Goal: Information Seeking & Learning: Compare options

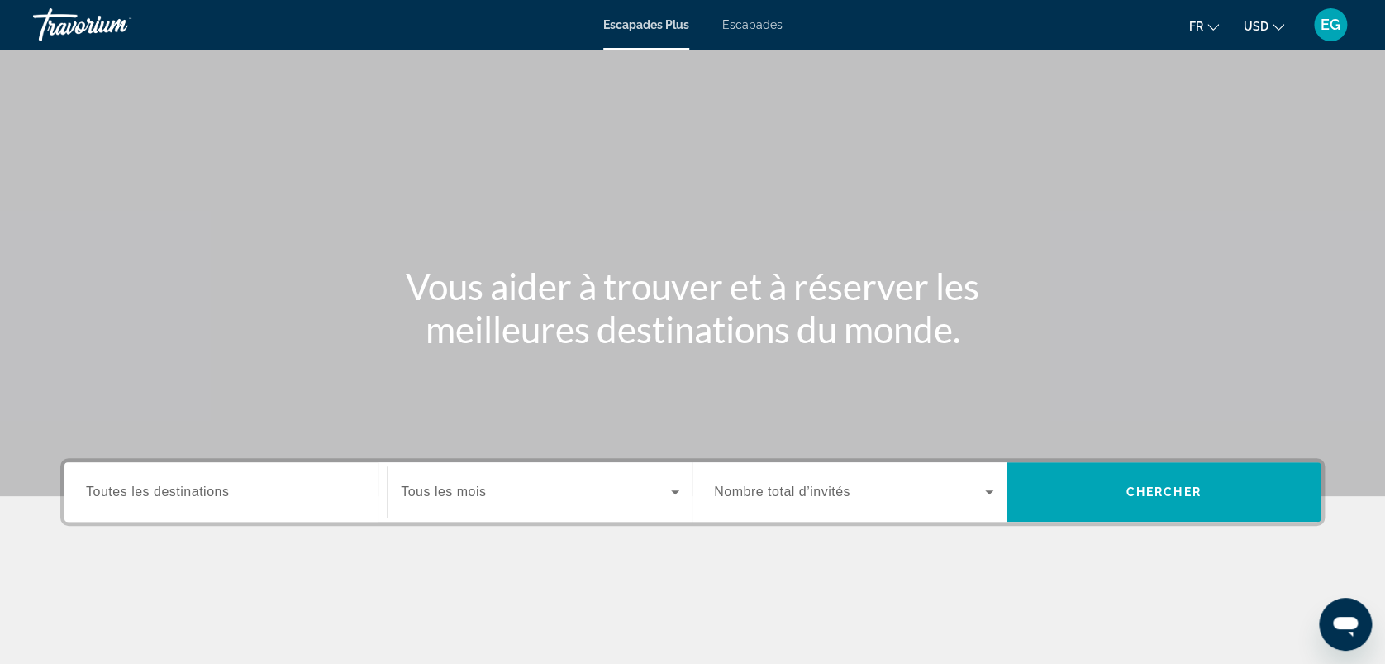
click at [1273, 22] on icon "Changer de devise" at bounding box center [1279, 27] width 12 height 12
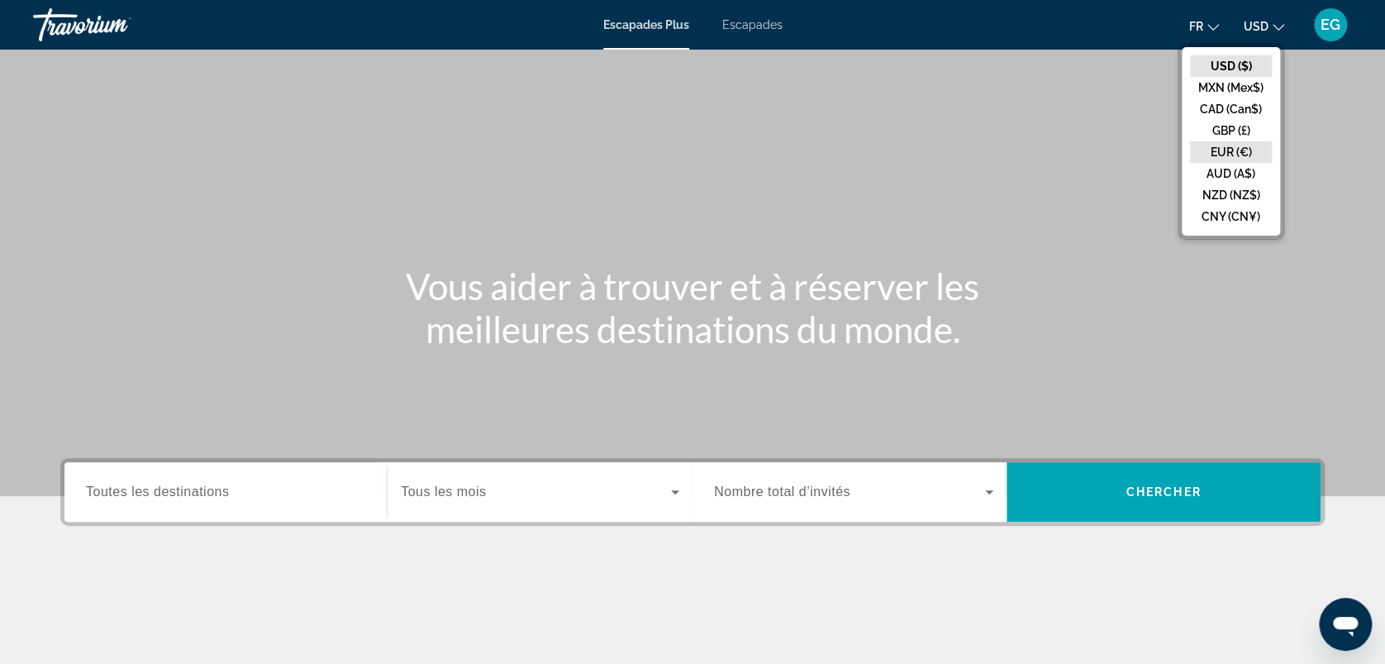
click at [1228, 143] on button "EUR (€)" at bounding box center [1231, 151] width 82 height 21
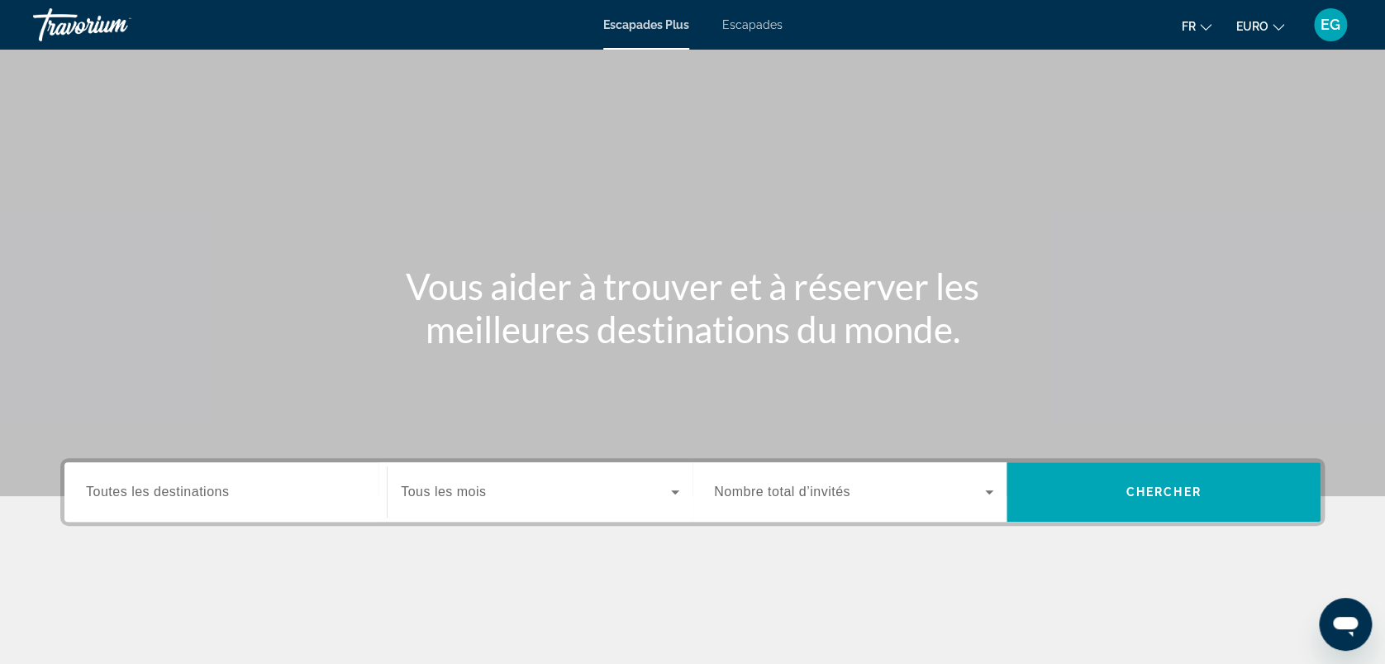
click at [188, 503] on div "Widget de recherche" at bounding box center [225, 492] width 279 height 47
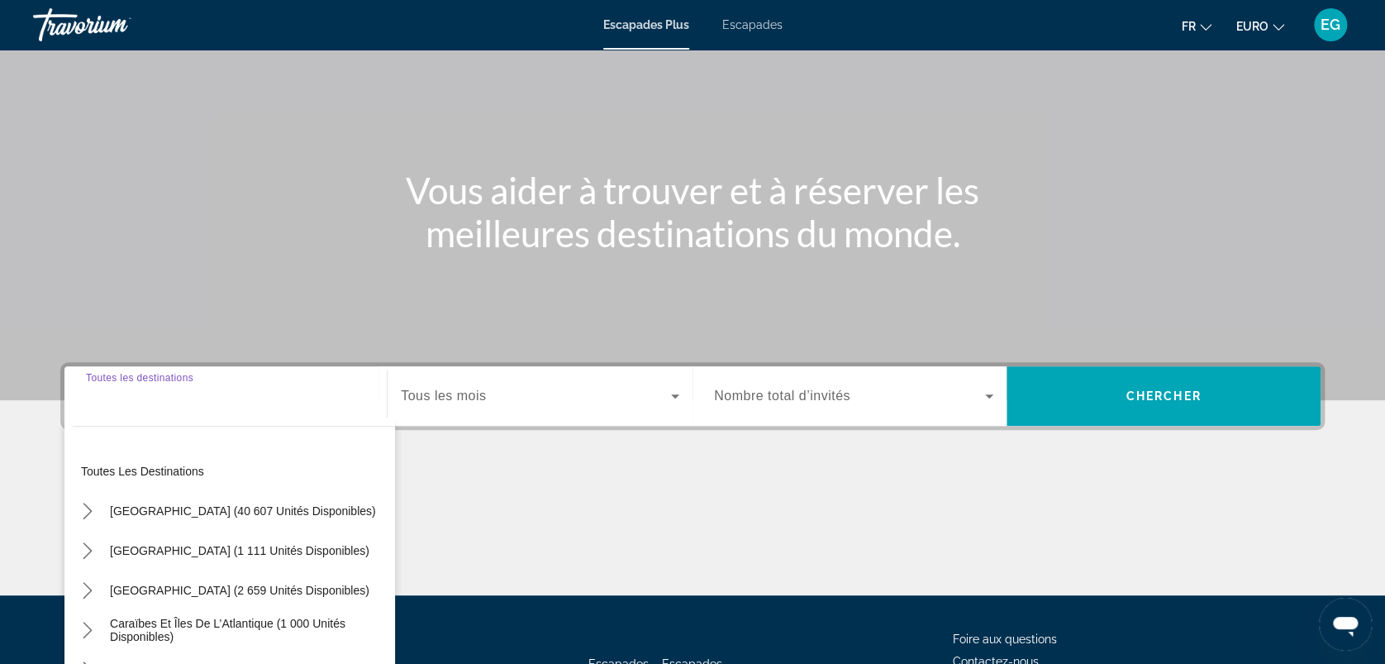
scroll to position [229, 0]
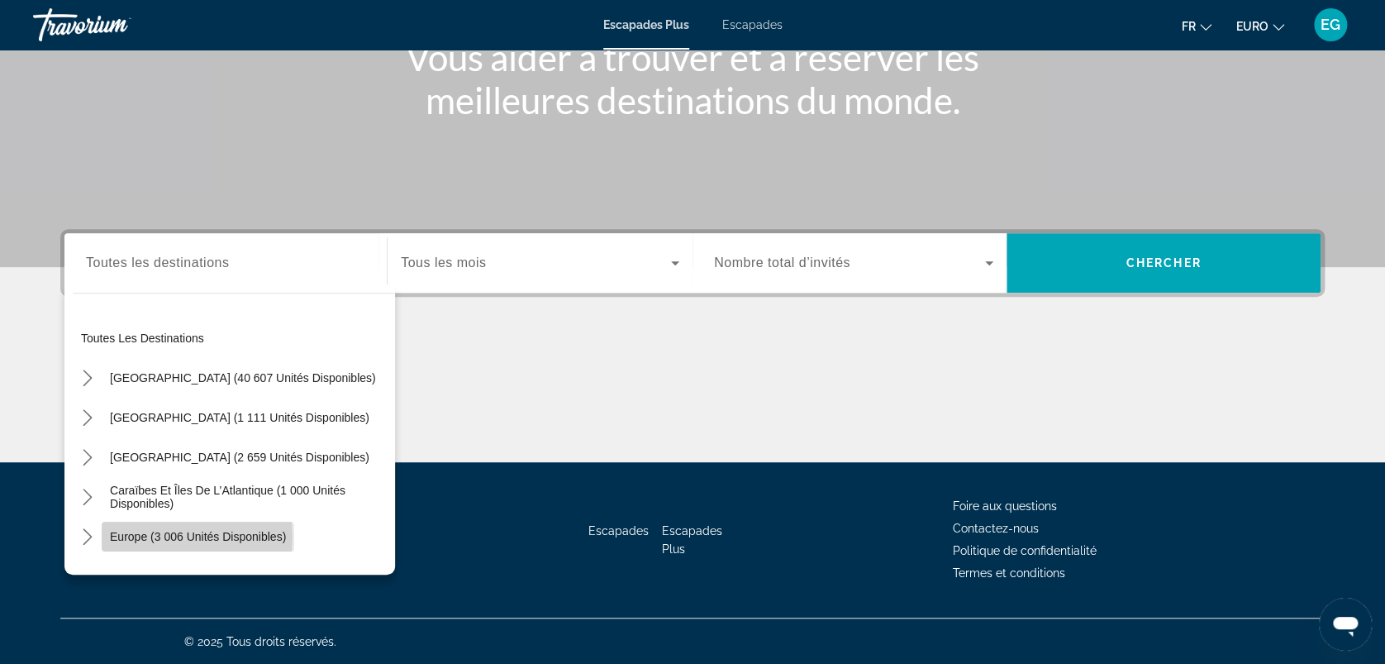
click at [160, 536] on span "Europe (3 006 unités disponibles)" at bounding box center [198, 536] width 176 height 13
type input "**********"
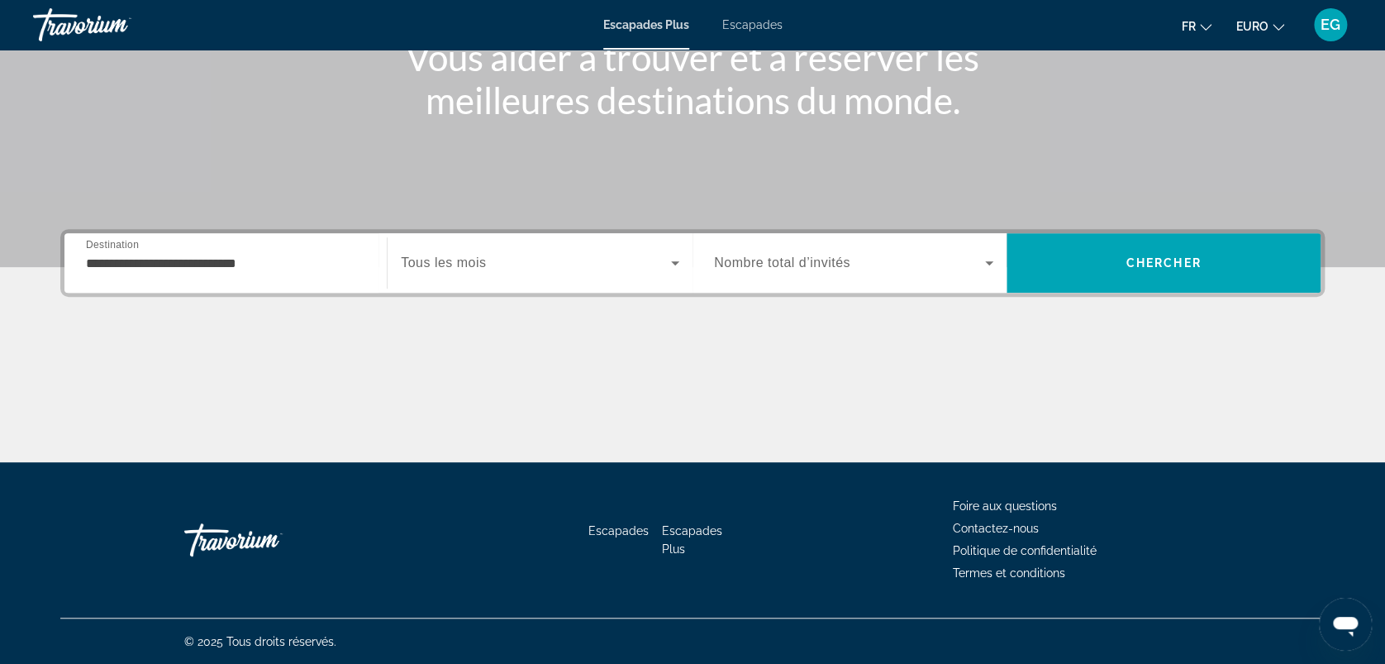
click at [456, 259] on span "Tous les mois" at bounding box center [443, 262] width 85 height 14
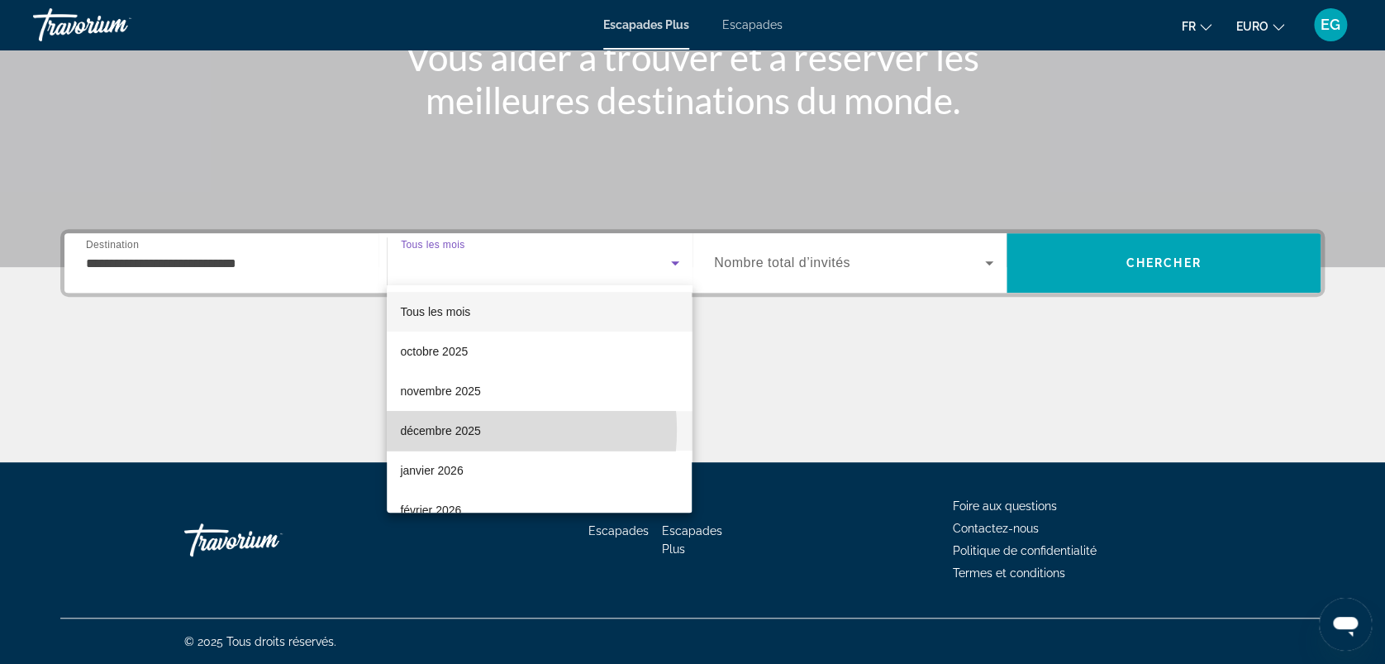
click at [462, 430] on font "décembre 2025" at bounding box center [440, 430] width 80 height 13
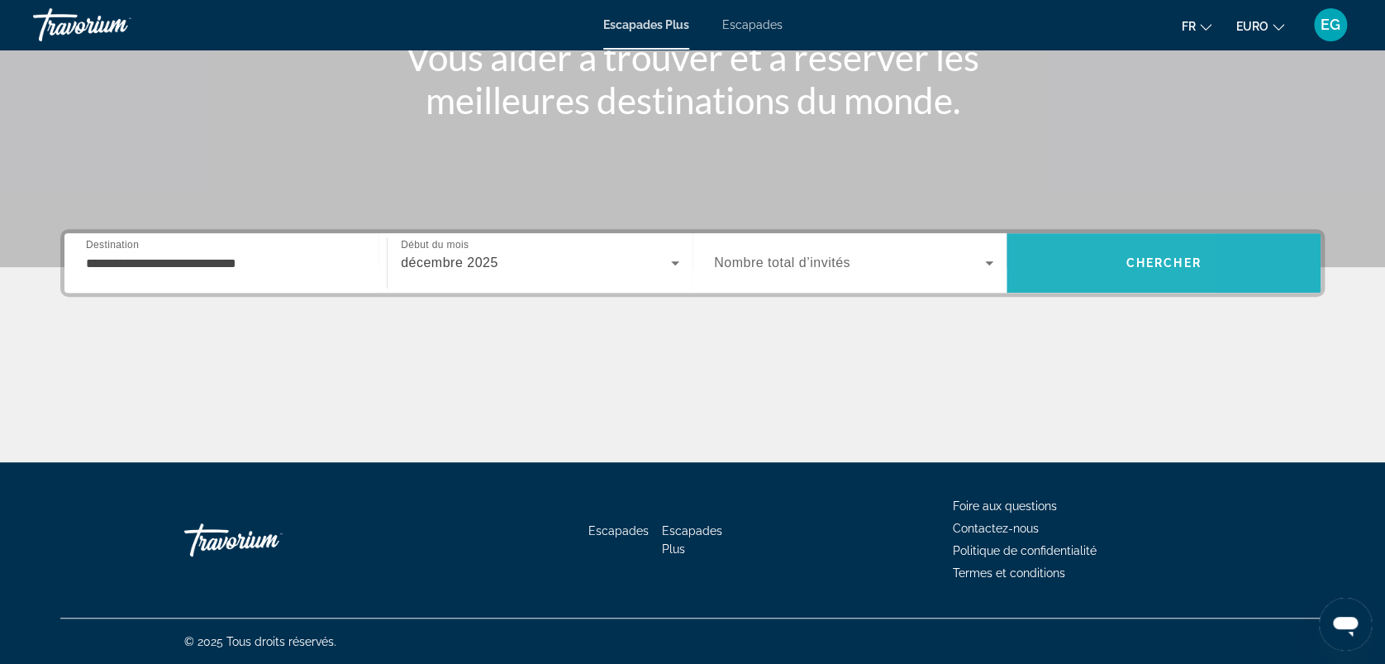
click at [1061, 274] on span "Rechercher" at bounding box center [1164, 263] width 314 height 40
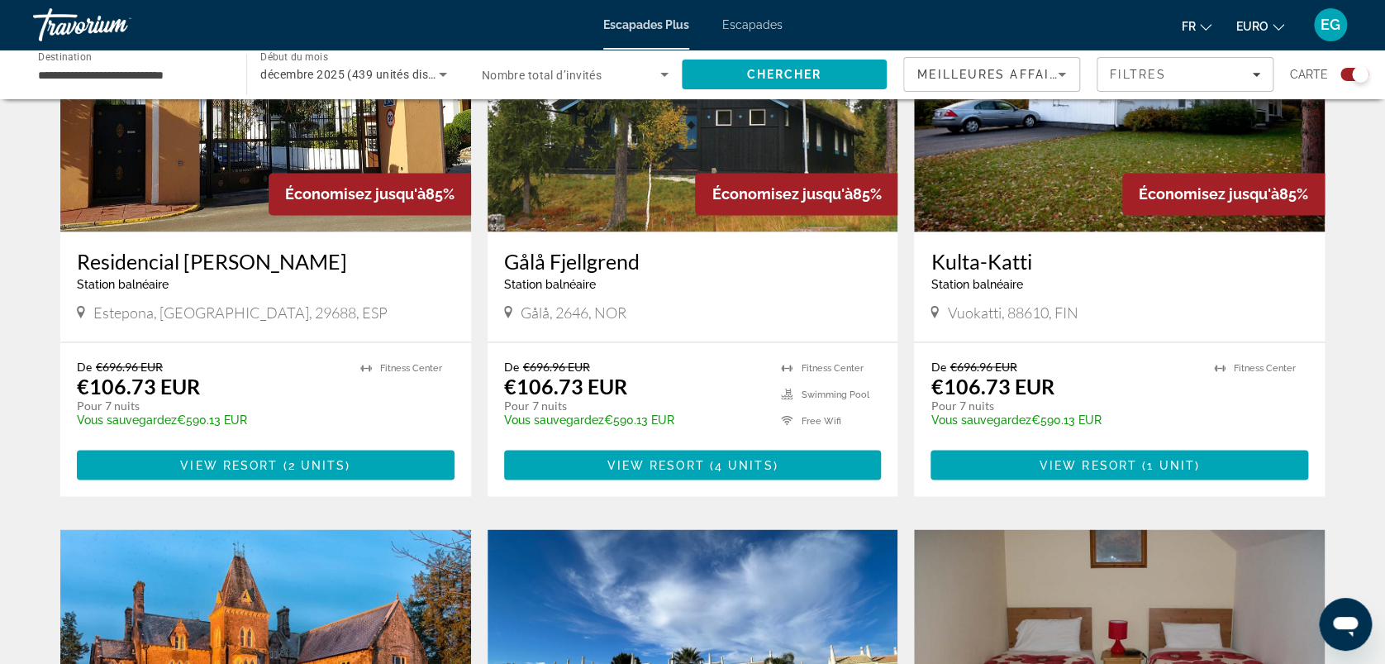
scroll to position [1128, 0]
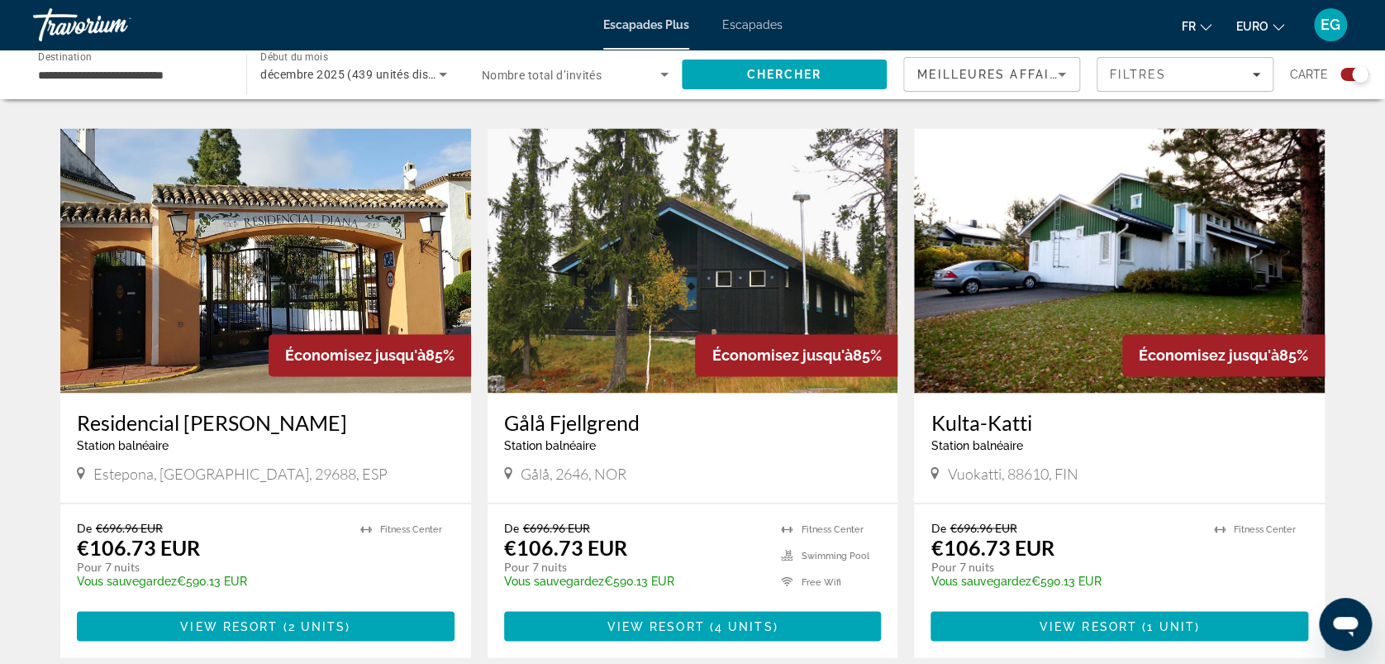
click at [218, 303] on img "Contenu principal" at bounding box center [265, 260] width 411 height 265
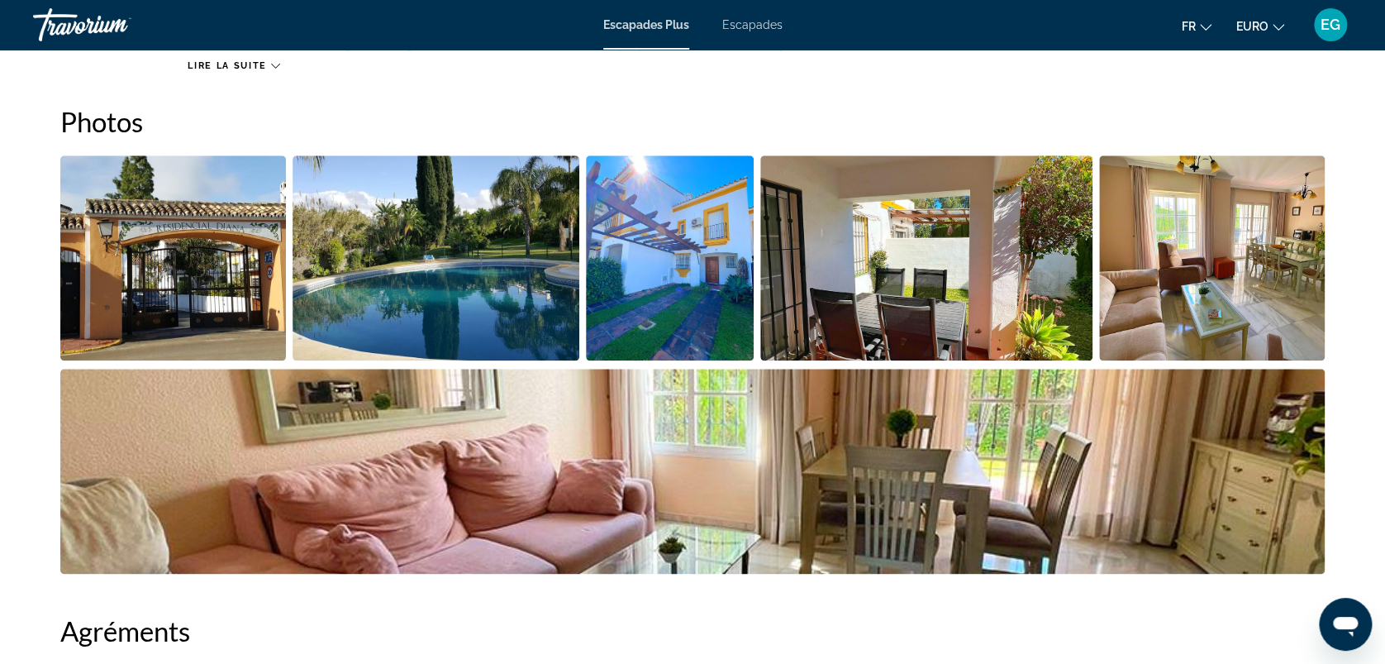
scroll to position [742, 0]
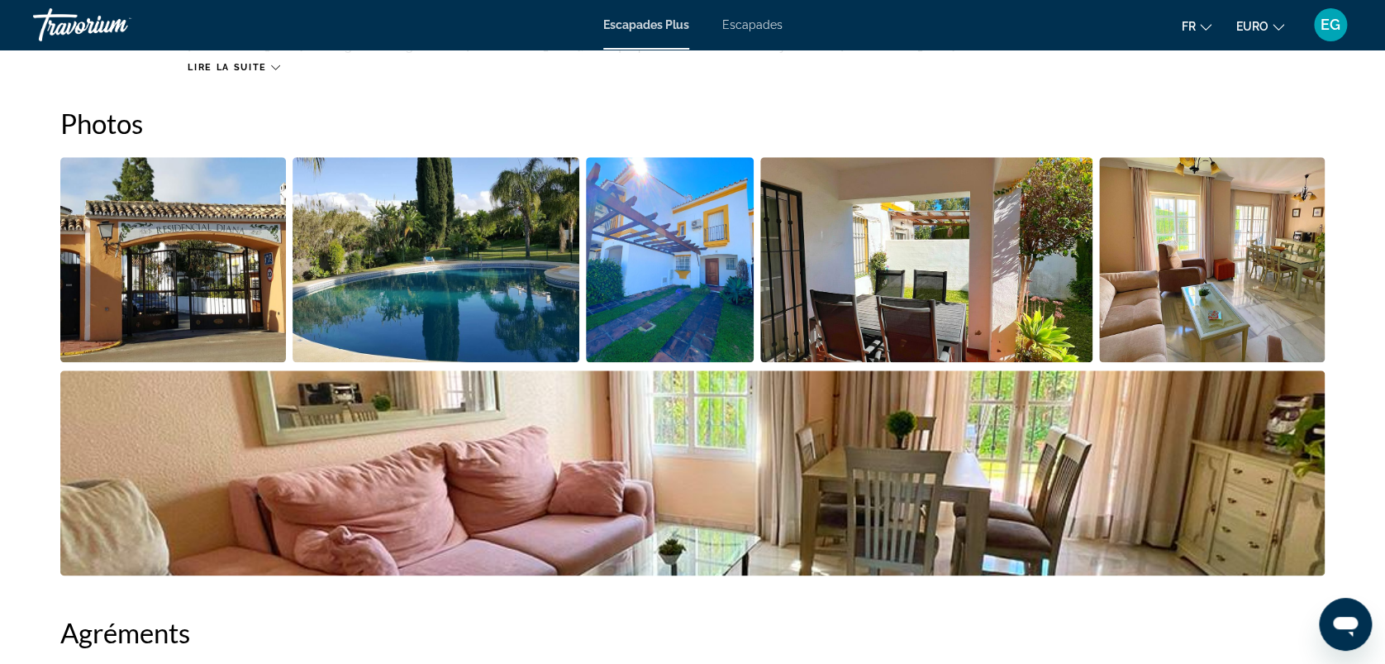
click at [191, 298] on img "Ouvrir le curseur d’image en plein écran" at bounding box center [173, 259] width 226 height 205
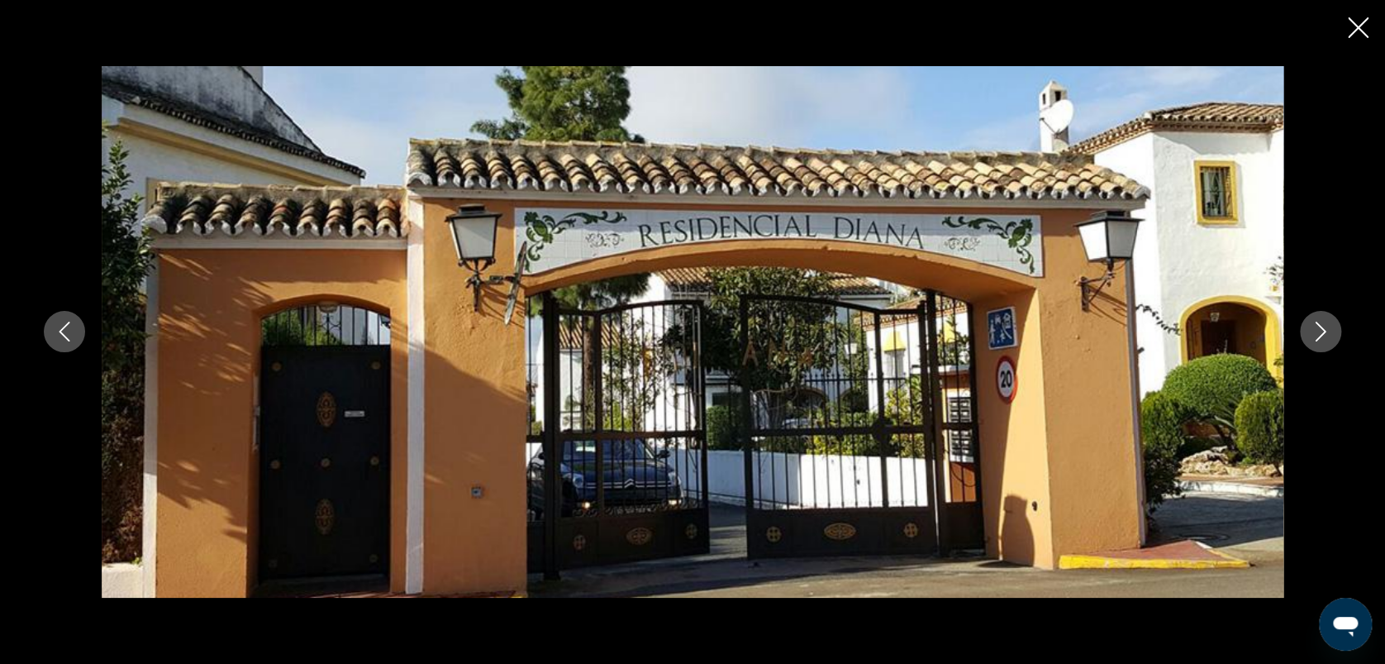
click at [1319, 334] on icon "Image suivante" at bounding box center [1321, 332] width 20 height 20
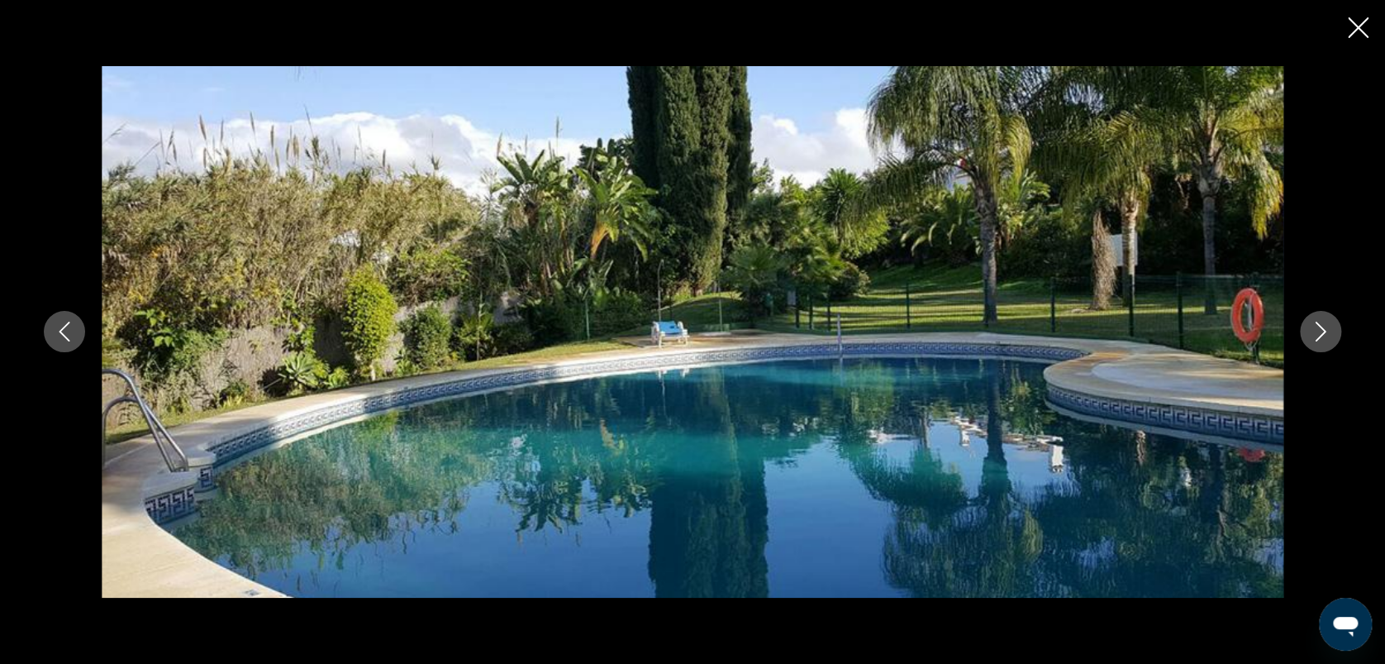
click at [1319, 334] on icon "Image suivante" at bounding box center [1321, 332] width 20 height 20
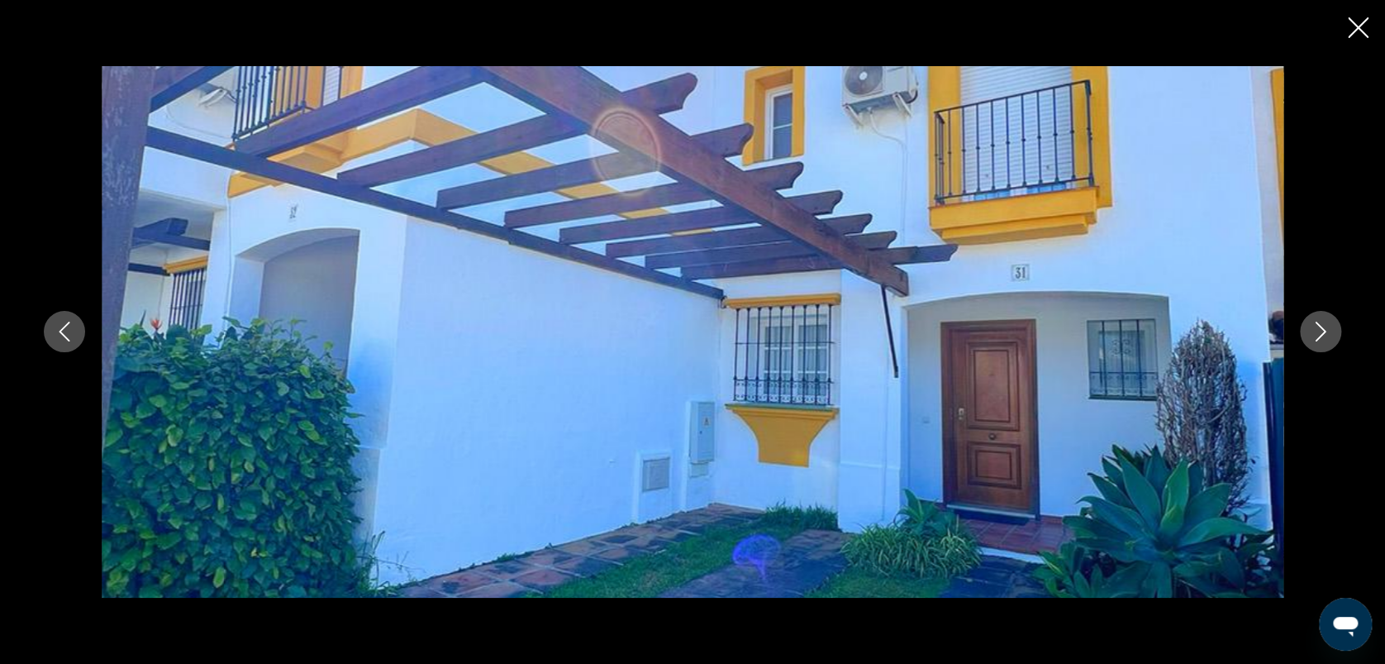
click at [1319, 334] on icon "Image suivante" at bounding box center [1321, 332] width 20 height 20
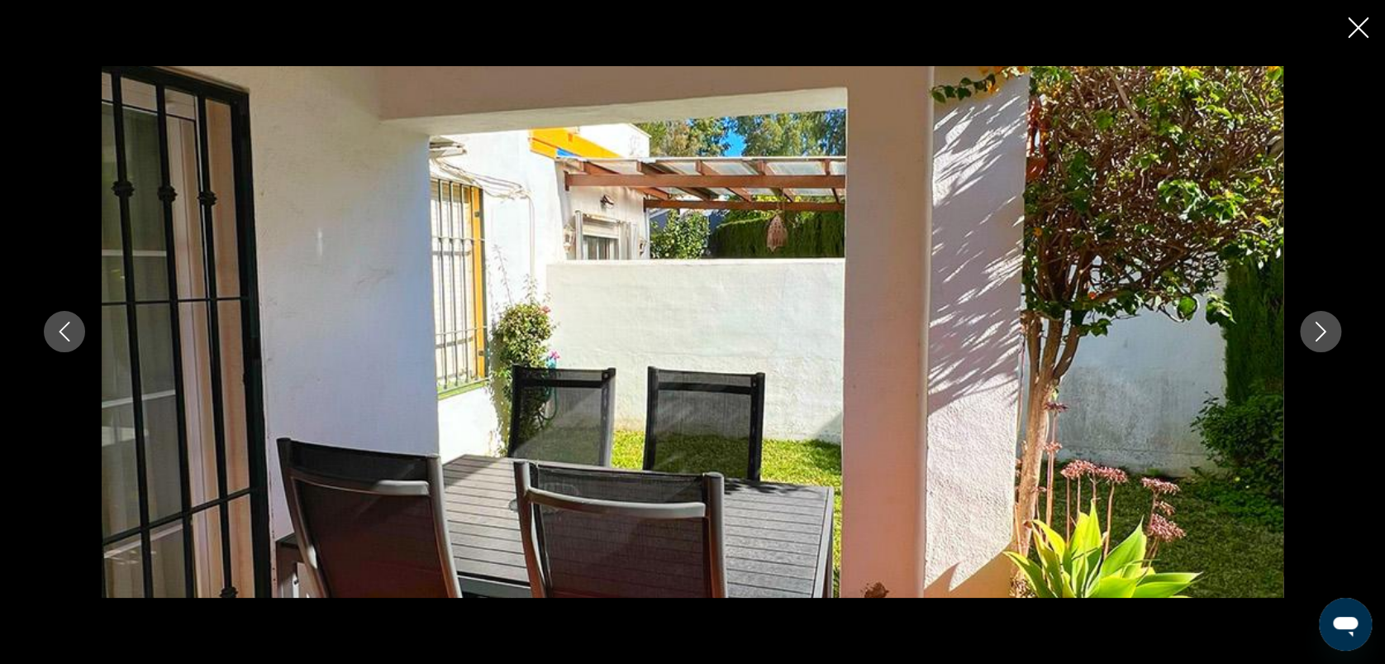
click at [1319, 334] on icon "Image suivante" at bounding box center [1321, 332] width 20 height 20
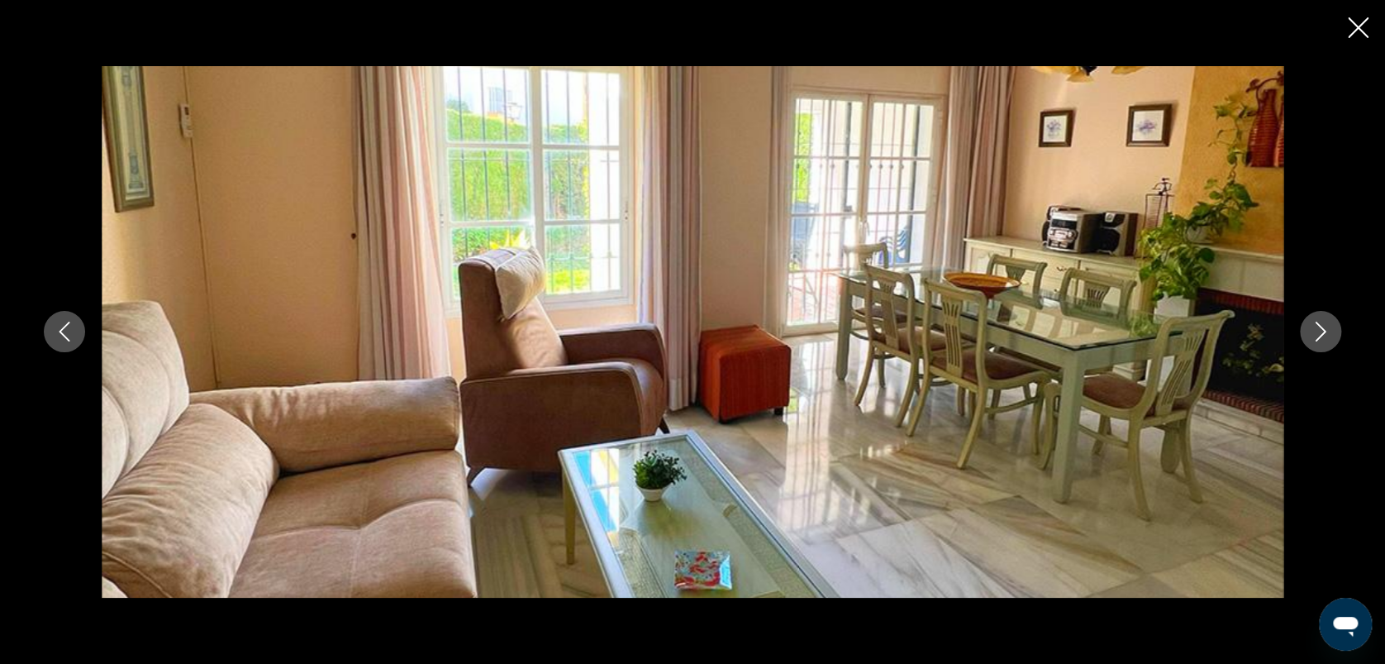
click at [1319, 334] on icon "Image suivante" at bounding box center [1321, 332] width 20 height 20
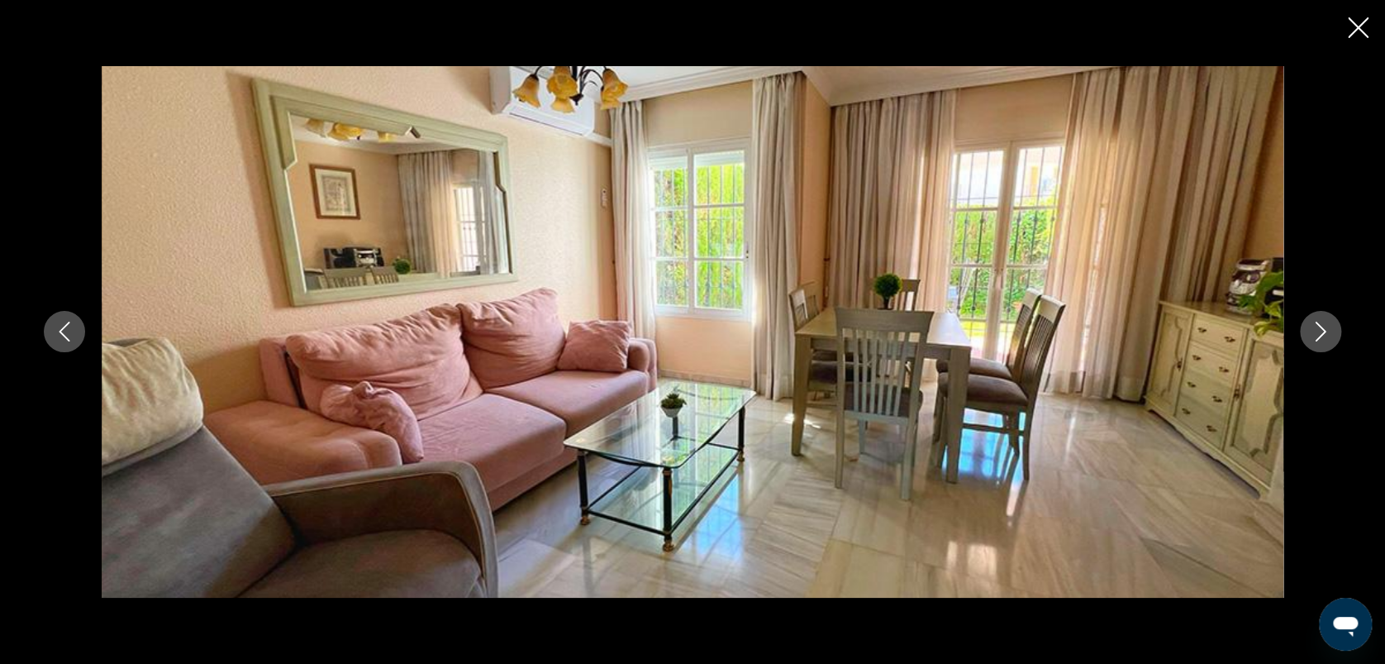
click at [1319, 334] on icon "Image suivante" at bounding box center [1321, 332] width 20 height 20
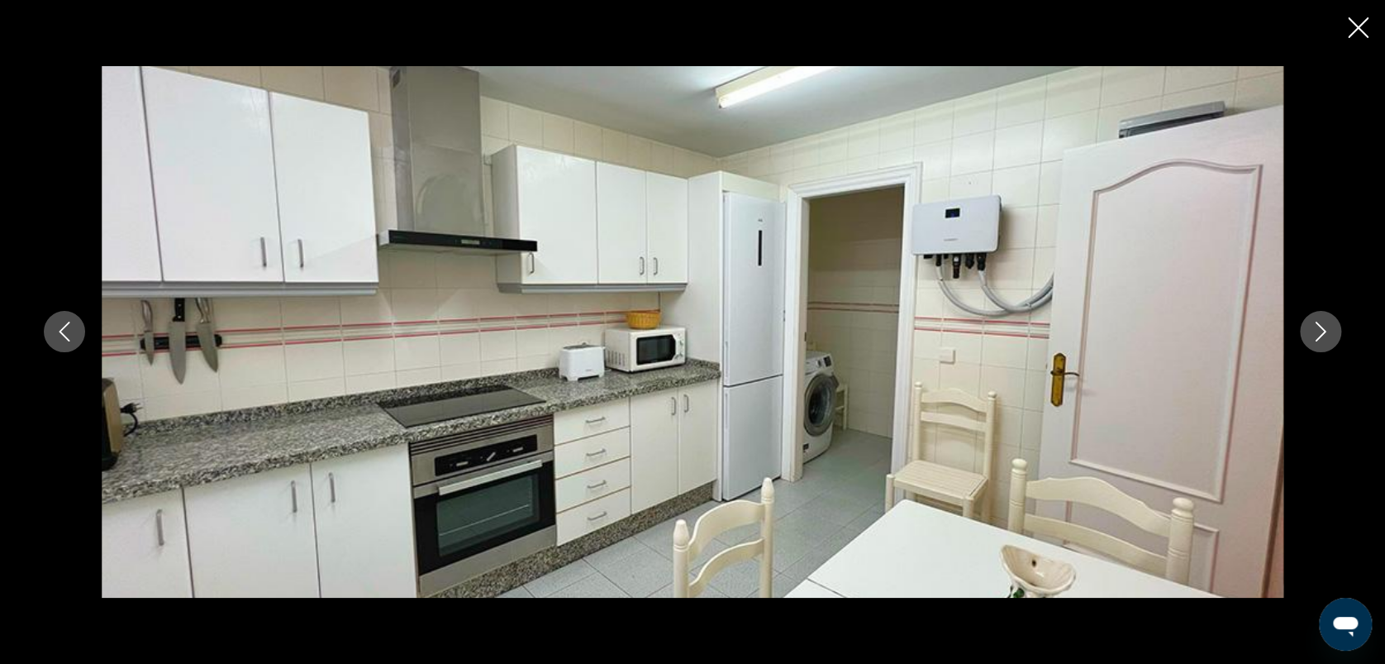
click at [1319, 334] on icon "Image suivante" at bounding box center [1321, 332] width 20 height 20
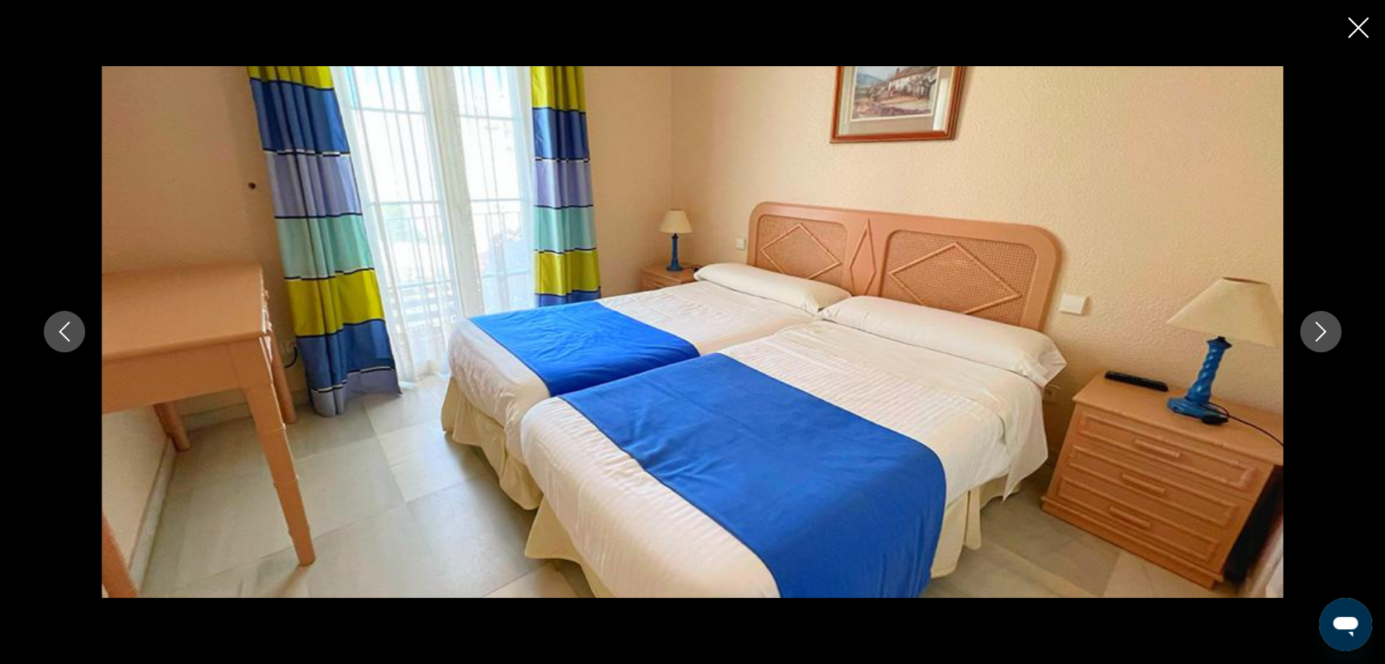
click at [1319, 334] on icon "Image suivante" at bounding box center [1321, 332] width 20 height 20
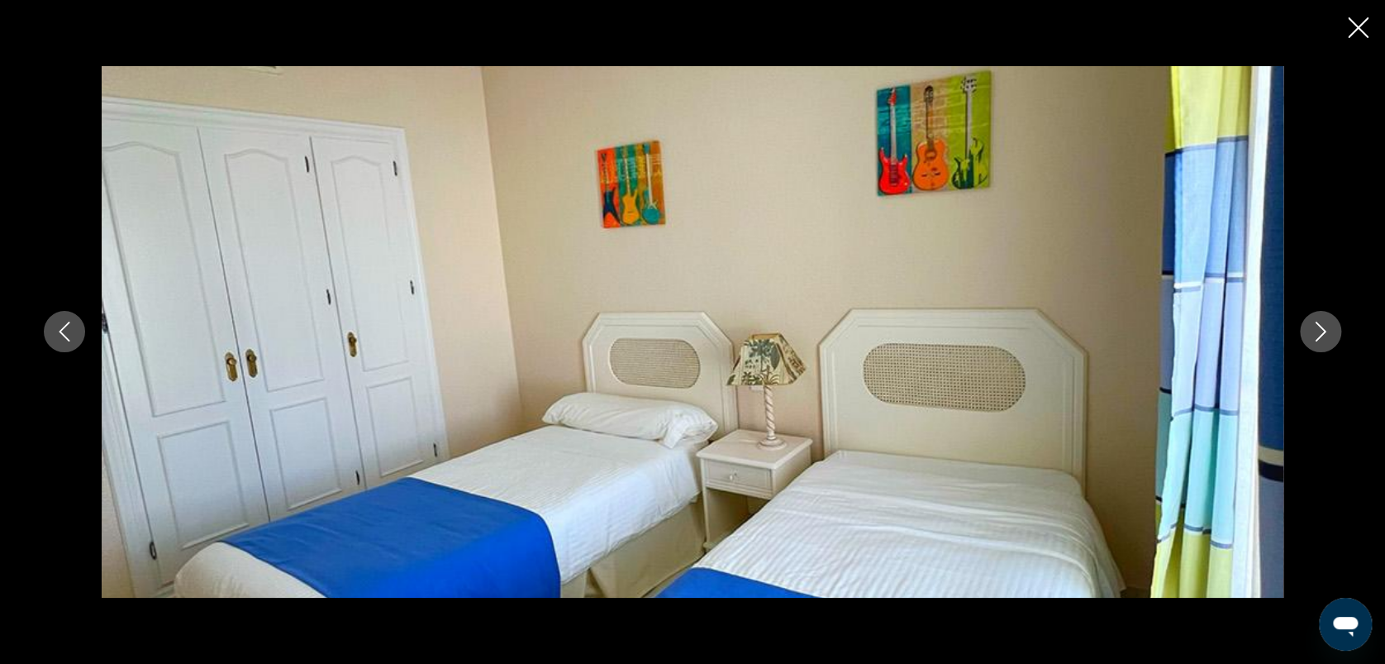
click at [1319, 334] on icon "Image suivante" at bounding box center [1321, 332] width 20 height 20
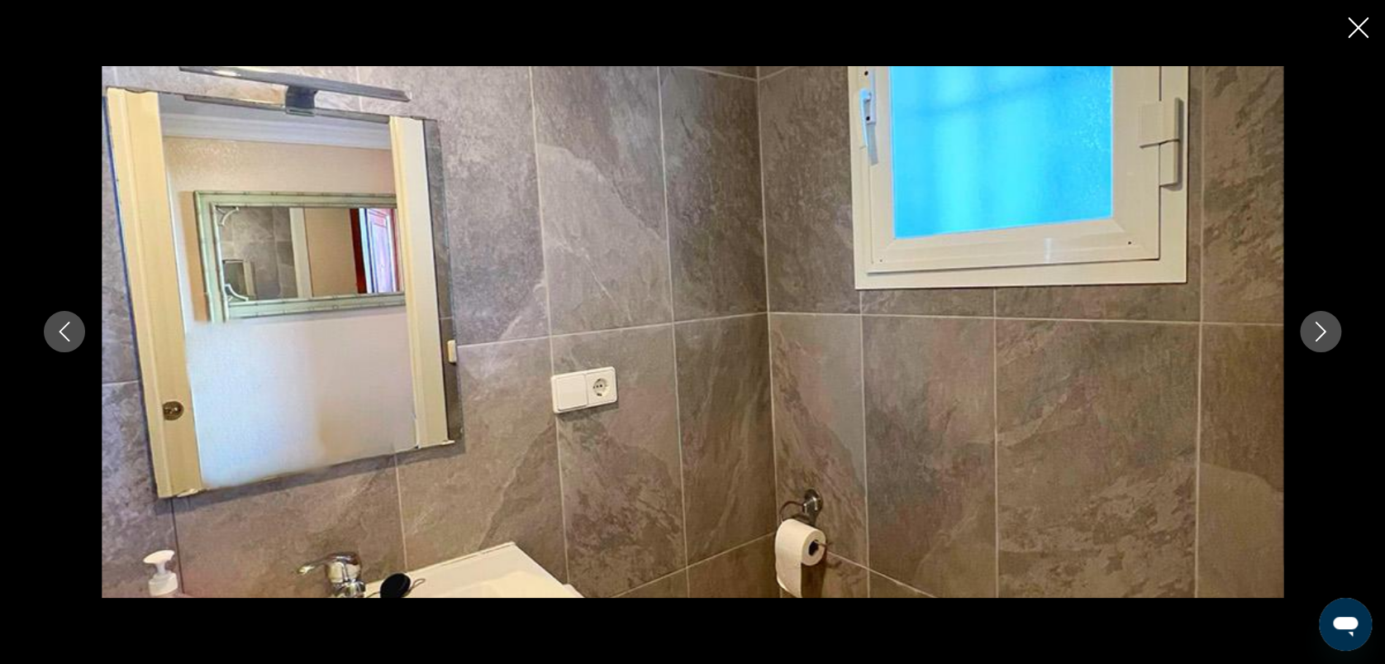
click at [1319, 334] on icon "Image suivante" at bounding box center [1321, 332] width 20 height 20
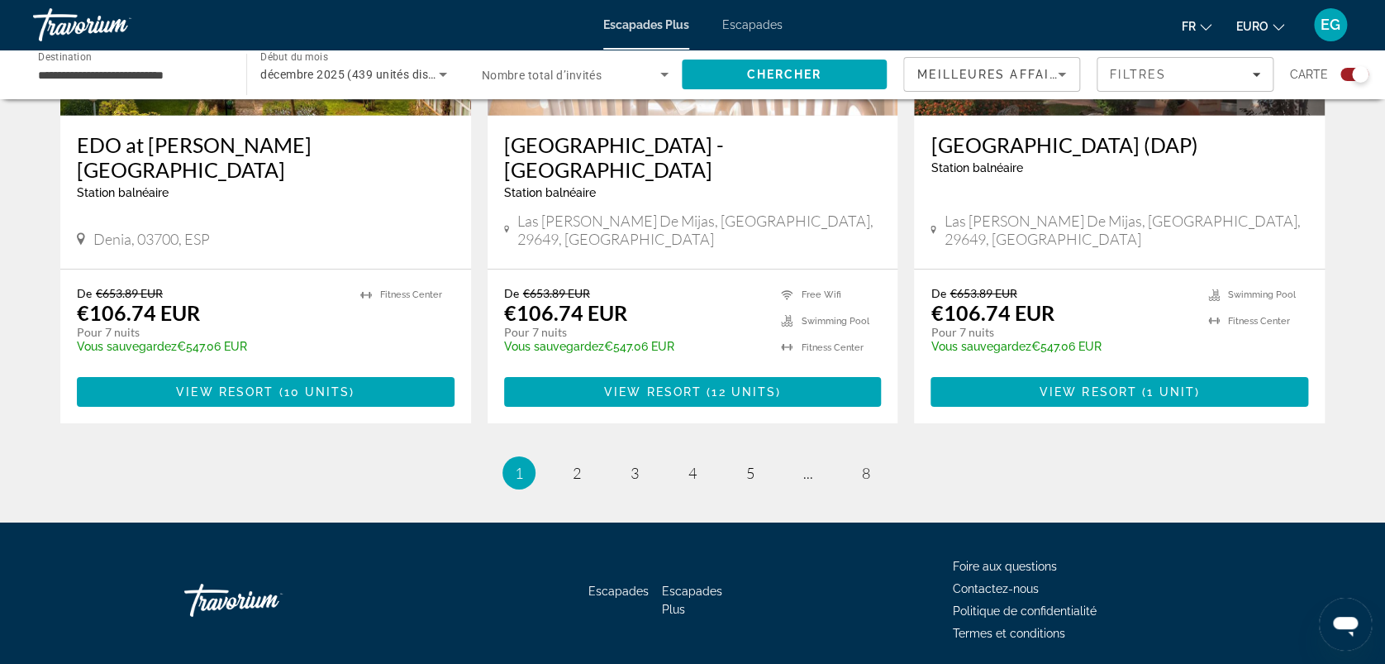
scroll to position [2572, 0]
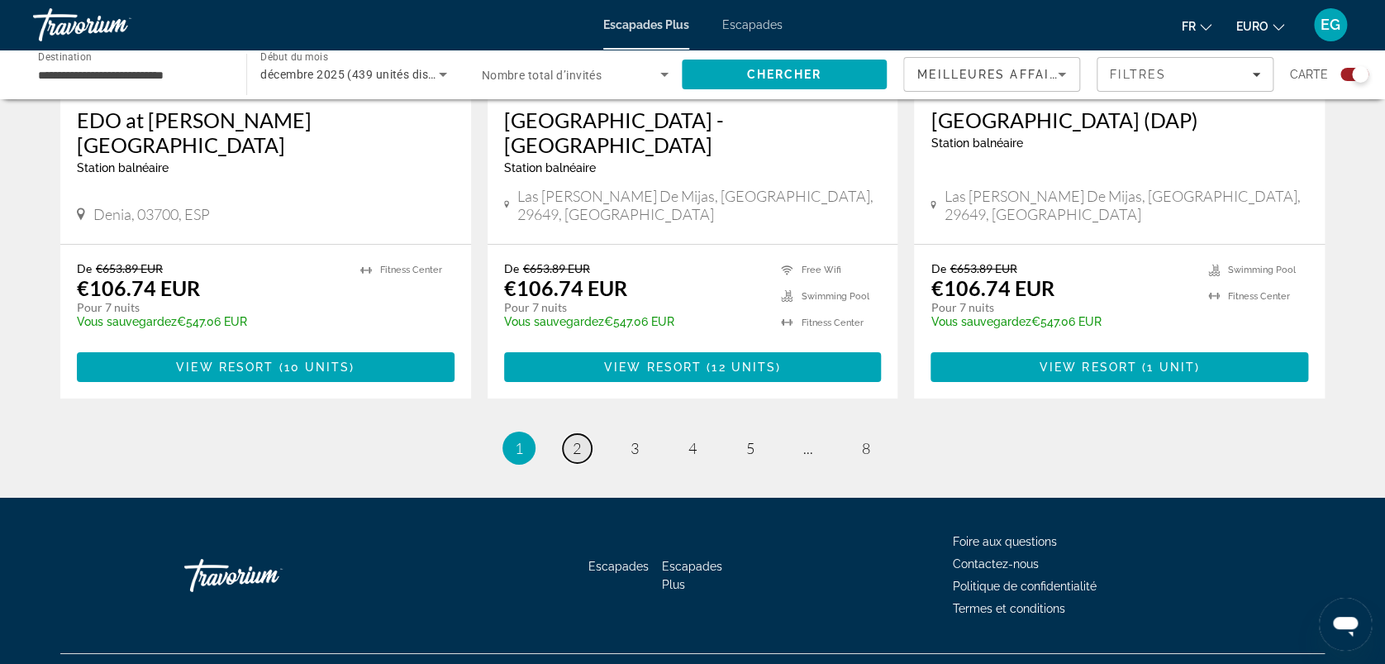
click at [570, 434] on link "page 2" at bounding box center [577, 448] width 29 height 29
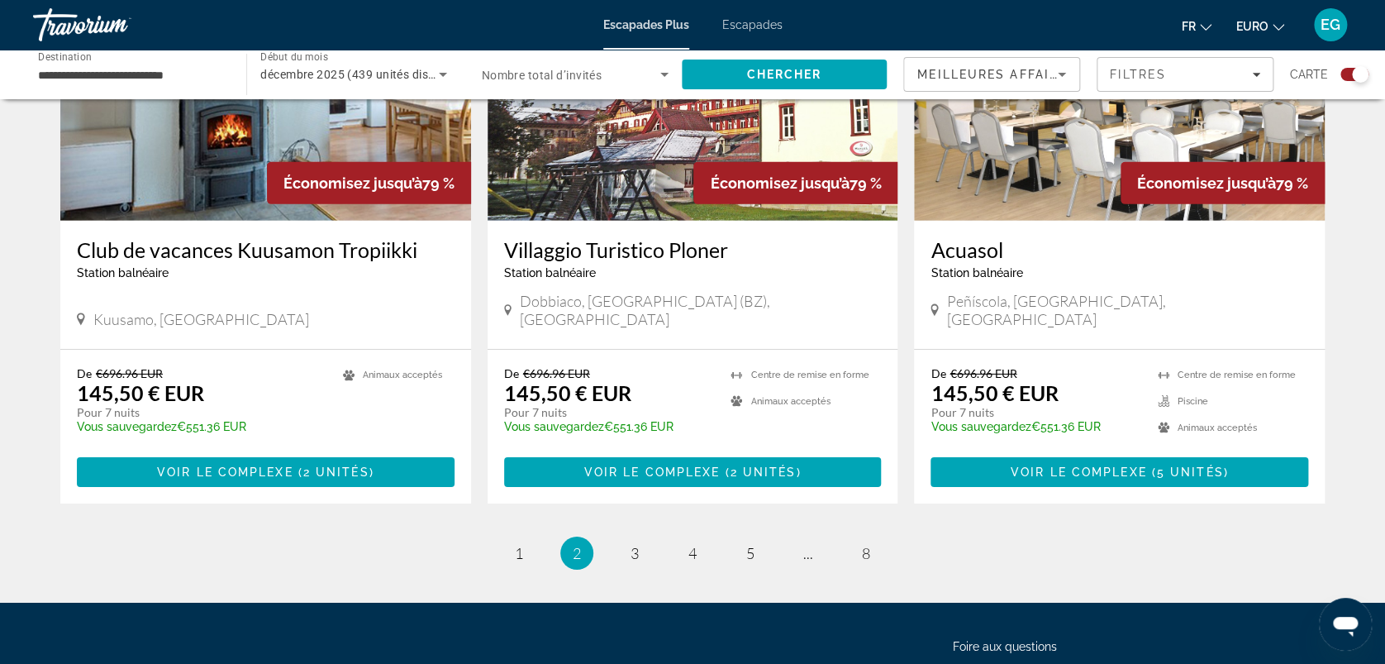
scroll to position [2522, 0]
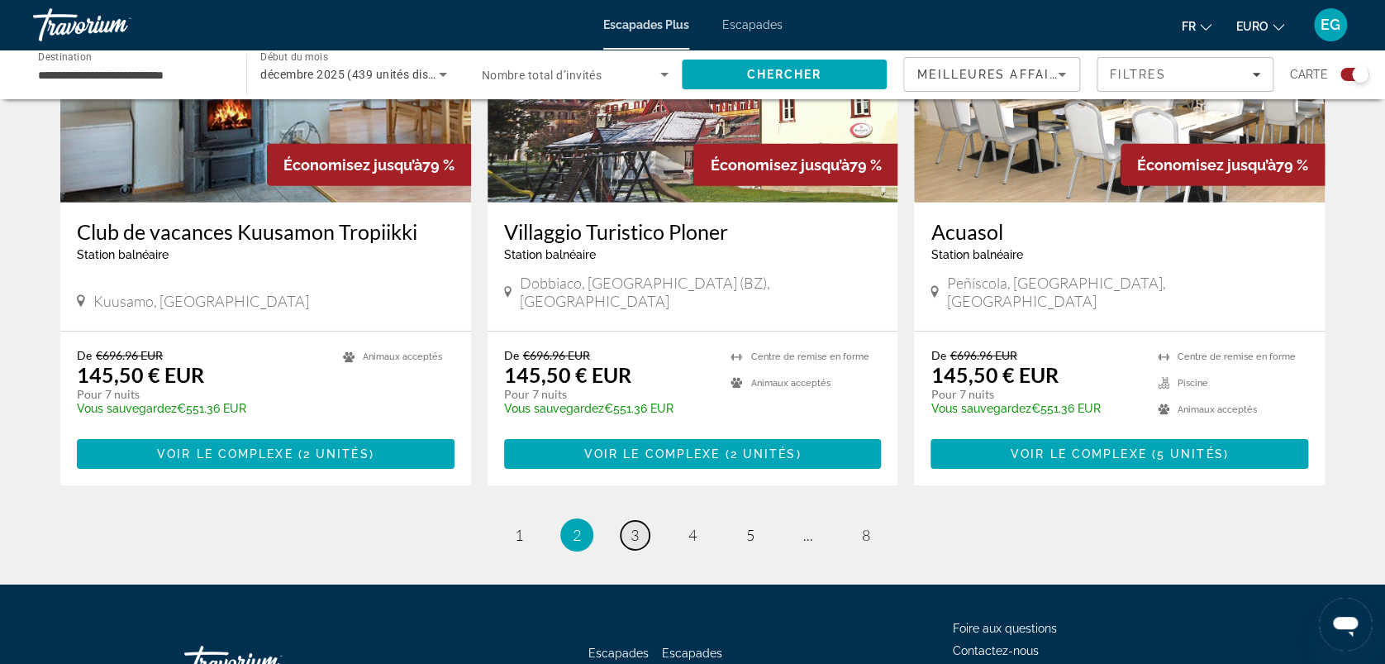
click at [633, 526] on span "3" at bounding box center [635, 535] width 8 height 18
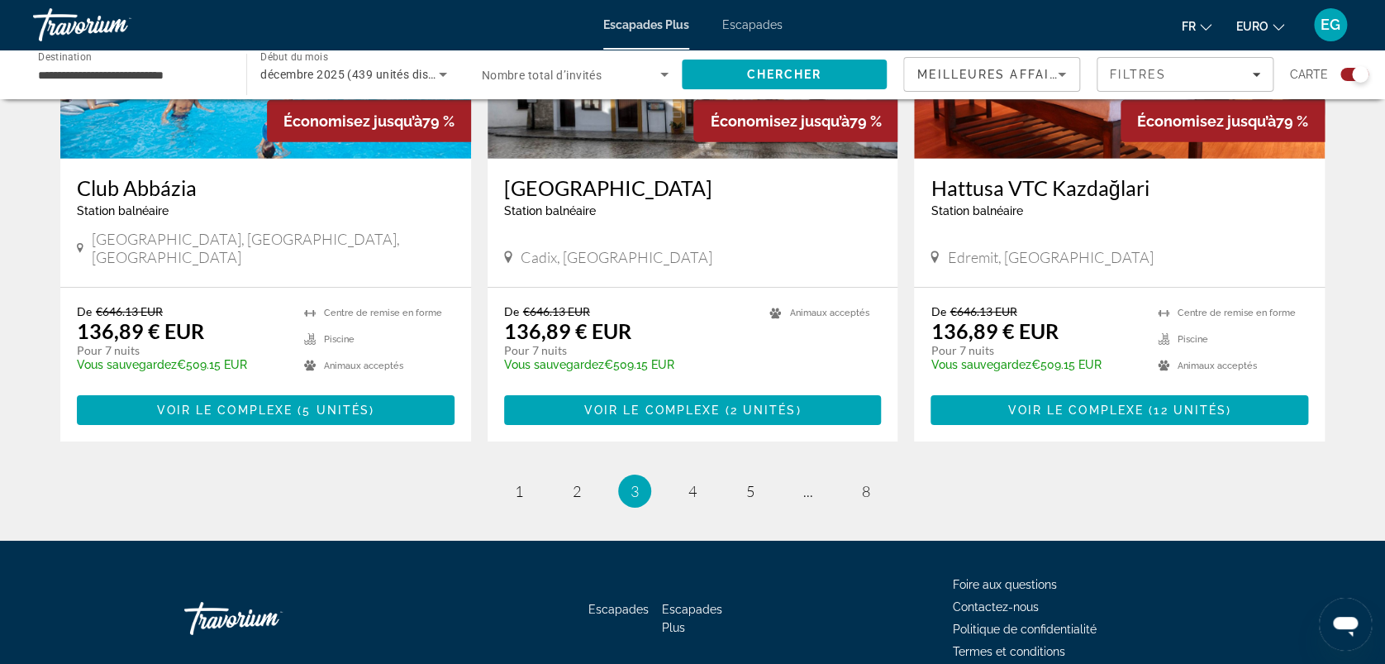
scroll to position [2522, 0]
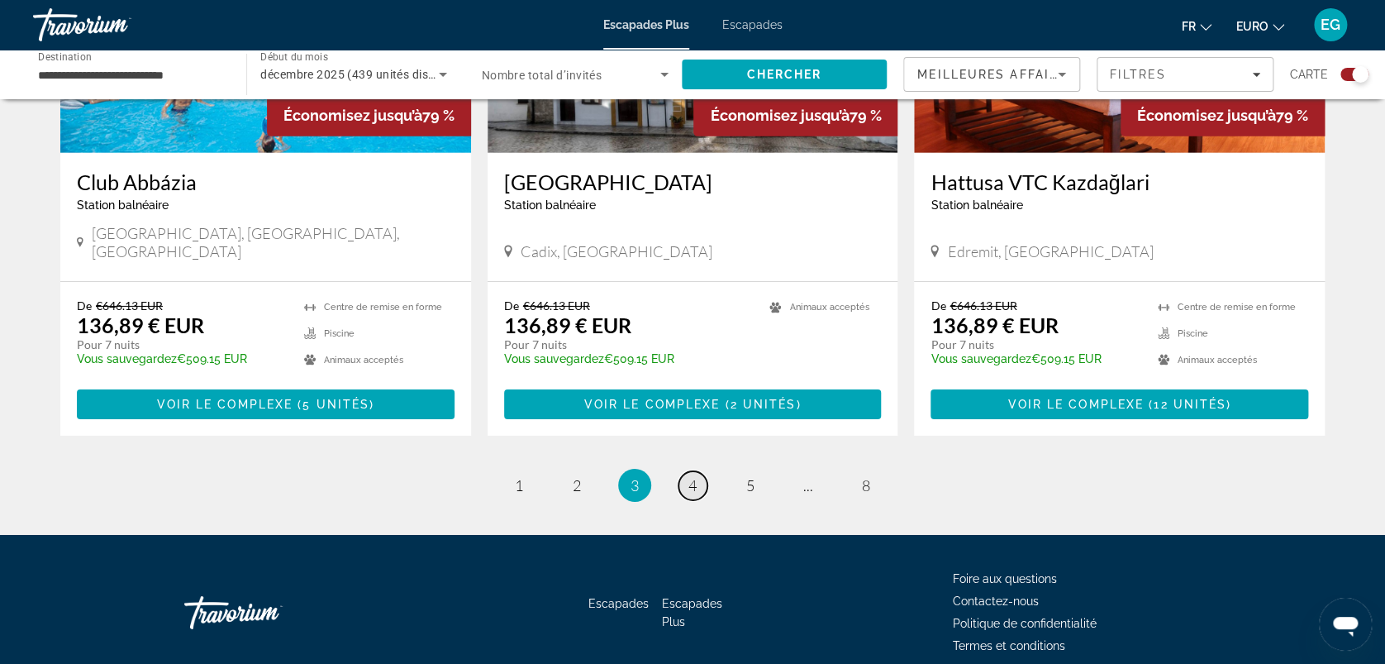
click at [693, 476] on span "4" at bounding box center [693, 485] width 8 height 18
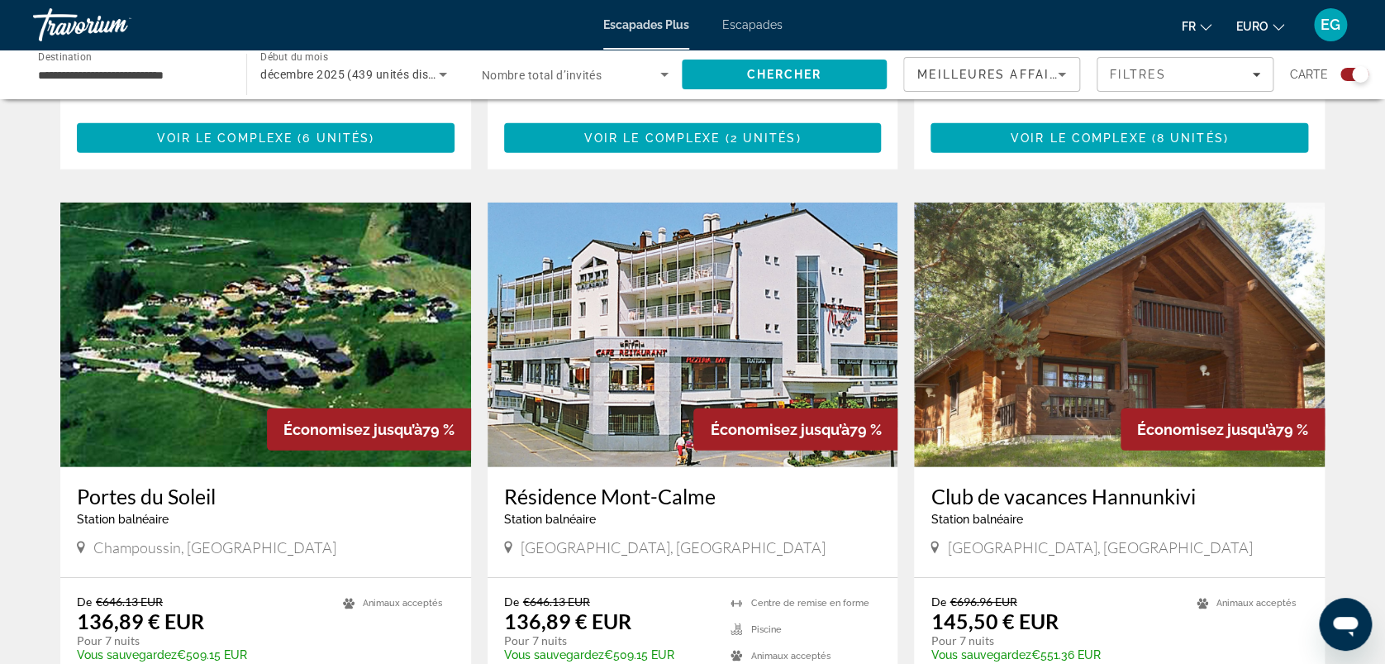
scroll to position [2522, 0]
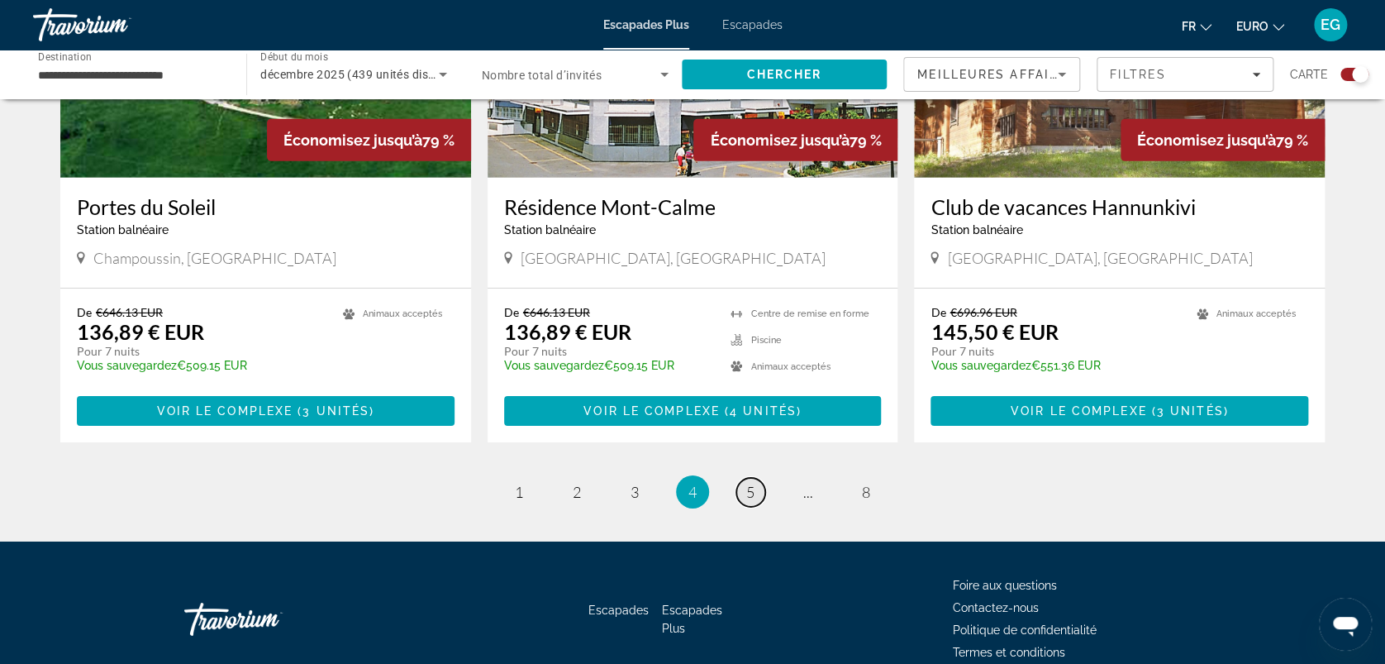
click at [746, 483] on span "5" at bounding box center [750, 492] width 8 height 18
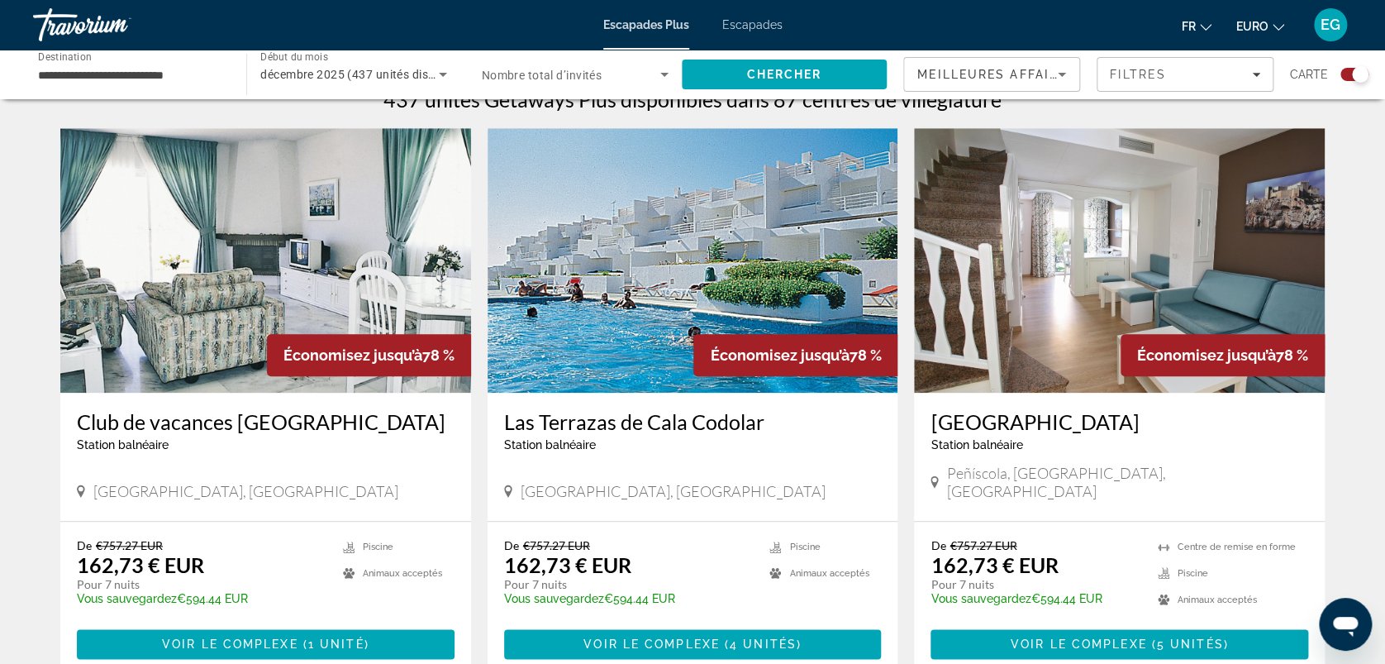
scroll to position [540, 0]
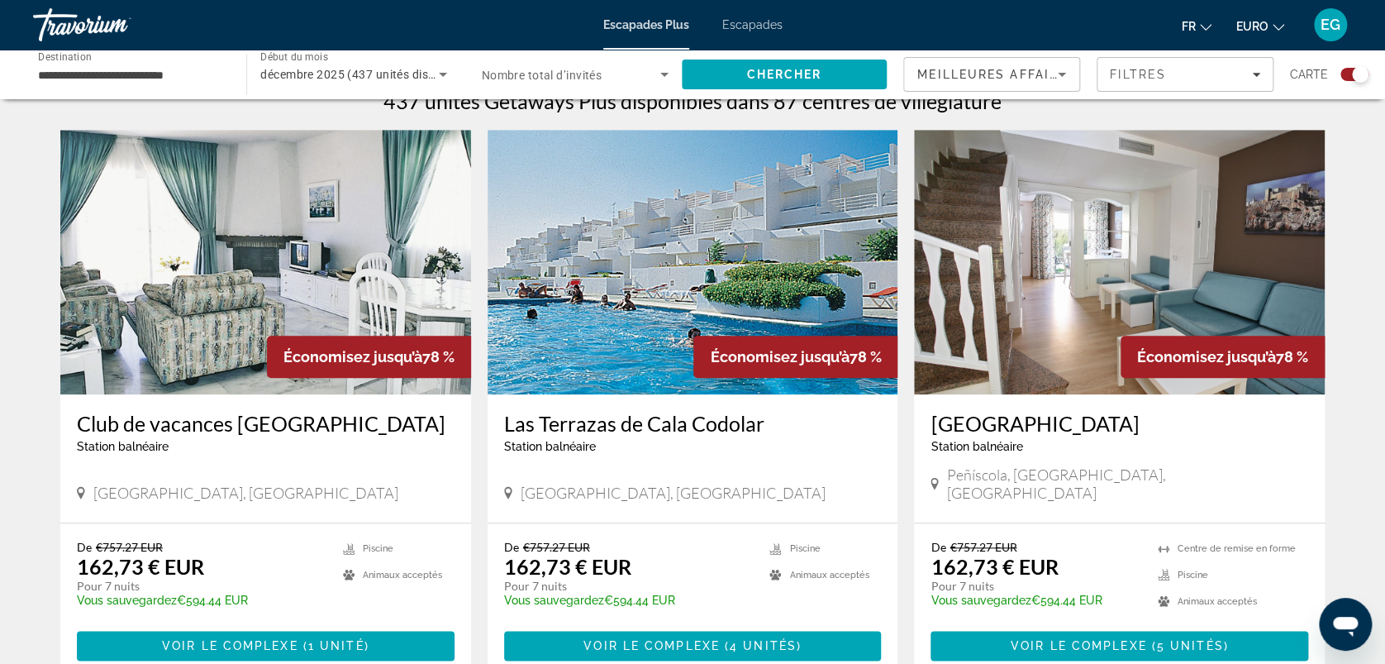
click at [227, 314] on img "Contenu principal" at bounding box center [265, 262] width 411 height 265
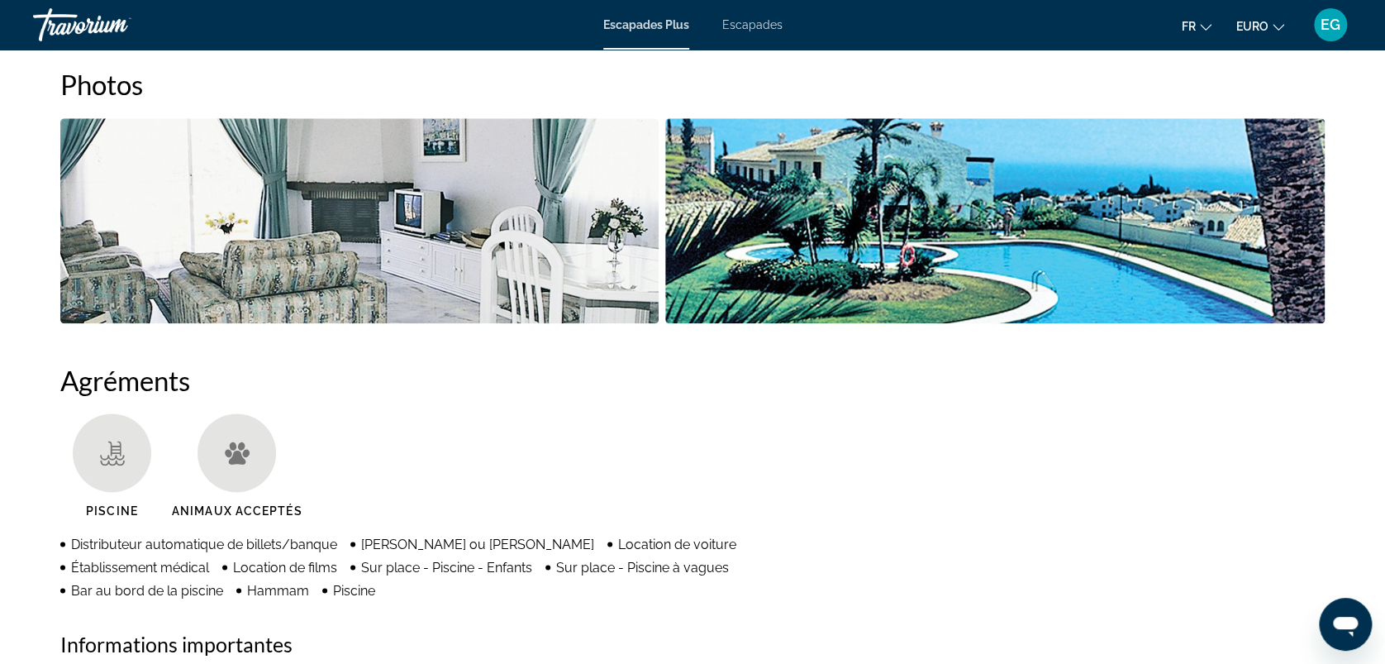
scroll to position [760, 0]
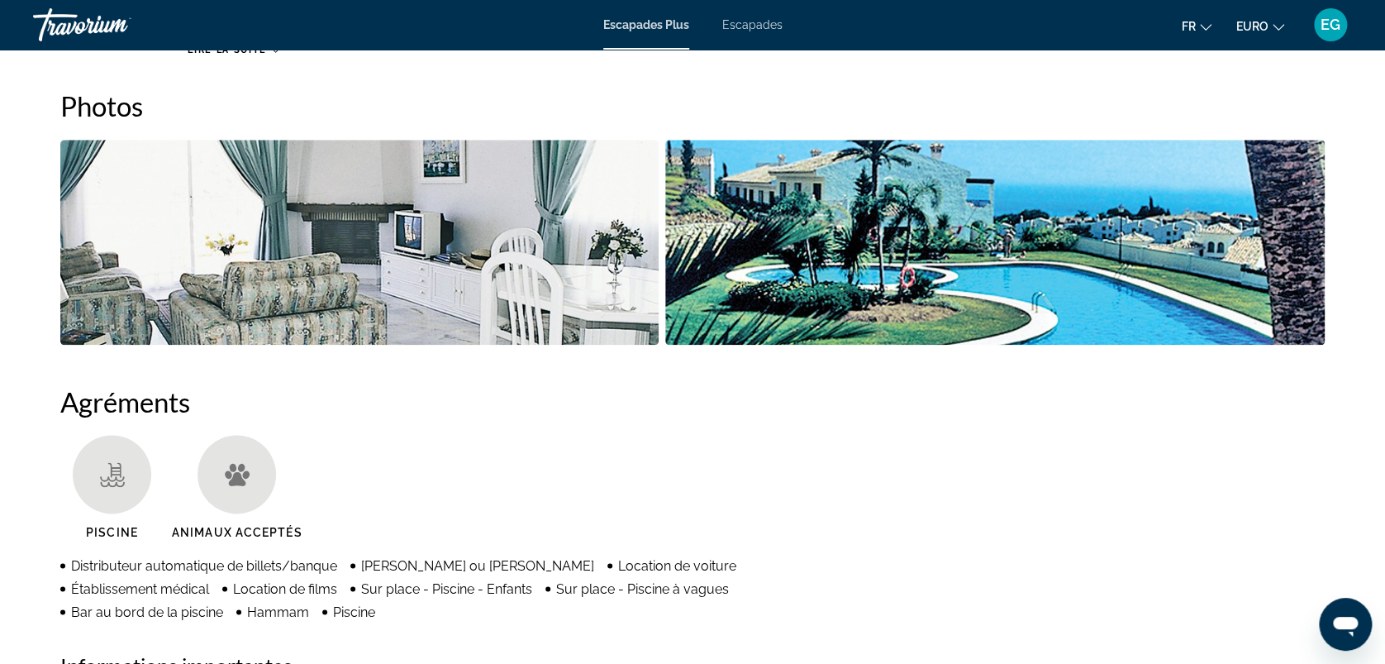
click at [341, 262] on img "Ouvrir le curseur d’image en plein écran" at bounding box center [359, 242] width 598 height 205
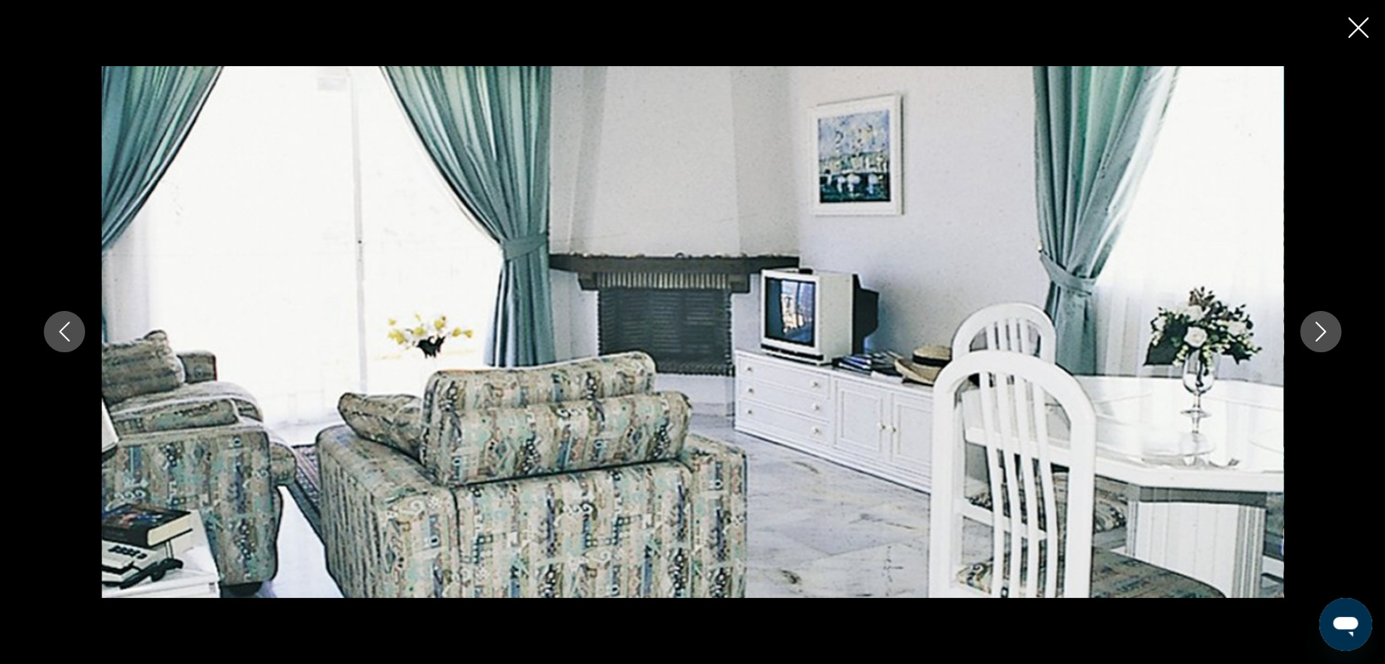
click at [1321, 332] on icon "Image suivante" at bounding box center [1321, 332] width 20 height 20
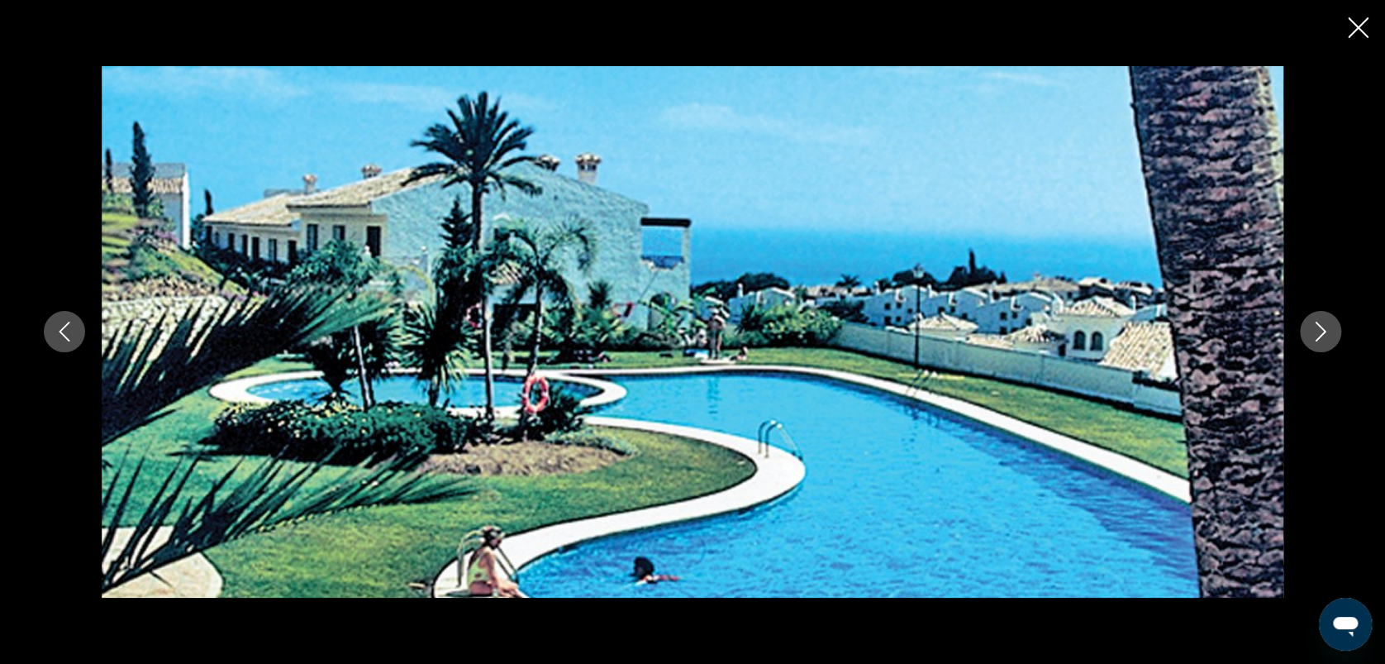
click at [1321, 332] on icon "Image suivante" at bounding box center [1321, 332] width 20 height 20
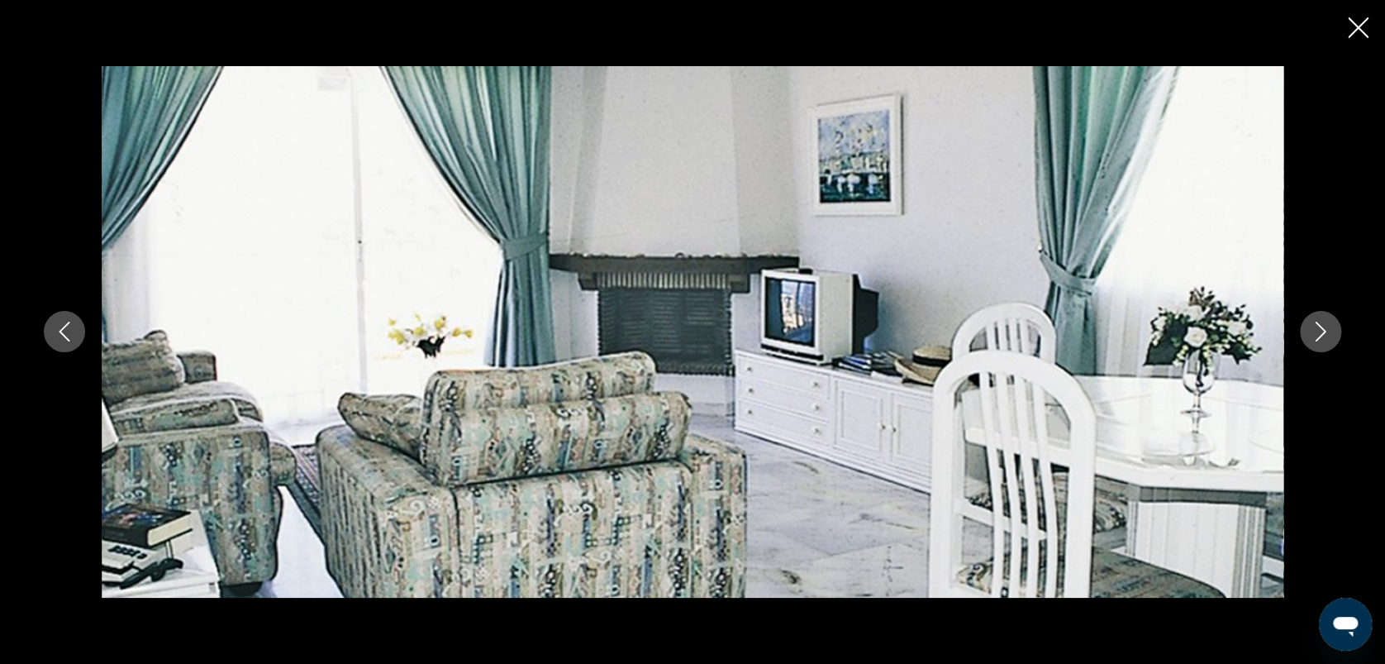
click at [1321, 332] on icon "Image suivante" at bounding box center [1321, 332] width 20 height 20
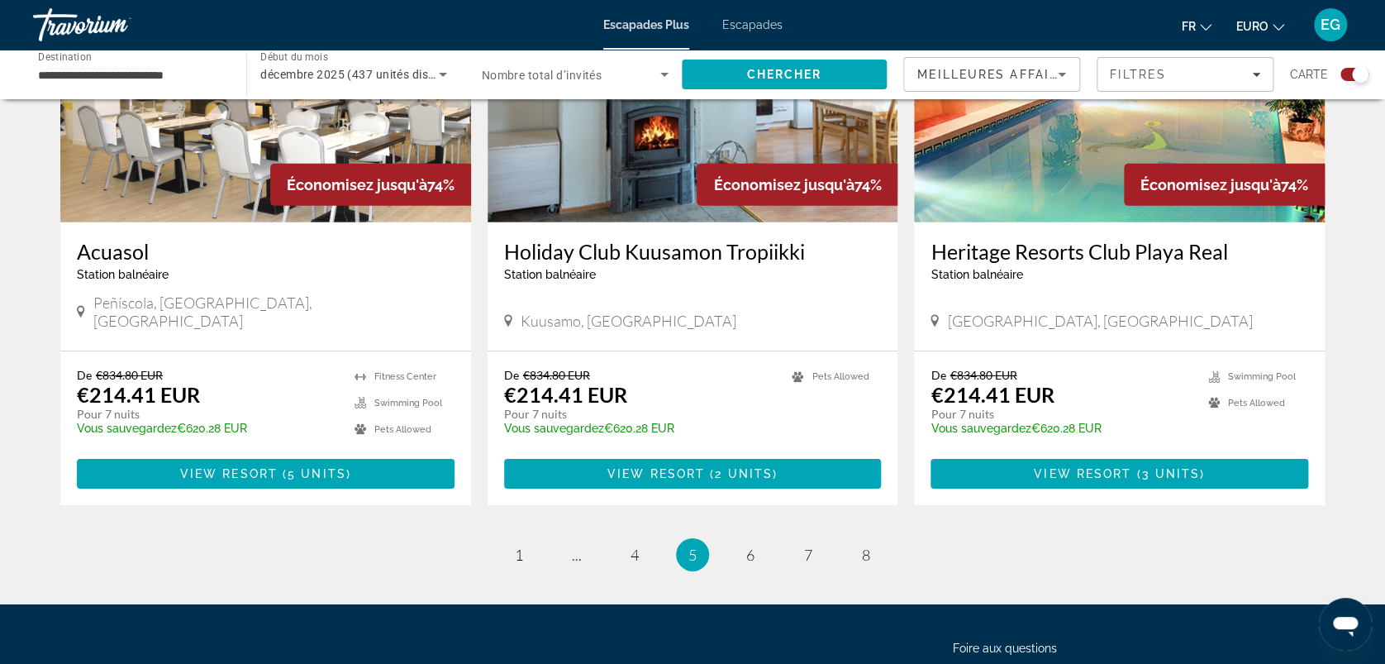
scroll to position [2460, 0]
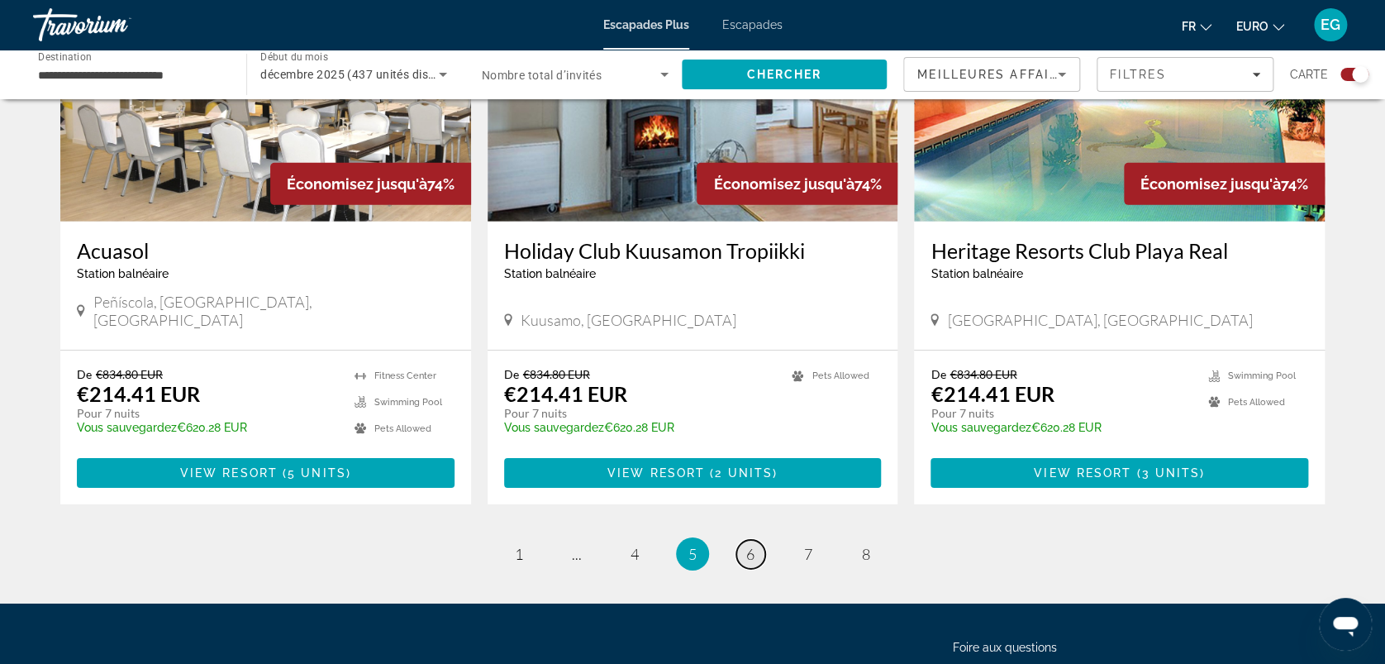
click at [749, 545] on span "6" at bounding box center [750, 554] width 8 height 18
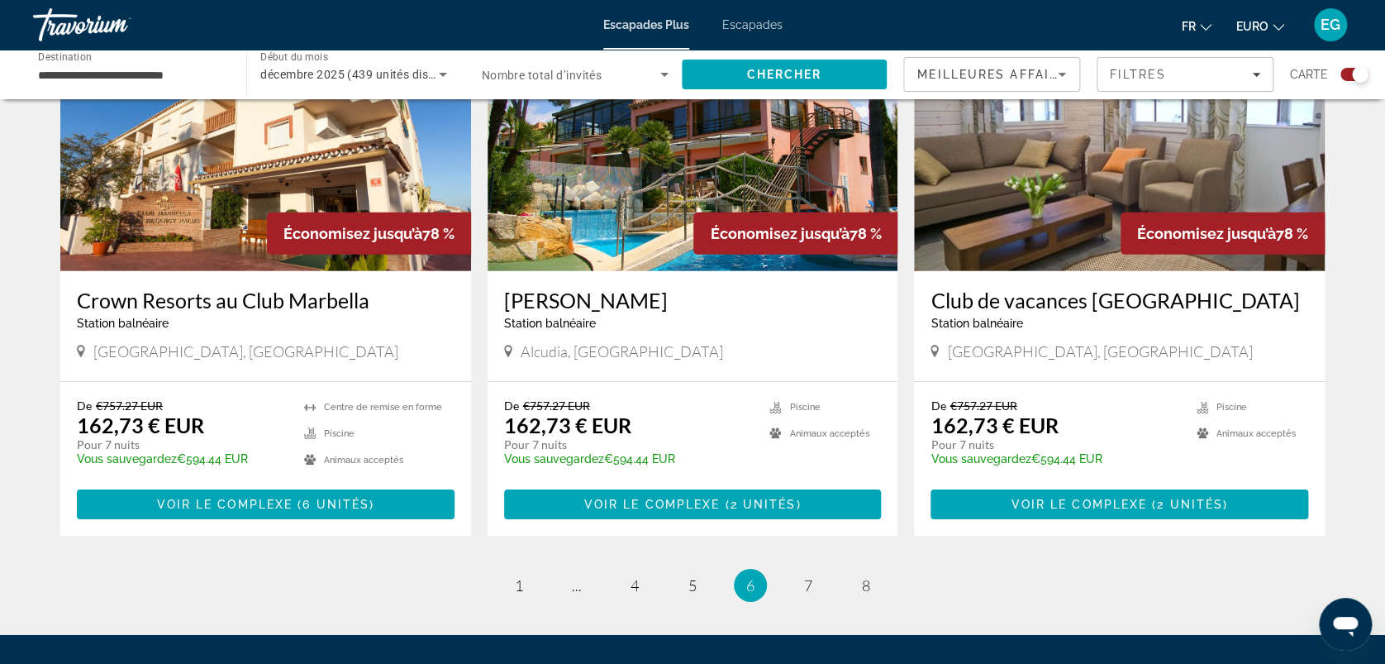
scroll to position [2453, 0]
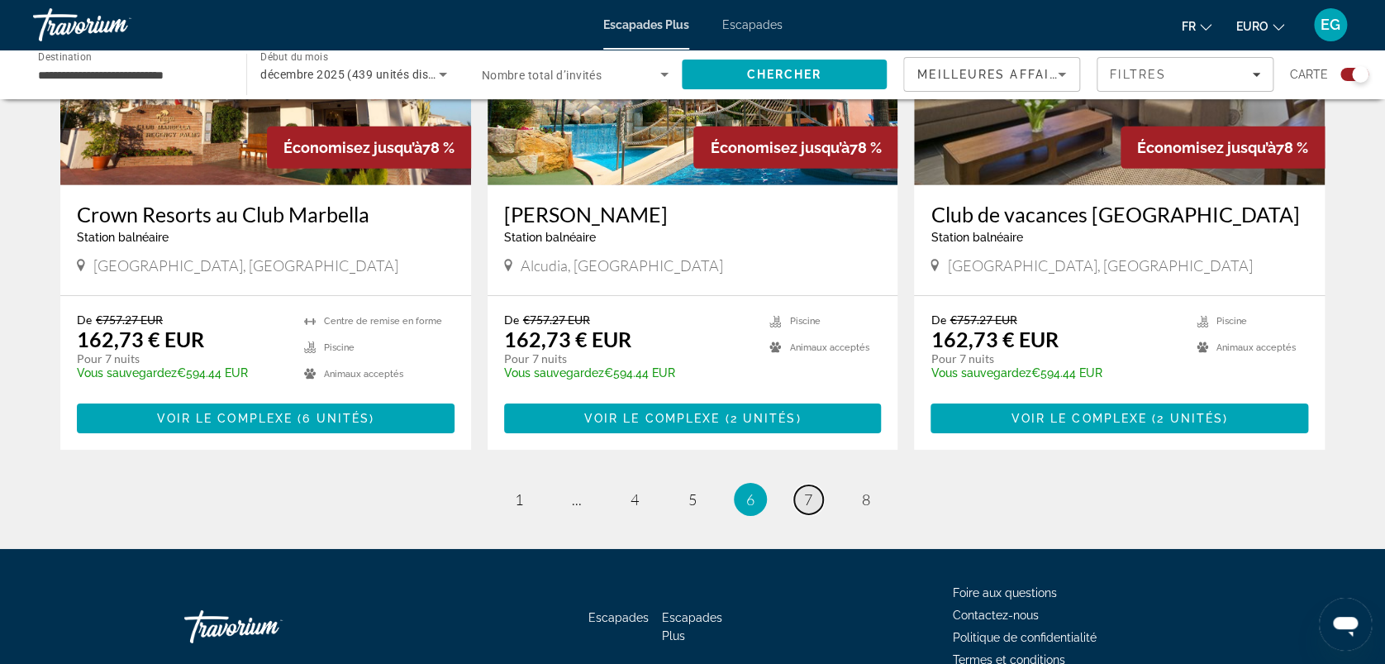
click at [812, 490] on span "7" at bounding box center [808, 499] width 8 height 18
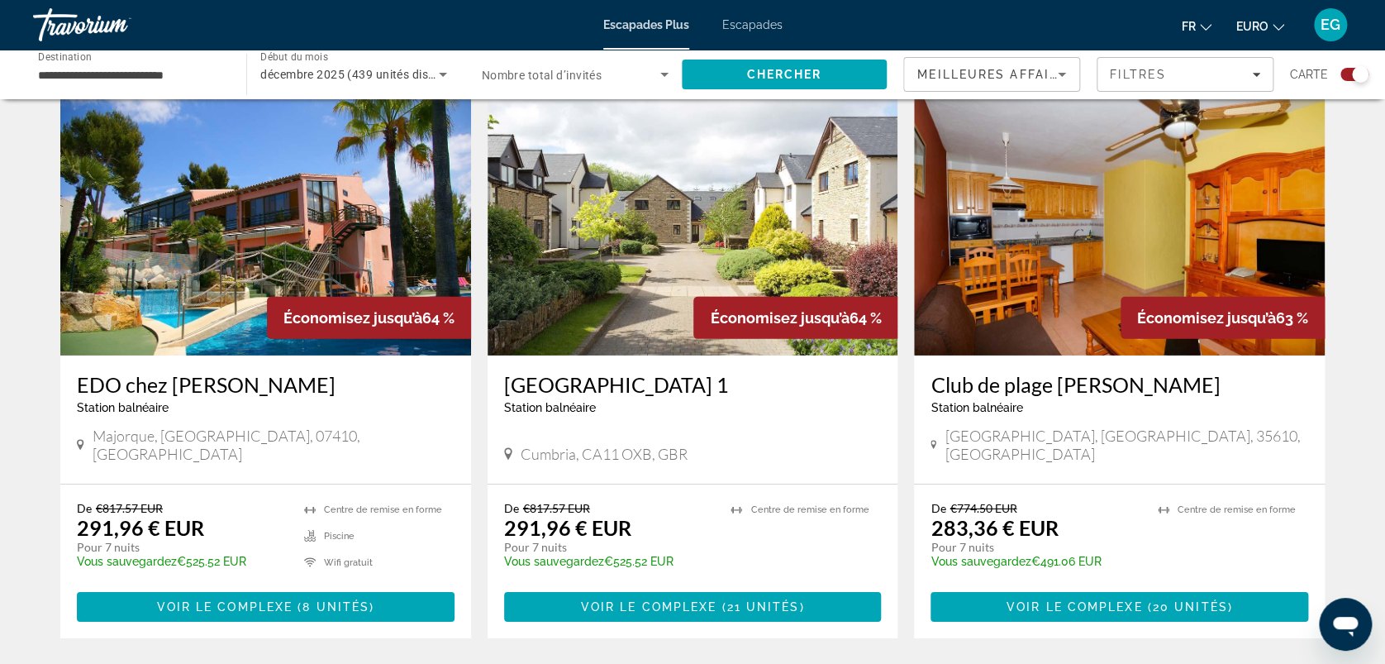
scroll to position [2448, 0]
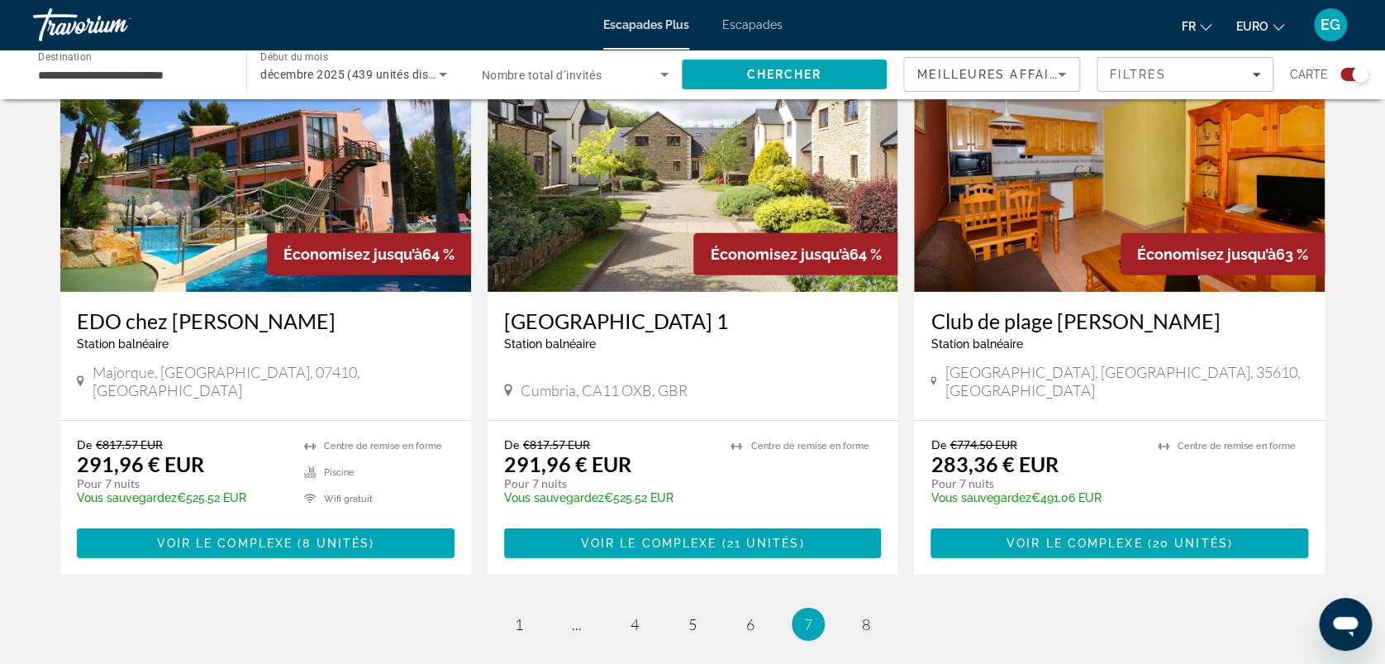
click at [957, 308] on h3 "Club de plage Castillo" at bounding box center [1120, 320] width 378 height 25
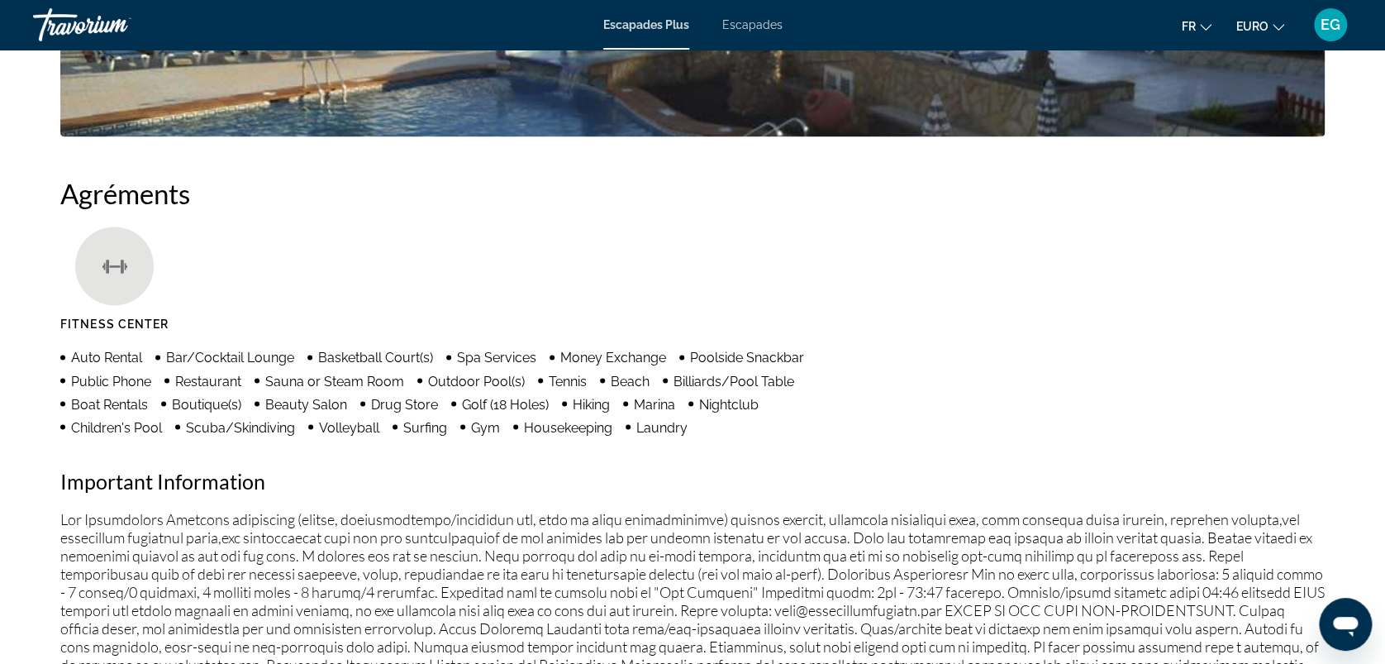
scroll to position [943, 0]
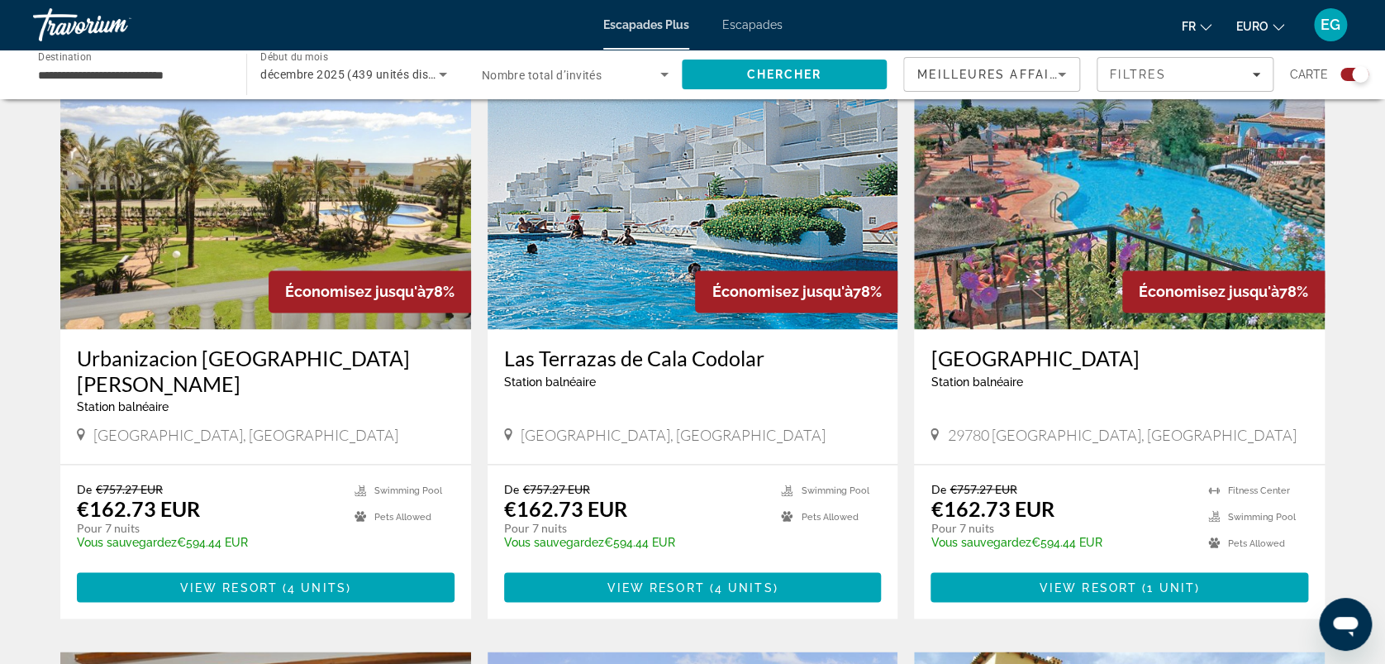
scroll to position [1187, 0]
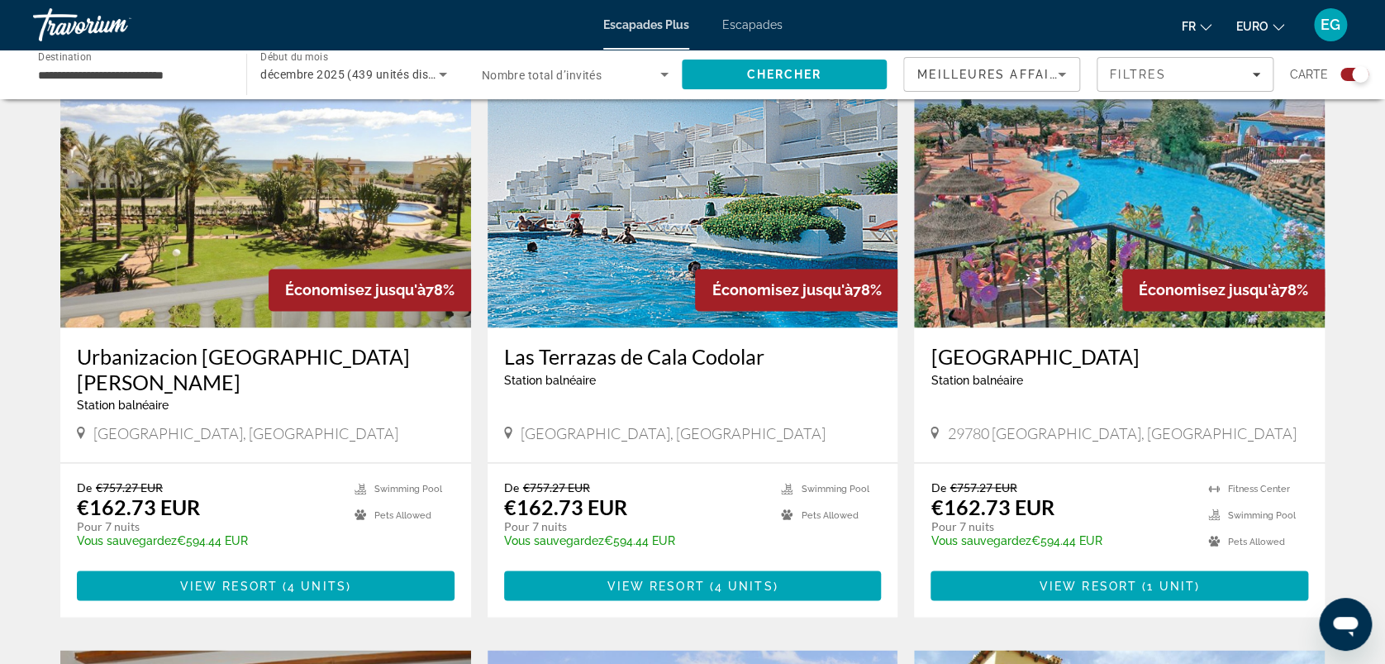
click at [1009, 185] on img "Contenu principal" at bounding box center [1119, 195] width 411 height 265
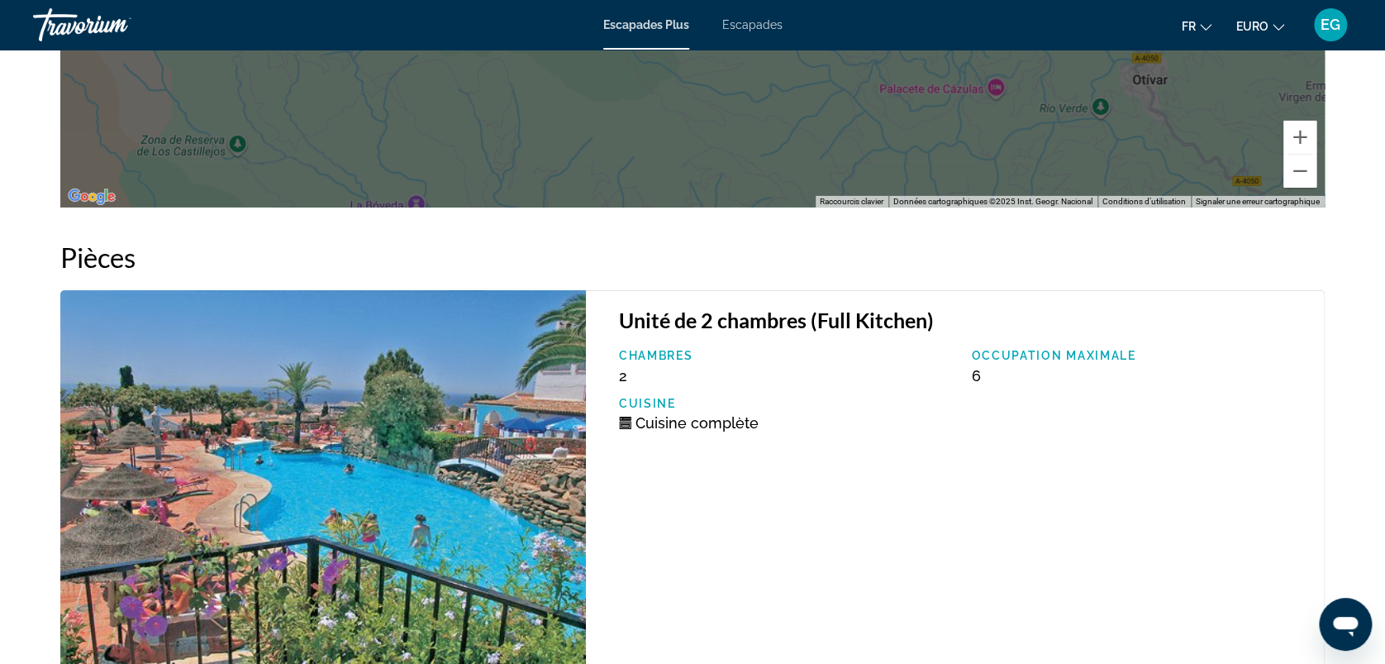
scroll to position [3134, 0]
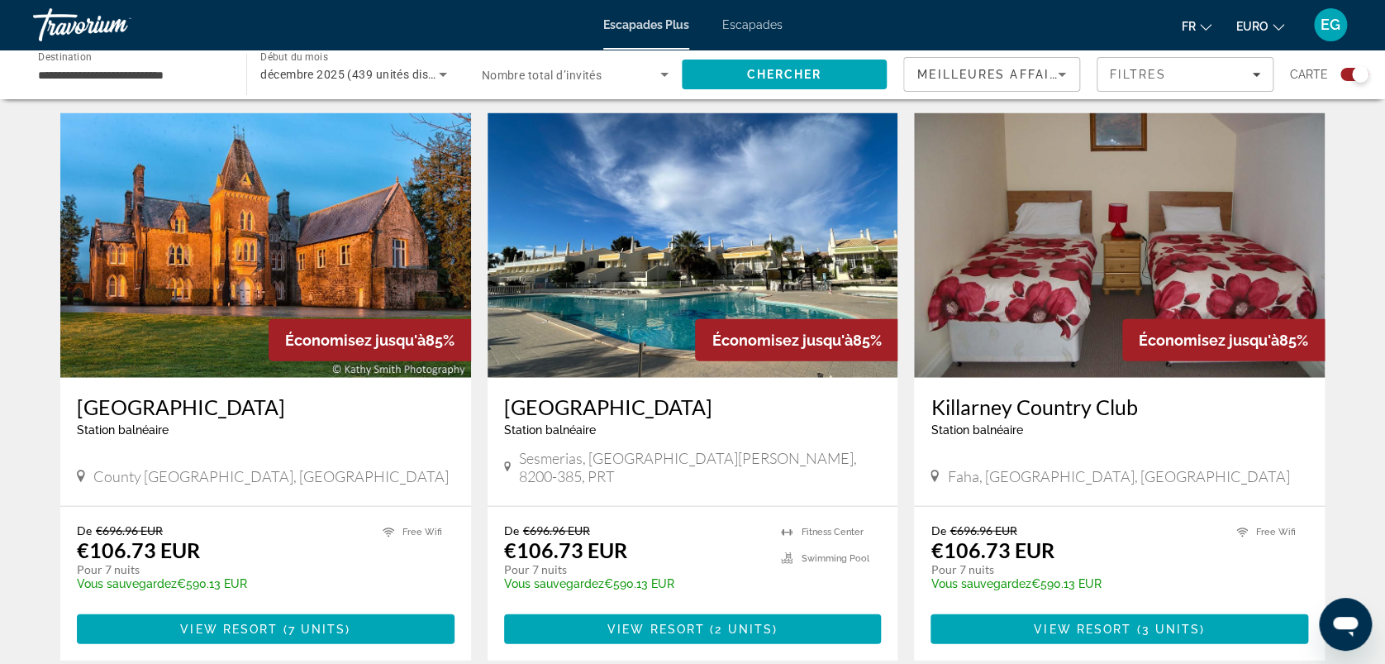
scroll to position [1713, 0]
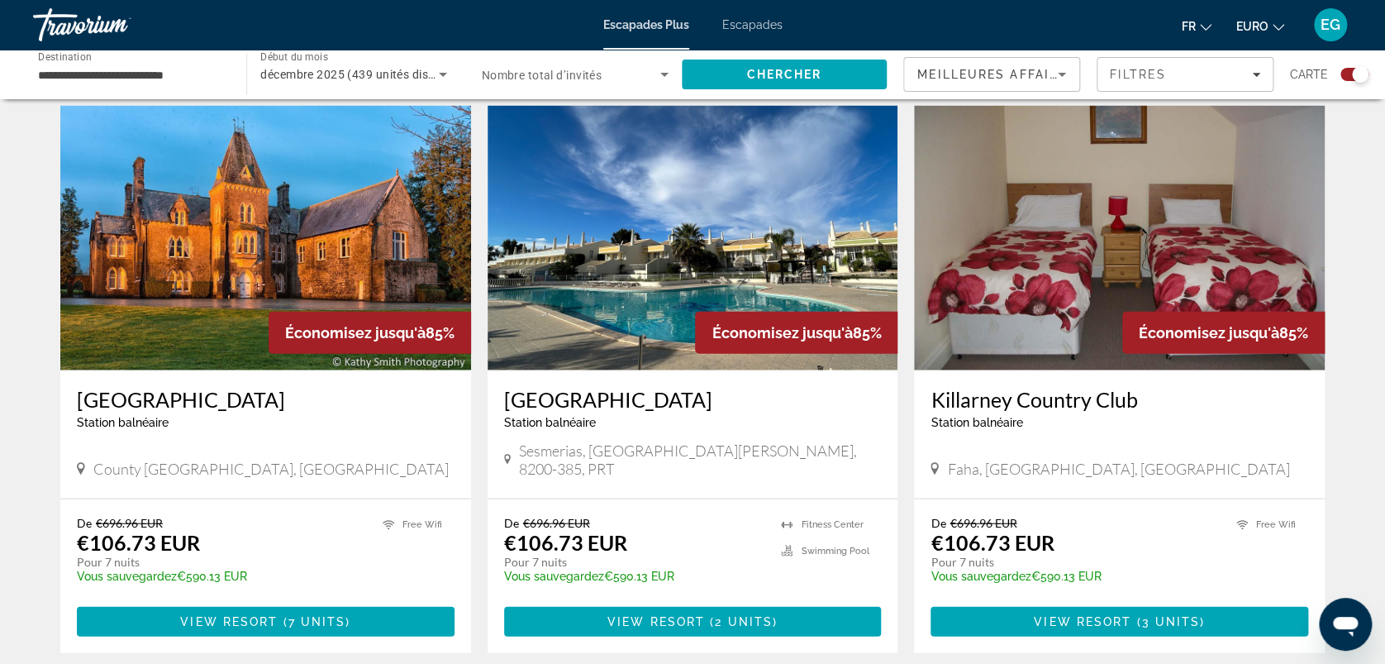
click at [196, 284] on img "Contenu principal" at bounding box center [265, 238] width 411 height 265
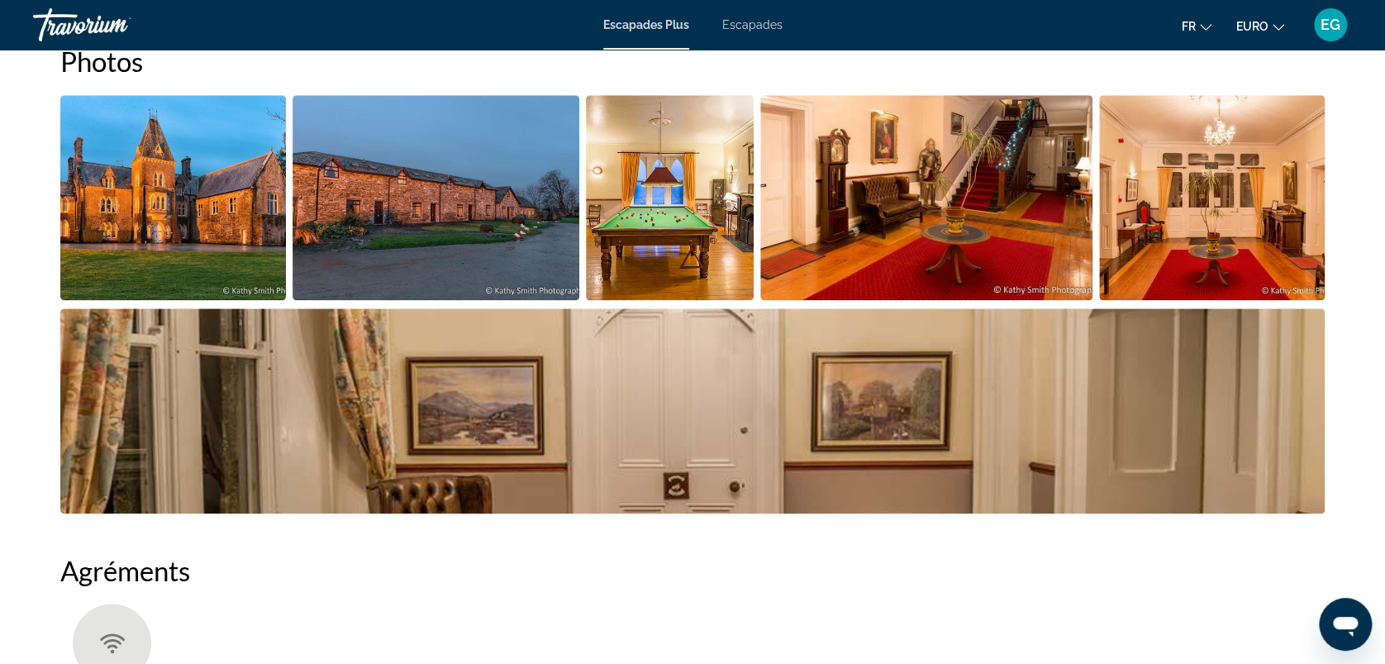
scroll to position [794, 0]
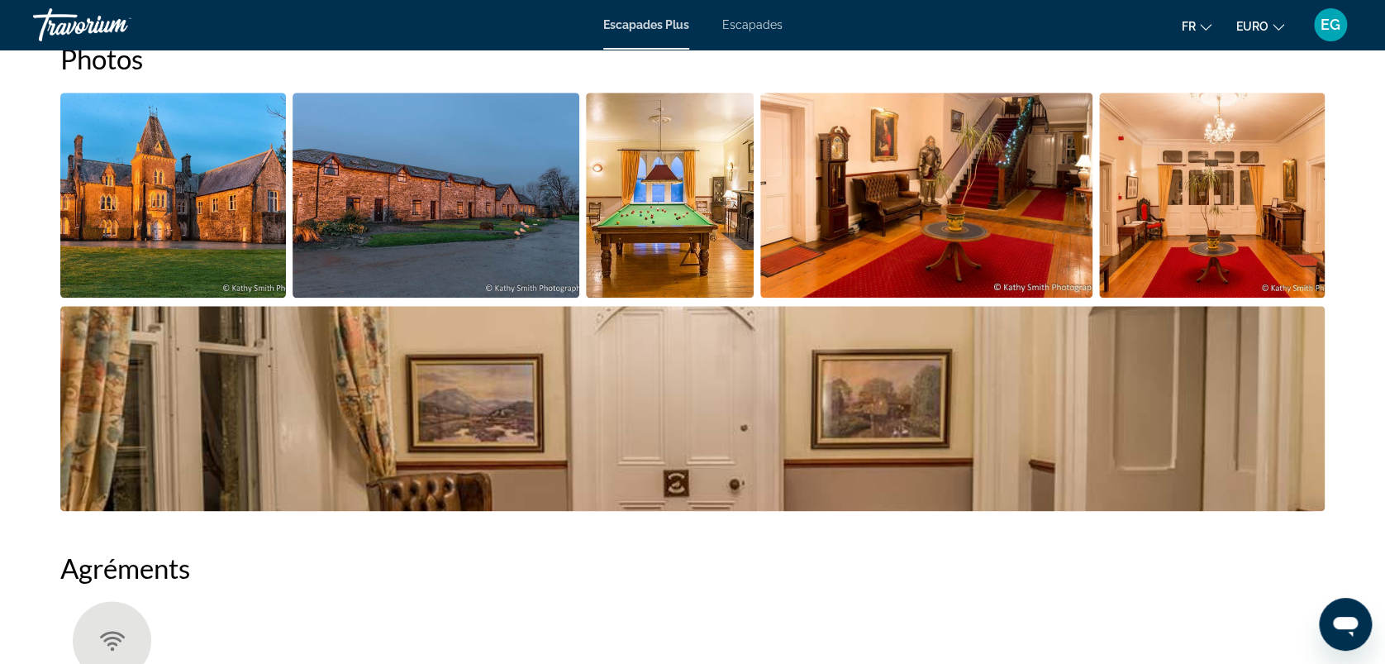
click at [168, 252] on img "Ouvrir le curseur d’image en plein écran" at bounding box center [173, 195] width 226 height 205
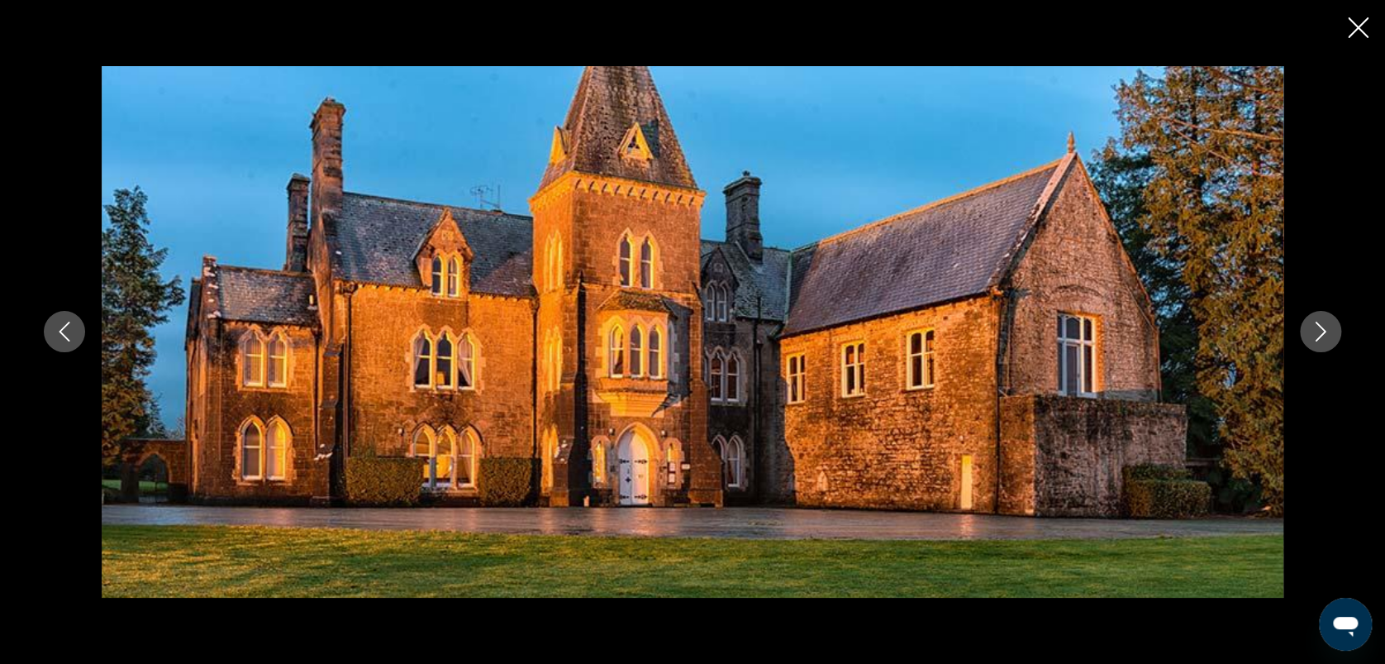
click at [1320, 332] on icon "Image suivante" at bounding box center [1321, 332] width 20 height 20
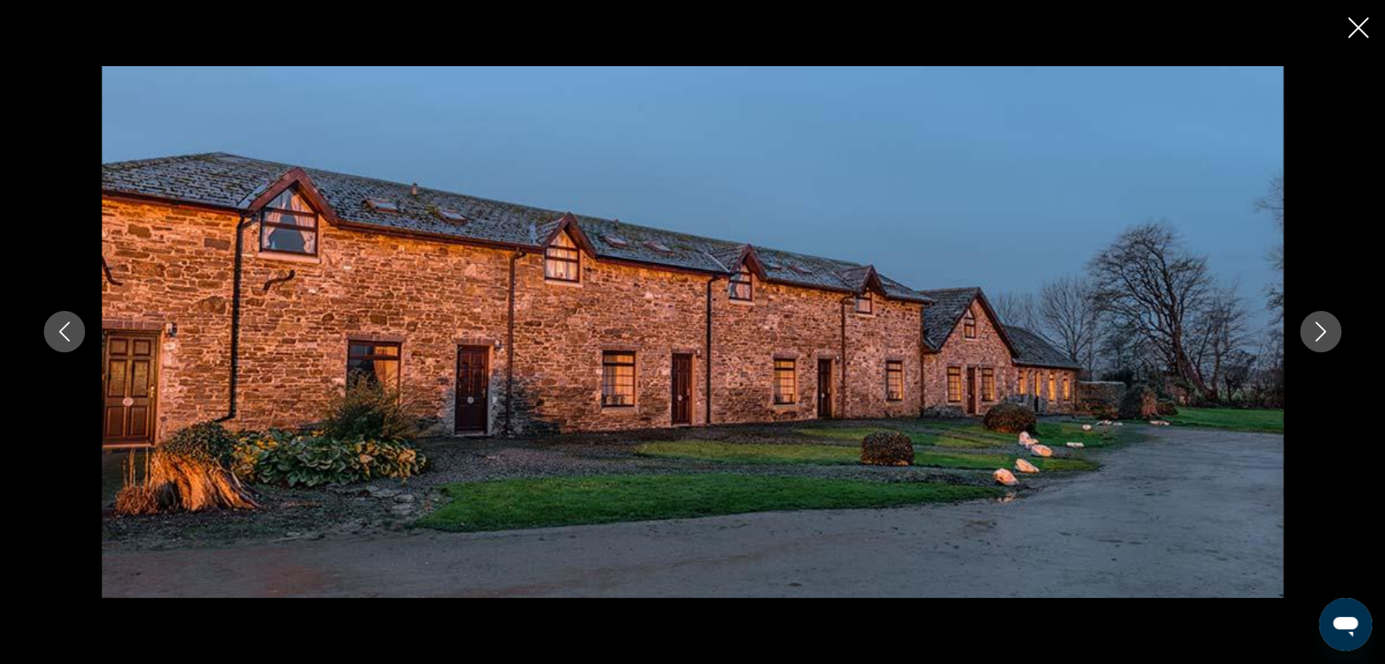
click at [1320, 332] on icon "Image suivante" at bounding box center [1321, 332] width 20 height 20
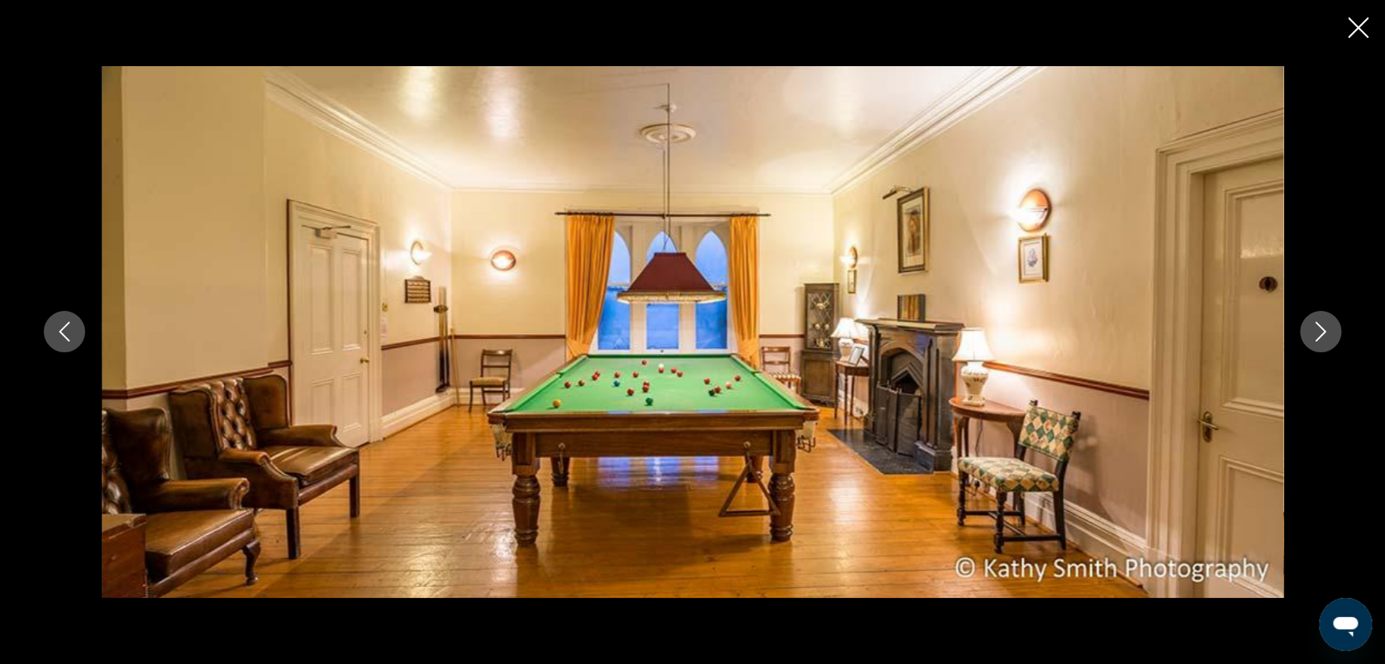
click at [1320, 332] on icon "Image suivante" at bounding box center [1321, 332] width 20 height 20
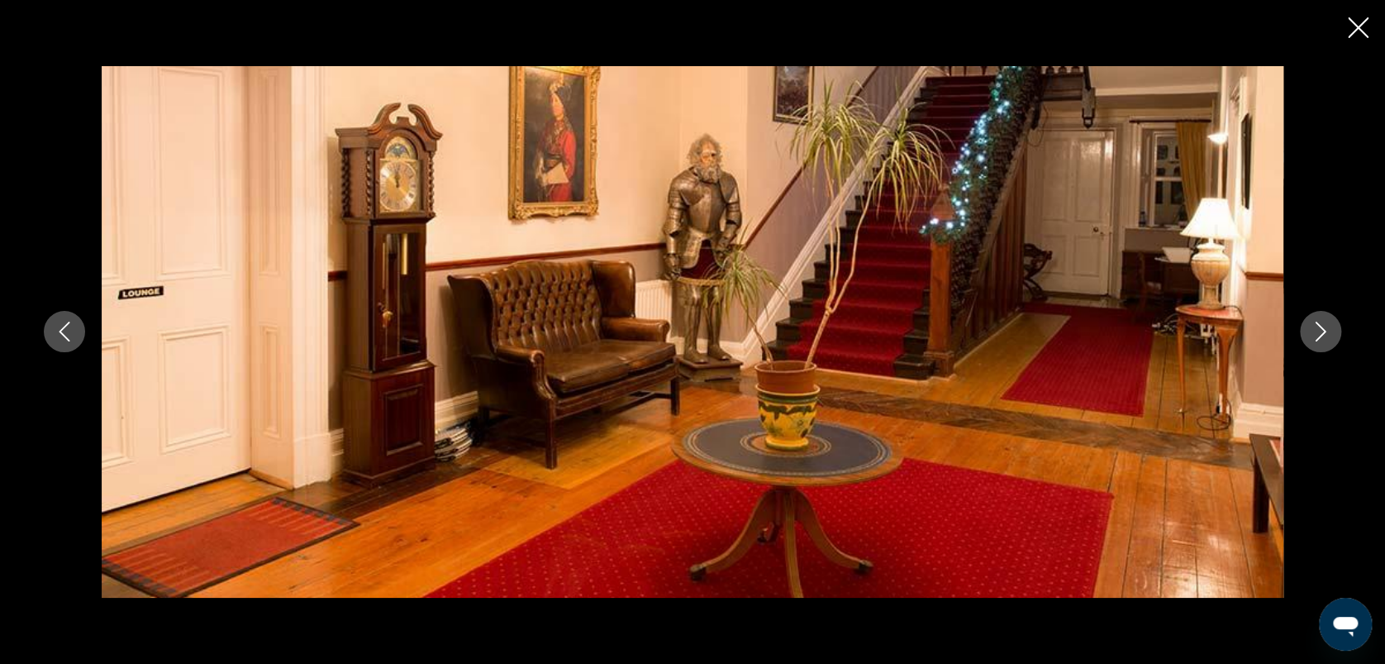
click at [1320, 332] on icon "Image suivante" at bounding box center [1321, 332] width 20 height 20
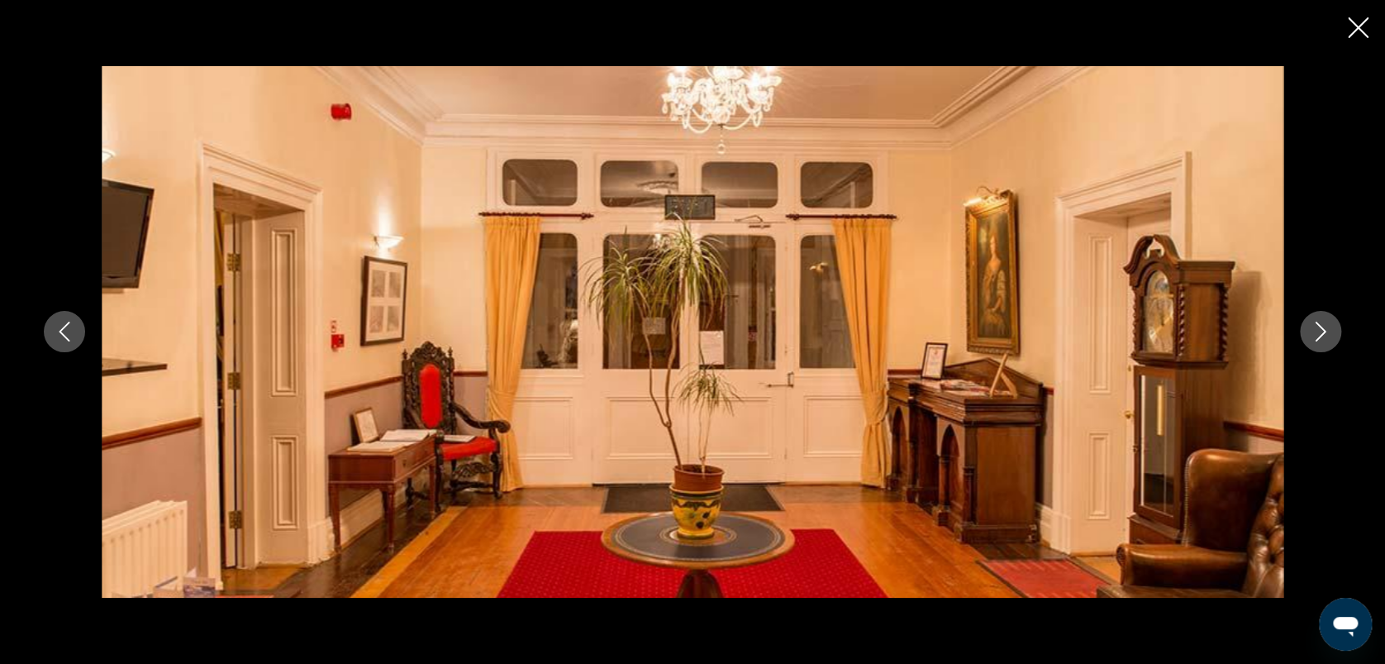
click at [1320, 332] on icon "Image suivante" at bounding box center [1321, 332] width 20 height 20
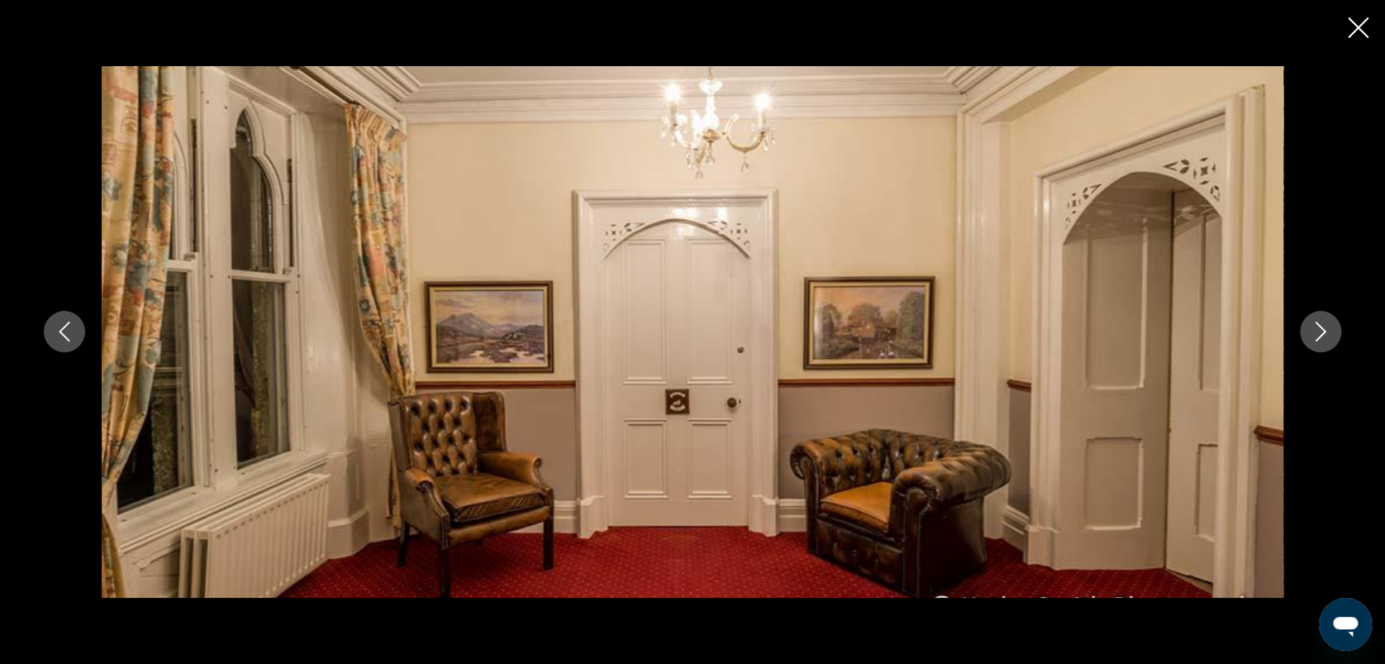
click at [1320, 332] on icon "Image suivante" at bounding box center [1321, 332] width 20 height 20
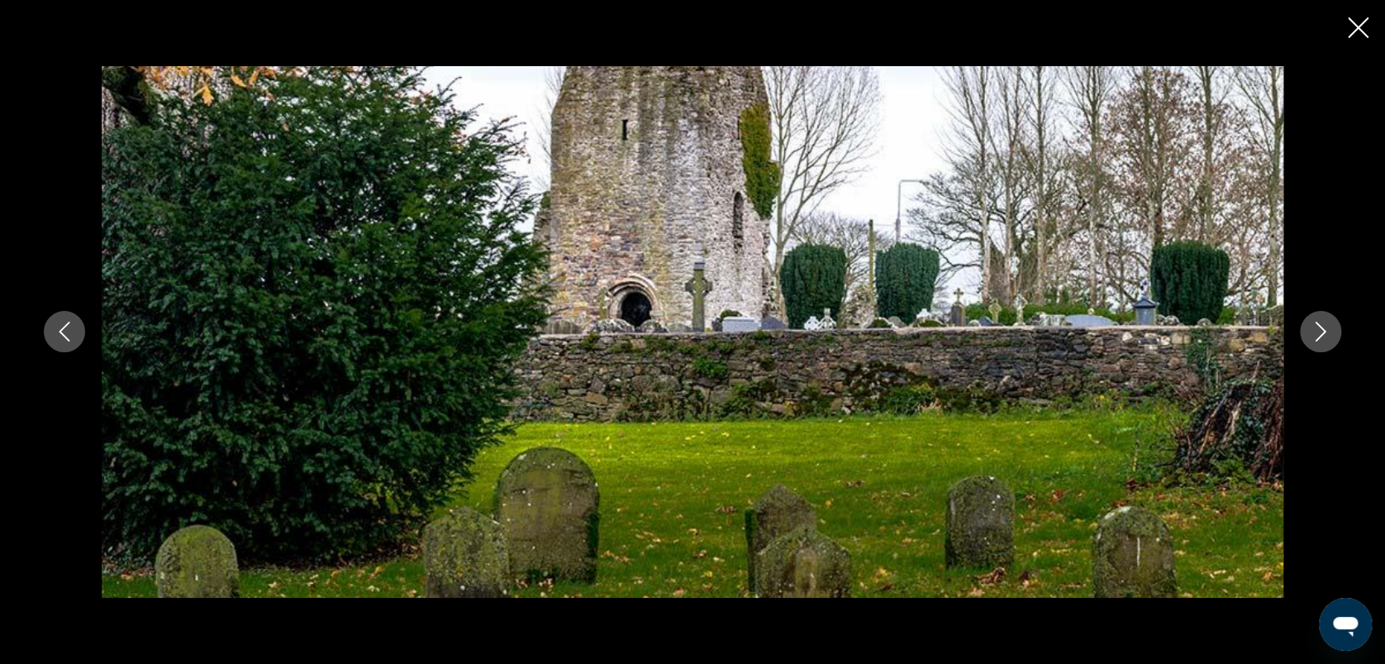
click at [1320, 332] on icon "Image suivante" at bounding box center [1321, 332] width 20 height 20
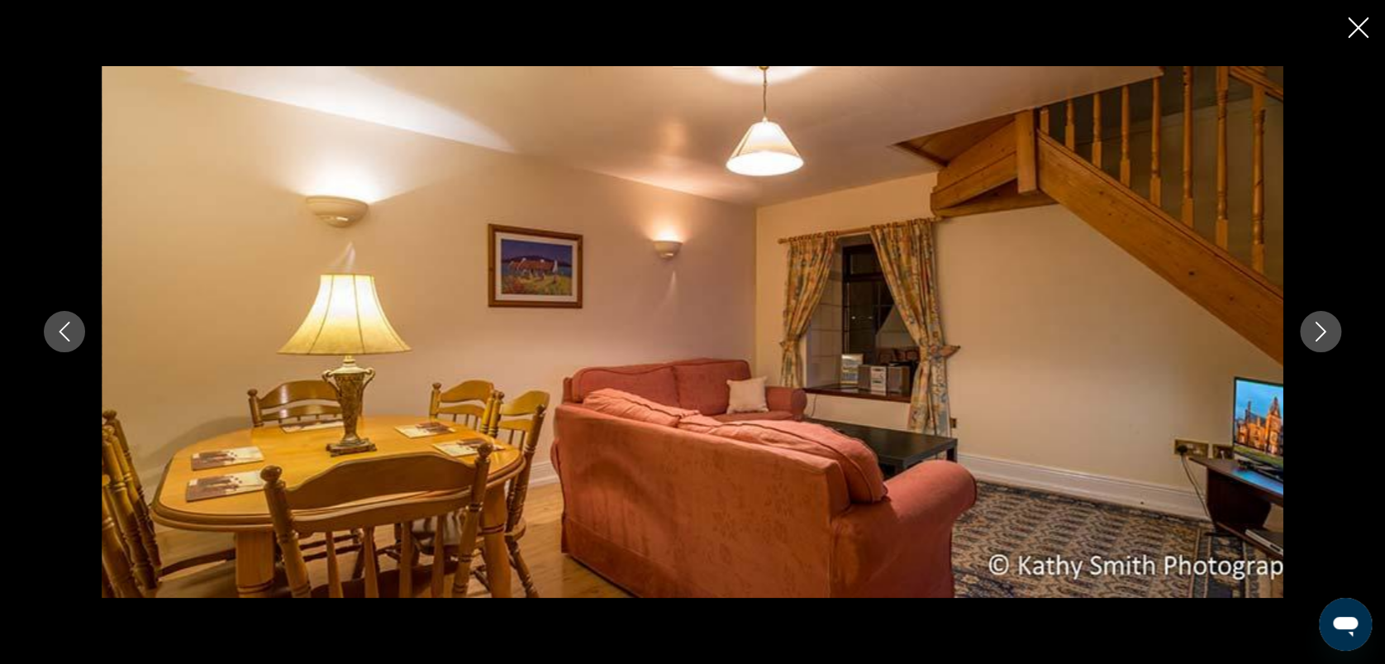
click at [1320, 332] on icon "Image suivante" at bounding box center [1321, 332] width 20 height 20
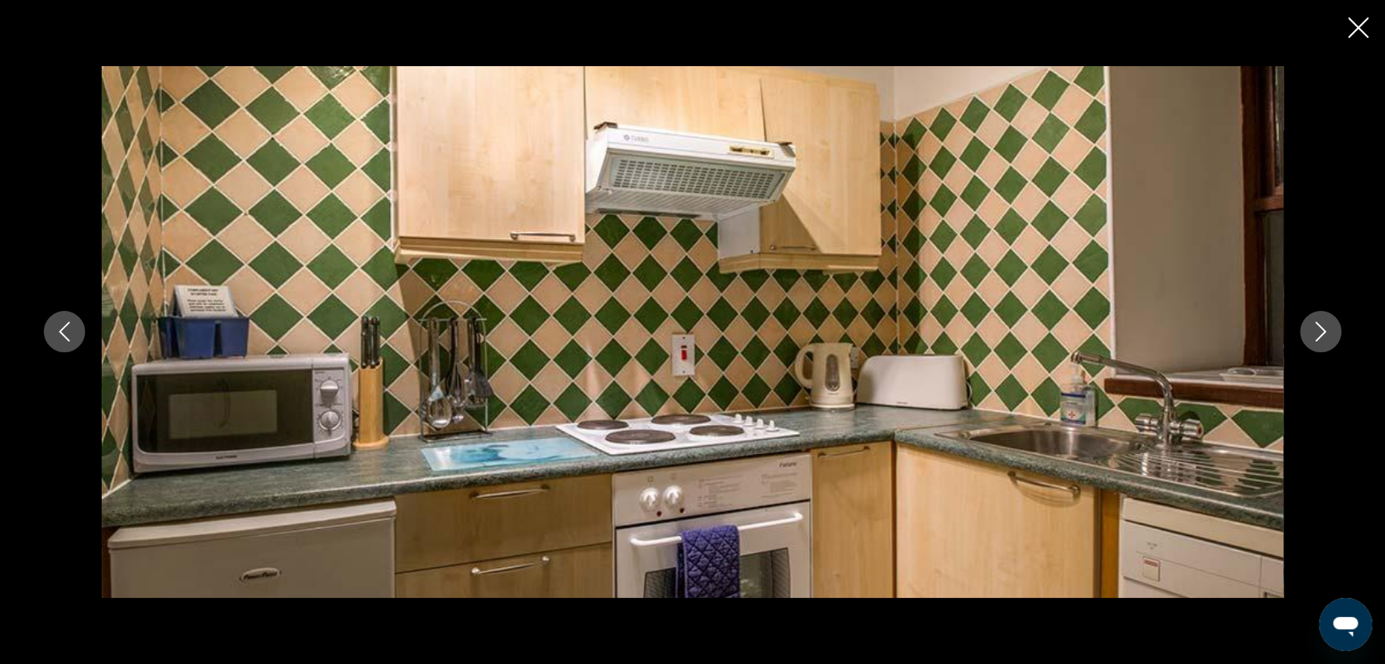
click at [1320, 332] on icon "Image suivante" at bounding box center [1321, 332] width 20 height 20
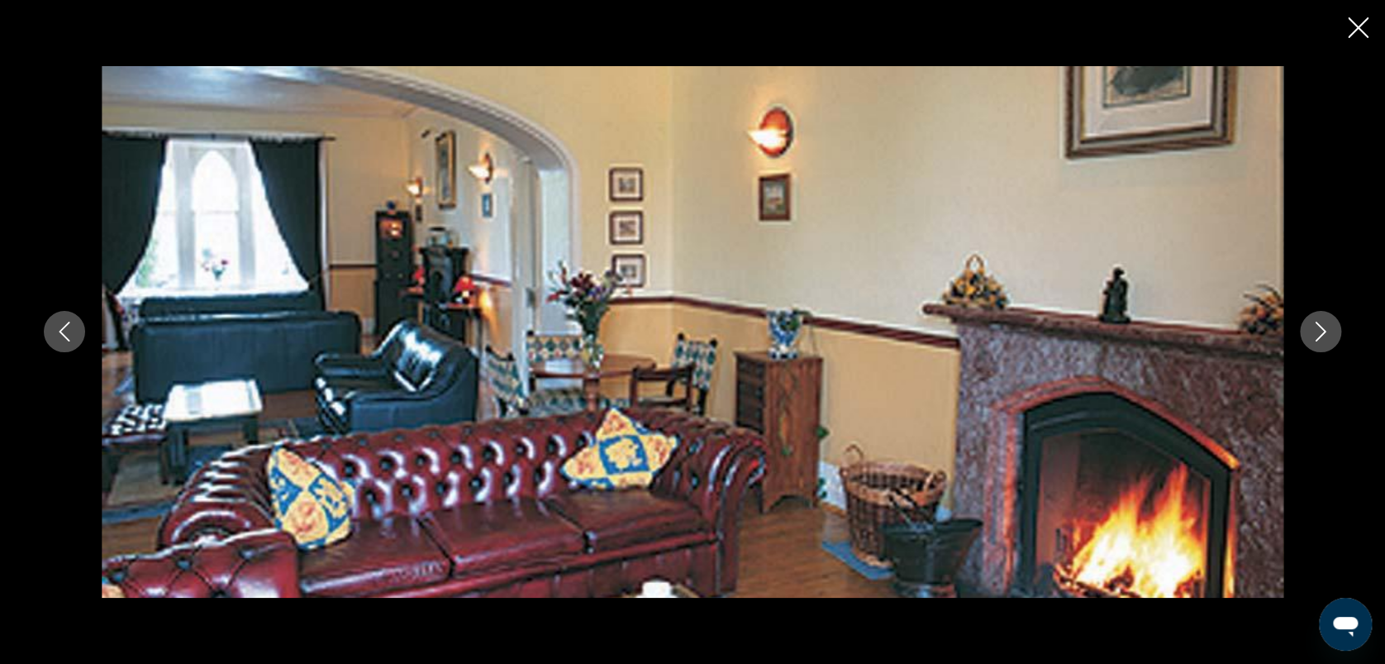
click at [1320, 332] on icon "Image suivante" at bounding box center [1321, 332] width 20 height 20
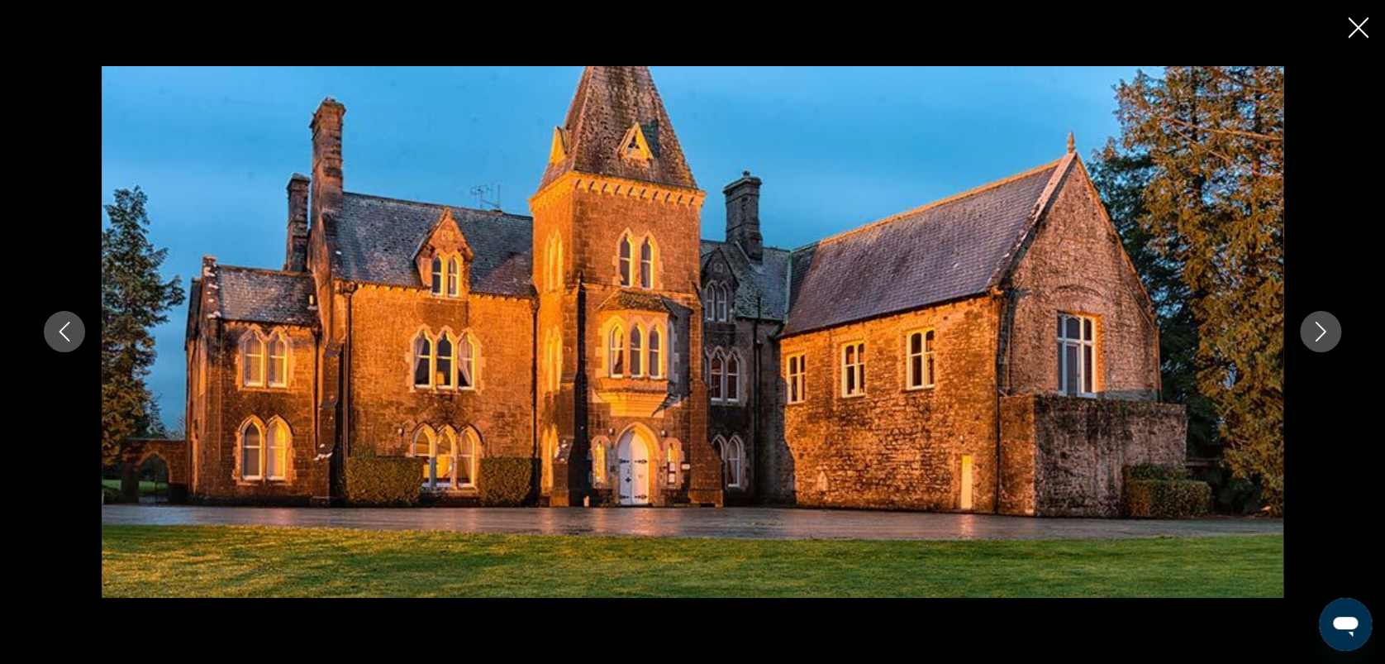
click at [1320, 332] on icon "Image suivante" at bounding box center [1321, 332] width 20 height 20
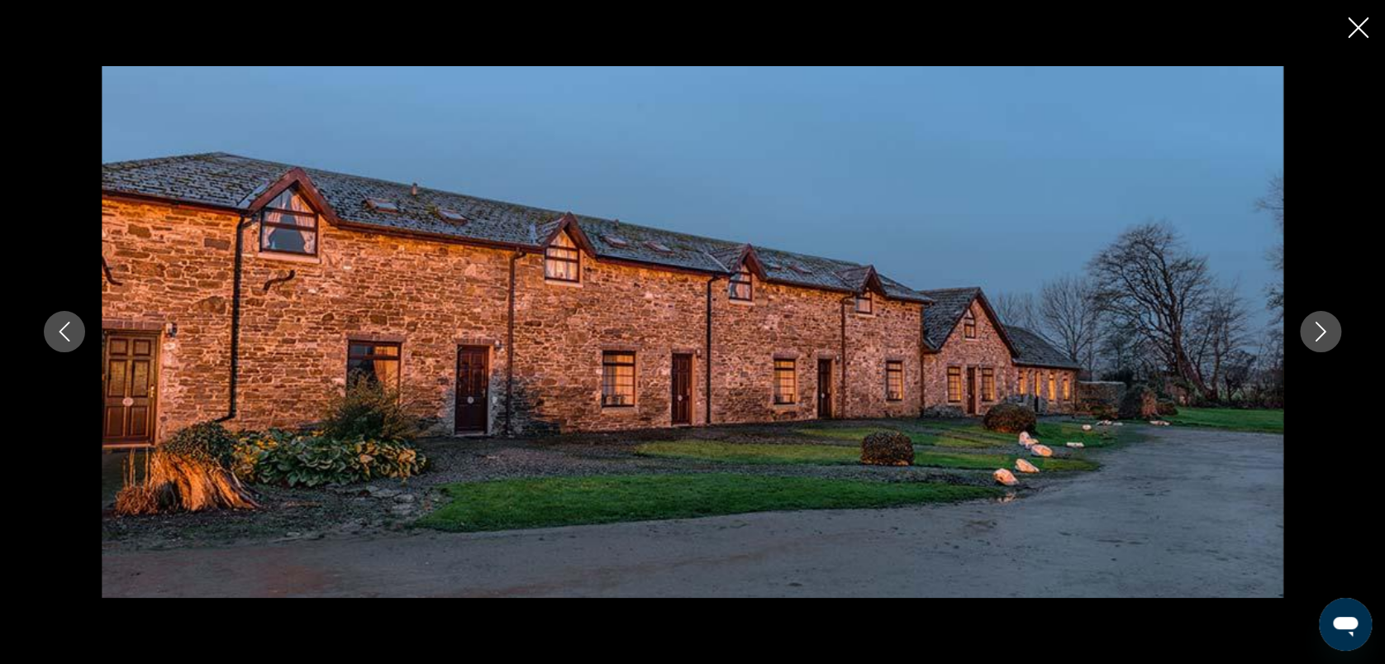
click at [1320, 332] on icon "Image suivante" at bounding box center [1321, 332] width 20 height 20
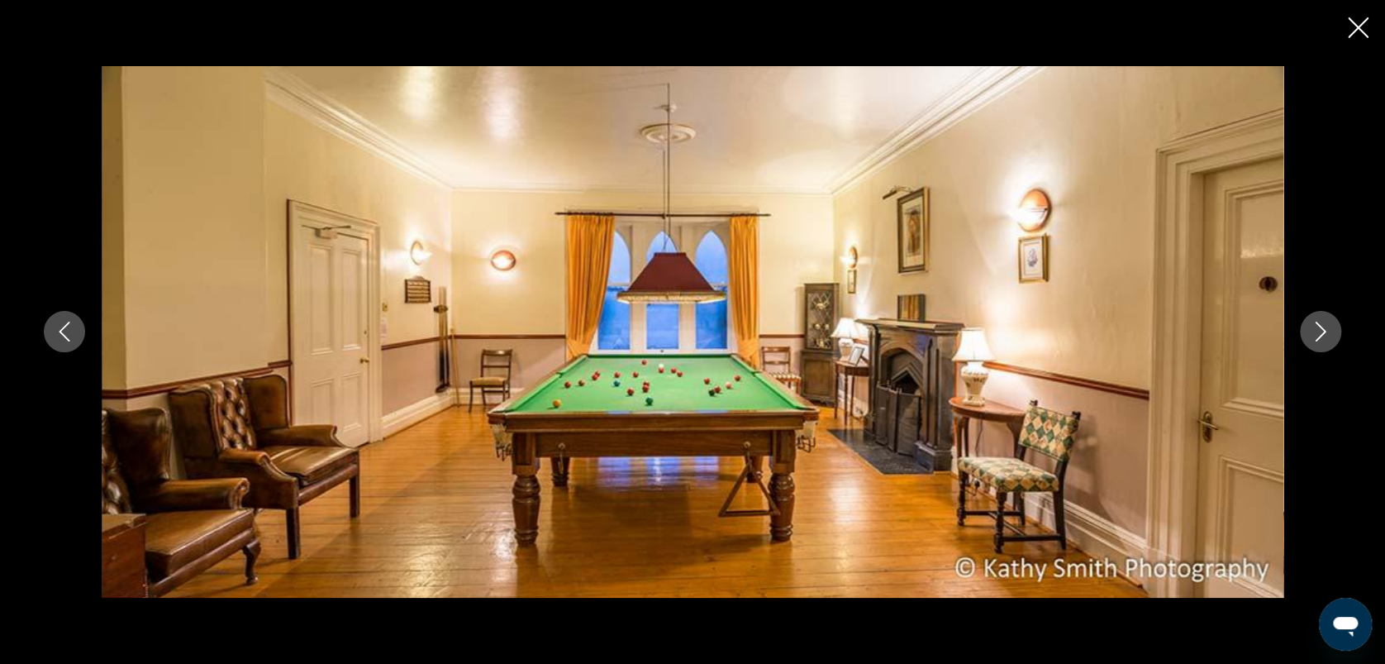
click at [1356, 28] on icon "Fermer le diaporama" at bounding box center [1358, 27] width 21 height 21
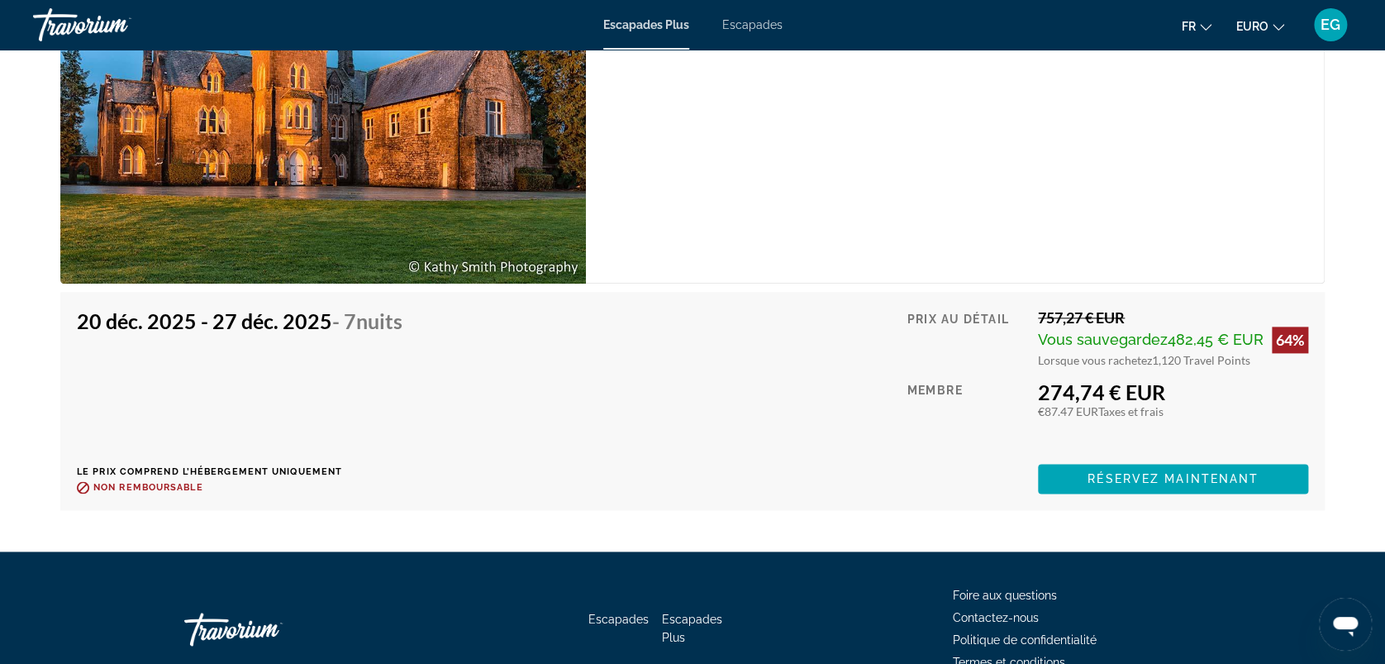
scroll to position [3967, 0]
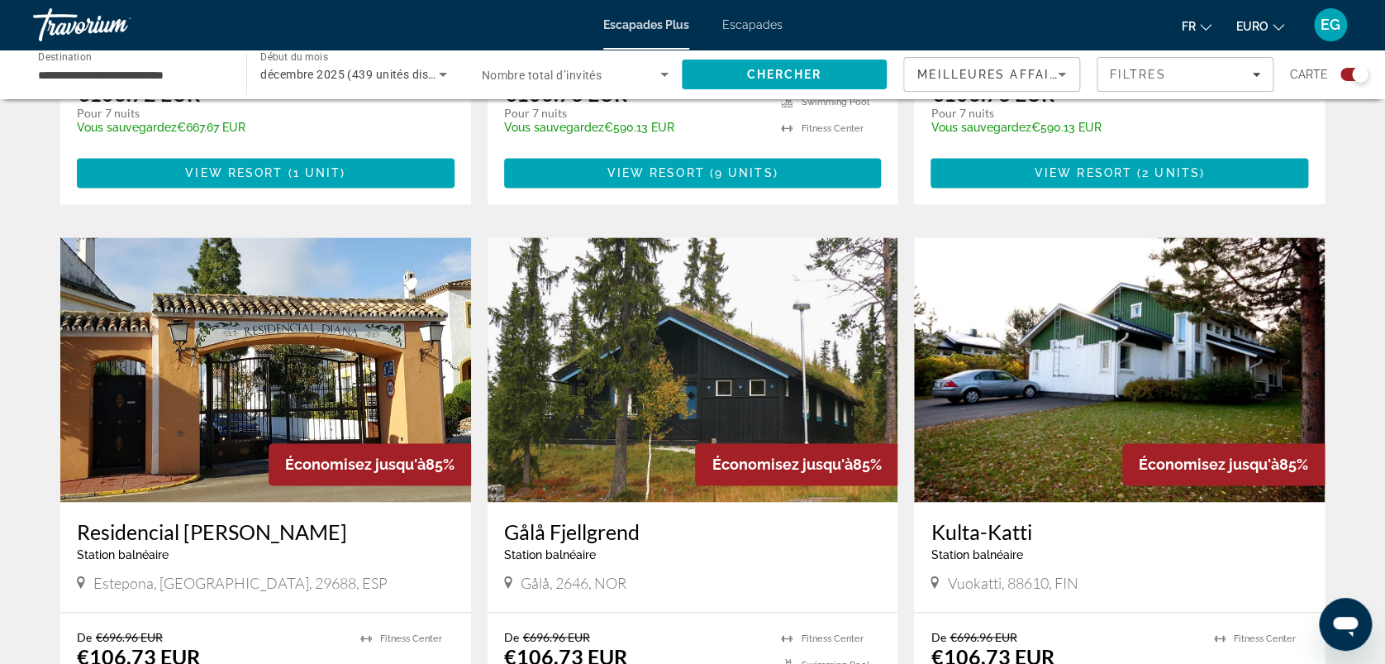
scroll to position [1020, 0]
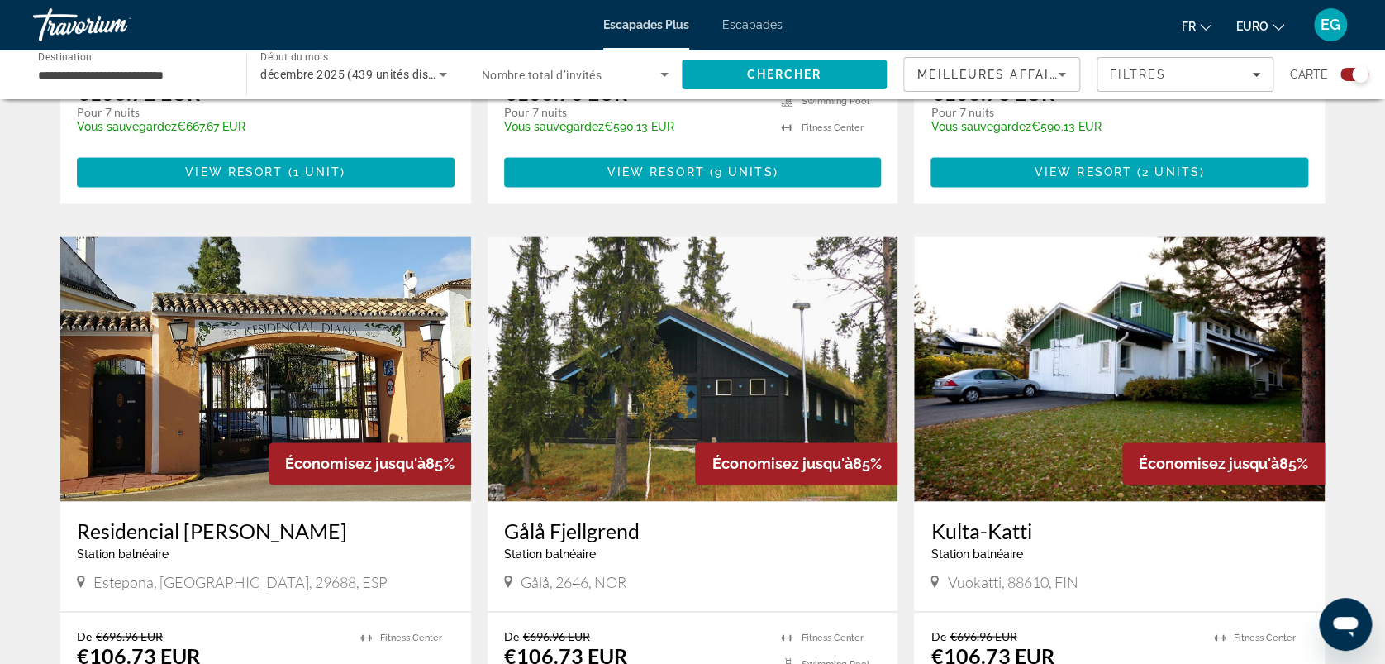
click at [613, 389] on img "Contenu principal" at bounding box center [693, 368] width 411 height 265
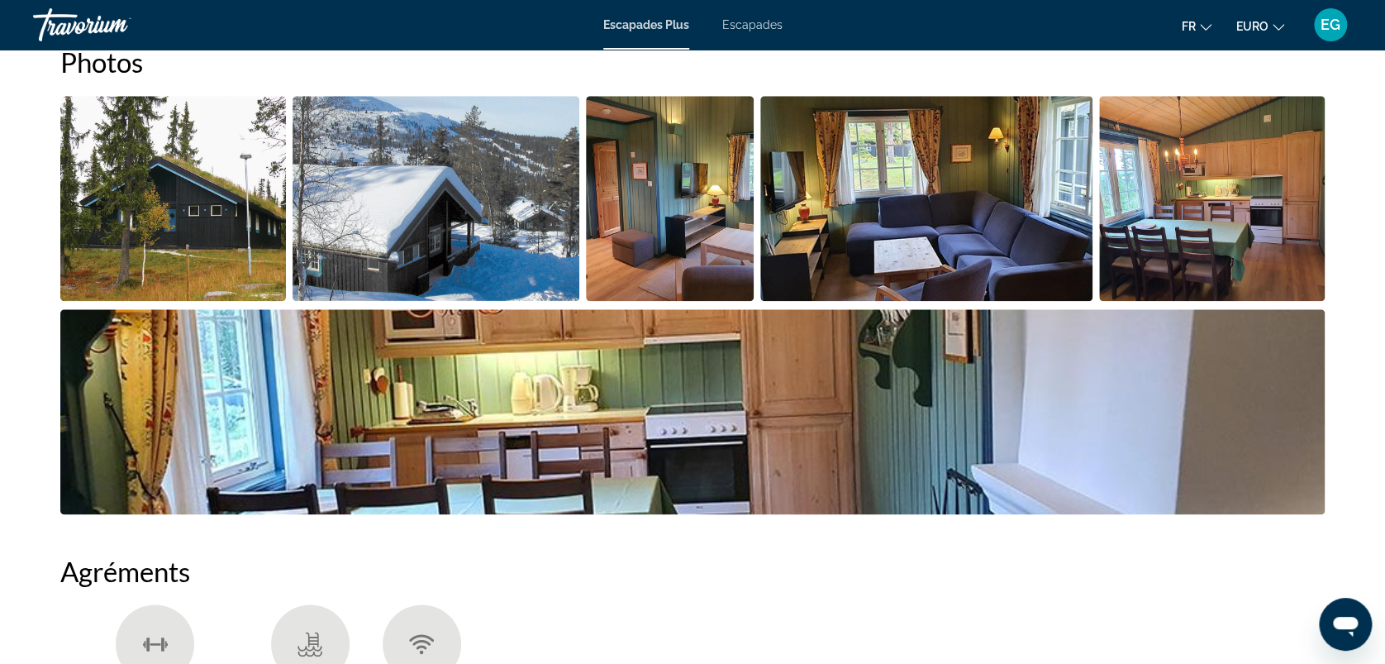
scroll to position [789, 0]
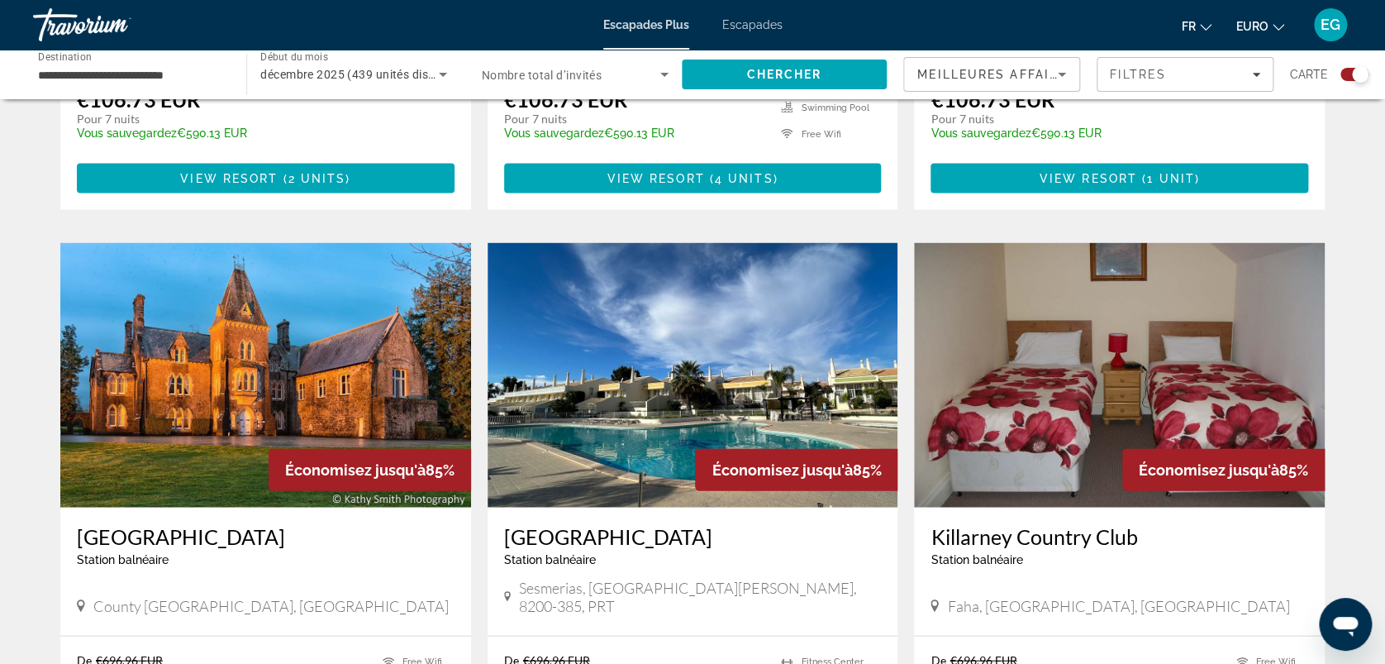
scroll to position [1580, 0]
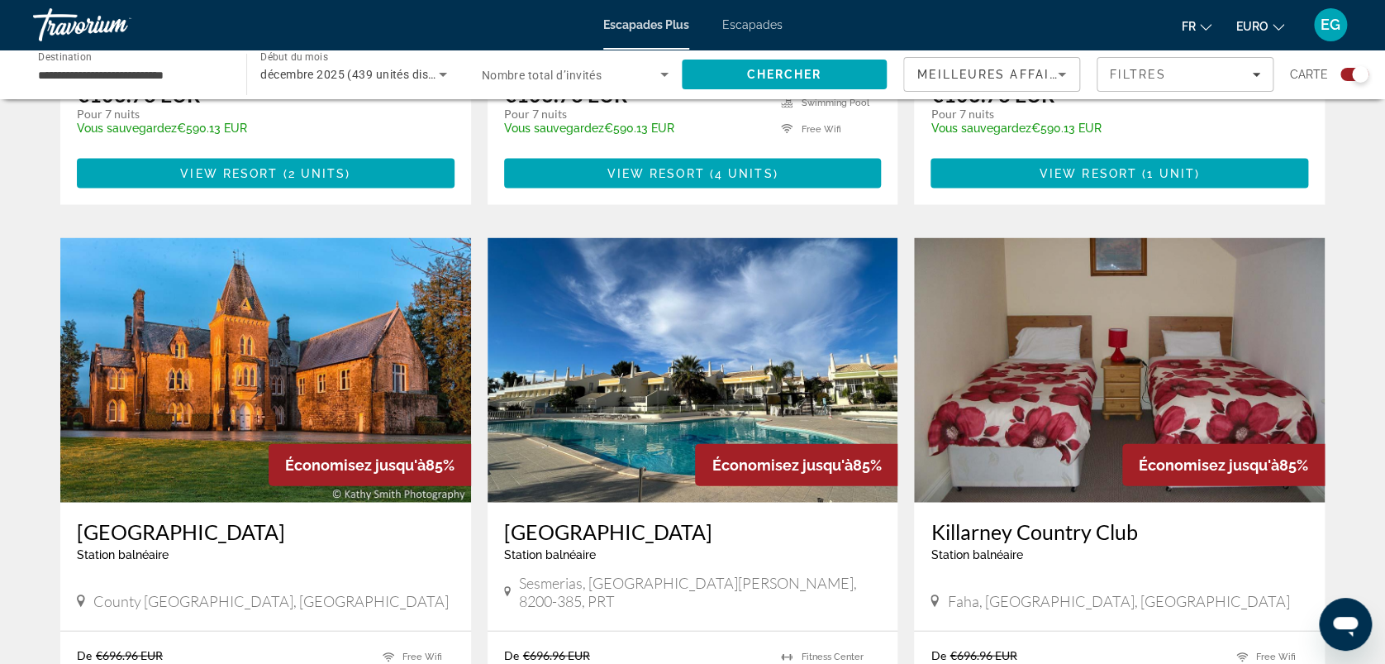
click at [626, 360] on img "Contenu principal" at bounding box center [693, 370] width 411 height 265
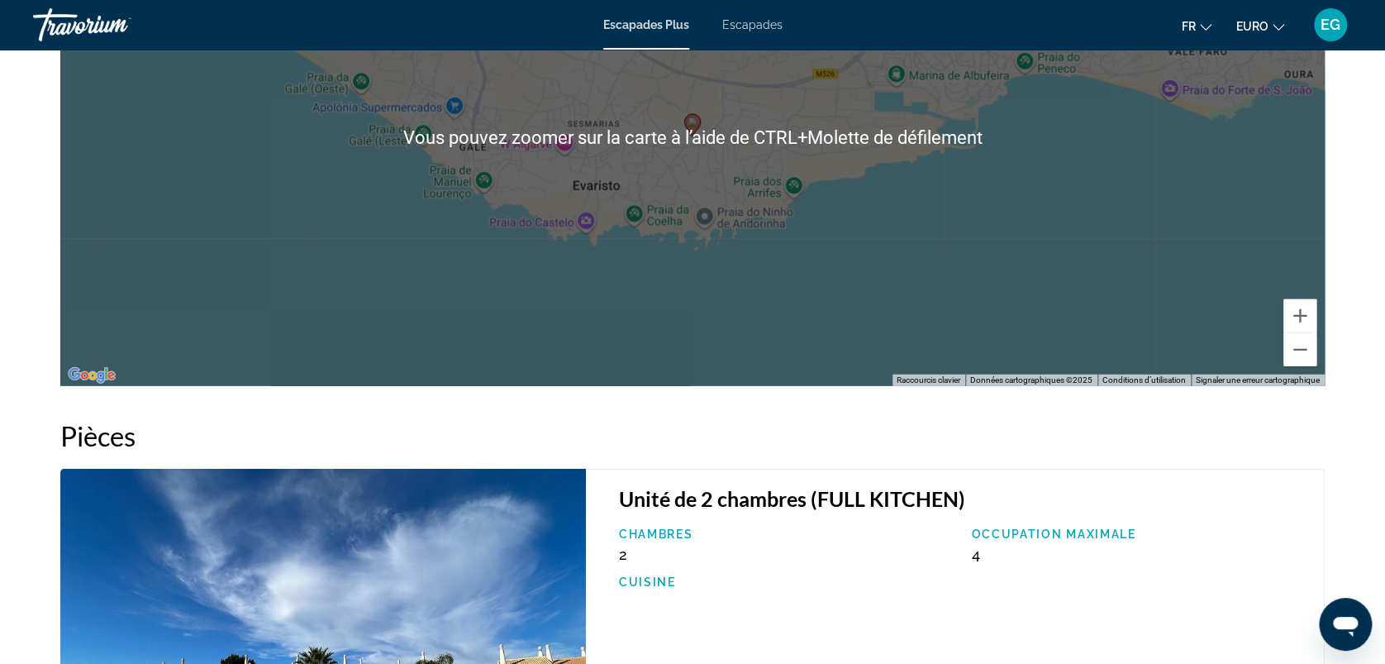
scroll to position [1984, 0]
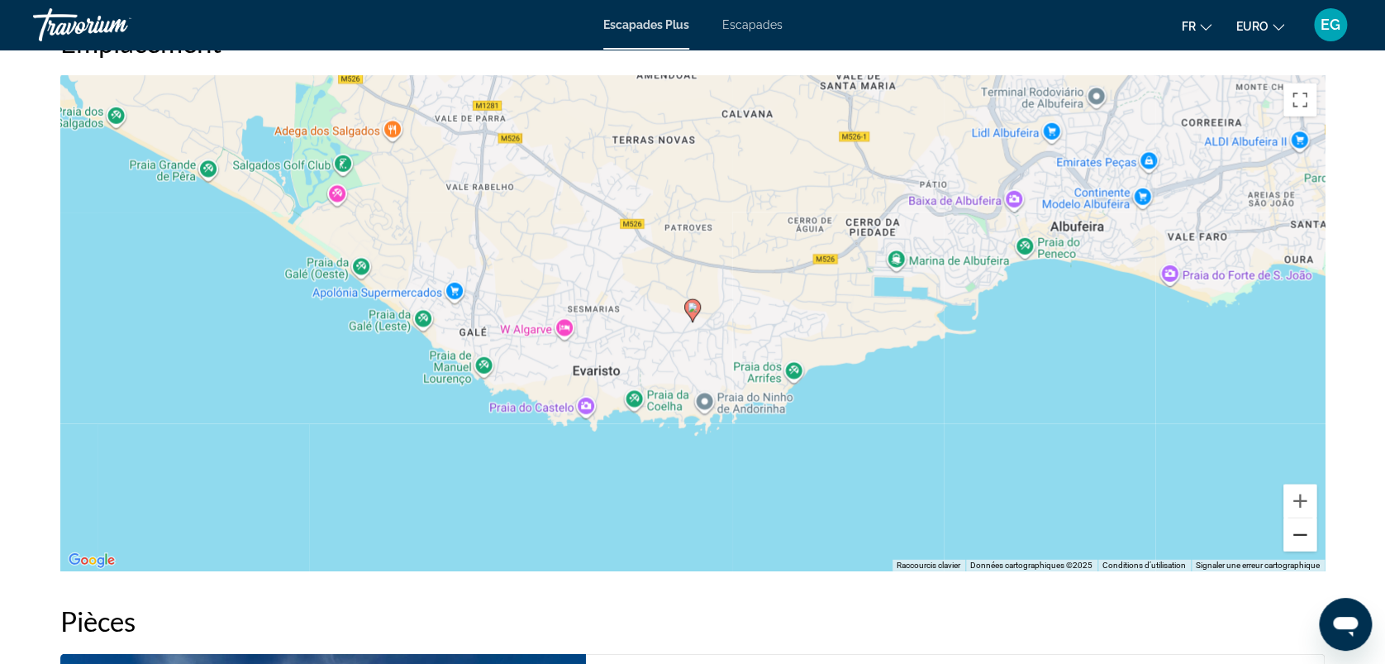
click at [1304, 537] on button "Zoom arrière" at bounding box center [1300, 534] width 33 height 33
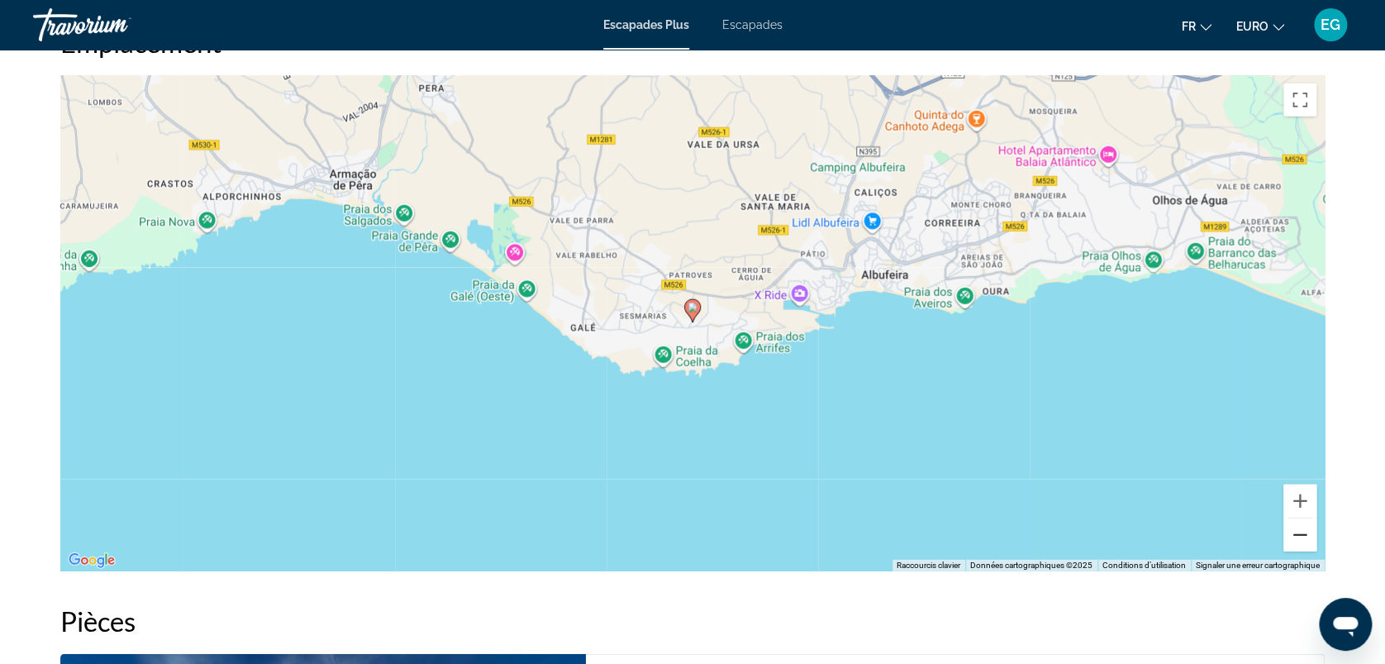
click at [1304, 537] on button "Zoom arrière" at bounding box center [1300, 534] width 33 height 33
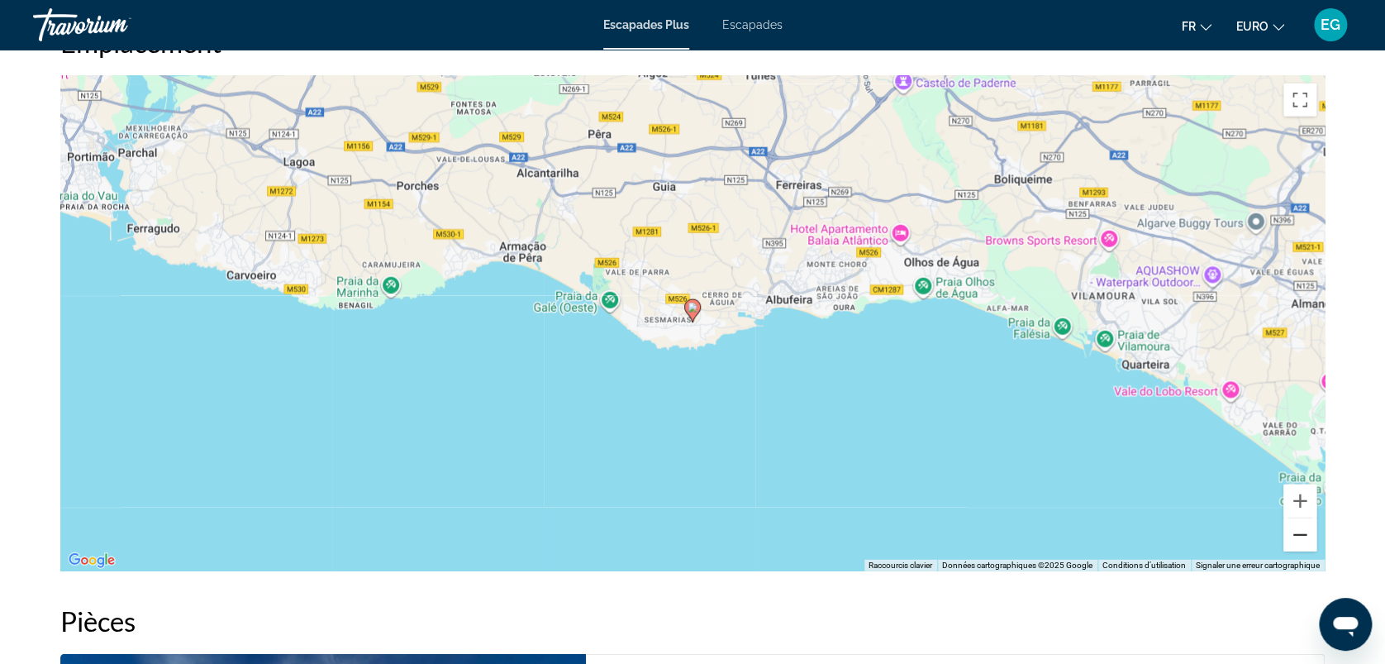
click at [1304, 537] on button "Zoom arrière" at bounding box center [1300, 534] width 33 height 33
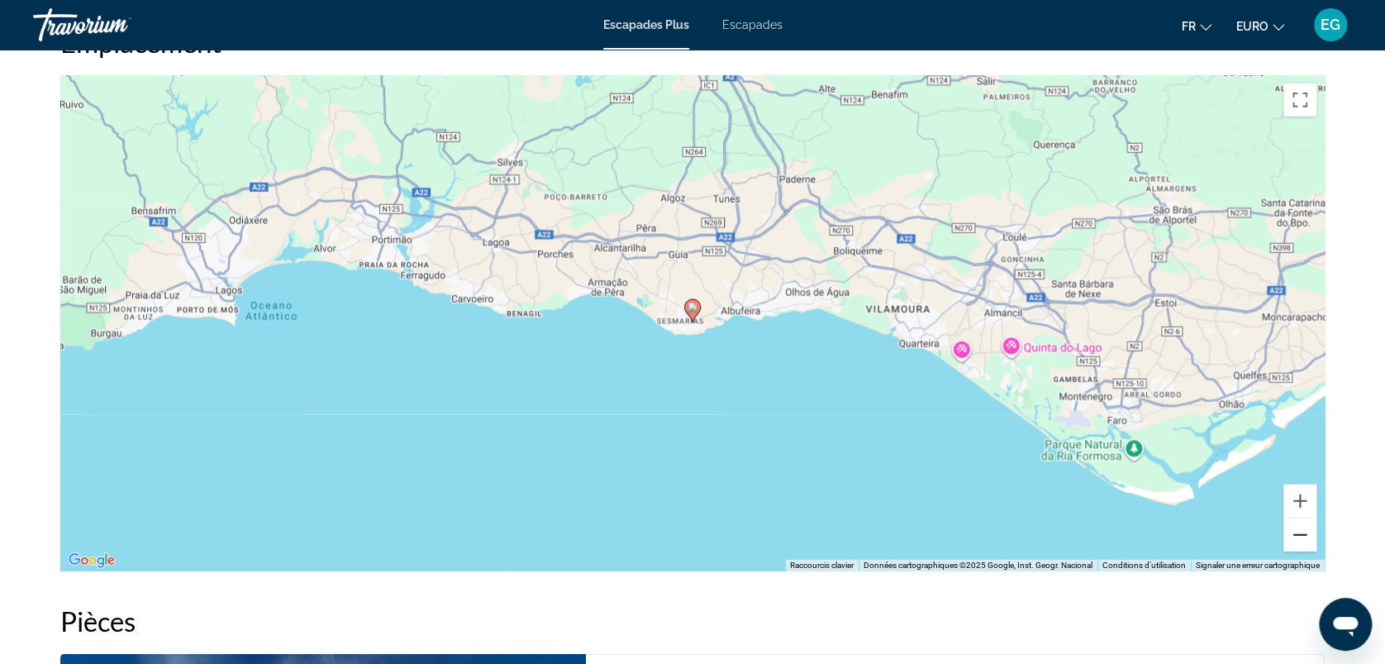
click at [1304, 537] on button "Zoom arrière" at bounding box center [1300, 534] width 33 height 33
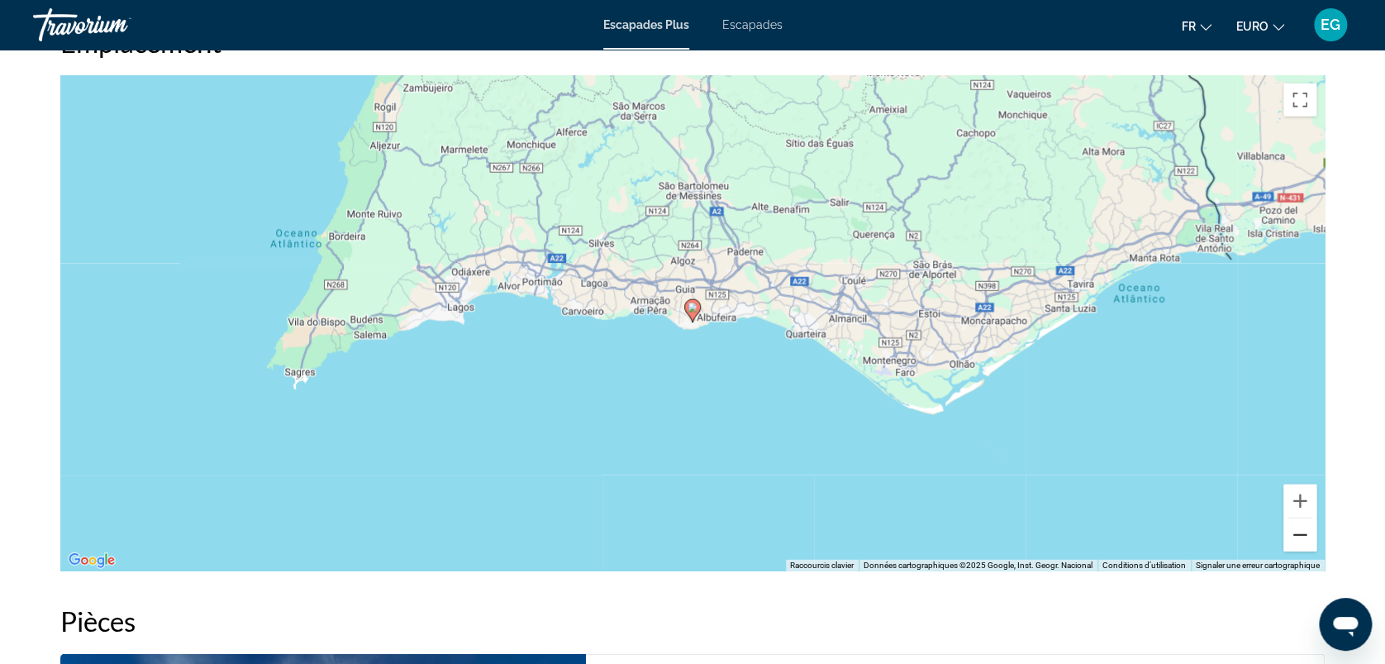
click at [1304, 537] on button "Zoom arrière" at bounding box center [1300, 534] width 33 height 33
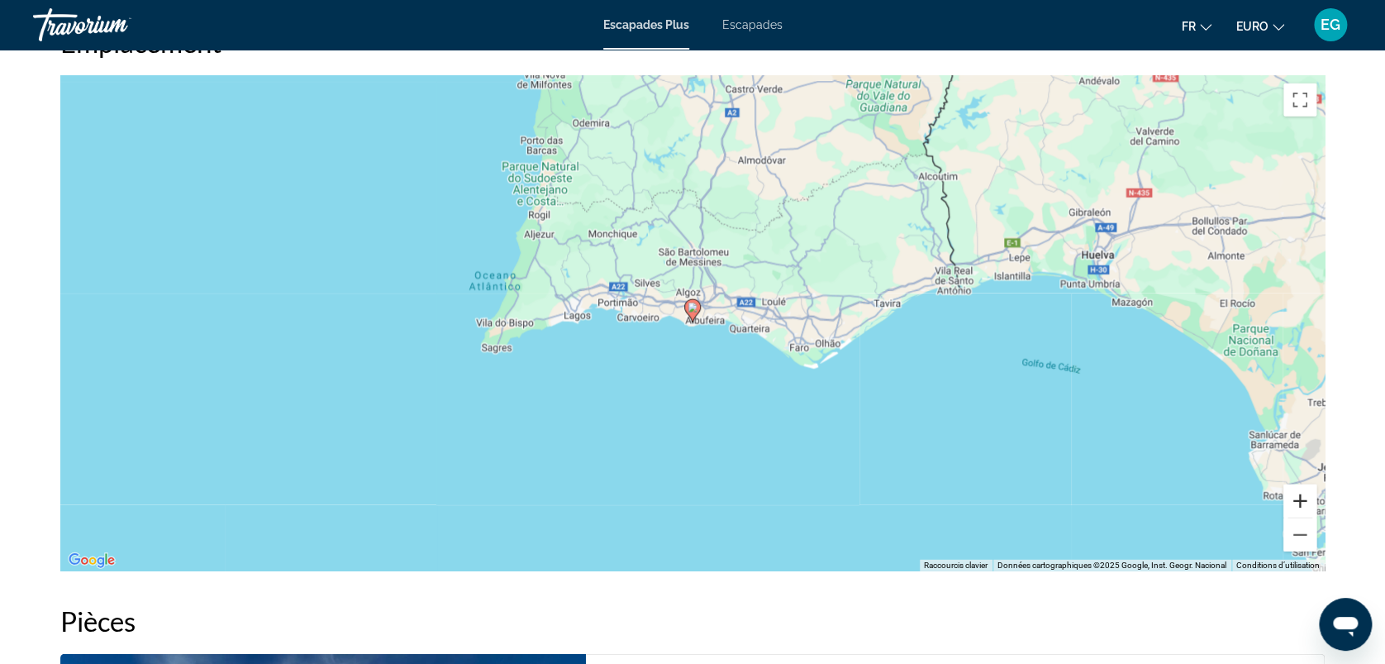
click at [1302, 494] on button "Zoom avant" at bounding box center [1300, 500] width 33 height 33
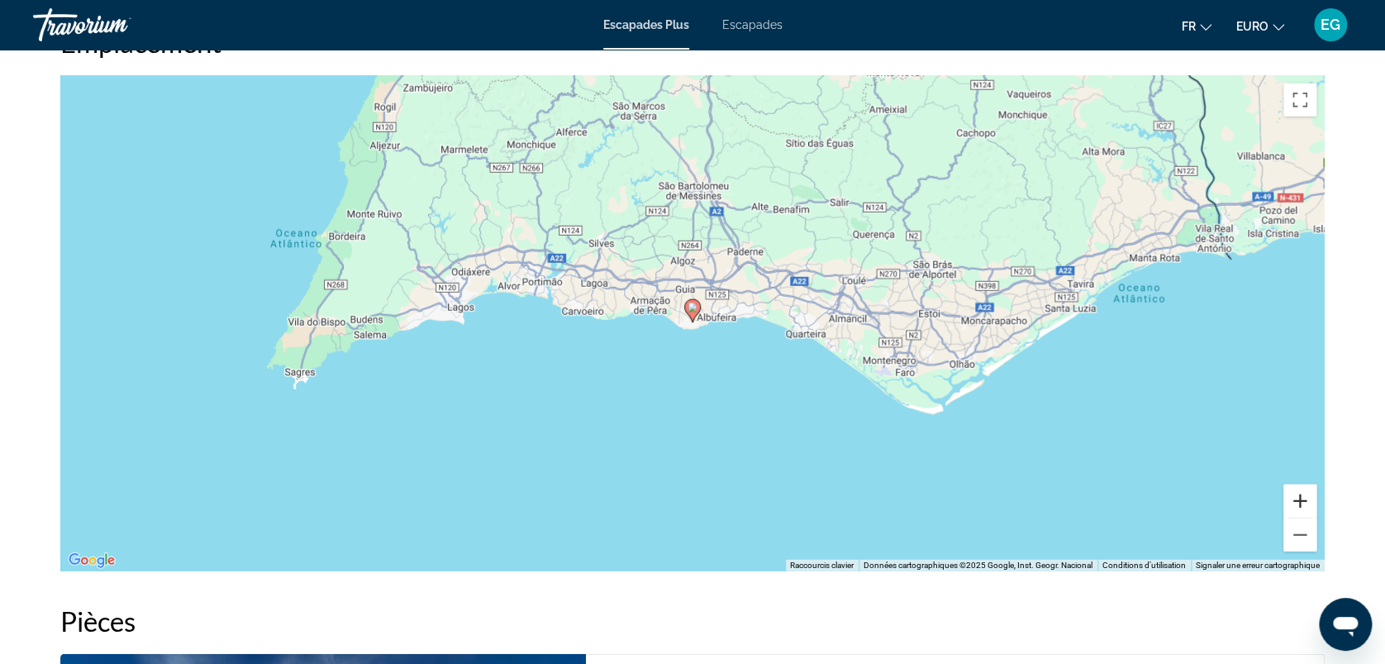
click at [1302, 494] on button "Zoom avant" at bounding box center [1300, 500] width 33 height 33
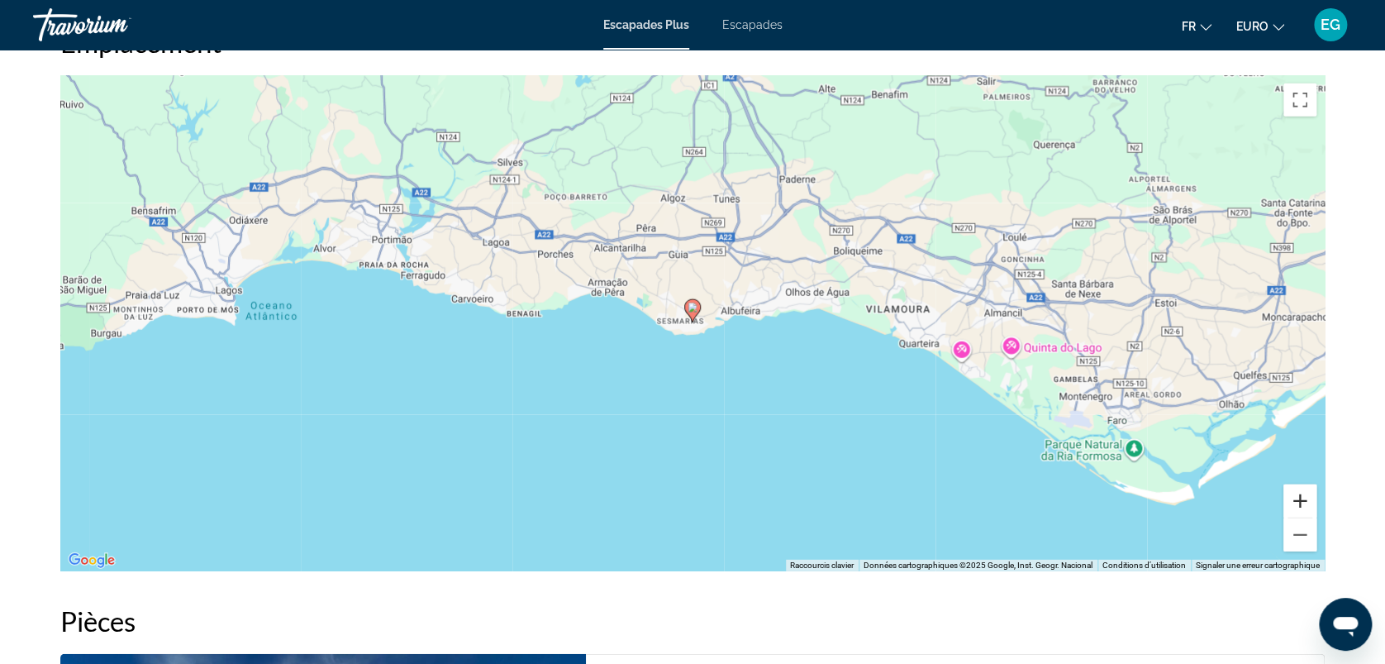
click at [1302, 494] on button "Zoom avant" at bounding box center [1300, 500] width 33 height 33
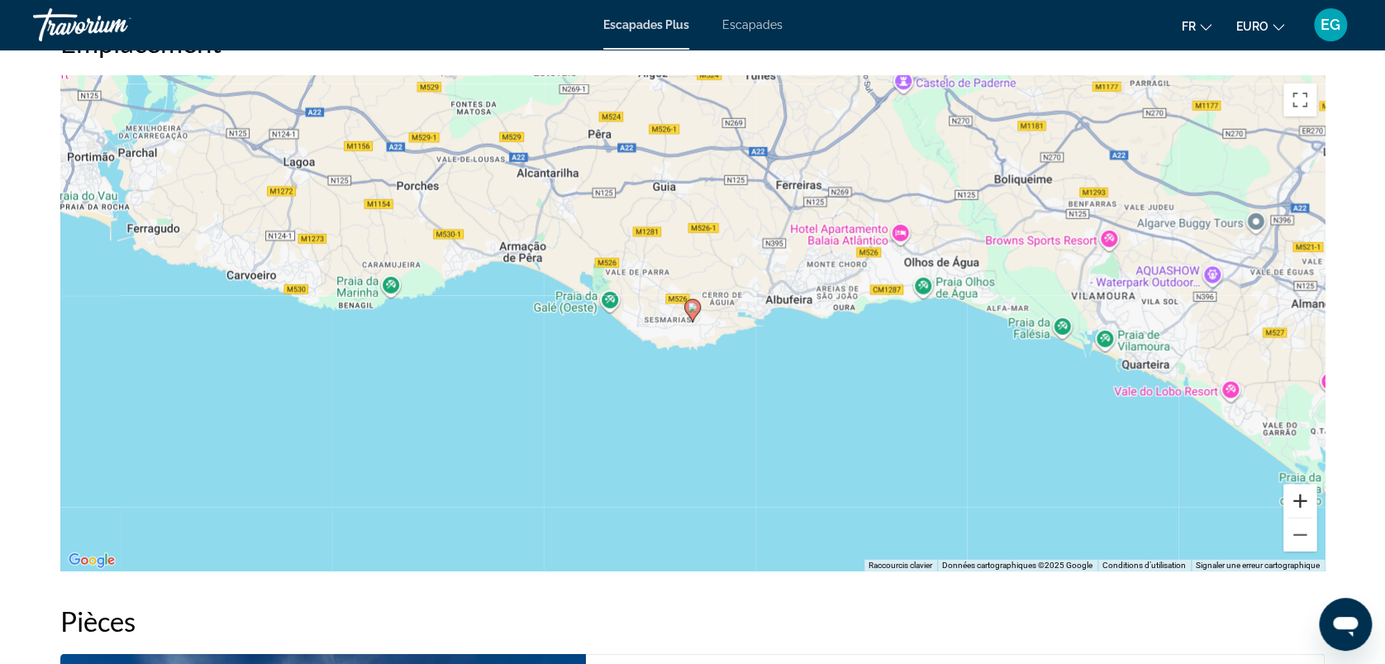
click at [1302, 494] on button "Zoom avant" at bounding box center [1300, 500] width 33 height 33
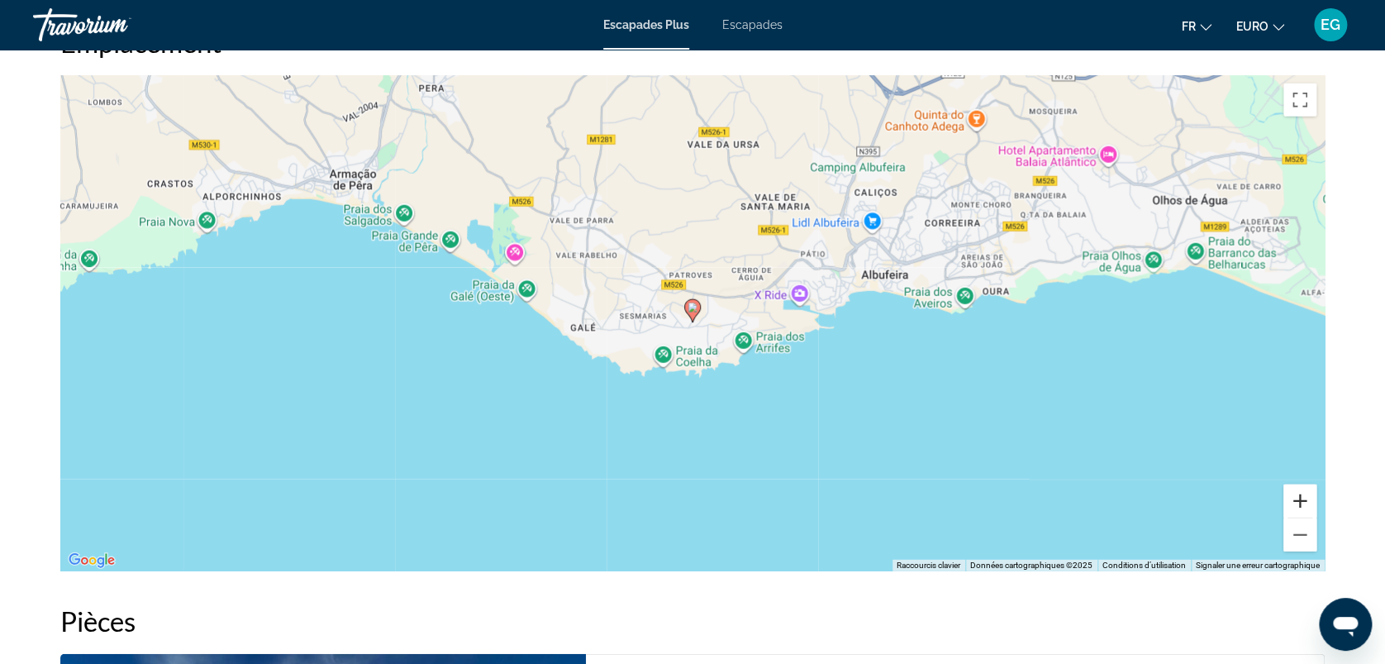
click at [1302, 494] on button "Zoom avant" at bounding box center [1300, 500] width 33 height 33
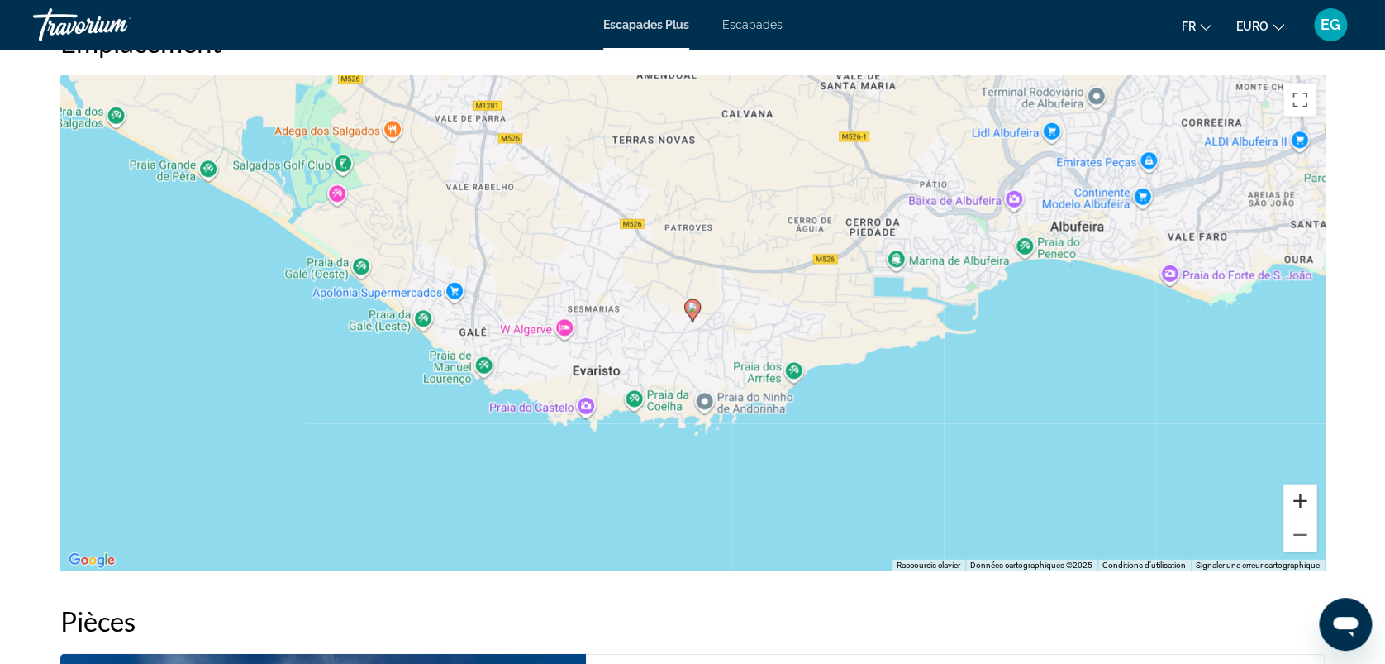
click at [1302, 494] on button "Zoom avant" at bounding box center [1300, 500] width 33 height 33
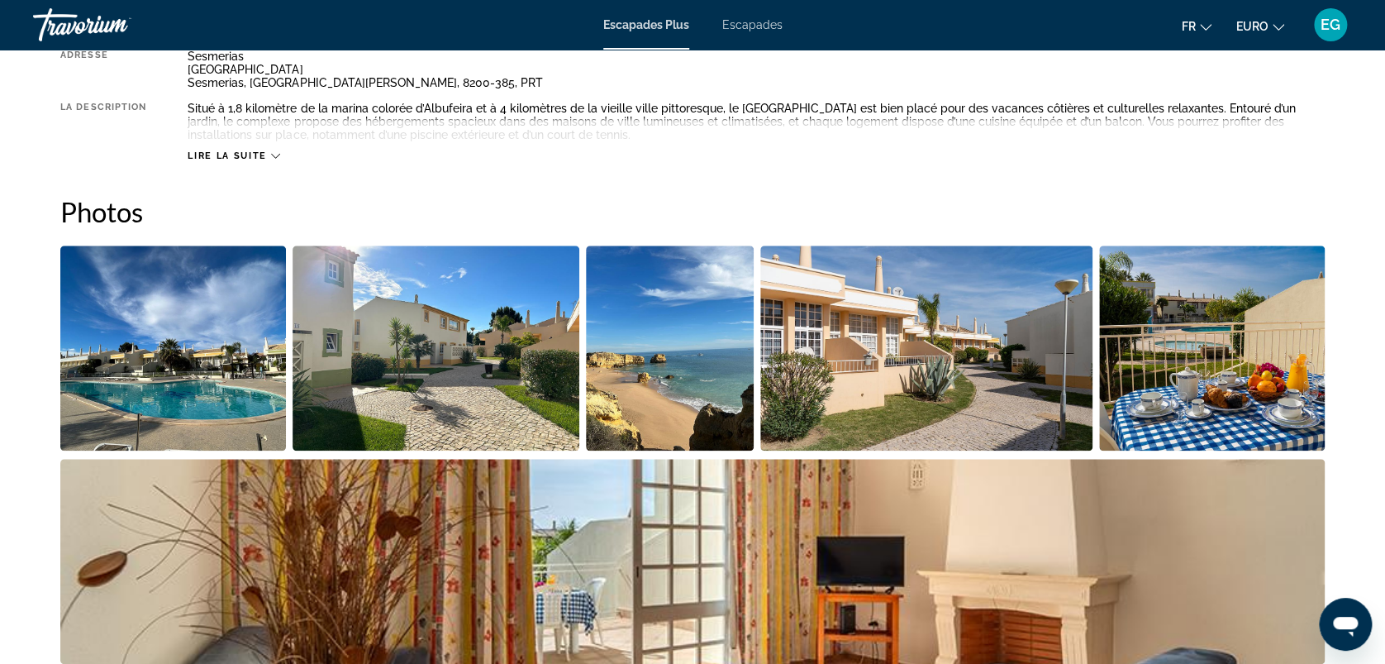
scroll to position [656, 0]
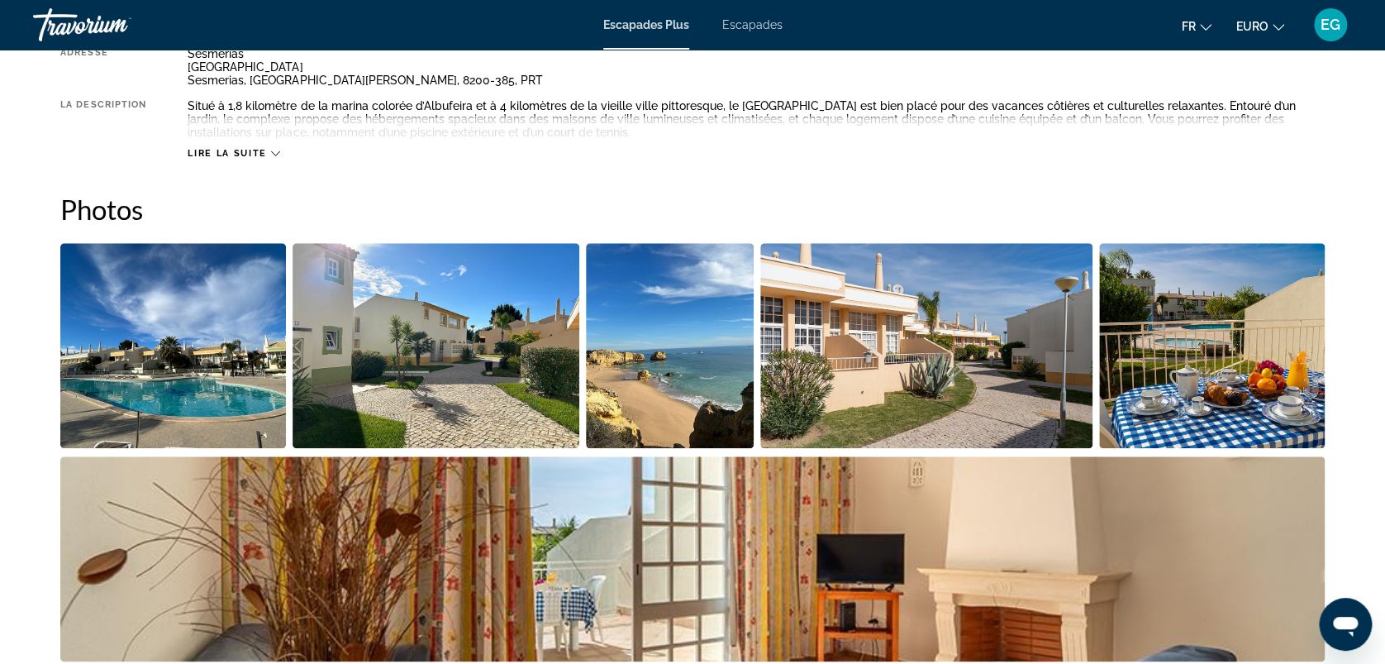
click at [204, 367] on img "Ouvrir le curseur d’image en plein écran" at bounding box center [173, 345] width 226 height 205
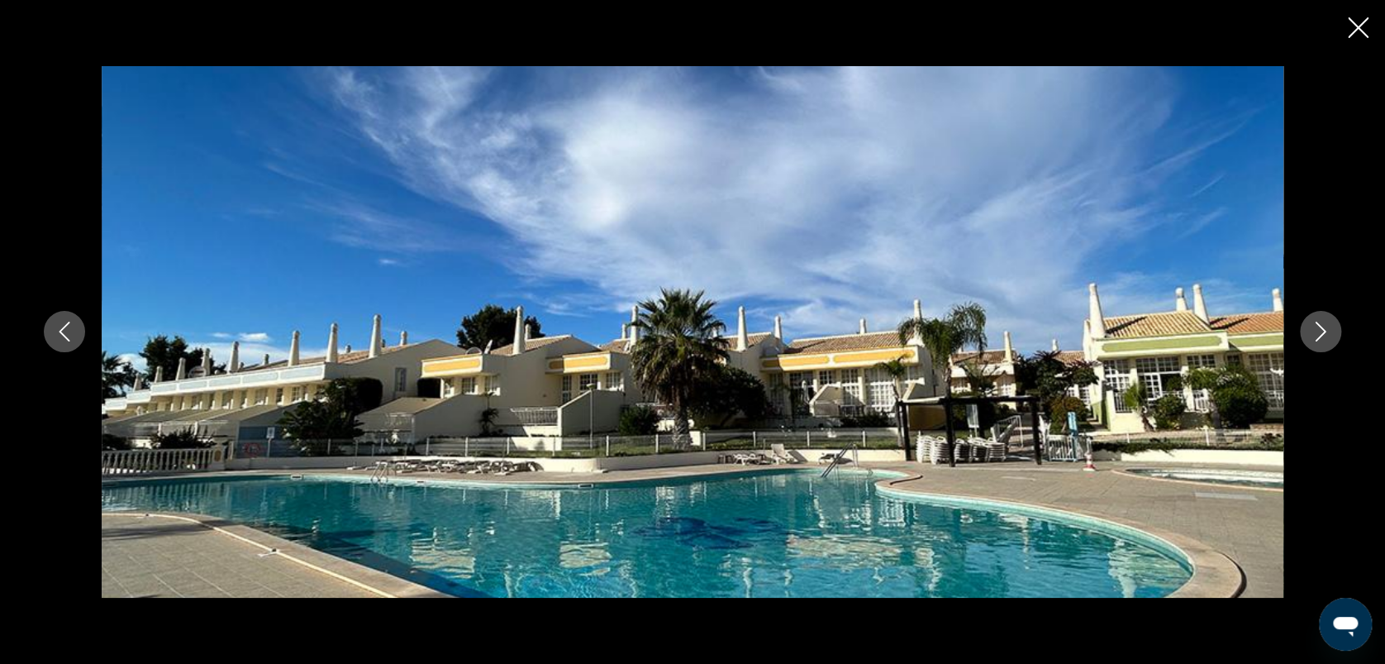
click at [1321, 335] on icon "Image suivante" at bounding box center [1321, 332] width 11 height 20
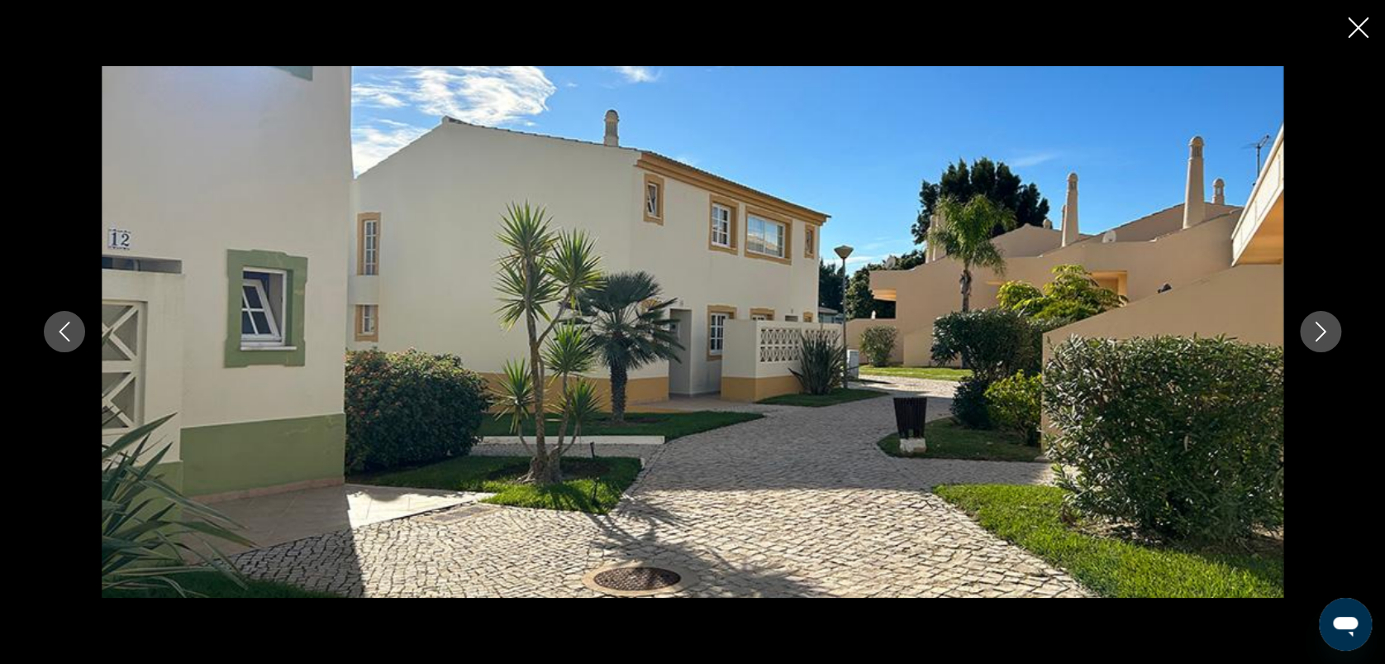
click at [1321, 335] on icon "Image suivante" at bounding box center [1321, 332] width 11 height 20
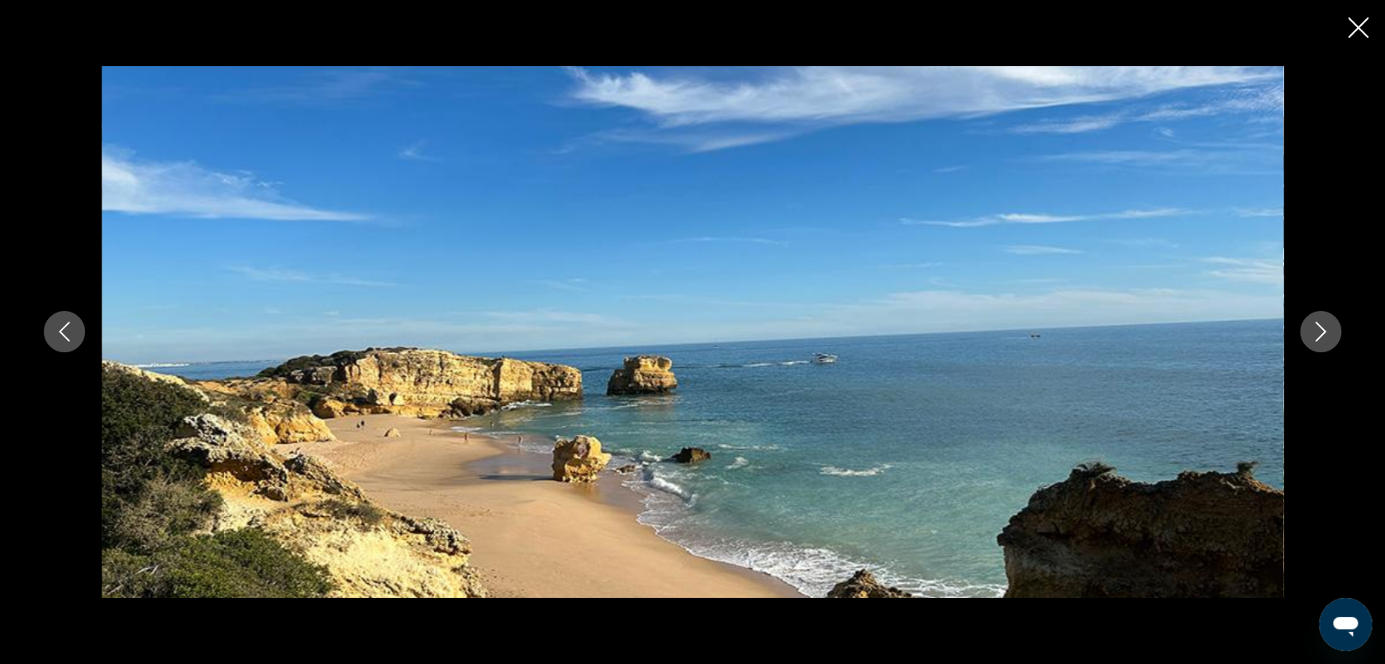
click at [1322, 324] on icon "Image suivante" at bounding box center [1321, 332] width 20 height 20
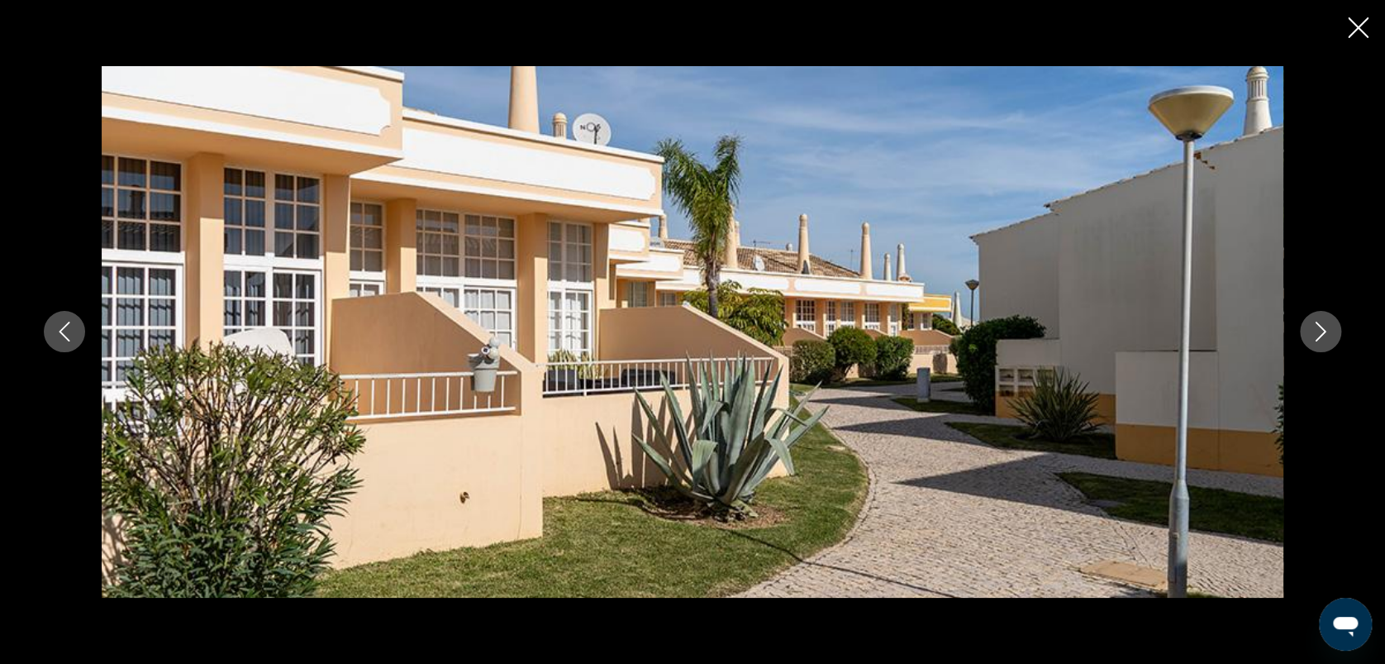
click at [1322, 324] on icon "Image suivante" at bounding box center [1321, 332] width 20 height 20
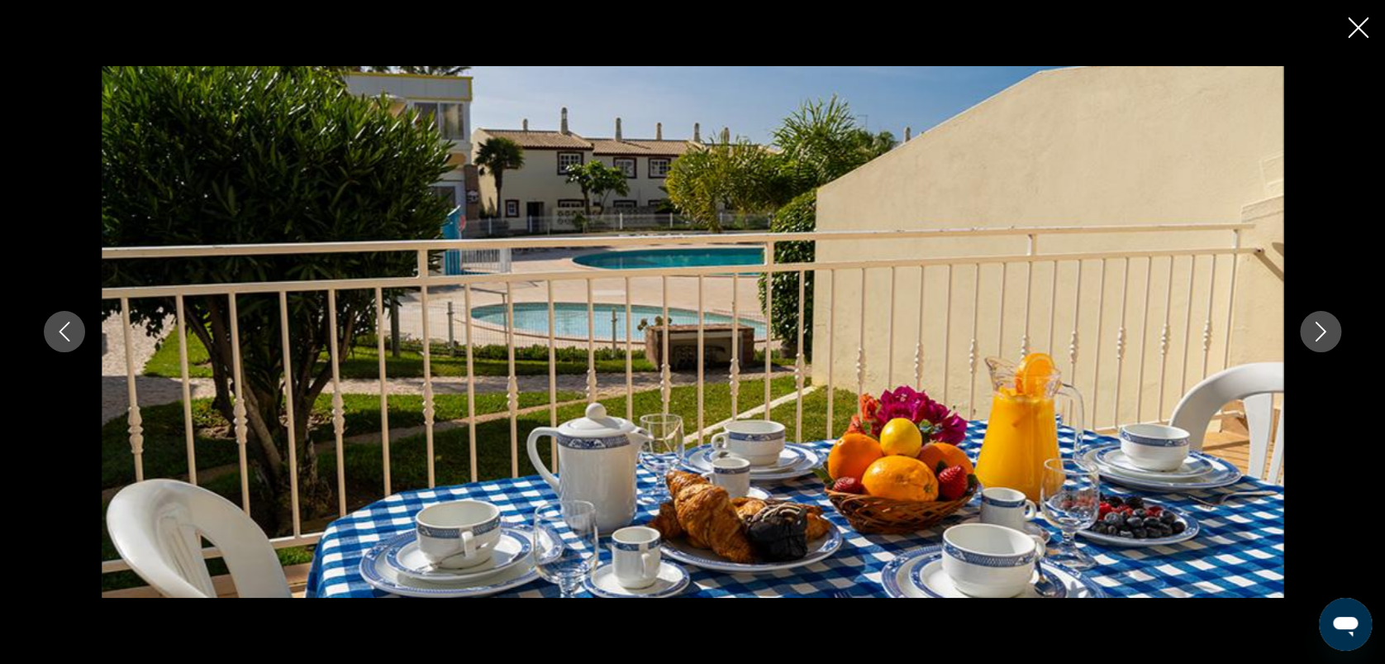
click at [1322, 324] on icon "Image suivante" at bounding box center [1321, 332] width 20 height 20
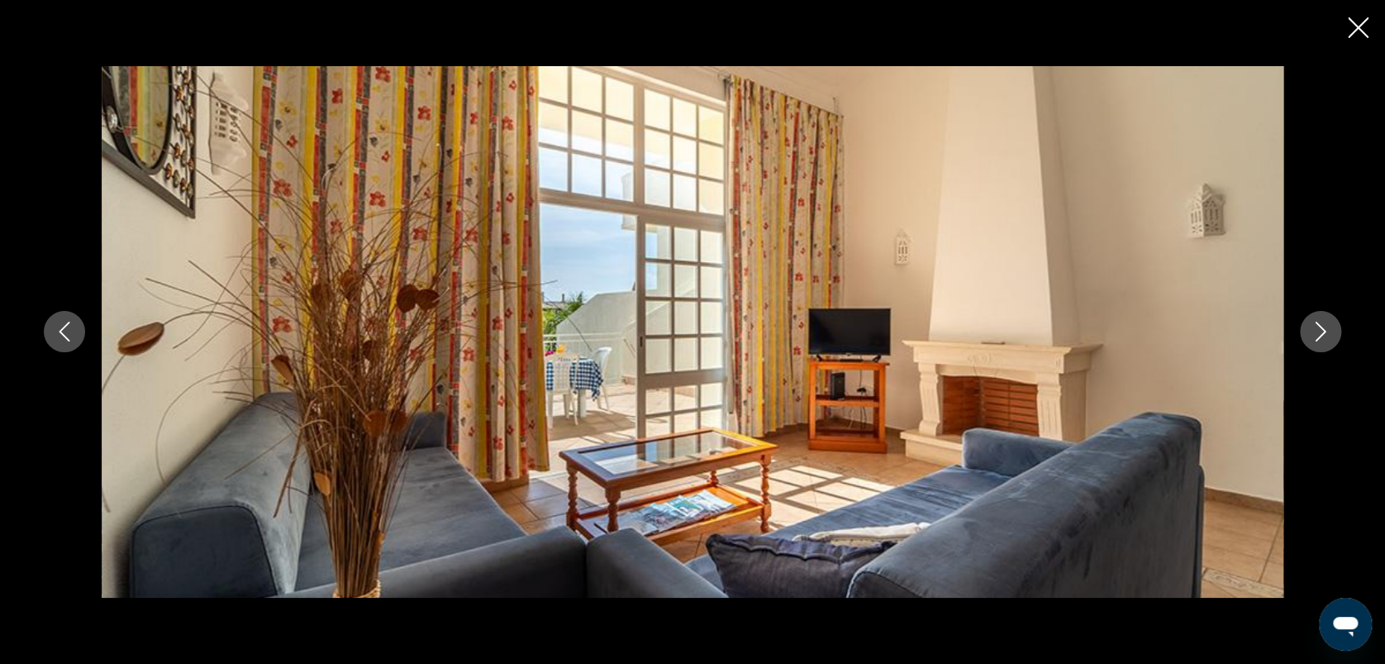
click at [1322, 324] on icon "Image suivante" at bounding box center [1321, 332] width 20 height 20
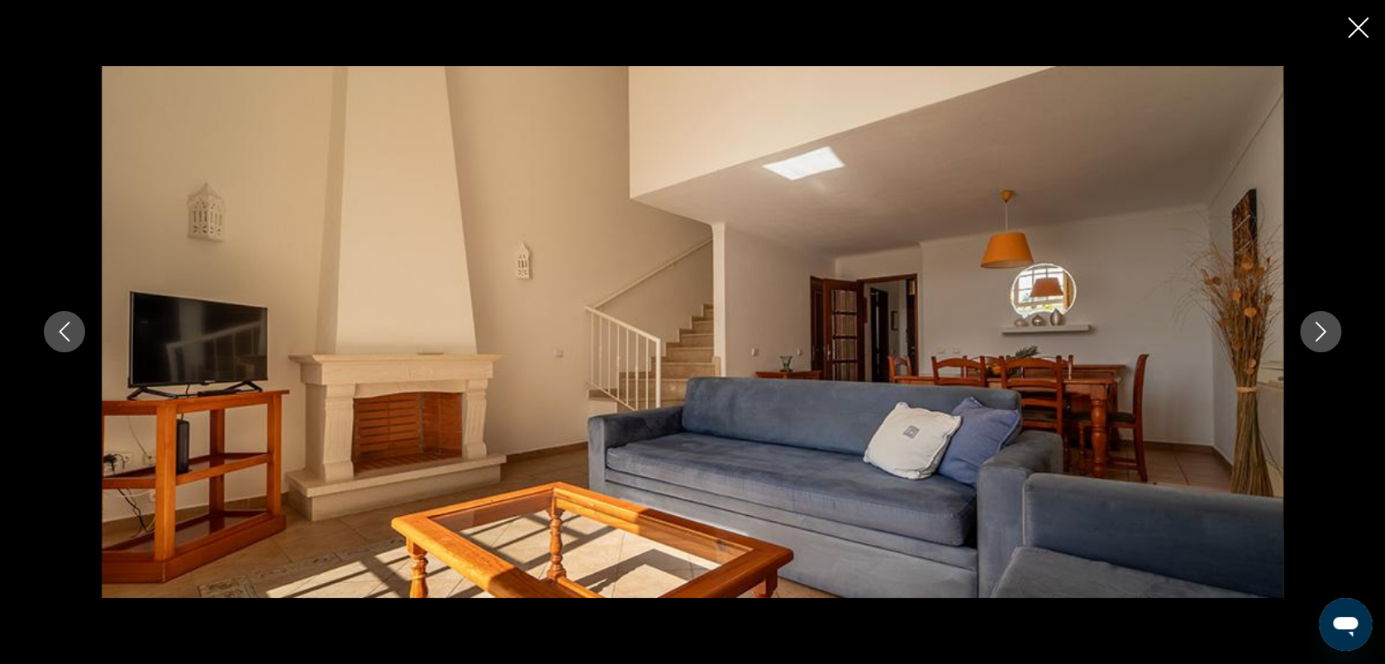
click at [1322, 324] on icon "Image suivante" at bounding box center [1321, 332] width 20 height 20
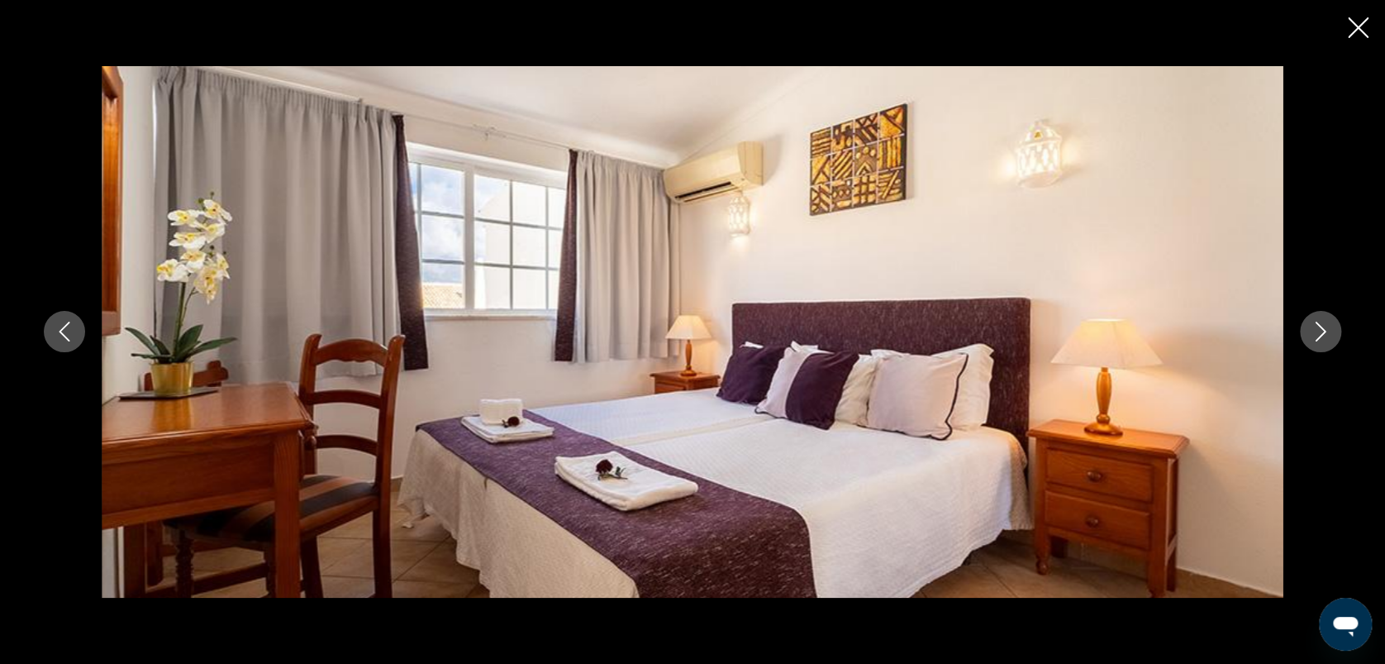
click at [1322, 324] on icon "Image suivante" at bounding box center [1321, 332] width 20 height 20
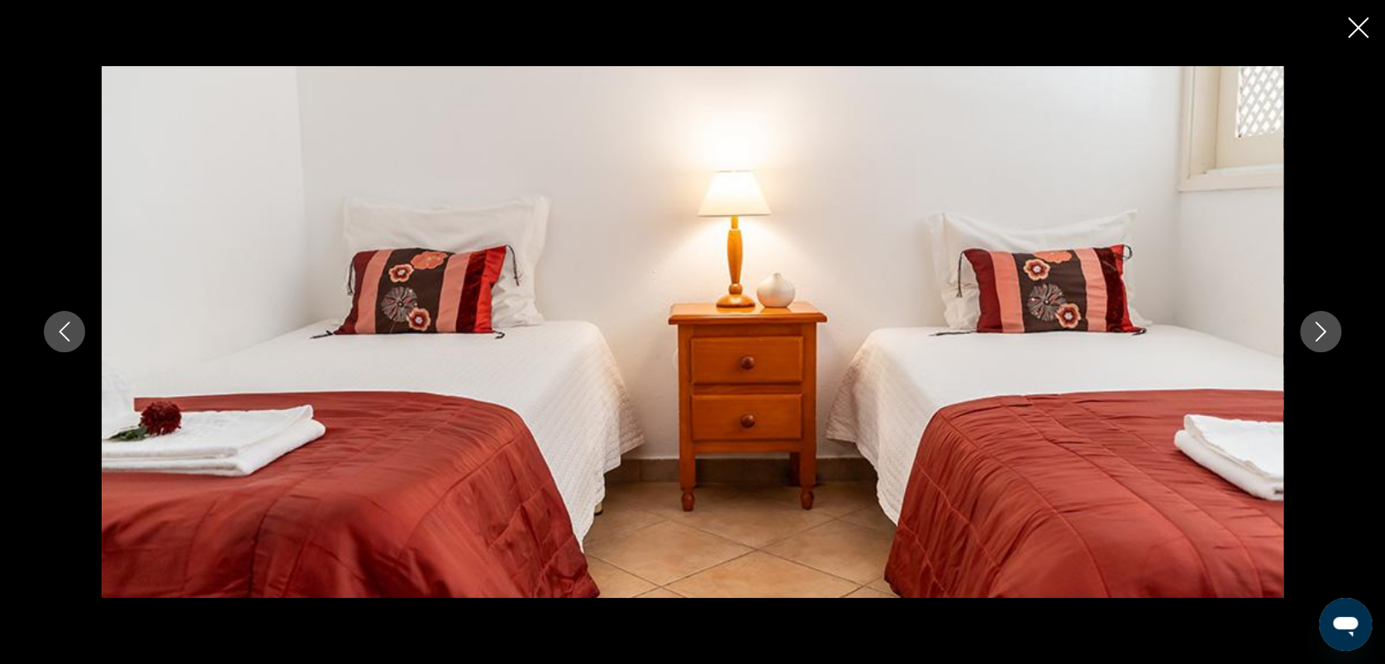
click at [1322, 324] on icon "Image suivante" at bounding box center [1321, 332] width 20 height 20
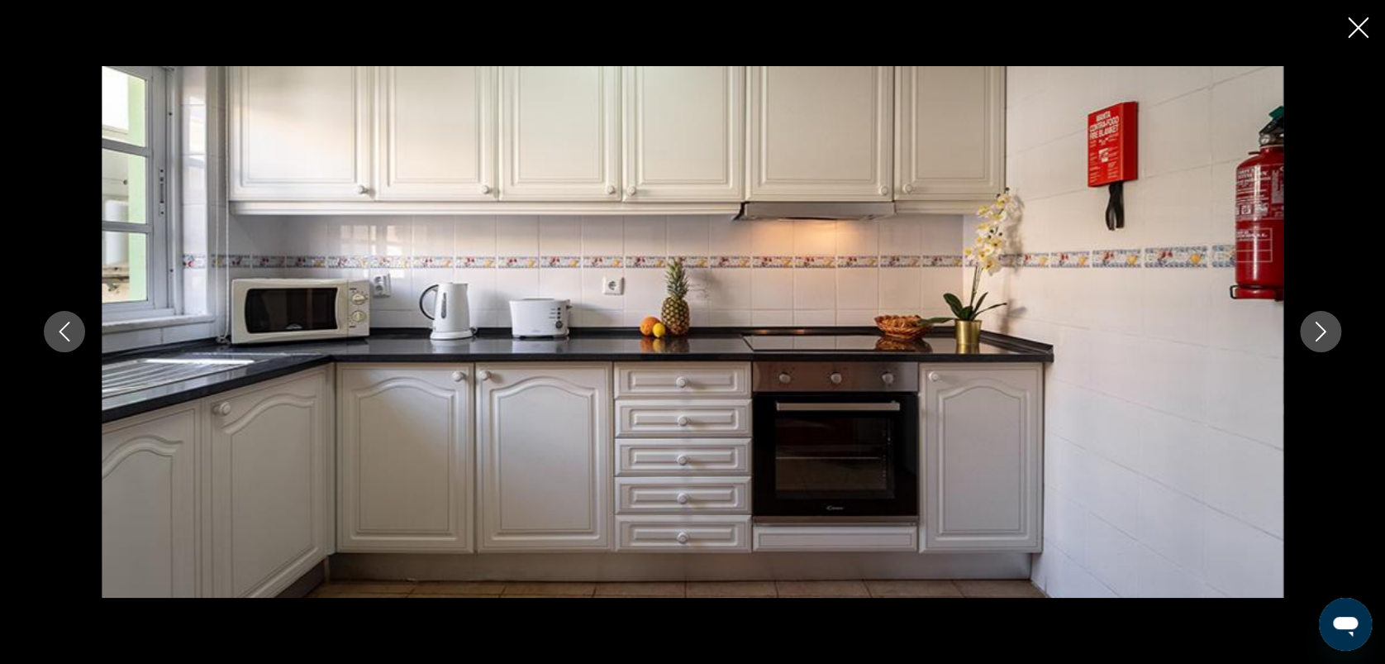
click at [1322, 324] on icon "Image suivante" at bounding box center [1321, 332] width 20 height 20
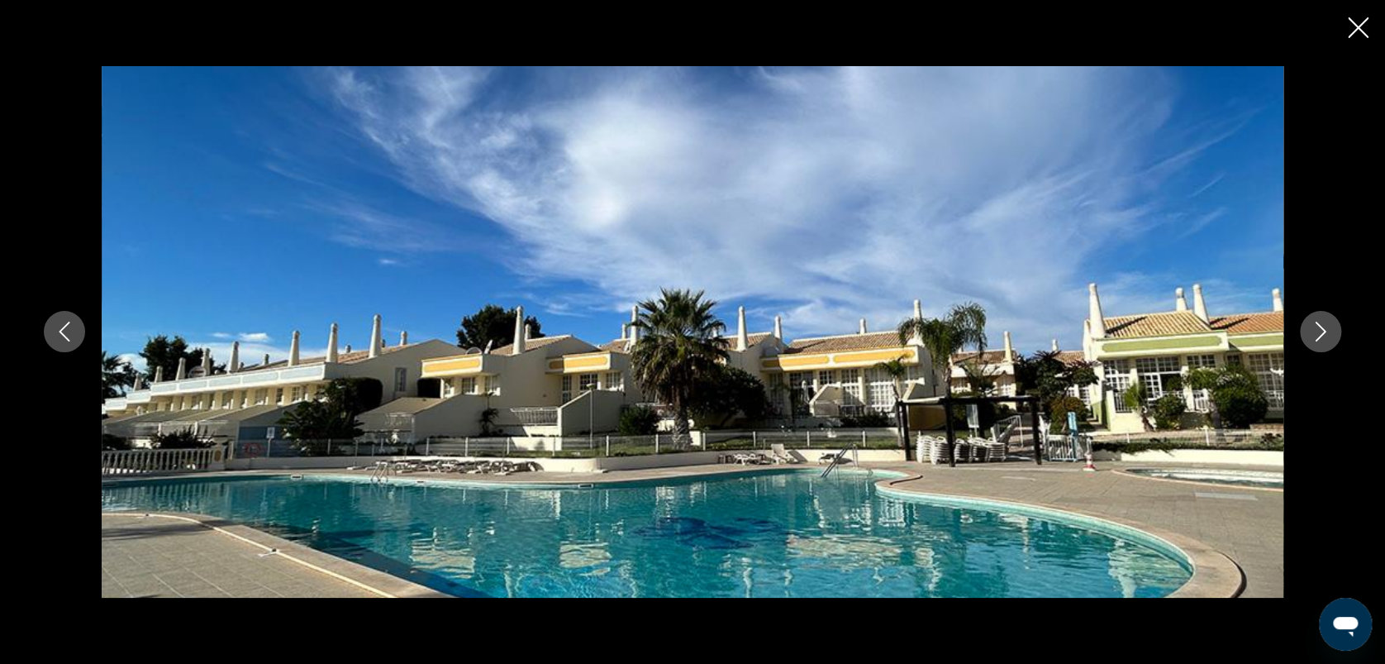
click at [1322, 324] on icon "Image suivante" at bounding box center [1321, 332] width 20 height 20
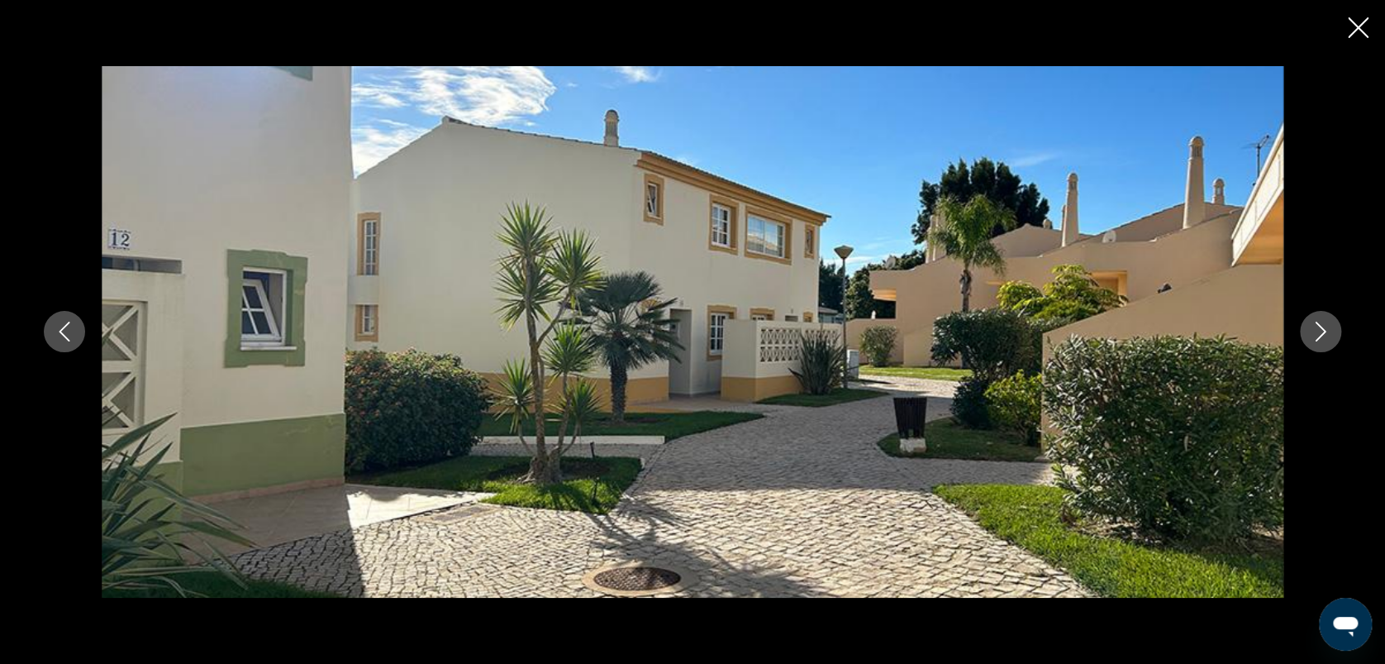
click at [1352, 22] on icon "Fermer le diaporama" at bounding box center [1358, 27] width 21 height 21
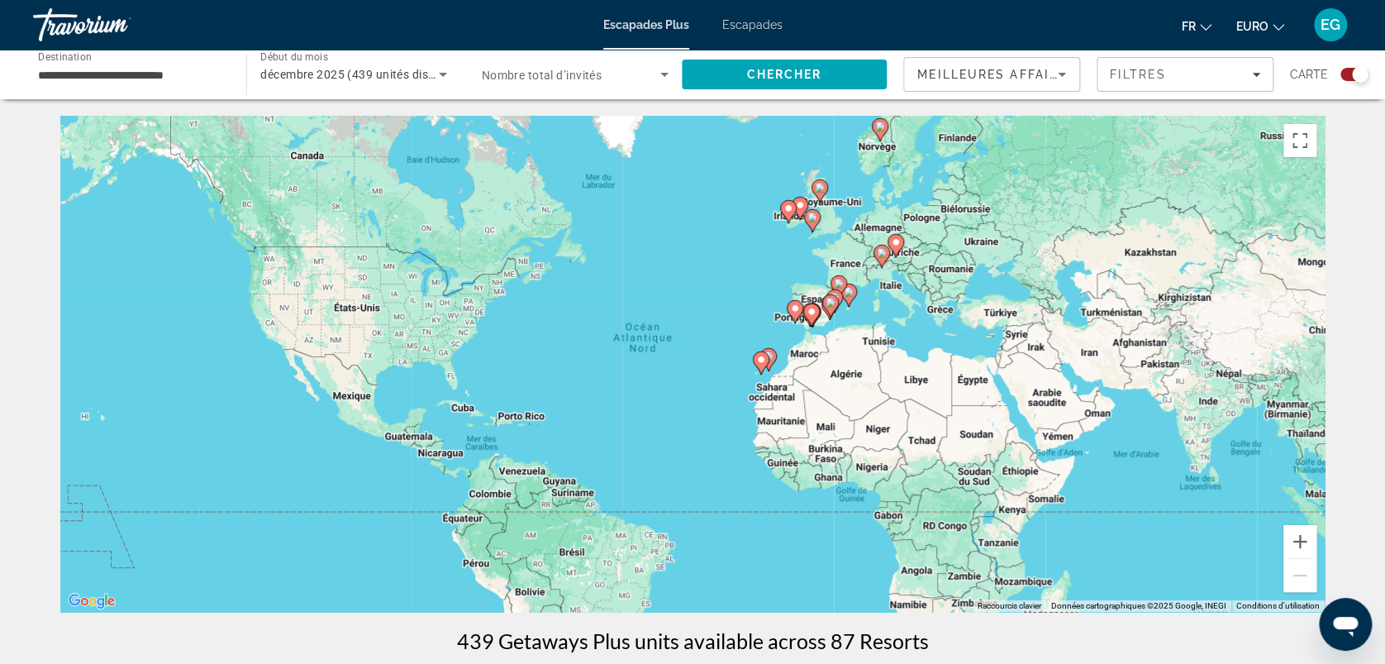
click at [747, 28] on span "Escapades" at bounding box center [752, 24] width 60 height 13
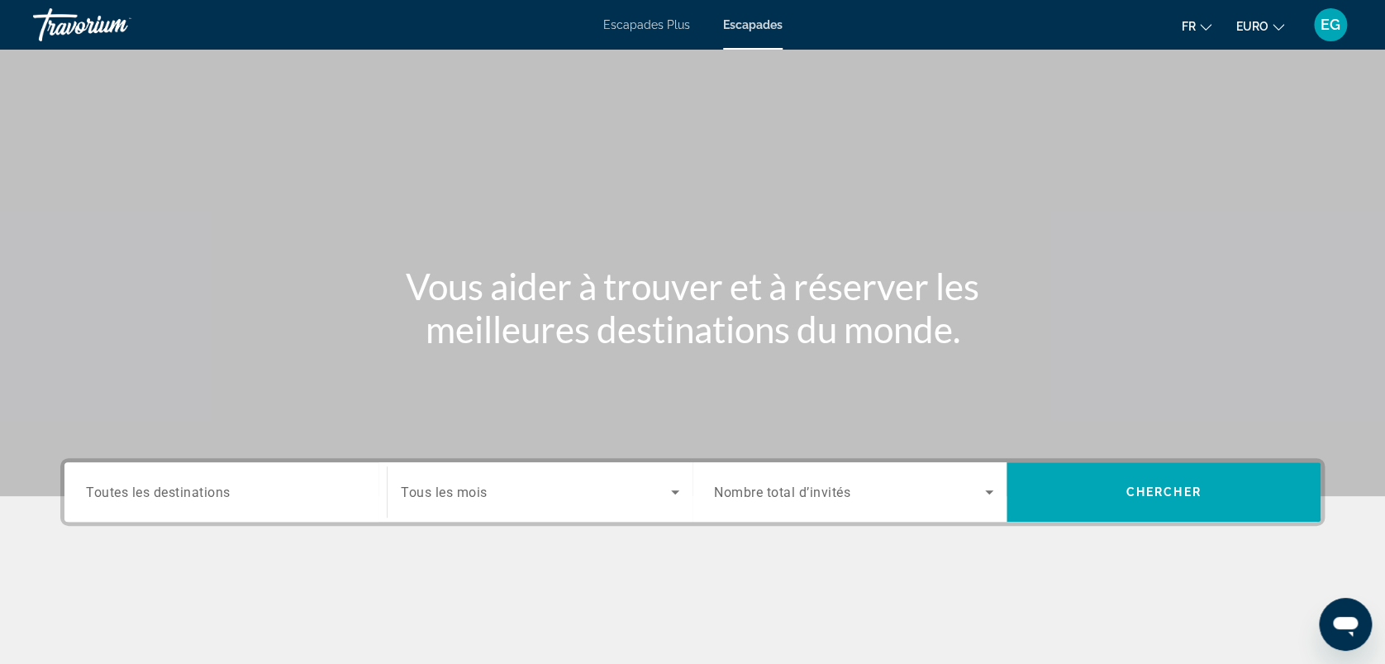
click at [162, 493] on span "Toutes les destinations" at bounding box center [158, 492] width 145 height 16
click at [162, 493] on input "Destination Toutes les destinations" at bounding box center [225, 493] width 279 height 20
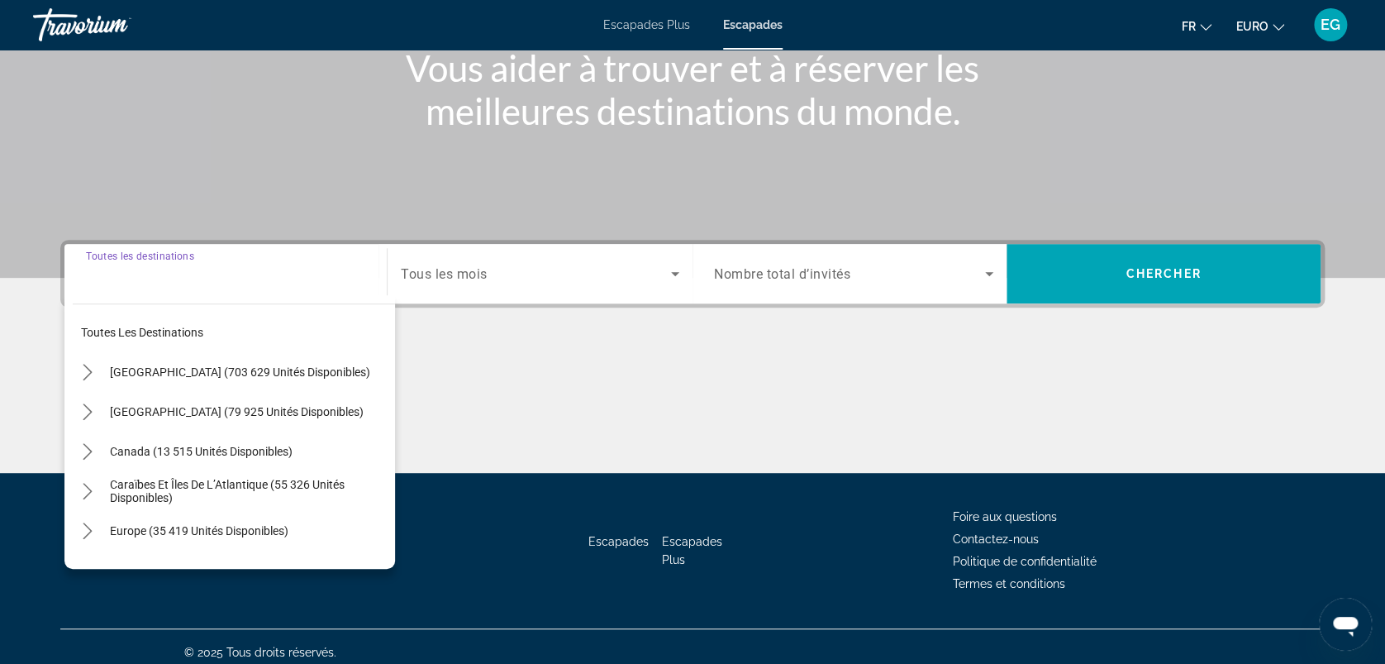
scroll to position [229, 0]
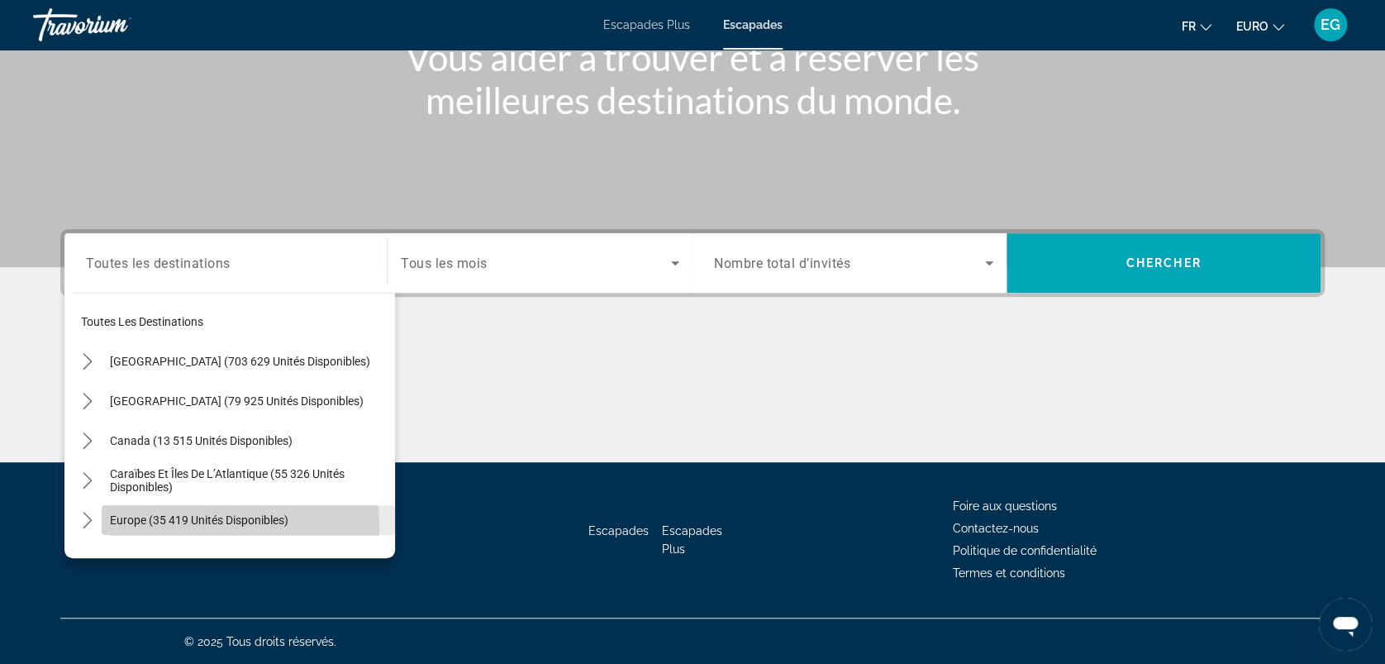
click at [139, 528] on span "Sélectionnez la destination : Europe (35 419 unités disponibles)" at bounding box center [248, 520] width 293 height 40
type input "**********"
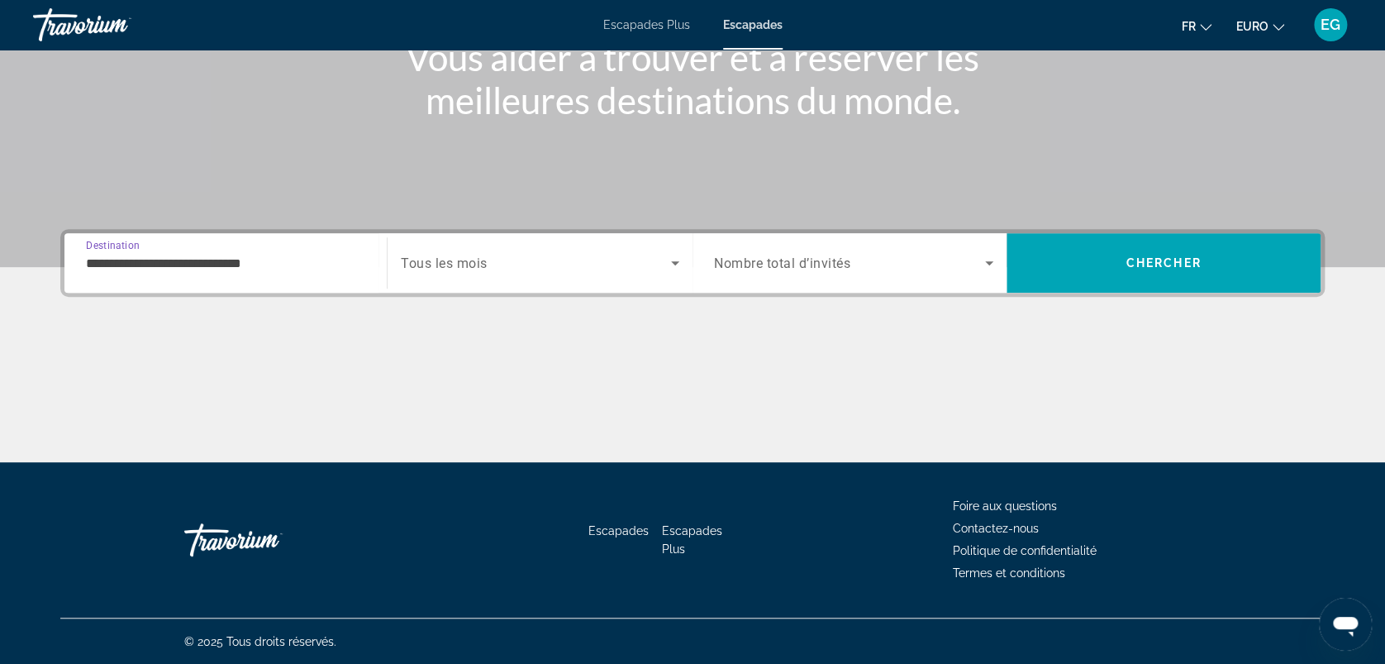
click at [529, 266] on span "Widget de recherche" at bounding box center [536, 263] width 270 height 20
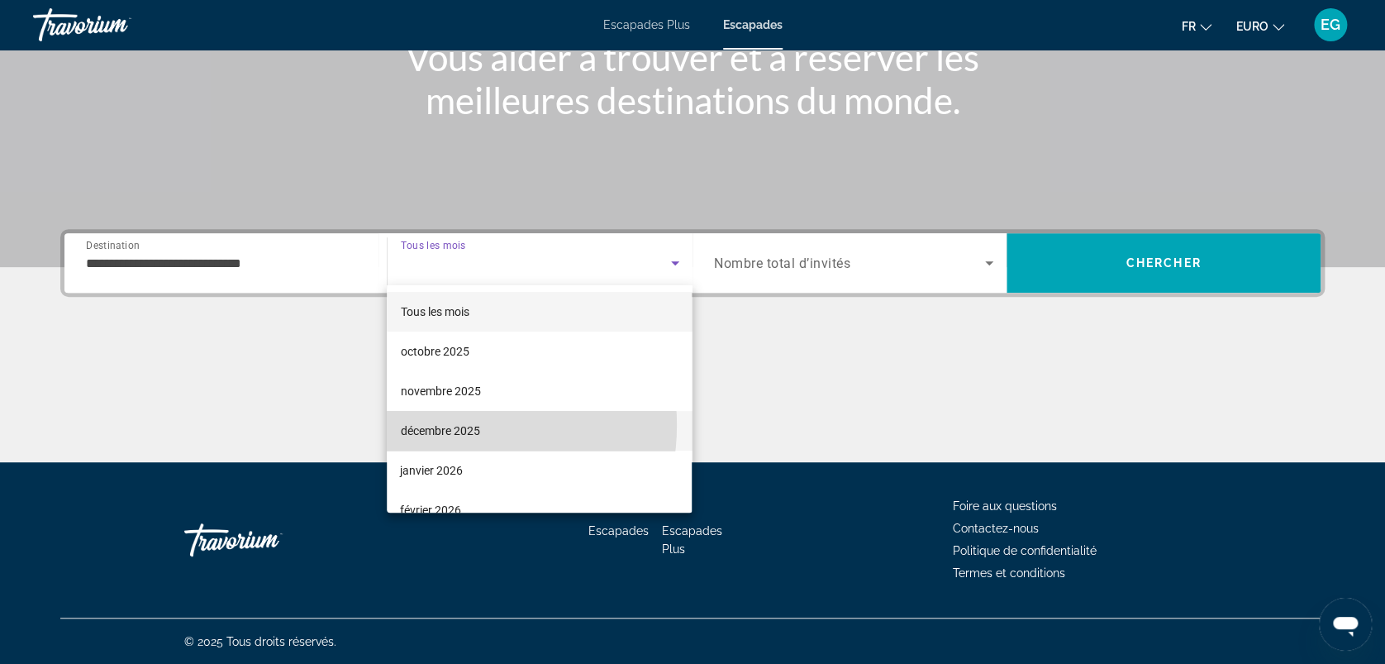
click at [448, 425] on font "décembre 2025" at bounding box center [439, 430] width 79 height 13
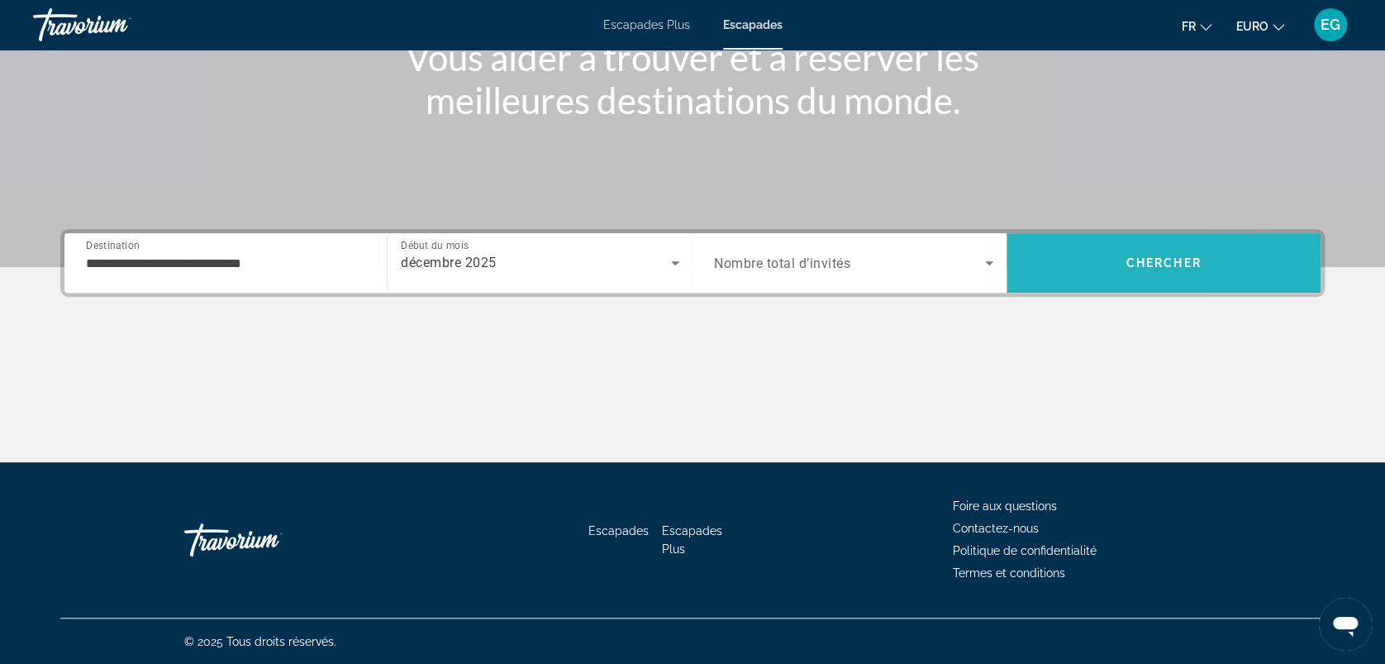
click at [1058, 240] on span "Rechercher" at bounding box center [1164, 263] width 314 height 60
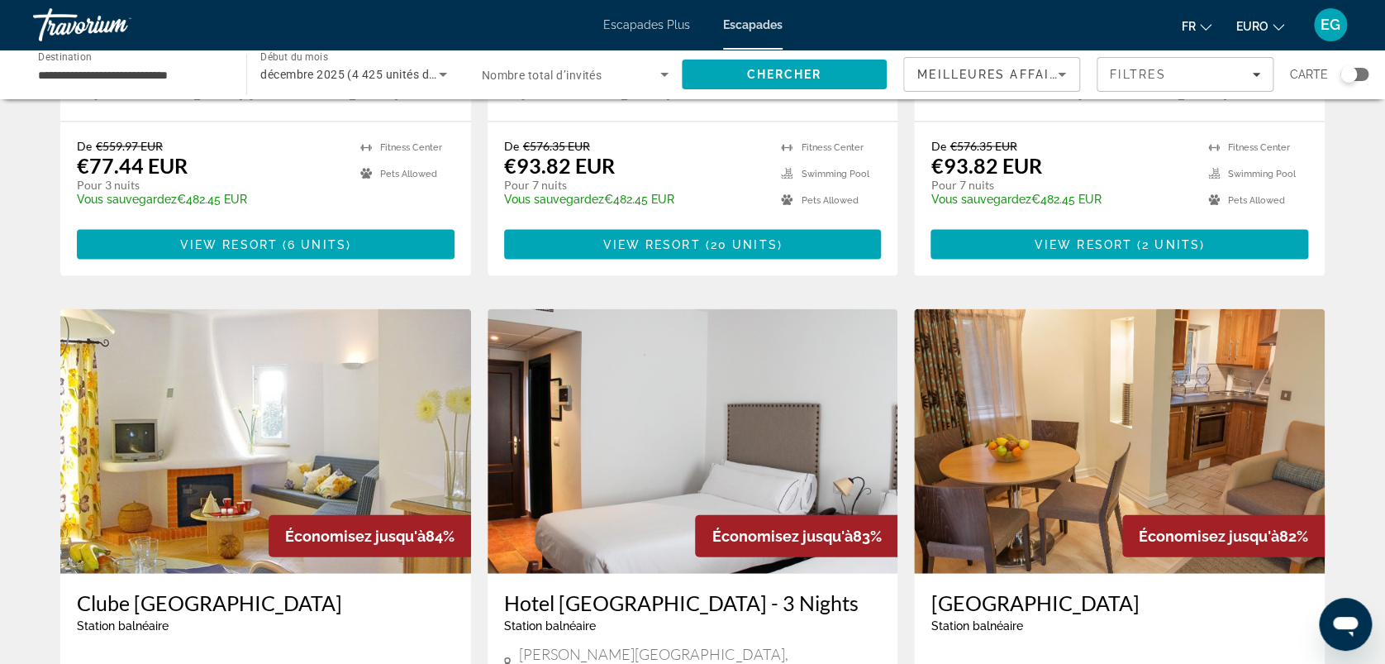
scroll to position [2010, 0]
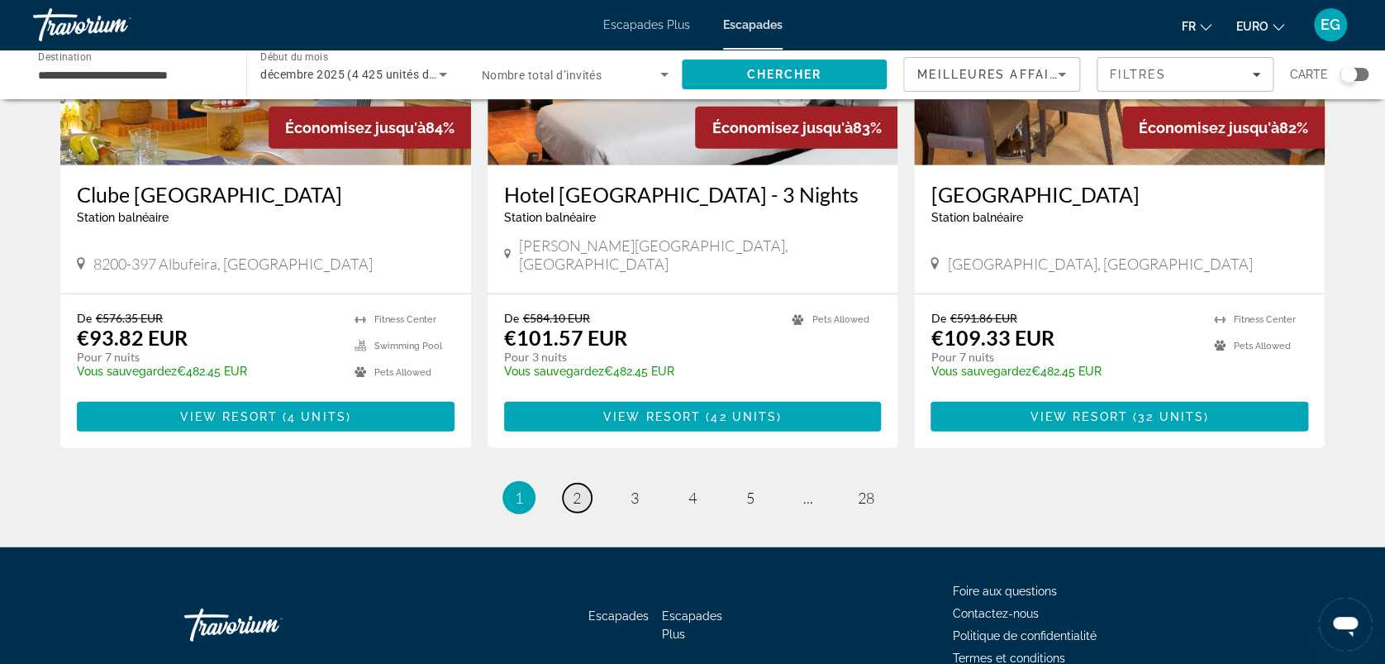
click at [574, 489] on span "2" at bounding box center [577, 498] width 8 height 18
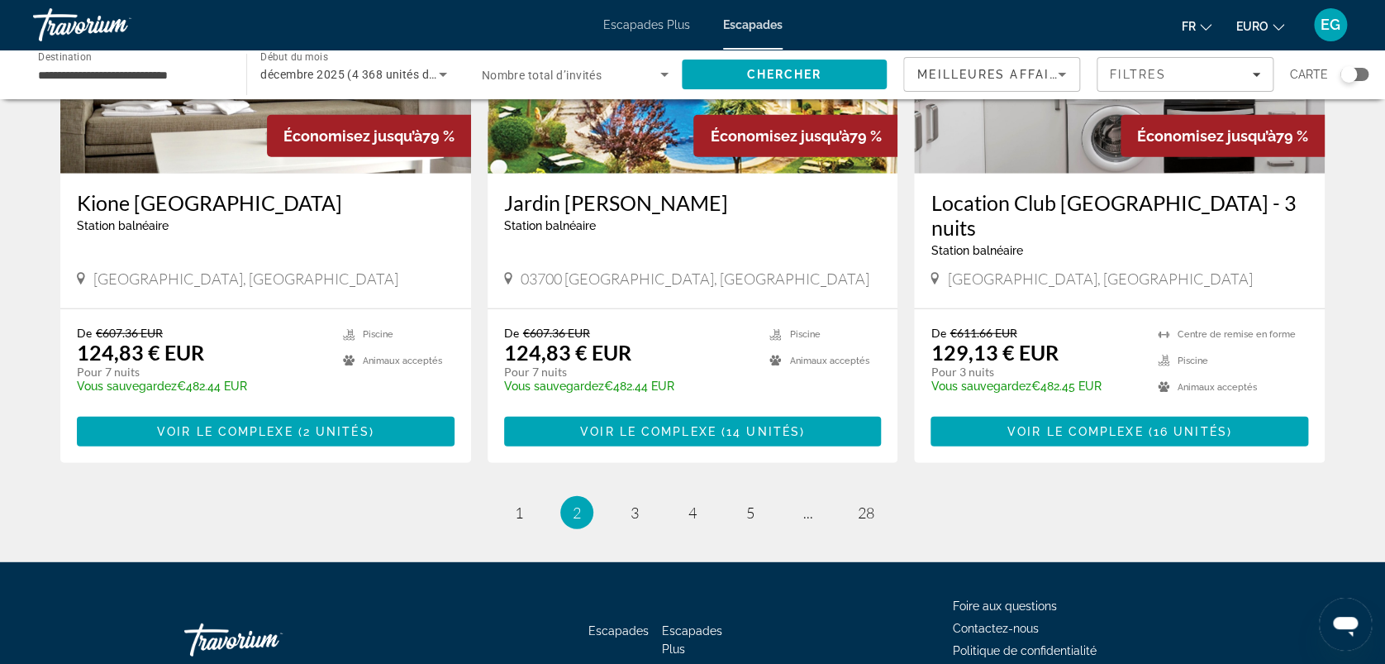
scroll to position [2009, 0]
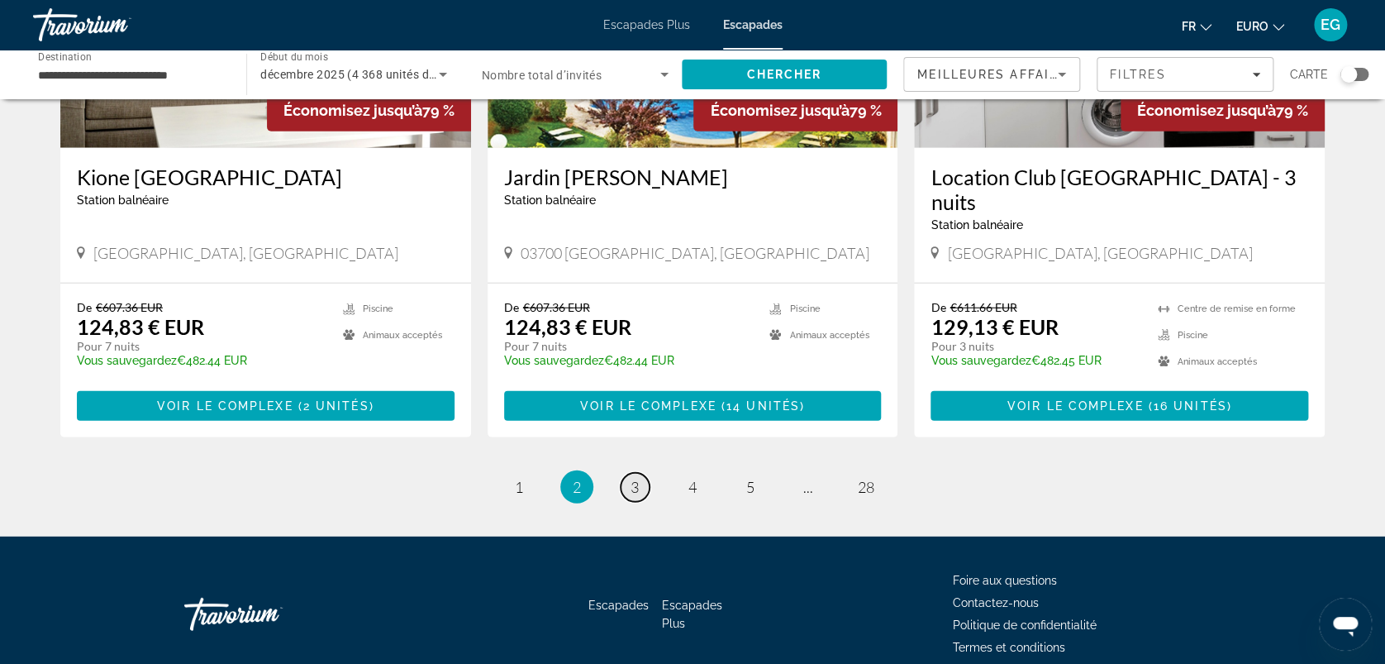
click at [635, 478] on span "3" at bounding box center [635, 487] width 8 height 18
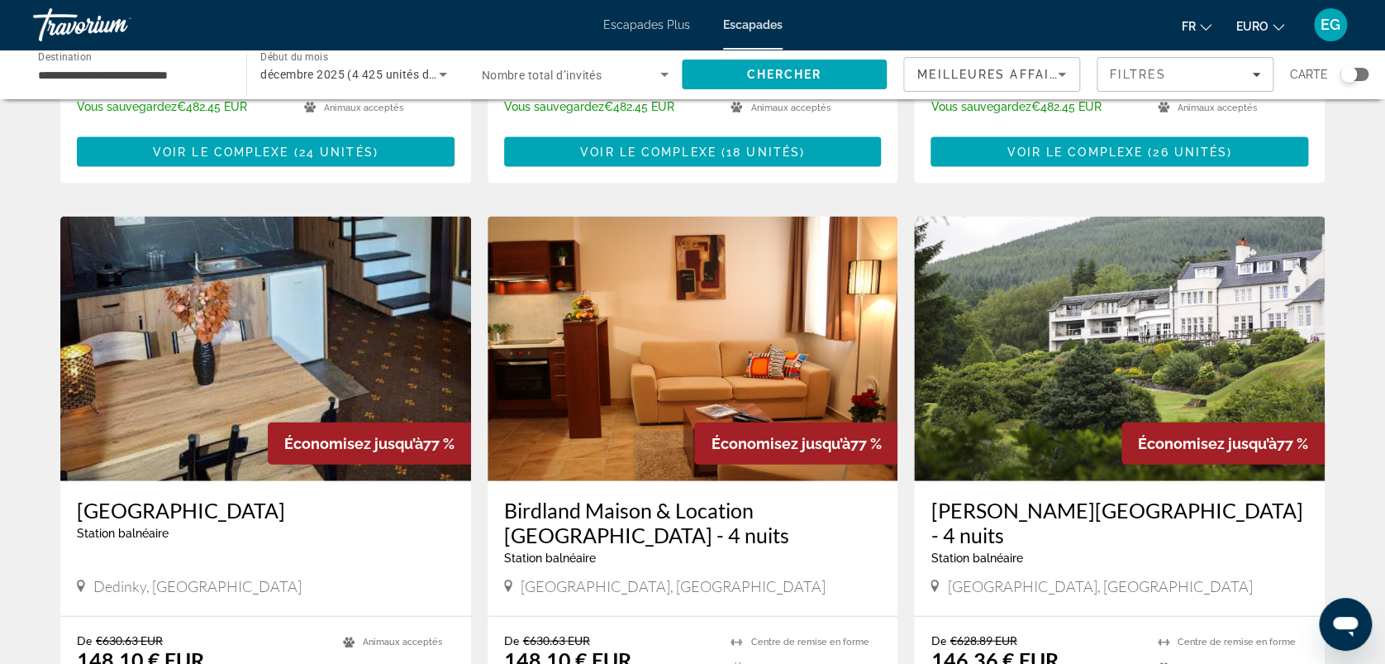
scroll to position [2035, 0]
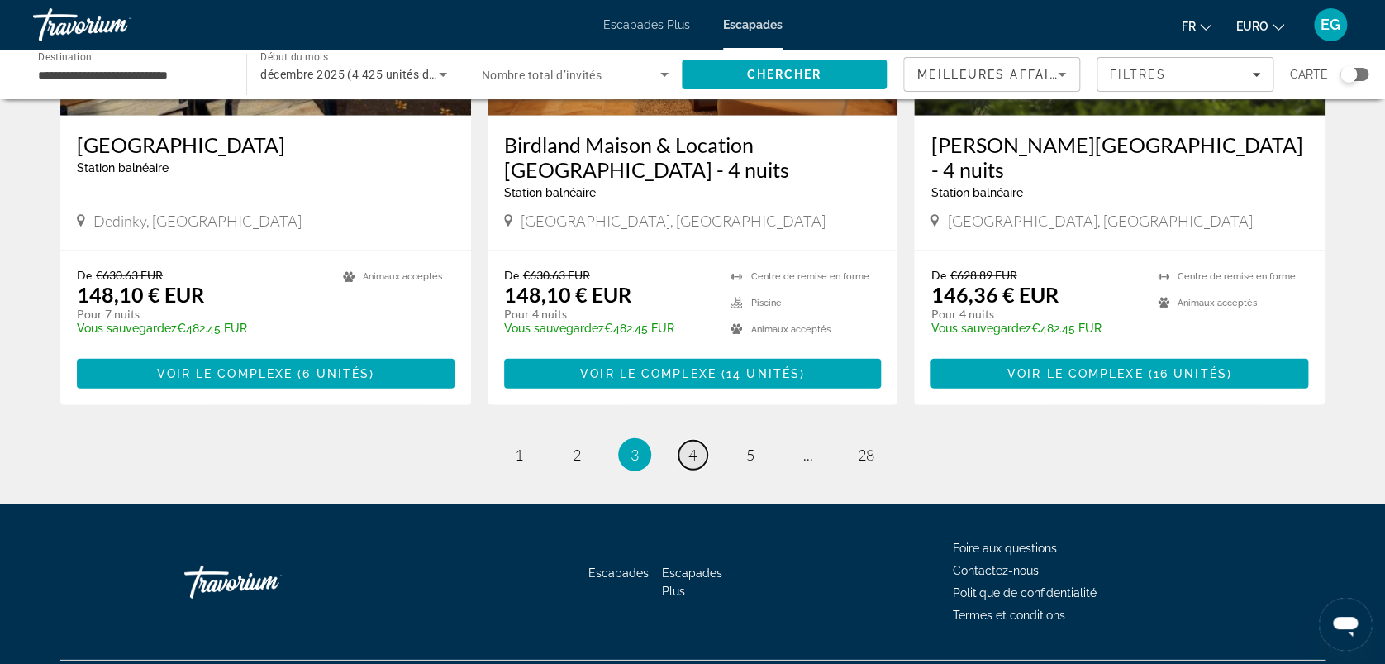
click at [689, 446] on span "4" at bounding box center [693, 455] width 8 height 18
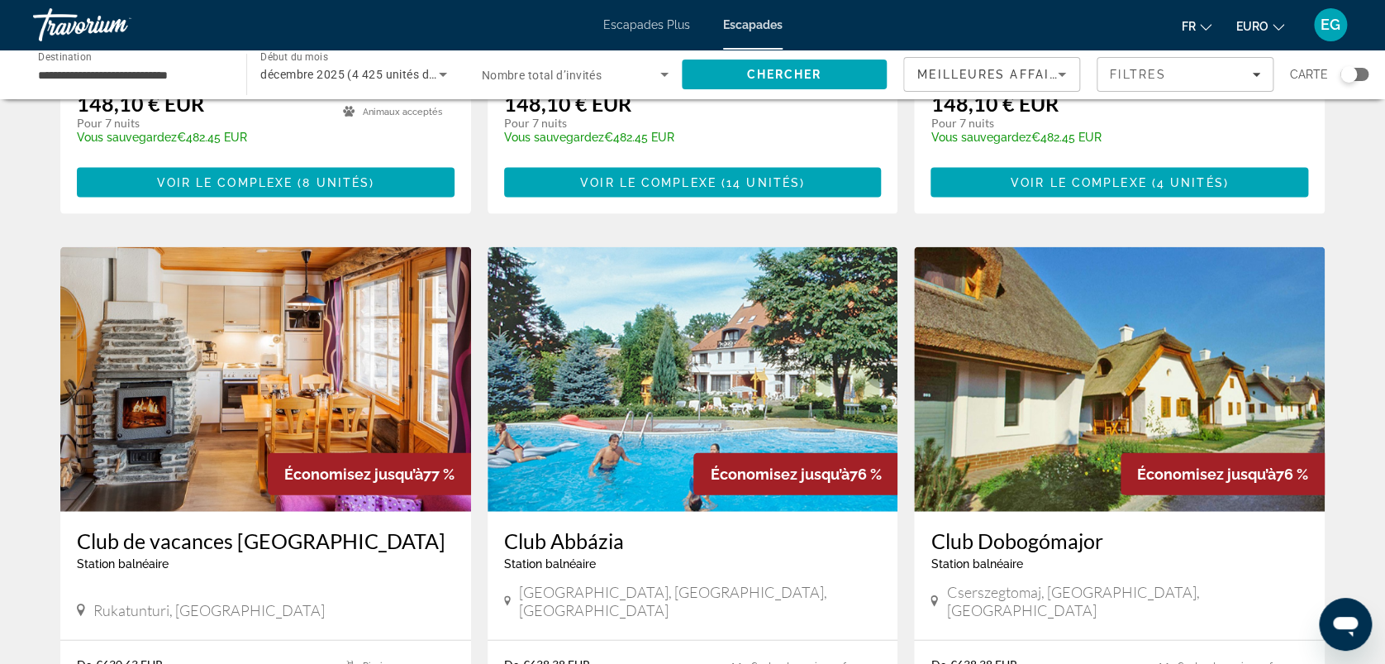
scroll to position [2010, 0]
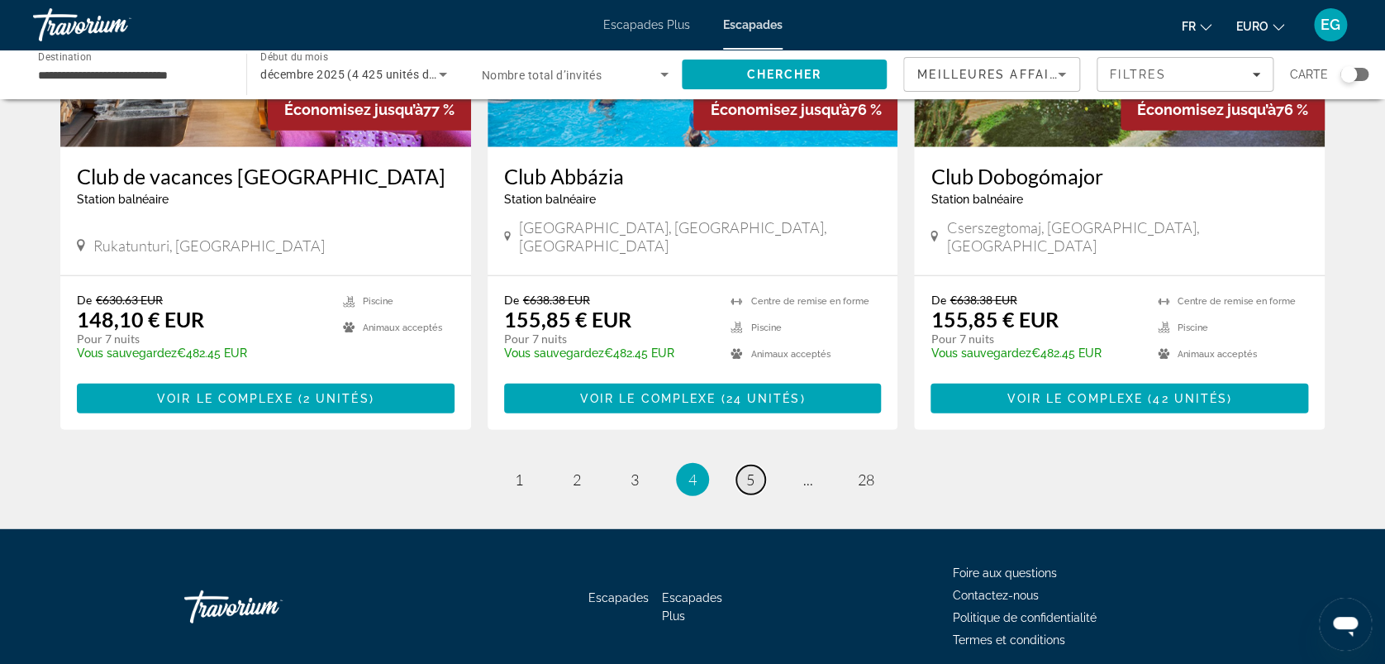
click at [755, 465] on link "page 5" at bounding box center [750, 479] width 29 height 29
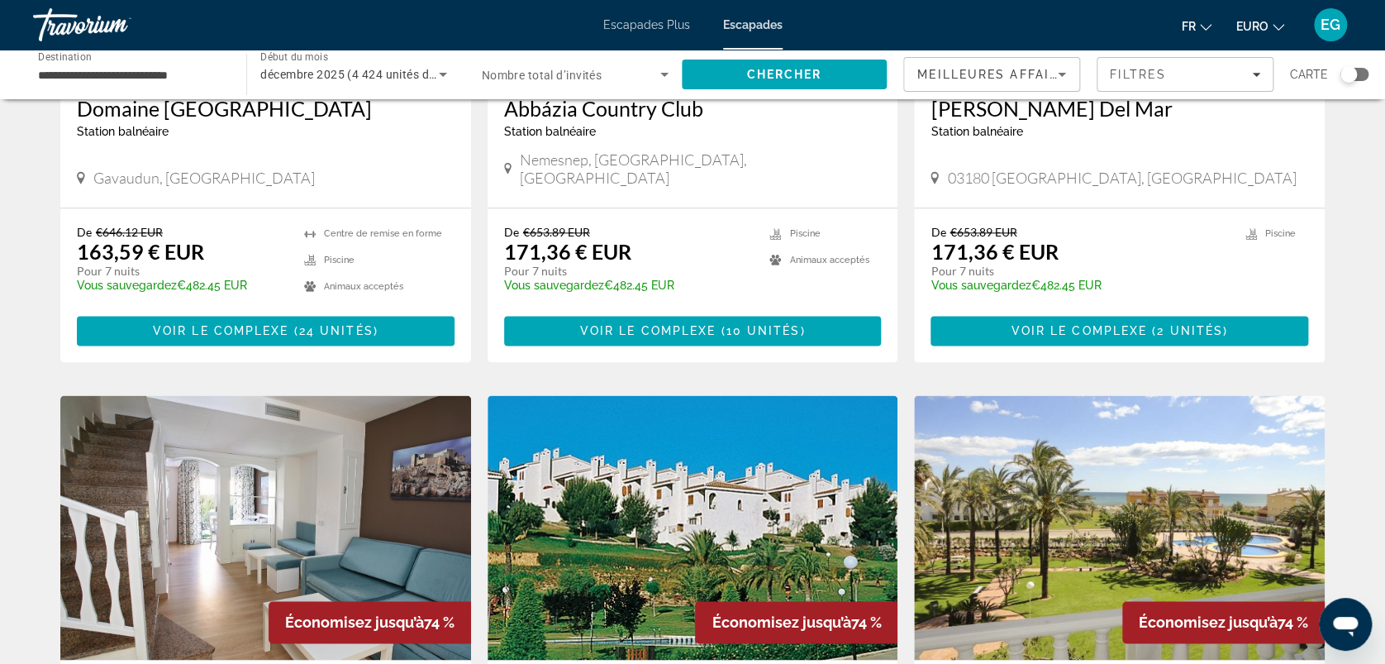
scroll to position [1159, 0]
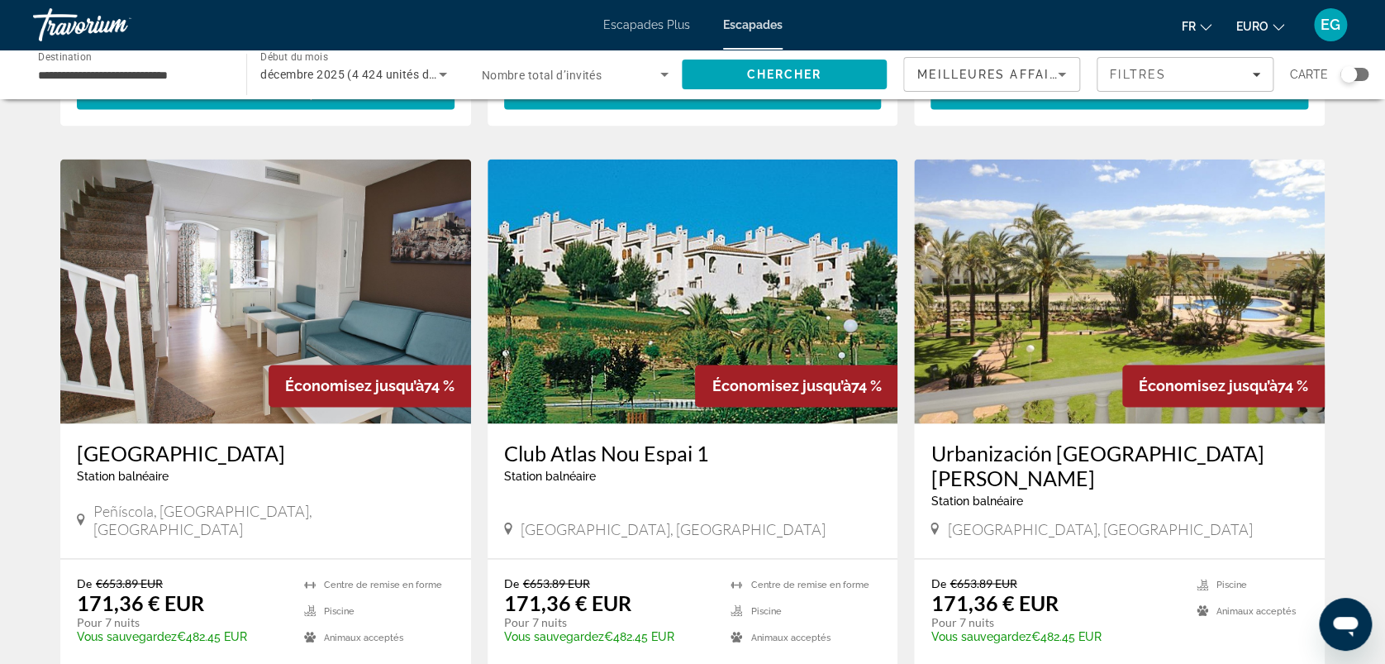
click at [1043, 265] on img "Contenu principal" at bounding box center [1119, 291] width 411 height 265
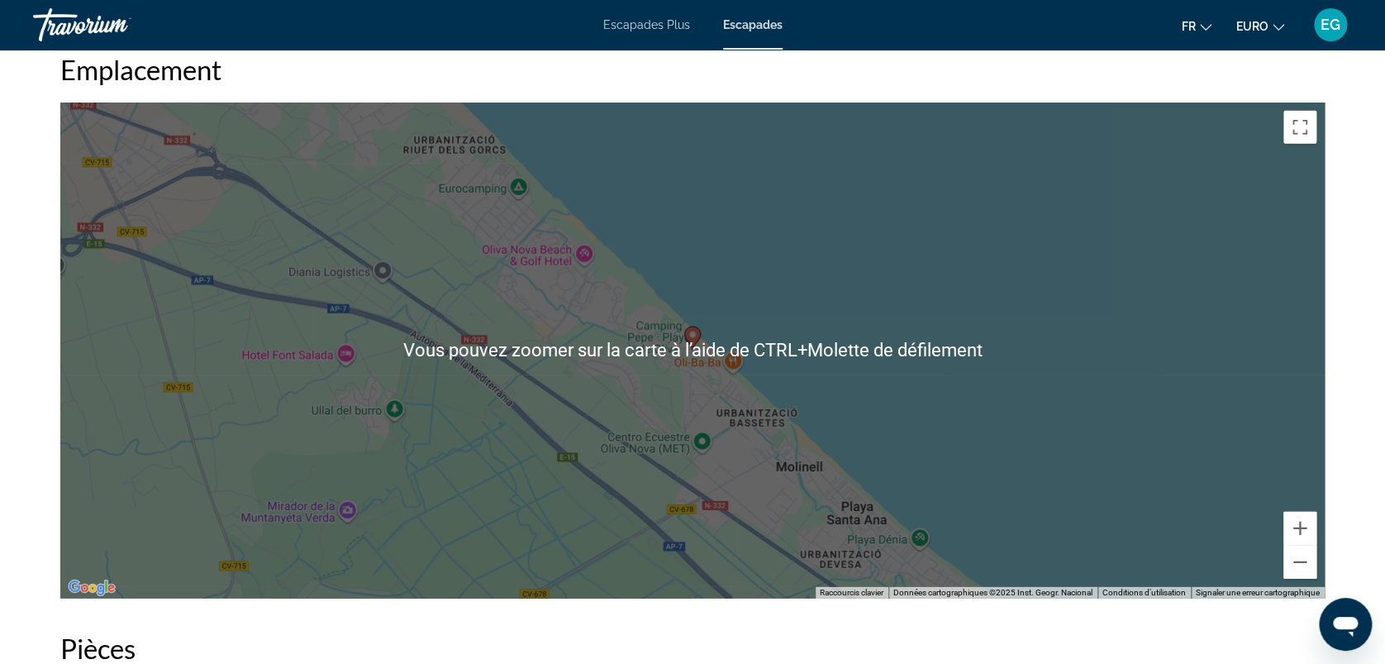
scroll to position [2163, 0]
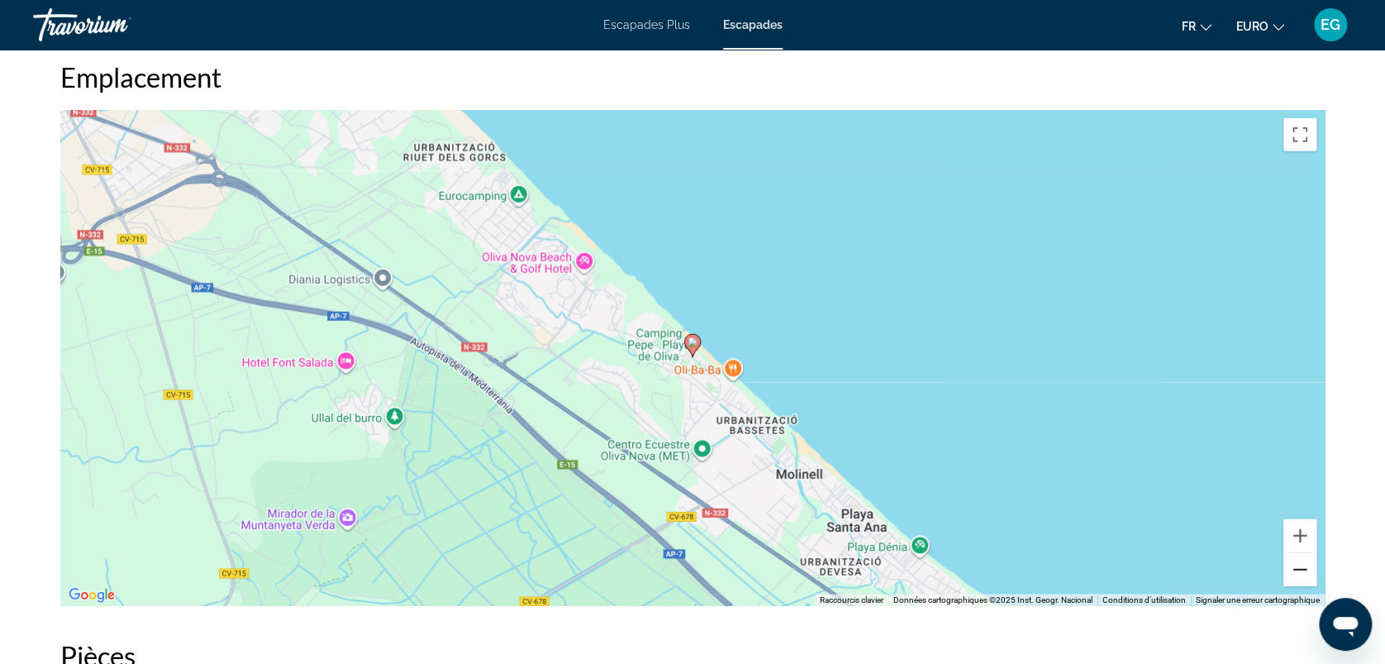
click at [1304, 574] on button "Zoom arrière" at bounding box center [1300, 569] width 33 height 33
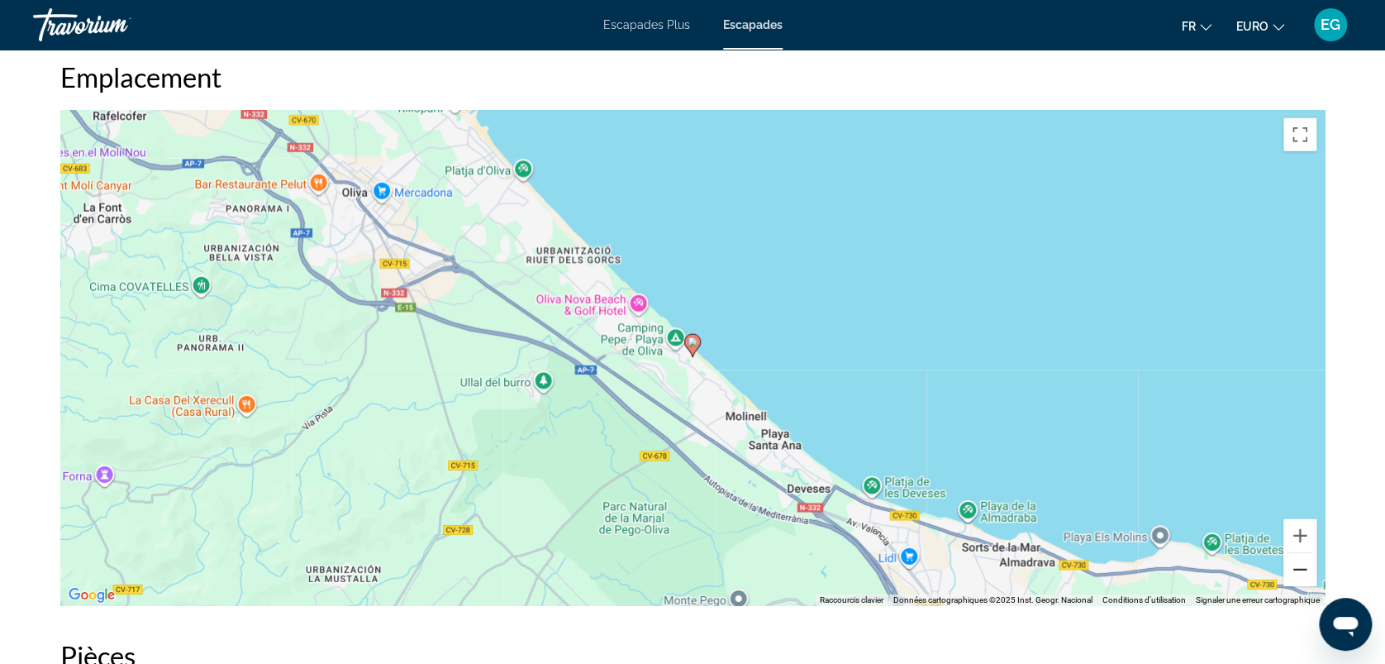
click at [1304, 574] on button "Zoom arrière" at bounding box center [1300, 569] width 33 height 33
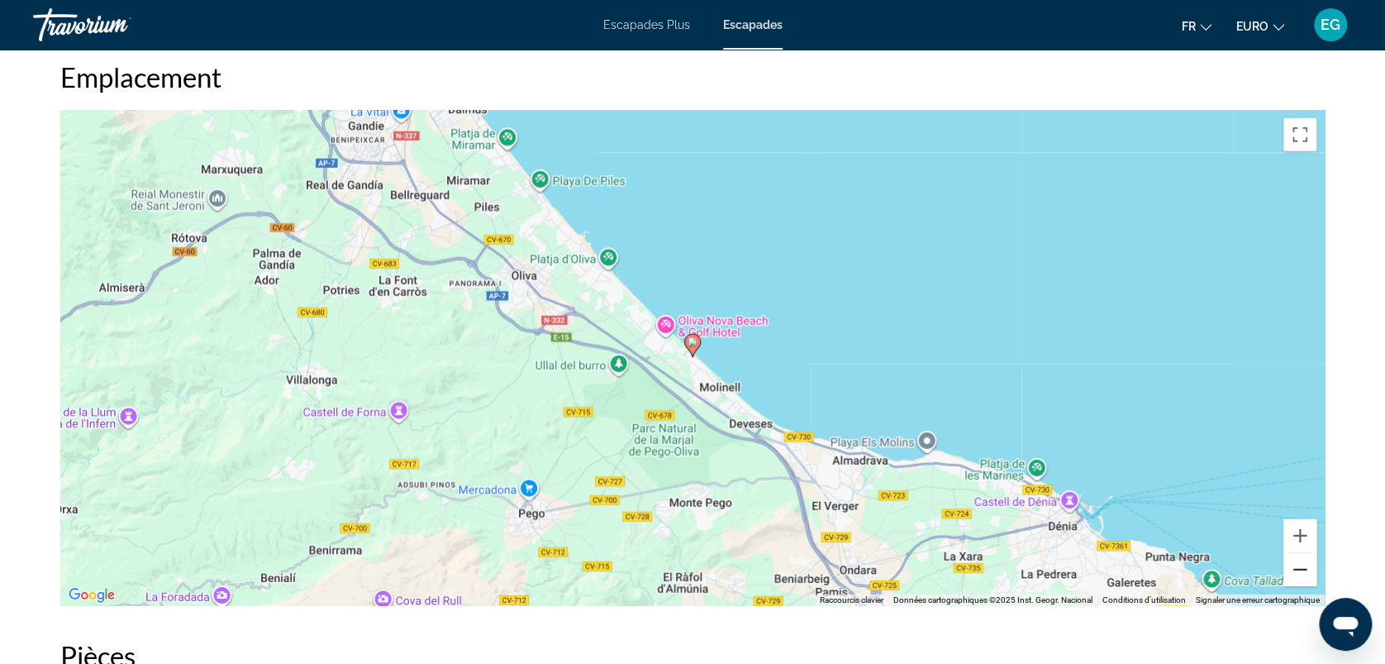
click at [1304, 574] on button "Zoom arrière" at bounding box center [1300, 569] width 33 height 33
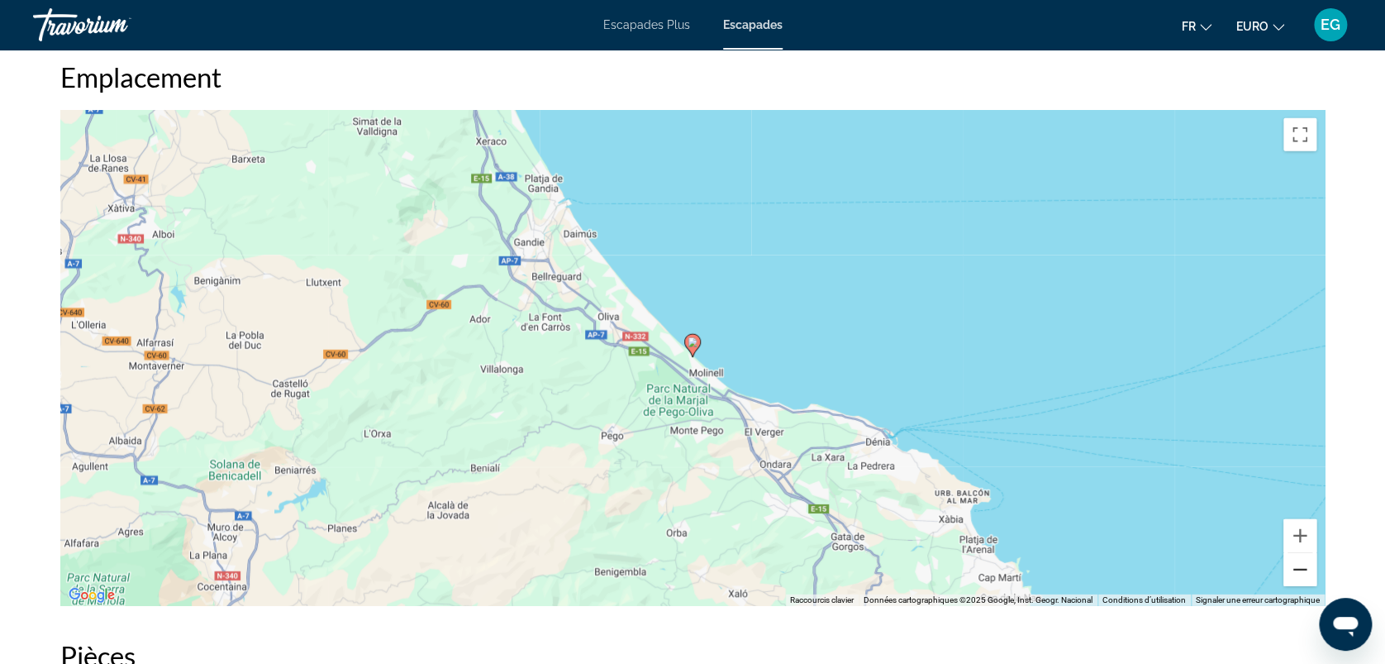
click at [1304, 574] on button "Zoom arrière" at bounding box center [1300, 569] width 33 height 33
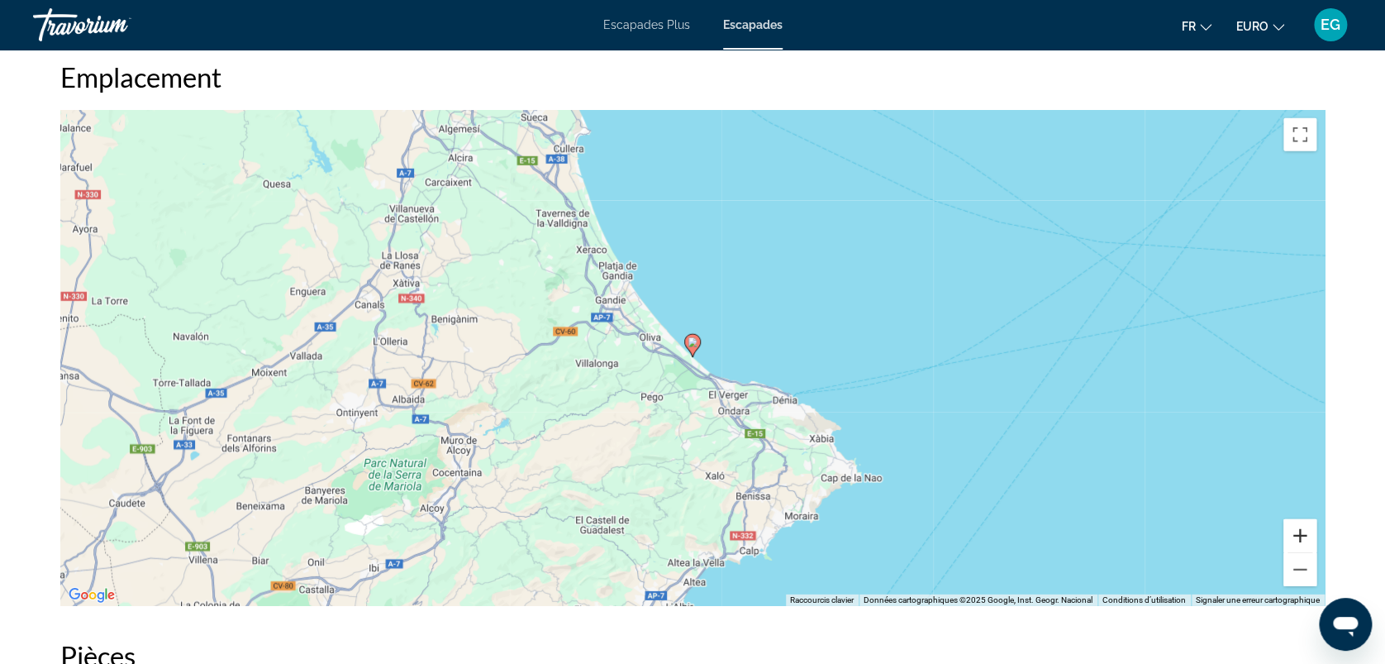
click at [1299, 529] on button "Zoom avant" at bounding box center [1300, 535] width 33 height 33
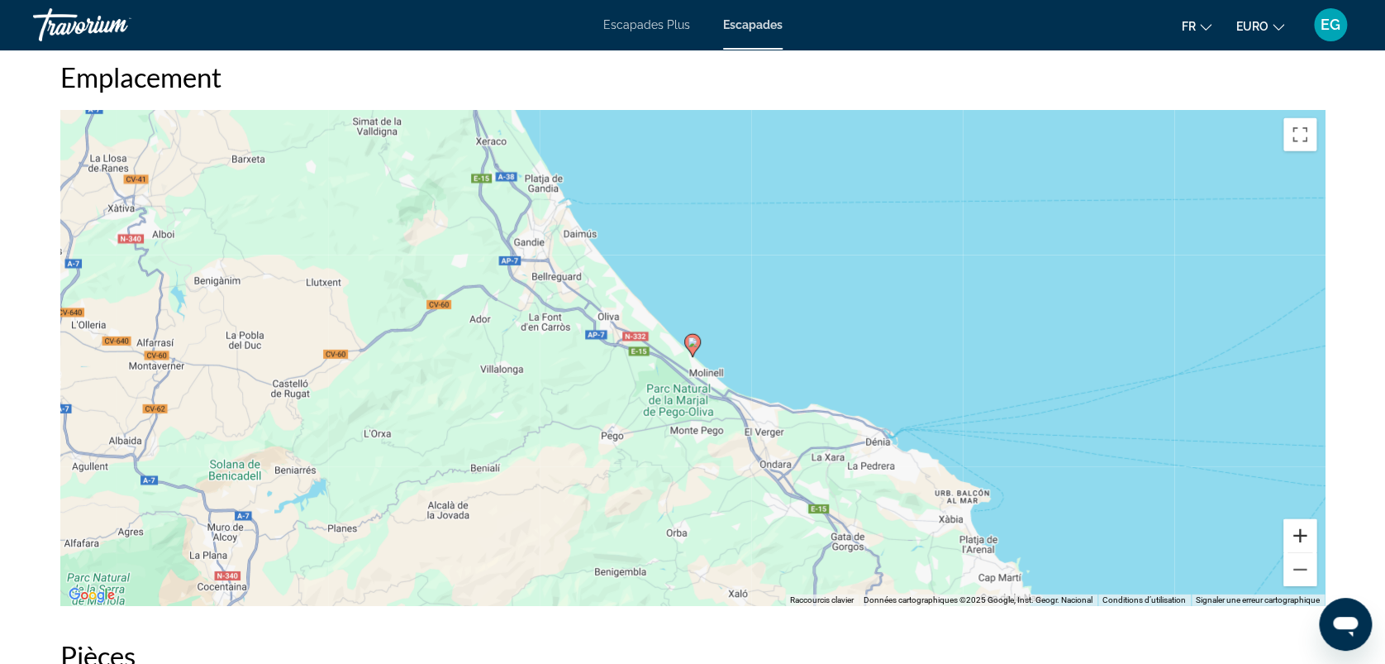
click at [1299, 529] on button "Zoom avant" at bounding box center [1300, 535] width 33 height 33
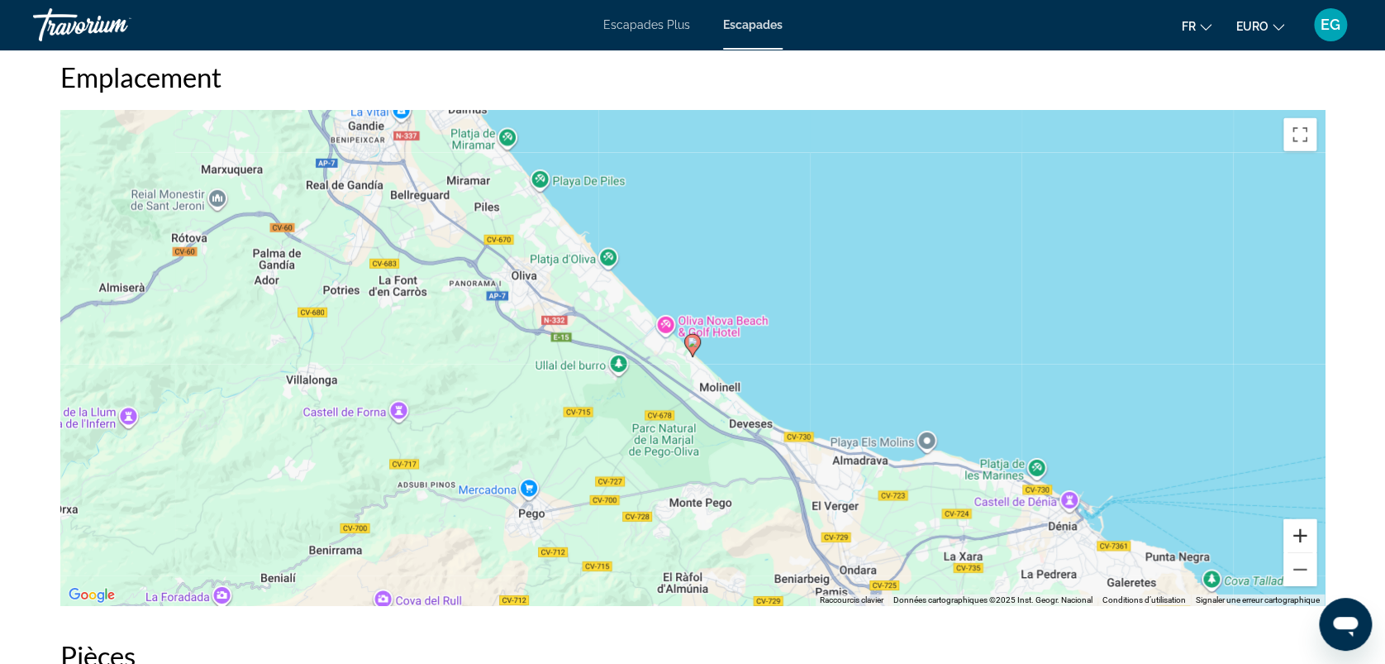
click at [1299, 529] on button "Zoom avant" at bounding box center [1300, 535] width 33 height 33
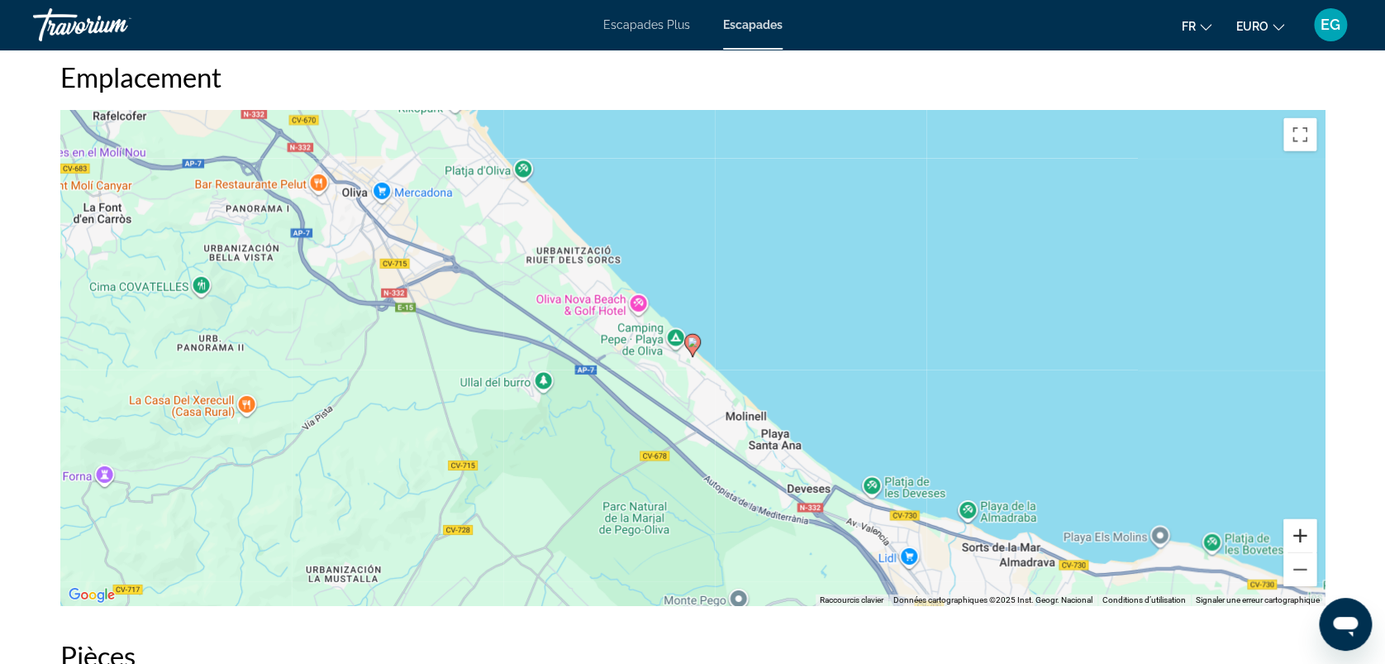
click at [1299, 529] on button "Zoom avant" at bounding box center [1300, 535] width 33 height 33
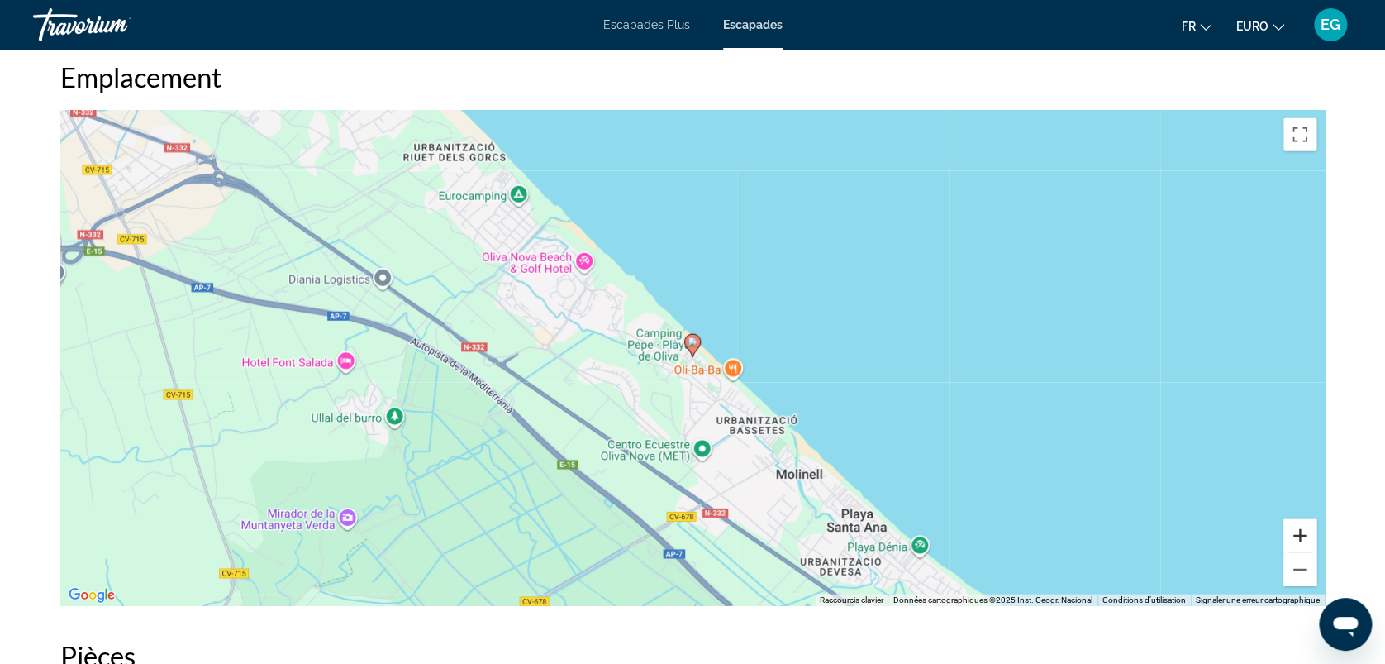
click at [1299, 529] on button "Zoom avant" at bounding box center [1300, 535] width 33 height 33
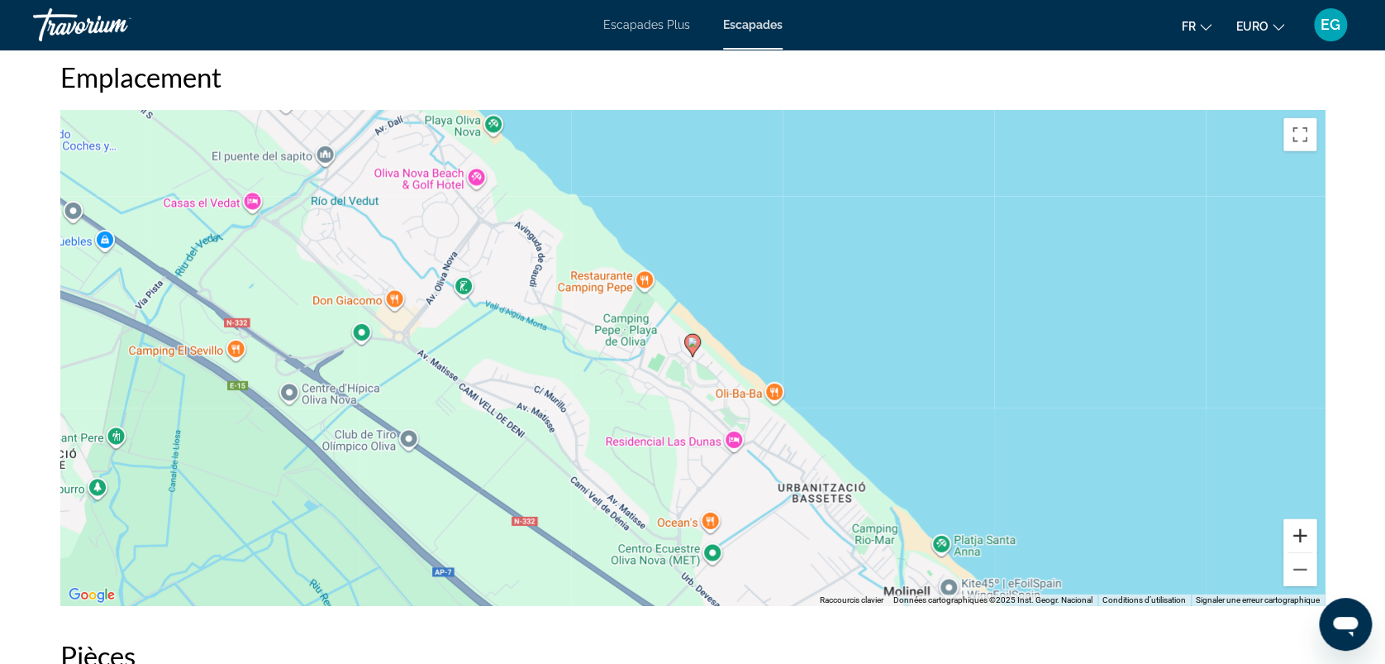
click at [1299, 529] on button "Zoom avant" at bounding box center [1300, 535] width 33 height 33
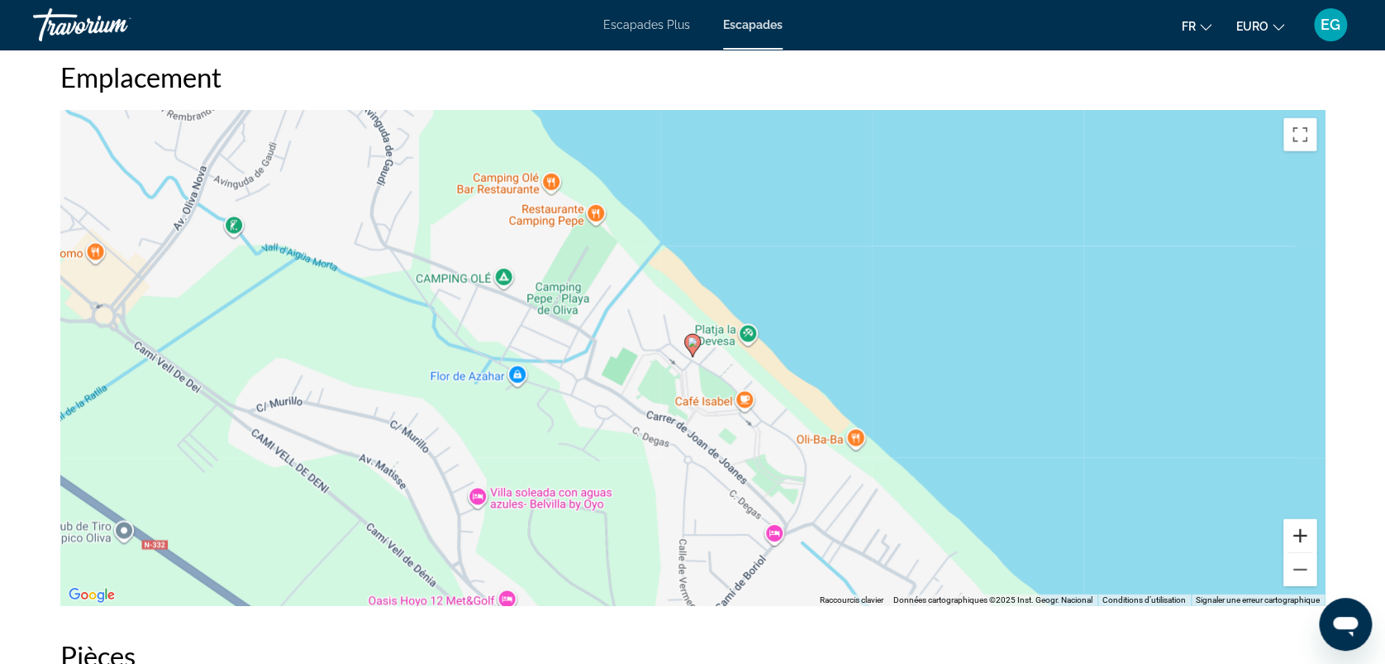
click at [1299, 529] on button "Zoom avant" at bounding box center [1300, 535] width 33 height 33
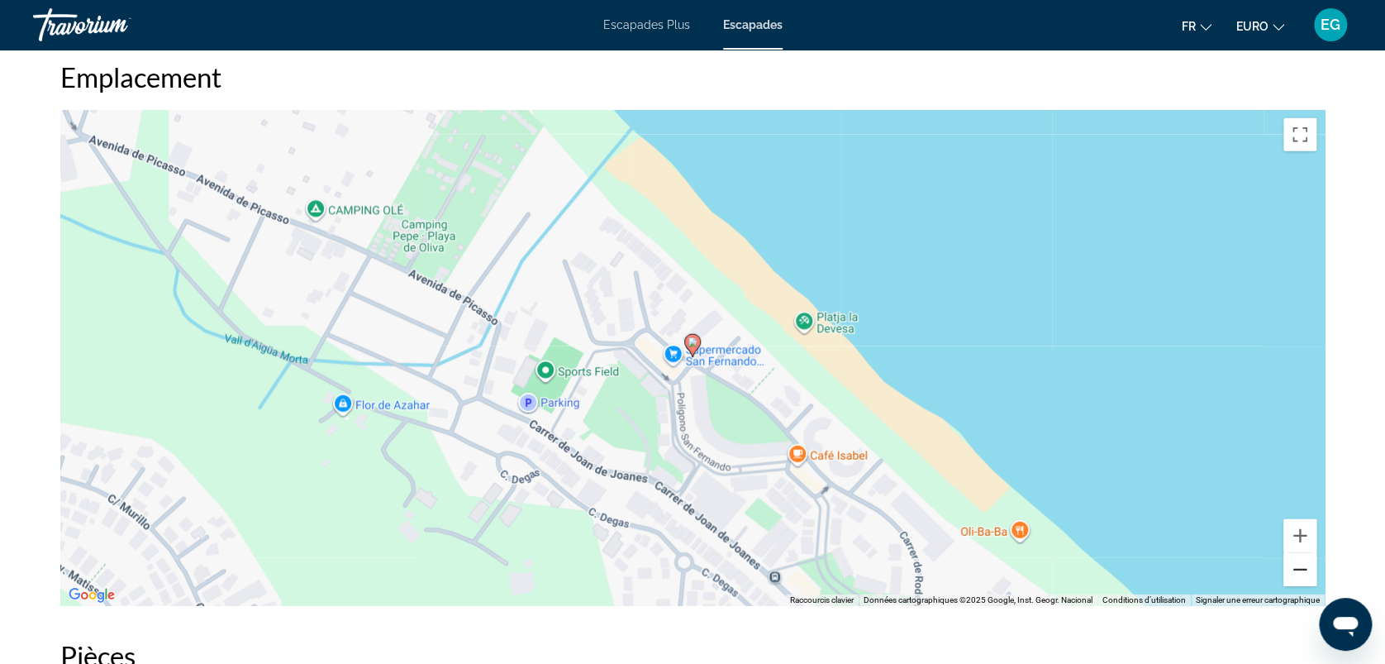
click at [1297, 565] on button "Zoom arrière" at bounding box center [1300, 569] width 33 height 33
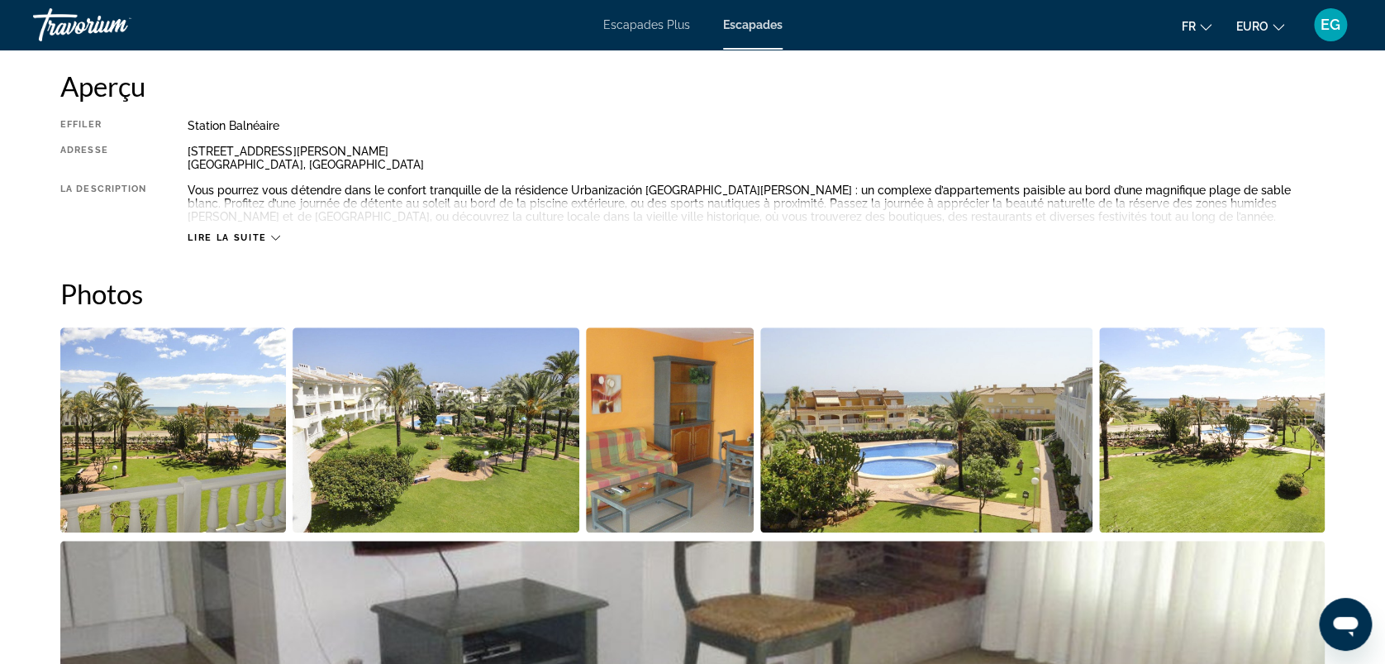
scroll to position [556, 0]
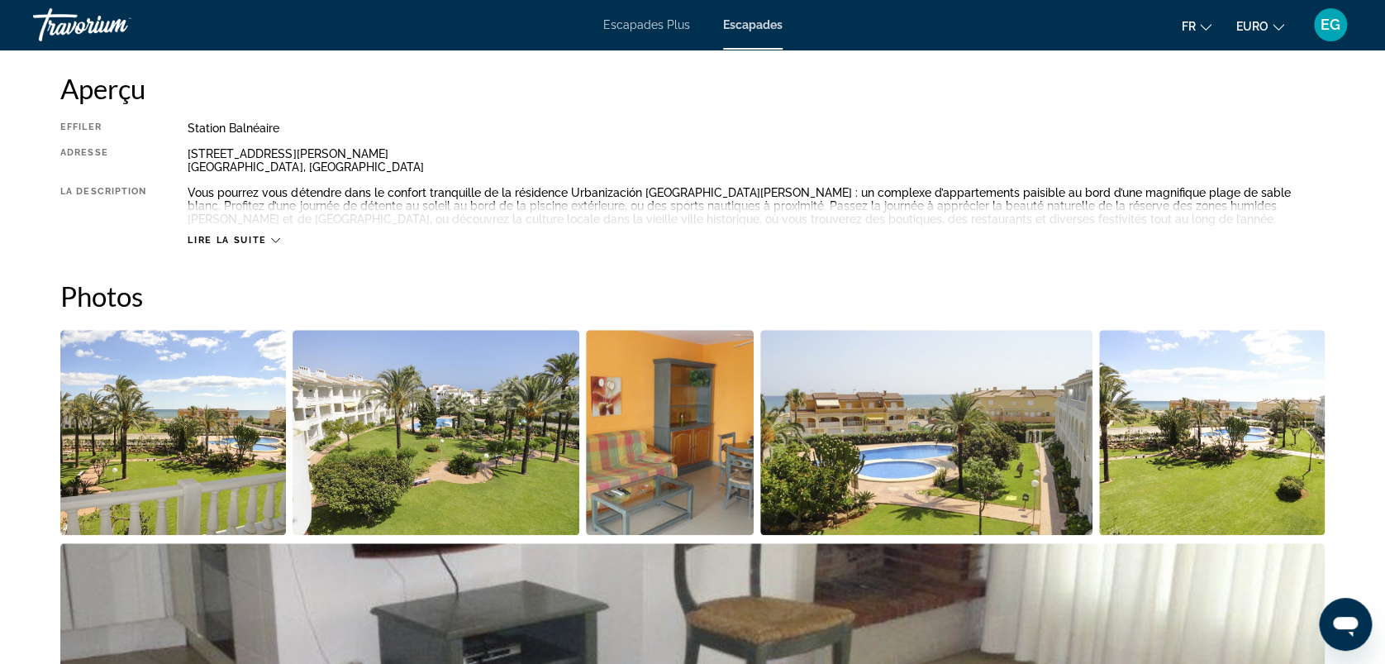
click at [141, 439] on img "Ouvrir le curseur d’image en plein écran" at bounding box center [173, 432] width 226 height 205
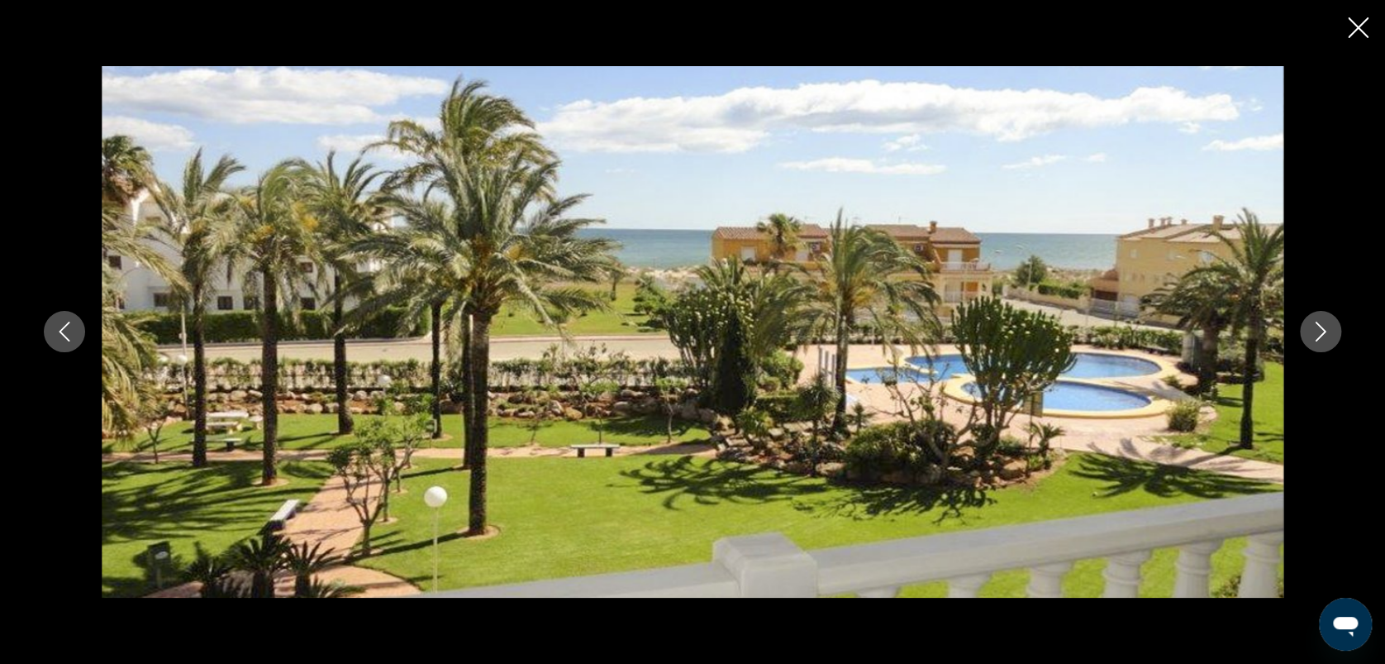
click at [1321, 338] on icon "Image suivante" at bounding box center [1321, 332] width 20 height 20
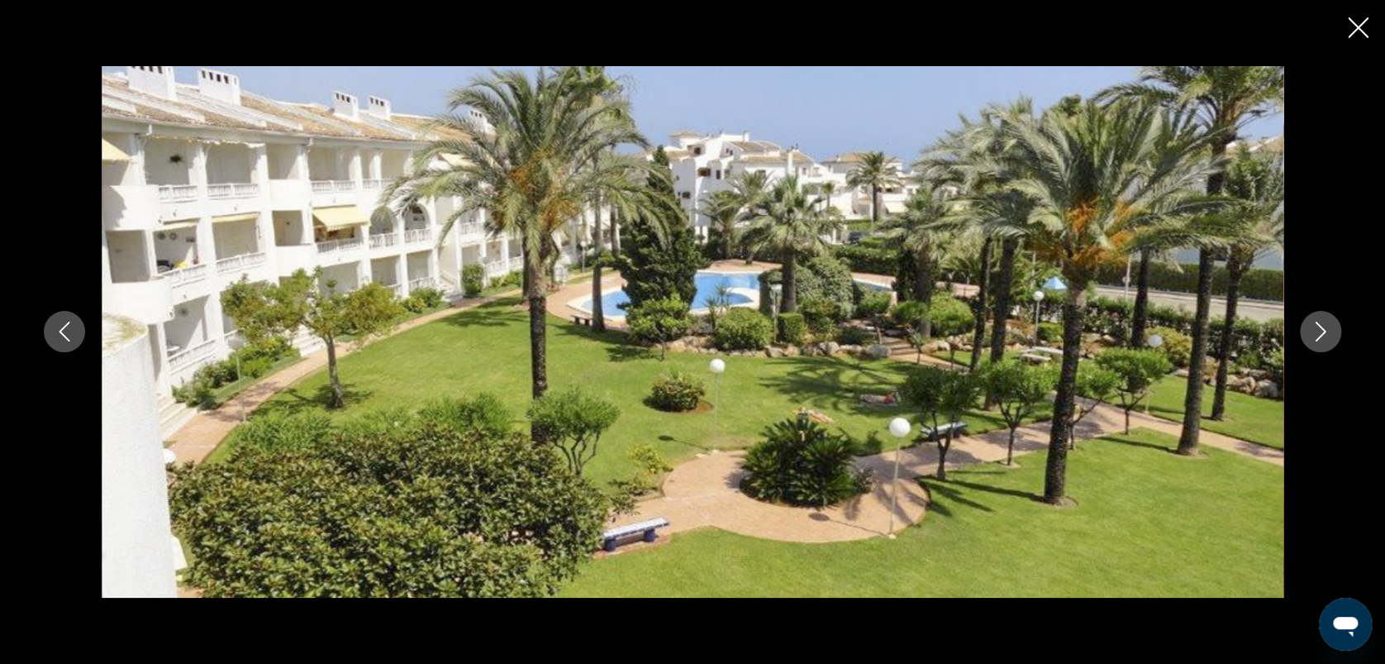
click at [1321, 338] on icon "Image suivante" at bounding box center [1321, 332] width 20 height 20
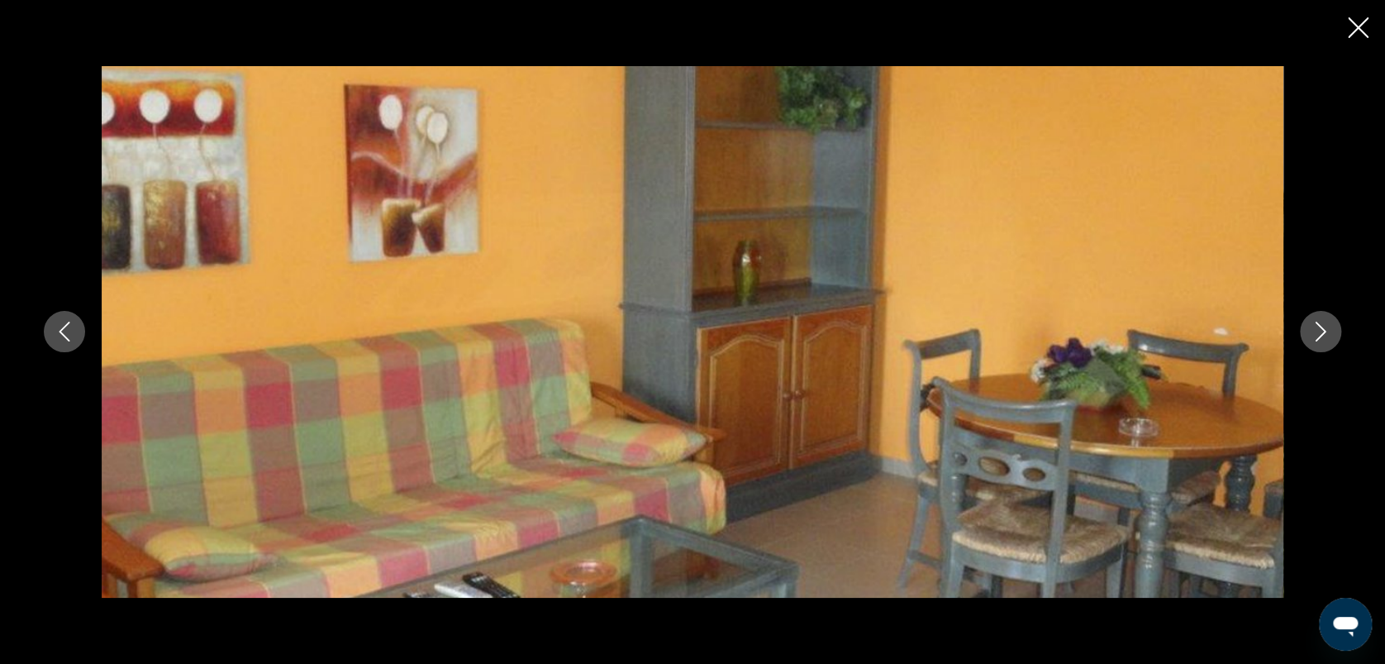
click at [1321, 338] on icon "Image suivante" at bounding box center [1321, 332] width 20 height 20
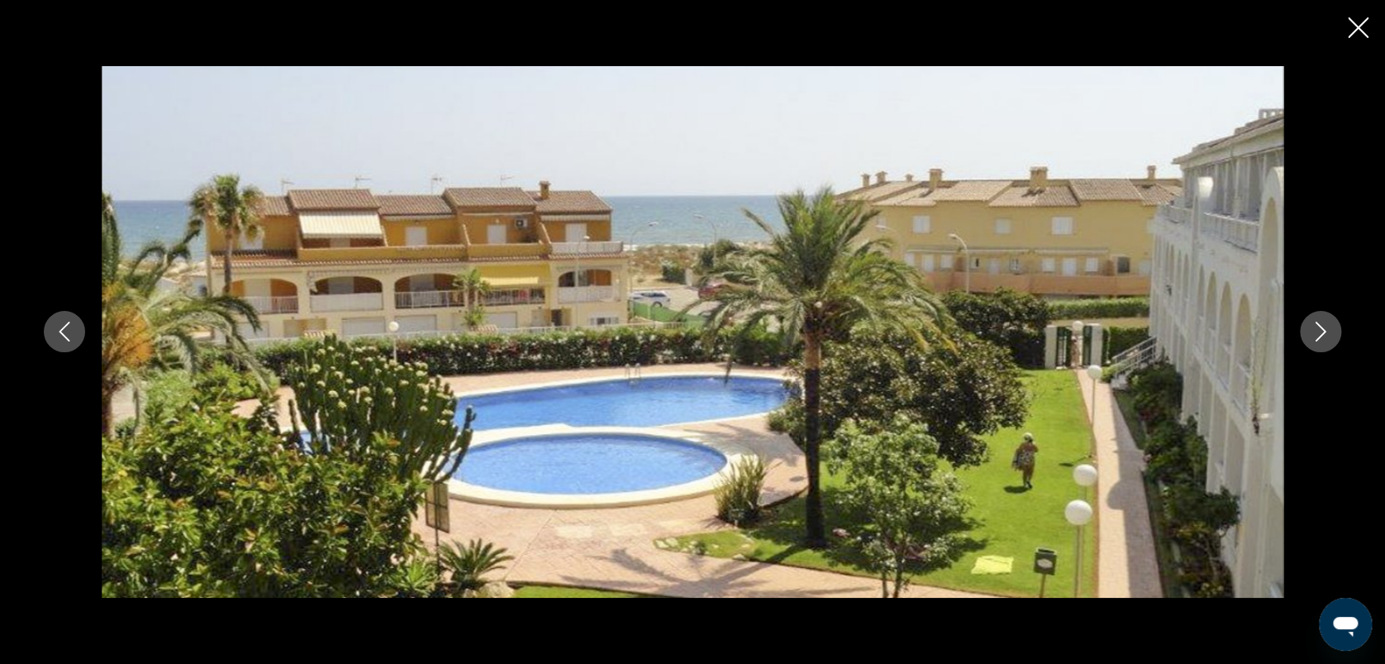
click at [1321, 338] on icon "Image suivante" at bounding box center [1321, 332] width 20 height 20
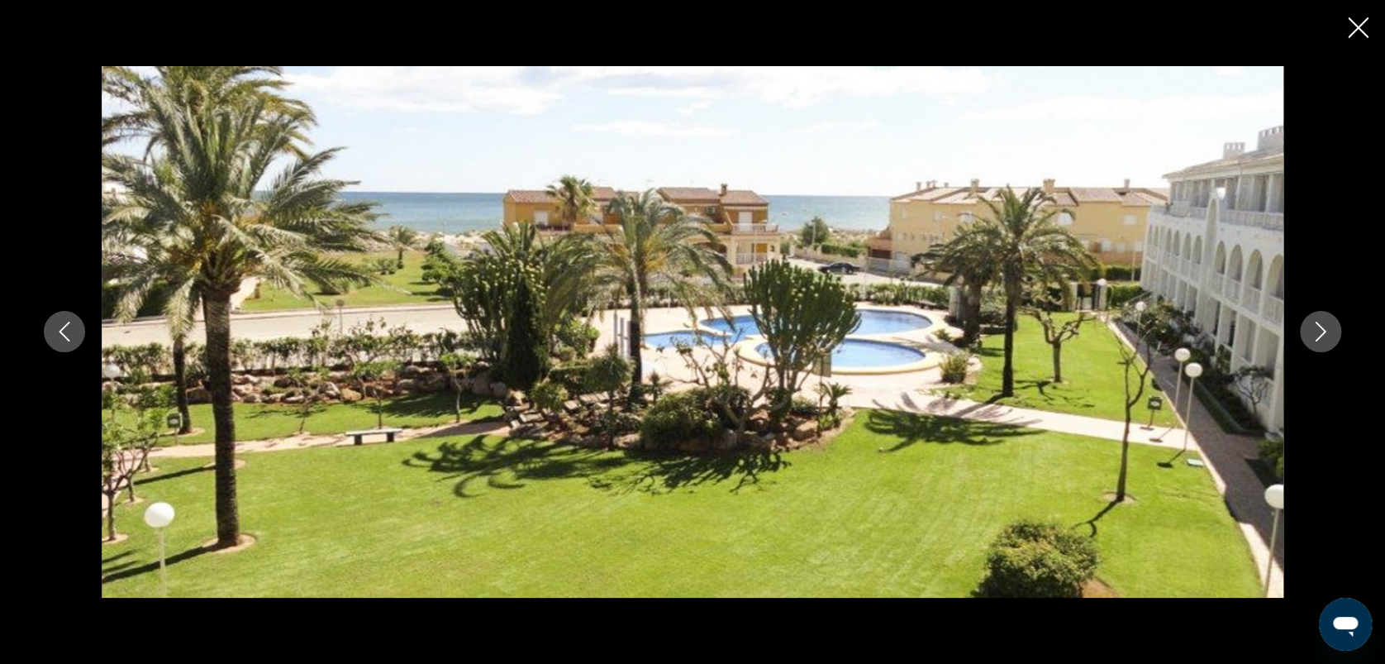
click at [1321, 338] on icon "Image suivante" at bounding box center [1321, 332] width 20 height 20
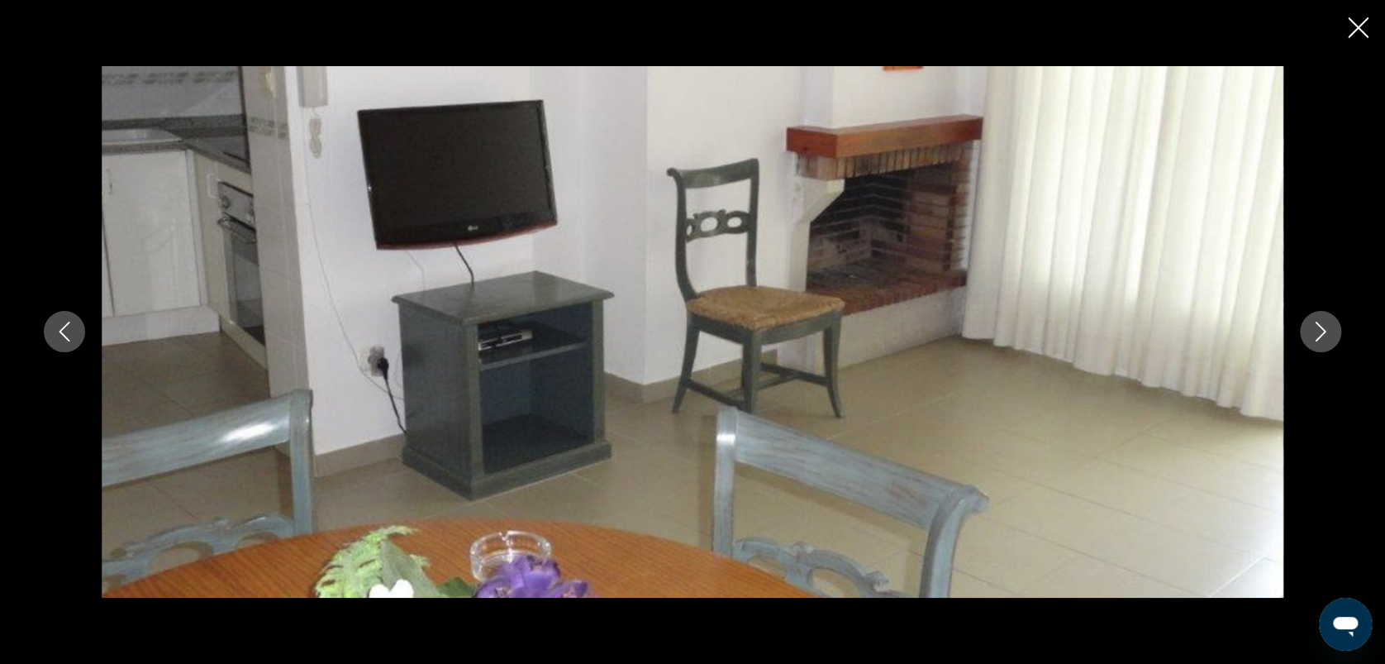
click at [1321, 338] on icon "Image suivante" at bounding box center [1321, 332] width 20 height 20
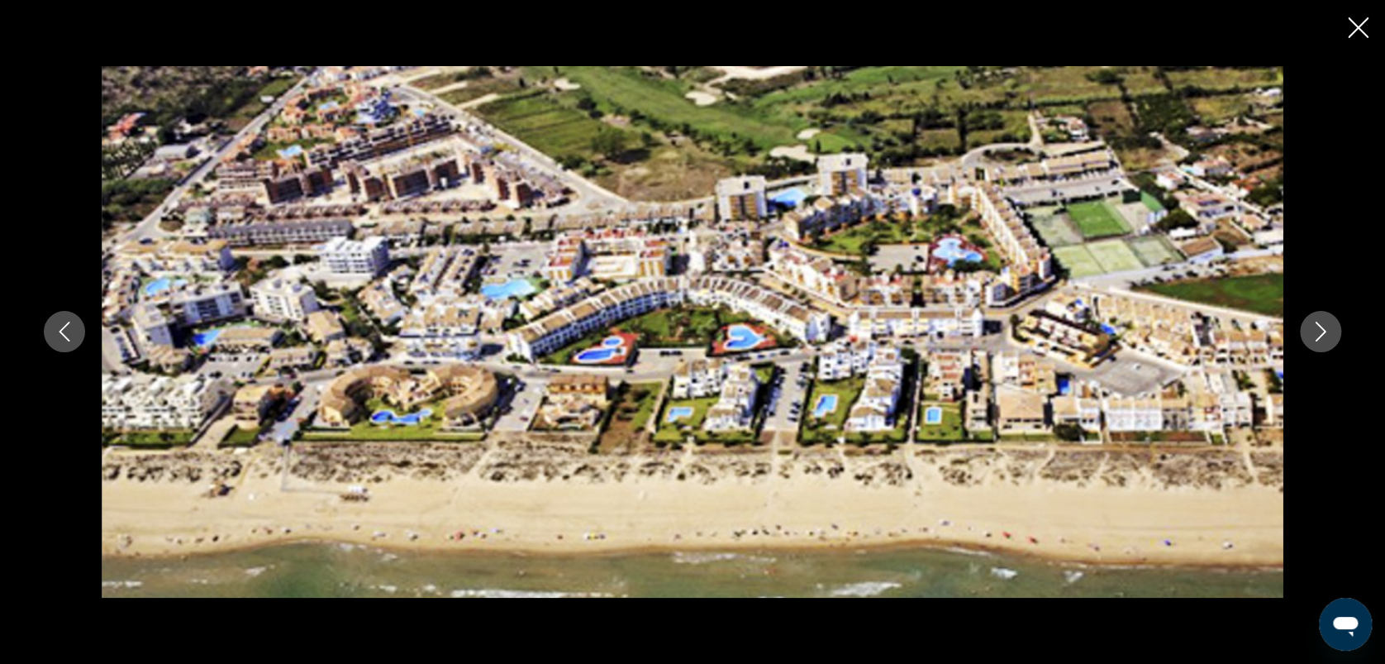
click at [1321, 338] on icon "Image suivante" at bounding box center [1321, 332] width 20 height 20
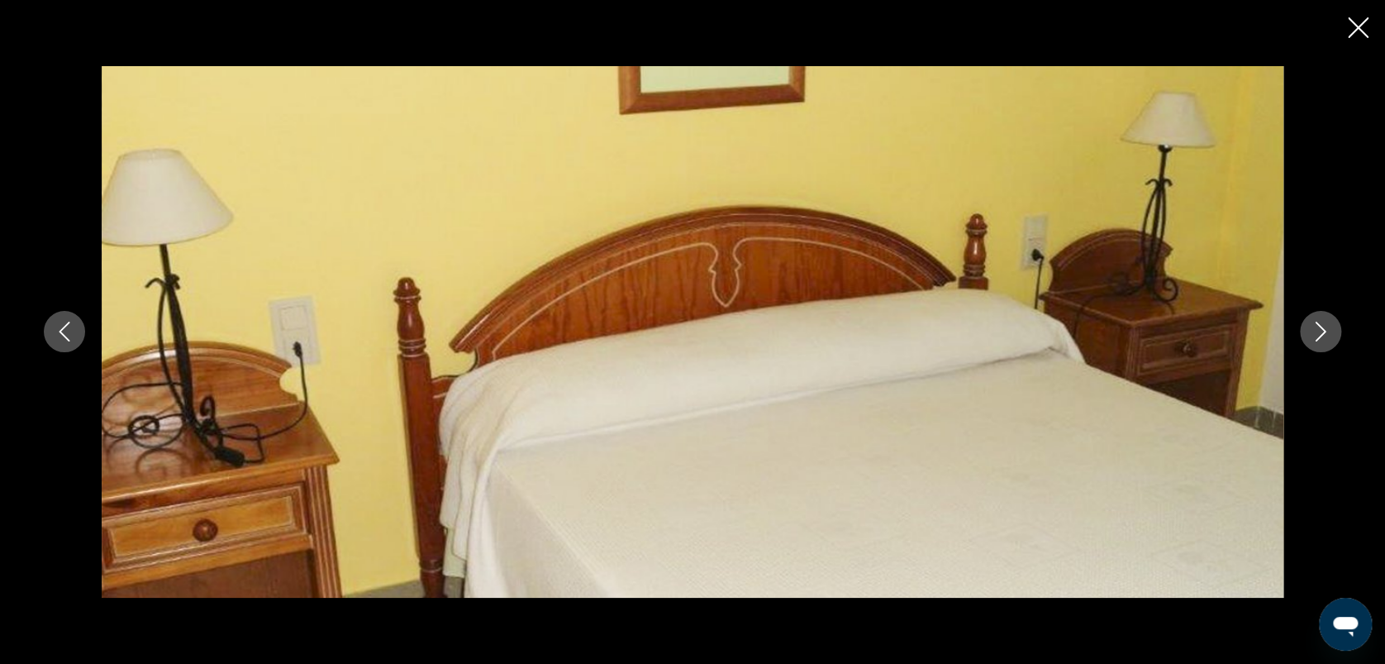
click at [1321, 338] on icon "Image suivante" at bounding box center [1321, 332] width 20 height 20
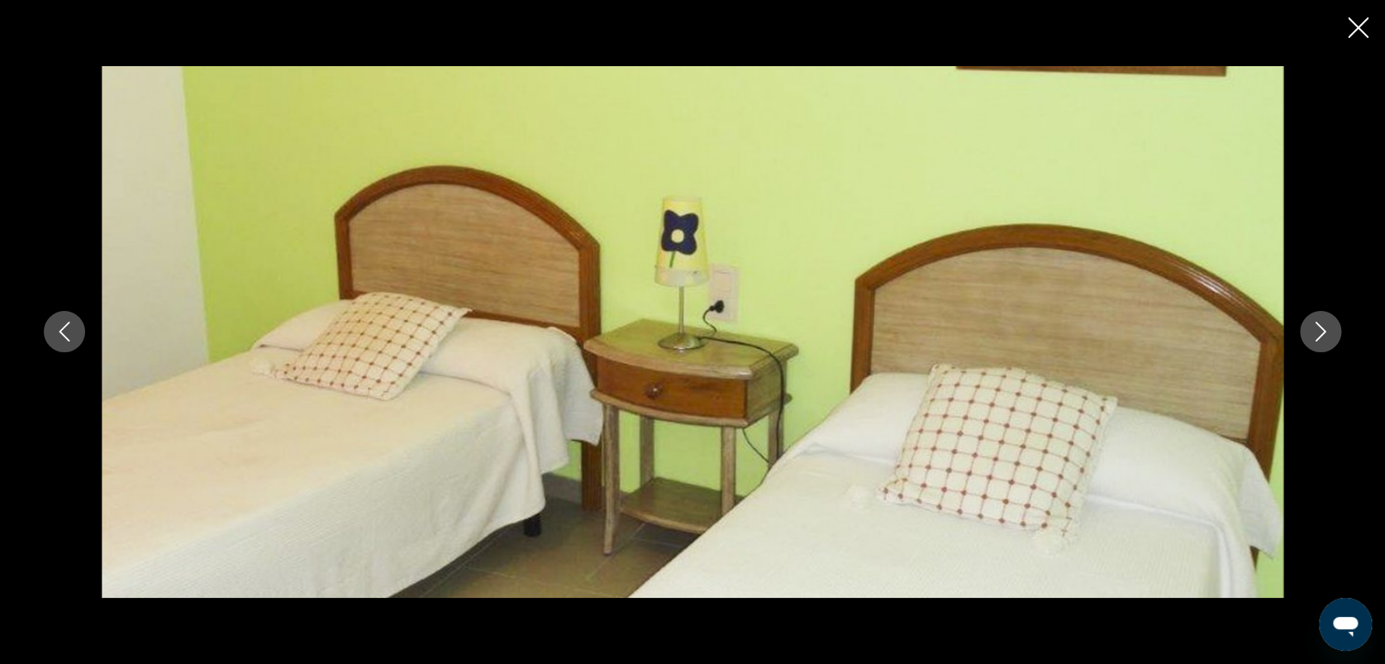
click at [1321, 338] on icon "Image suivante" at bounding box center [1321, 332] width 20 height 20
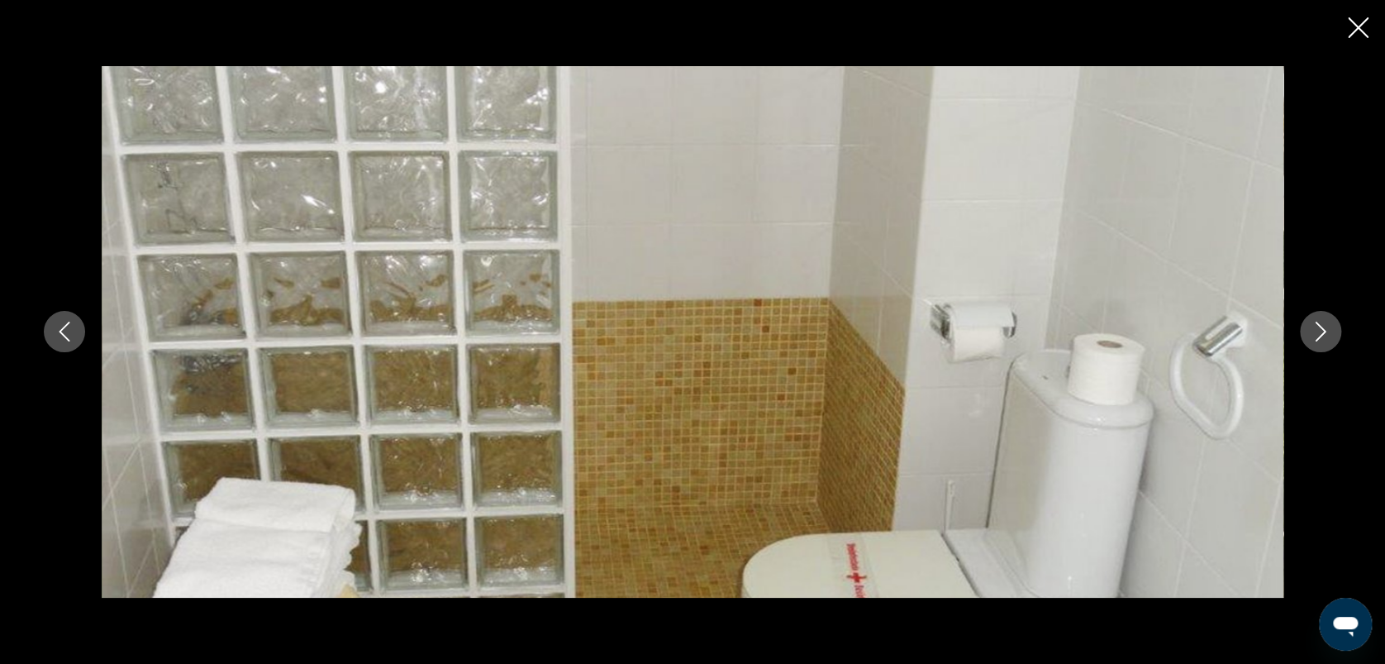
click at [1321, 338] on icon "Image suivante" at bounding box center [1321, 332] width 20 height 20
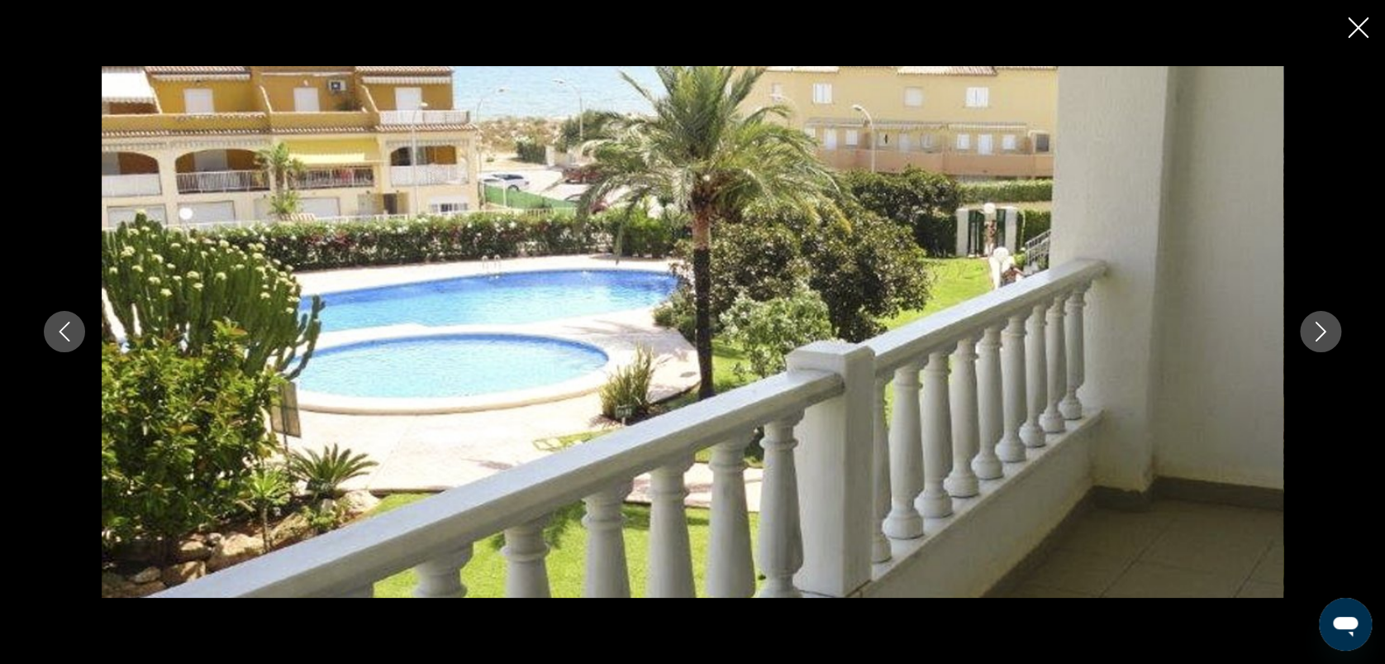
click at [1321, 338] on icon "Image suivante" at bounding box center [1321, 332] width 20 height 20
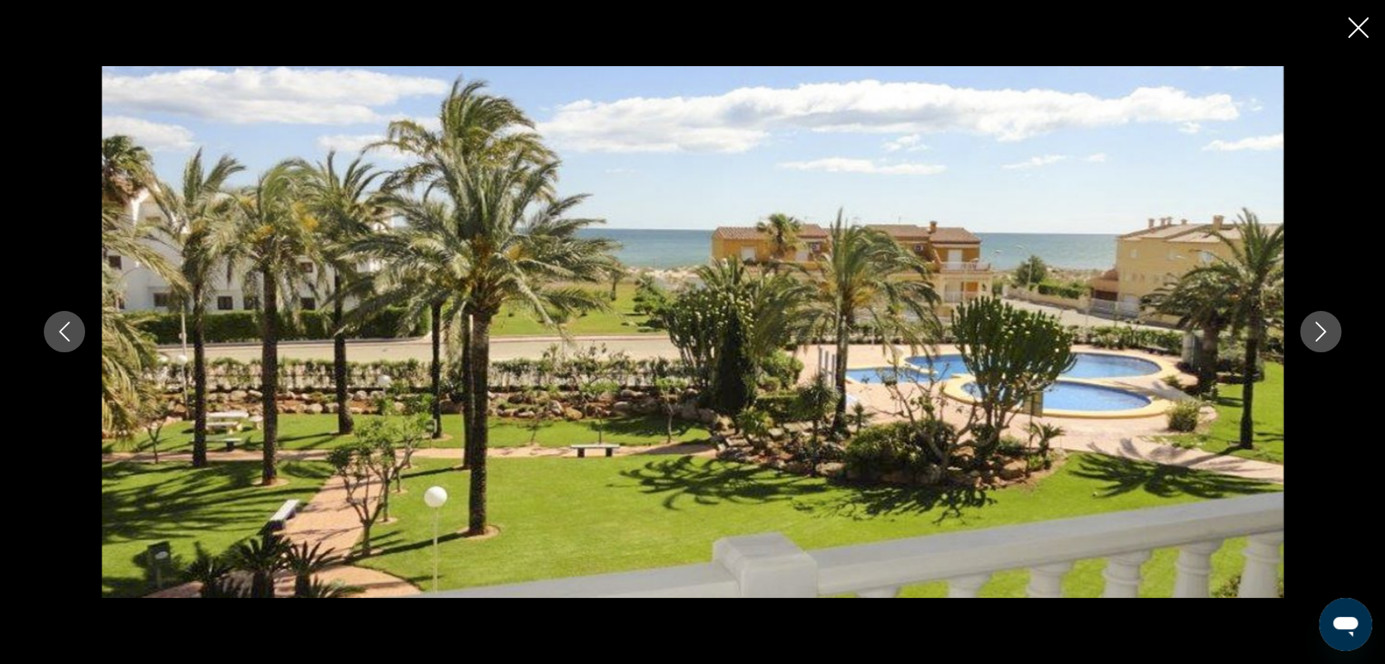
click at [1321, 338] on icon "Image suivante" at bounding box center [1321, 332] width 20 height 20
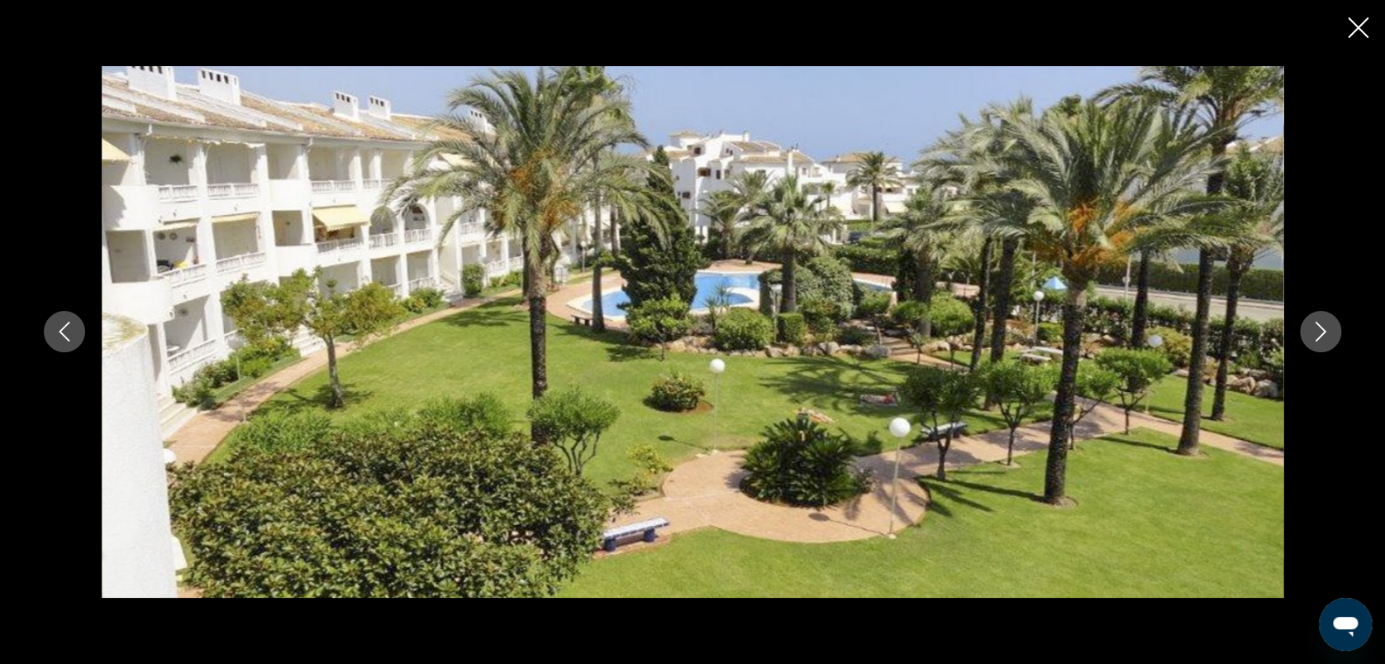
click at [1321, 338] on icon "Image suivante" at bounding box center [1321, 332] width 20 height 20
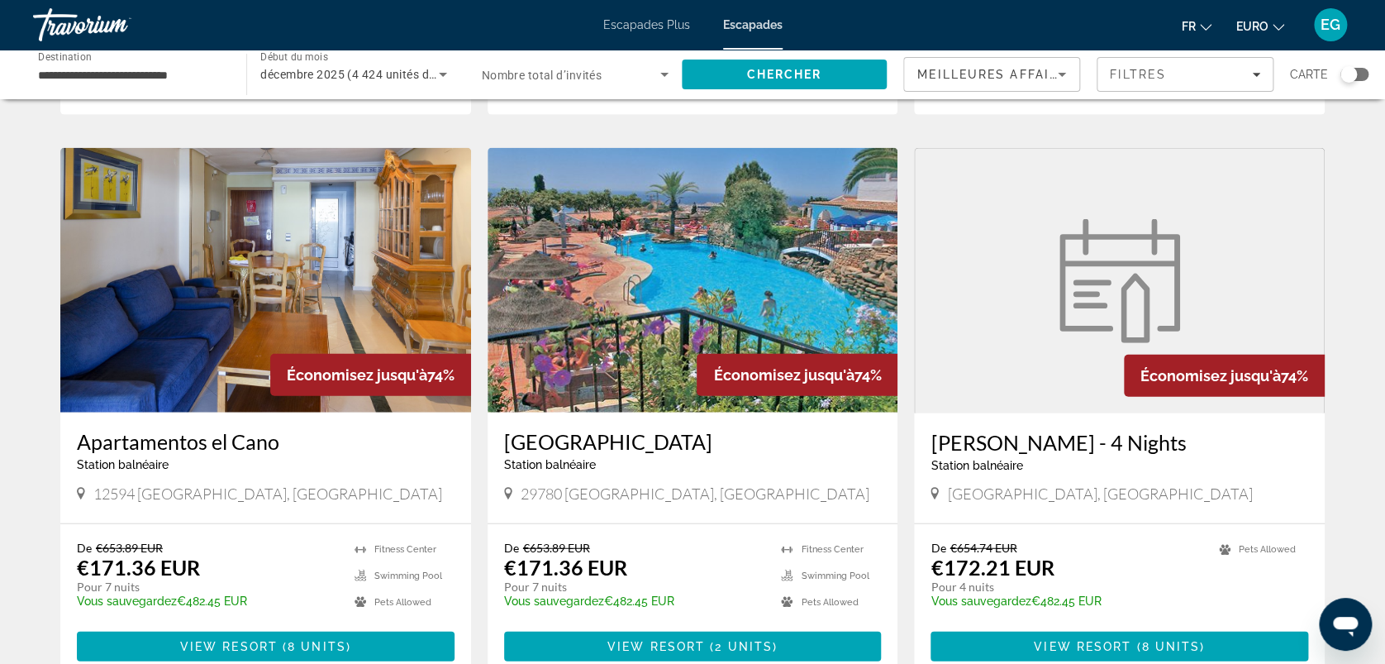
scroll to position [1807, 0]
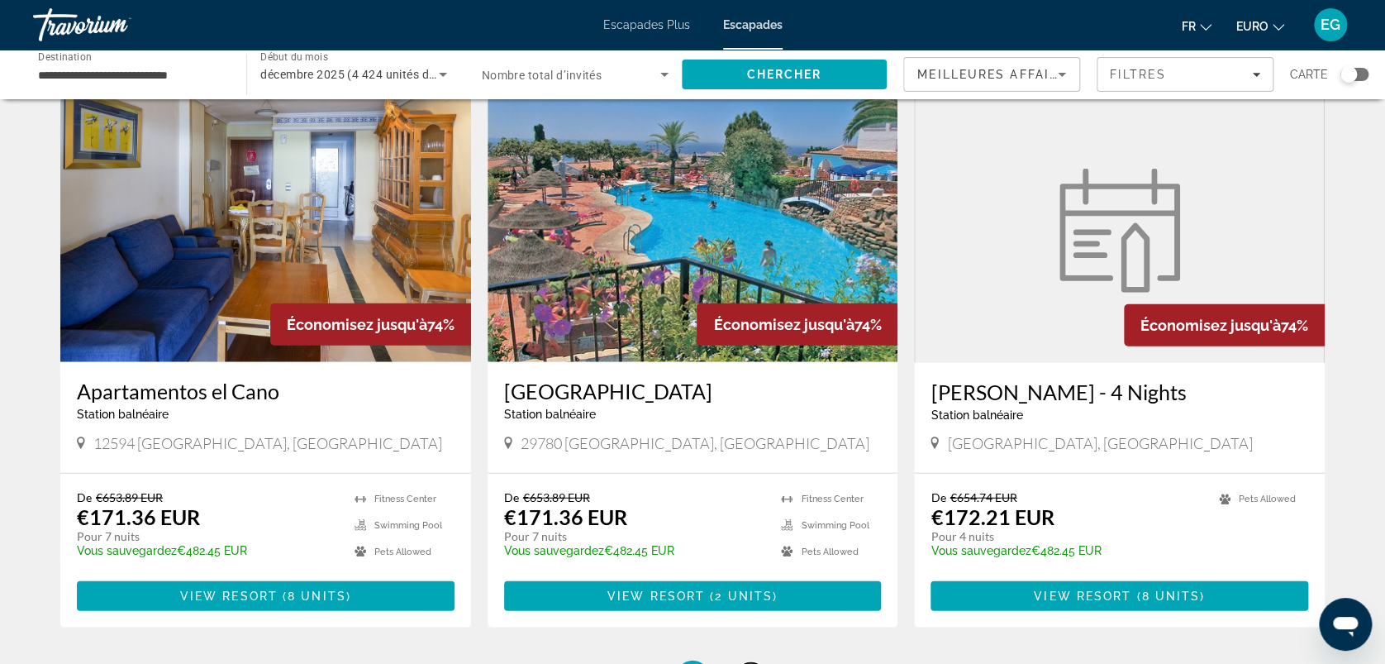
click at [744, 663] on link "page 6" at bounding box center [750, 677] width 29 height 29
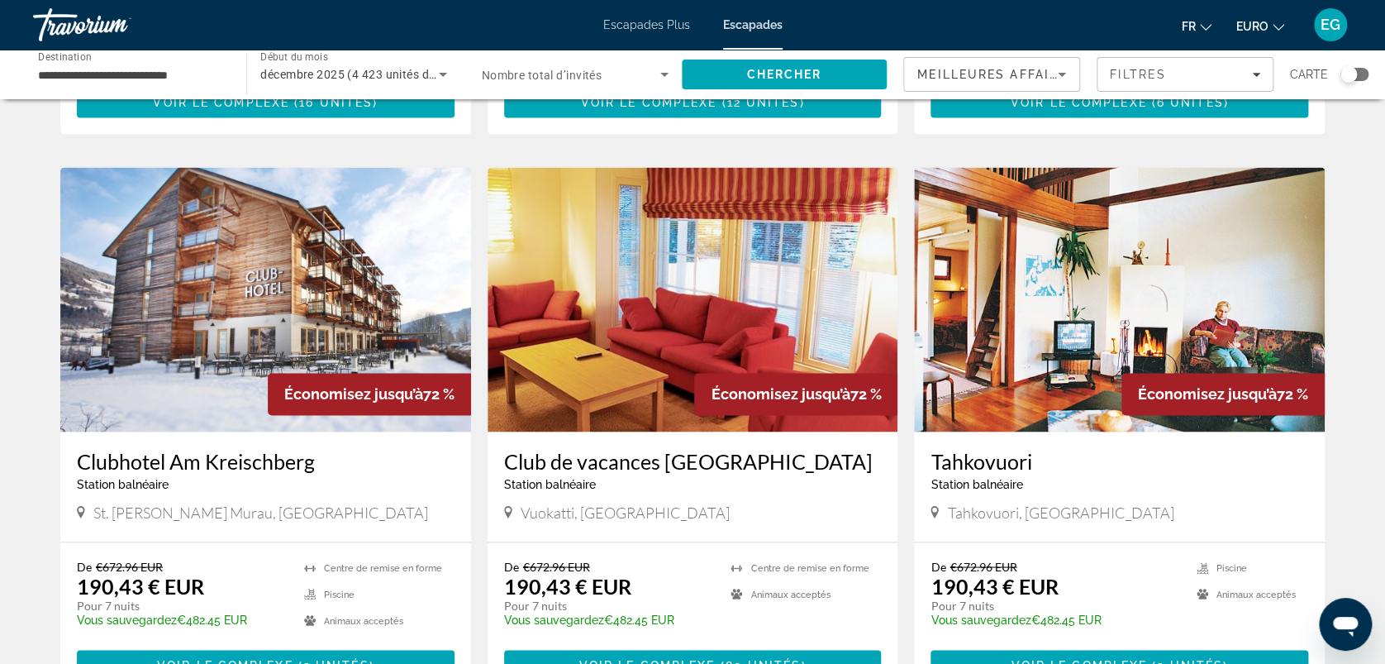
scroll to position [1151, 0]
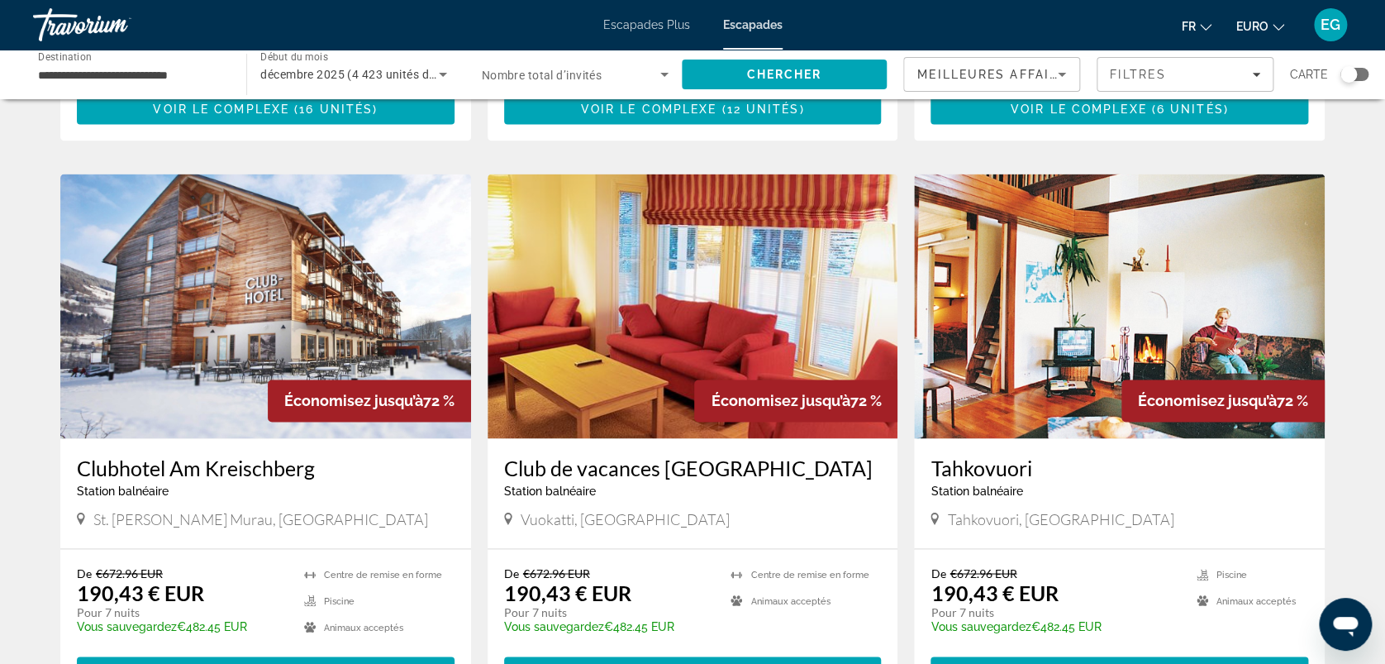
click at [222, 287] on img "Contenu principal" at bounding box center [265, 306] width 411 height 265
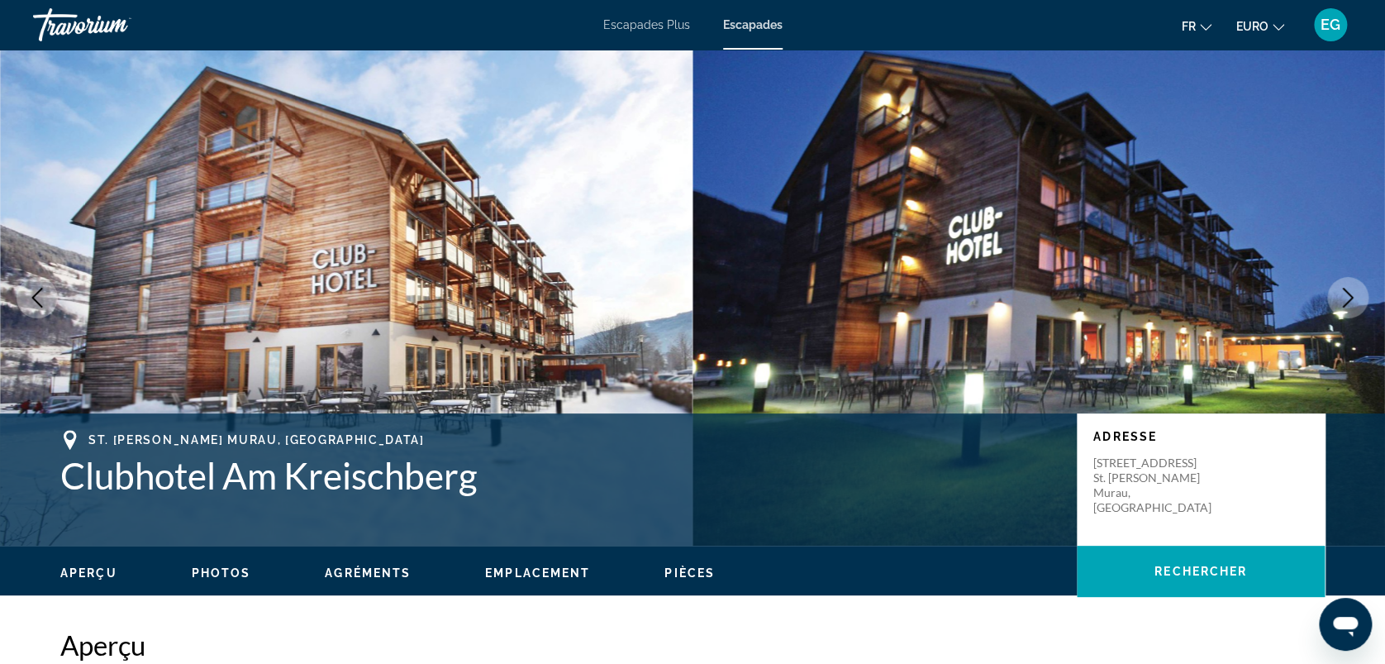
click at [1351, 297] on icon "Image suivante" at bounding box center [1348, 298] width 11 height 20
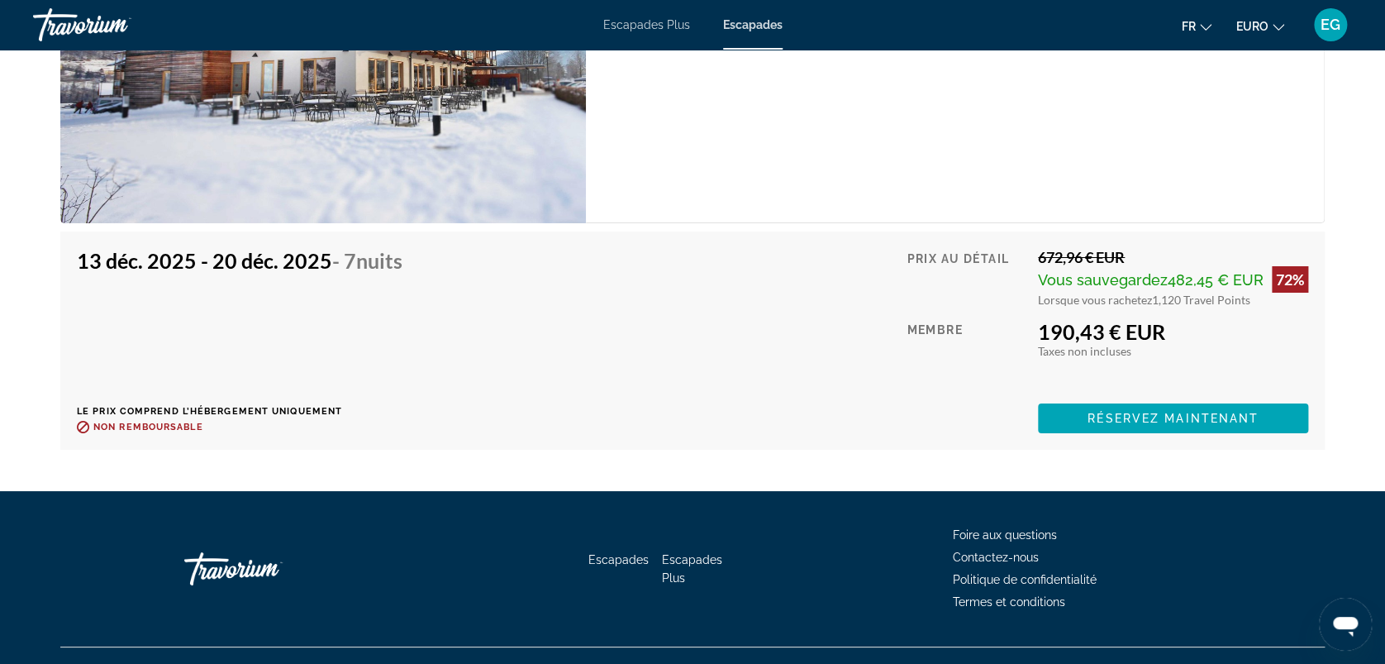
scroll to position [2824, 0]
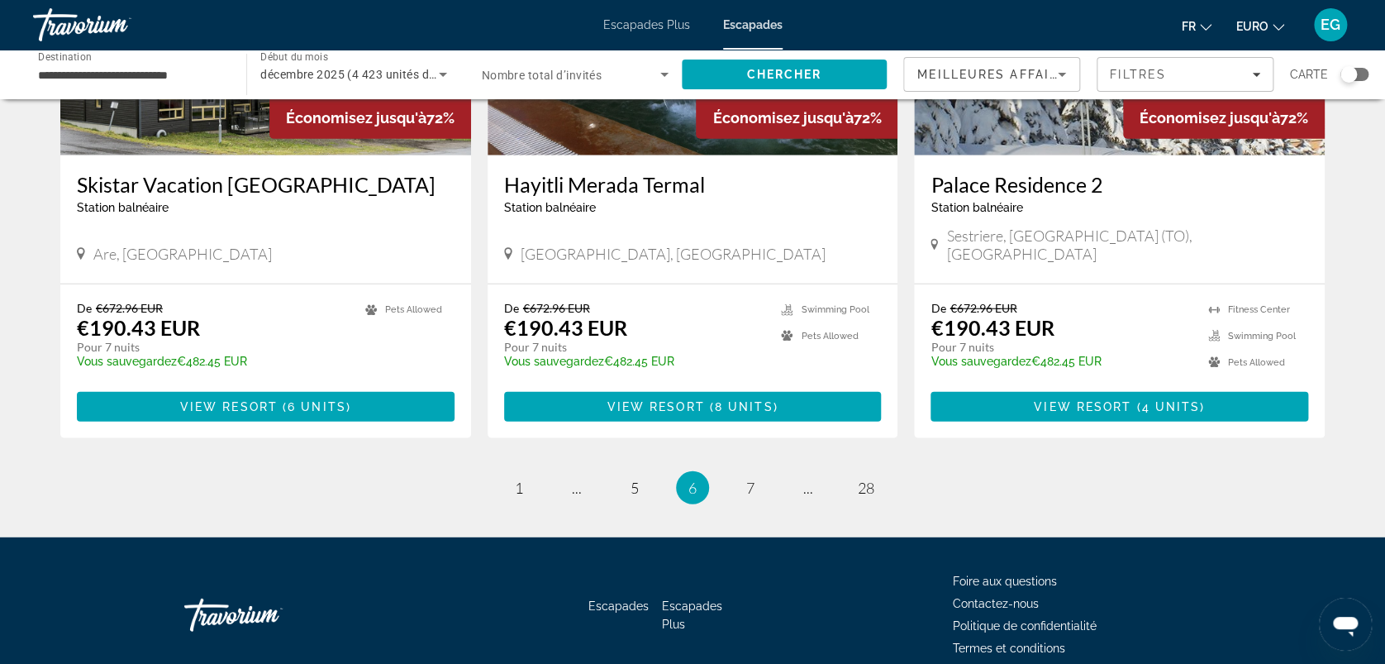
scroll to position [1981, 0]
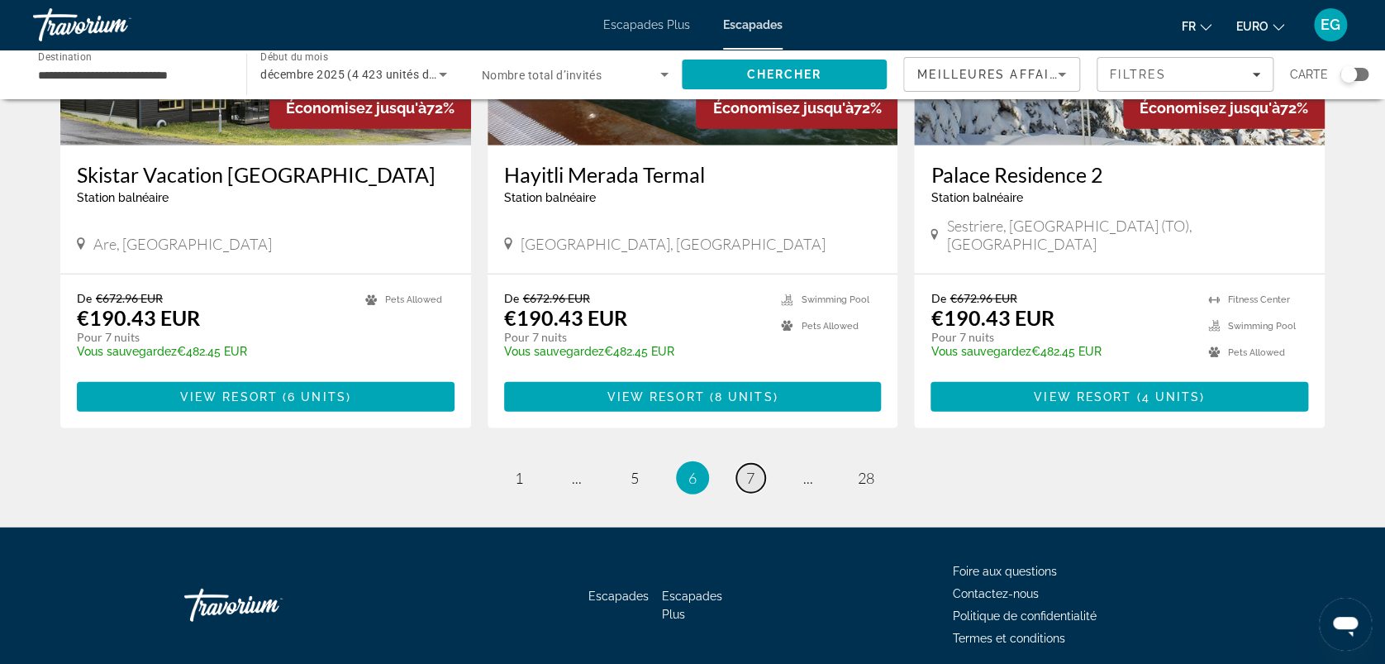
click at [746, 469] on span "7" at bounding box center [750, 478] width 8 height 18
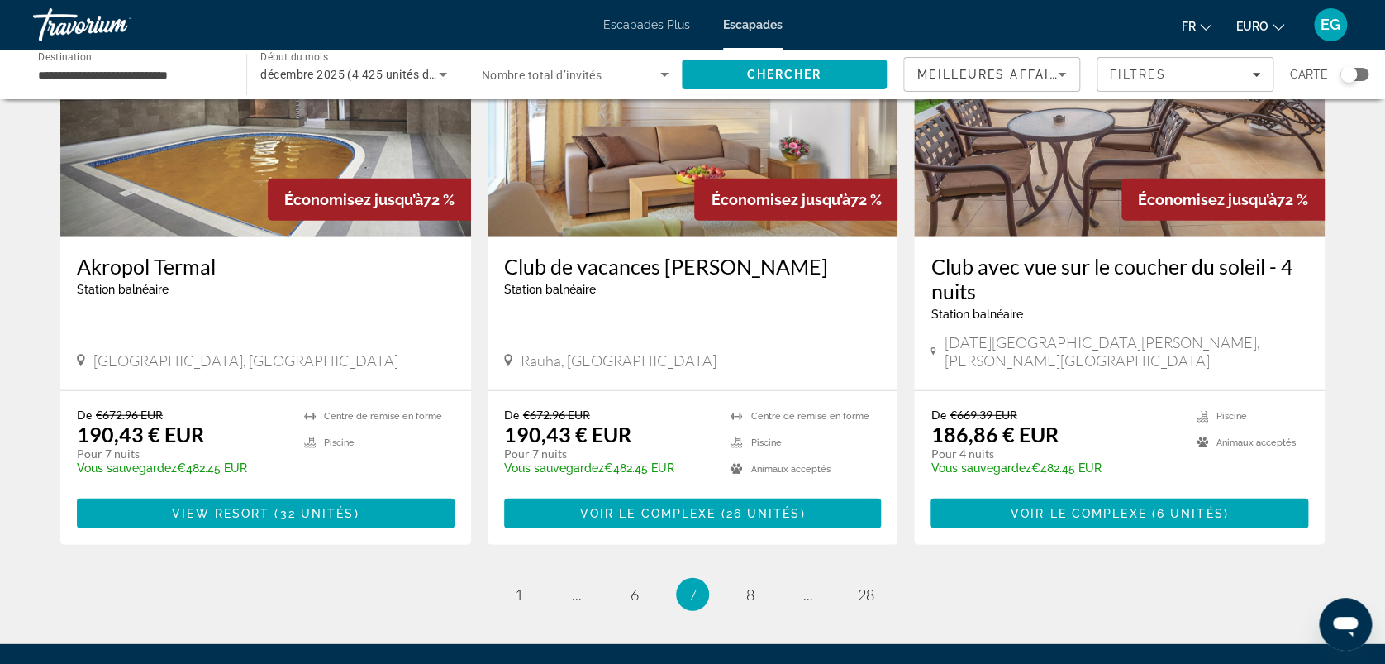
scroll to position [2035, 0]
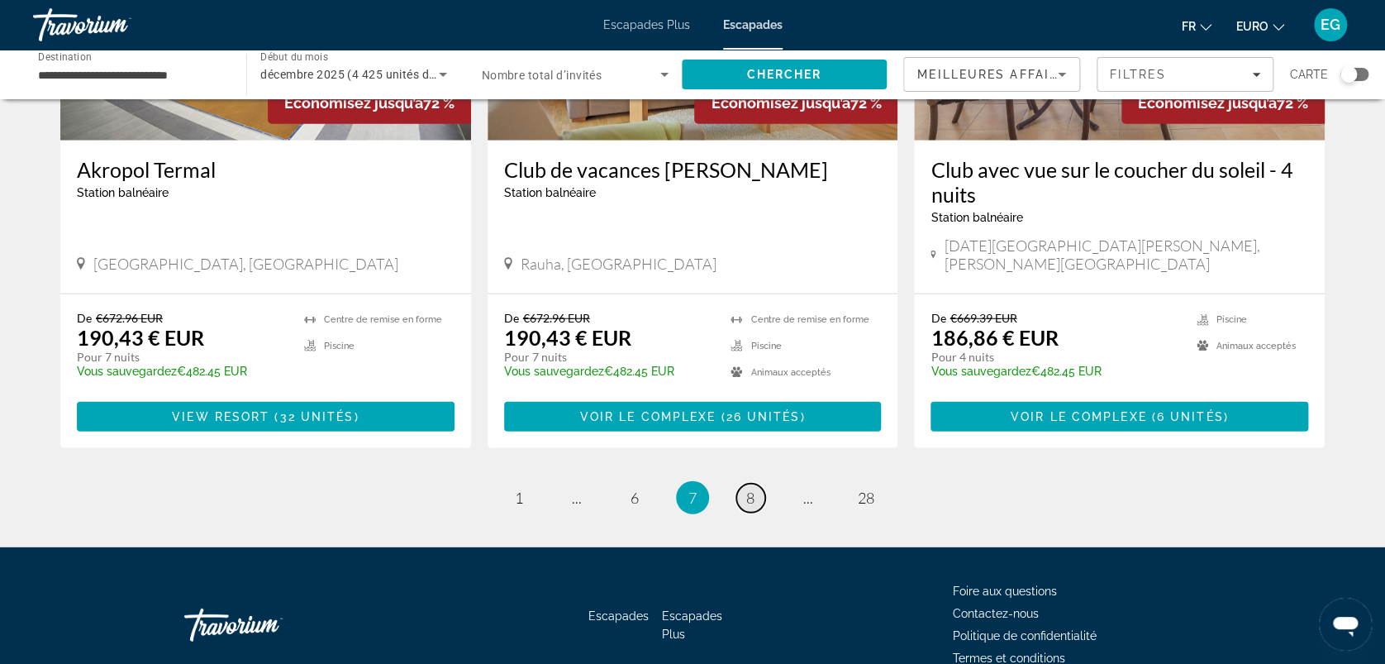
click at [749, 489] on span "8" at bounding box center [750, 498] width 8 height 18
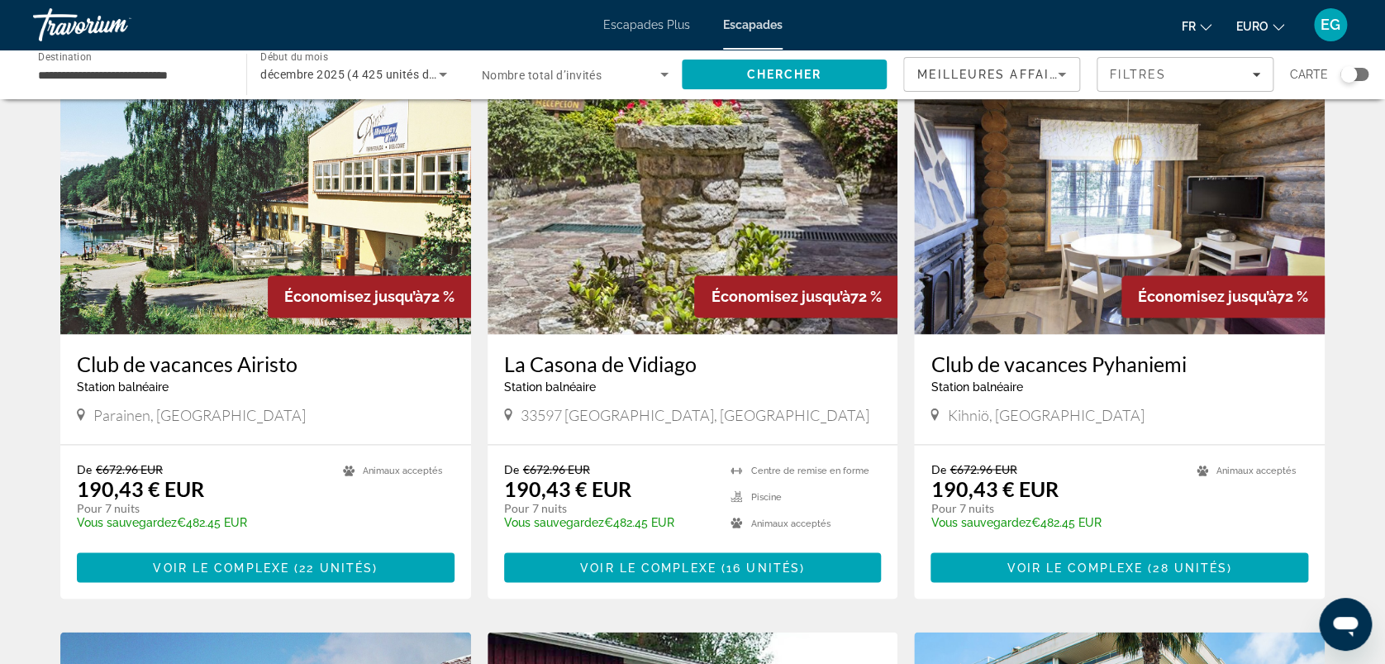
scroll to position [1211, 0]
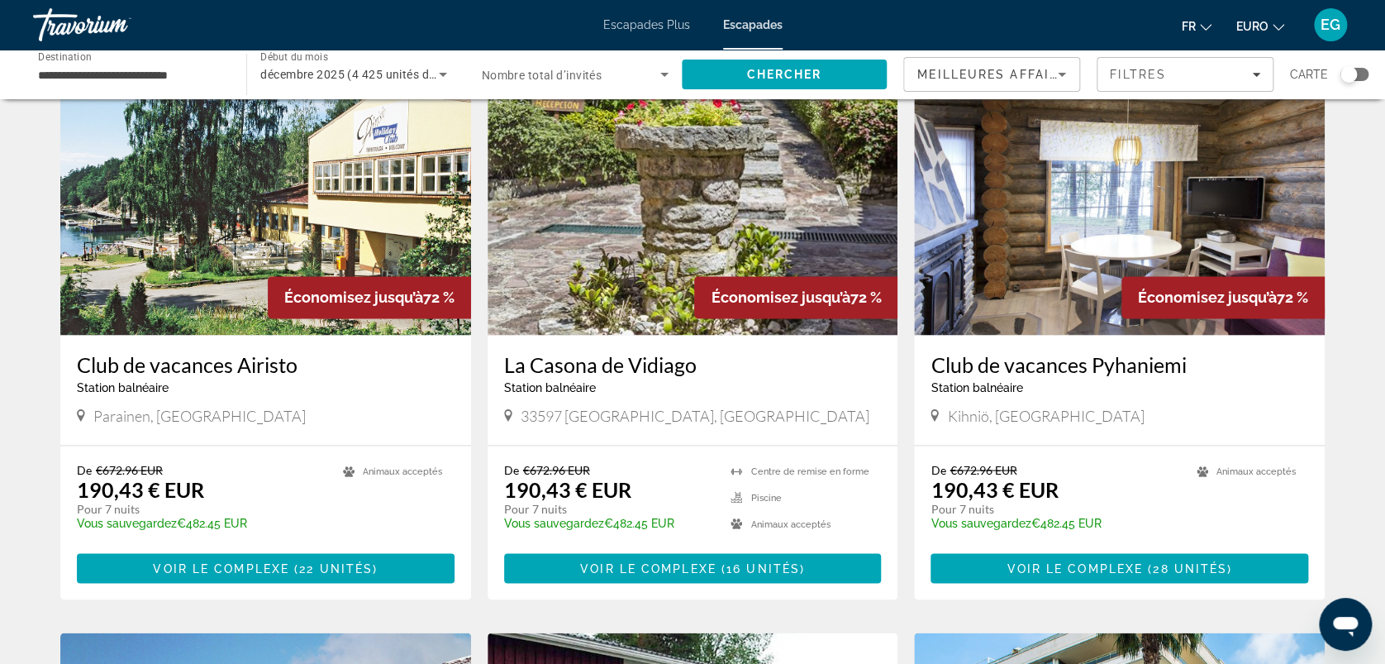
click at [650, 265] on img "Contenu principal" at bounding box center [693, 202] width 411 height 265
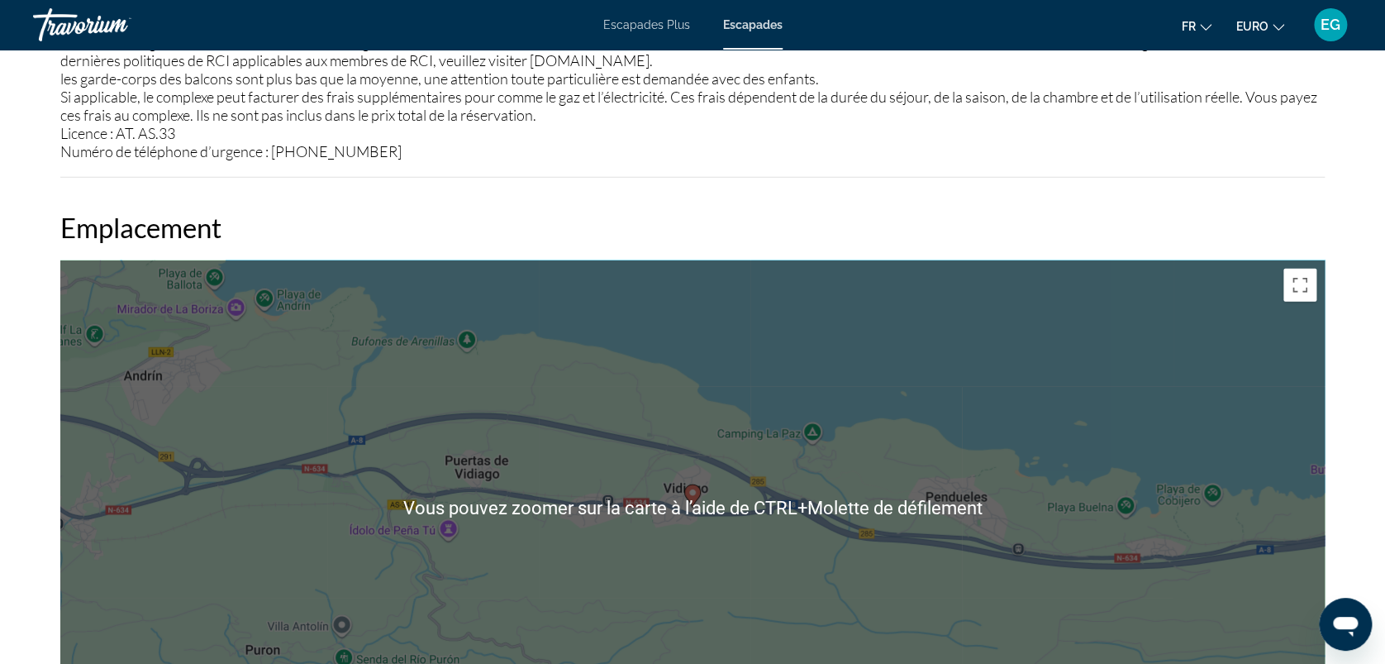
scroll to position [2254, 0]
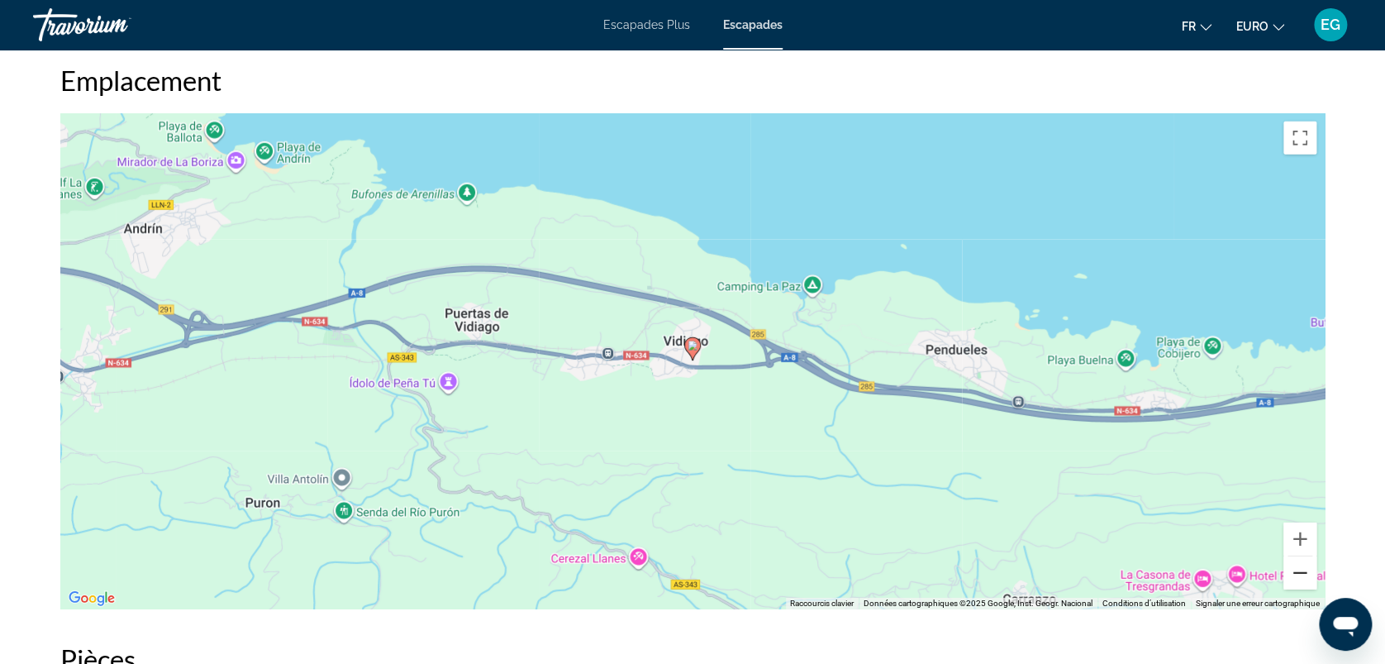
click at [1304, 571] on button "Zoom arrière" at bounding box center [1300, 572] width 33 height 33
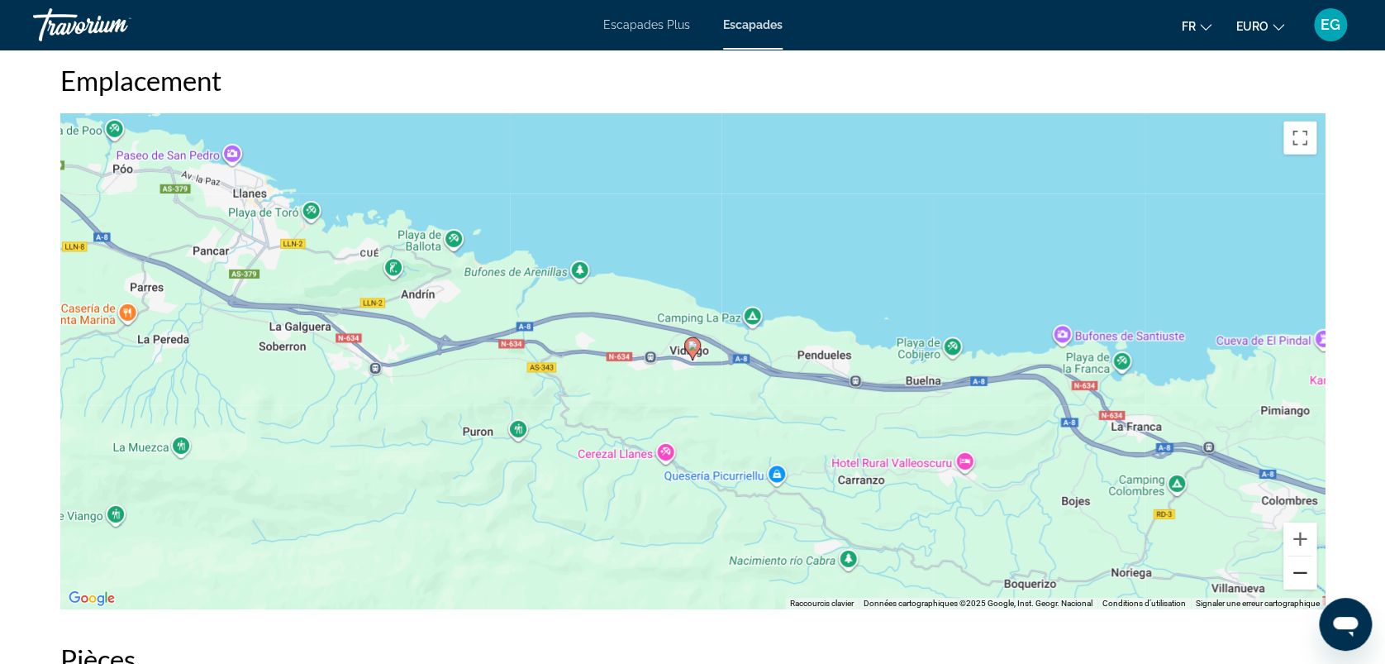
click at [1304, 571] on button "Zoom arrière" at bounding box center [1300, 572] width 33 height 33
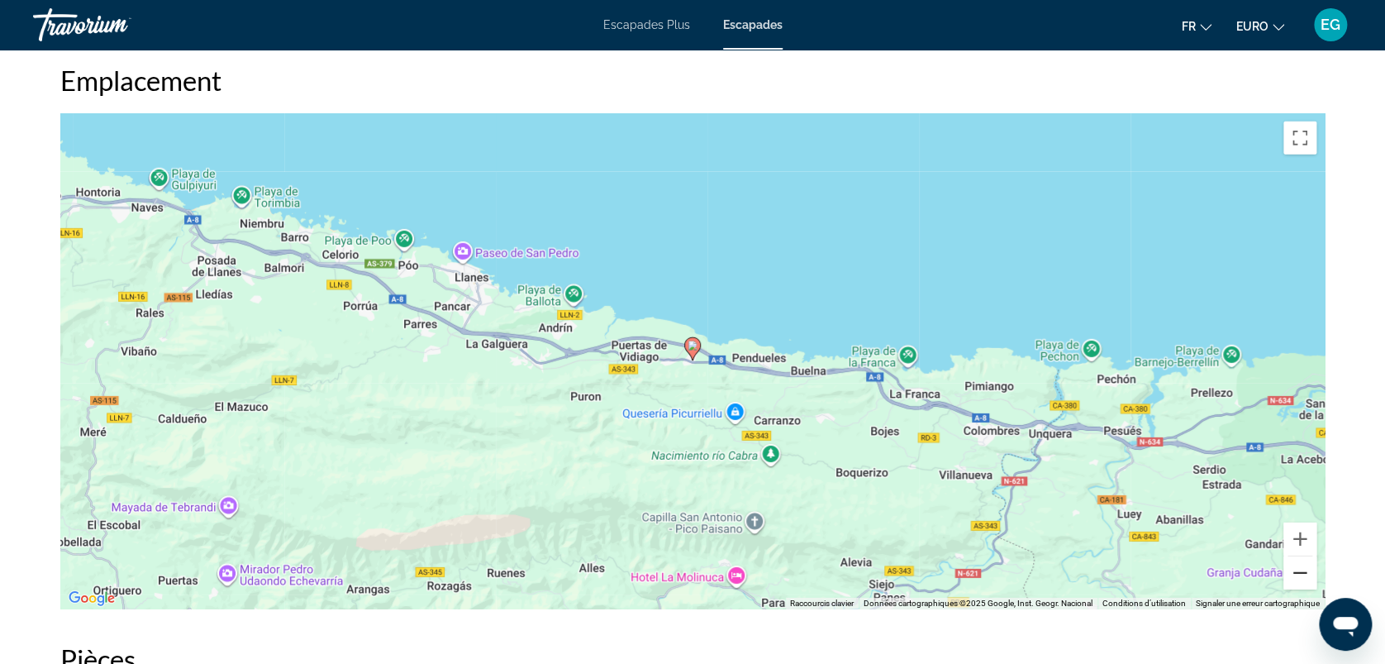
click at [1304, 571] on button "Zoom arrière" at bounding box center [1300, 572] width 33 height 33
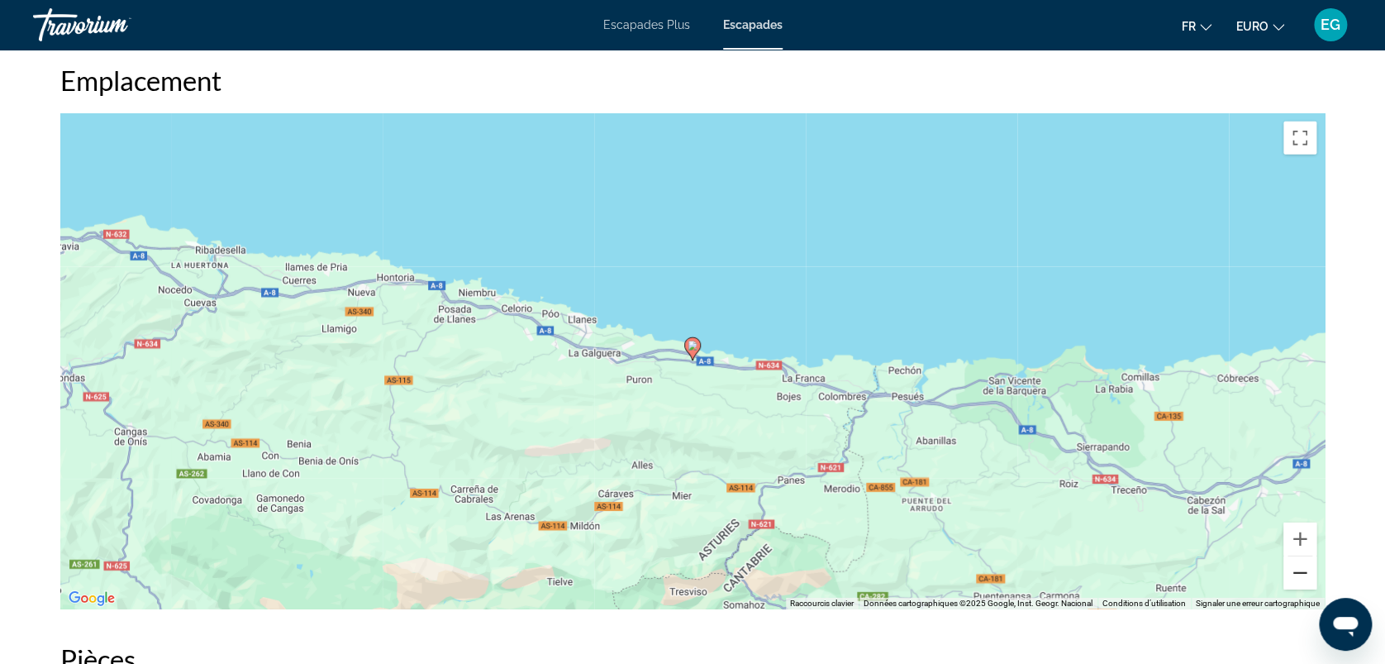
click at [1304, 571] on button "Zoom arrière" at bounding box center [1300, 572] width 33 height 33
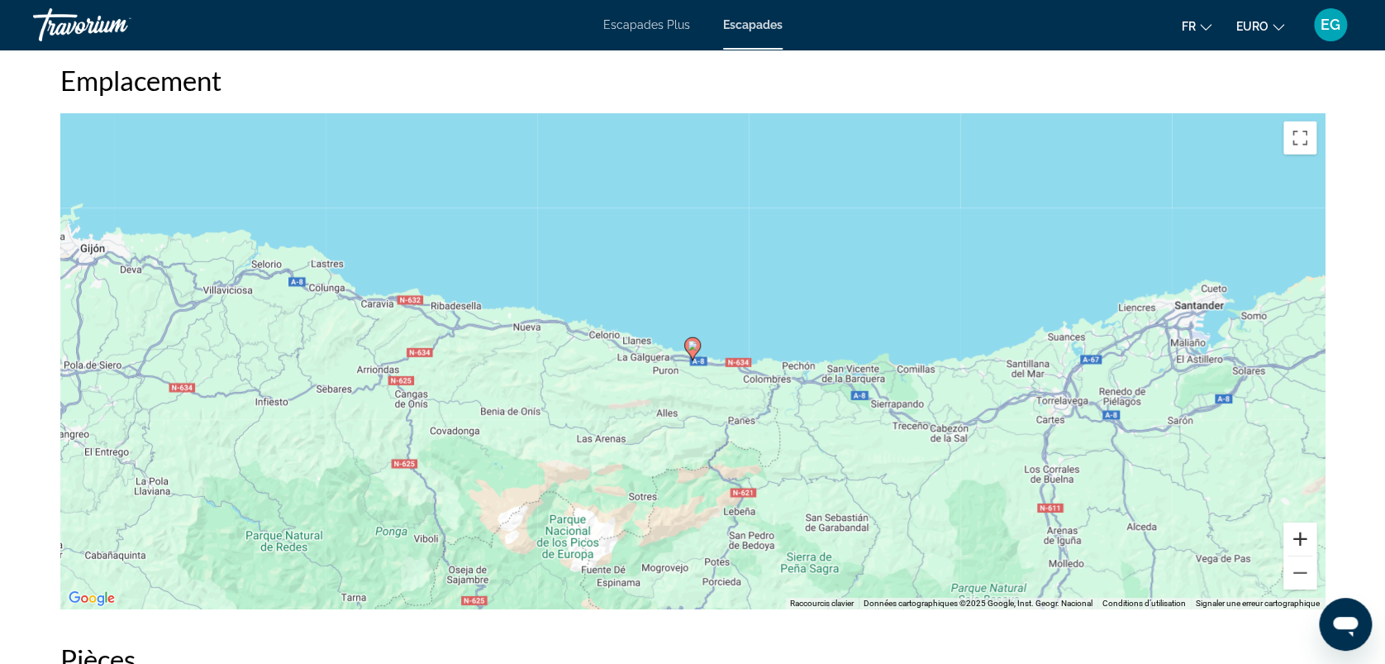
click at [1295, 540] on button "Zoom avant" at bounding box center [1300, 538] width 33 height 33
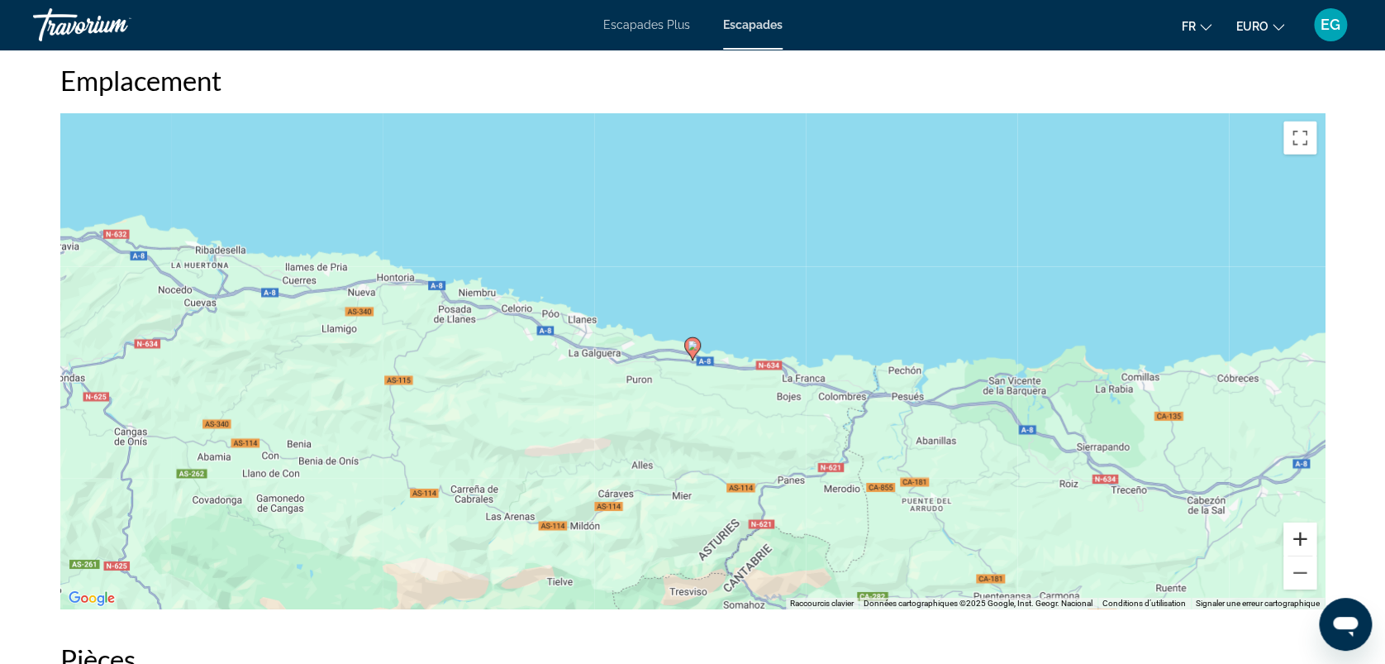
click at [1295, 540] on button "Zoom avant" at bounding box center [1300, 538] width 33 height 33
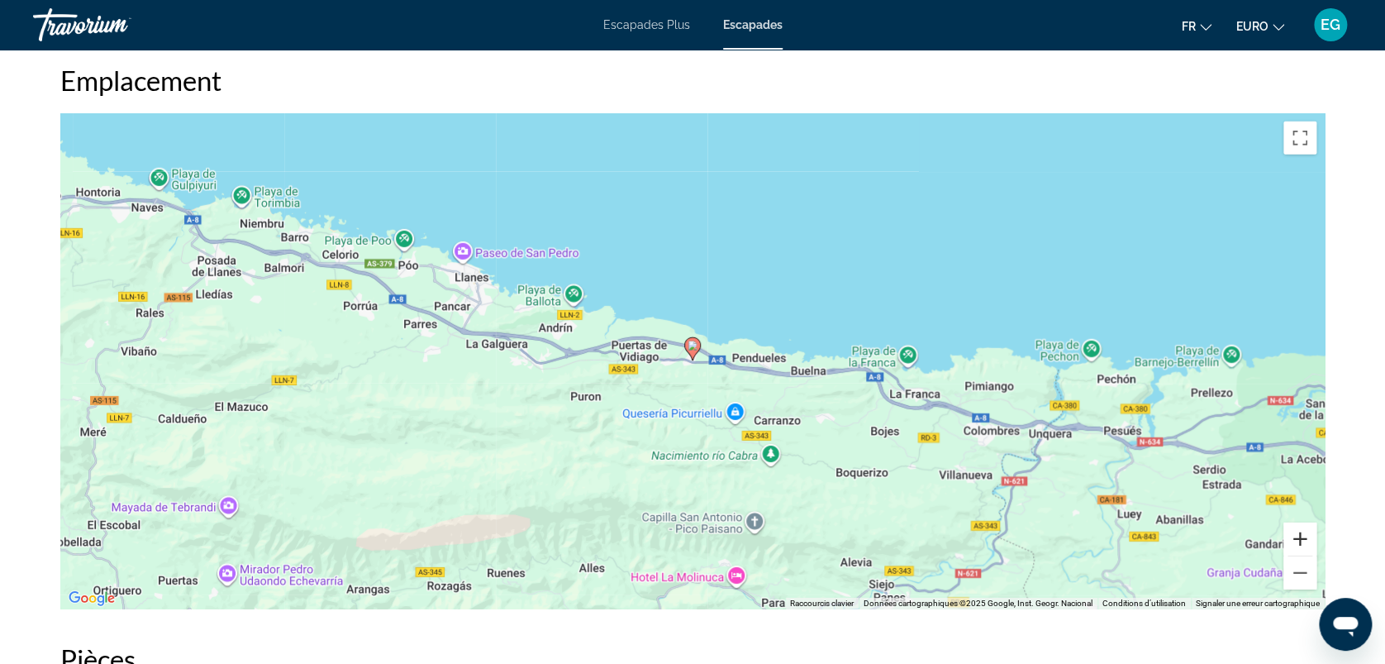
click at [1295, 540] on button "Zoom avant" at bounding box center [1300, 538] width 33 height 33
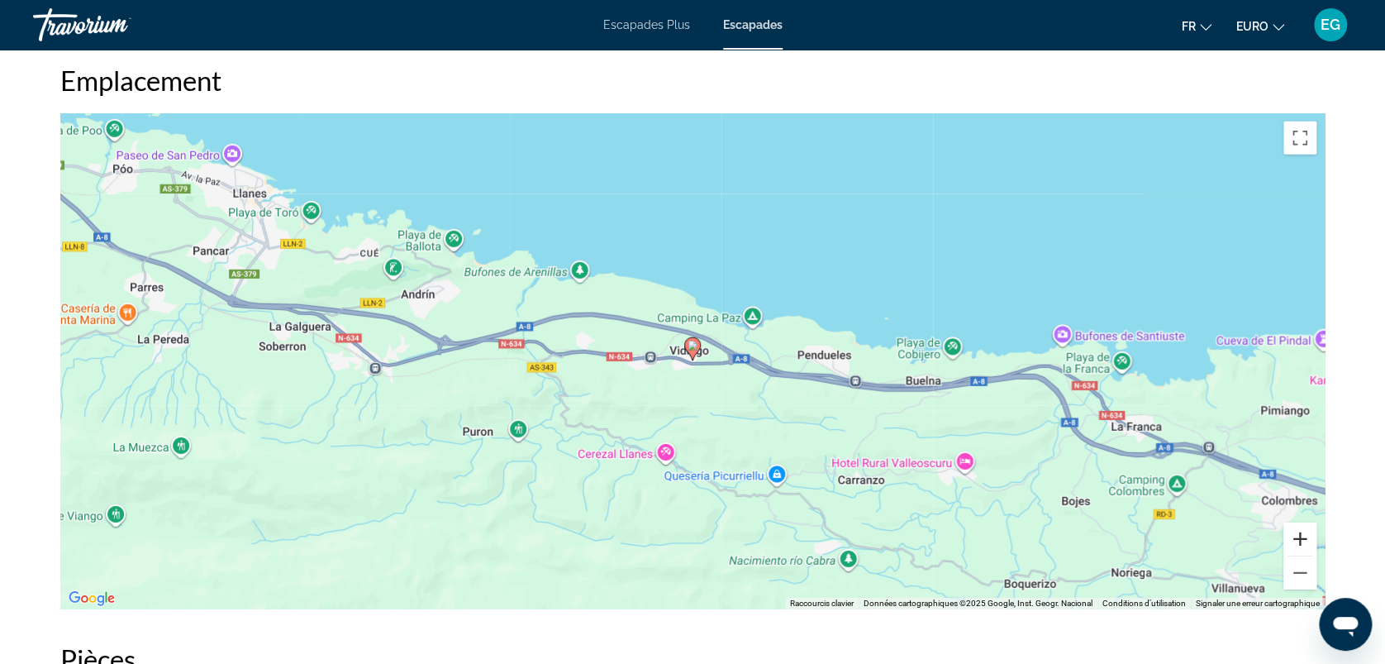
click at [1295, 540] on button "Zoom avant" at bounding box center [1300, 538] width 33 height 33
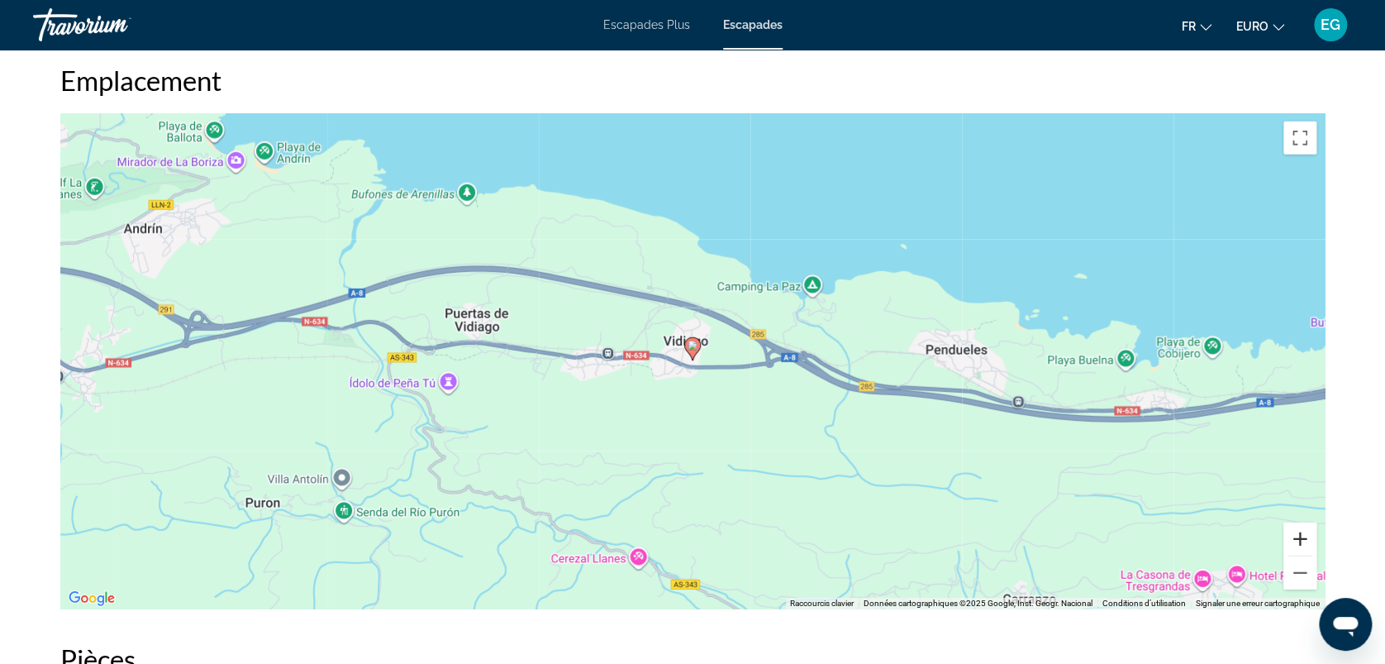
click at [1295, 540] on button "Zoom avant" at bounding box center [1300, 538] width 33 height 33
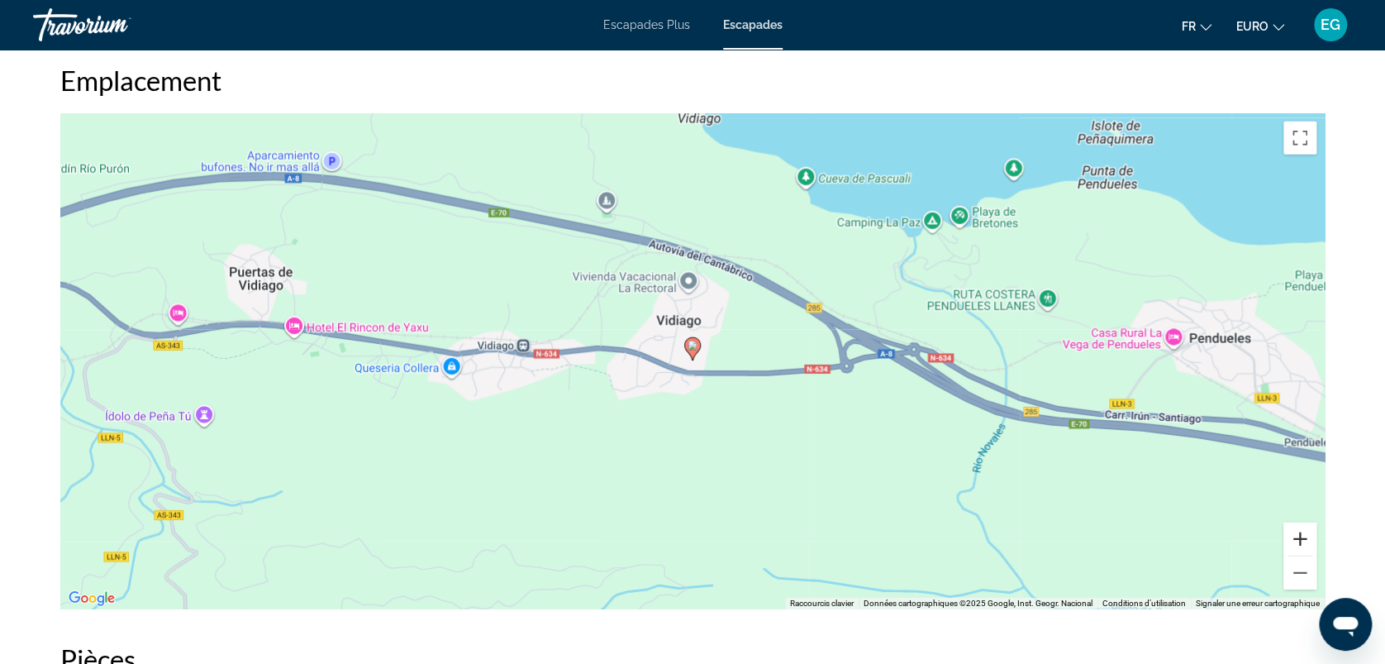
click at [1295, 540] on button "Zoom avant" at bounding box center [1300, 538] width 33 height 33
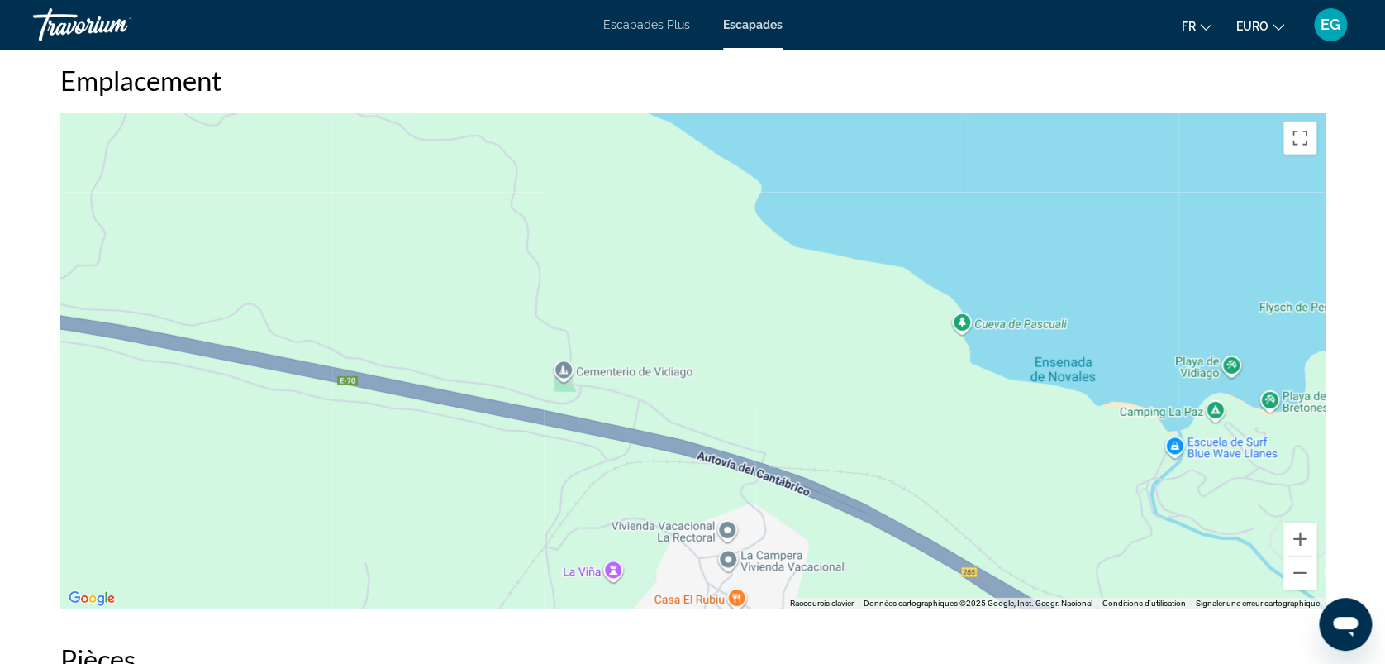
drag, startPoint x: 1028, startPoint y: 274, endPoint x: 1066, endPoint y: 587, distance: 315.6
click at [1066, 587] on div "Pour activer le glissement avec le clavier, appuyez sur Alt+Entrée. Une fois ce…" at bounding box center [692, 361] width 1265 height 496
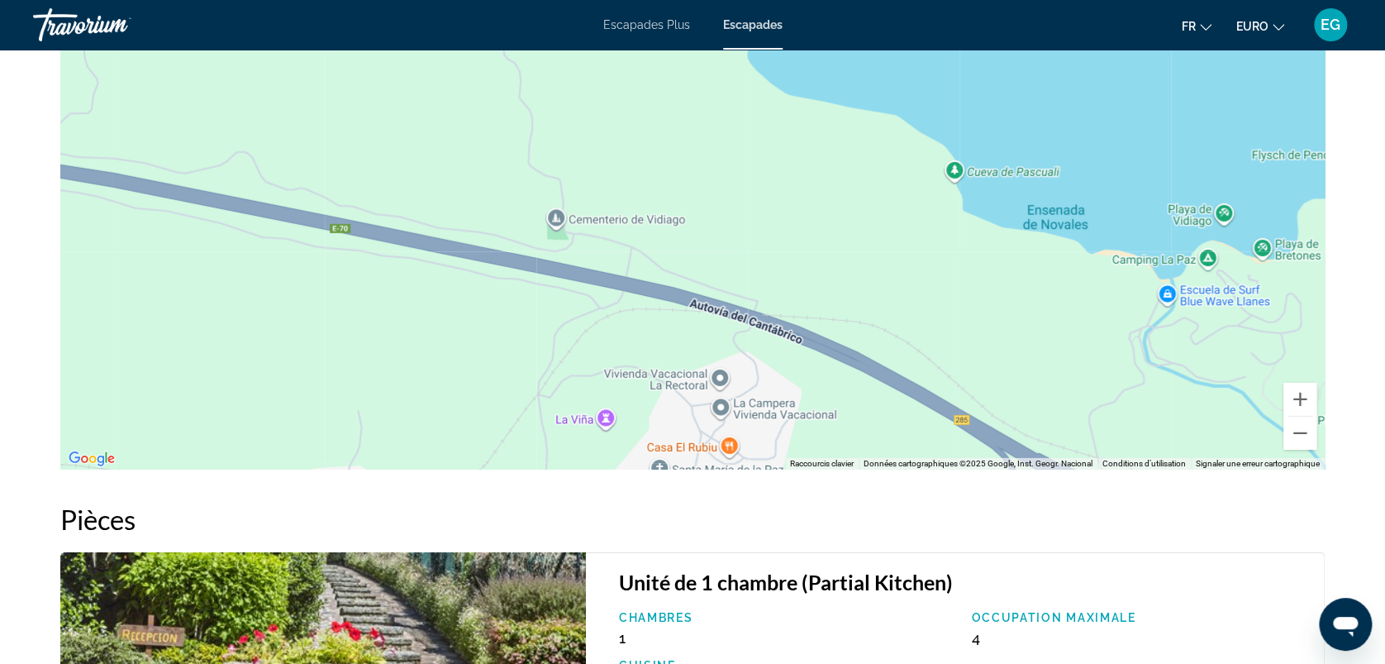
scroll to position [2393, 0]
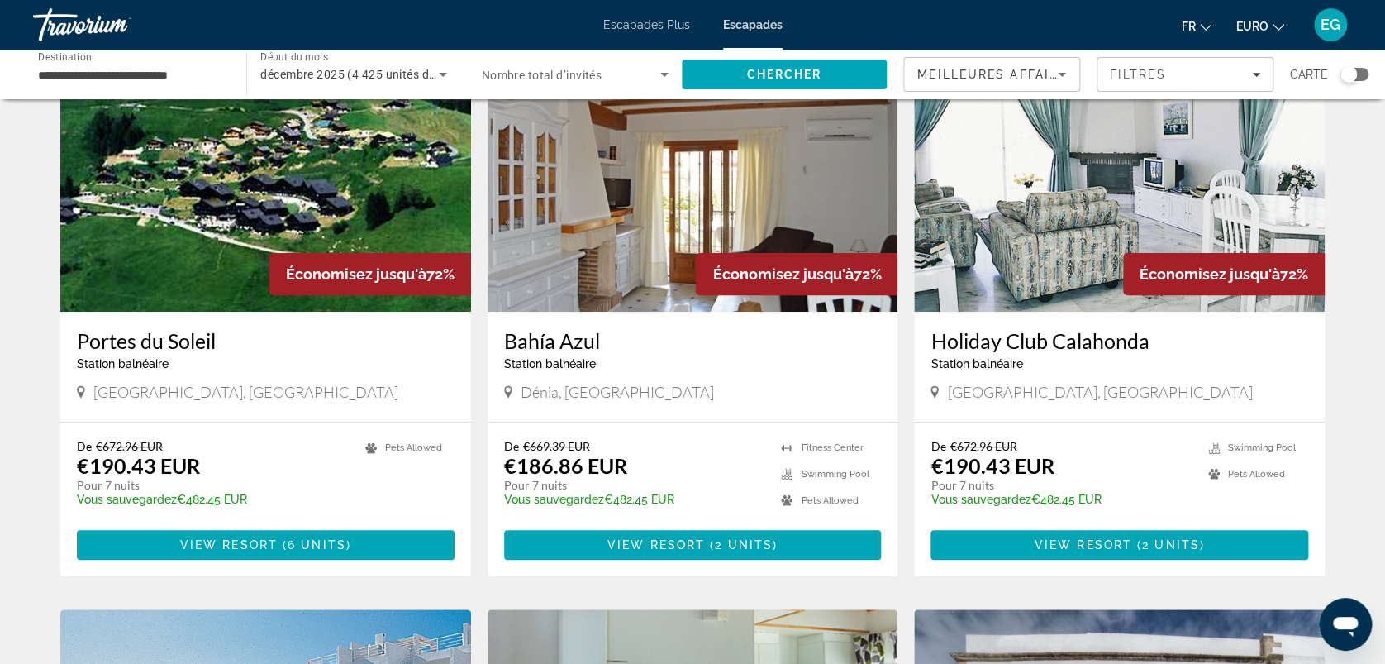
scroll to position [112, 0]
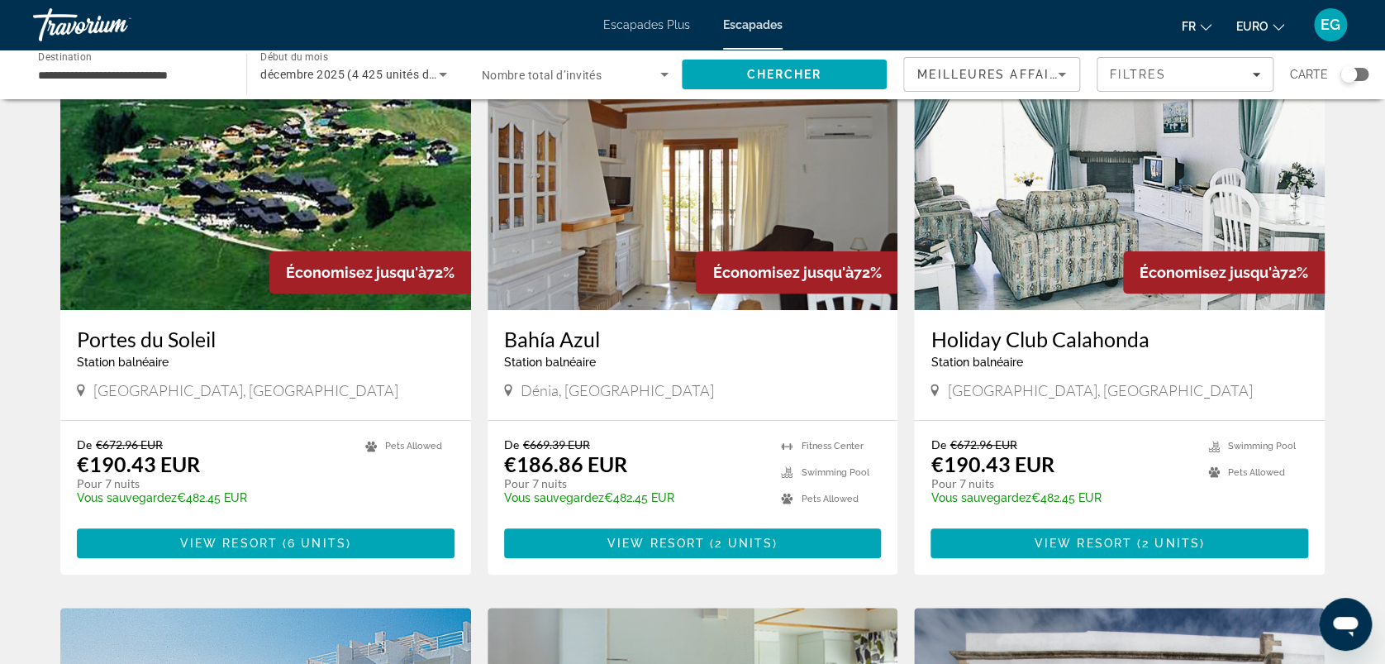
click at [558, 227] on img "Contenu principal" at bounding box center [693, 177] width 411 height 265
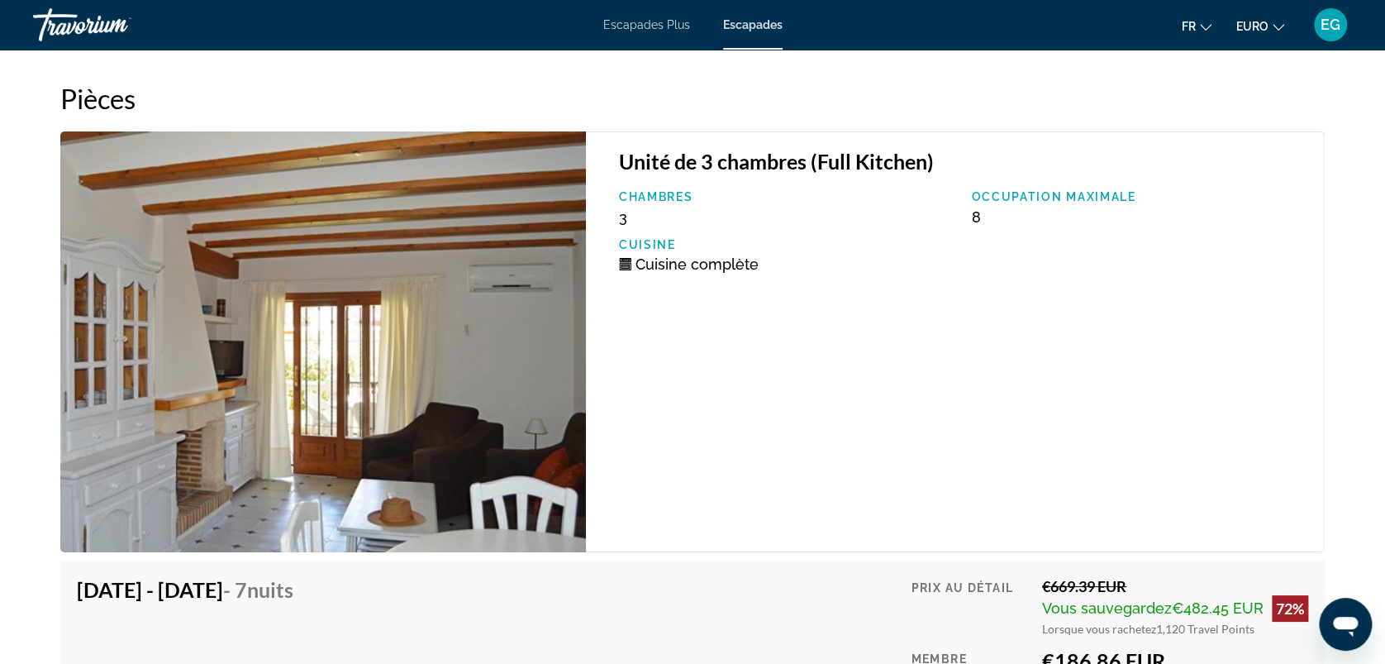
scroll to position [3167, 0]
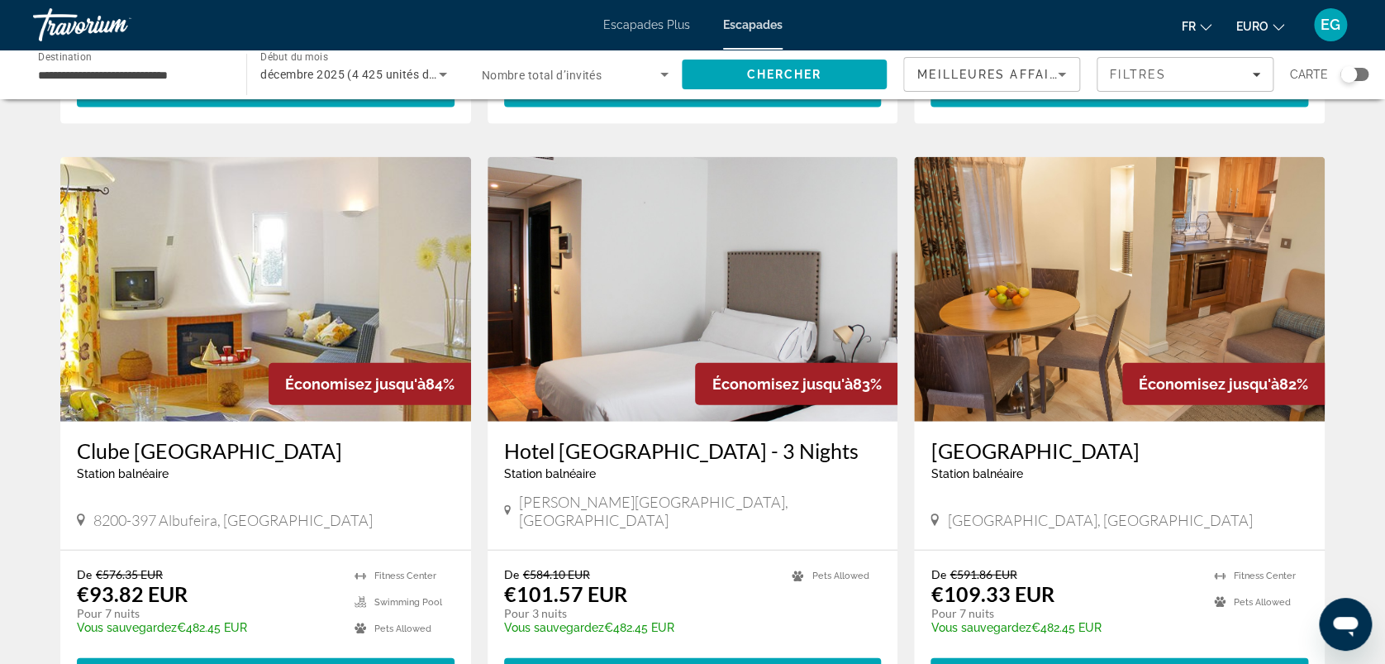
scroll to position [2010, 0]
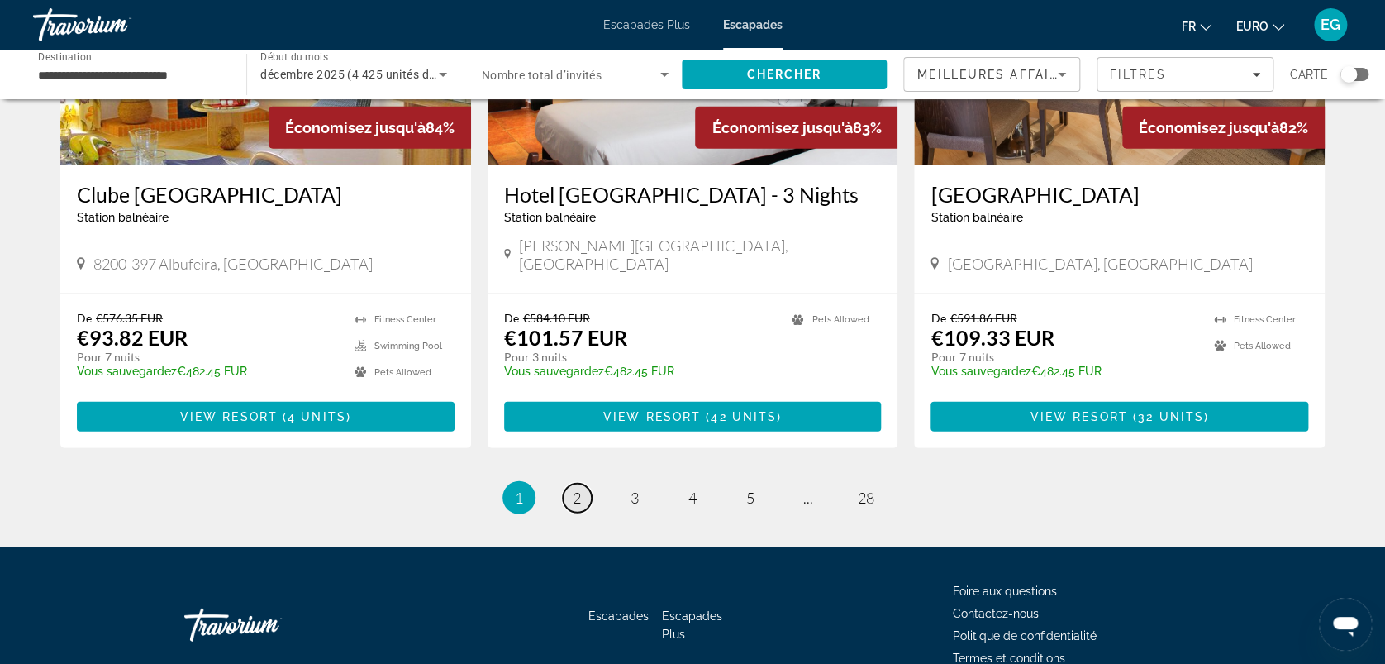
click at [578, 489] on span "2" at bounding box center [577, 498] width 8 height 18
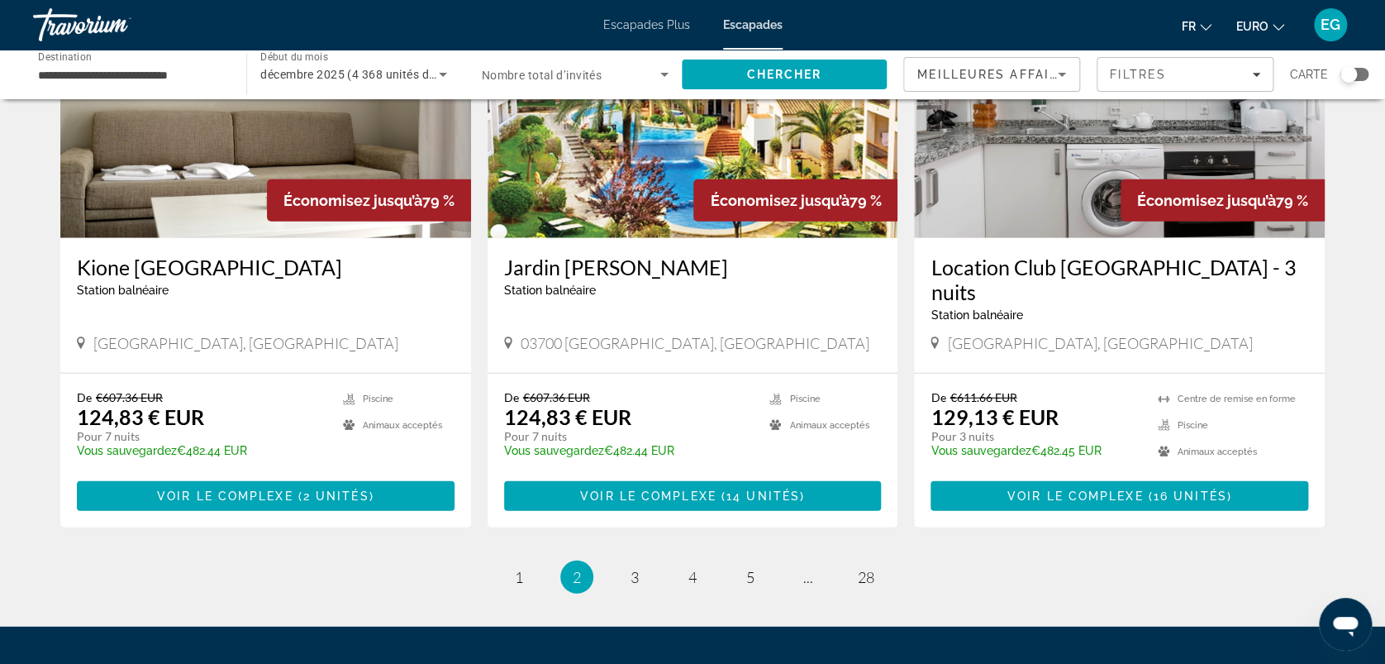
scroll to position [1952, 0]
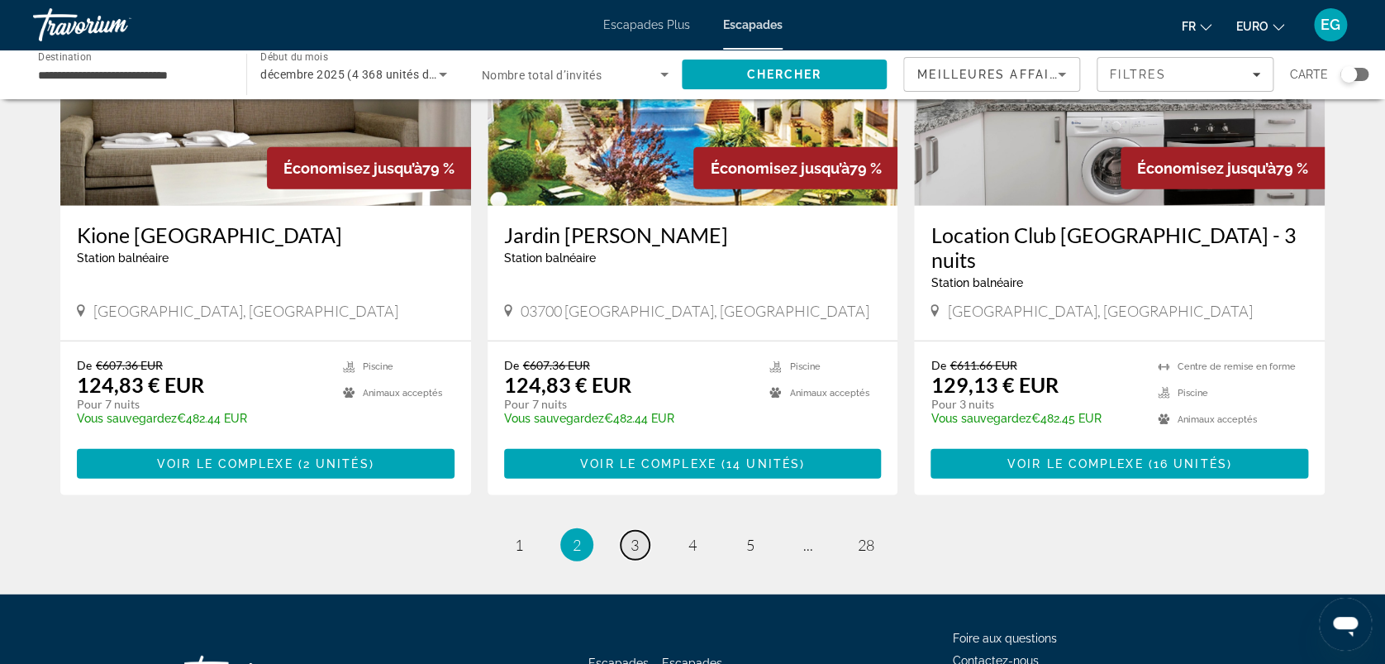
click at [631, 536] on span "3" at bounding box center [635, 545] width 8 height 18
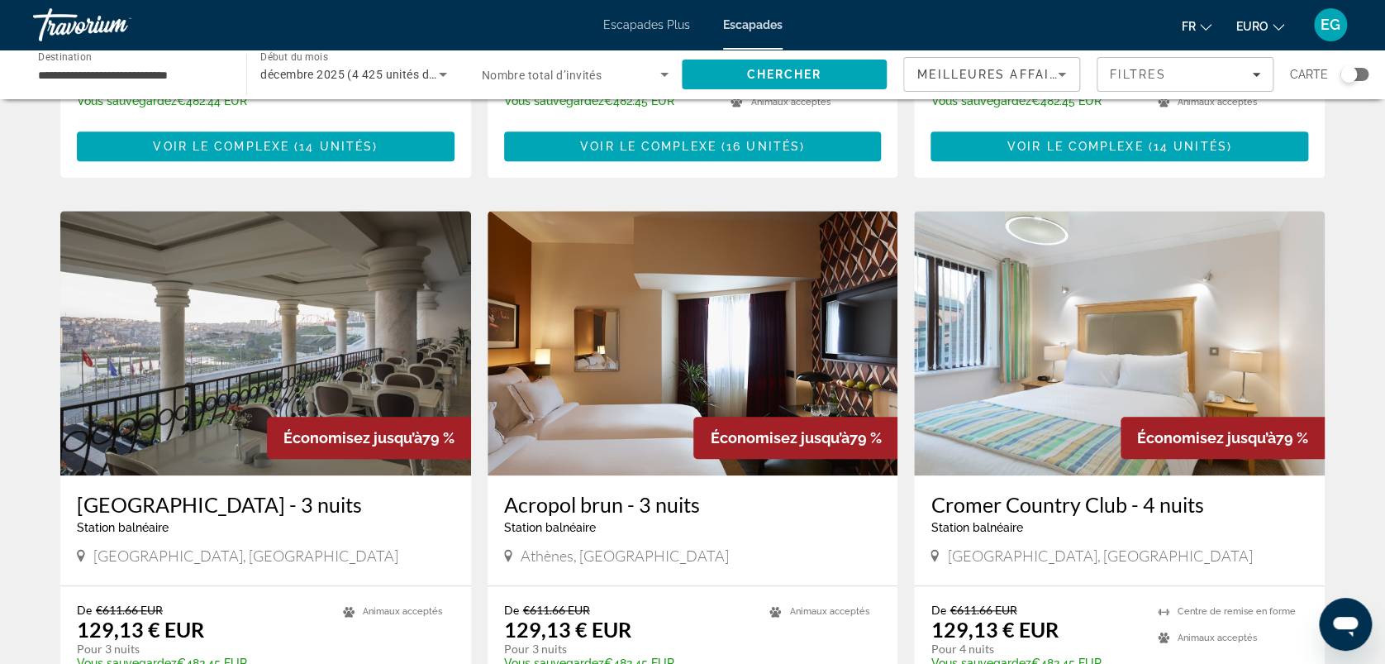
scroll to position [535, 0]
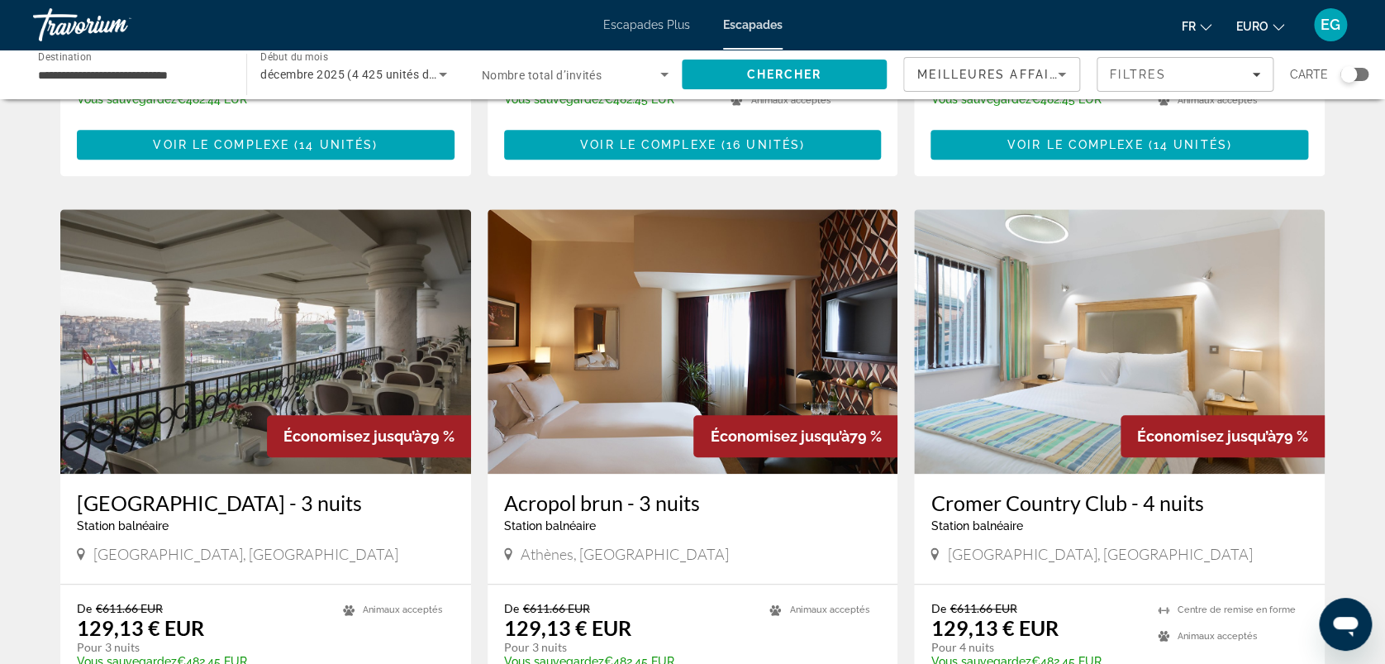
click at [160, 403] on img "Contenu principal" at bounding box center [265, 341] width 411 height 265
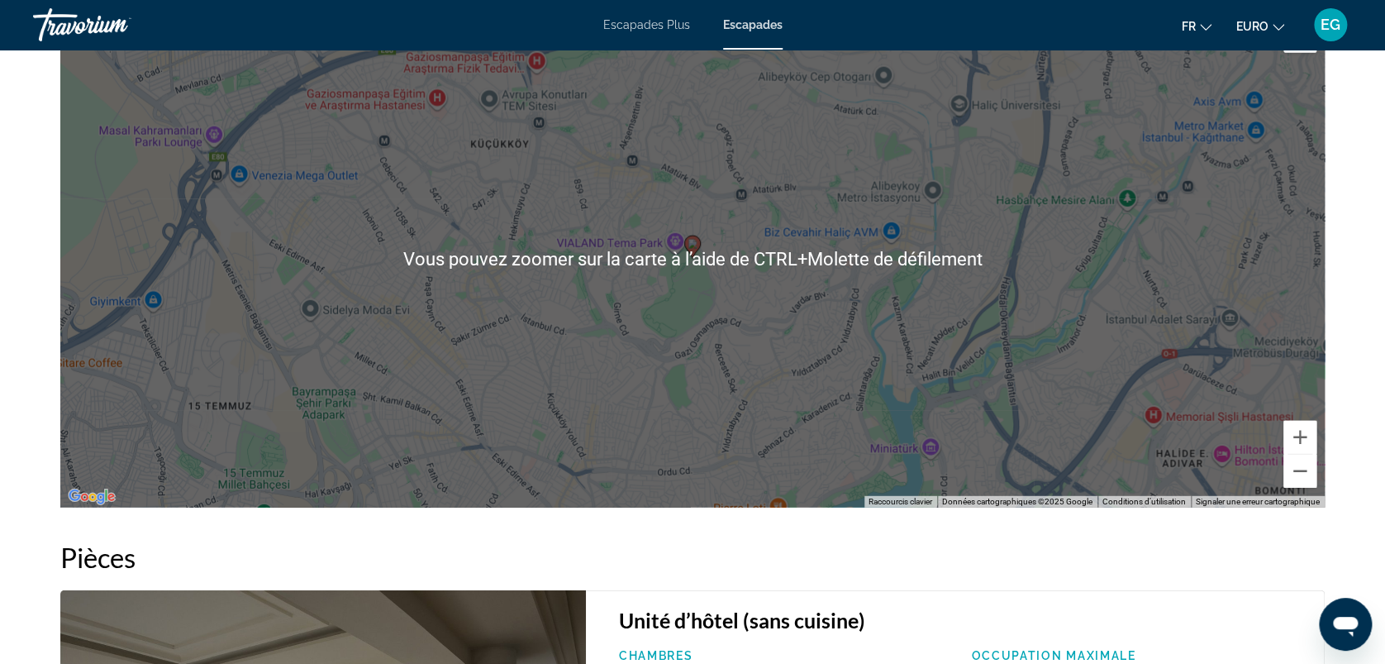
scroll to position [1959, 0]
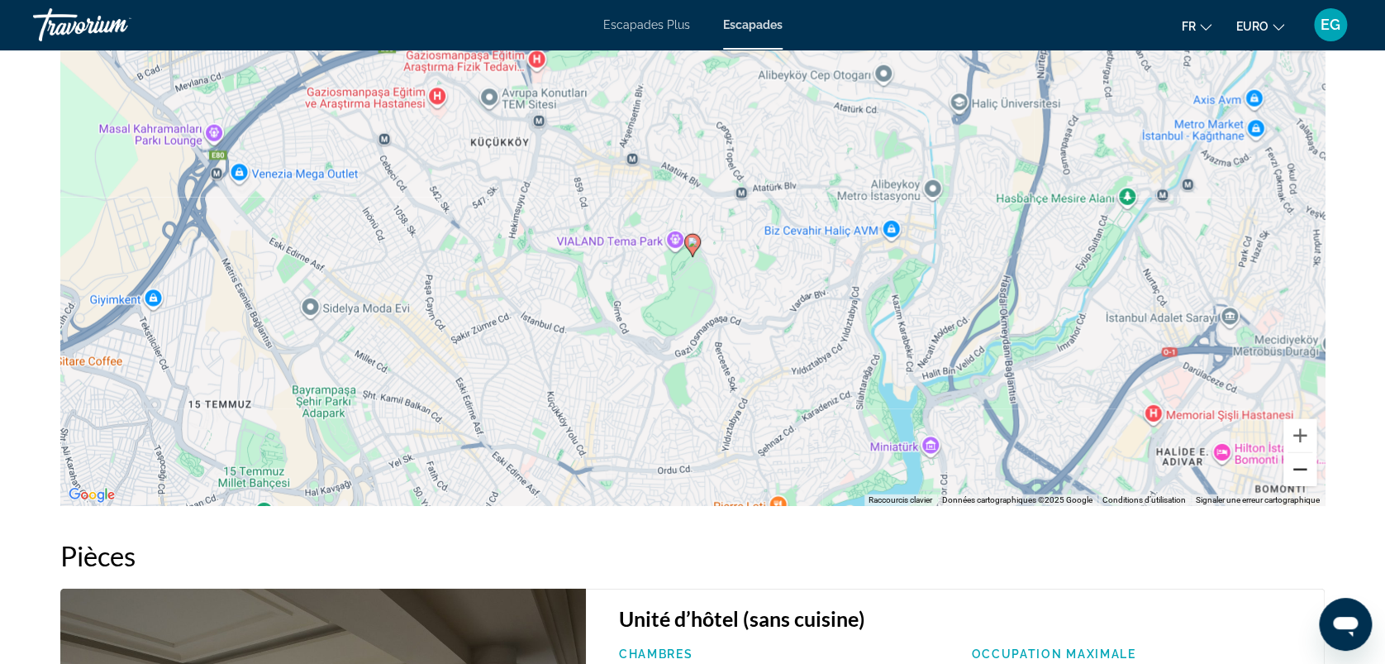
click at [1294, 466] on button "Zoom arrière" at bounding box center [1300, 469] width 33 height 33
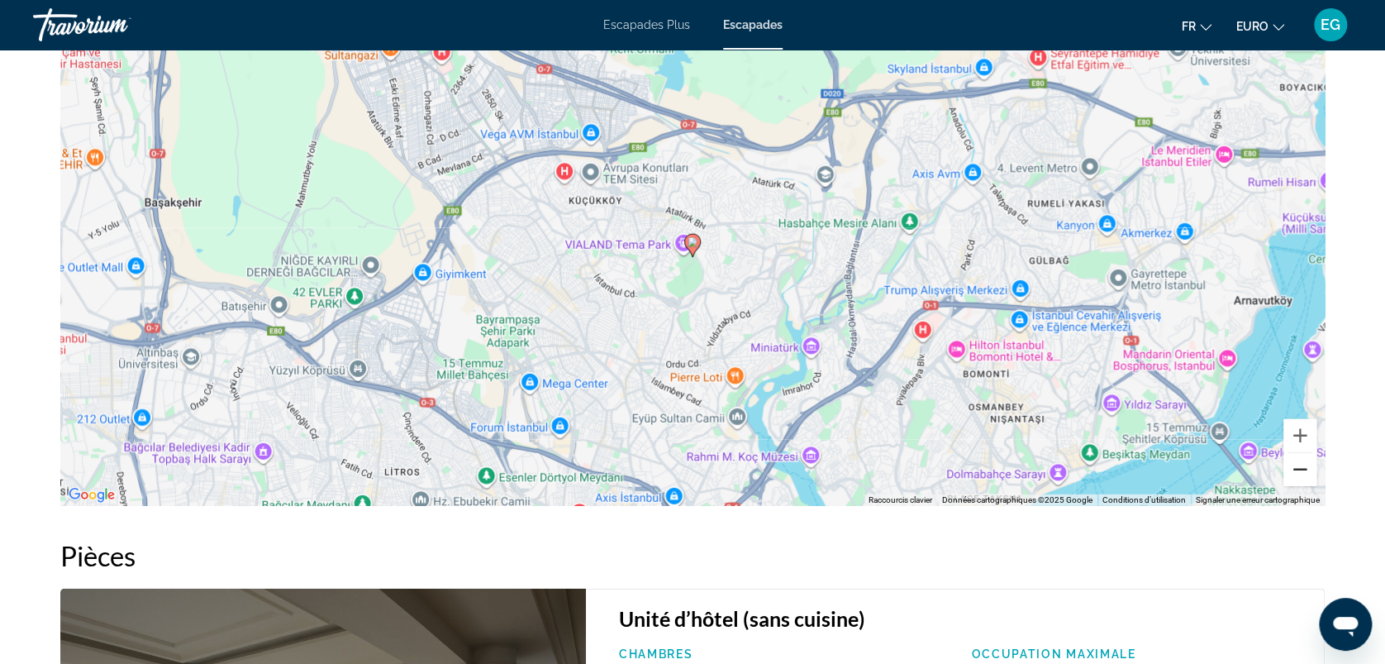
click at [1301, 473] on button "Zoom arrière" at bounding box center [1300, 469] width 33 height 33
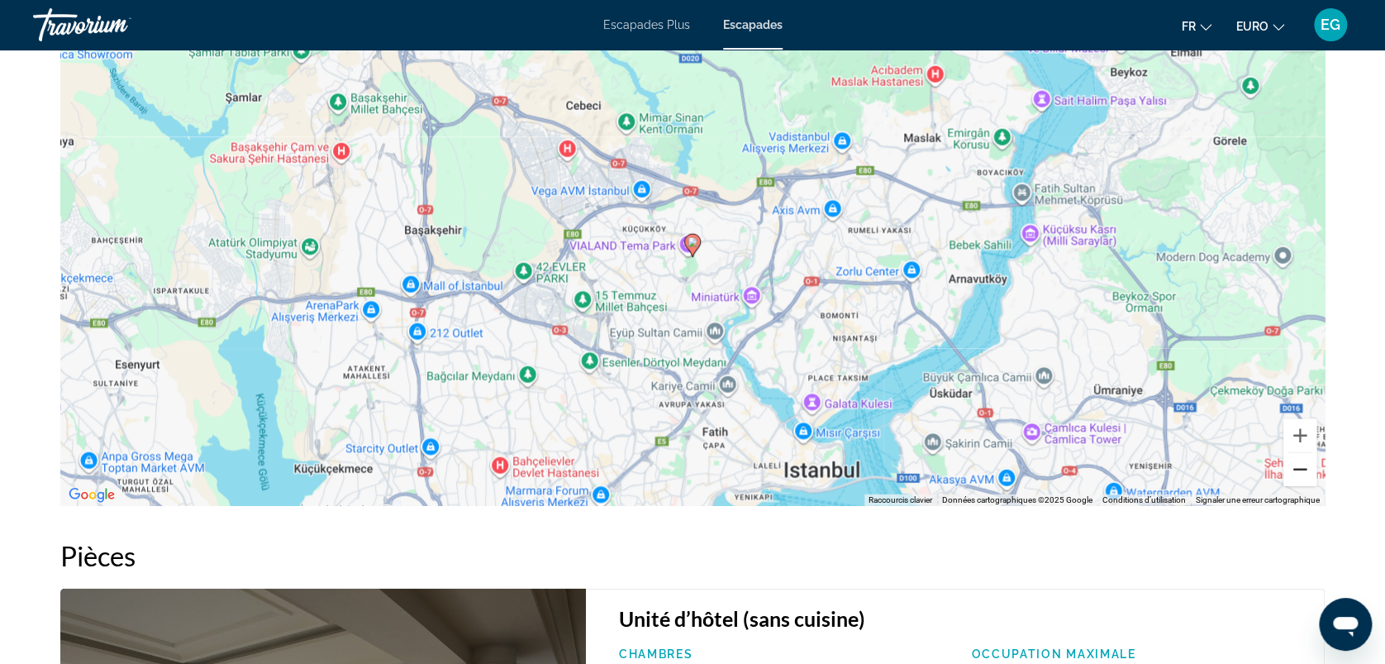
click at [1301, 473] on button "Zoom arrière" at bounding box center [1300, 469] width 33 height 33
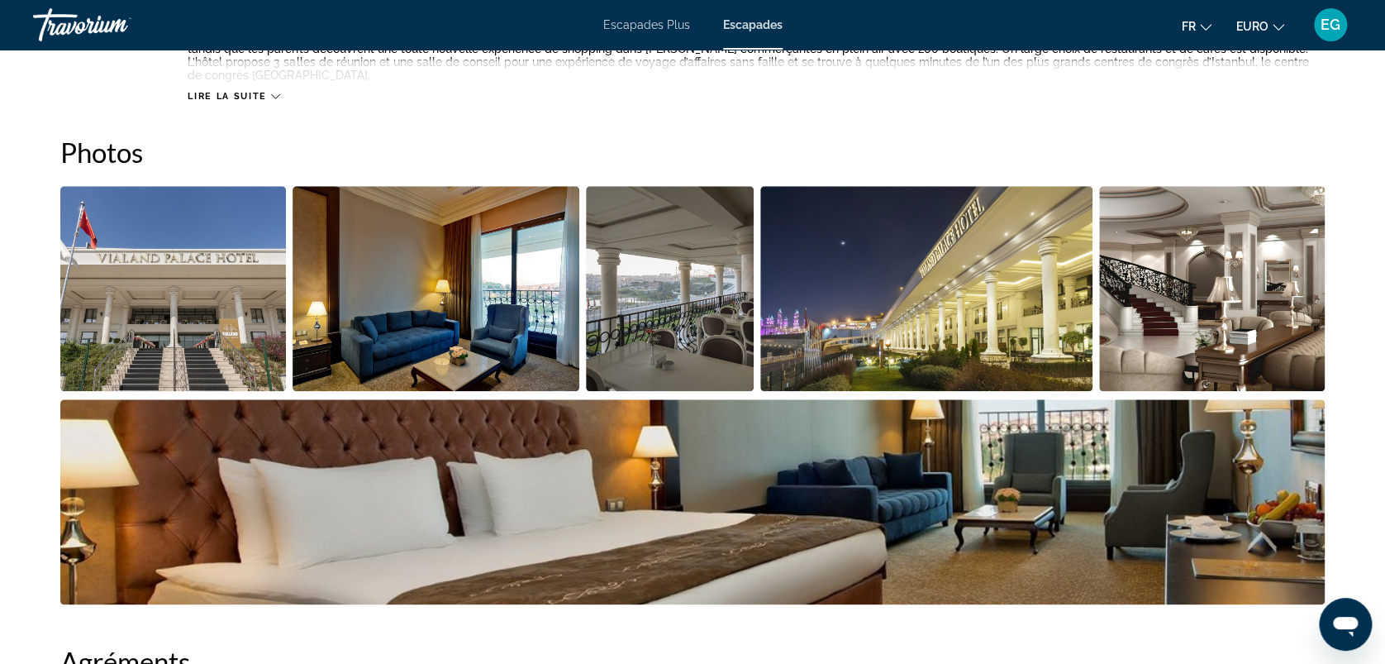
scroll to position [714, 0]
click at [237, 350] on img "Ouvrir le curseur d’image en plein écran" at bounding box center [173, 287] width 226 height 205
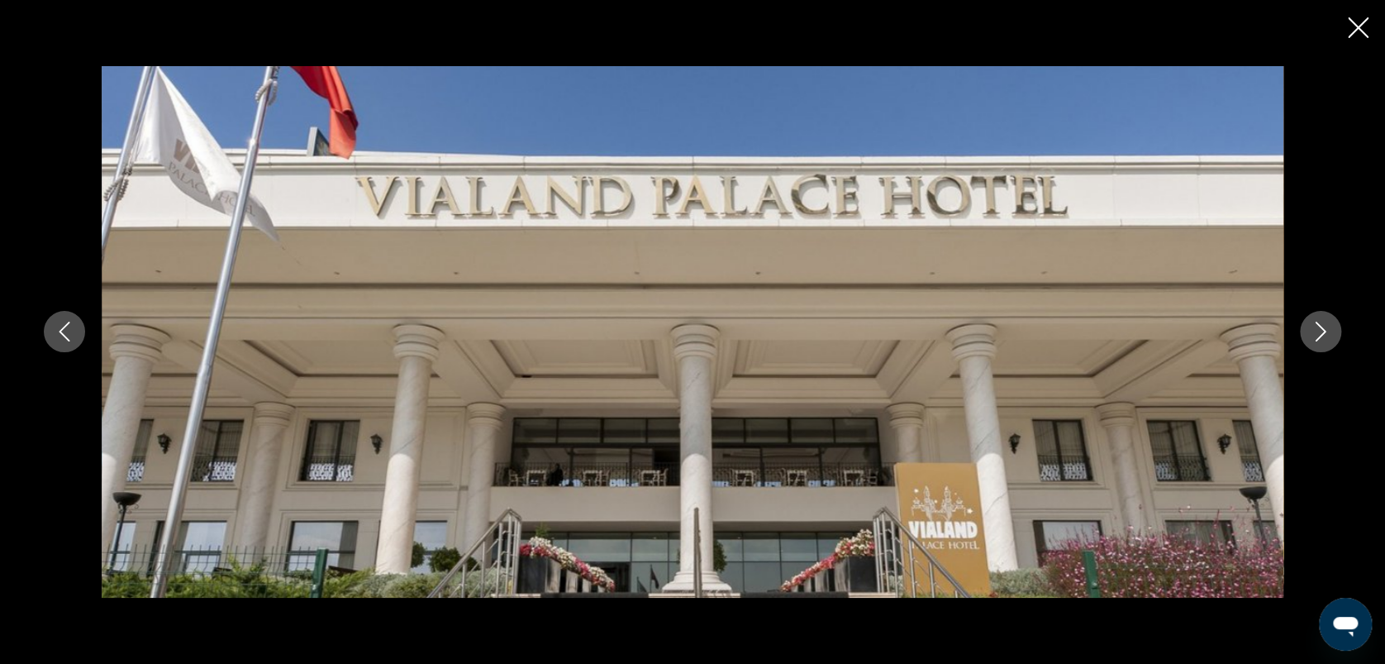
click at [1315, 332] on icon "Image suivante" at bounding box center [1321, 332] width 20 height 20
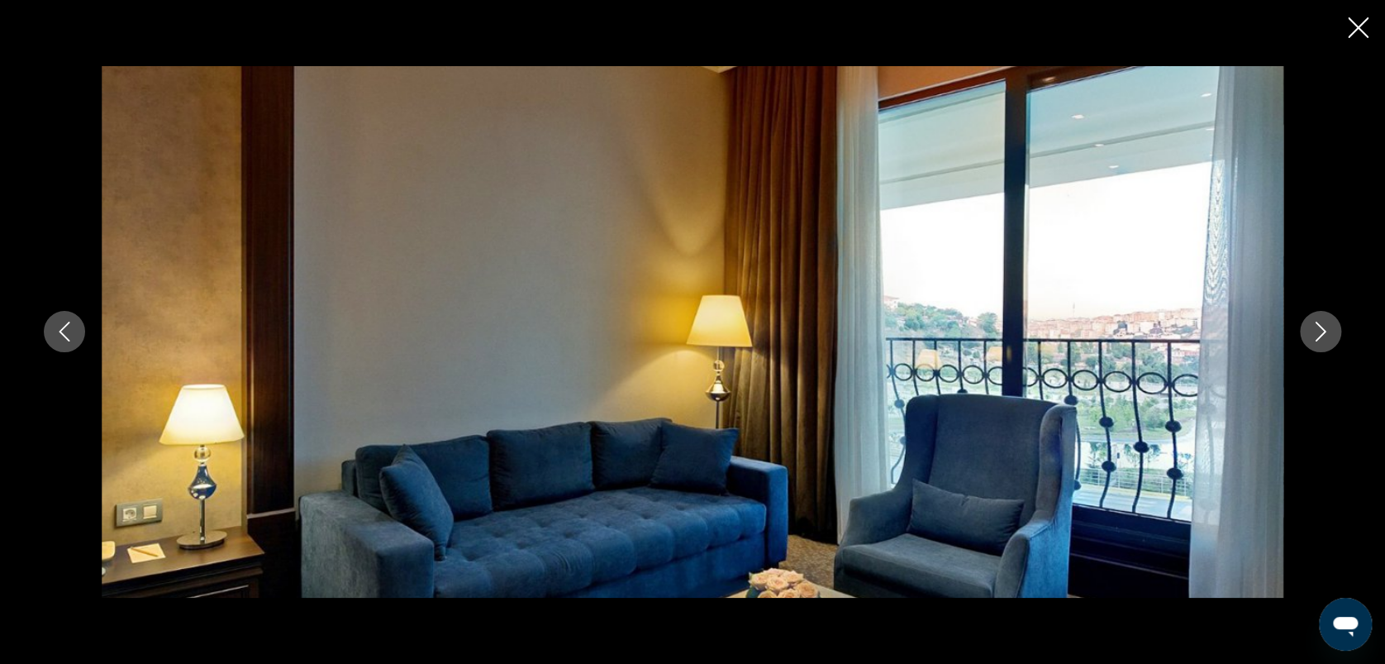
click at [1315, 332] on icon "Image suivante" at bounding box center [1321, 332] width 20 height 20
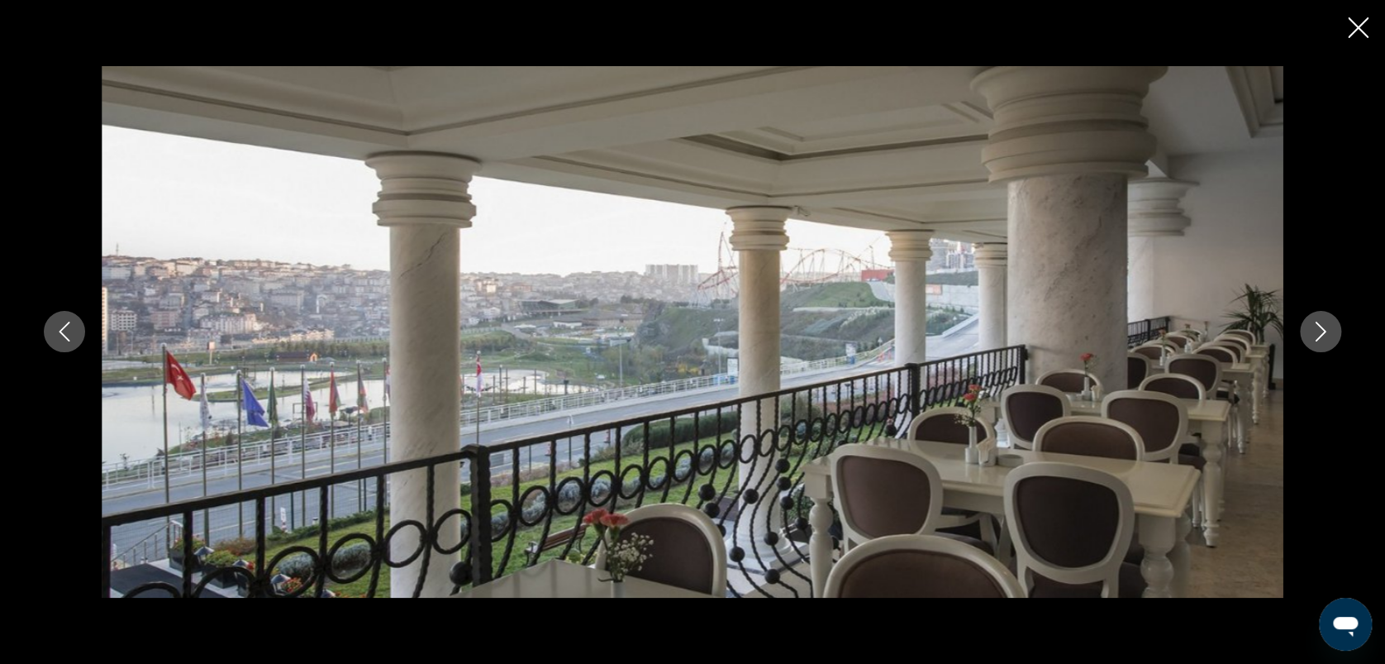
click at [1315, 332] on icon "Image suivante" at bounding box center [1321, 332] width 20 height 20
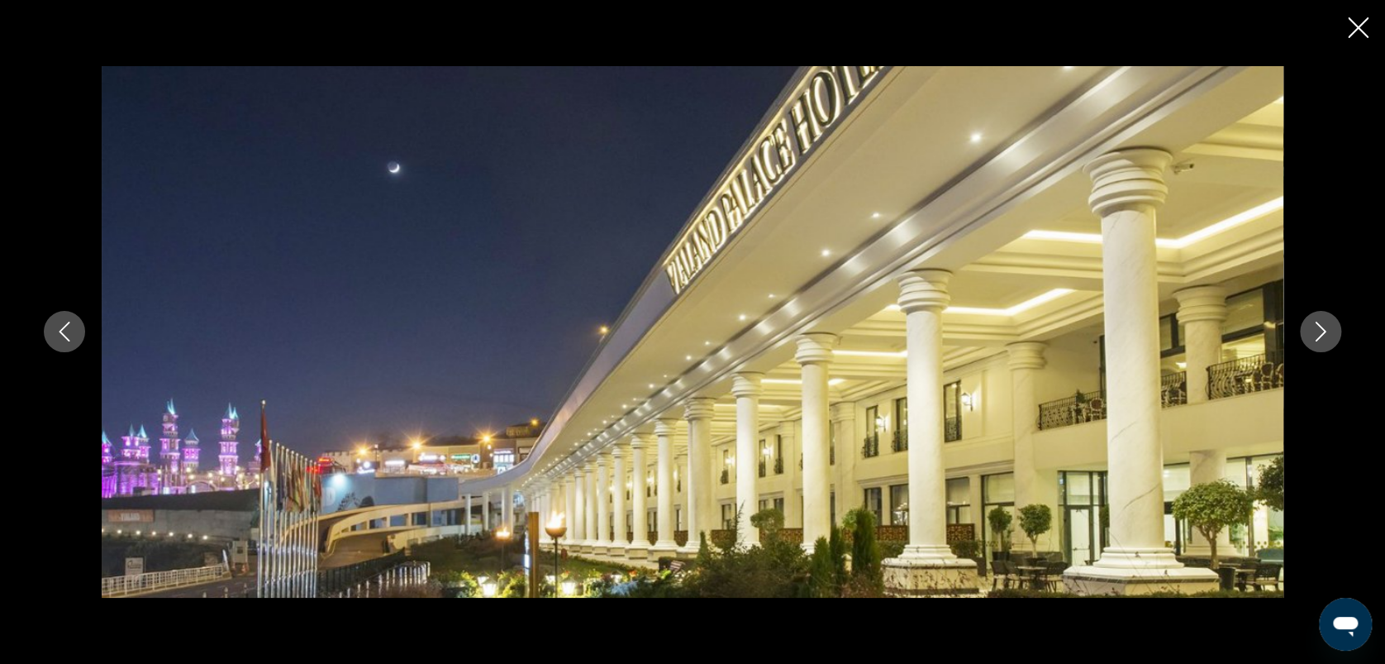
click at [1317, 329] on icon "Image suivante" at bounding box center [1321, 332] width 20 height 20
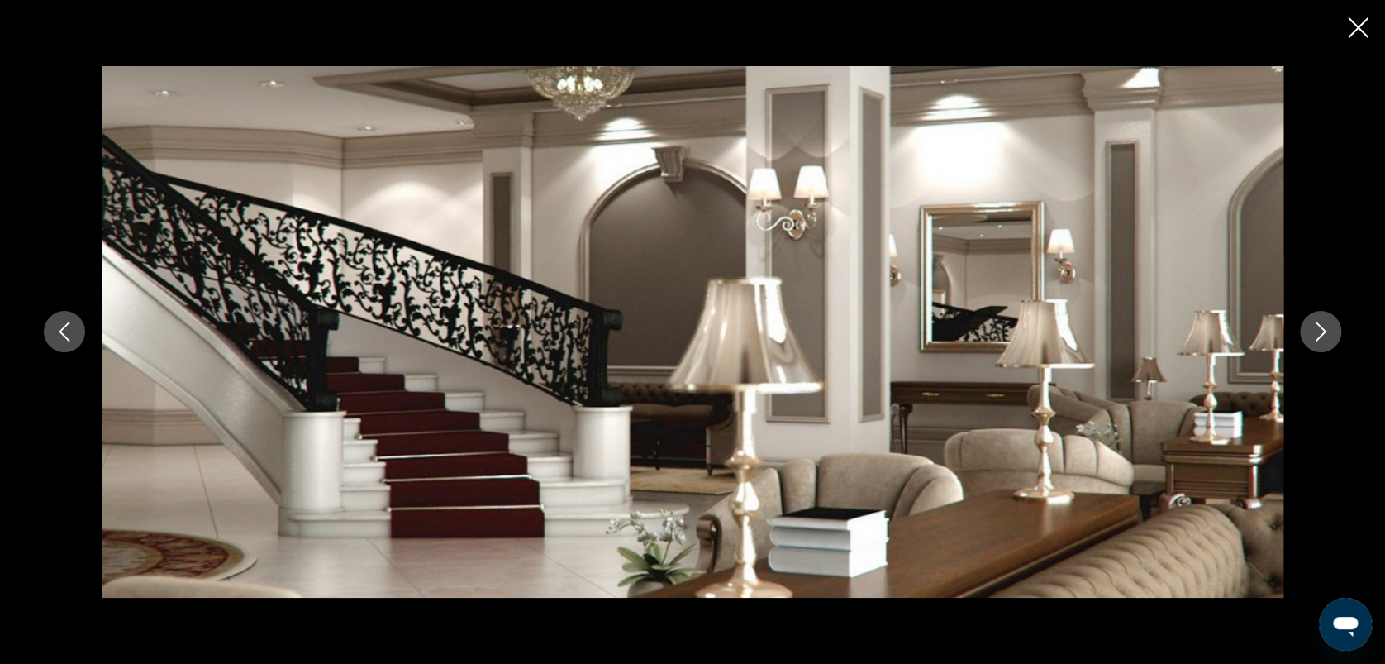
click at [1317, 329] on icon "Image suivante" at bounding box center [1321, 332] width 20 height 20
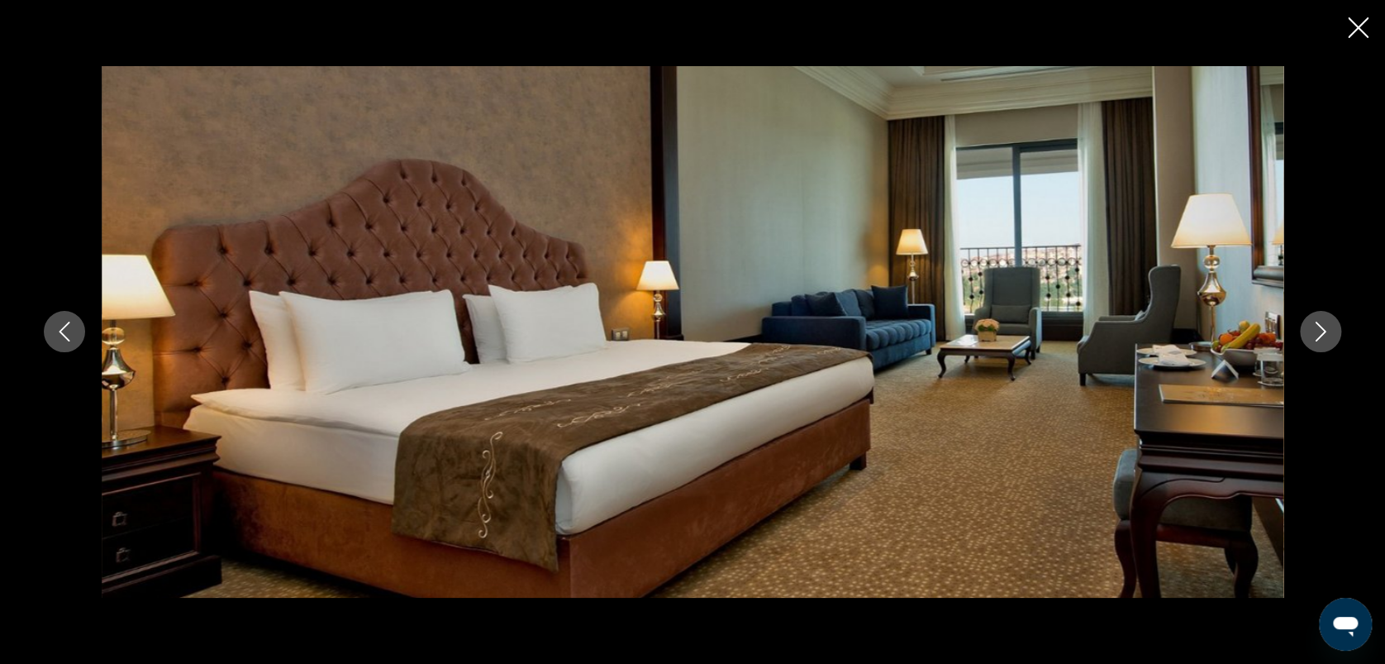
click at [1317, 329] on icon "Image suivante" at bounding box center [1321, 332] width 20 height 20
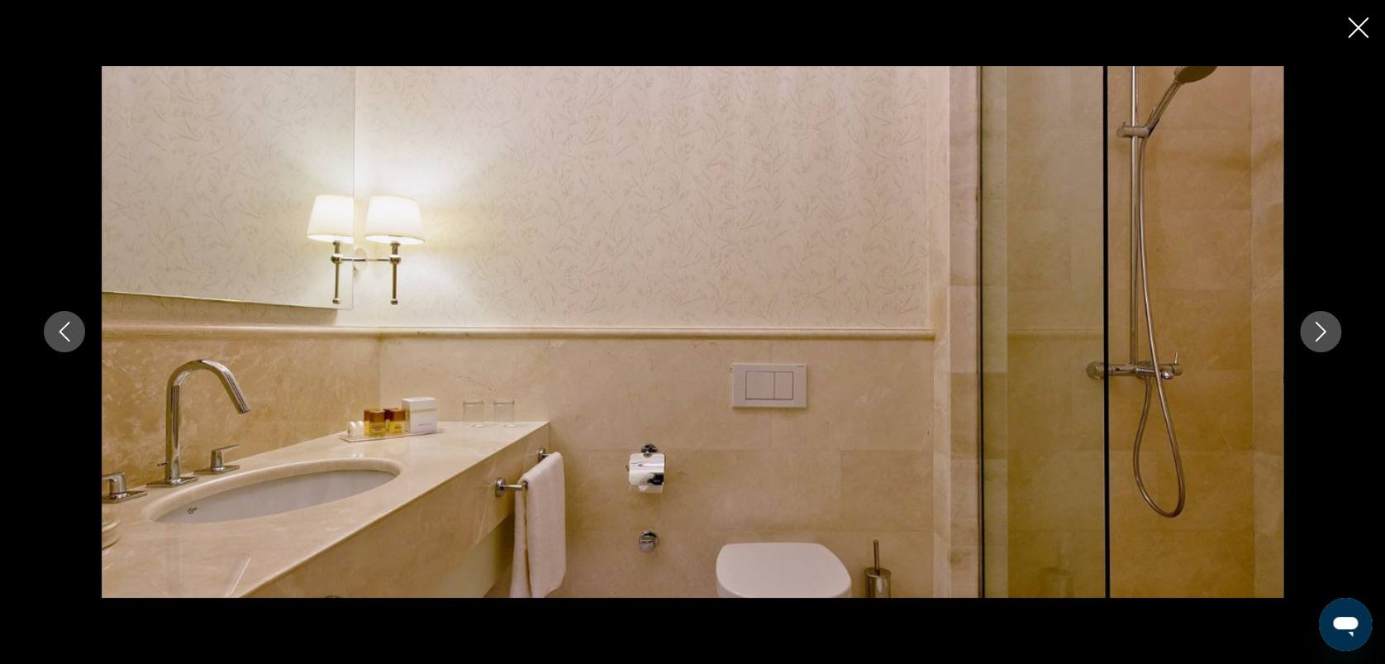
click at [1317, 329] on icon "Image suivante" at bounding box center [1321, 332] width 20 height 20
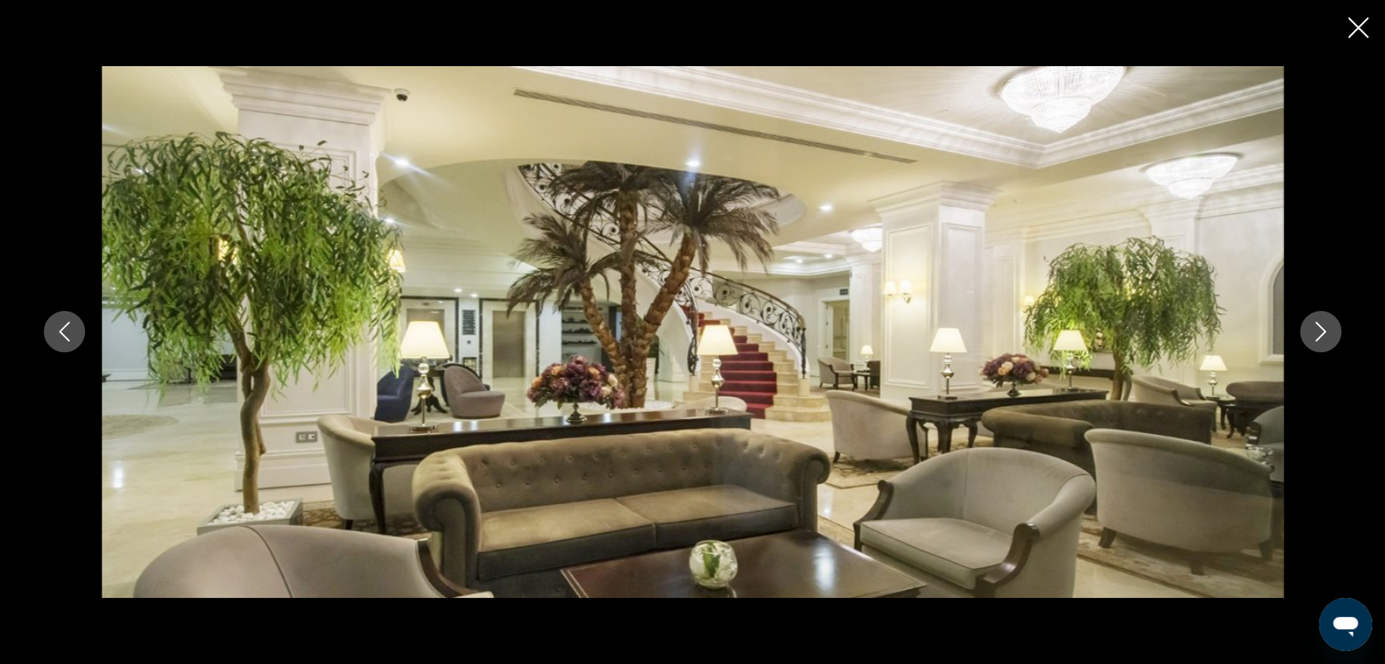
click at [1317, 329] on icon "Image suivante" at bounding box center [1321, 332] width 20 height 20
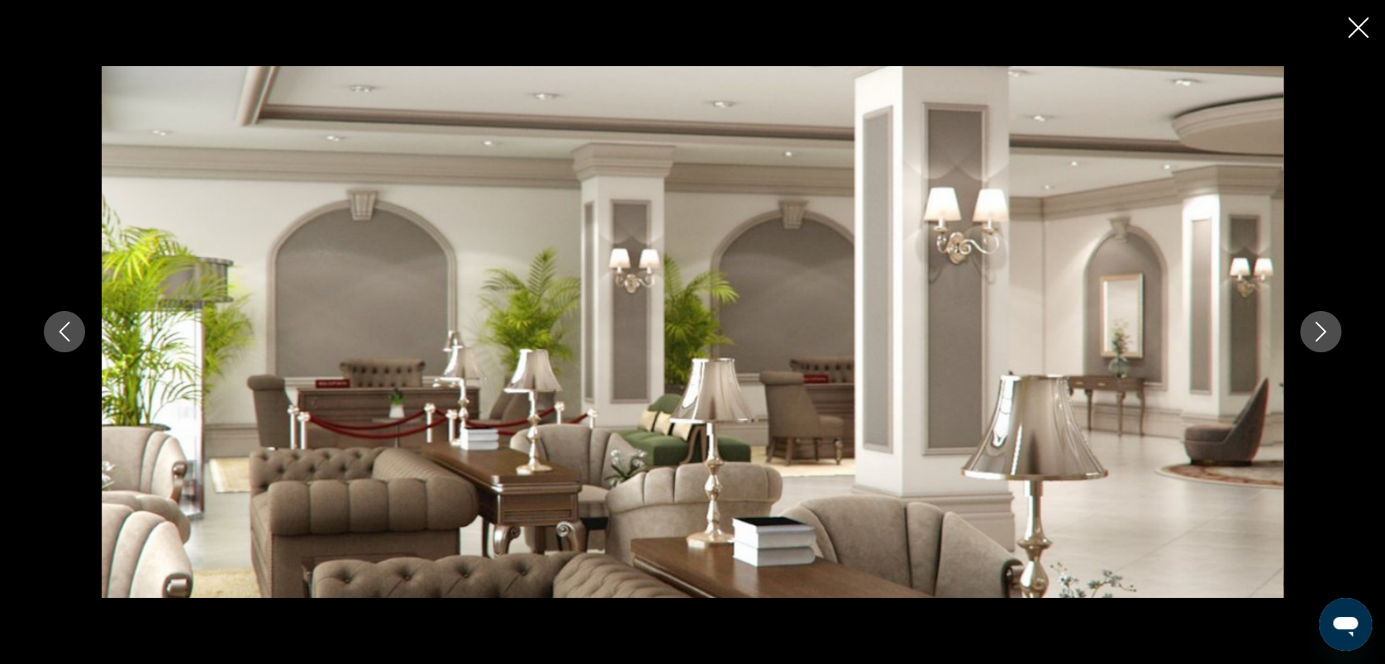
click at [1317, 329] on icon "Image suivante" at bounding box center [1321, 332] width 20 height 20
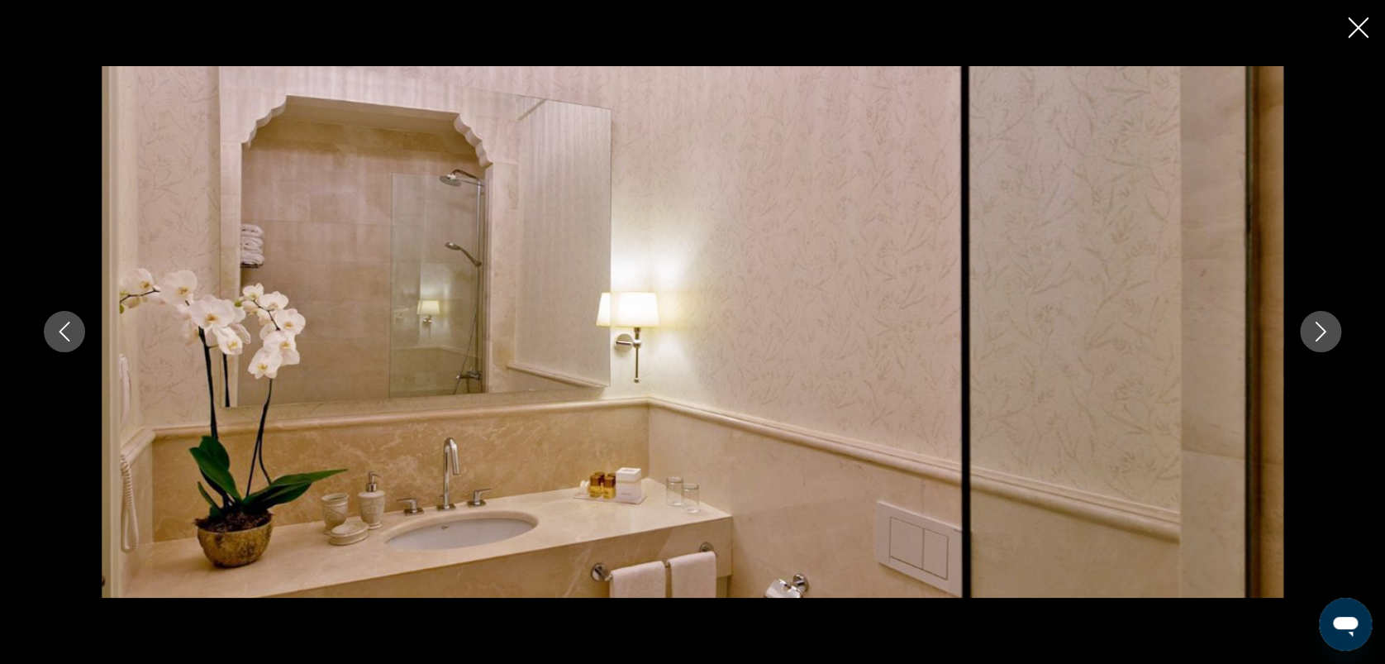
click at [1317, 329] on icon "Image suivante" at bounding box center [1321, 332] width 20 height 20
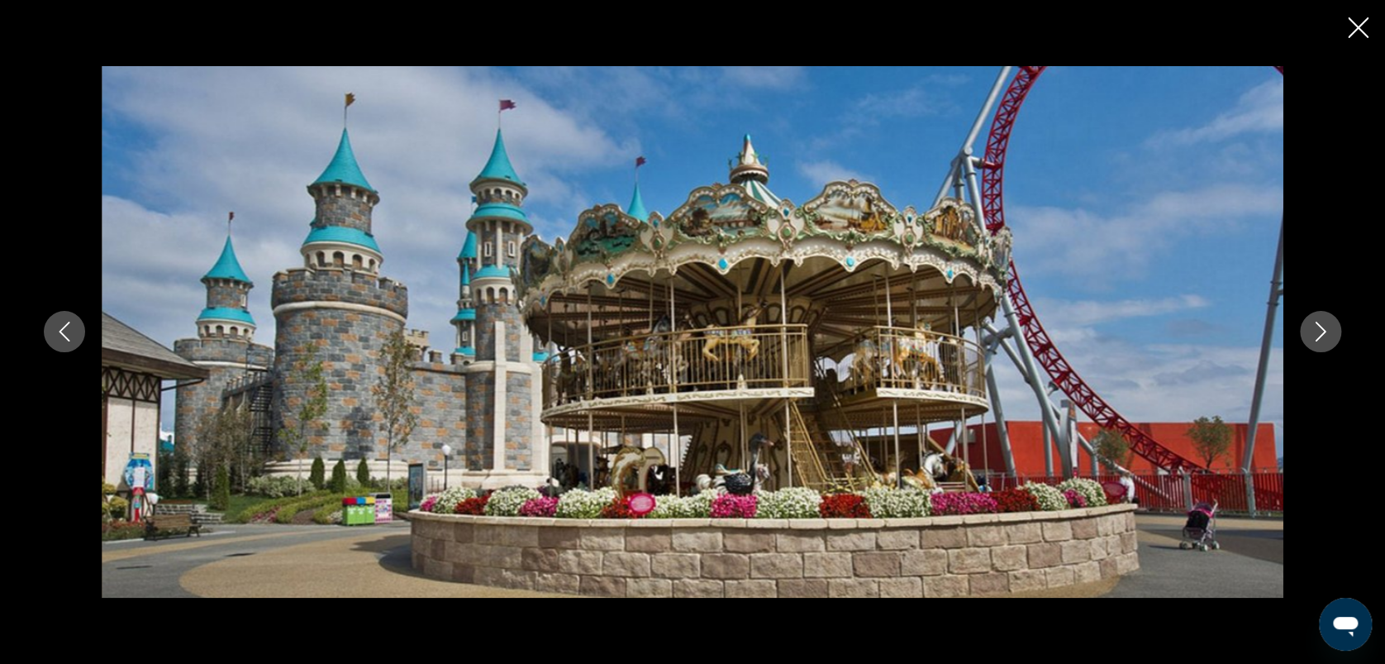
click at [1317, 329] on icon "Image suivante" at bounding box center [1321, 332] width 20 height 20
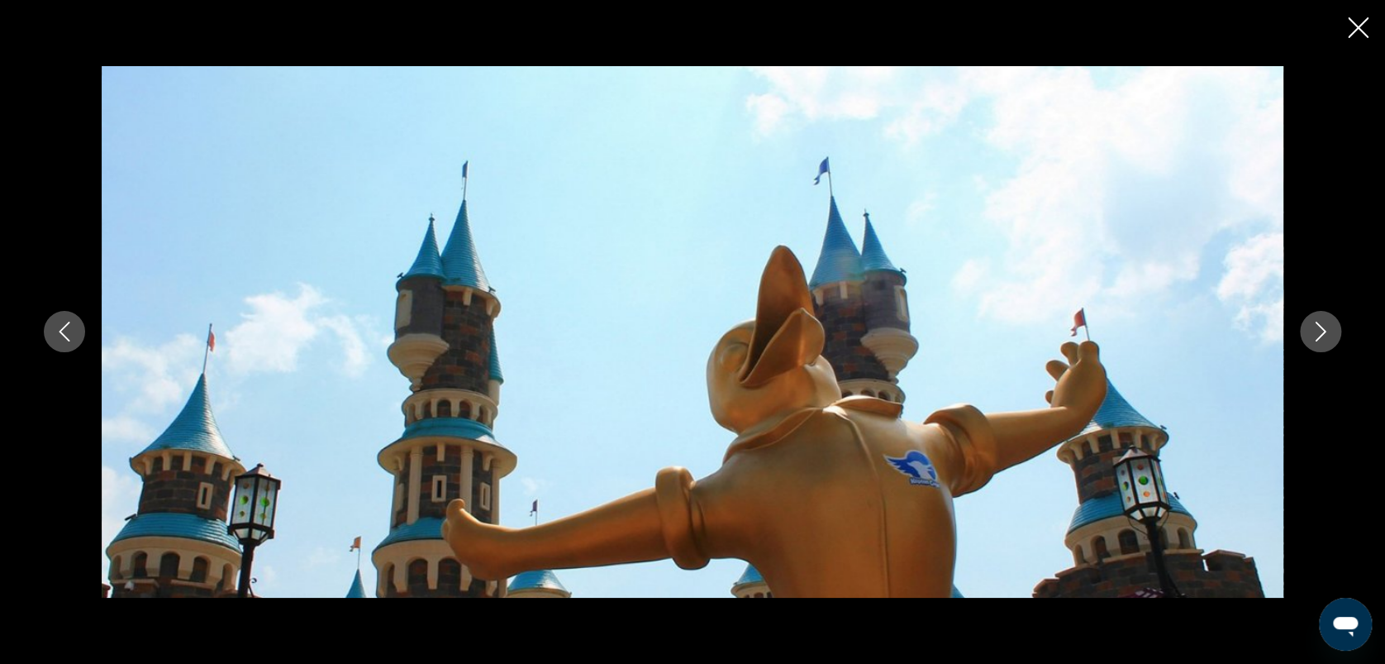
click at [1317, 329] on icon "Image suivante" at bounding box center [1321, 332] width 20 height 20
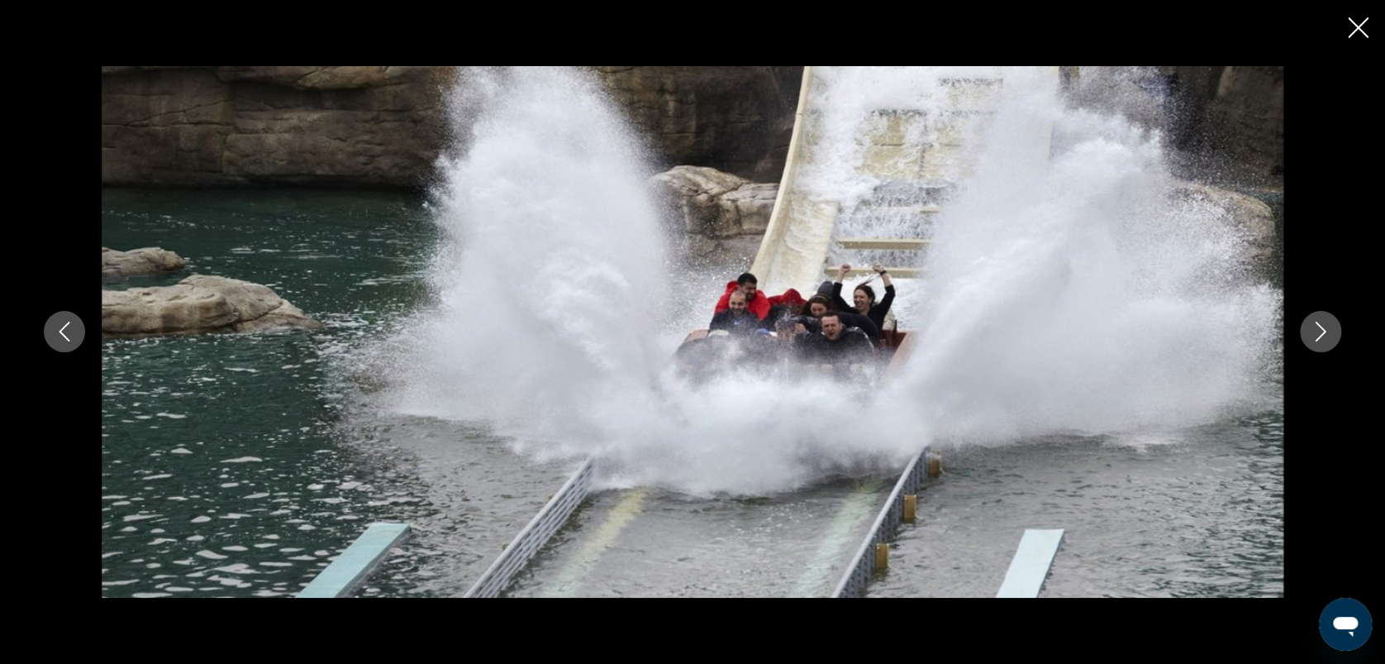
click at [1317, 329] on icon "Image suivante" at bounding box center [1321, 332] width 20 height 20
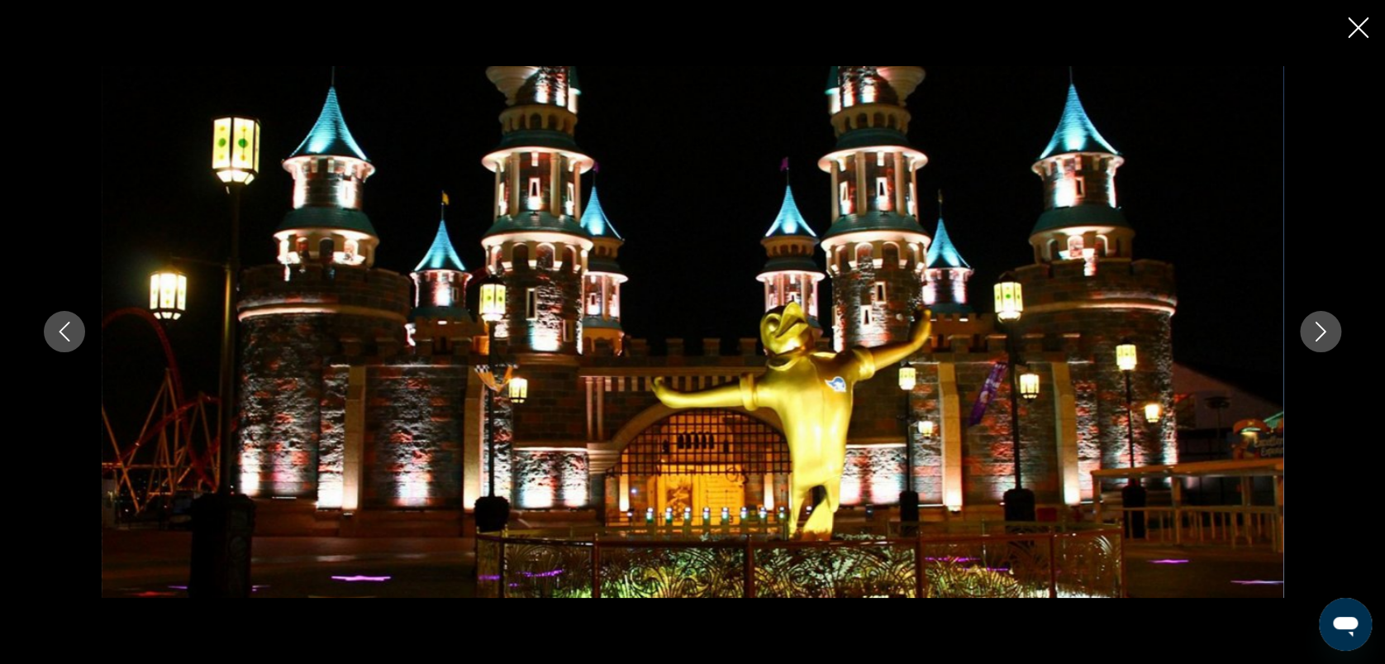
click at [1317, 329] on icon "Image suivante" at bounding box center [1321, 332] width 20 height 20
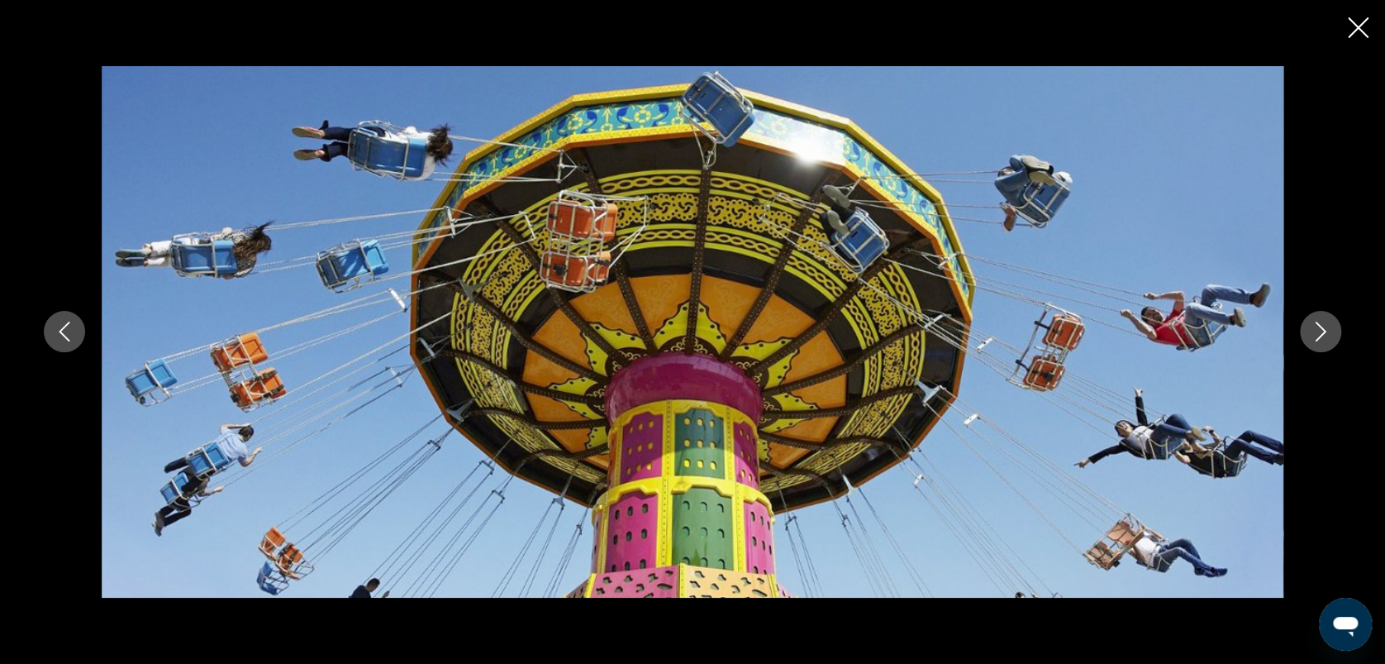
click at [1317, 329] on icon "Image suivante" at bounding box center [1321, 332] width 20 height 20
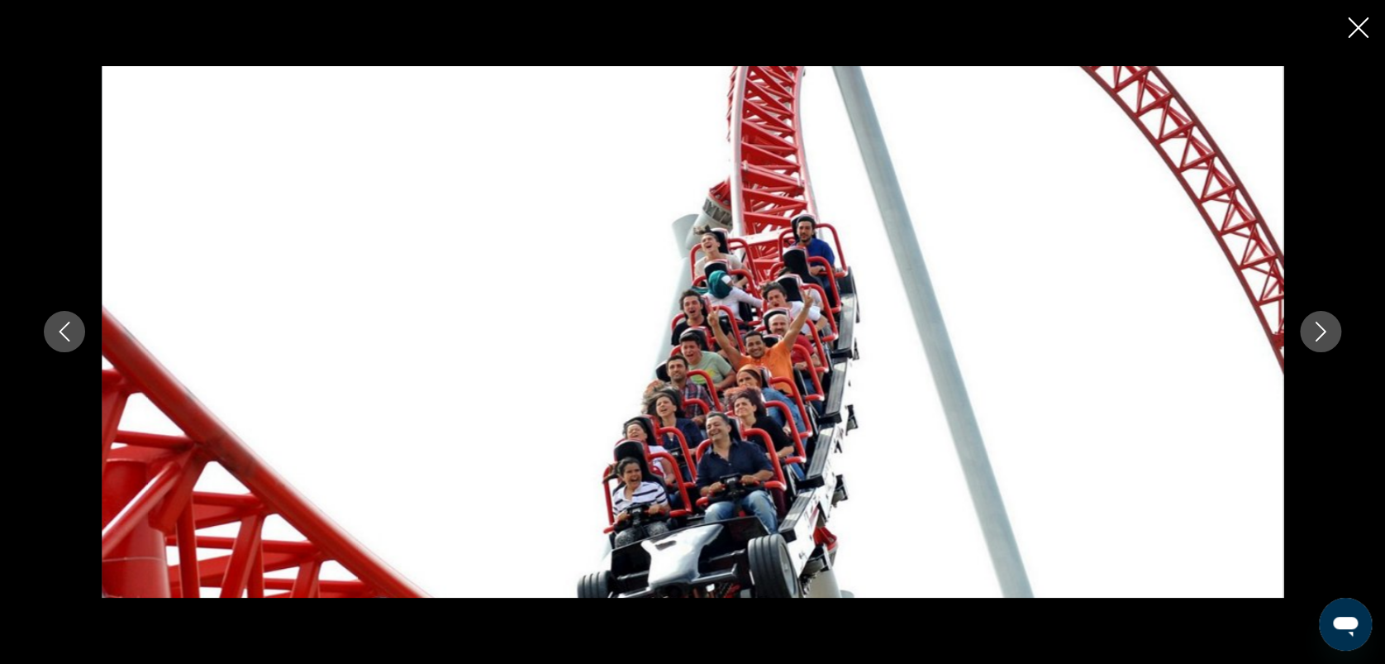
click at [1317, 329] on icon "Image suivante" at bounding box center [1321, 332] width 20 height 20
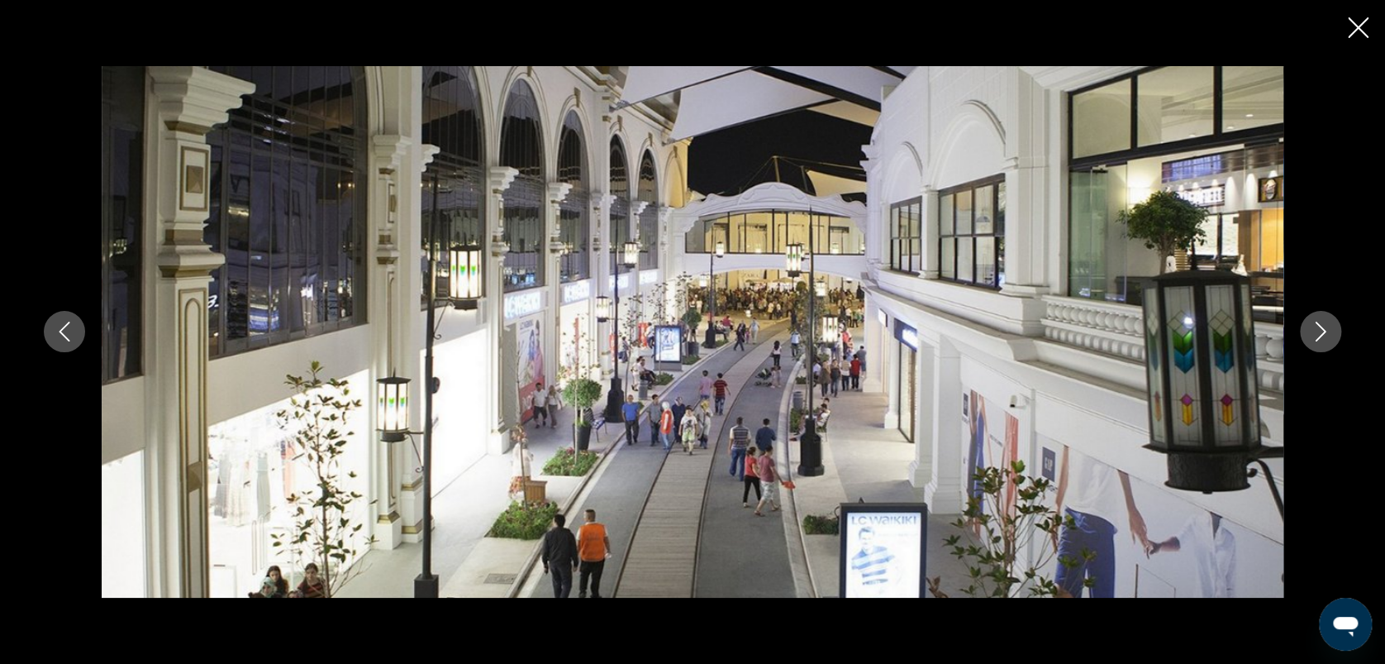
click at [1317, 329] on icon "Image suivante" at bounding box center [1321, 332] width 20 height 20
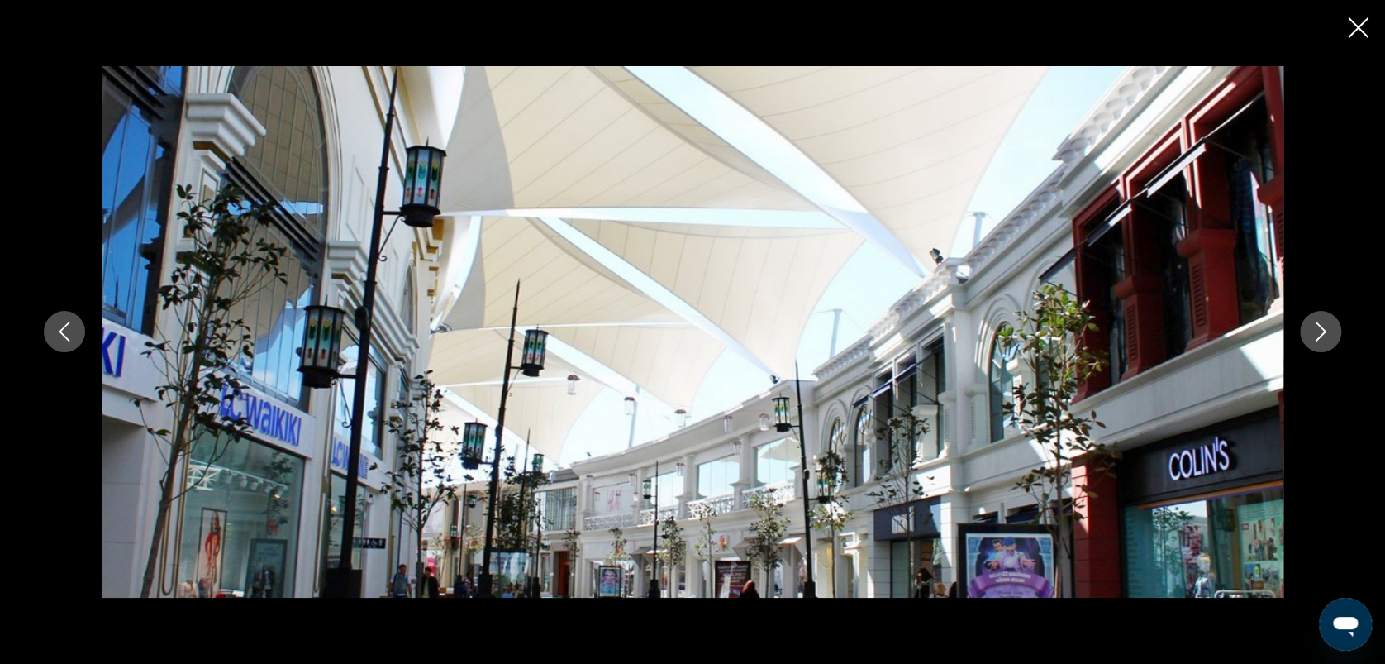
click at [1317, 329] on icon "Image suivante" at bounding box center [1321, 332] width 20 height 20
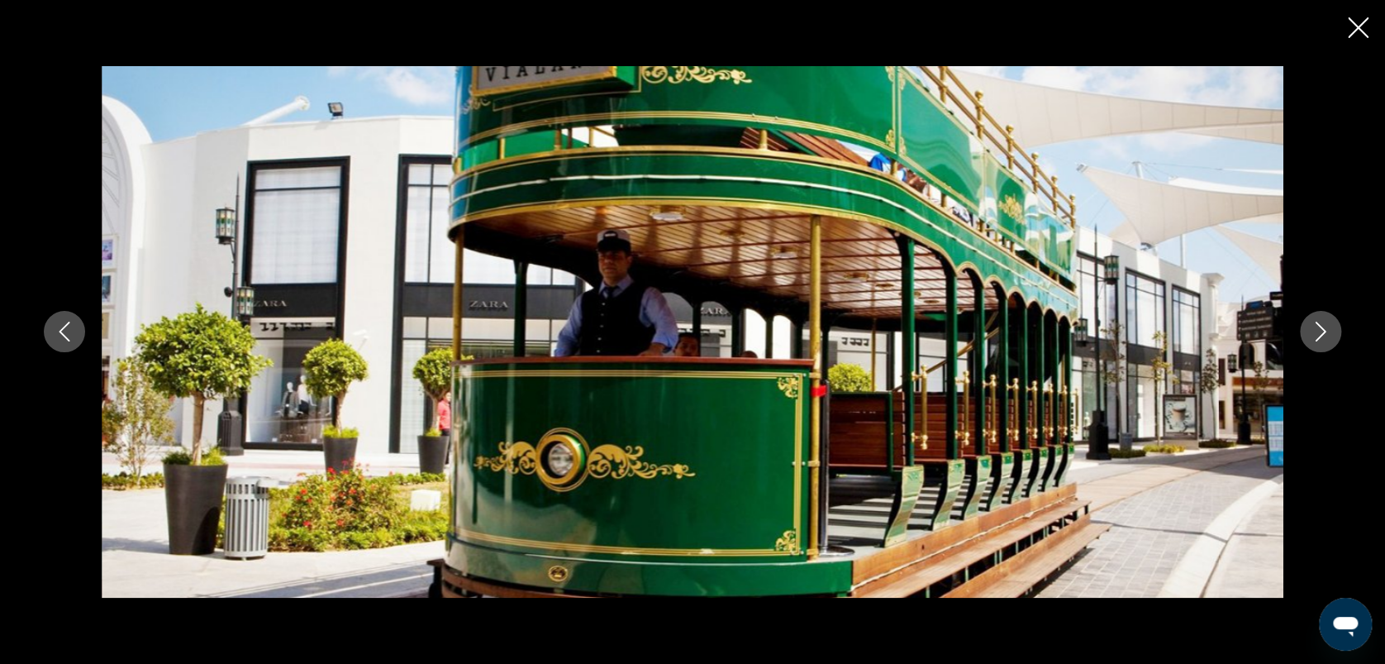
click at [1317, 329] on icon "Image suivante" at bounding box center [1321, 332] width 20 height 20
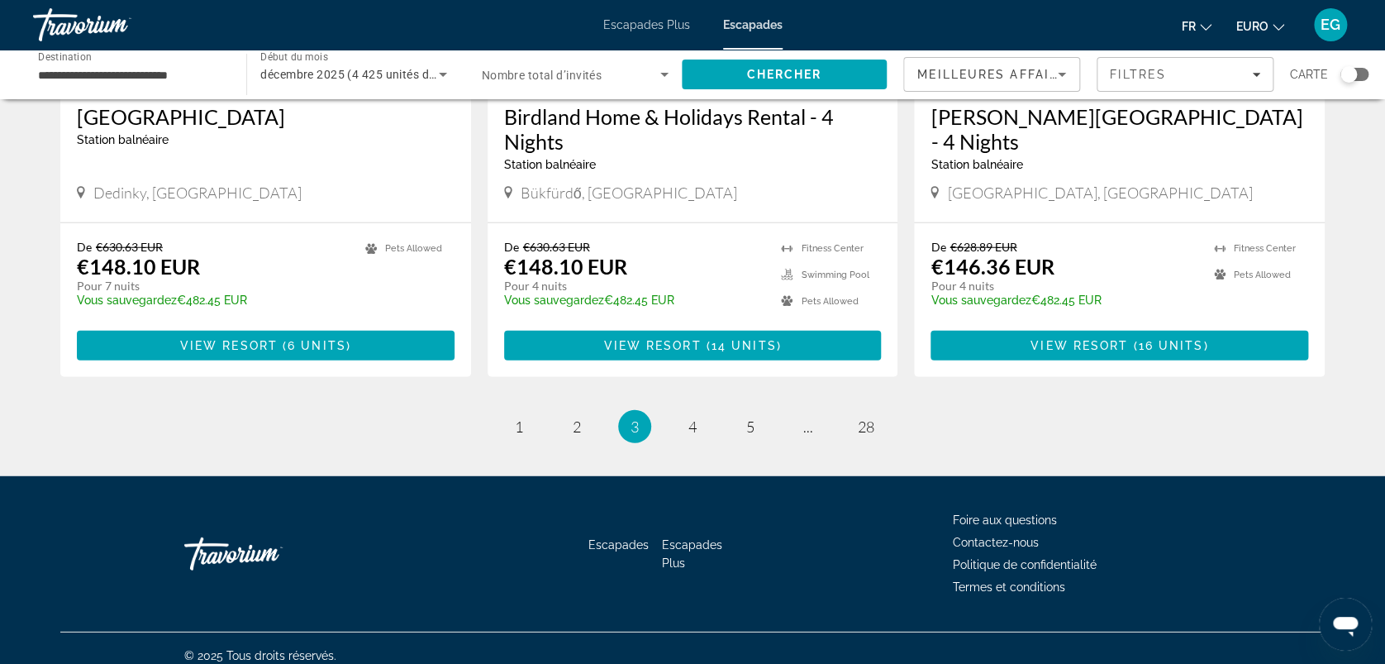
scroll to position [2035, 0]
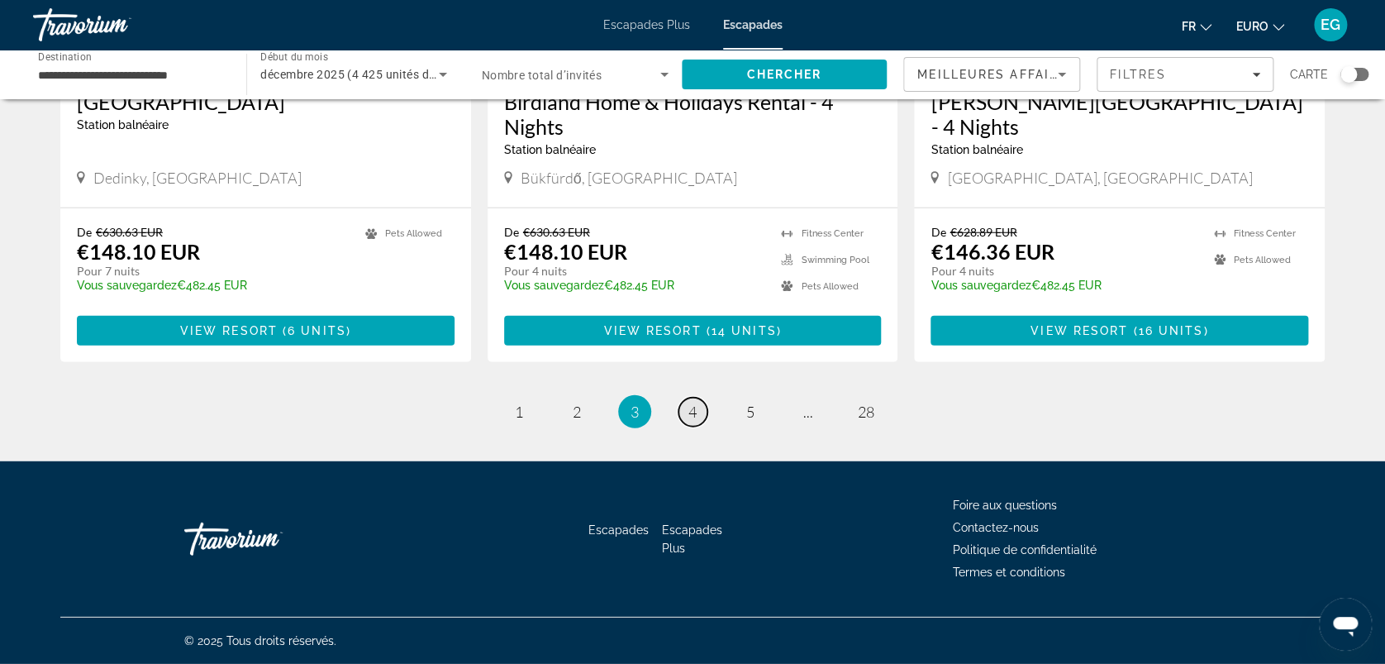
click at [685, 414] on link "page 4" at bounding box center [693, 412] width 29 height 29
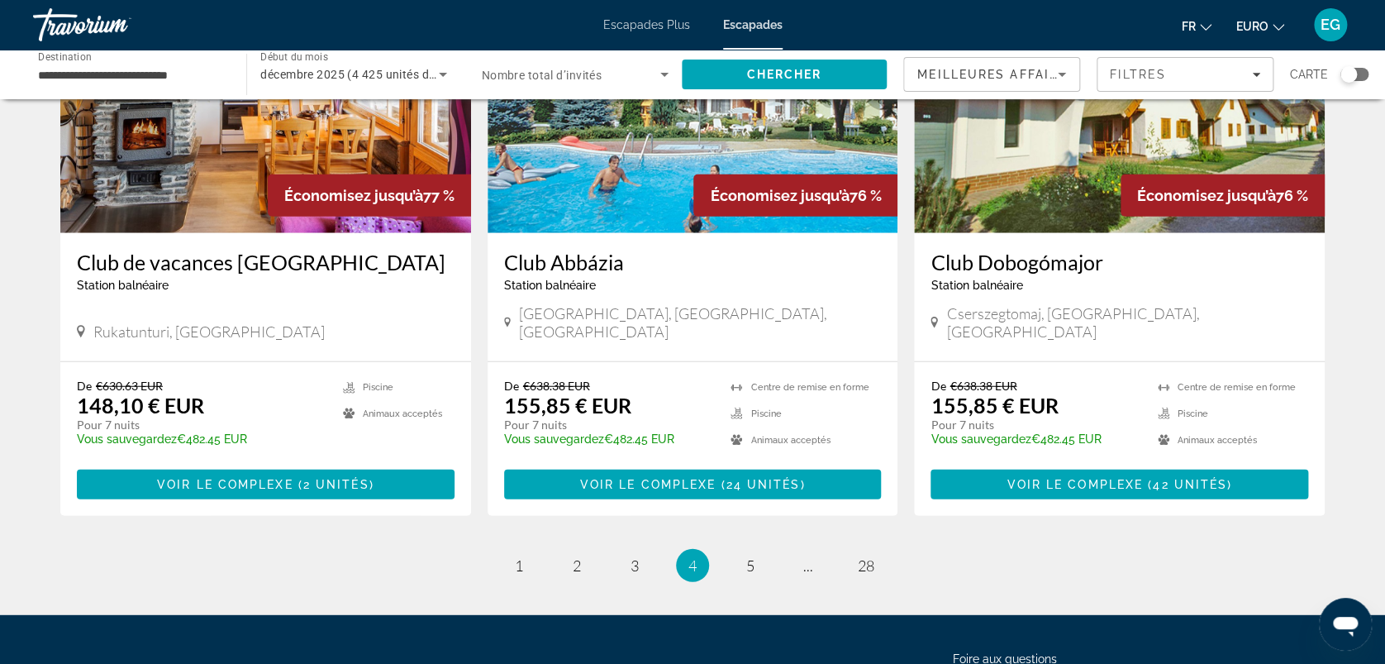
scroll to position [1925, 0]
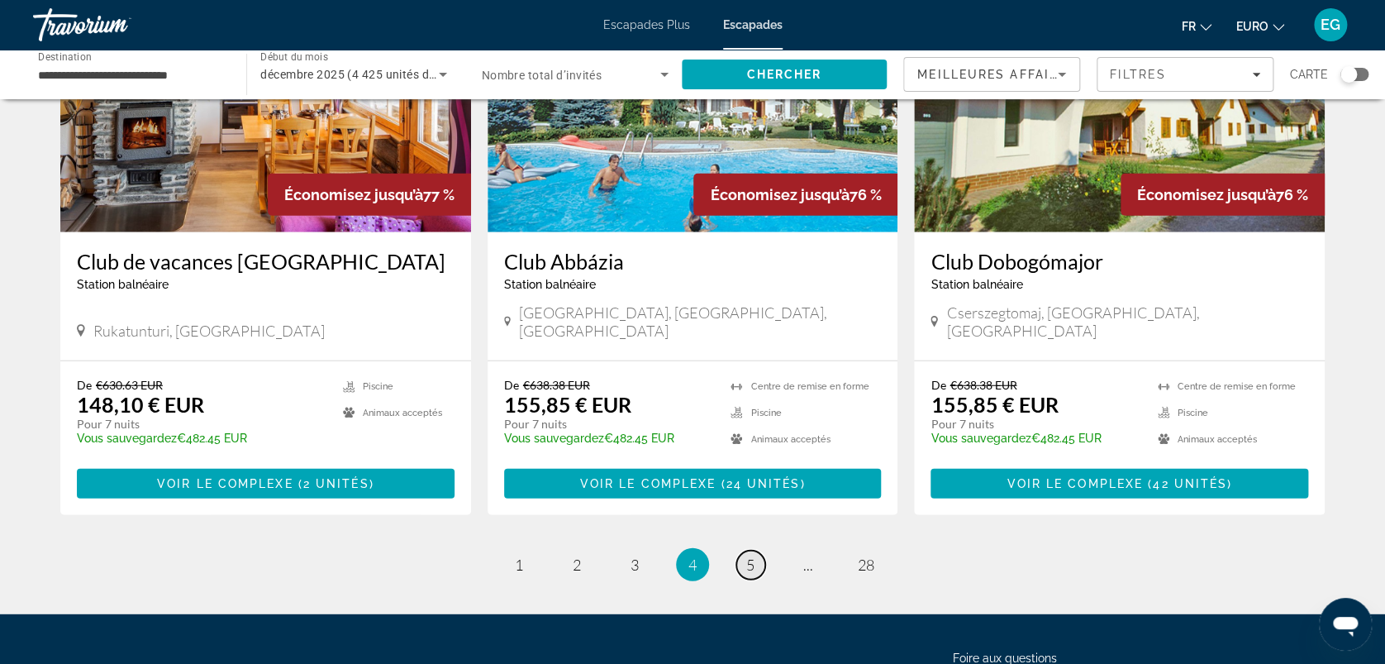
click at [747, 551] on link "page 5" at bounding box center [750, 565] width 29 height 29
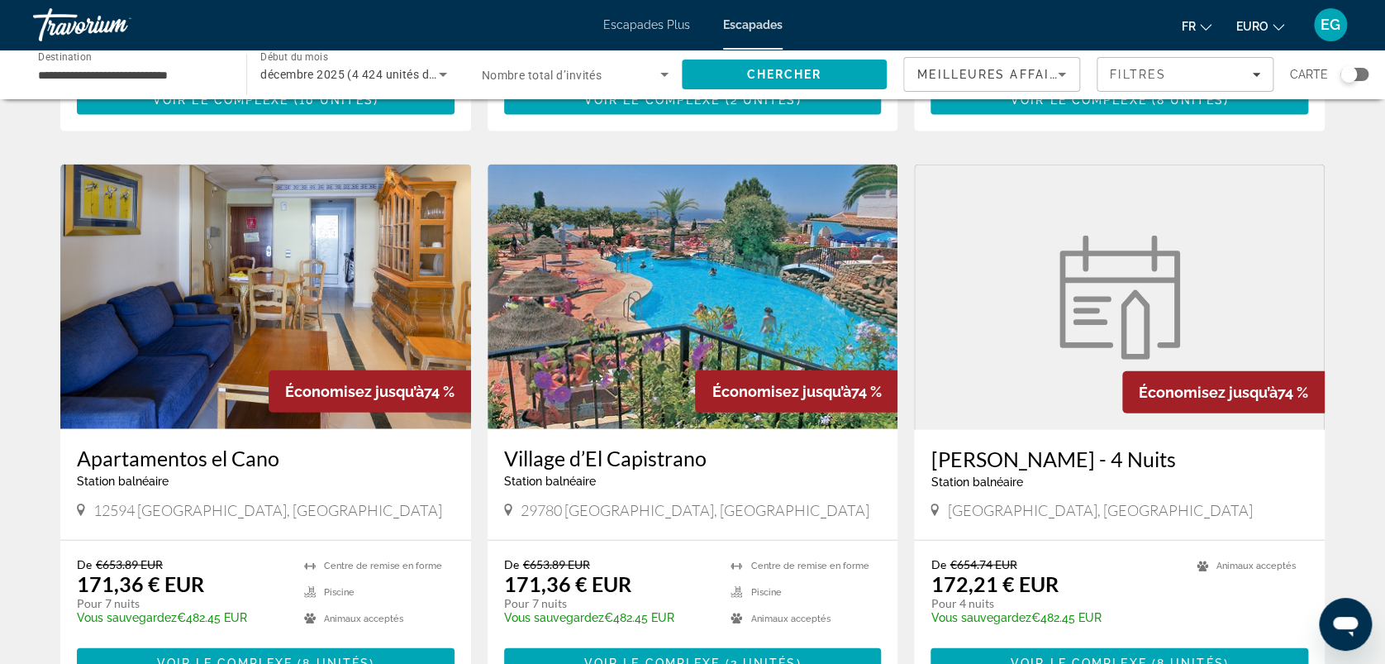
scroll to position [2010, 0]
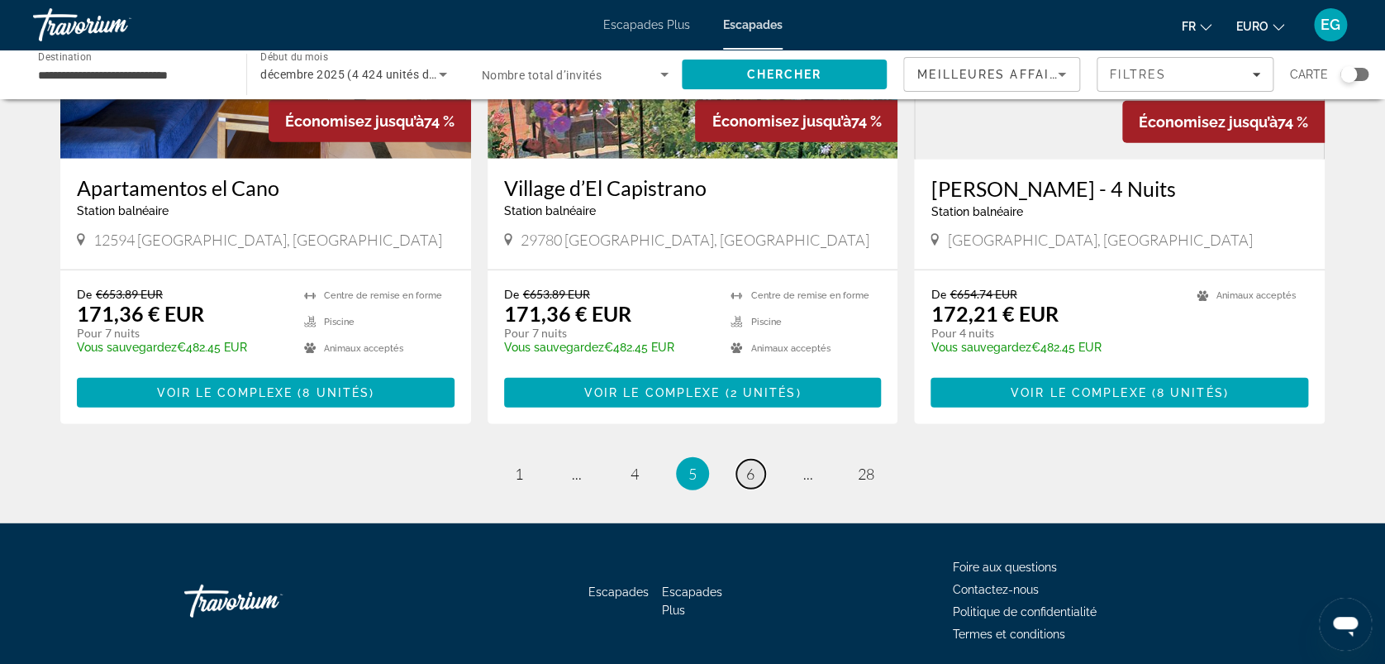
click at [749, 465] on span "6" at bounding box center [750, 474] width 8 height 18
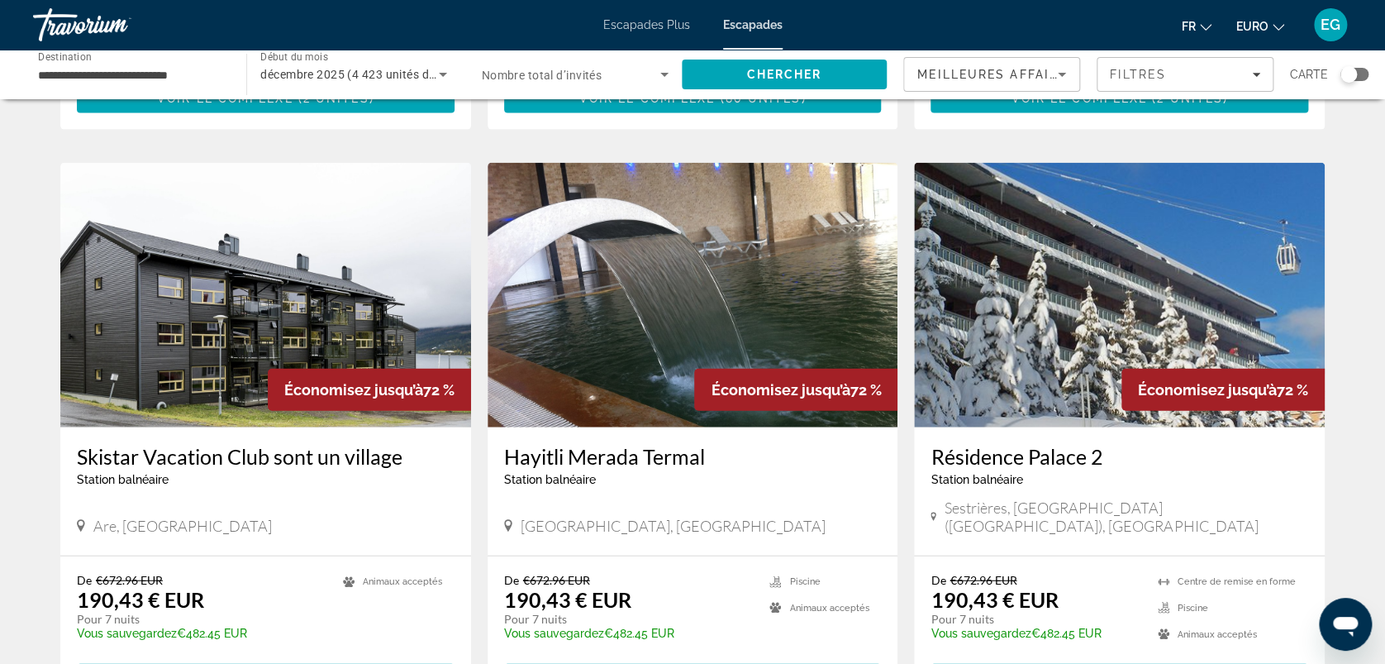
scroll to position [1725, 0]
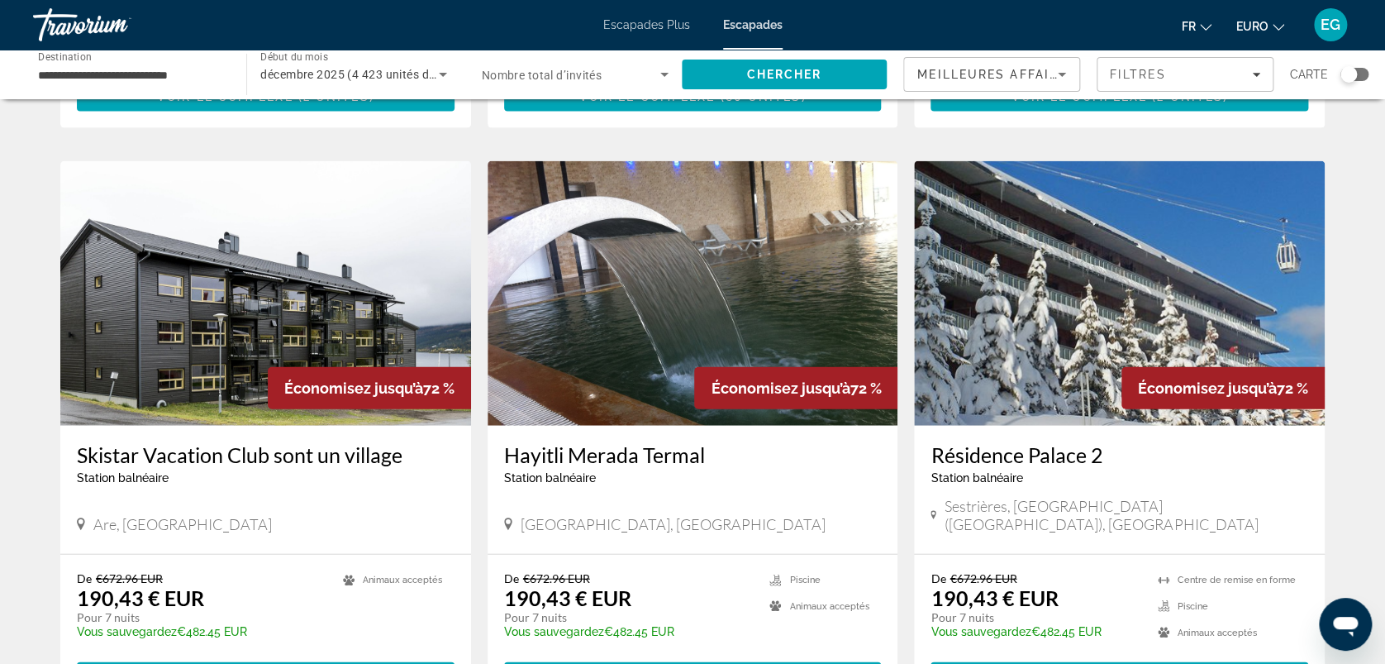
click at [608, 283] on img "Contenu principal" at bounding box center [693, 293] width 411 height 265
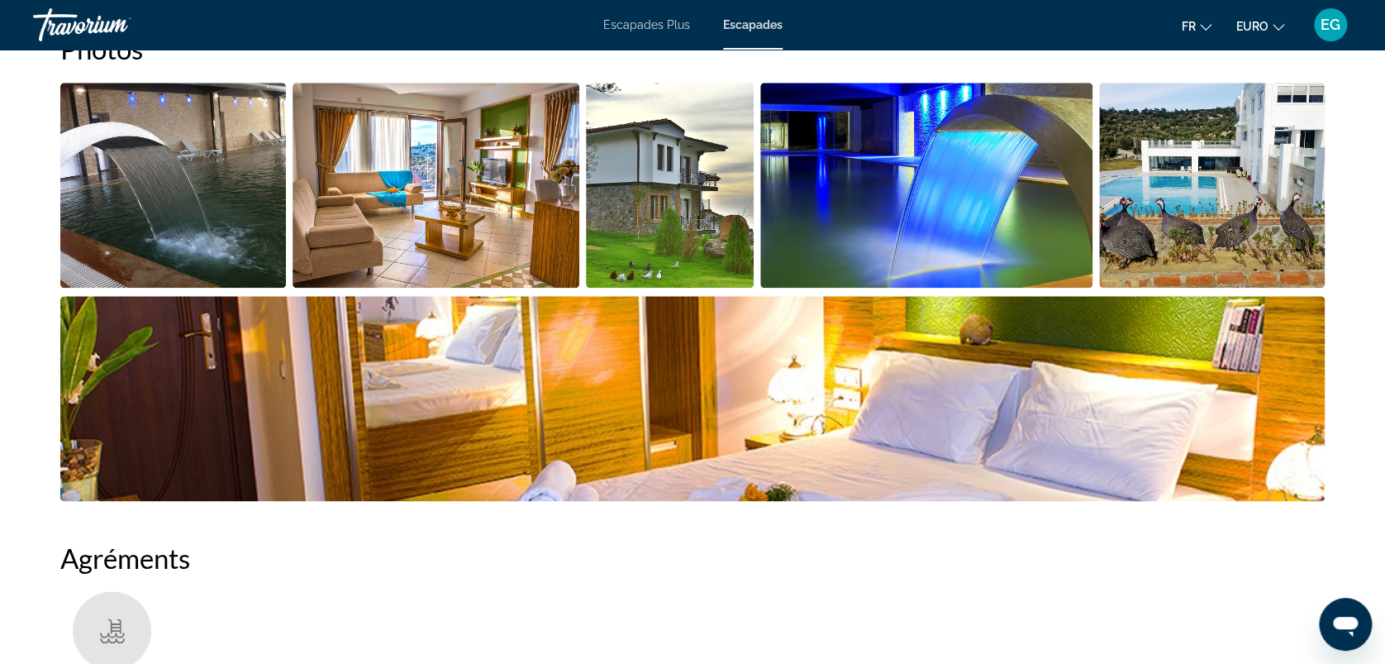
scroll to position [831, 0]
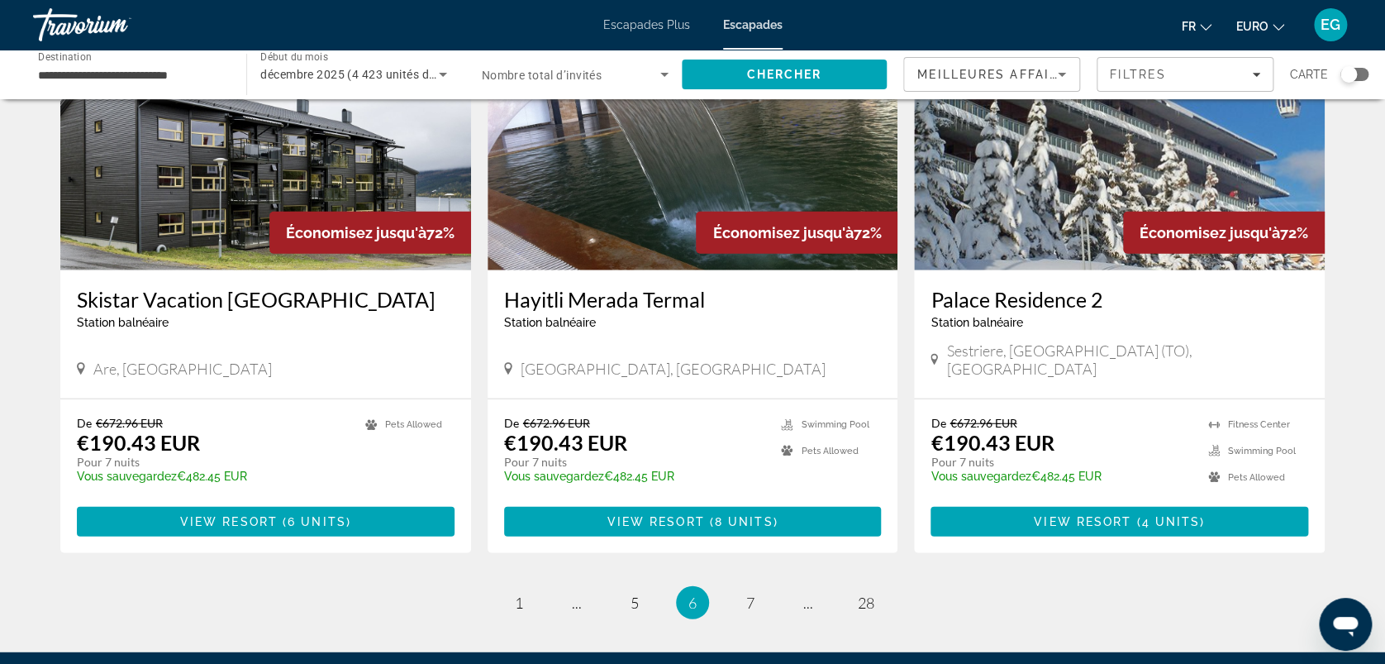
scroll to position [2010, 0]
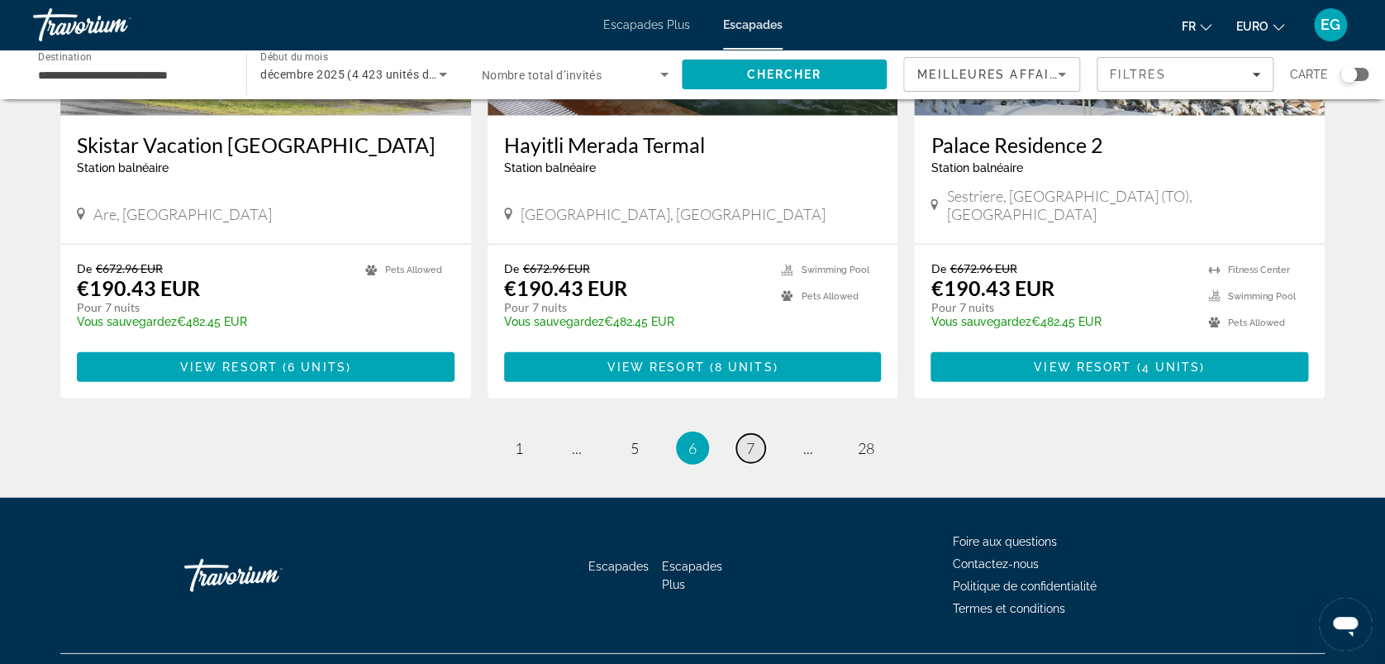
click at [751, 439] on span "7" at bounding box center [750, 448] width 8 height 18
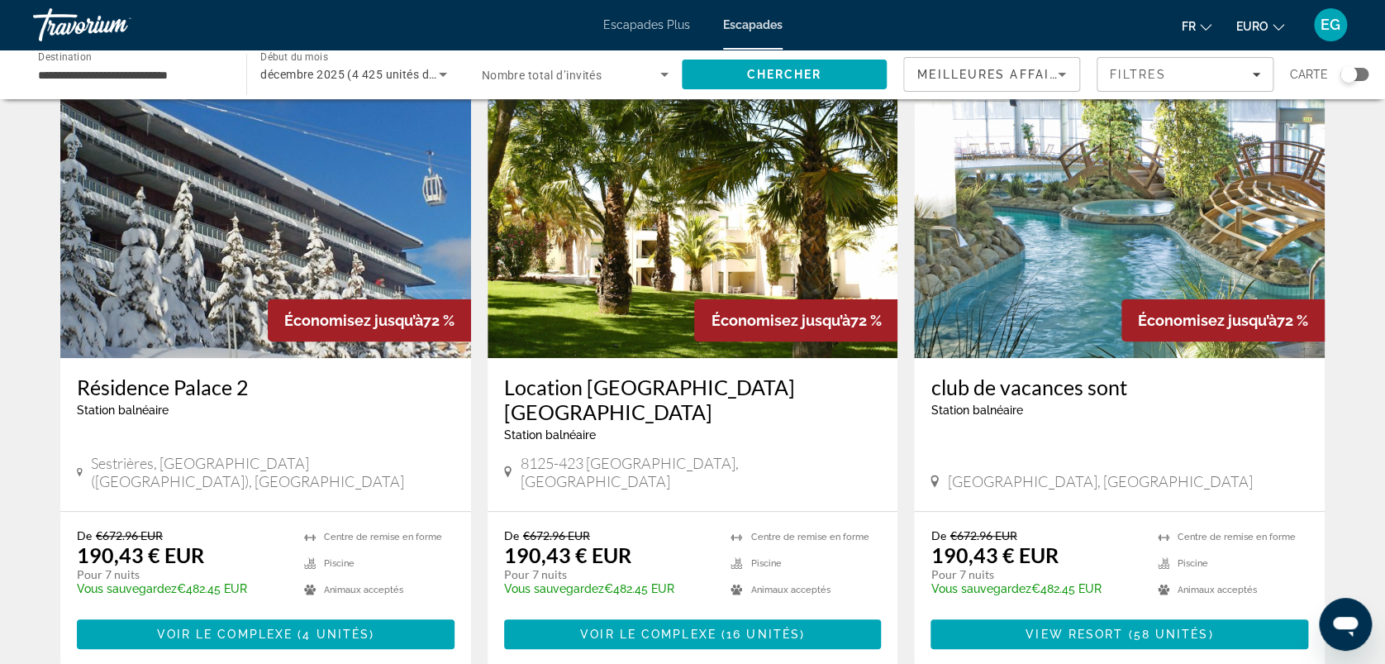
scroll to position [60, 0]
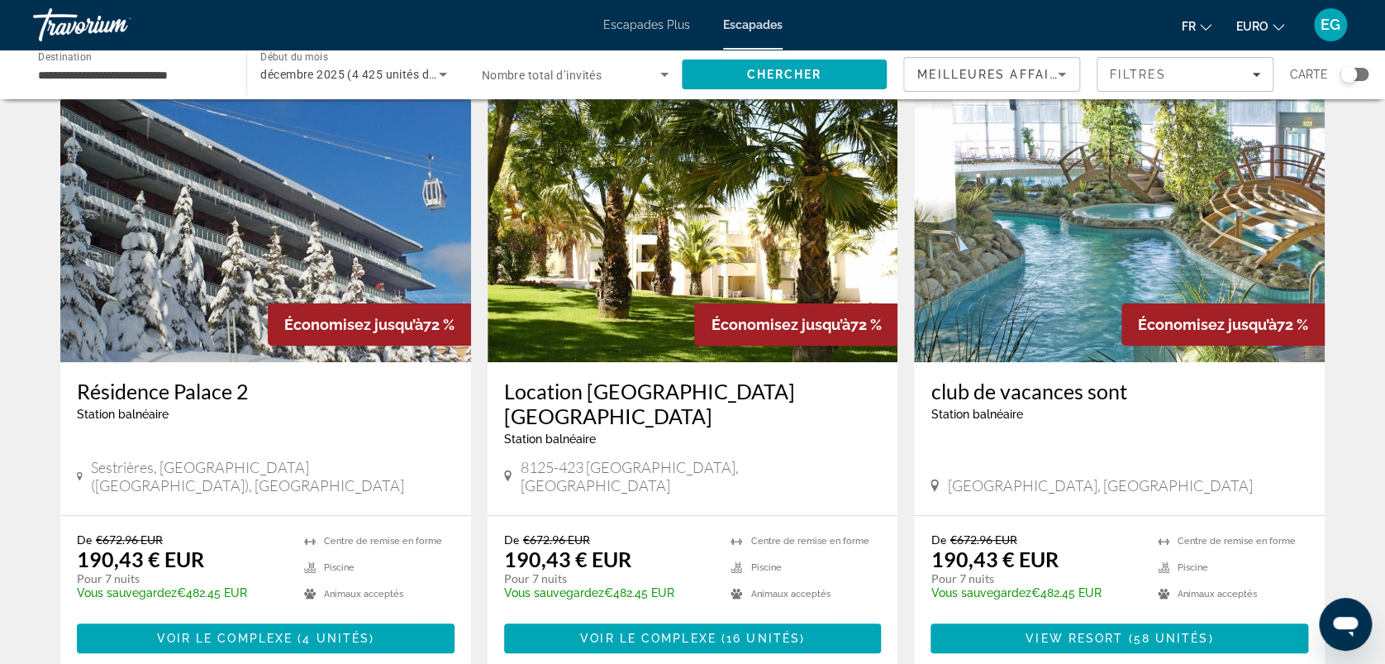
click at [1034, 291] on img "Contenu principal" at bounding box center [1119, 230] width 411 height 265
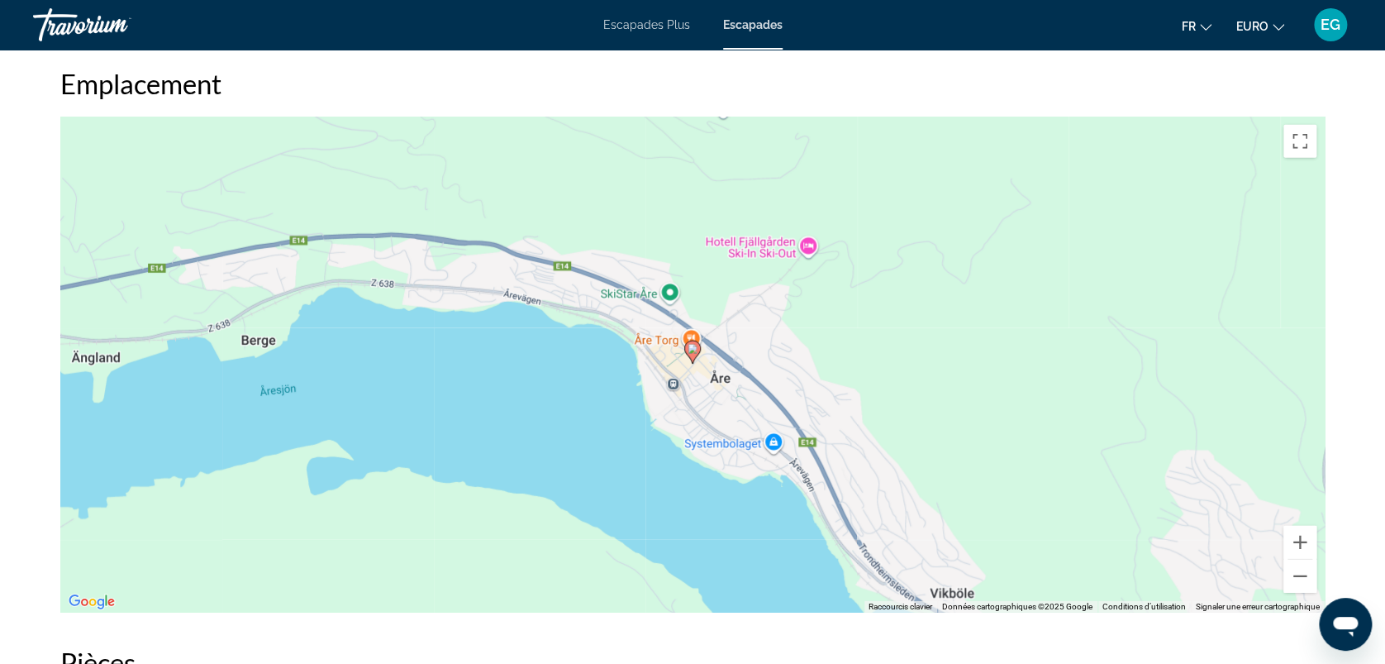
scroll to position [2127, 0]
click at [1305, 561] on button "Zoom arrière" at bounding box center [1300, 577] width 33 height 33
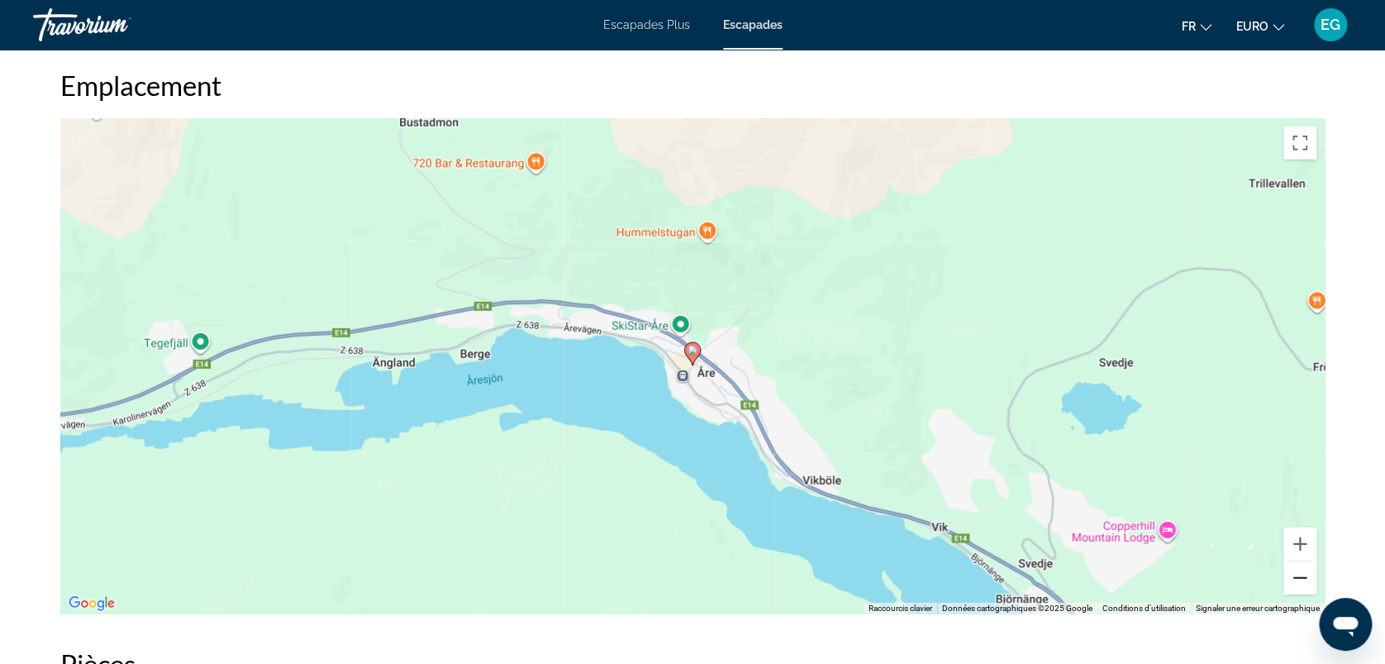
click at [1305, 561] on button "Zoom arrière" at bounding box center [1300, 577] width 33 height 33
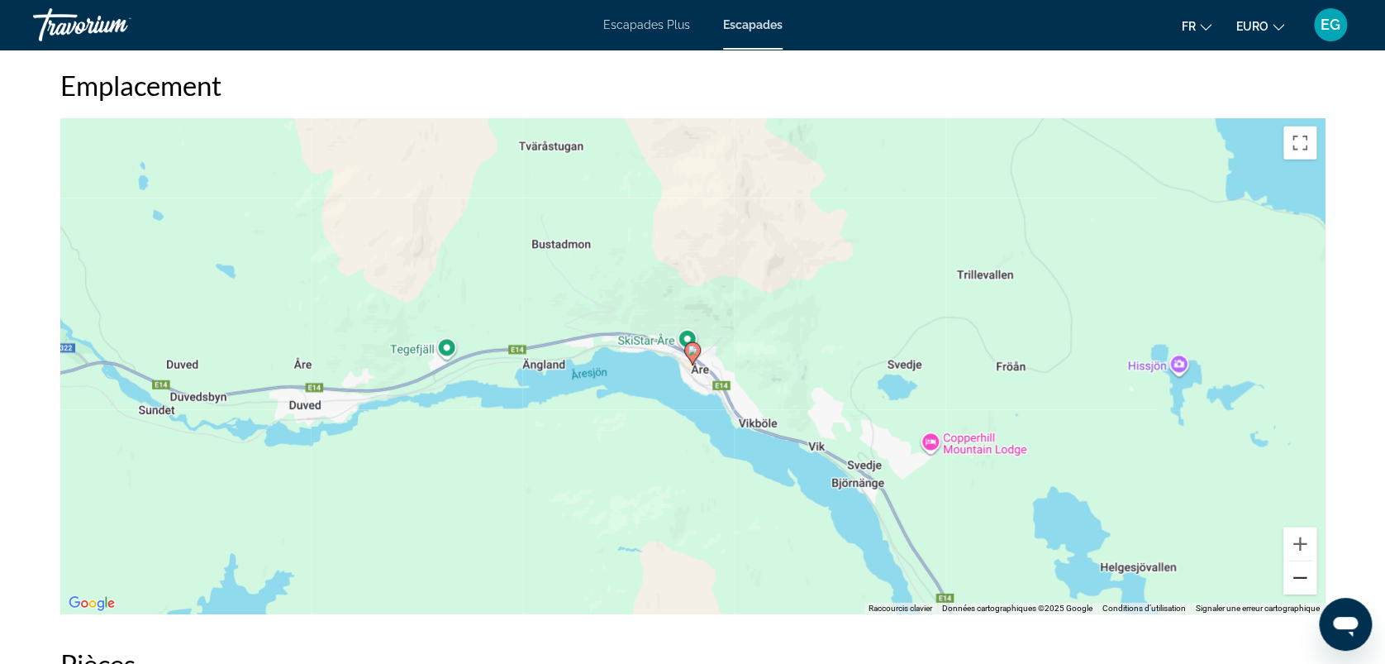
click at [1305, 561] on button "Zoom arrière" at bounding box center [1300, 577] width 33 height 33
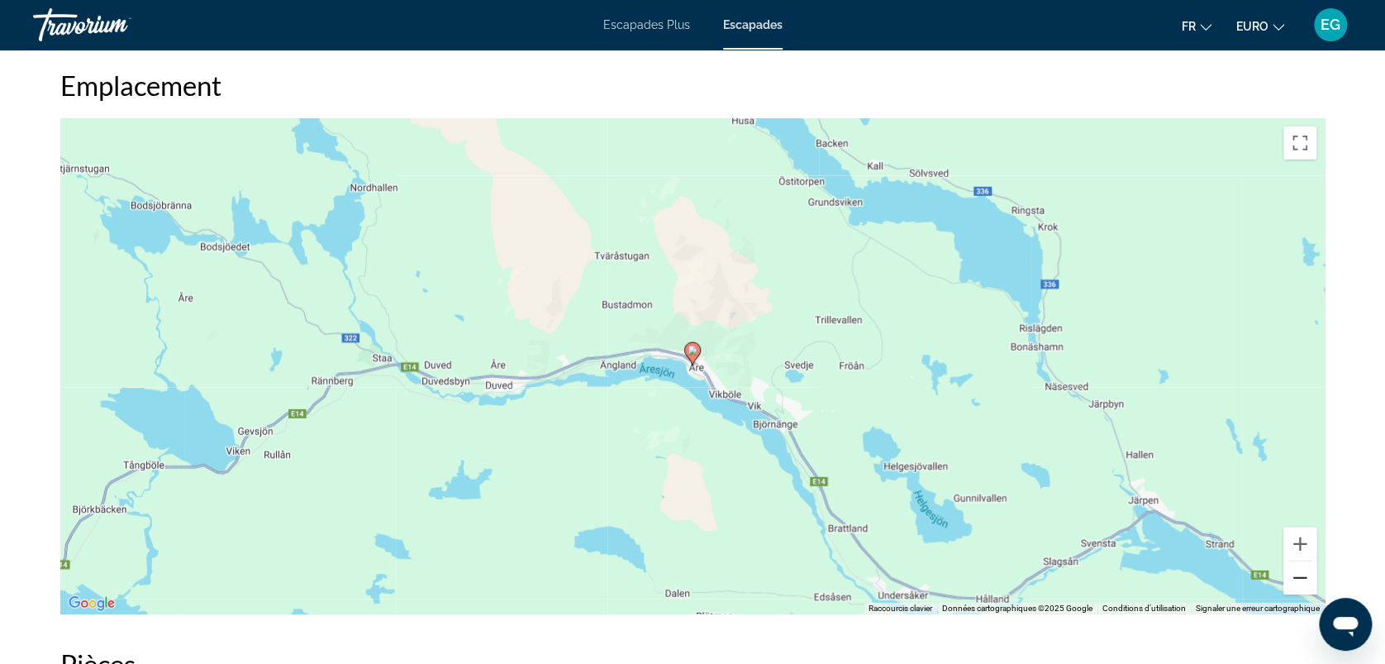
click at [1305, 561] on button "Zoom arrière" at bounding box center [1300, 577] width 33 height 33
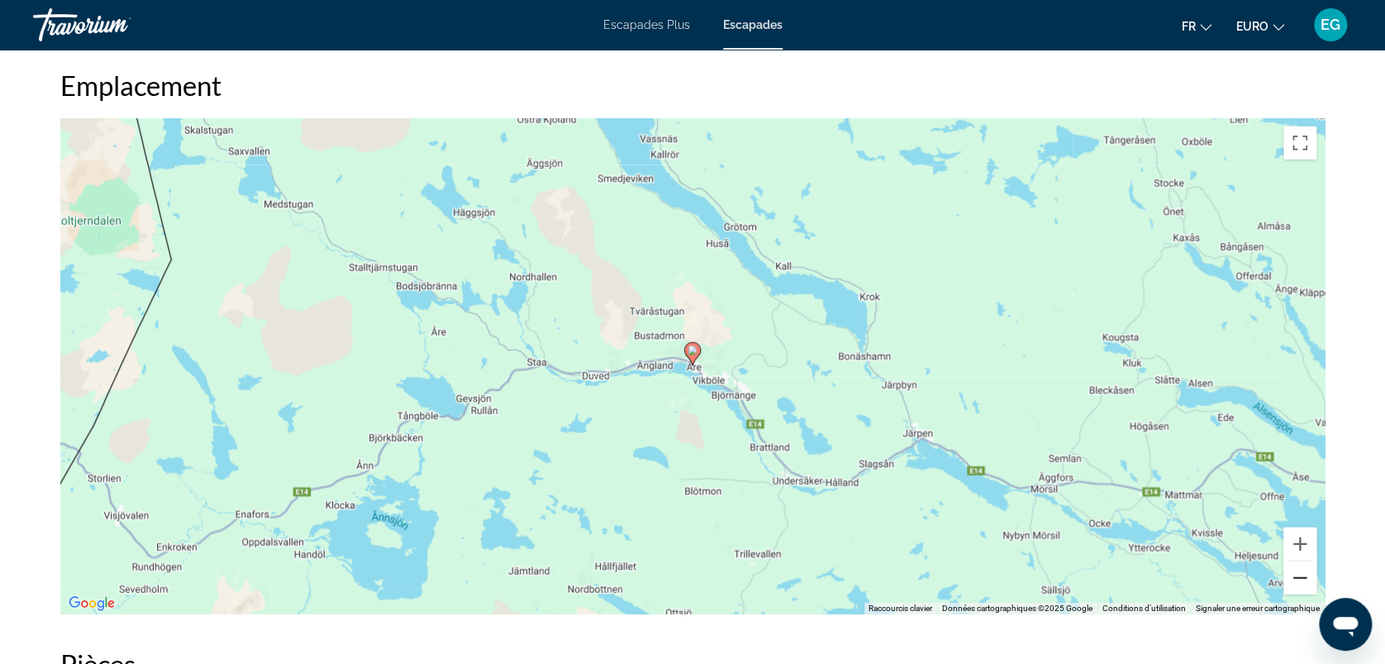
click at [1305, 561] on button "Zoom arrière" at bounding box center [1300, 577] width 33 height 33
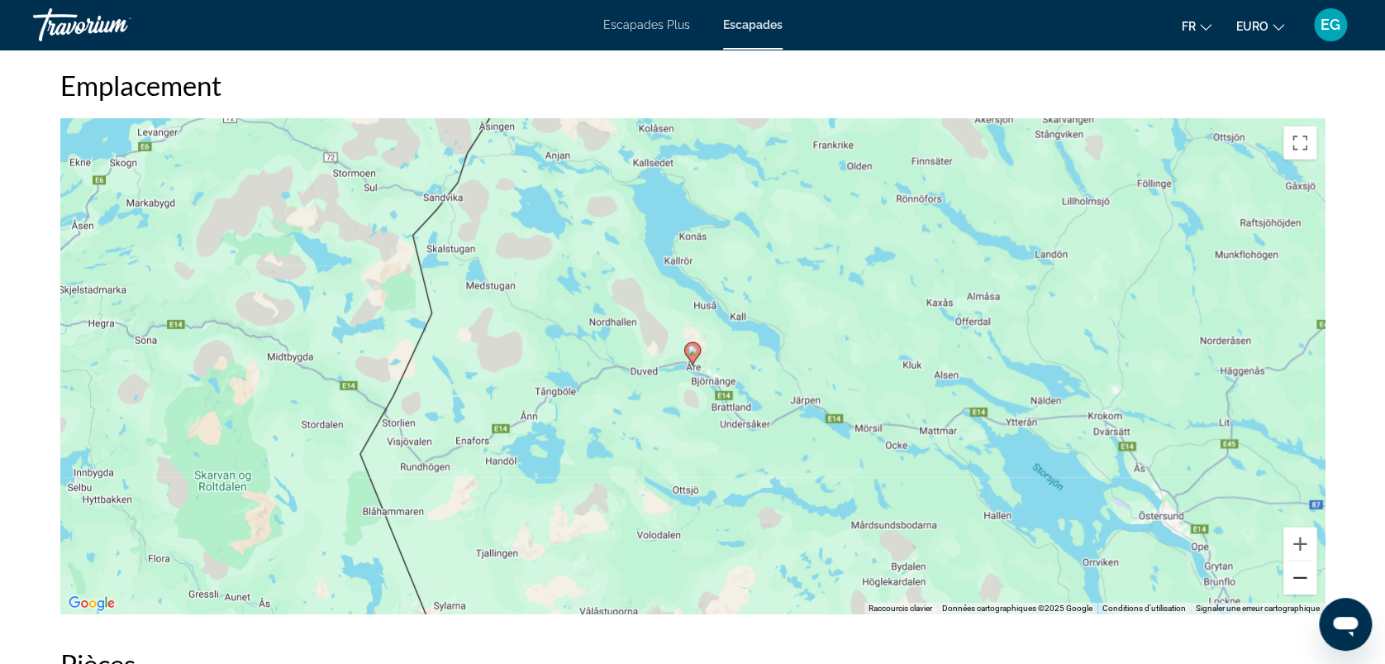
click at [1305, 561] on button "Zoom arrière" at bounding box center [1300, 577] width 33 height 33
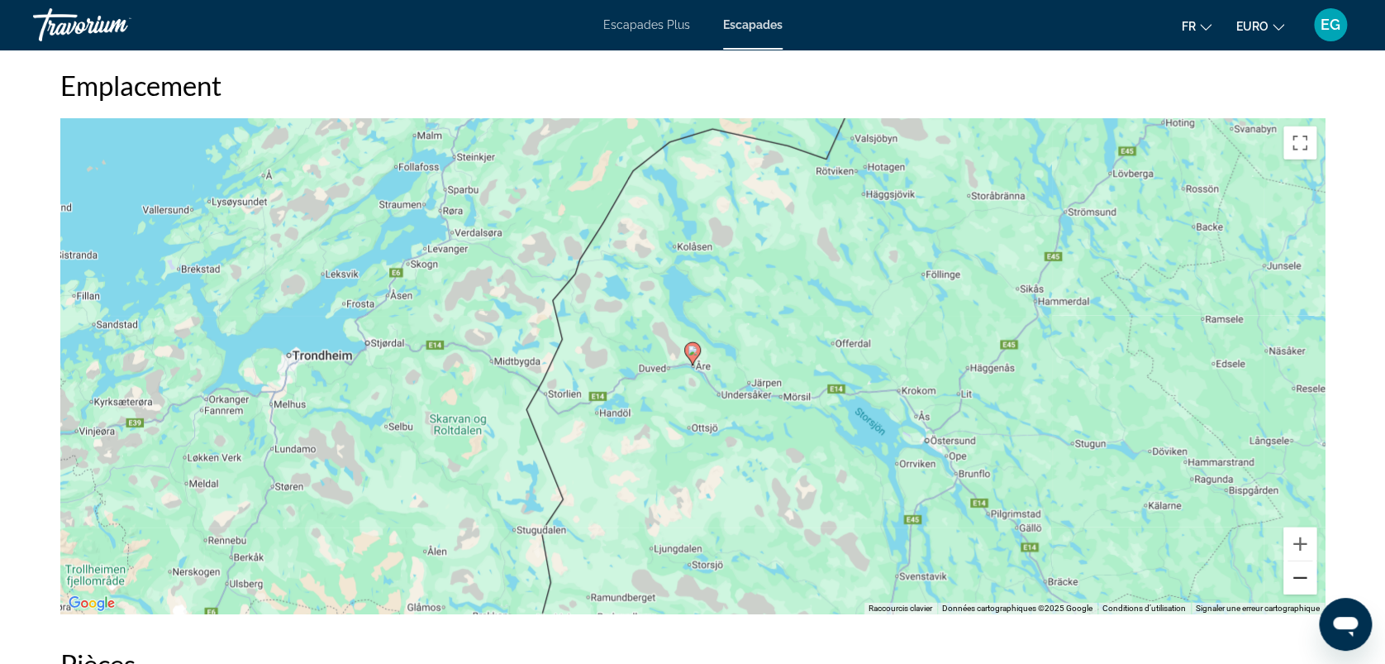
click at [1305, 561] on button "Zoom arrière" at bounding box center [1300, 577] width 33 height 33
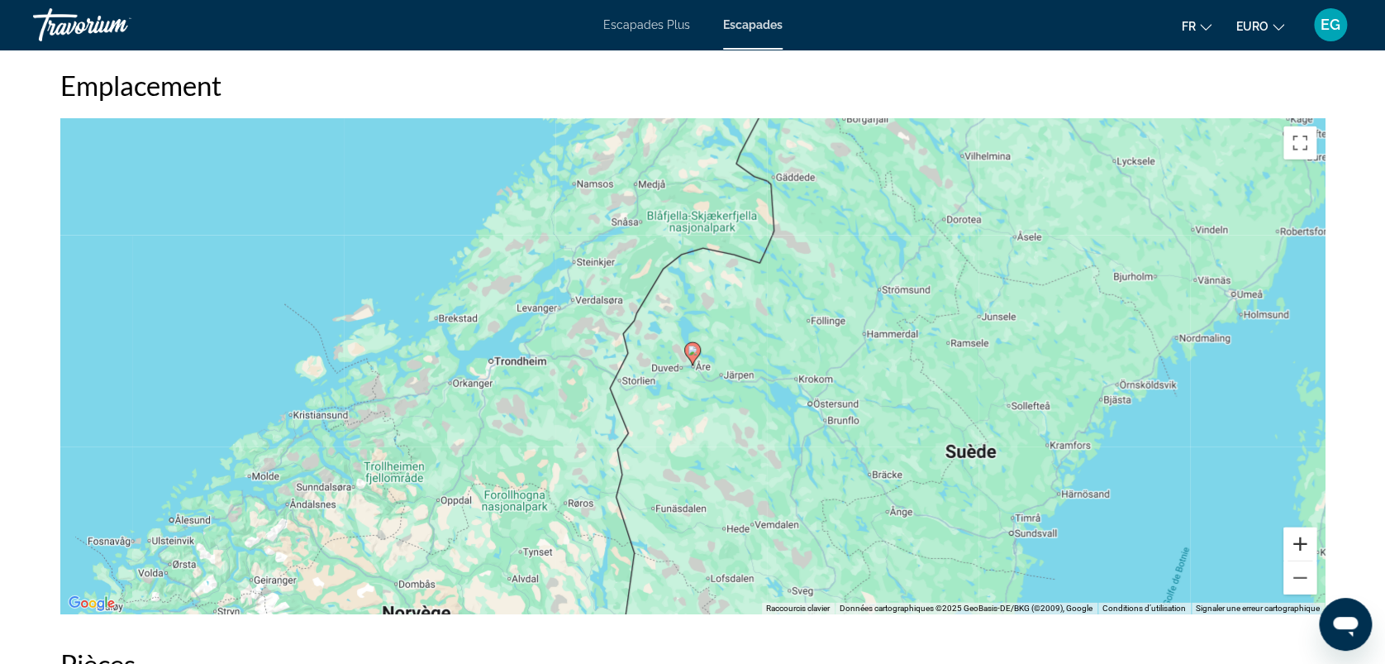
click at [1306, 527] on button "Zoom avant" at bounding box center [1300, 543] width 33 height 33
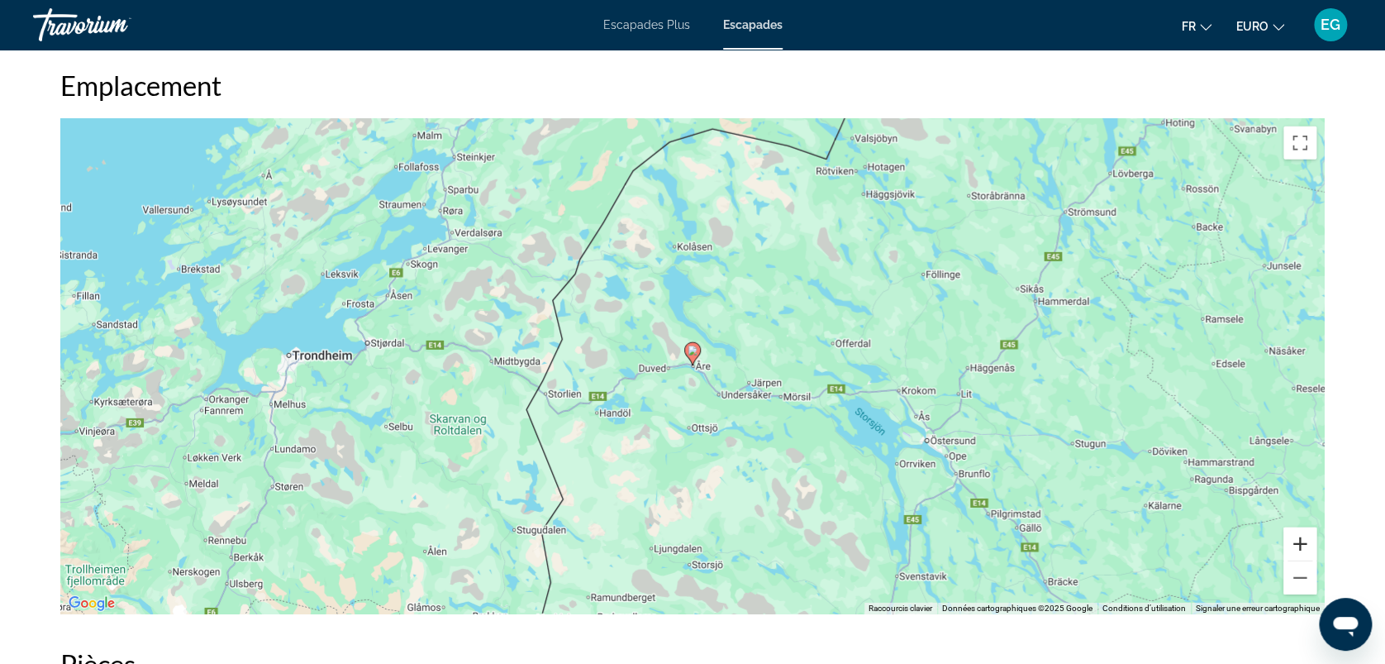
click at [1306, 527] on button "Zoom avant" at bounding box center [1300, 543] width 33 height 33
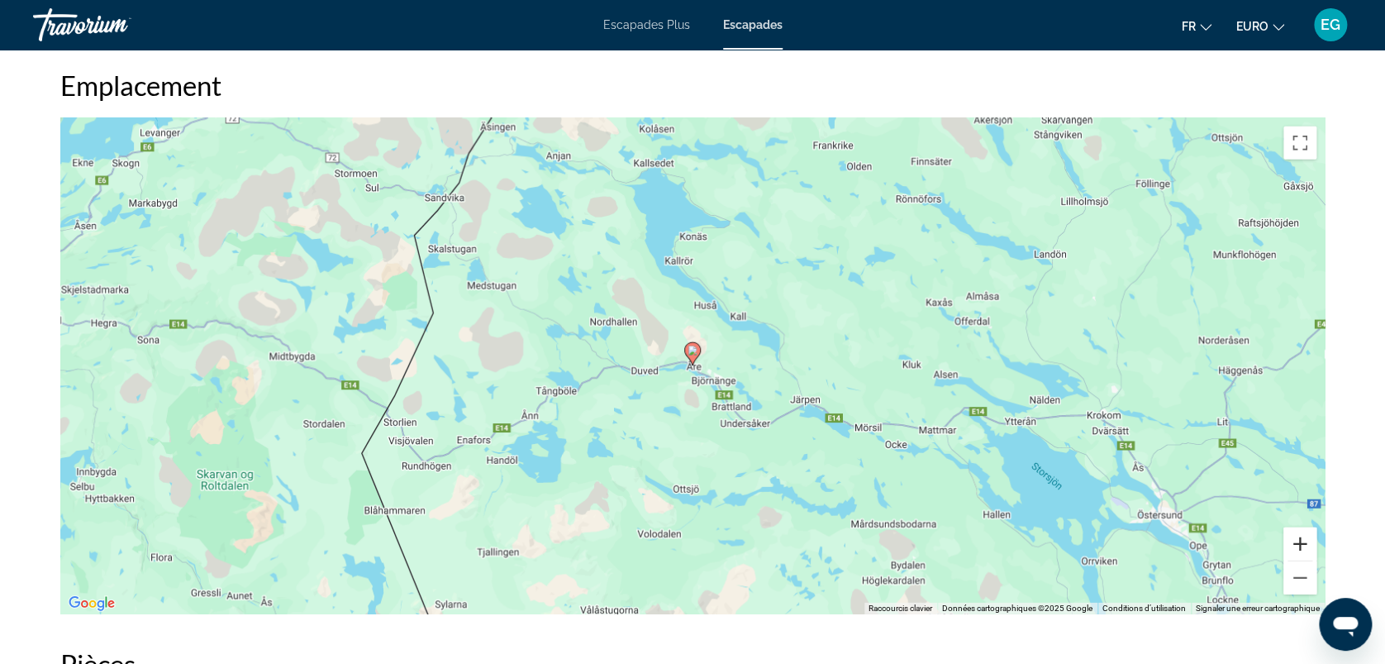
click at [1306, 527] on button "Zoom avant" at bounding box center [1300, 543] width 33 height 33
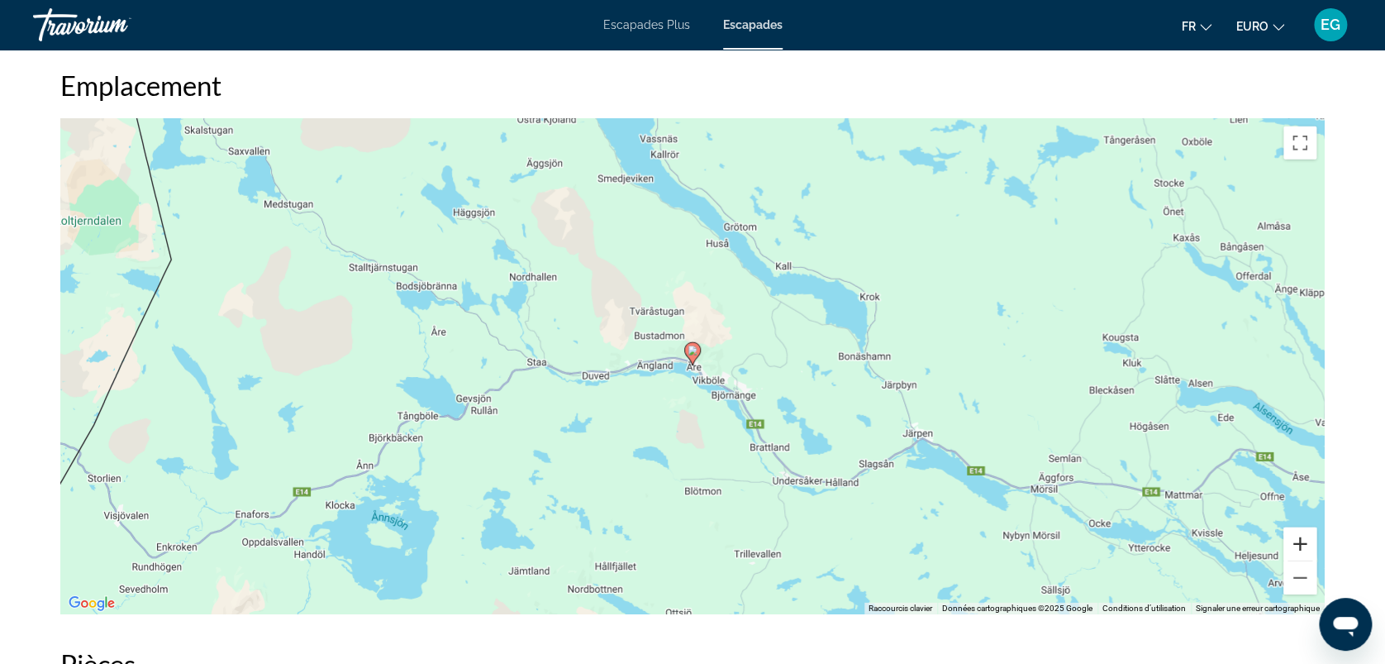
click at [1306, 527] on button "Zoom avant" at bounding box center [1300, 543] width 33 height 33
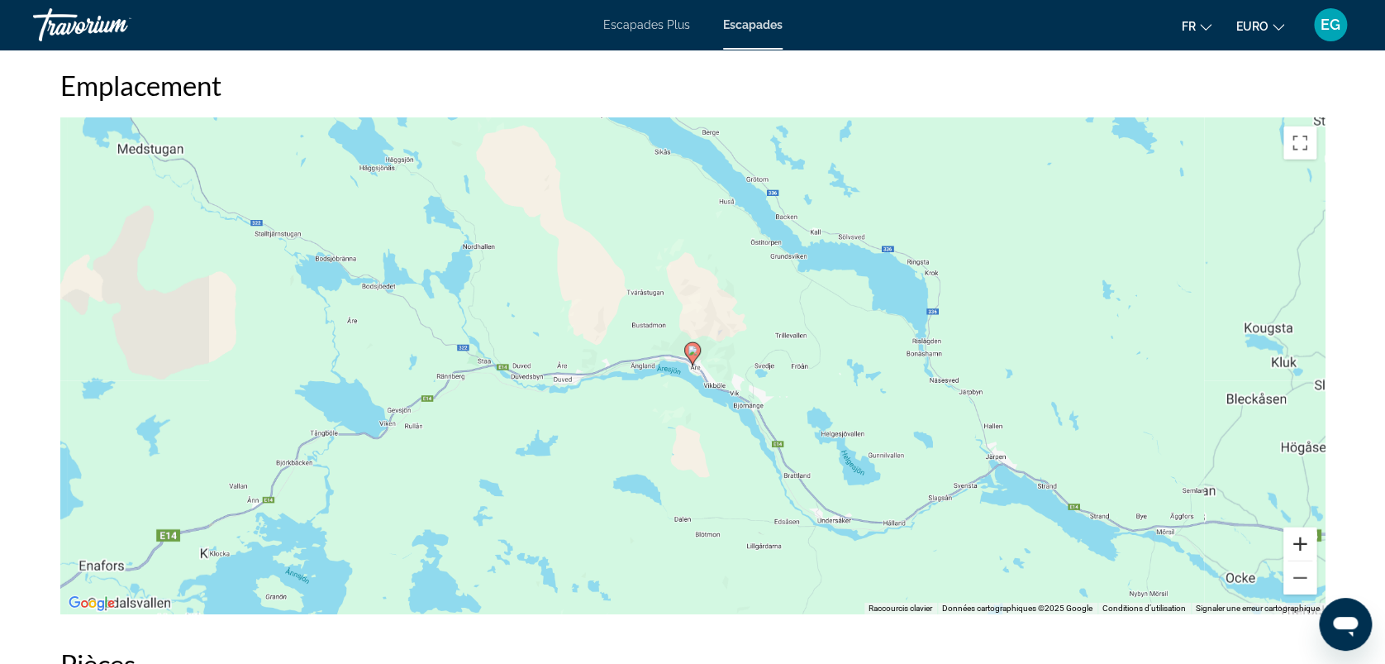
click at [1306, 527] on button "Zoom avant" at bounding box center [1300, 543] width 33 height 33
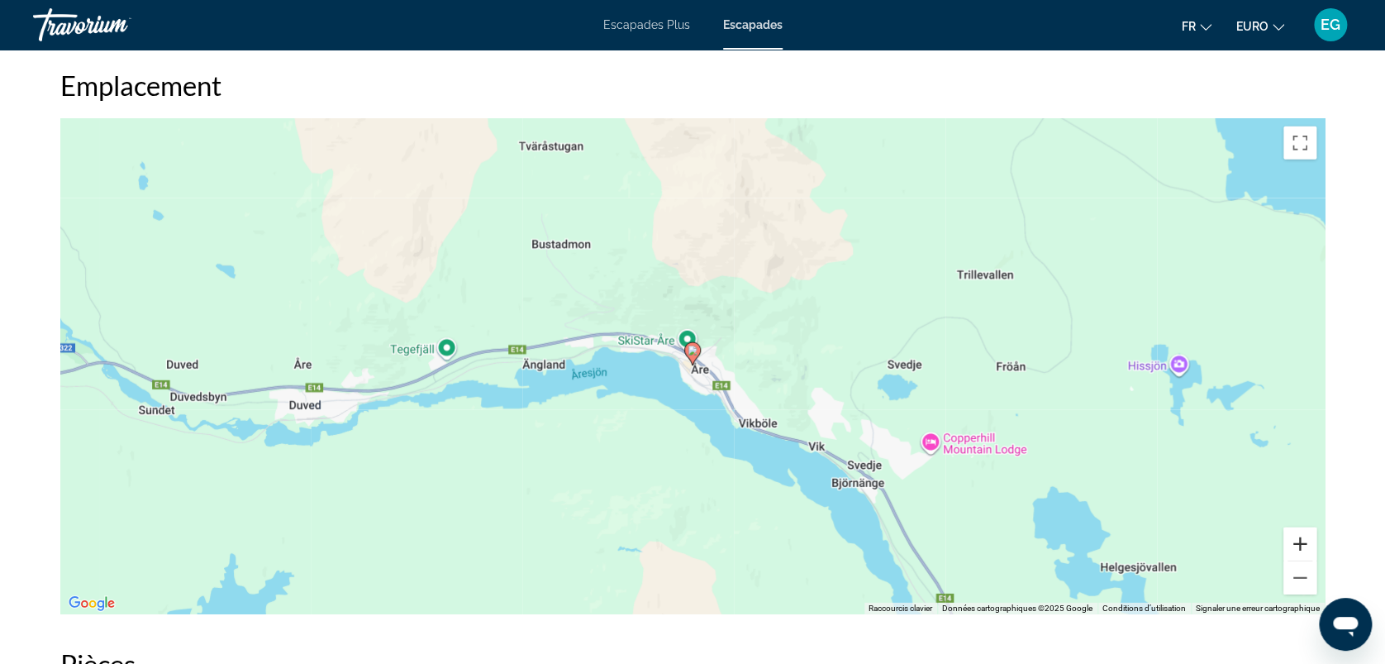
click at [1306, 527] on button "Zoom avant" at bounding box center [1300, 543] width 33 height 33
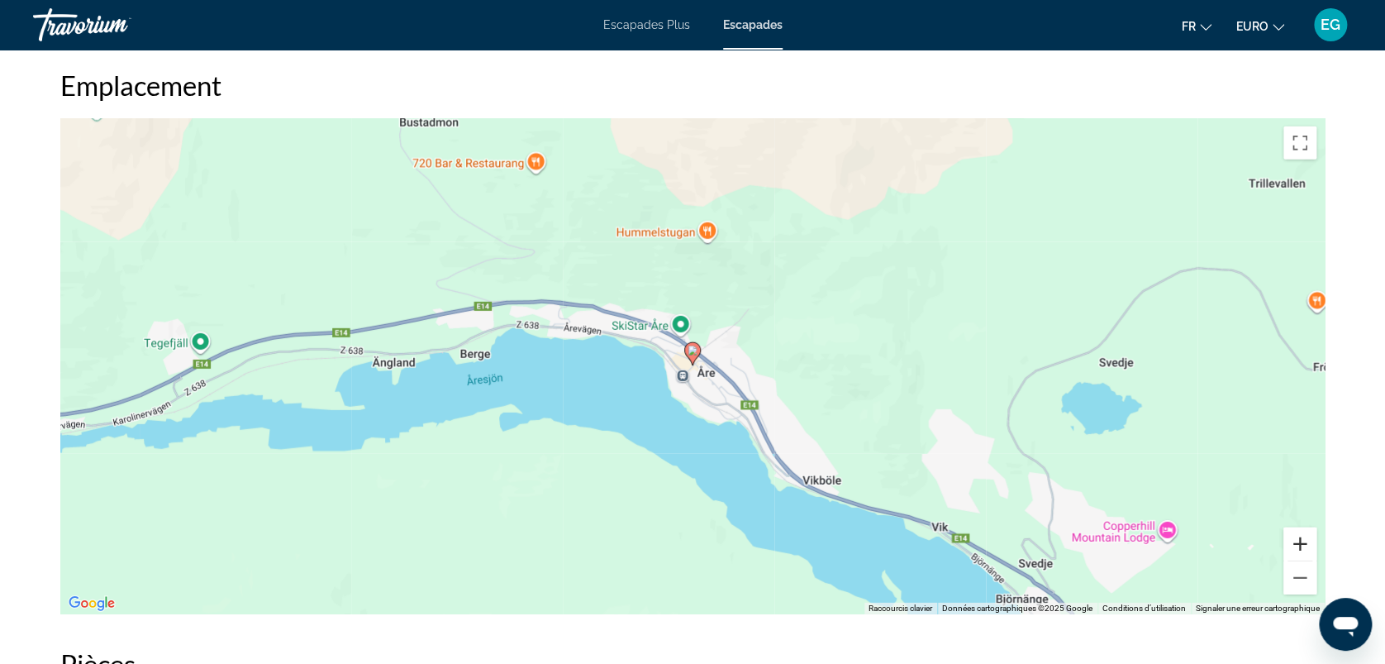
click at [1306, 527] on button "Zoom avant" at bounding box center [1300, 543] width 33 height 33
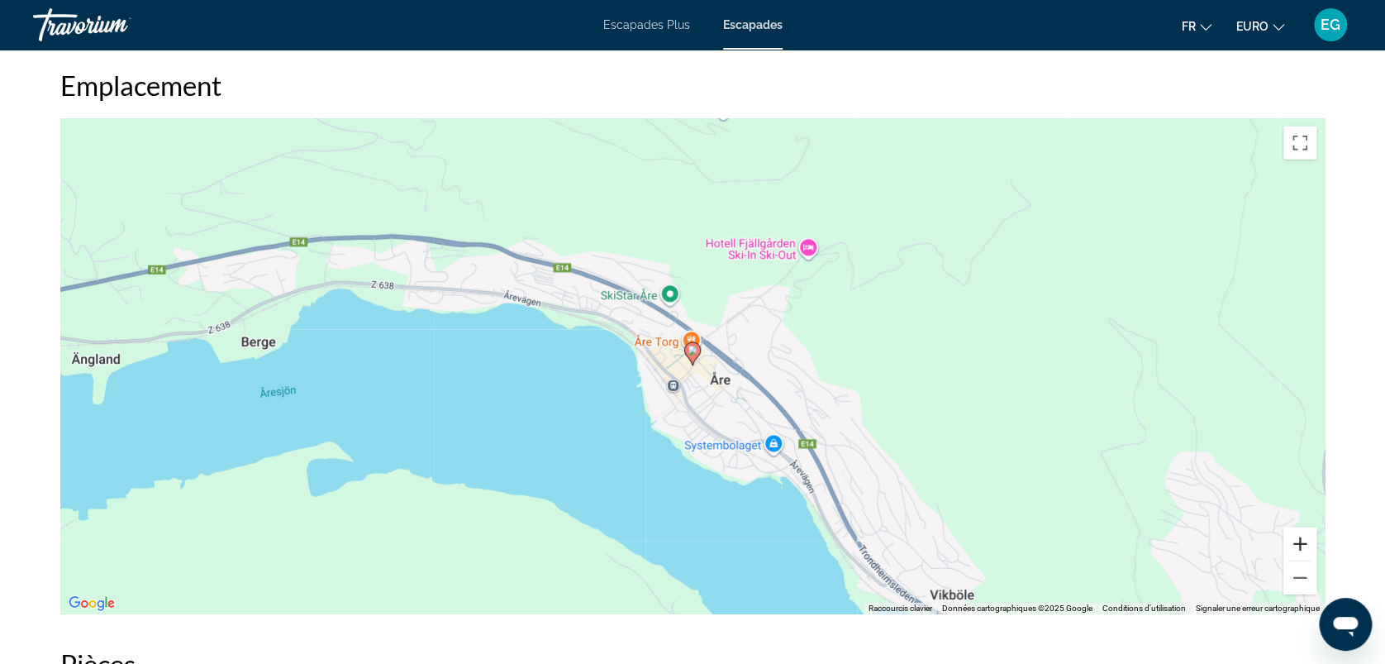
click at [1306, 527] on button "Zoom avant" at bounding box center [1300, 543] width 33 height 33
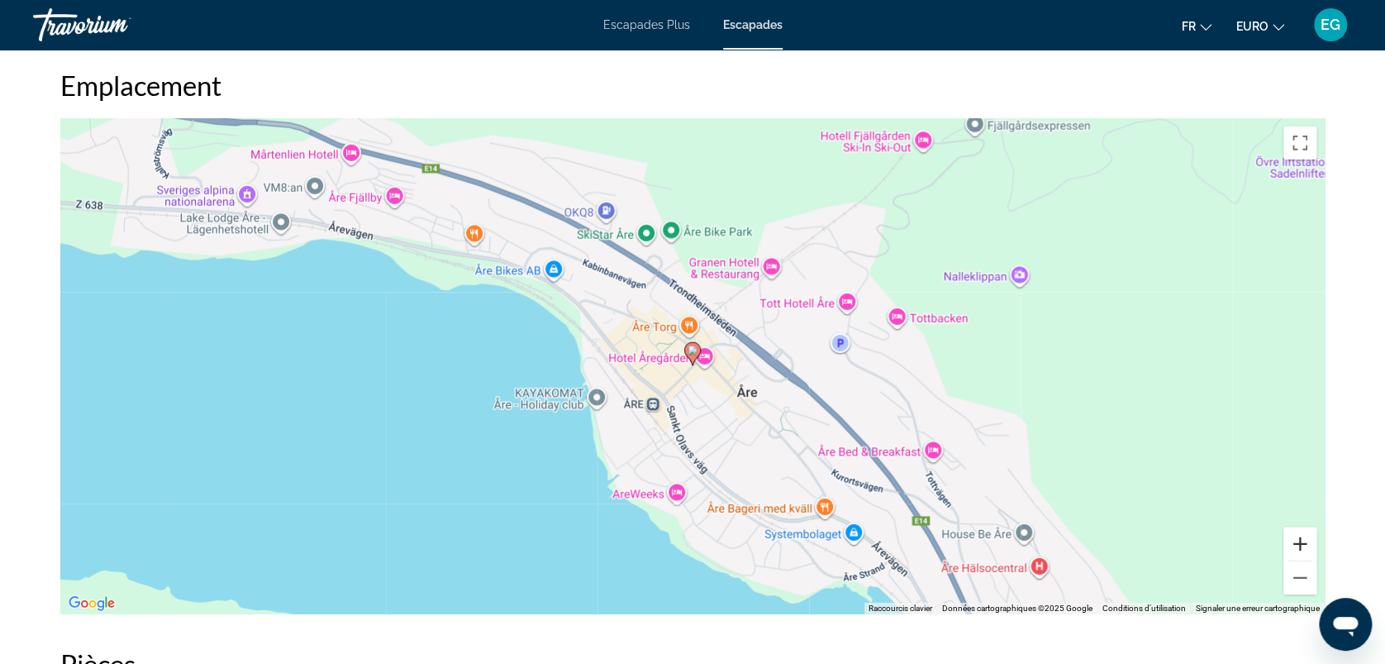
click at [1306, 527] on button "Zoom avant" at bounding box center [1300, 543] width 33 height 33
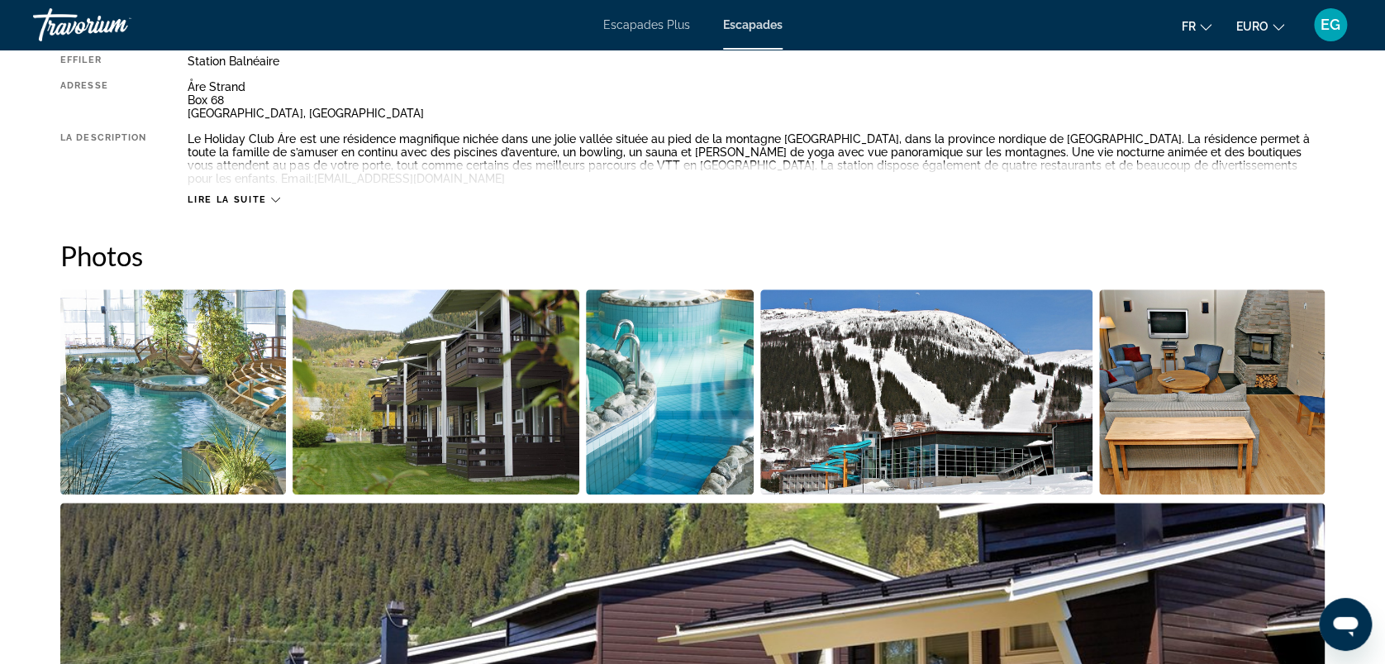
scroll to position [622, 0]
click at [198, 366] on img "Ouvrir le curseur d’image en plein écran" at bounding box center [173, 392] width 226 height 205
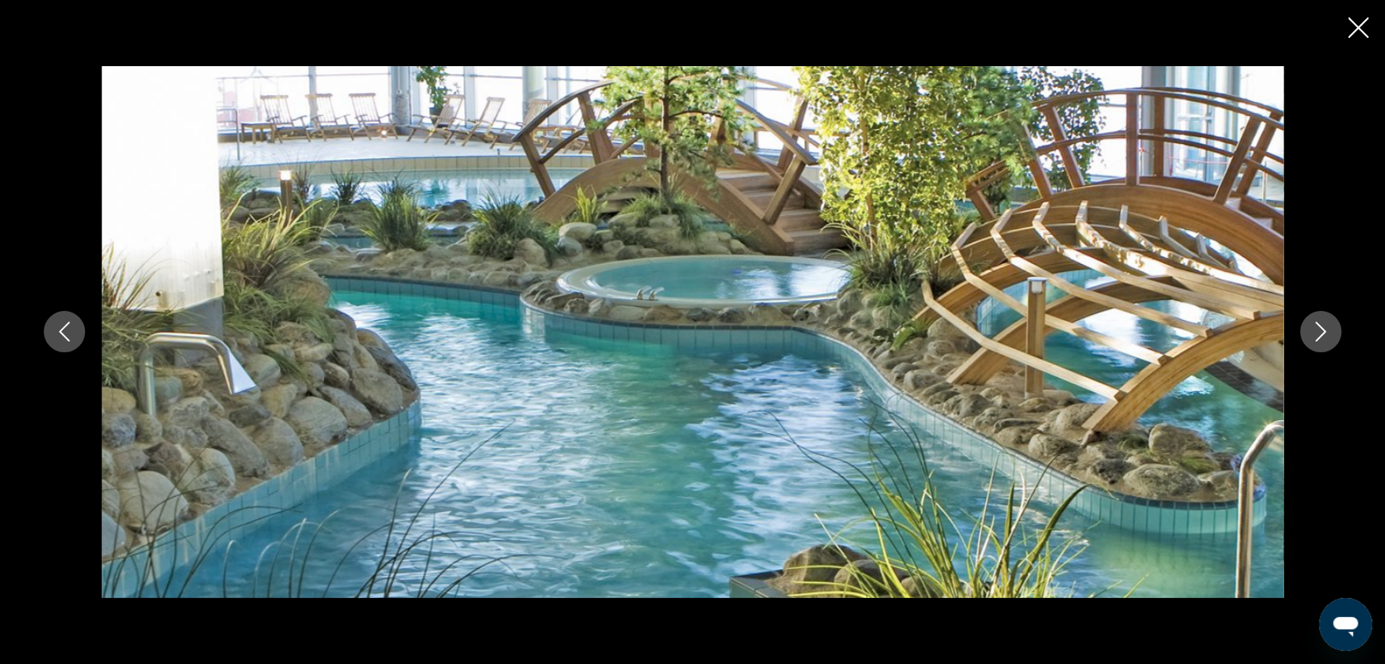
click at [1321, 335] on icon "Image suivante" at bounding box center [1321, 332] width 11 height 20
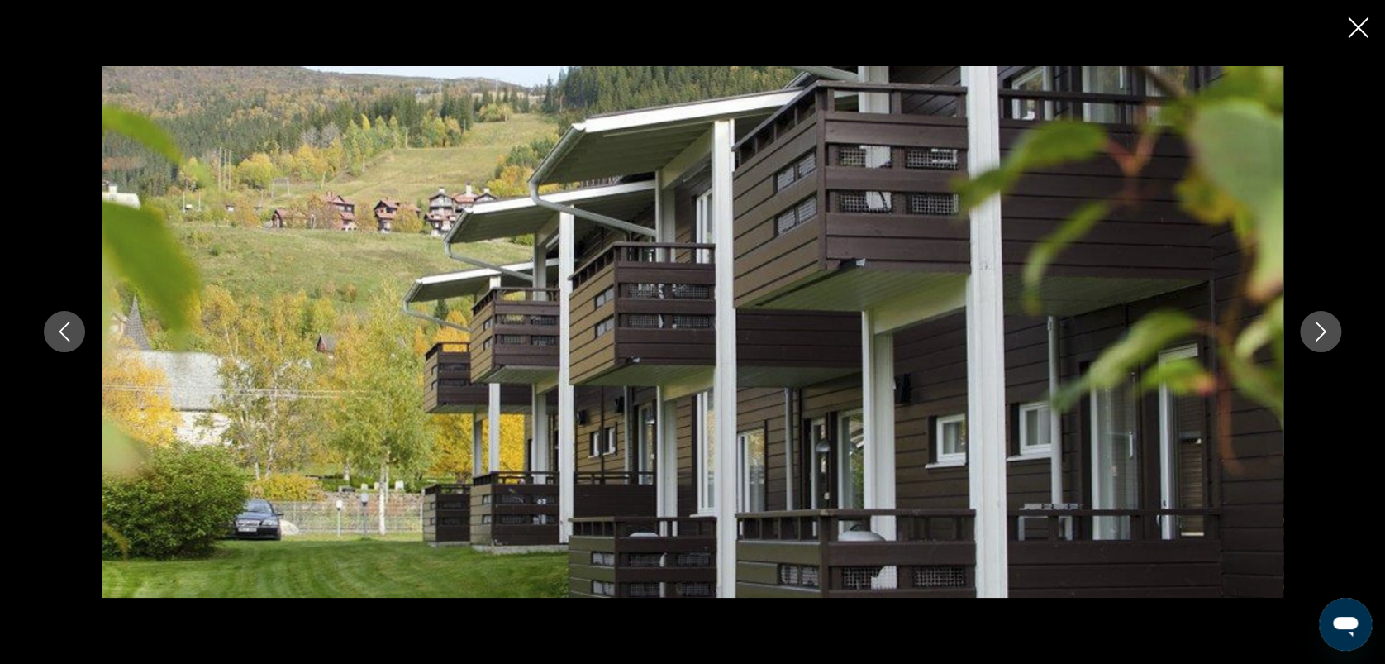
click at [1321, 335] on icon "Image suivante" at bounding box center [1321, 332] width 11 height 20
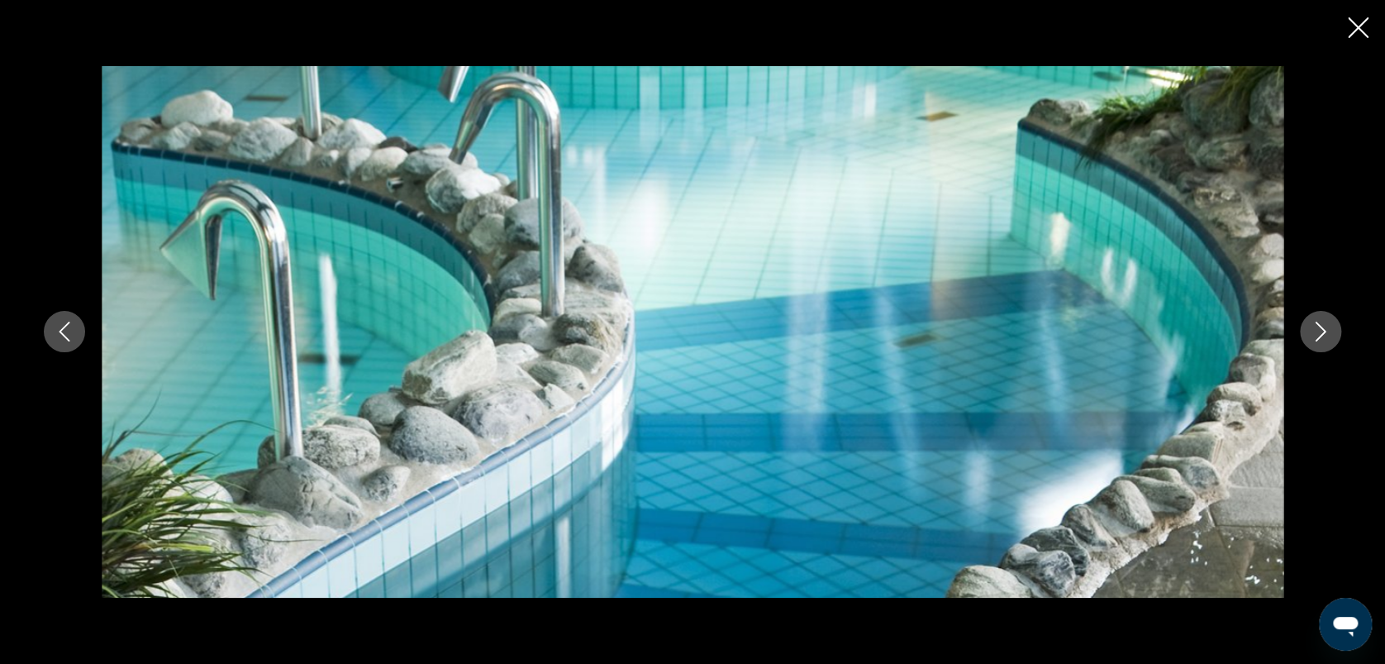
click at [1321, 335] on icon "Image suivante" at bounding box center [1321, 332] width 11 height 20
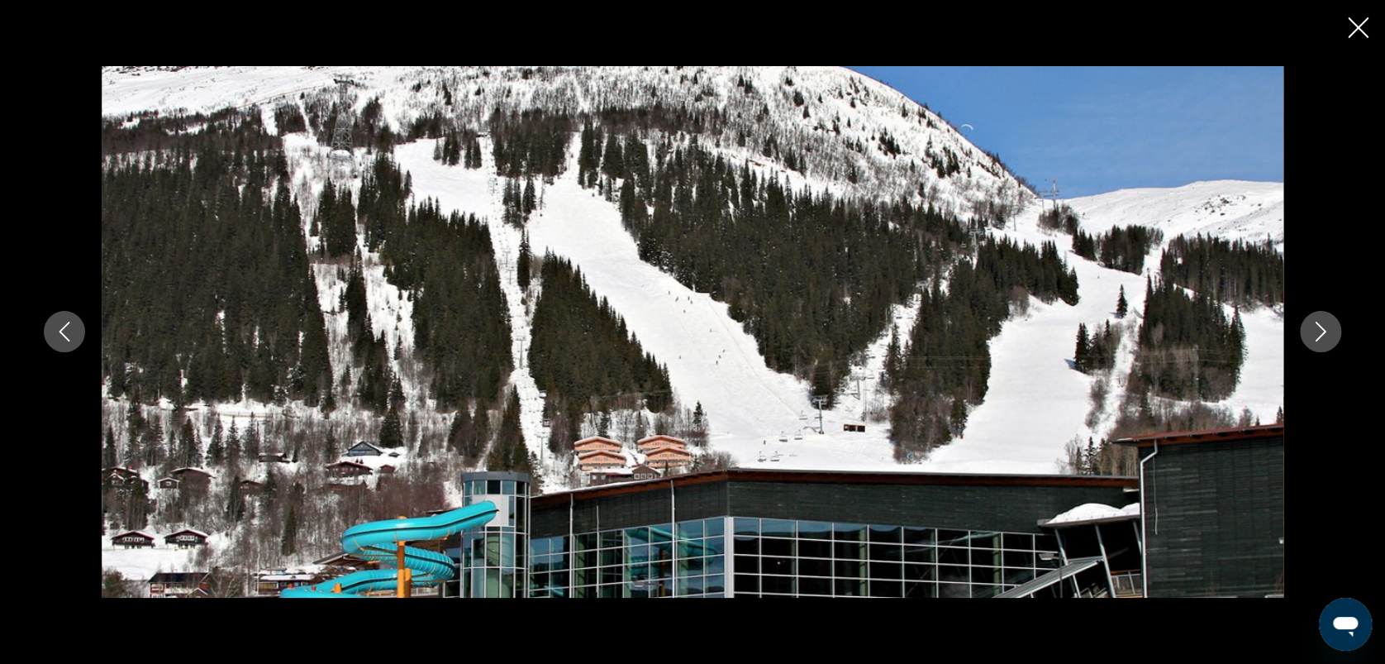
click at [1321, 335] on icon "Image suivante" at bounding box center [1321, 332] width 11 height 20
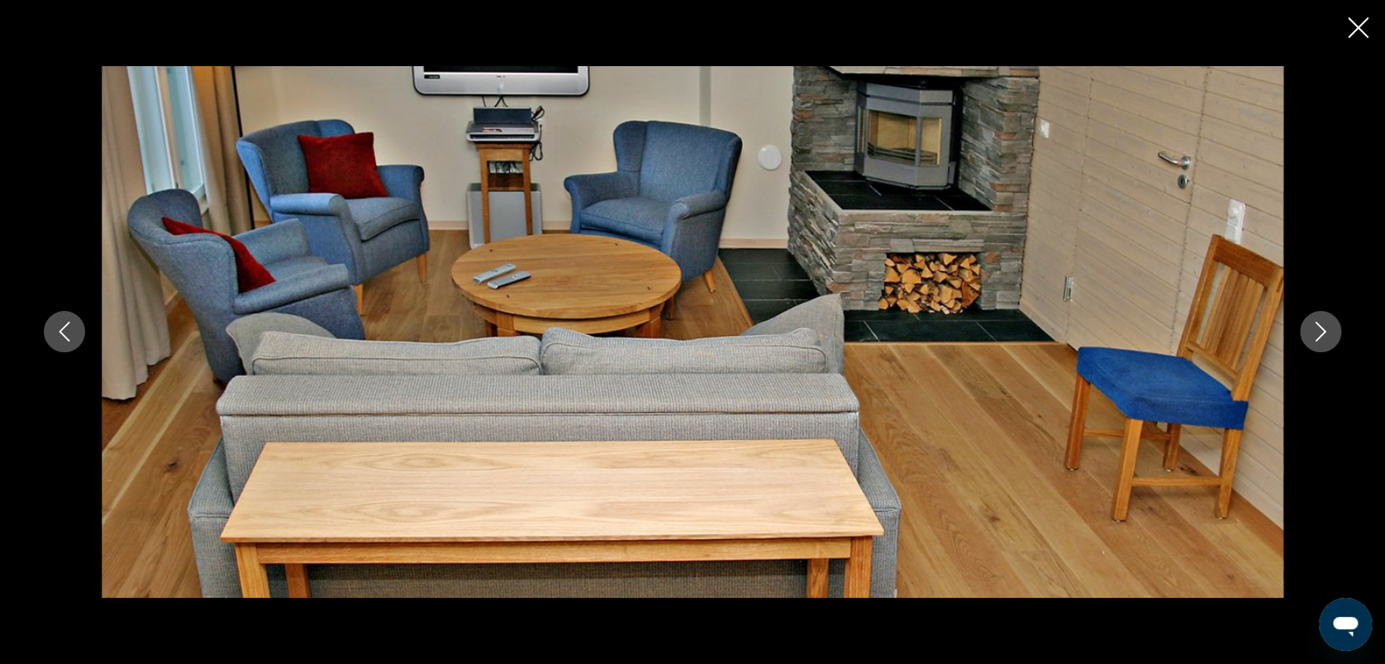
click at [1321, 335] on icon "Image suivante" at bounding box center [1321, 332] width 11 height 20
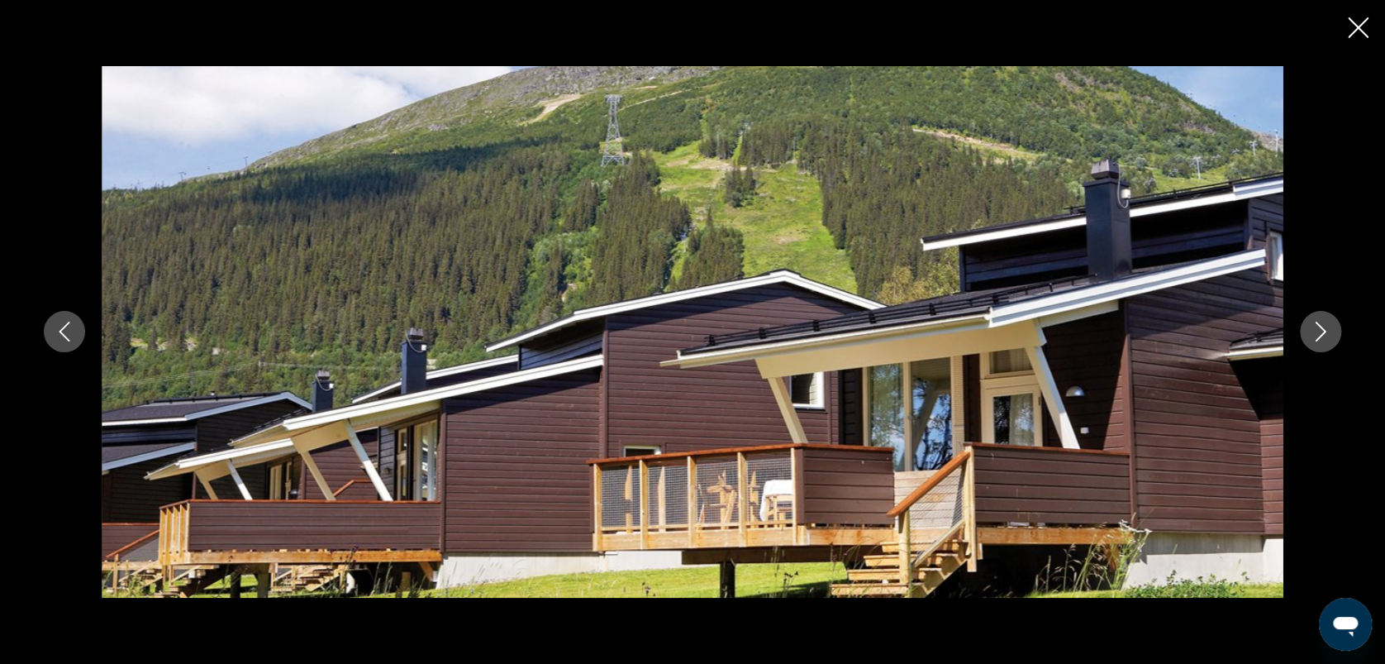
click at [1321, 335] on icon "Image suivante" at bounding box center [1321, 332] width 11 height 20
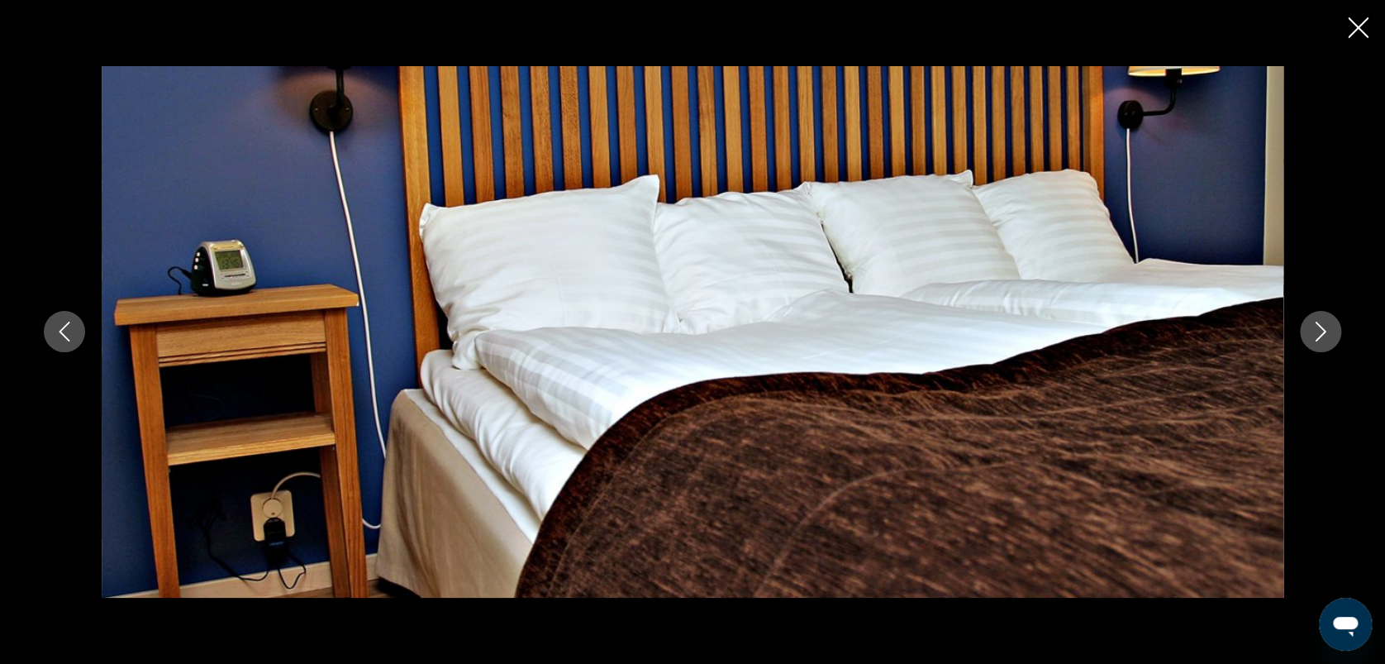
click at [1321, 335] on icon "Image suivante" at bounding box center [1321, 332] width 11 height 20
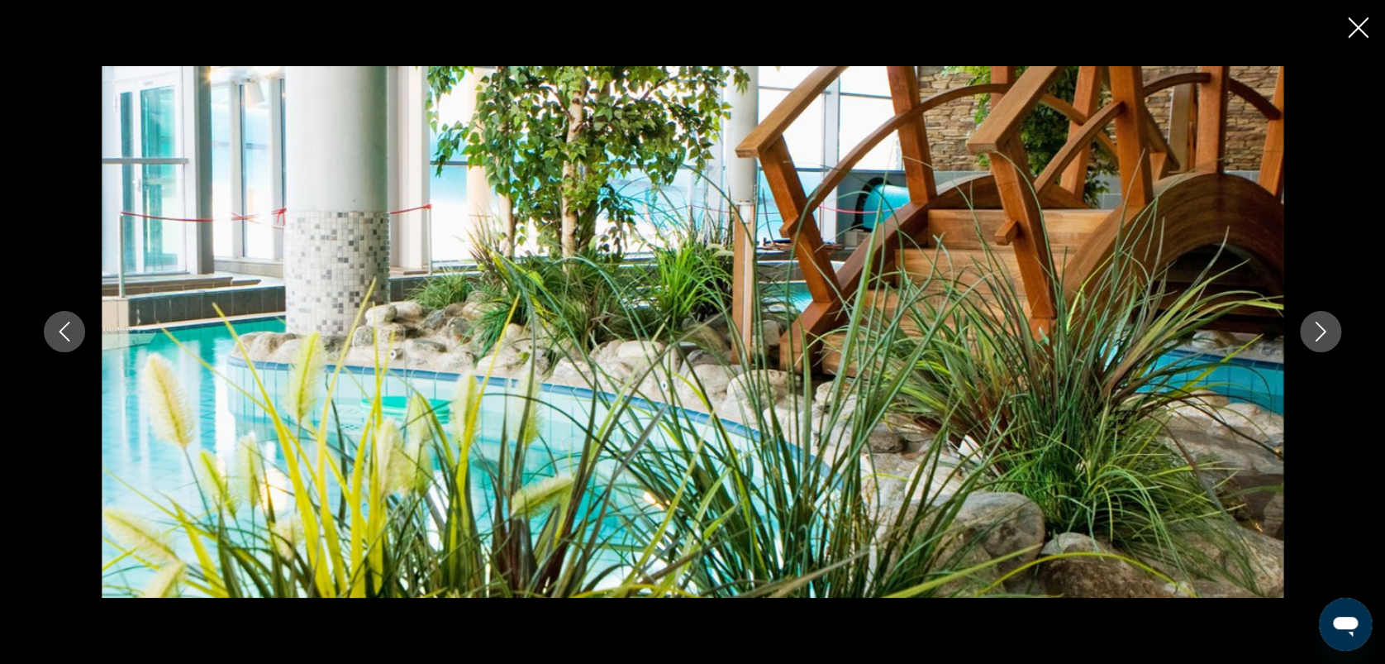
click at [1321, 335] on icon "Image suivante" at bounding box center [1321, 332] width 11 height 20
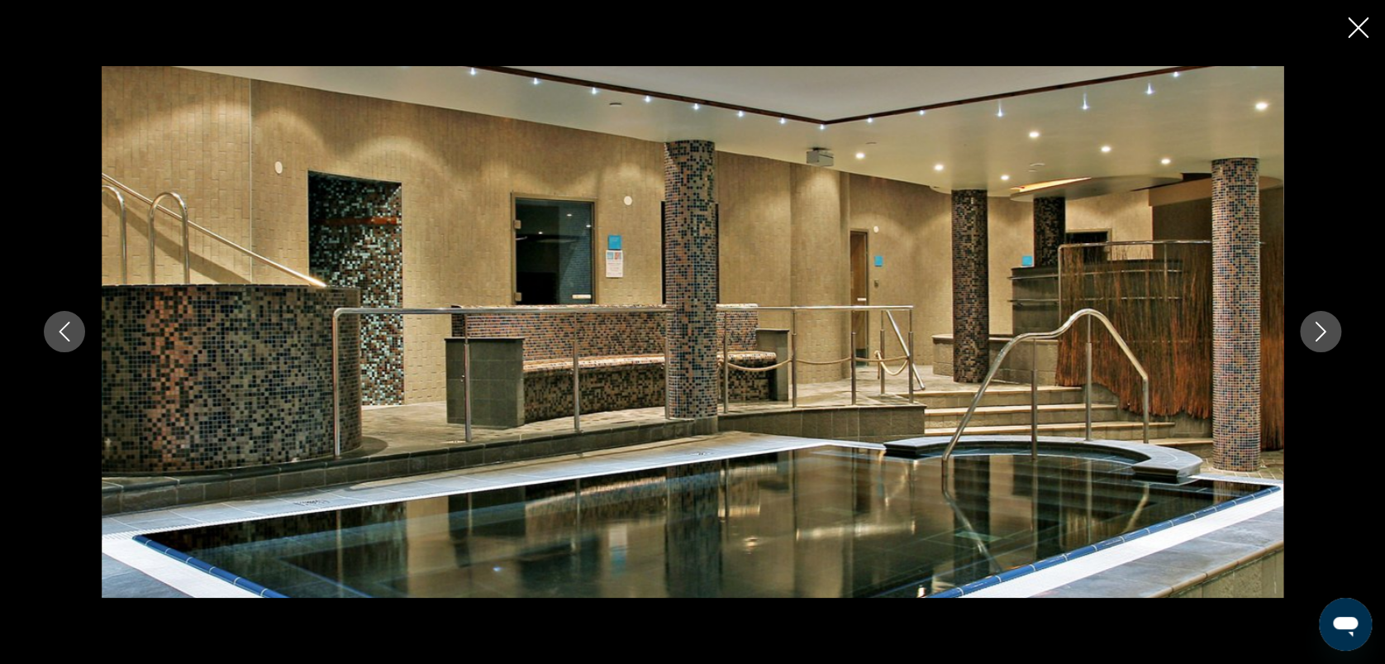
click at [1321, 335] on icon "Image suivante" at bounding box center [1321, 332] width 11 height 20
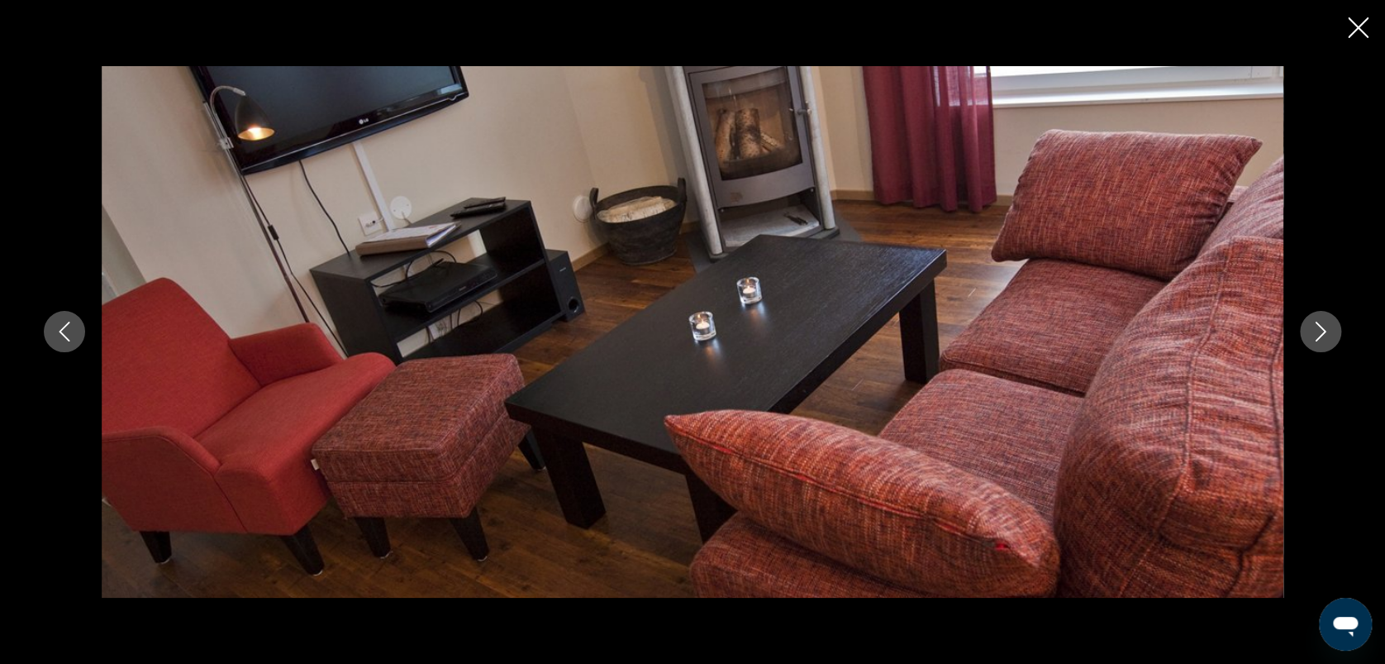
click at [1321, 335] on icon "Image suivante" at bounding box center [1321, 332] width 11 height 20
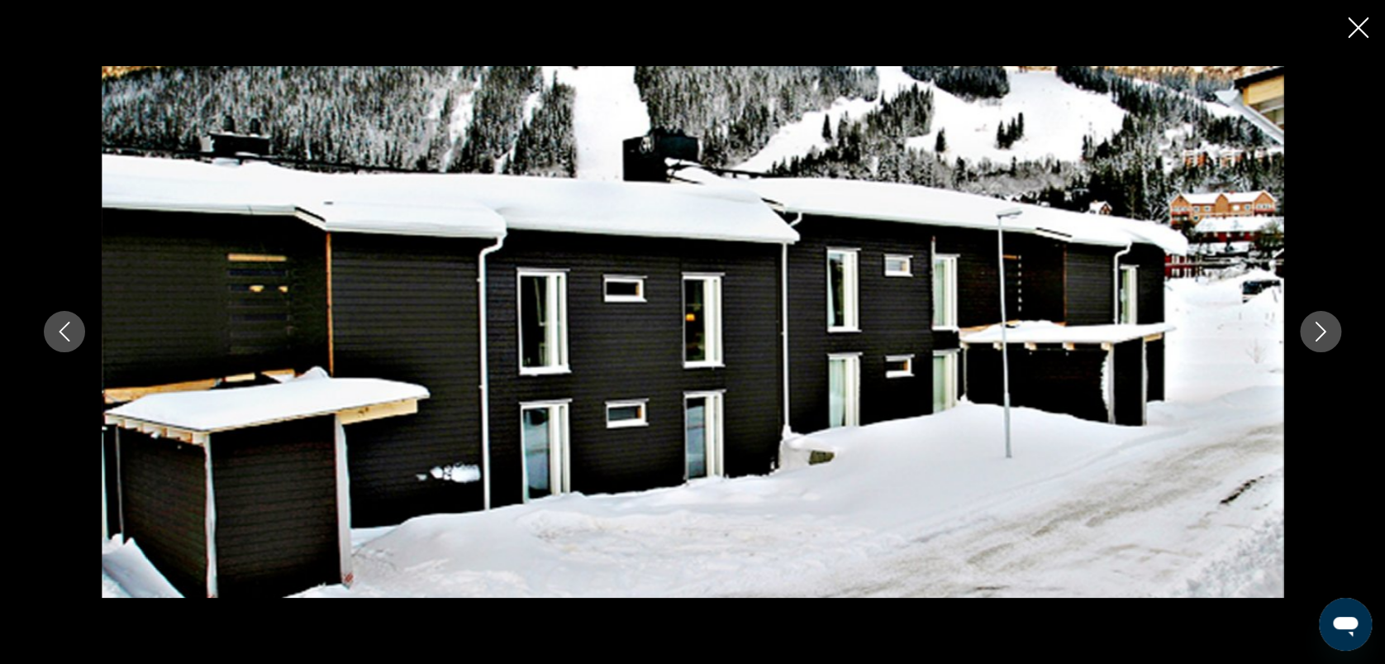
click at [1321, 335] on icon "Image suivante" at bounding box center [1321, 332] width 11 height 20
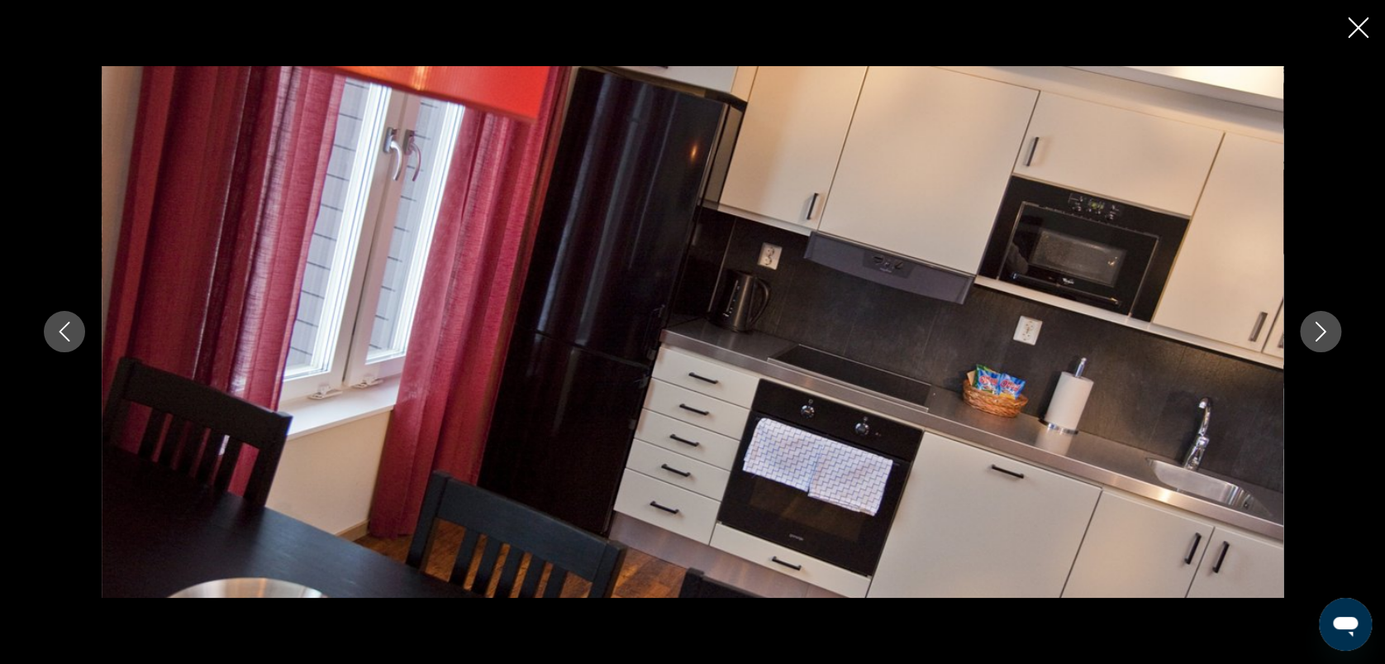
click at [1321, 335] on icon "Image suivante" at bounding box center [1321, 332] width 11 height 20
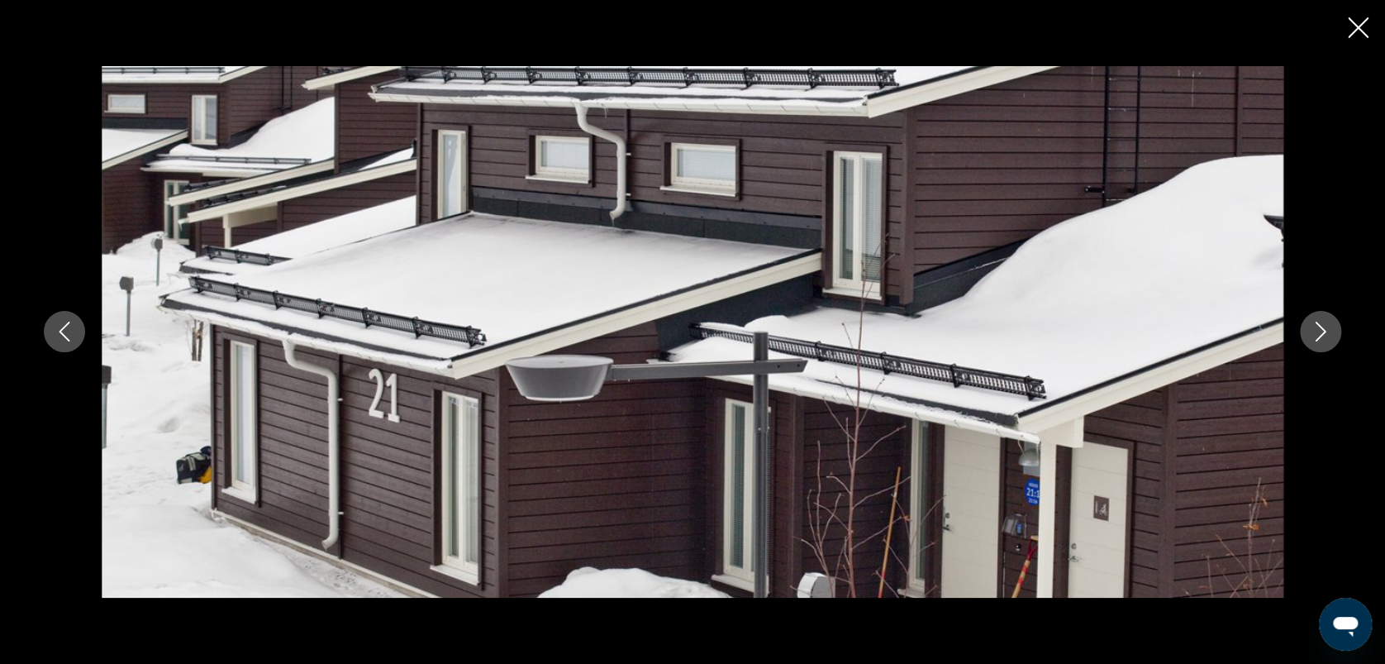
click at [1321, 335] on icon "Image suivante" at bounding box center [1321, 332] width 11 height 20
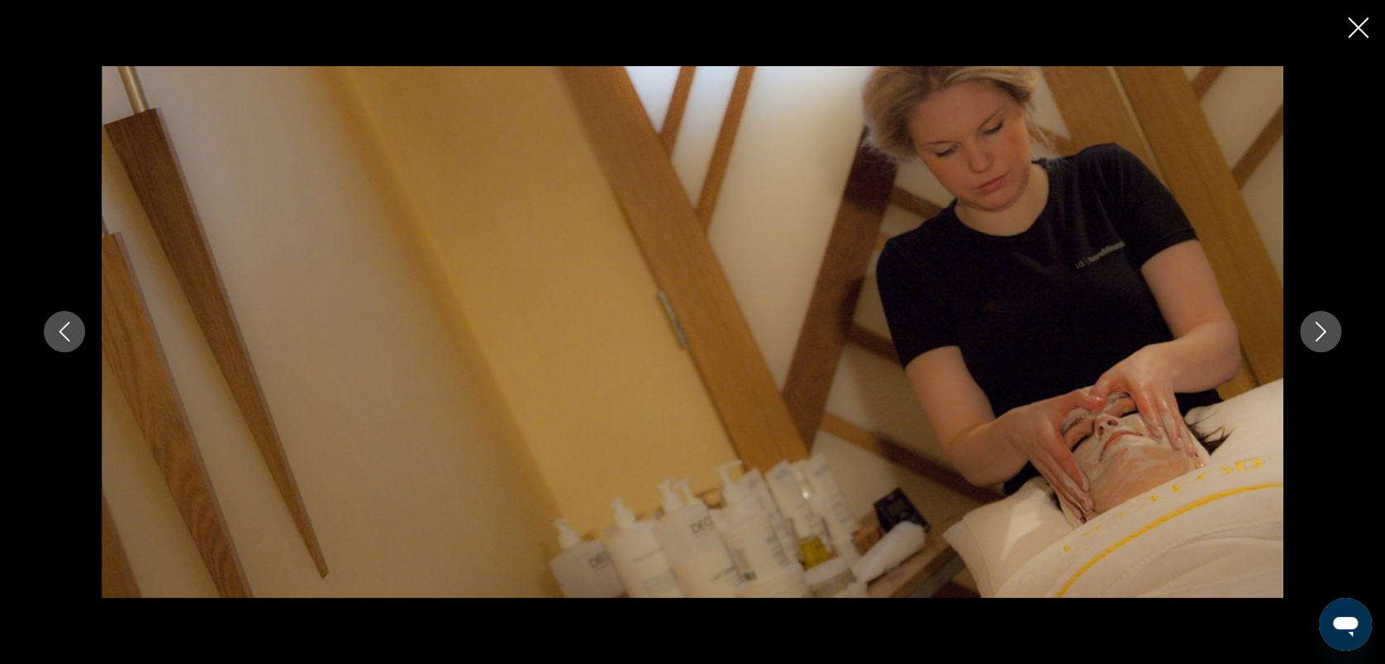
click at [1321, 335] on icon "Image suivante" at bounding box center [1321, 332] width 11 height 20
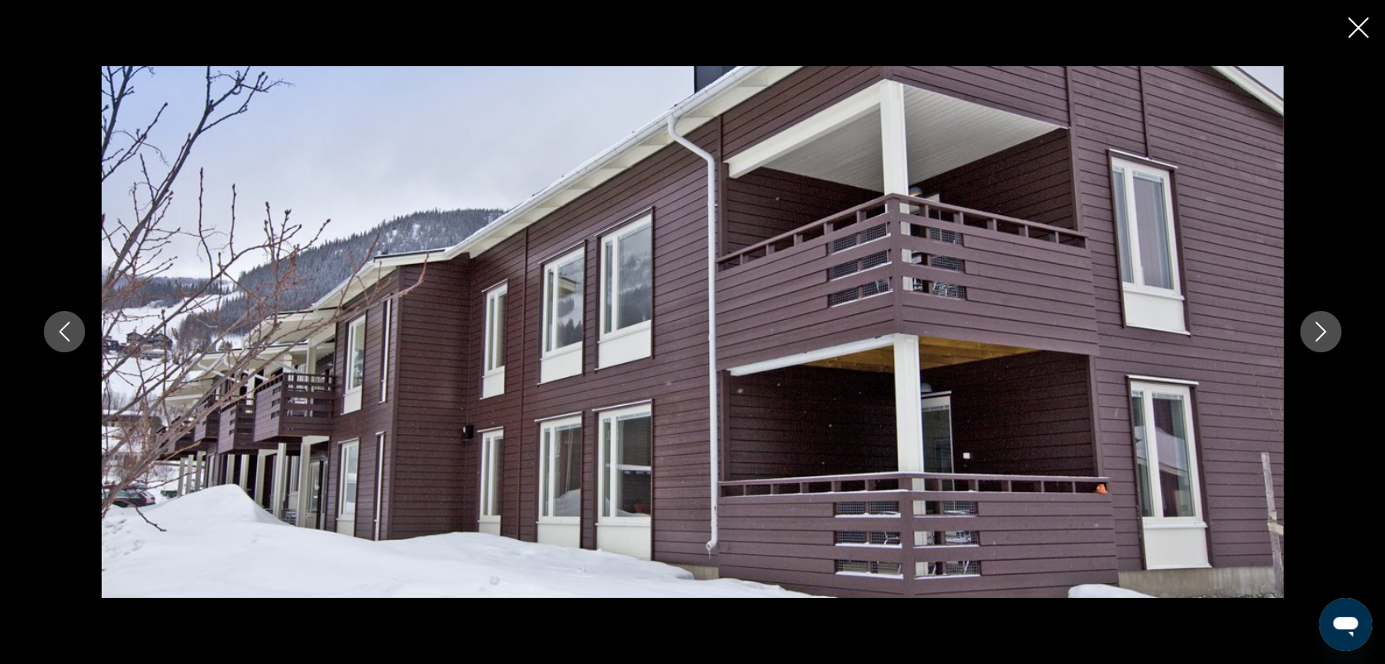
click at [1321, 335] on icon "Image suivante" at bounding box center [1321, 332] width 11 height 20
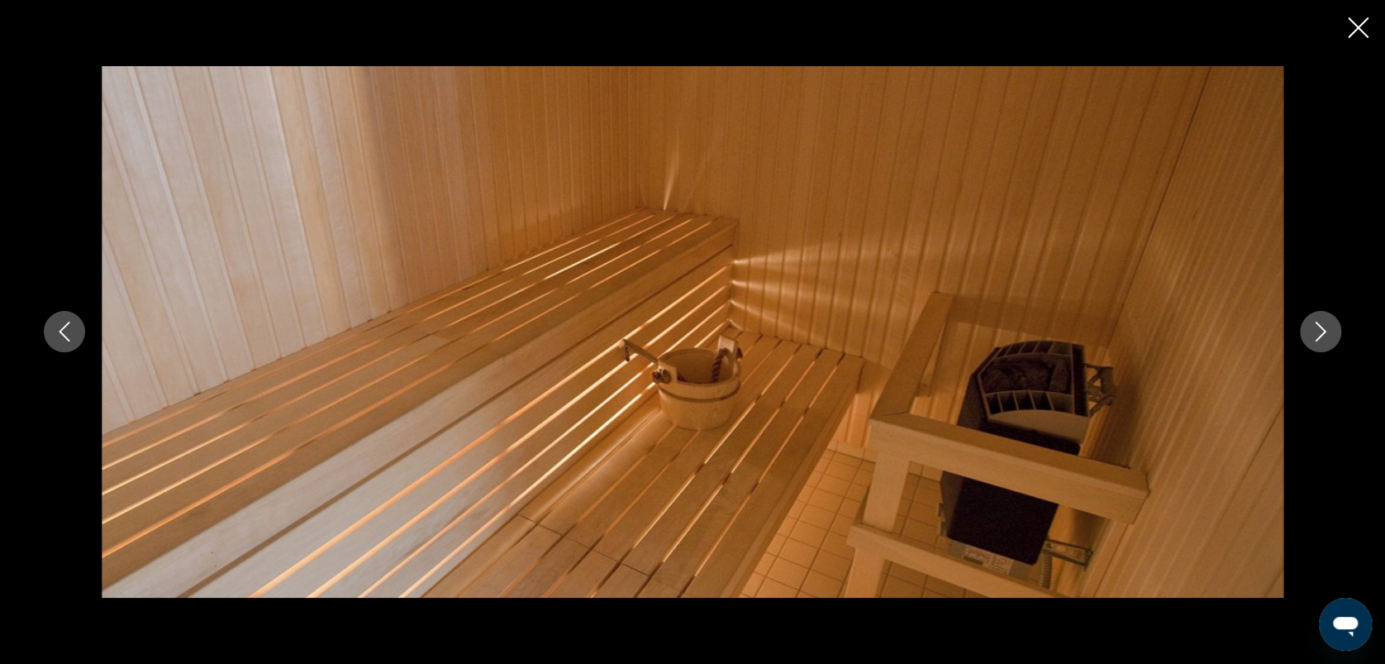
click at [1321, 335] on icon "Image suivante" at bounding box center [1321, 332] width 11 height 20
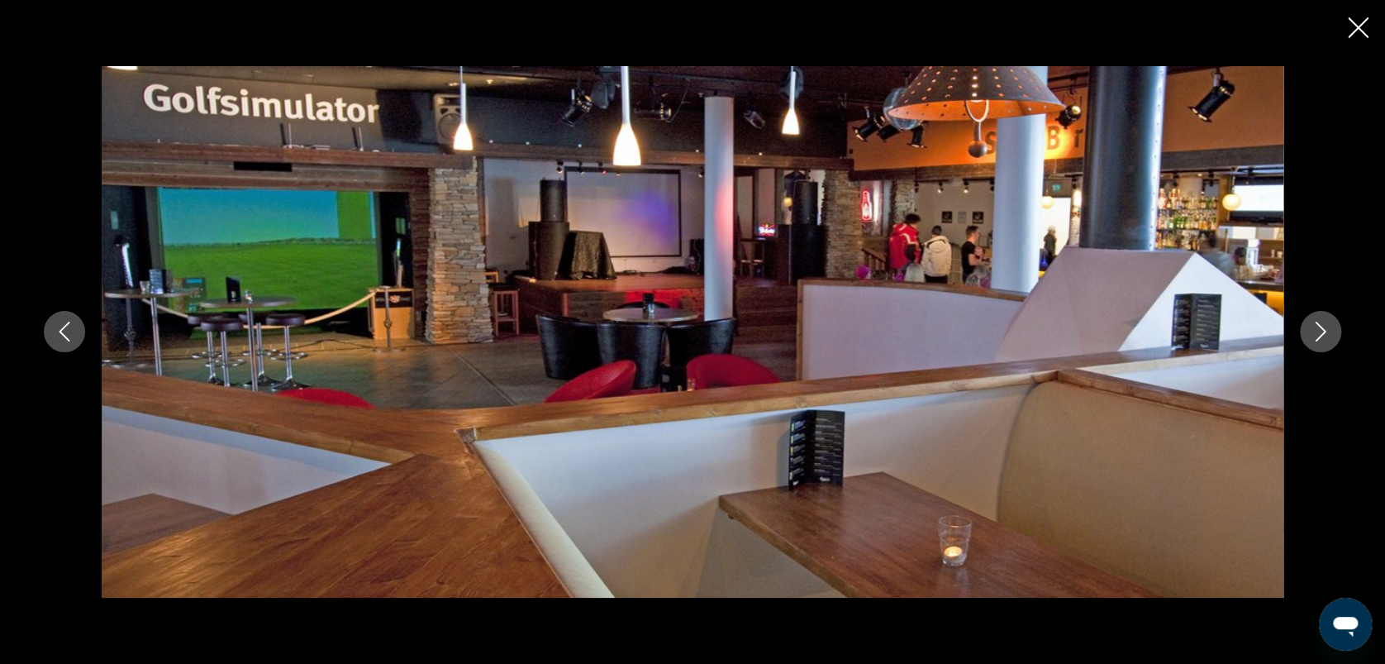
click at [1321, 335] on icon "Image suivante" at bounding box center [1321, 332] width 11 height 20
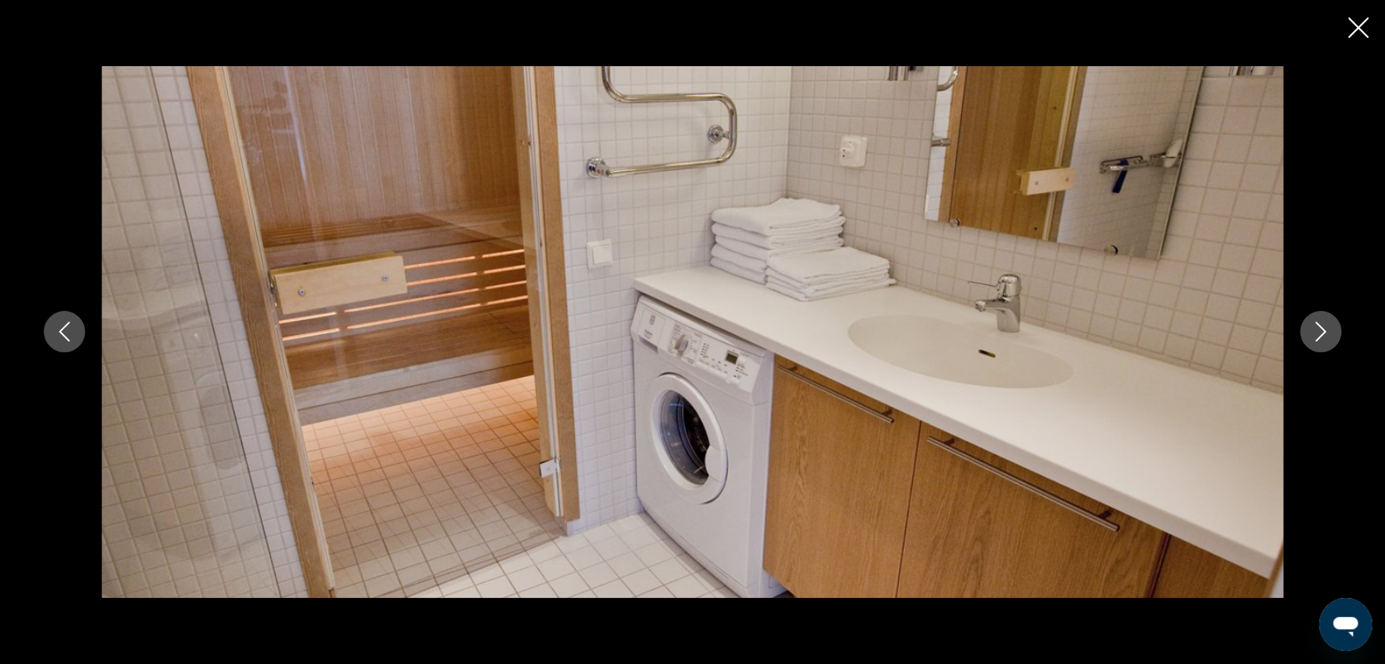
click at [1321, 335] on icon "Image suivante" at bounding box center [1321, 332] width 11 height 20
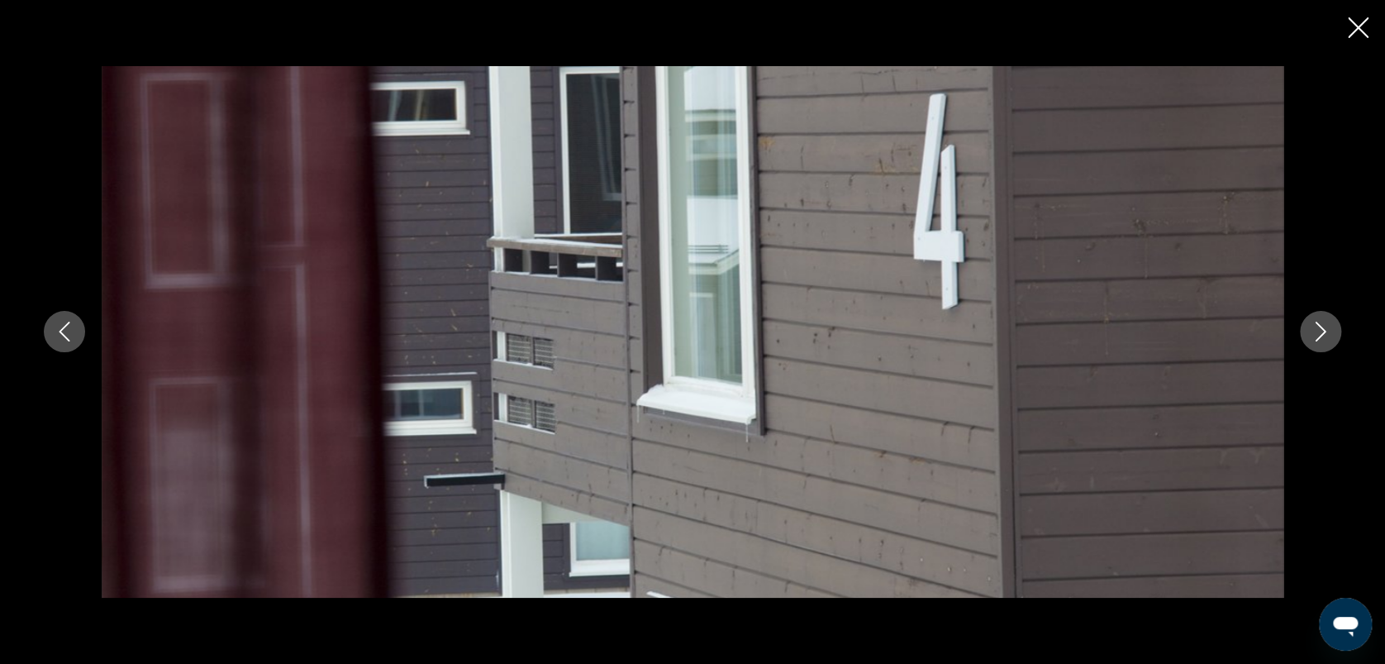
click at [67, 337] on icon "Image précédente" at bounding box center [65, 332] width 20 height 20
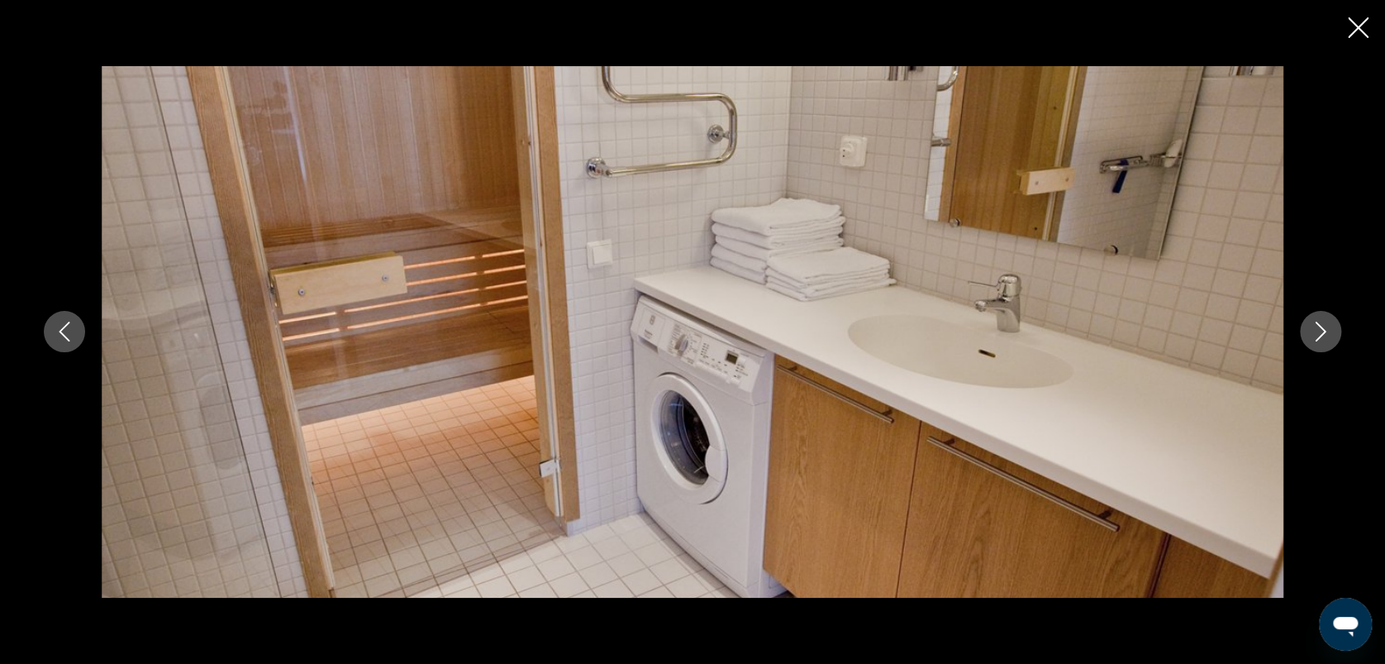
click at [1327, 324] on icon "Image suivante" at bounding box center [1321, 332] width 20 height 20
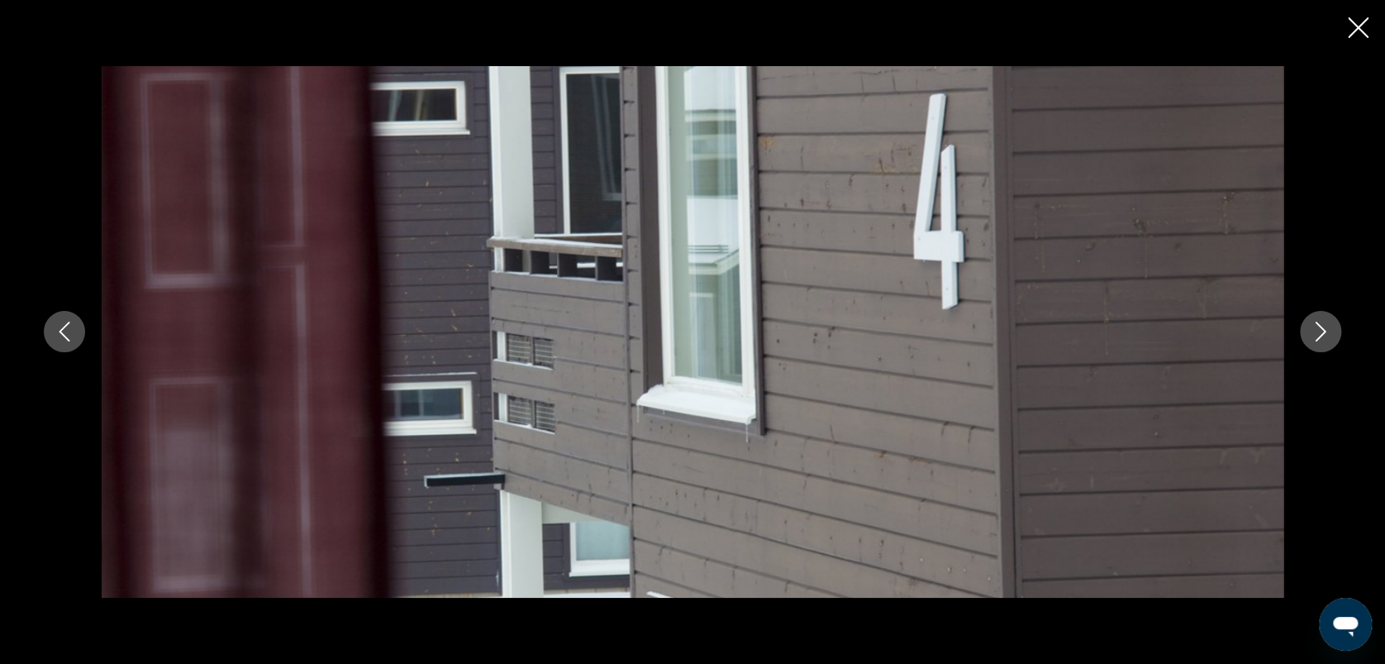
click at [1327, 324] on icon "Image suivante" at bounding box center [1321, 332] width 20 height 20
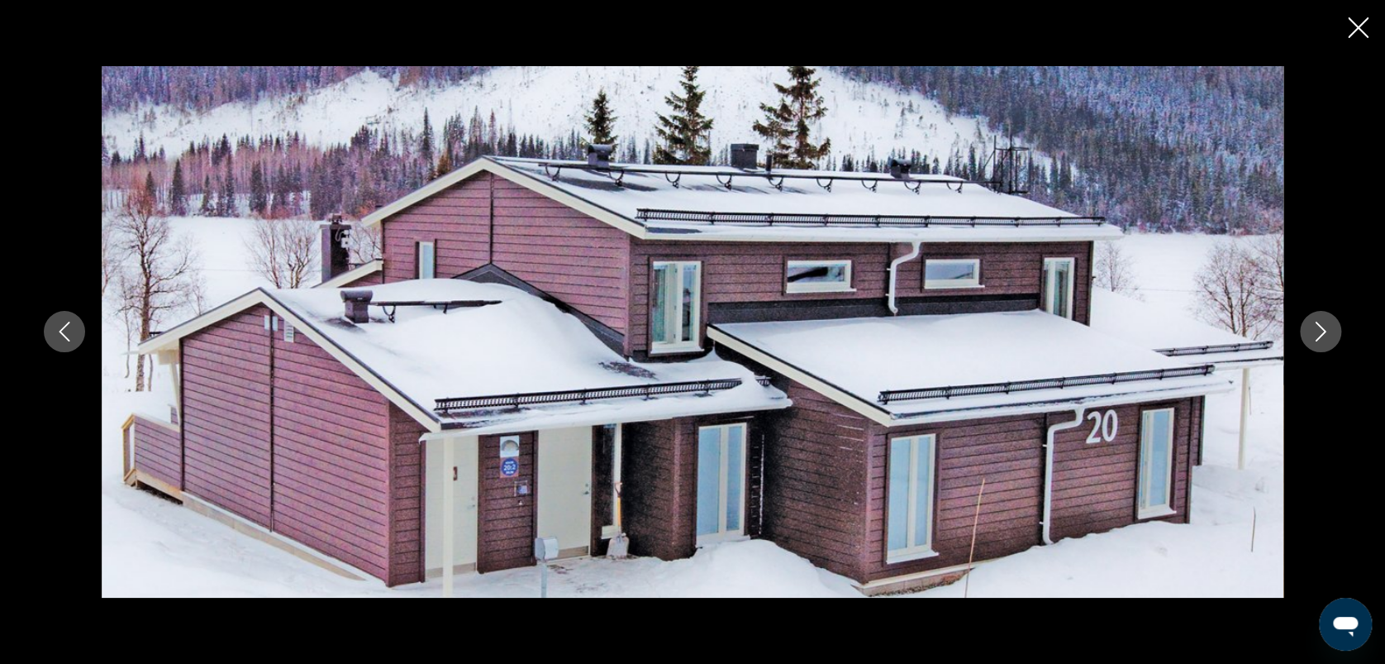
click at [1327, 324] on icon "Image suivante" at bounding box center [1321, 332] width 20 height 20
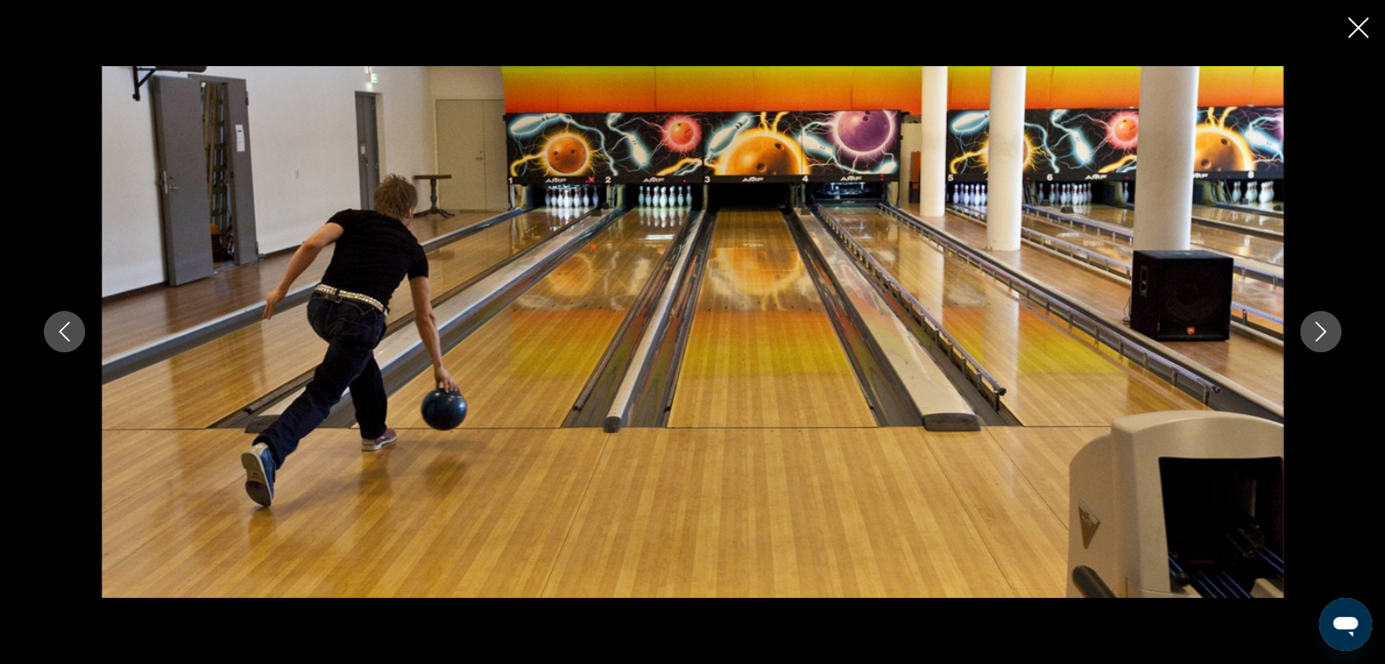
click at [1327, 324] on icon "Image suivante" at bounding box center [1321, 332] width 20 height 20
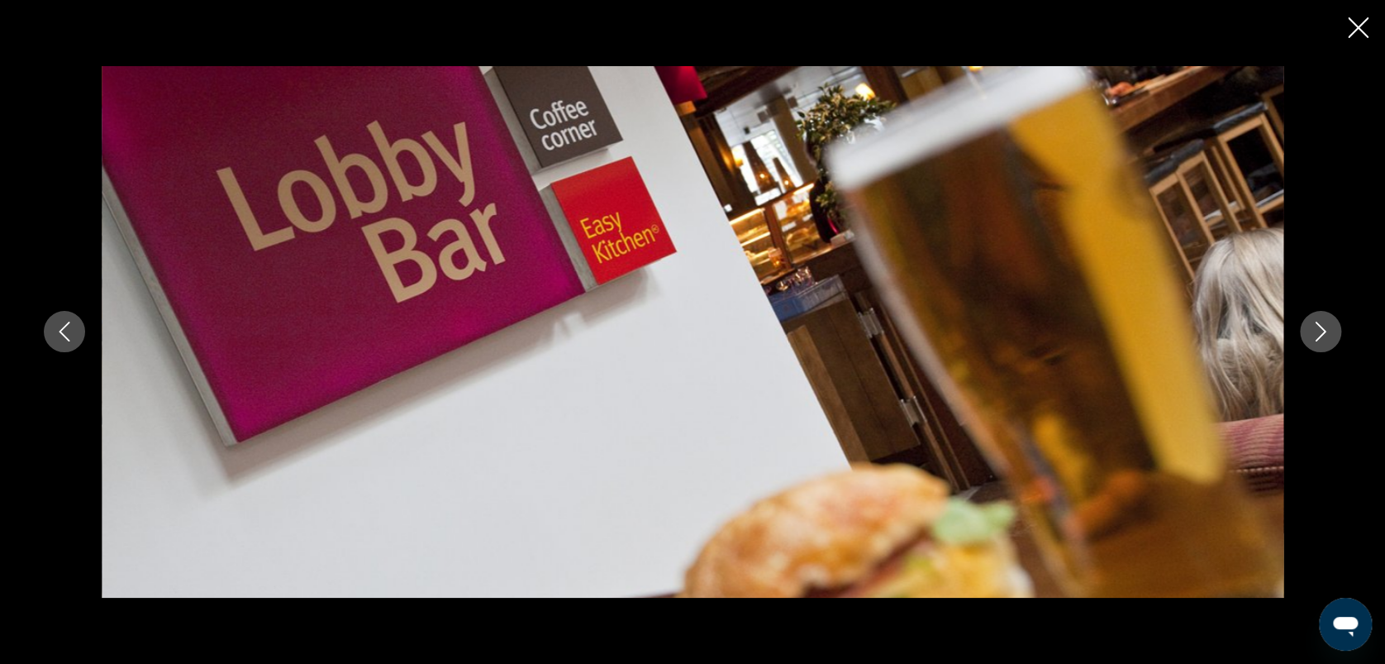
click at [1327, 324] on icon "Image suivante" at bounding box center [1321, 332] width 20 height 20
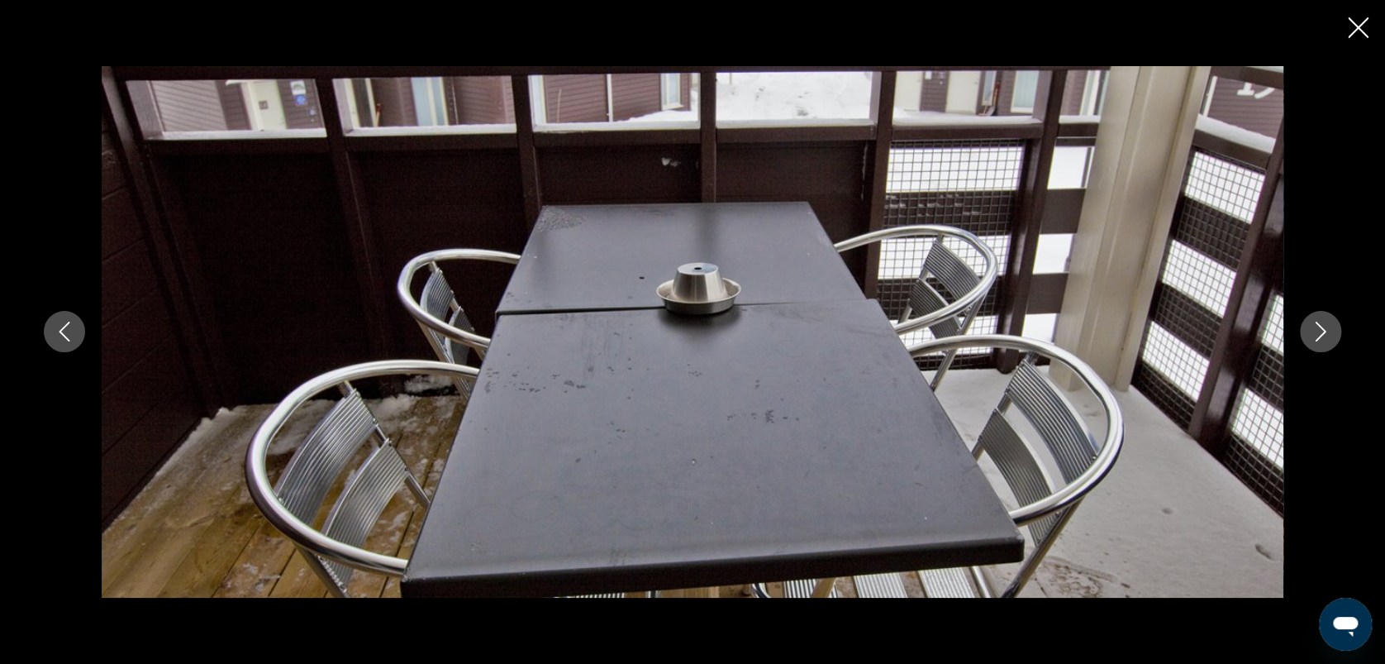
click at [1327, 324] on icon "Image suivante" at bounding box center [1321, 332] width 20 height 20
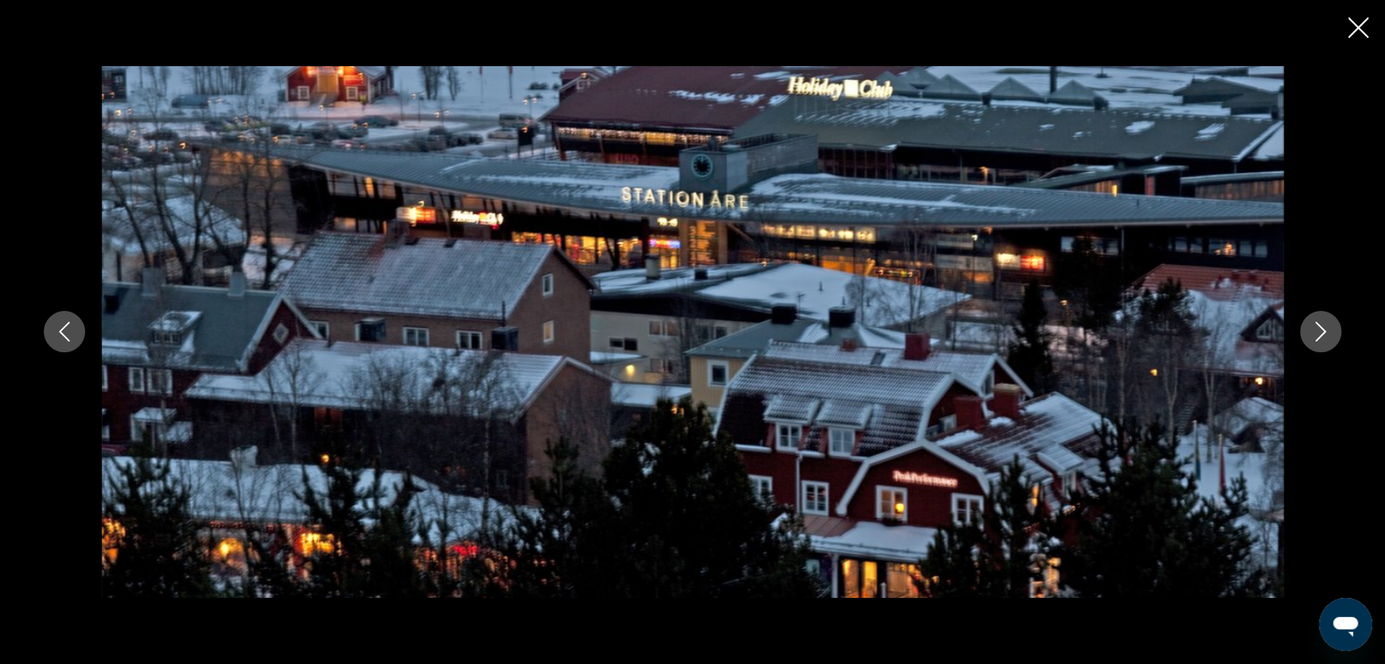
click at [1327, 324] on icon "Image suivante" at bounding box center [1321, 332] width 20 height 20
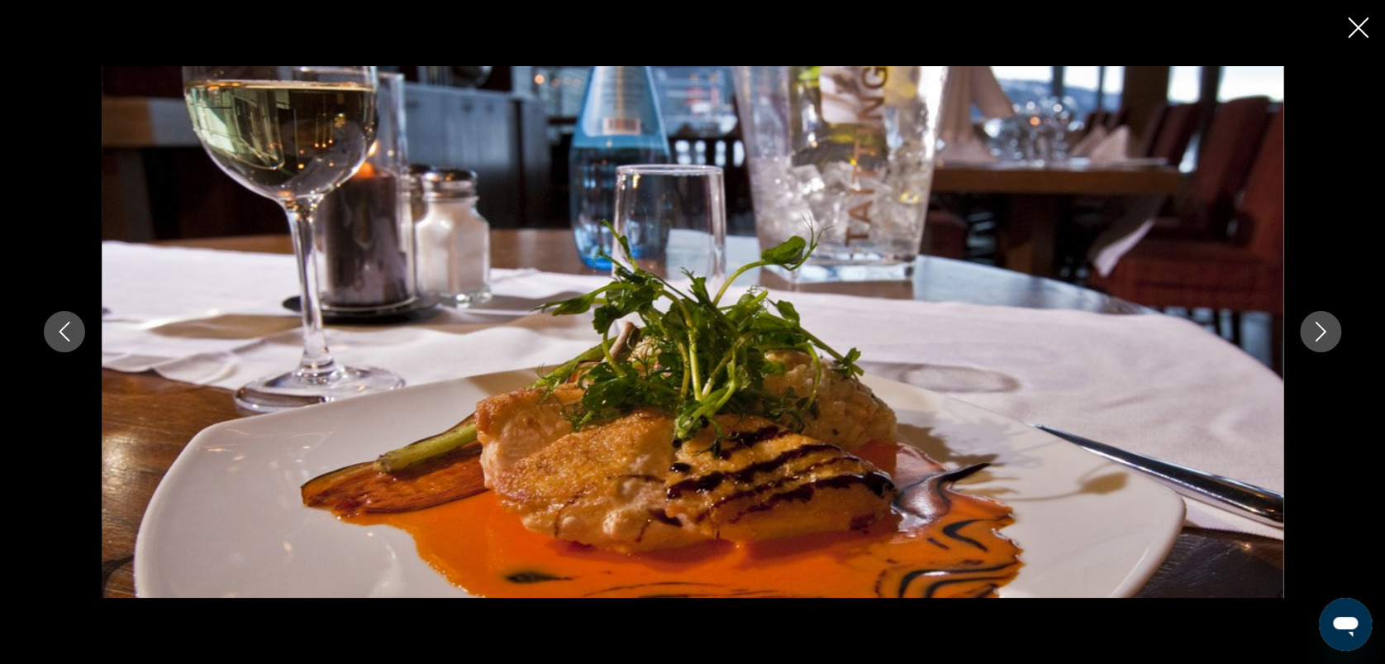
click at [1327, 324] on icon "Image suivante" at bounding box center [1321, 332] width 20 height 20
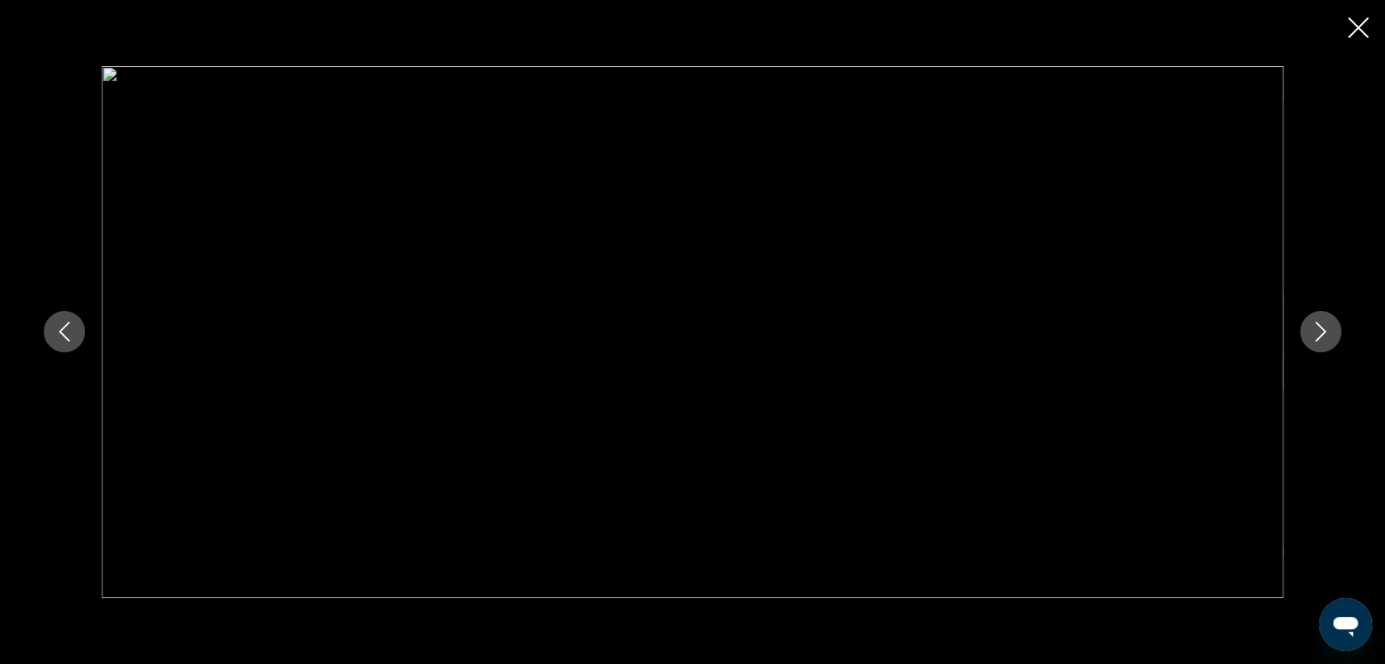
click at [1327, 324] on icon "Image suivante" at bounding box center [1321, 332] width 20 height 20
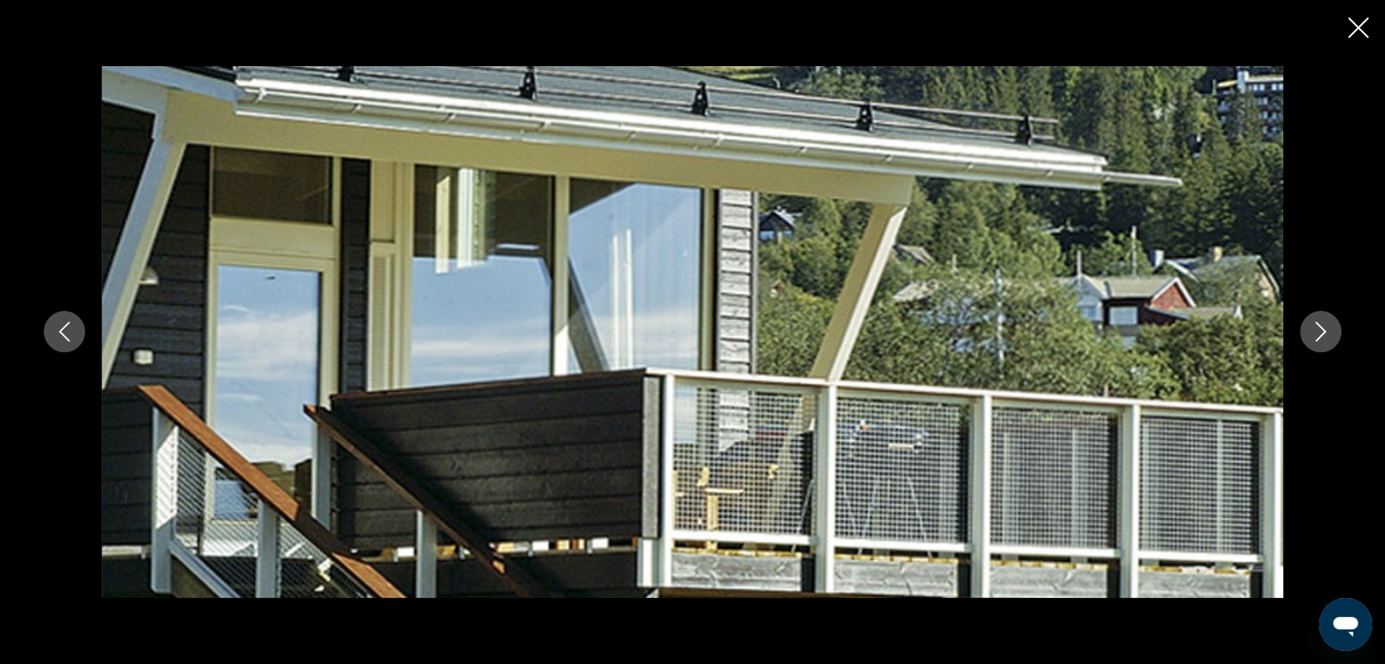
click at [1327, 324] on icon "Image suivante" at bounding box center [1321, 332] width 20 height 20
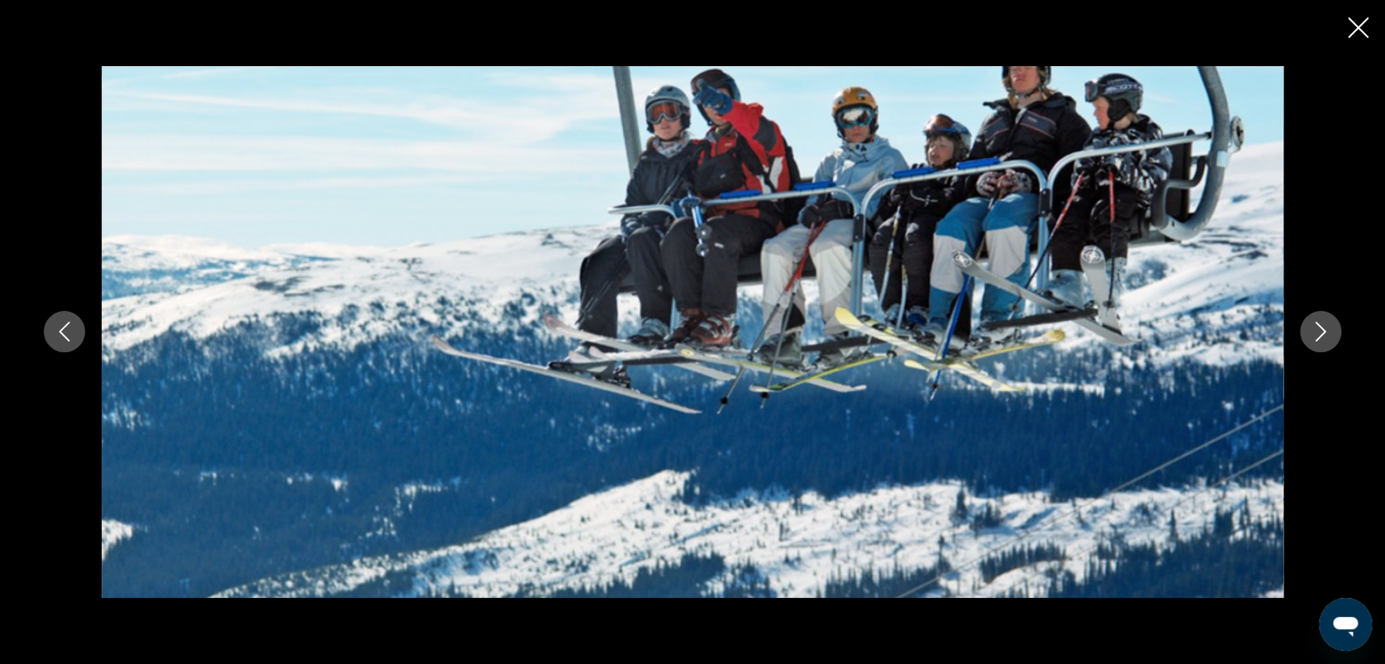
click at [1327, 324] on icon "Image suivante" at bounding box center [1321, 332] width 20 height 20
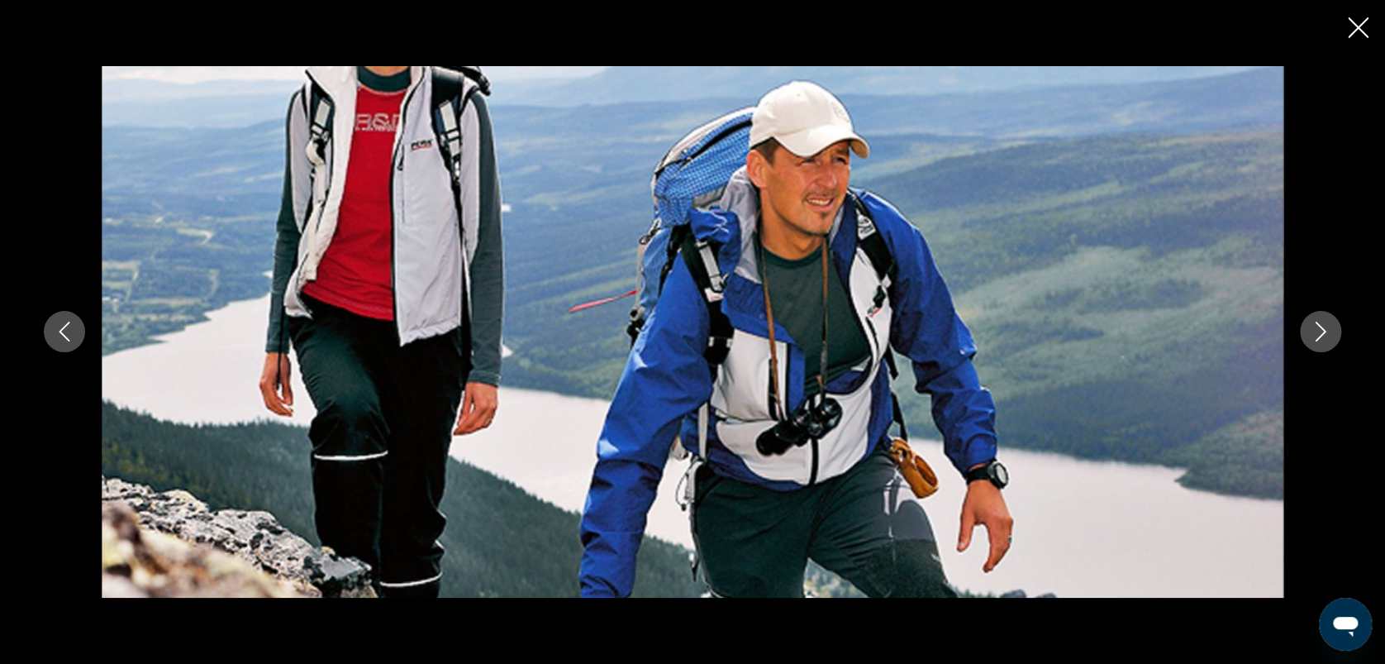
click at [1327, 324] on icon "Image suivante" at bounding box center [1321, 332] width 20 height 20
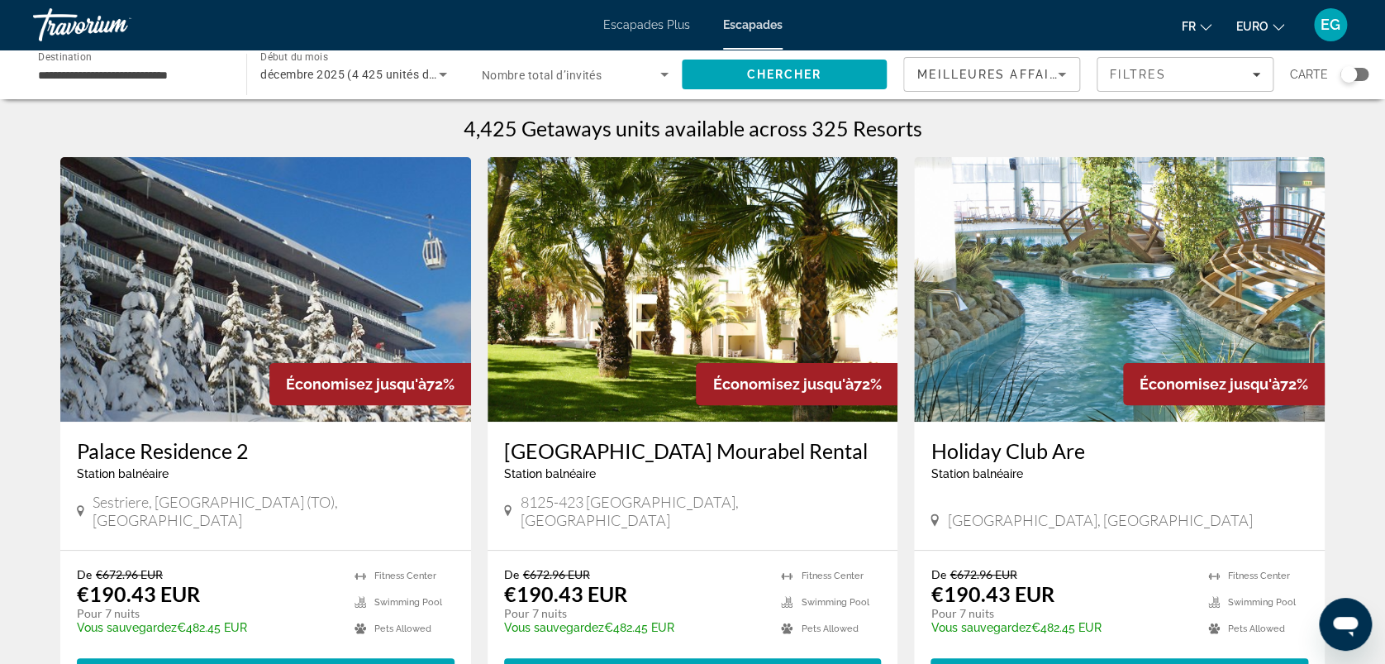
click at [130, 447] on h3 "Palace Residence 2" at bounding box center [266, 450] width 378 height 25
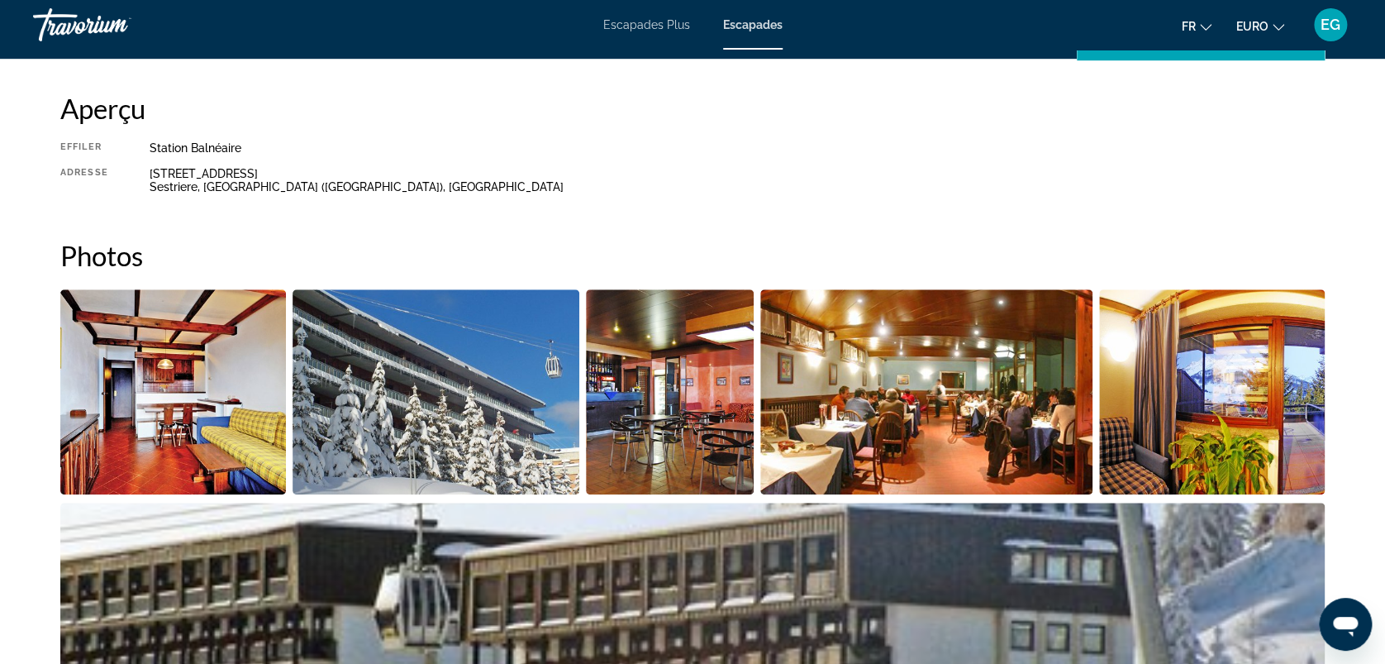
scroll to position [532, 0]
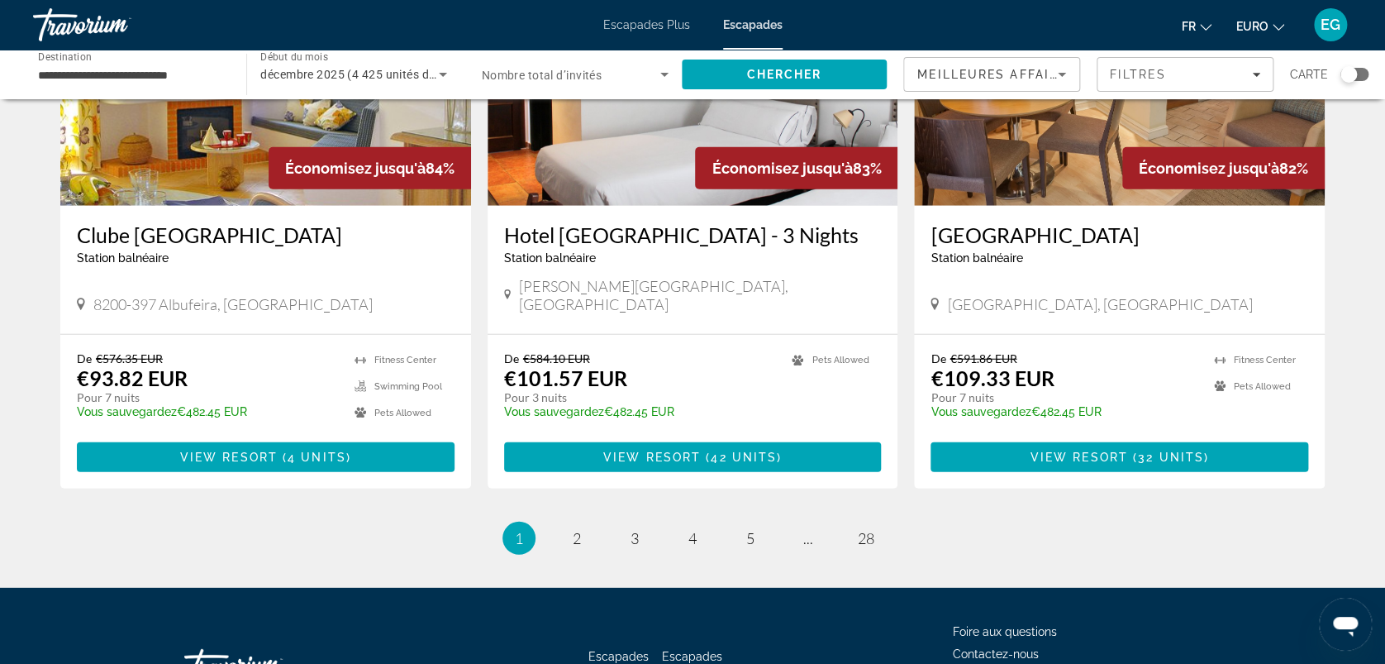
scroll to position [1971, 0]
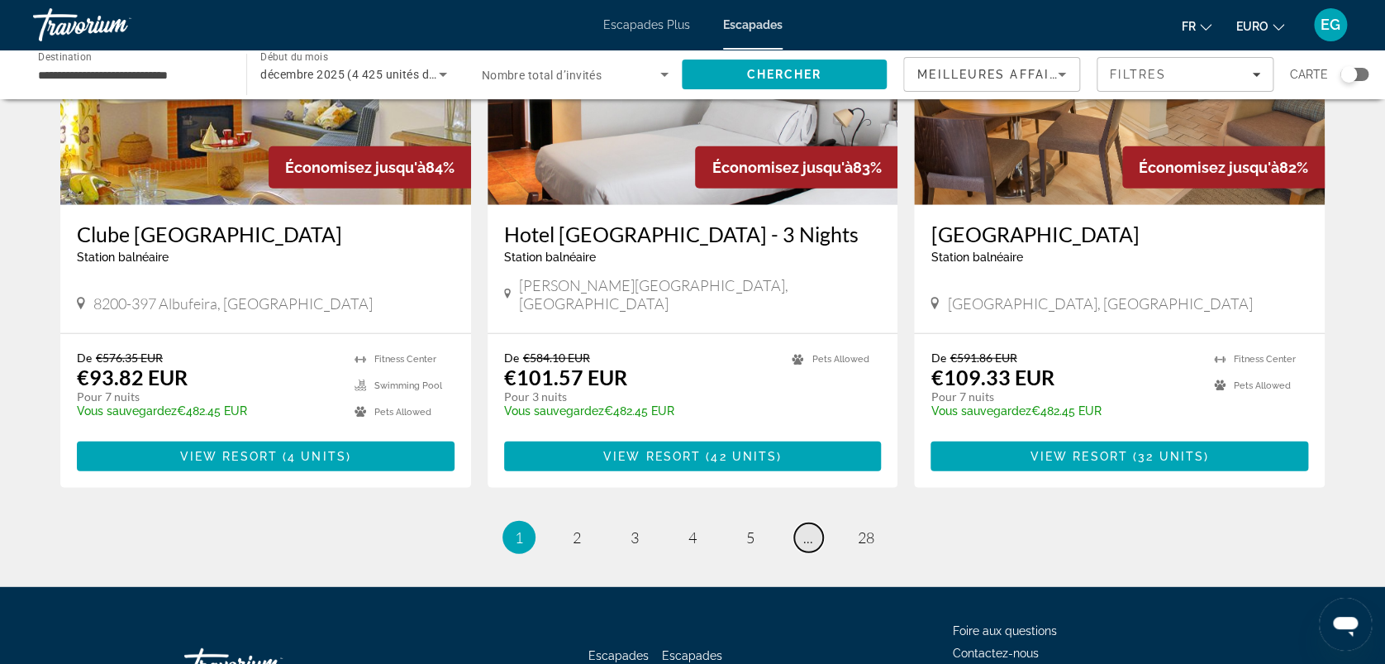
click at [806, 528] on span "..." at bounding box center [808, 537] width 10 height 18
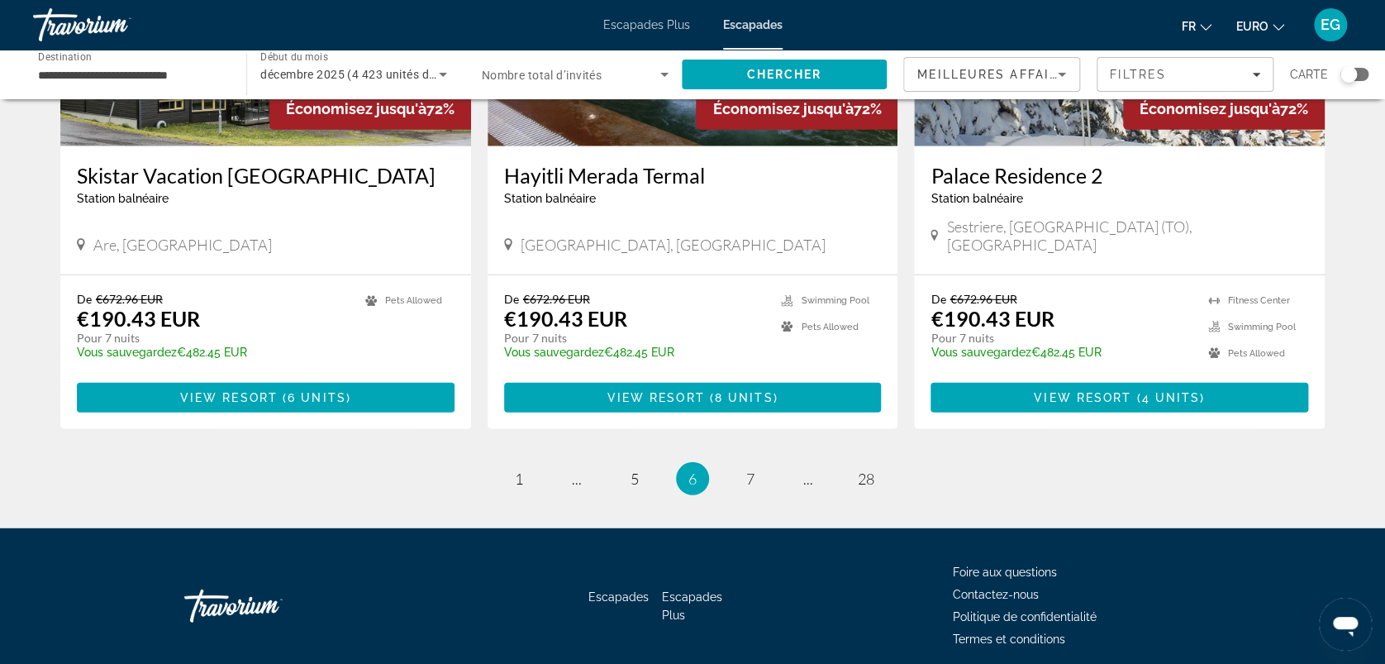
scroll to position [2010, 0]
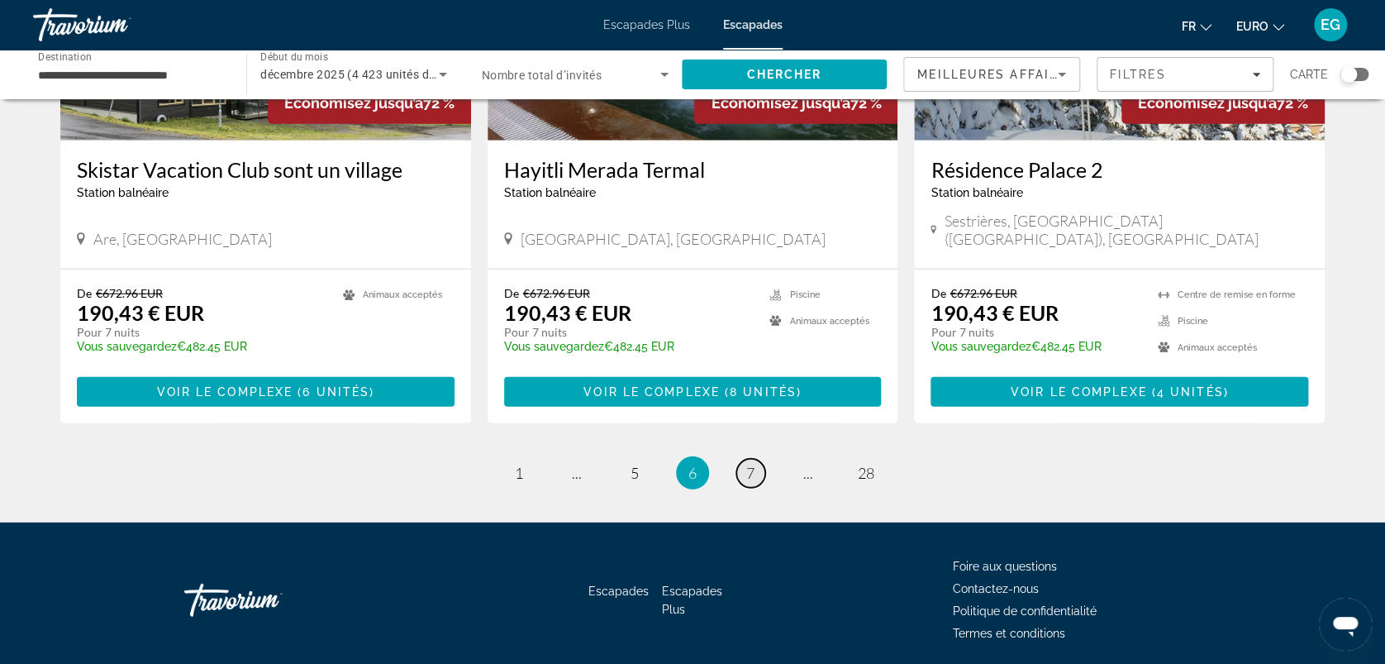
click at [747, 464] on span "7" at bounding box center [750, 473] width 8 height 18
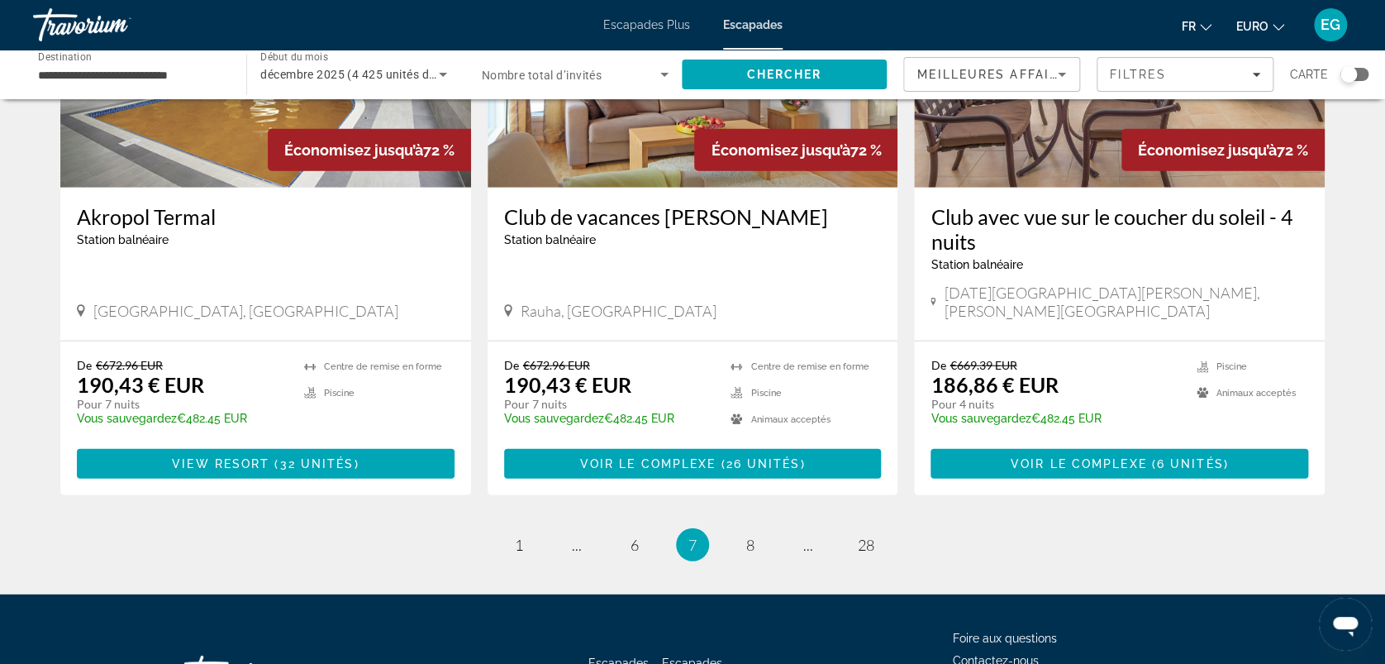
scroll to position [1990, 0]
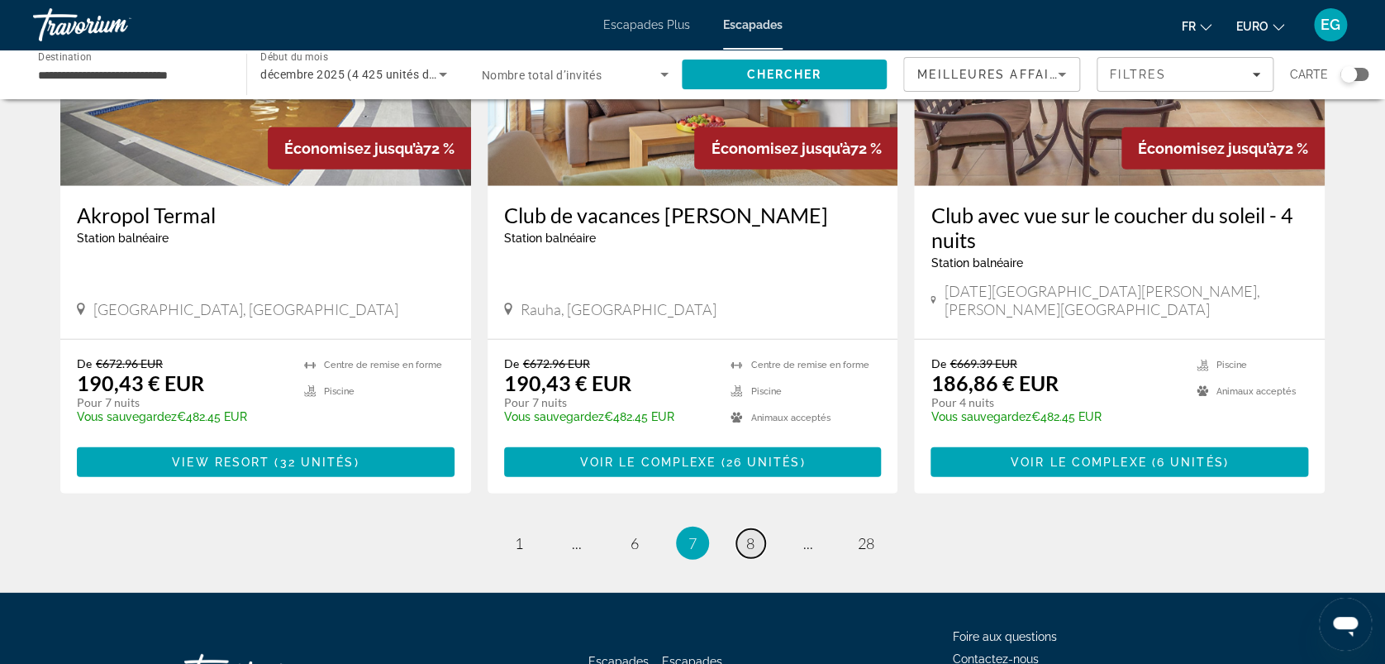
click at [755, 529] on link "page 8" at bounding box center [750, 543] width 29 height 29
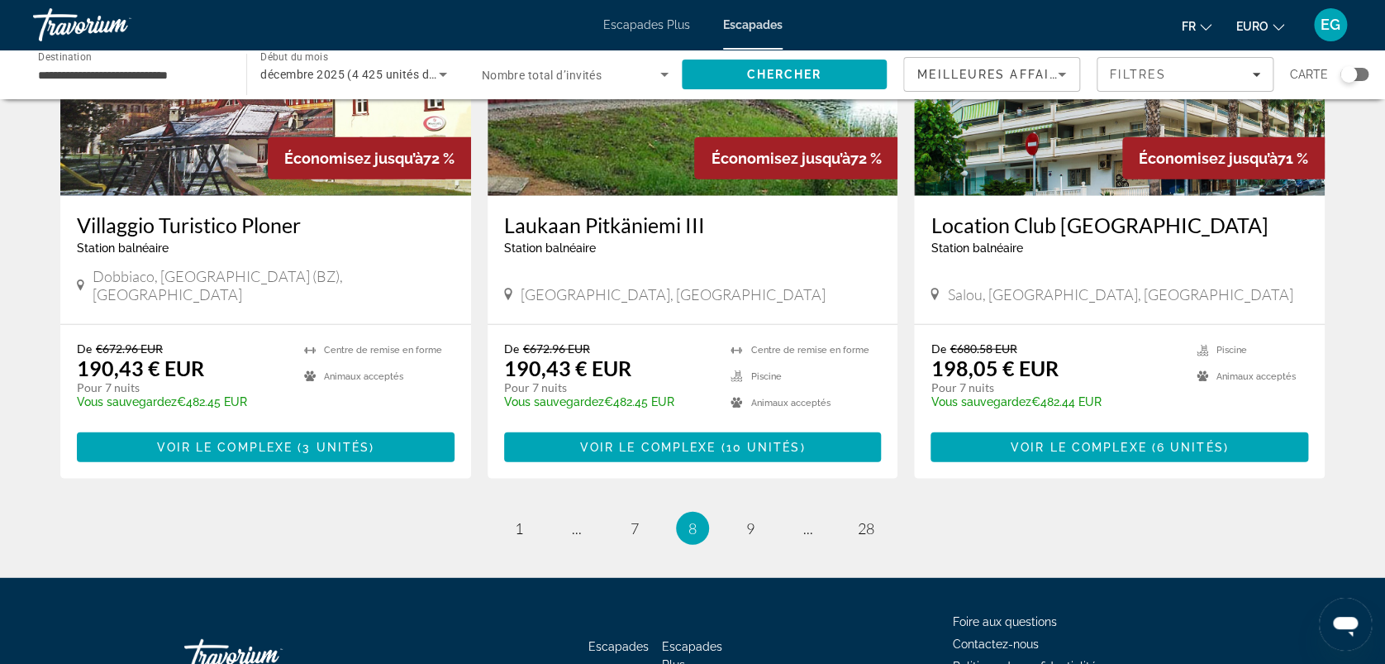
scroll to position [1948, 0]
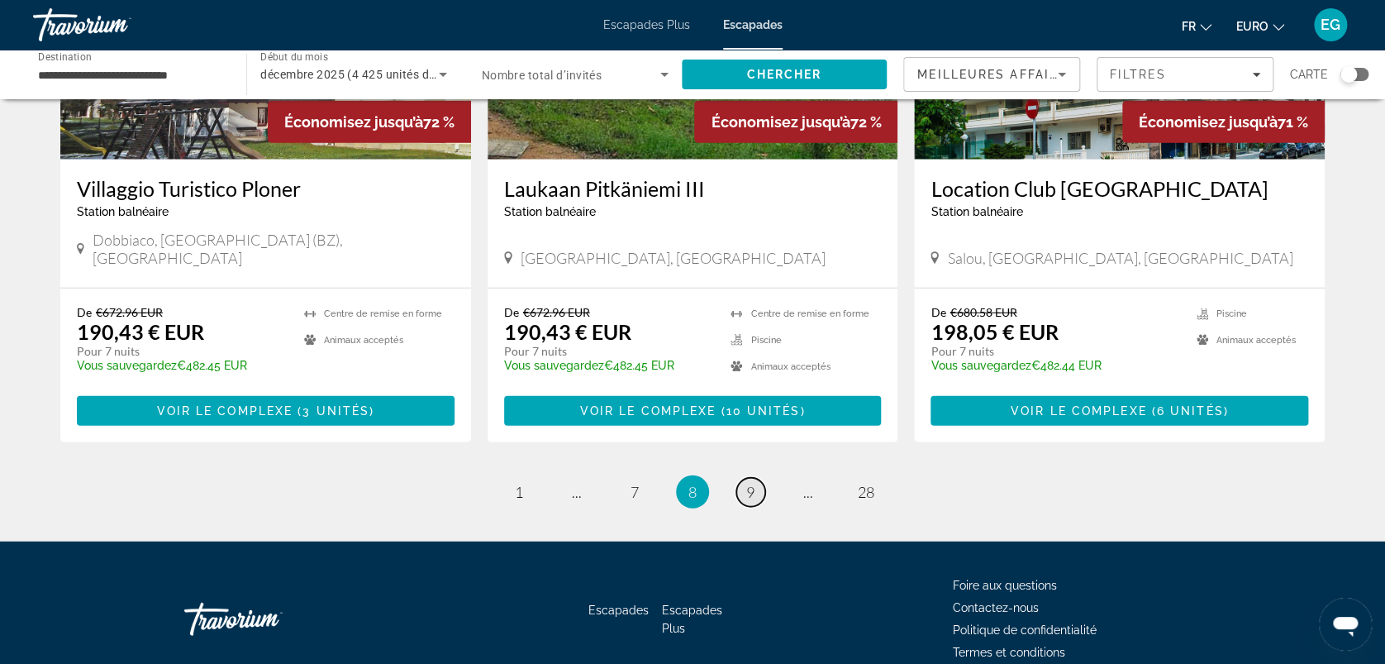
click at [754, 484] on link "page 9" at bounding box center [750, 492] width 29 height 29
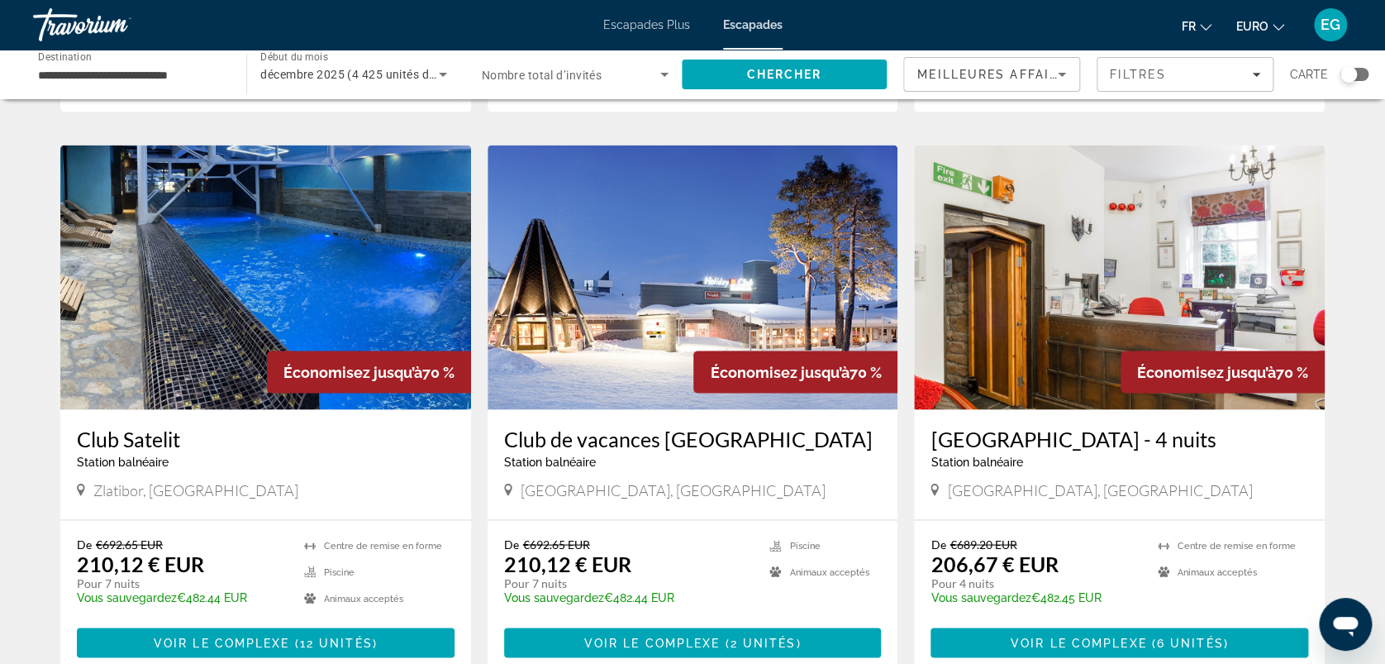
scroll to position [1204, 0]
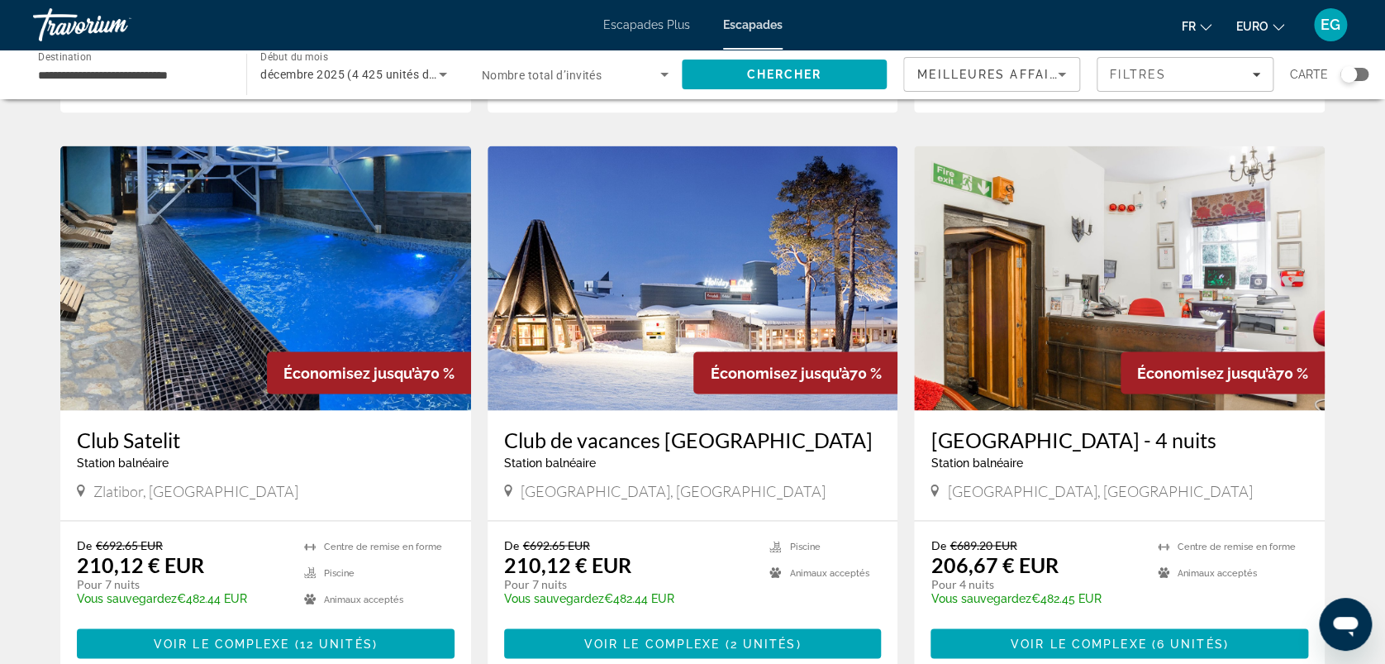
click at [307, 220] on img "Contenu principal" at bounding box center [265, 277] width 411 height 265
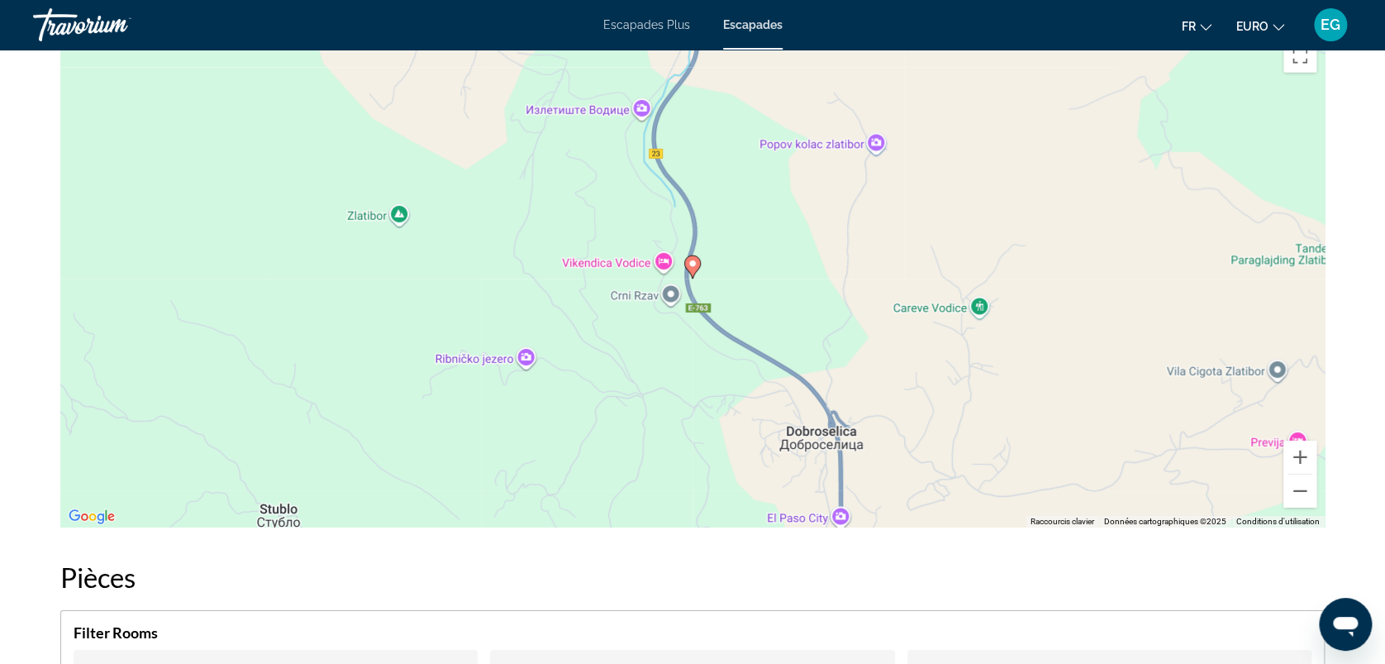
scroll to position [2377, 0]
click at [1289, 489] on button "Zoom arrière" at bounding box center [1300, 489] width 33 height 33
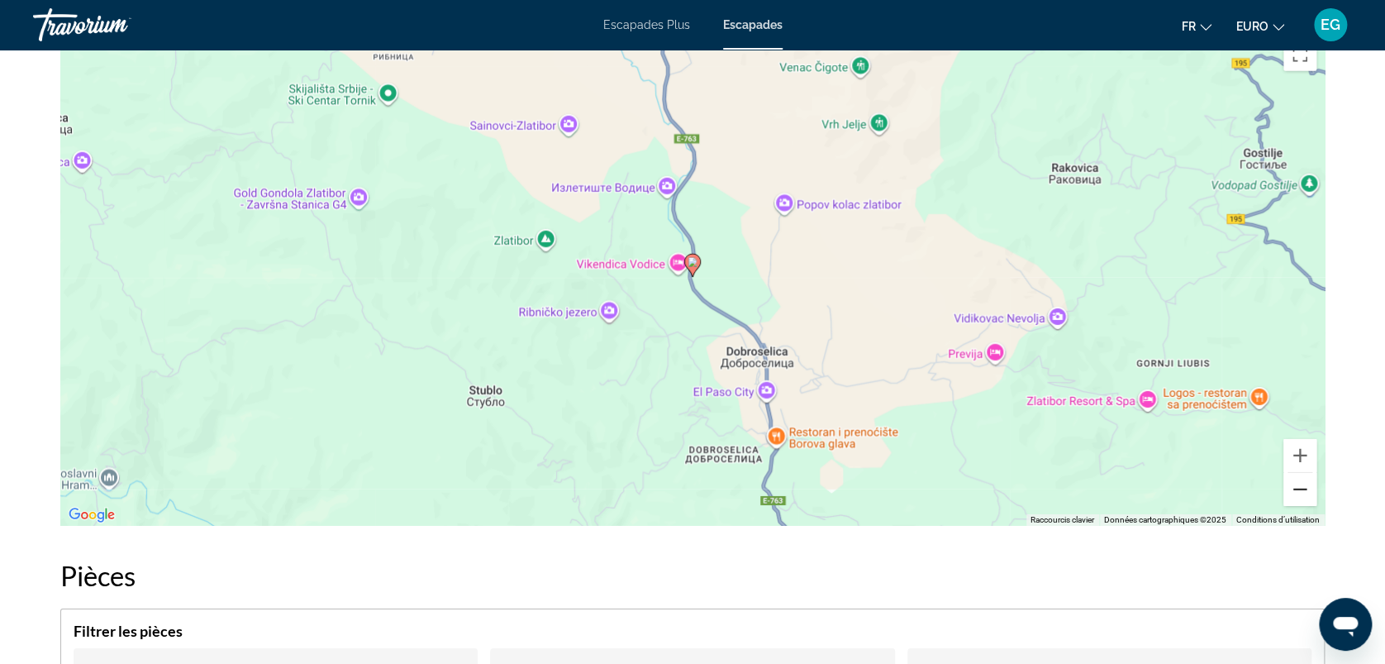
click at [1289, 489] on button "Zoom arrière" at bounding box center [1300, 489] width 33 height 33
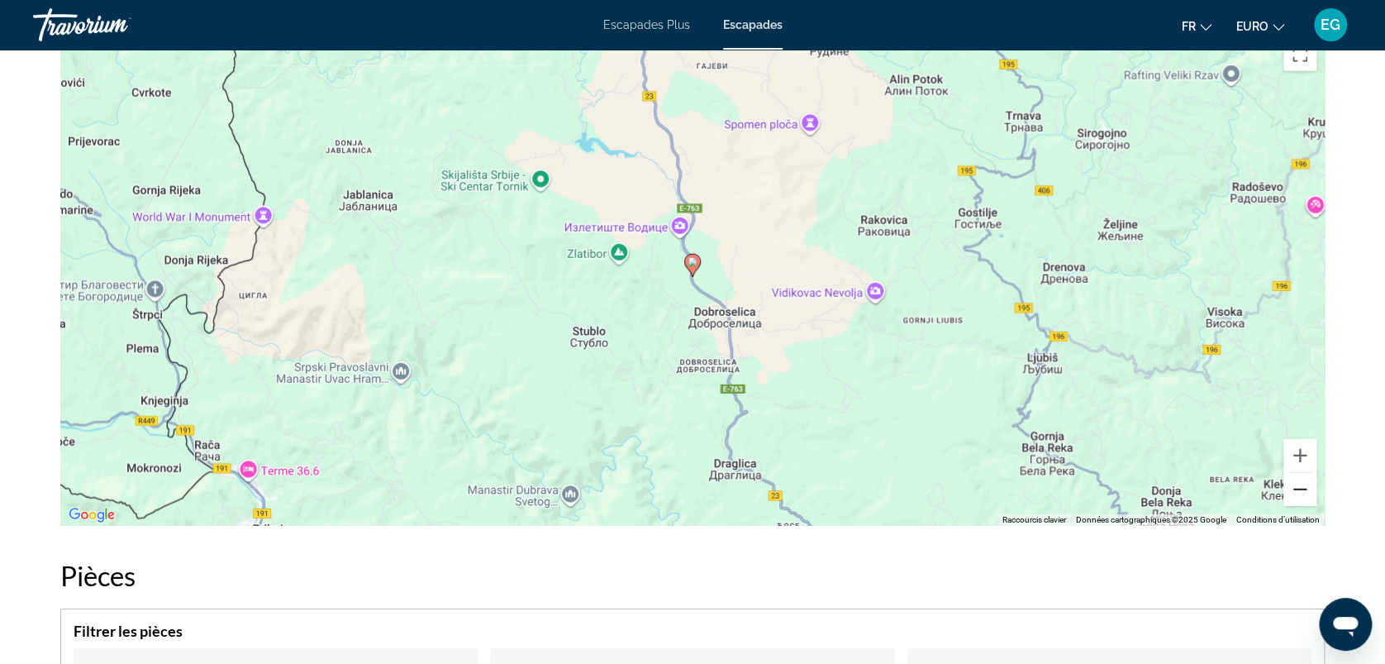
click at [1289, 489] on button "Zoom arrière" at bounding box center [1300, 489] width 33 height 33
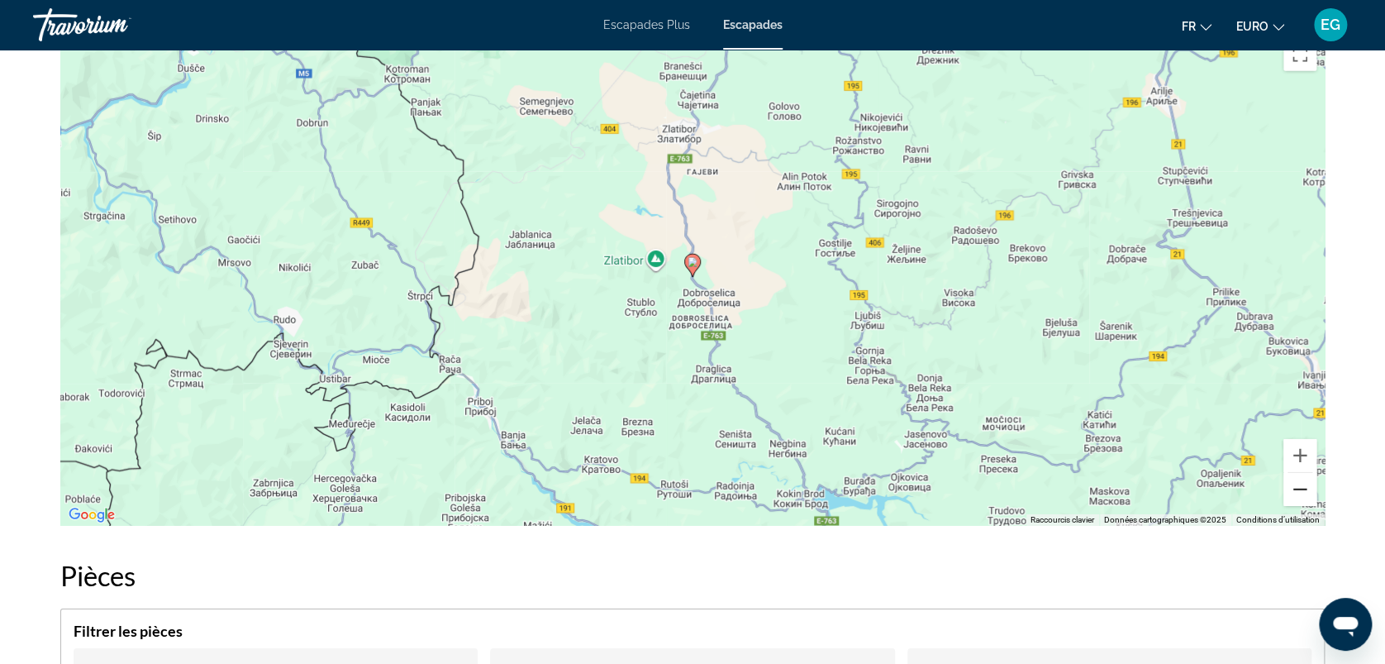
click at [1289, 489] on button "Zoom arrière" at bounding box center [1300, 489] width 33 height 33
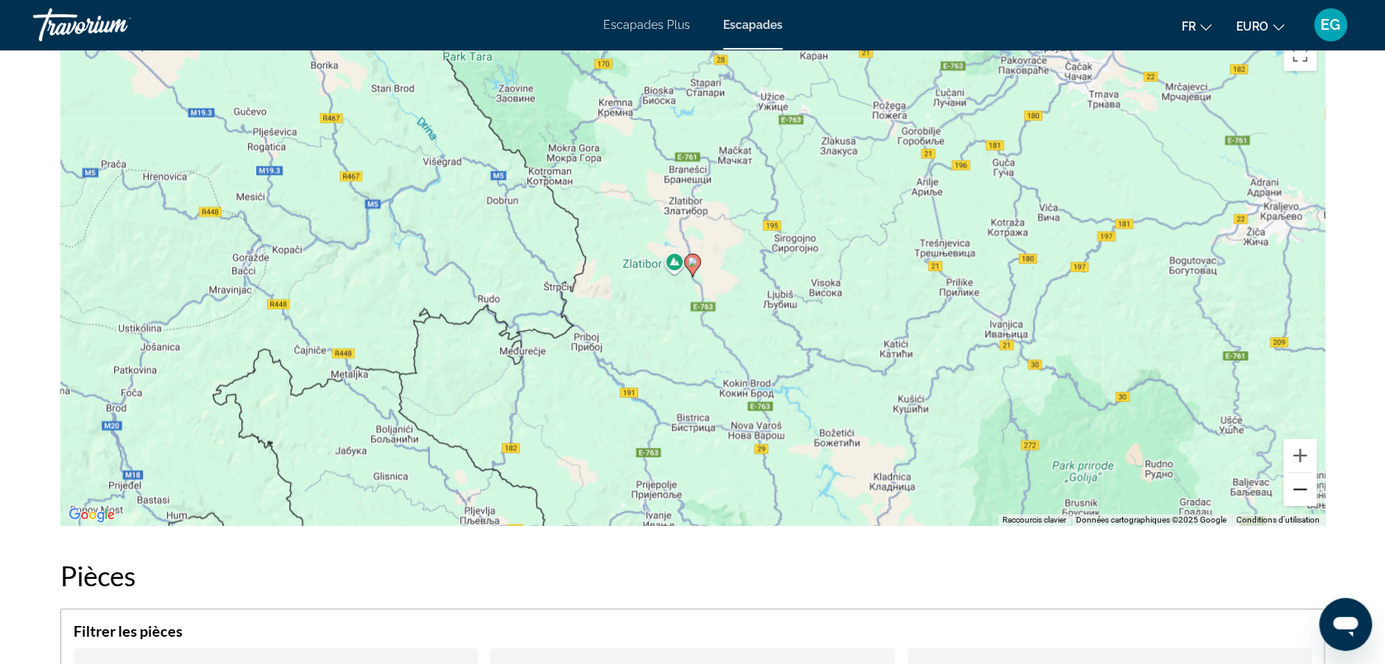
click at [1289, 489] on button "Zoom arrière" at bounding box center [1300, 489] width 33 height 33
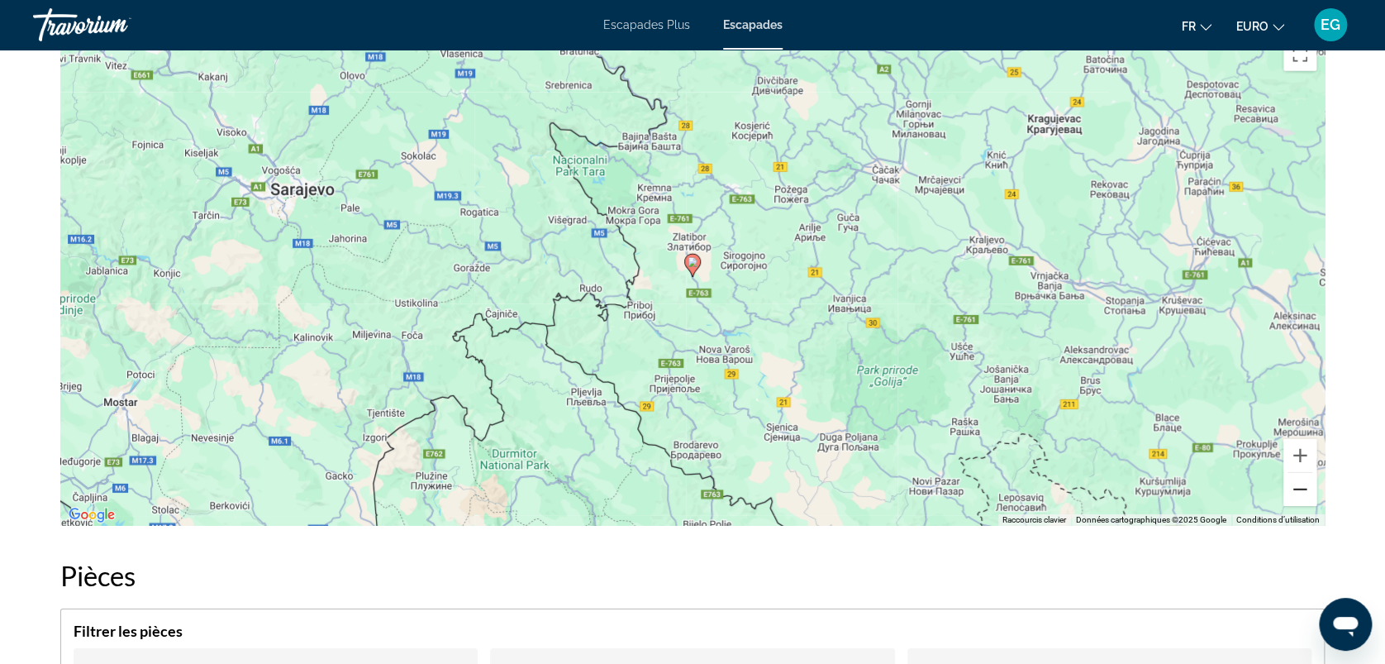
click at [1289, 489] on button "Zoom arrière" at bounding box center [1300, 489] width 33 height 33
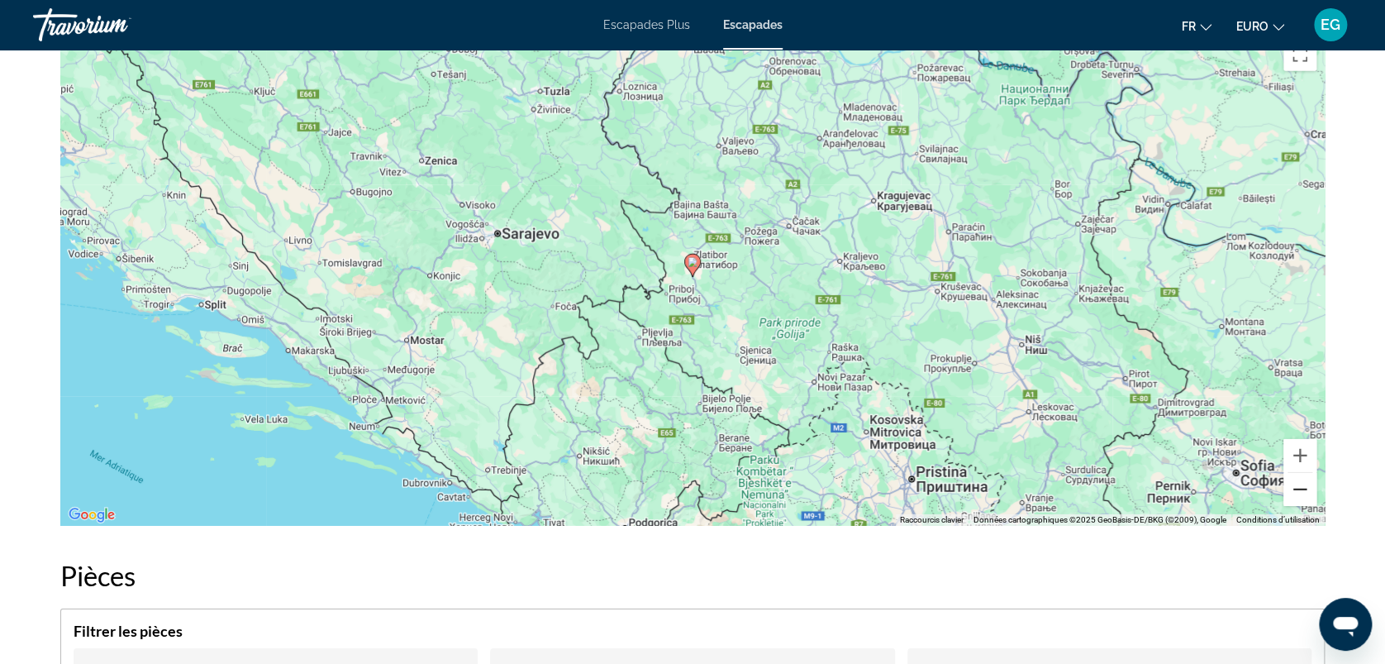
click at [1289, 489] on button "Zoom arrière" at bounding box center [1300, 489] width 33 height 33
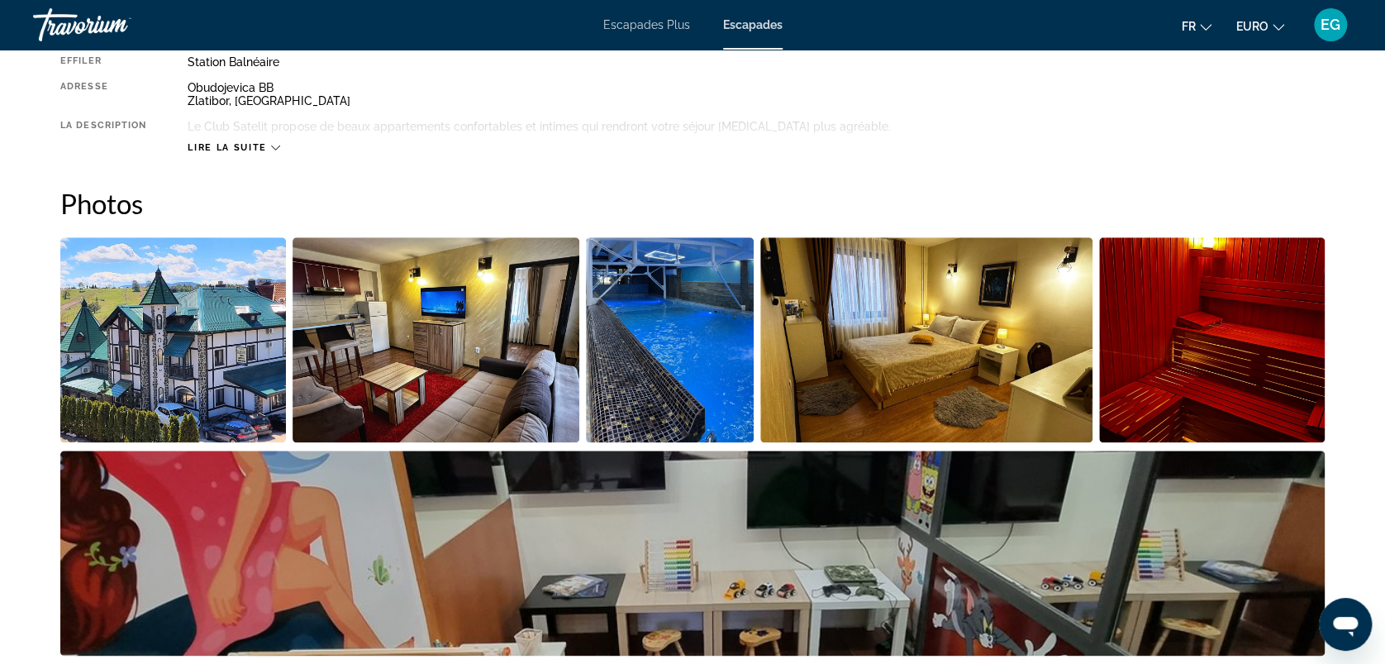
scroll to position [612, 0]
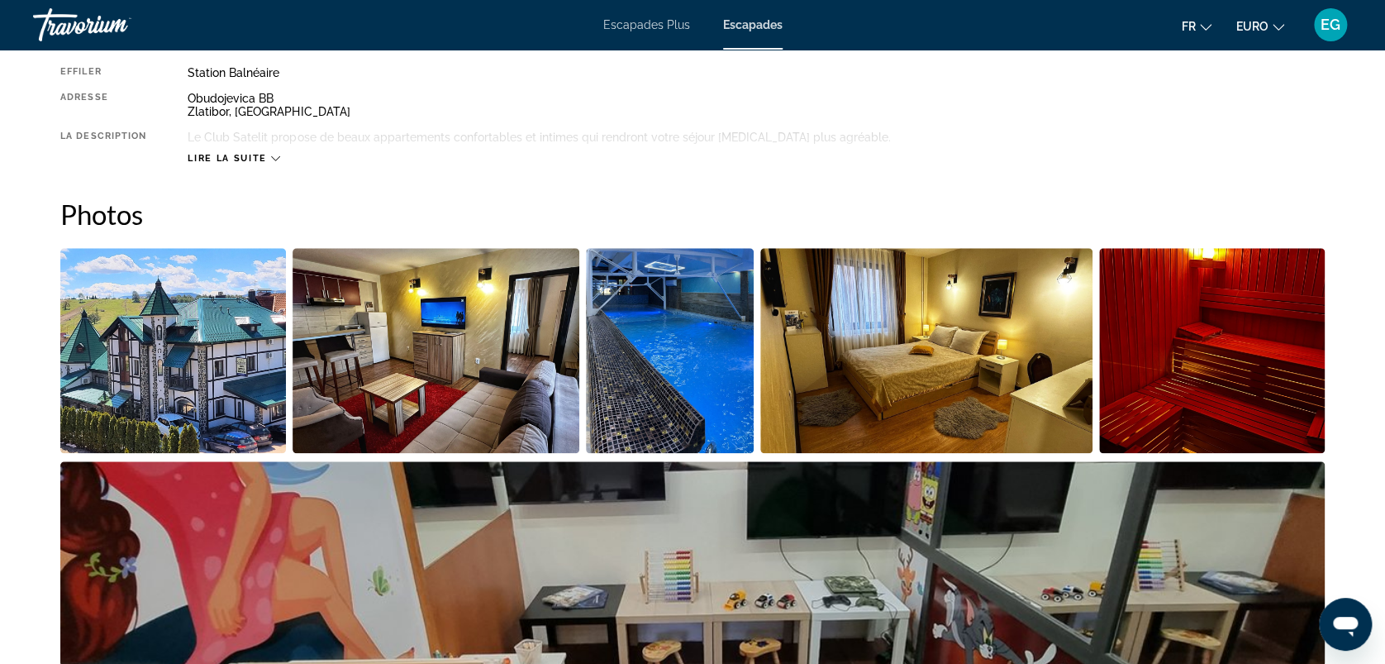
click at [635, 328] on img "Ouvrir le curseur d’image en plein écran" at bounding box center [670, 350] width 168 height 205
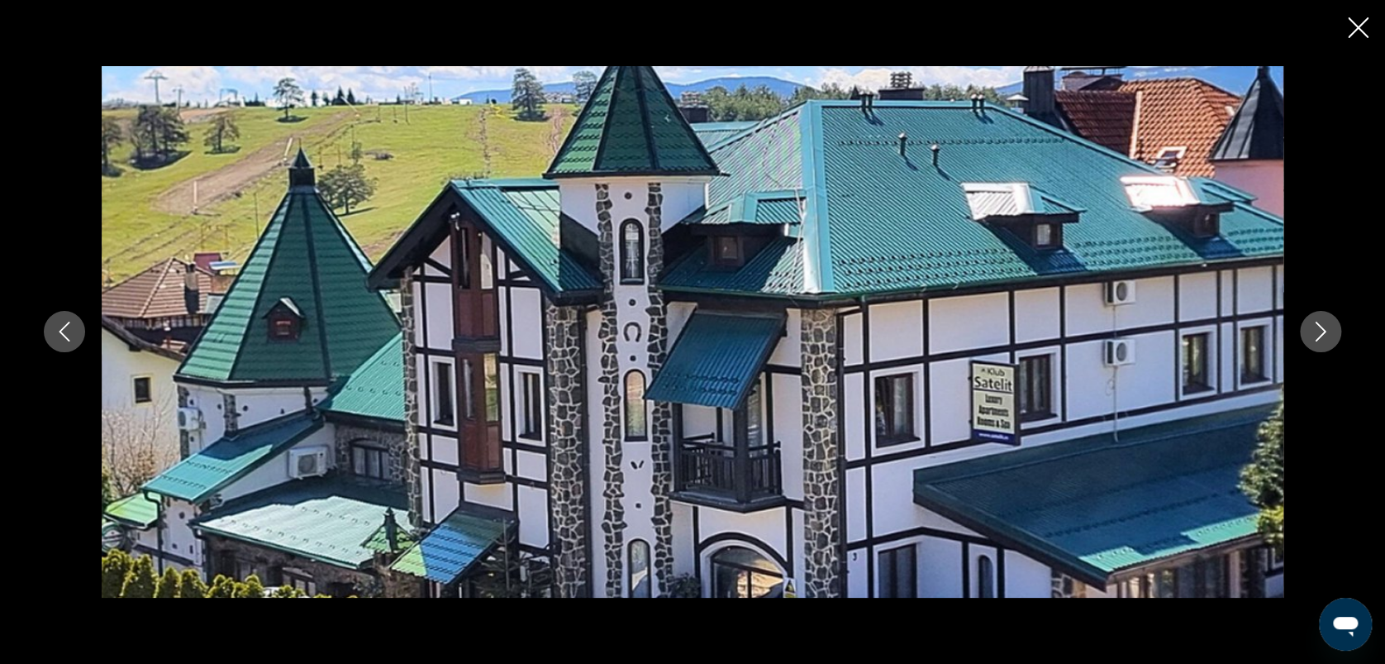
click at [1321, 330] on icon "Image suivante" at bounding box center [1321, 332] width 20 height 20
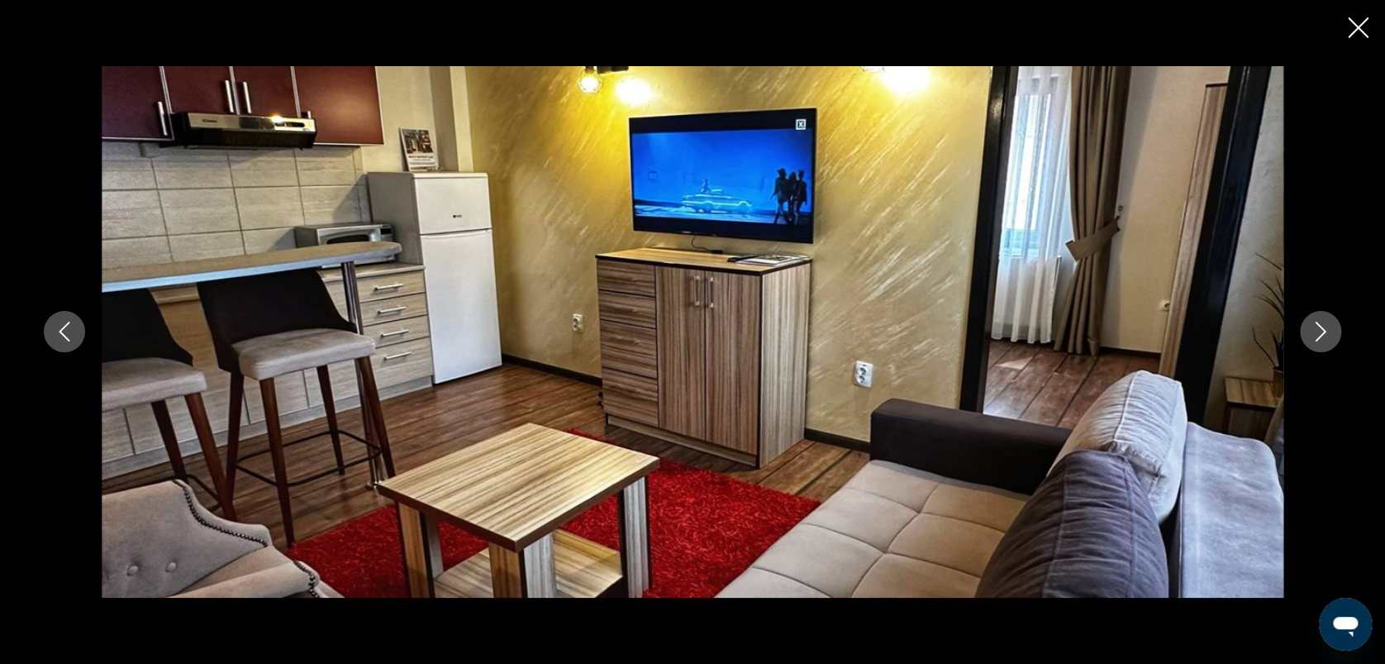
click at [1321, 330] on icon "Image suivante" at bounding box center [1321, 332] width 20 height 20
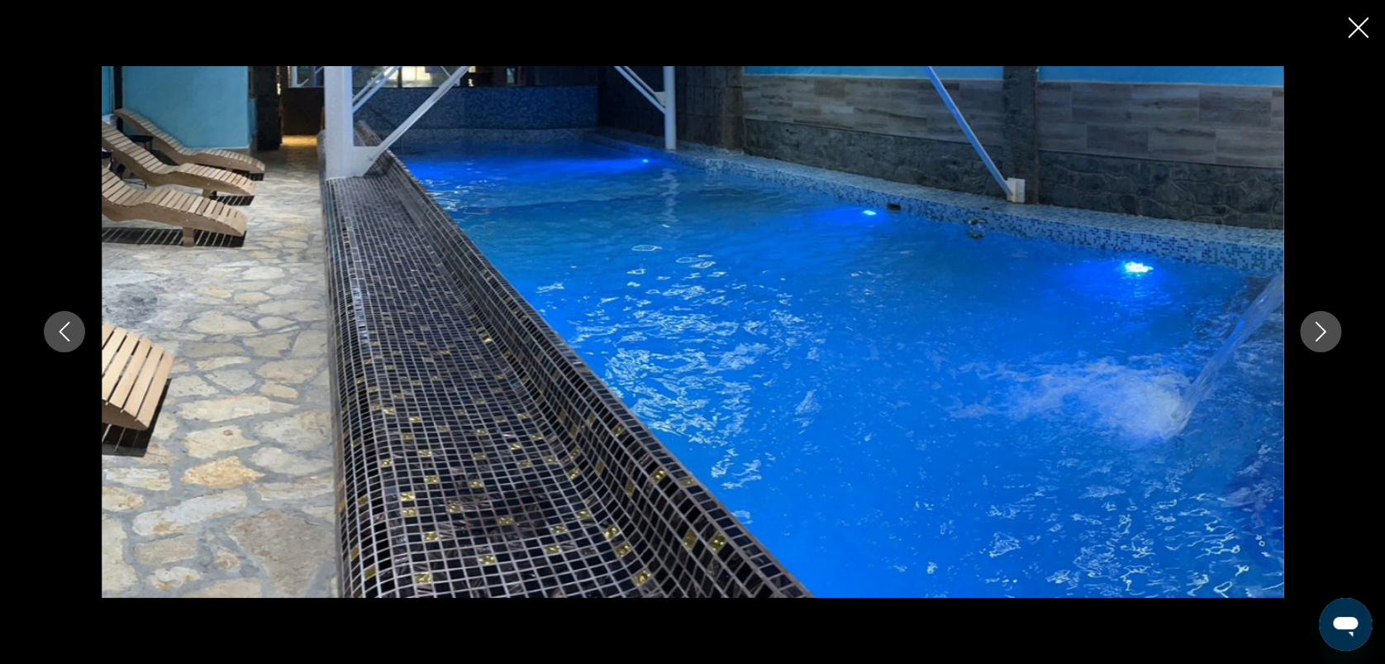
click at [1321, 330] on icon "Image suivante" at bounding box center [1321, 332] width 20 height 20
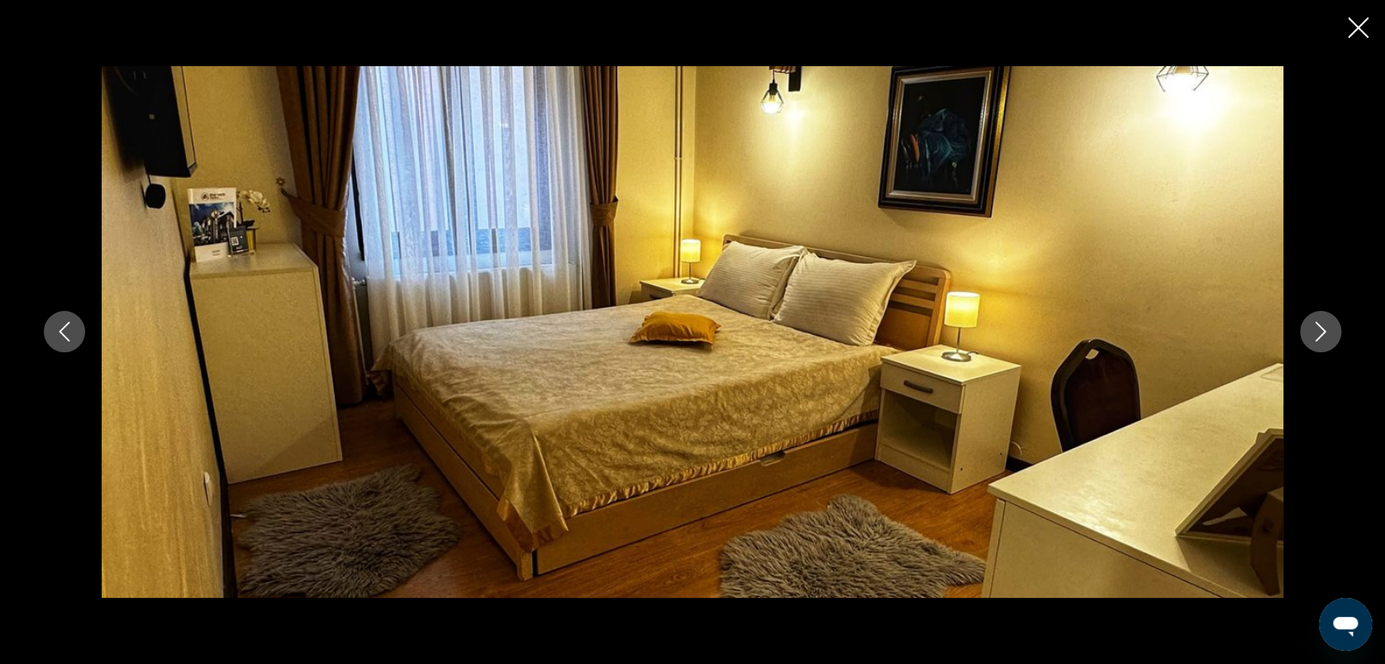
click at [1321, 330] on icon "Image suivante" at bounding box center [1321, 332] width 20 height 20
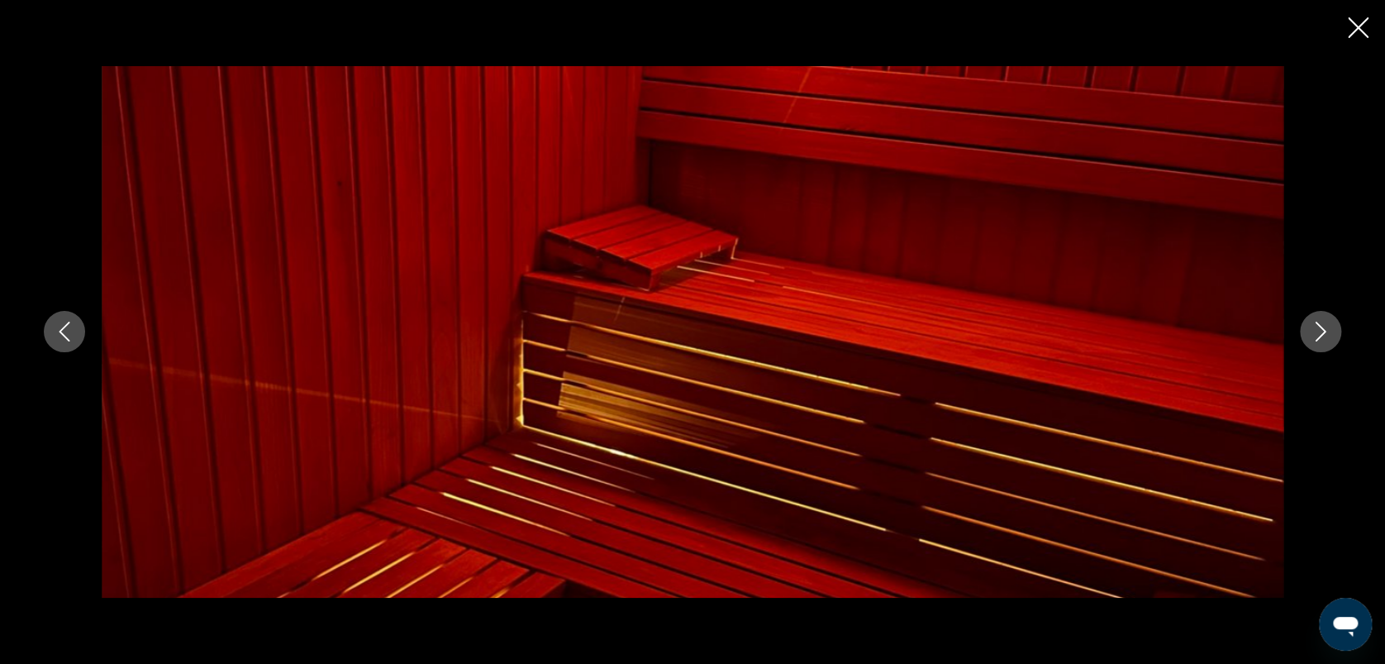
click at [1321, 330] on icon "Image suivante" at bounding box center [1321, 332] width 20 height 20
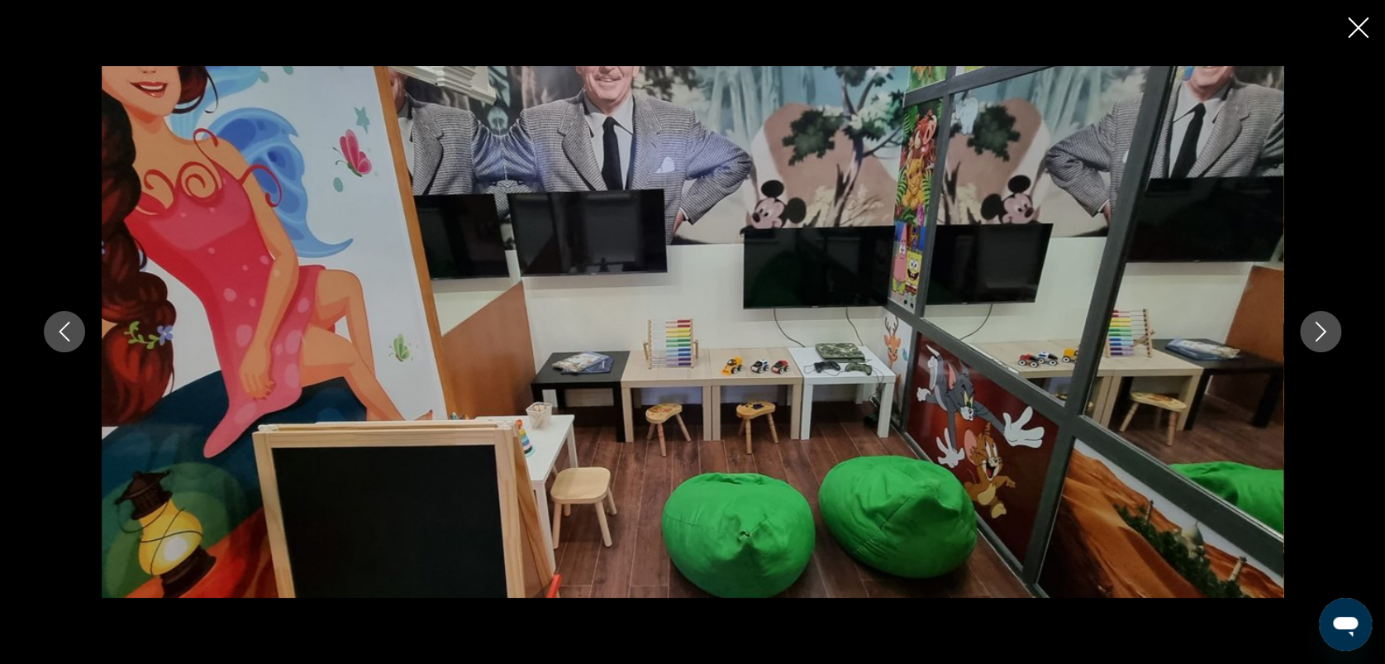
click at [1321, 330] on icon "Image suivante" at bounding box center [1321, 332] width 20 height 20
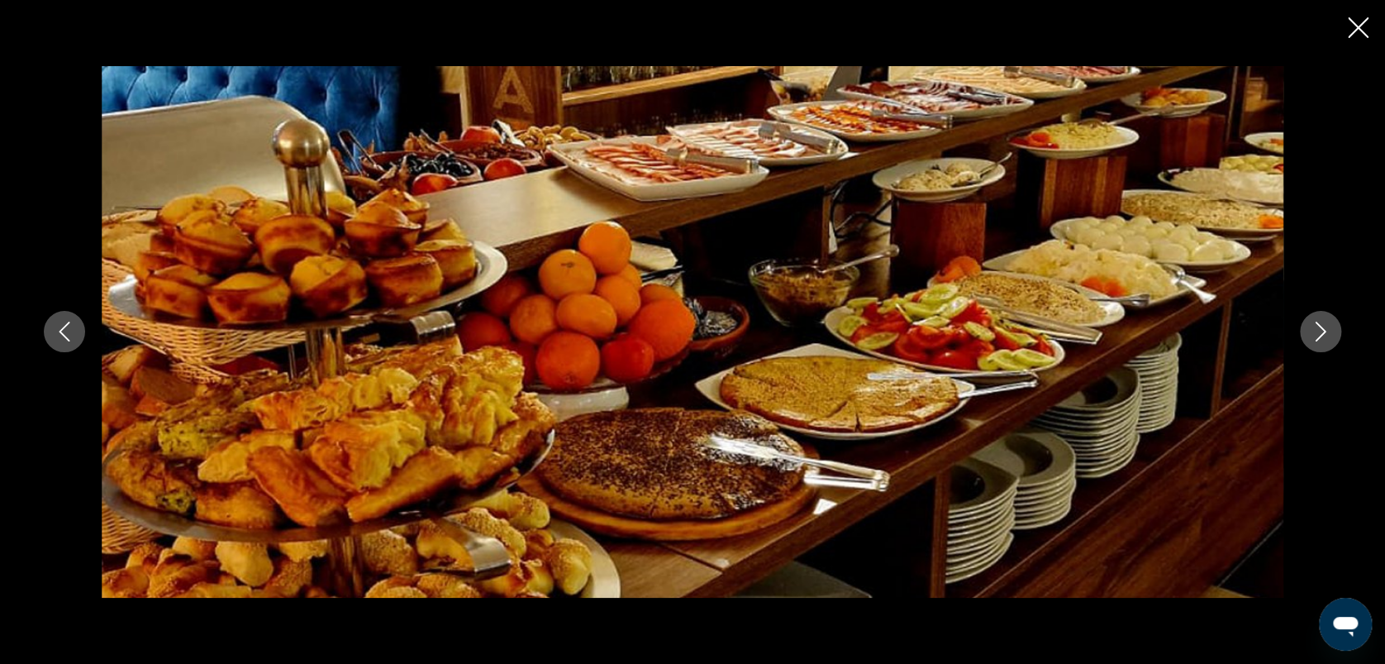
click at [1321, 330] on icon "Image suivante" at bounding box center [1321, 332] width 20 height 20
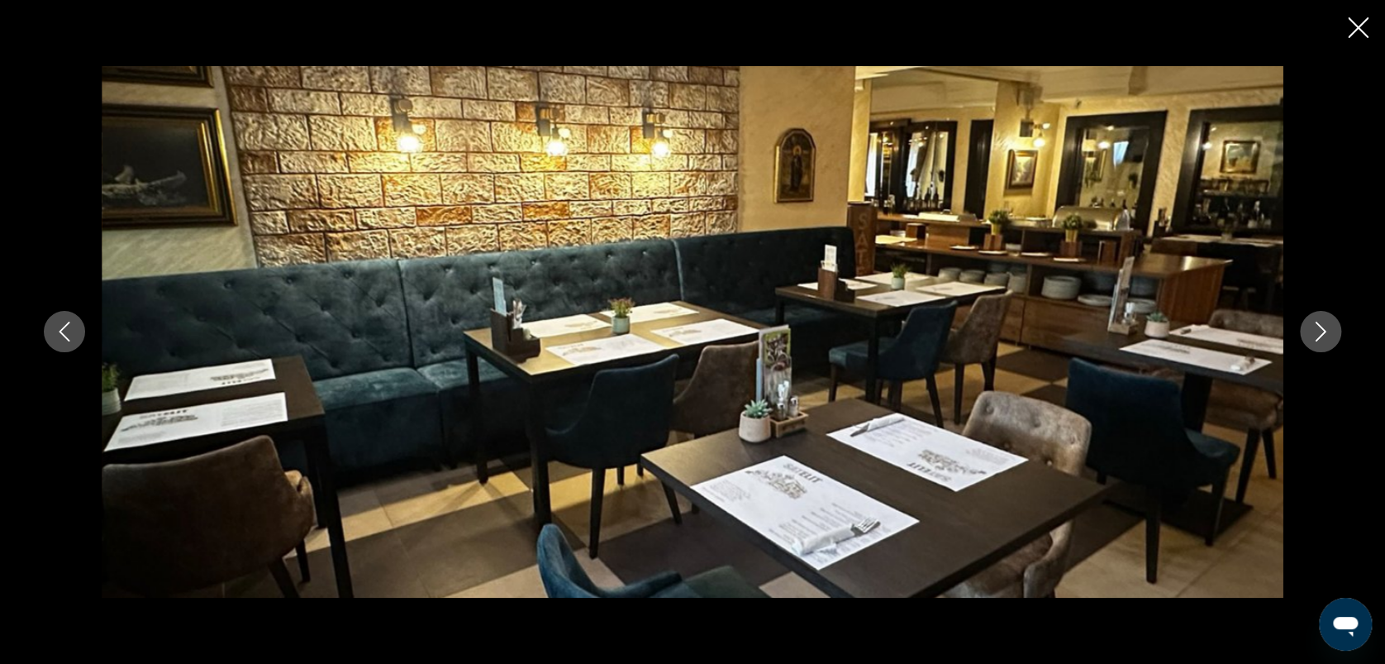
click at [1321, 330] on icon "Image suivante" at bounding box center [1321, 332] width 20 height 20
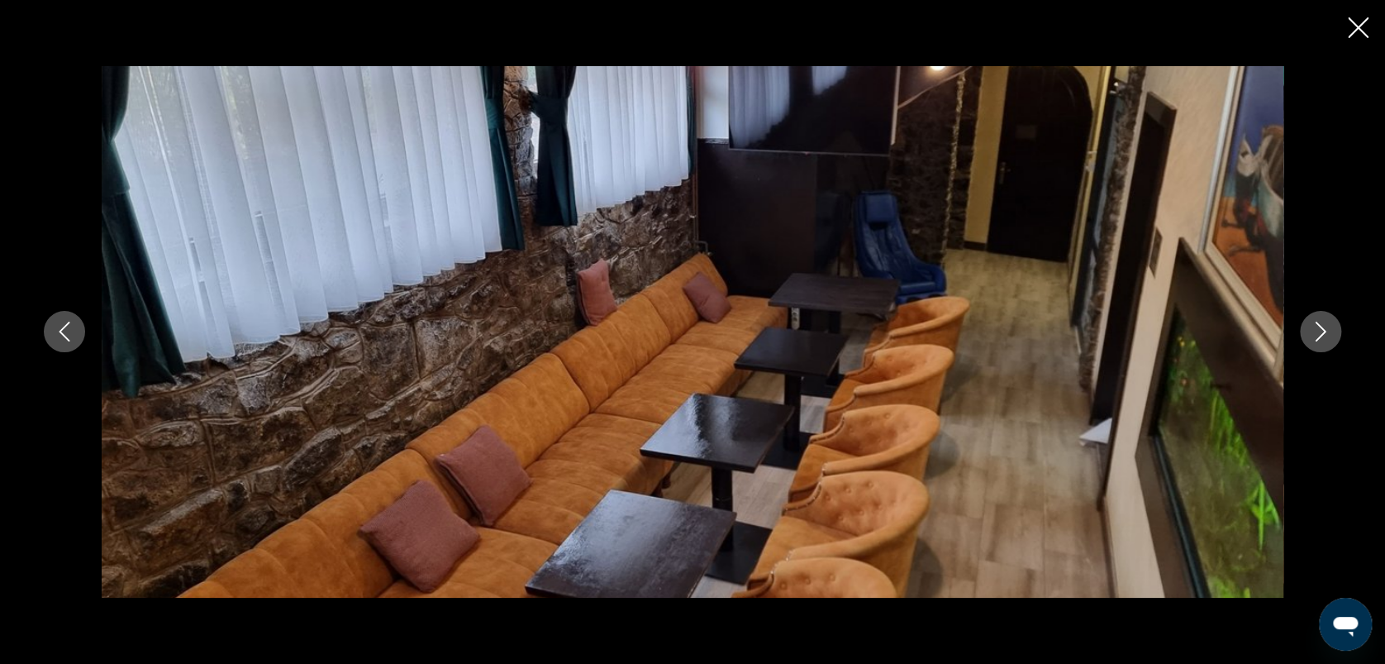
click at [1321, 330] on icon "Image suivante" at bounding box center [1321, 332] width 20 height 20
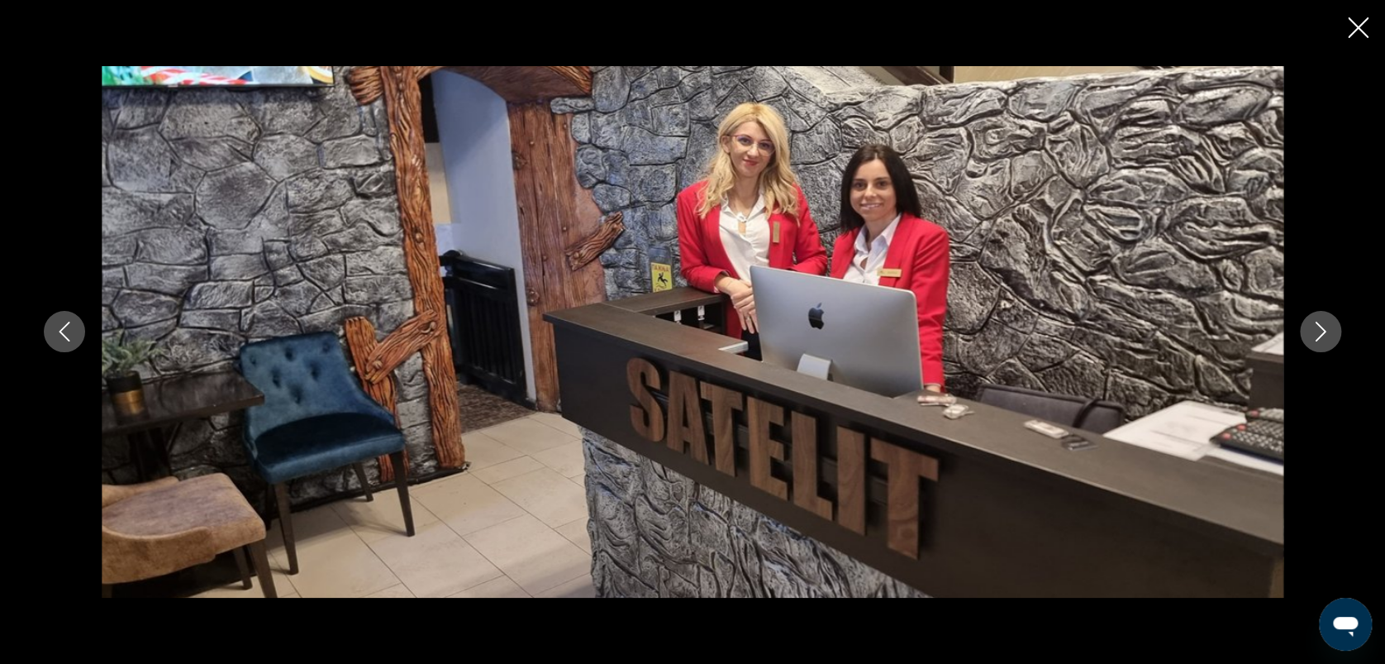
click at [1321, 330] on icon "Image suivante" at bounding box center [1321, 332] width 20 height 20
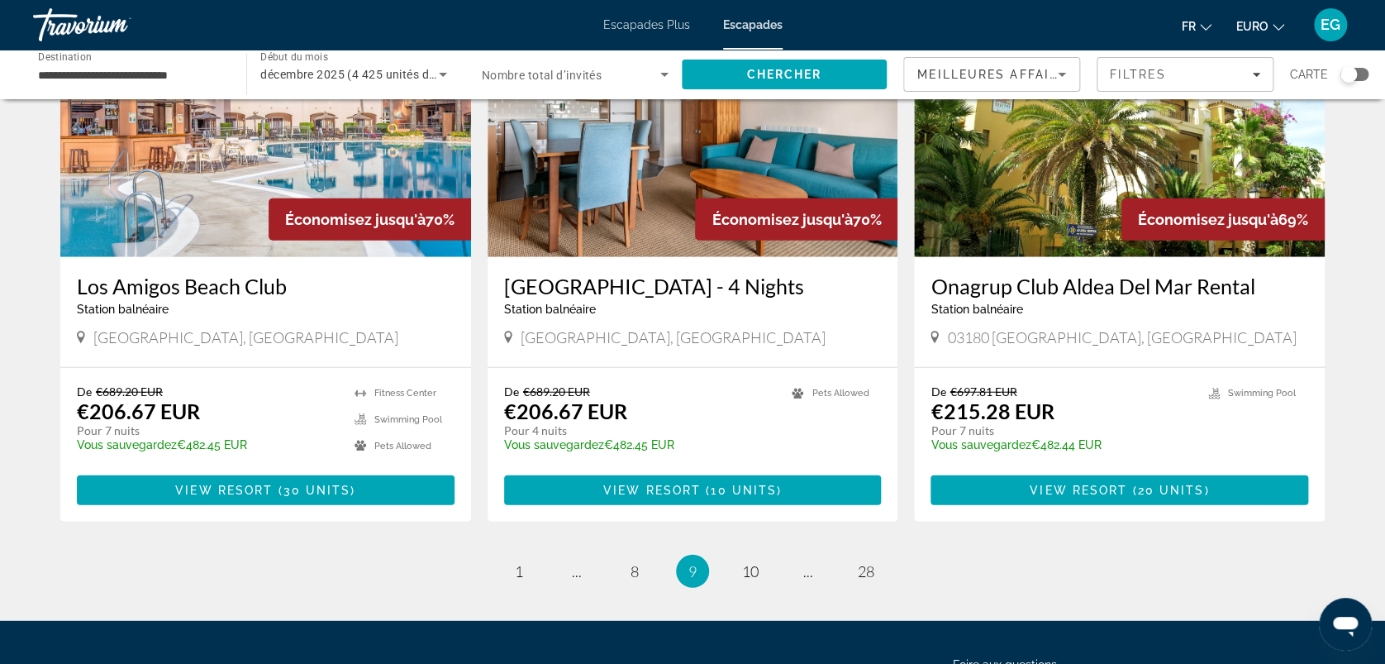
scroll to position [2010, 0]
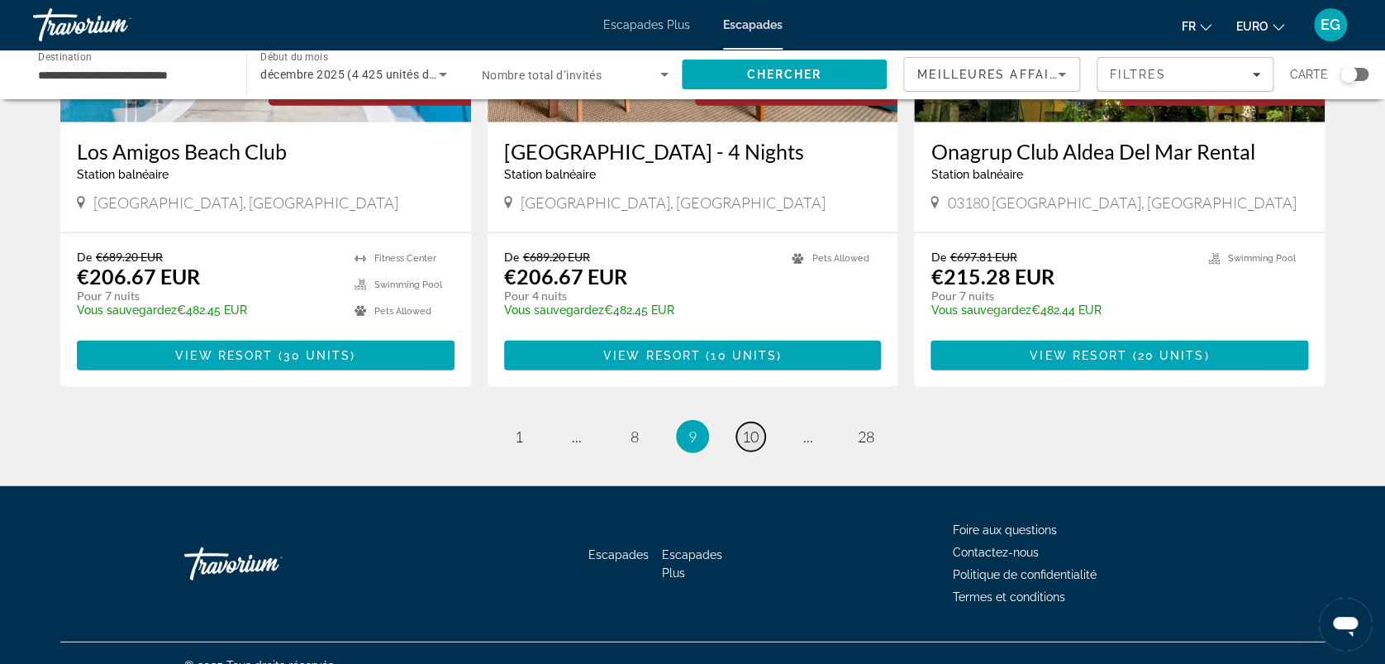
click at [746, 422] on link "page 10" at bounding box center [750, 436] width 29 height 29
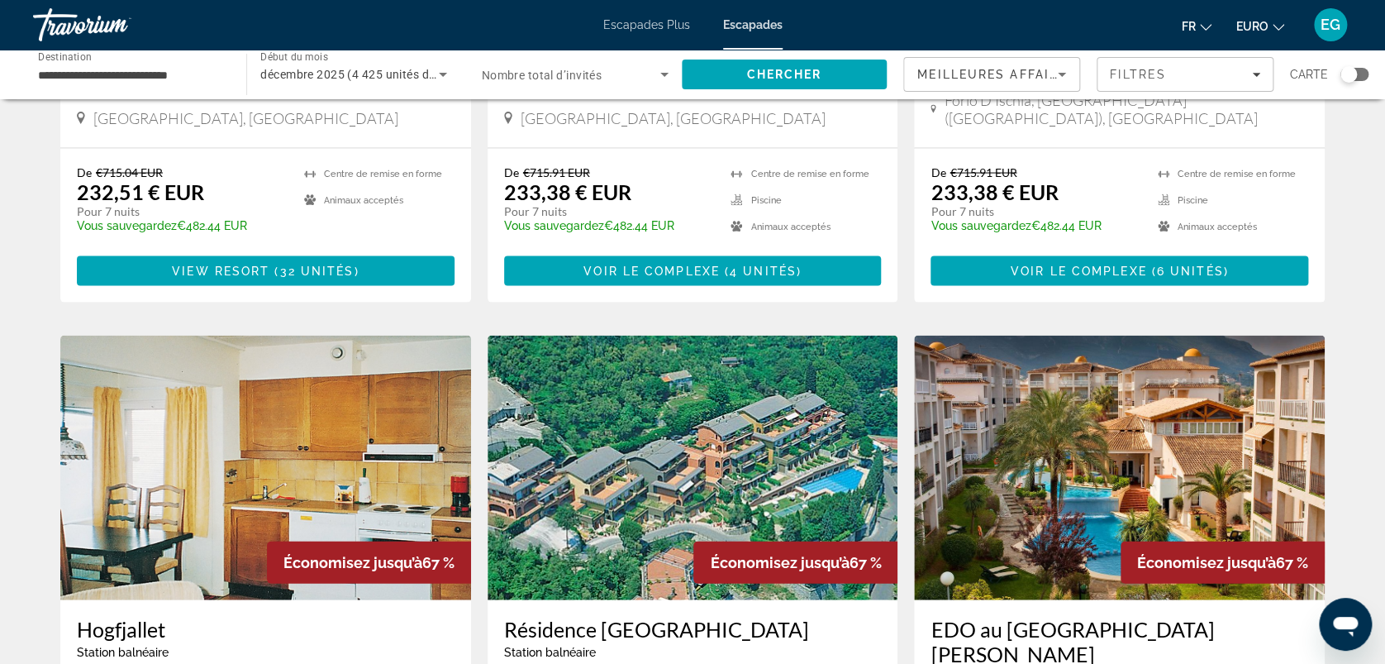
scroll to position [2010, 0]
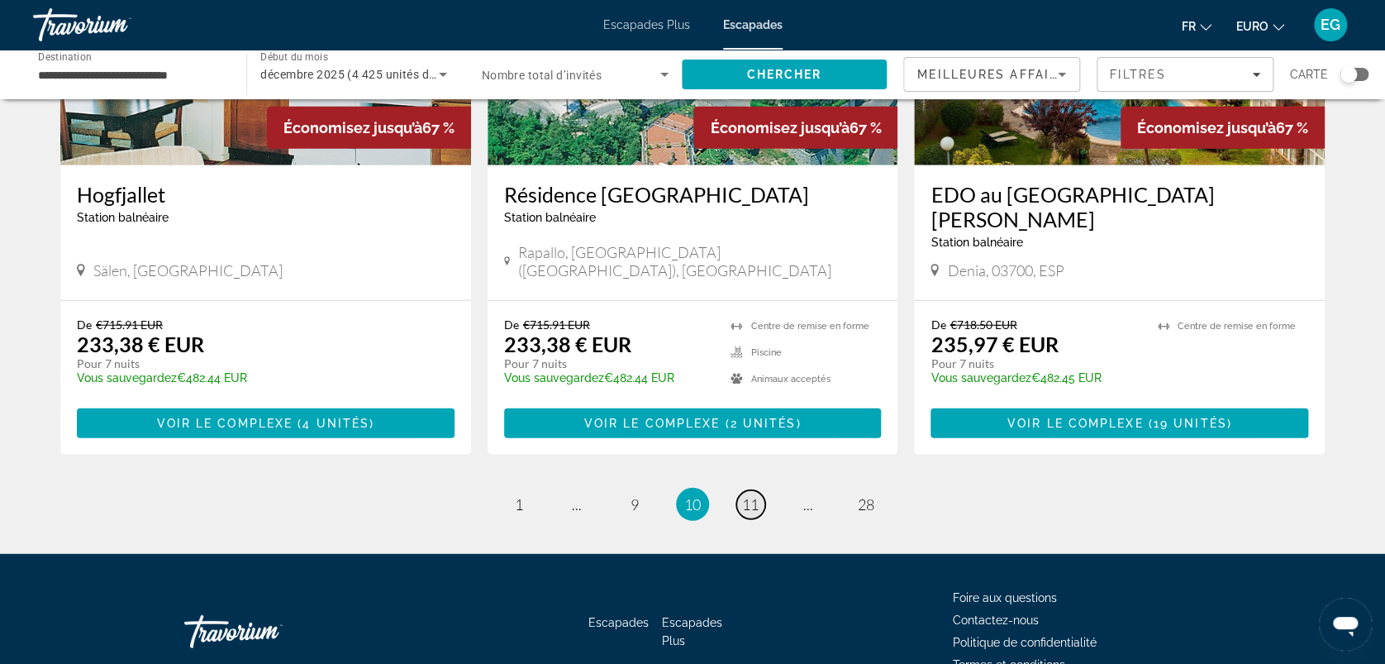
click at [748, 495] on span "11" at bounding box center [750, 504] width 17 height 18
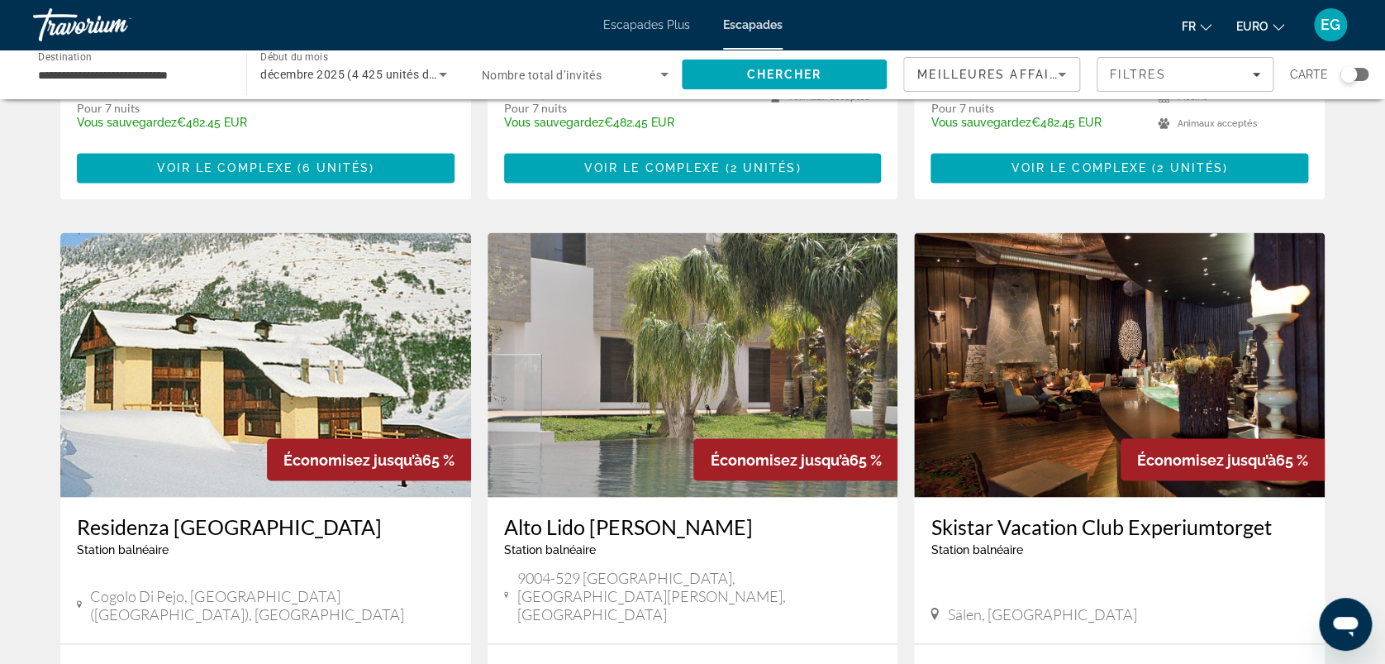
scroll to position [1099, 0]
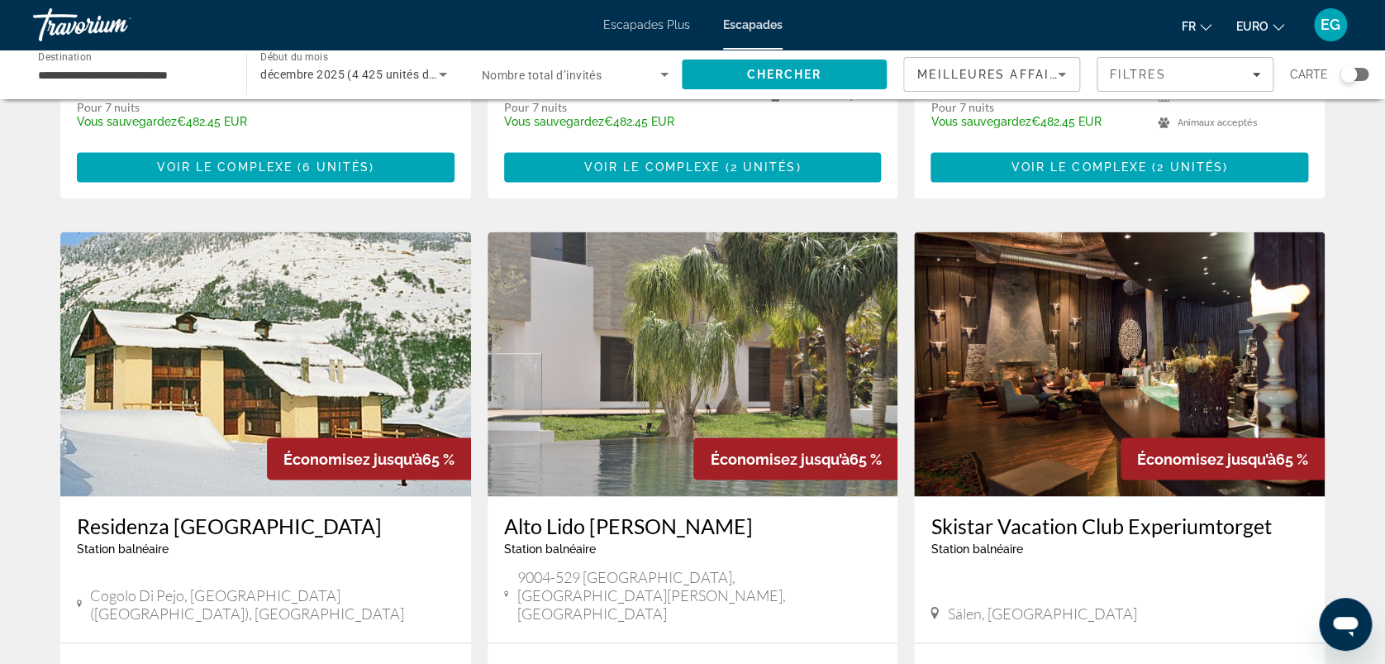
click at [585, 268] on img "Contenu principal" at bounding box center [693, 363] width 411 height 265
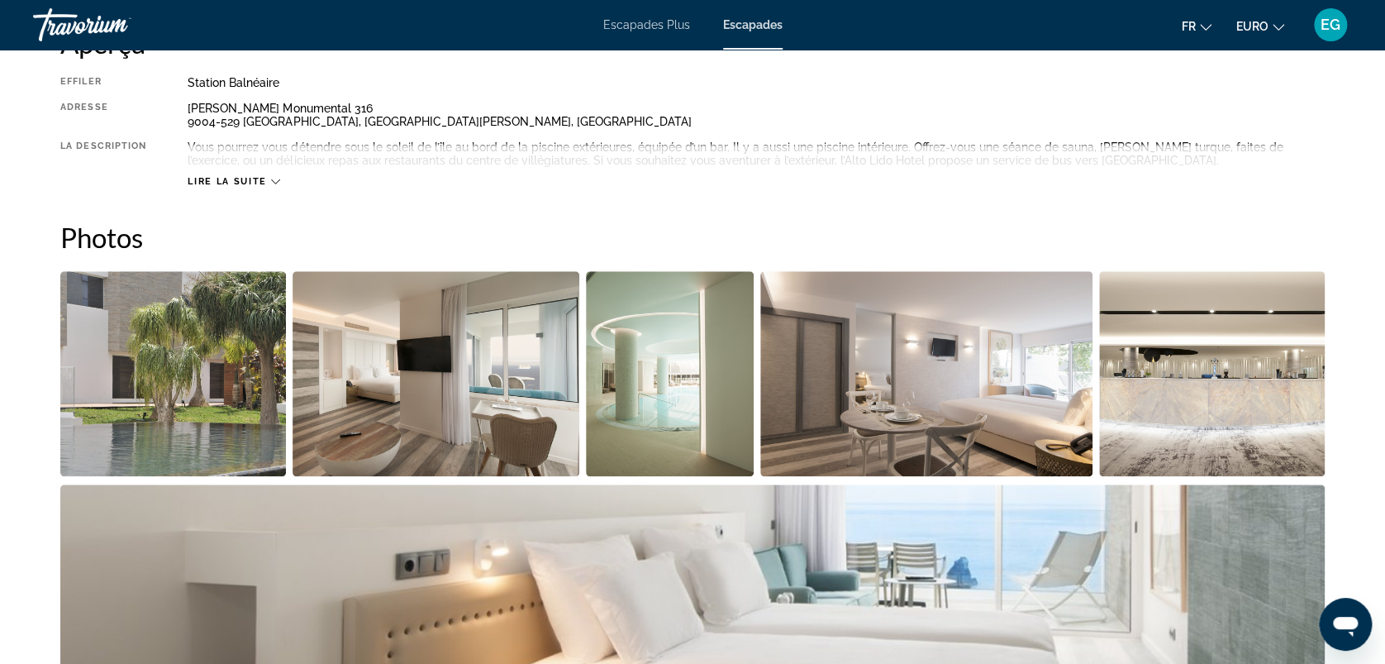
scroll to position [608, 0]
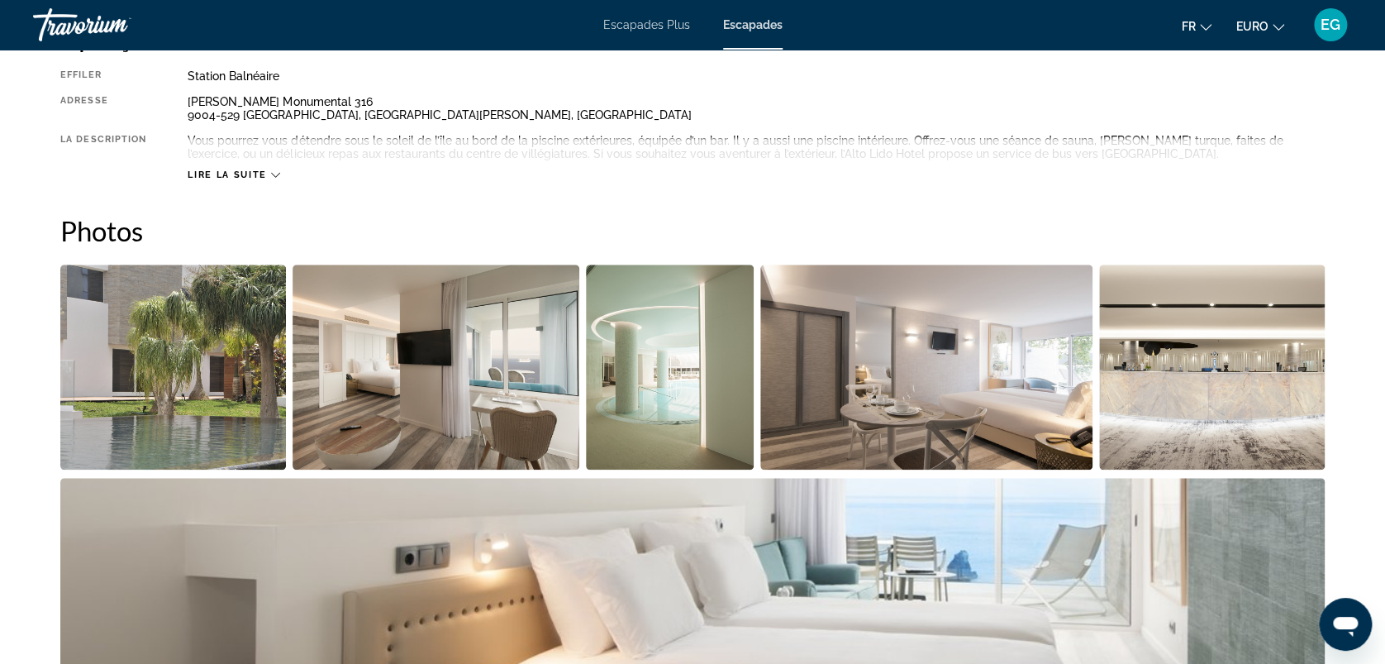
click at [215, 367] on img "Ouvrir le curseur d’image en plein écran" at bounding box center [173, 367] width 226 height 205
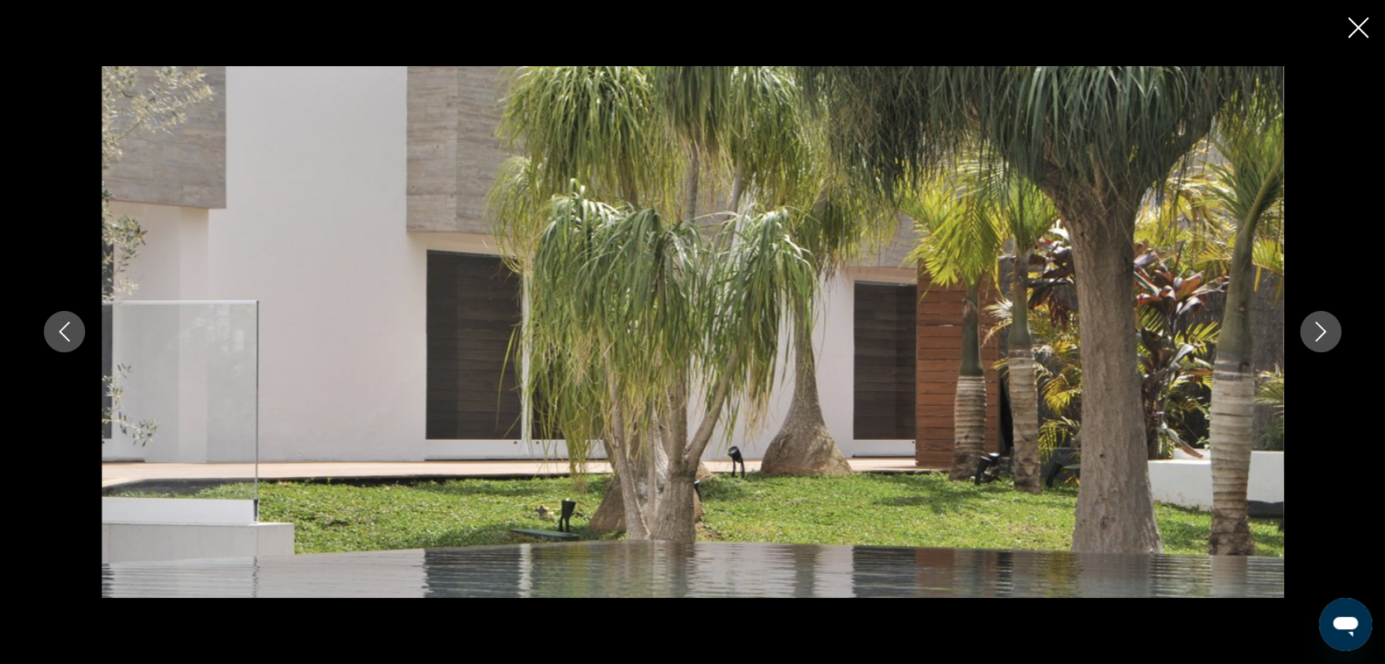
click at [1317, 324] on icon "Image suivante" at bounding box center [1321, 332] width 11 height 20
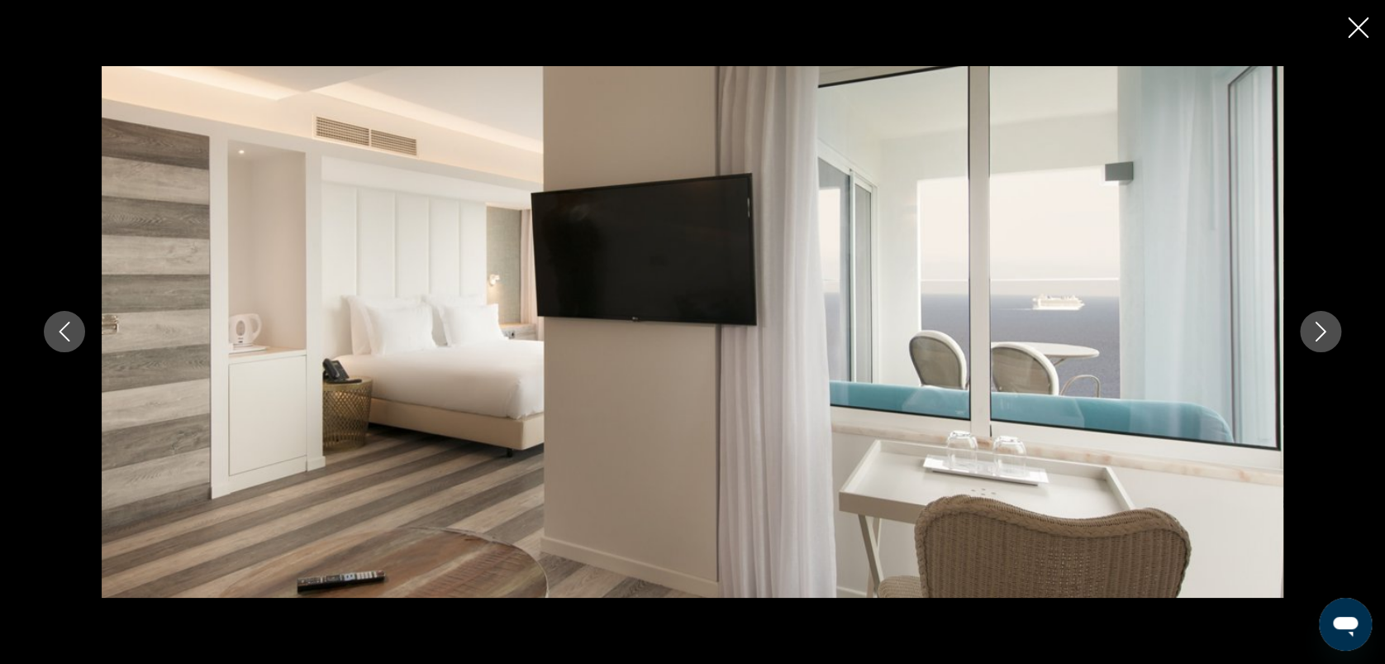
click at [1317, 324] on icon "Image suivante" at bounding box center [1321, 332] width 11 height 20
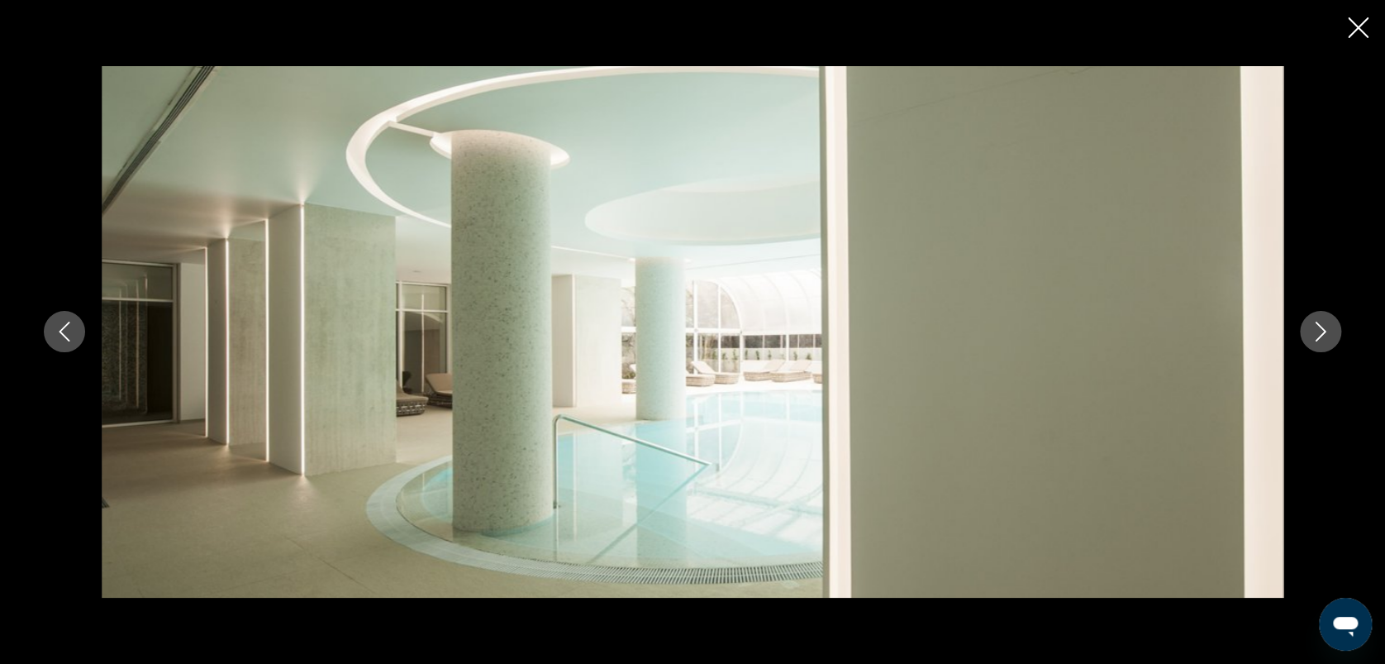
click at [1317, 324] on icon "Image suivante" at bounding box center [1321, 332] width 11 height 20
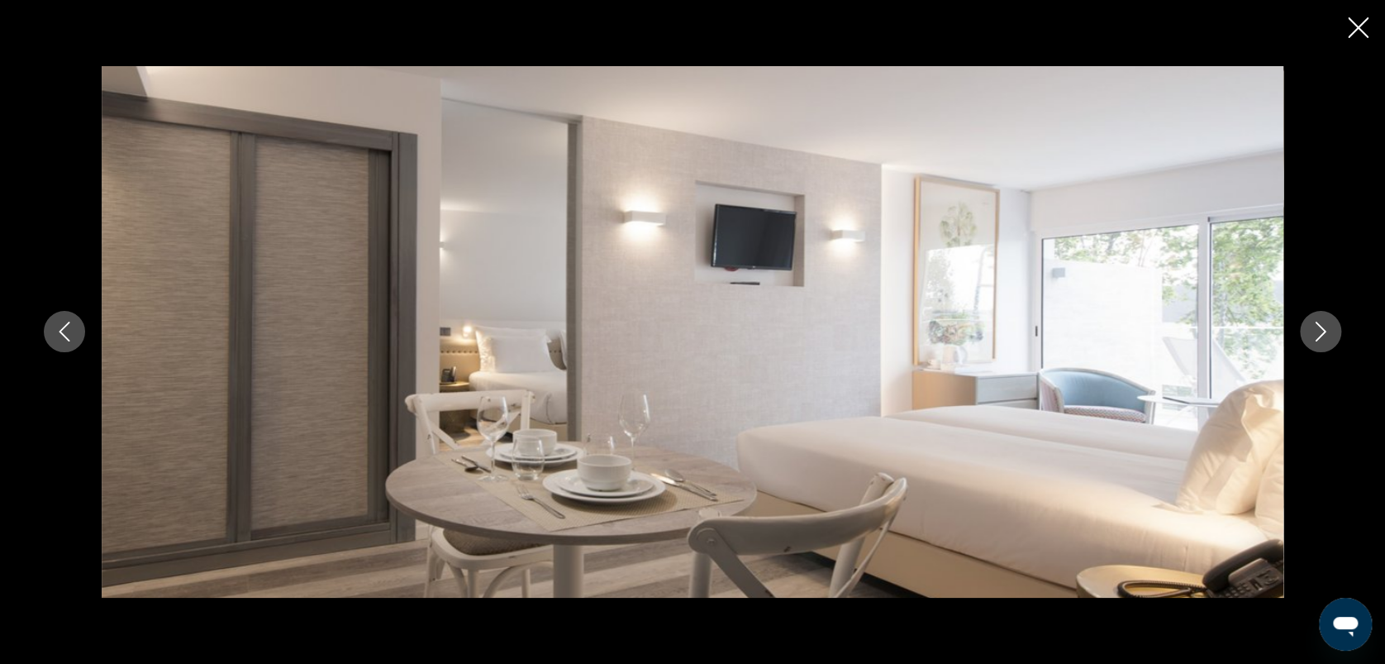
click at [1317, 324] on icon "Image suivante" at bounding box center [1321, 332] width 11 height 20
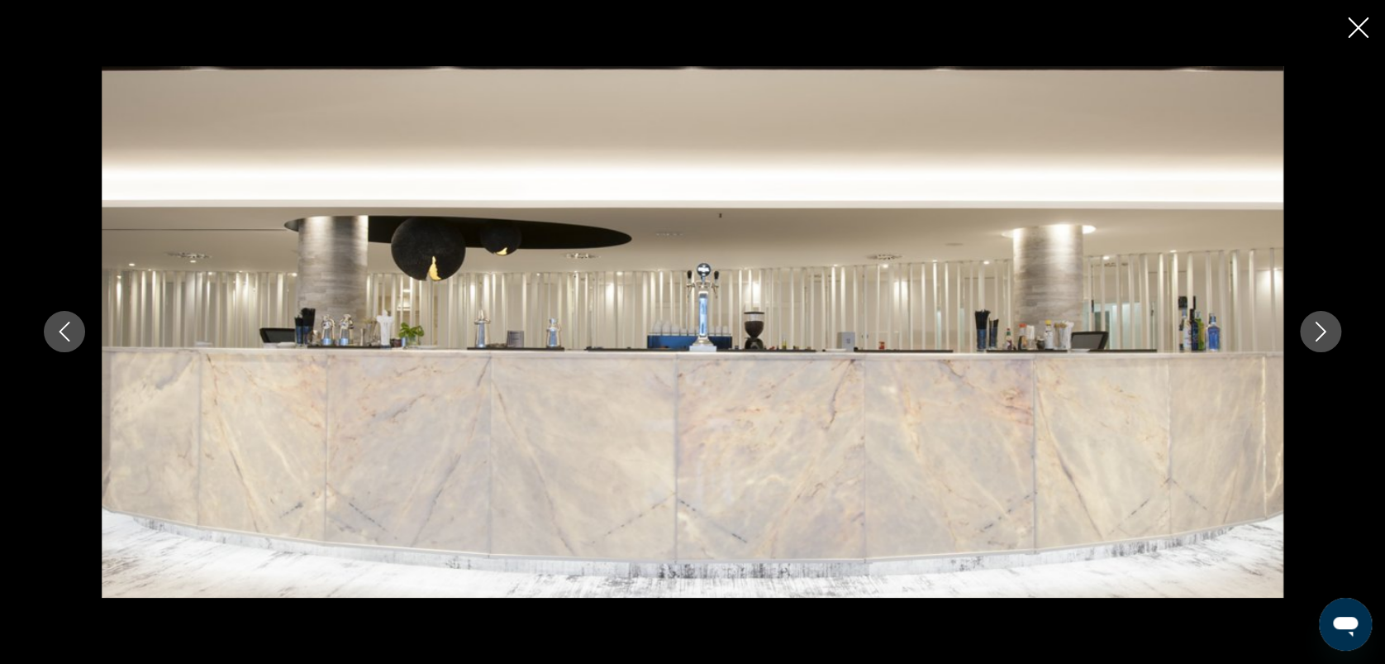
click at [1317, 324] on icon "Image suivante" at bounding box center [1321, 332] width 11 height 20
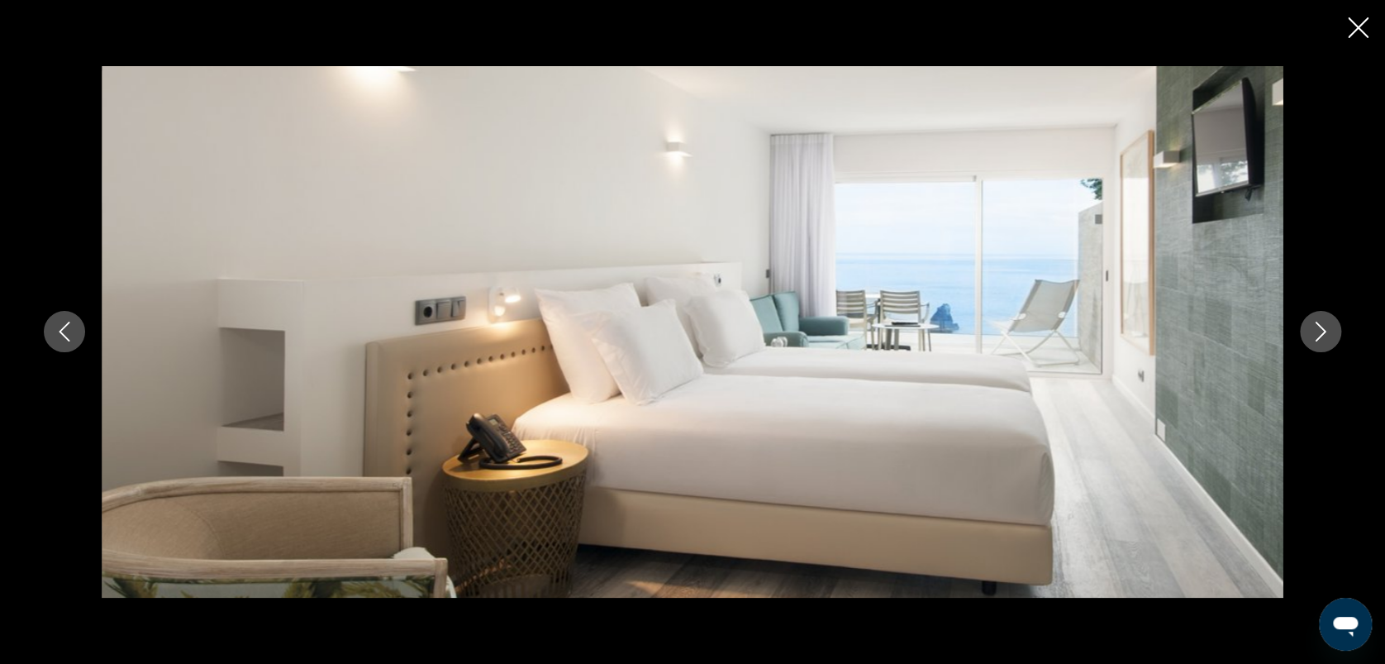
click at [1317, 324] on icon "Image suivante" at bounding box center [1321, 332] width 11 height 20
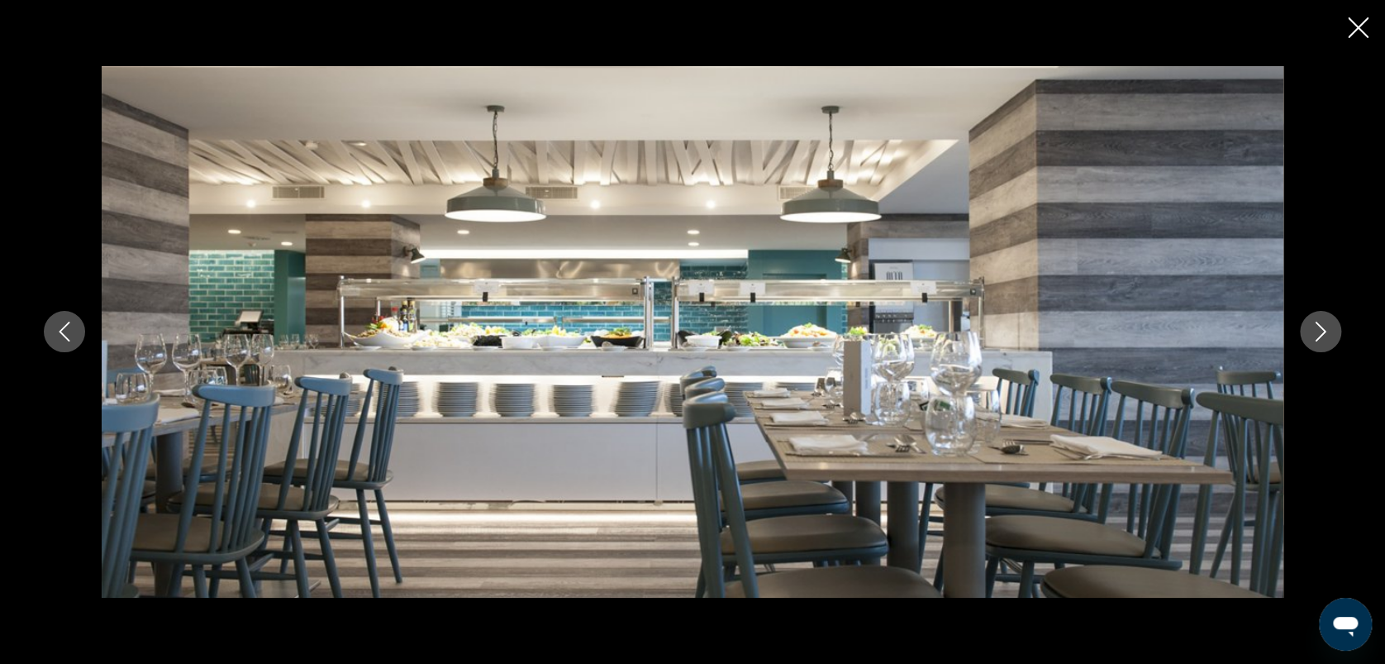
click at [1317, 324] on icon "Image suivante" at bounding box center [1321, 332] width 11 height 20
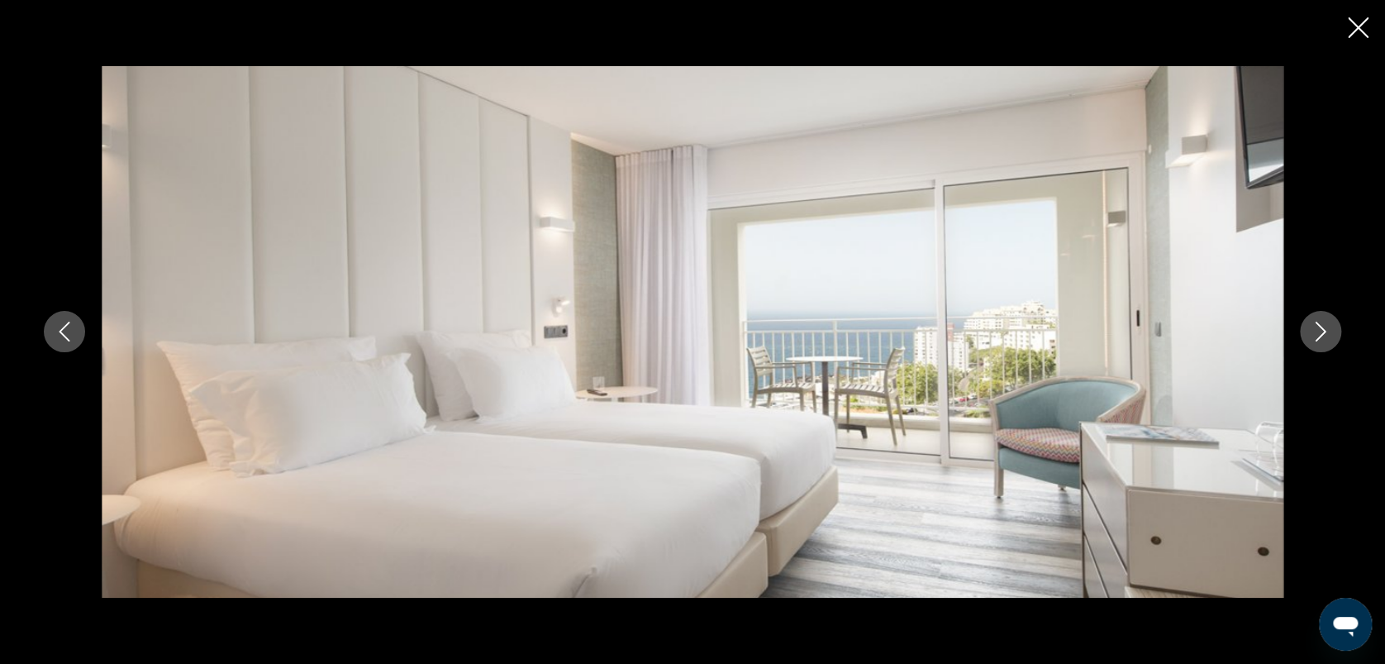
click at [1317, 324] on icon "Image suivante" at bounding box center [1321, 332] width 11 height 20
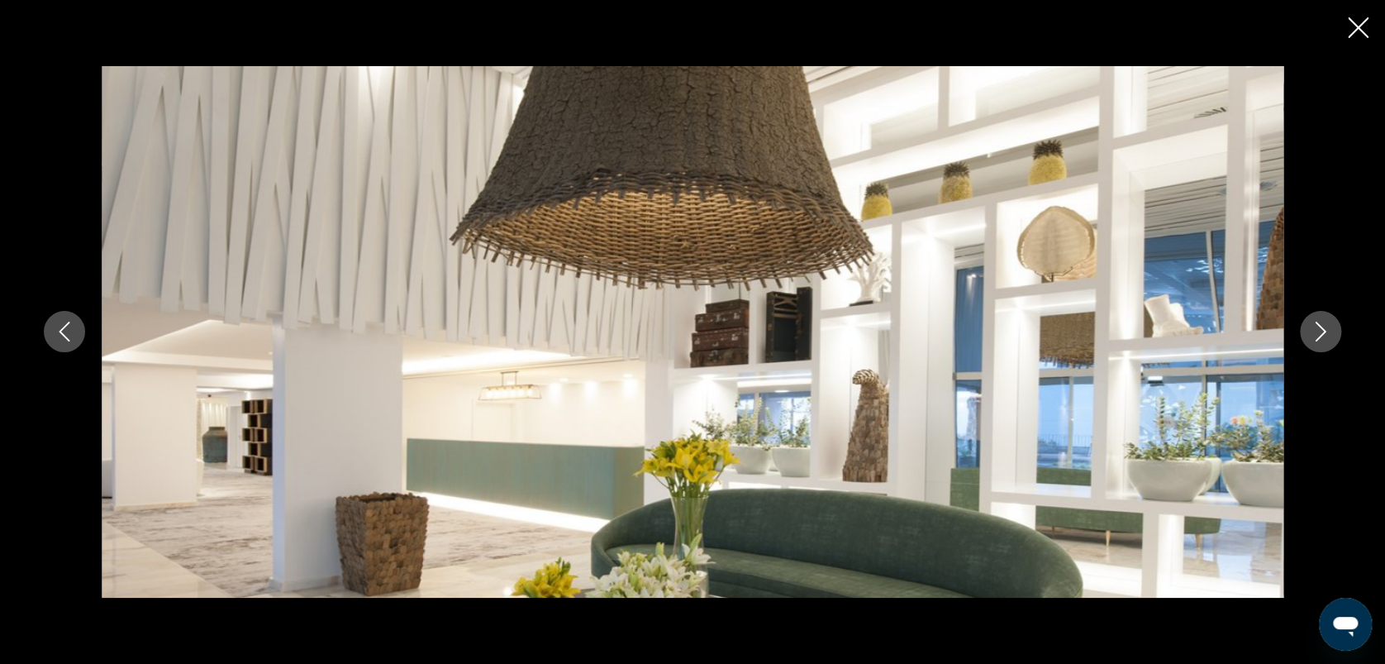
click at [1317, 324] on icon "Image suivante" at bounding box center [1321, 332] width 11 height 20
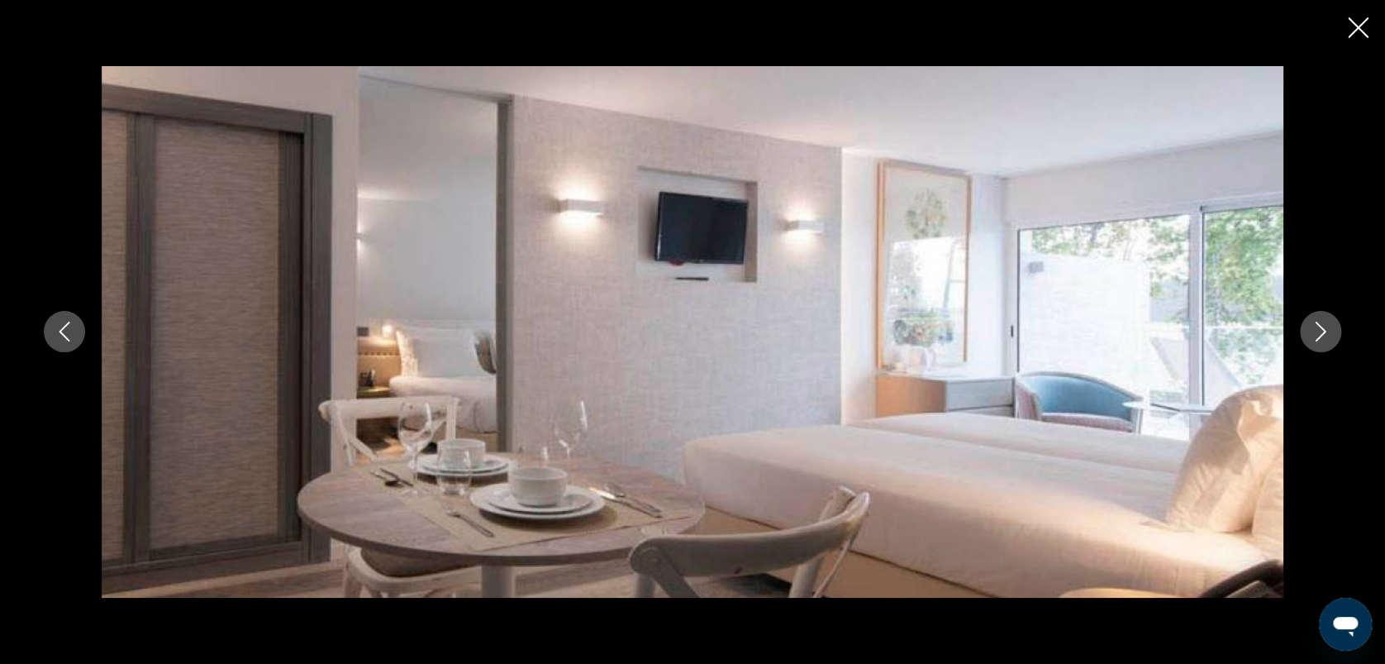
click at [1317, 324] on icon "Image suivante" at bounding box center [1321, 332] width 11 height 20
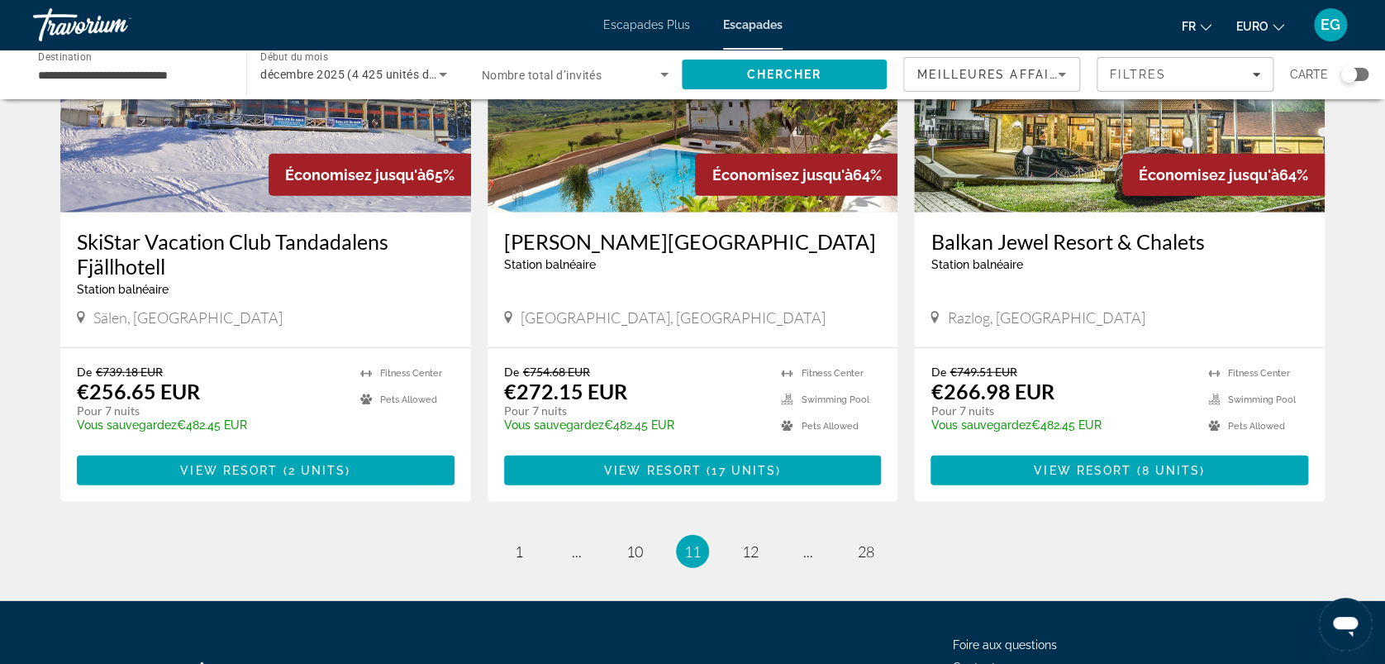
scroll to position [2035, 0]
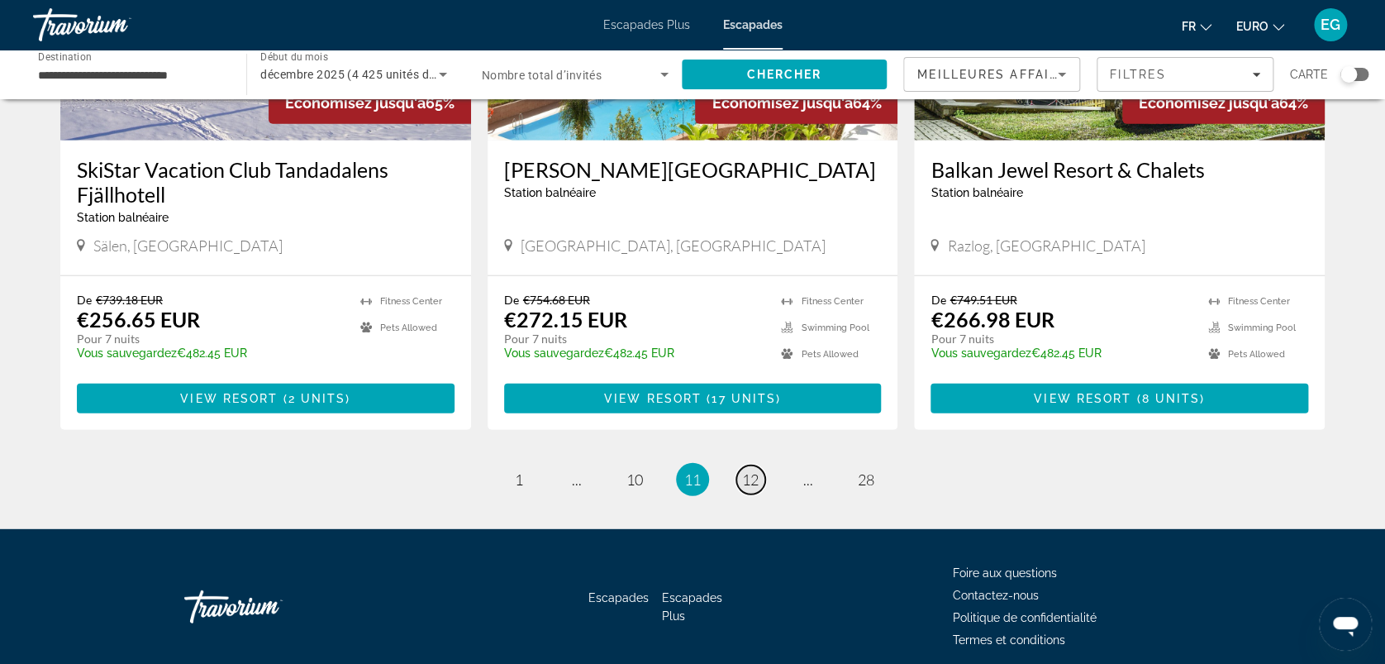
click at [737, 465] on link "page 12" at bounding box center [750, 479] width 29 height 29
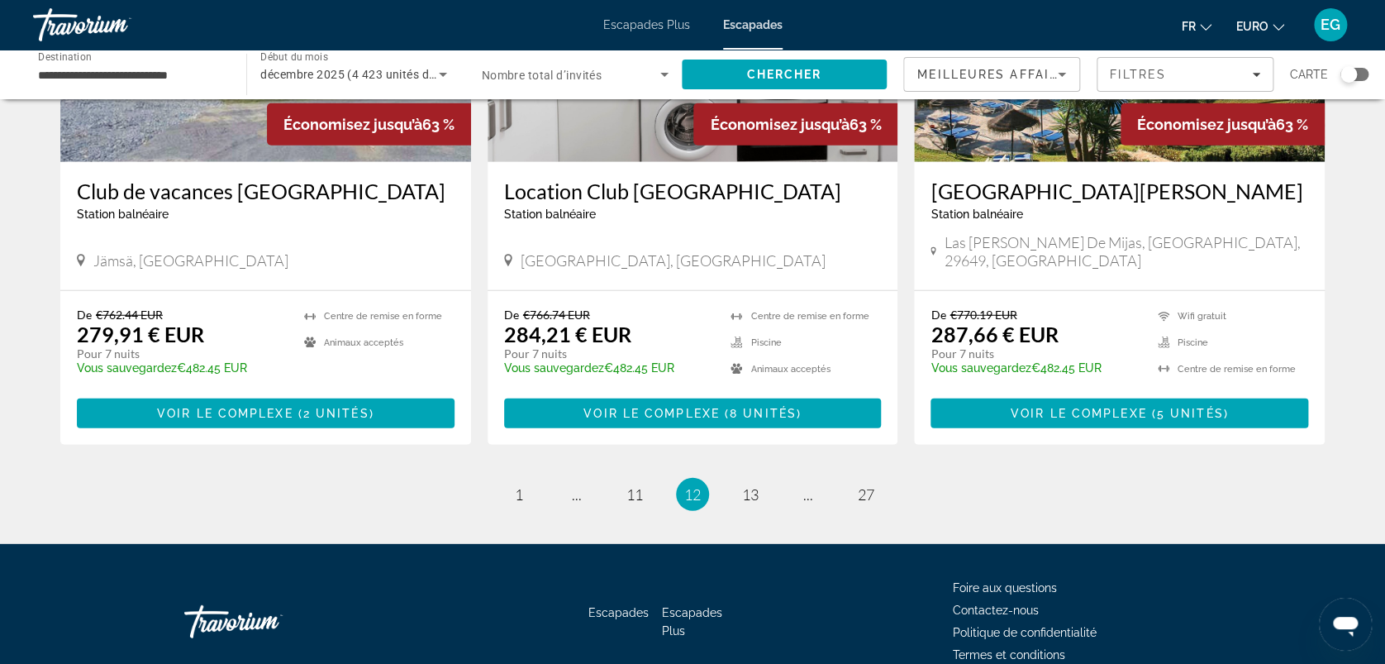
scroll to position [2059, 0]
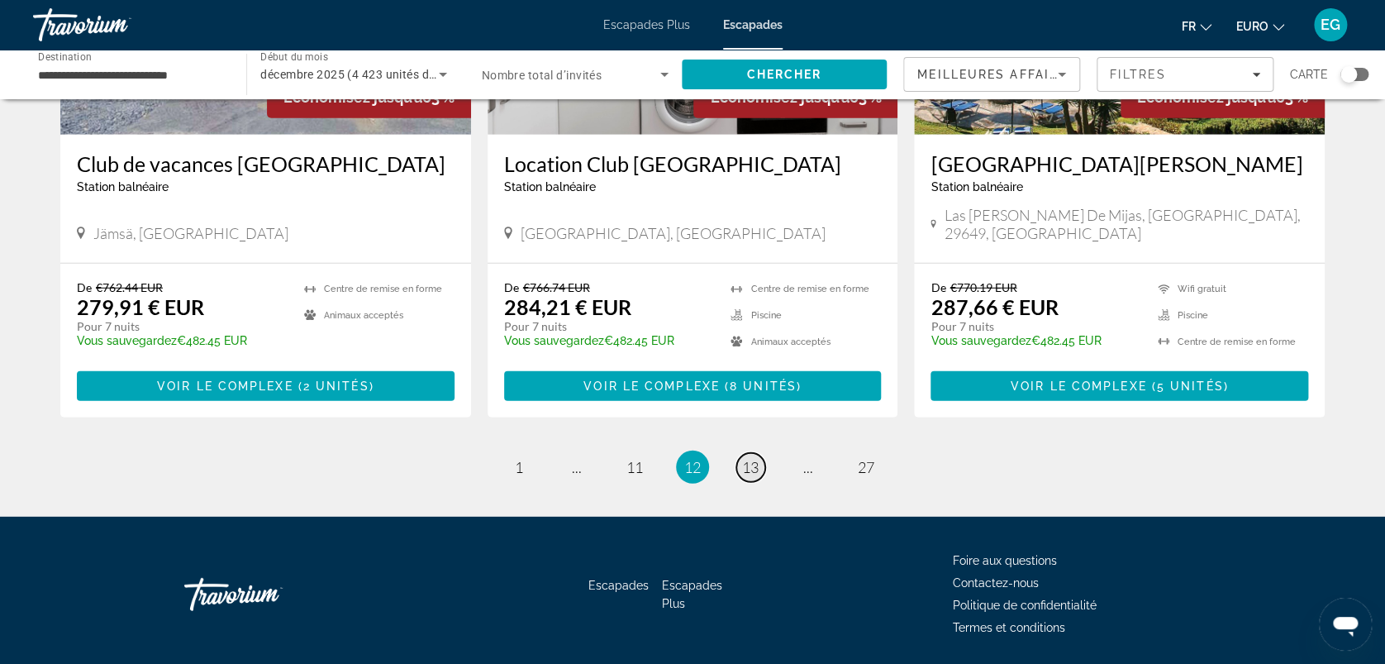
click at [750, 458] on span "13" at bounding box center [750, 467] width 17 height 18
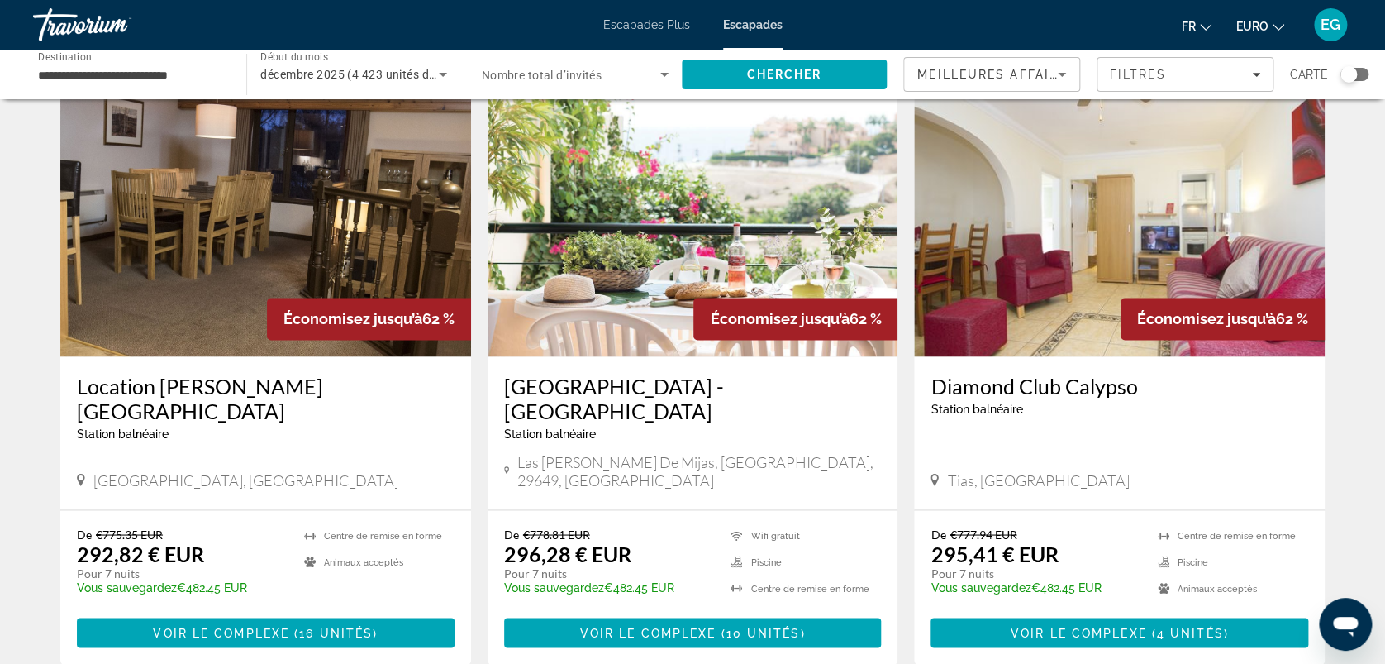
scroll to position [1209, 0]
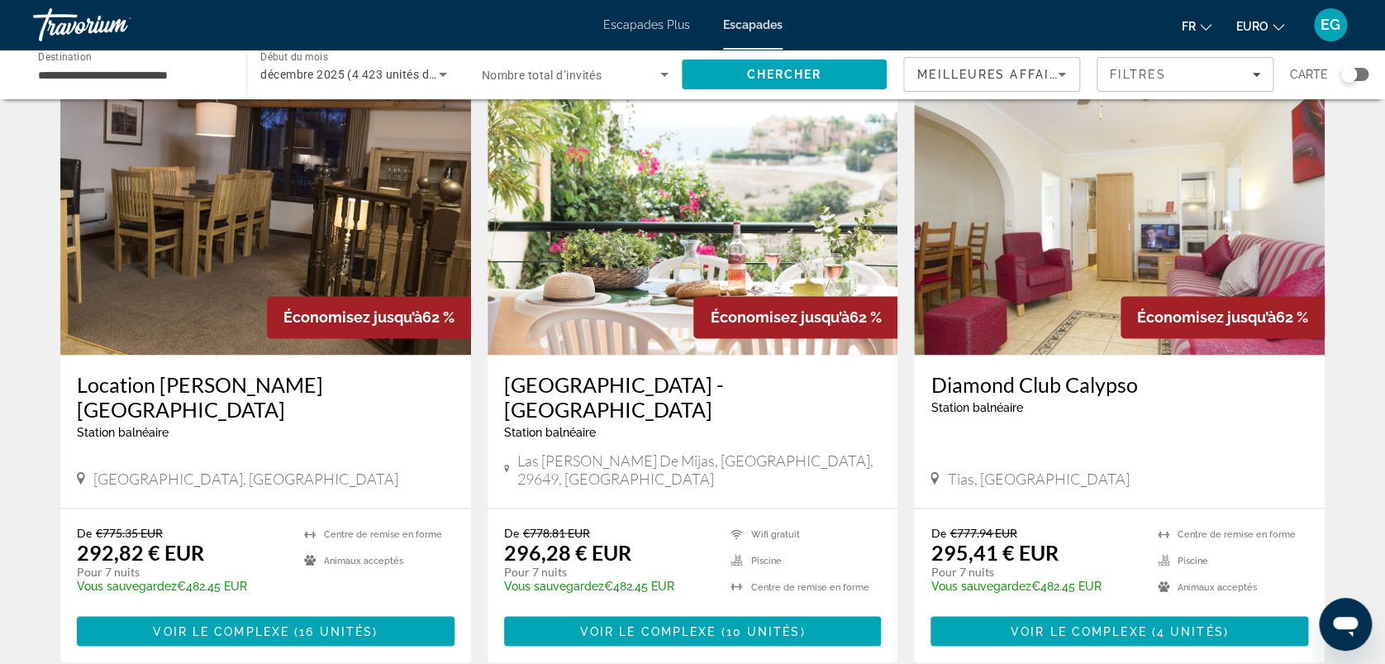
click at [1015, 247] on img "Contenu principal" at bounding box center [1119, 222] width 411 height 265
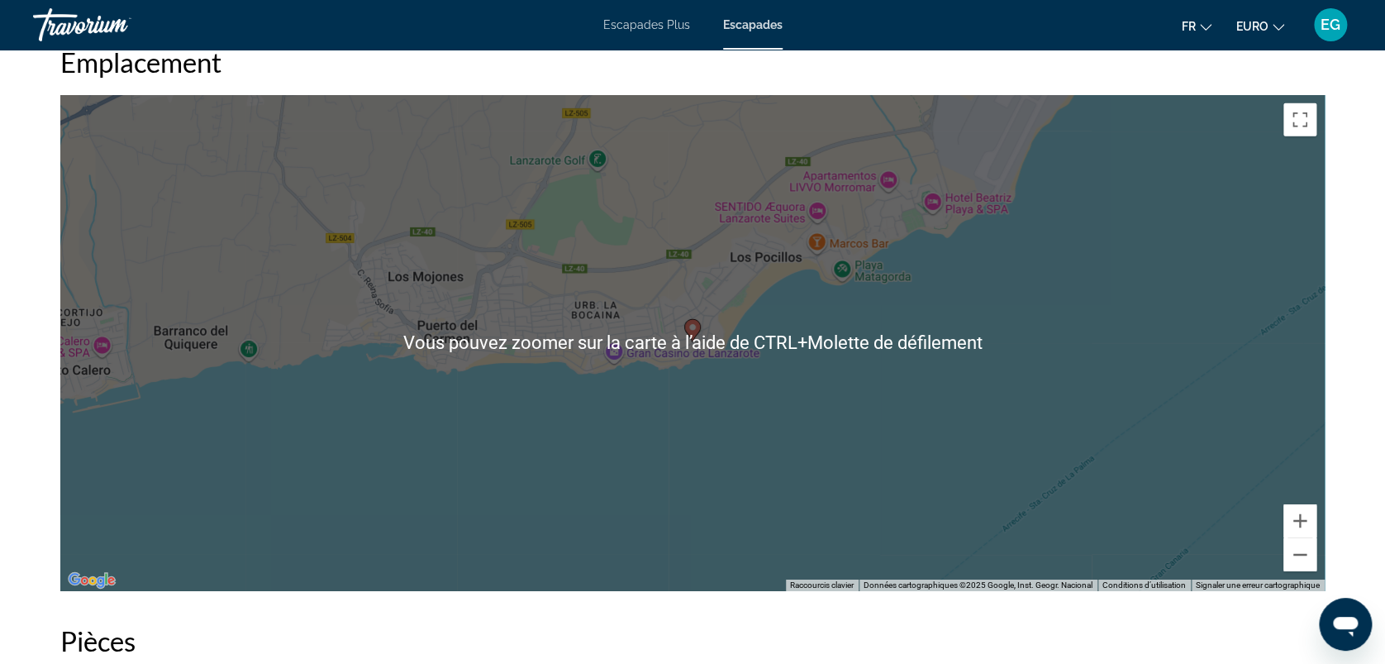
scroll to position [2514, 0]
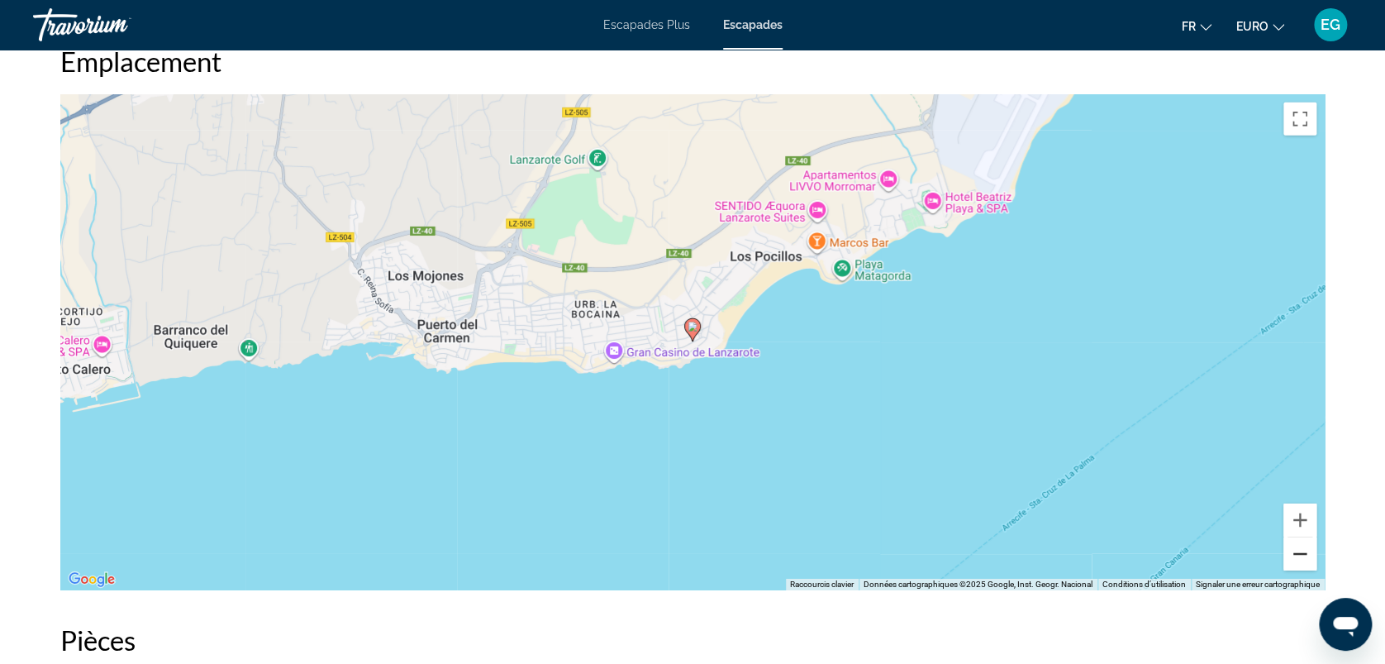
click at [1299, 547] on button "Zoom arrière" at bounding box center [1300, 553] width 33 height 33
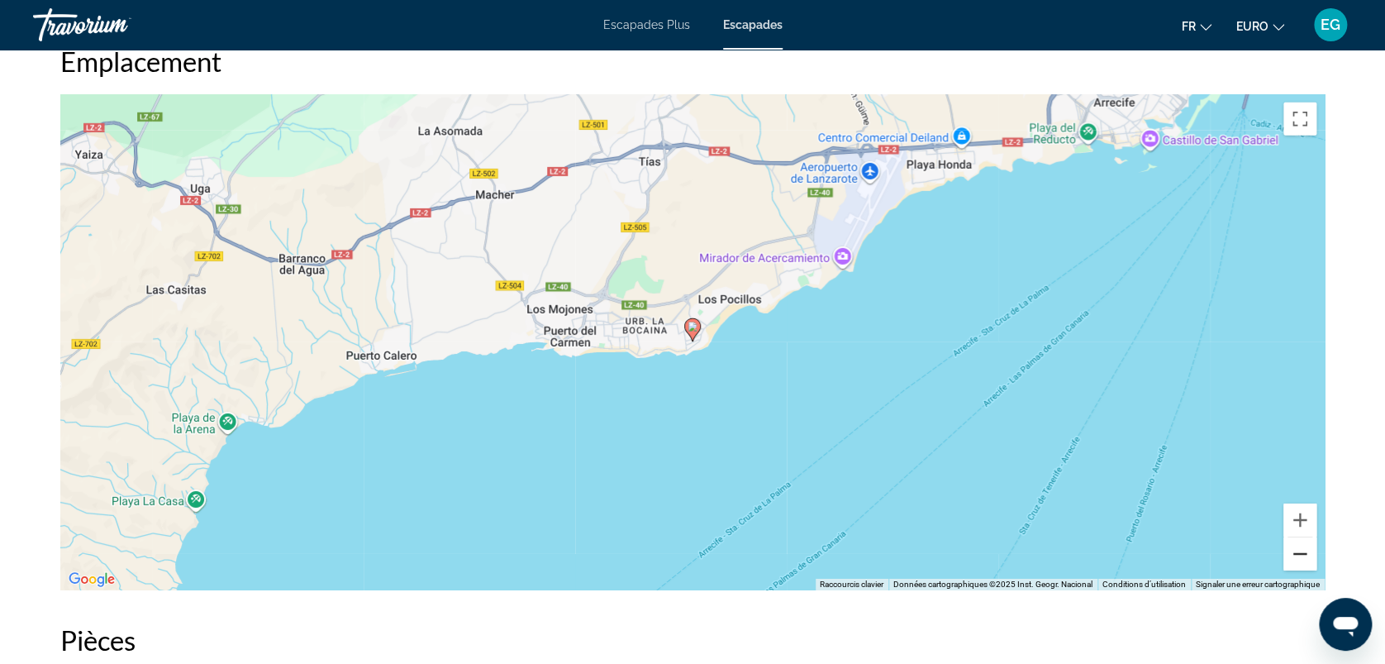
click at [1299, 547] on button "Zoom arrière" at bounding box center [1300, 553] width 33 height 33
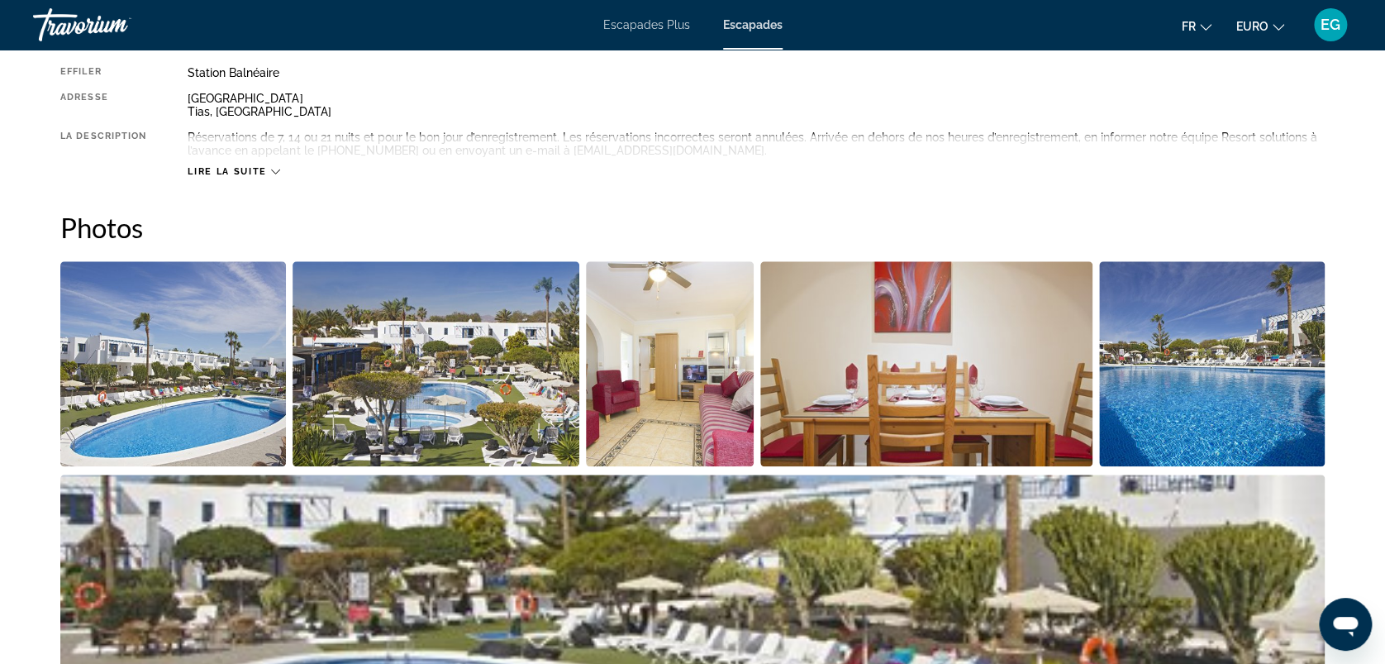
scroll to position [610, 0]
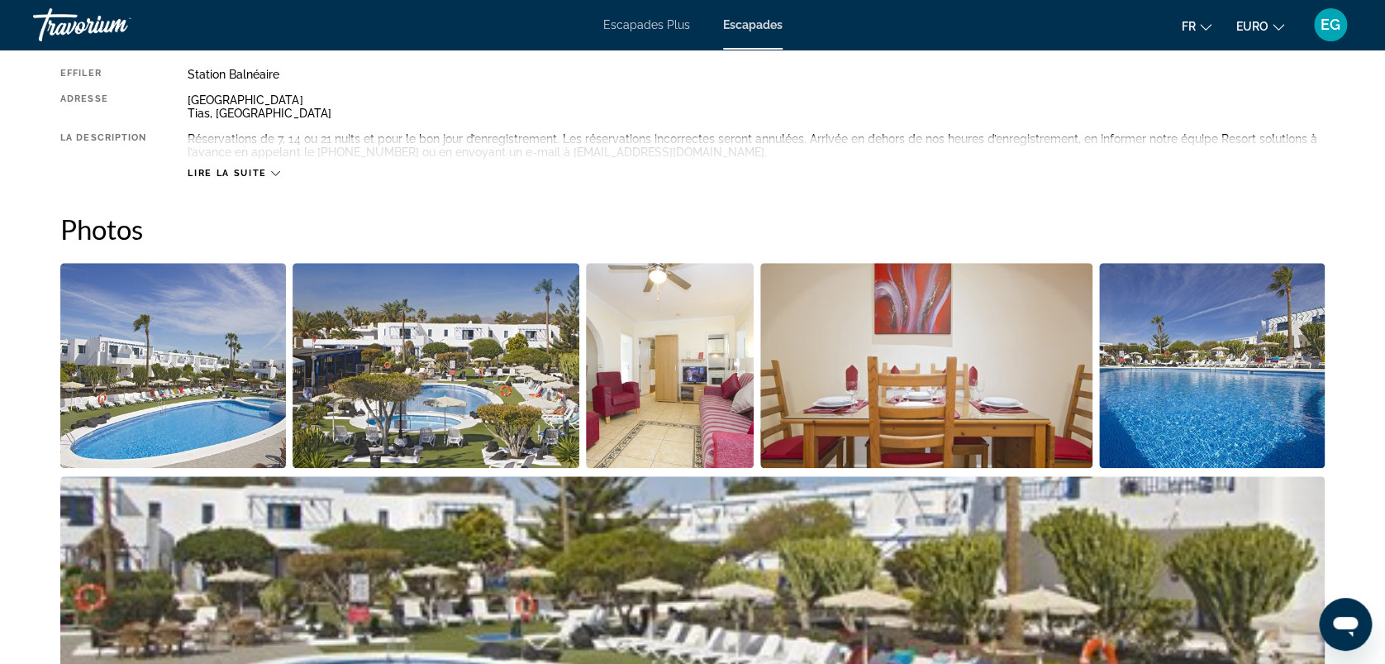
click at [245, 388] on img "Ouvrir le curseur d’image en plein écran" at bounding box center [173, 365] width 226 height 205
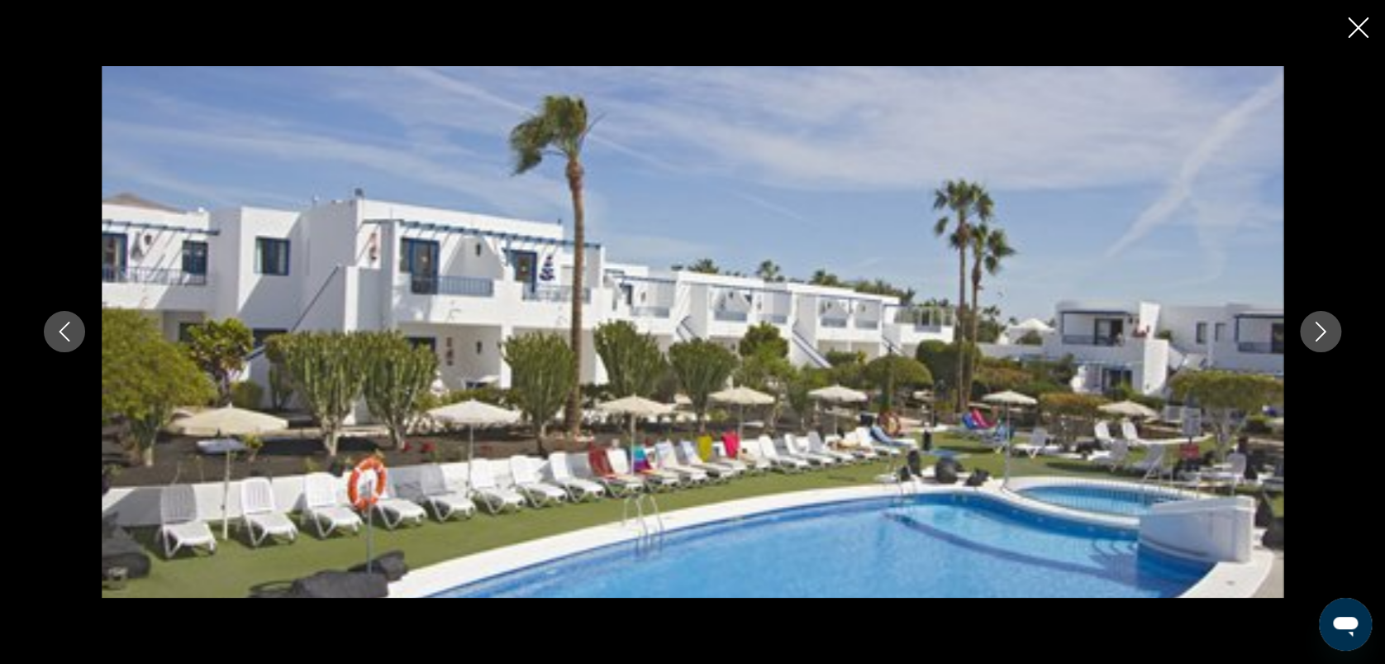
click at [1324, 331] on icon "Image suivante" at bounding box center [1321, 332] width 11 height 20
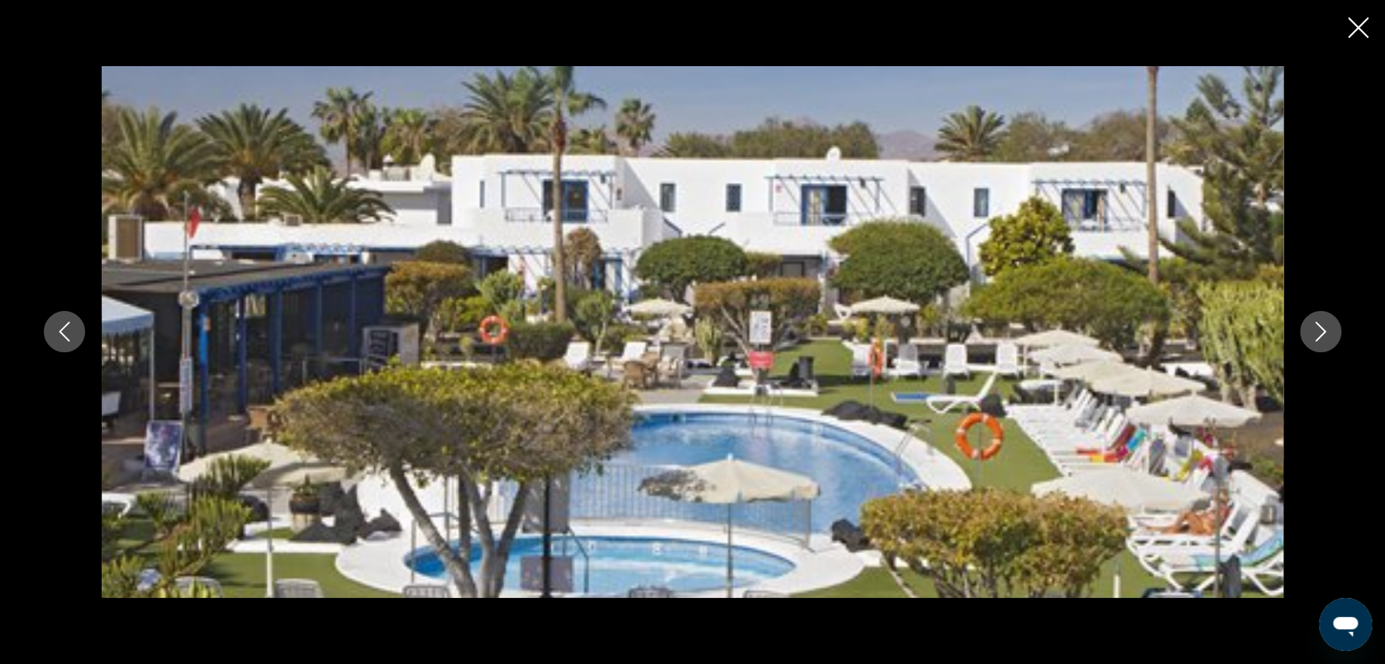
click at [1324, 331] on icon "Image suivante" at bounding box center [1321, 332] width 11 height 20
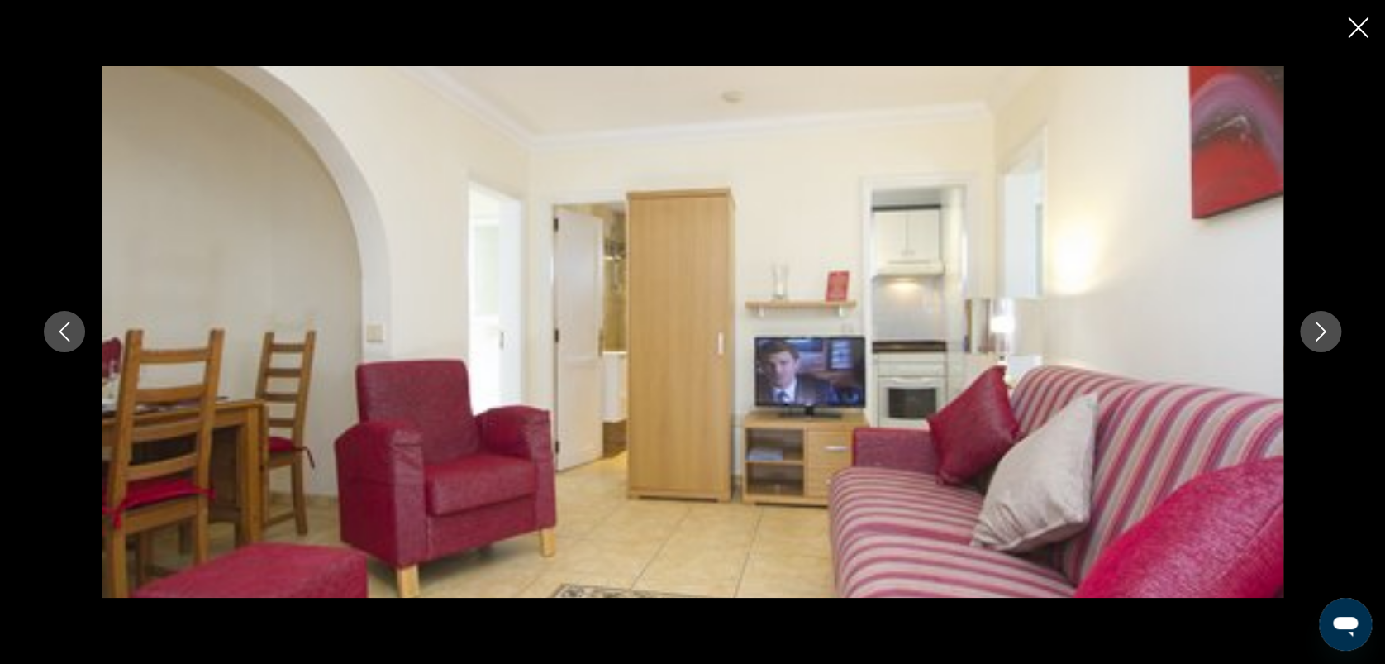
click at [1324, 331] on icon "Image suivante" at bounding box center [1321, 332] width 11 height 20
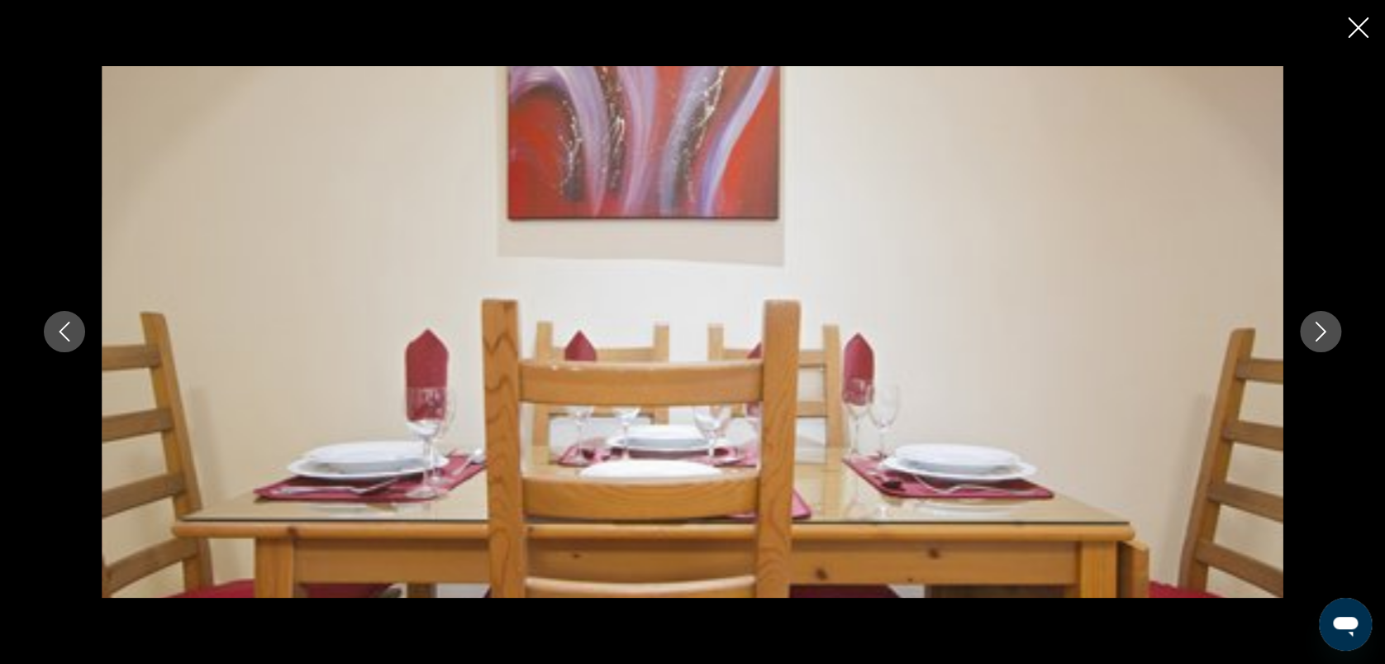
click at [1324, 331] on icon "Image suivante" at bounding box center [1321, 332] width 11 height 20
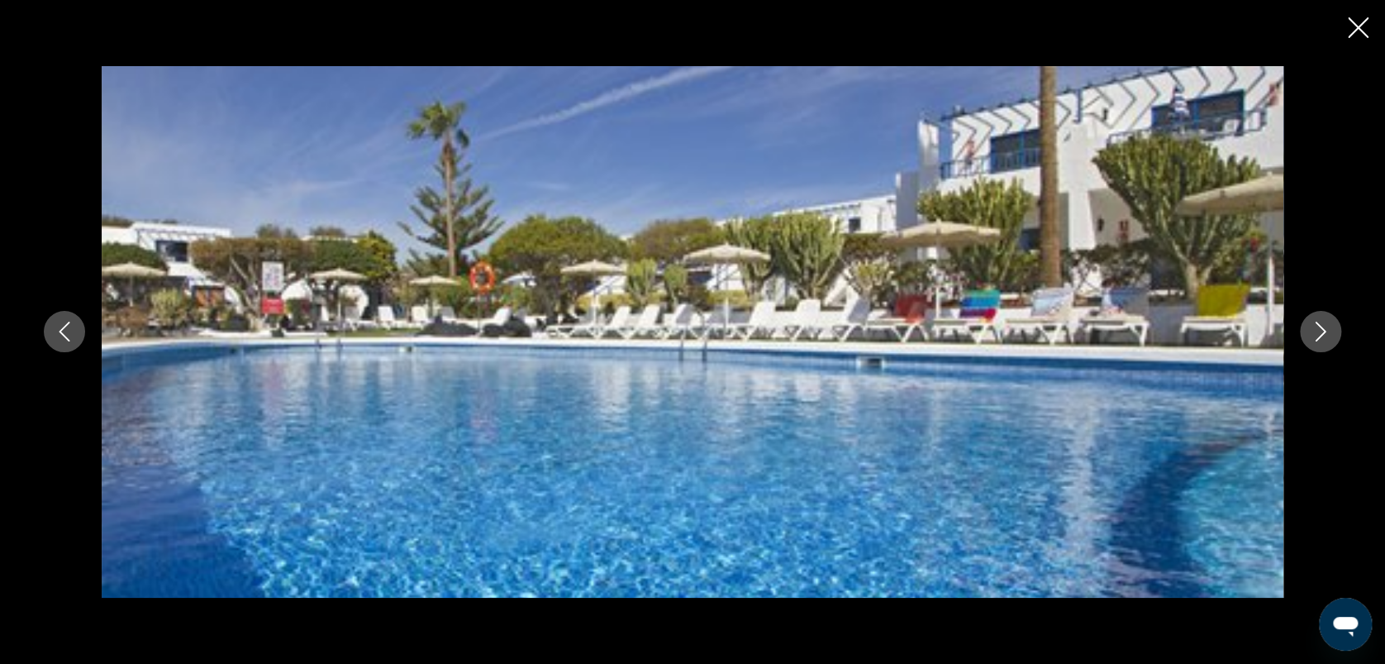
click at [1324, 331] on icon "Image suivante" at bounding box center [1321, 332] width 11 height 20
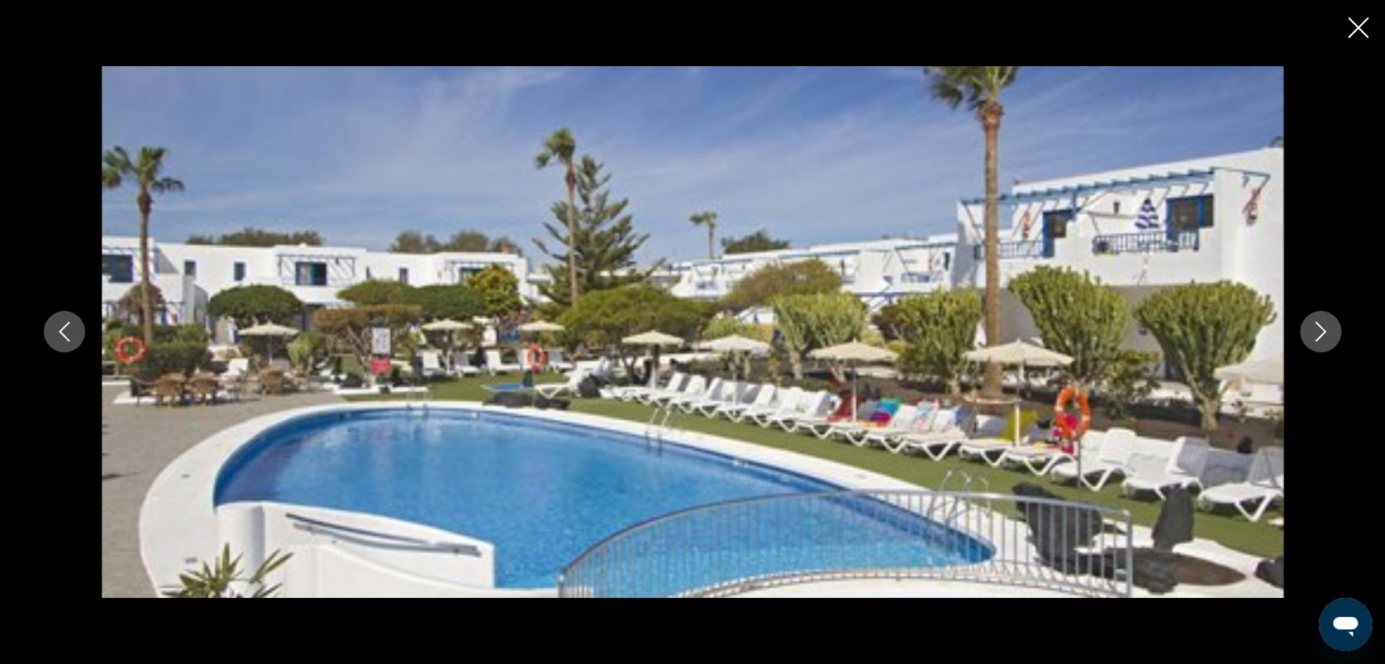
click at [1324, 331] on icon "Image suivante" at bounding box center [1321, 332] width 11 height 20
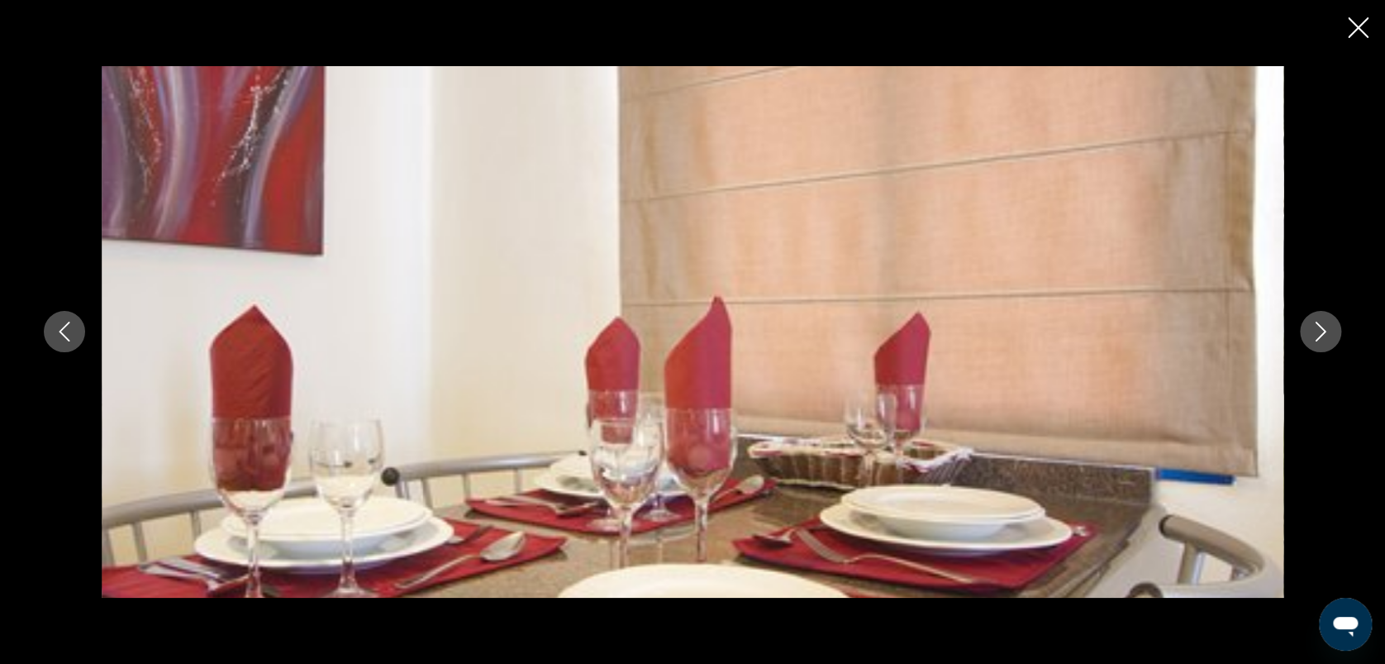
click at [1324, 331] on icon "Image suivante" at bounding box center [1321, 332] width 11 height 20
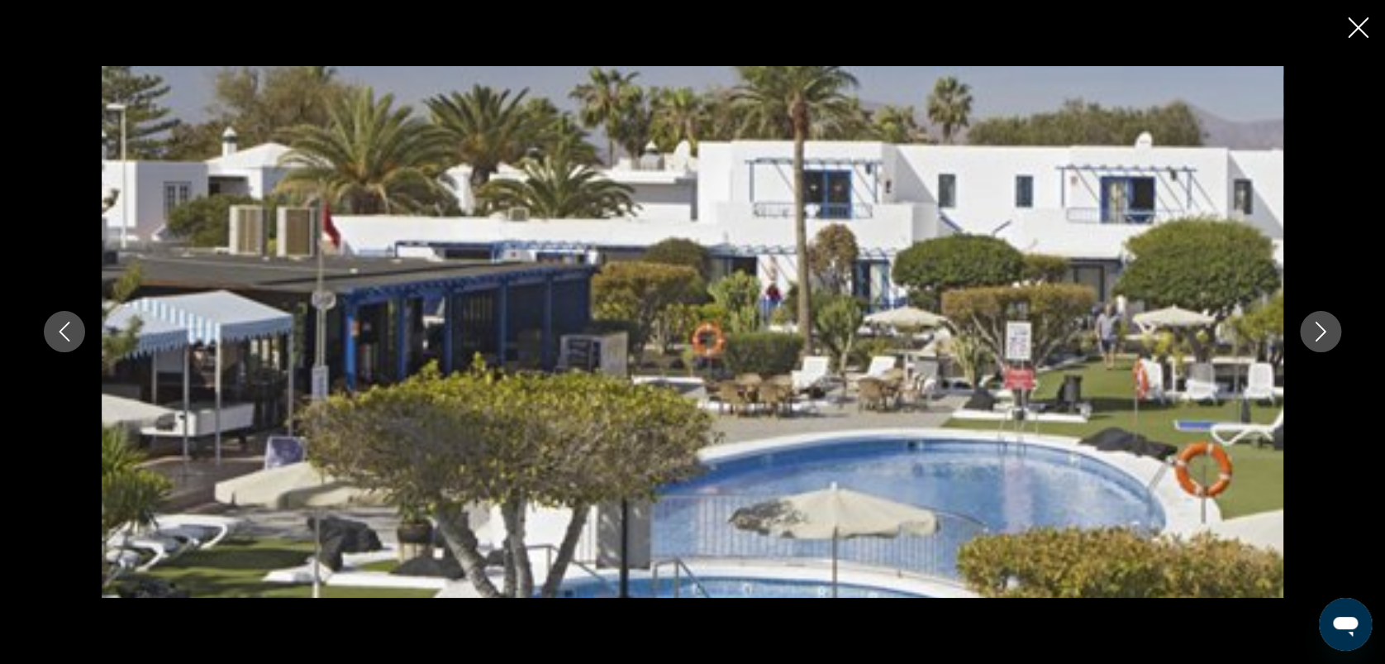
click at [1324, 331] on icon "Image suivante" at bounding box center [1321, 332] width 11 height 20
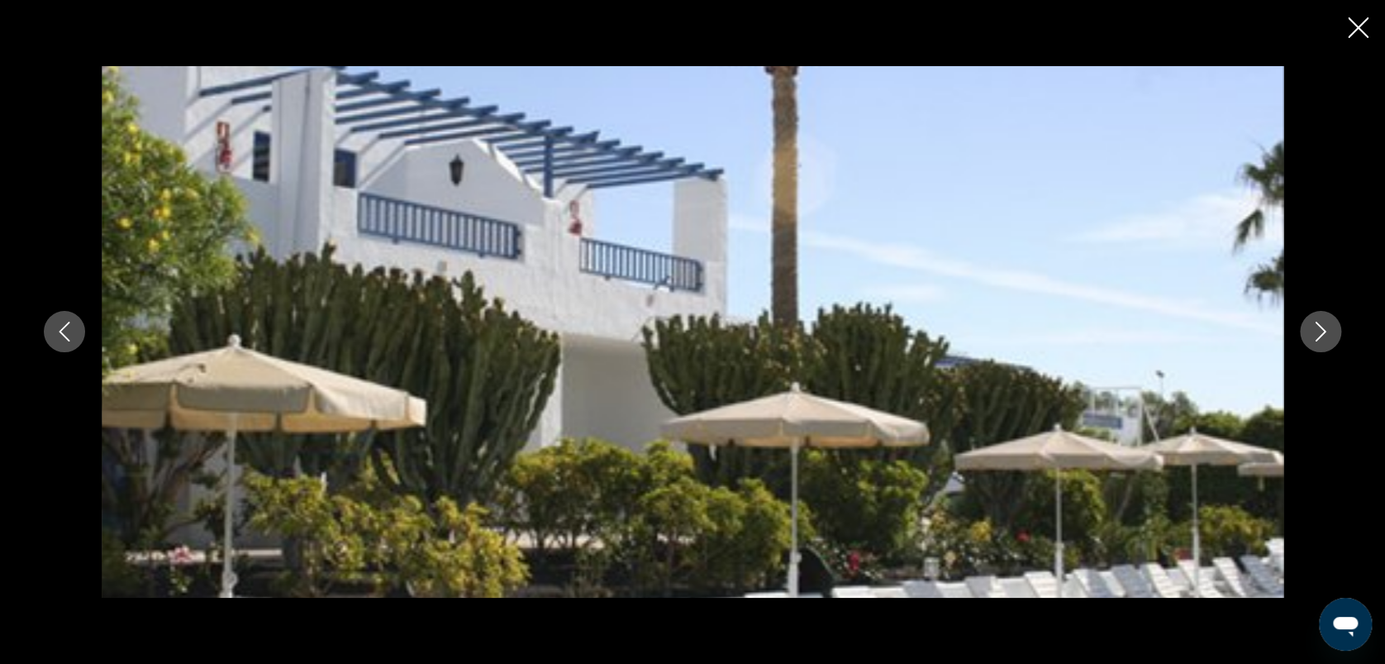
click at [1324, 331] on icon "Image suivante" at bounding box center [1321, 332] width 11 height 20
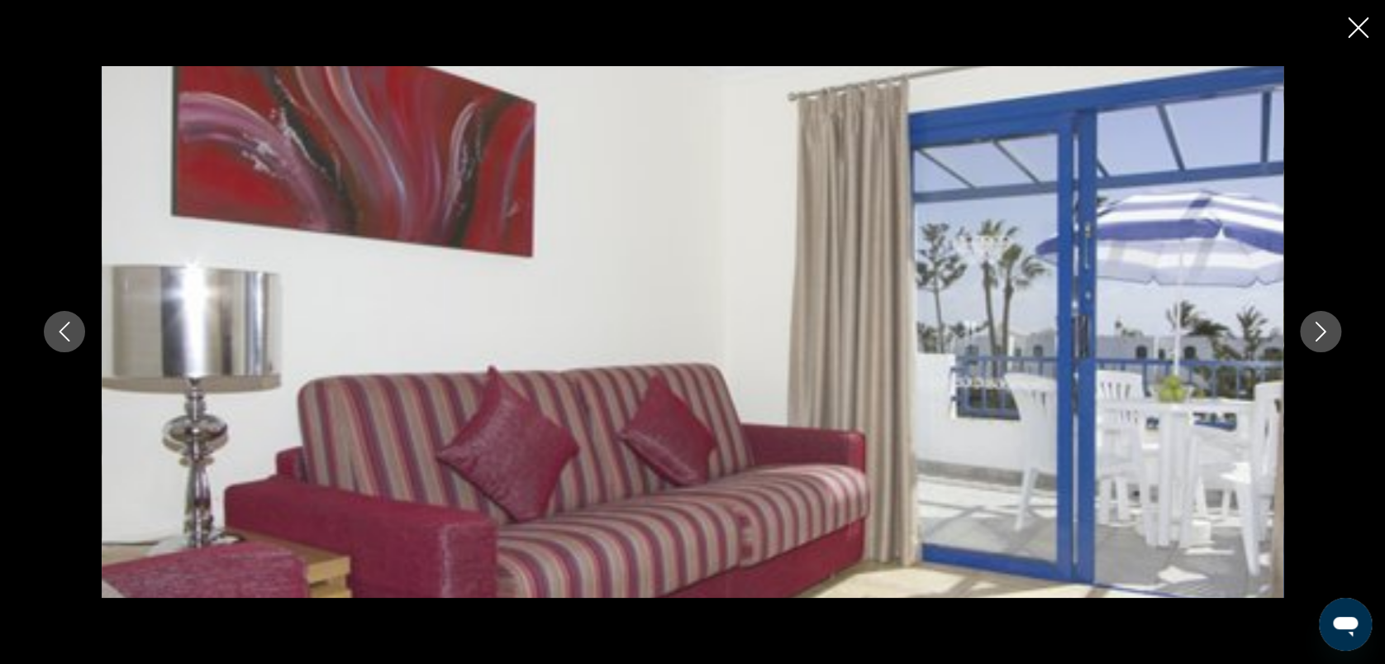
click at [1324, 331] on icon "Image suivante" at bounding box center [1321, 332] width 11 height 20
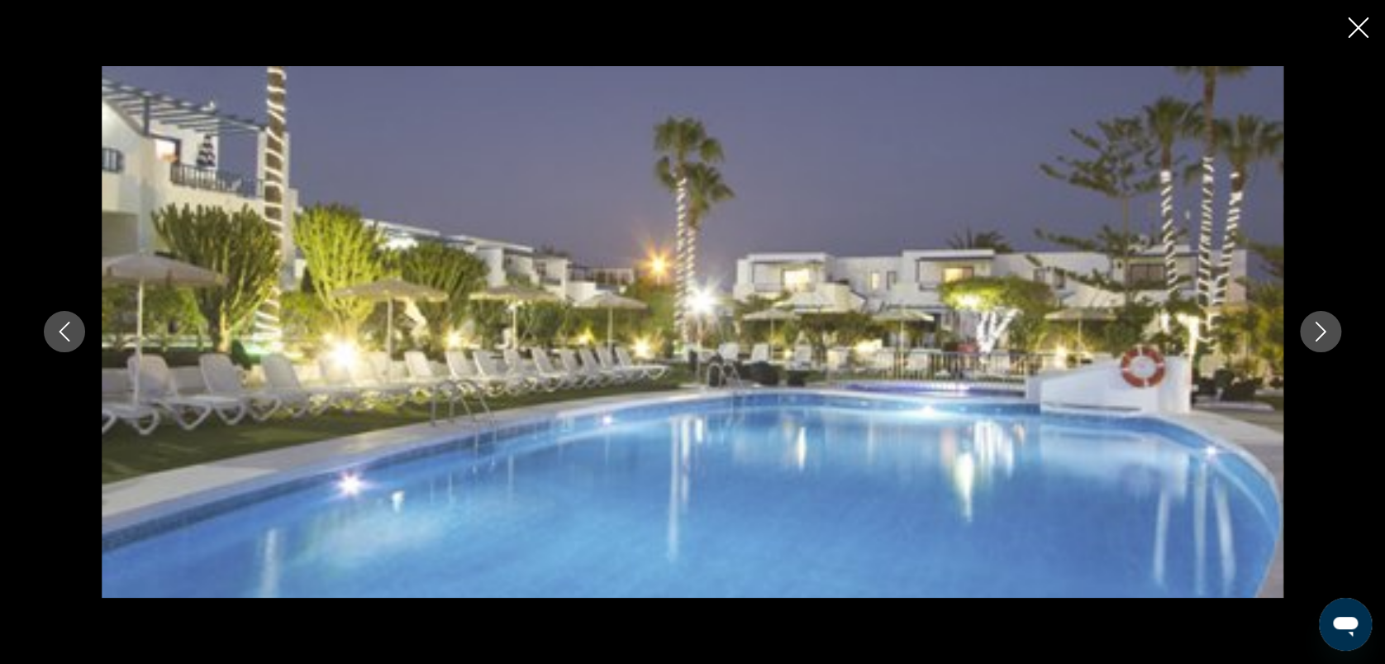
click at [1324, 331] on icon "Image suivante" at bounding box center [1321, 332] width 11 height 20
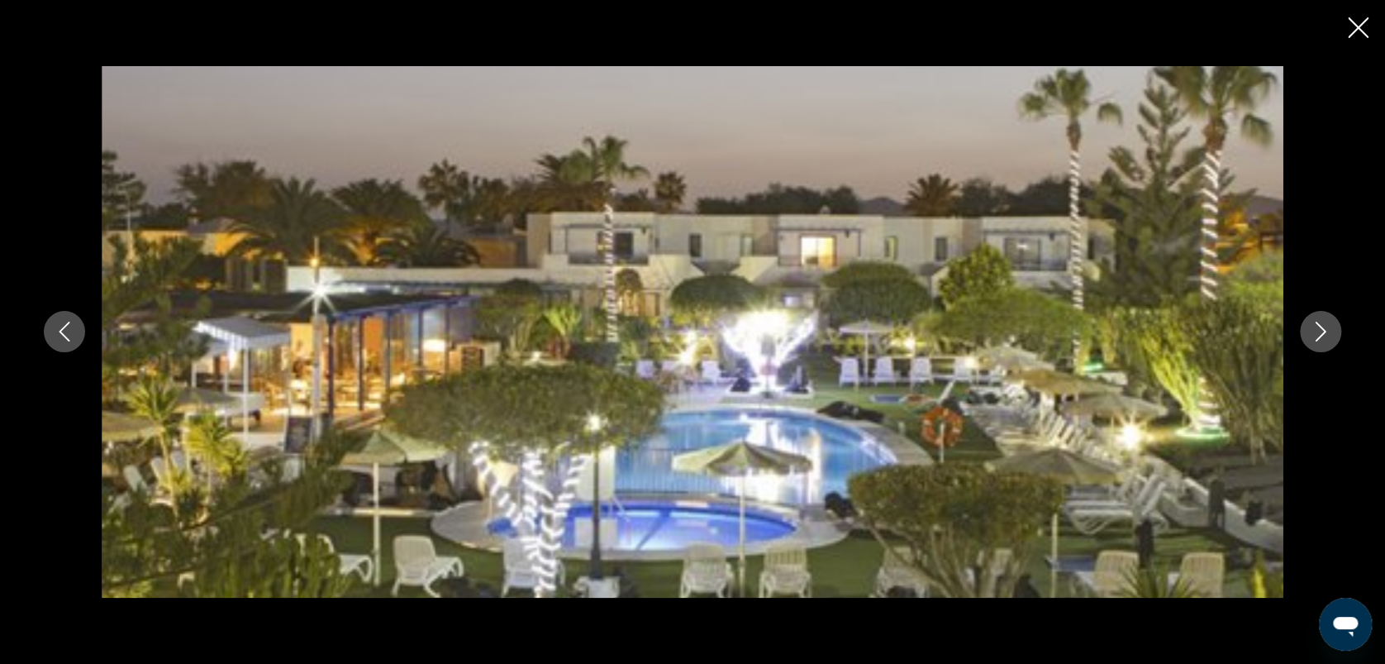
click at [1324, 331] on icon "Image suivante" at bounding box center [1321, 332] width 11 height 20
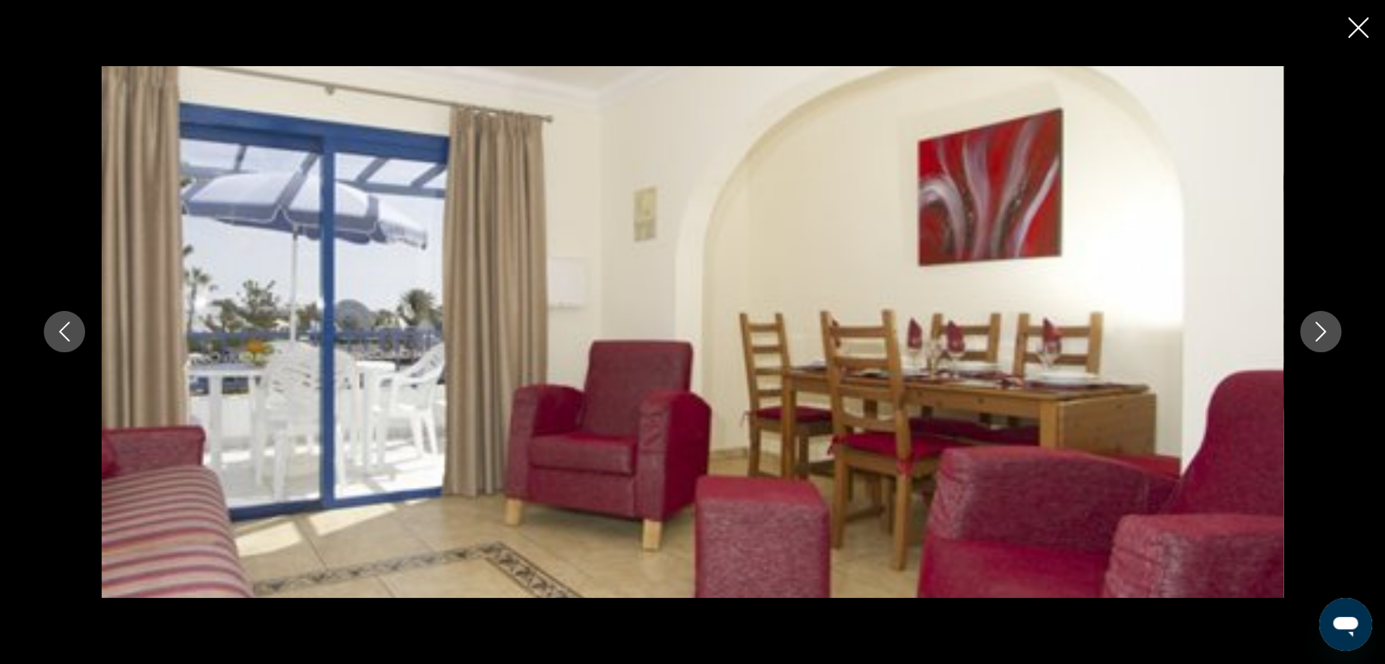
click at [1324, 331] on icon "Image suivante" at bounding box center [1321, 332] width 11 height 20
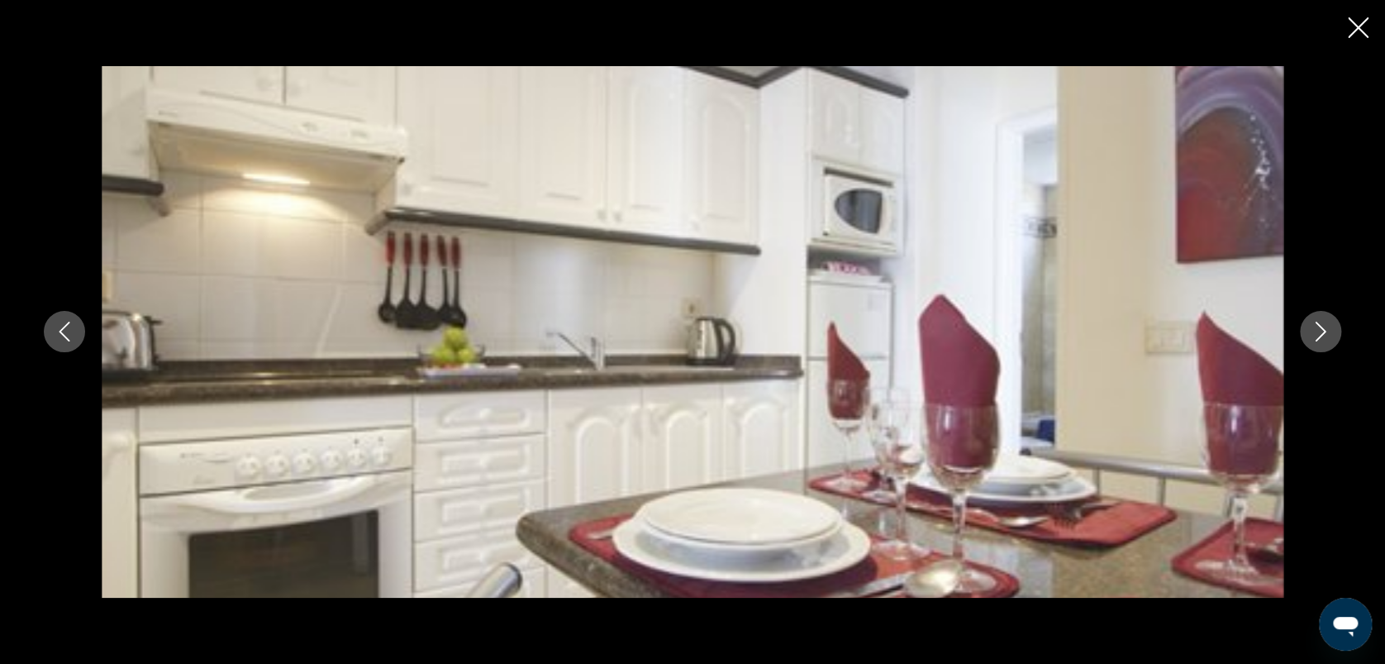
click at [1324, 331] on icon "Image suivante" at bounding box center [1321, 332] width 11 height 20
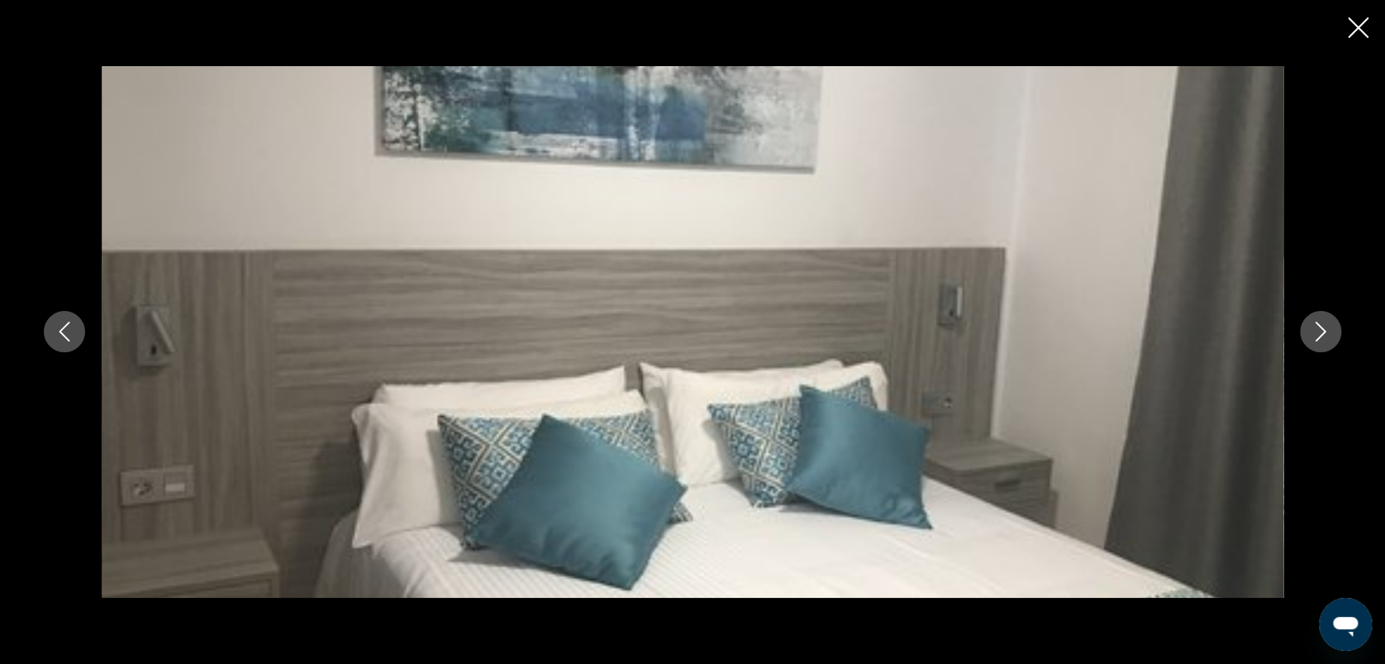
click at [1324, 331] on icon "Image suivante" at bounding box center [1321, 332] width 11 height 20
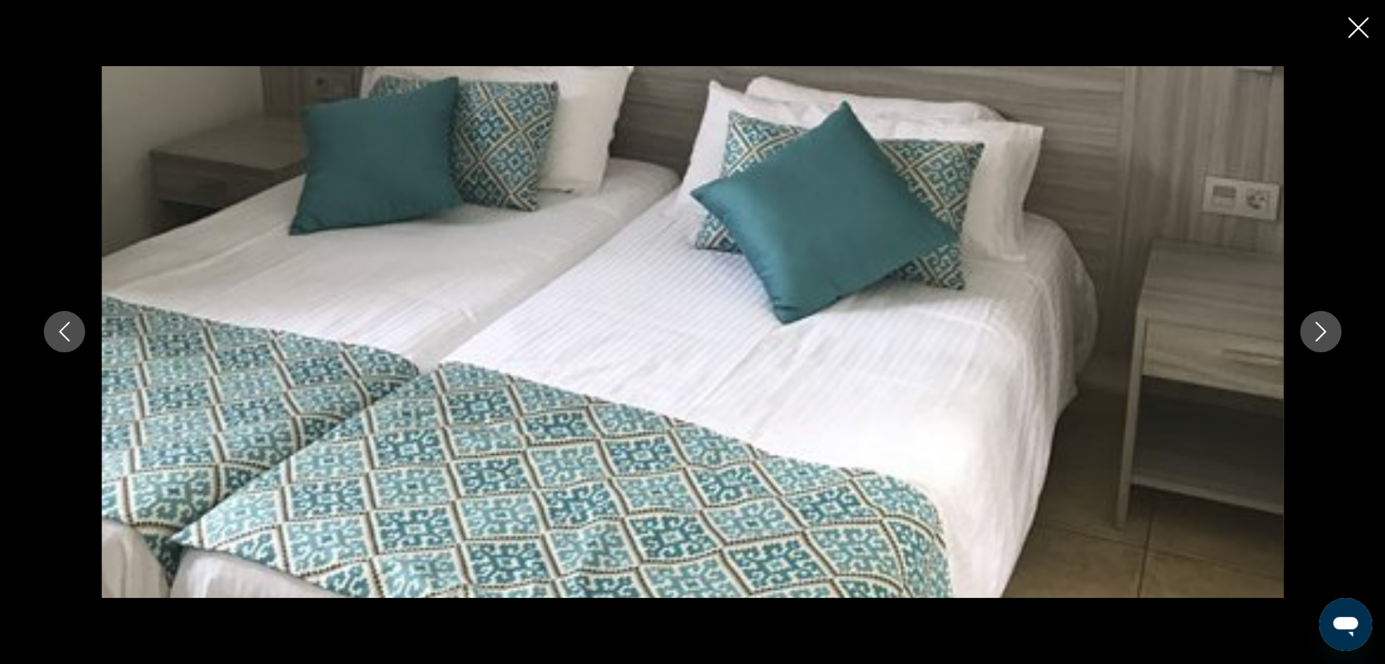
click at [1324, 331] on icon "Image suivante" at bounding box center [1321, 332] width 11 height 20
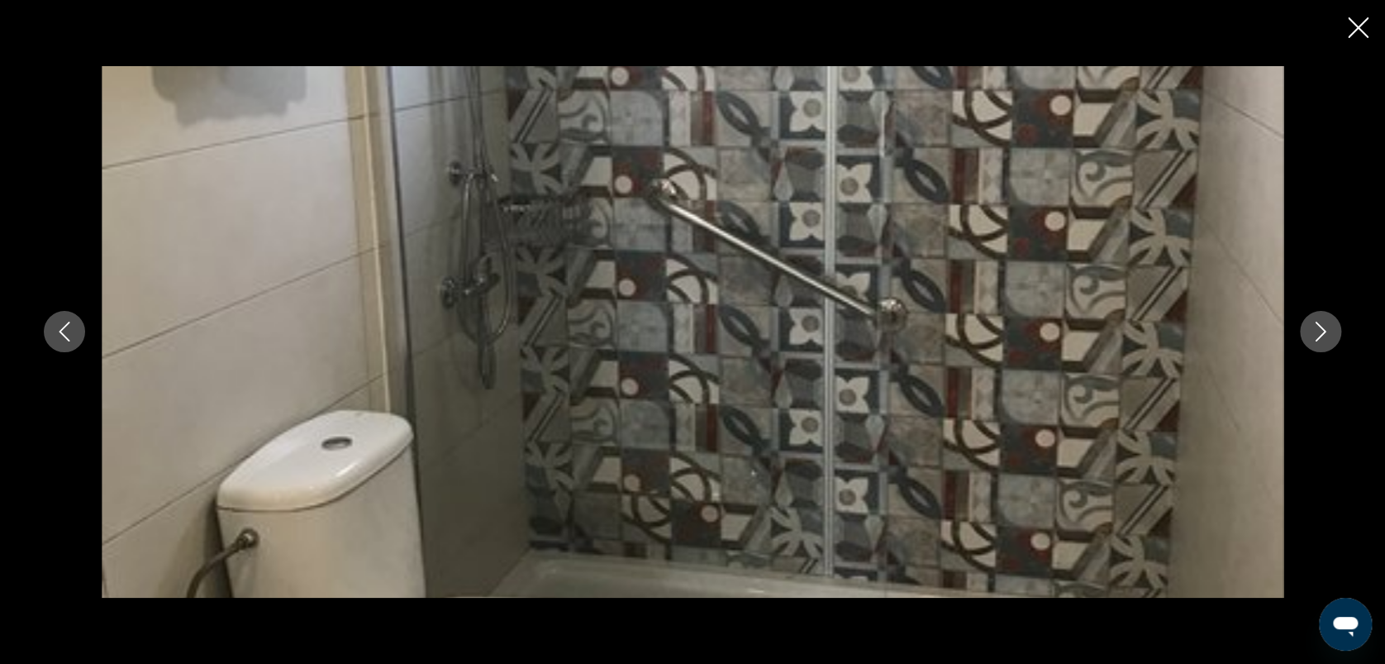
click at [1324, 331] on icon "Image suivante" at bounding box center [1321, 332] width 11 height 20
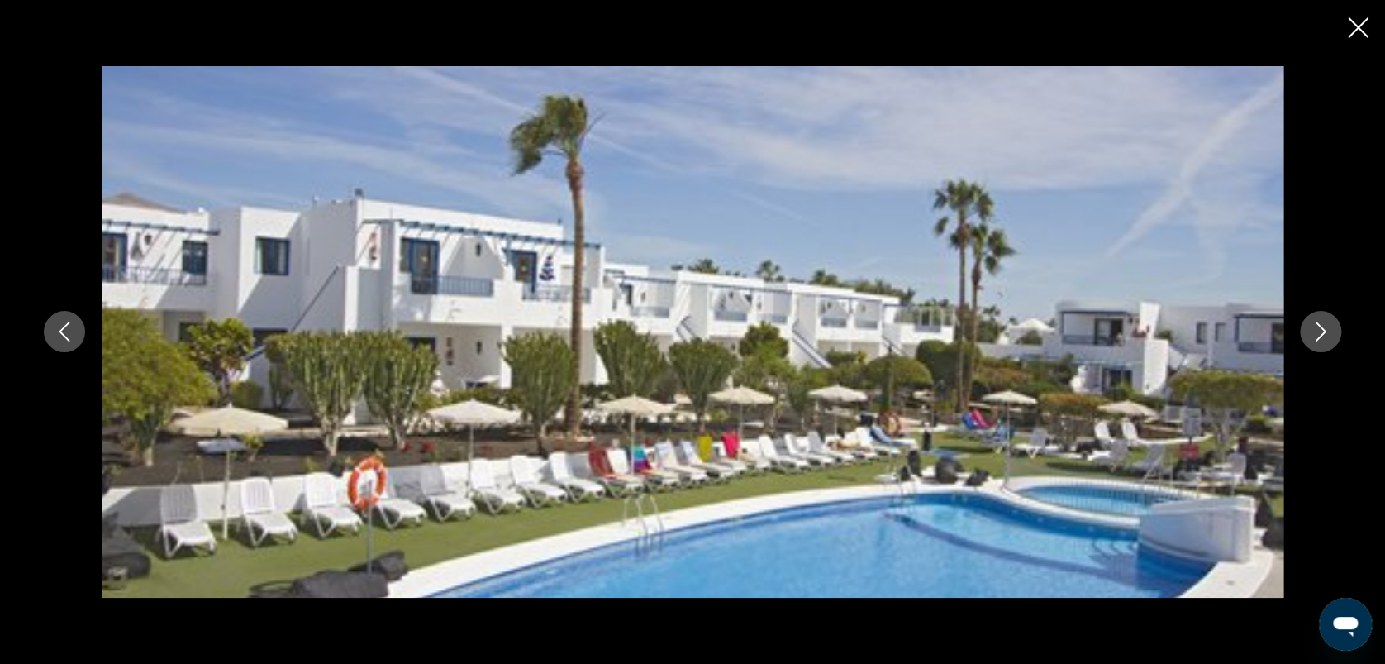
click at [1324, 331] on icon "Image suivante" at bounding box center [1321, 332] width 11 height 20
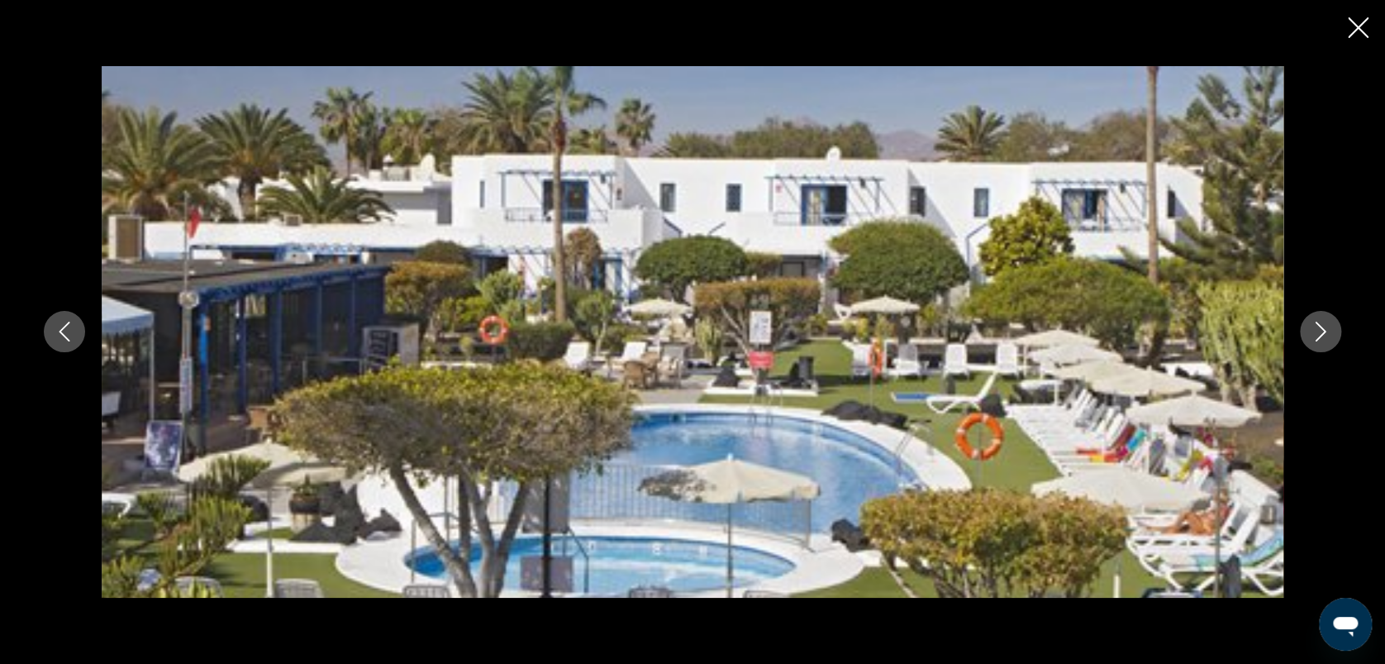
click at [1324, 331] on icon "Image suivante" at bounding box center [1321, 332] width 11 height 20
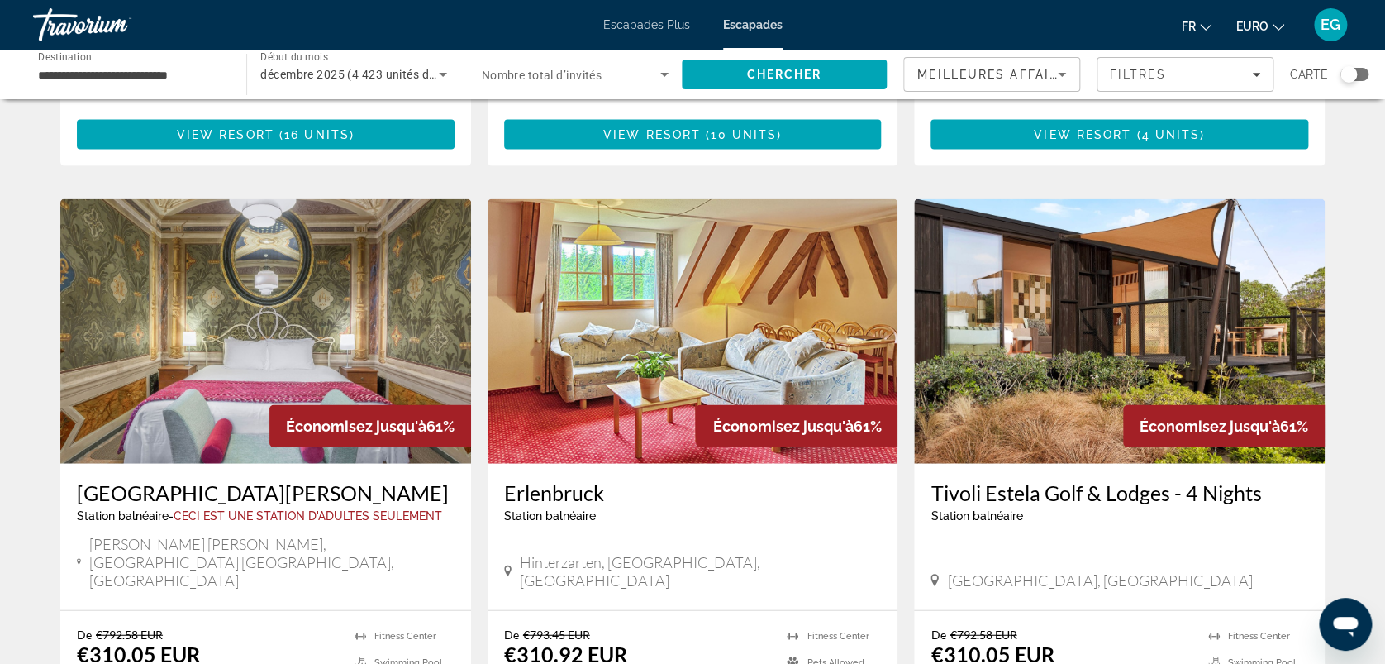
scroll to position [1706, 0]
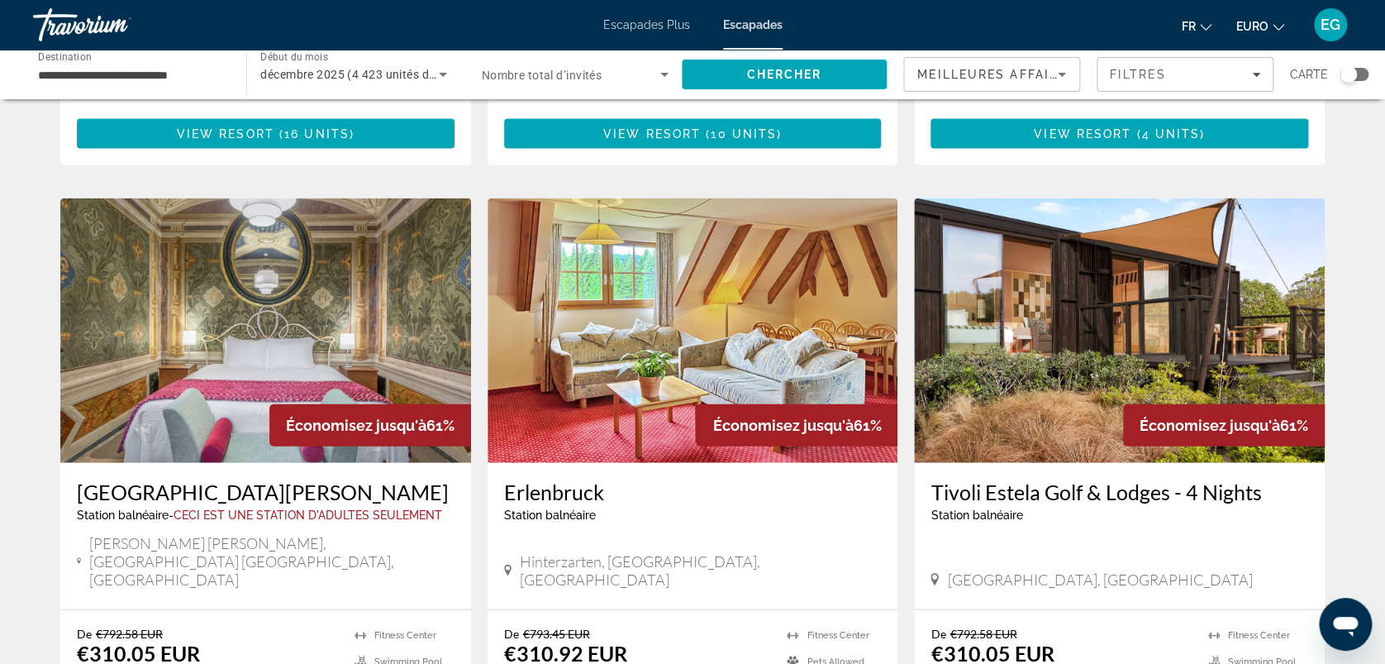
click at [201, 260] on img "Contenu principal" at bounding box center [265, 330] width 411 height 265
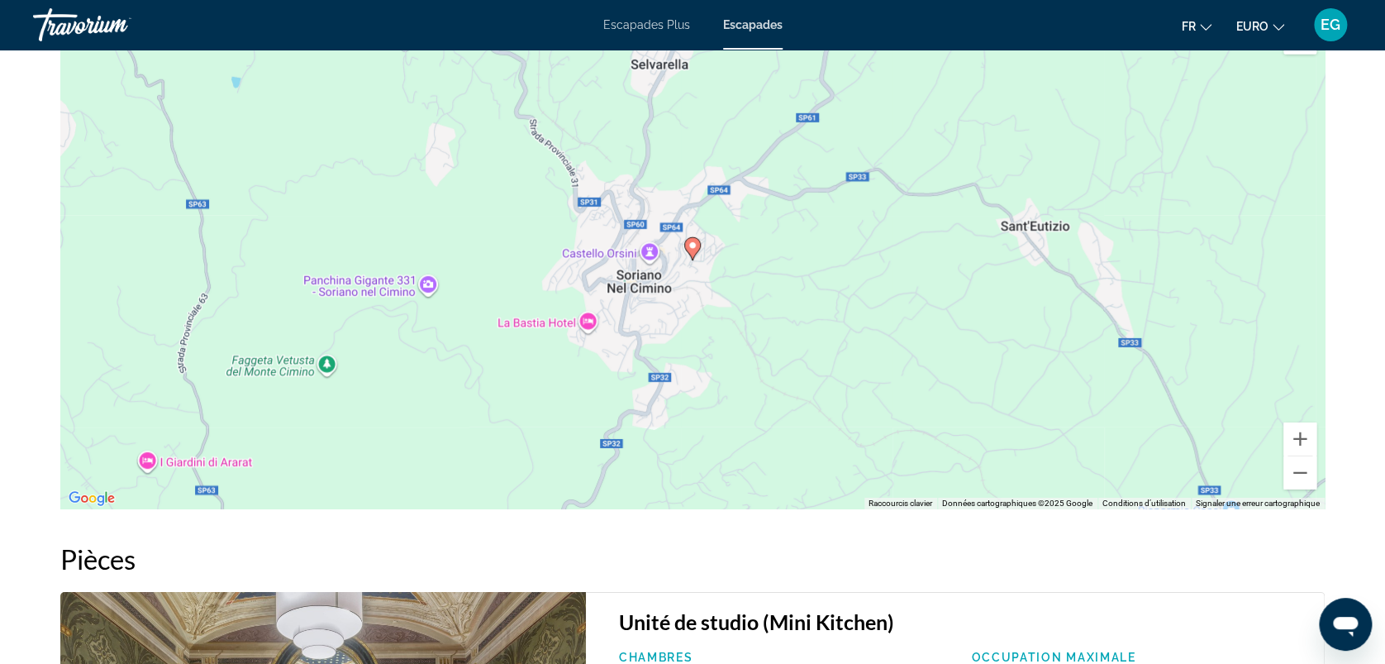
scroll to position [2398, 0]
click at [1298, 476] on button "Zoom arrière" at bounding box center [1300, 471] width 33 height 33
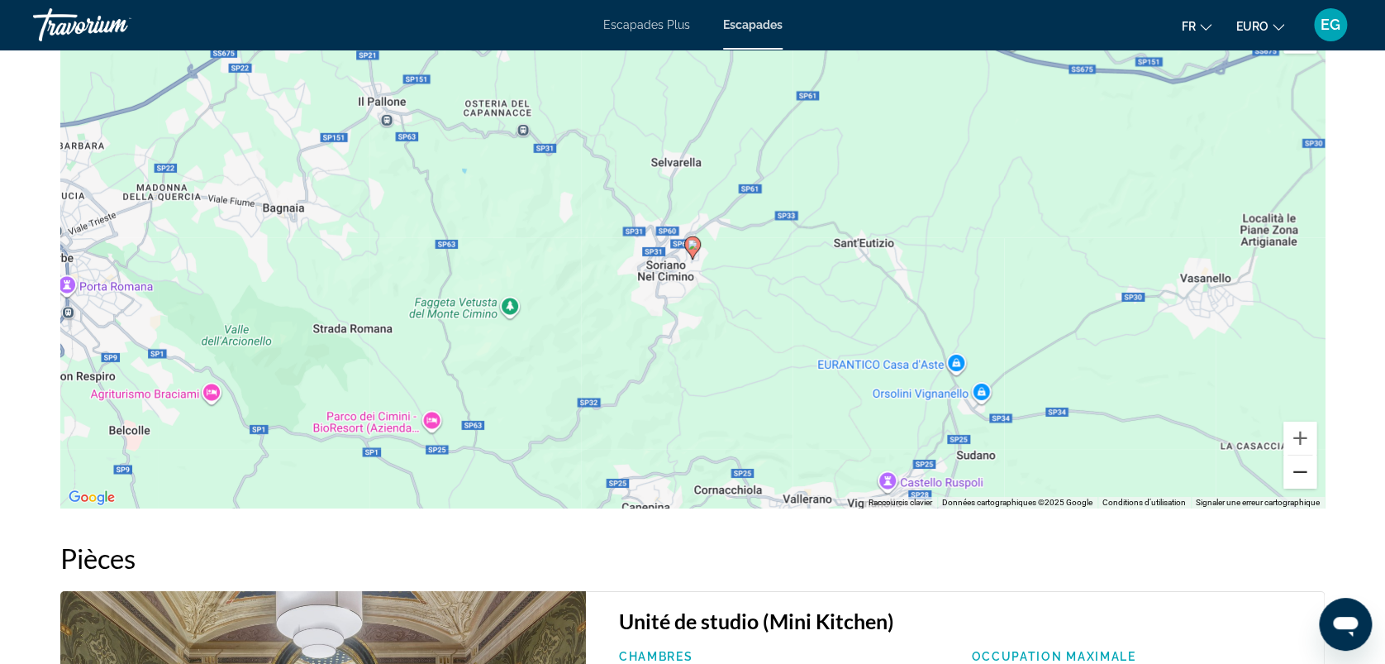
click at [1298, 476] on button "Zoom arrière" at bounding box center [1300, 471] width 33 height 33
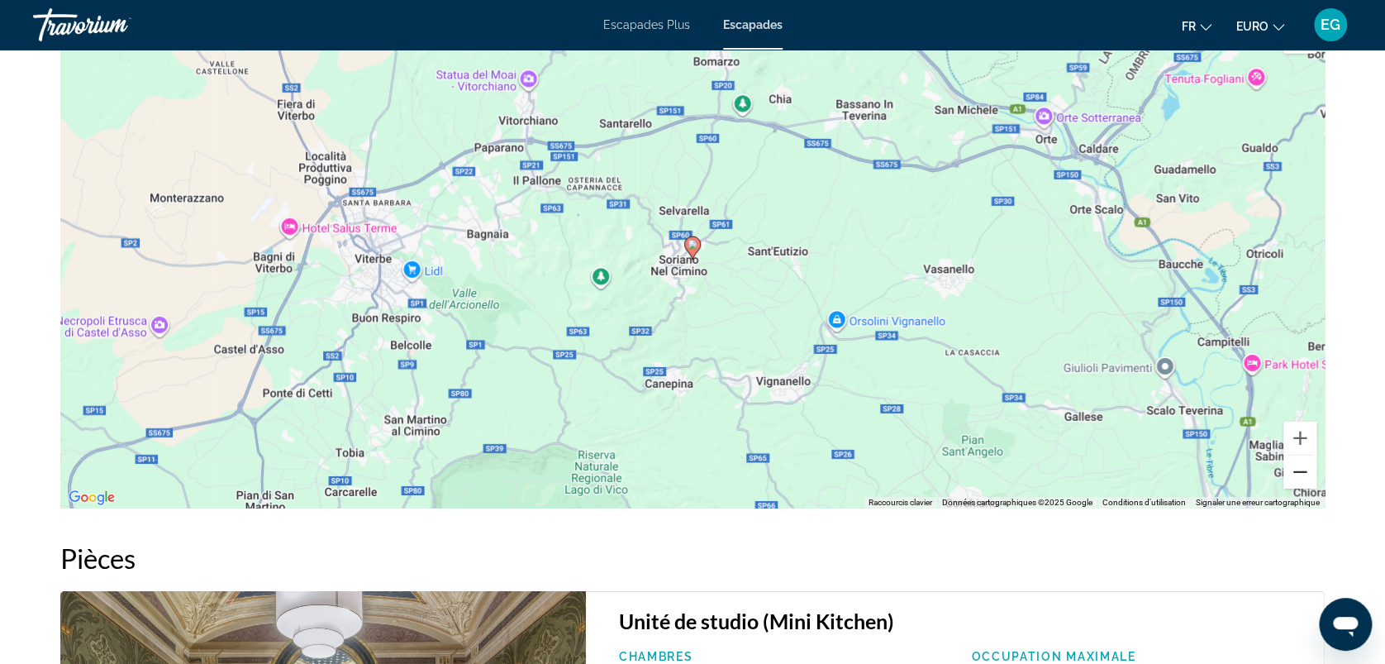
click at [1298, 476] on button "Zoom arrière" at bounding box center [1300, 471] width 33 height 33
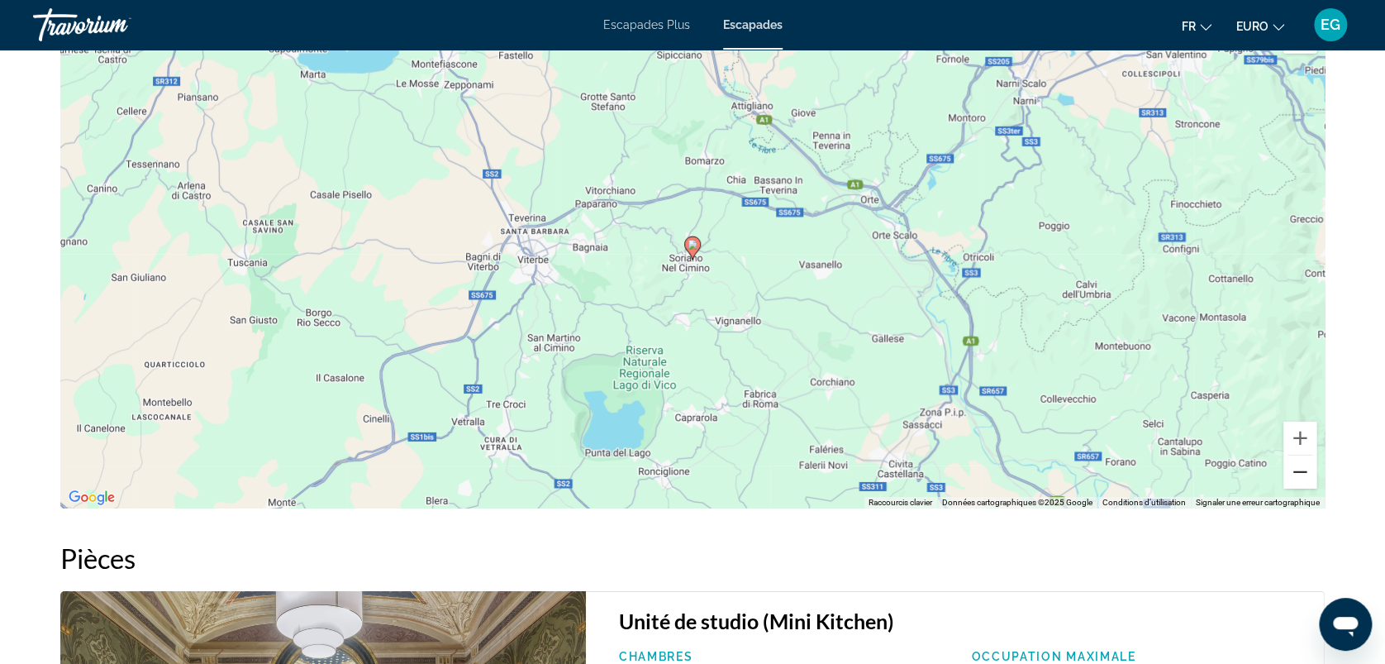
click at [1298, 476] on button "Zoom arrière" at bounding box center [1300, 471] width 33 height 33
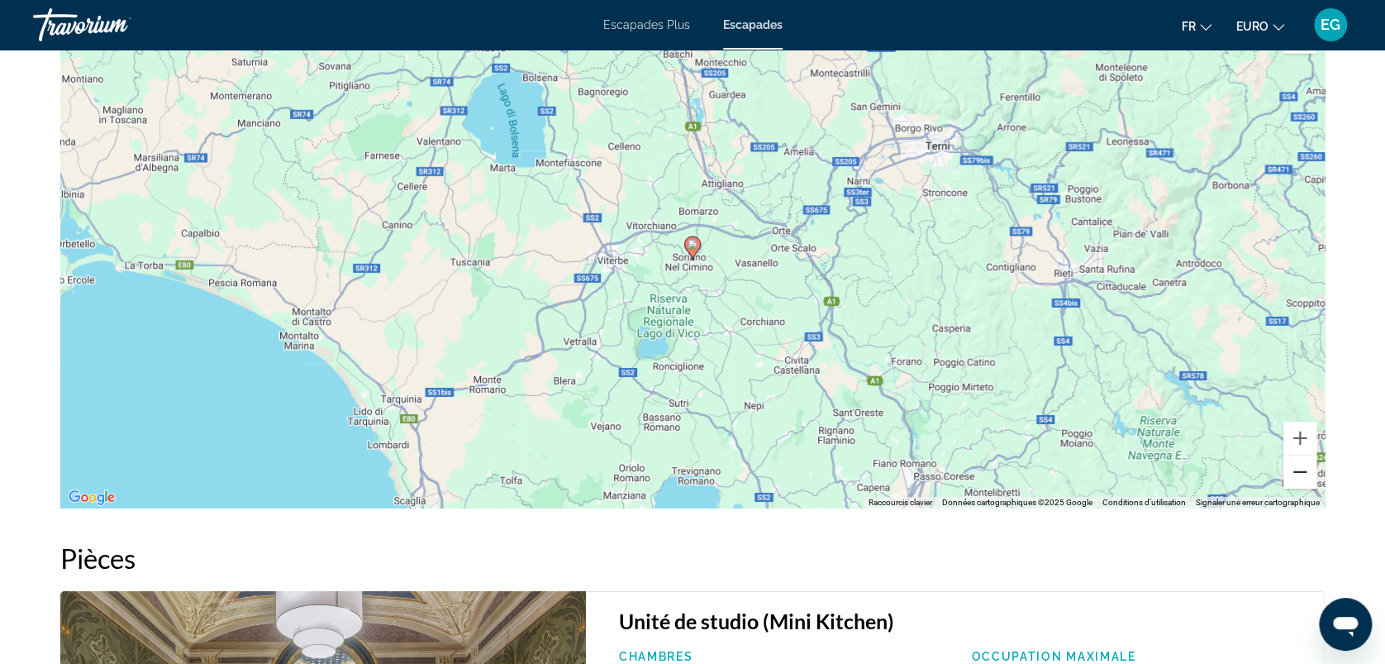
click at [1298, 476] on button "Zoom arrière" at bounding box center [1300, 471] width 33 height 33
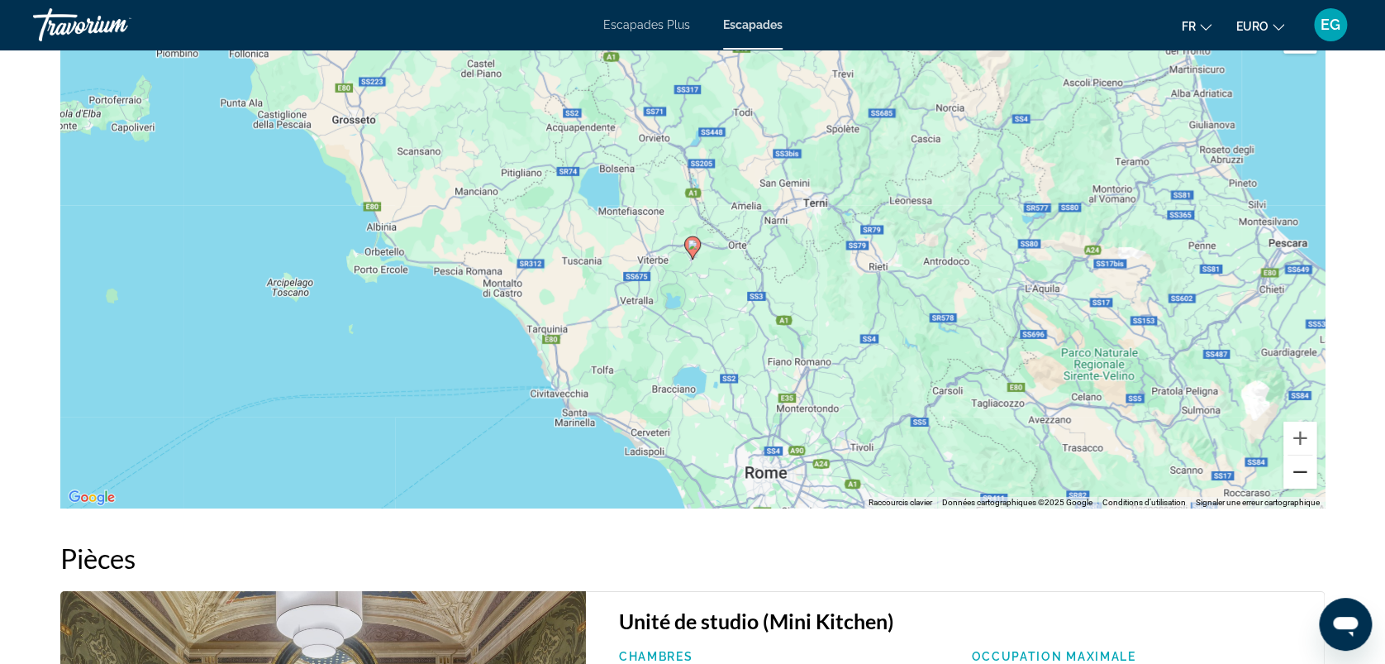
click at [1298, 476] on button "Zoom arrière" at bounding box center [1300, 471] width 33 height 33
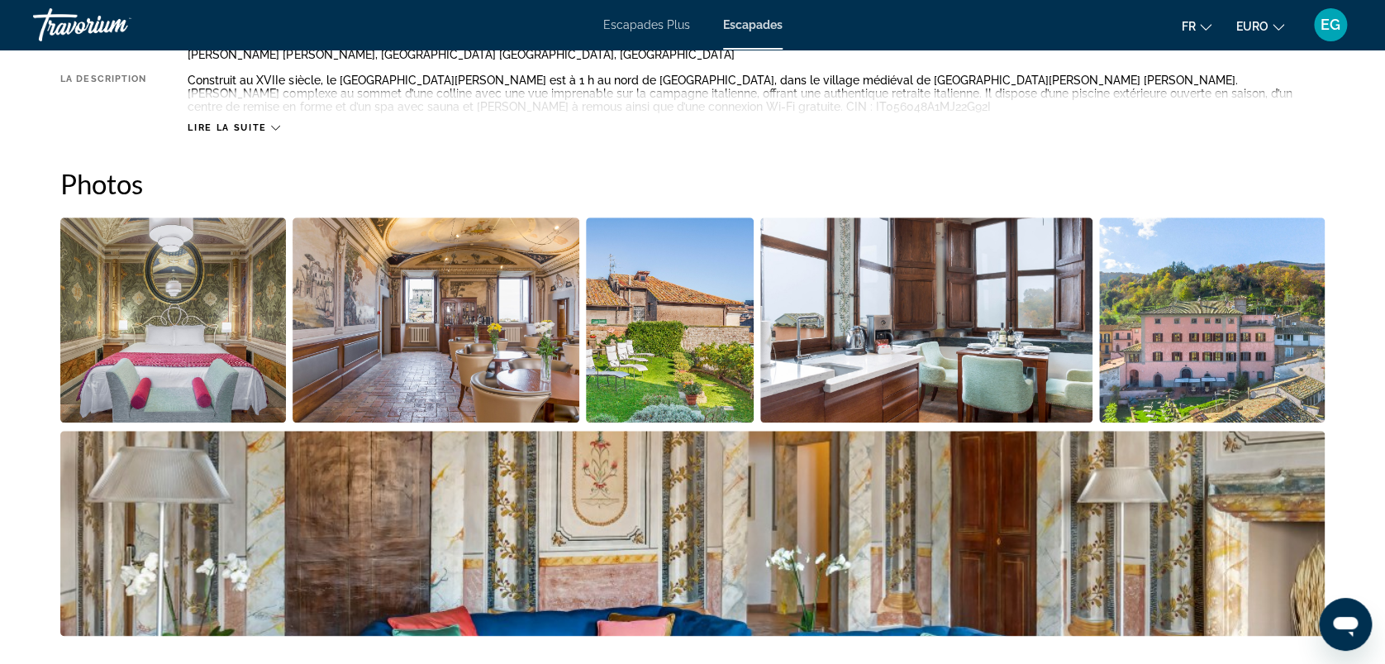
scroll to position [668, 0]
click at [213, 366] on img "Ouvrir le curseur d’image en plein écran" at bounding box center [173, 320] width 226 height 205
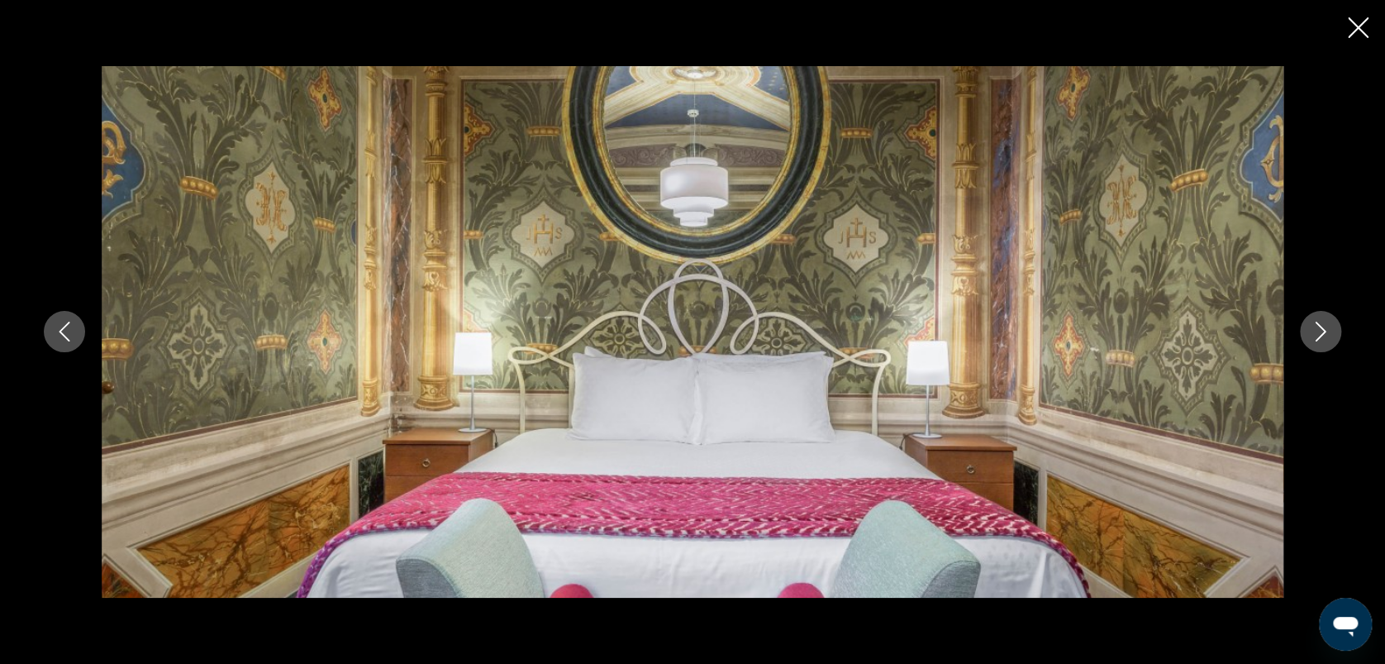
click at [1316, 332] on icon "Image suivante" at bounding box center [1321, 332] width 20 height 20
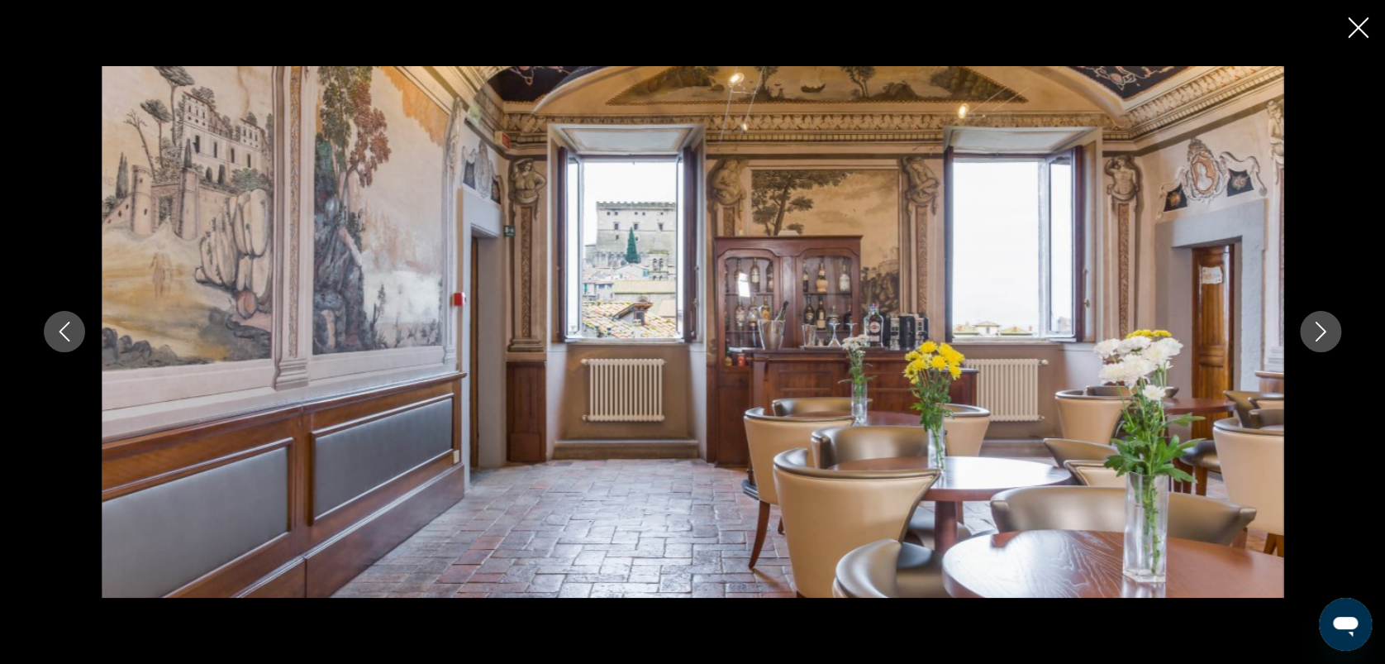
click at [1316, 332] on icon "Image suivante" at bounding box center [1321, 332] width 20 height 20
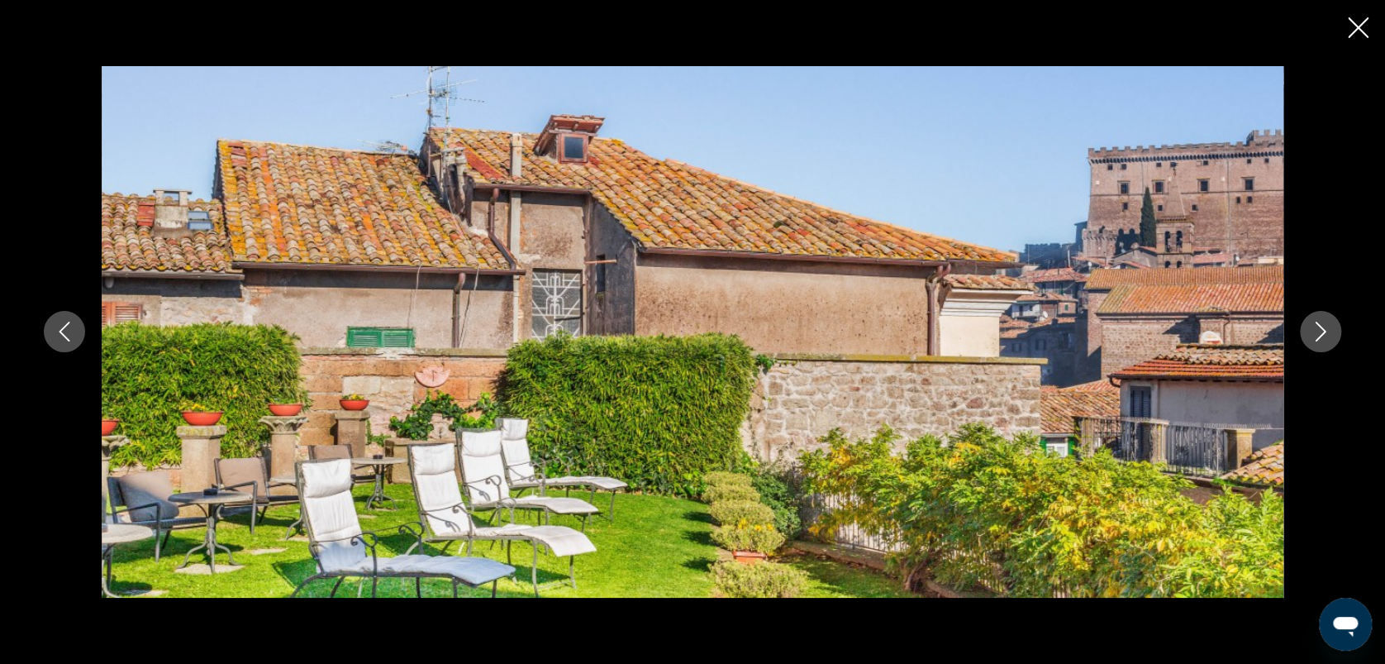
click at [1316, 332] on icon "Image suivante" at bounding box center [1321, 332] width 20 height 20
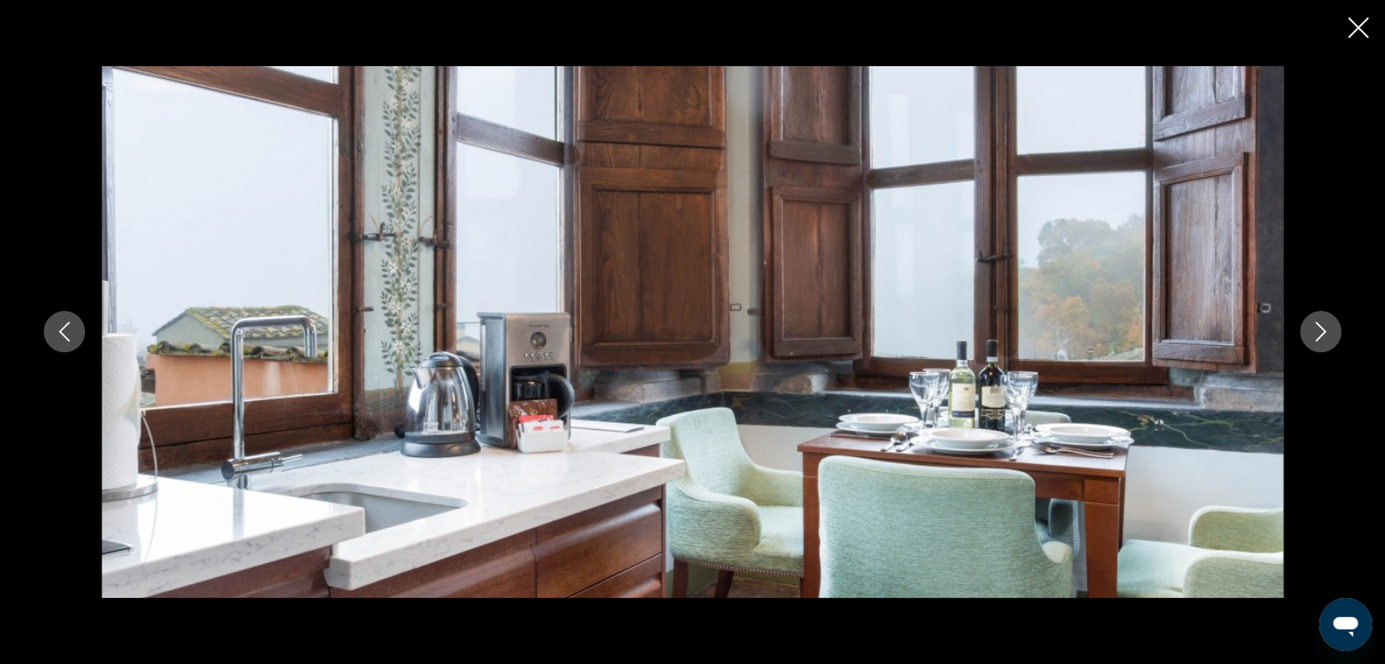
click at [1316, 332] on icon "Image suivante" at bounding box center [1321, 332] width 20 height 20
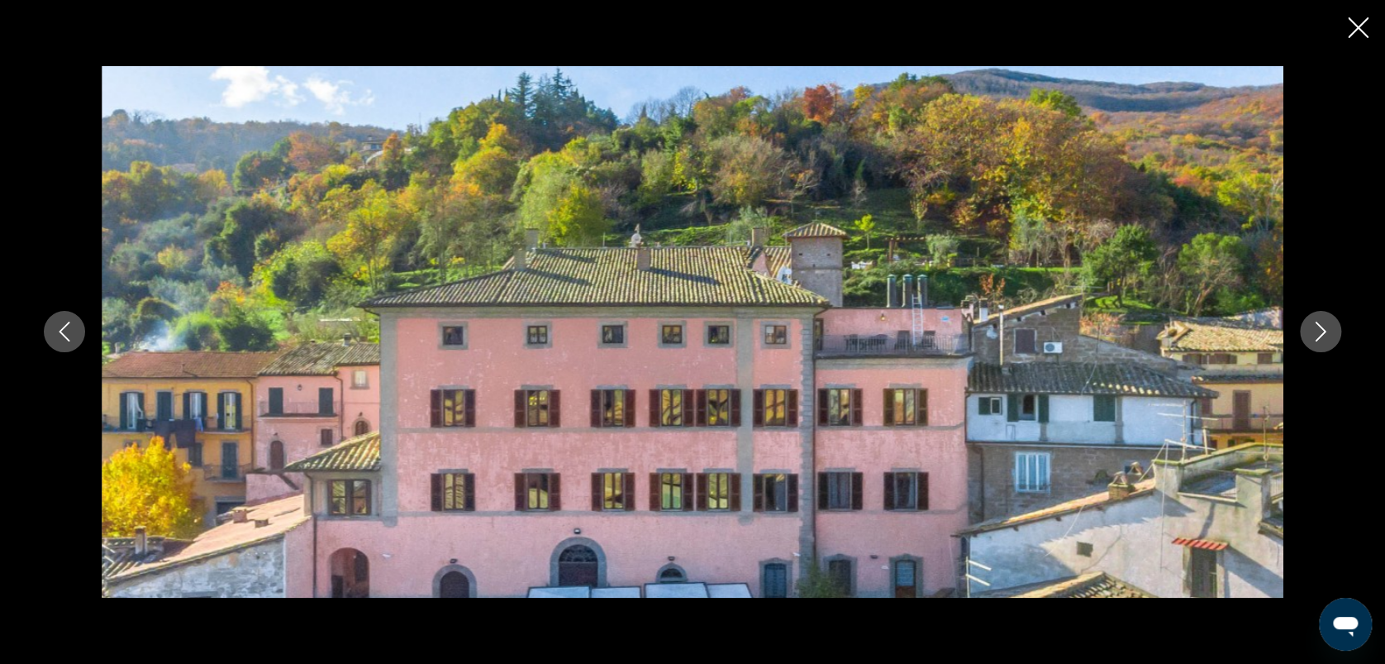
click at [1316, 332] on icon "Image suivante" at bounding box center [1321, 332] width 20 height 20
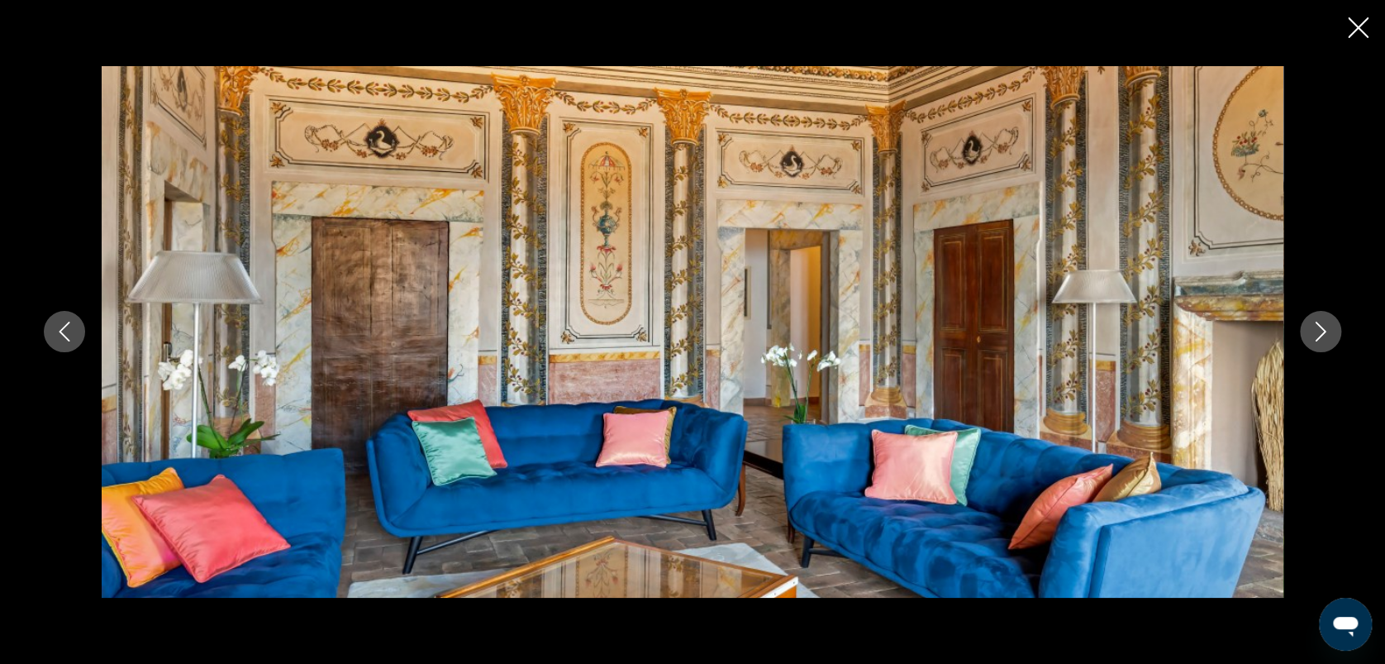
click at [1316, 332] on icon "Image suivante" at bounding box center [1321, 332] width 20 height 20
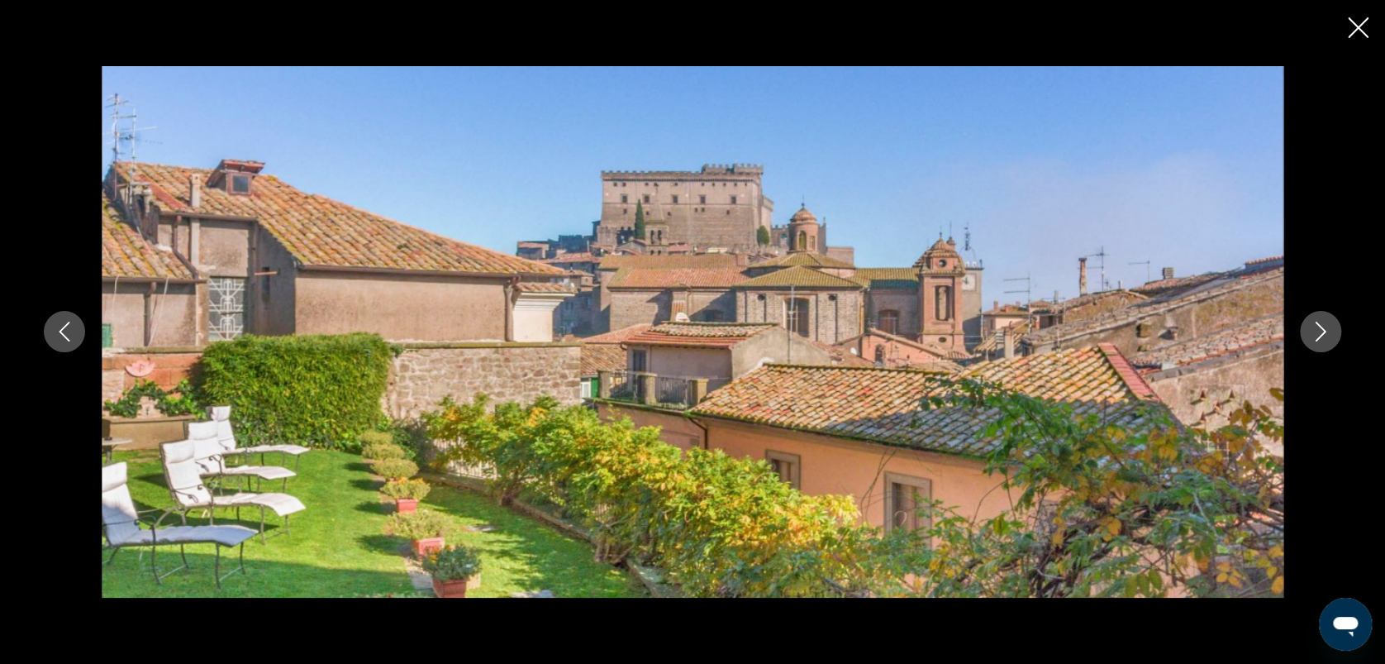
click at [1316, 332] on icon "Image suivante" at bounding box center [1321, 332] width 20 height 20
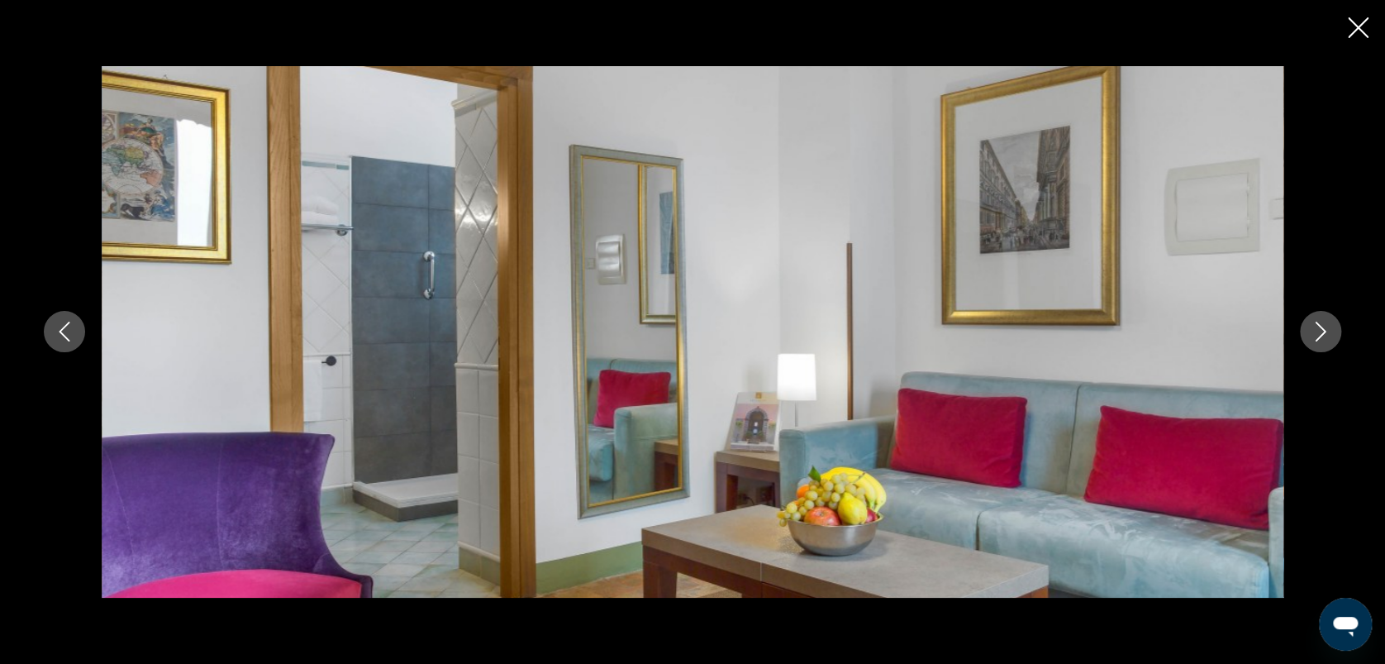
click at [1316, 332] on icon "Image suivante" at bounding box center [1321, 332] width 20 height 20
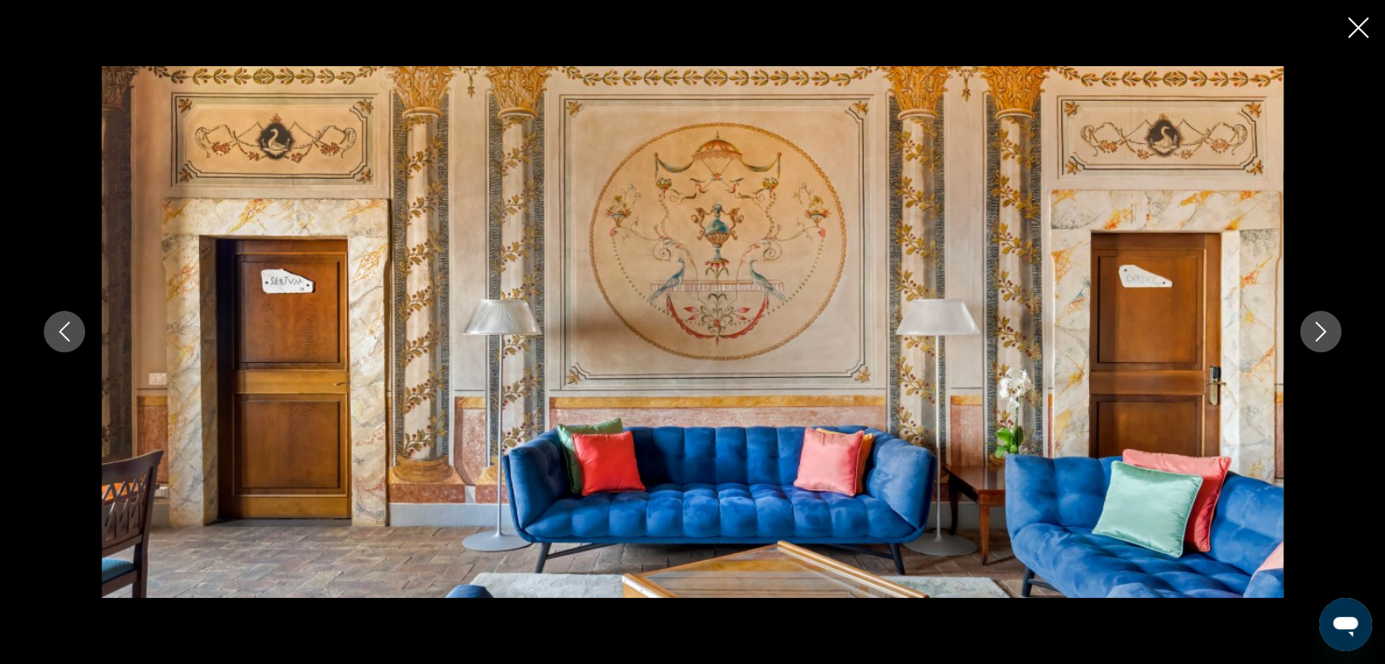
click at [1316, 332] on icon "Image suivante" at bounding box center [1321, 332] width 20 height 20
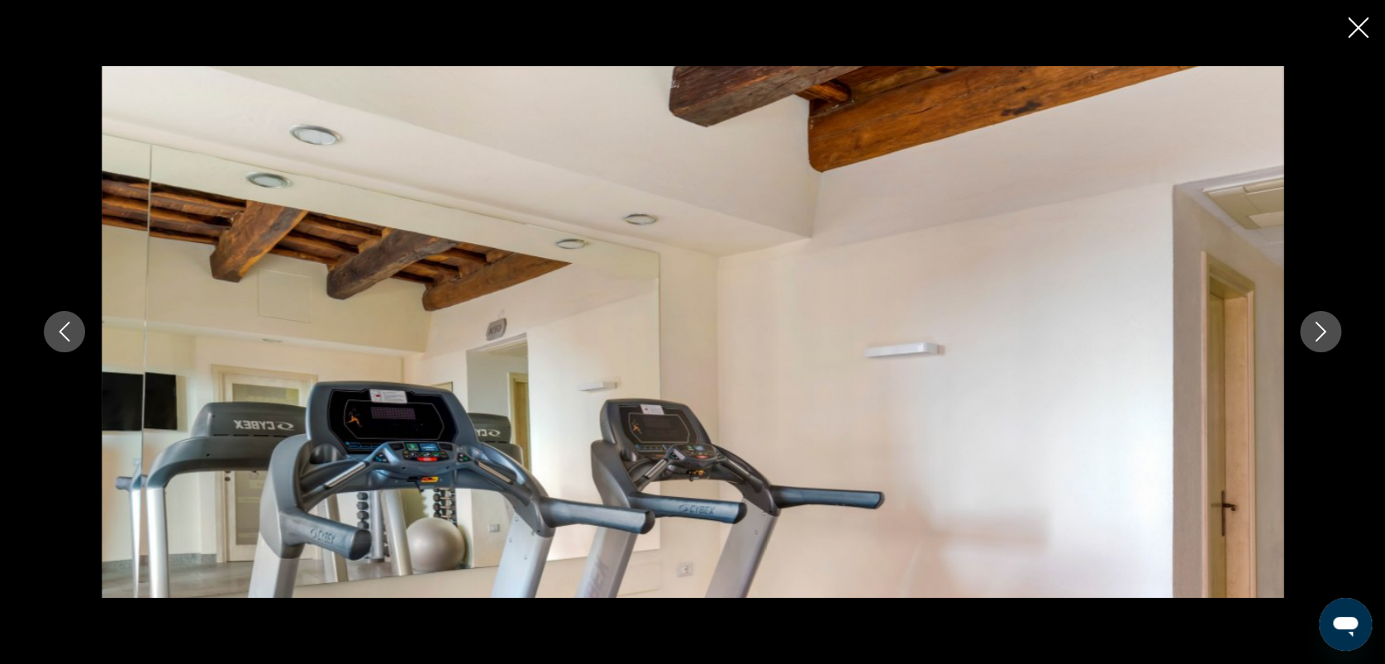
click at [1316, 332] on icon "Image suivante" at bounding box center [1321, 332] width 20 height 20
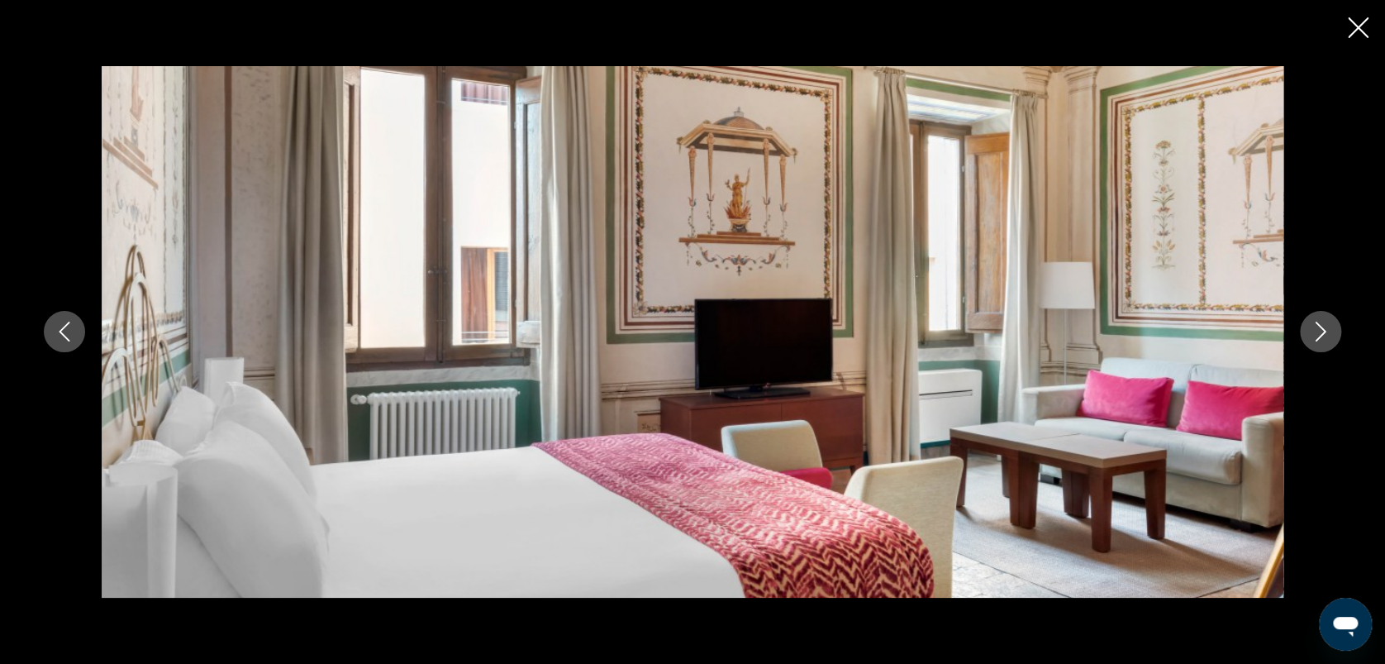
click at [1316, 332] on icon "Image suivante" at bounding box center [1321, 332] width 20 height 20
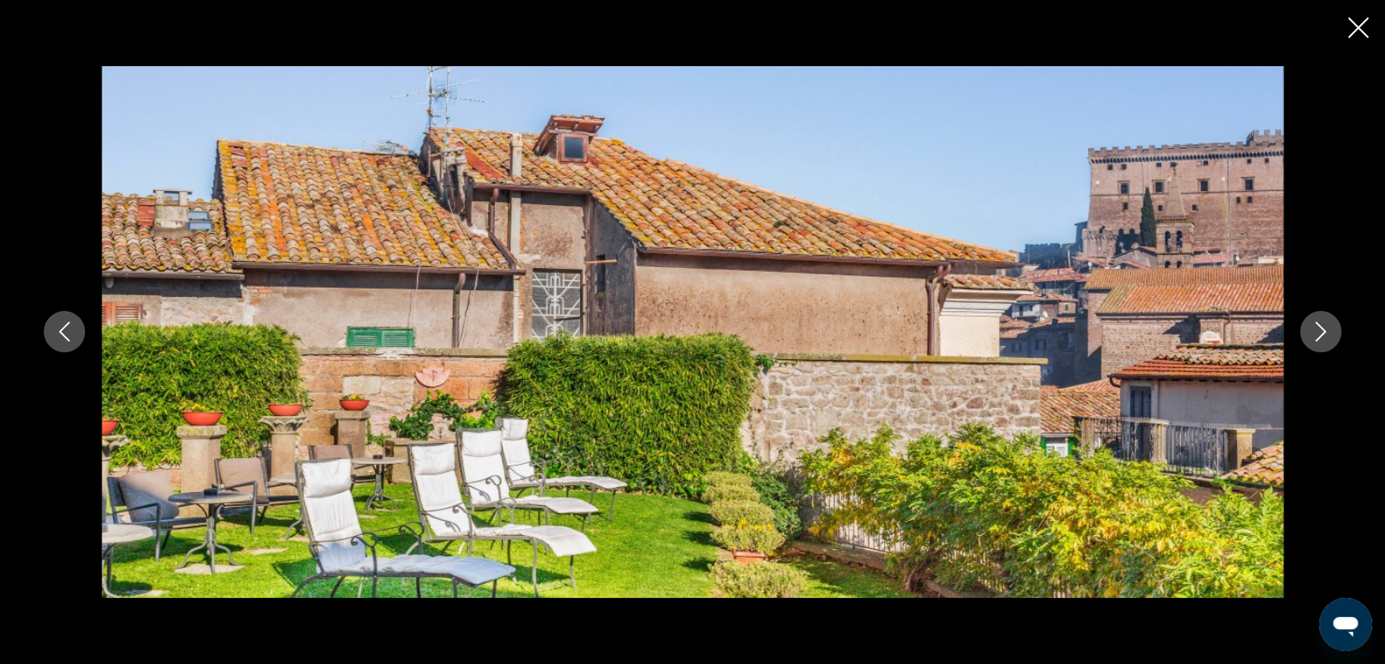
click at [1316, 332] on icon "Image suivante" at bounding box center [1321, 332] width 20 height 20
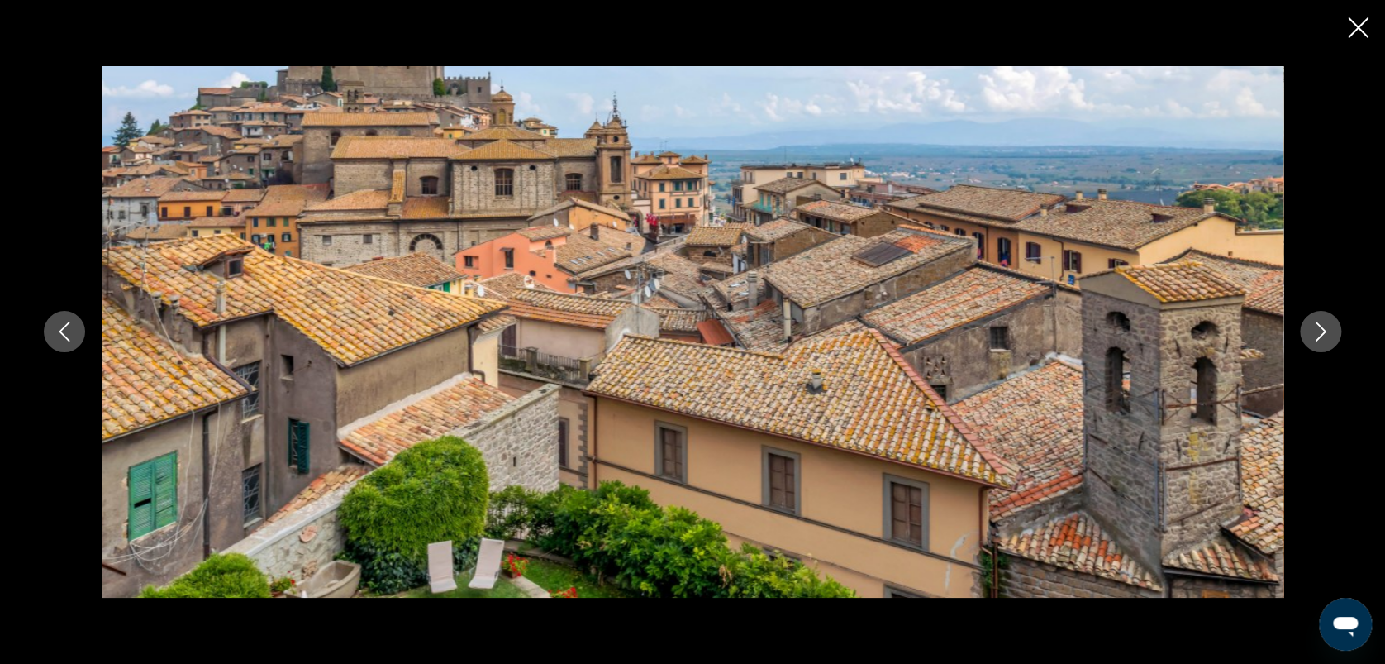
click at [1316, 332] on icon "Image suivante" at bounding box center [1321, 332] width 20 height 20
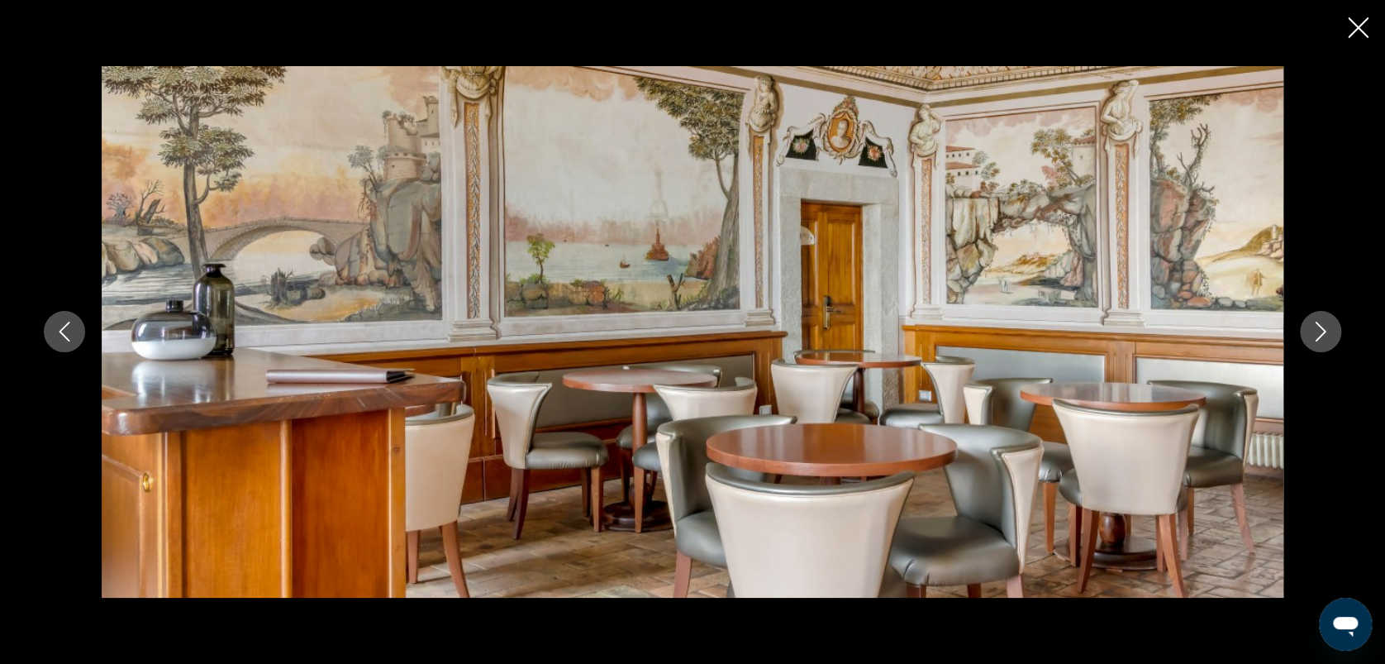
click at [1316, 332] on icon "Image suivante" at bounding box center [1321, 332] width 20 height 20
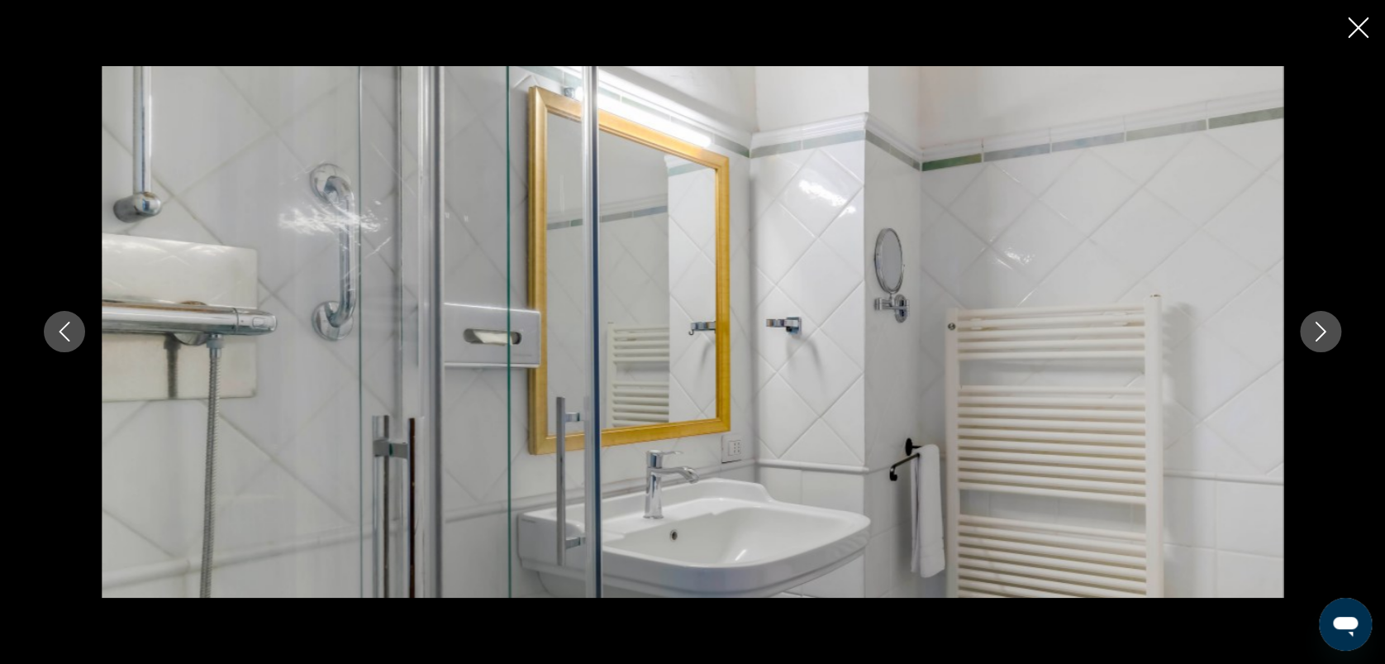
click at [1316, 332] on icon "Image suivante" at bounding box center [1321, 332] width 20 height 20
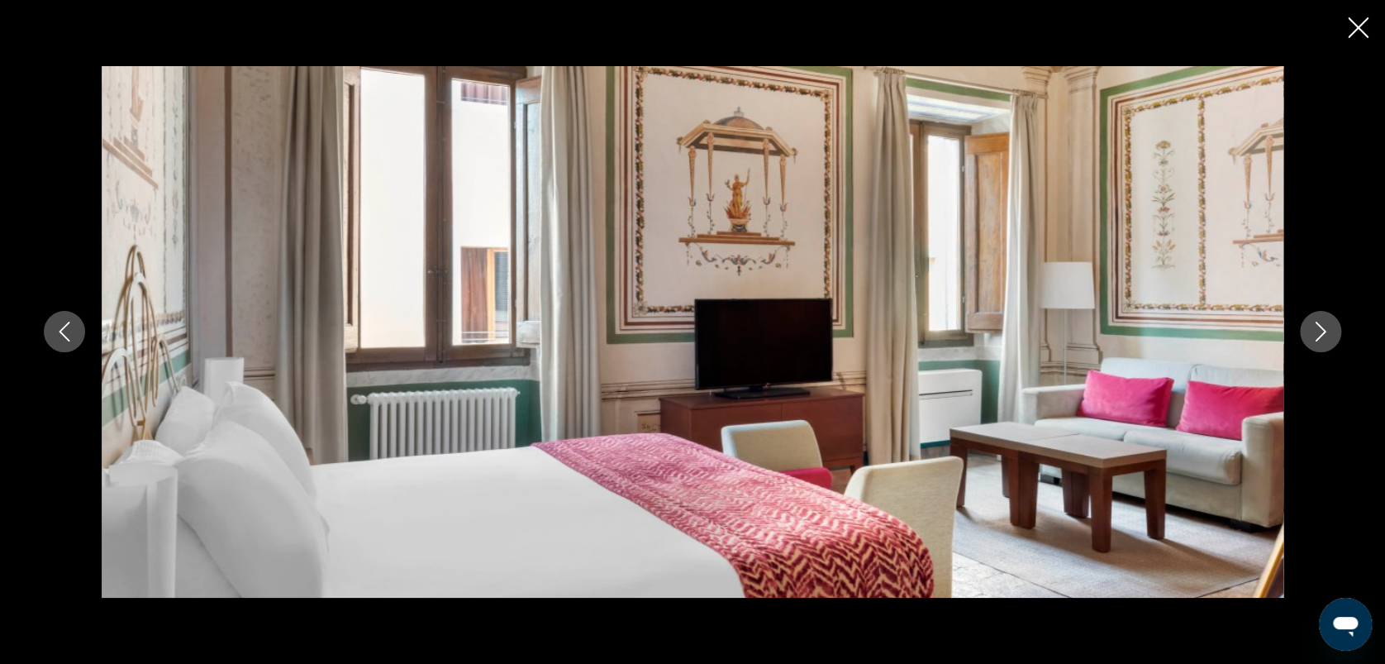
click at [1316, 332] on icon "Image suivante" at bounding box center [1321, 332] width 20 height 20
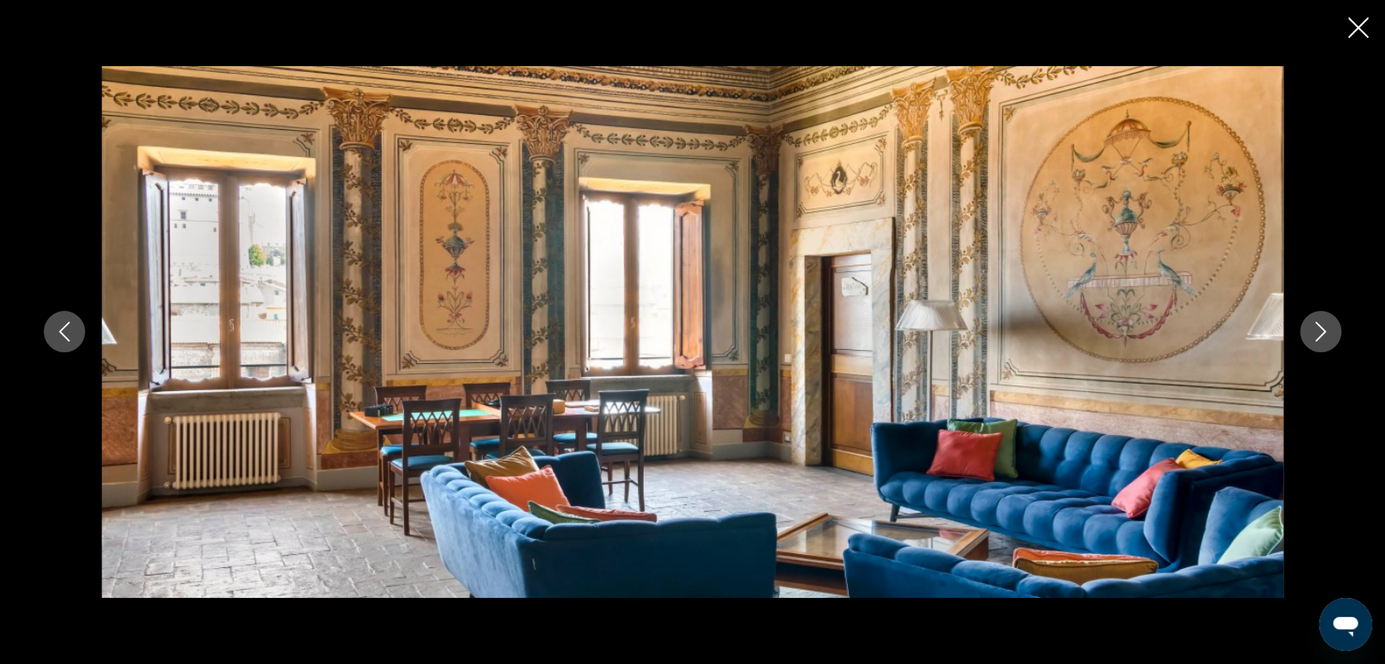
click at [1316, 332] on icon "Image suivante" at bounding box center [1321, 332] width 20 height 20
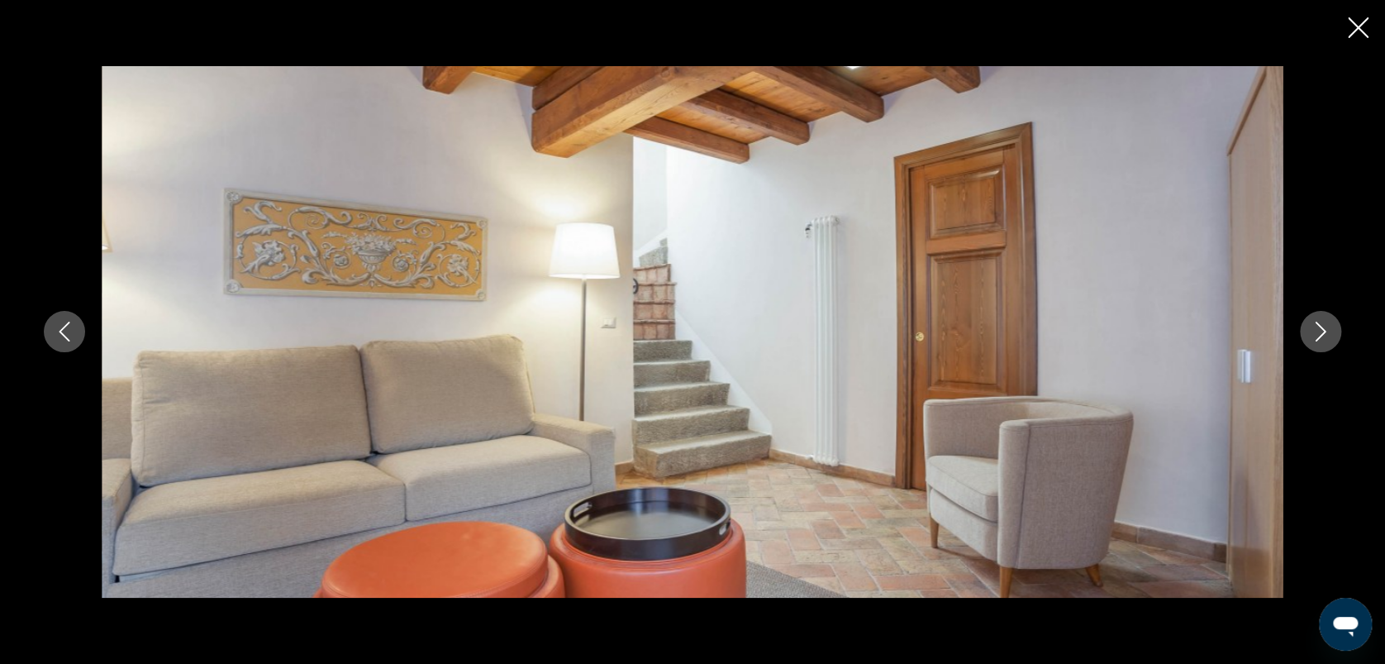
click at [1316, 332] on icon "Image suivante" at bounding box center [1321, 332] width 20 height 20
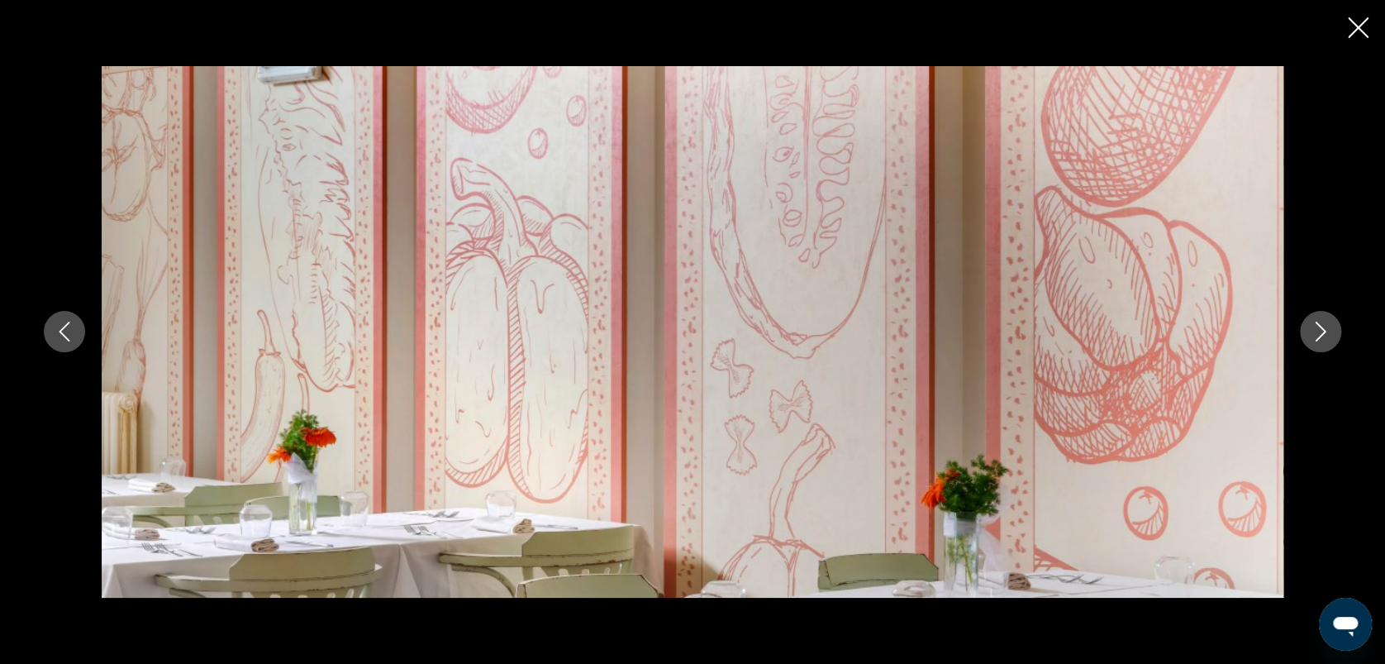
click at [1316, 332] on icon "Image suivante" at bounding box center [1321, 332] width 20 height 20
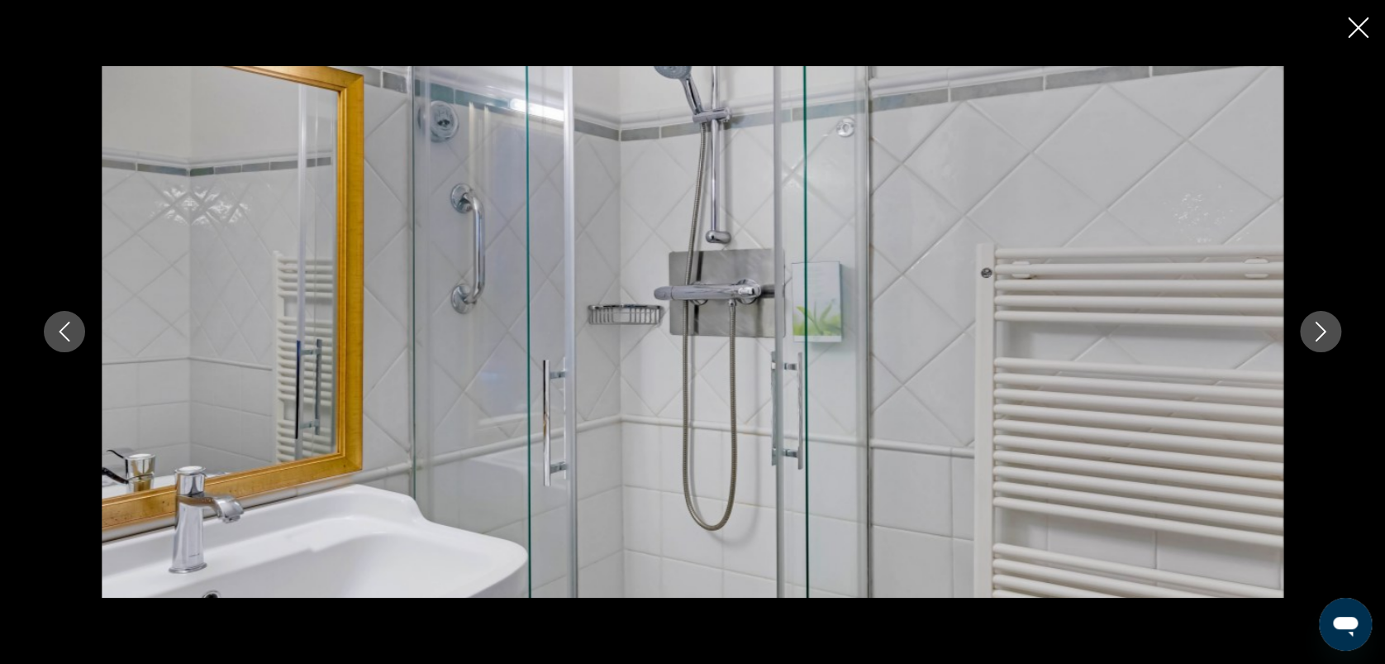
click at [1316, 332] on icon "Image suivante" at bounding box center [1321, 332] width 20 height 20
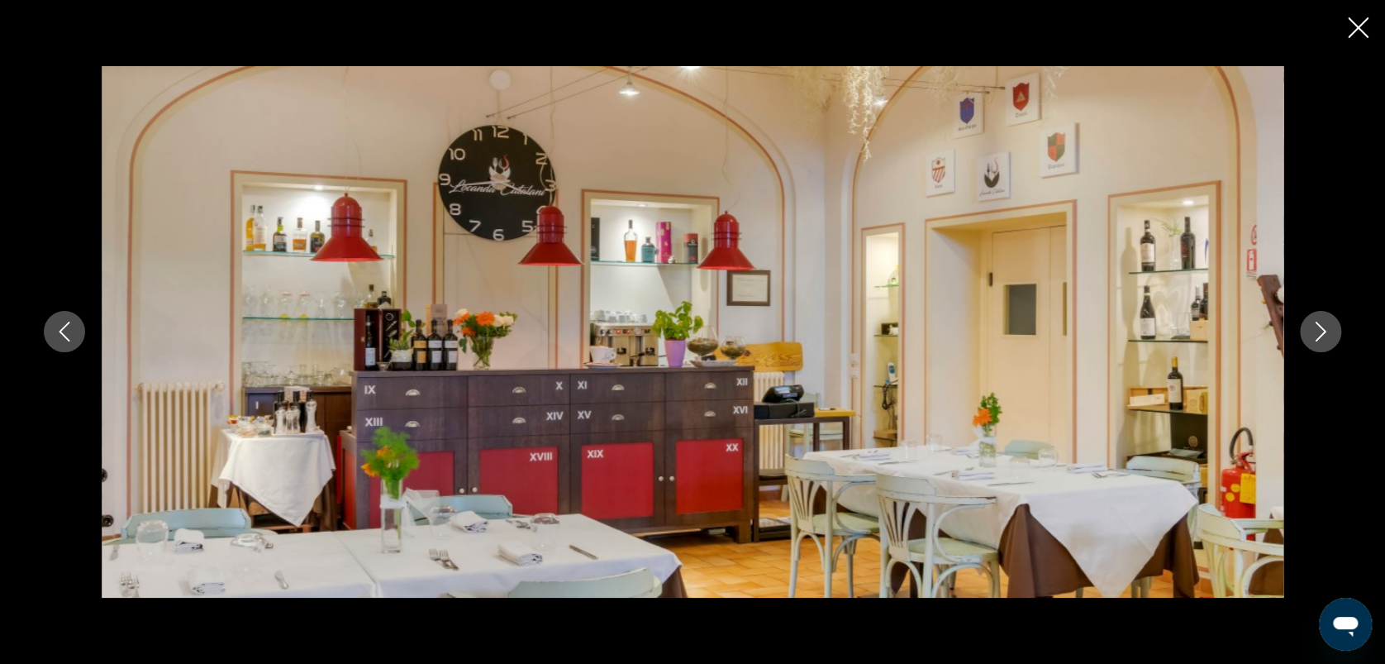
click at [1316, 332] on icon "Image suivante" at bounding box center [1321, 332] width 20 height 20
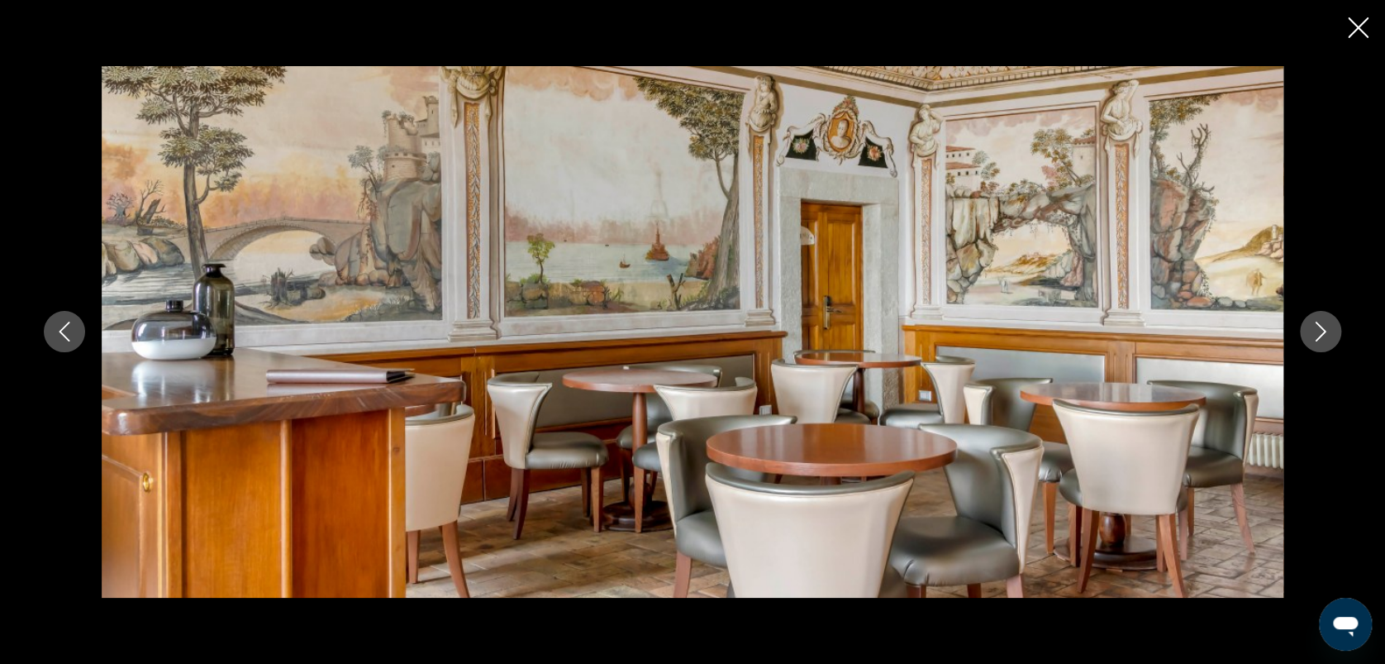
click at [1316, 332] on icon "Image suivante" at bounding box center [1321, 332] width 20 height 20
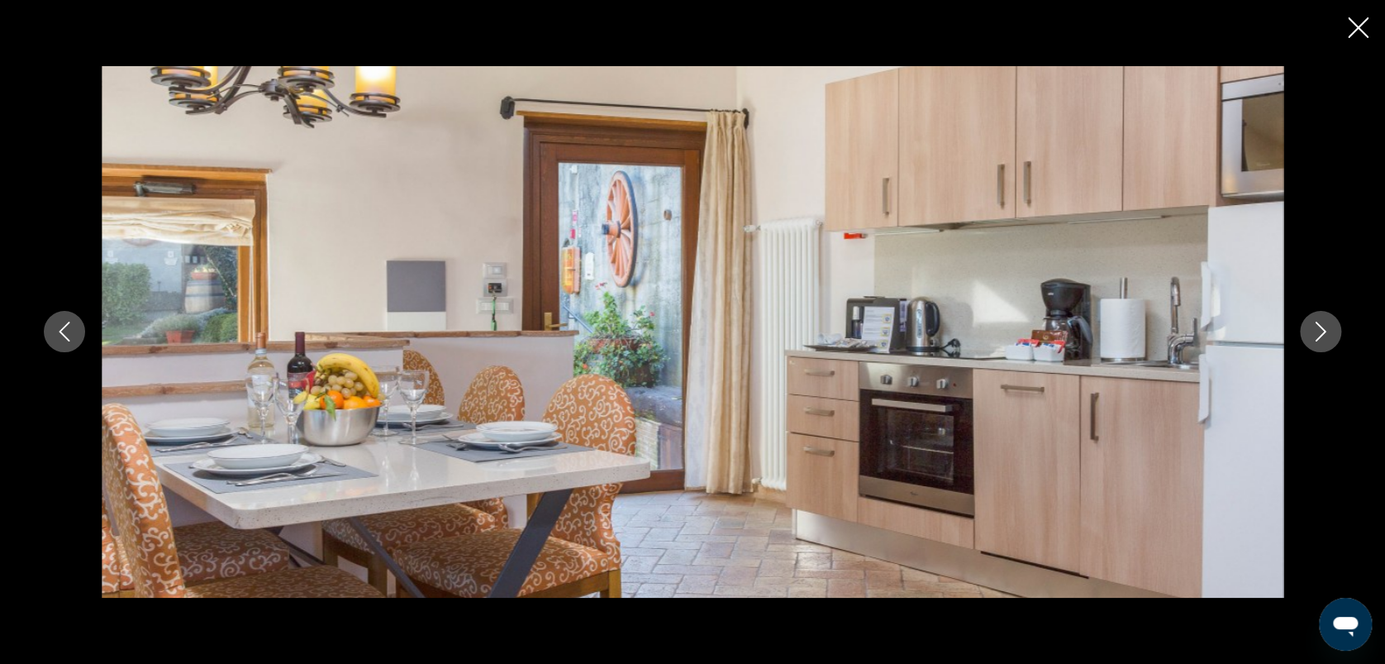
click at [1316, 332] on icon "Image suivante" at bounding box center [1321, 332] width 20 height 20
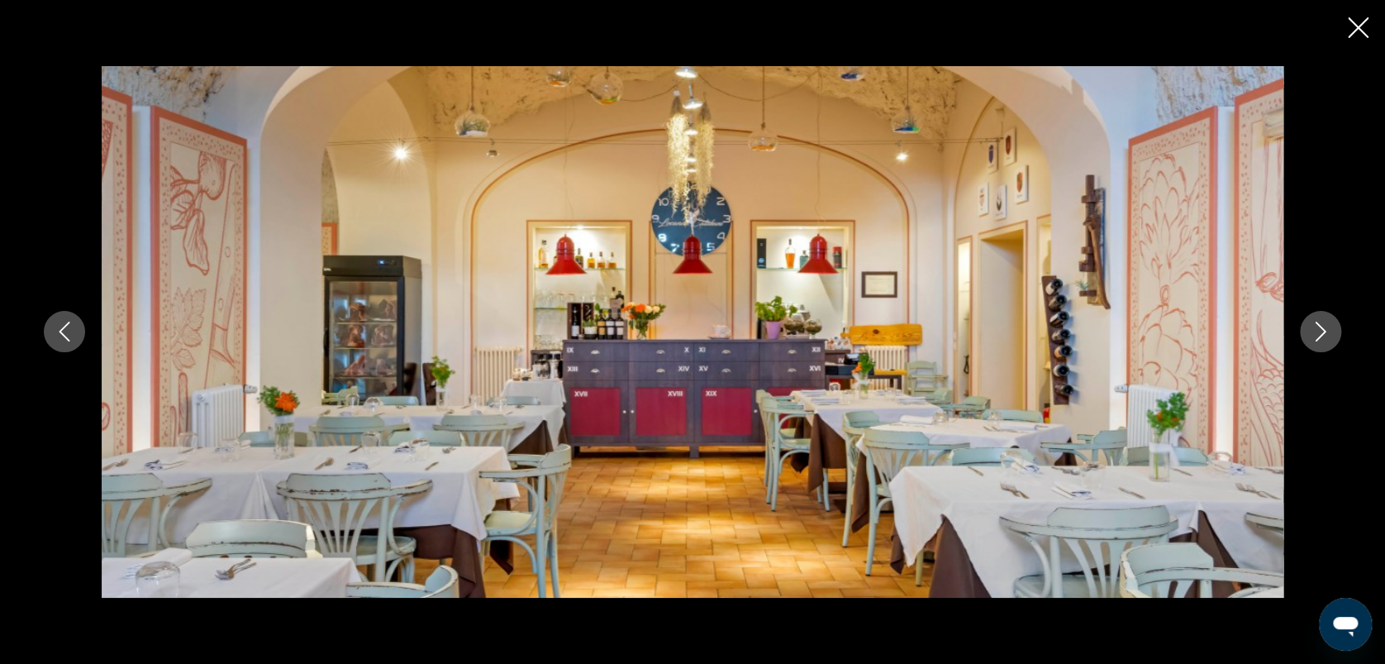
click at [1316, 332] on icon "Image suivante" at bounding box center [1321, 332] width 20 height 20
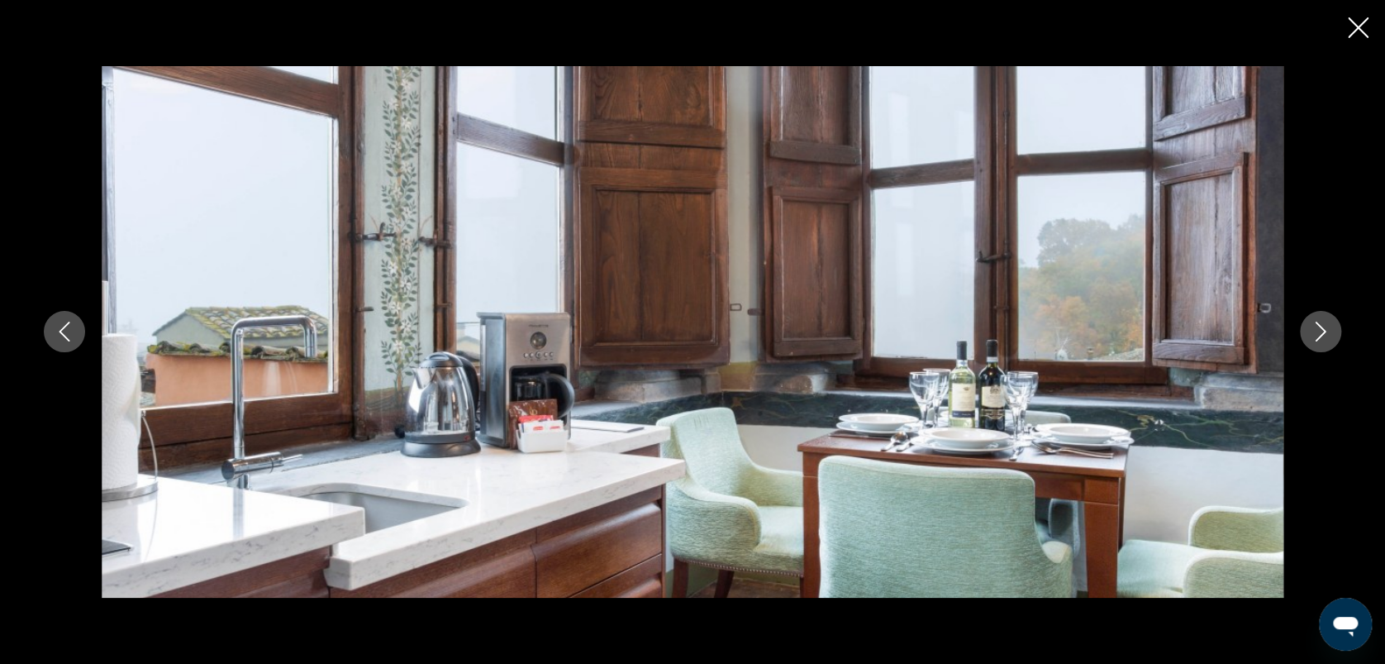
click at [1316, 332] on icon "Image suivante" at bounding box center [1321, 332] width 20 height 20
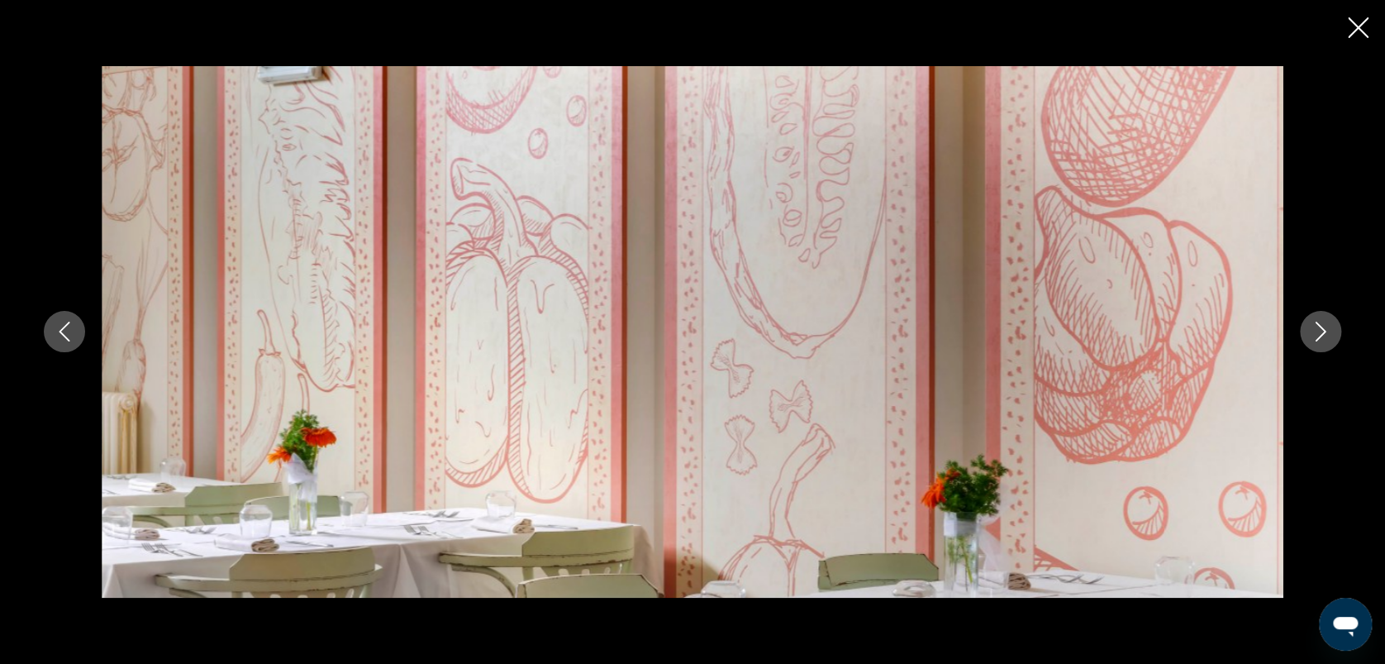
click at [1316, 332] on icon "Image suivante" at bounding box center [1321, 332] width 20 height 20
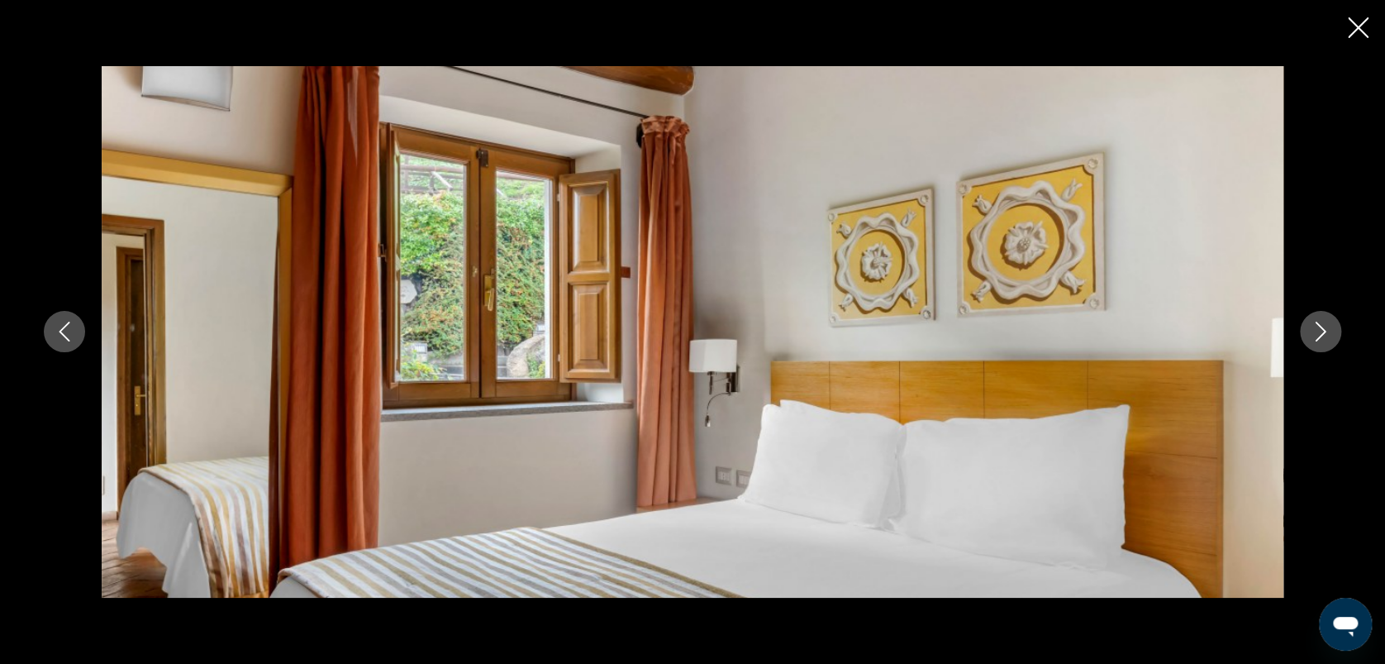
click at [1316, 332] on icon "Image suivante" at bounding box center [1321, 332] width 20 height 20
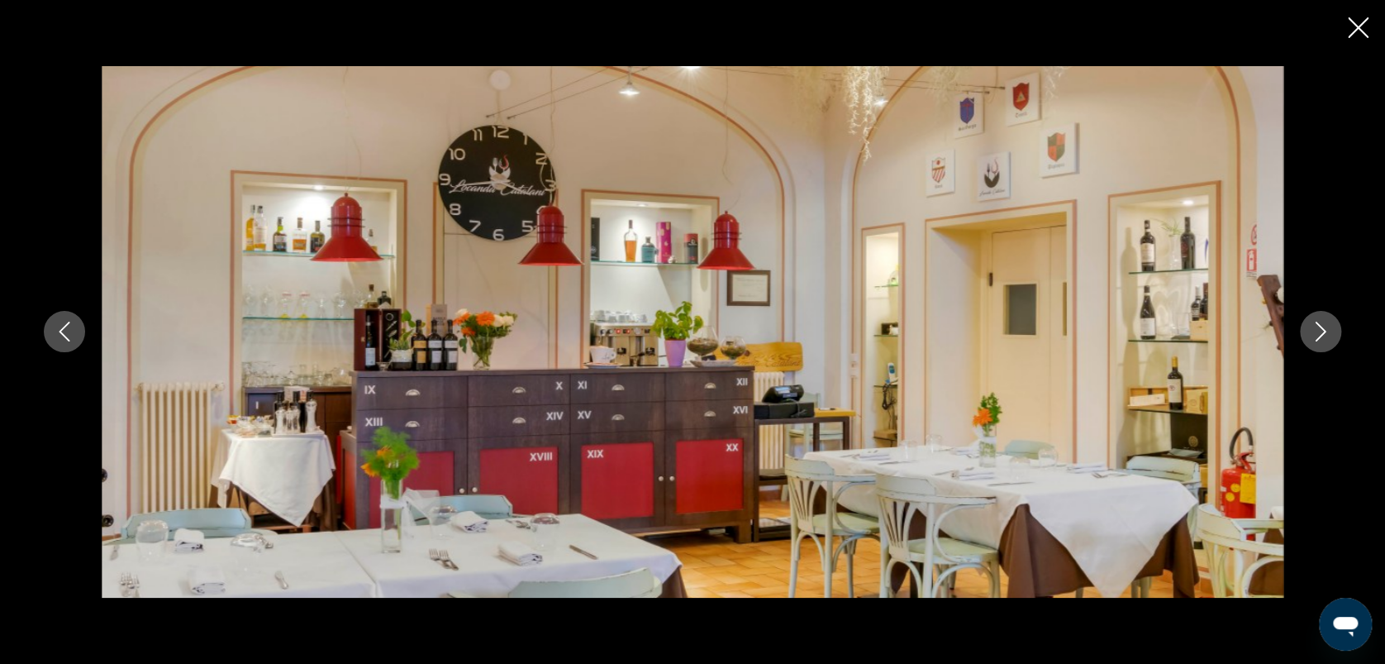
click at [1316, 332] on icon "Image suivante" at bounding box center [1321, 332] width 20 height 20
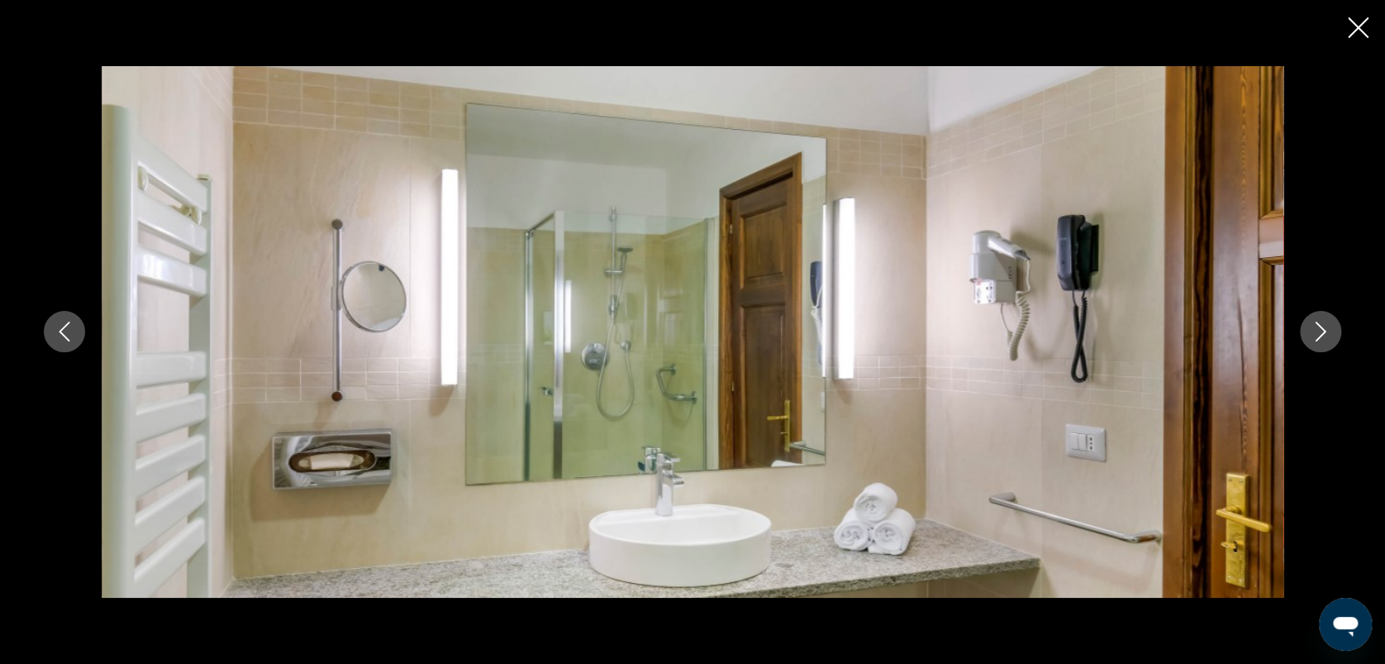
click at [1316, 332] on icon "Image suivante" at bounding box center [1321, 332] width 20 height 20
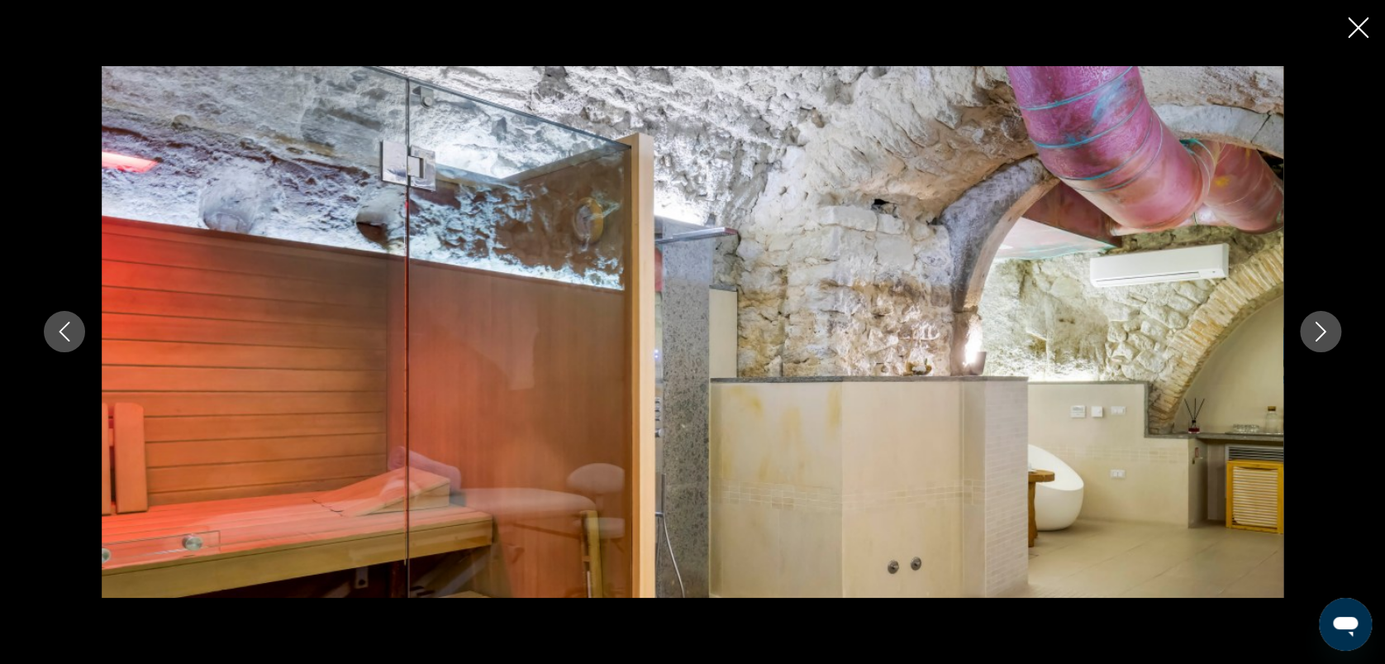
click at [1316, 332] on icon "Image suivante" at bounding box center [1321, 332] width 20 height 20
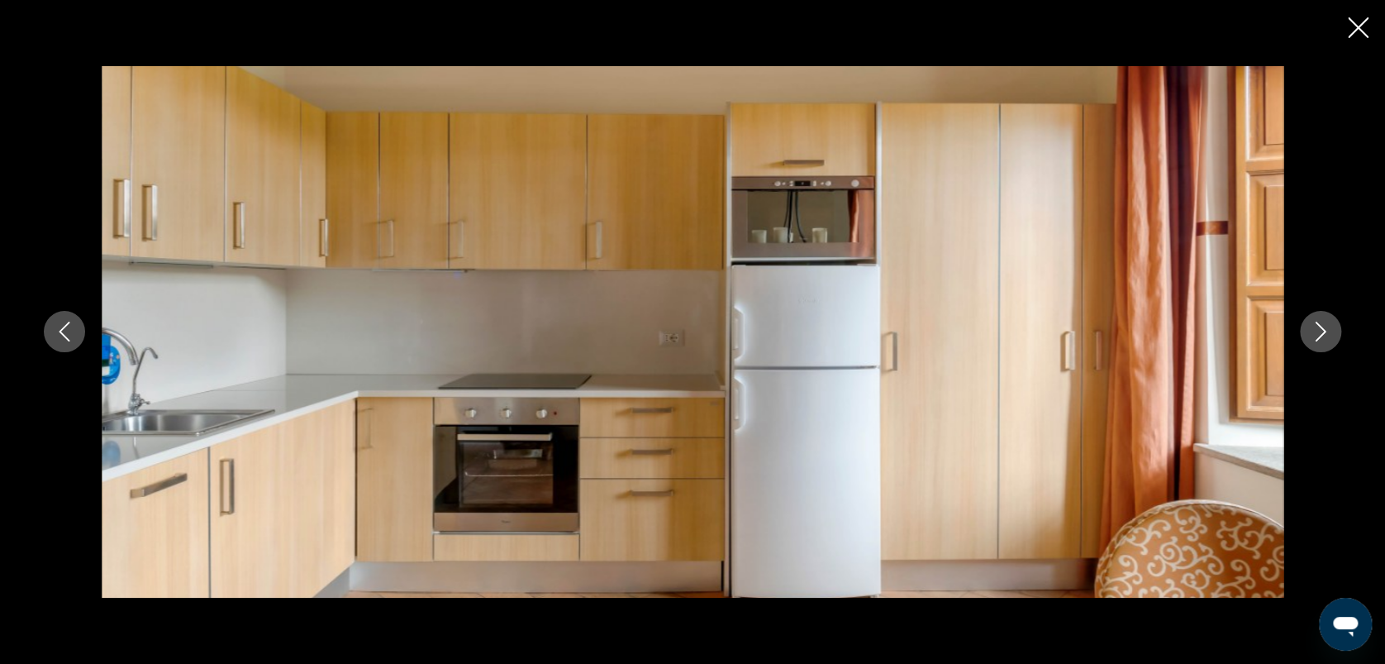
click at [1316, 332] on icon "Image suivante" at bounding box center [1321, 332] width 20 height 20
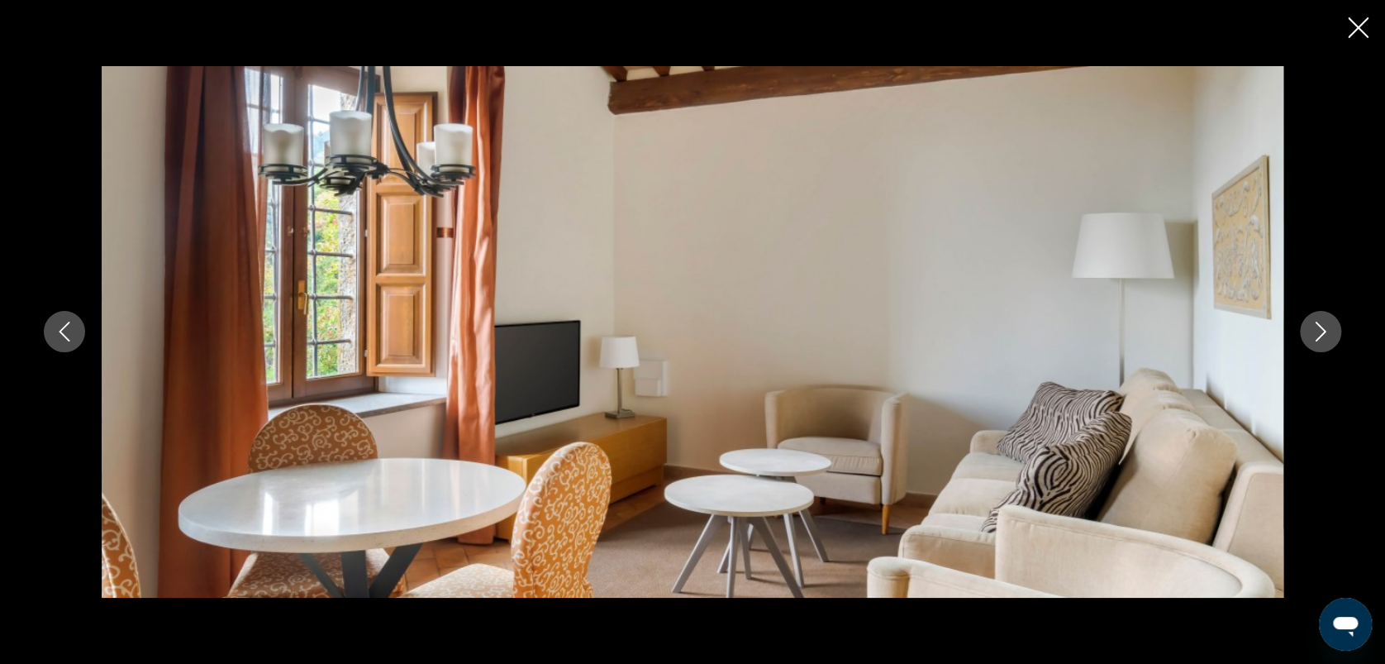
click at [1316, 332] on icon "Image suivante" at bounding box center [1321, 332] width 20 height 20
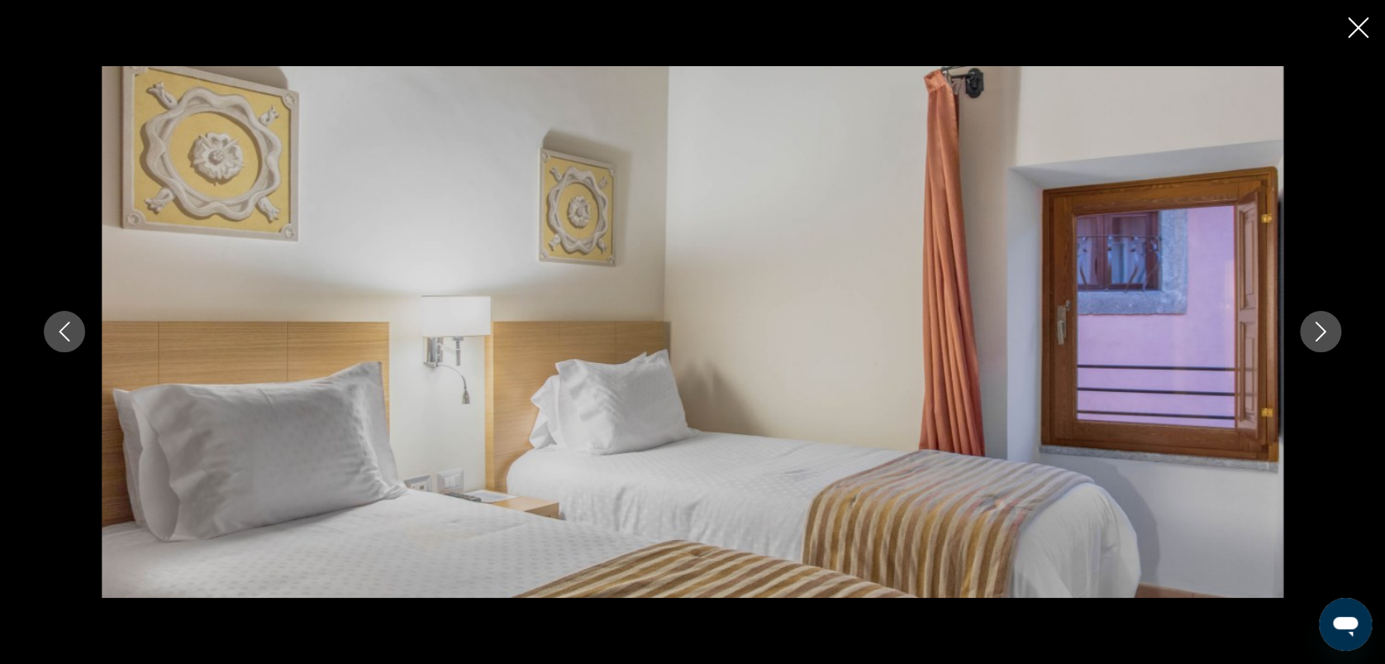
click at [1316, 332] on icon "Image suivante" at bounding box center [1321, 332] width 20 height 20
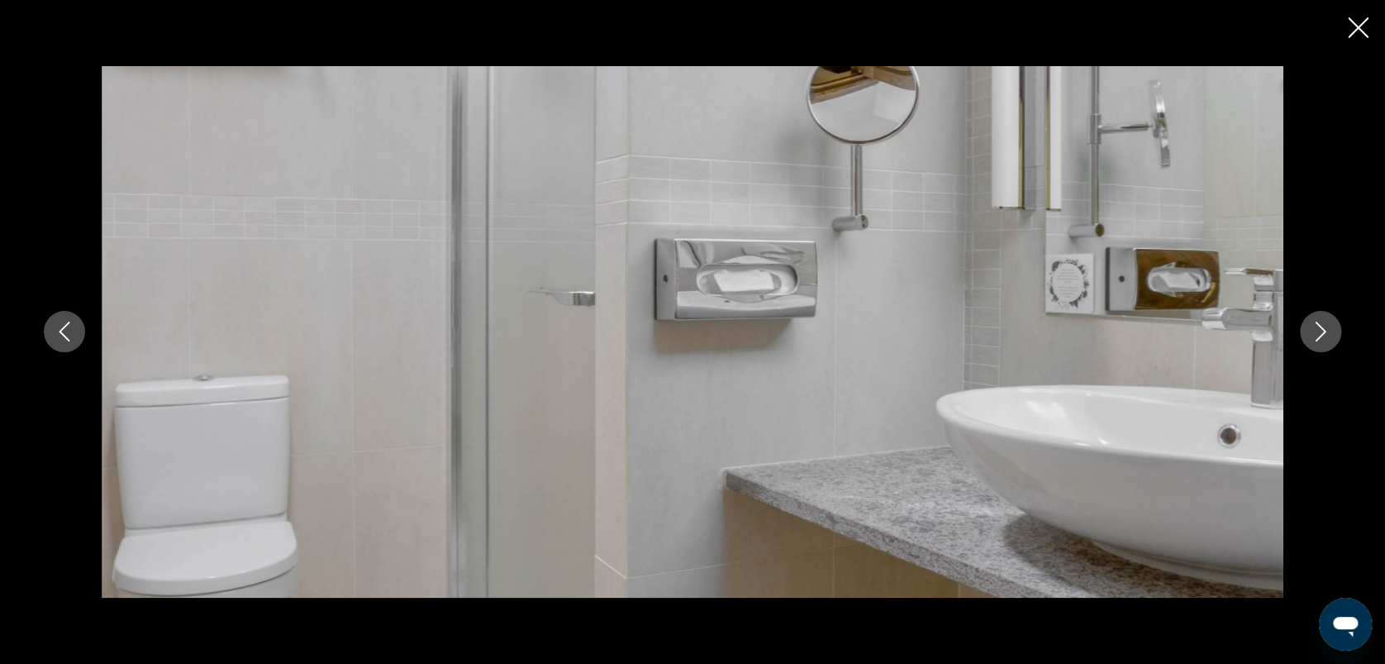
click at [1316, 332] on icon "Image suivante" at bounding box center [1321, 332] width 20 height 20
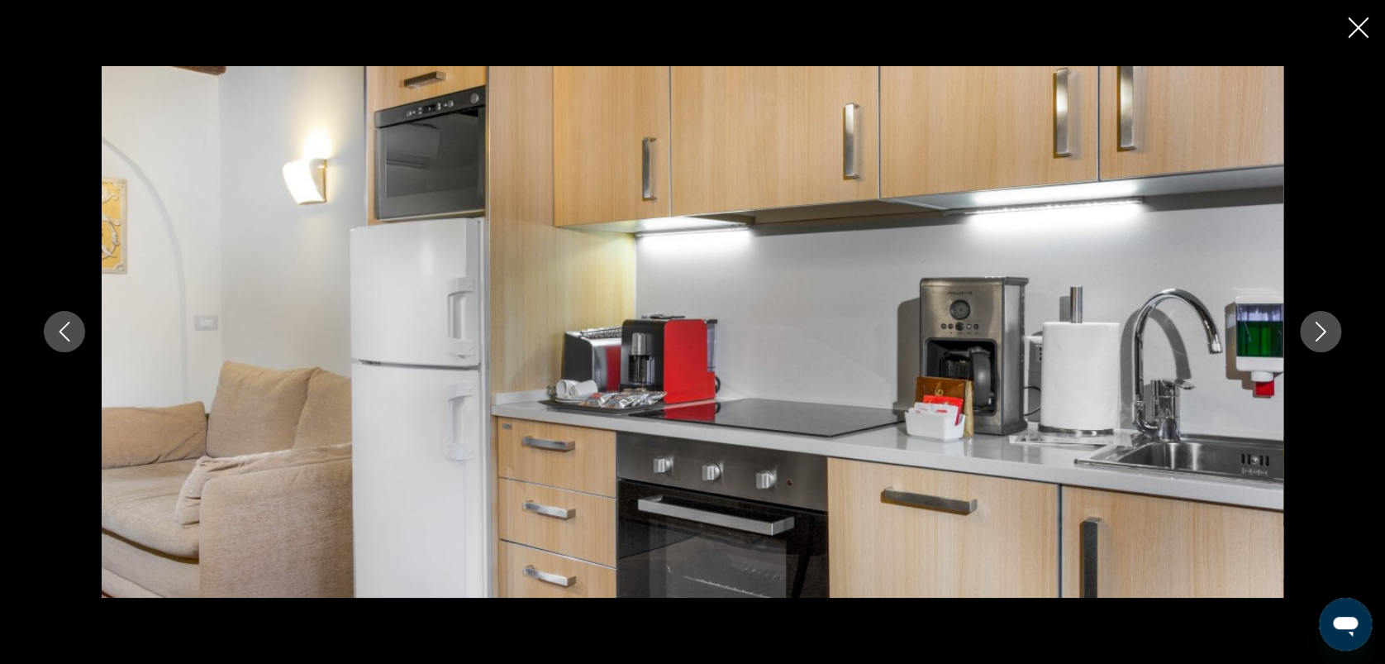
click at [1316, 332] on icon "Image suivante" at bounding box center [1321, 332] width 20 height 20
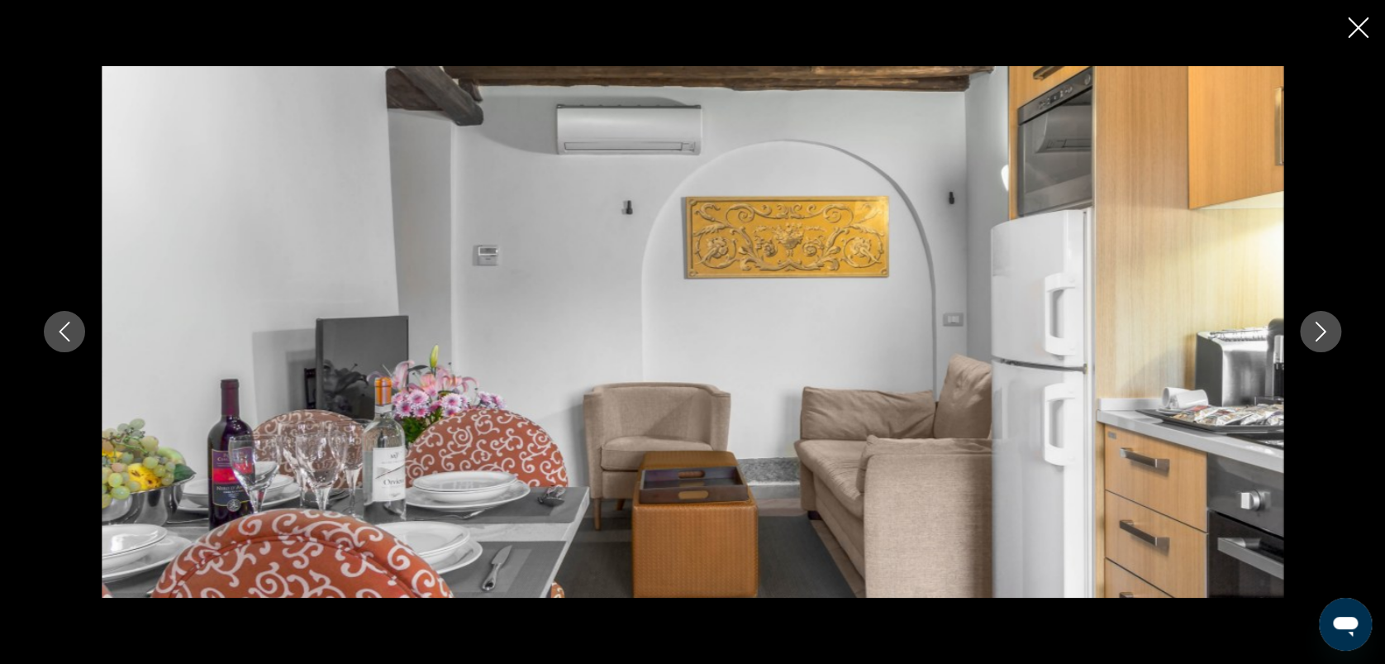
click at [1316, 332] on icon "Image suivante" at bounding box center [1321, 332] width 20 height 20
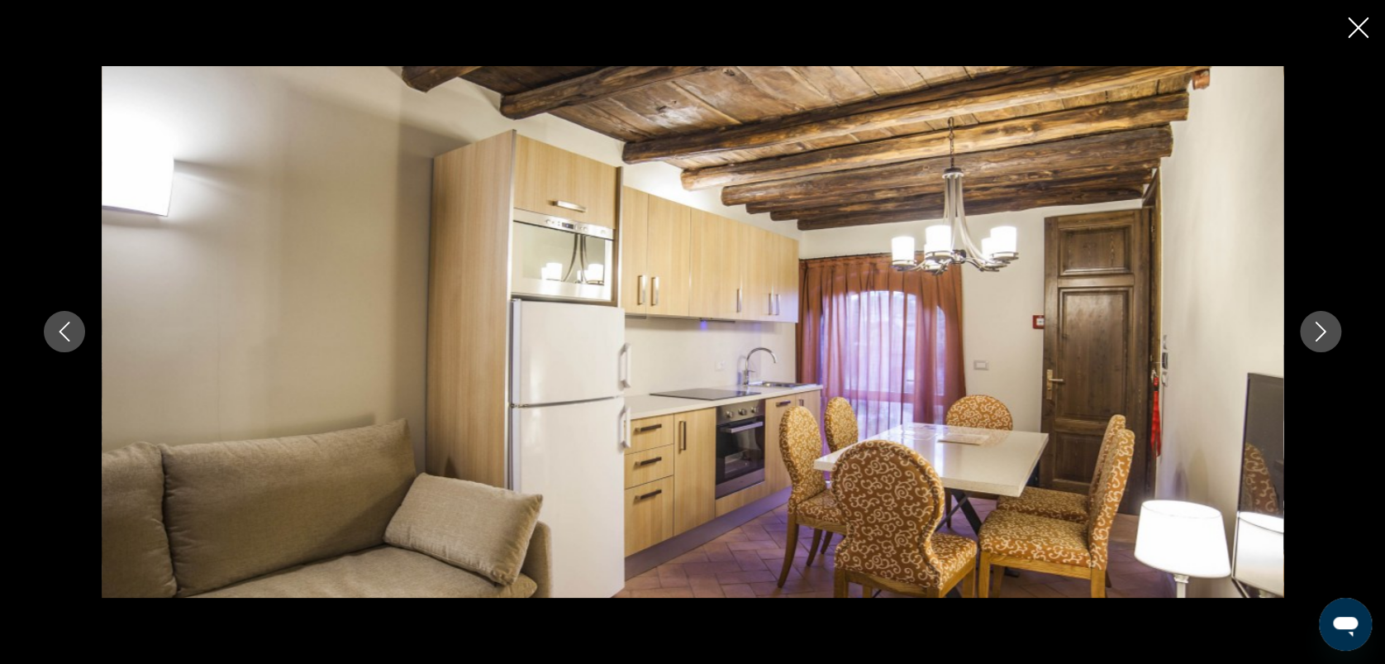
click at [1316, 332] on icon "Image suivante" at bounding box center [1321, 332] width 20 height 20
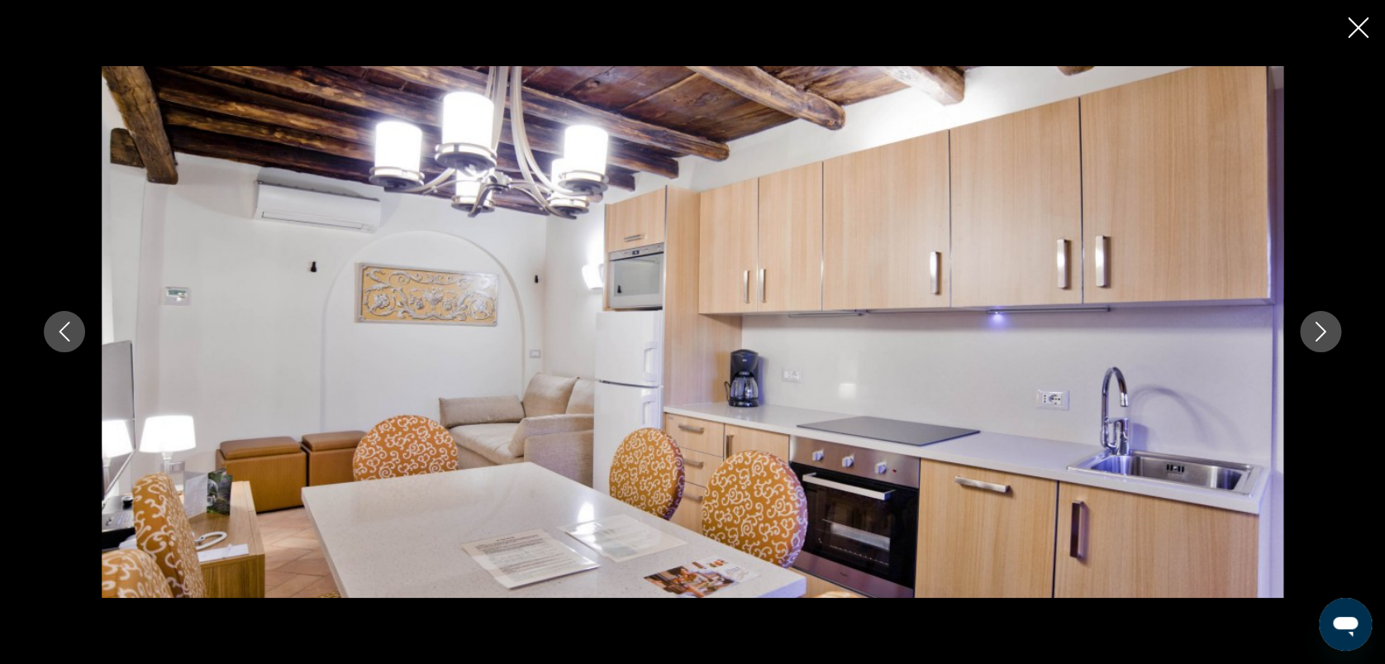
click at [1316, 332] on icon "Image suivante" at bounding box center [1321, 332] width 20 height 20
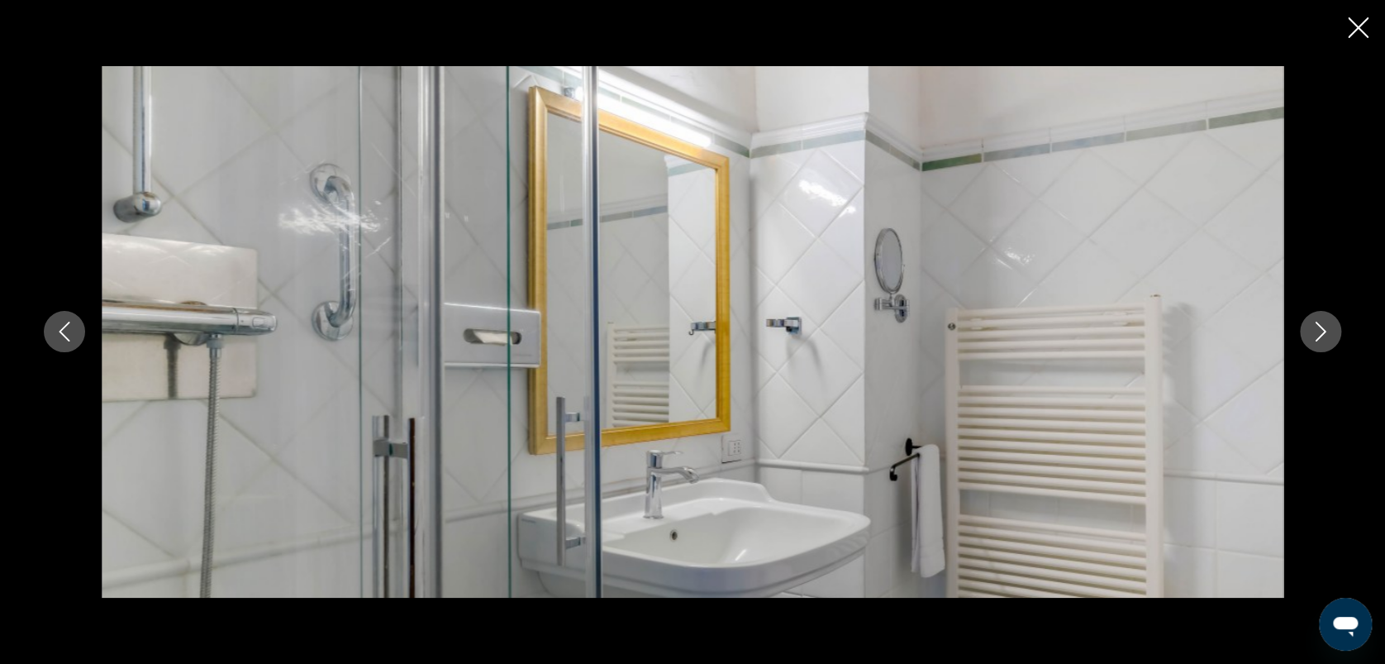
click at [1316, 332] on icon "Image suivante" at bounding box center [1321, 332] width 20 height 20
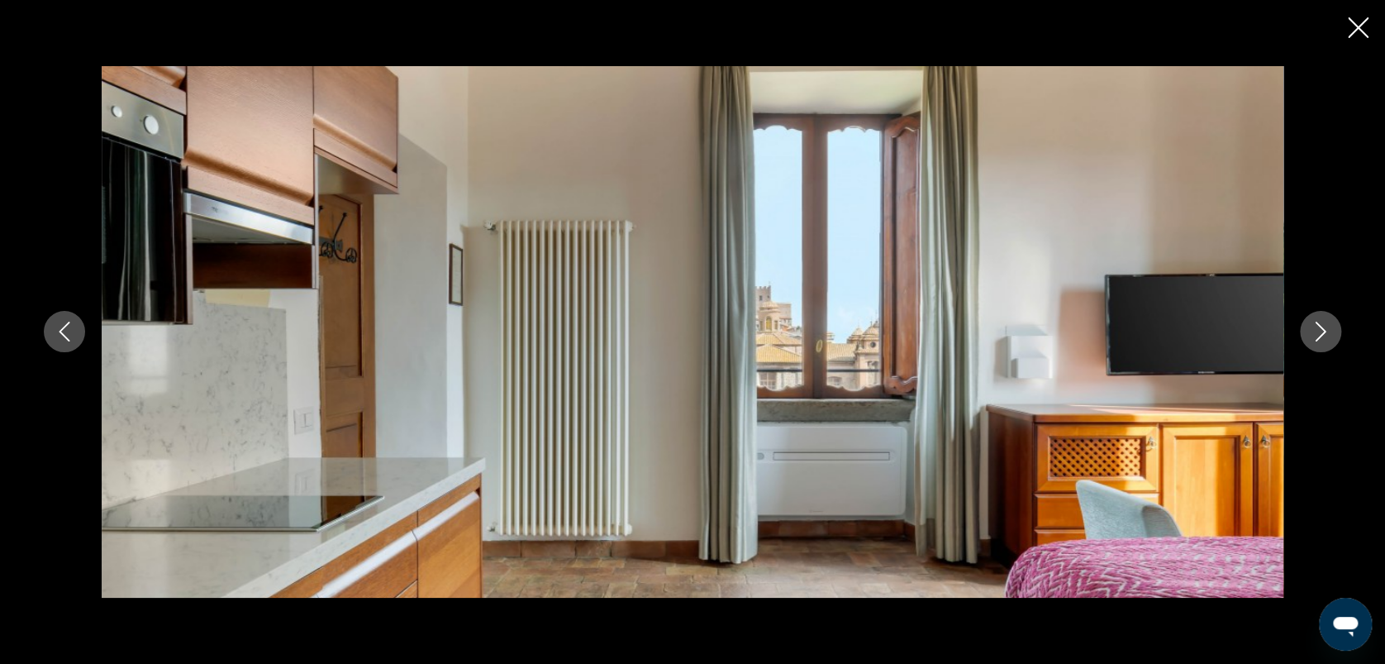
click at [1316, 332] on icon "Image suivante" at bounding box center [1321, 332] width 20 height 20
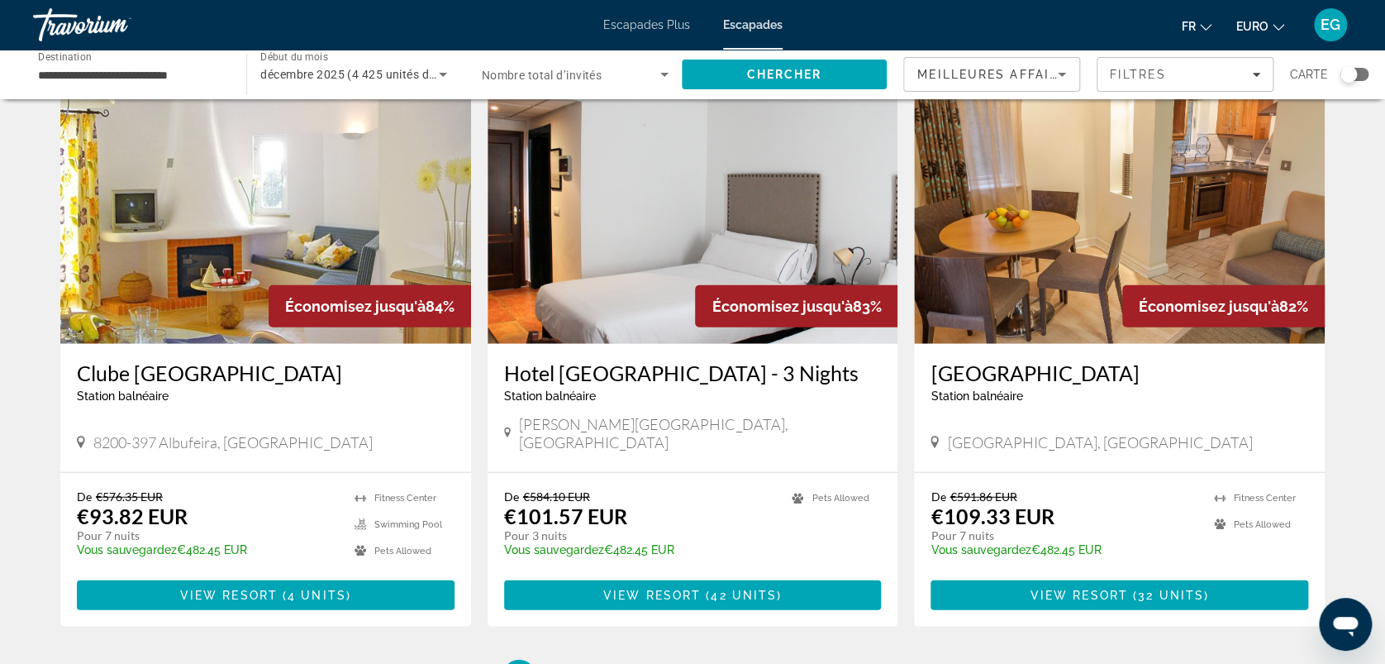
scroll to position [2010, 0]
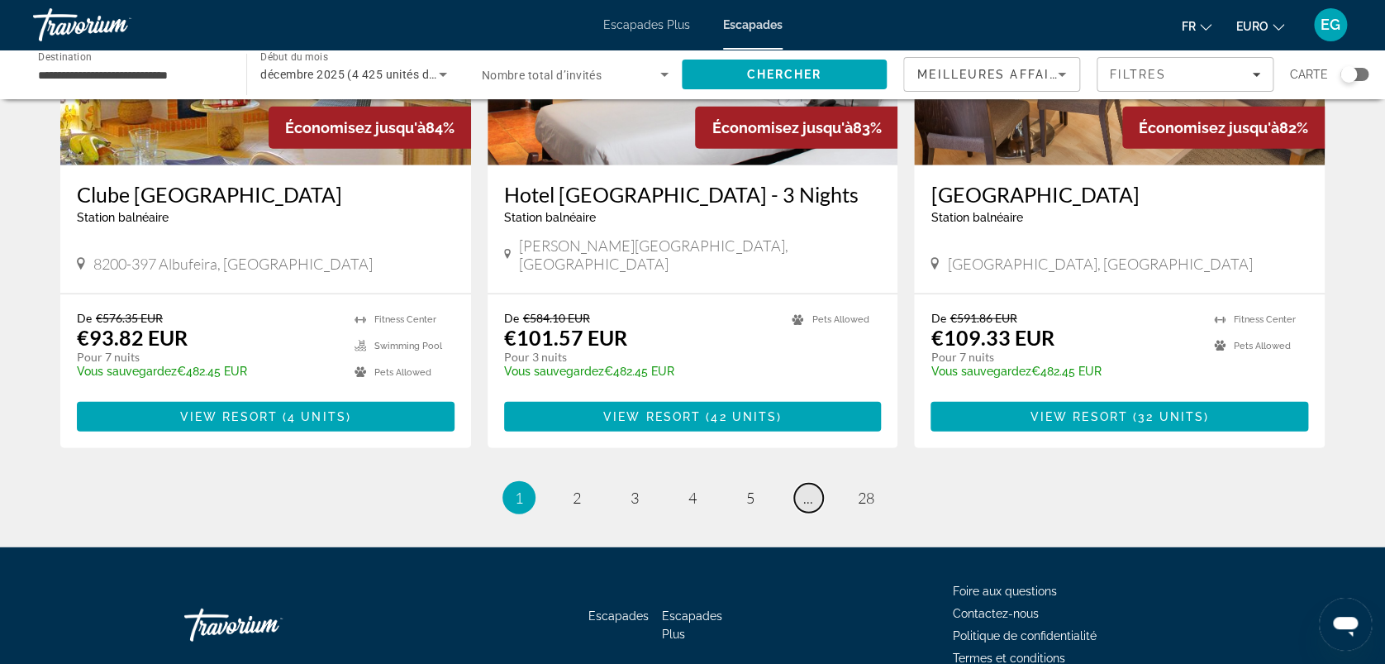
click at [819, 484] on link "page ..." at bounding box center [808, 498] width 29 height 29
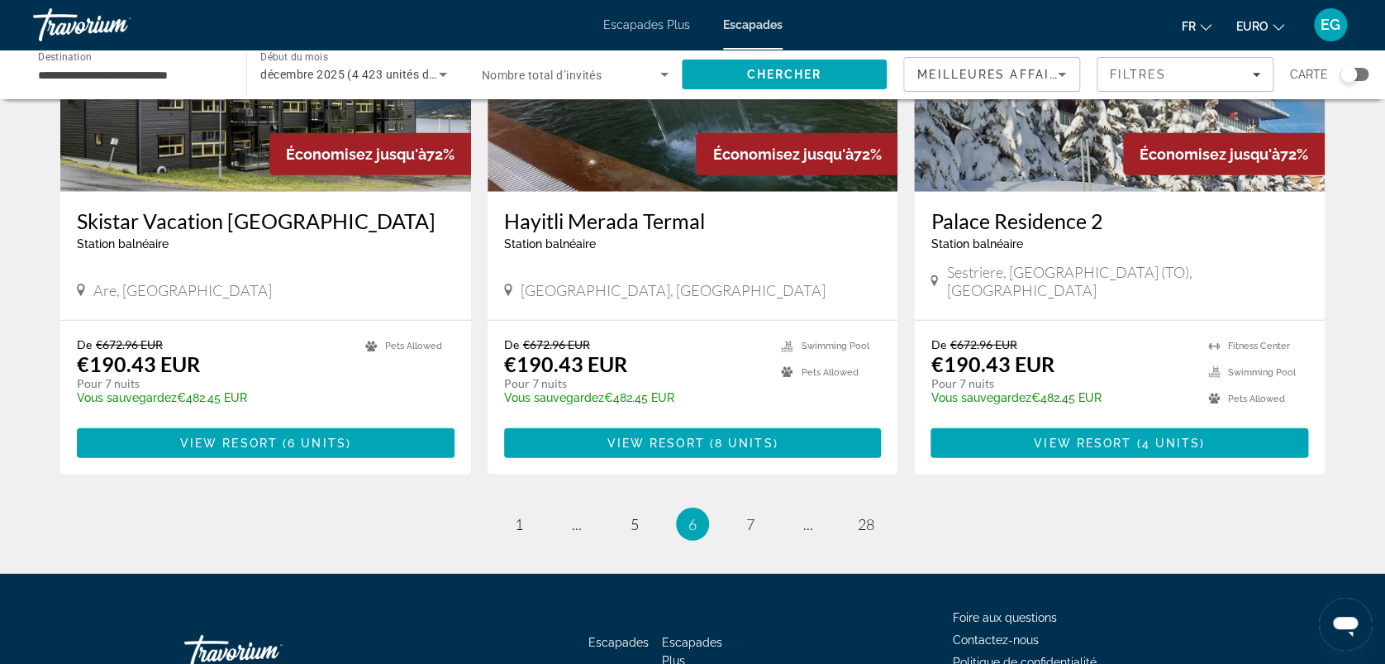
scroll to position [2010, 0]
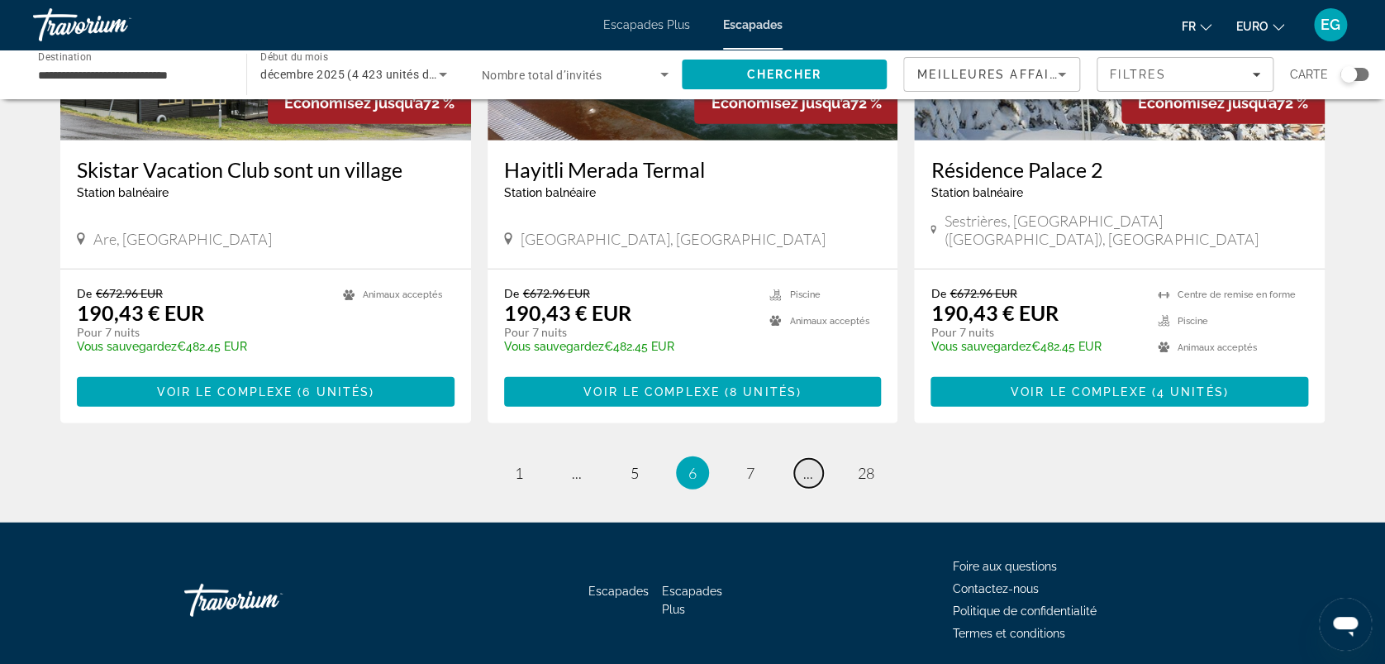
click at [794, 459] on link "page ..." at bounding box center [808, 473] width 29 height 29
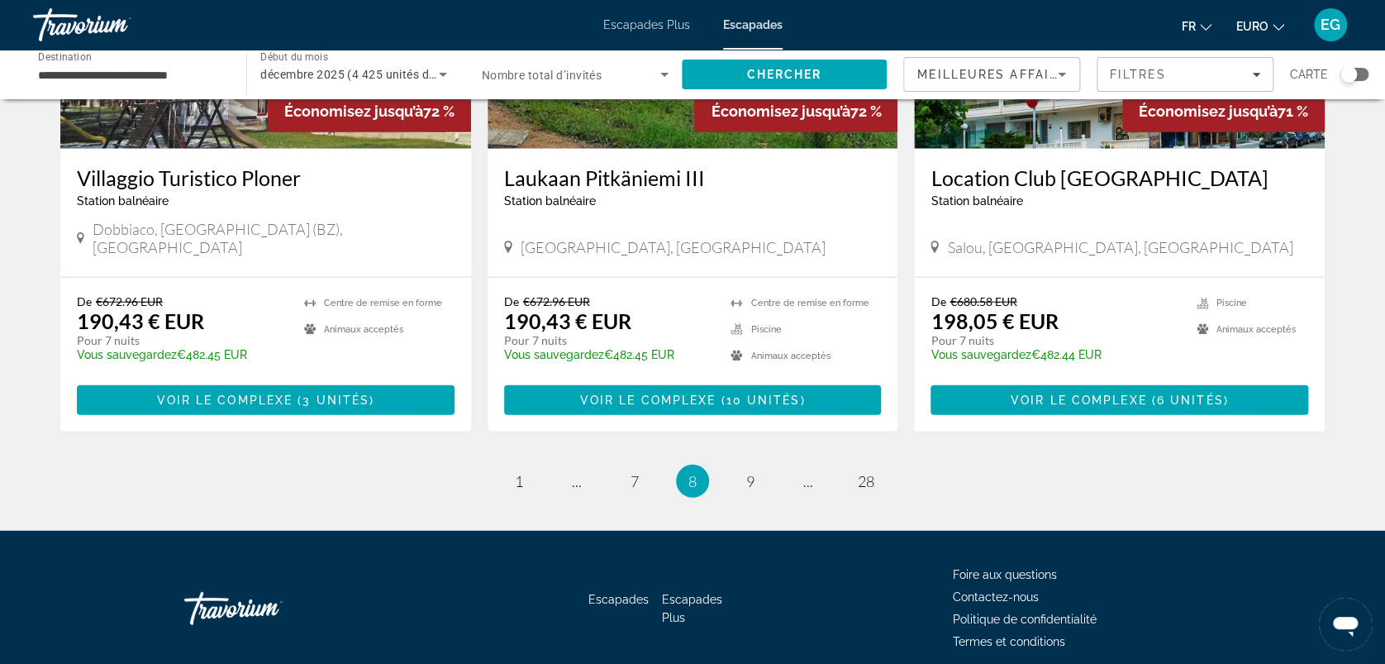
scroll to position [1962, 0]
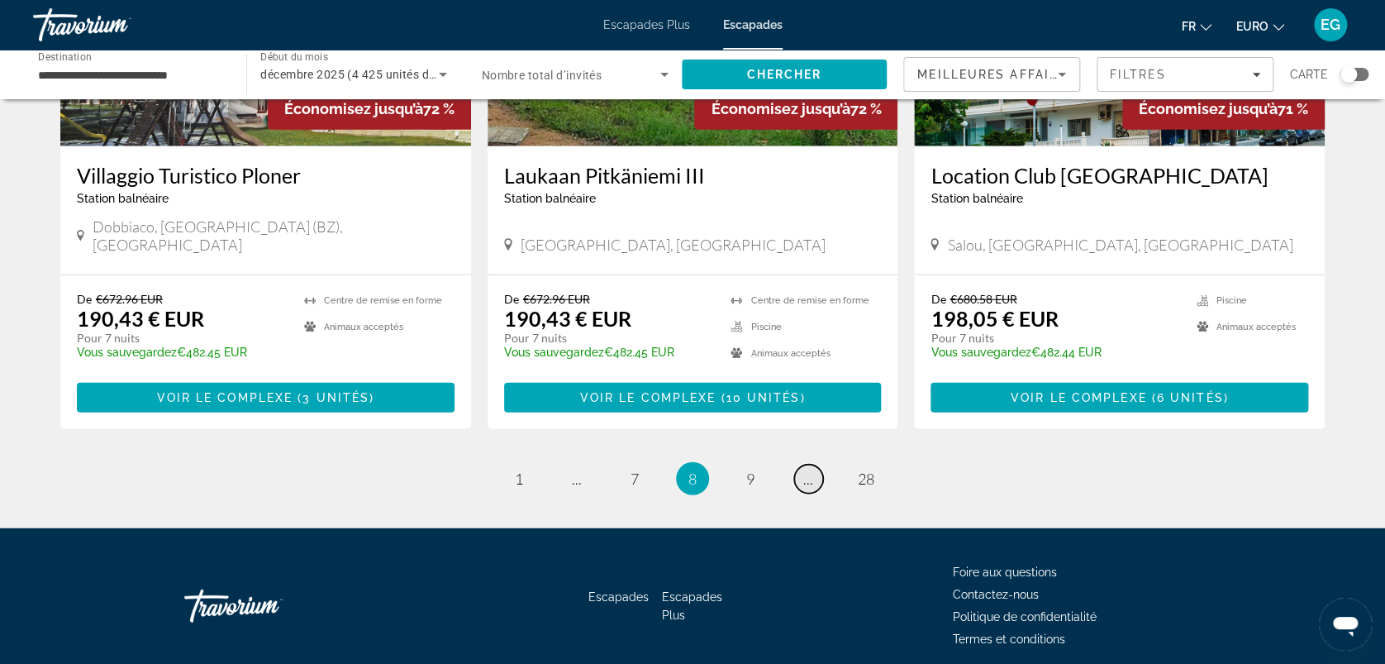
click at [811, 470] on span "..." at bounding box center [808, 479] width 10 height 18
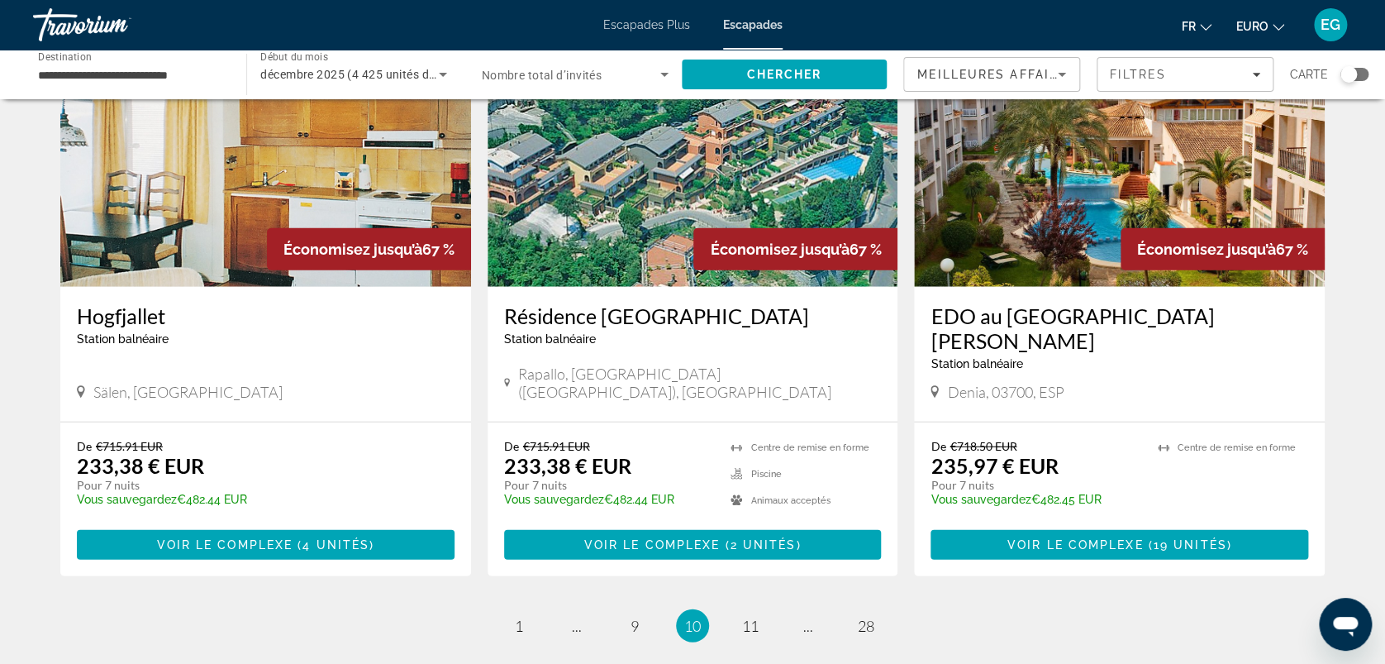
scroll to position [2010, 0]
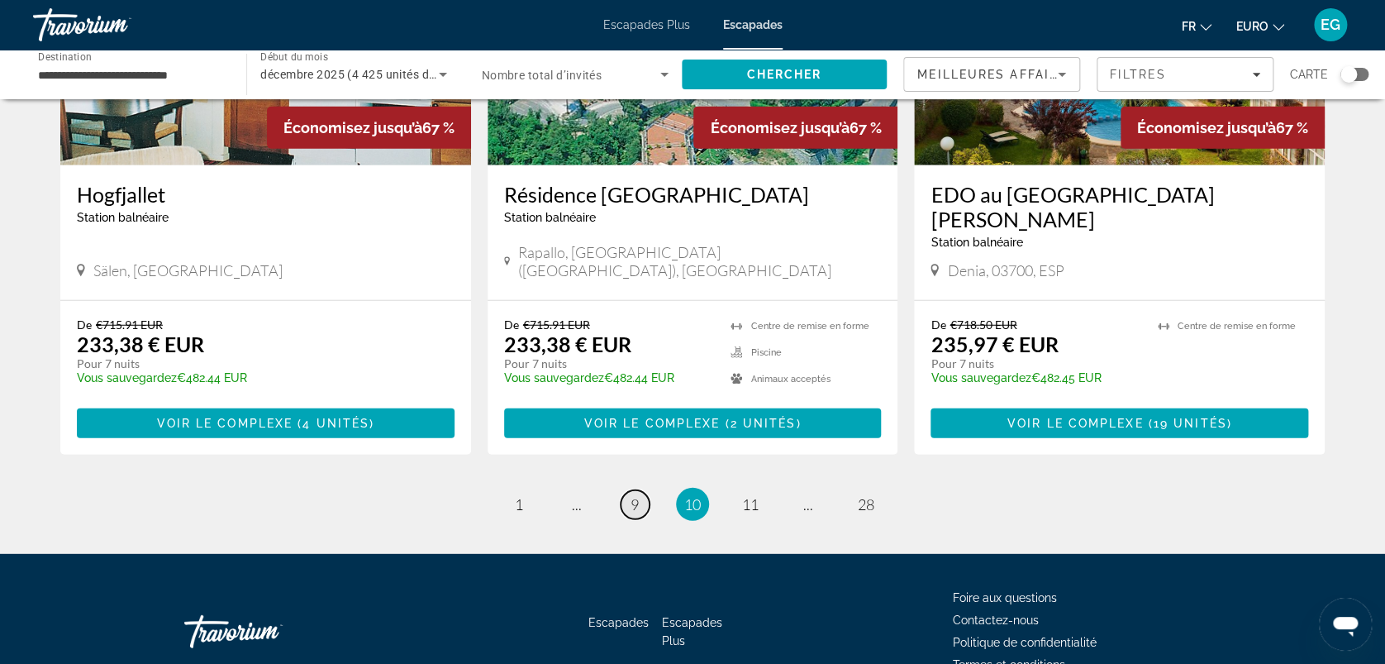
click at [636, 495] on span "9" at bounding box center [635, 504] width 8 height 18
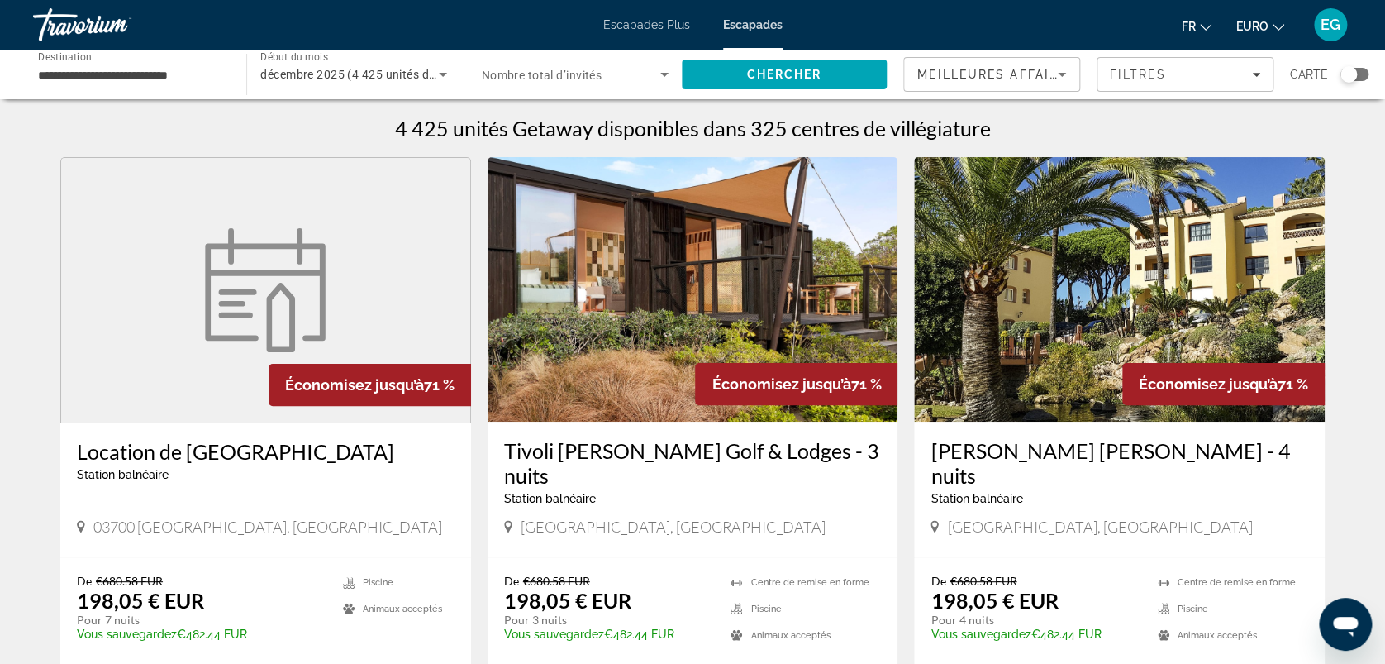
click at [636, 352] on img "Contenu principal" at bounding box center [693, 289] width 411 height 265
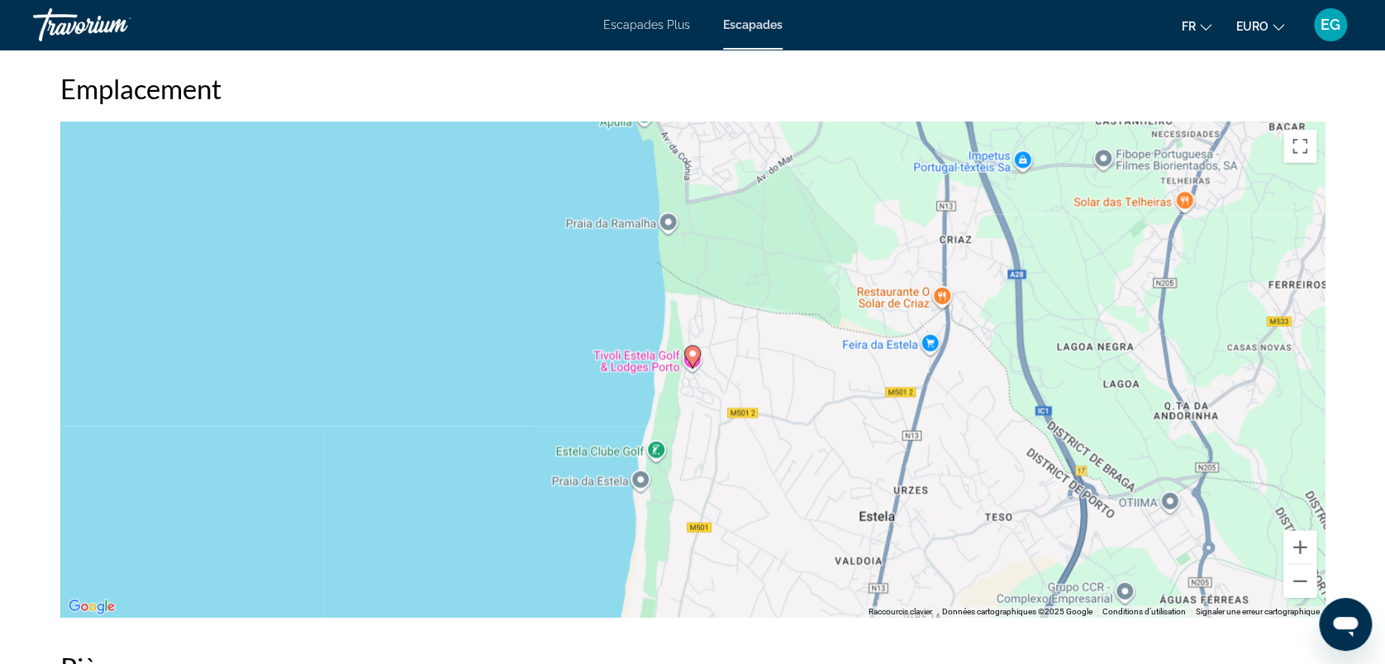
scroll to position [1958, 0]
click at [1303, 591] on button "Zoom arrière" at bounding box center [1300, 581] width 33 height 33
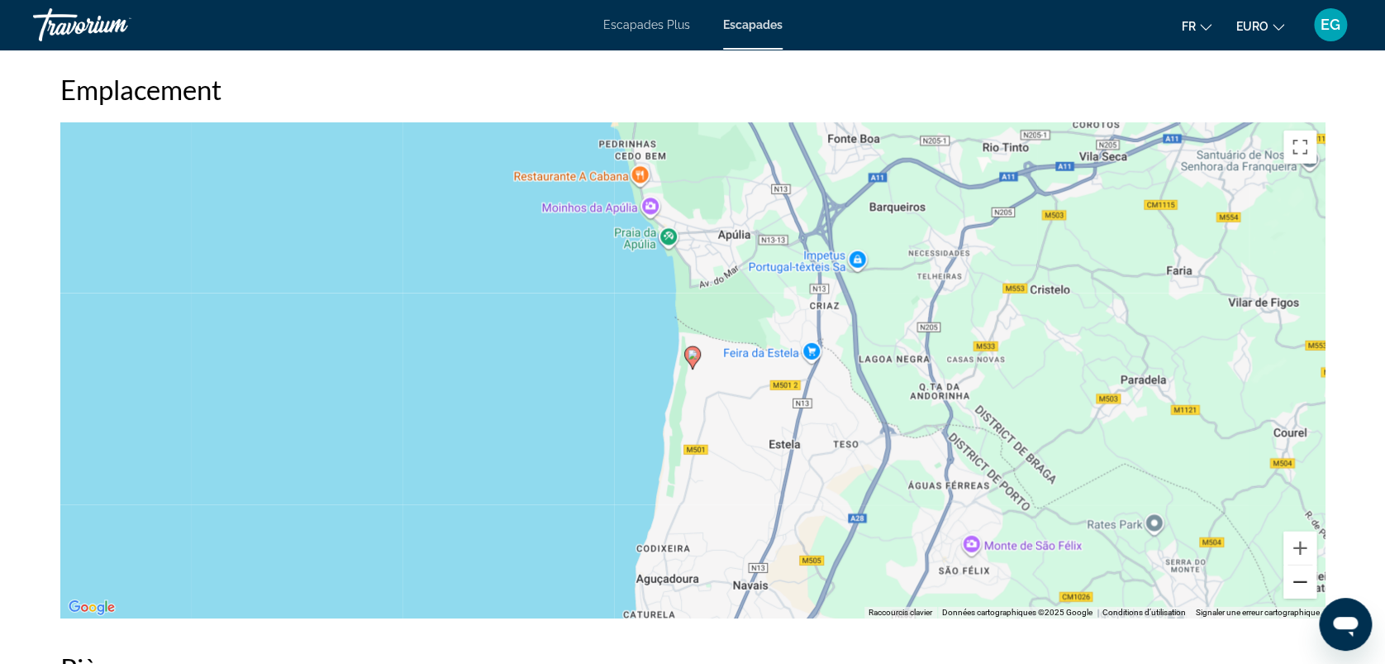
click at [1303, 591] on button "Zoom arrière" at bounding box center [1300, 581] width 33 height 33
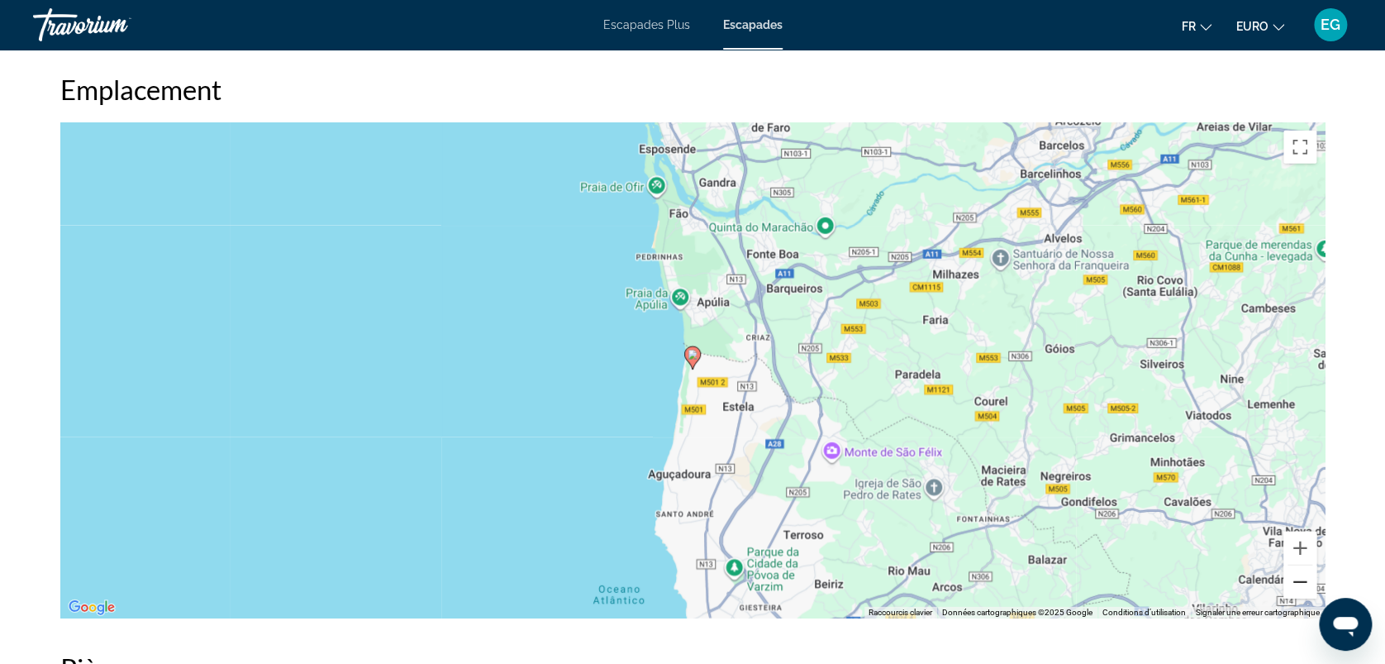
click at [1303, 591] on button "Zoom arrière" at bounding box center [1300, 581] width 33 height 33
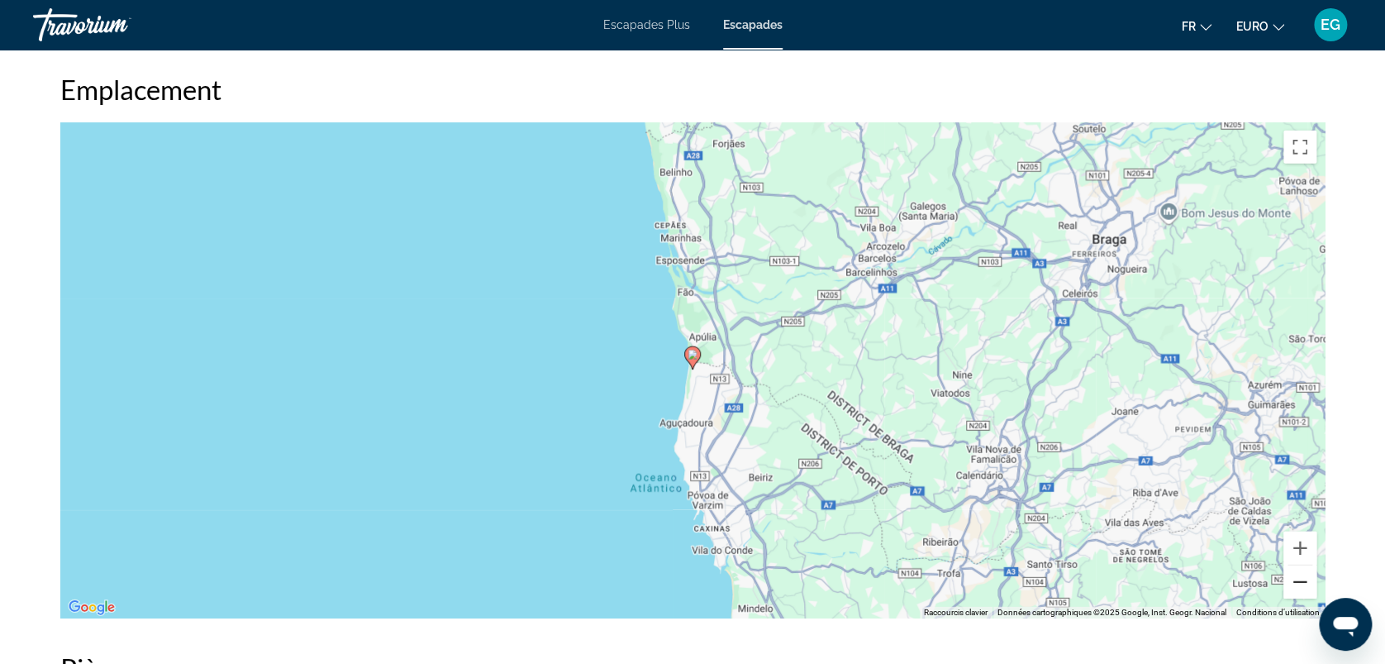
click at [1303, 591] on button "Zoom arrière" at bounding box center [1300, 581] width 33 height 33
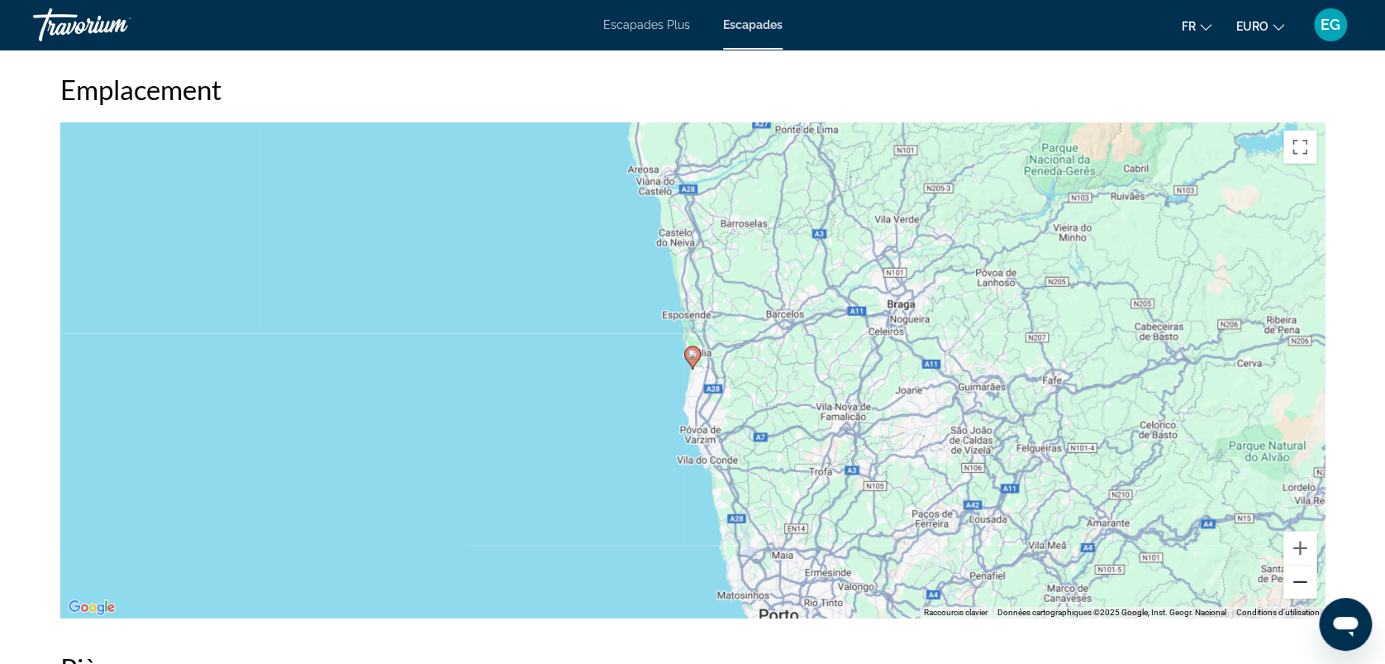
click at [1303, 591] on button "Zoom arrière" at bounding box center [1300, 581] width 33 height 33
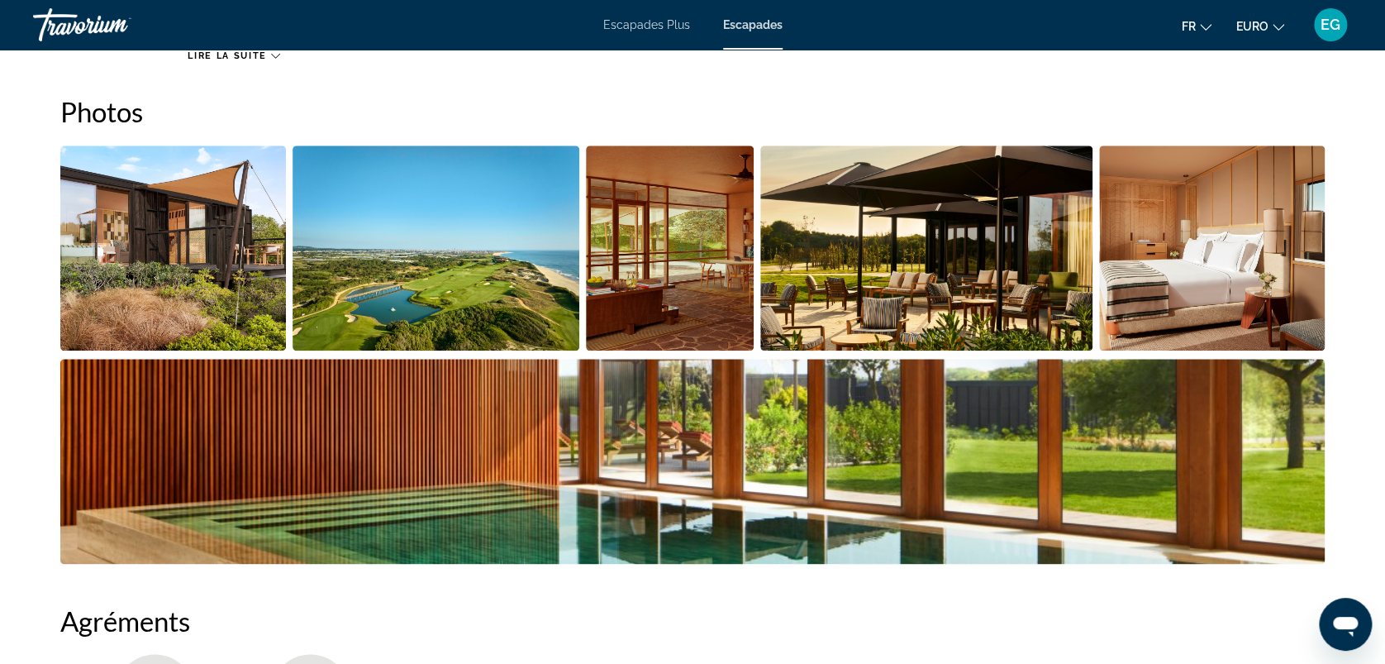
scroll to position [767, 0]
click at [174, 271] on img "Ouvrir le curseur d’image en plein écran" at bounding box center [173, 247] width 226 height 205
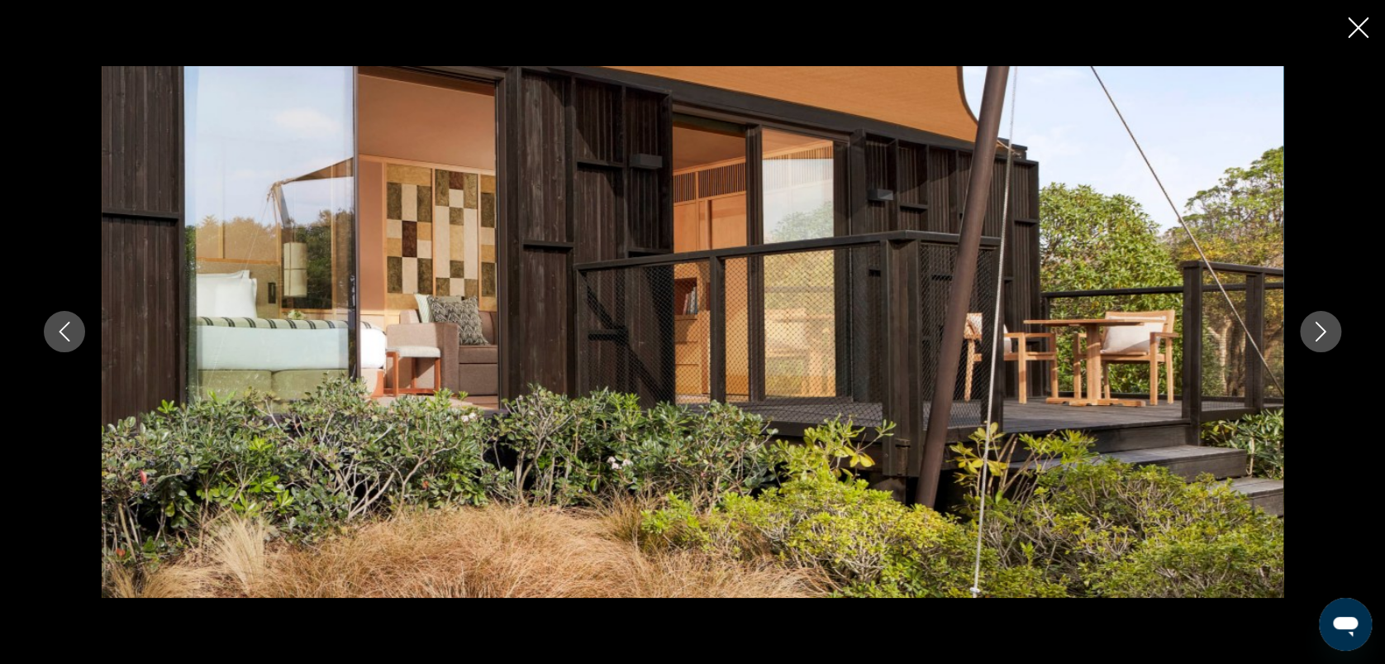
click at [1312, 324] on icon "Image suivante" at bounding box center [1321, 332] width 20 height 20
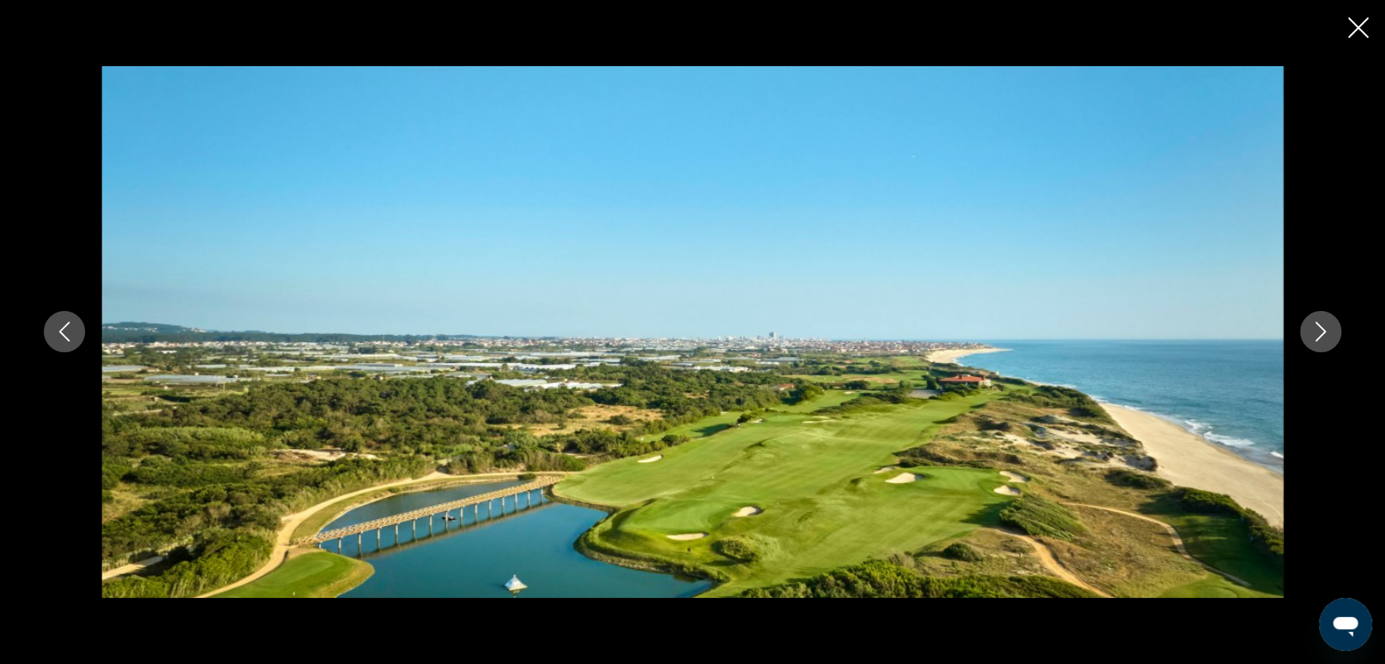
click at [1312, 324] on icon "Image suivante" at bounding box center [1321, 332] width 20 height 20
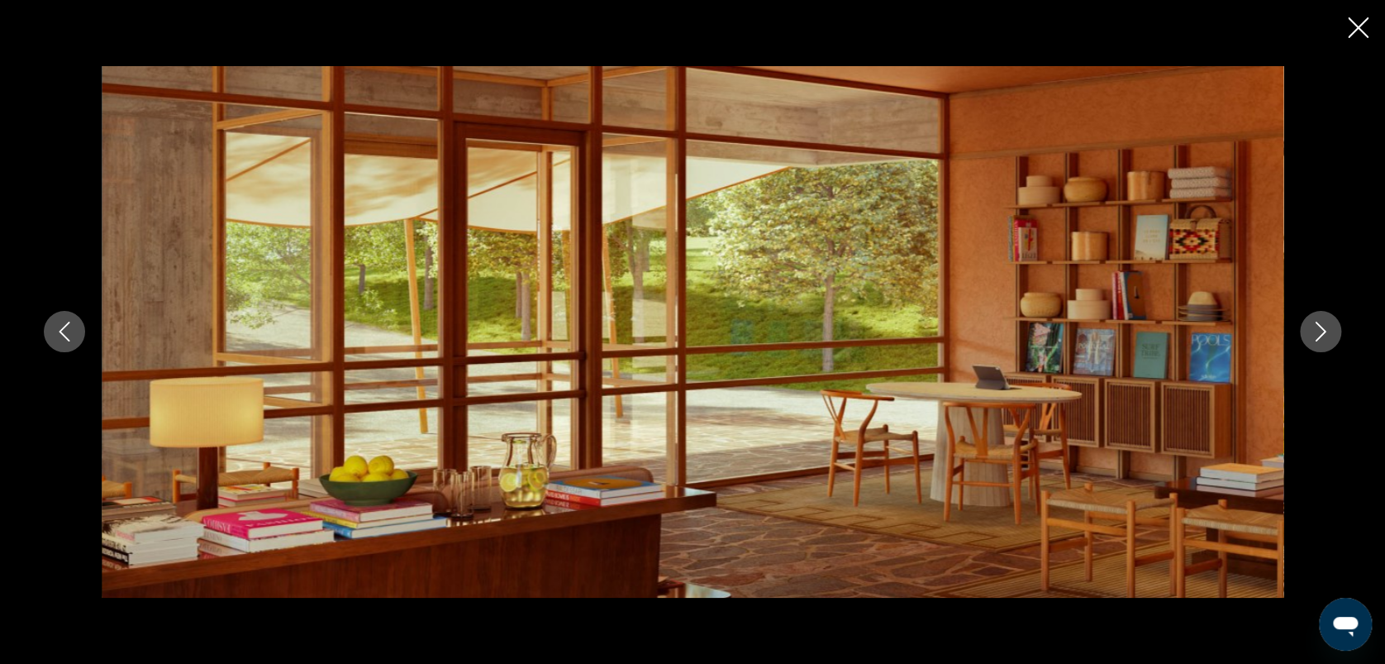
click at [1312, 324] on icon "Image suivante" at bounding box center [1321, 332] width 20 height 20
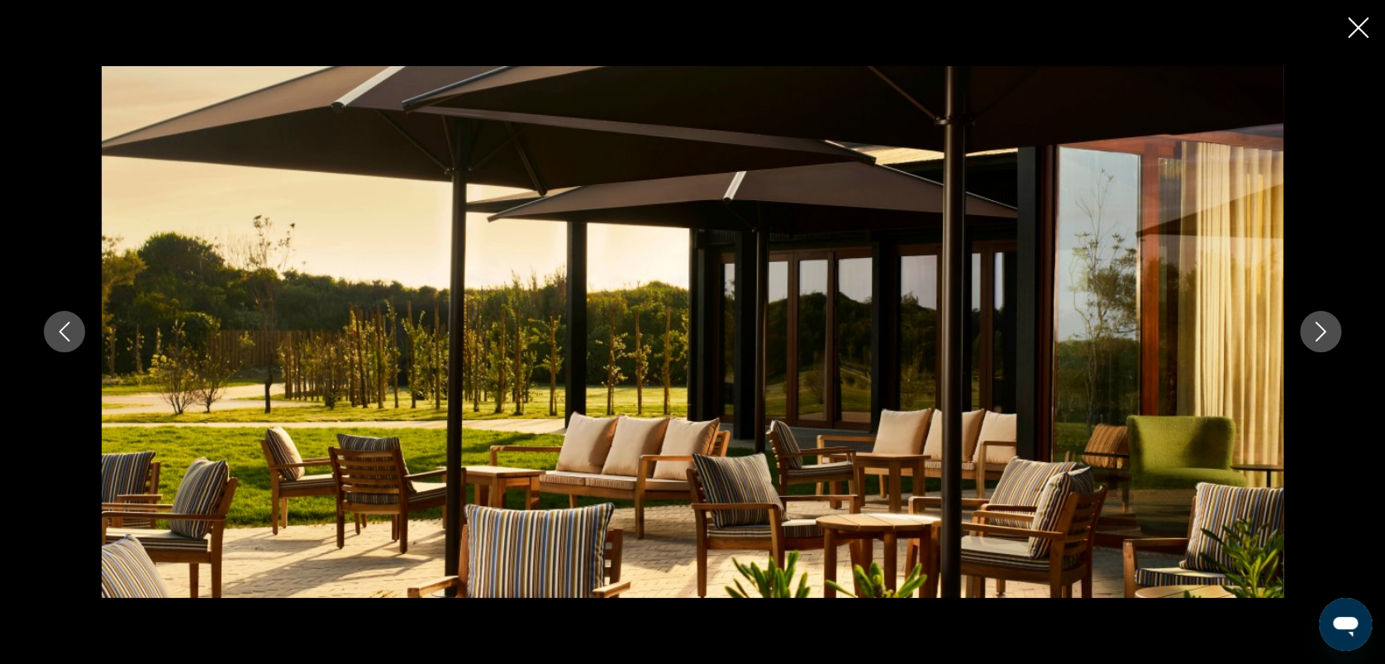
click at [1312, 324] on icon "Image suivante" at bounding box center [1321, 332] width 20 height 20
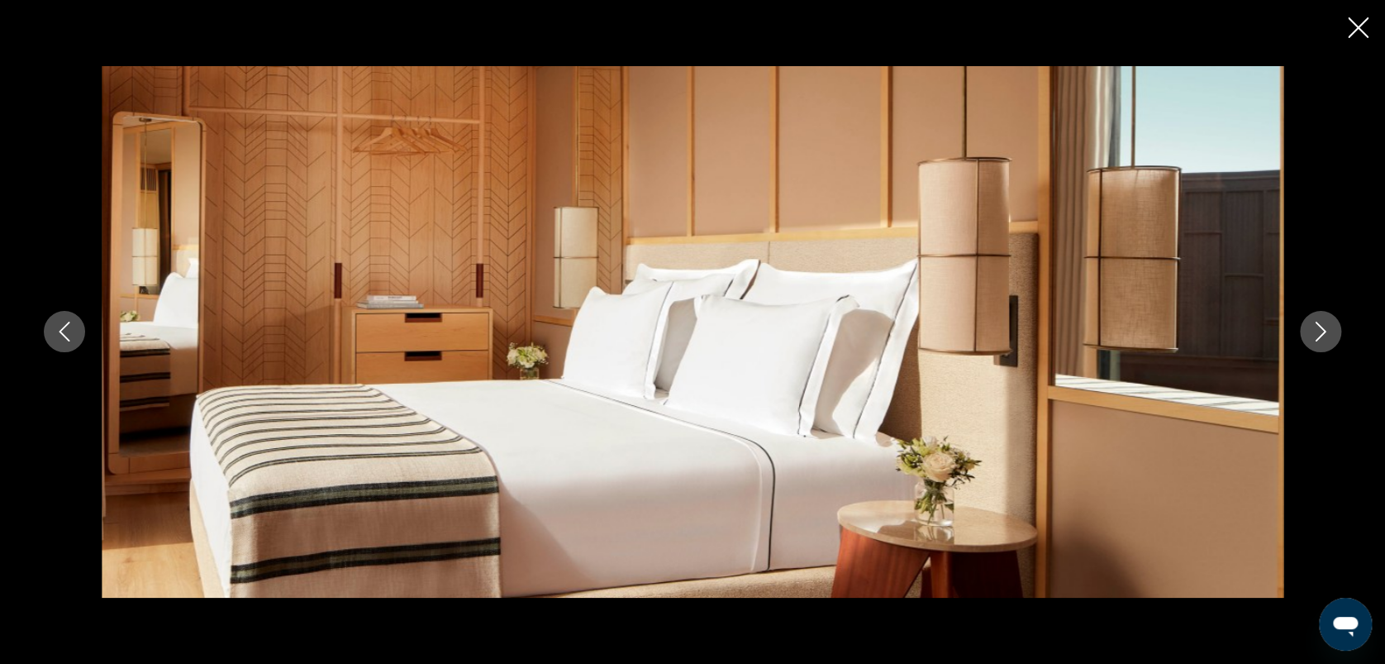
click at [1312, 324] on icon "Image suivante" at bounding box center [1321, 332] width 20 height 20
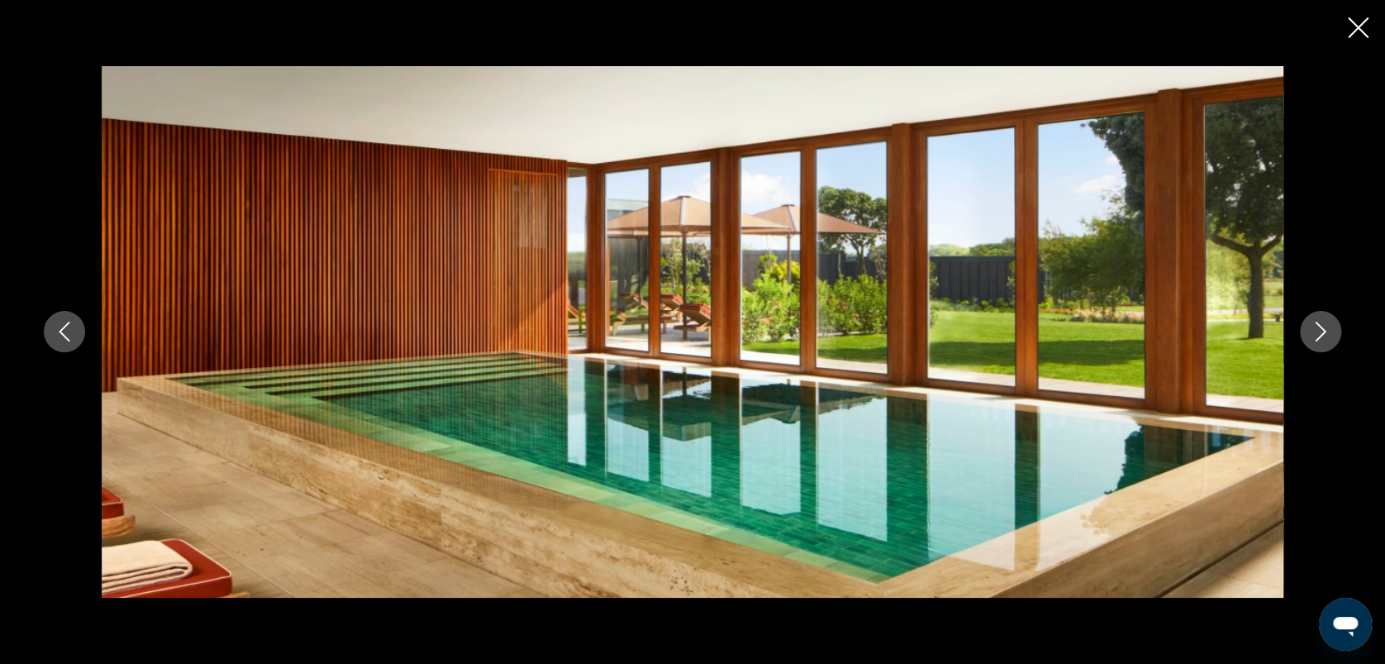
click at [1312, 324] on icon "Image suivante" at bounding box center [1321, 332] width 20 height 20
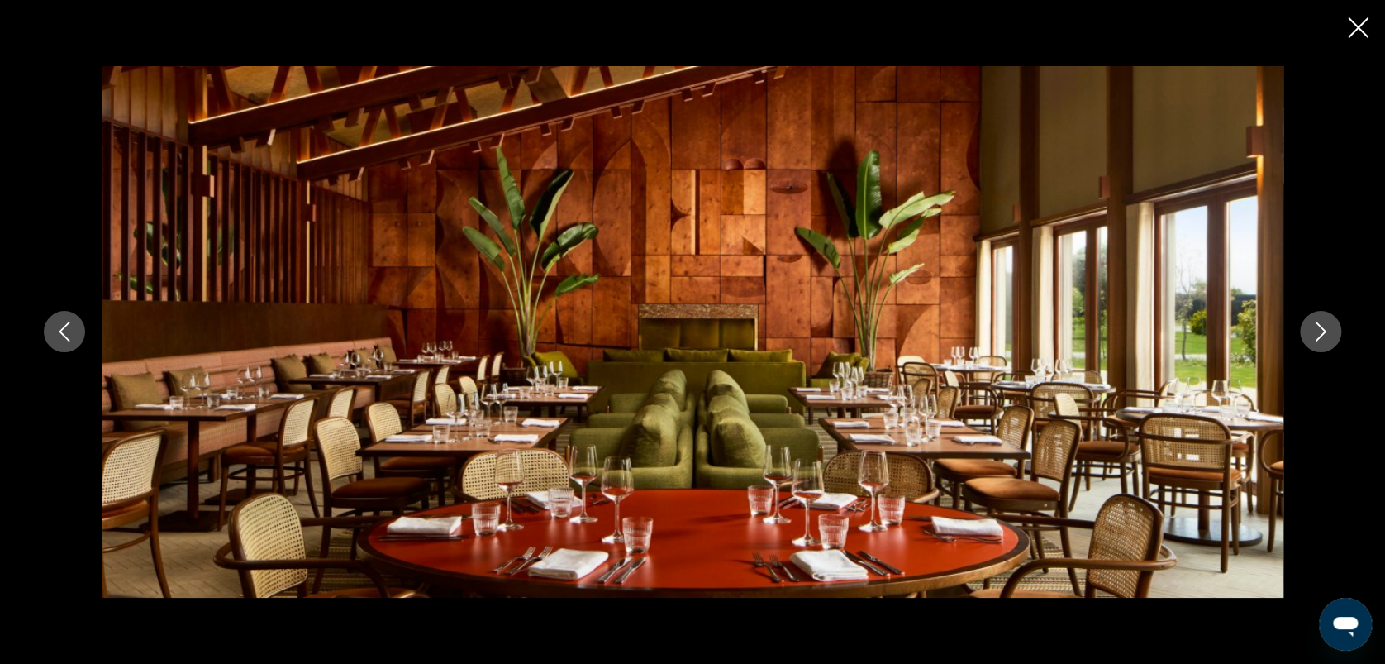
click at [1312, 324] on icon "Image suivante" at bounding box center [1321, 332] width 20 height 20
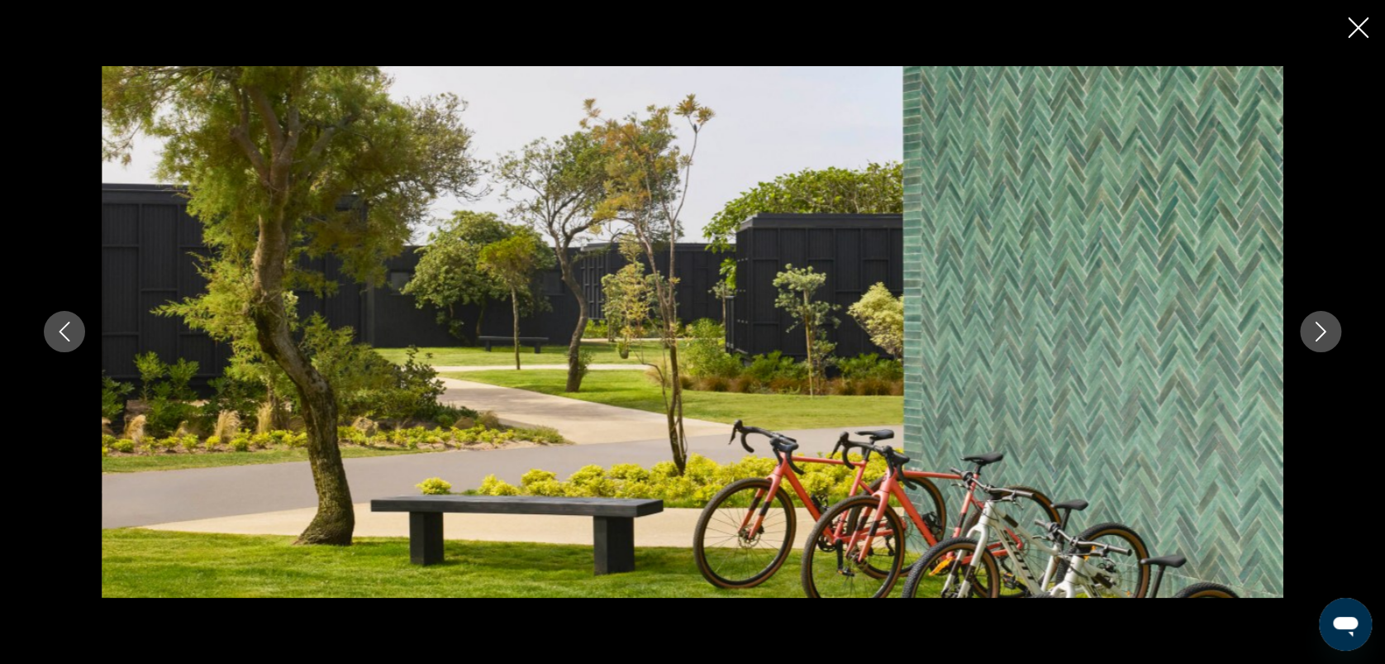
click at [1312, 324] on icon "Image suivante" at bounding box center [1321, 332] width 20 height 20
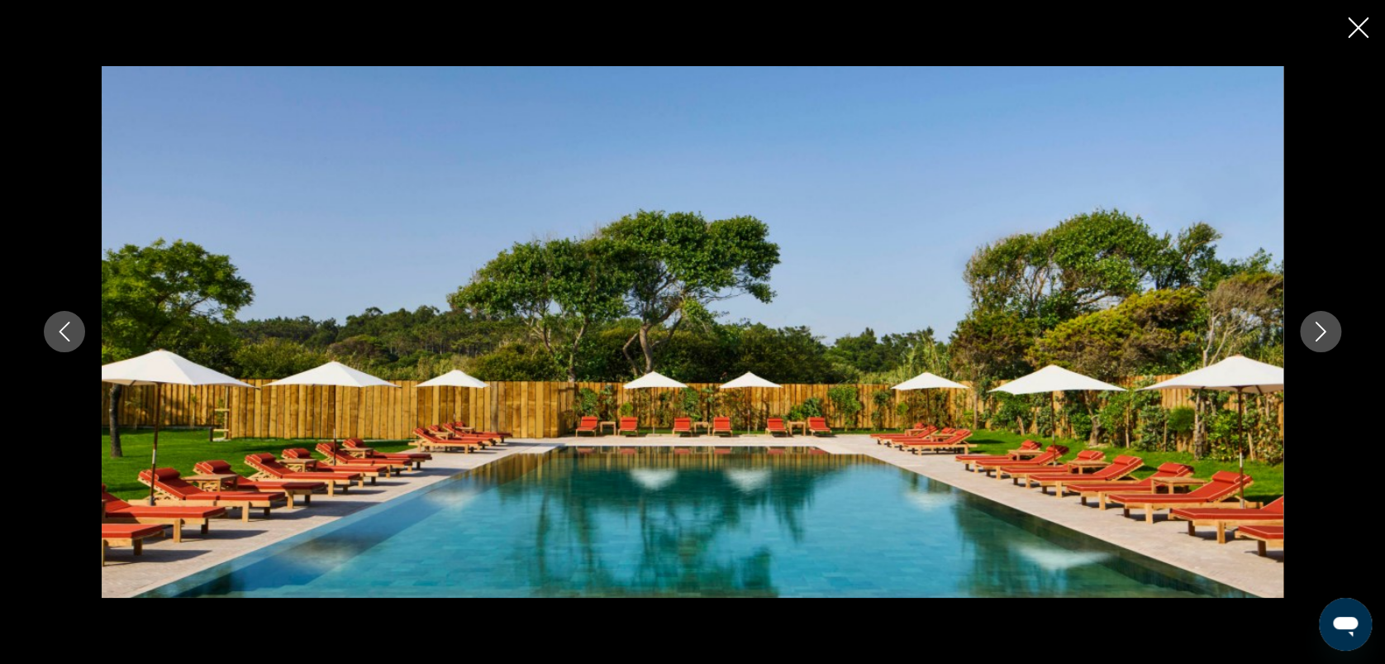
click at [1312, 324] on icon "Image suivante" at bounding box center [1321, 332] width 20 height 20
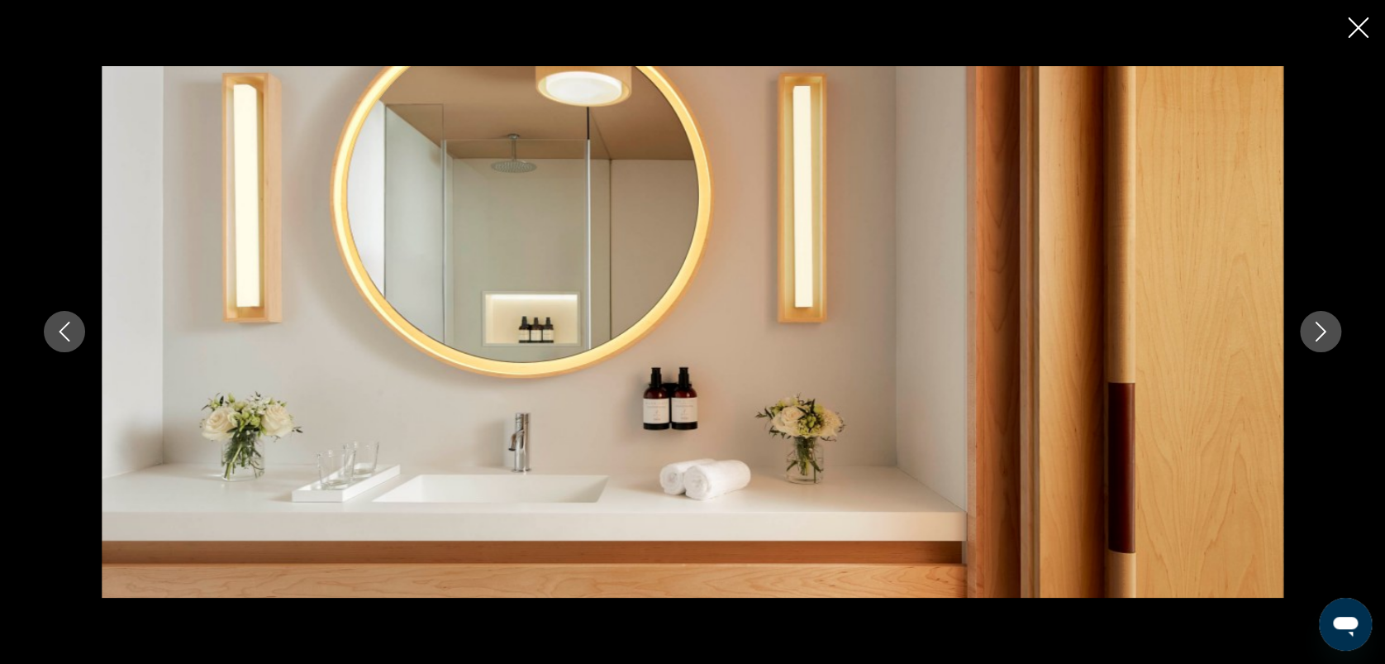
click at [1312, 324] on icon "Image suivante" at bounding box center [1321, 332] width 20 height 20
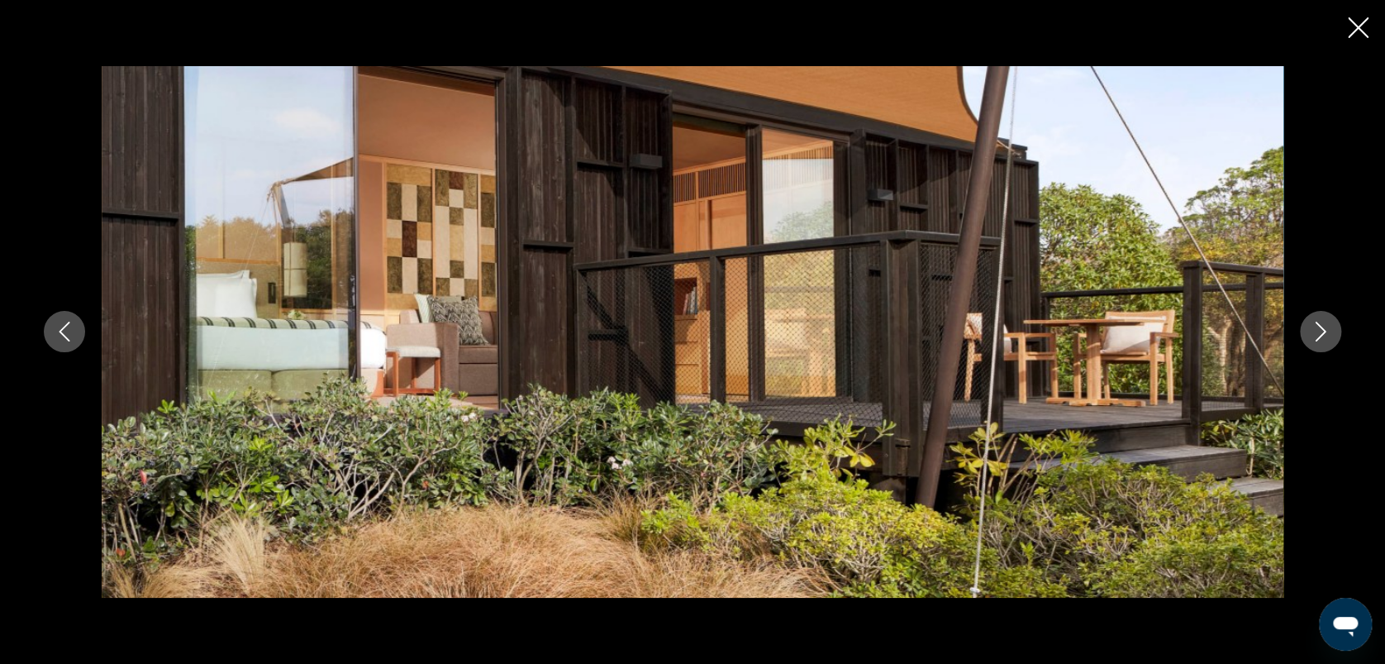
click at [1312, 324] on icon "Image suivante" at bounding box center [1321, 332] width 20 height 20
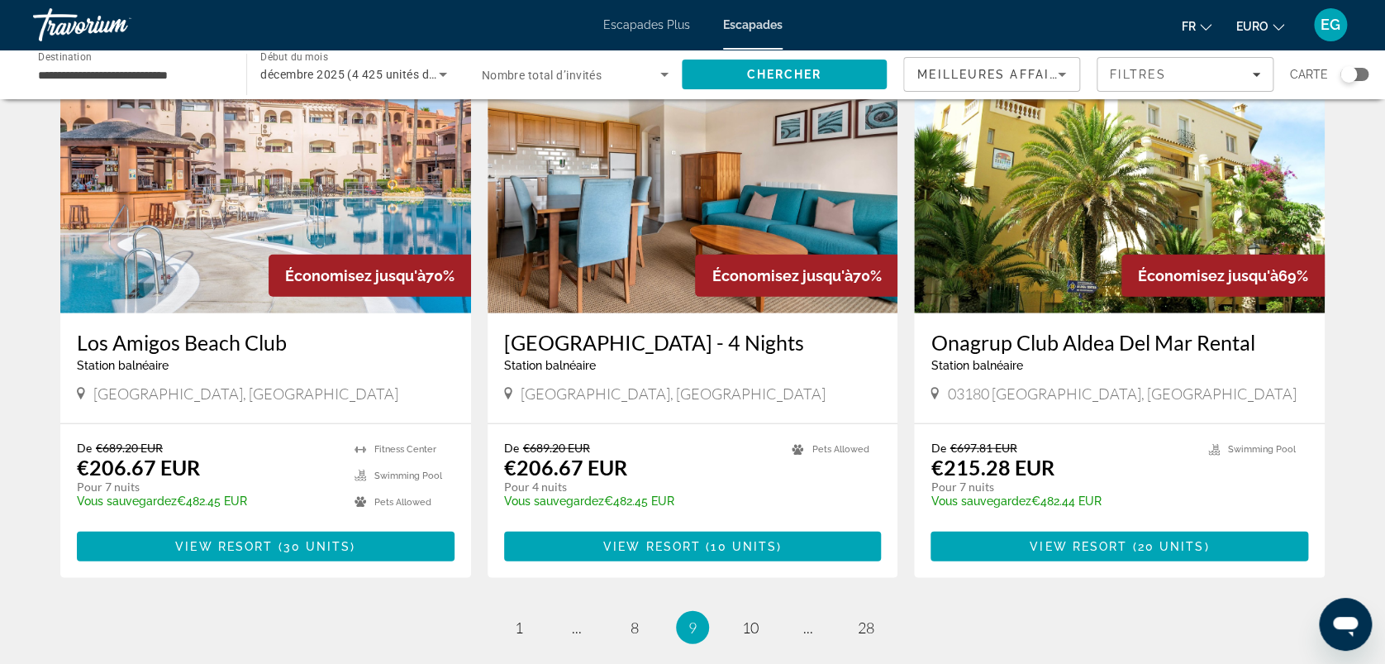
scroll to position [2010, 0]
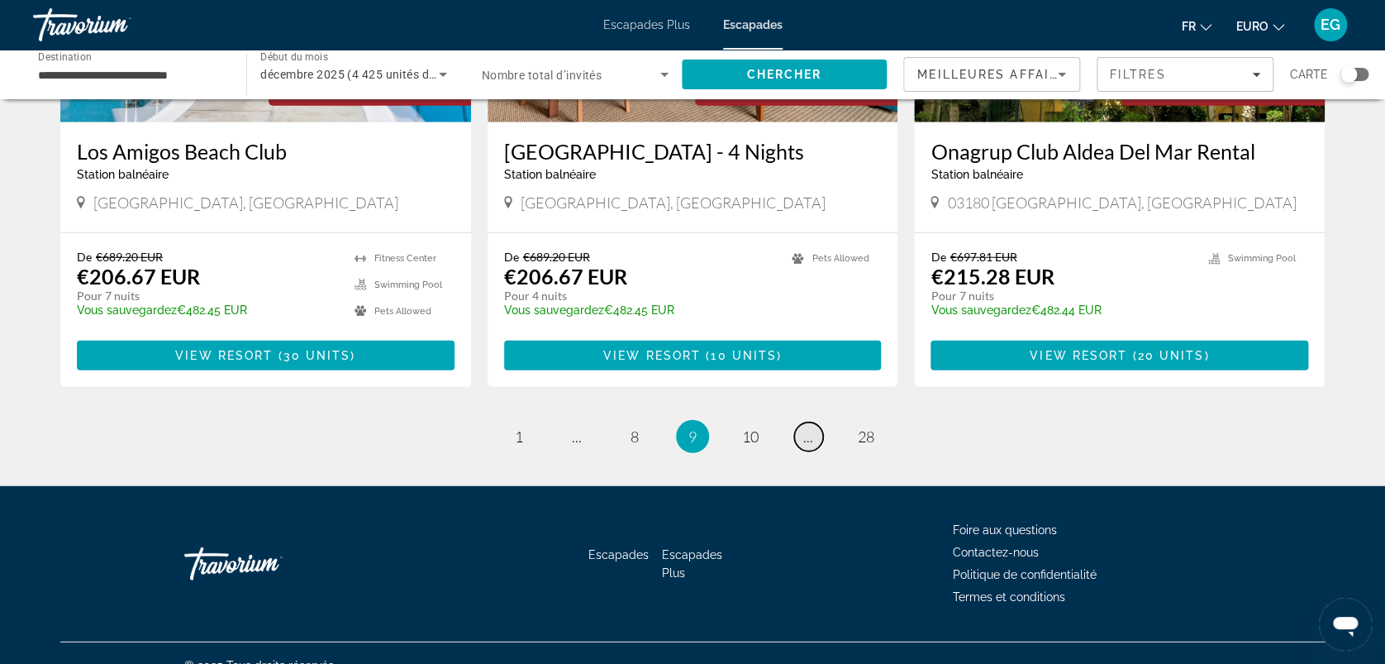
click at [804, 427] on span "..." at bounding box center [808, 436] width 10 height 18
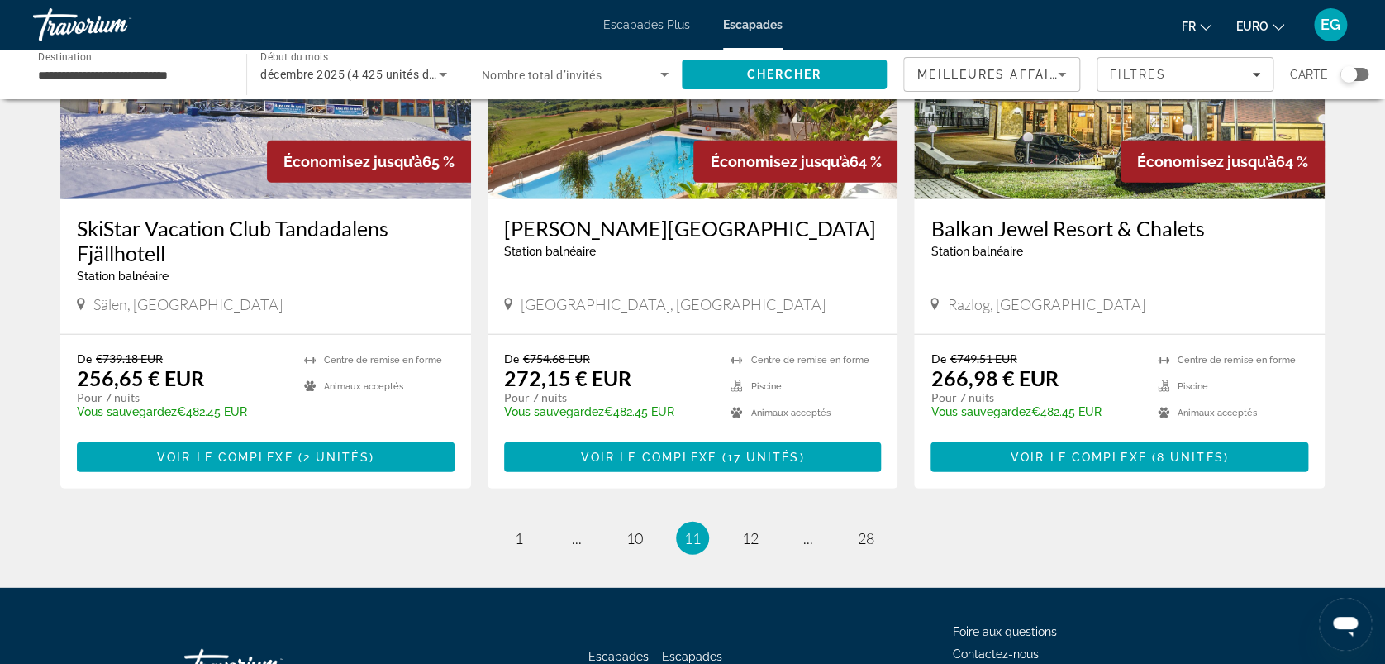
scroll to position [2003, 0]
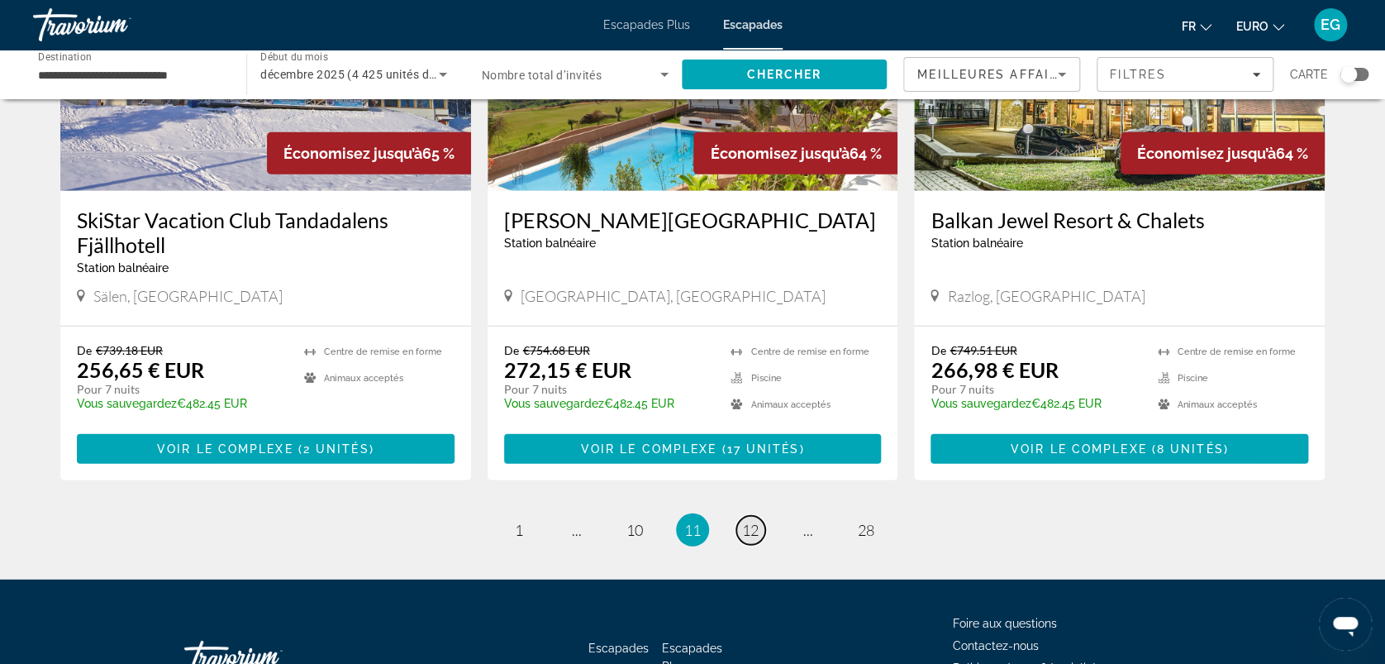
click at [750, 521] on span "12" at bounding box center [750, 530] width 17 height 18
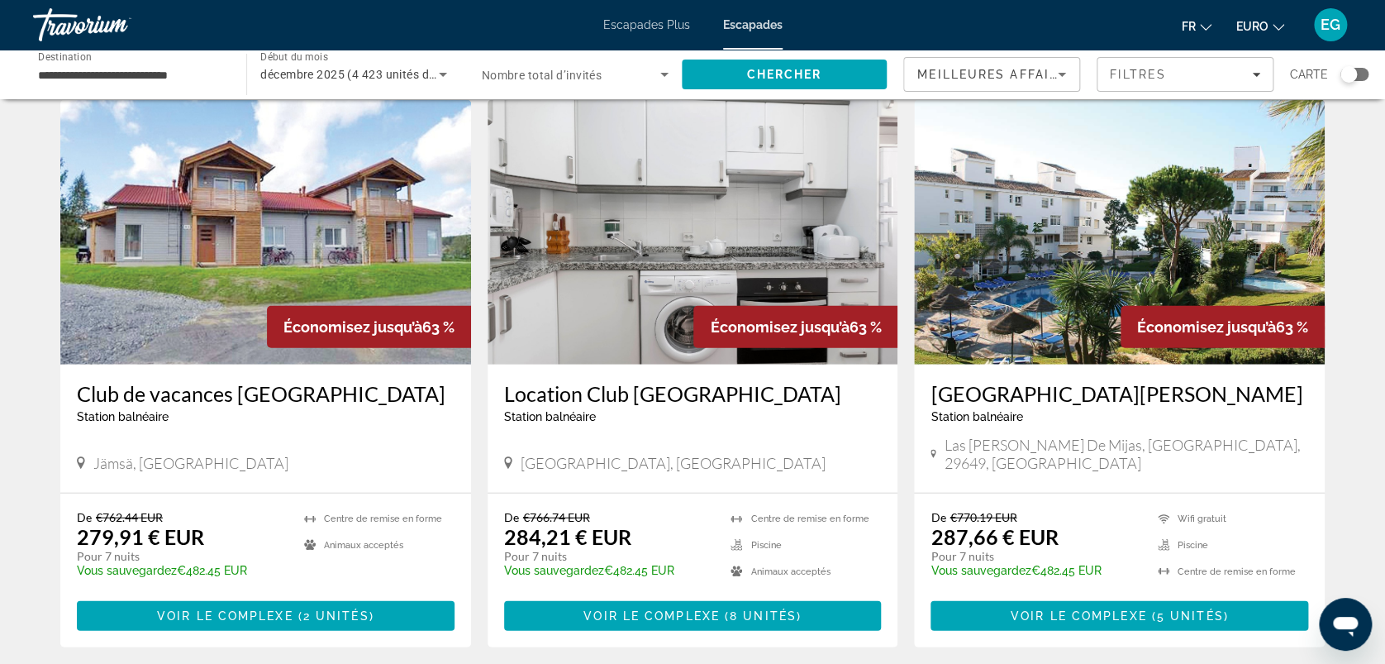
scroll to position [1830, 0]
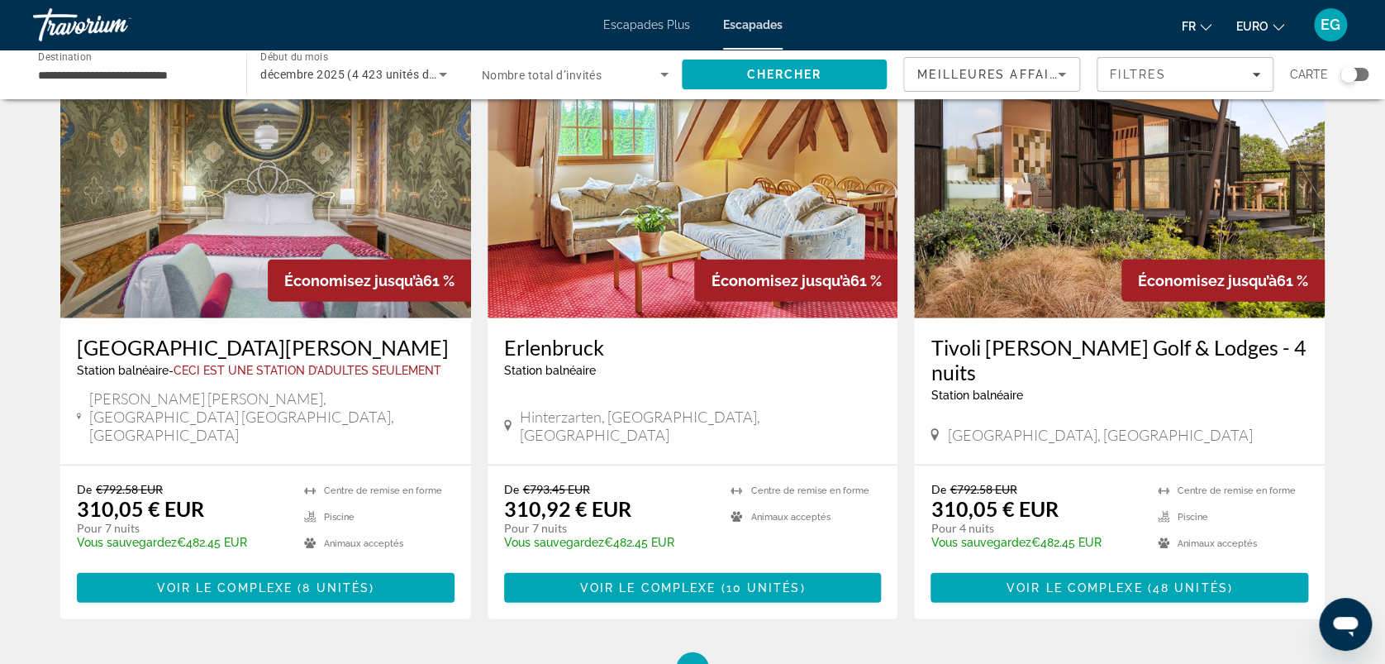
scroll to position [1939, 0]
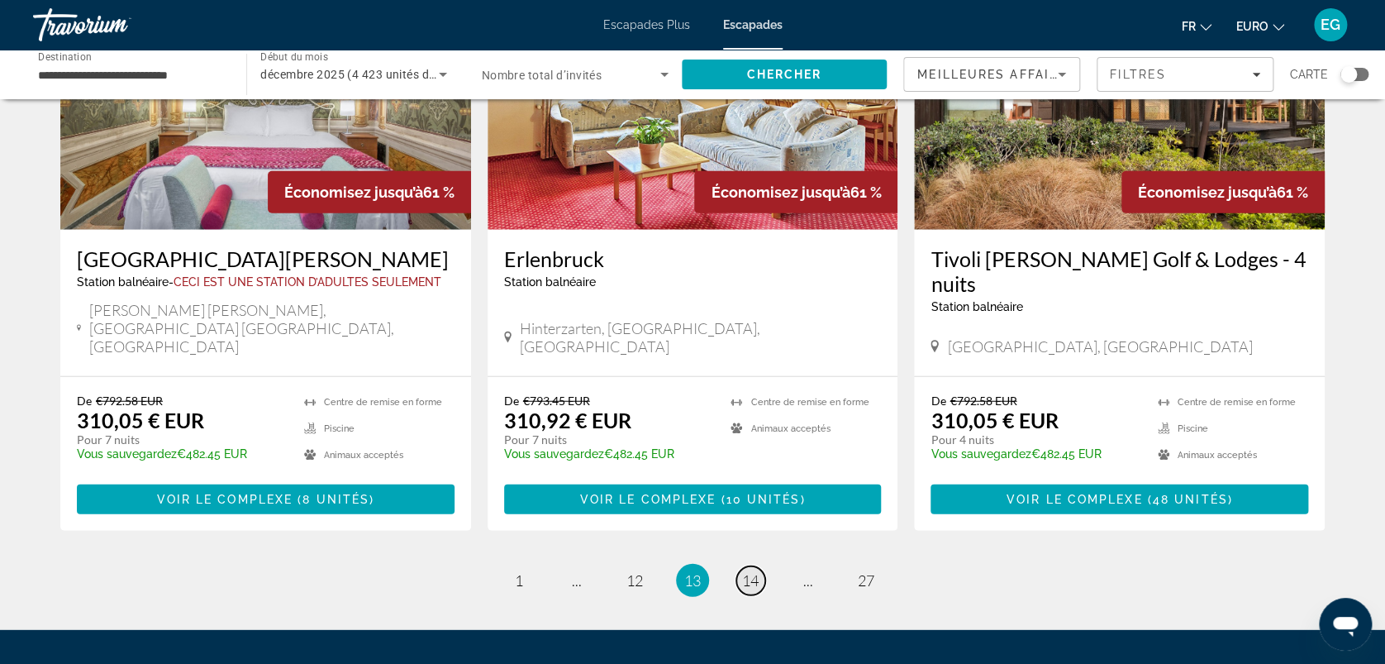
click at [751, 571] on span "14" at bounding box center [750, 580] width 17 height 18
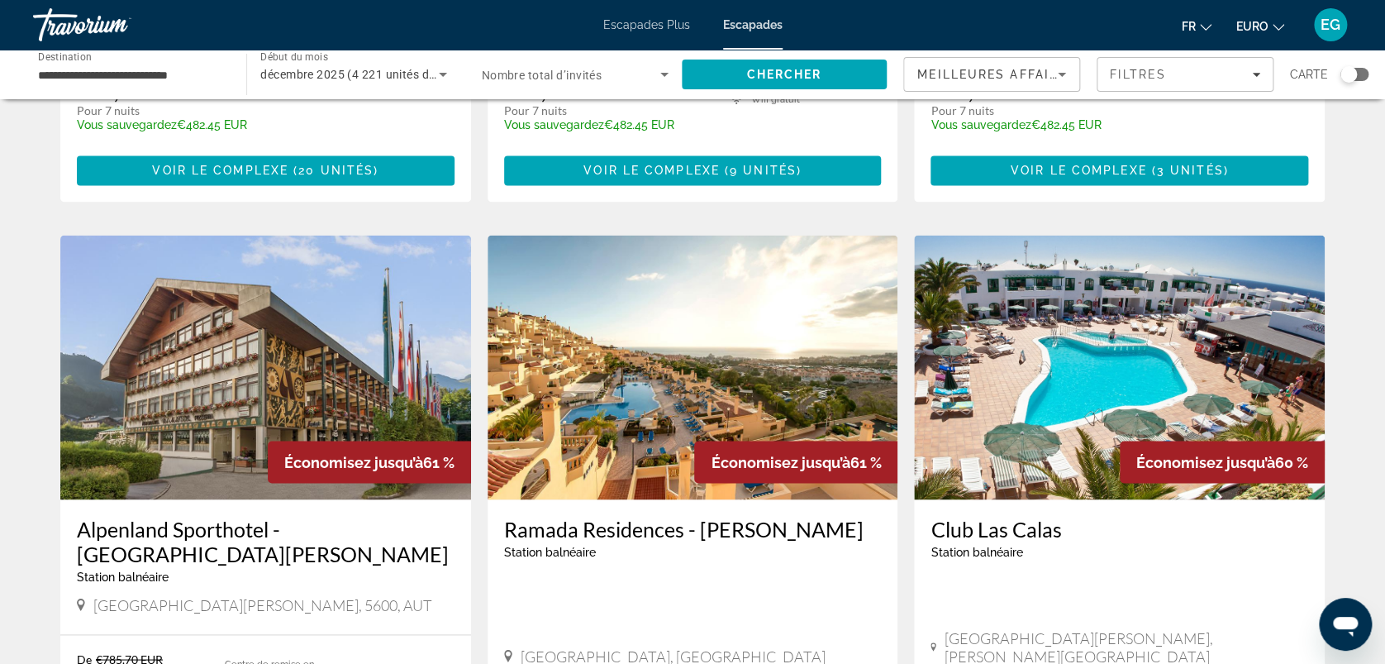
scroll to position [1112, 0]
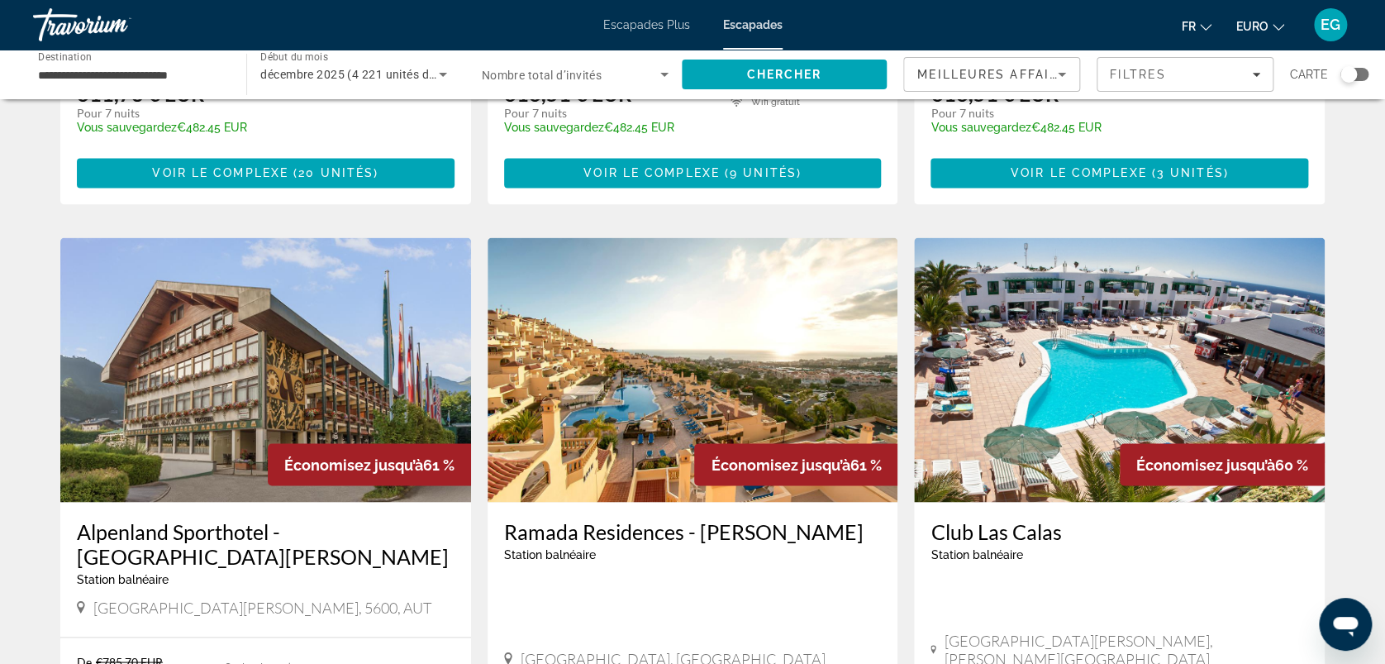
click at [1155, 312] on img "Contenu principal" at bounding box center [1119, 369] width 411 height 265
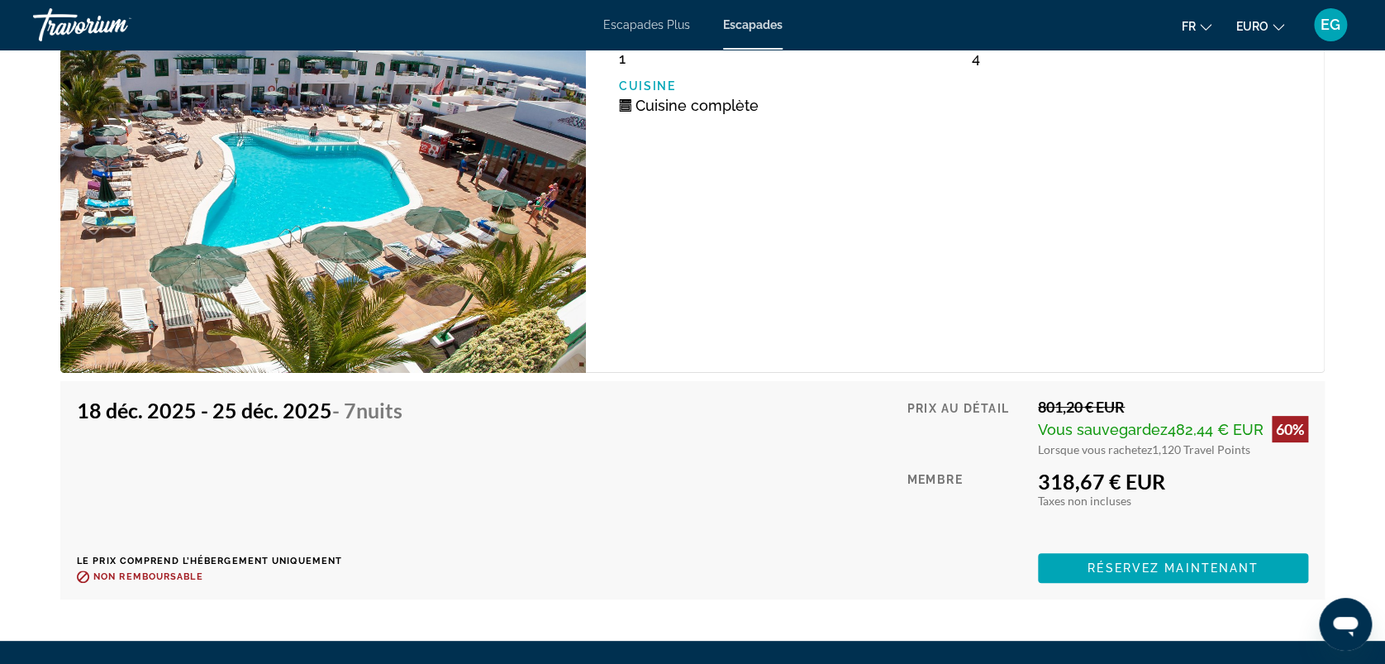
scroll to position [3039, 0]
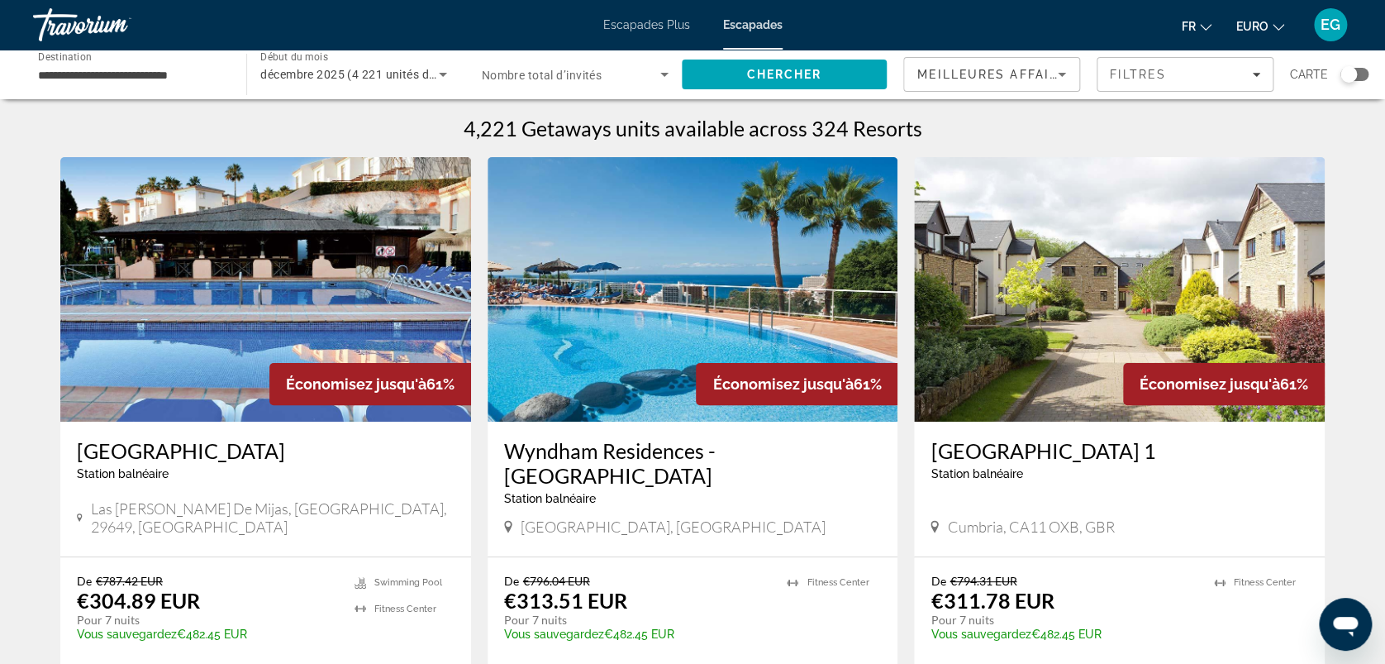
click at [736, 339] on img "Contenu principal" at bounding box center [693, 289] width 411 height 265
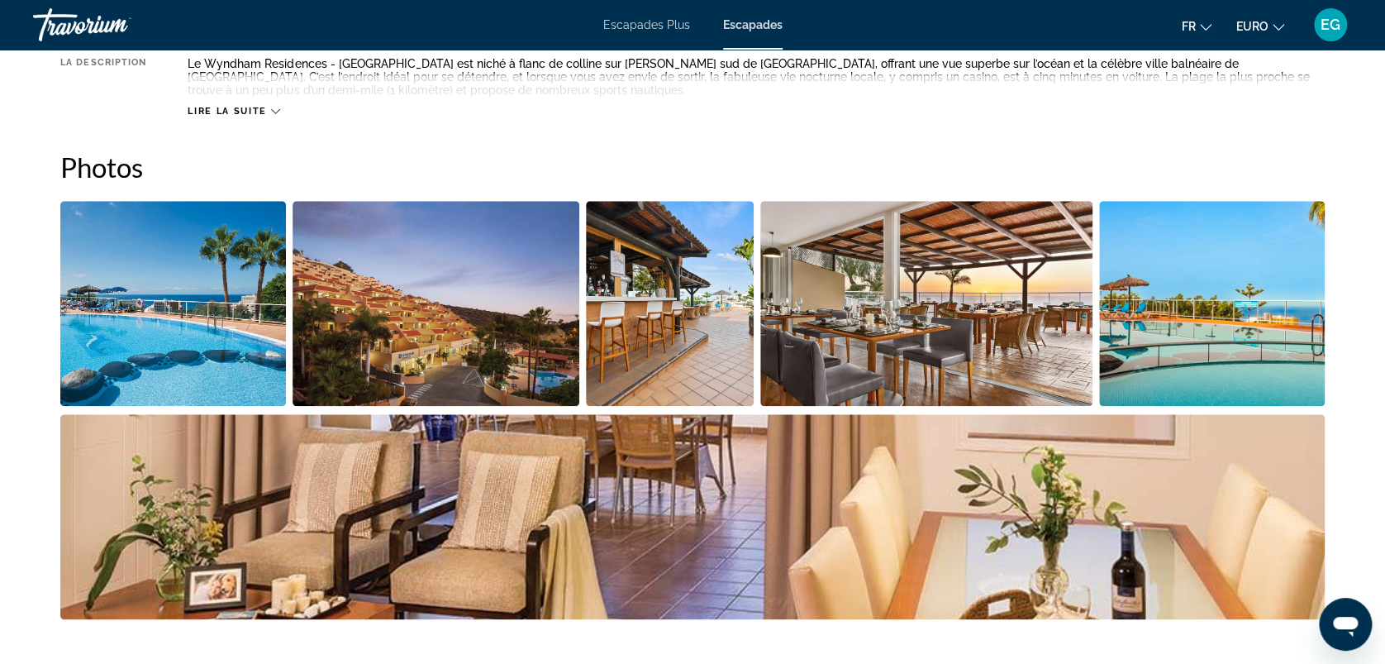
scroll to position [701, 0]
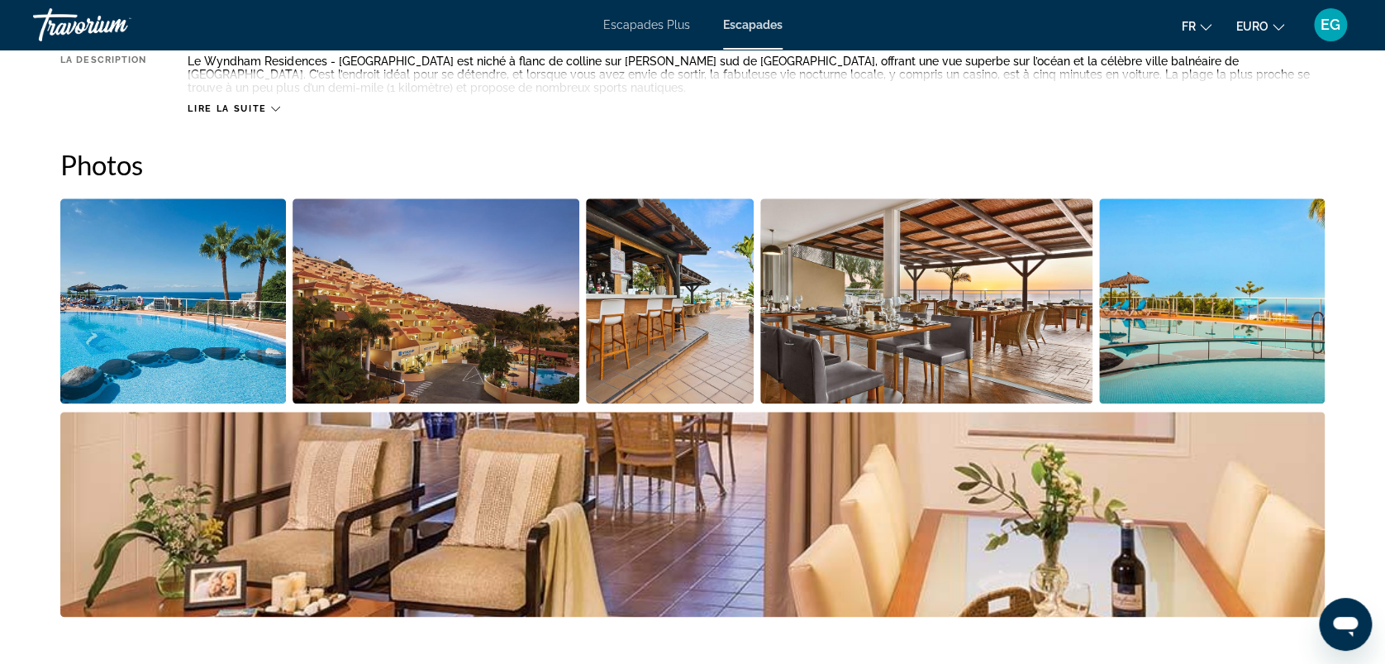
click at [122, 307] on img "Ouvrir le curseur d’image en plein écran" at bounding box center [173, 300] width 226 height 205
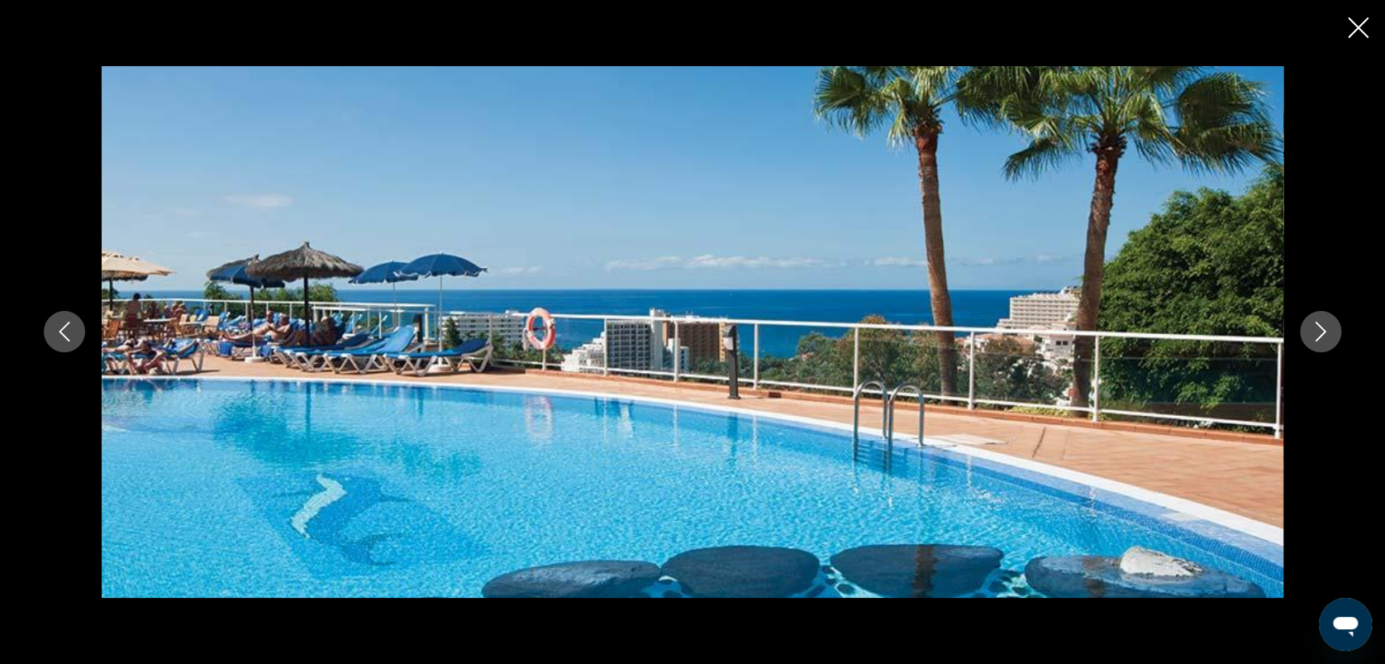
click at [1336, 332] on button "Image suivante" at bounding box center [1320, 331] width 41 height 41
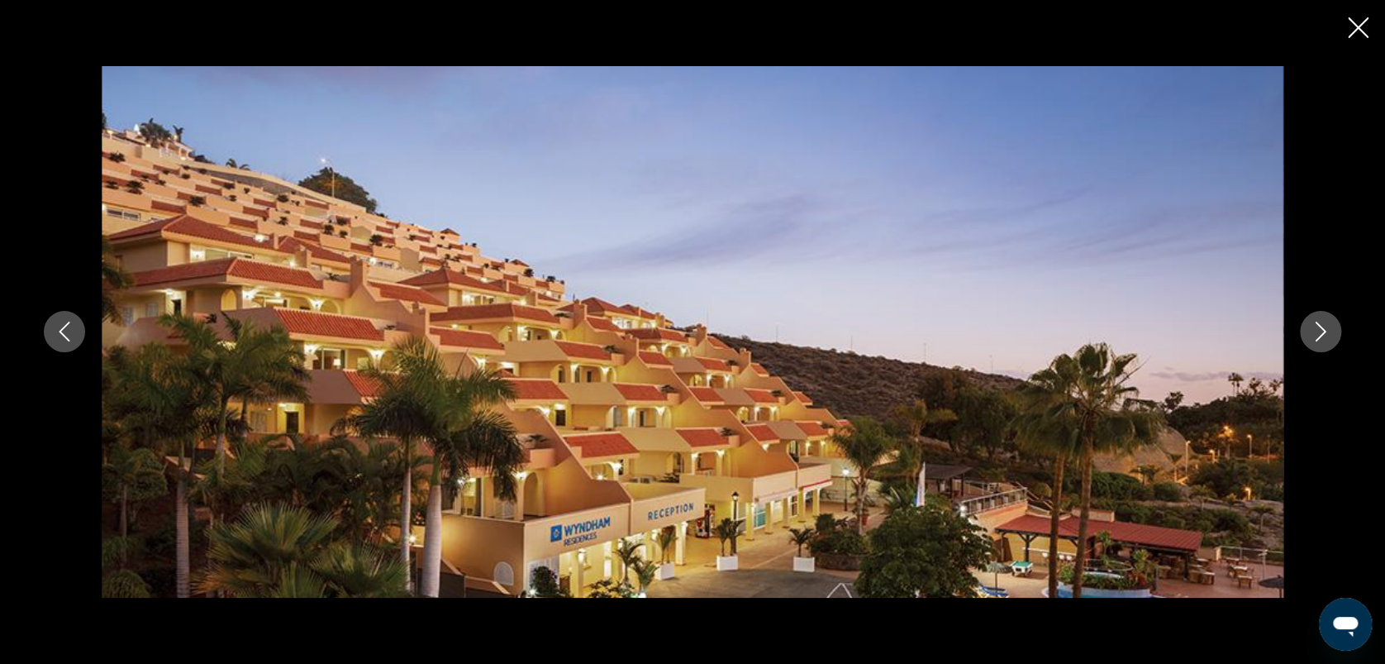
click at [1336, 332] on button "Image suivante" at bounding box center [1320, 331] width 41 height 41
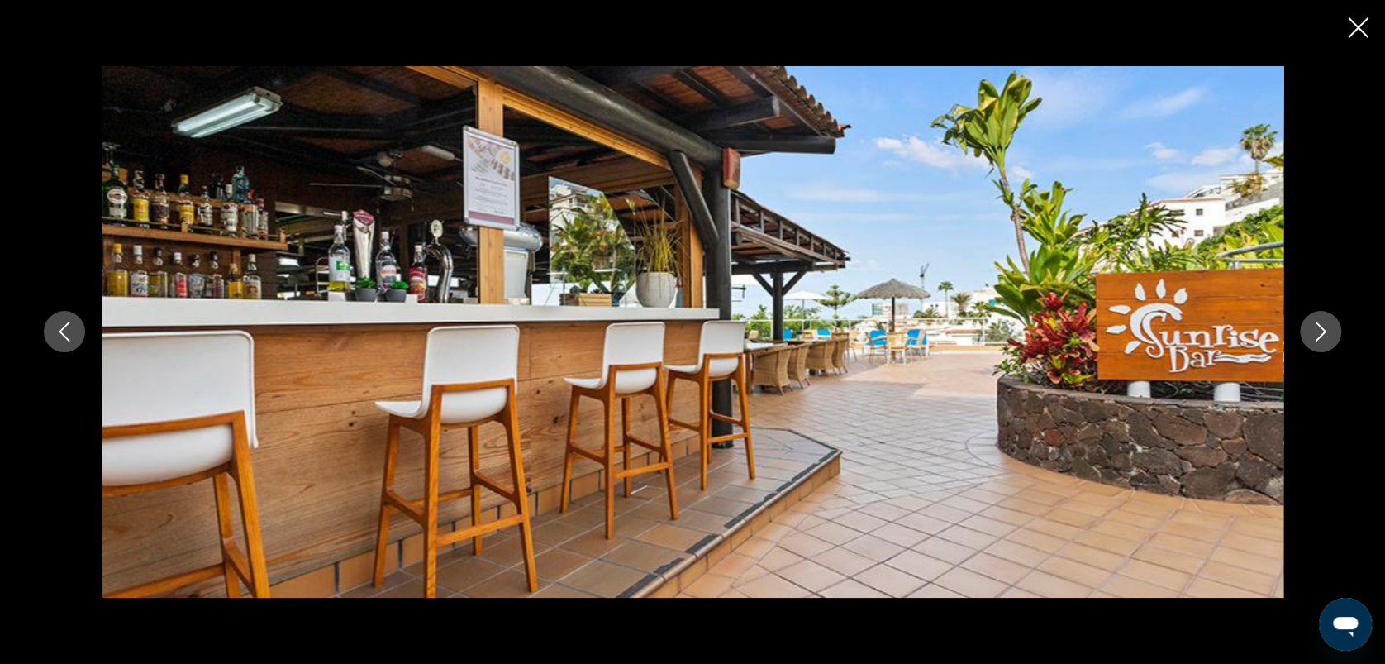
click at [1336, 332] on button "Image suivante" at bounding box center [1320, 331] width 41 height 41
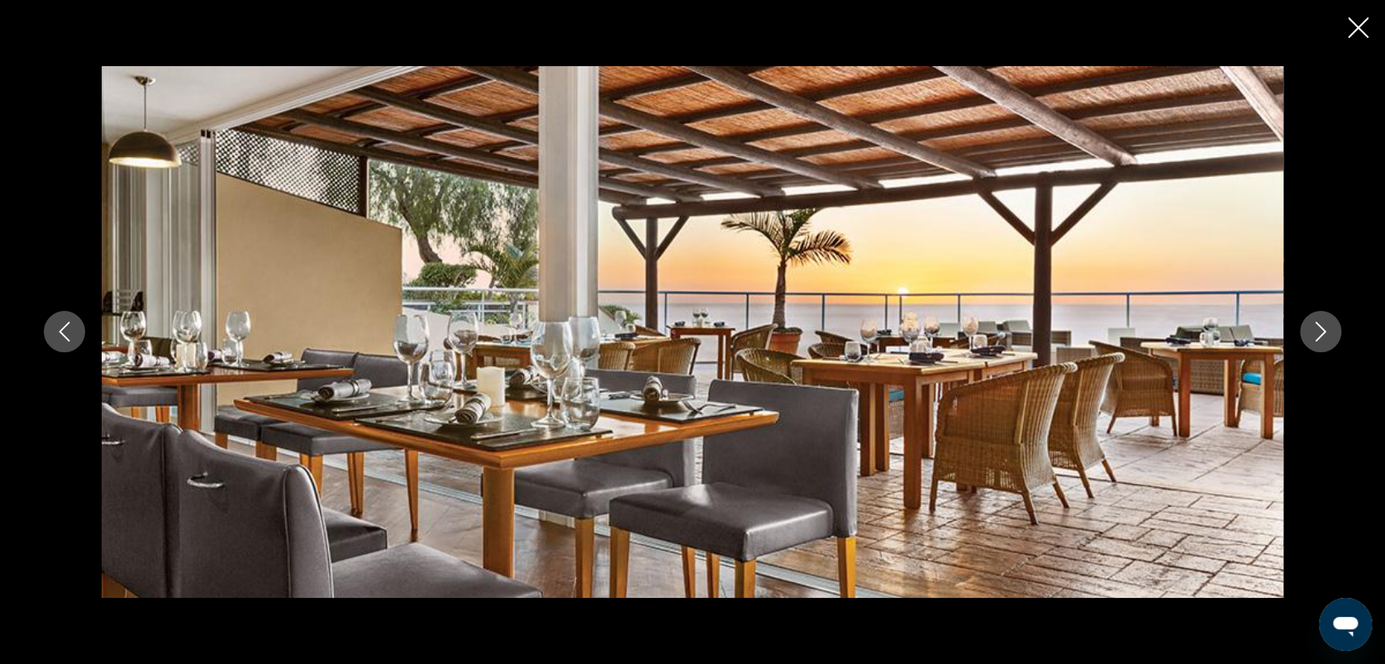
click at [1336, 332] on button "Image suivante" at bounding box center [1320, 331] width 41 height 41
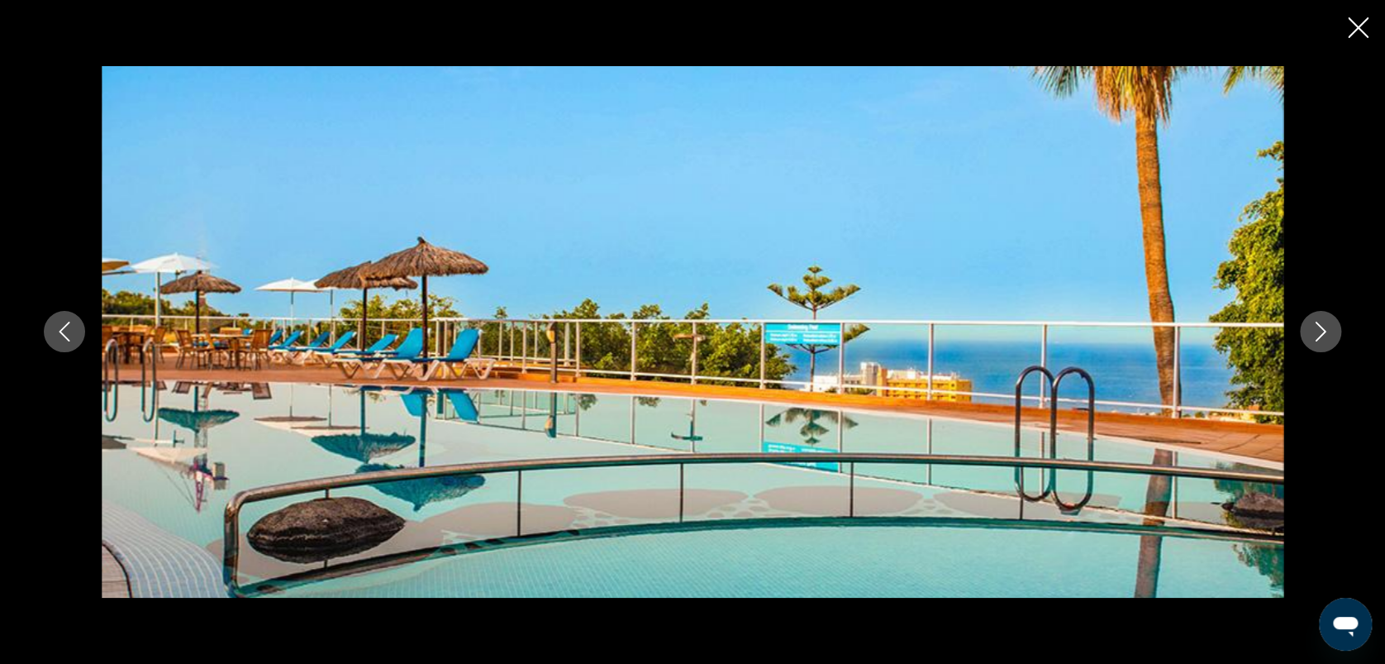
click at [1336, 332] on button "Image suivante" at bounding box center [1320, 331] width 41 height 41
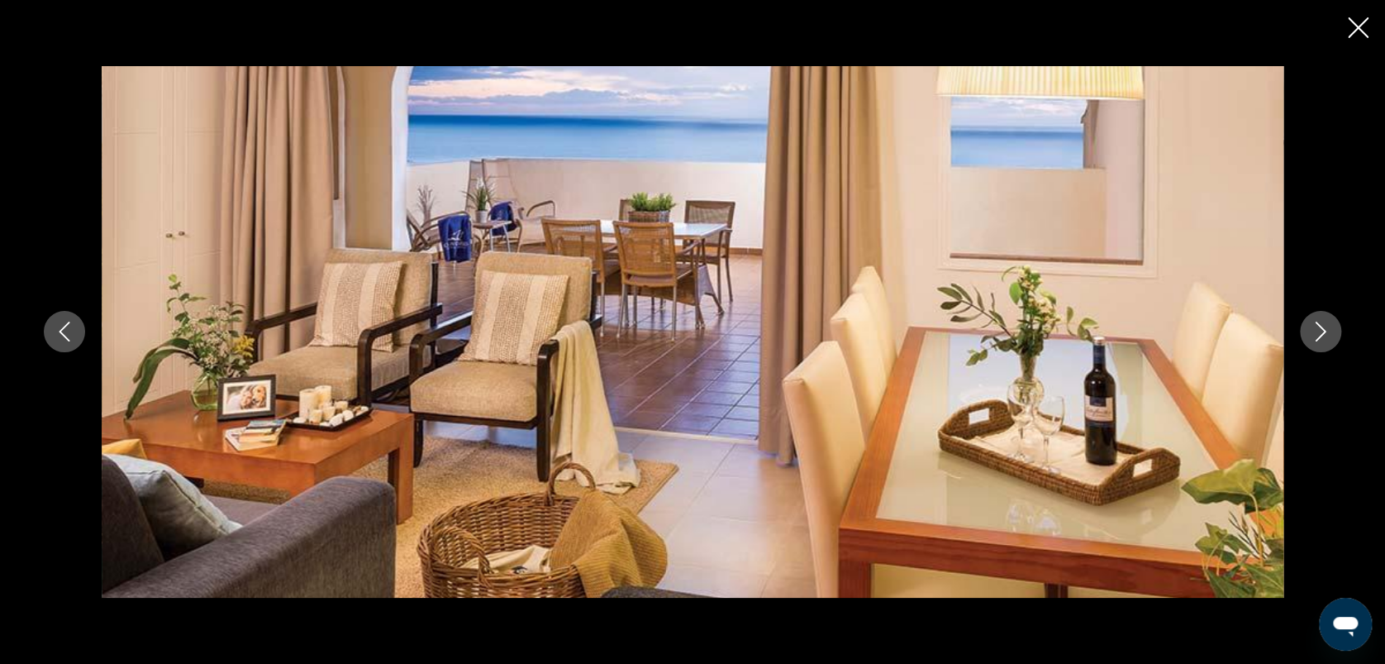
click at [1336, 332] on button "Image suivante" at bounding box center [1320, 331] width 41 height 41
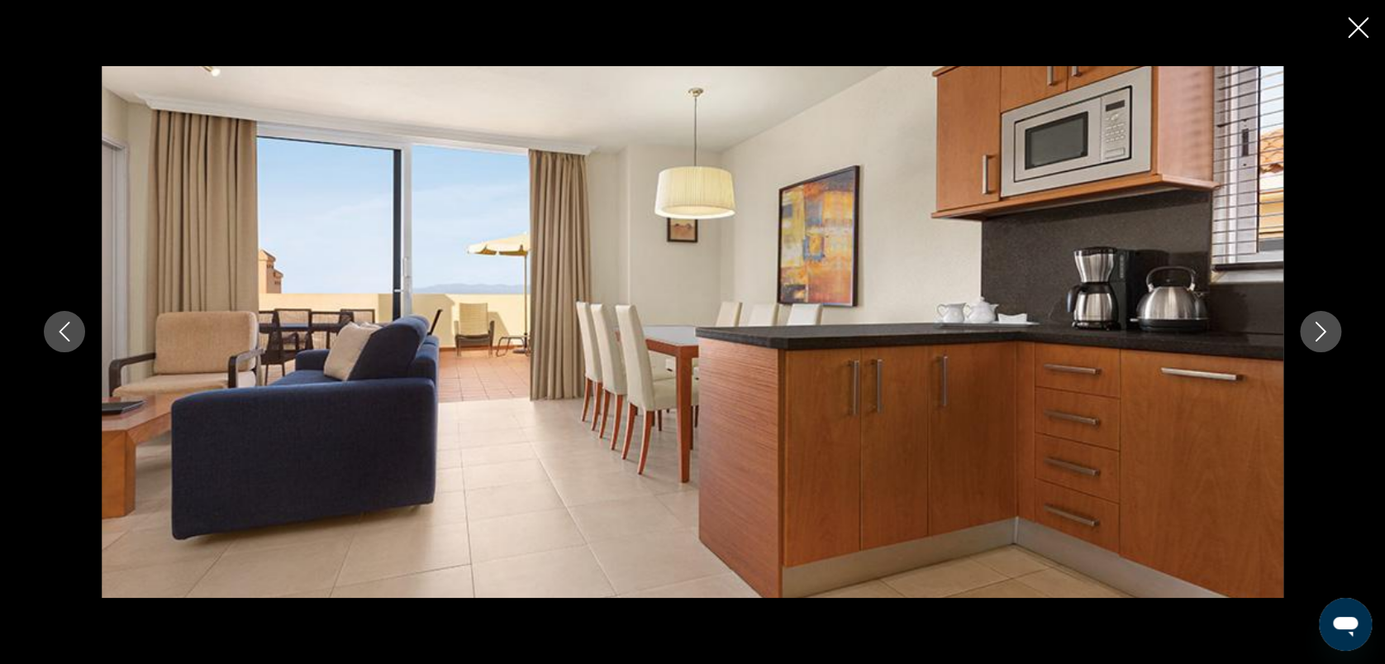
click at [1336, 332] on button "Image suivante" at bounding box center [1320, 331] width 41 height 41
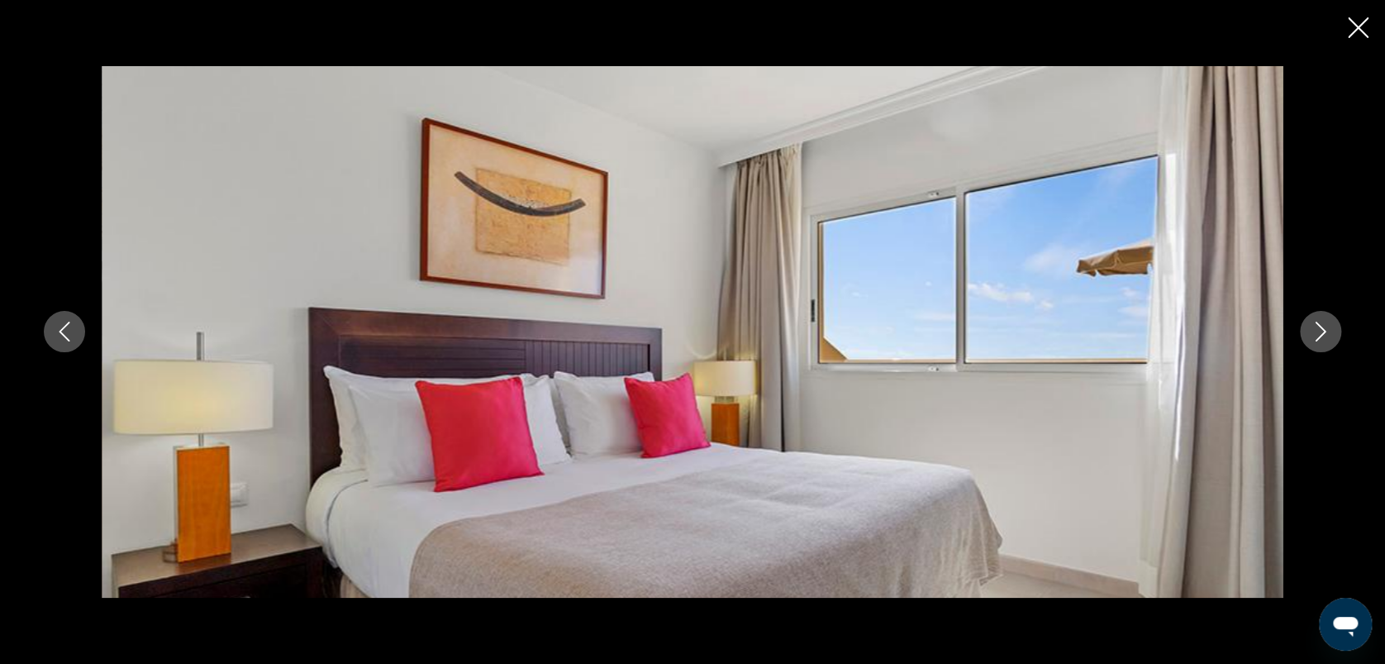
click at [1336, 332] on button "Image suivante" at bounding box center [1320, 331] width 41 height 41
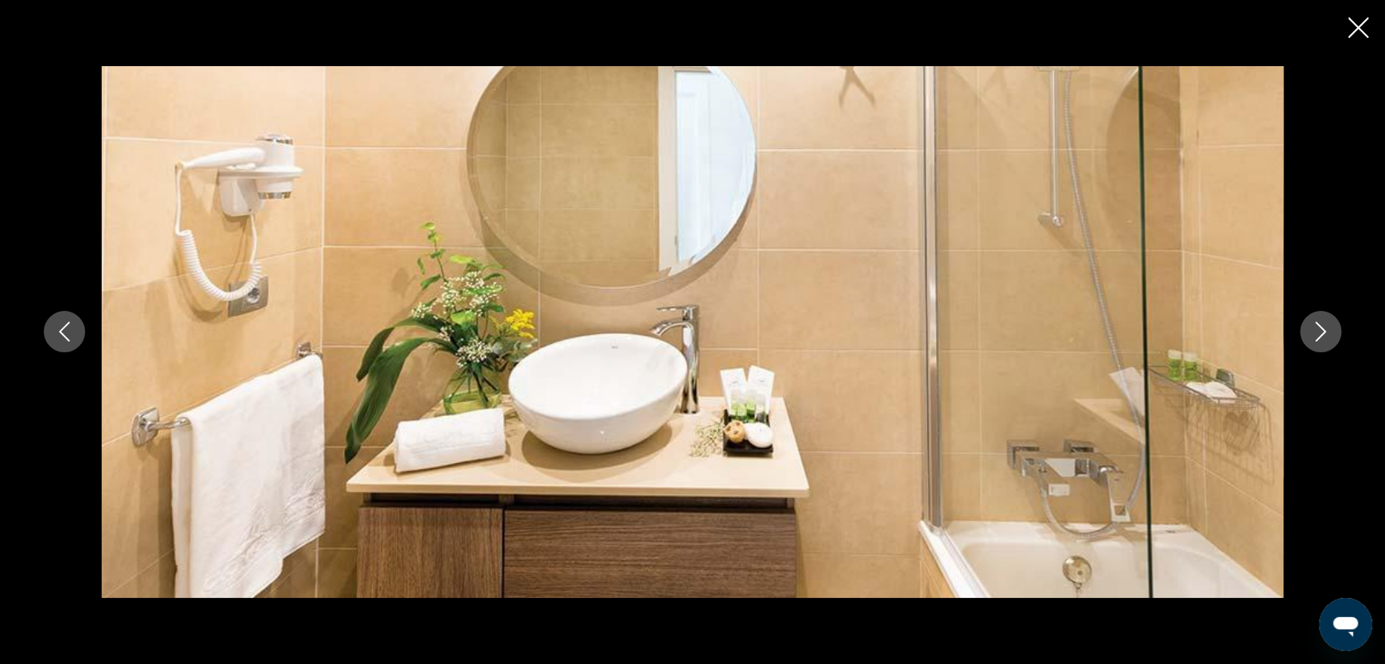
click at [1336, 332] on button "Image suivante" at bounding box center [1320, 331] width 41 height 41
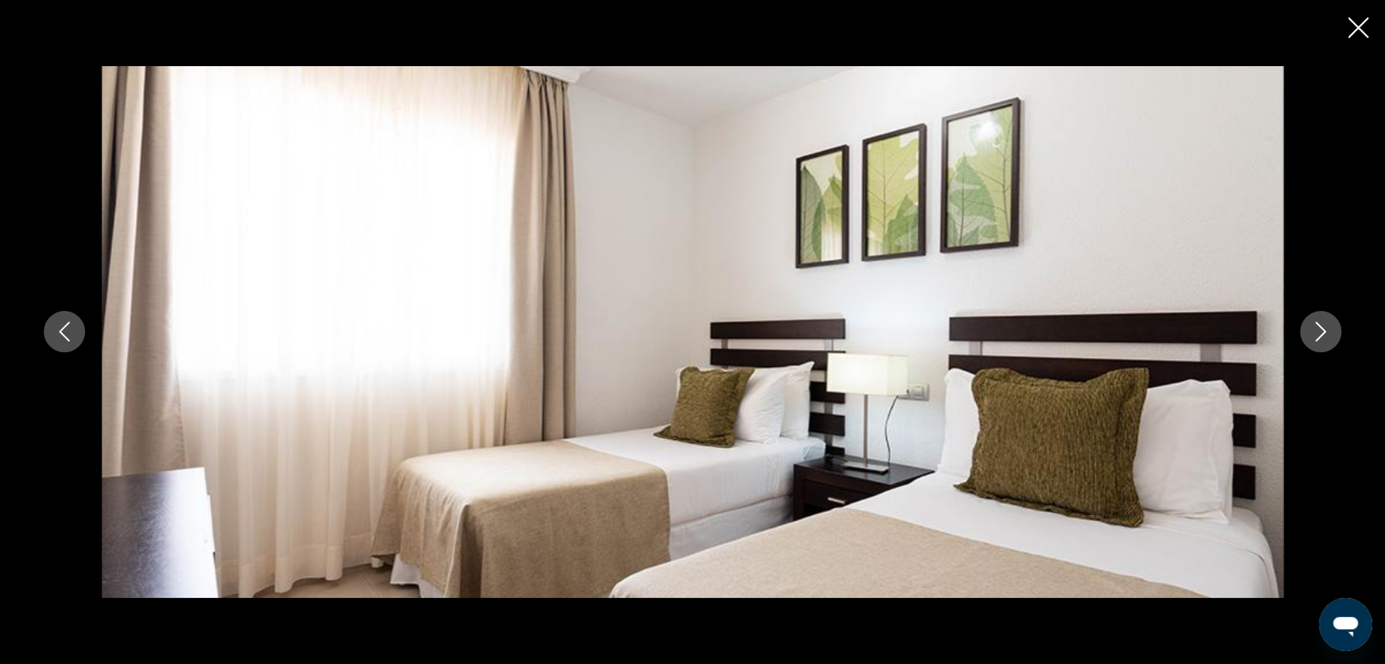
click at [1336, 332] on button "Image suivante" at bounding box center [1320, 331] width 41 height 41
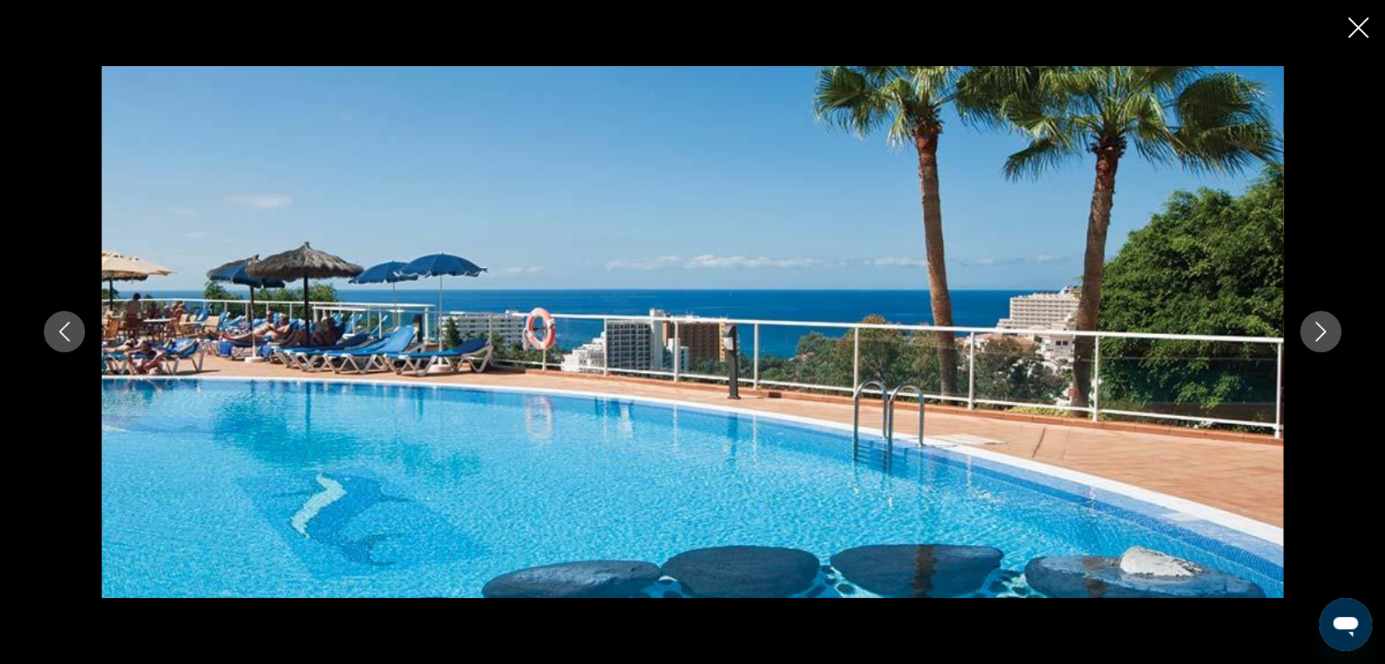
click at [1336, 332] on button "Image suivante" at bounding box center [1320, 331] width 41 height 41
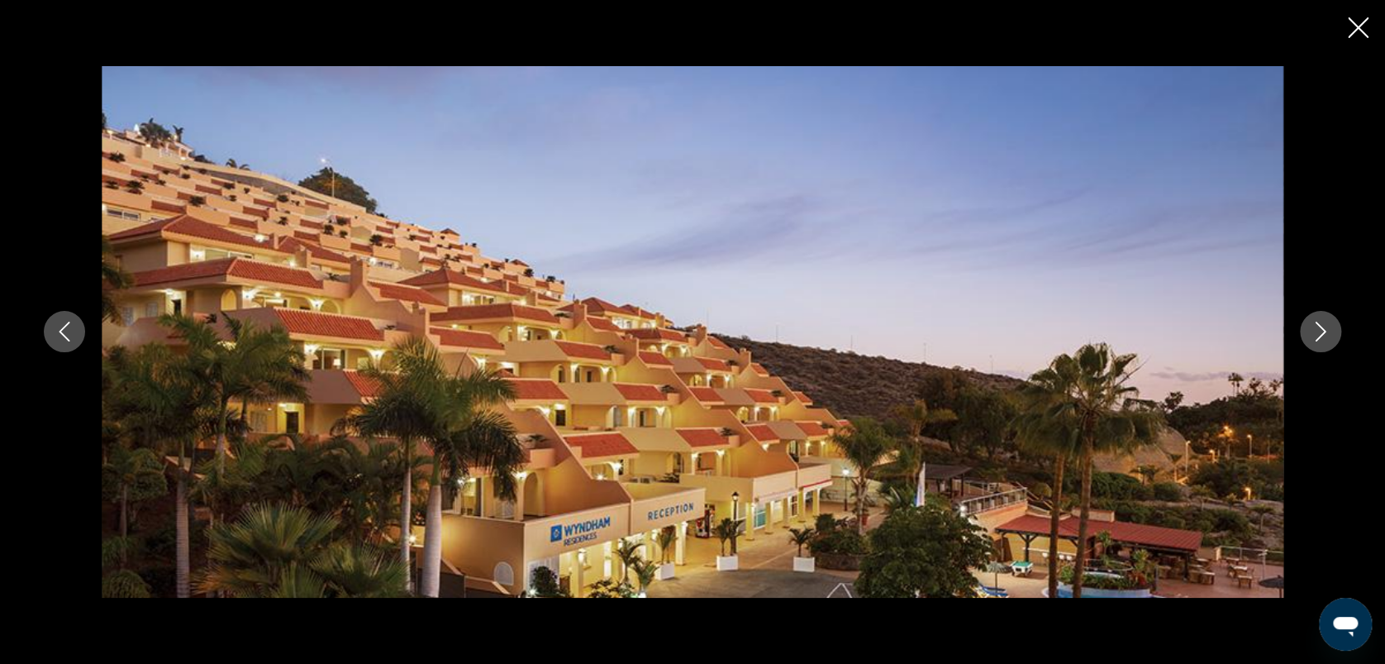
click at [1336, 332] on button "Image suivante" at bounding box center [1320, 331] width 41 height 41
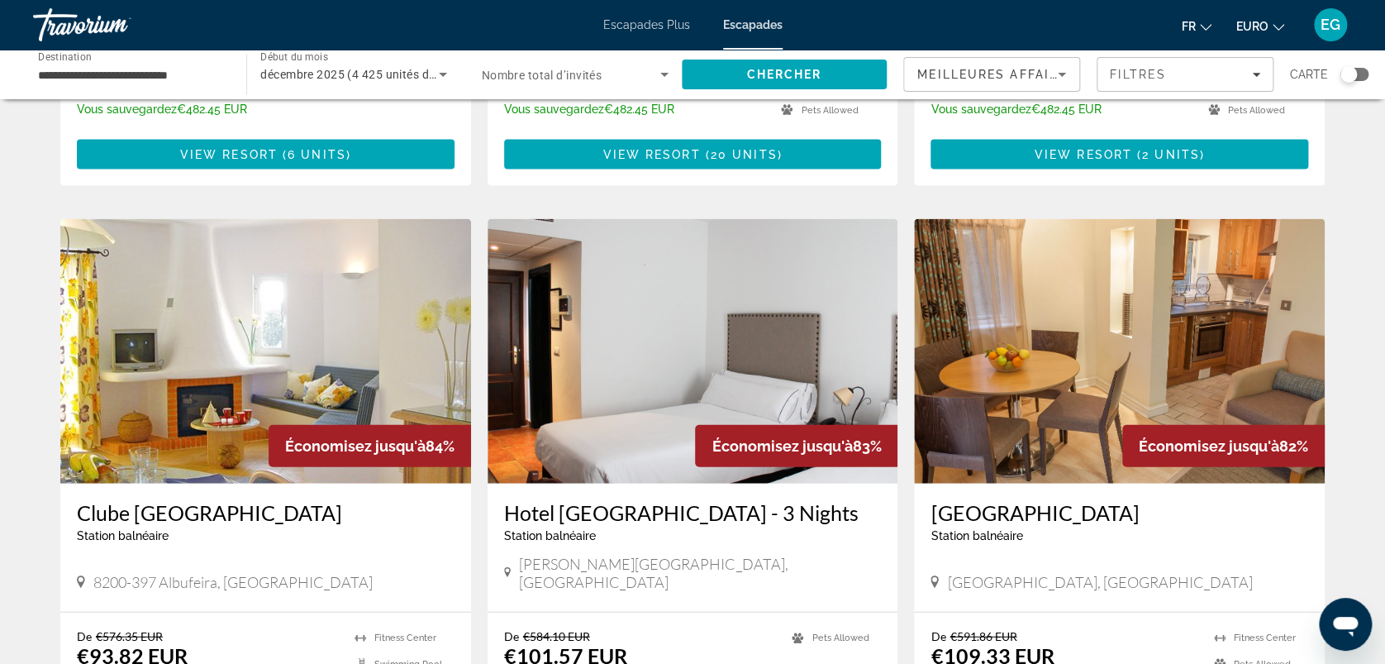
scroll to position [2010, 0]
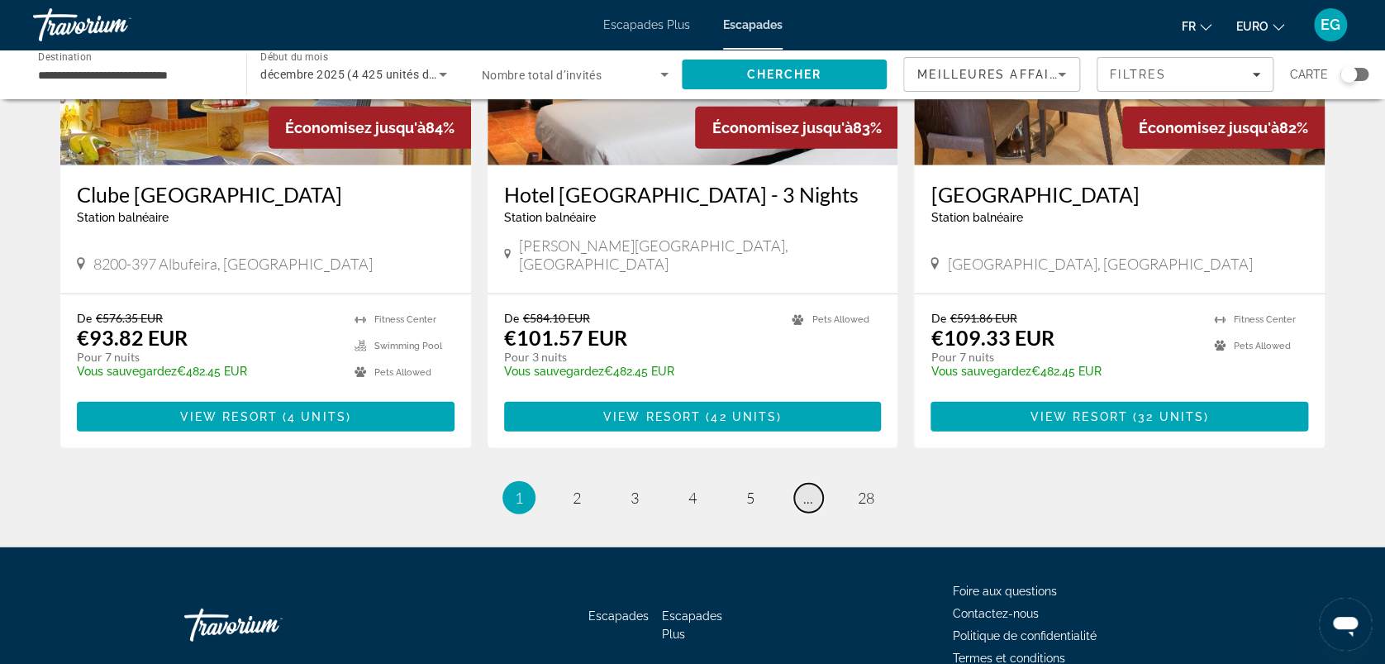
click at [816, 484] on link "page ..." at bounding box center [808, 498] width 29 height 29
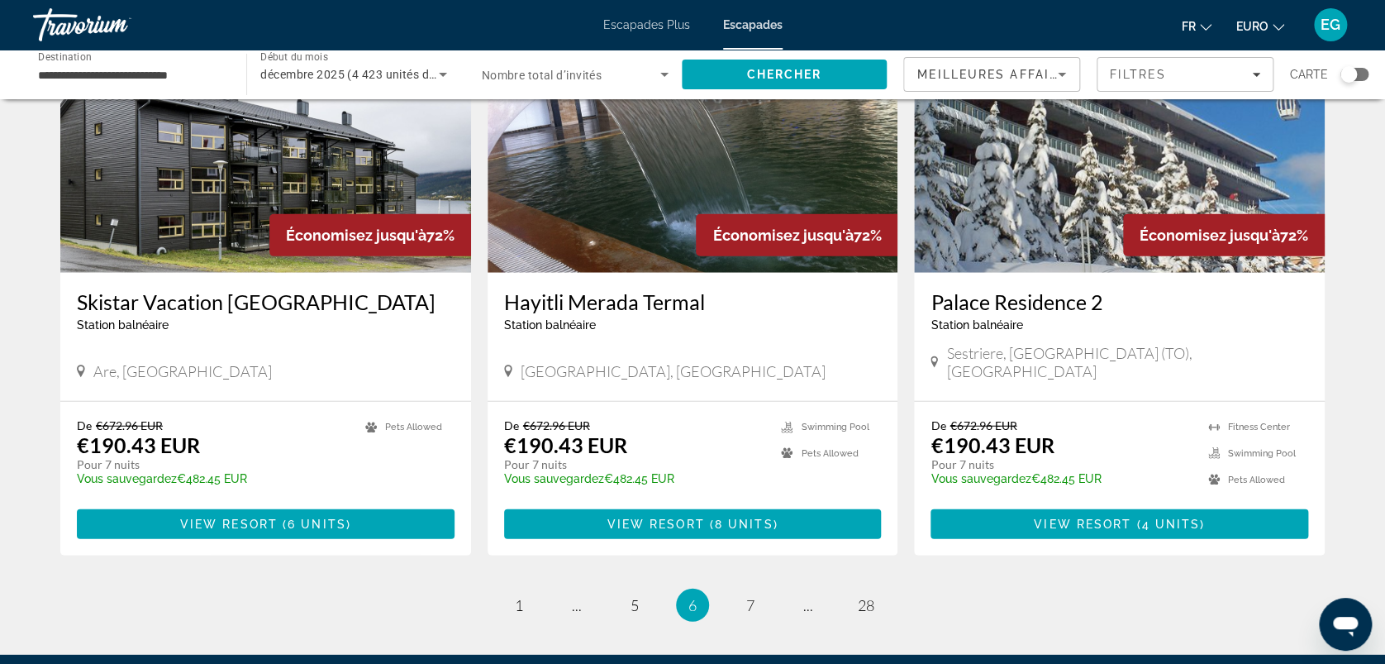
scroll to position [2010, 0]
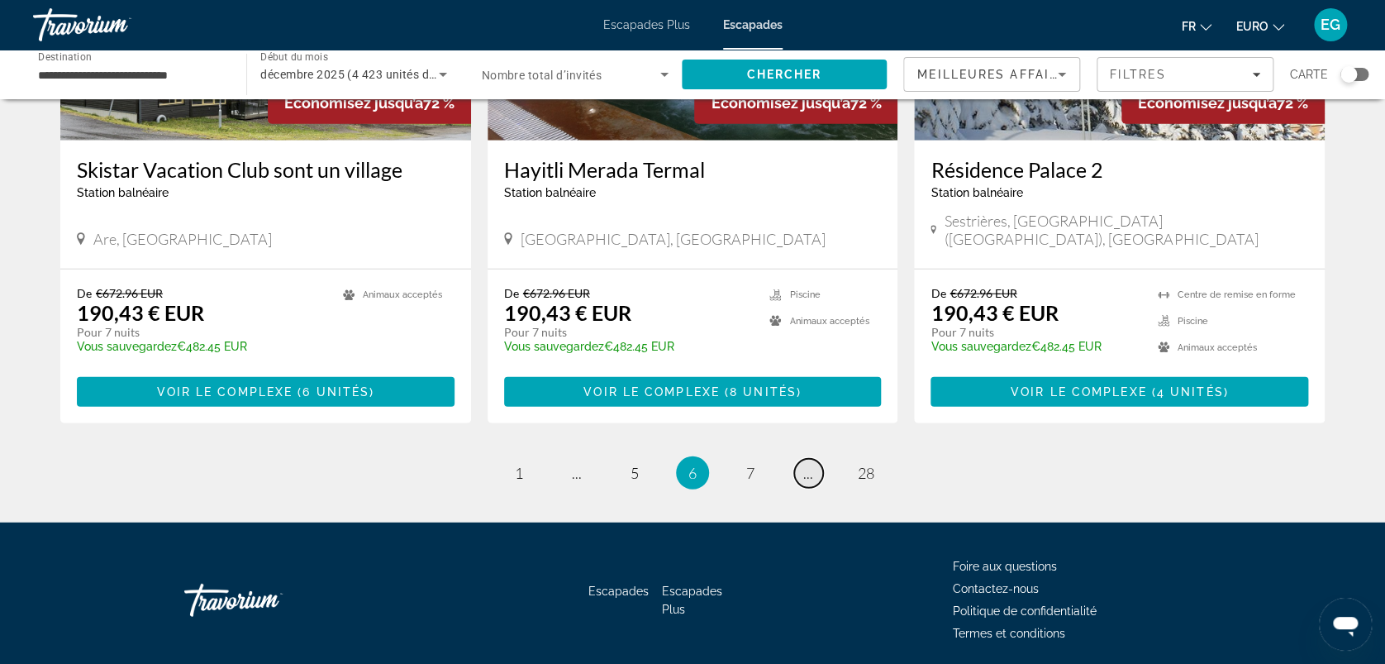
click at [809, 464] on span "..." at bounding box center [808, 473] width 10 height 18
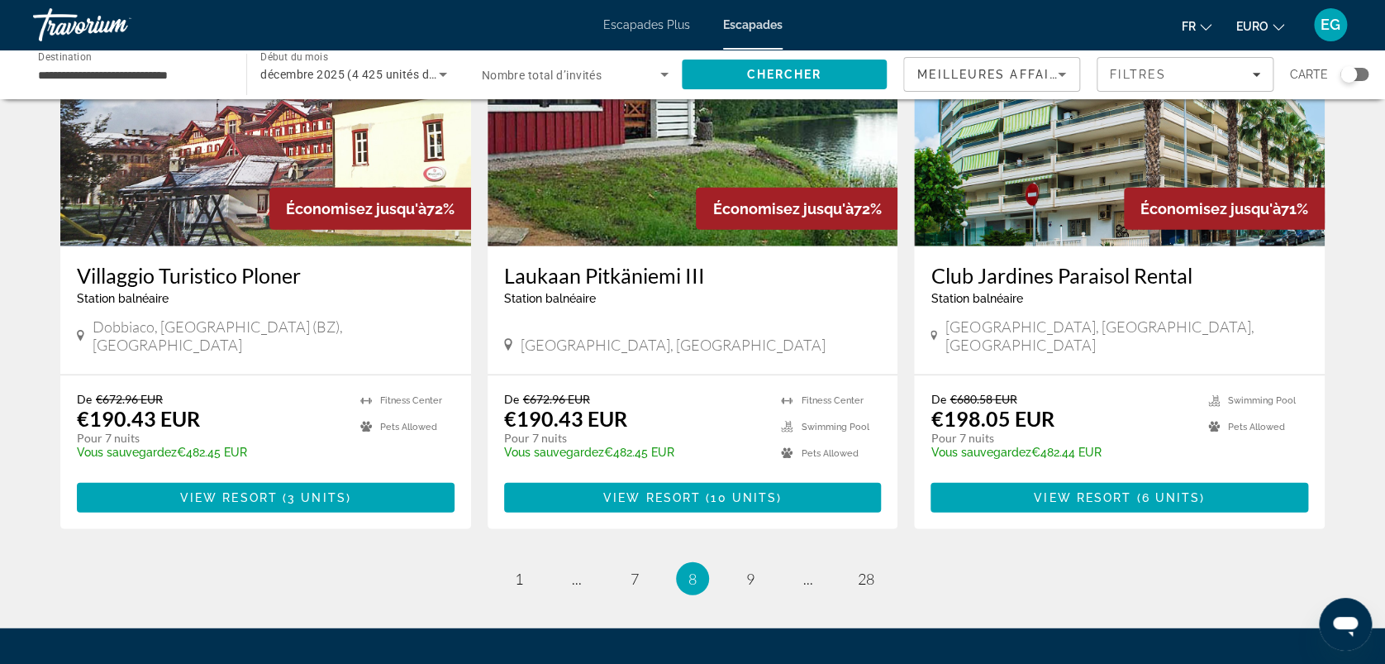
scroll to position [2010, 0]
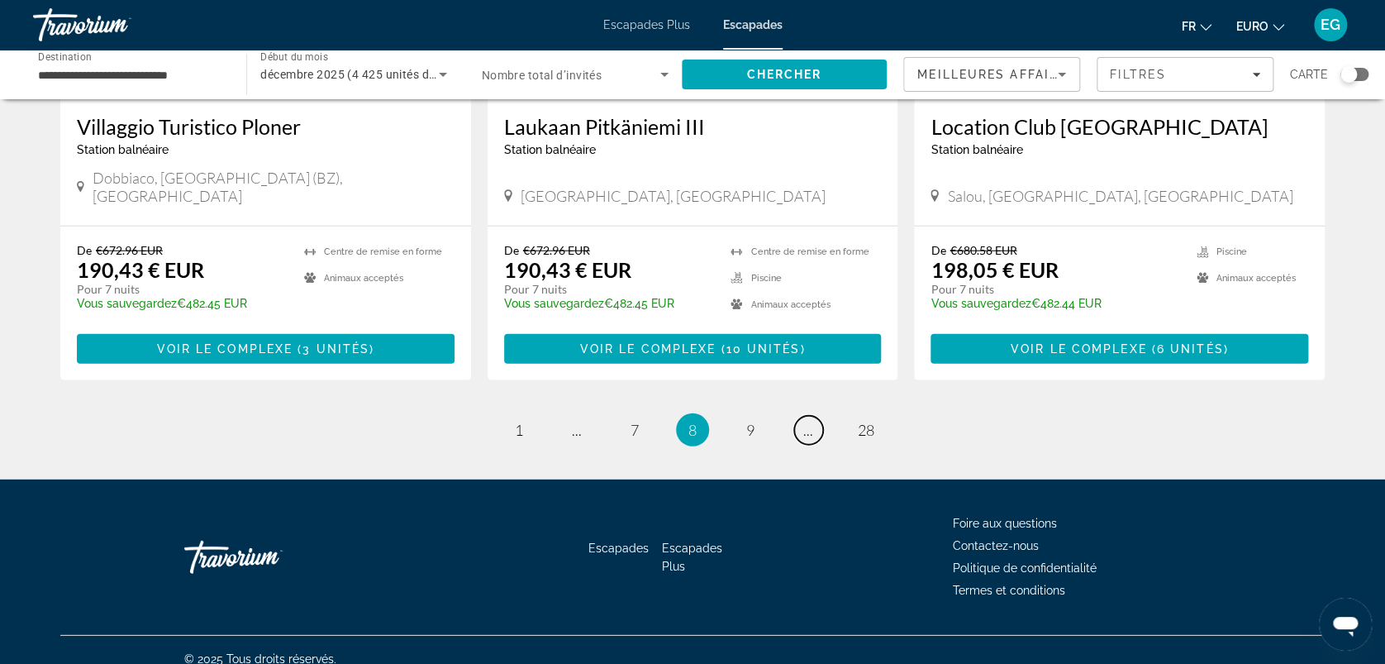
click at [809, 421] on span "..." at bounding box center [808, 430] width 10 height 18
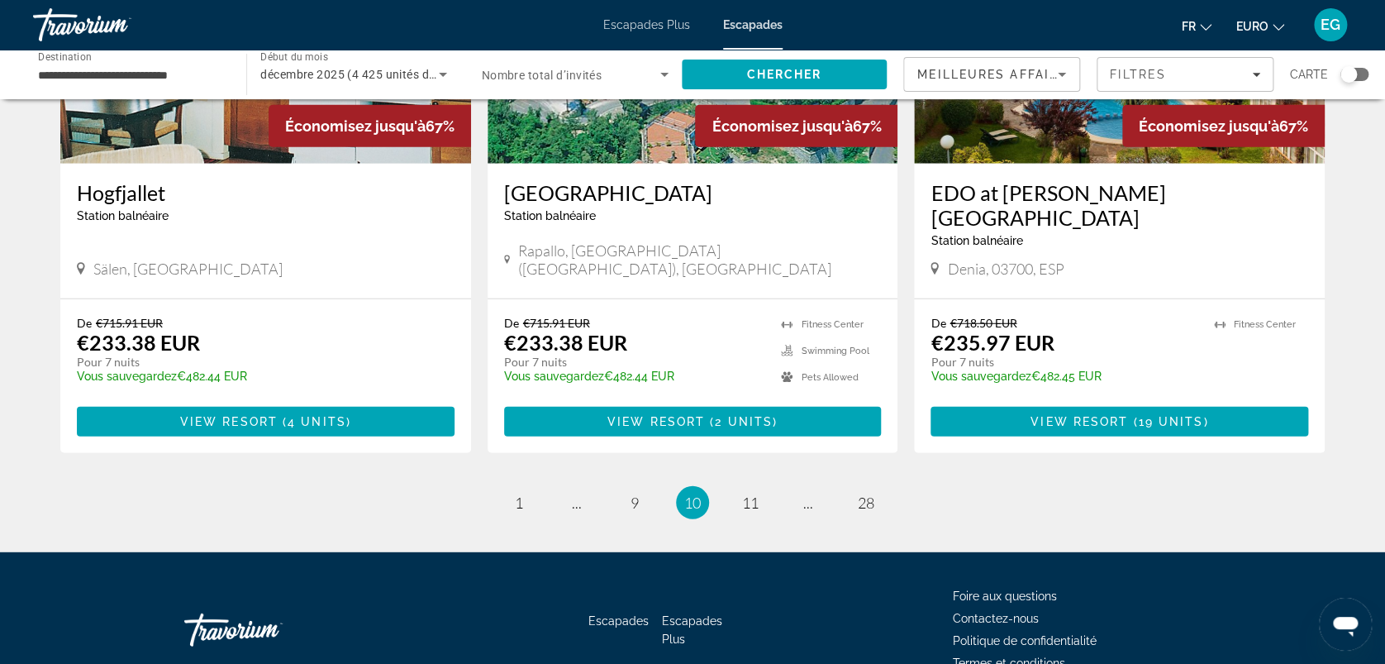
scroll to position [2010, 0]
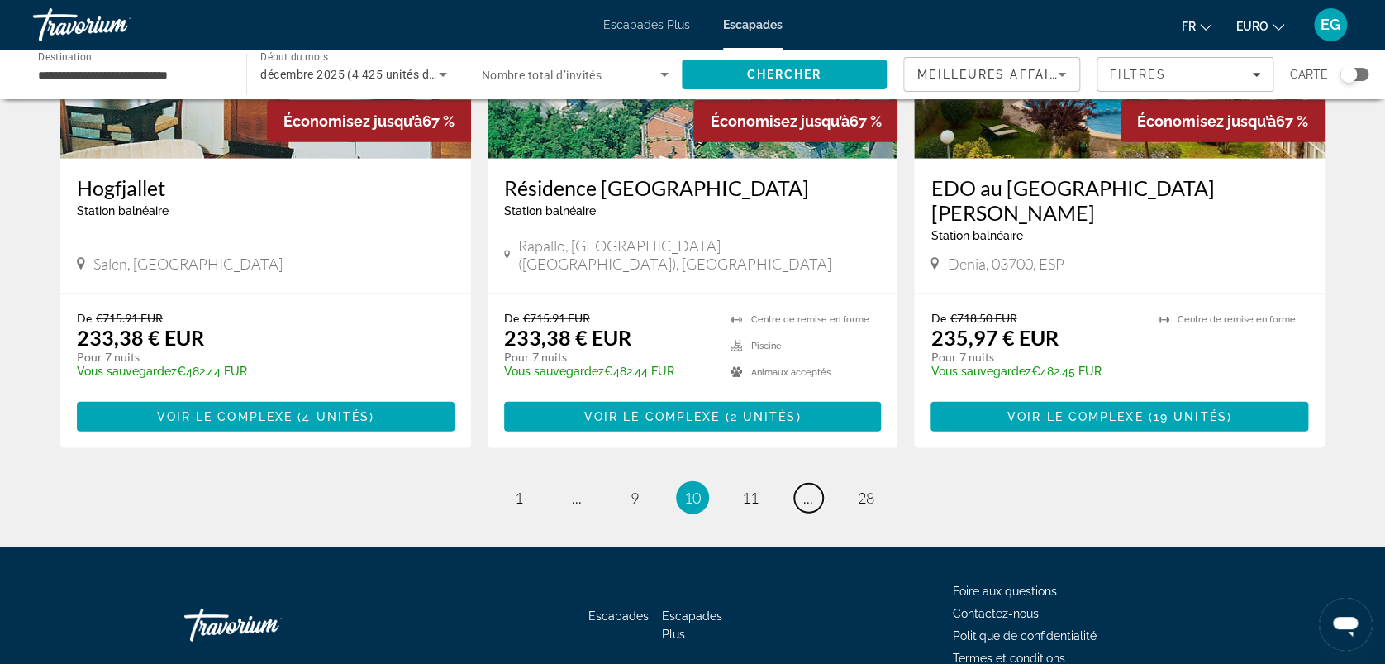
click at [809, 489] on span "..." at bounding box center [808, 498] width 10 height 18
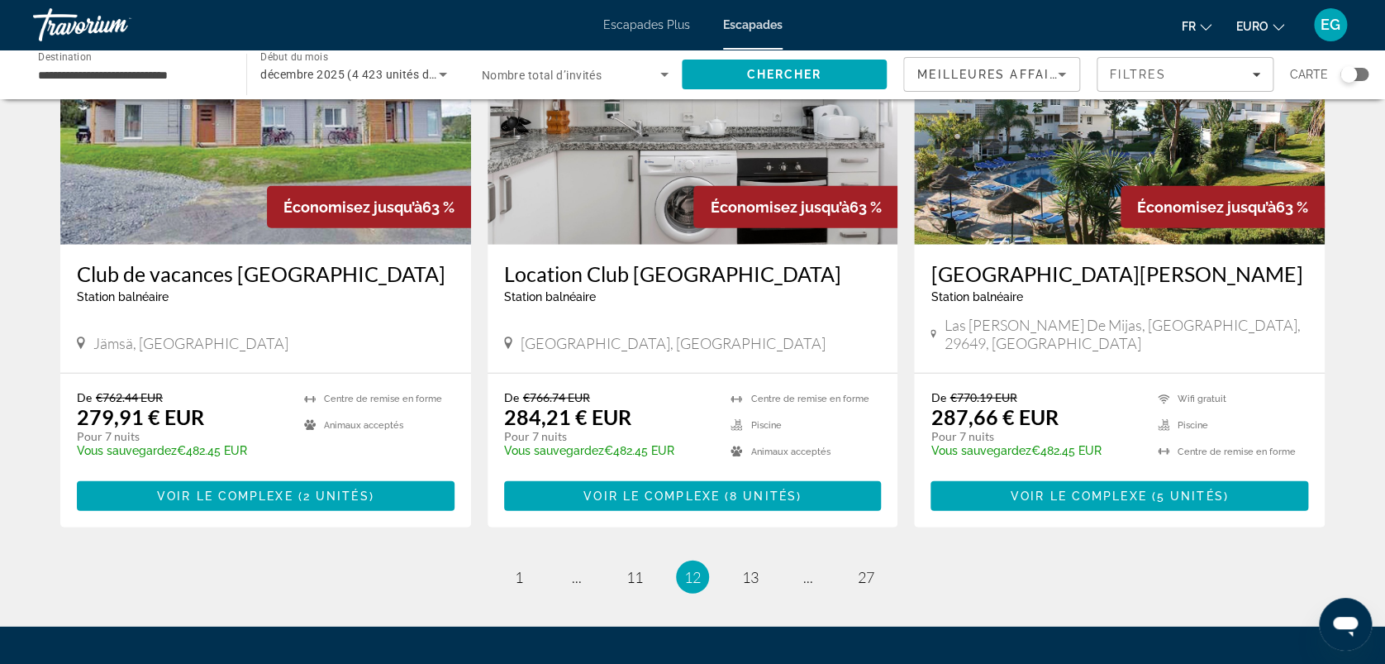
scroll to position [1951, 0]
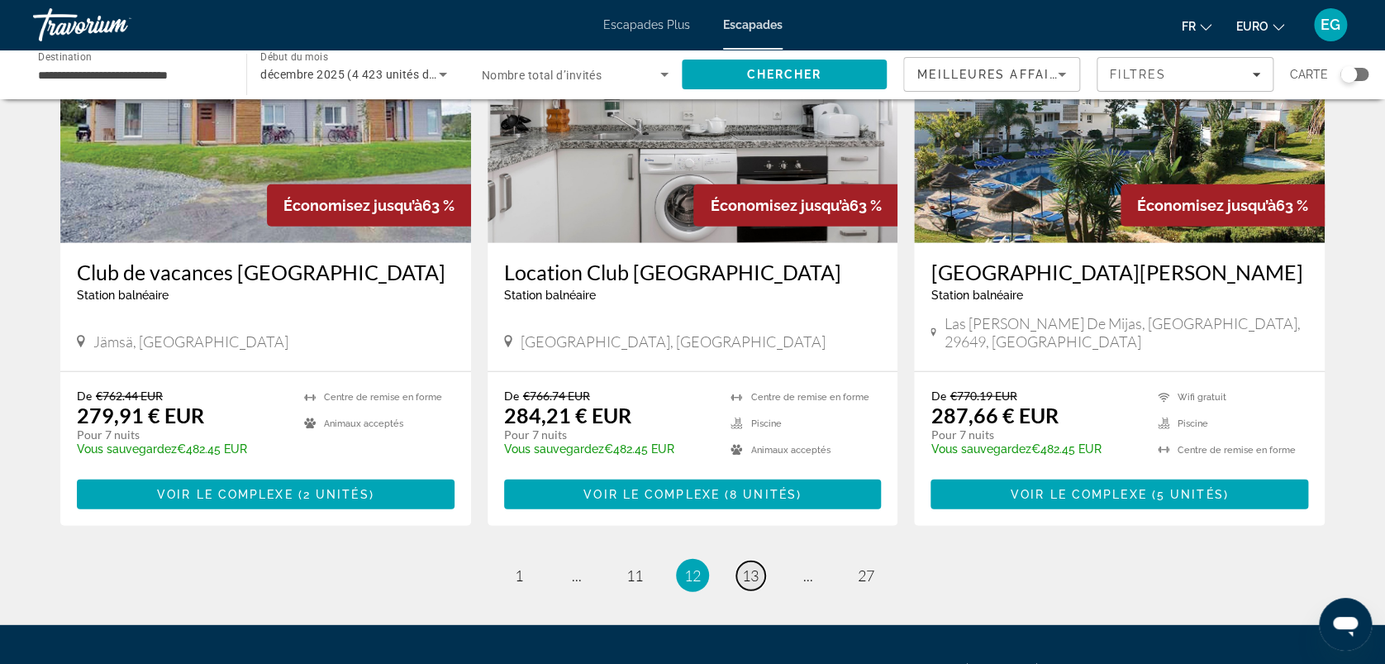
click at [757, 566] on span "13" at bounding box center [750, 575] width 17 height 18
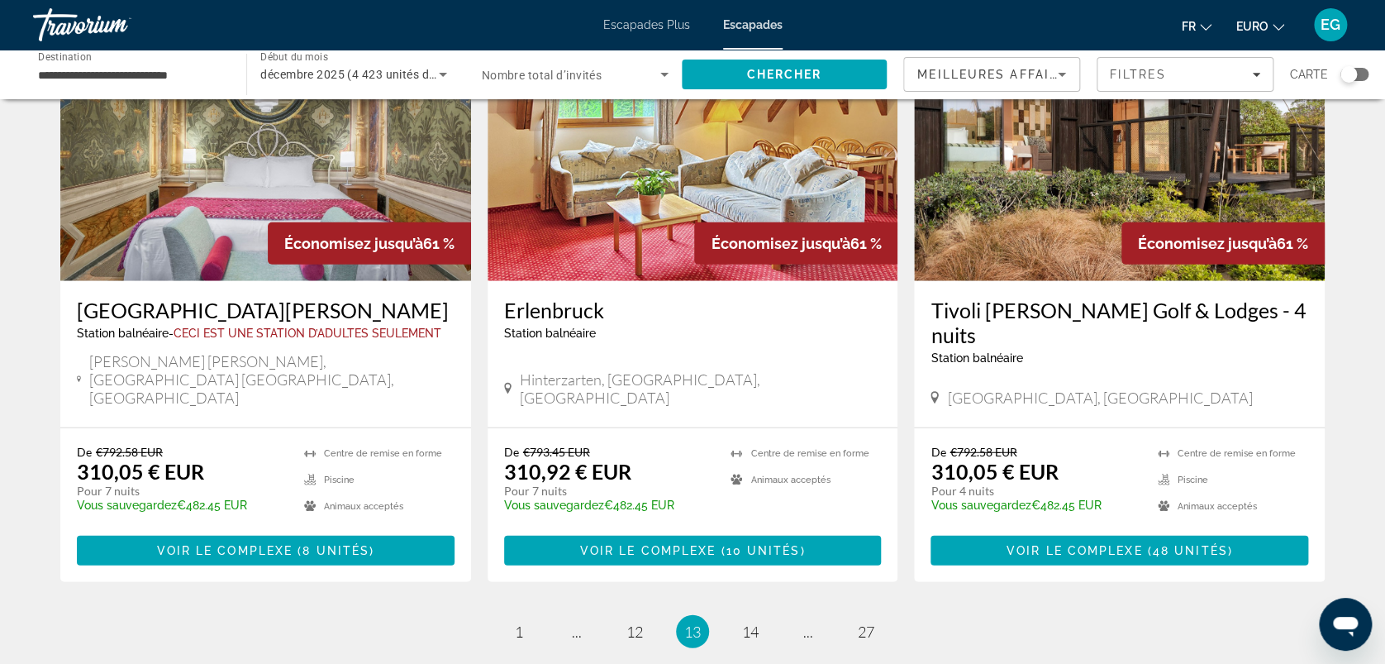
scroll to position [1890, 0]
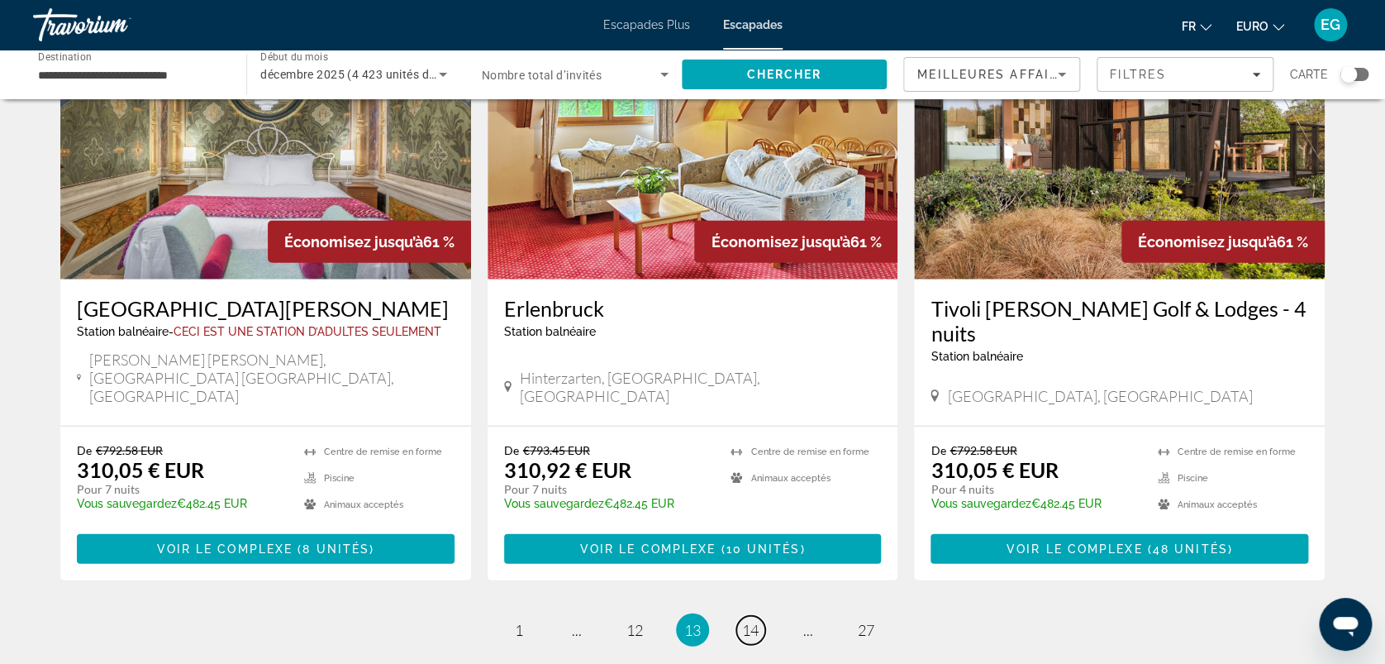
click at [757, 616] on link "page 14" at bounding box center [750, 630] width 29 height 29
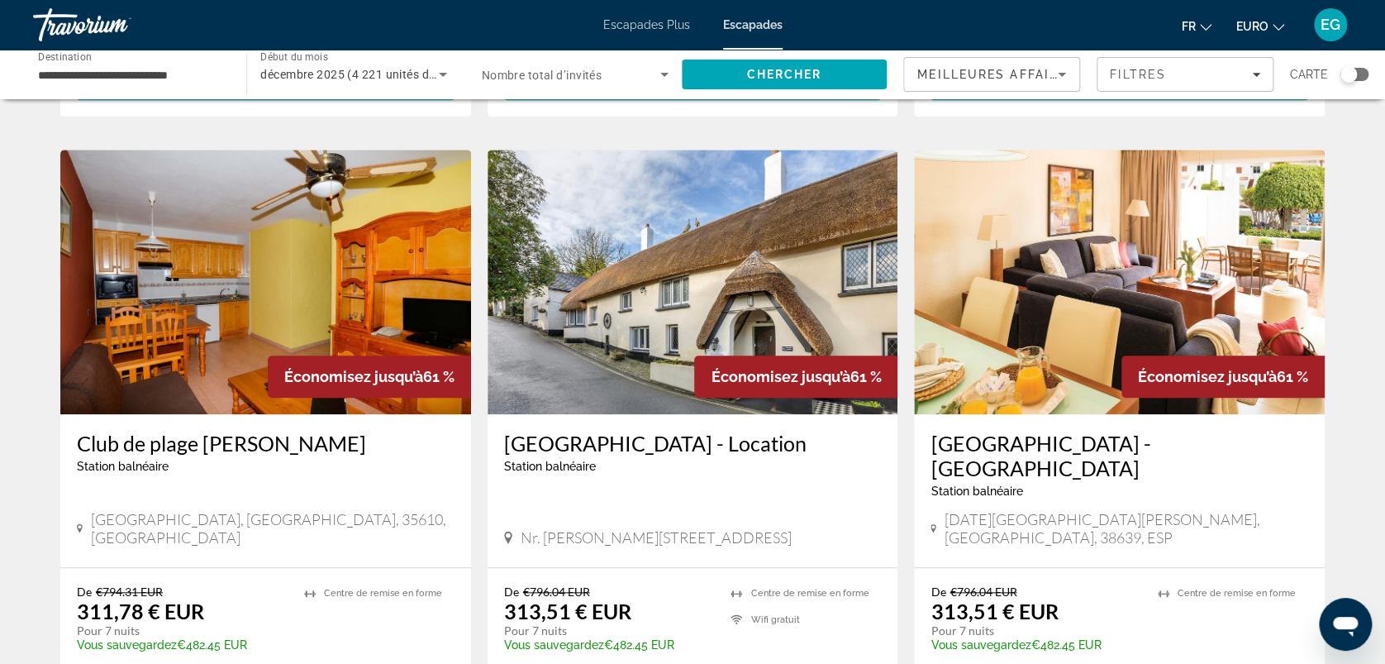
scroll to position [603, 0]
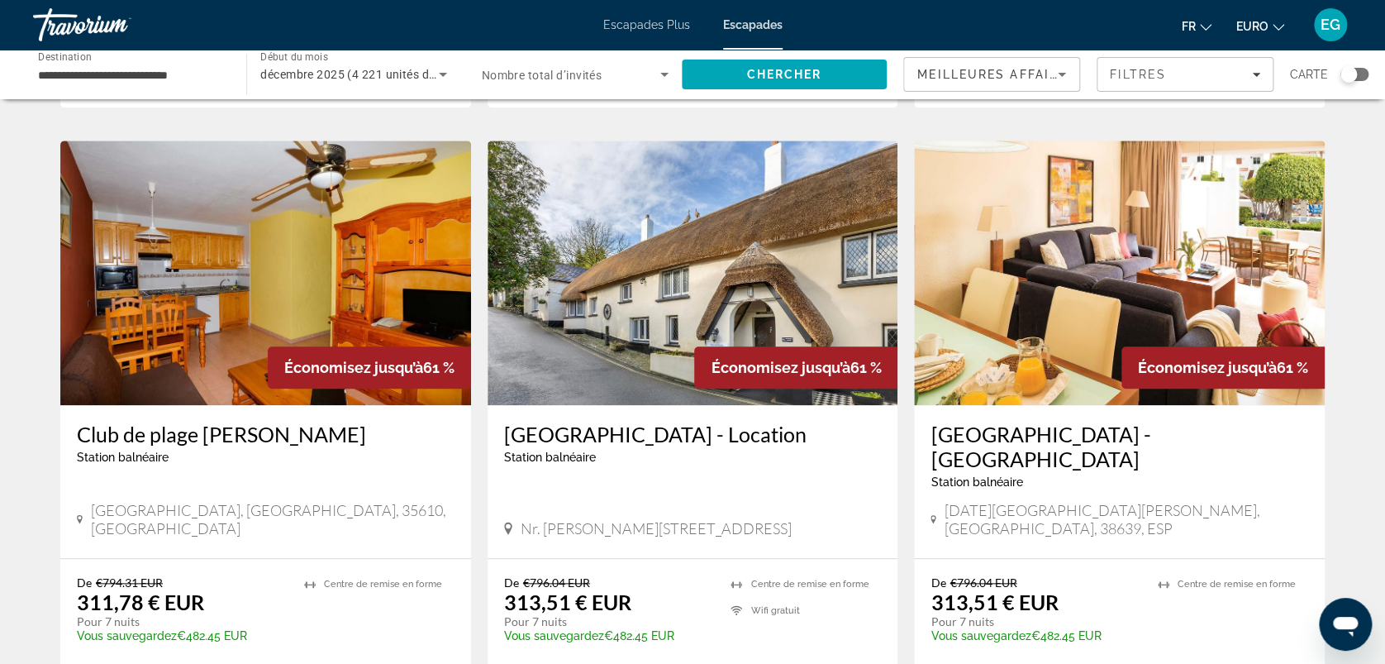
click at [341, 346] on div "Économisez jusqu’à 61 %" at bounding box center [369, 367] width 203 height 42
click at [295, 374] on img "Contenu principal" at bounding box center [265, 273] width 411 height 265
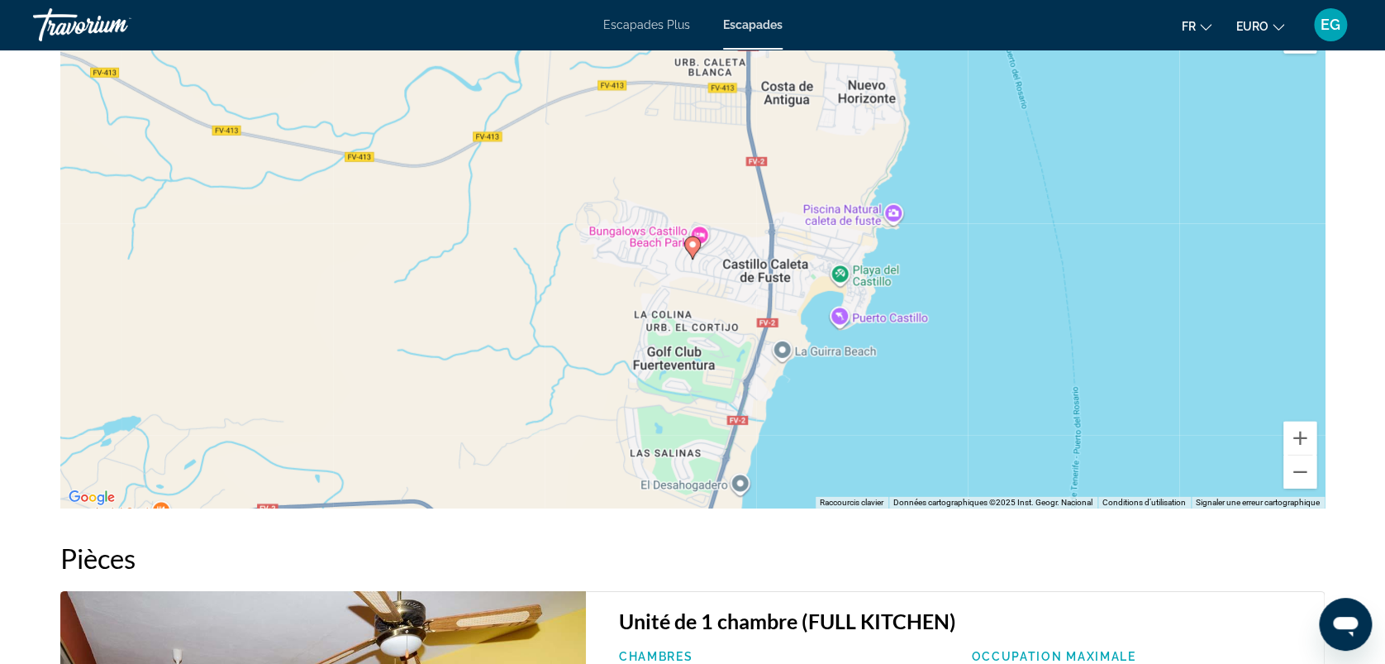
scroll to position [2196, 0]
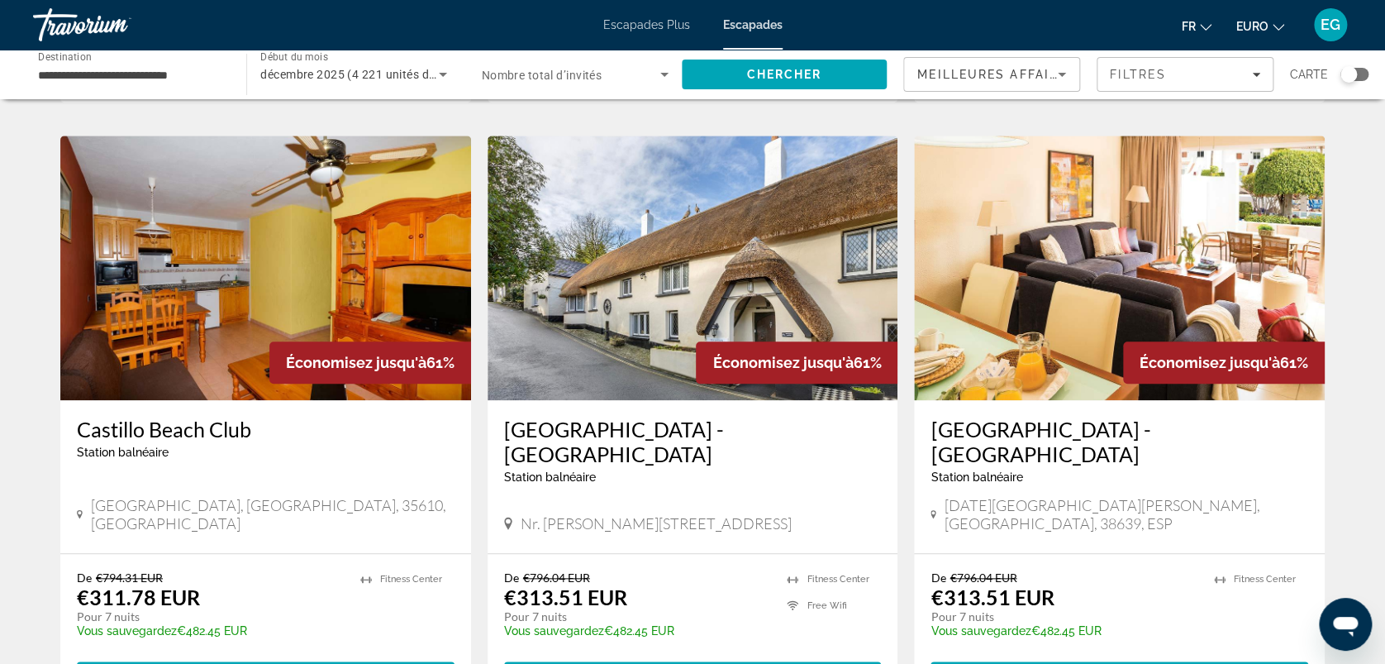
scroll to position [659, 0]
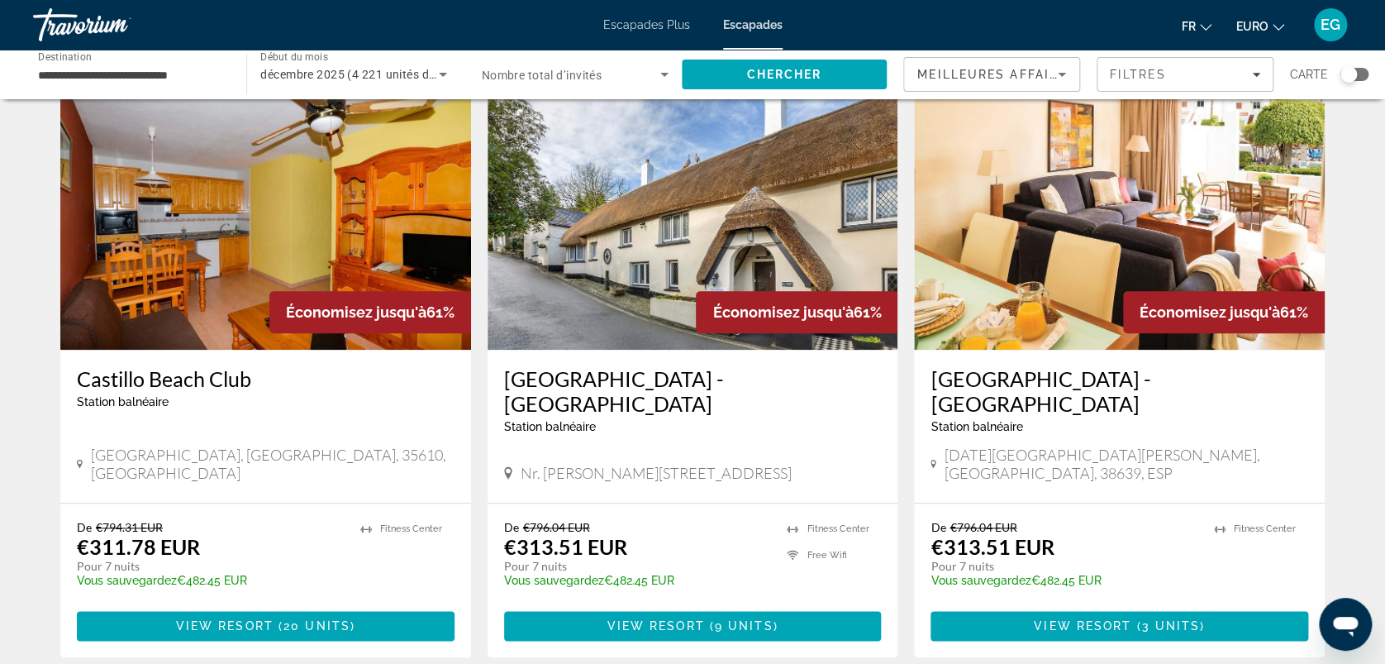
click at [1068, 272] on img "Contenu principal" at bounding box center [1119, 217] width 411 height 265
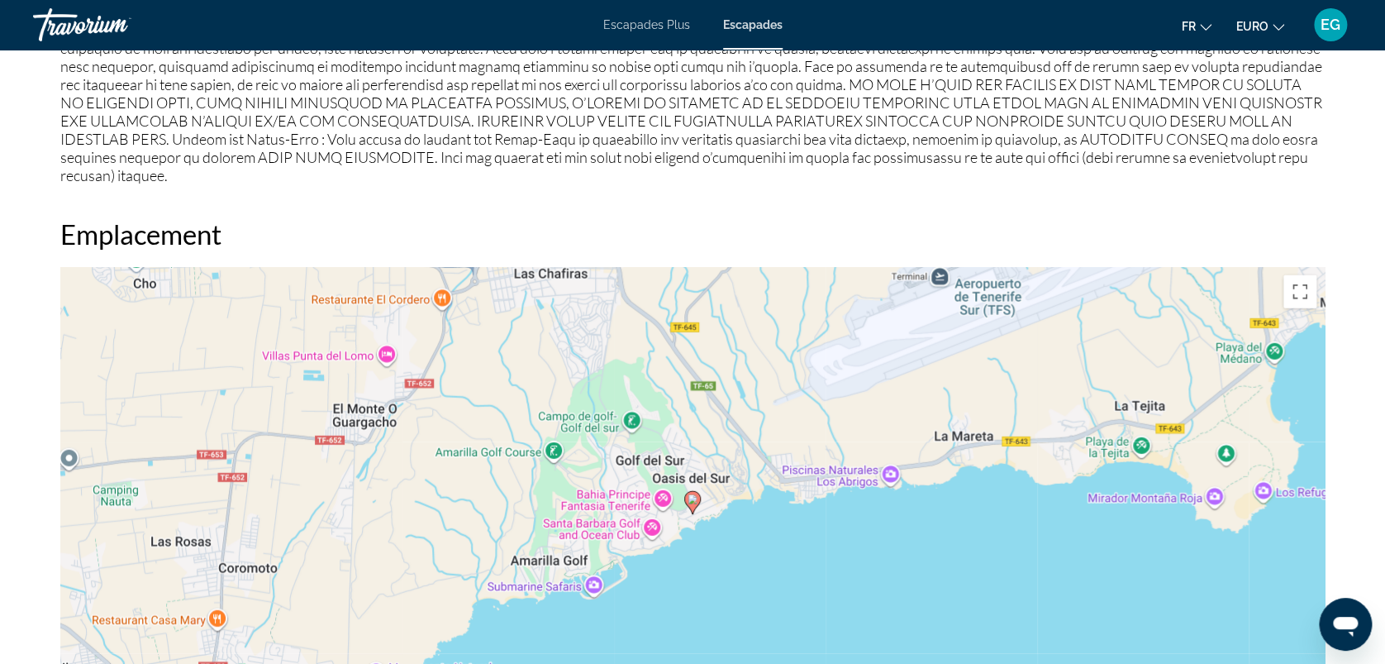
scroll to position [2037, 0]
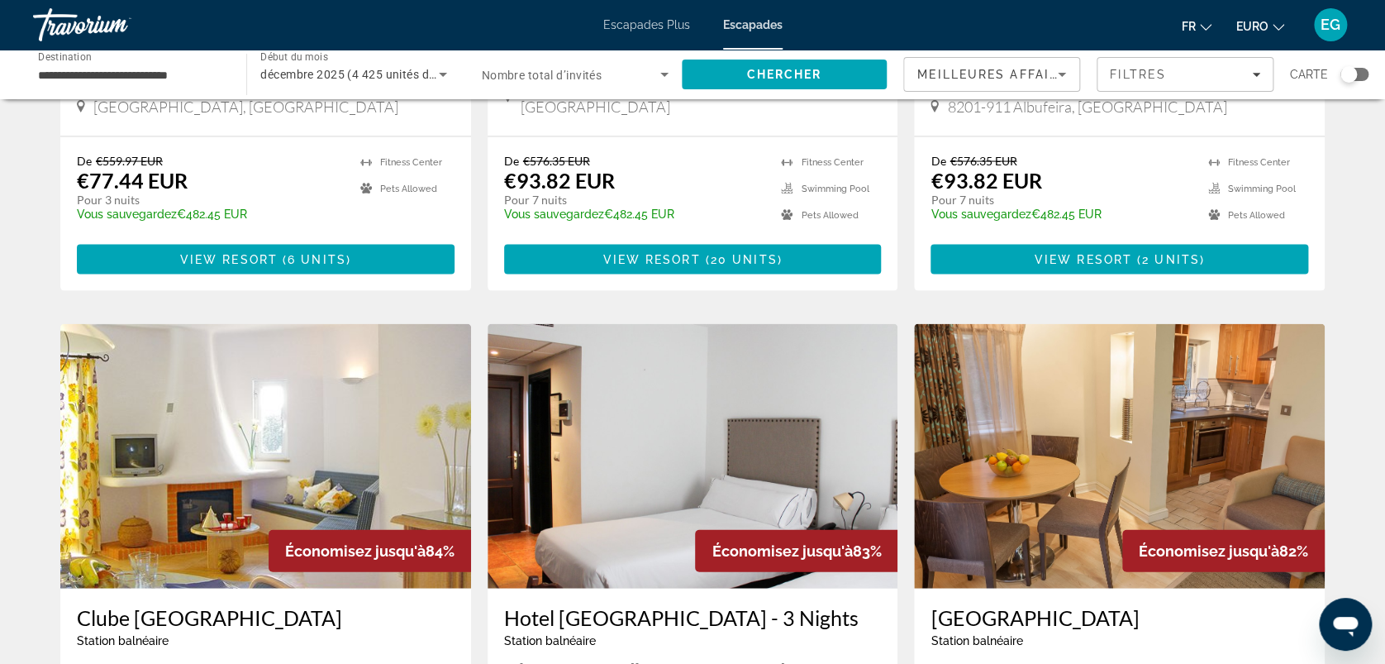
scroll to position [2010, 0]
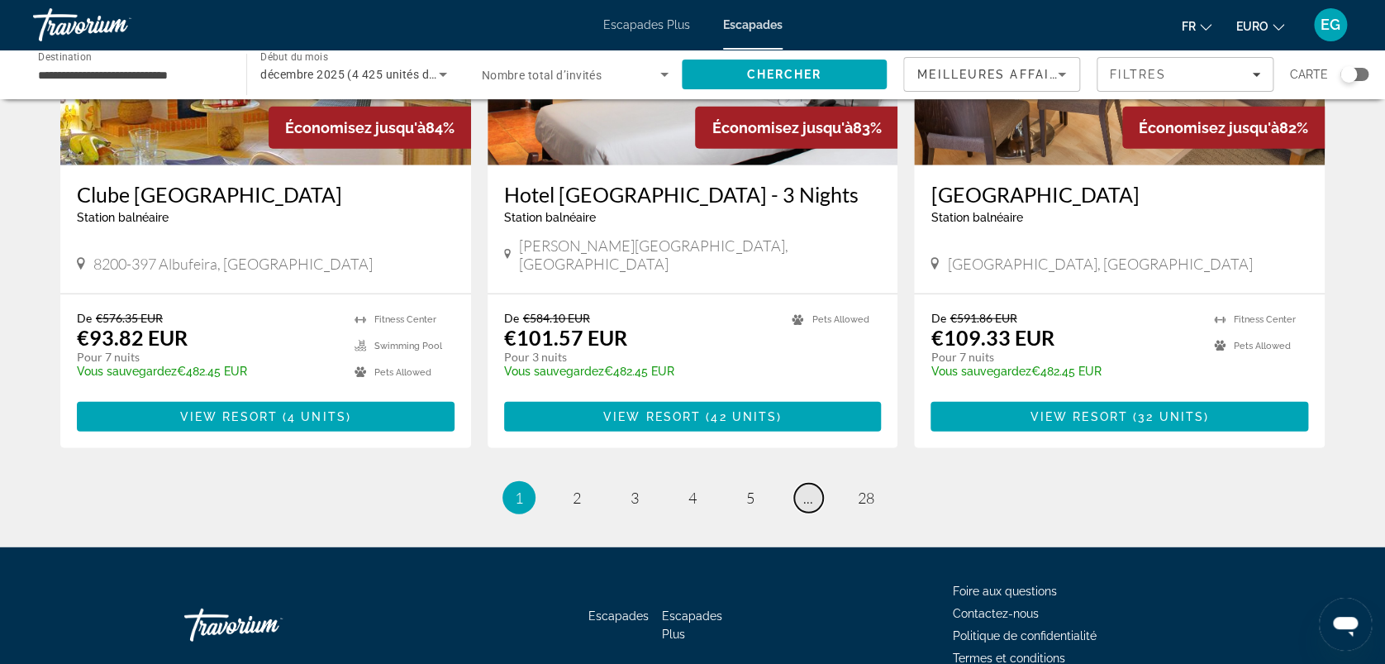
click at [814, 484] on link "page ..." at bounding box center [808, 498] width 29 height 29
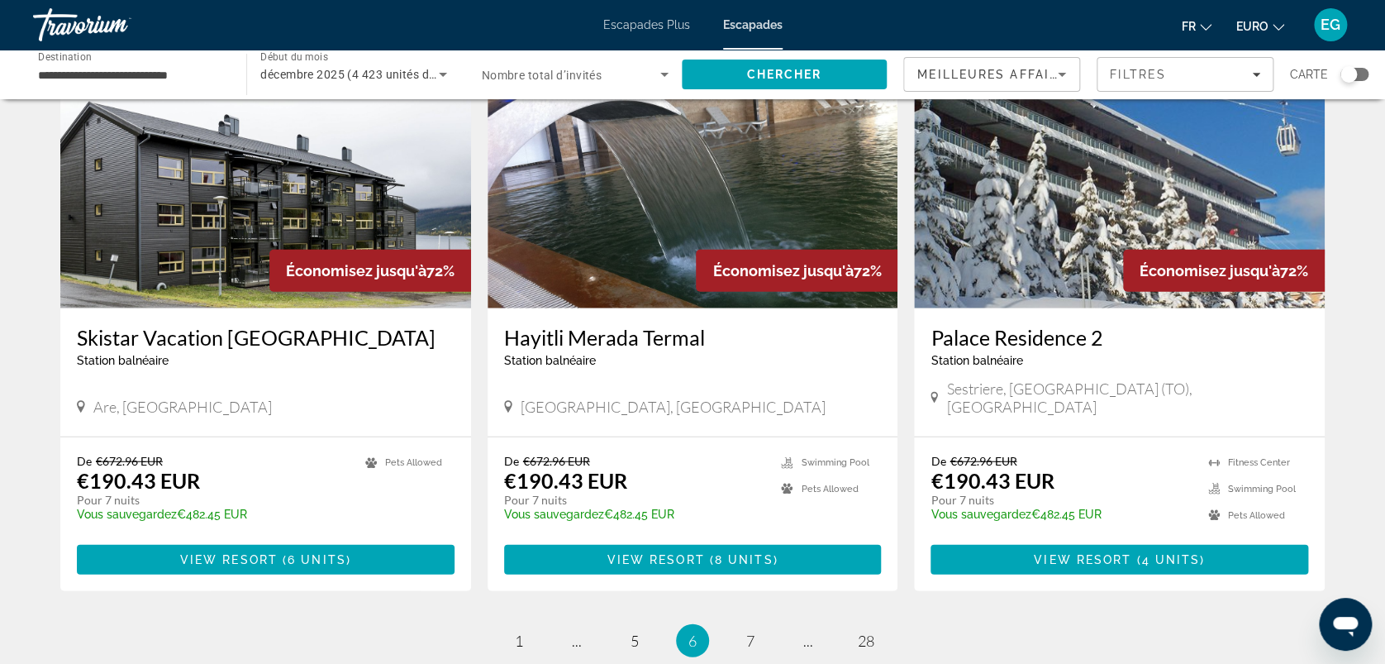
scroll to position [2010, 0]
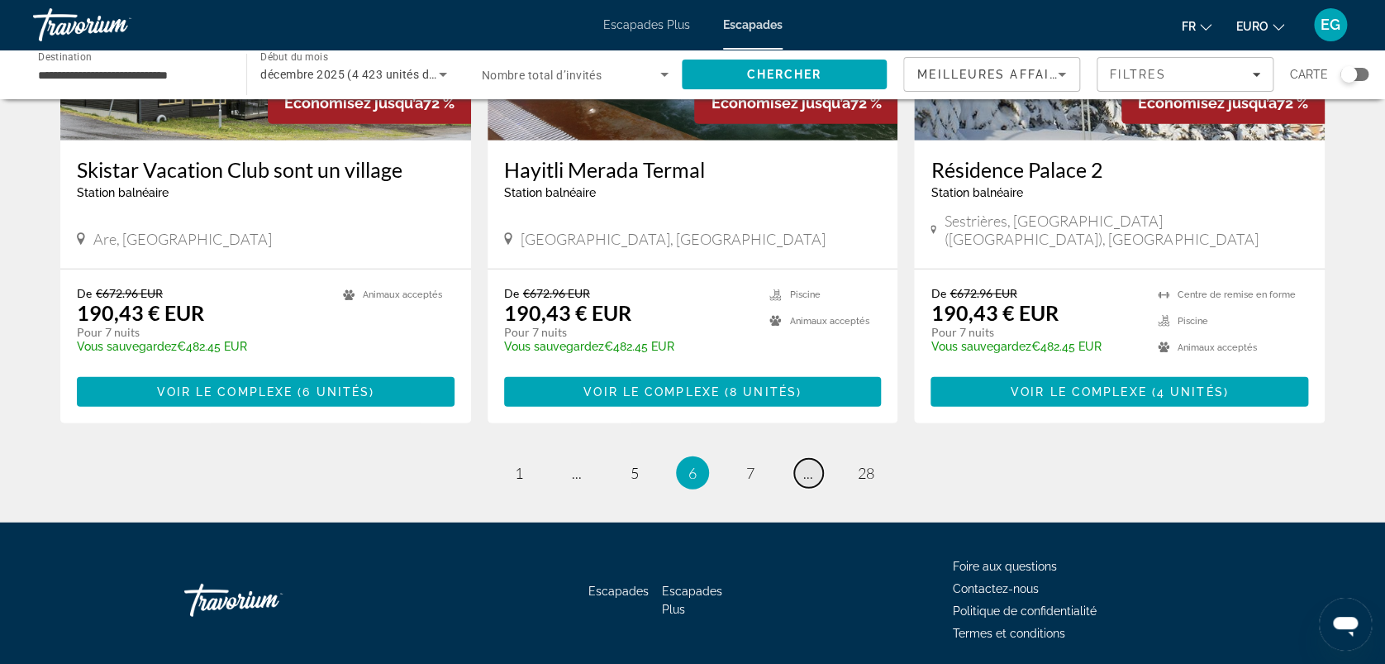
click at [810, 464] on span "..." at bounding box center [808, 473] width 10 height 18
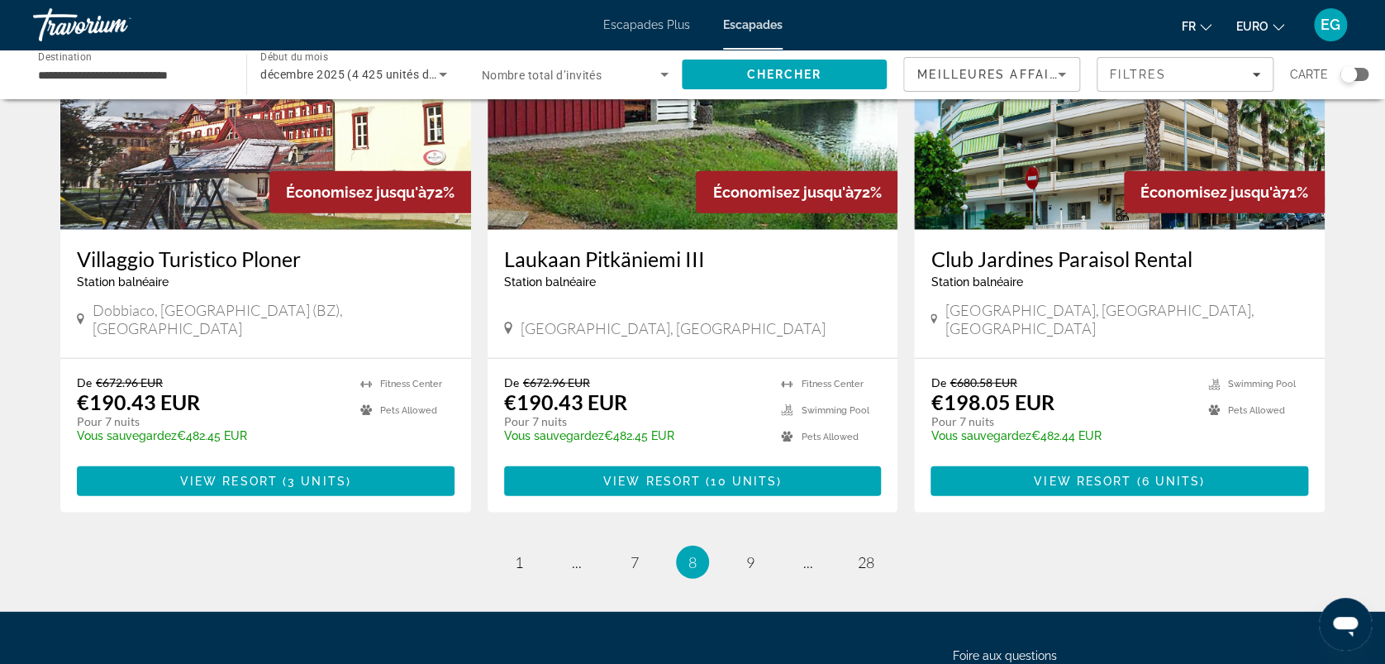
scroll to position [2010, 0]
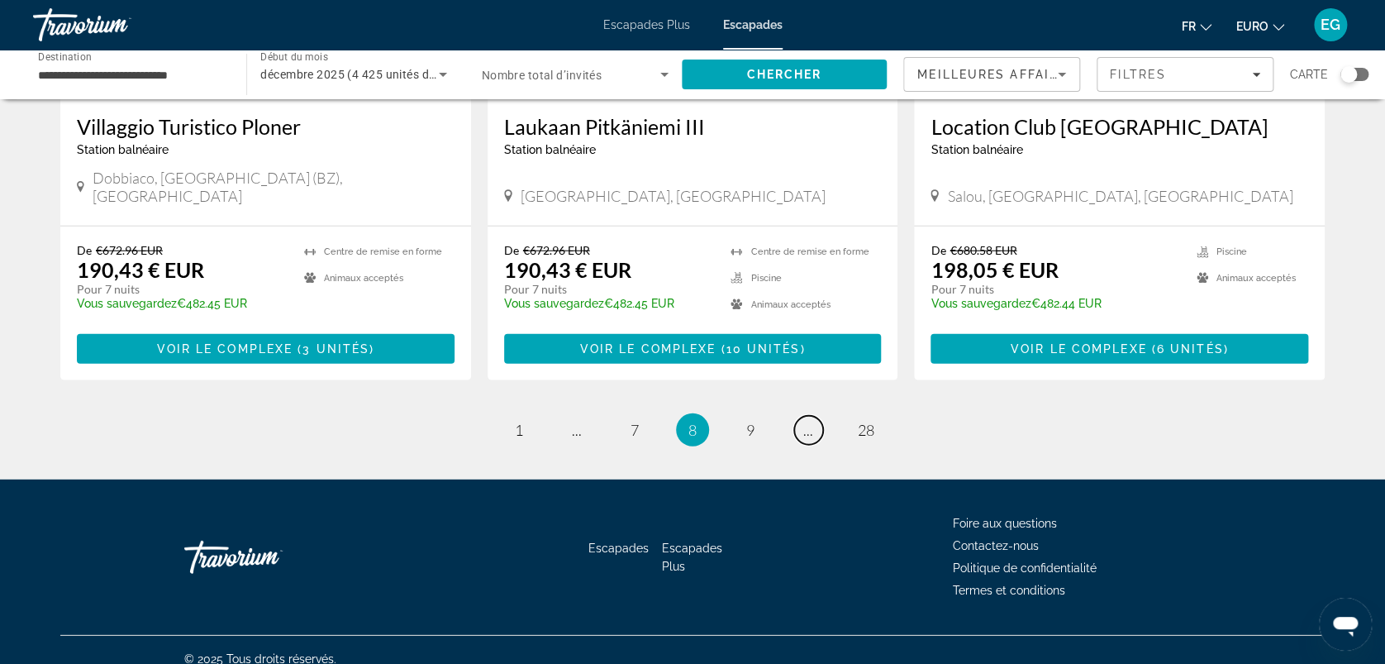
click at [810, 421] on span "..." at bounding box center [808, 430] width 10 height 18
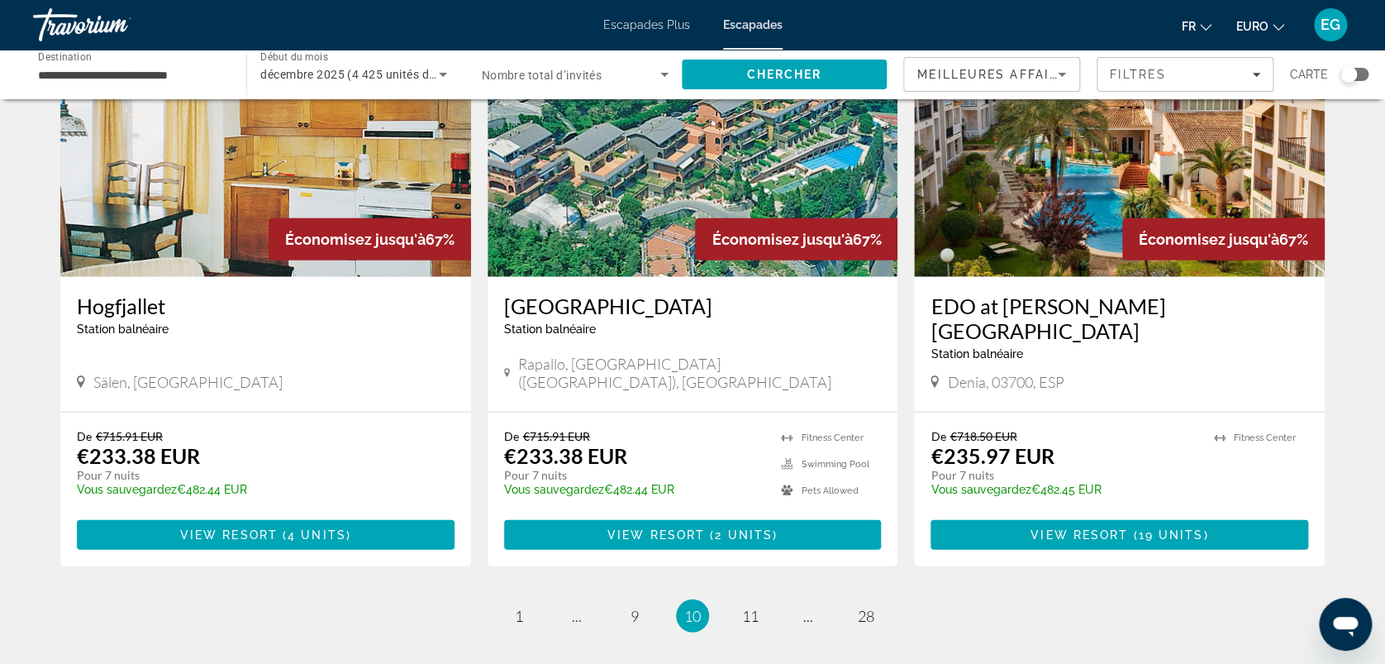
scroll to position [2010, 0]
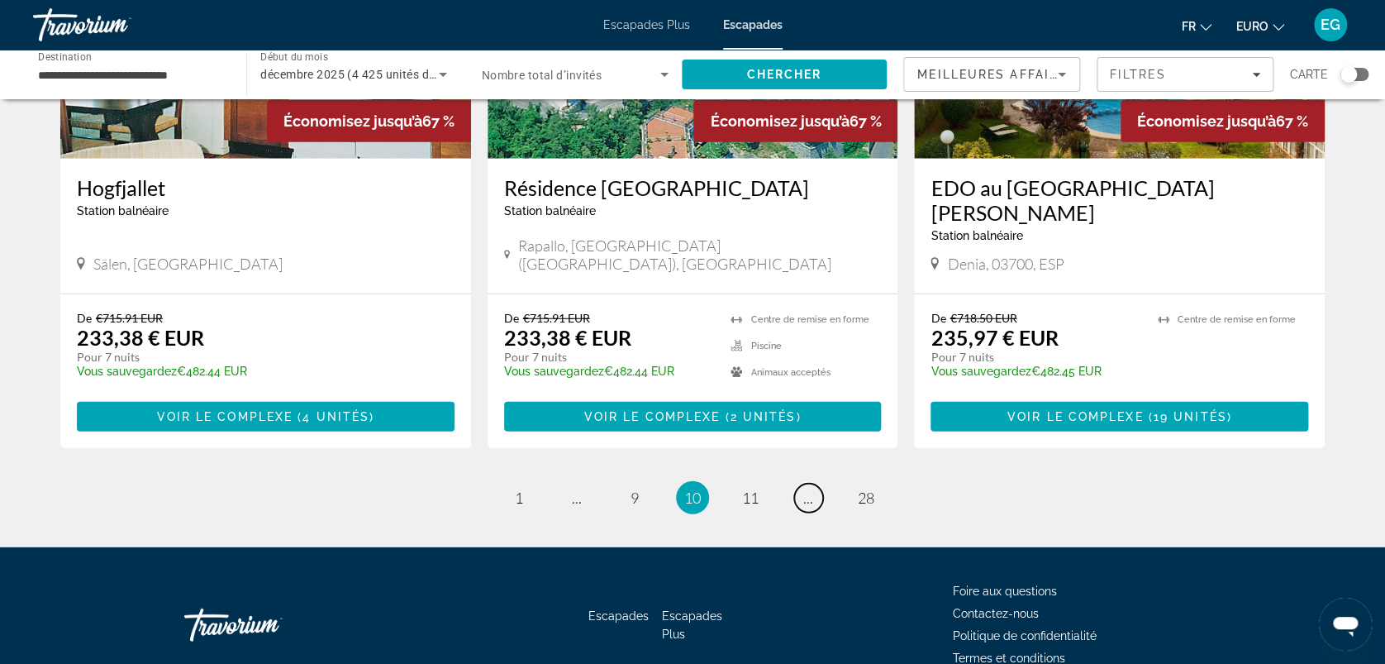
click at [810, 489] on span "..." at bounding box center [808, 498] width 10 height 18
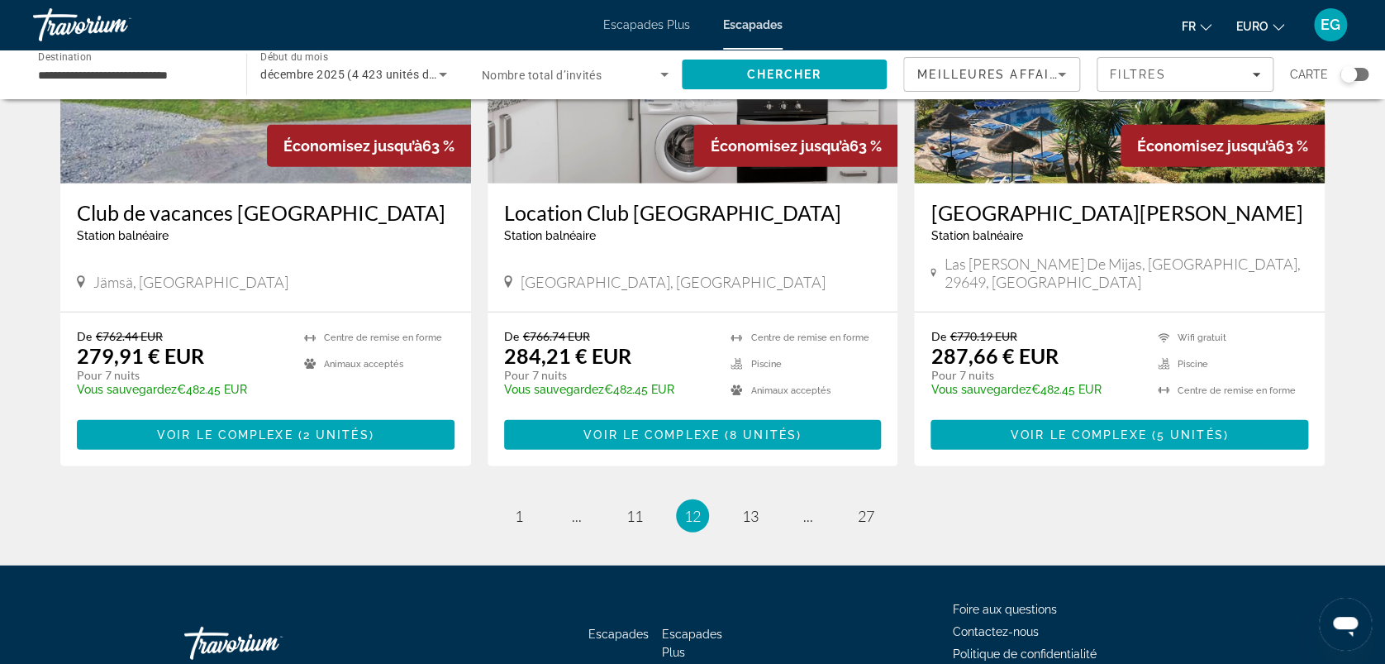
scroll to position [2009, 0]
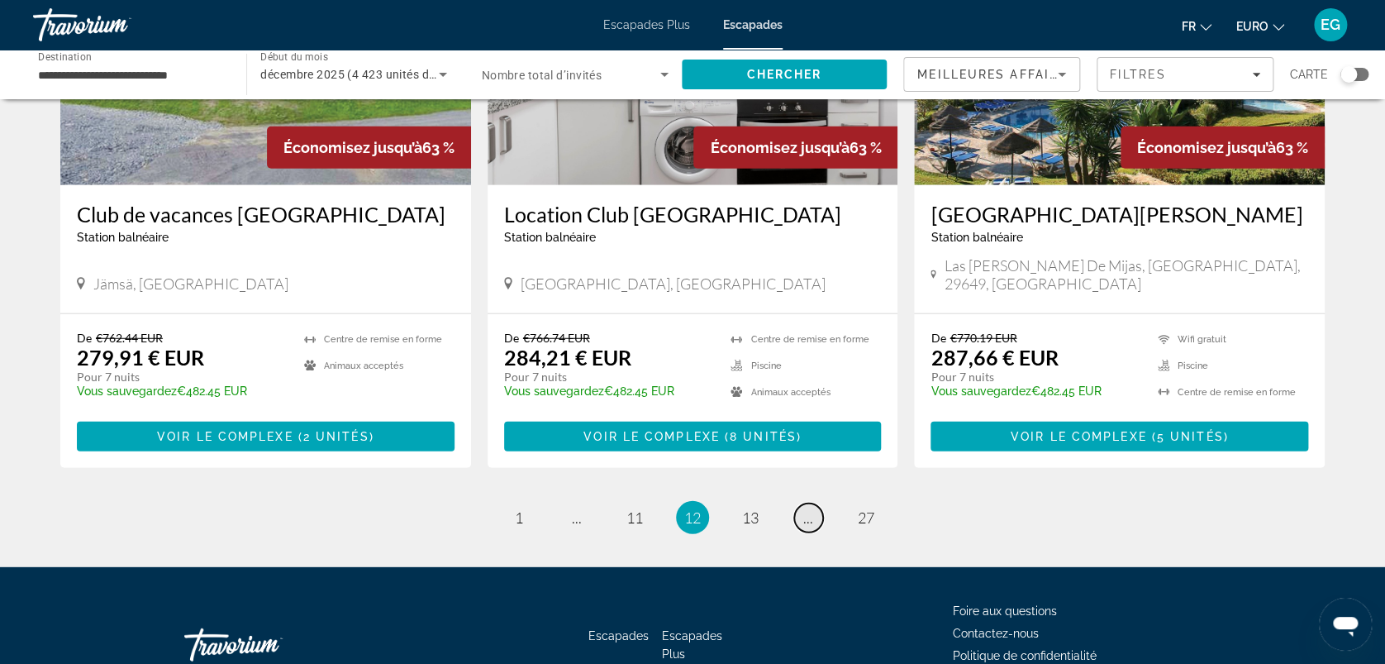
click at [807, 508] on span "..." at bounding box center [808, 517] width 10 height 18
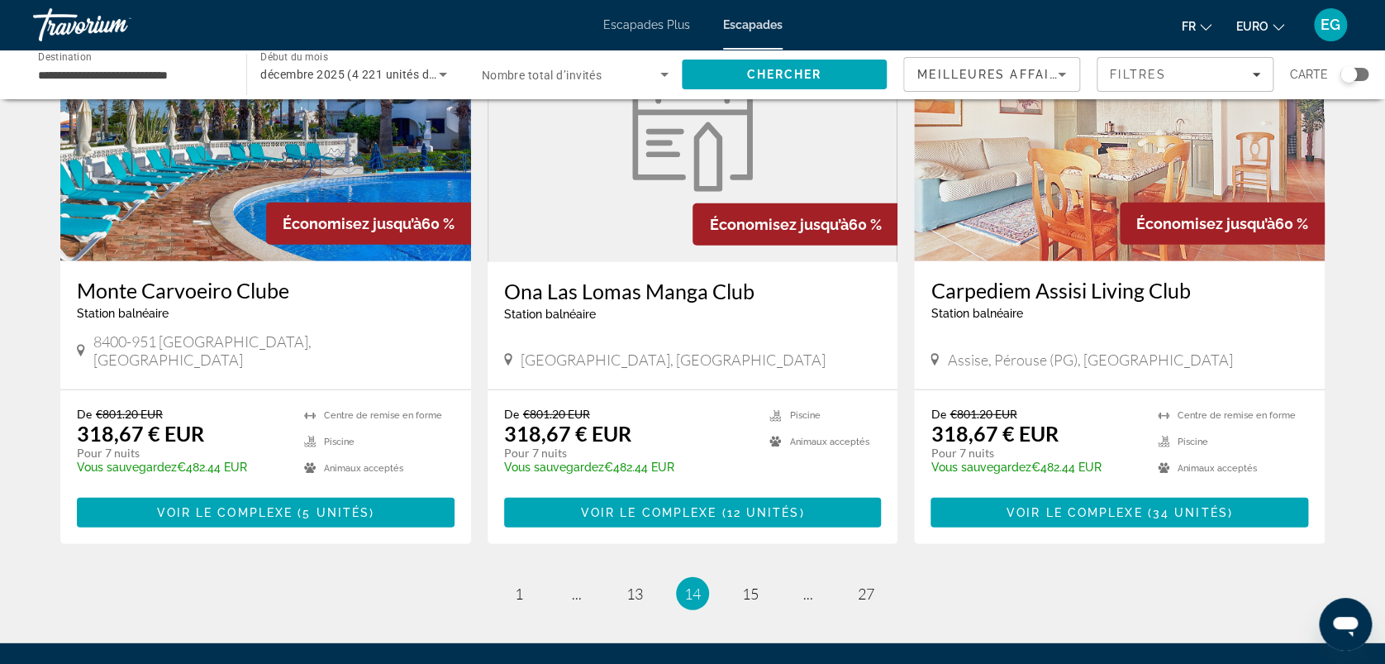
scroll to position [1990, 0]
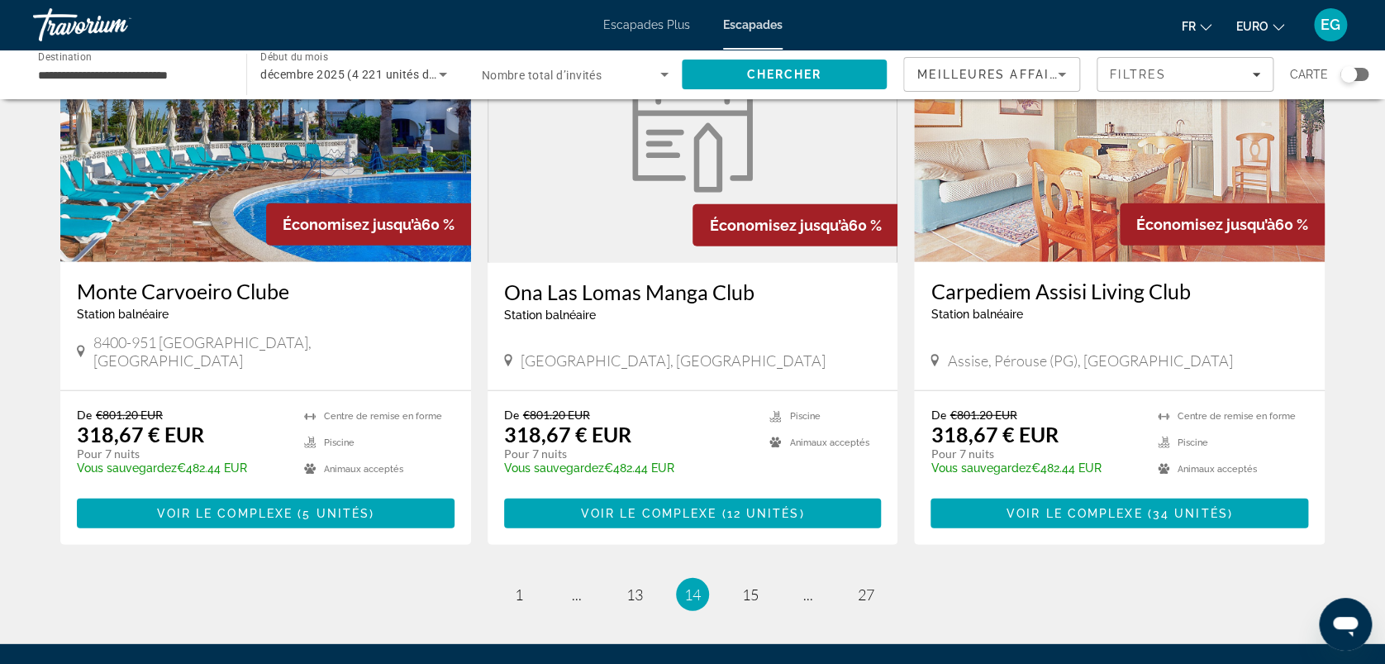
click at [584, 187] on figure "Contenu principal" at bounding box center [693, 130] width 409 height 265
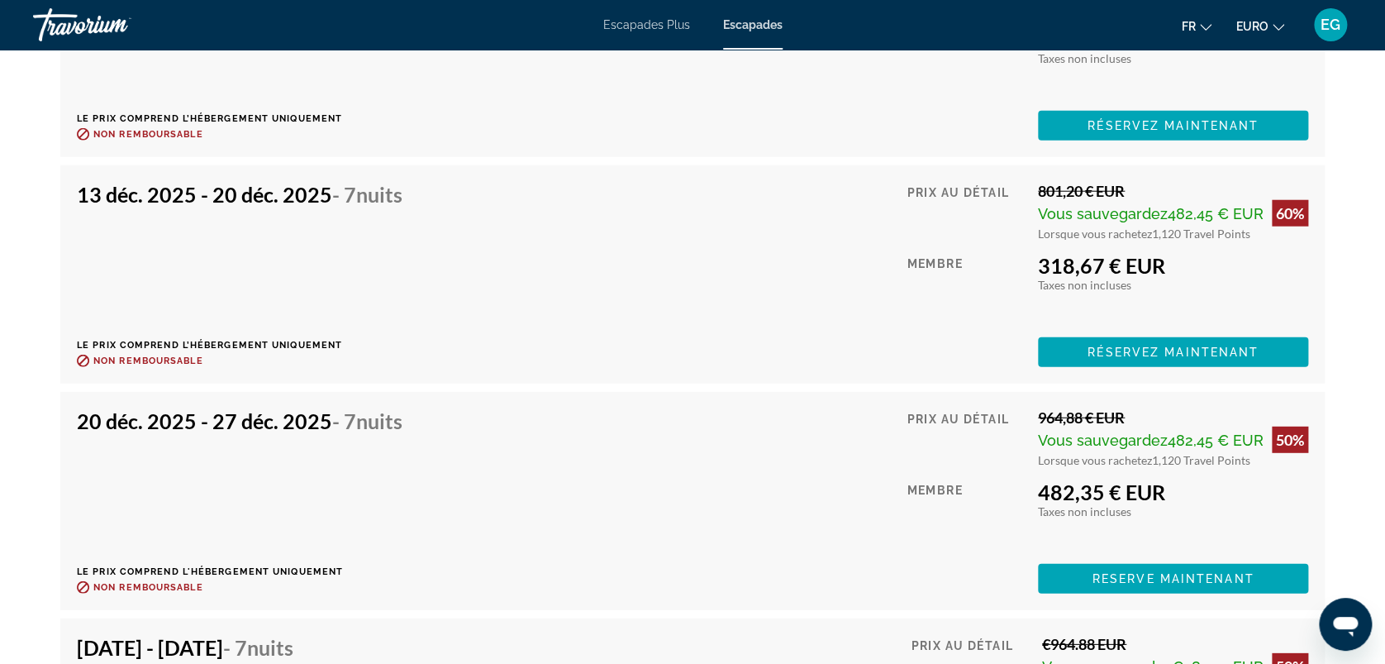
scroll to position [2446, 0]
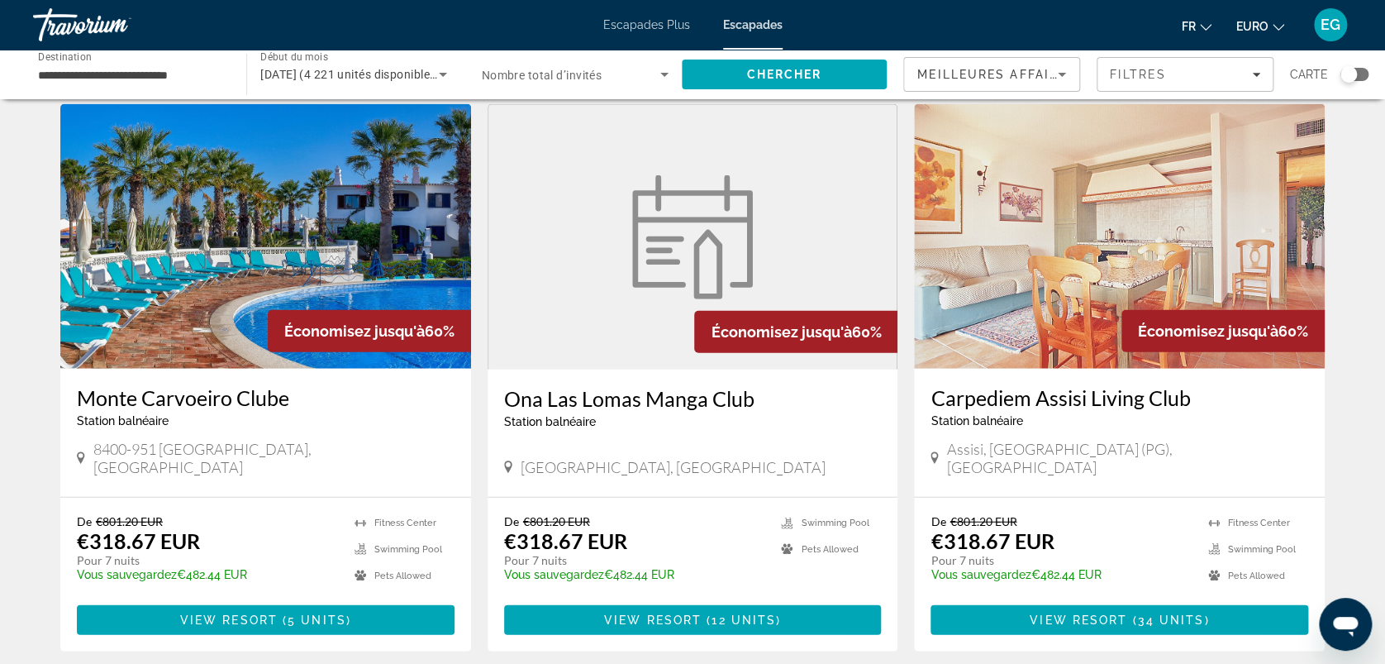
scroll to position [2060, 0]
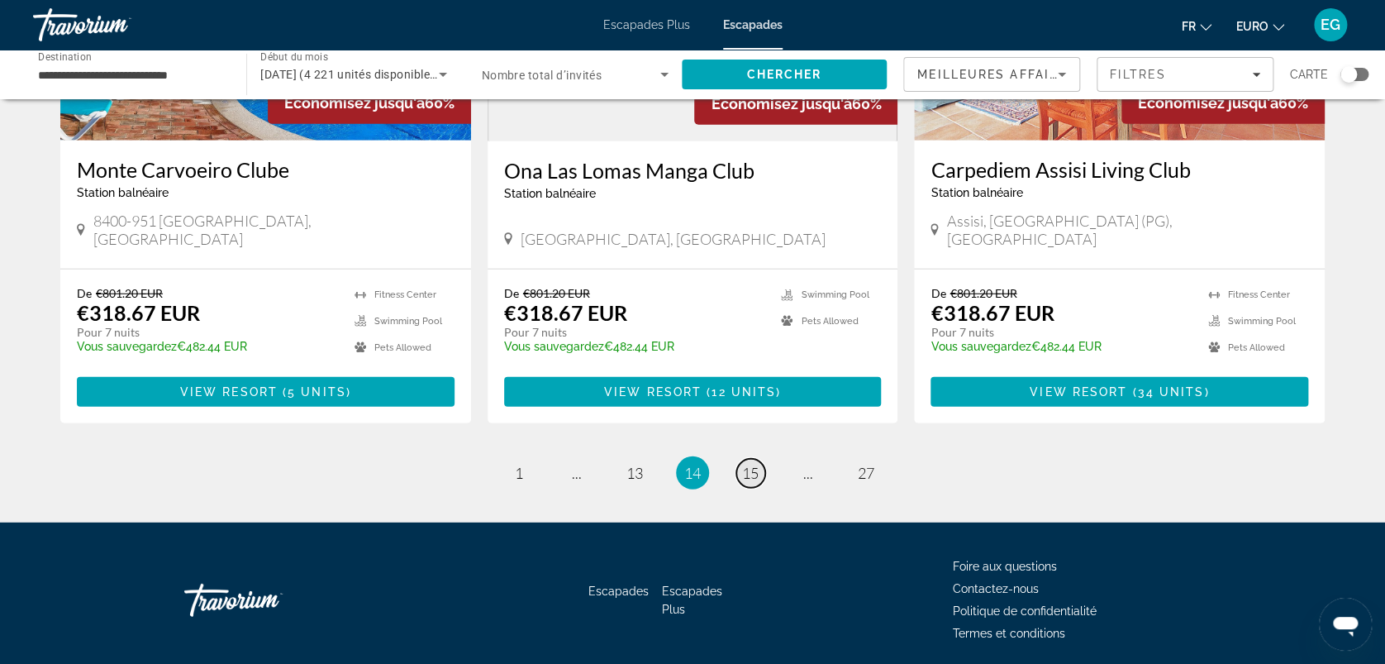
click at [749, 464] on span "15" at bounding box center [750, 473] width 17 height 18
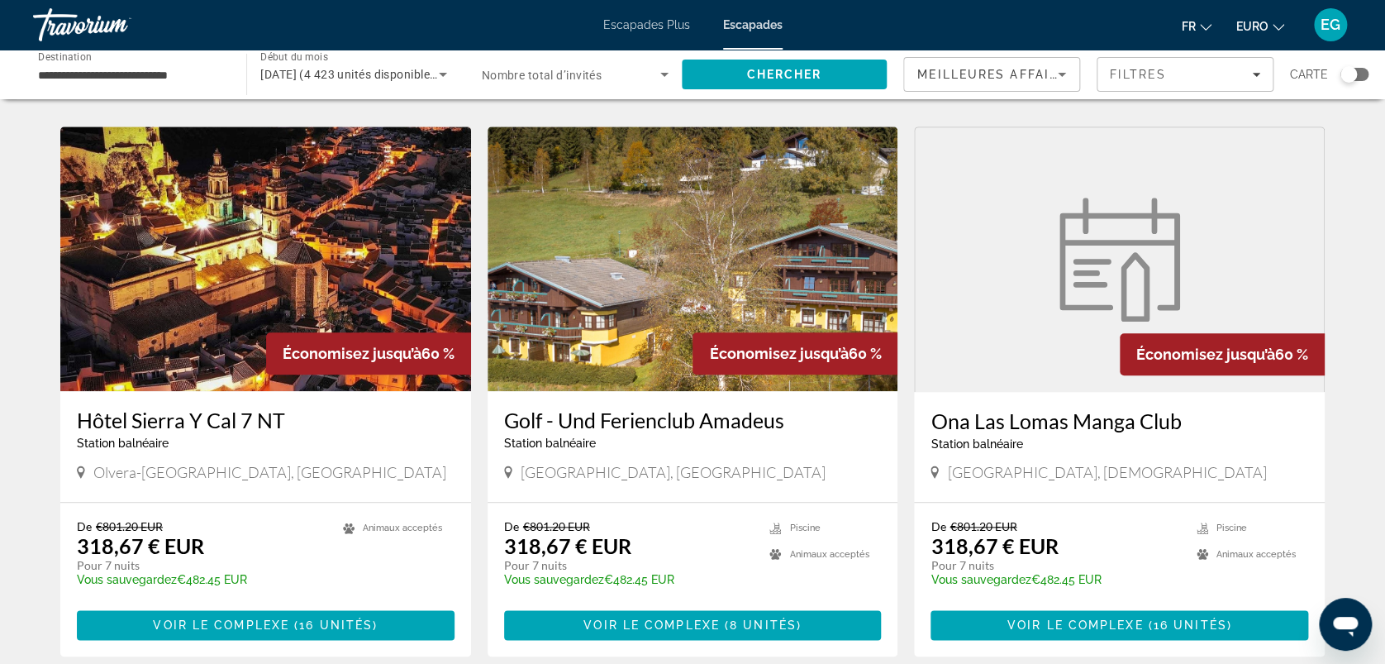
scroll to position [608, 0]
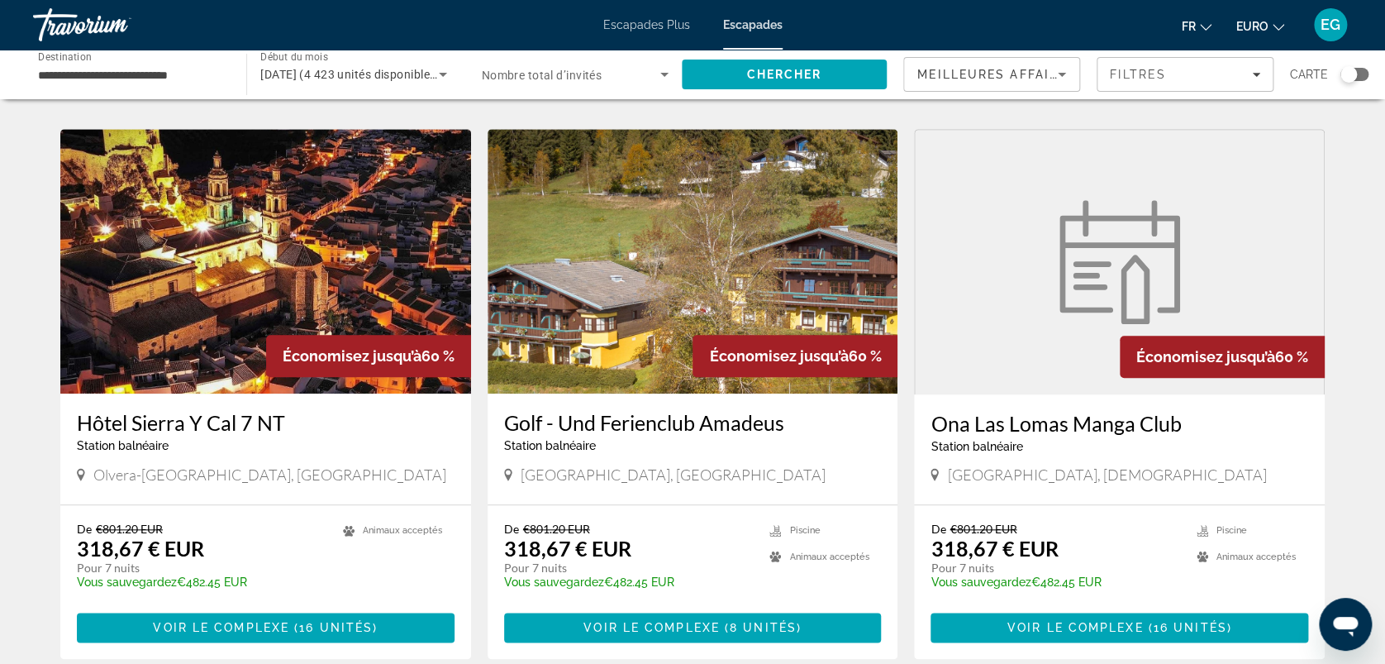
click at [380, 278] on img "Contenu principal" at bounding box center [265, 261] width 411 height 265
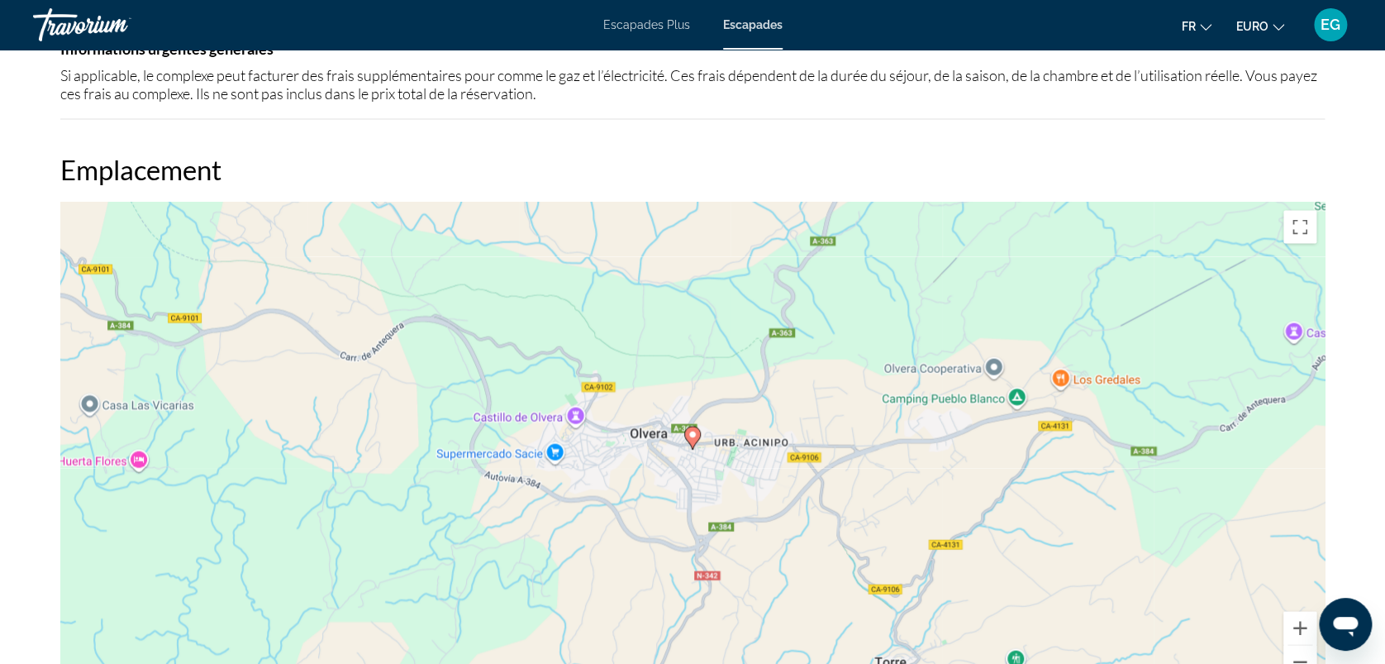
scroll to position [1638, 0]
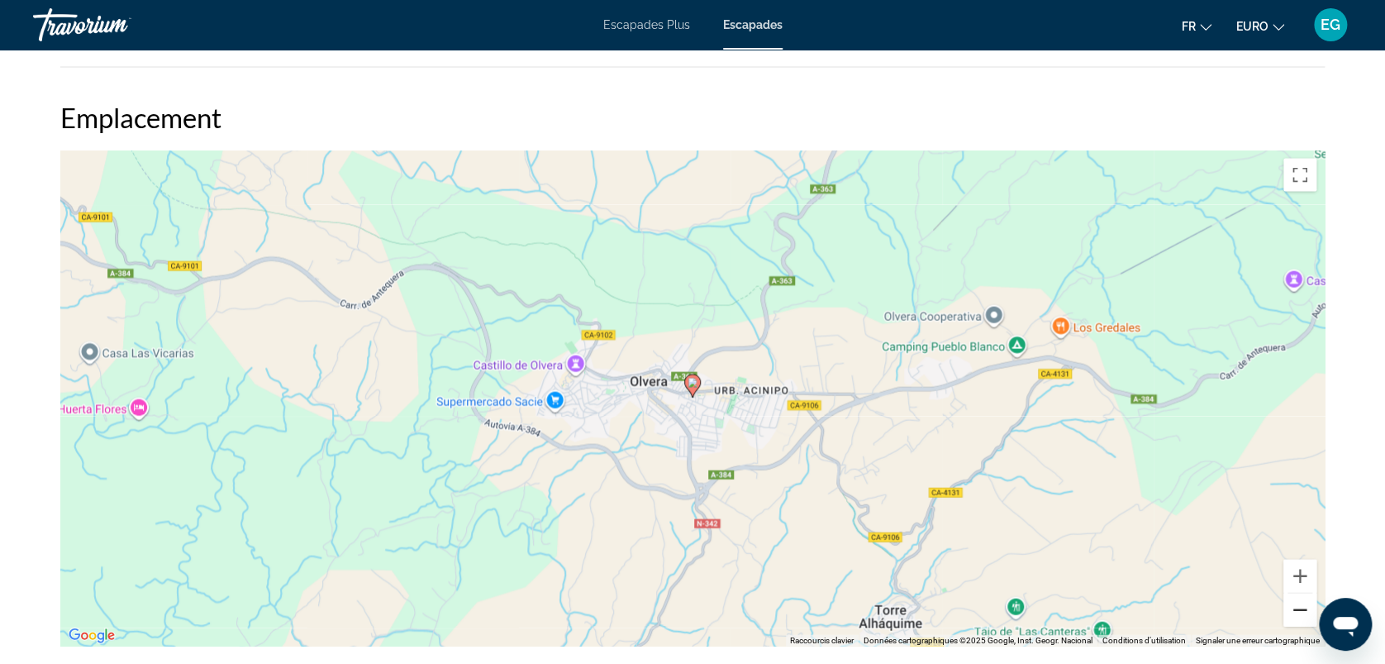
click at [1299, 603] on button "Zoom arrière" at bounding box center [1300, 609] width 33 height 33
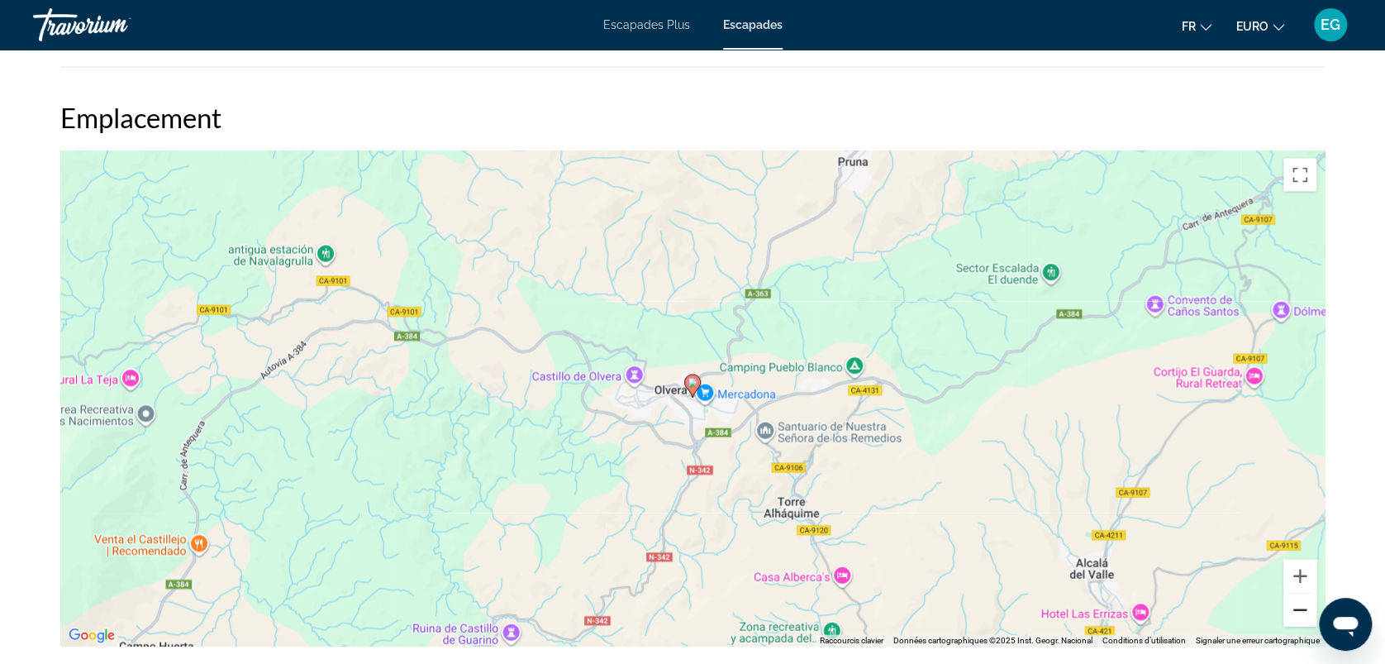
click at [1299, 603] on button "Zoom arrière" at bounding box center [1300, 609] width 33 height 33
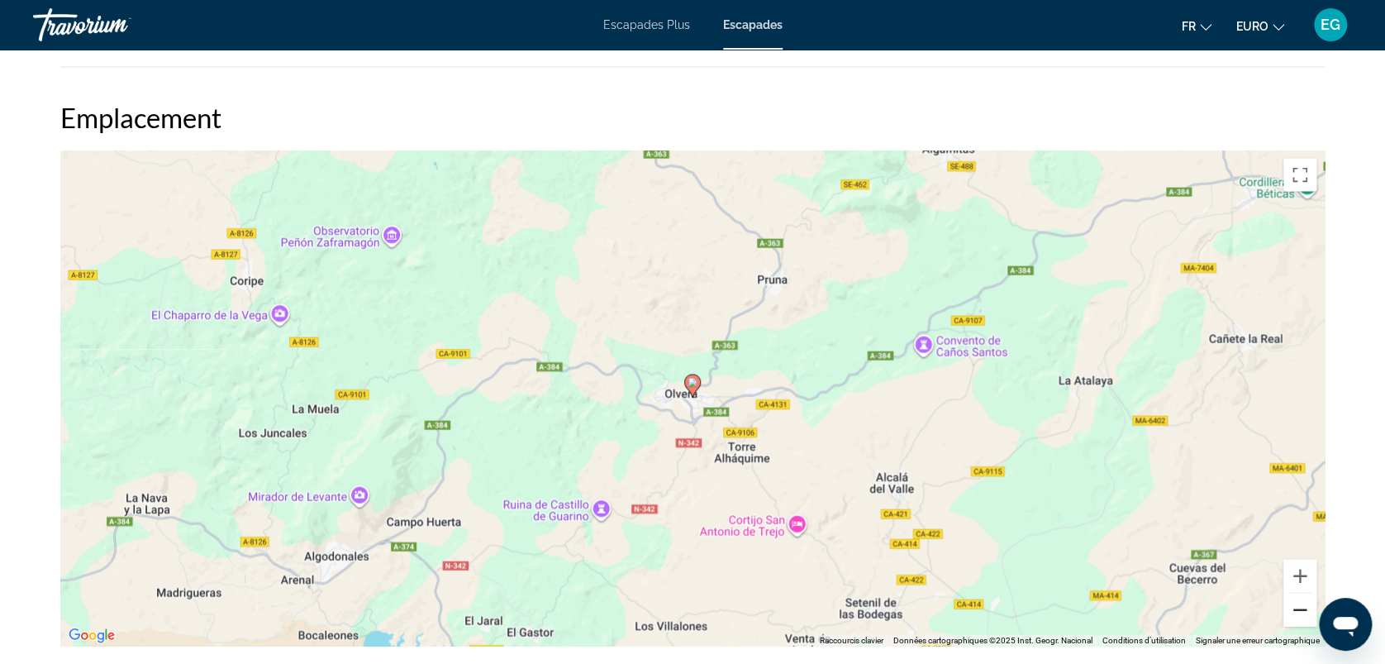
click at [1299, 603] on button "Zoom arrière" at bounding box center [1300, 609] width 33 height 33
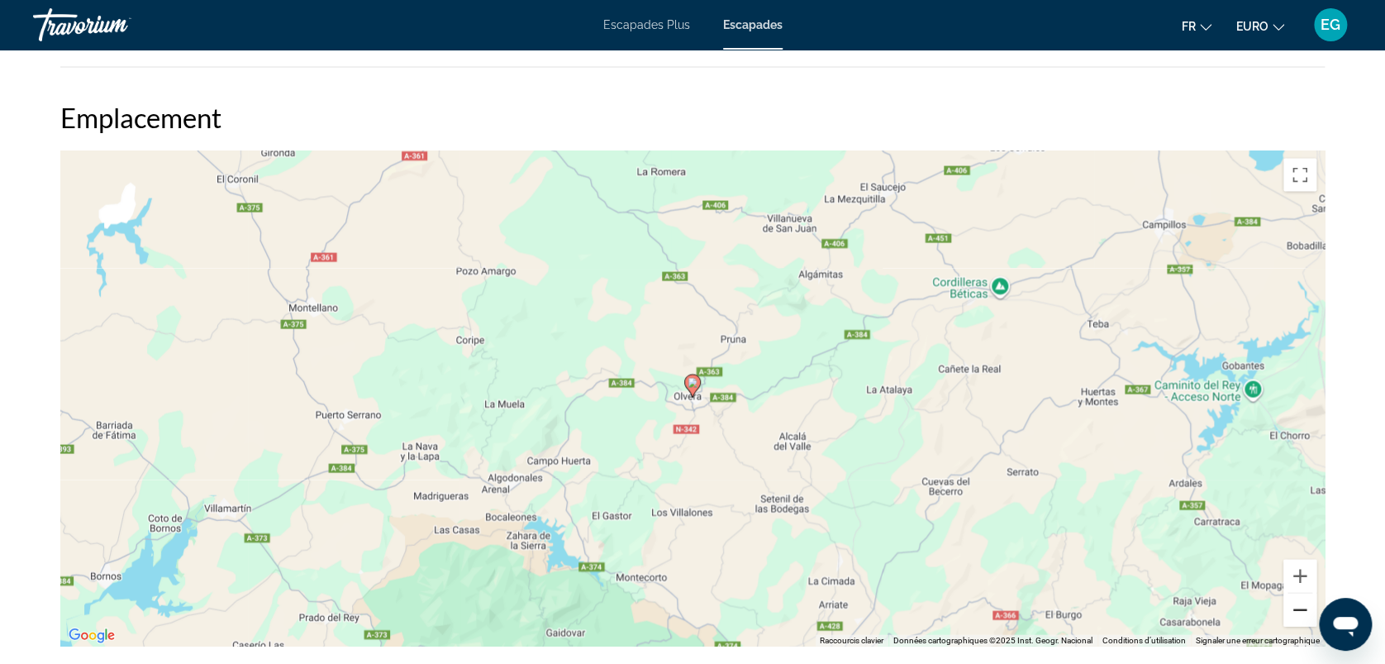
click at [1299, 603] on button "Zoom arrière" at bounding box center [1300, 609] width 33 height 33
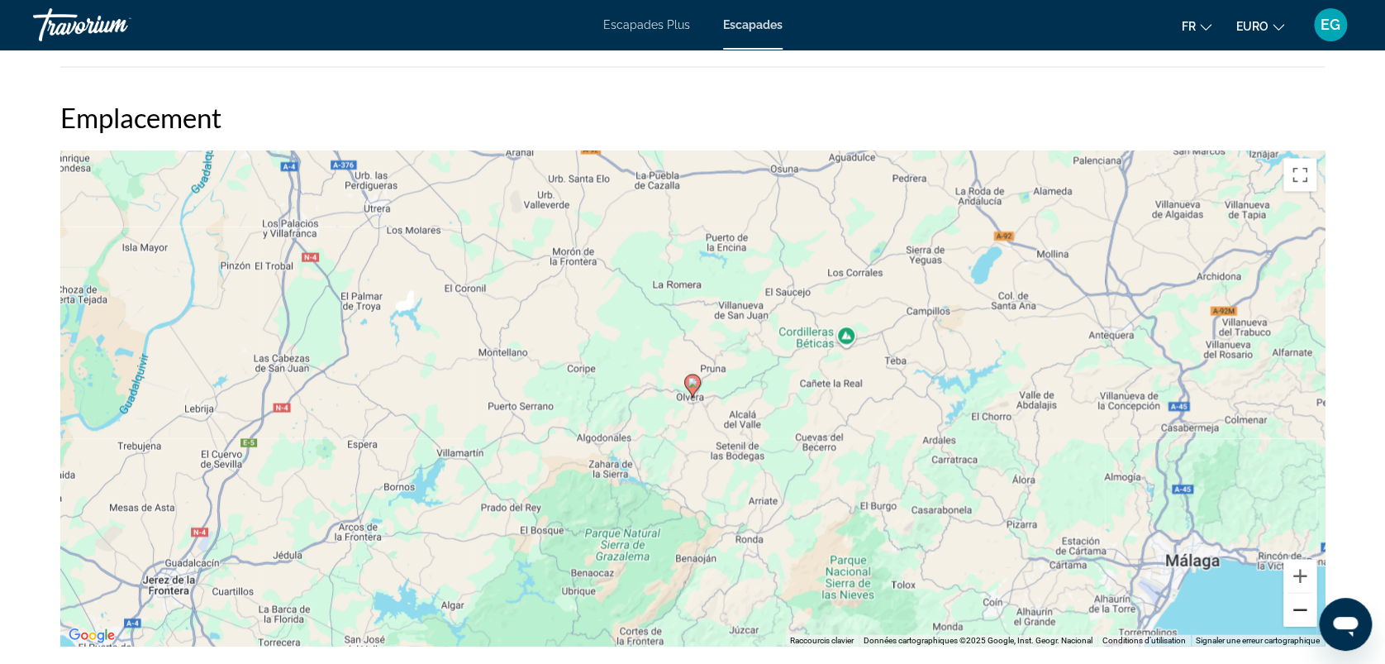
click at [1299, 603] on button "Zoom arrière" at bounding box center [1300, 609] width 33 height 33
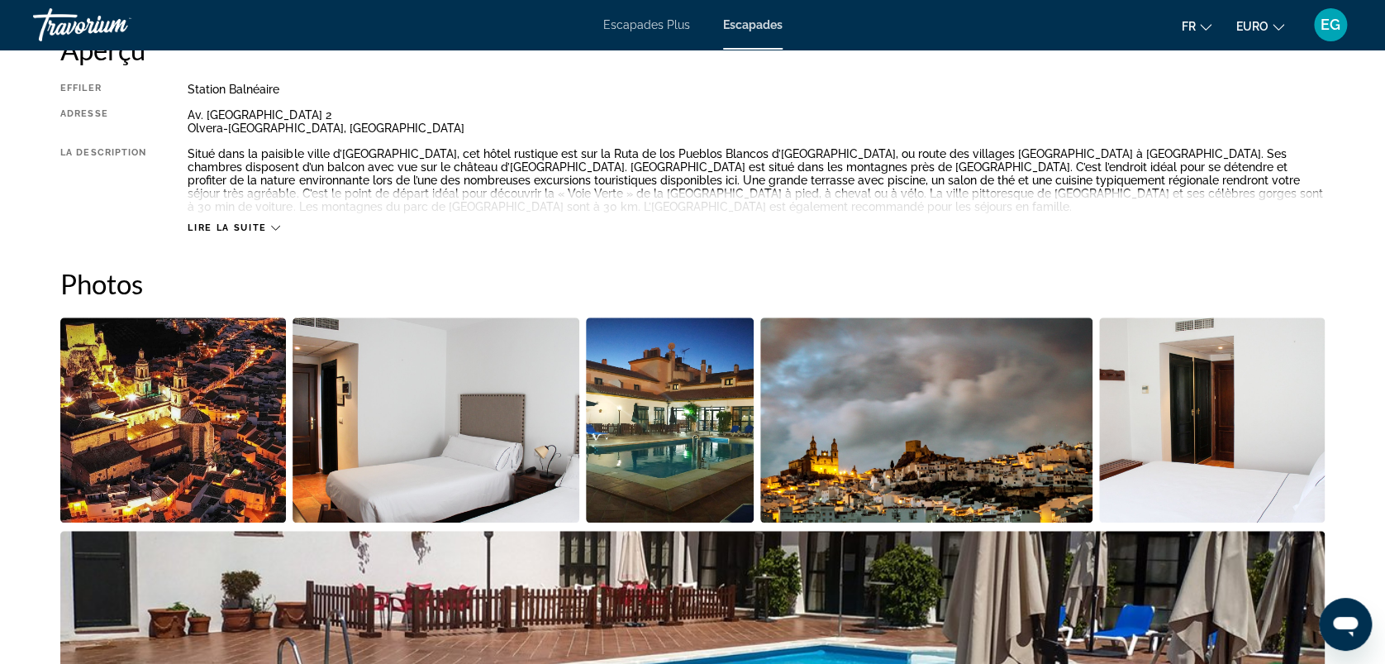
scroll to position [667, 0]
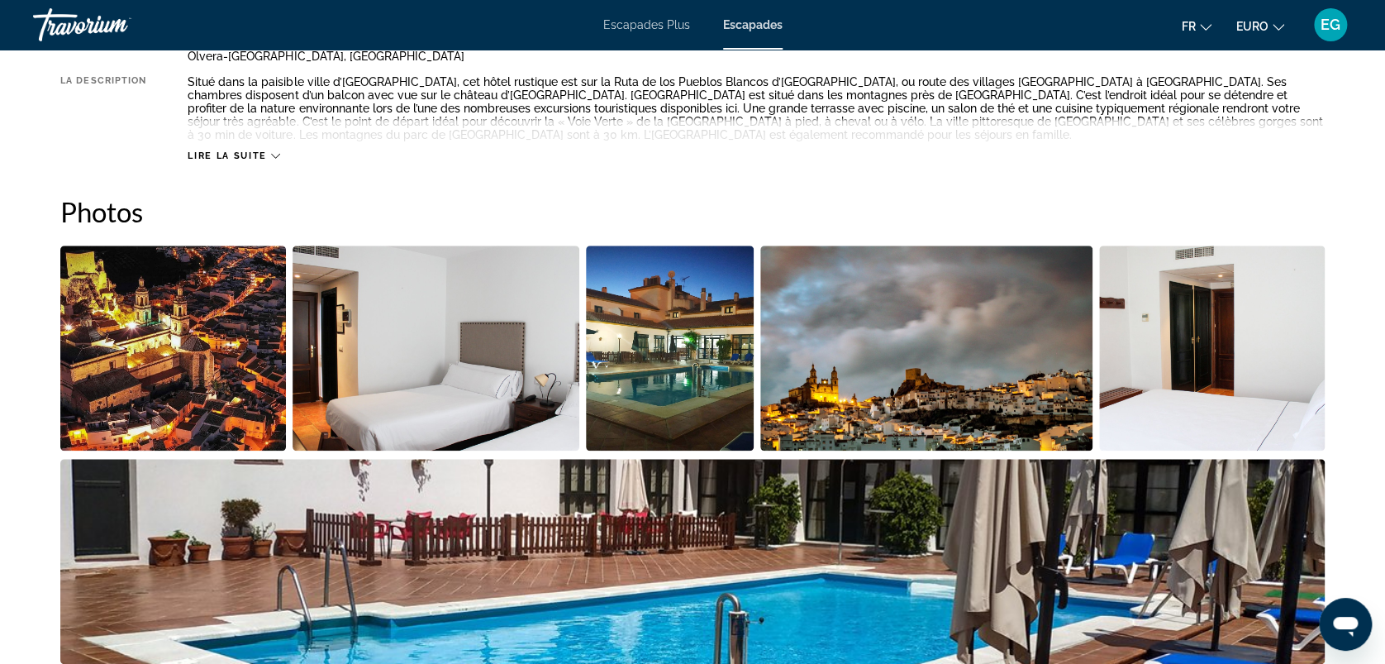
click at [638, 385] on img "Ouvrir le curseur d’image en plein écran" at bounding box center [670, 347] width 168 height 205
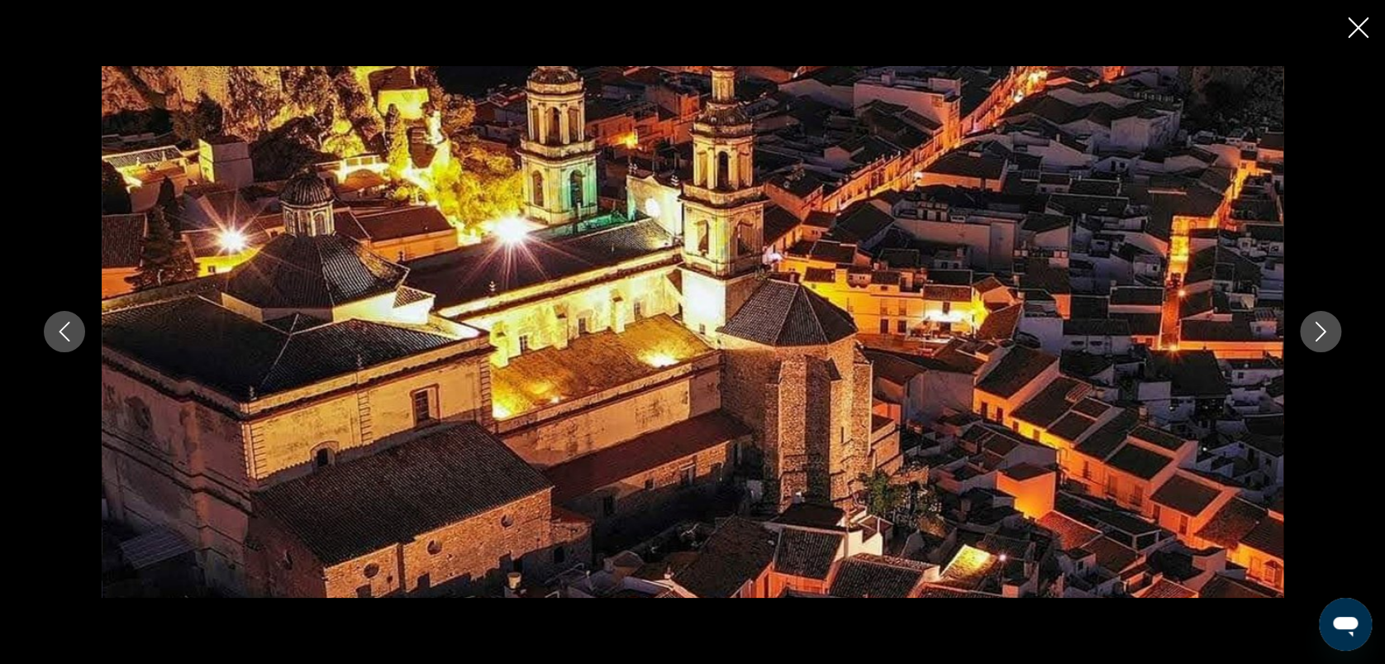
click at [1323, 337] on icon "Image suivante" at bounding box center [1321, 332] width 20 height 20
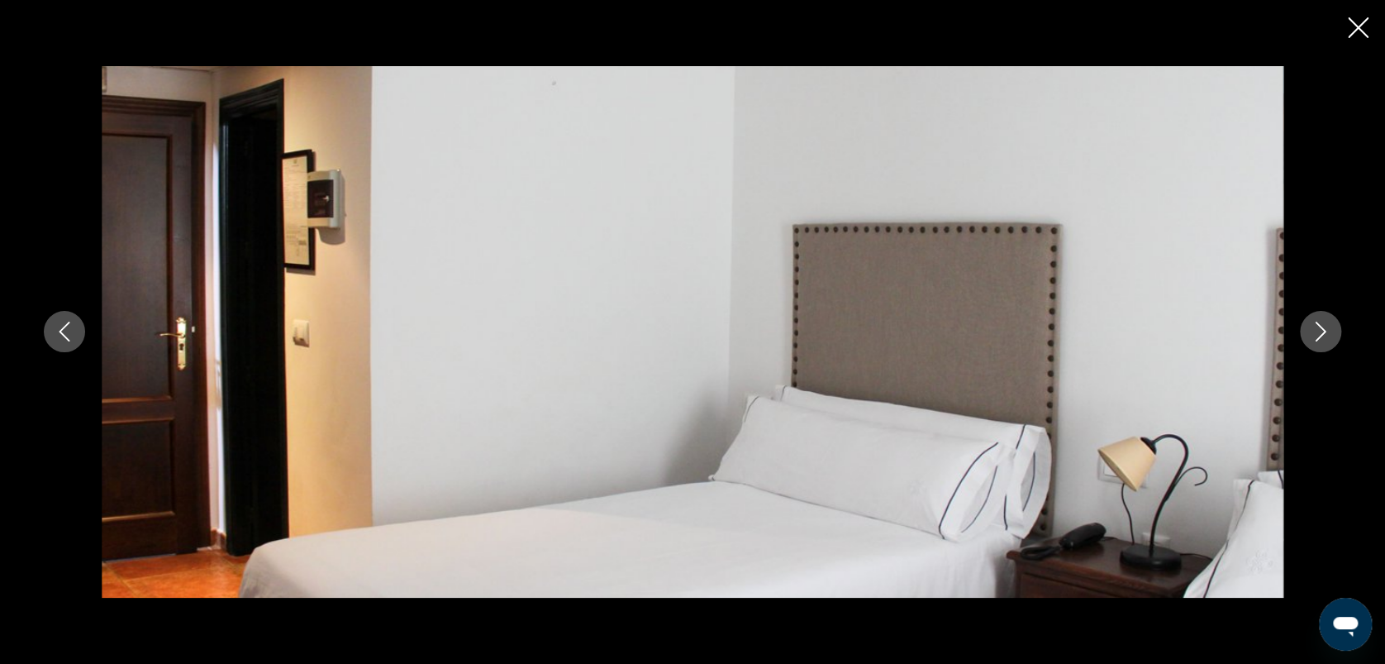
click at [1323, 337] on icon "Image suivante" at bounding box center [1321, 332] width 20 height 20
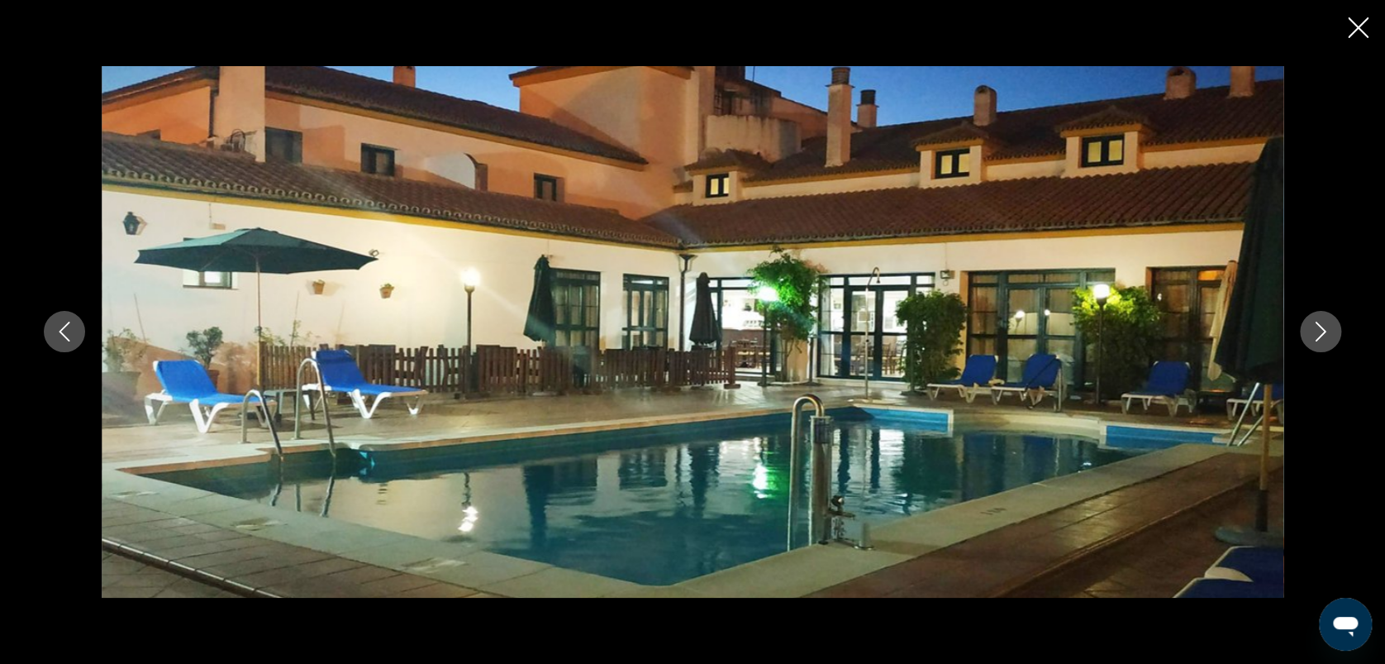
click at [1323, 337] on icon "Image suivante" at bounding box center [1321, 332] width 20 height 20
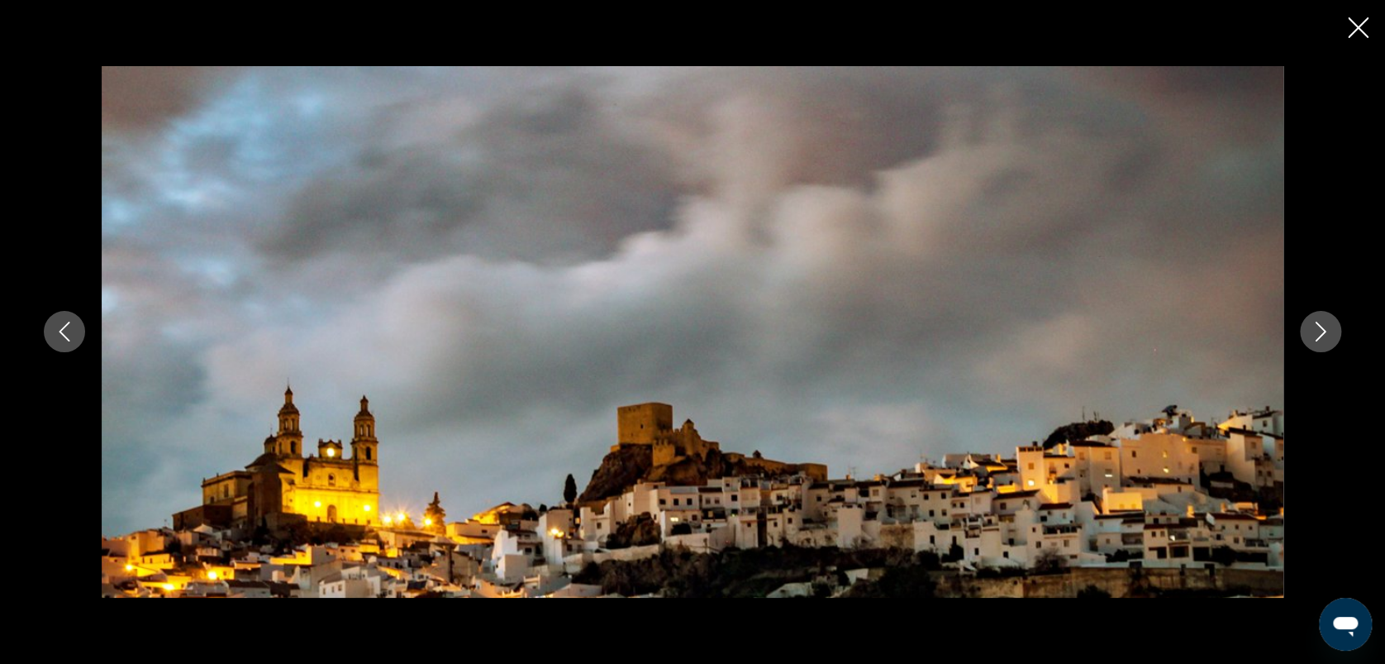
click at [1323, 337] on icon "Image suivante" at bounding box center [1321, 332] width 20 height 20
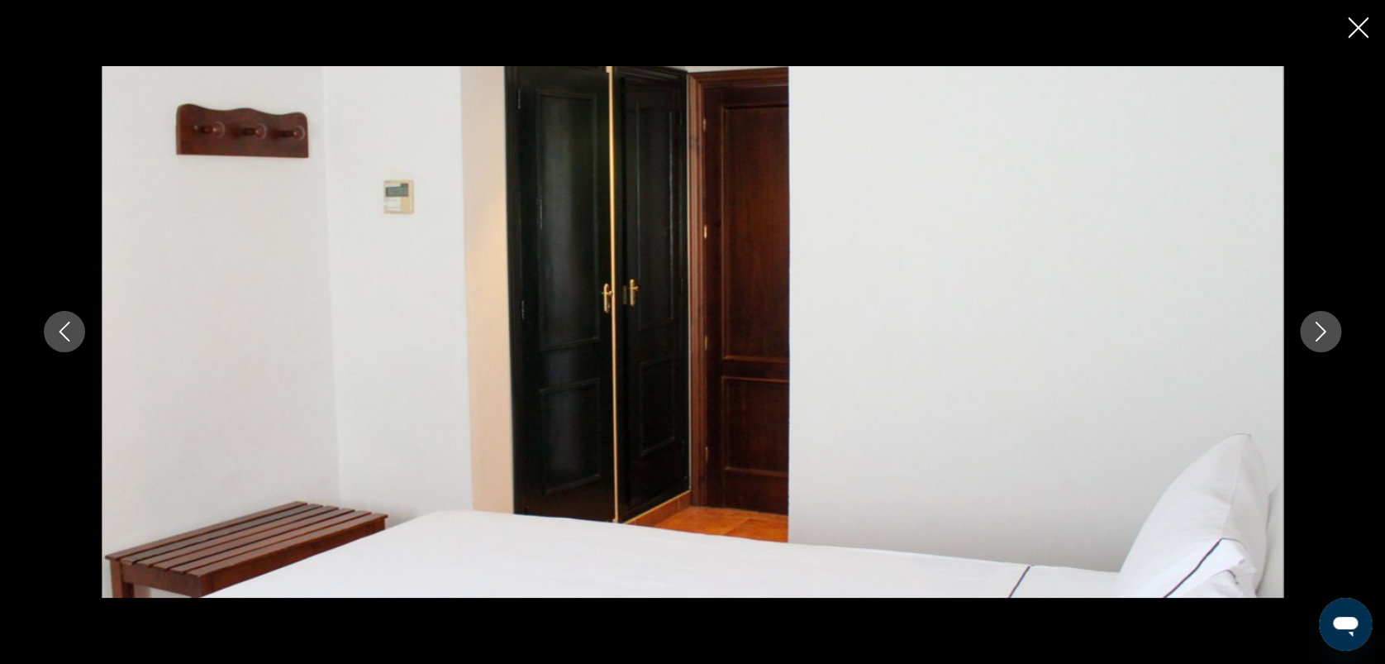
click at [1323, 337] on icon "Image suivante" at bounding box center [1321, 332] width 20 height 20
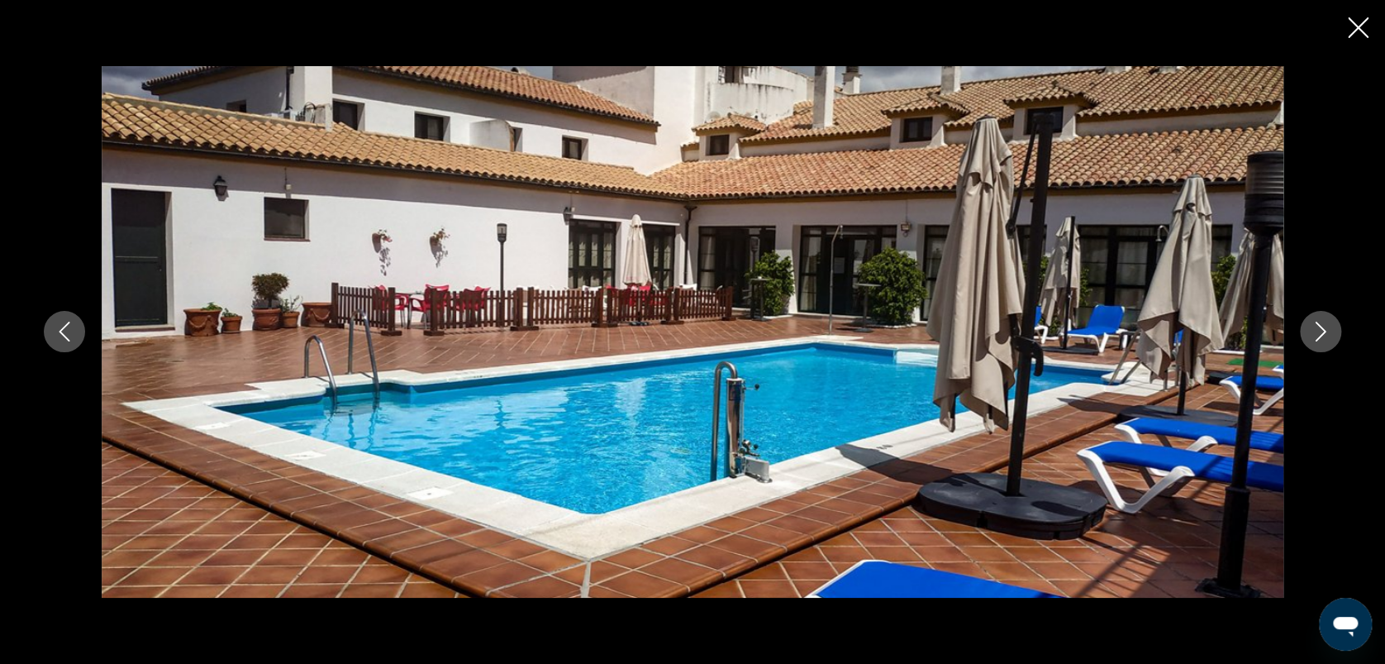
click at [1323, 337] on icon "Image suivante" at bounding box center [1321, 332] width 20 height 20
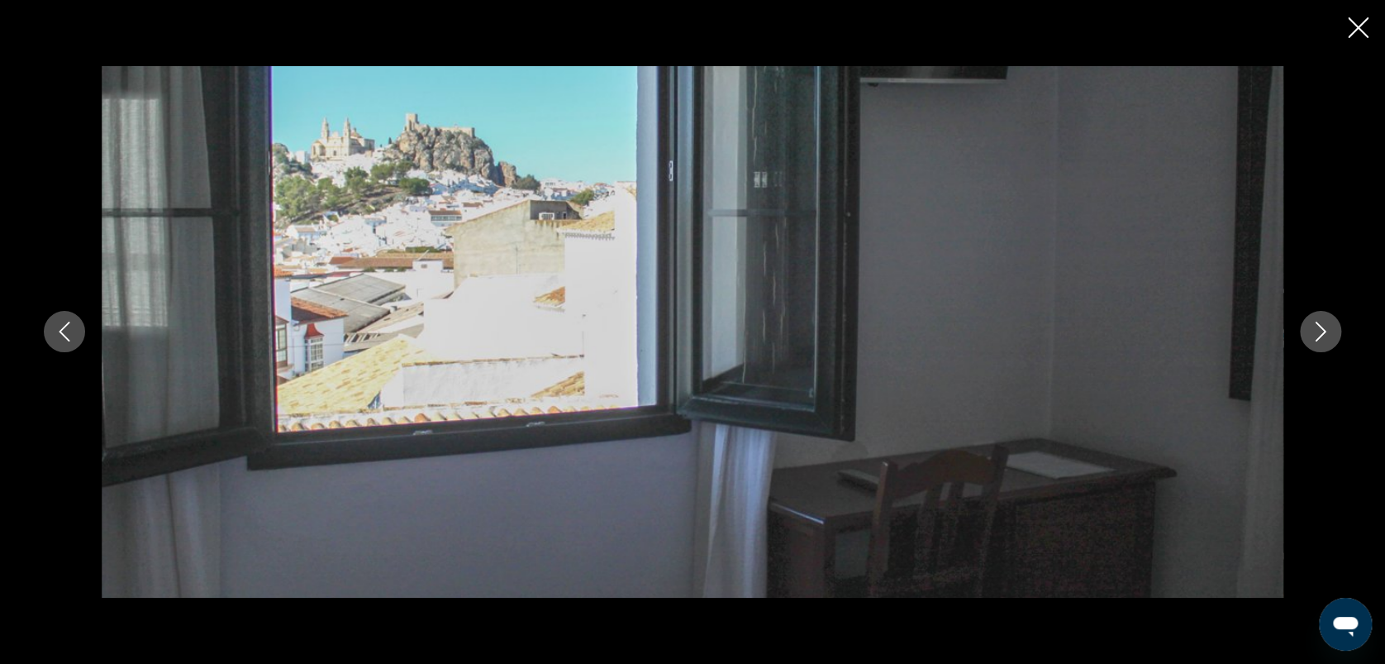
click at [1323, 337] on icon "Image suivante" at bounding box center [1321, 332] width 20 height 20
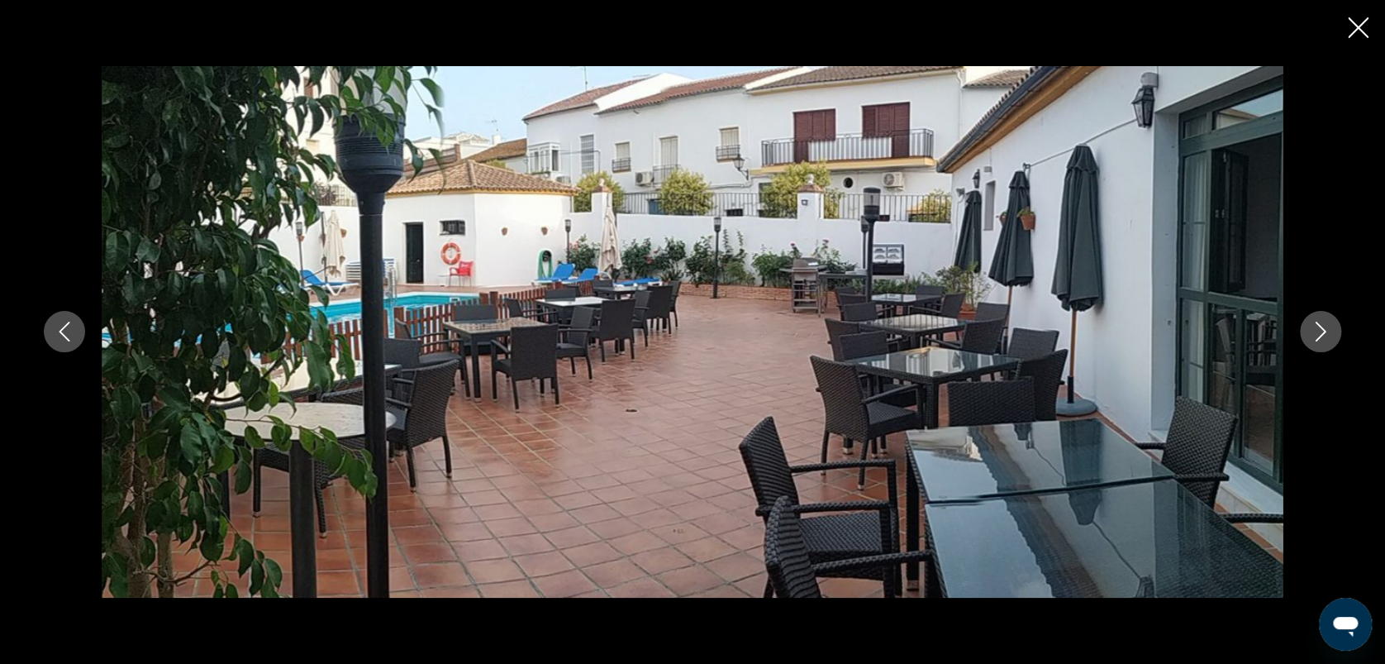
click at [1323, 337] on icon "Image suivante" at bounding box center [1321, 332] width 20 height 20
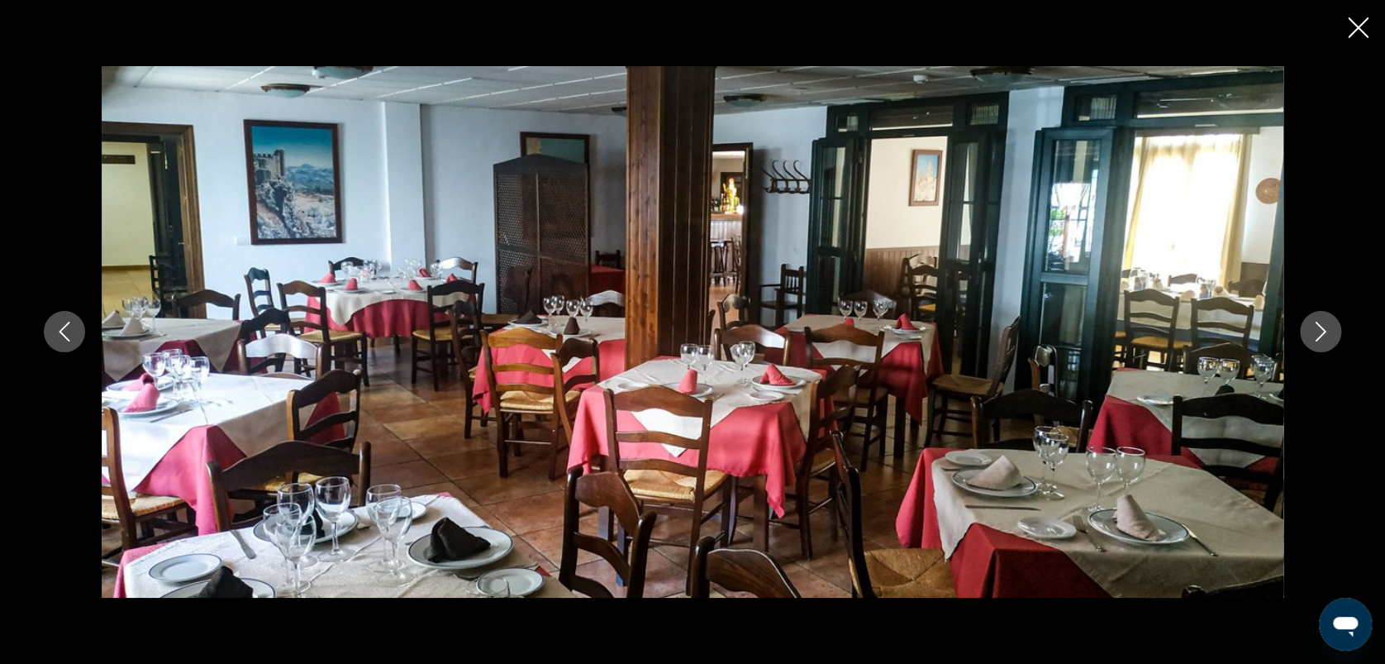
click at [1323, 337] on icon "Image suivante" at bounding box center [1321, 332] width 20 height 20
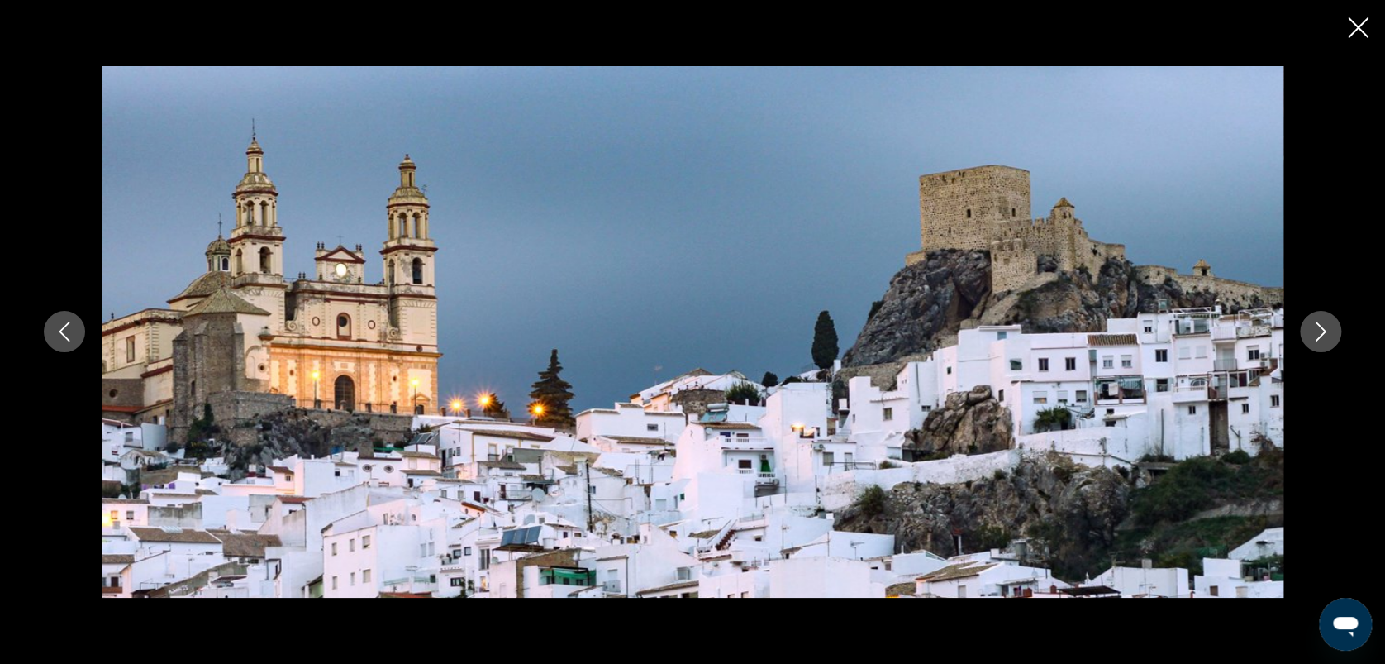
click at [1323, 337] on icon "Image suivante" at bounding box center [1321, 332] width 20 height 20
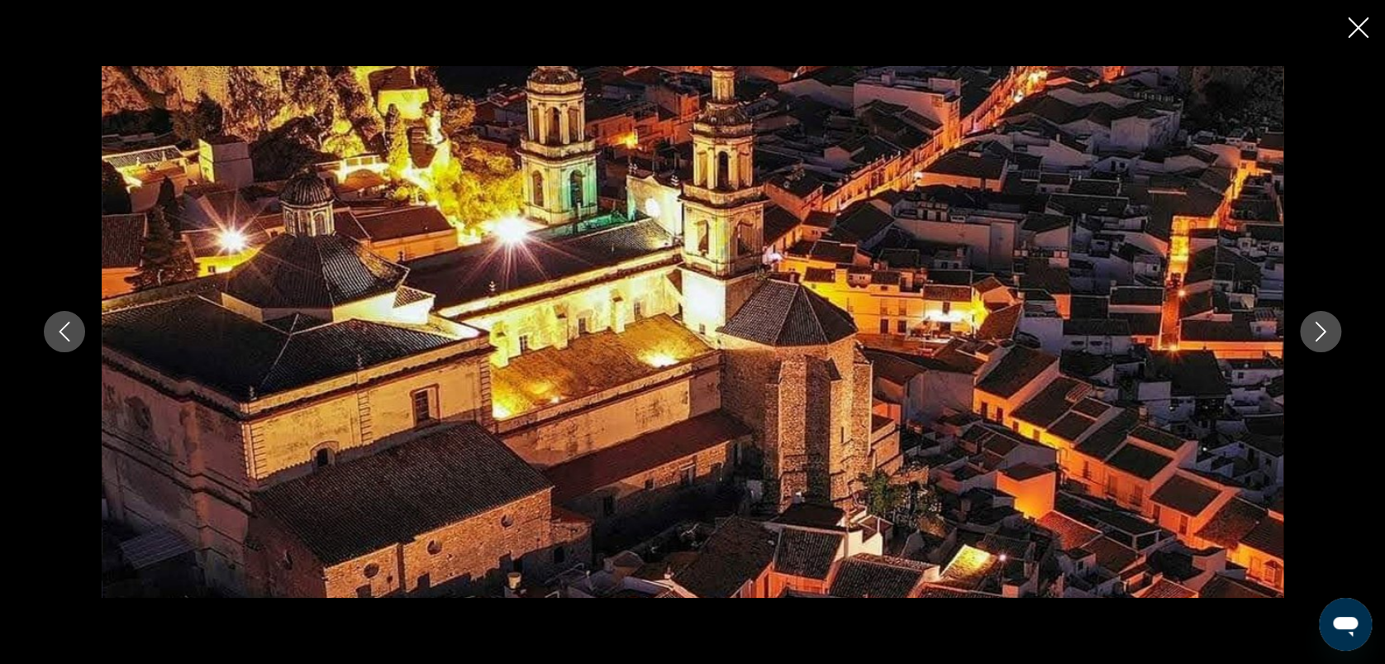
click at [1323, 337] on icon "Image suivante" at bounding box center [1321, 332] width 20 height 20
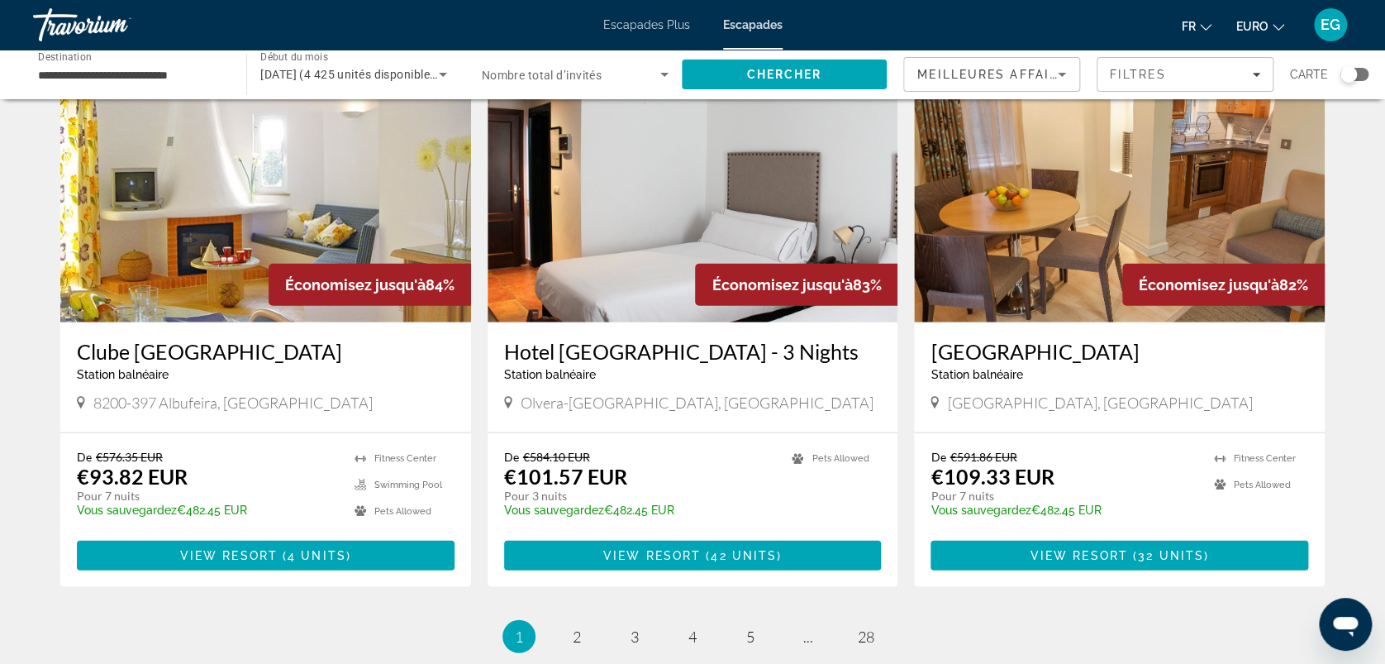
scroll to position [2010, 0]
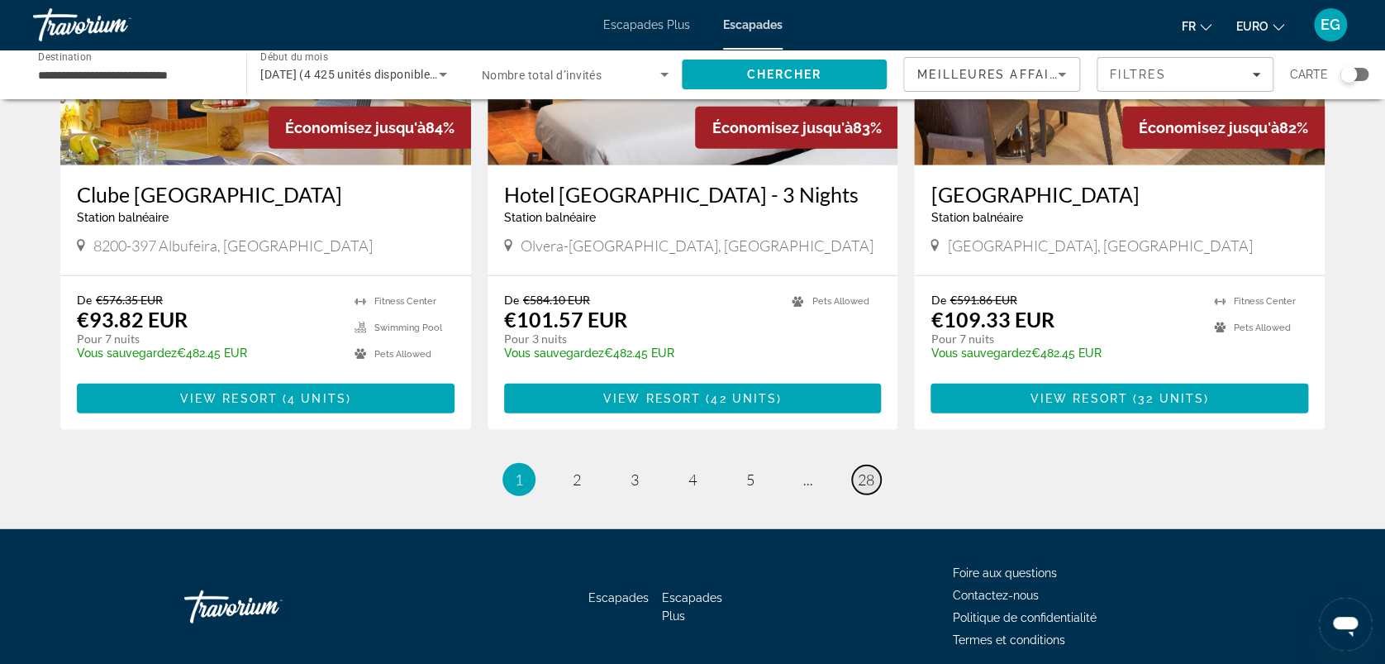
click at [871, 470] on span "28" at bounding box center [866, 479] width 17 height 18
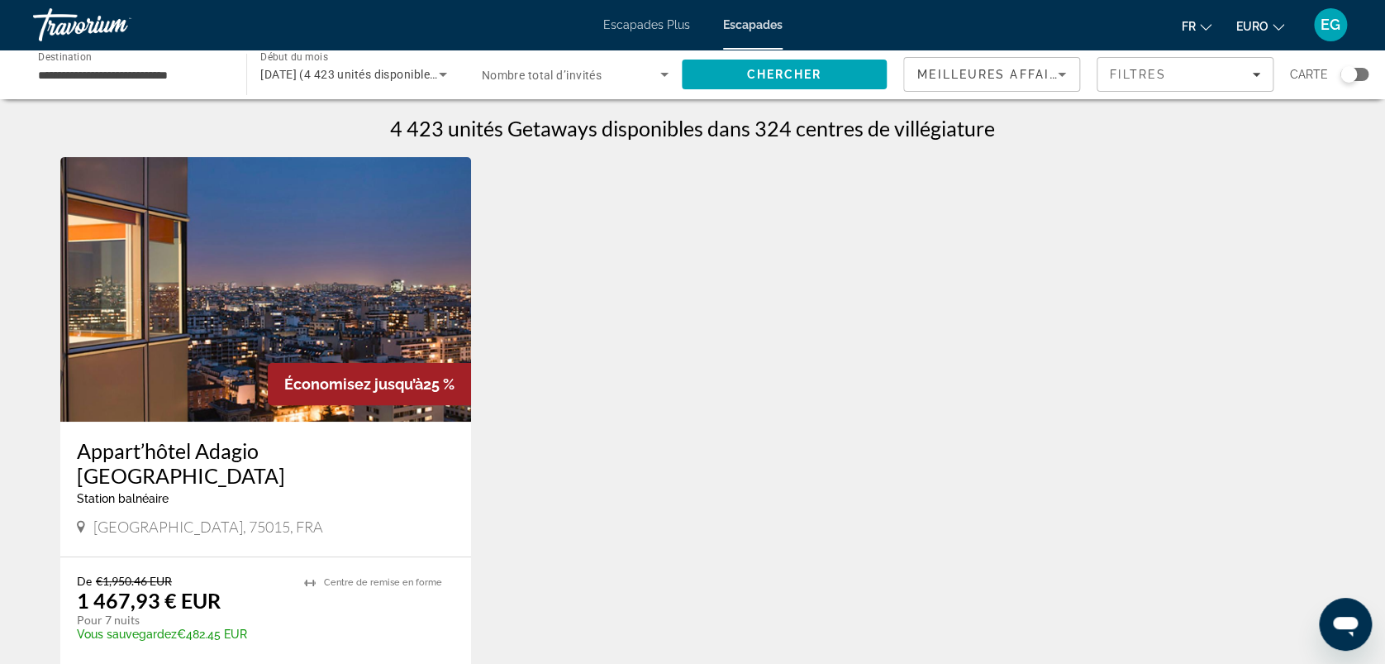
scroll to position [324, 0]
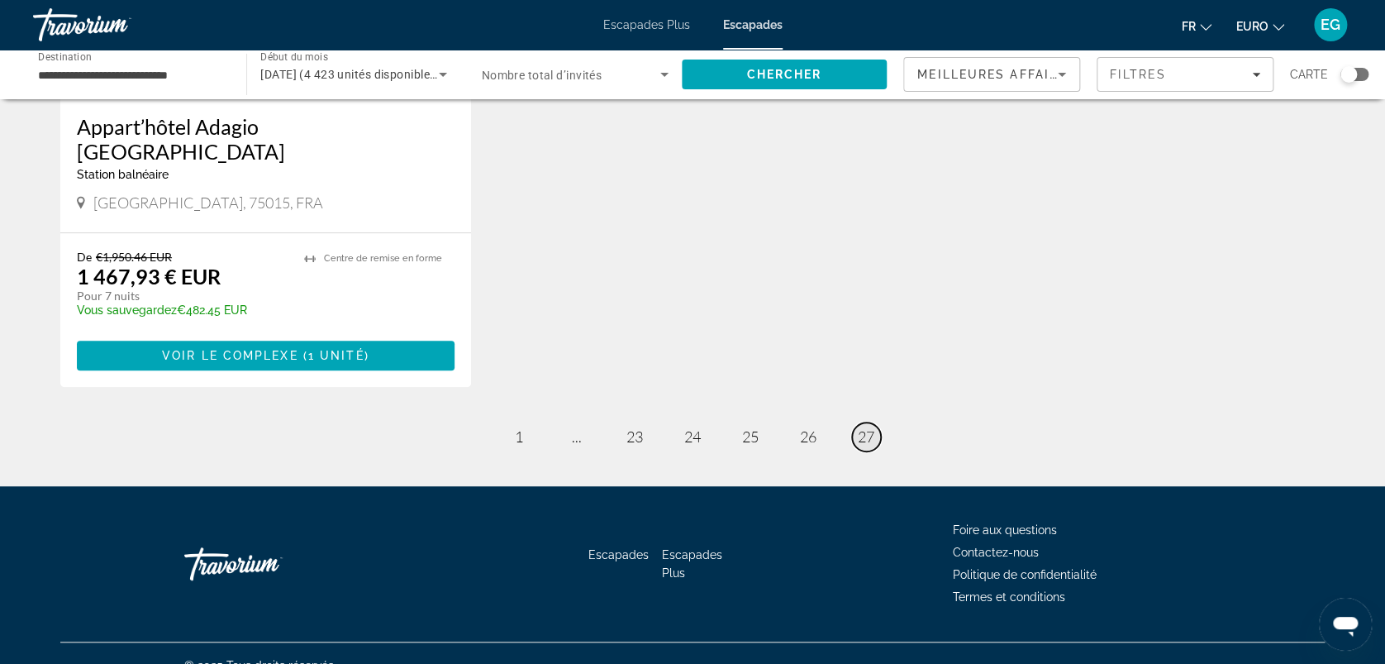
click at [866, 427] on span "27" at bounding box center [866, 436] width 17 height 18
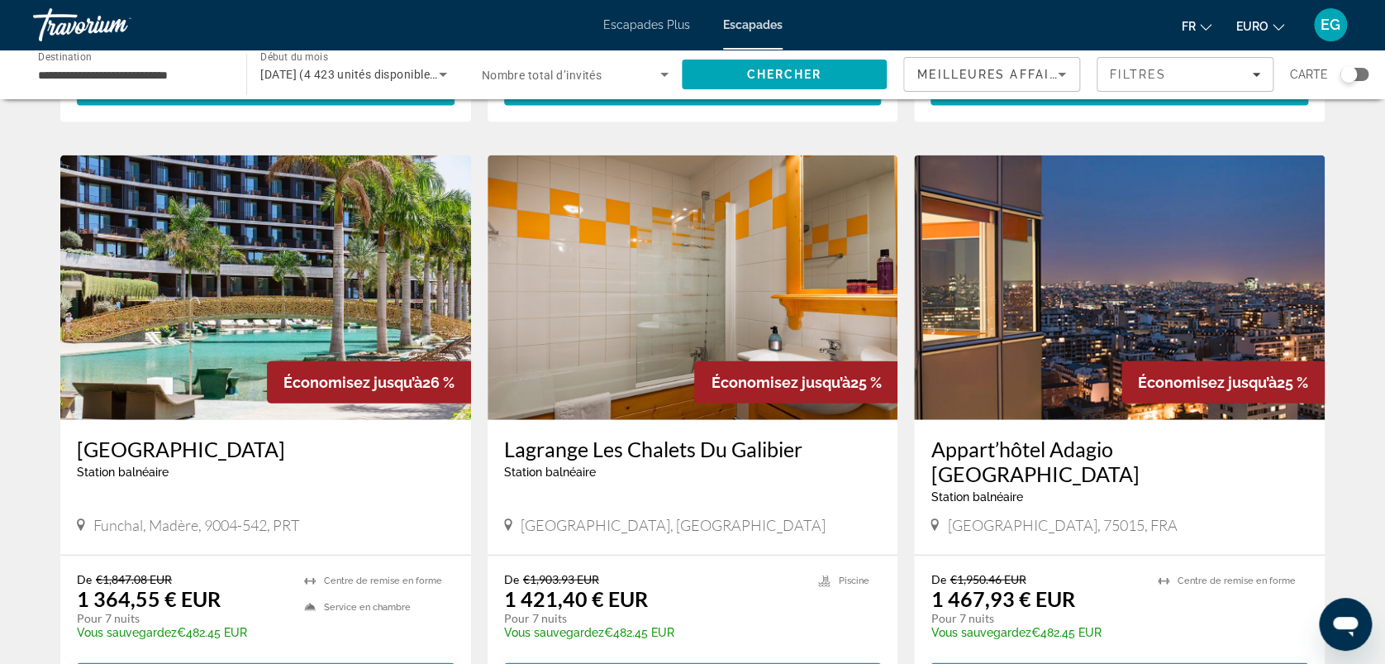
scroll to position [2059, 0]
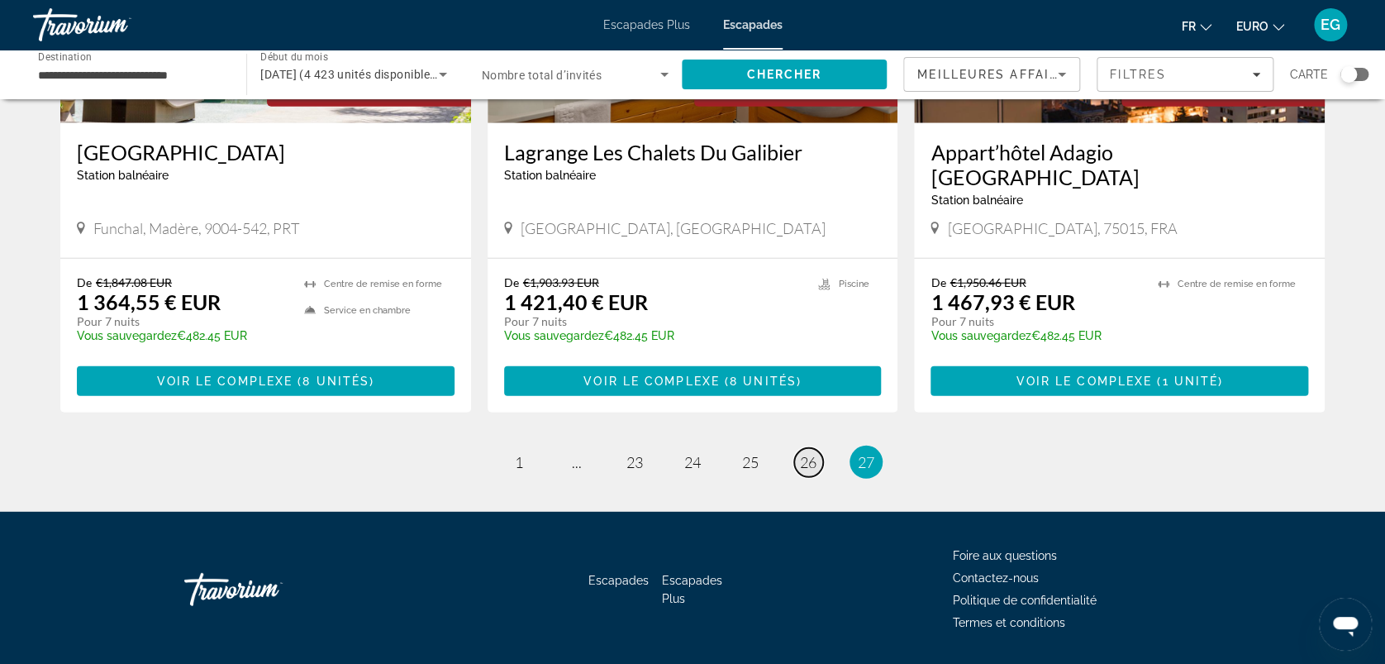
click at [813, 453] on span "26" at bounding box center [808, 462] width 17 height 18
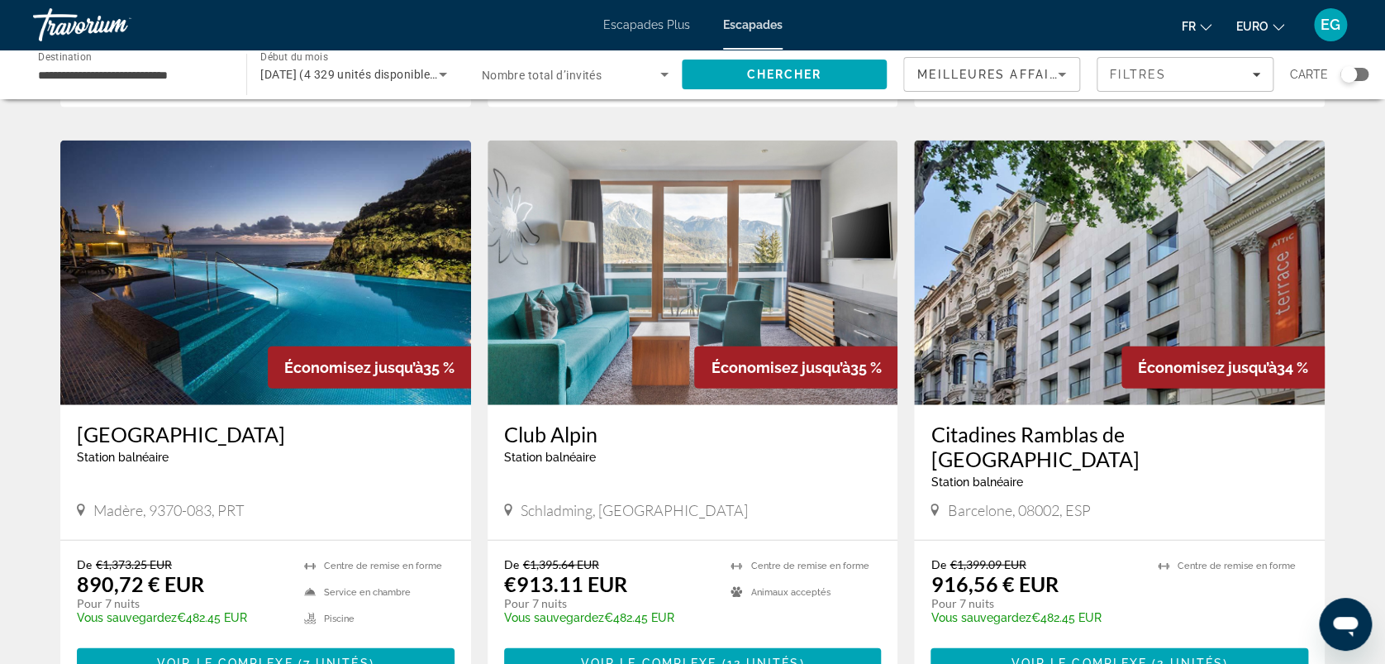
scroll to position [1726, 0]
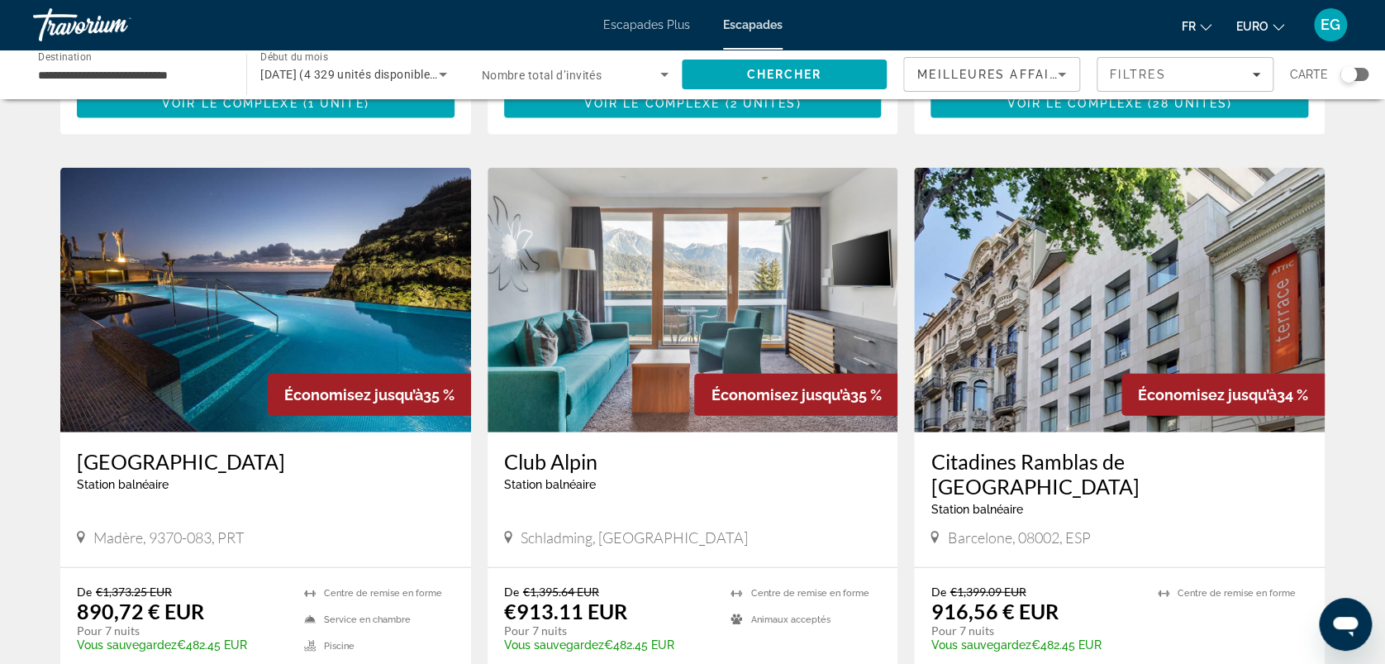
click at [307, 311] on img "Contenu principal" at bounding box center [265, 300] width 411 height 265
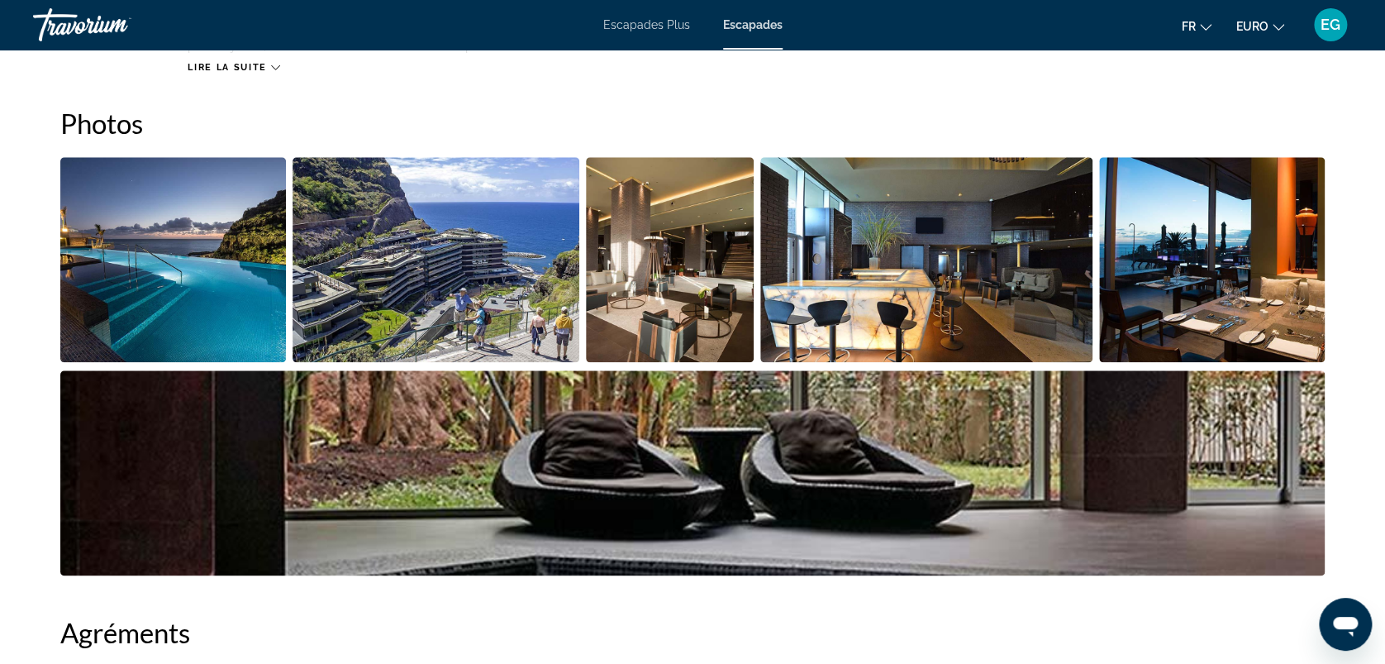
scroll to position [766, 0]
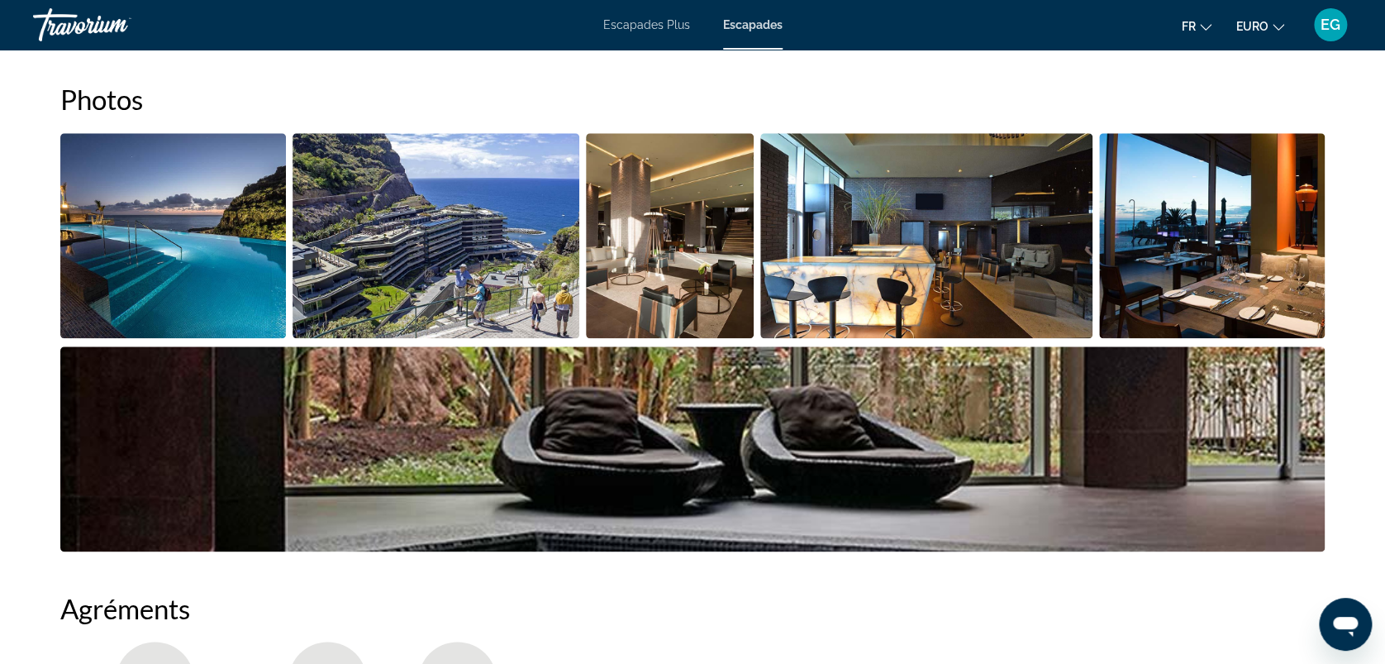
click at [202, 192] on img "Ouvrir le curseur d’image en plein écran" at bounding box center [173, 235] width 226 height 205
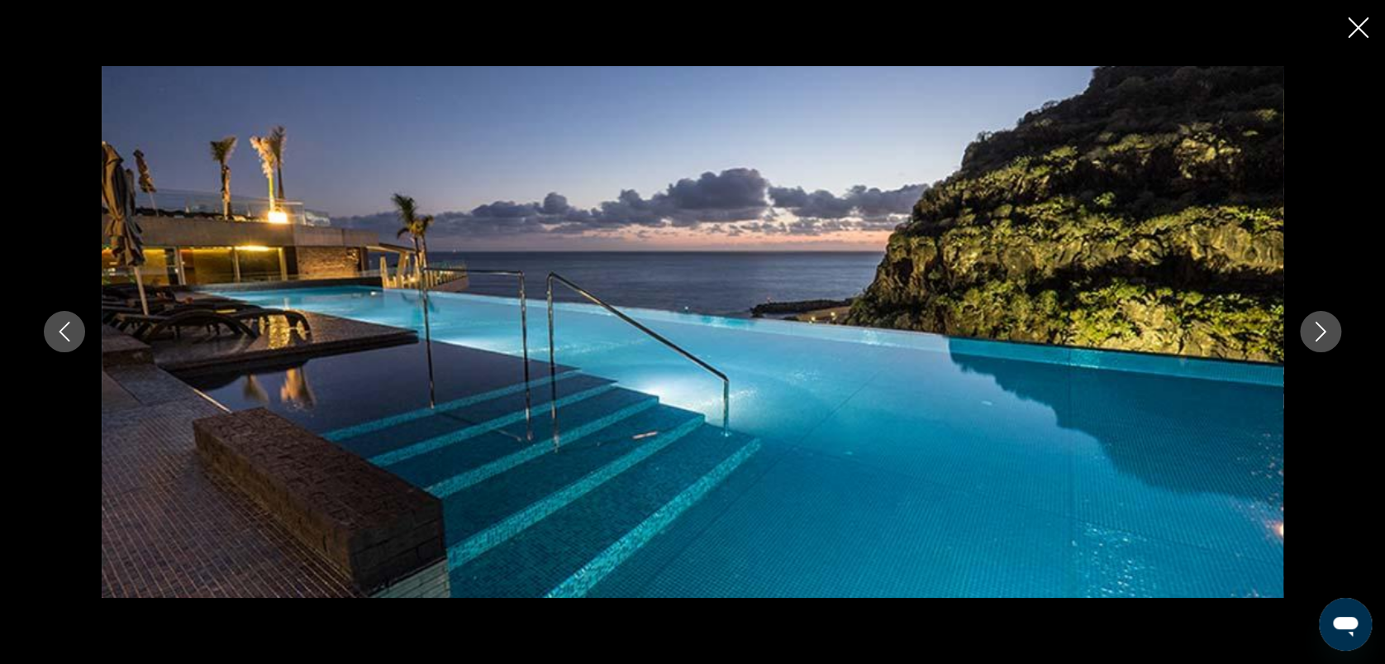
click at [1315, 328] on icon "Image suivante" at bounding box center [1321, 332] width 20 height 20
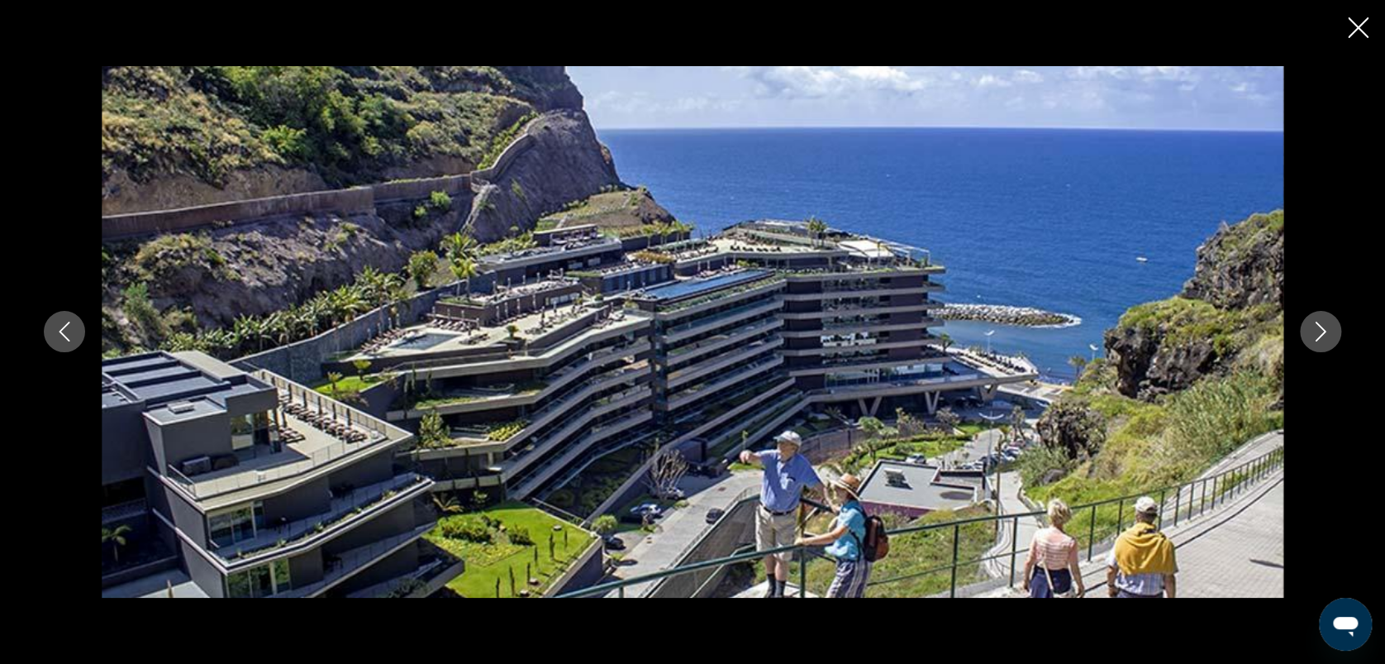
click at [1315, 328] on icon "Image suivante" at bounding box center [1321, 332] width 20 height 20
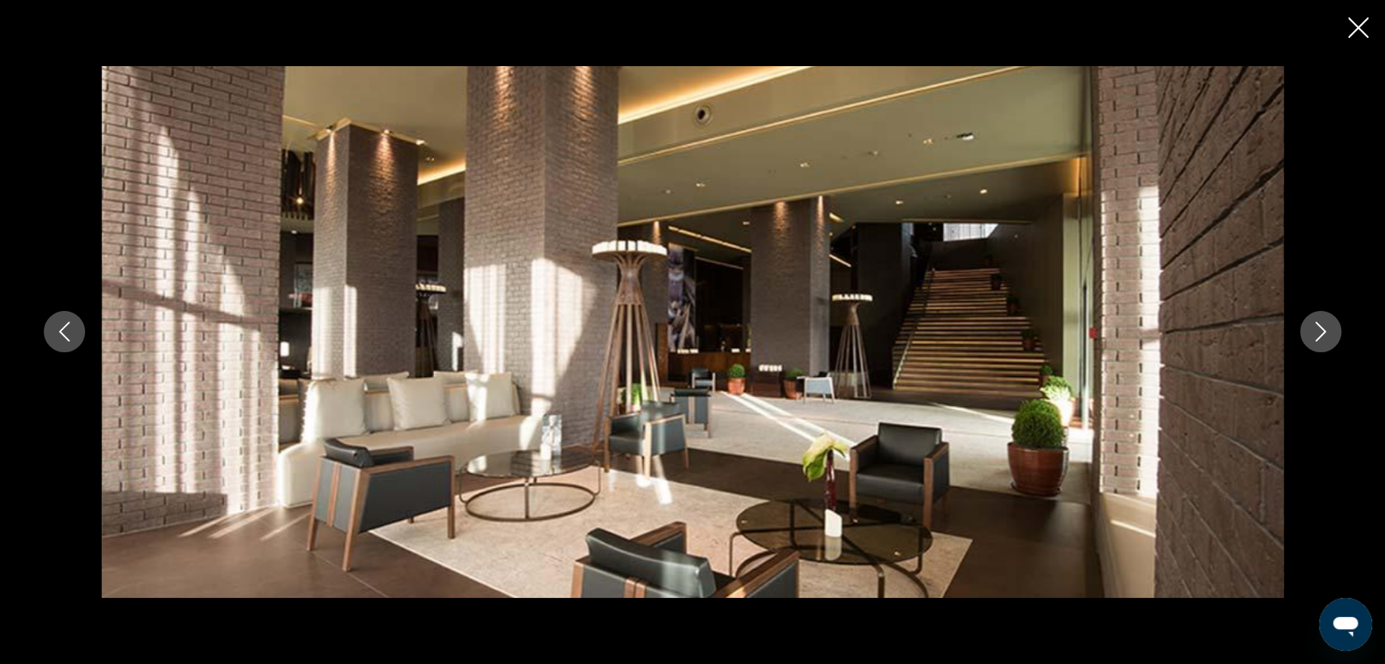
click at [1315, 328] on icon "Image suivante" at bounding box center [1321, 332] width 20 height 20
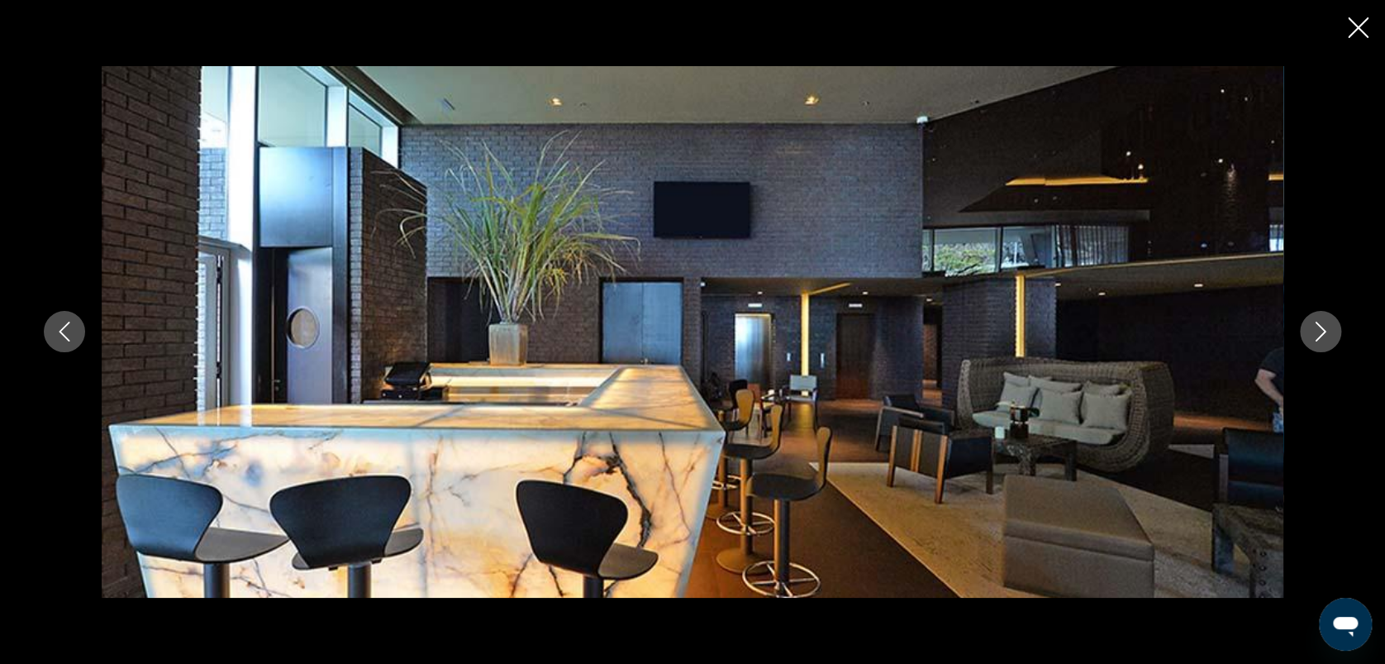
click at [1315, 328] on icon "Image suivante" at bounding box center [1321, 332] width 20 height 20
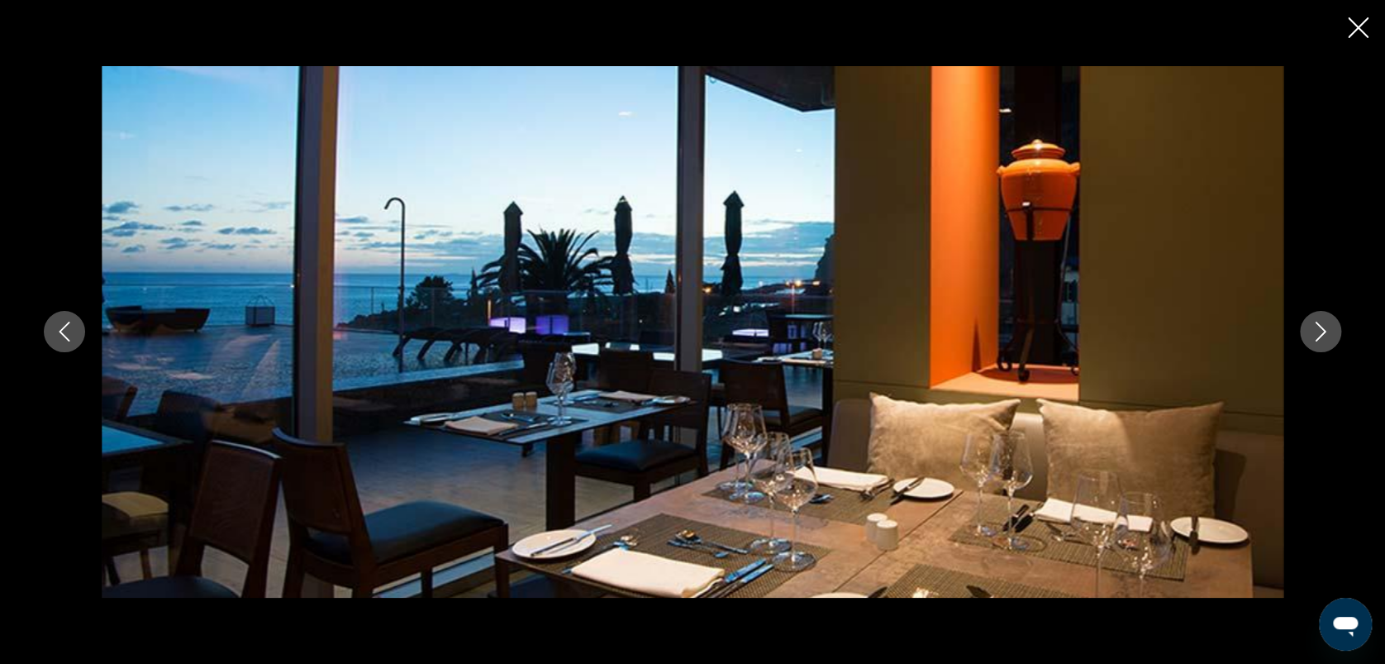
click at [1315, 328] on icon "Image suivante" at bounding box center [1321, 332] width 20 height 20
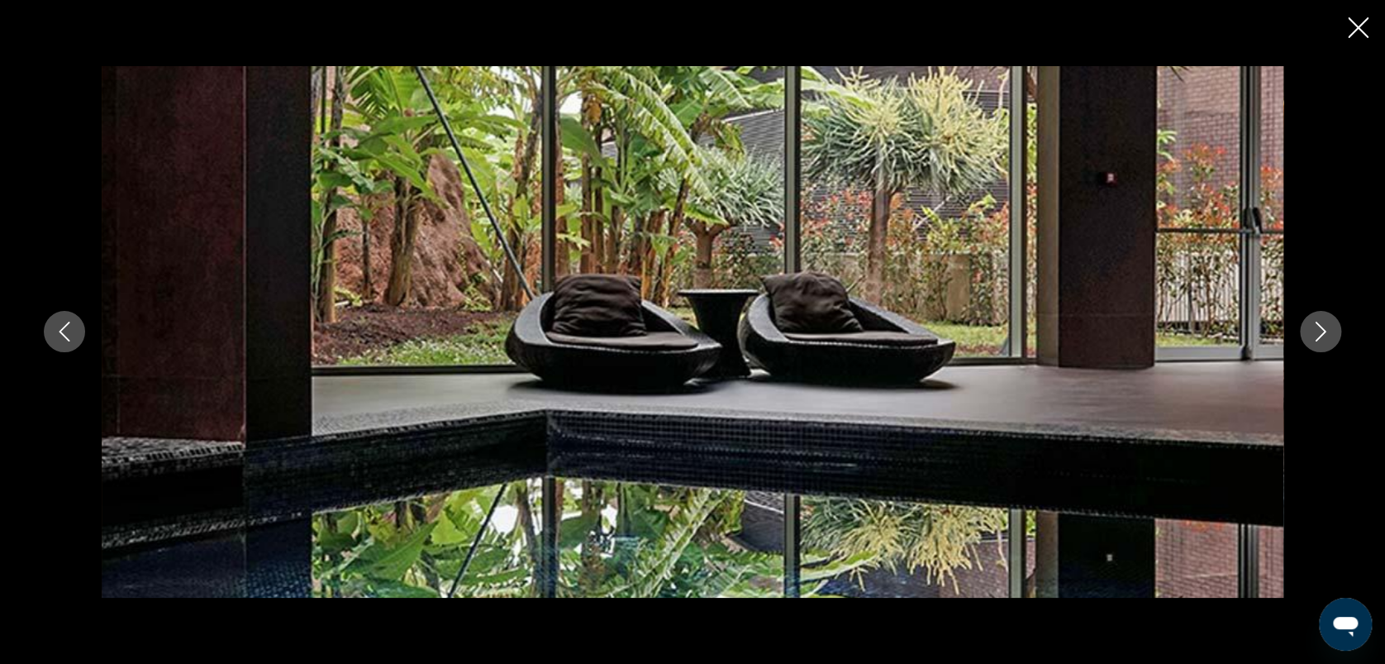
click at [1315, 328] on icon "Image suivante" at bounding box center [1321, 332] width 20 height 20
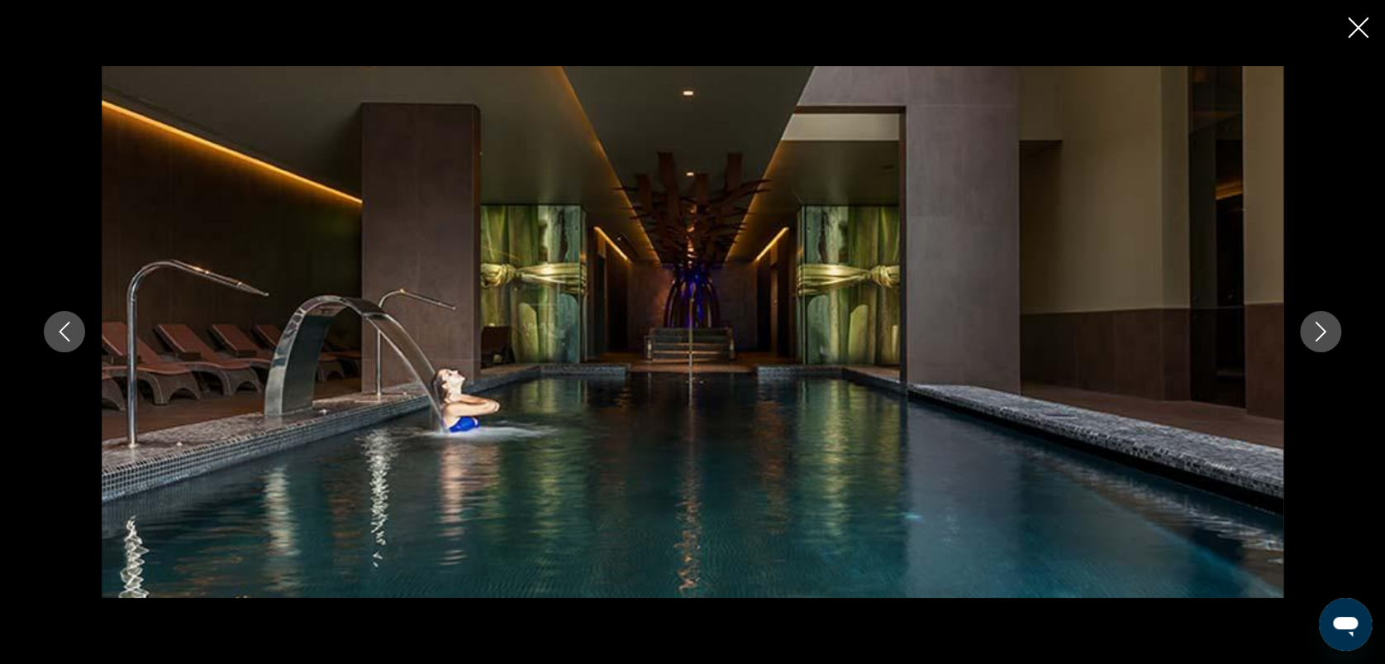
click at [1315, 328] on icon "Image suivante" at bounding box center [1321, 332] width 20 height 20
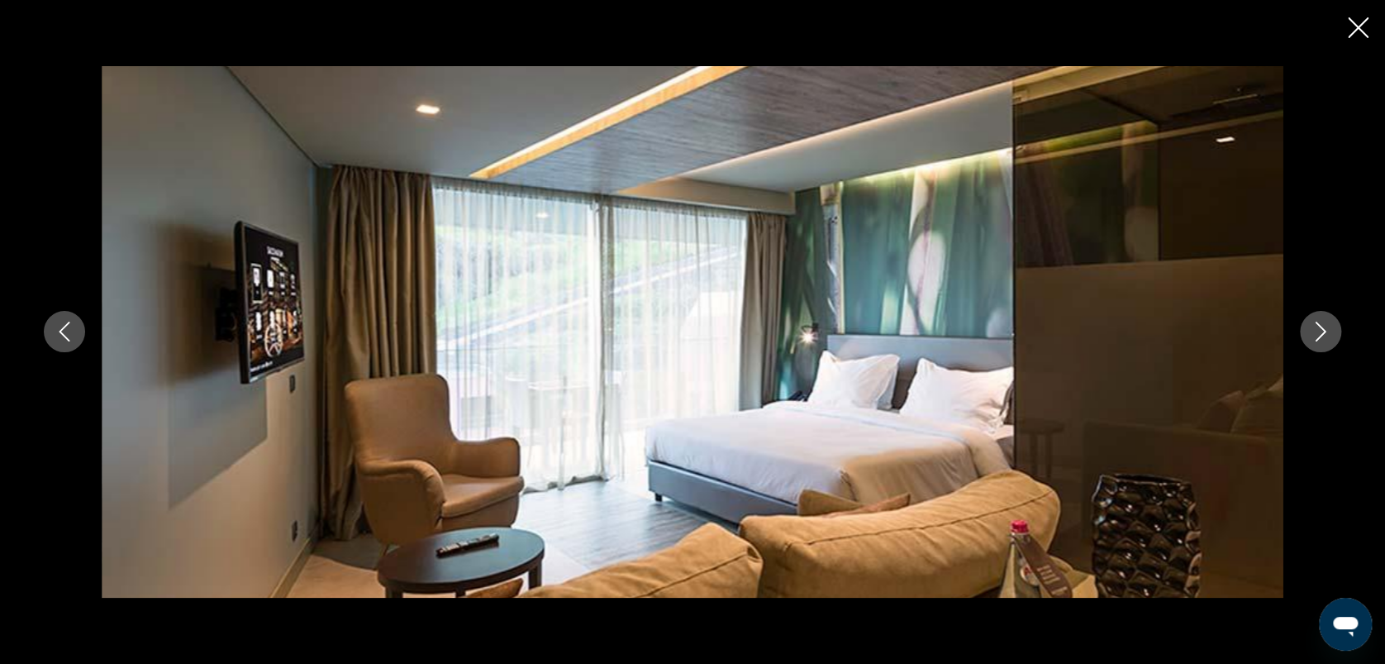
click at [1315, 328] on icon "Image suivante" at bounding box center [1321, 332] width 20 height 20
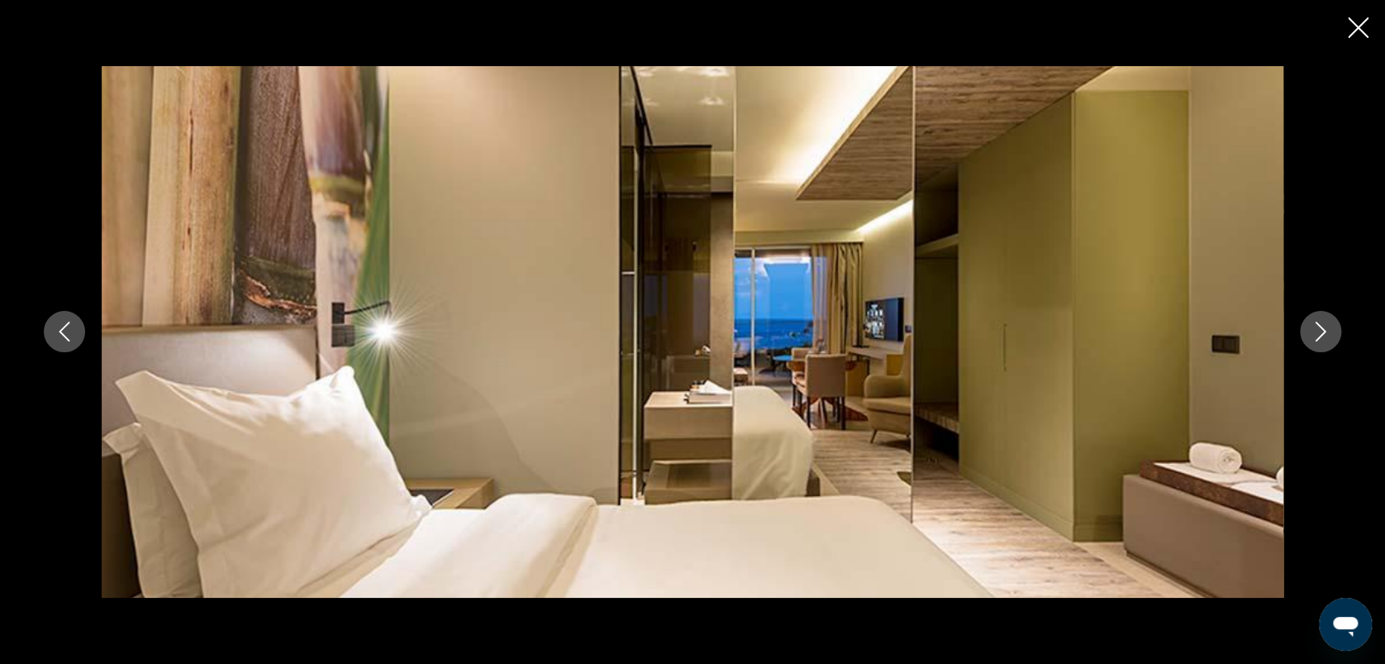
click at [1315, 328] on icon "Image suivante" at bounding box center [1321, 332] width 20 height 20
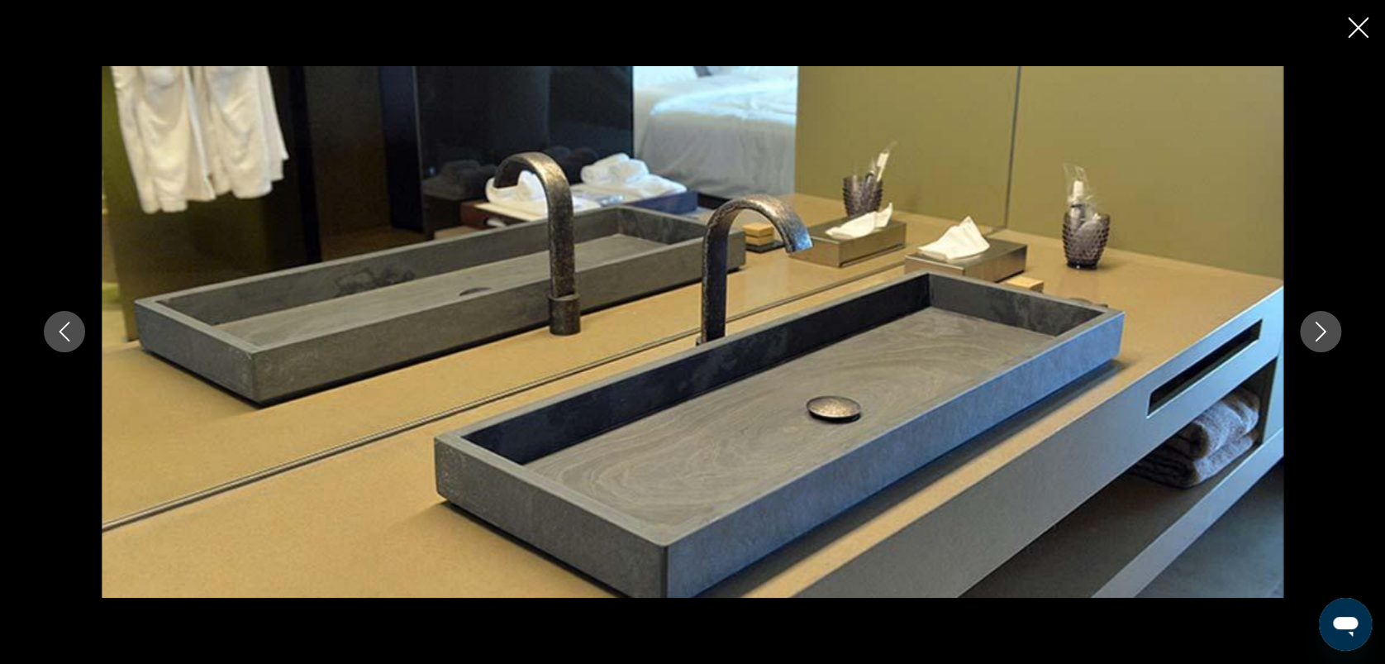
click at [1315, 328] on icon "Image suivante" at bounding box center [1321, 332] width 20 height 20
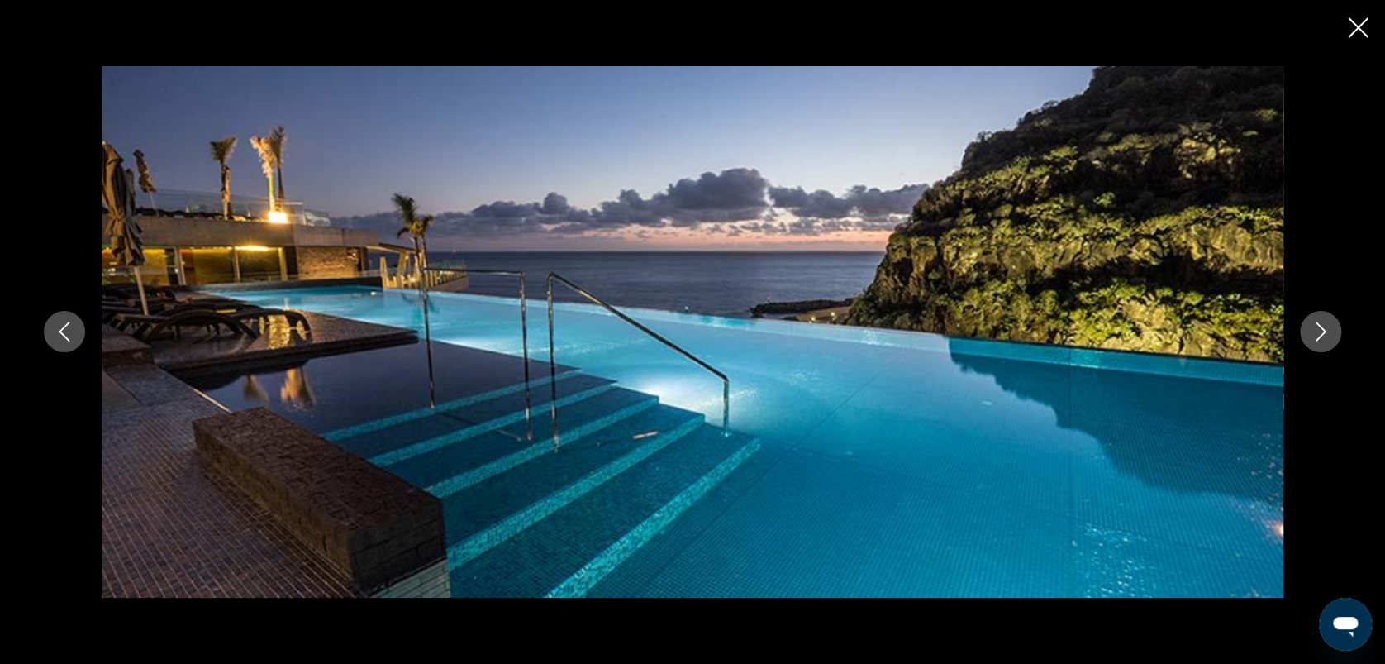
click at [1315, 328] on icon "Image suivante" at bounding box center [1321, 332] width 20 height 20
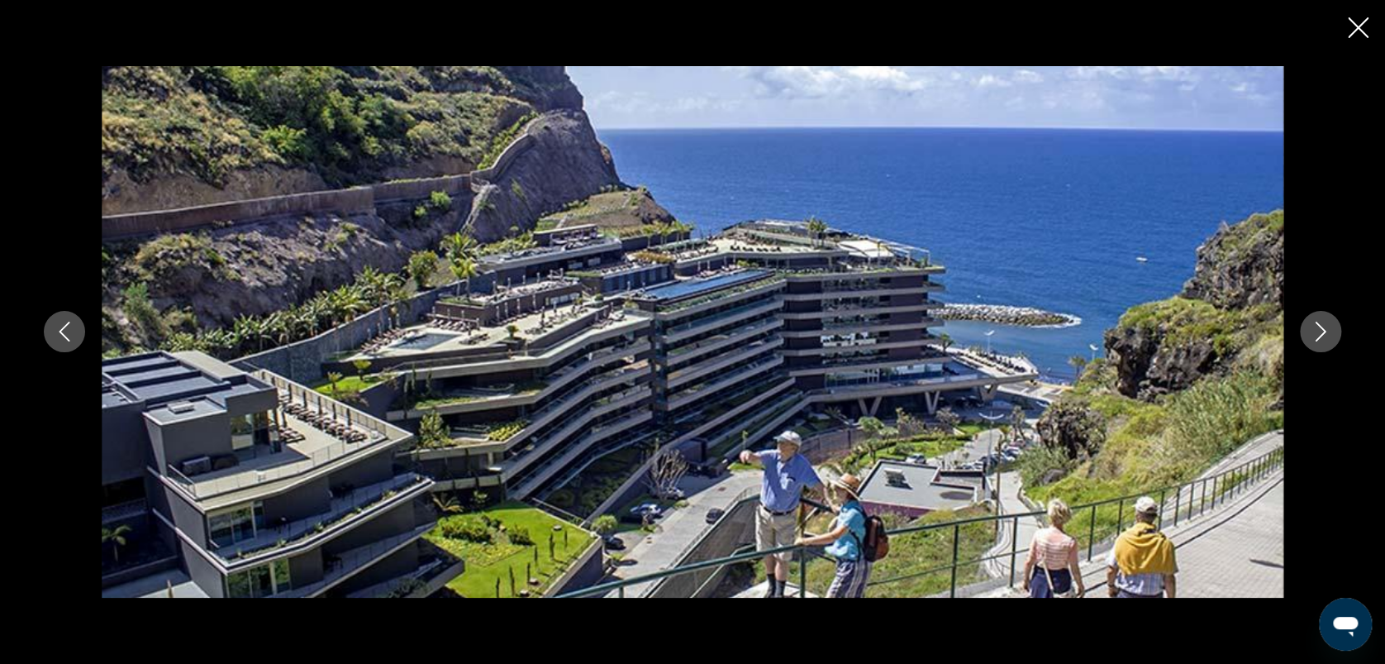
click at [1358, 26] on icon "Fermer le diaporama" at bounding box center [1358, 27] width 21 height 21
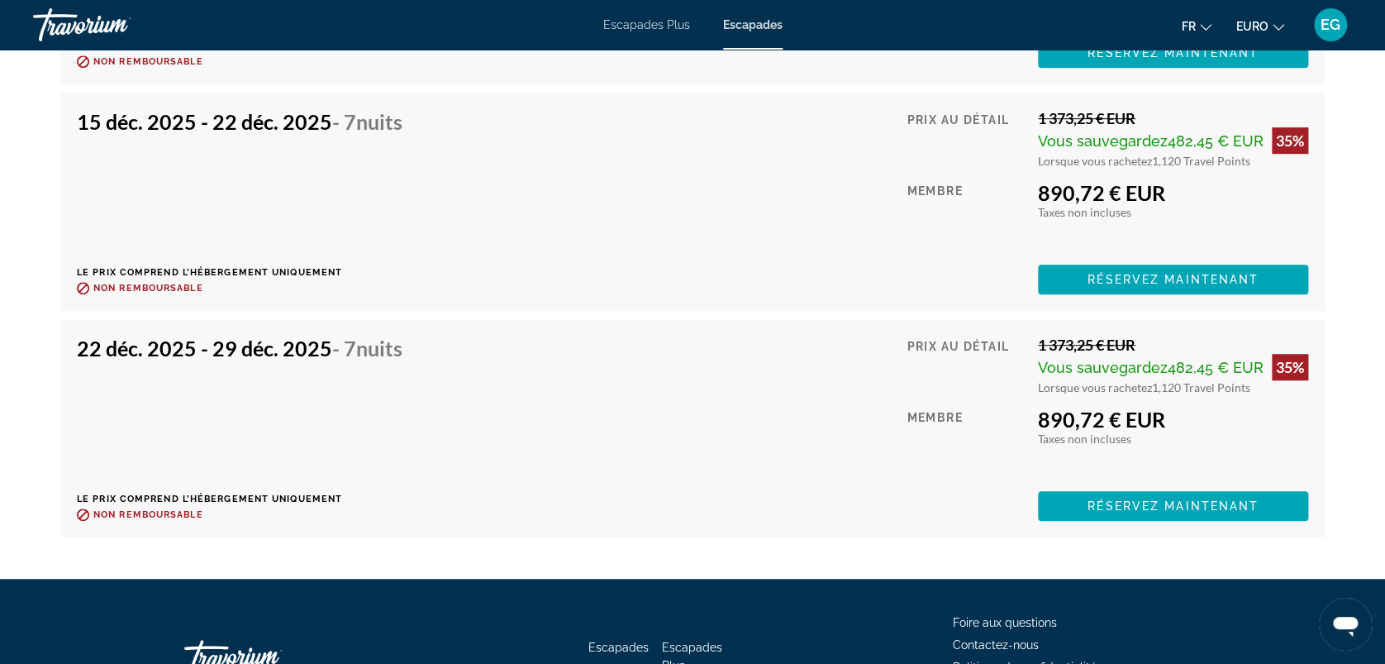
scroll to position [3608, 0]
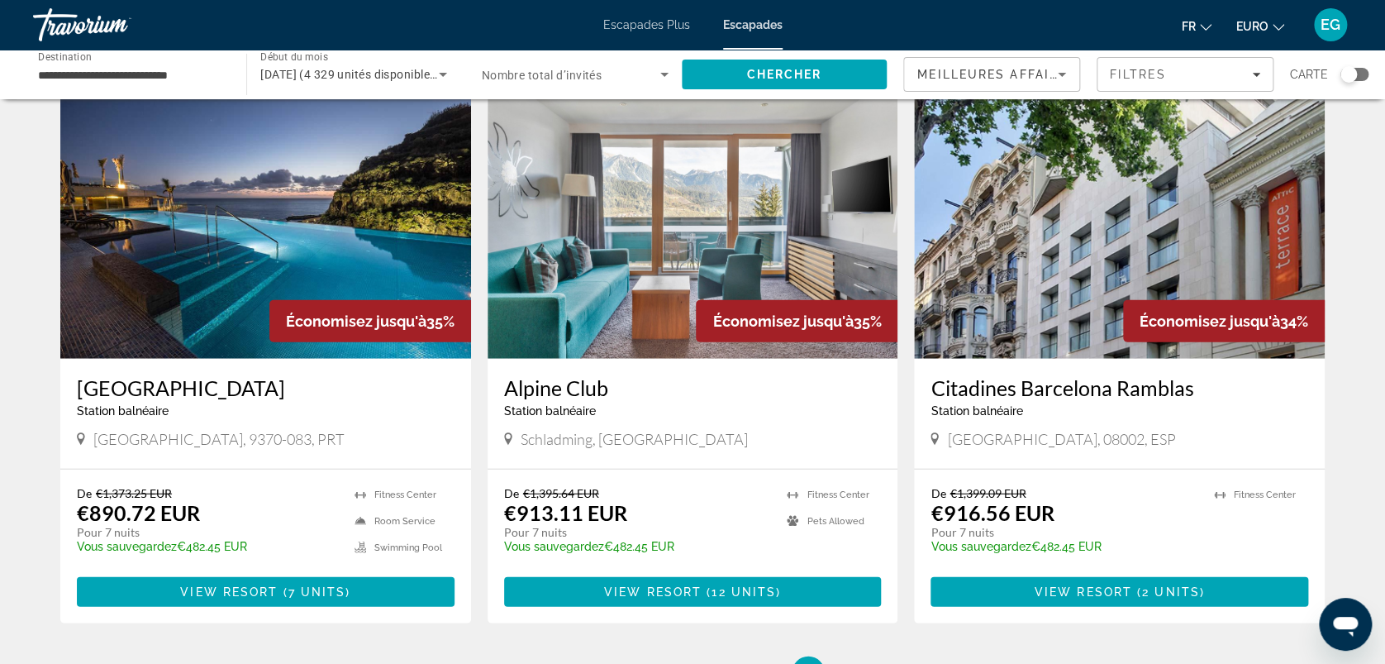
scroll to position [2036, 0]
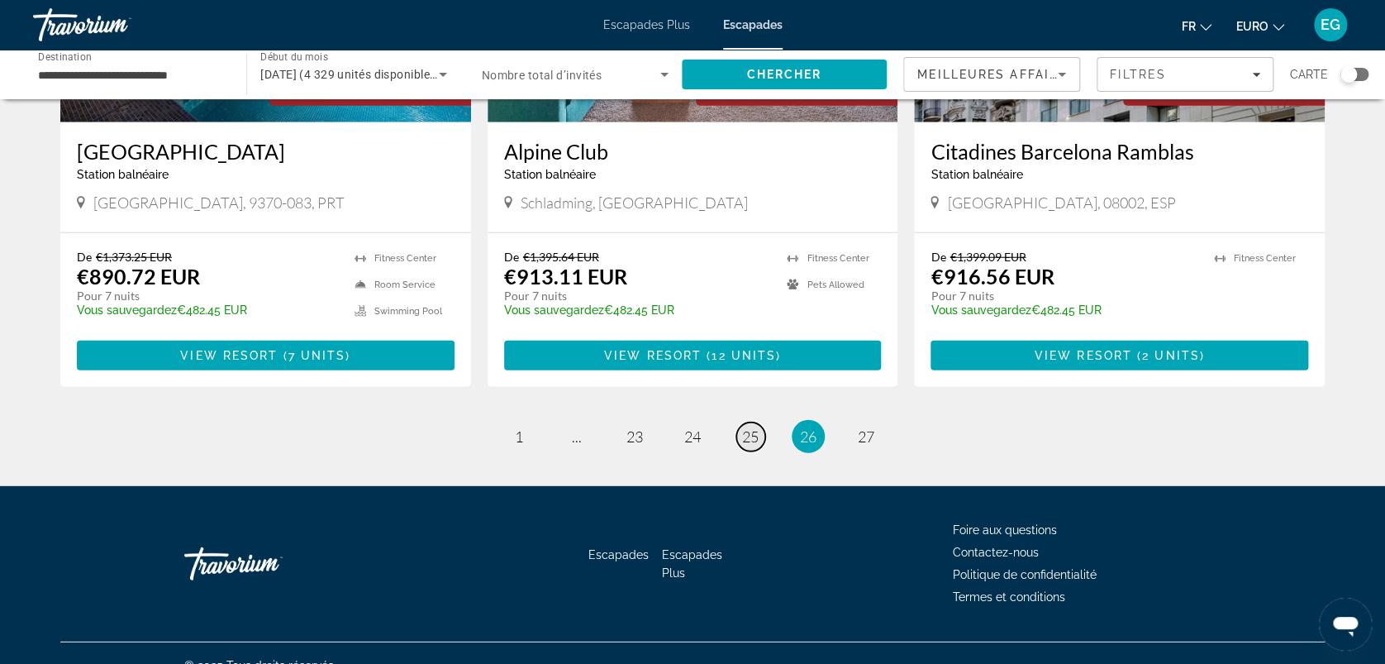
click at [747, 427] on span "25" at bounding box center [750, 436] width 17 height 18
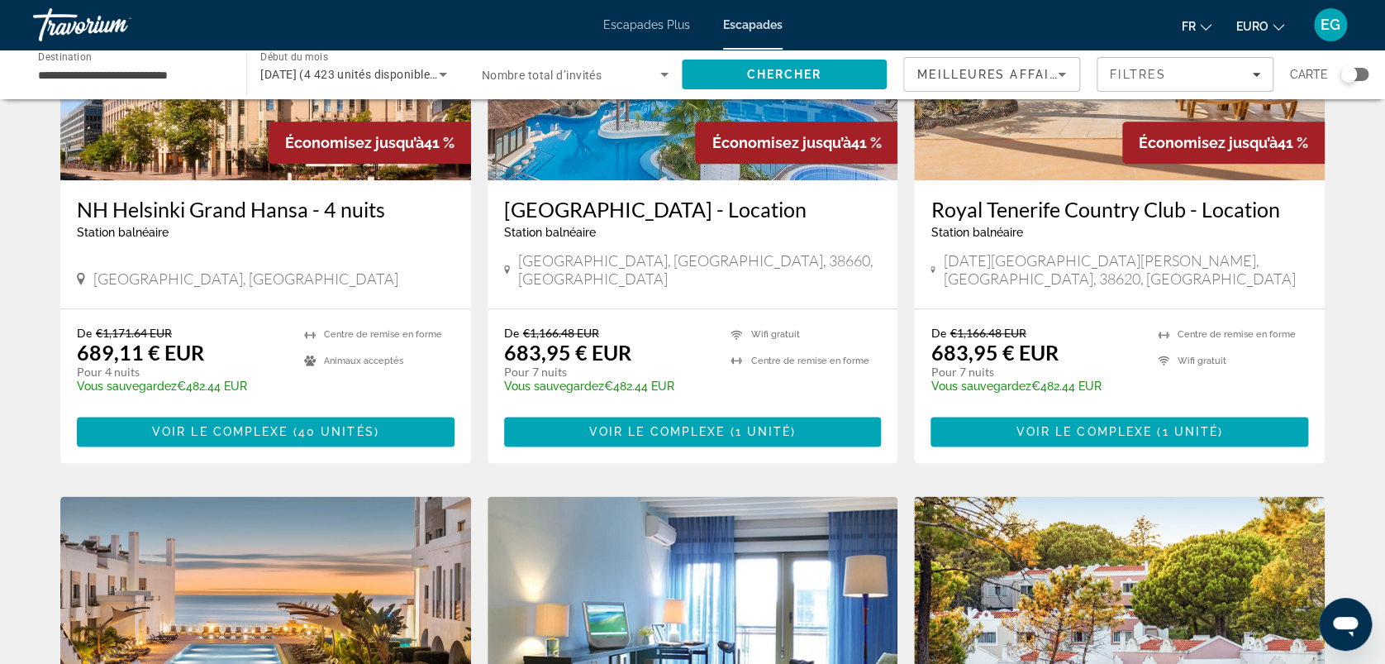
scroll to position [794, 0]
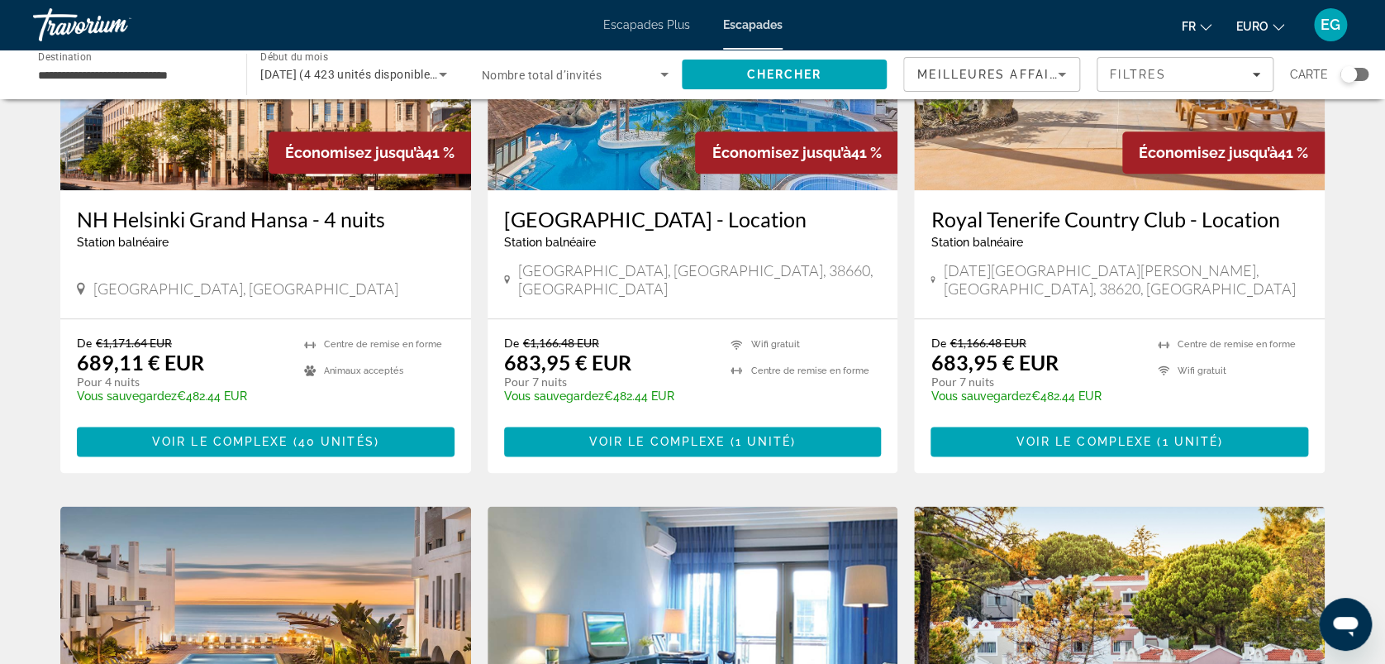
click at [601, 170] on img "Contenu principal" at bounding box center [693, 58] width 411 height 265
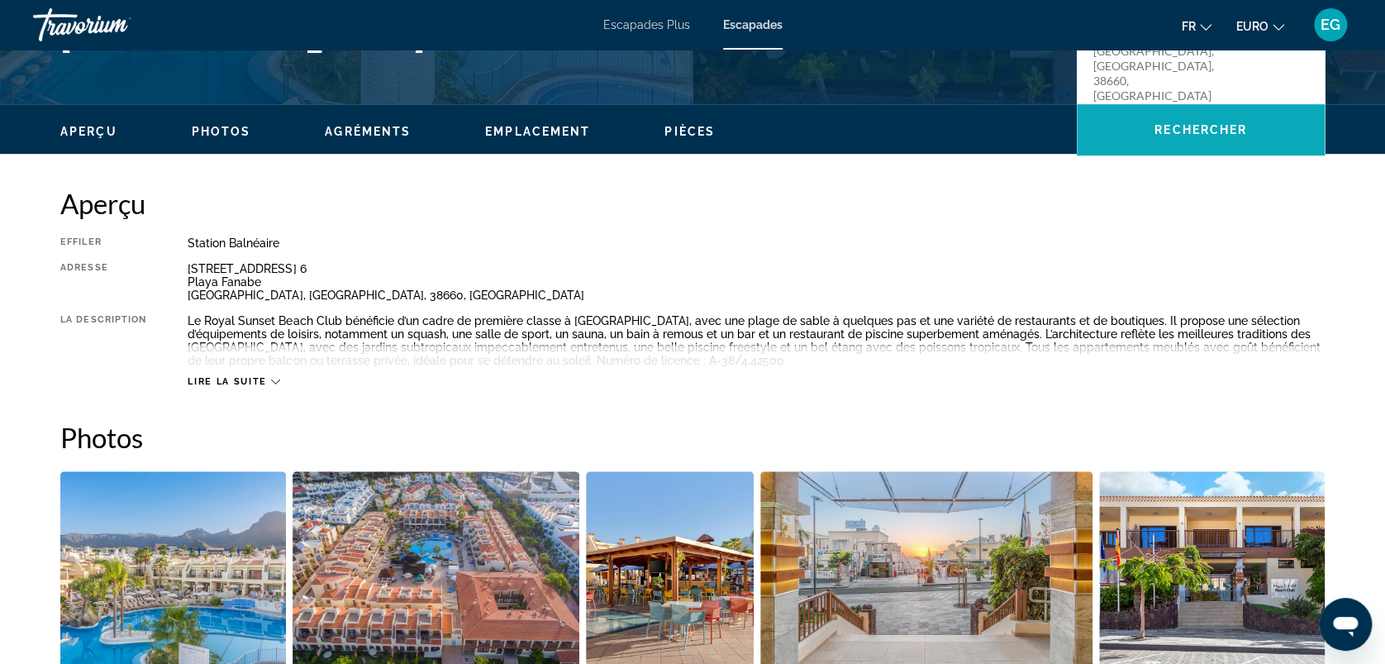
scroll to position [408, 0]
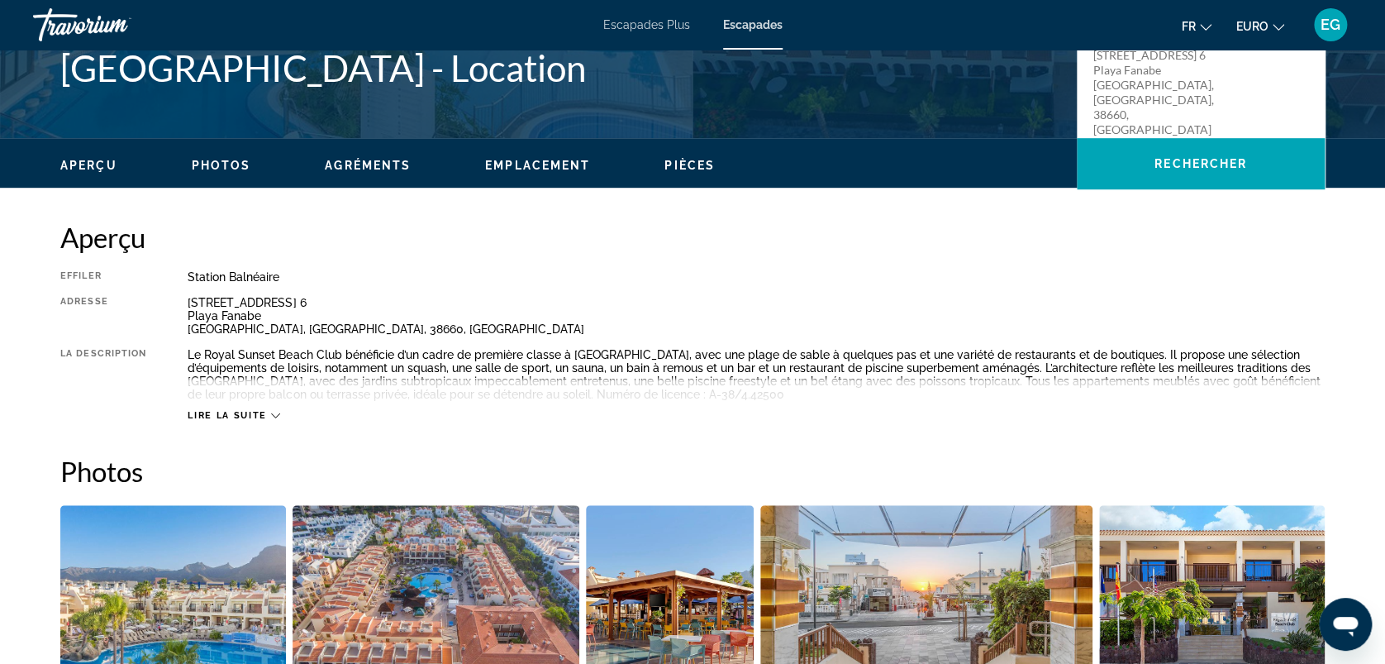
click at [155, 640] on img "Ouvrir le curseur d’image en plein écran" at bounding box center [173, 607] width 226 height 205
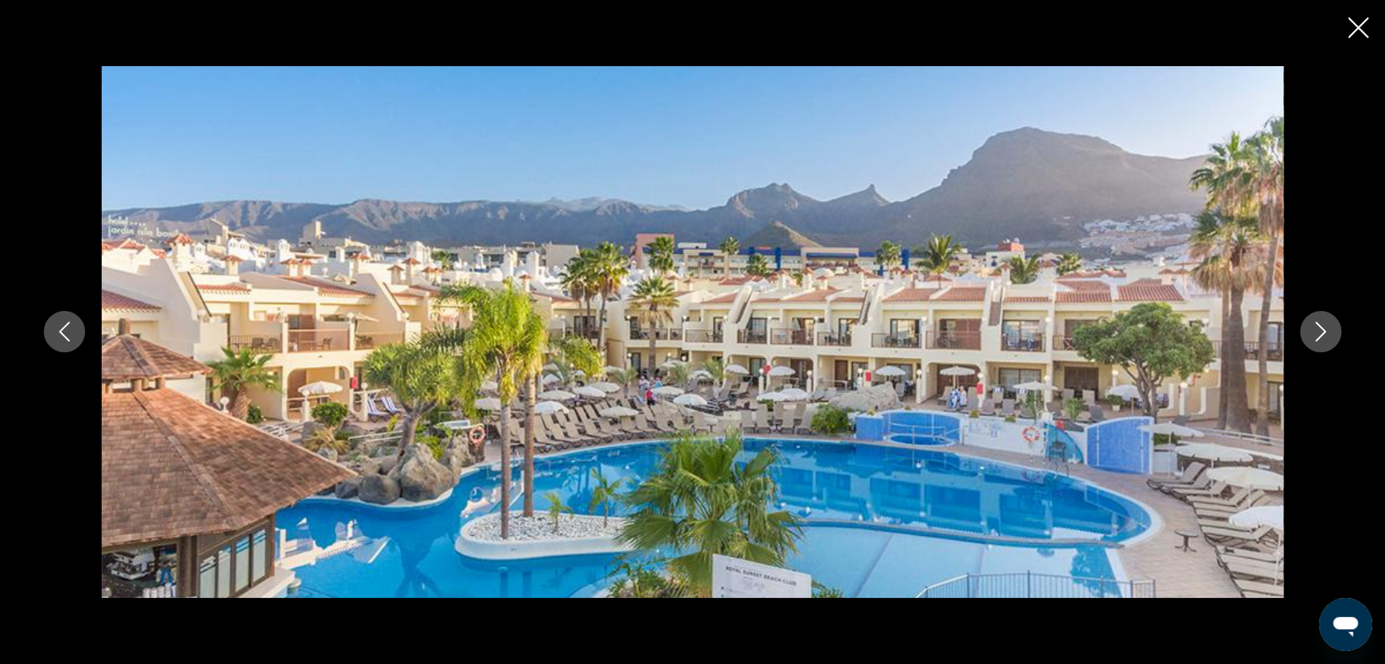
click at [1318, 327] on icon "Image suivante" at bounding box center [1321, 332] width 20 height 20
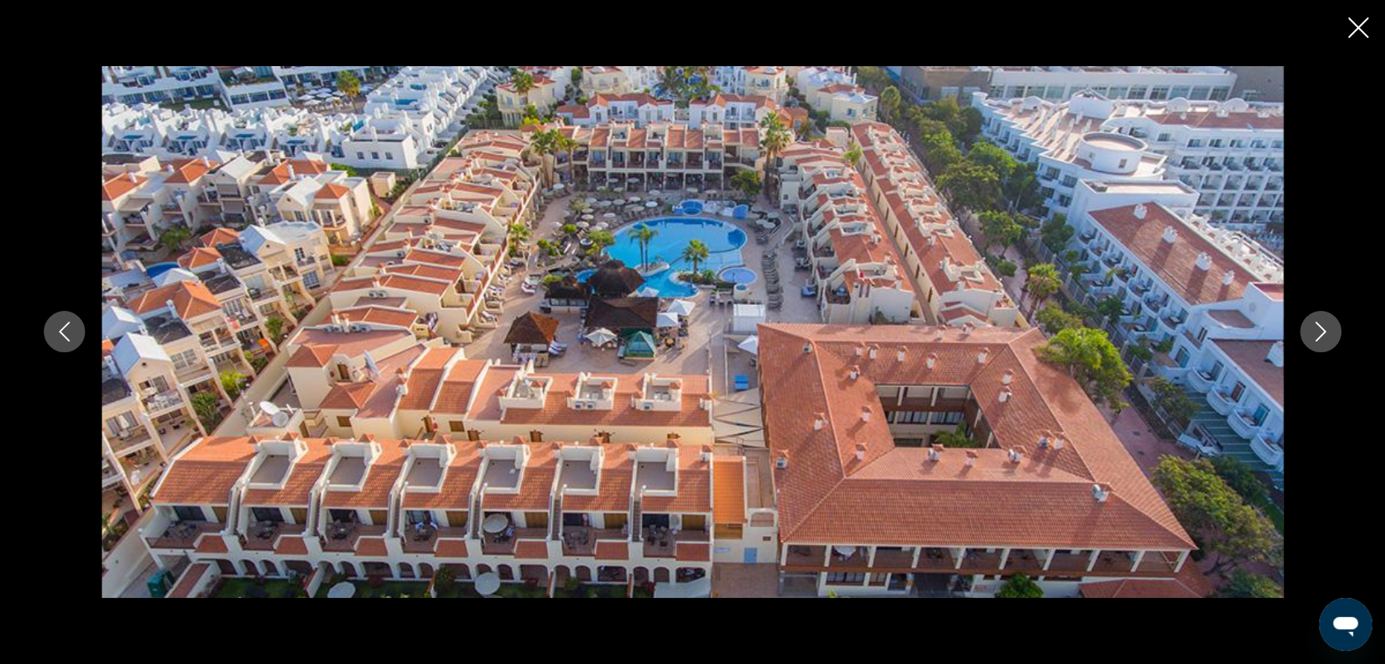
click at [1318, 327] on icon "Image suivante" at bounding box center [1321, 332] width 20 height 20
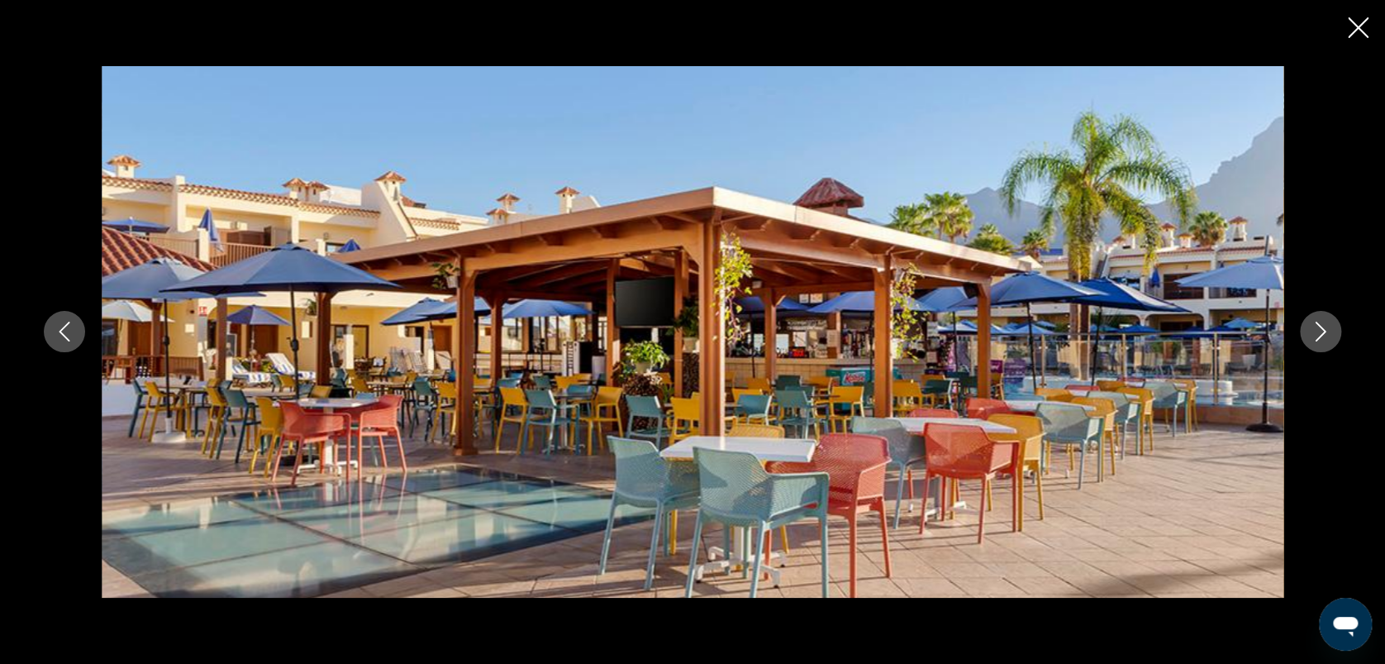
click at [1318, 327] on icon "Image suivante" at bounding box center [1321, 332] width 20 height 20
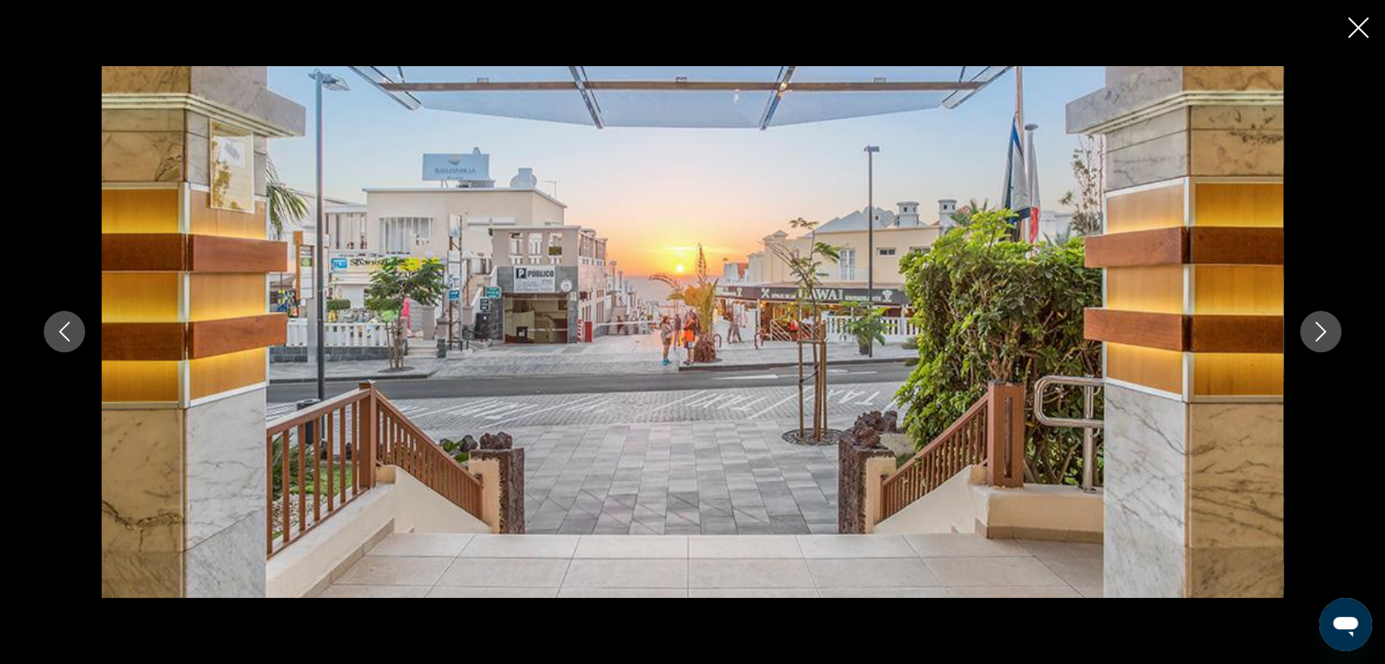
click at [1318, 327] on icon "Image suivante" at bounding box center [1321, 332] width 20 height 20
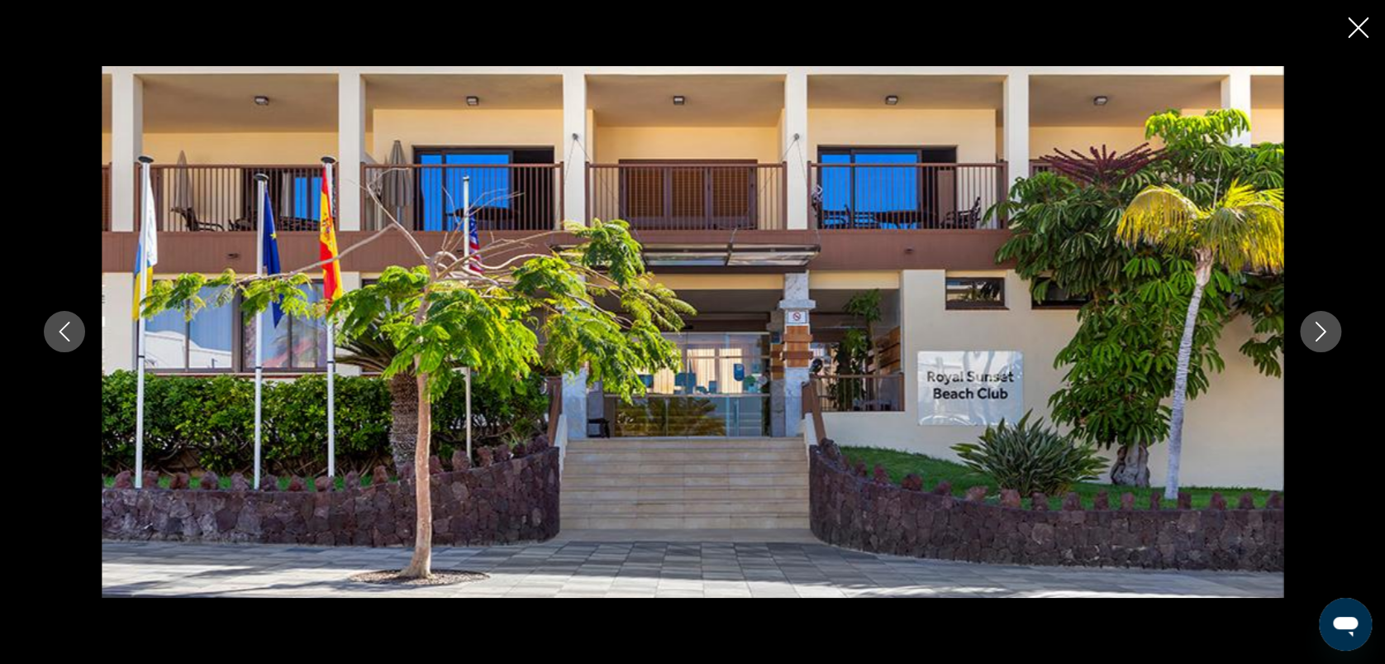
click at [1318, 327] on icon "Image suivante" at bounding box center [1321, 332] width 20 height 20
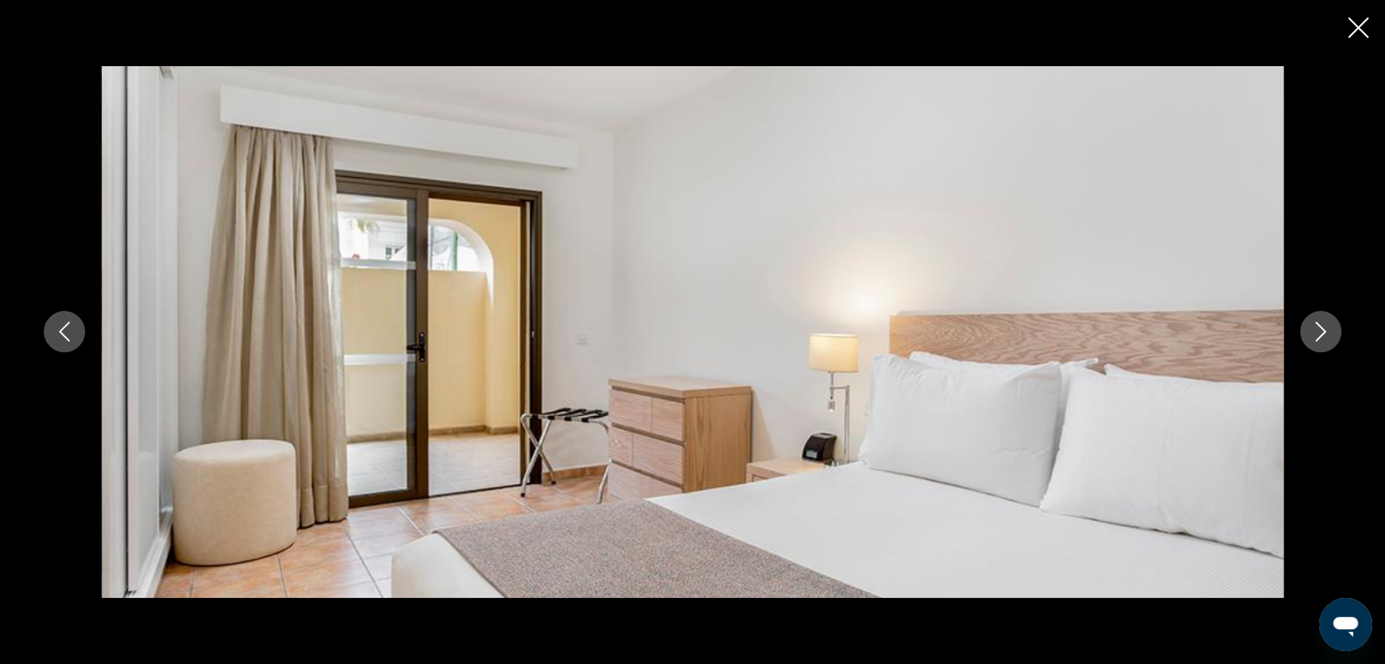
click at [1318, 327] on icon "Image suivante" at bounding box center [1321, 332] width 20 height 20
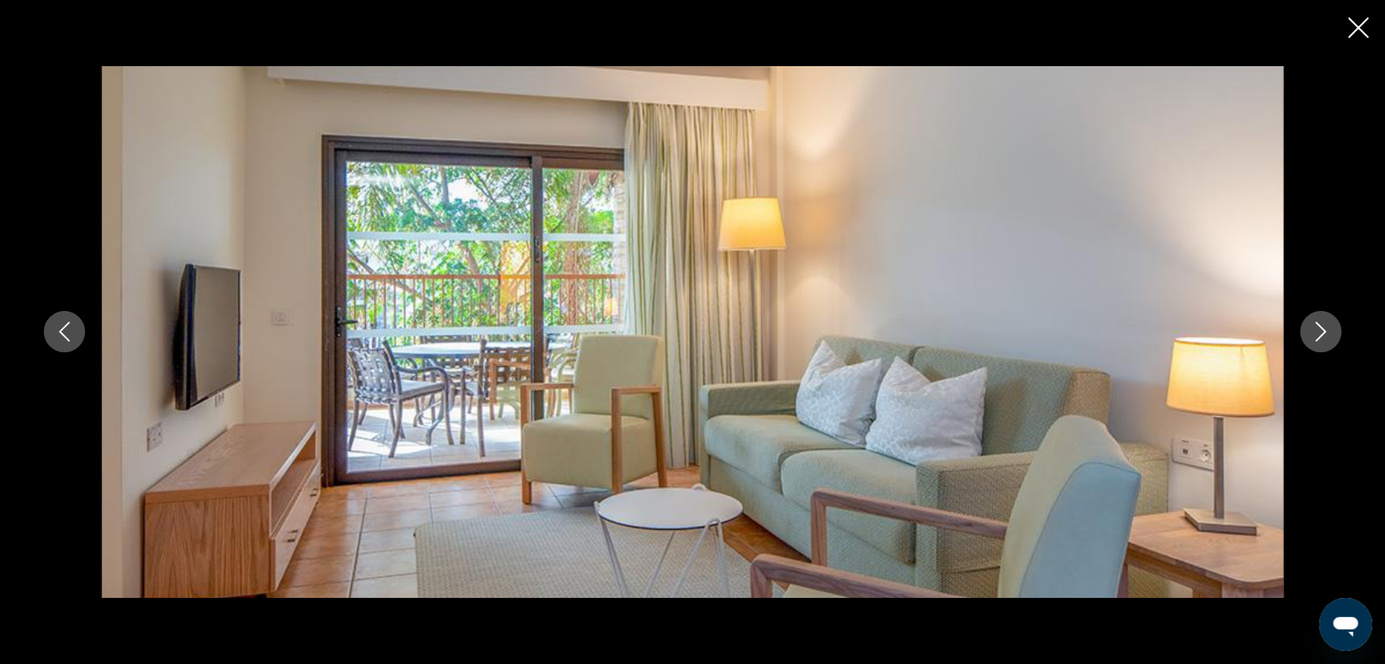
click at [1318, 327] on icon "Image suivante" at bounding box center [1321, 332] width 20 height 20
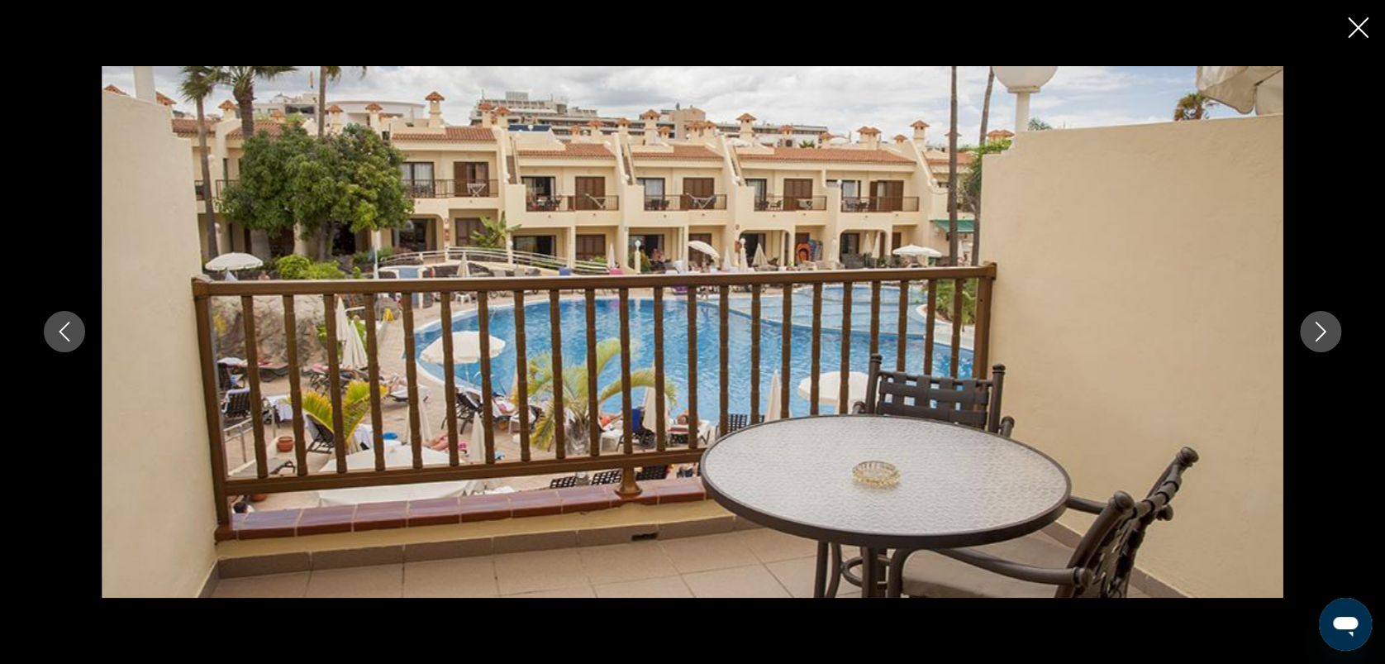
click at [1318, 327] on icon "Image suivante" at bounding box center [1321, 332] width 20 height 20
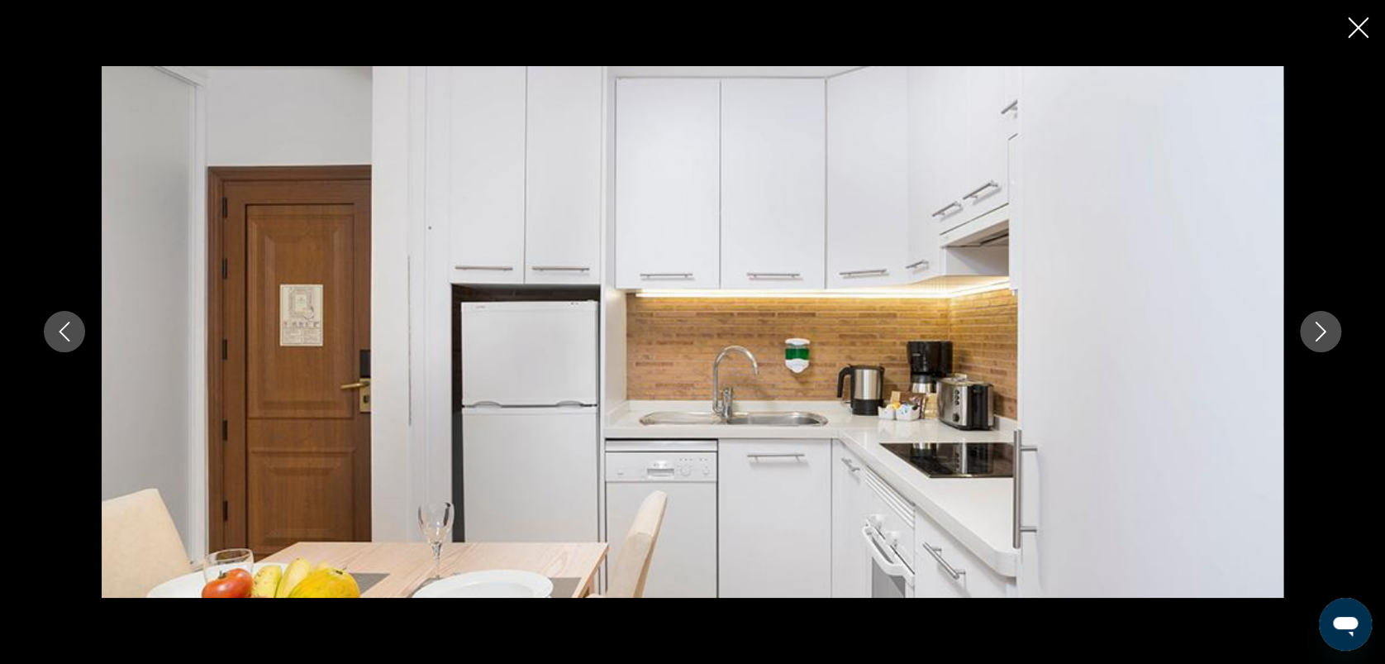
click at [1318, 327] on icon "Image suivante" at bounding box center [1321, 332] width 20 height 20
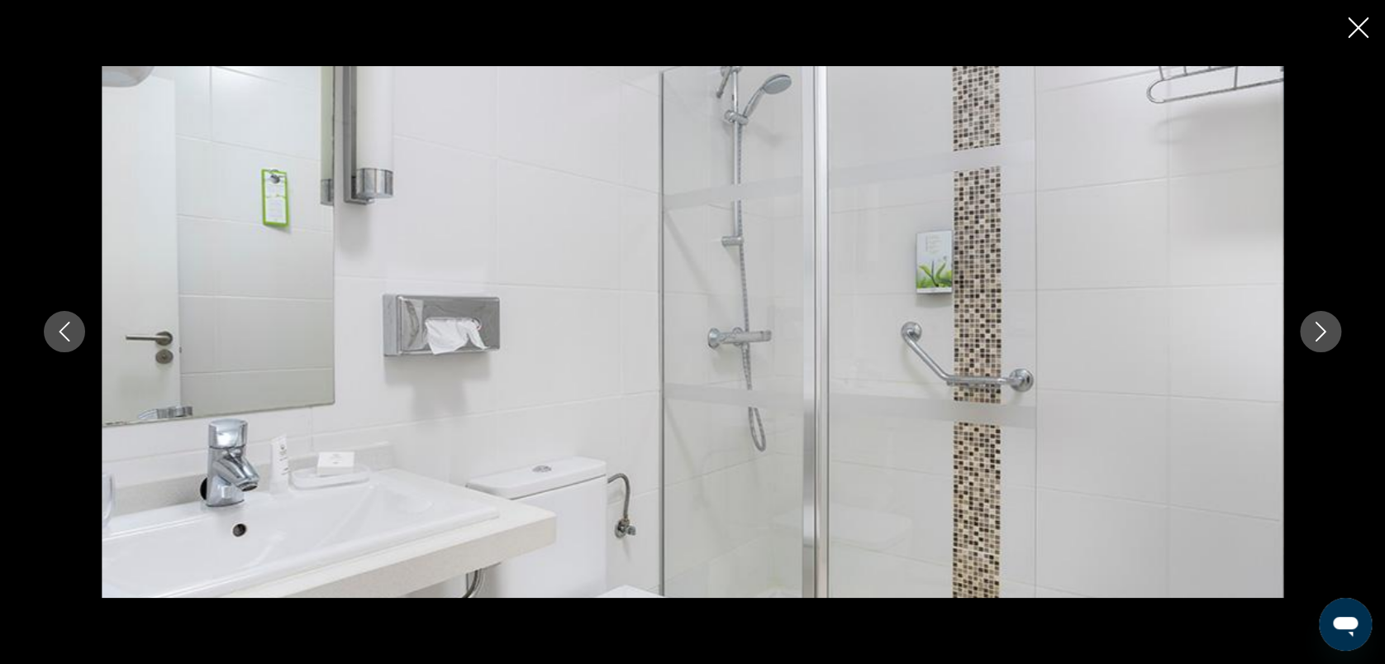
click at [1318, 327] on icon "Image suivante" at bounding box center [1321, 332] width 20 height 20
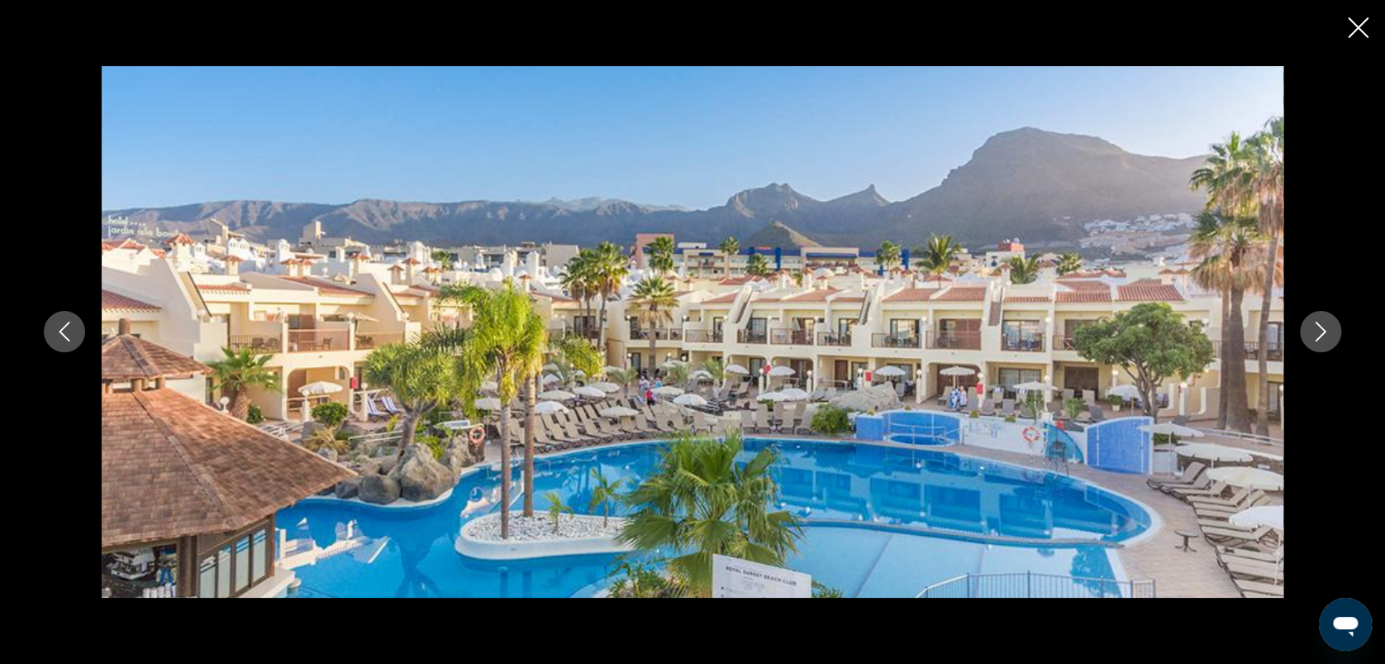
click at [1318, 327] on icon "Image suivante" at bounding box center [1321, 332] width 20 height 20
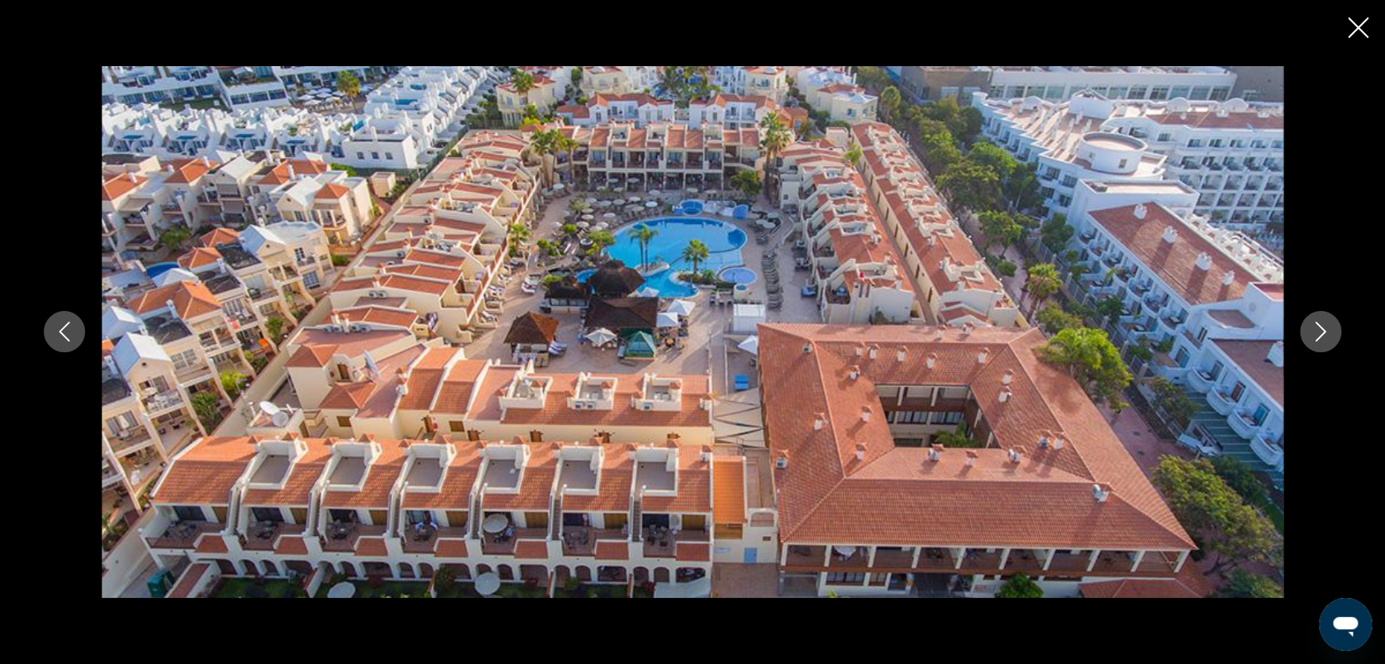
click at [1318, 327] on icon "Image suivante" at bounding box center [1321, 332] width 20 height 20
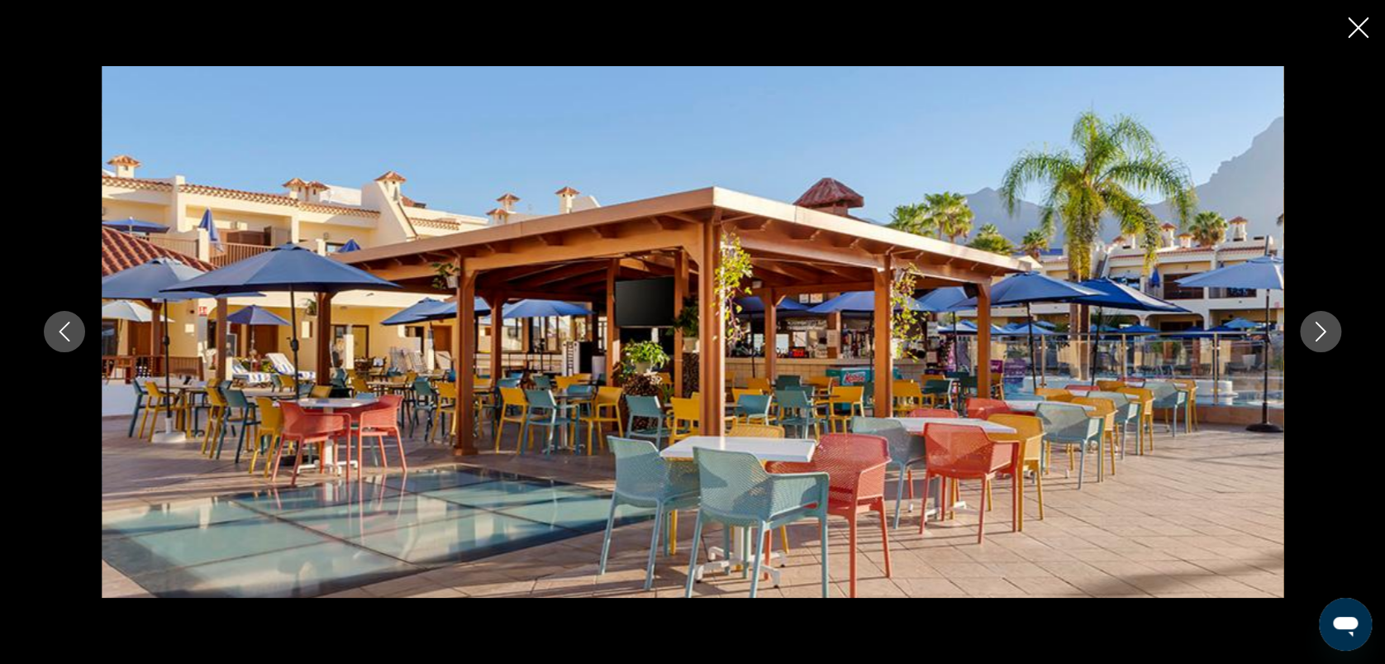
click at [1318, 327] on icon "Image suivante" at bounding box center [1321, 332] width 20 height 20
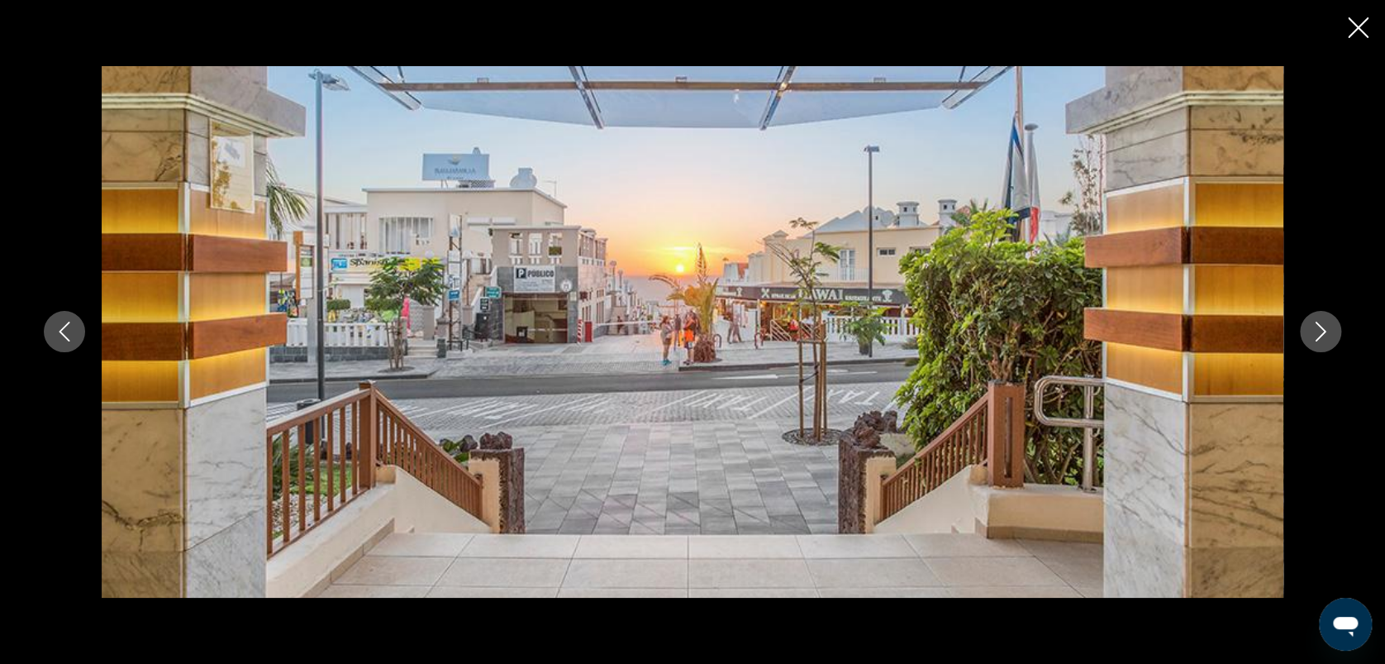
click at [1318, 327] on icon "Image suivante" at bounding box center [1321, 332] width 20 height 20
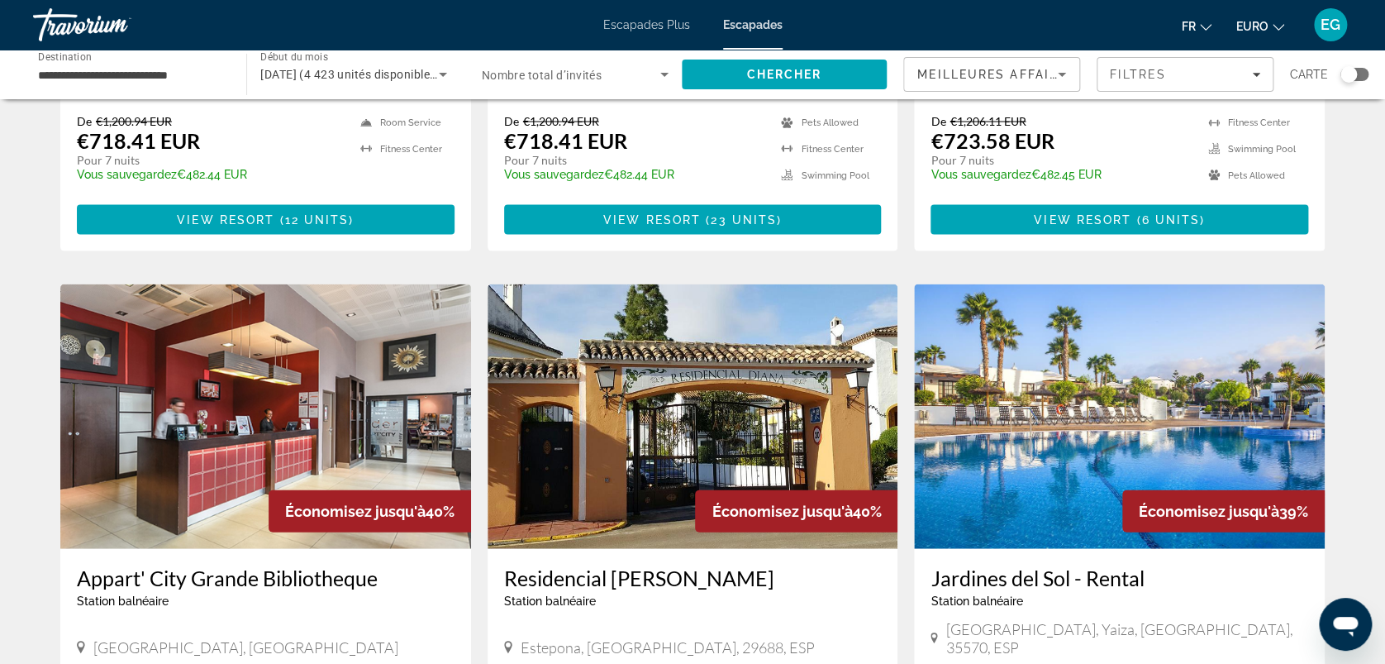
scroll to position [1623, 0]
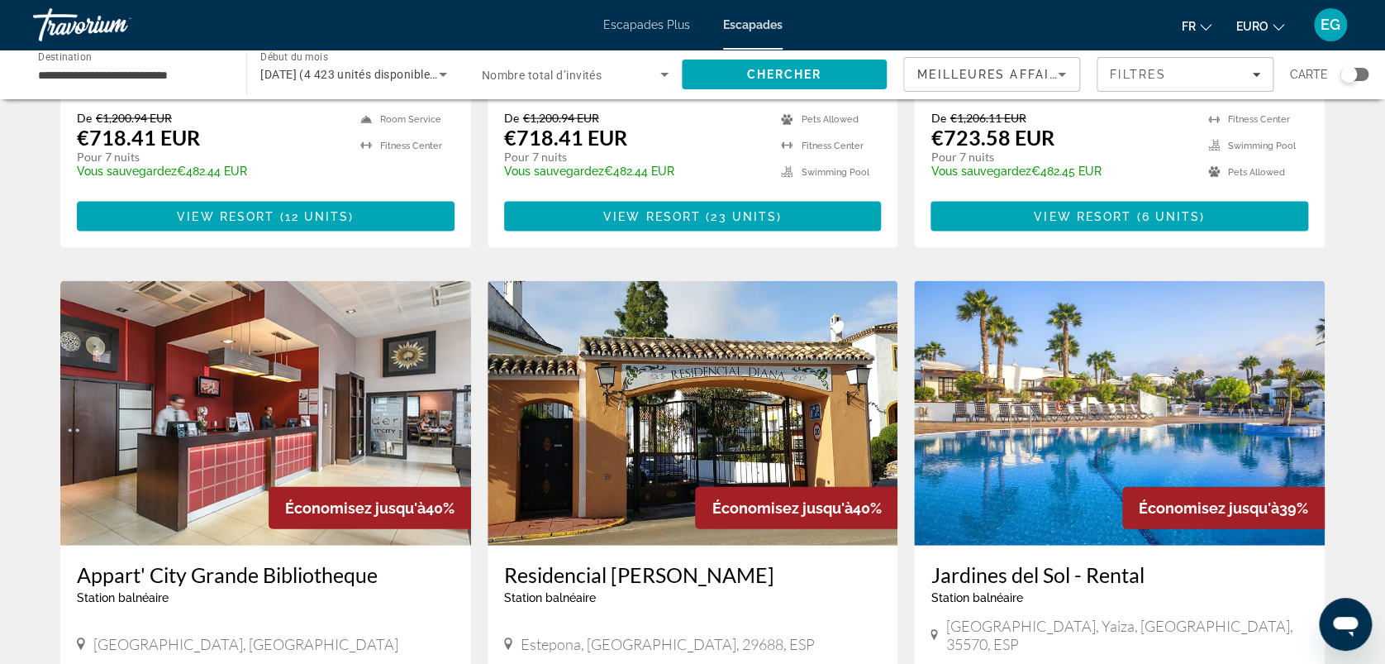
click at [1000, 310] on img "Contenu principal" at bounding box center [1119, 413] width 411 height 265
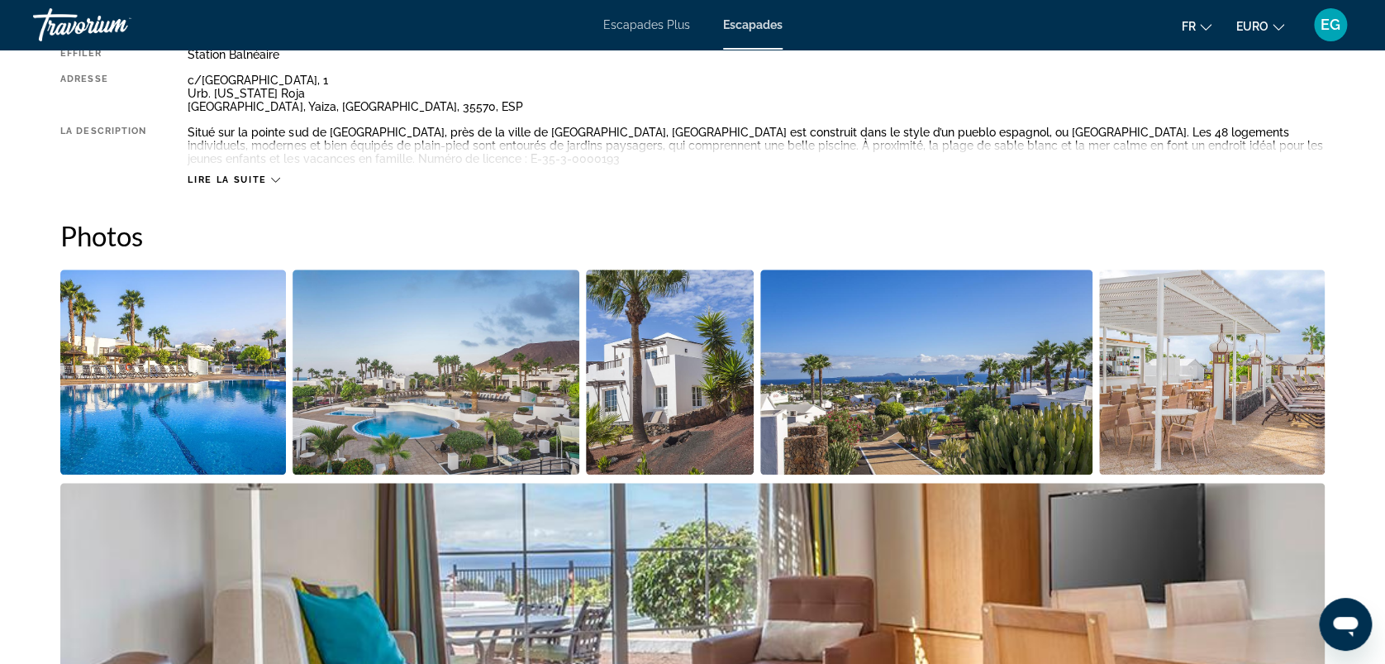
scroll to position [725, 0]
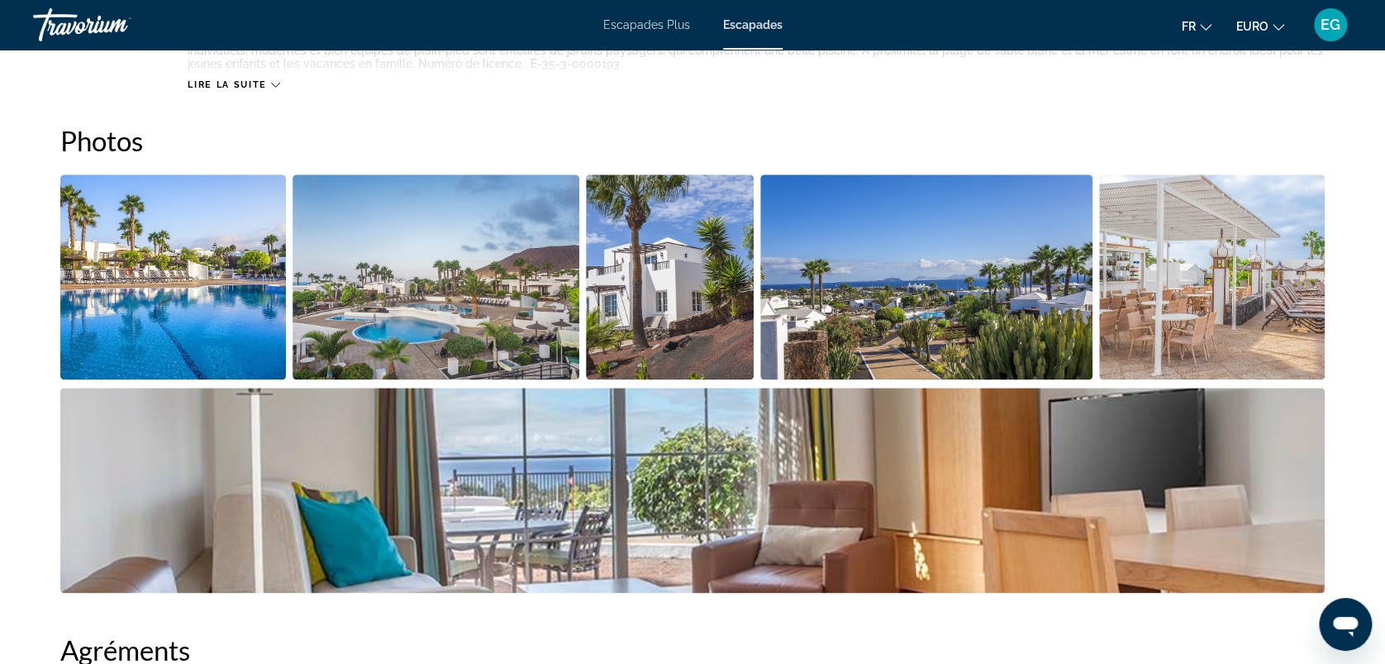
click at [231, 289] on img "Ouvrir le curseur d’image en plein écran" at bounding box center [173, 276] width 226 height 205
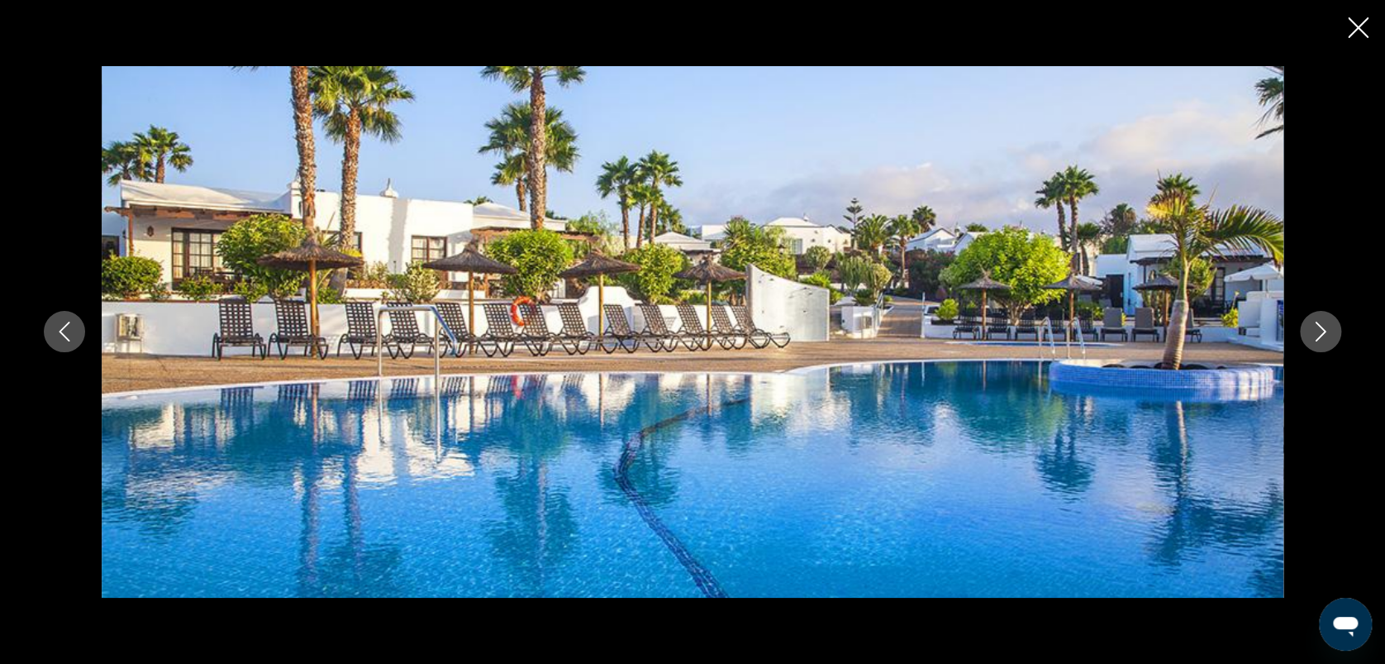
click at [1323, 326] on icon "Image suivante" at bounding box center [1321, 332] width 20 height 20
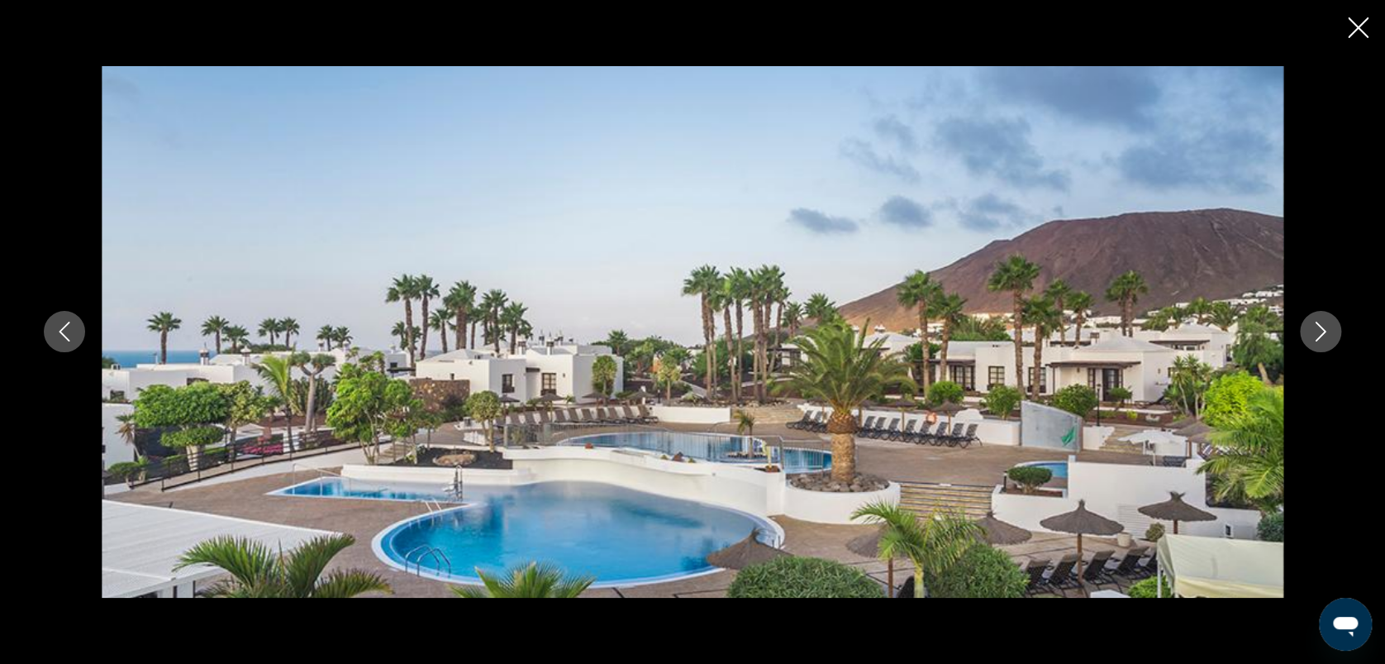
click at [1323, 326] on icon "Image suivante" at bounding box center [1321, 332] width 20 height 20
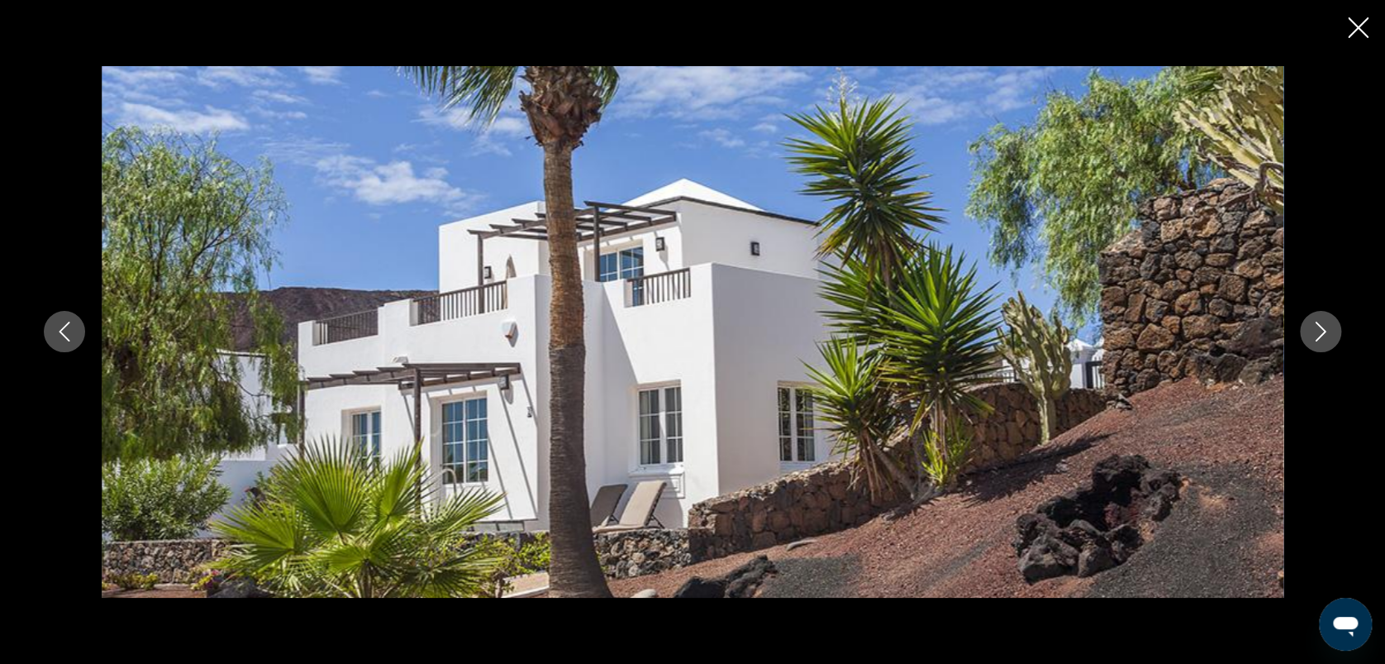
click at [1323, 326] on icon "Image suivante" at bounding box center [1321, 332] width 20 height 20
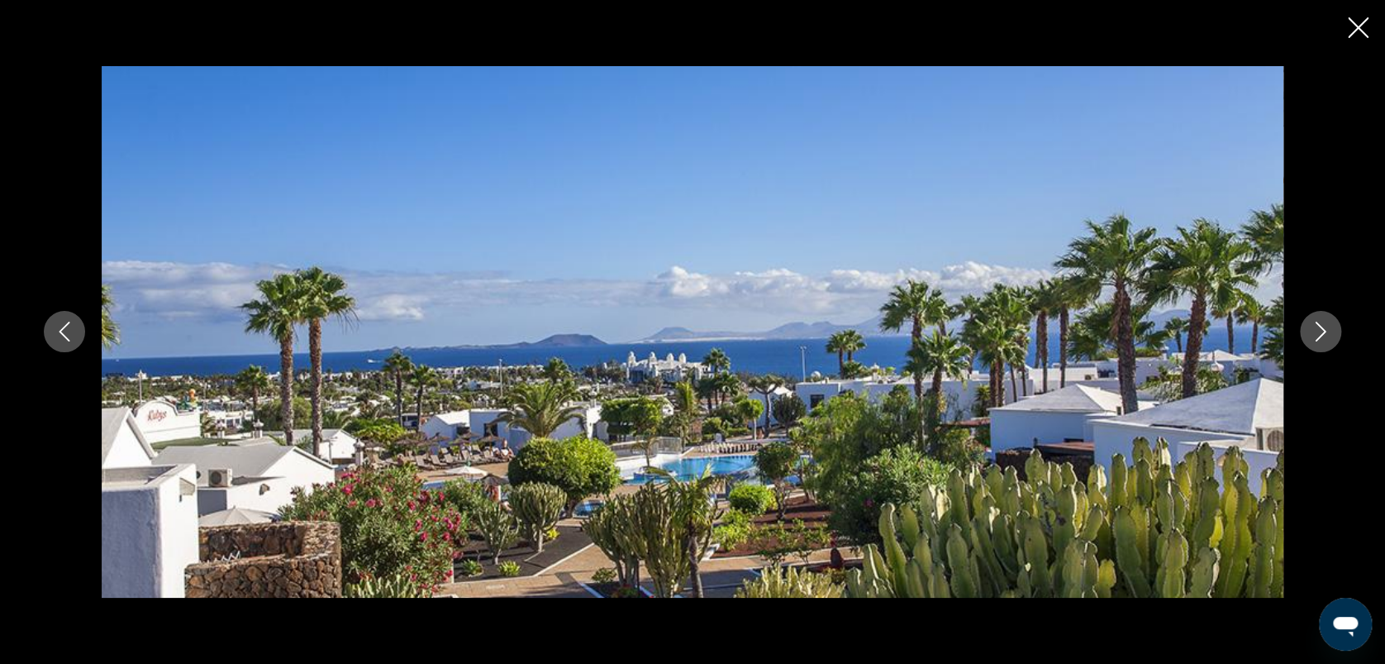
click at [1323, 326] on icon "Image suivante" at bounding box center [1321, 332] width 20 height 20
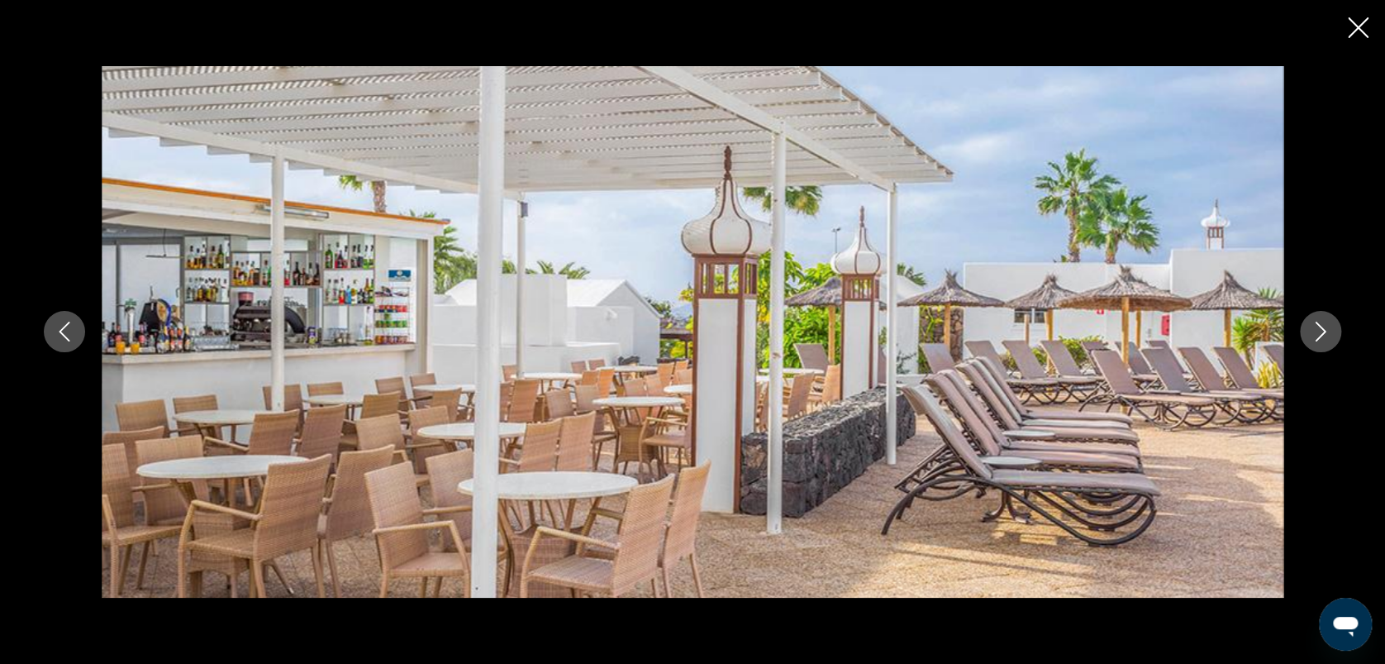
click at [1323, 326] on icon "Image suivante" at bounding box center [1321, 332] width 20 height 20
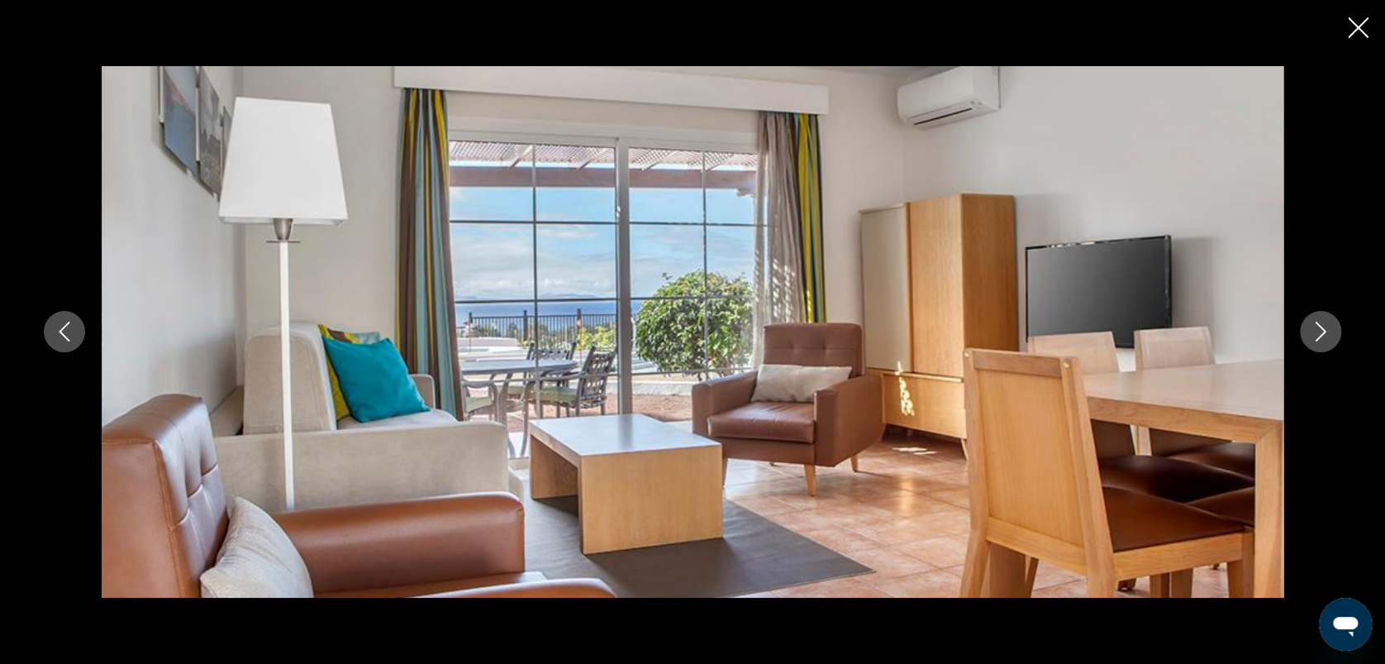
click at [1323, 326] on icon "Image suivante" at bounding box center [1321, 332] width 20 height 20
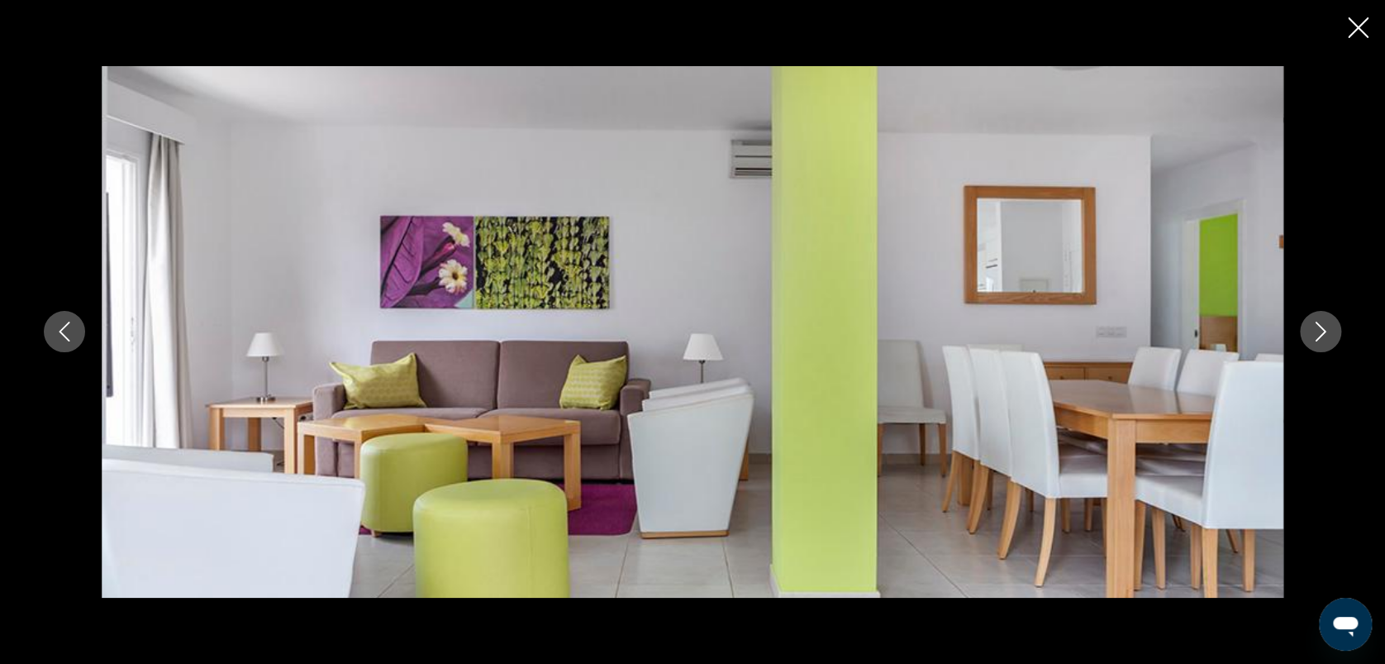
click at [1323, 326] on icon "Image suivante" at bounding box center [1321, 332] width 20 height 20
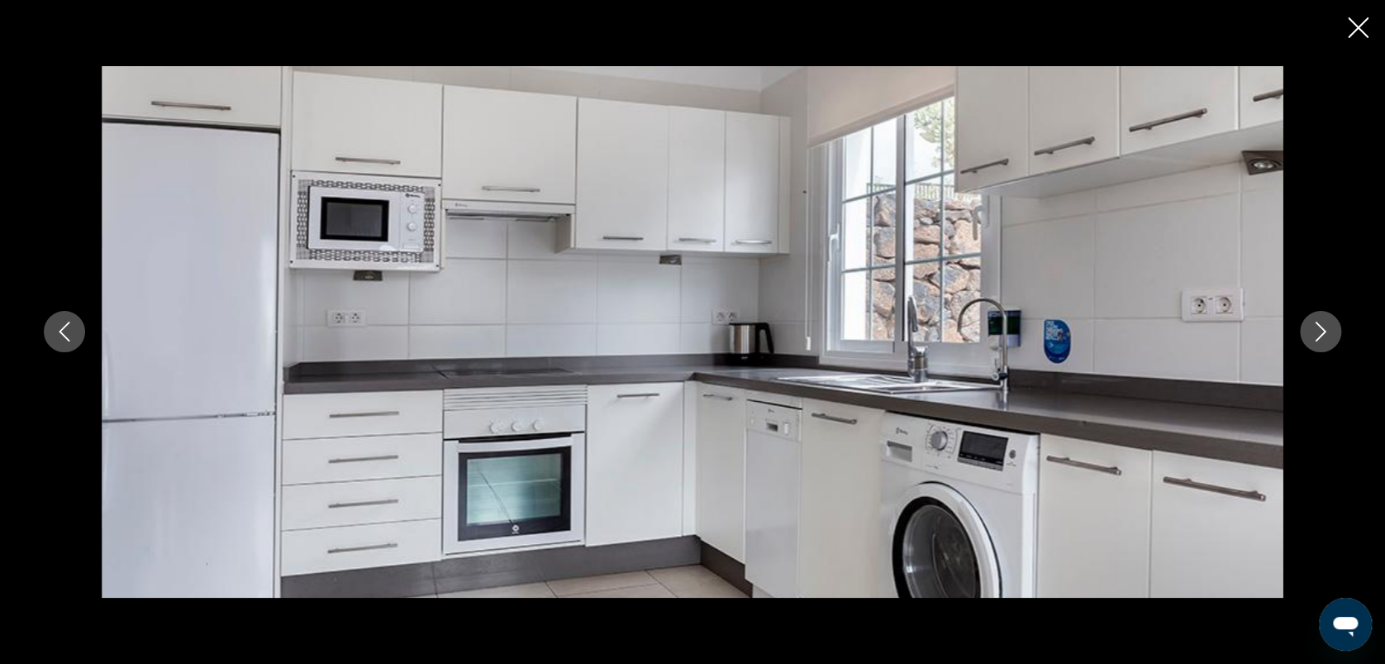
click at [1323, 326] on icon "Image suivante" at bounding box center [1321, 332] width 20 height 20
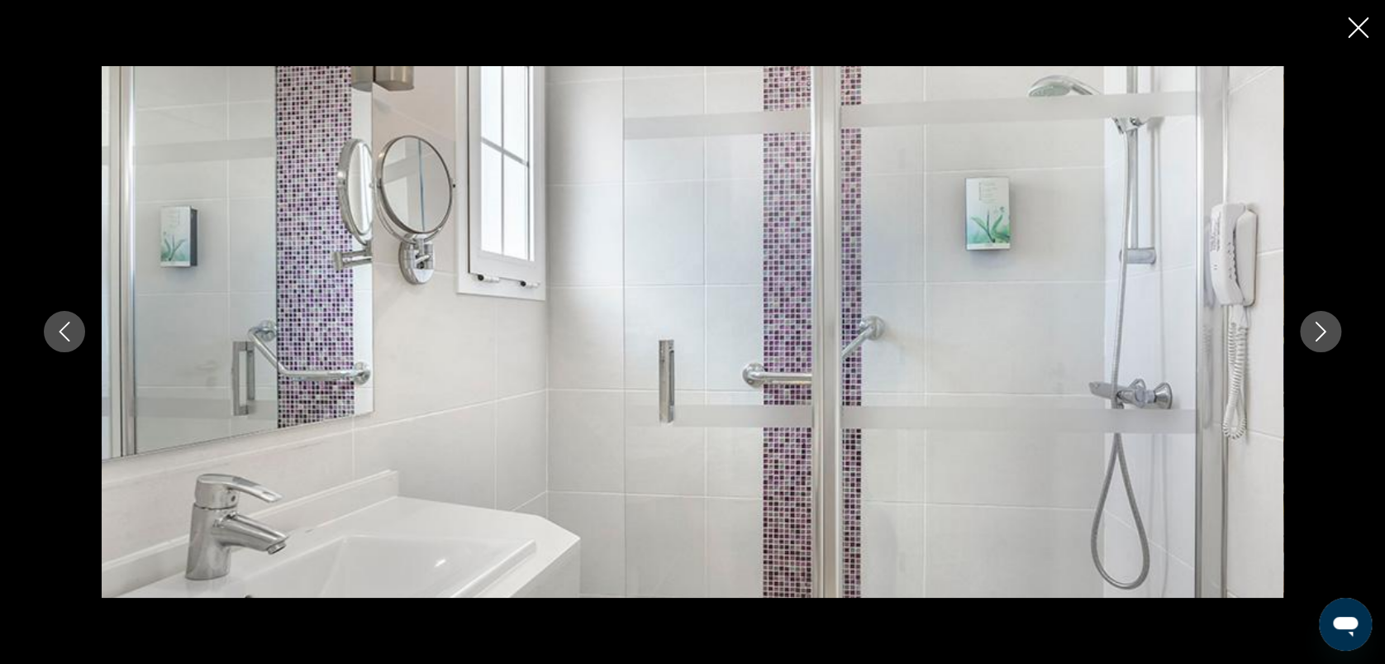
click at [1323, 326] on icon "Image suivante" at bounding box center [1321, 332] width 20 height 20
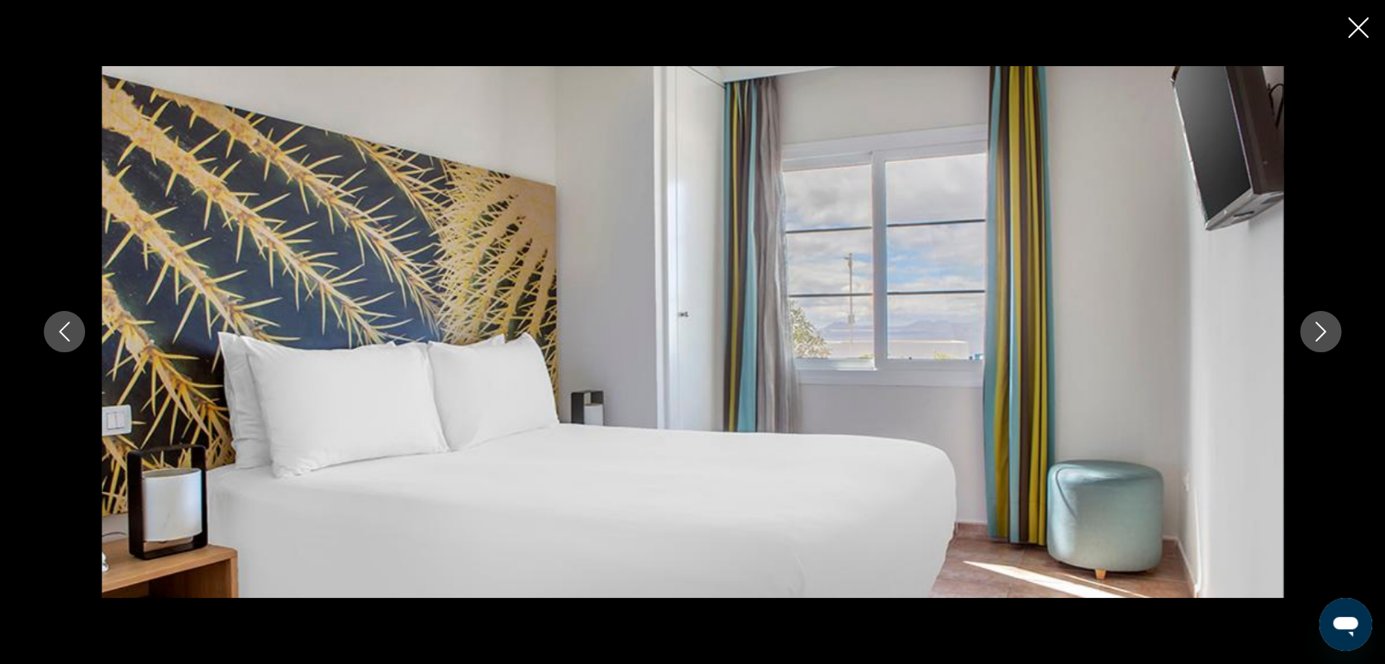
click at [1323, 326] on icon "Image suivante" at bounding box center [1321, 332] width 20 height 20
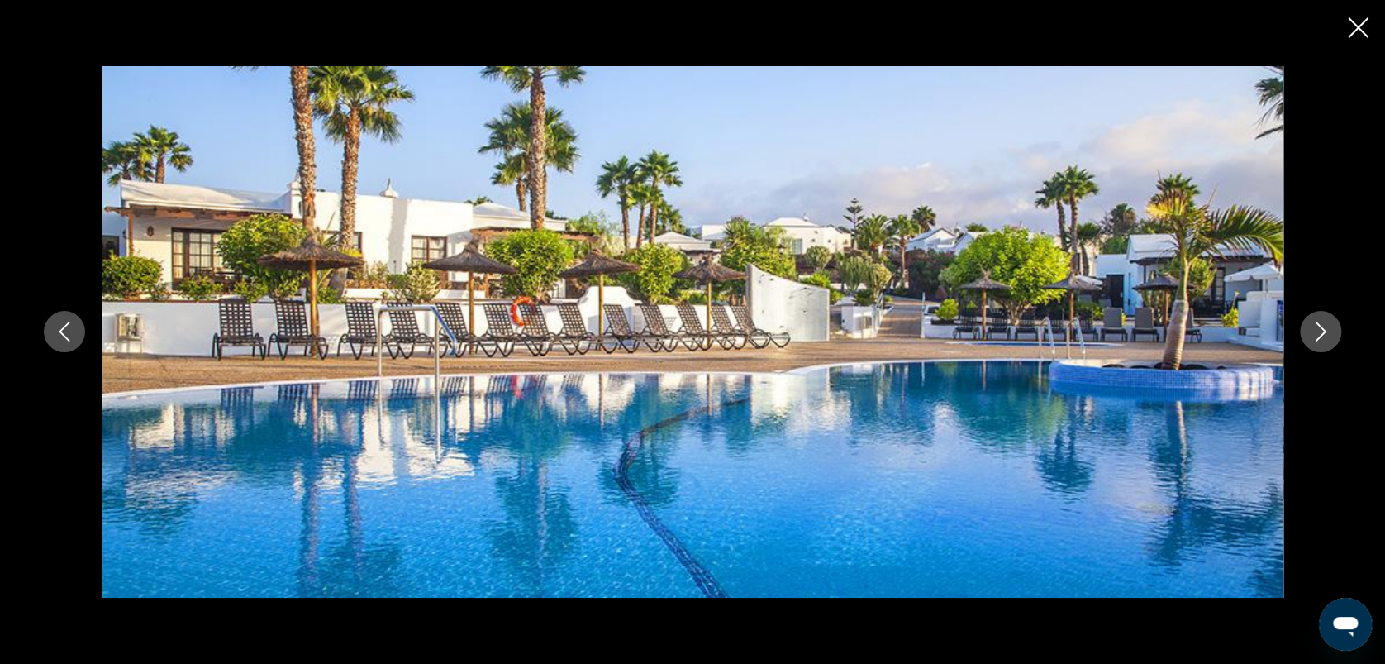
click at [1323, 326] on icon "Image suivante" at bounding box center [1321, 332] width 20 height 20
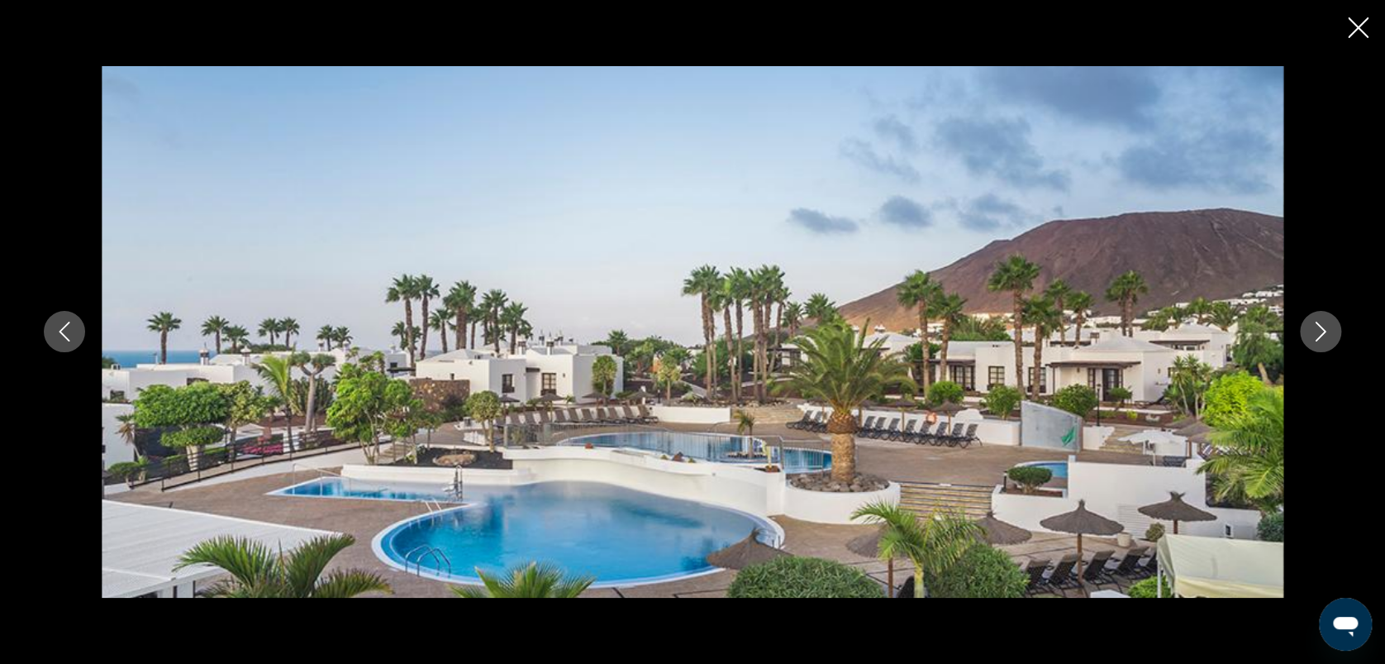
click at [1323, 326] on icon "Image suivante" at bounding box center [1321, 332] width 20 height 20
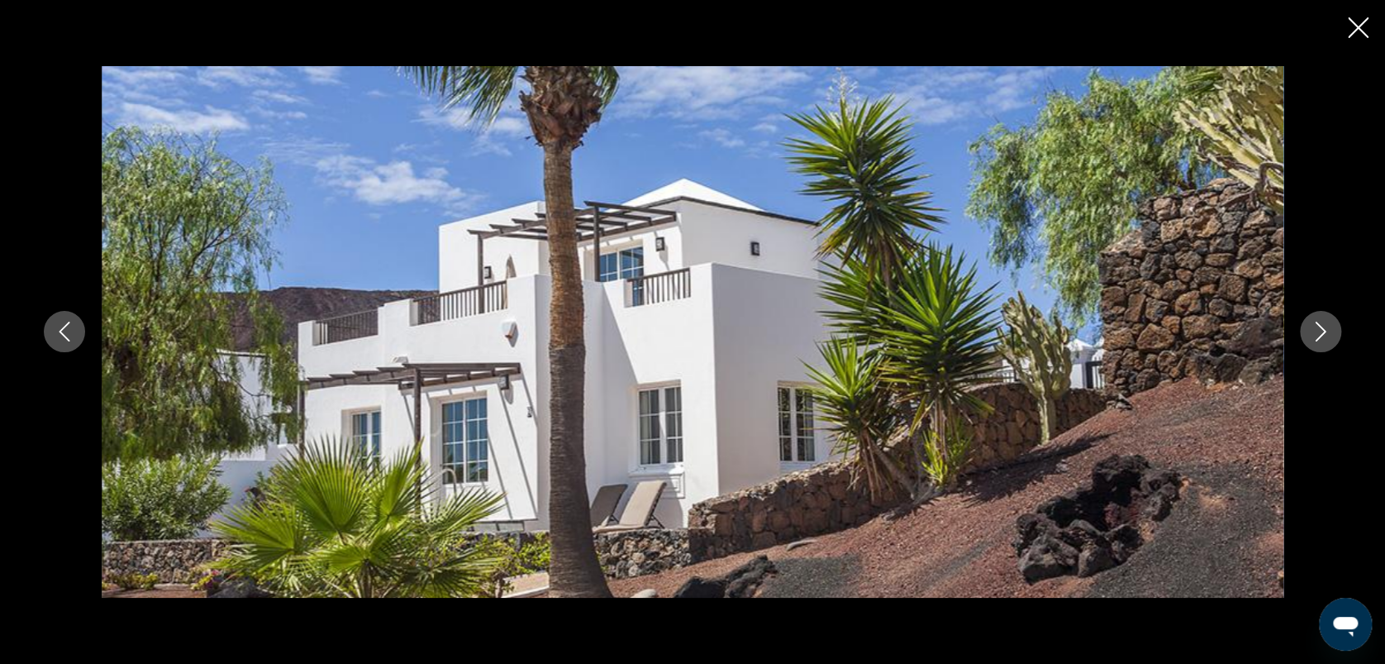
click at [1323, 326] on icon "Image suivante" at bounding box center [1321, 332] width 20 height 20
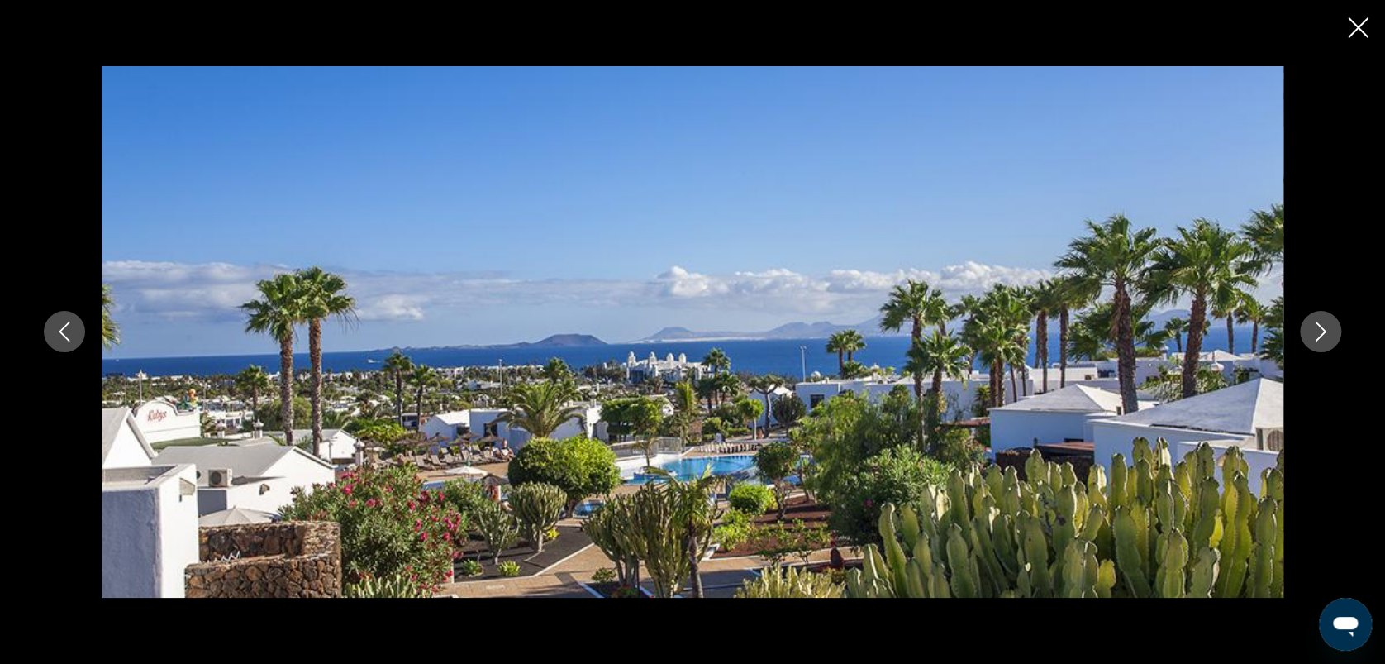
click at [1323, 326] on icon "Image suivante" at bounding box center [1321, 332] width 20 height 20
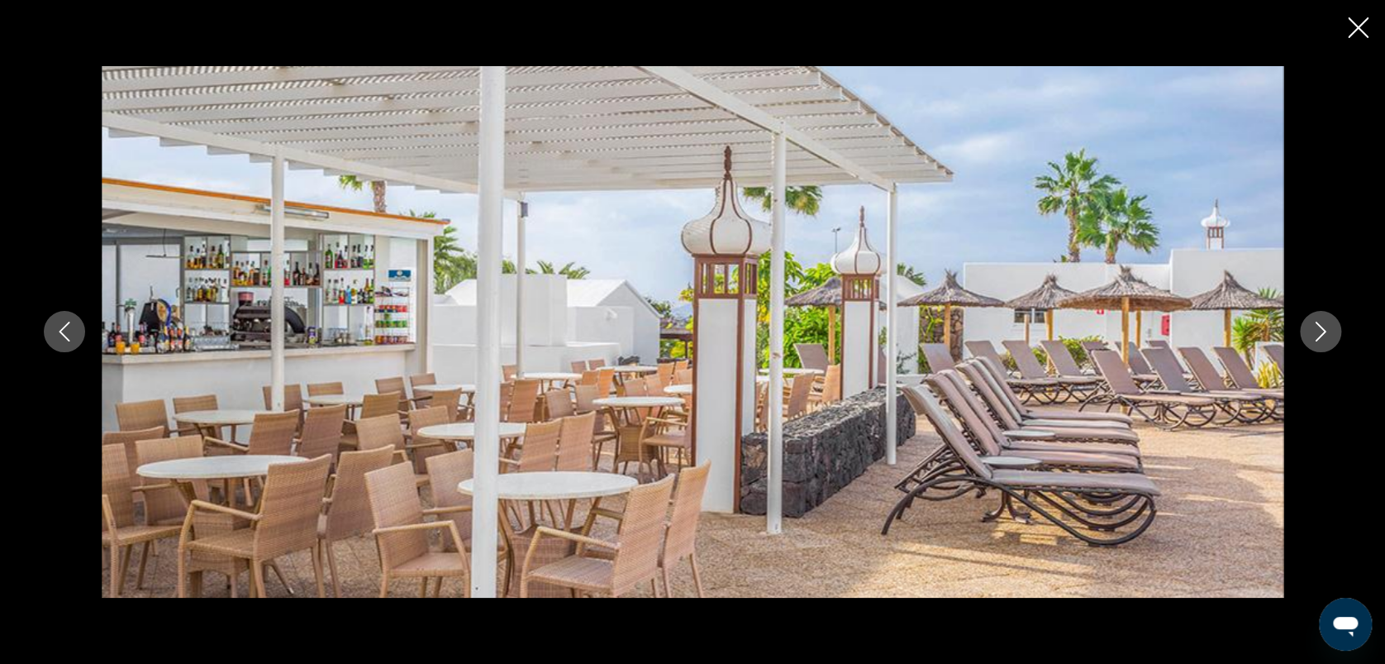
click at [1323, 326] on icon "Image suivante" at bounding box center [1321, 332] width 20 height 20
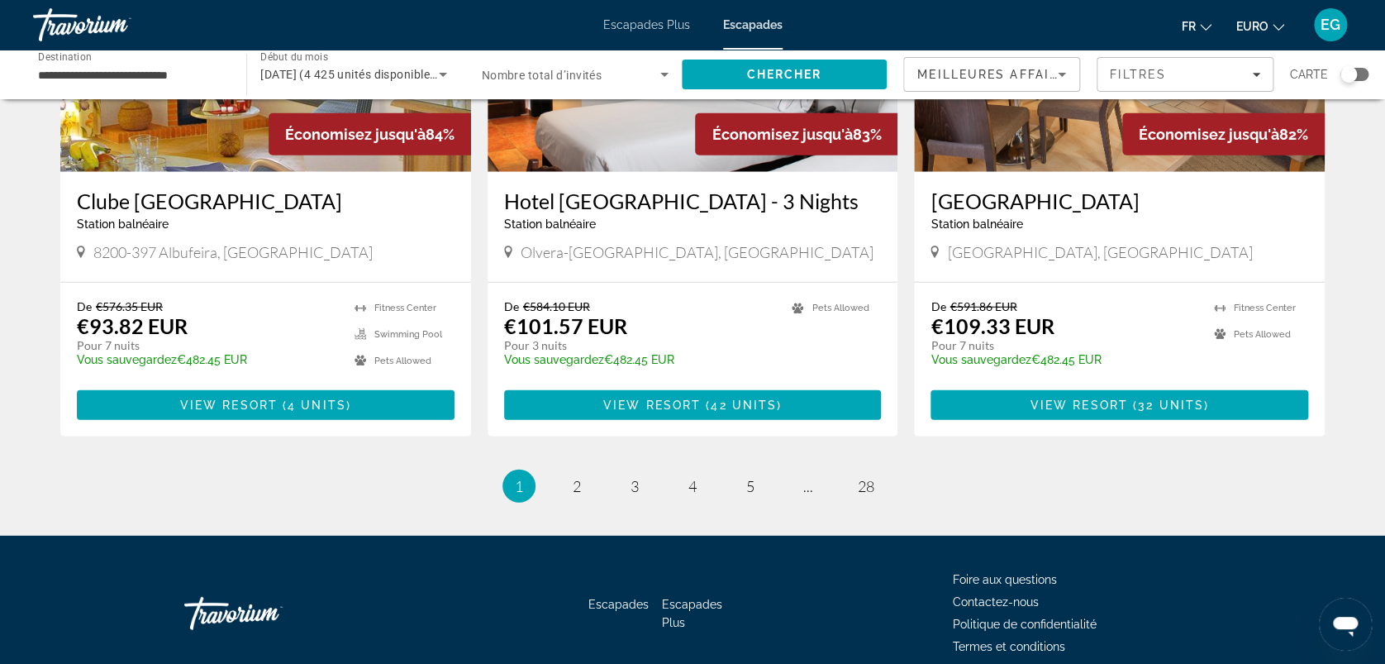
scroll to position [2010, 0]
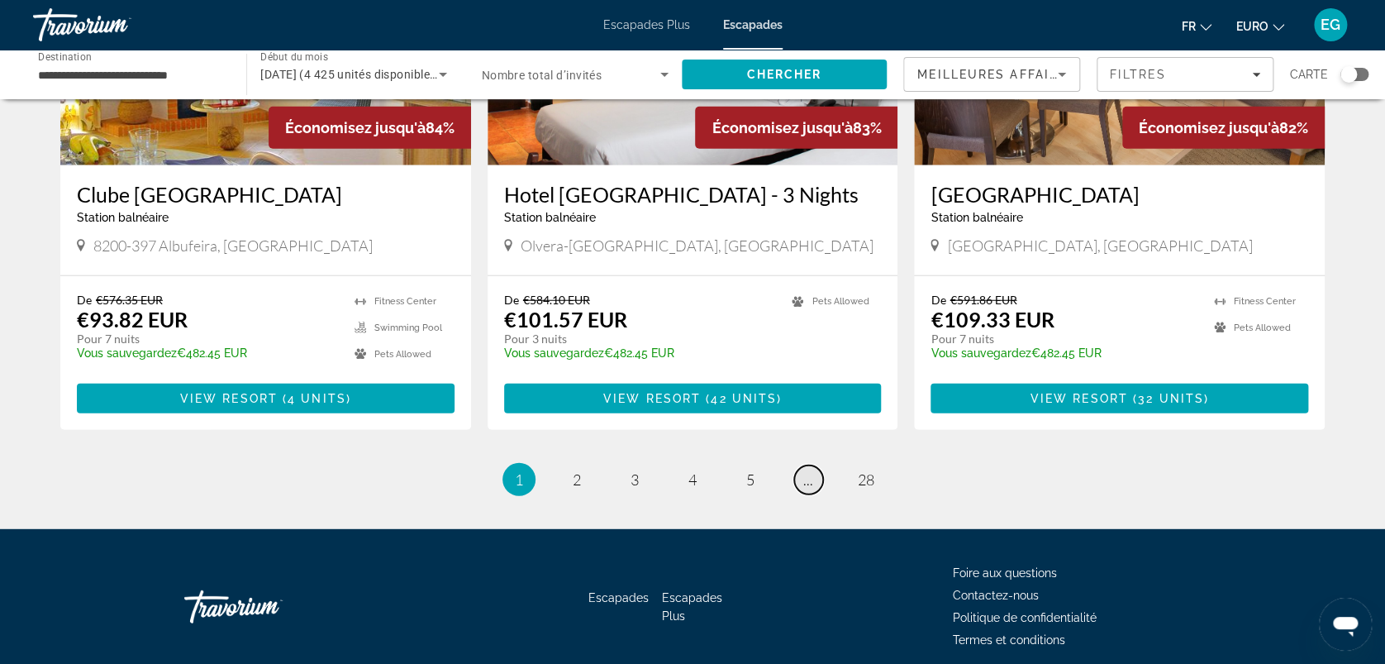
click at [807, 470] on span "..." at bounding box center [808, 479] width 10 height 18
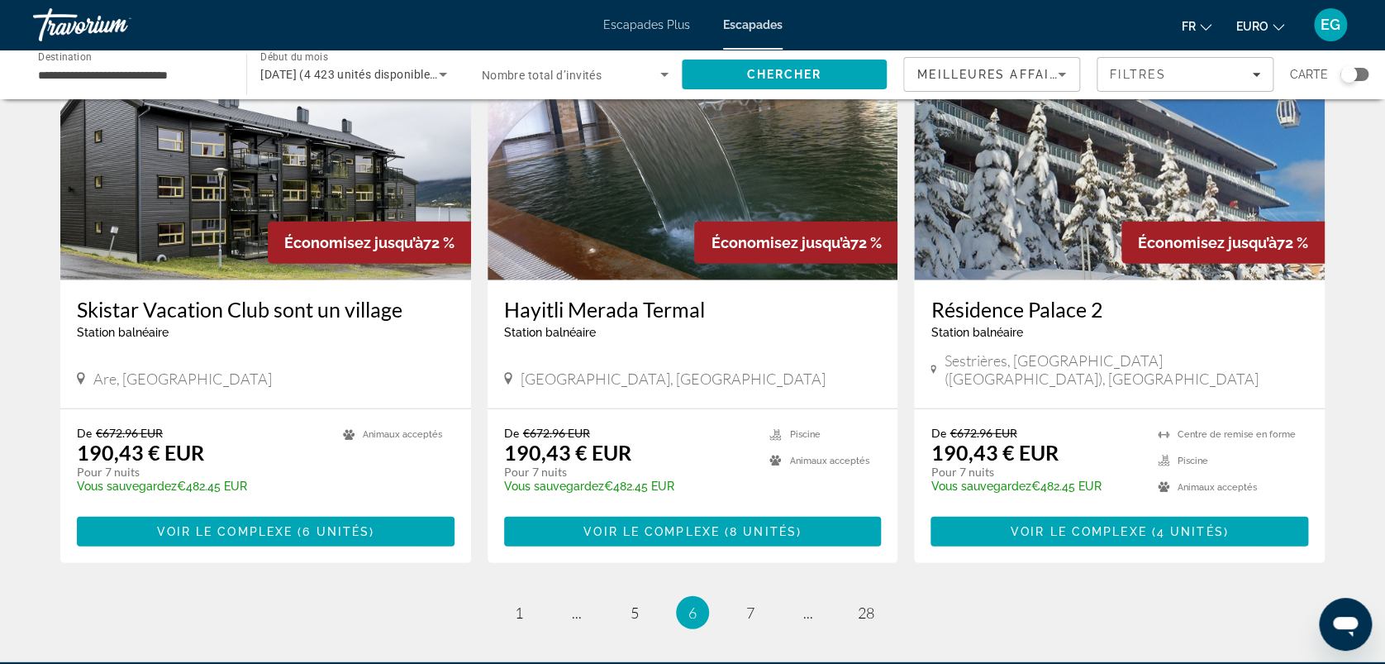
scroll to position [2010, 0]
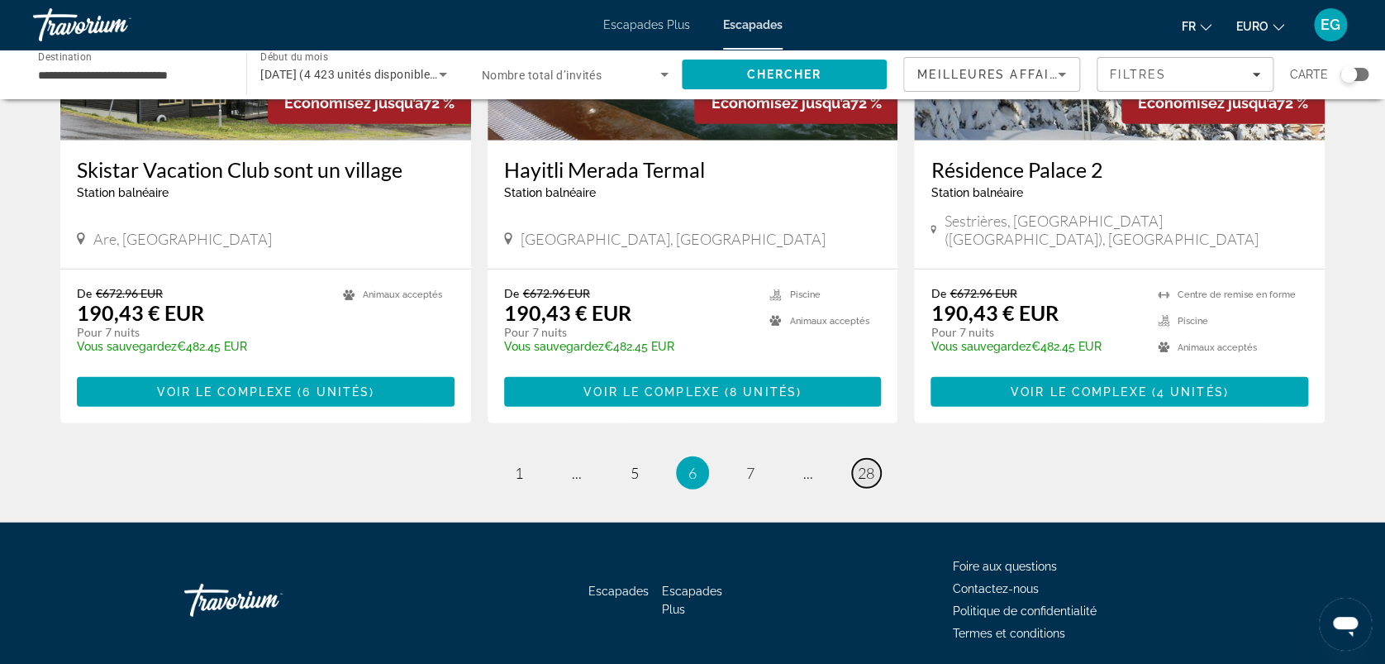
click at [861, 464] on span "28" at bounding box center [866, 473] width 17 height 18
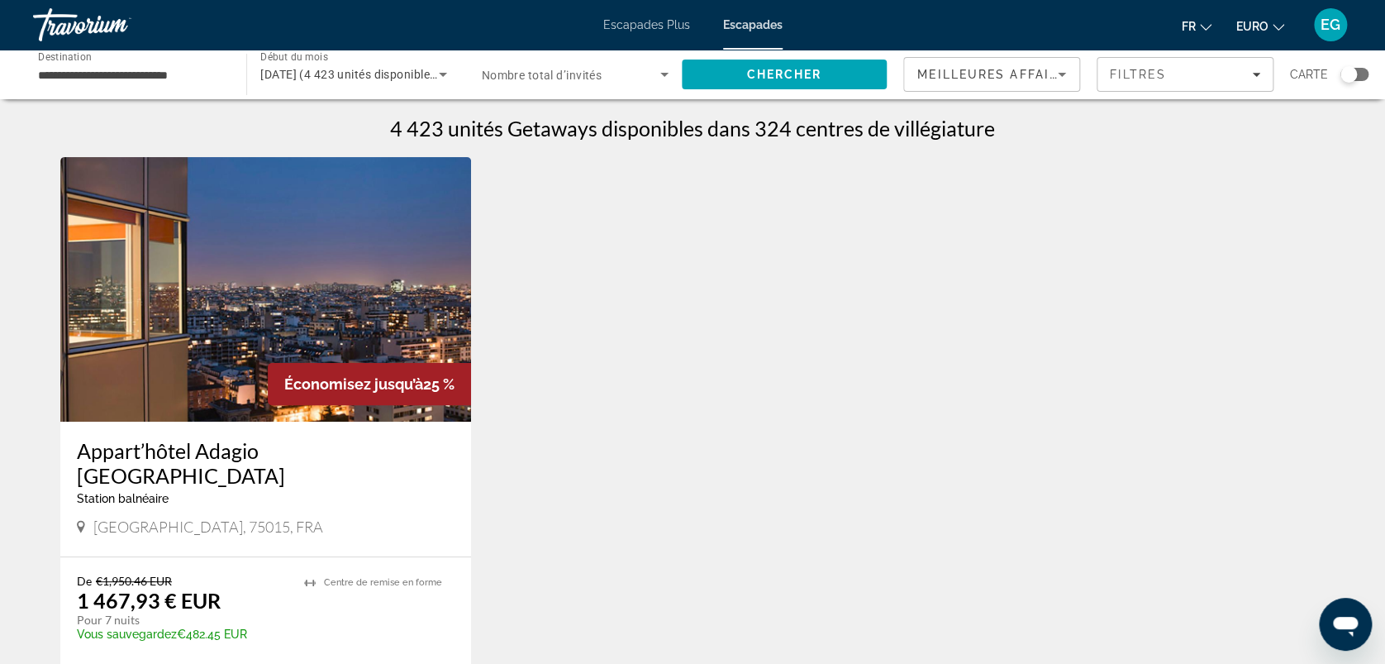
scroll to position [324, 0]
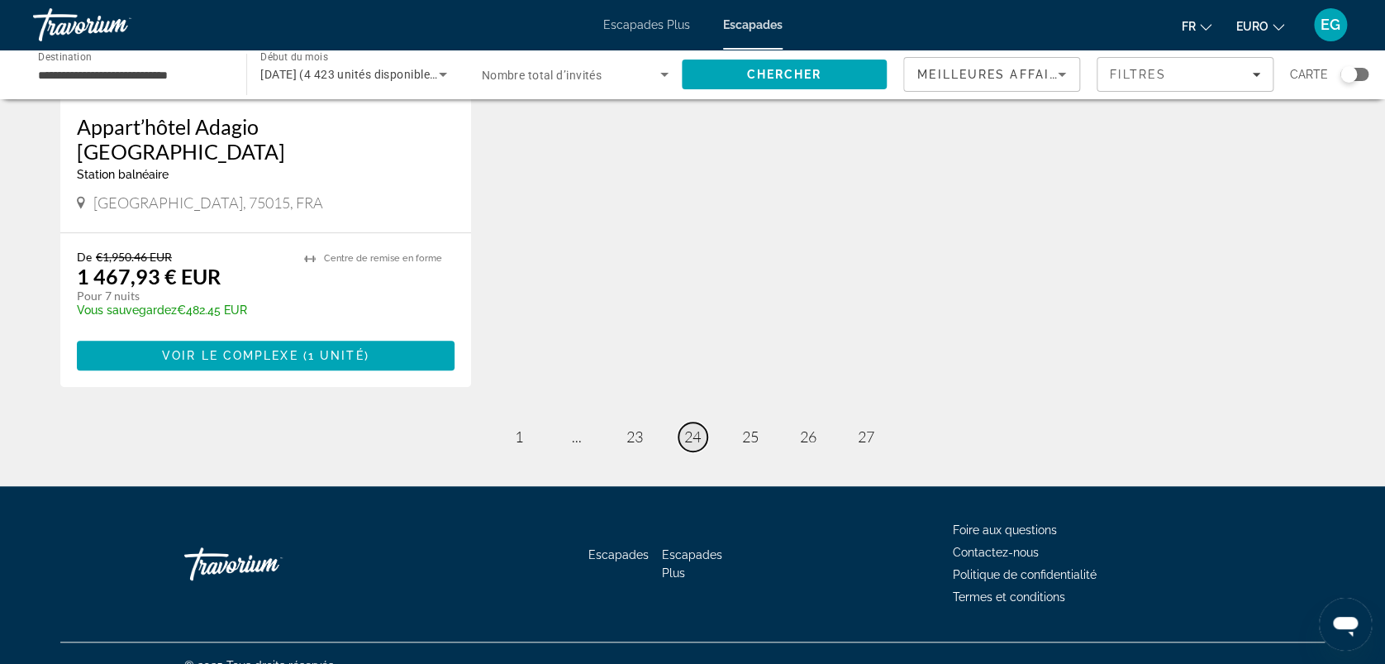
click at [690, 422] on link "page 24" at bounding box center [693, 436] width 29 height 29
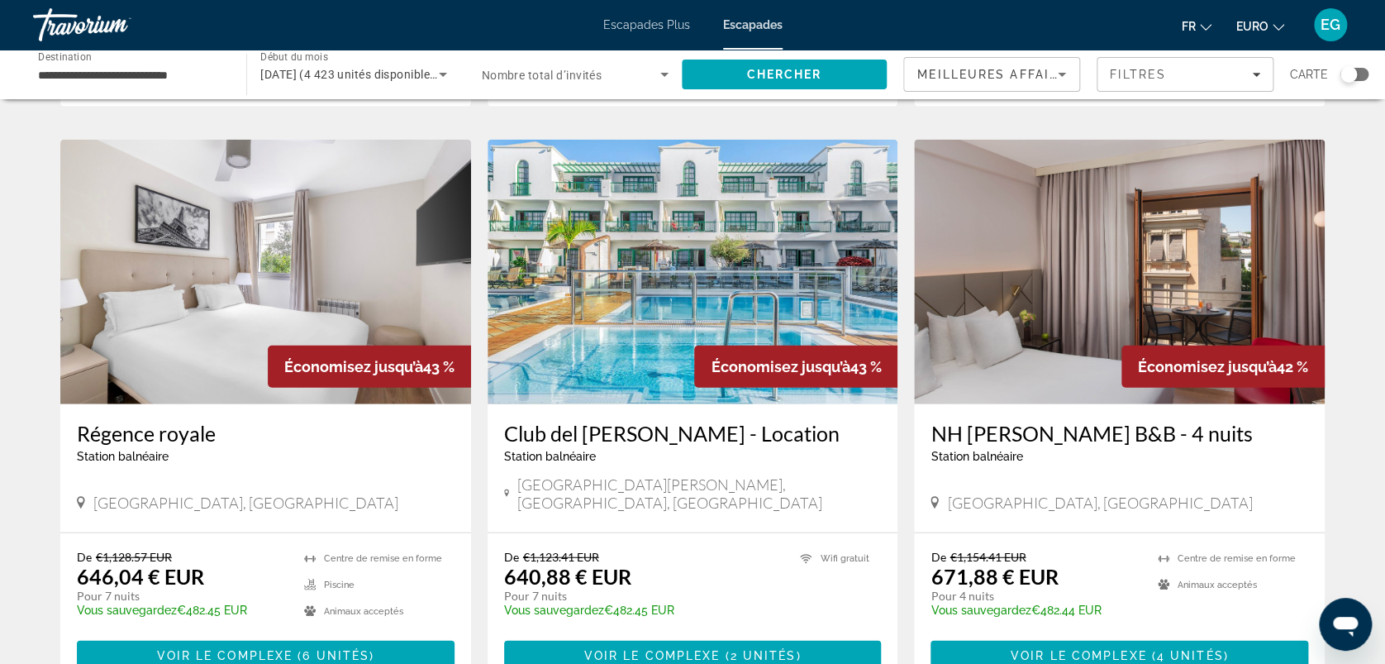
scroll to position [2035, 0]
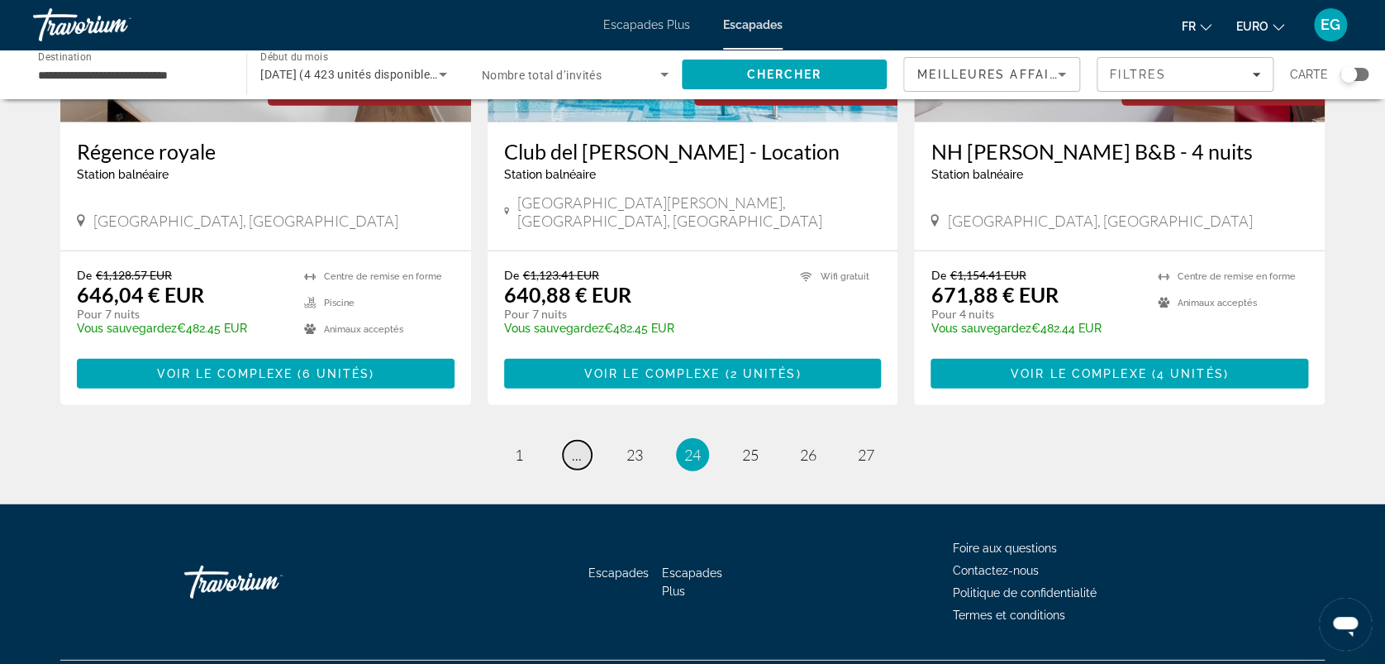
click at [569, 441] on link "page ..." at bounding box center [577, 455] width 29 height 29
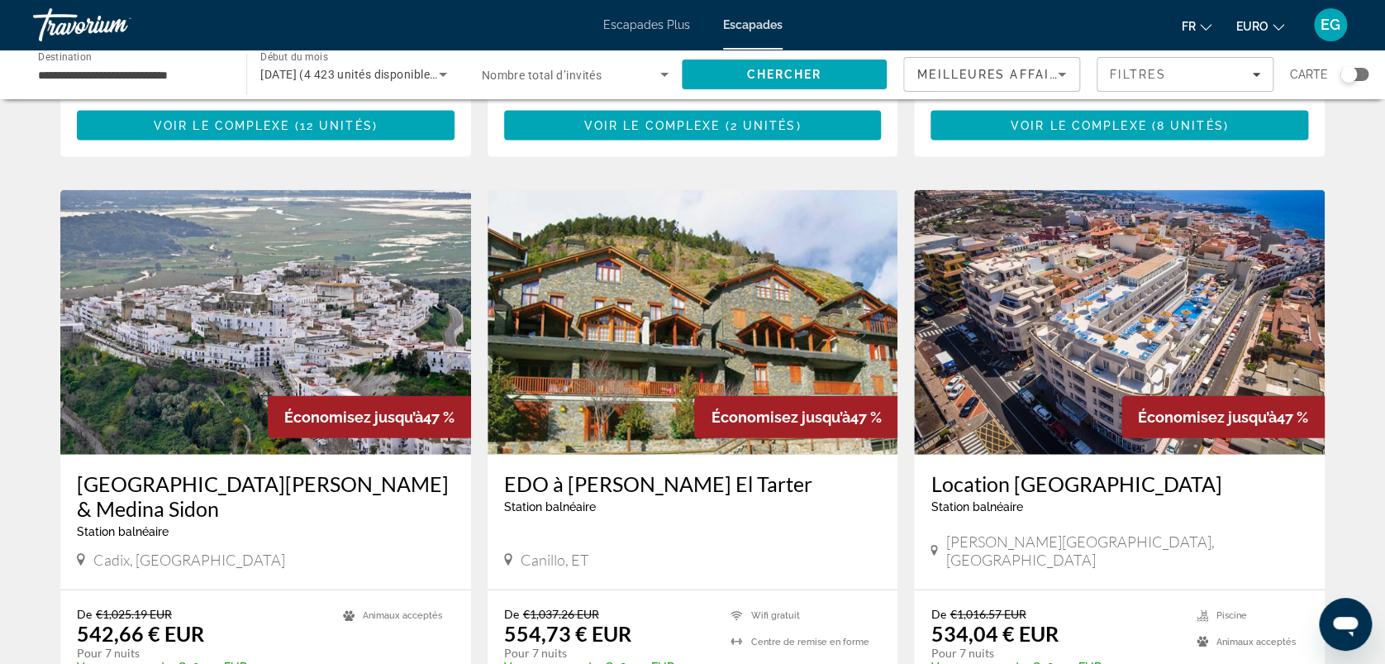
scroll to position [2035, 0]
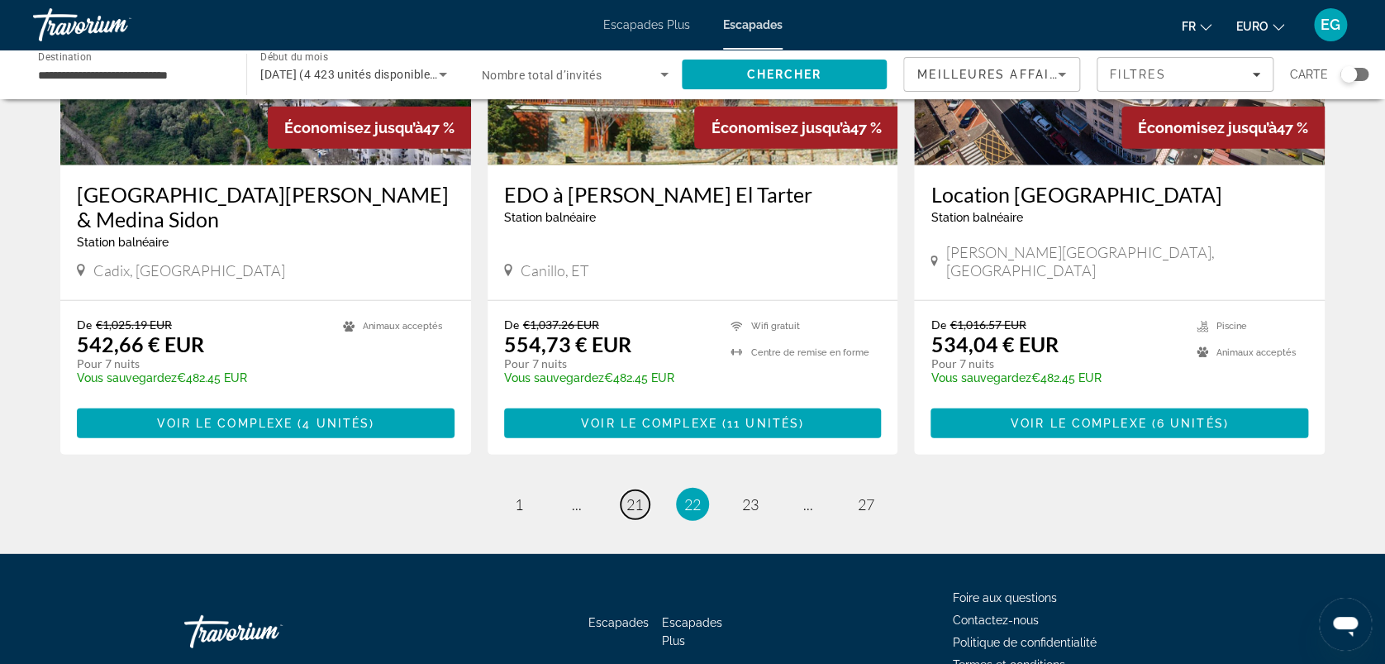
click at [631, 495] on span "21" at bounding box center [635, 504] width 17 height 18
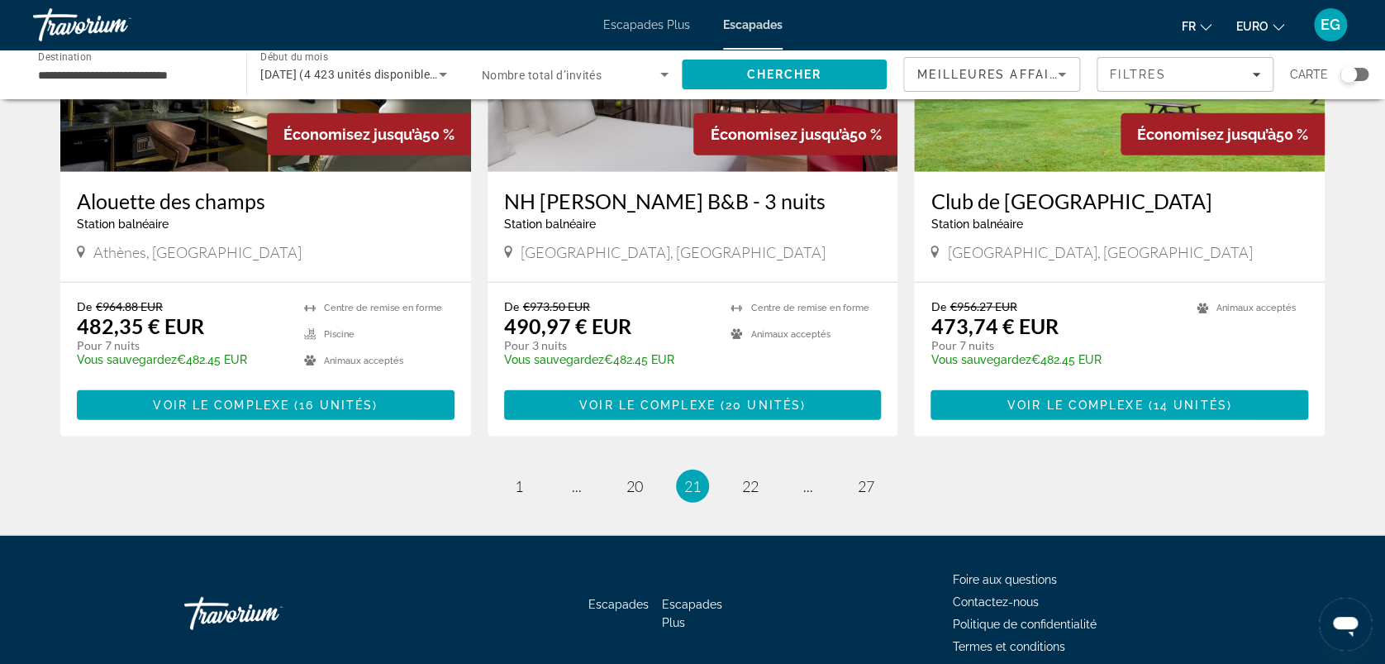
scroll to position [2035, 0]
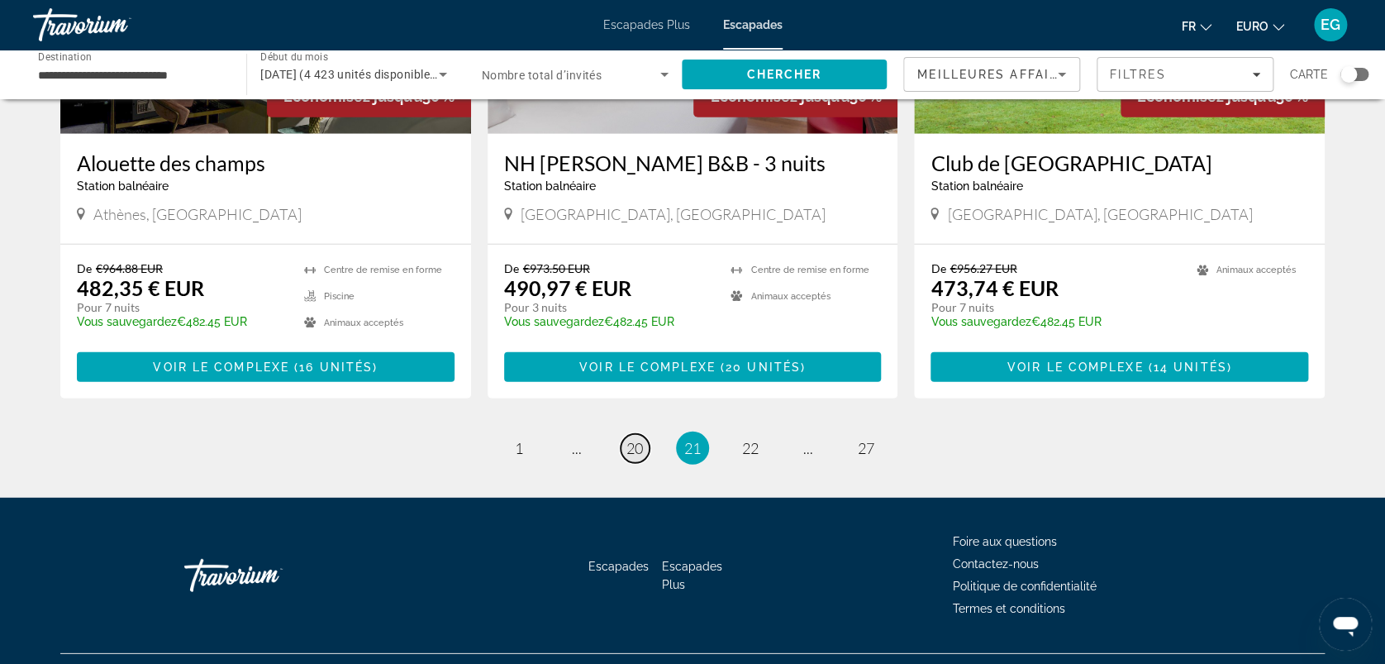
click at [639, 434] on link "page 20" at bounding box center [635, 448] width 29 height 29
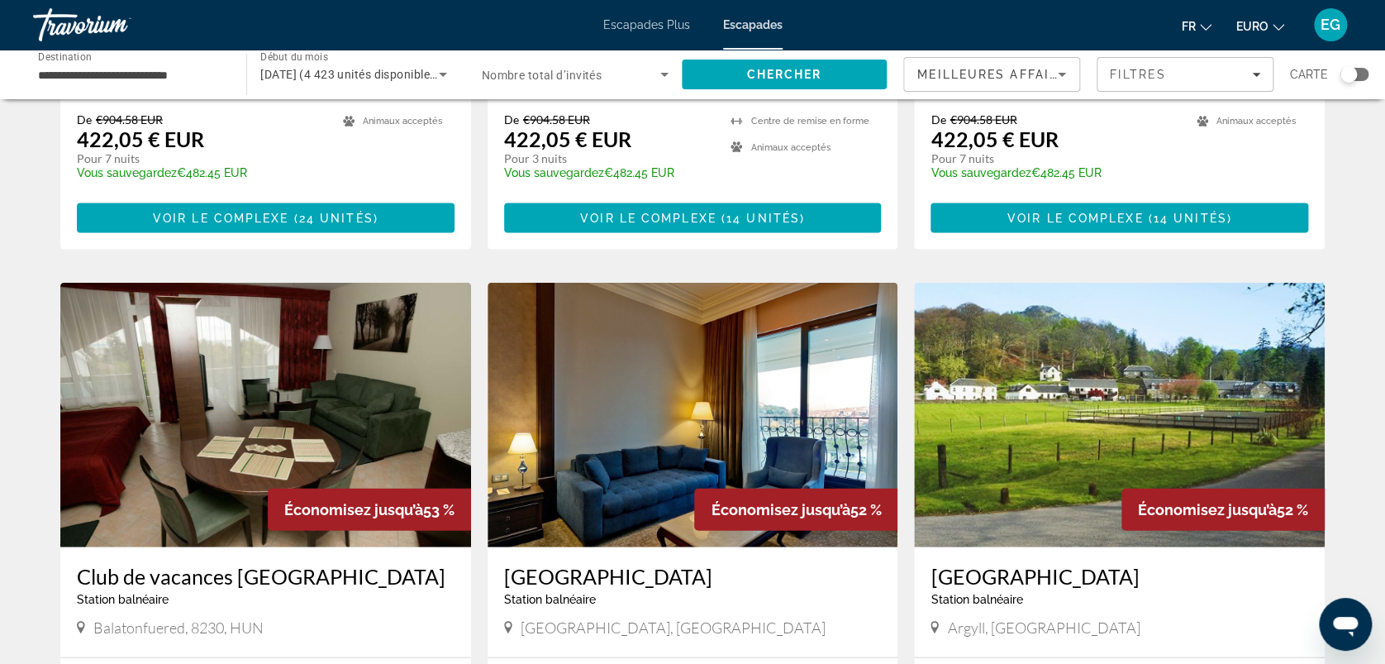
scroll to position [2085, 0]
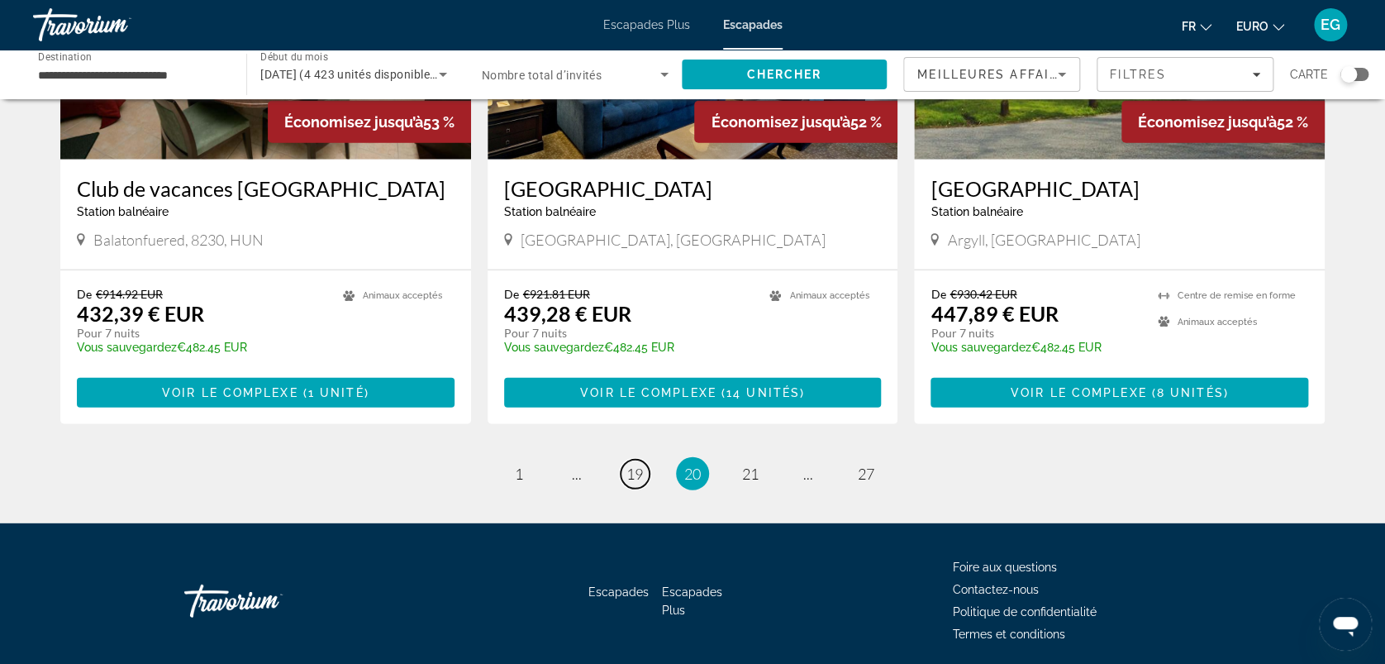
click at [639, 465] on span "19" at bounding box center [635, 474] width 17 height 18
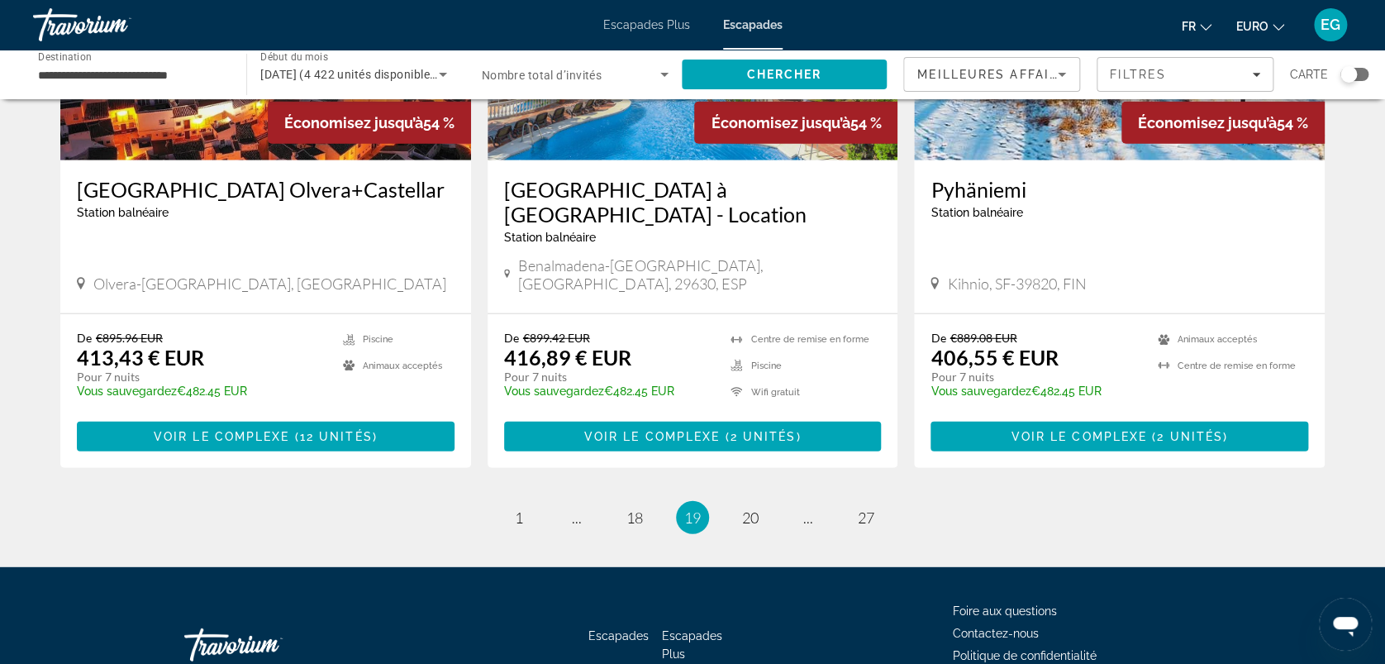
scroll to position [2017, 0]
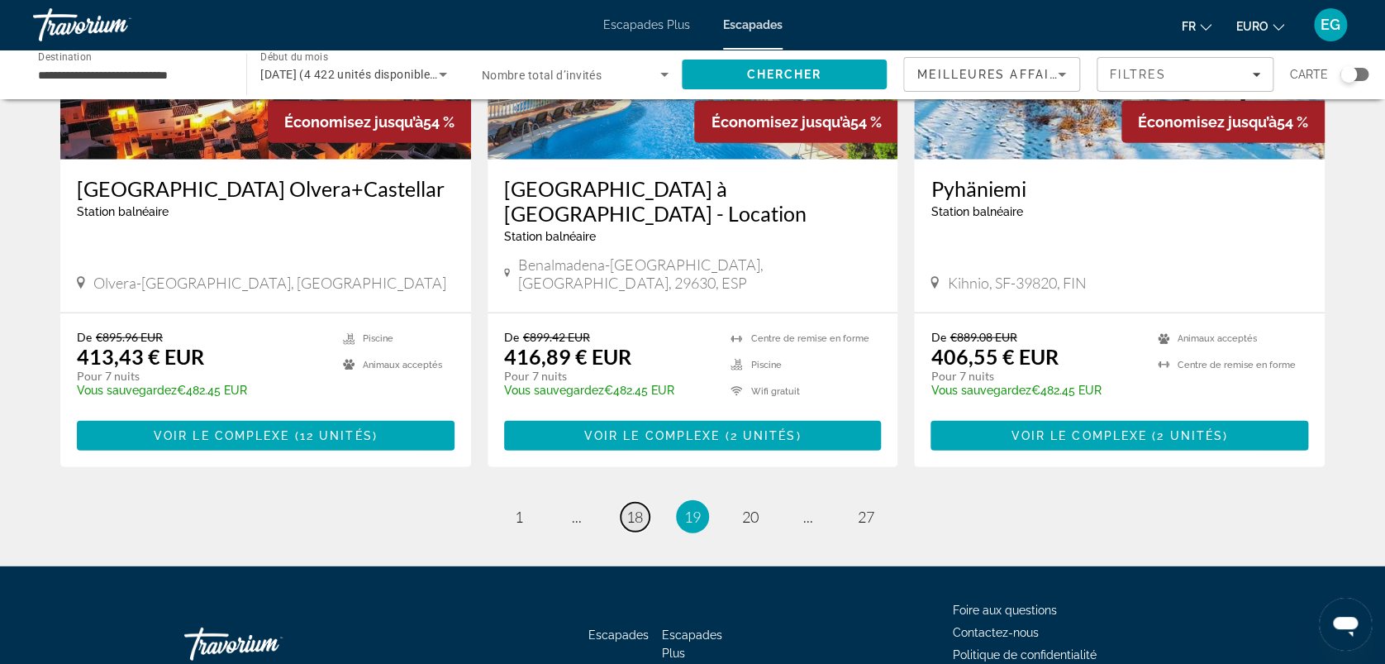
click at [633, 508] on span "18" at bounding box center [635, 517] width 17 height 18
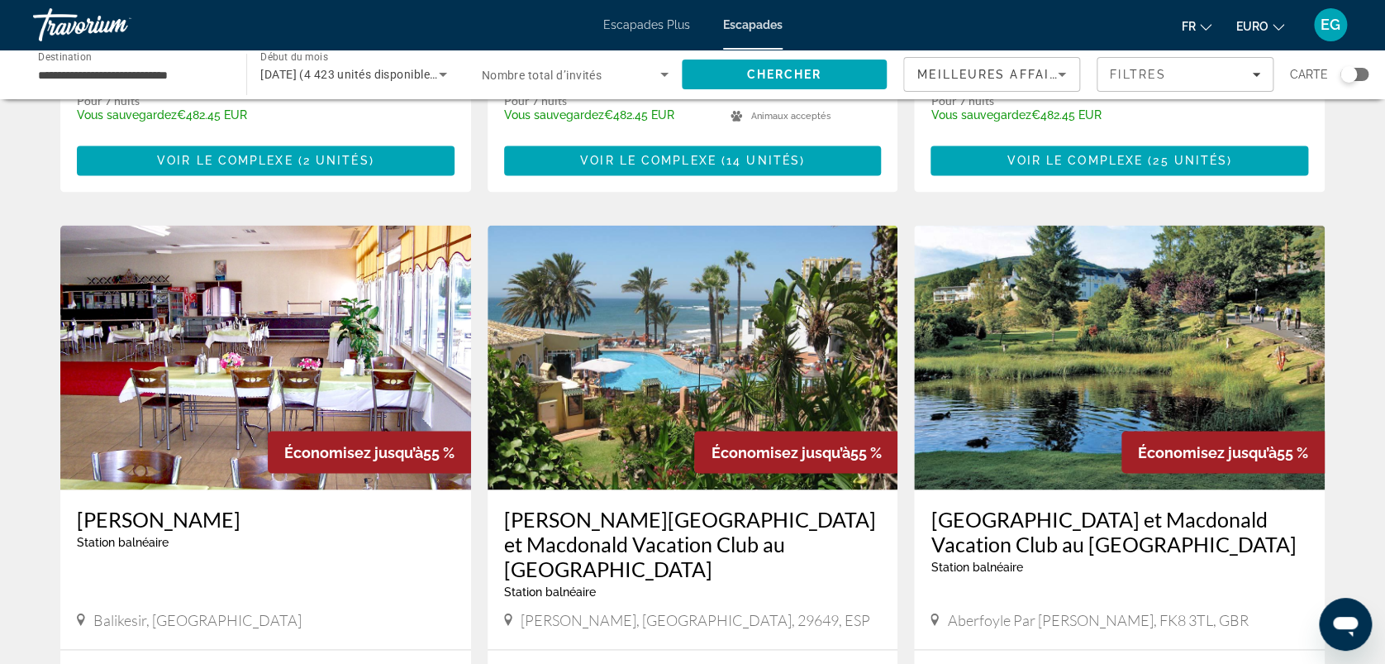
scroll to position [1079, 0]
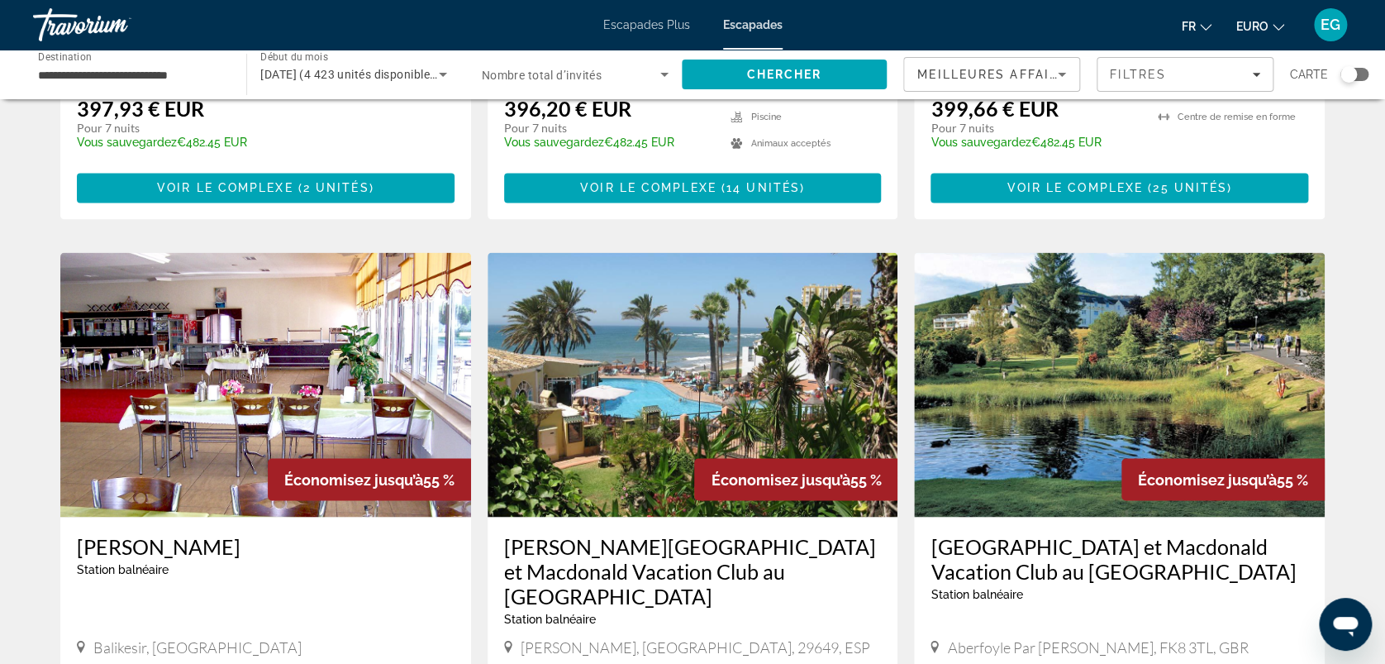
click at [358, 348] on img "Contenu principal" at bounding box center [265, 384] width 411 height 265
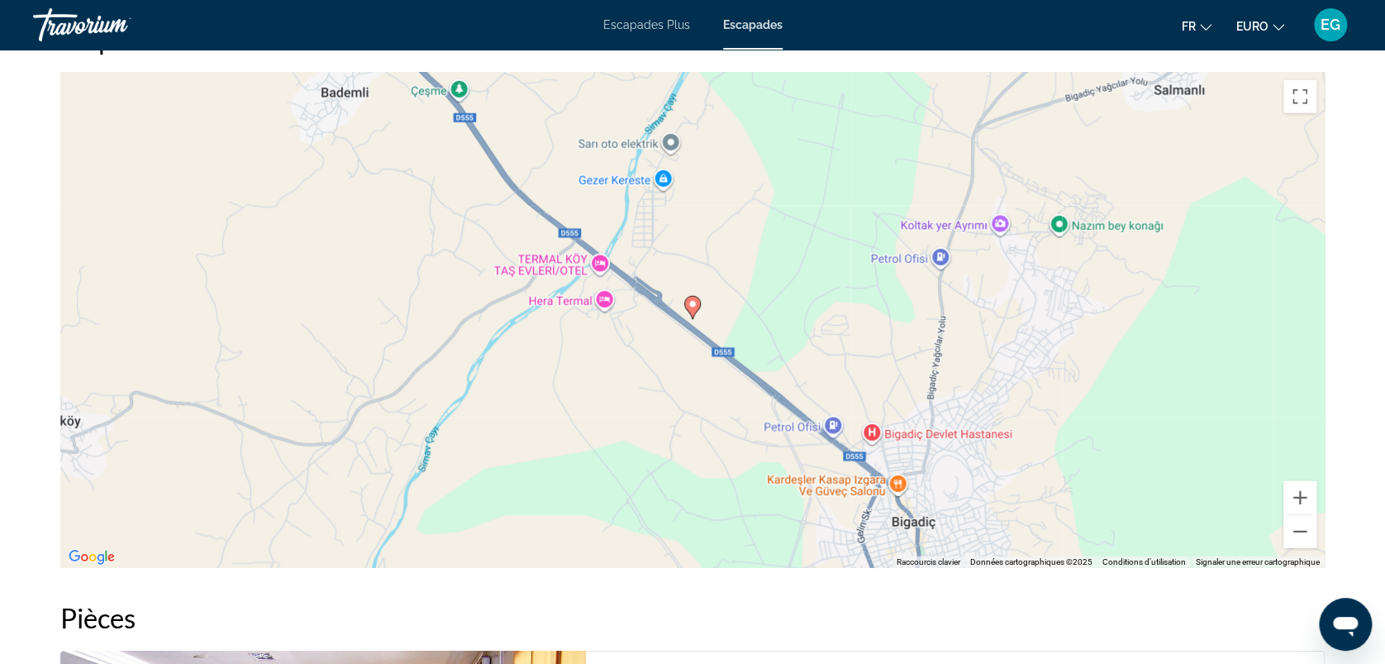
scroll to position [2067, 0]
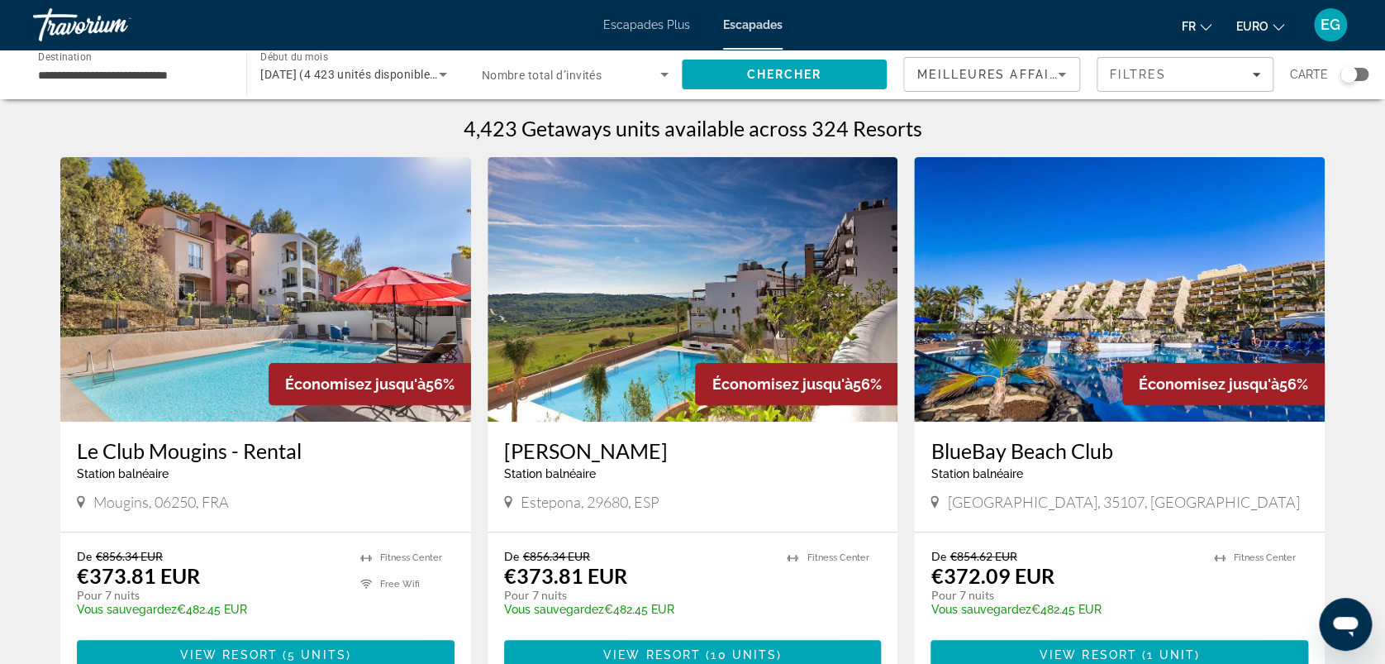
click at [1157, 326] on img "Contenu principal" at bounding box center [1119, 289] width 411 height 265
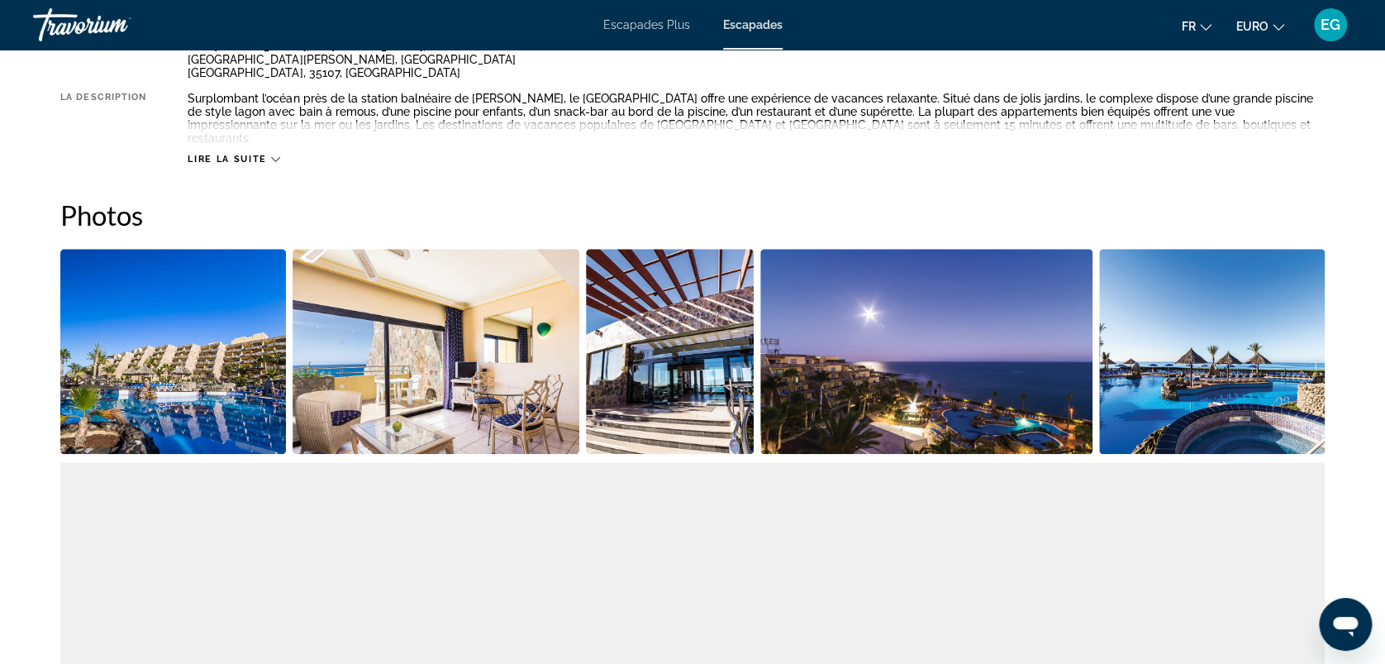
scroll to position [667, 0]
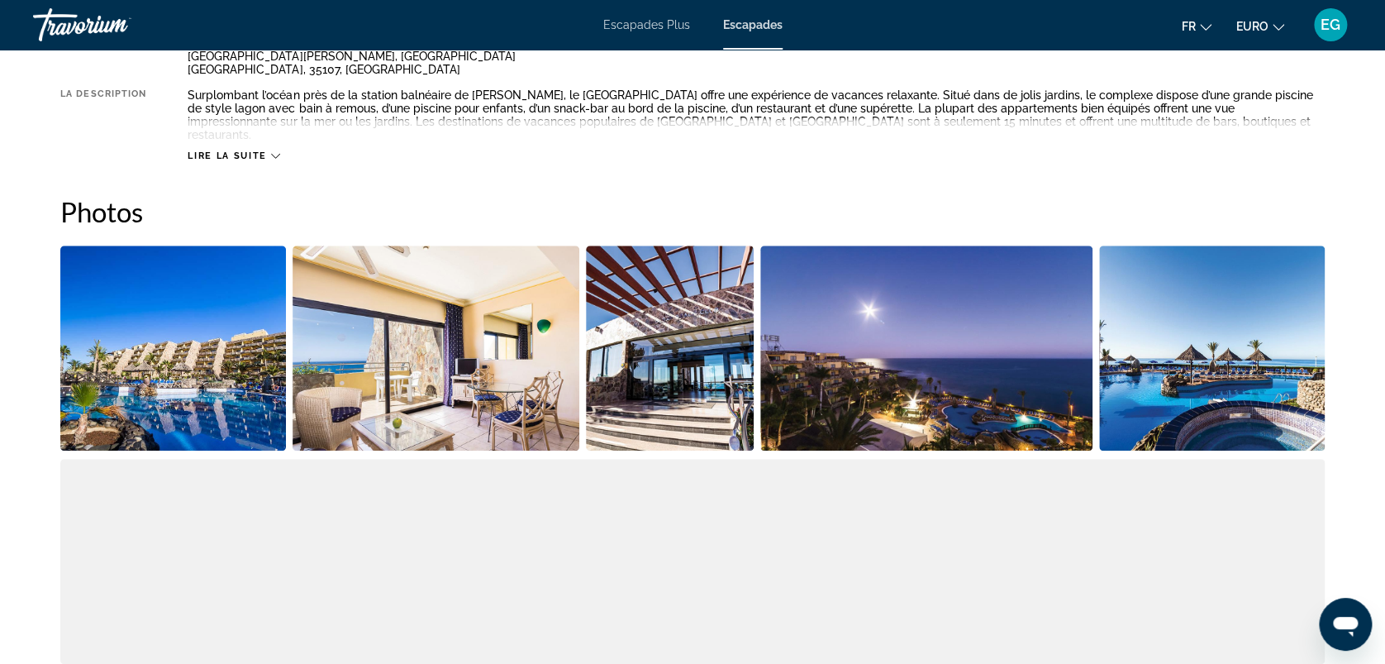
click at [102, 375] on img "Ouvrir le curseur d’image en plein écran" at bounding box center [173, 347] width 226 height 205
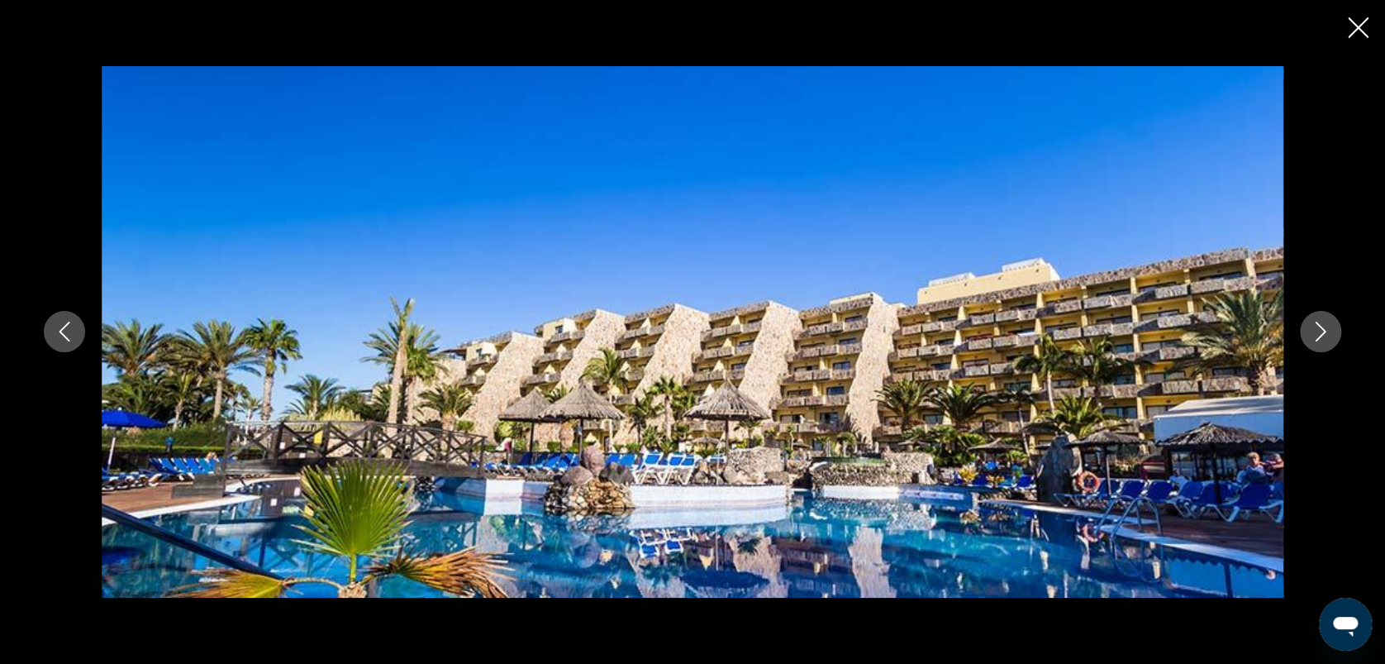
click at [1330, 321] on button "Image suivante" at bounding box center [1320, 331] width 41 height 41
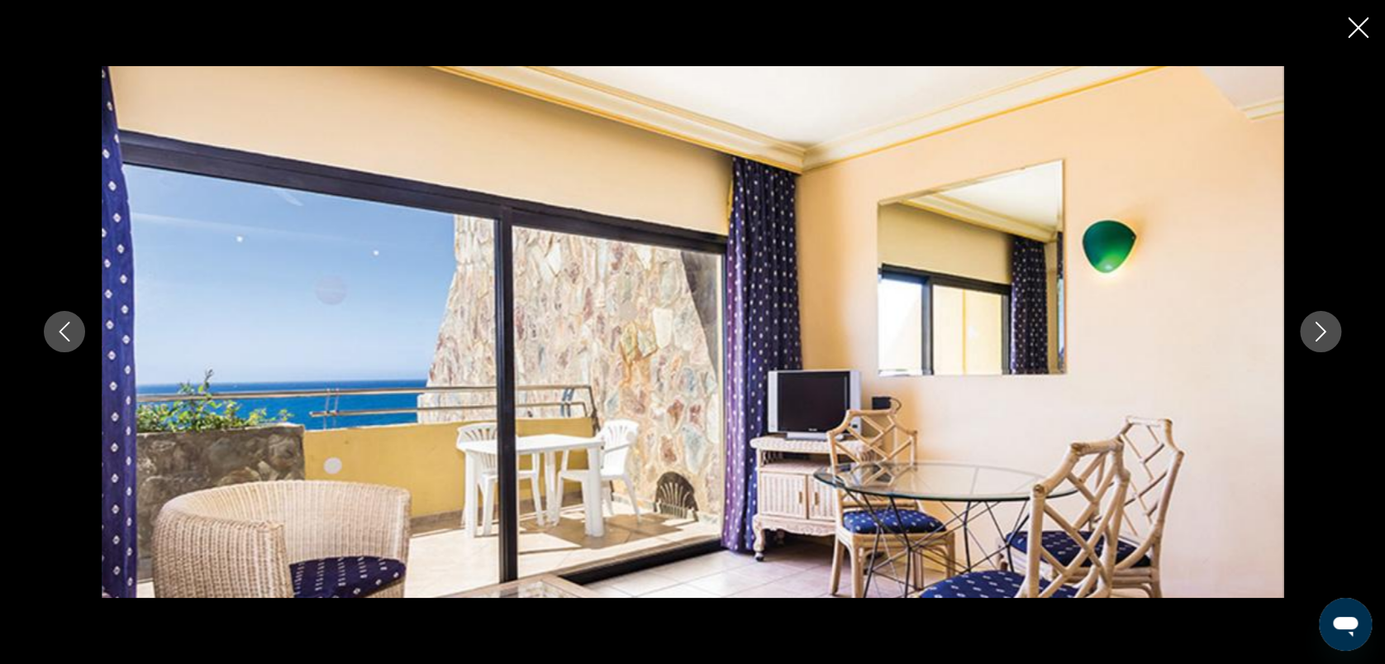
click at [1330, 321] on button "Image suivante" at bounding box center [1320, 331] width 41 height 41
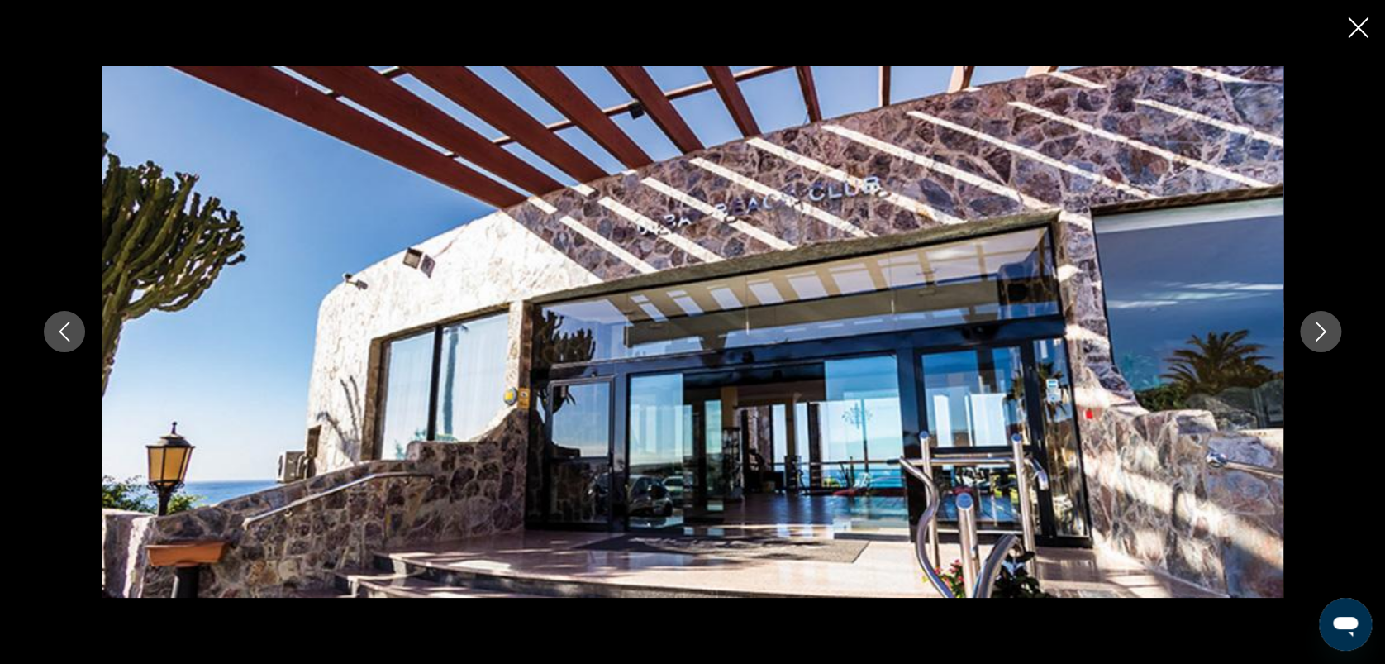
click at [1330, 321] on button "Image suivante" at bounding box center [1320, 331] width 41 height 41
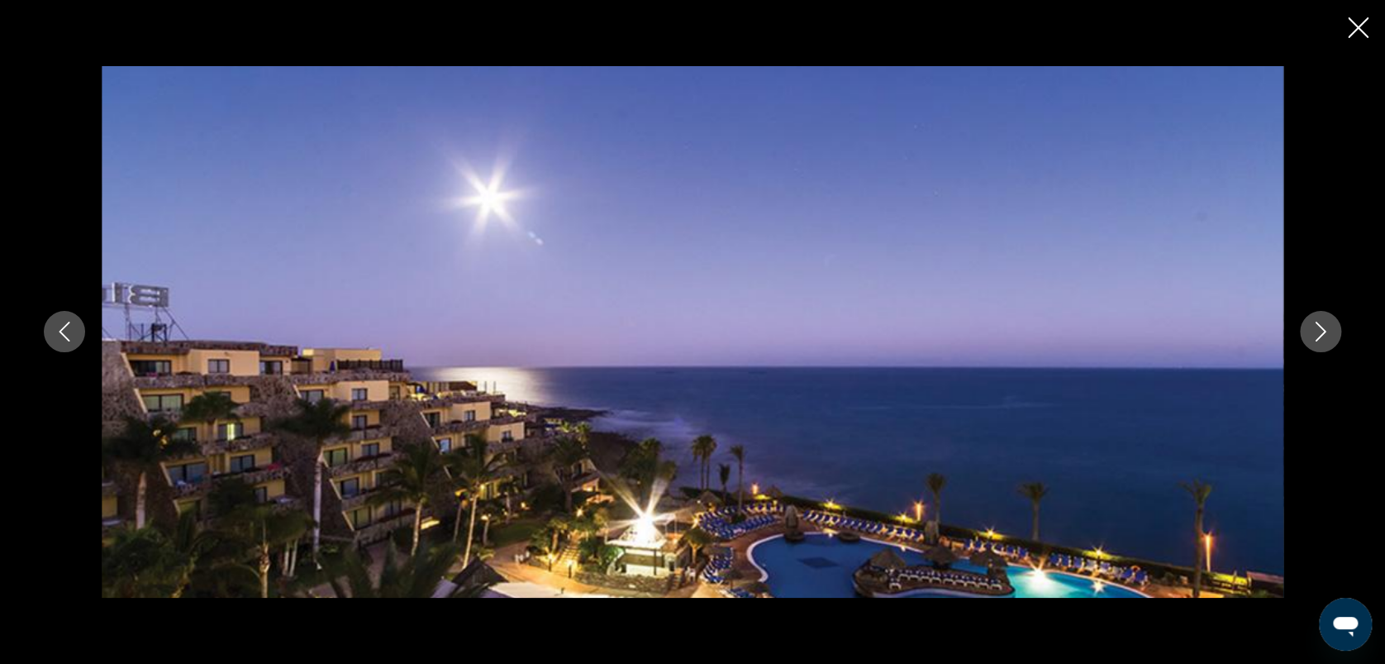
click at [1330, 321] on button "Image suivante" at bounding box center [1320, 331] width 41 height 41
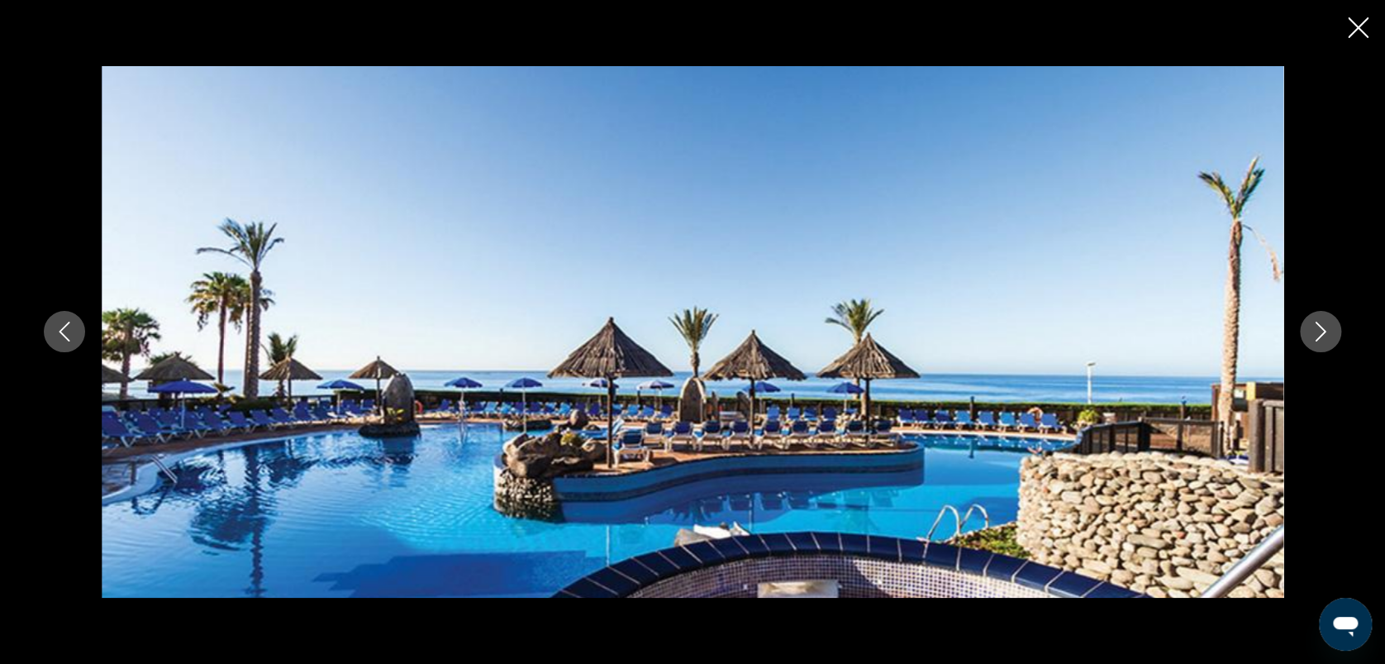
click at [1330, 321] on button "Image suivante" at bounding box center [1320, 331] width 41 height 41
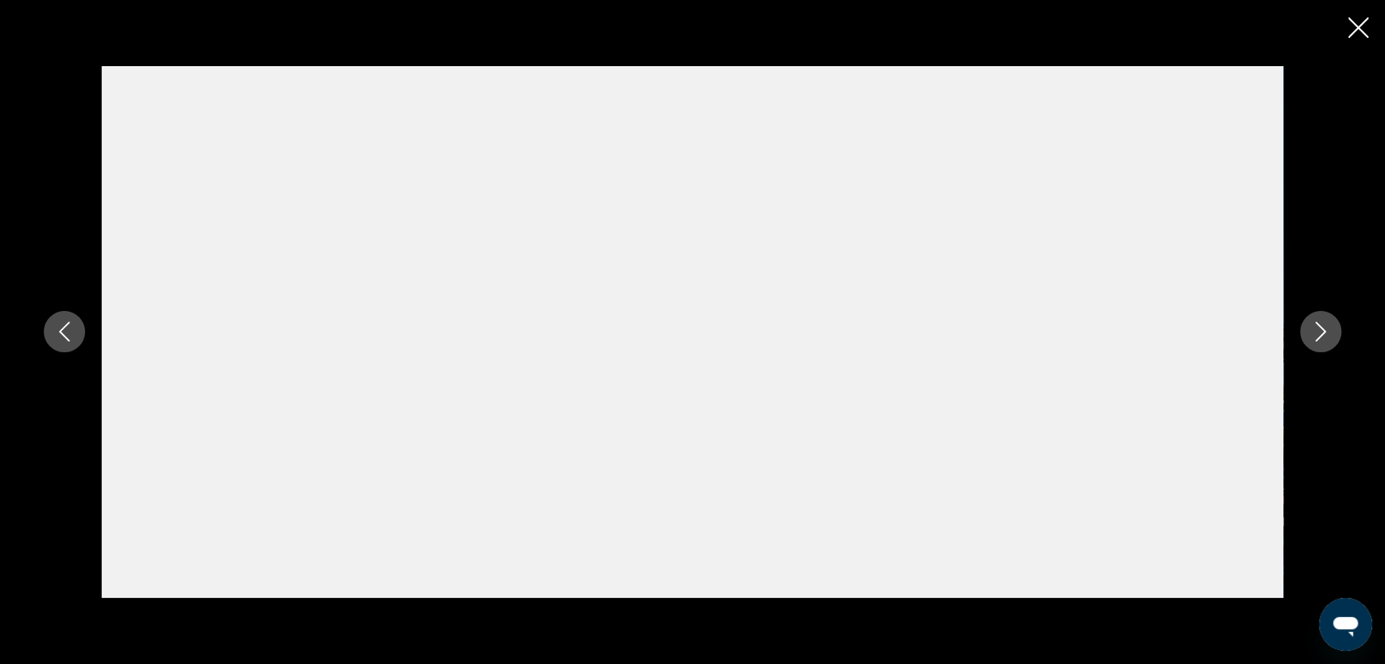
click at [1330, 321] on button "Image suivante" at bounding box center [1320, 331] width 41 height 41
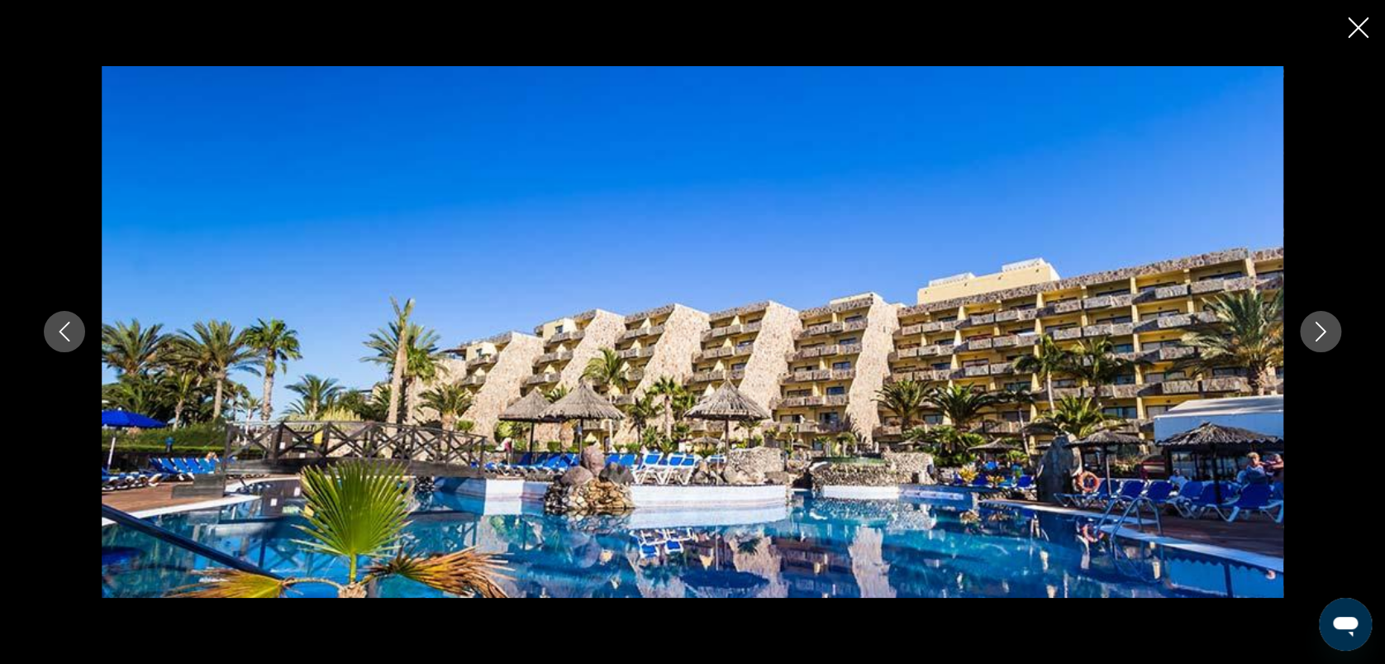
click at [1330, 321] on button "Image suivante" at bounding box center [1320, 331] width 41 height 41
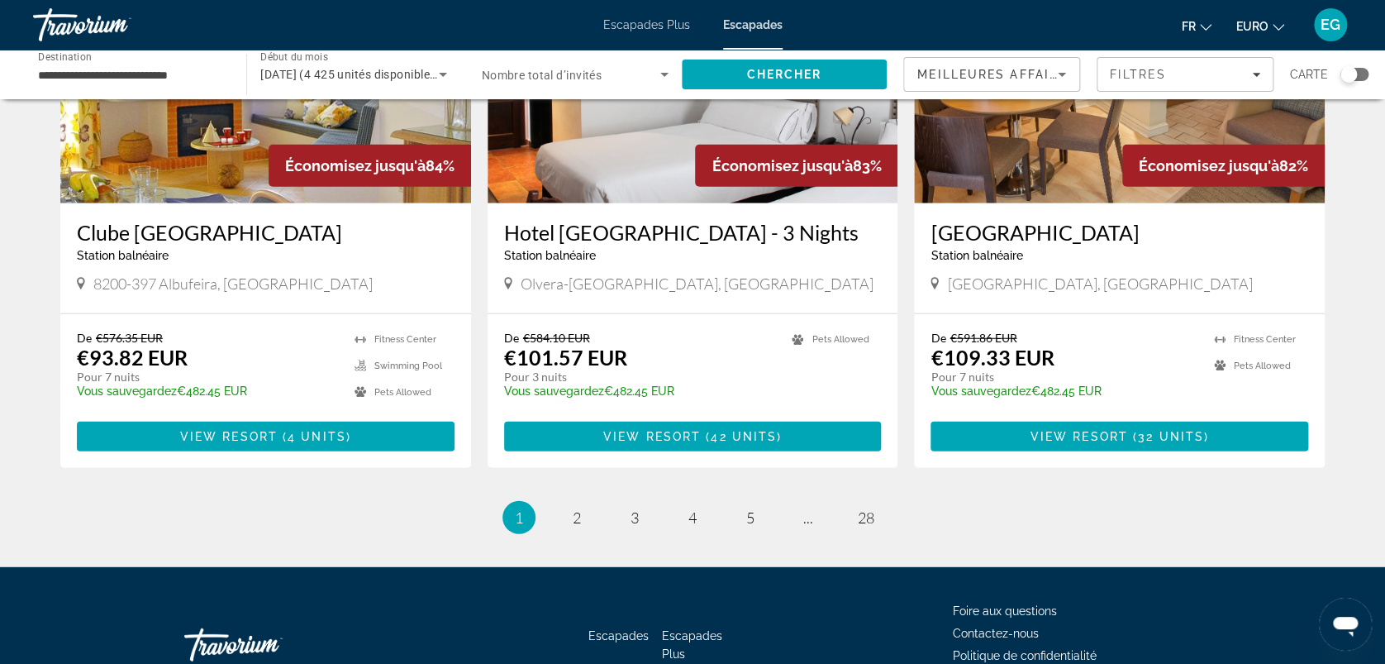
scroll to position [2010, 0]
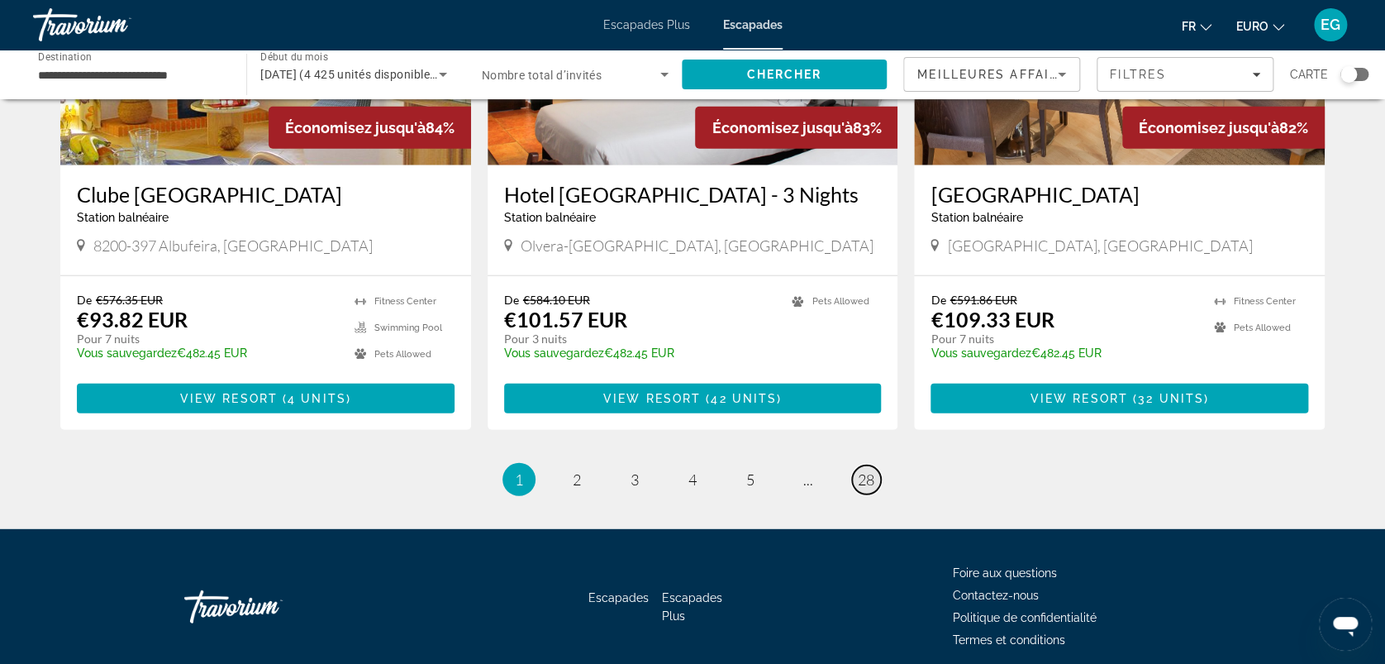
click at [860, 470] on span "28" at bounding box center [866, 479] width 17 height 18
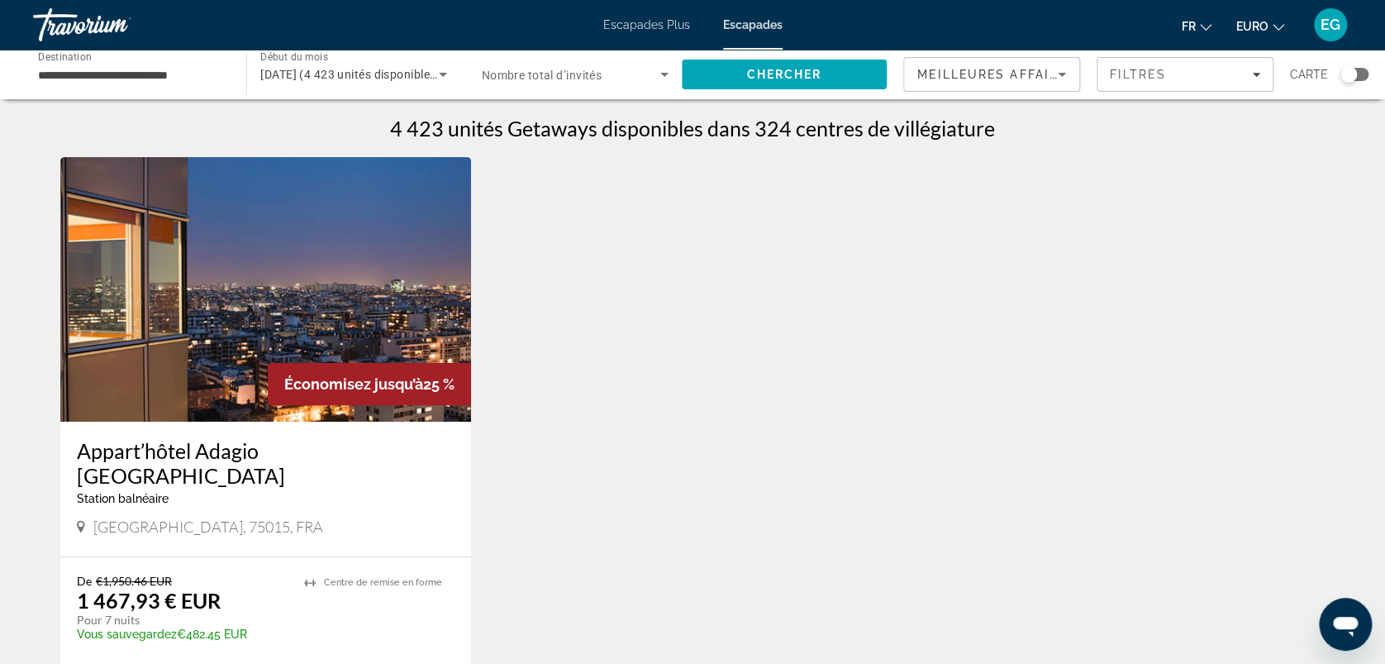
scroll to position [324, 0]
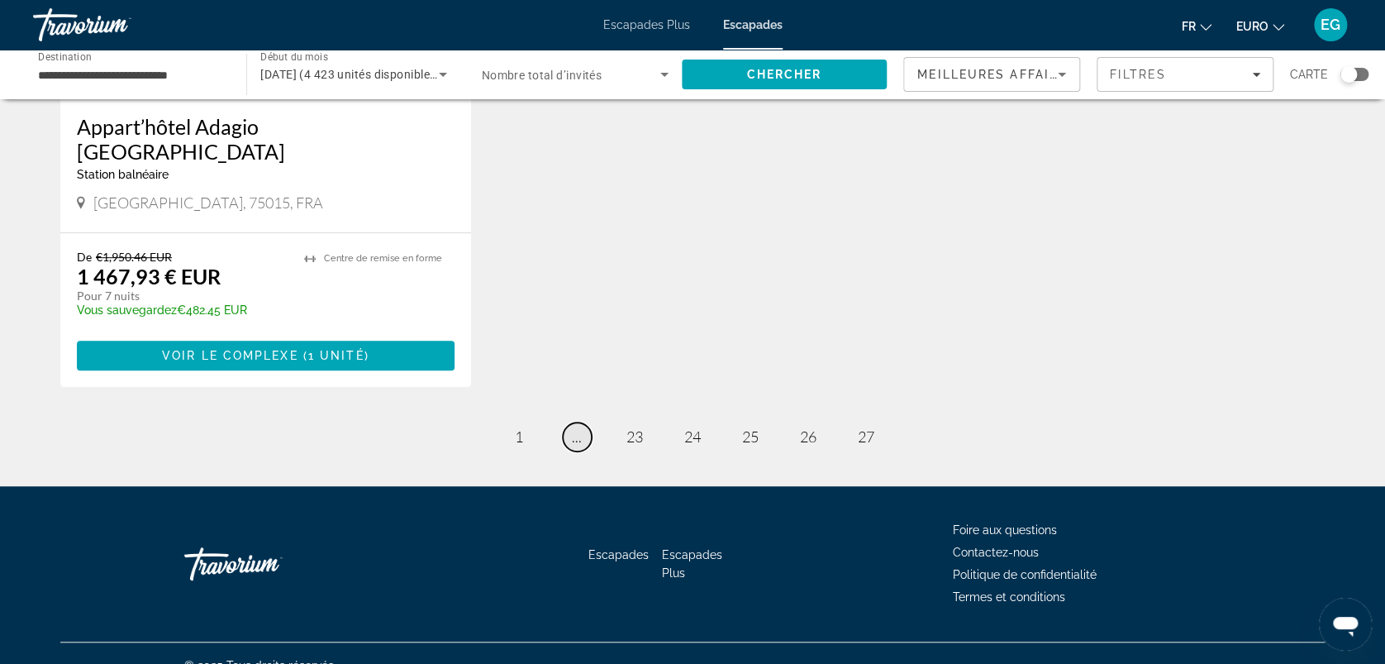
click at [574, 427] on span "..." at bounding box center [577, 436] width 10 height 18
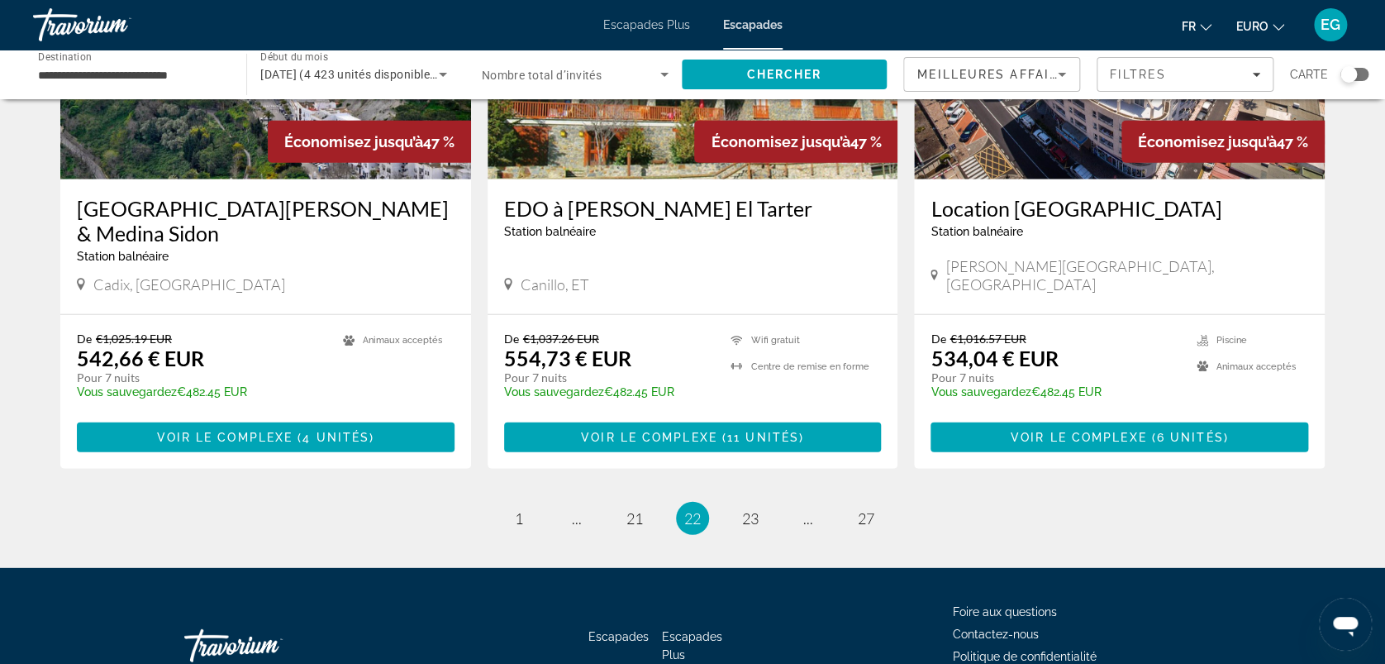
scroll to position [2035, 0]
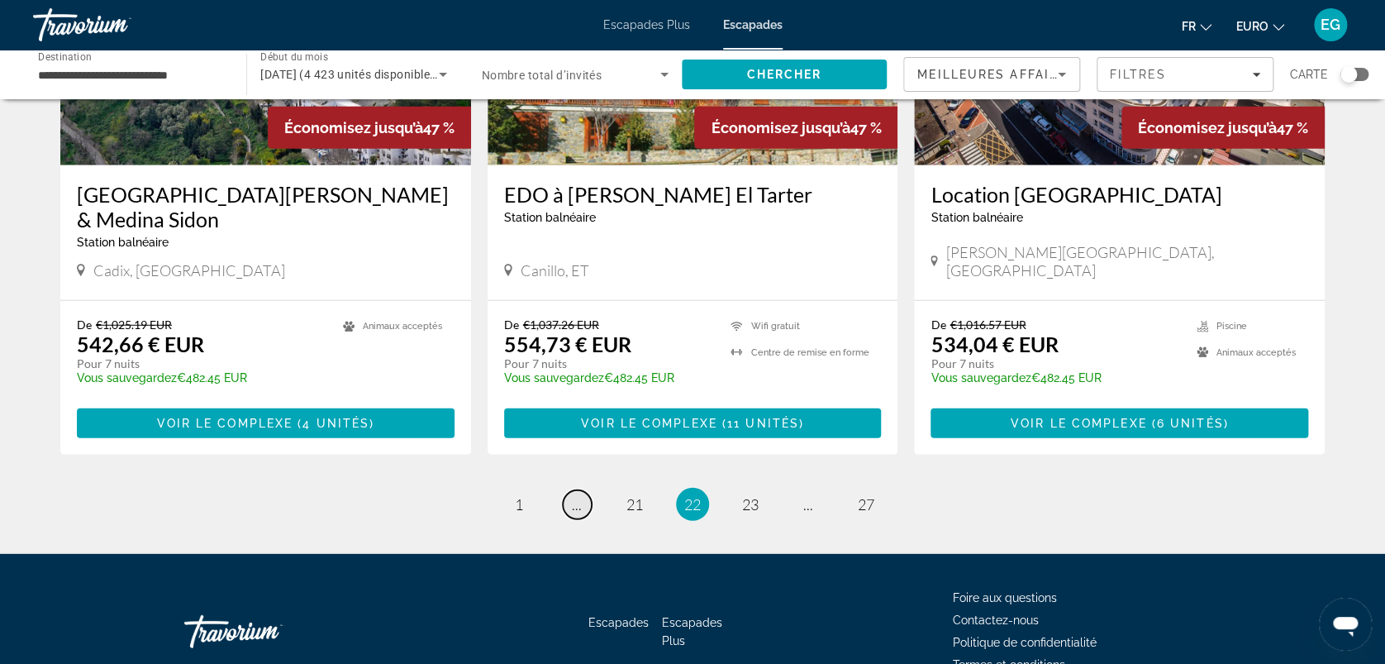
click at [570, 490] on link "page ..." at bounding box center [577, 504] width 29 height 29
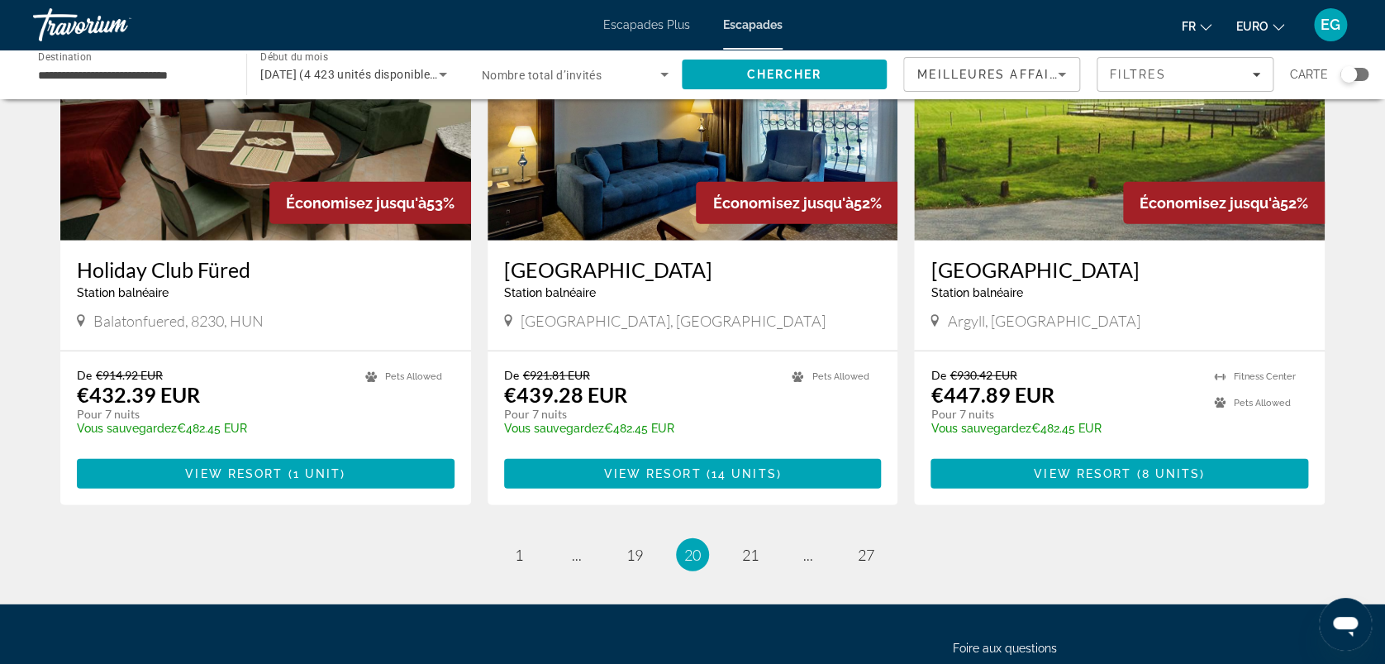
scroll to position [2007, 0]
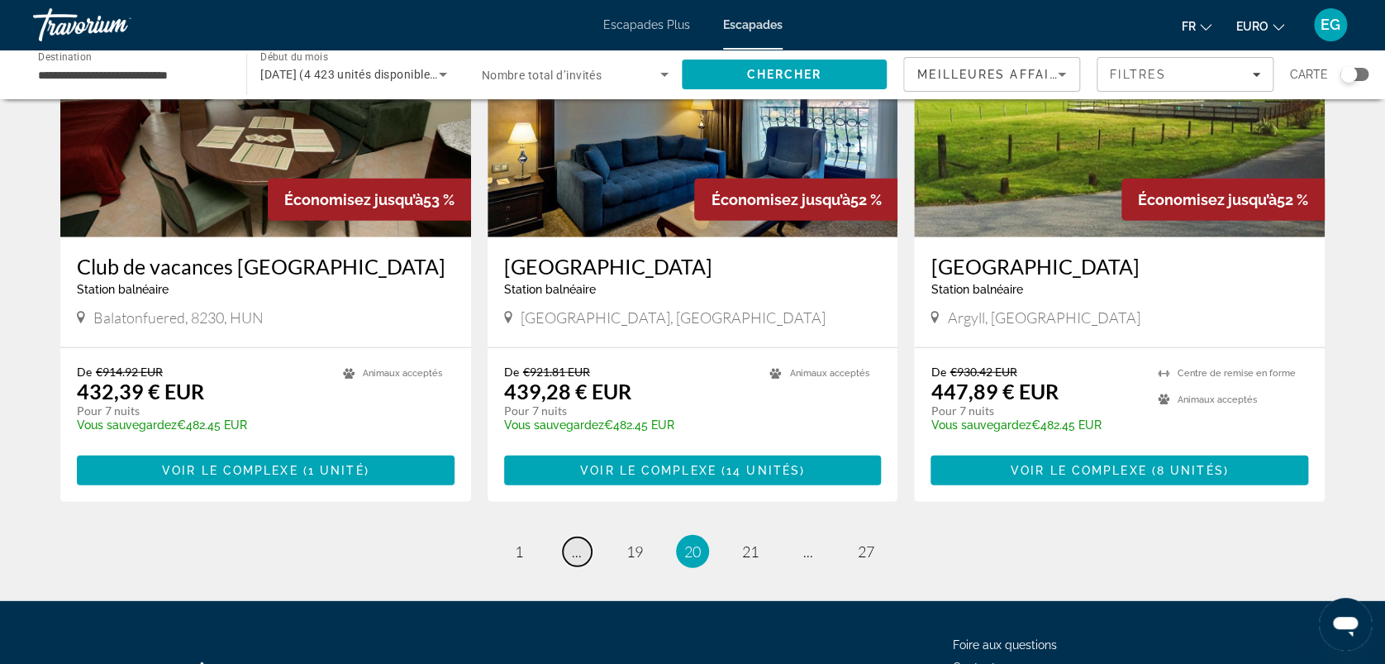
click at [573, 542] on span "..." at bounding box center [577, 551] width 10 height 18
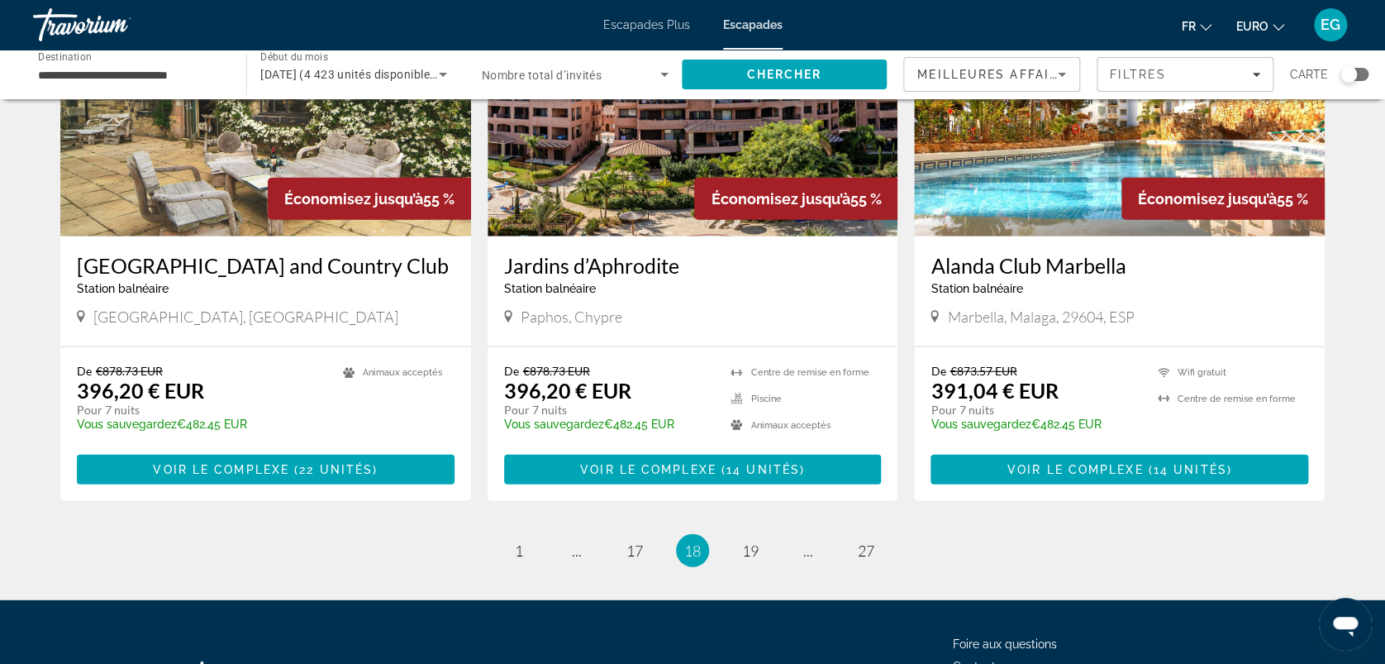
scroll to position [1981, 0]
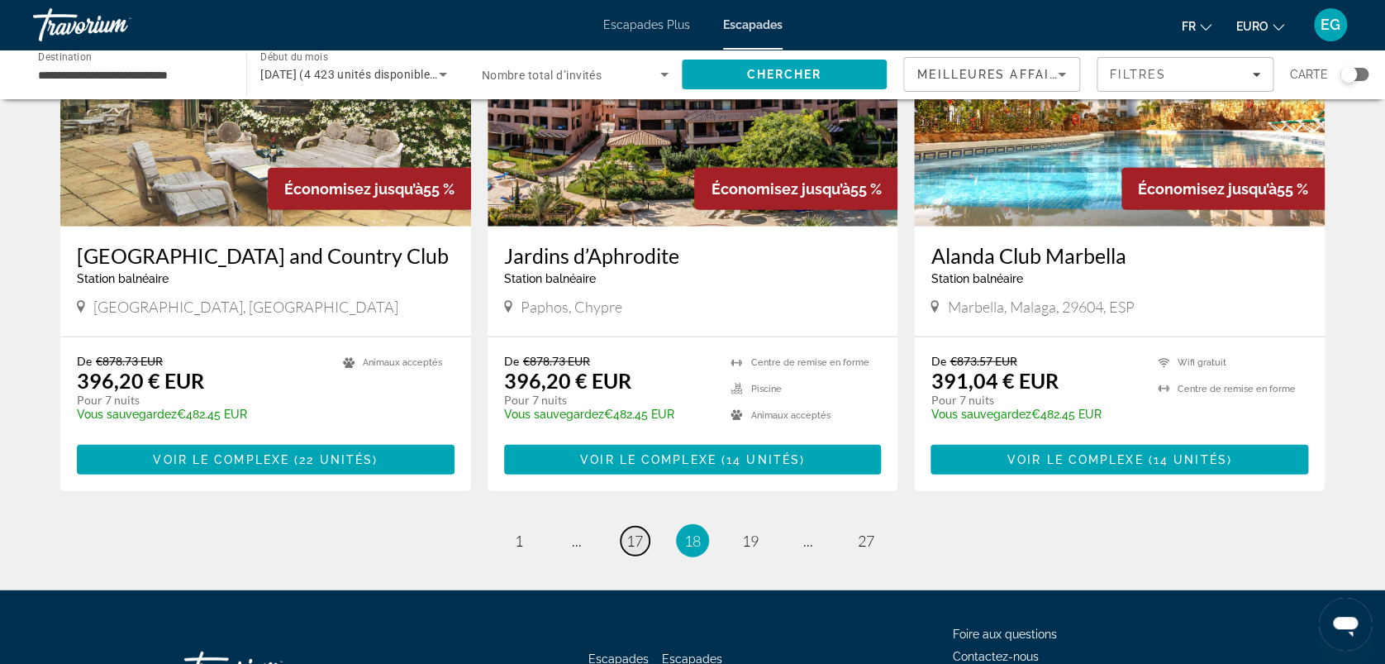
click at [636, 538] on span "17" at bounding box center [635, 541] width 17 height 18
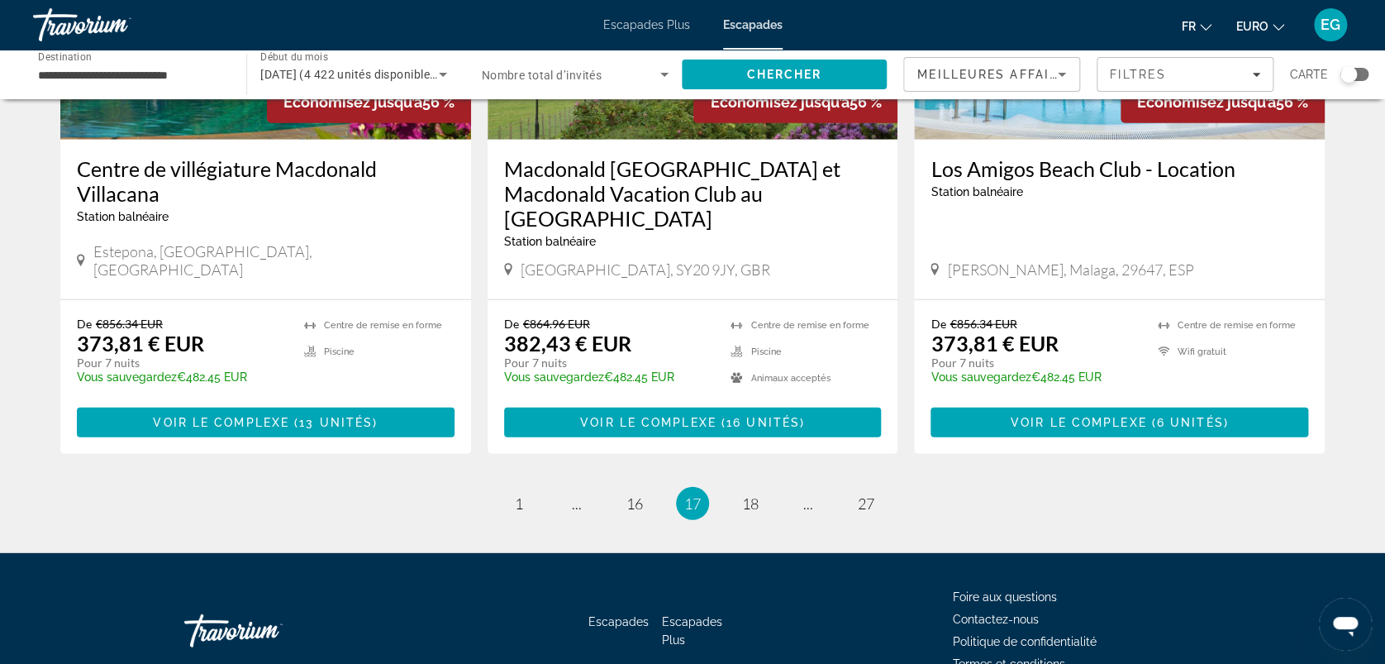
scroll to position [2012, 0]
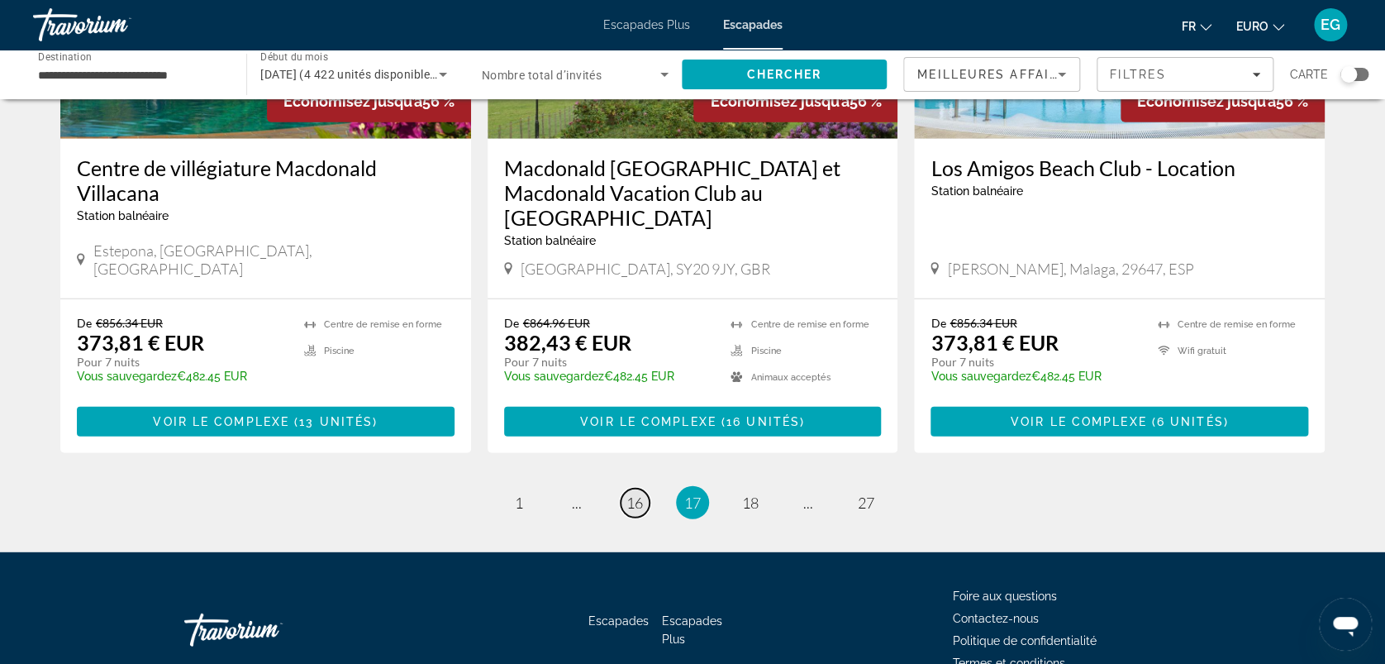
click at [632, 493] on span "16" at bounding box center [635, 502] width 17 height 18
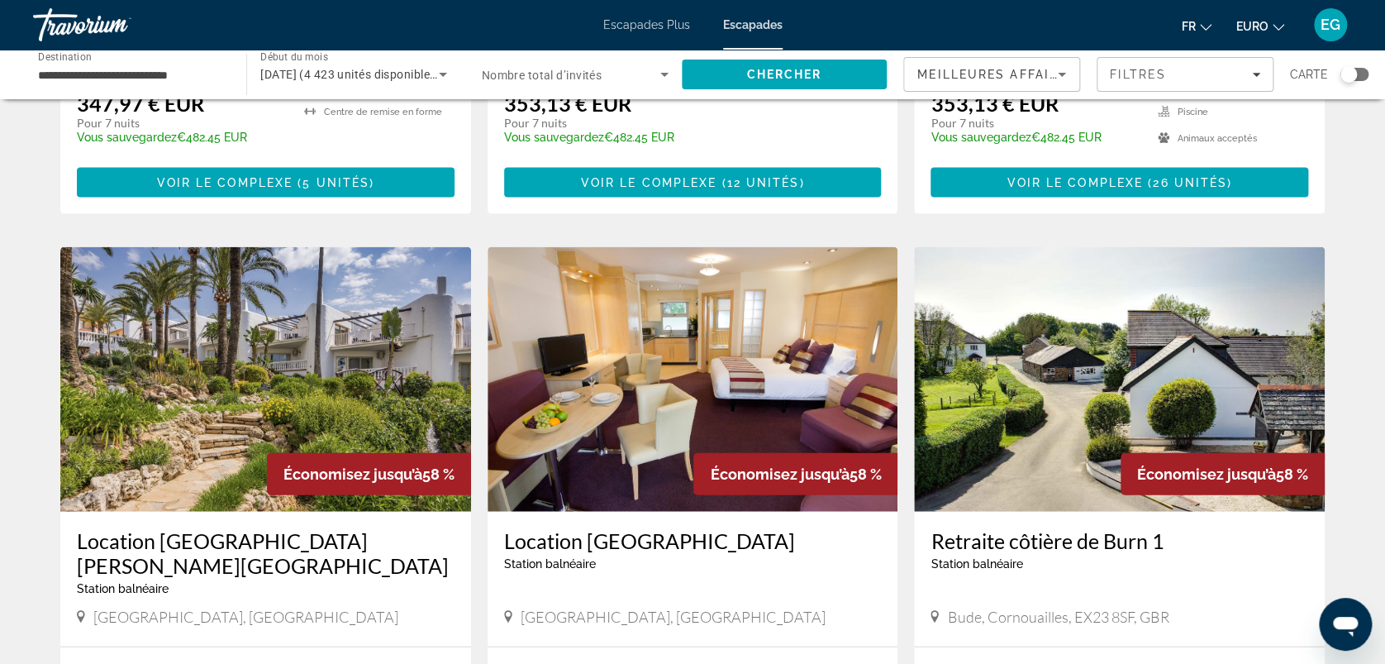
scroll to position [2010, 0]
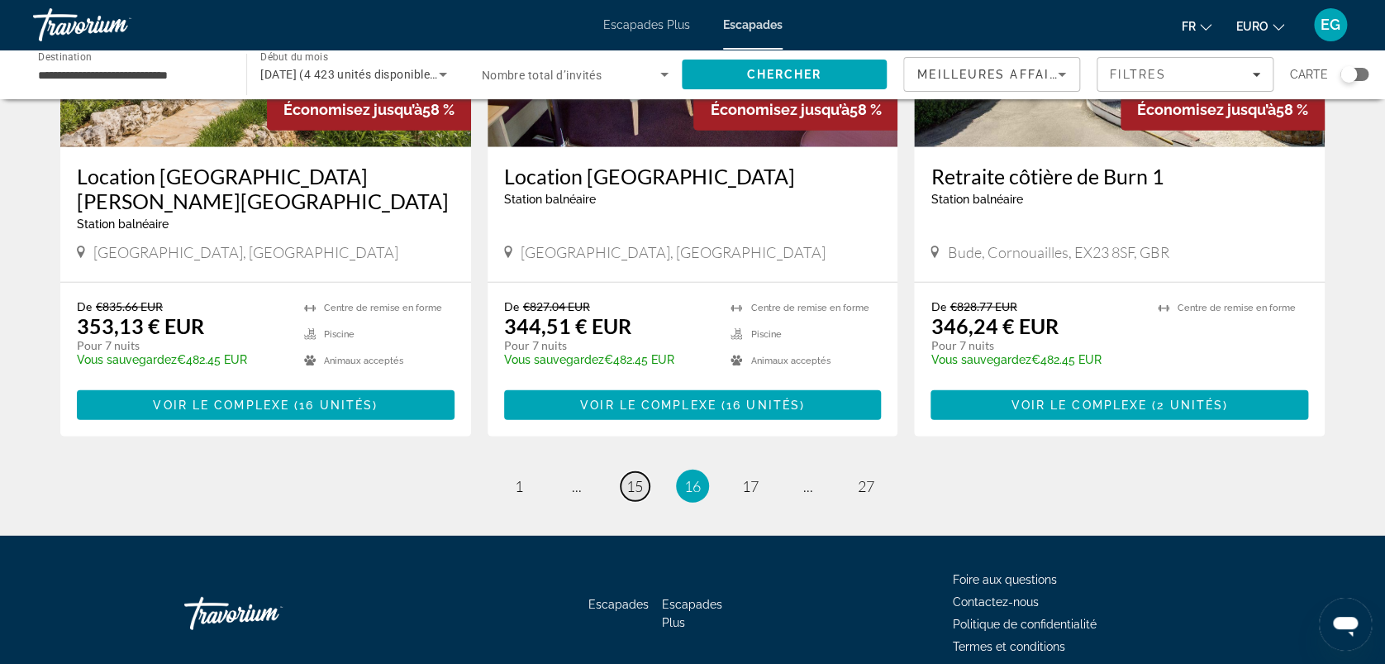
click at [635, 477] on span "15" at bounding box center [635, 486] width 17 height 18
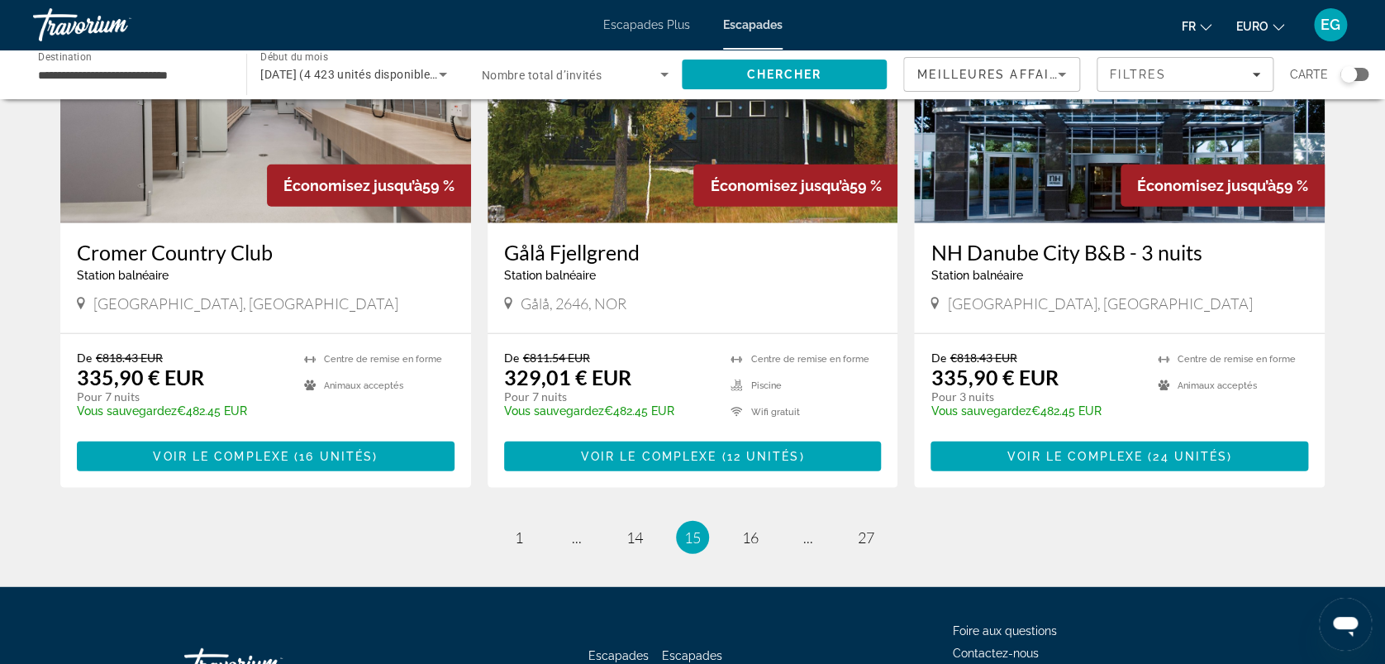
scroll to position [1921, 0]
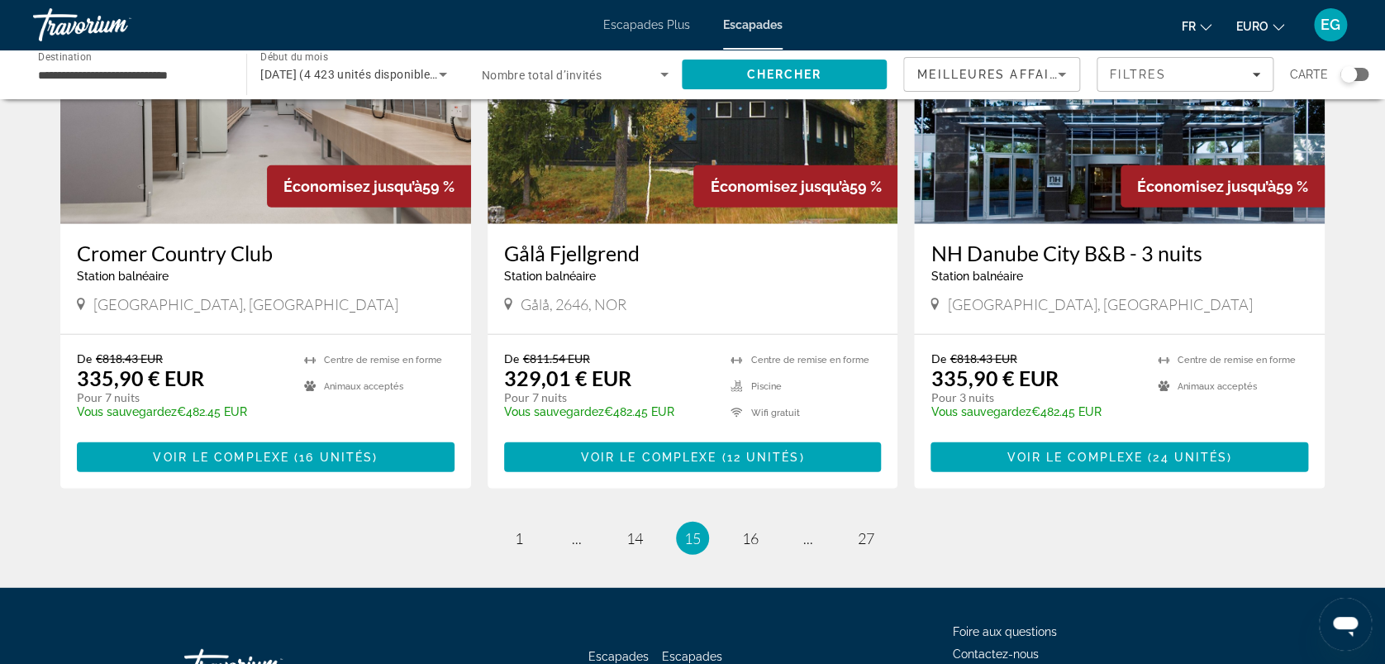
click at [284, 84] on div "[DATE] (4 423 unités disponibles)" at bounding box center [353, 74] width 186 height 46
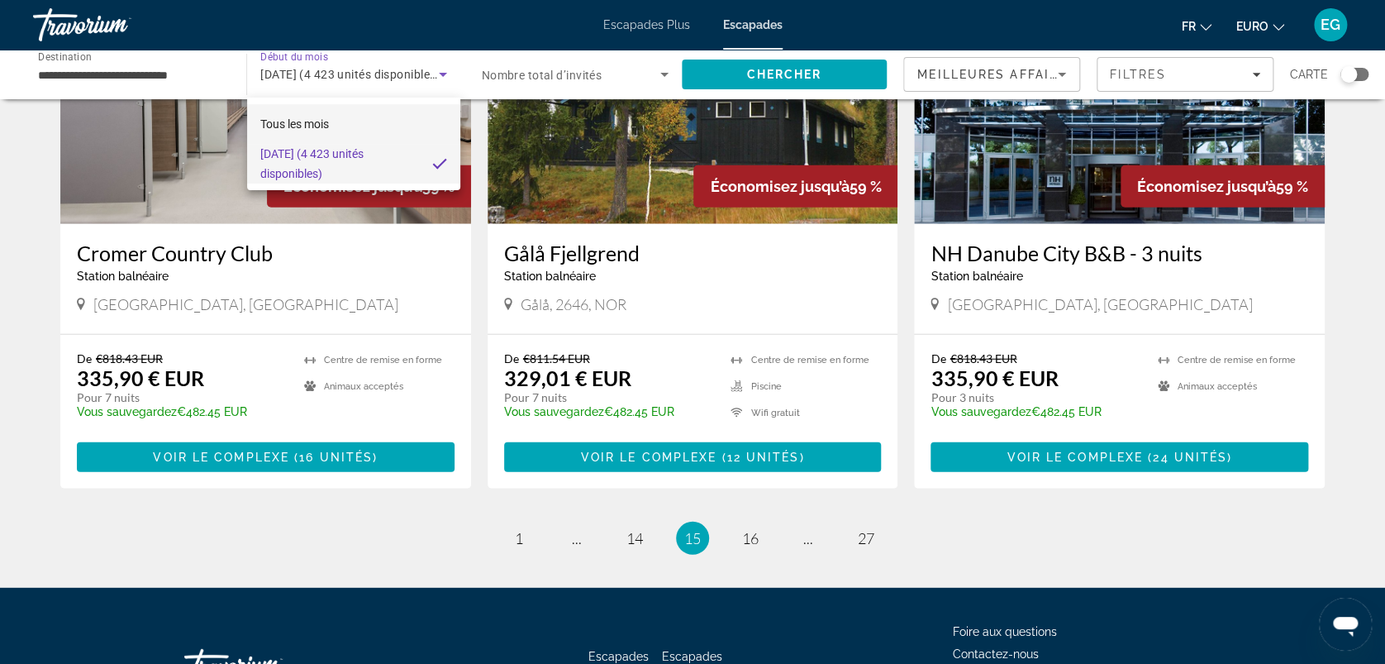
click at [294, 115] on span "Tous les mois" at bounding box center [294, 124] width 69 height 20
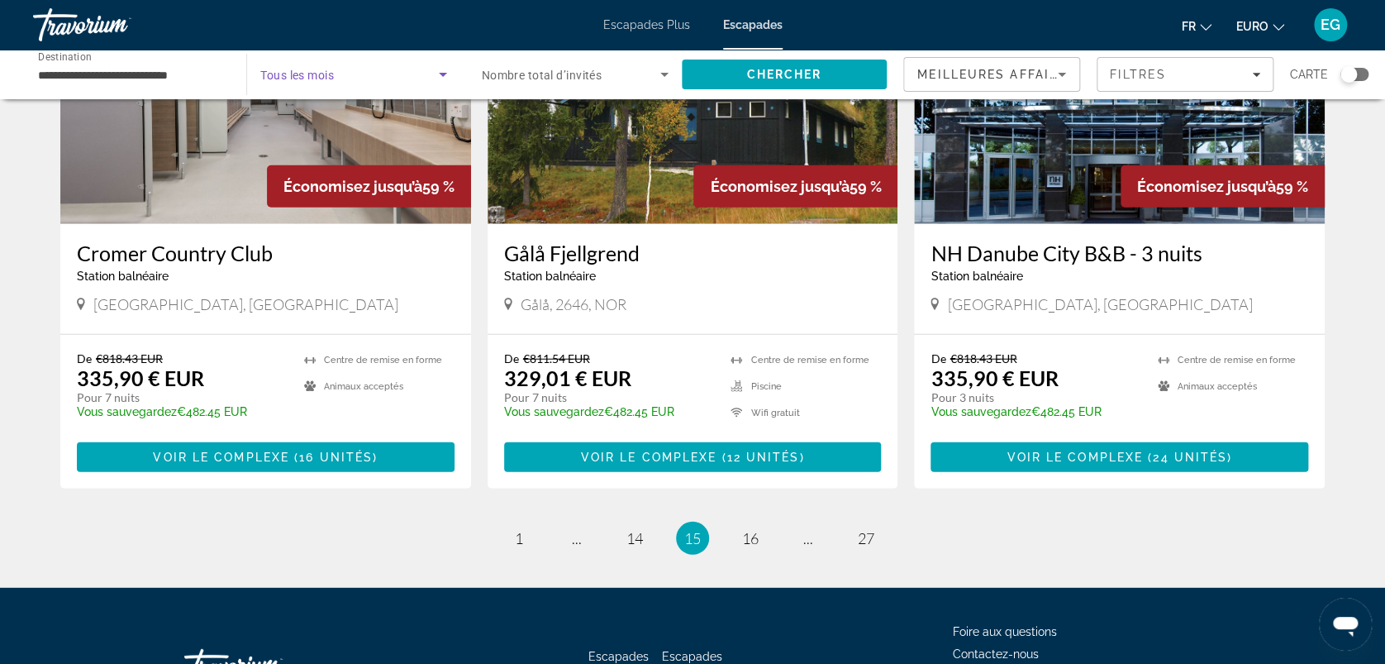
click at [138, 84] on div "**********" at bounding box center [131, 74] width 187 height 47
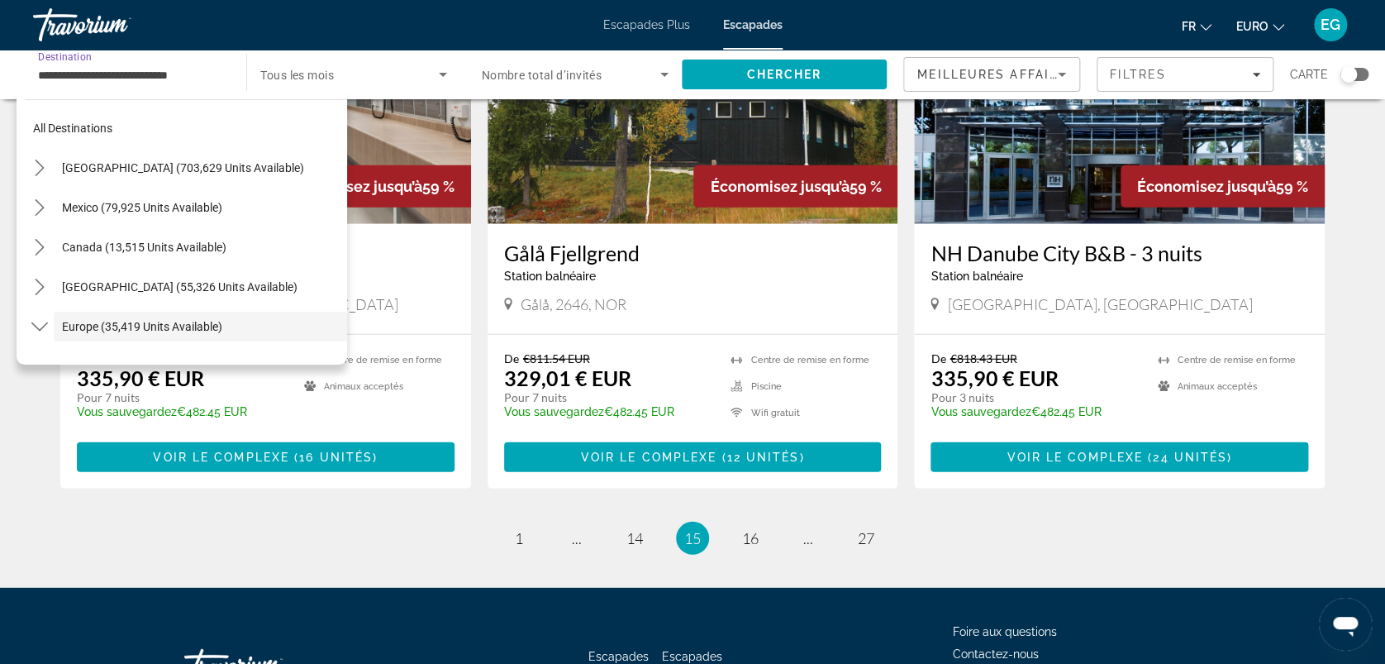
scroll to position [98, 0]
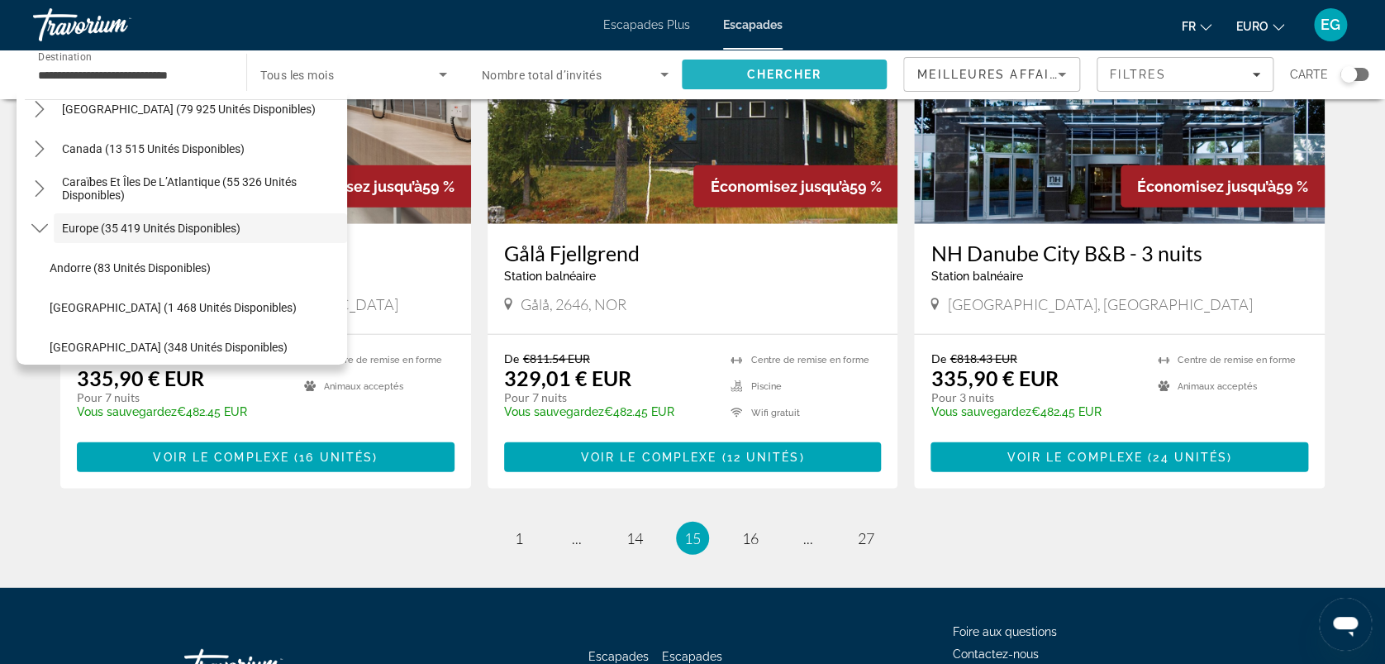
click at [794, 71] on span "Chercher" at bounding box center [783, 74] width 75 height 13
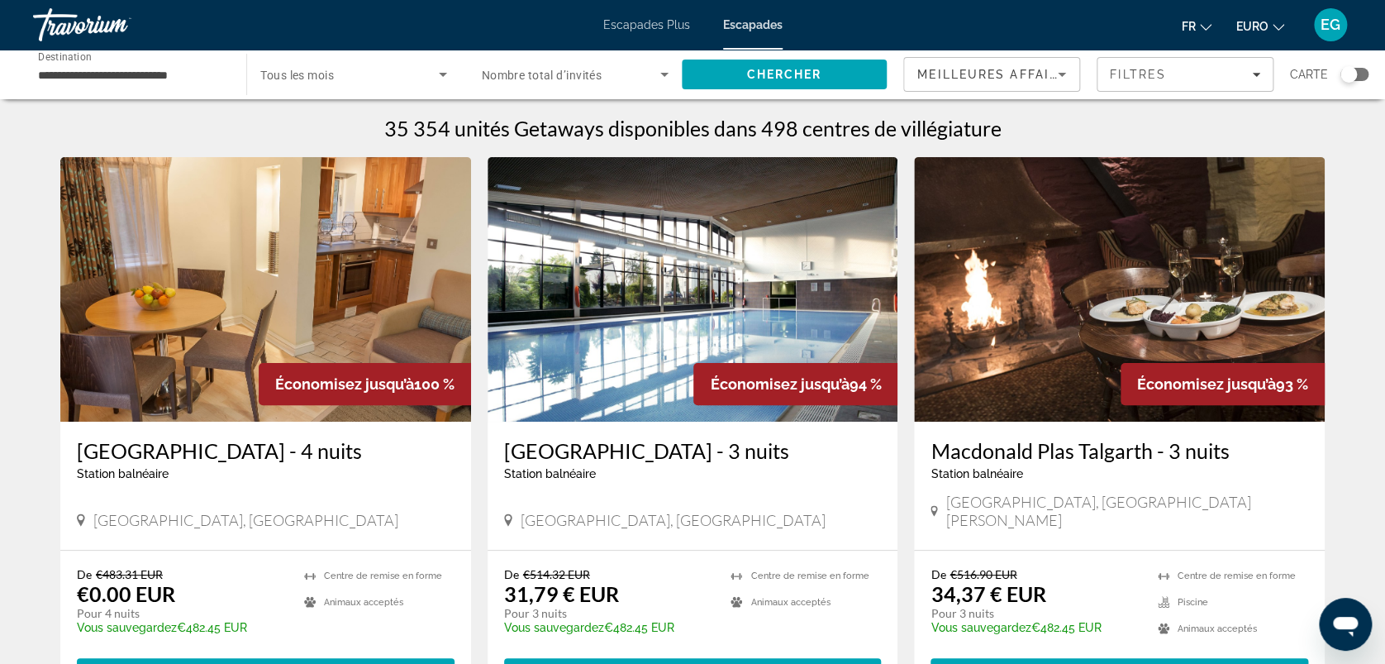
click at [1355, 69] on div "Widget de recherche" at bounding box center [1349, 74] width 17 height 17
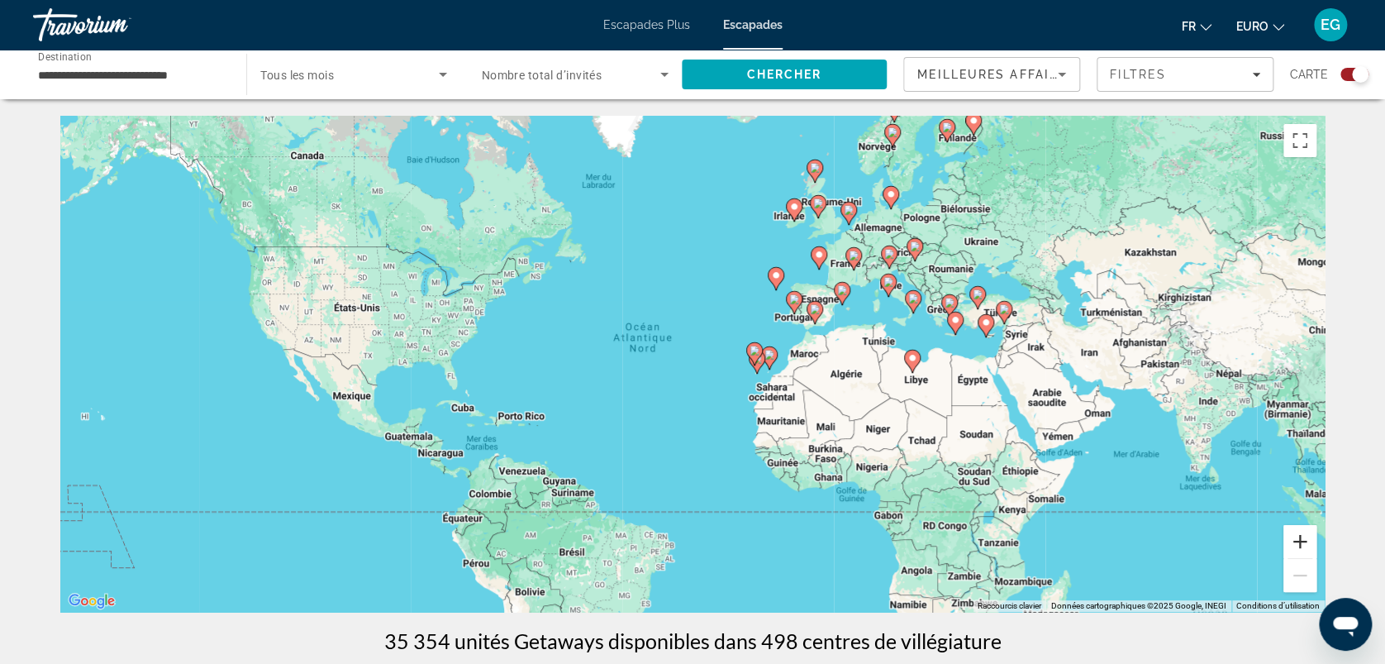
click at [1300, 544] on button "Zoom avant" at bounding box center [1300, 541] width 33 height 33
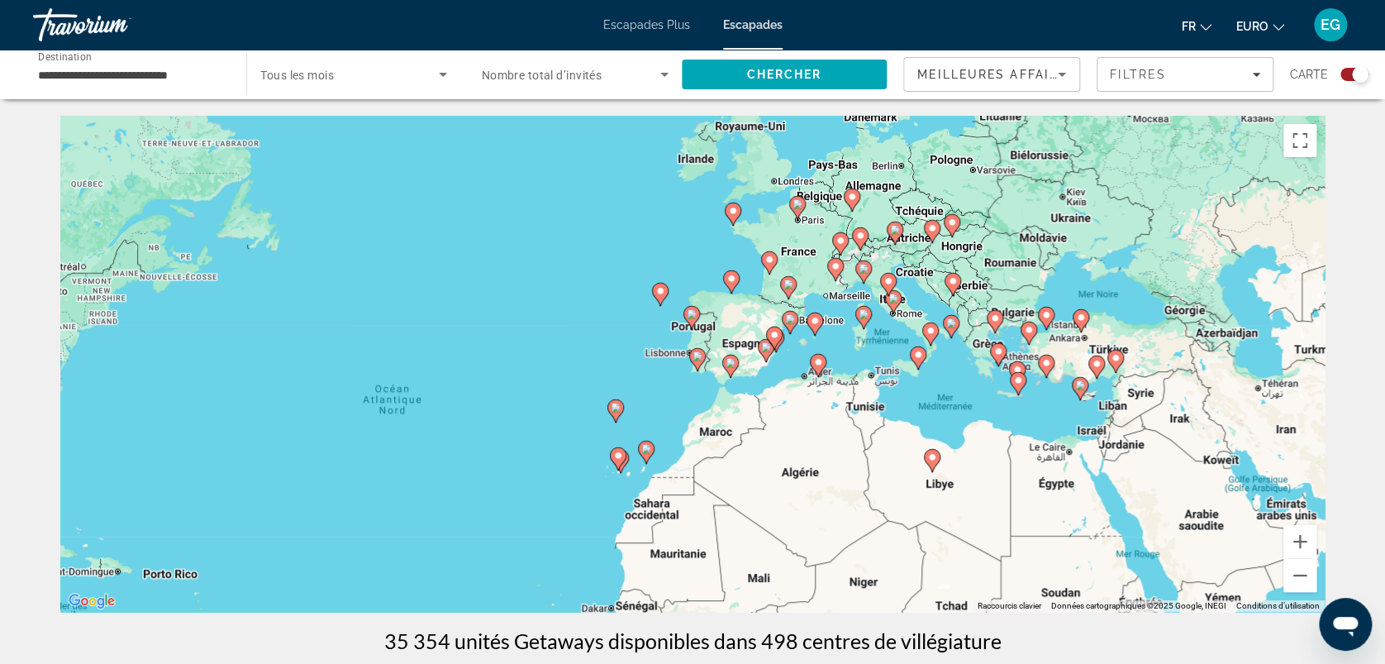
drag, startPoint x: 1256, startPoint y: 342, endPoint x: 1056, endPoint y: 432, distance: 219.4
click at [1303, 542] on button "Zoom avant" at bounding box center [1300, 541] width 33 height 33
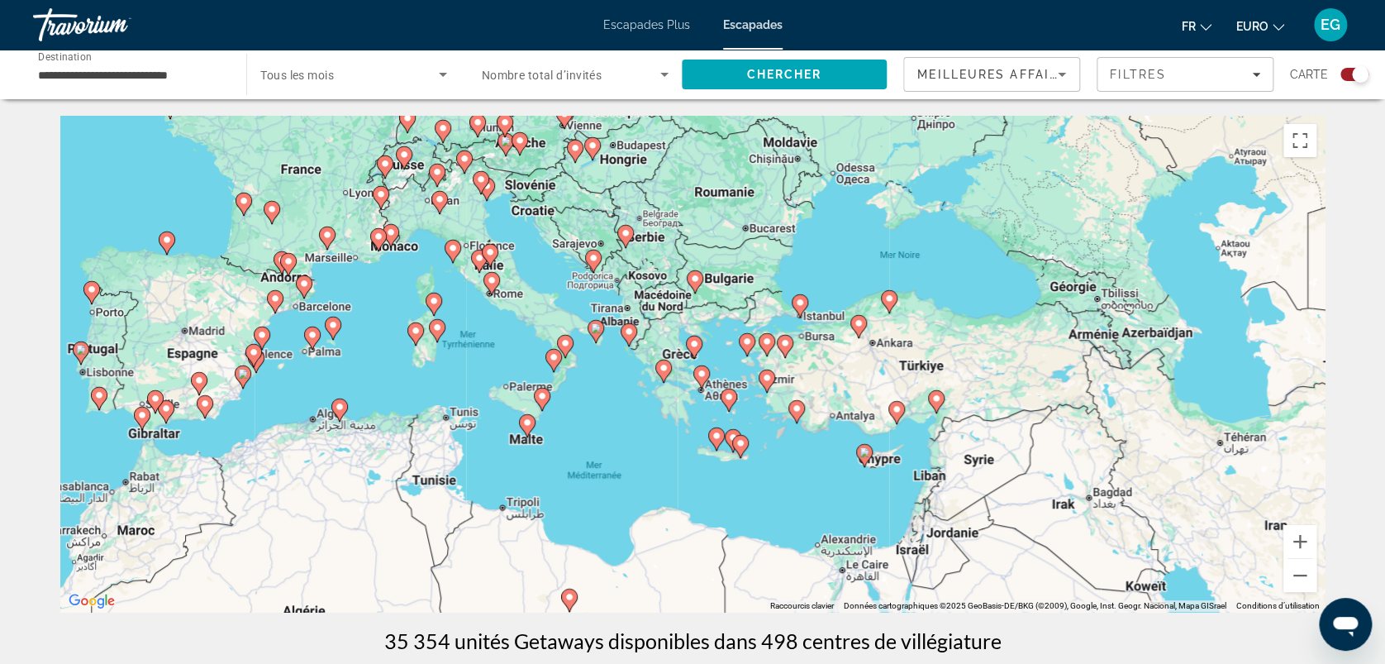
drag, startPoint x: 1235, startPoint y: 412, endPoint x: 622, endPoint y: 452, distance: 614.7
click at [622, 452] on div "Pour activer le glissement avec le clavier, appuyez sur Alt+Entrée. Une fois ce…" at bounding box center [692, 364] width 1265 height 496
click at [1303, 534] on button "Zoom avant" at bounding box center [1300, 541] width 33 height 33
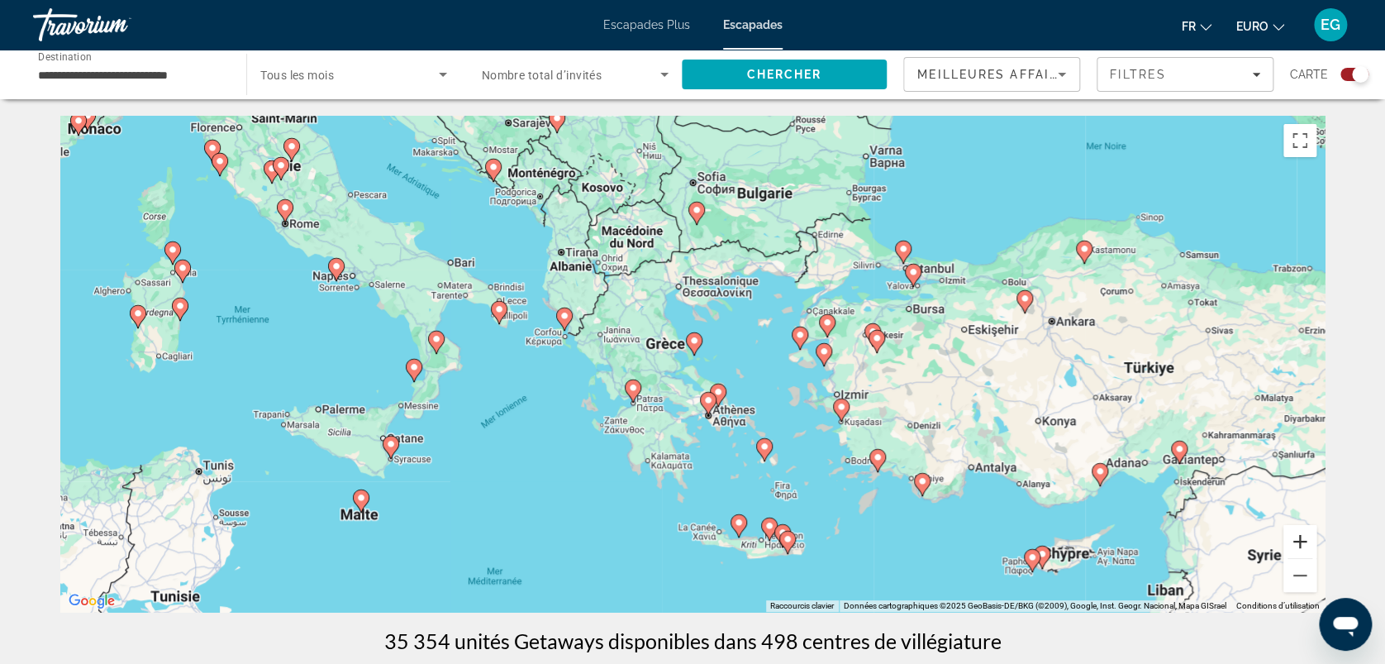
click at [1303, 534] on button "Zoom avant" at bounding box center [1300, 541] width 33 height 33
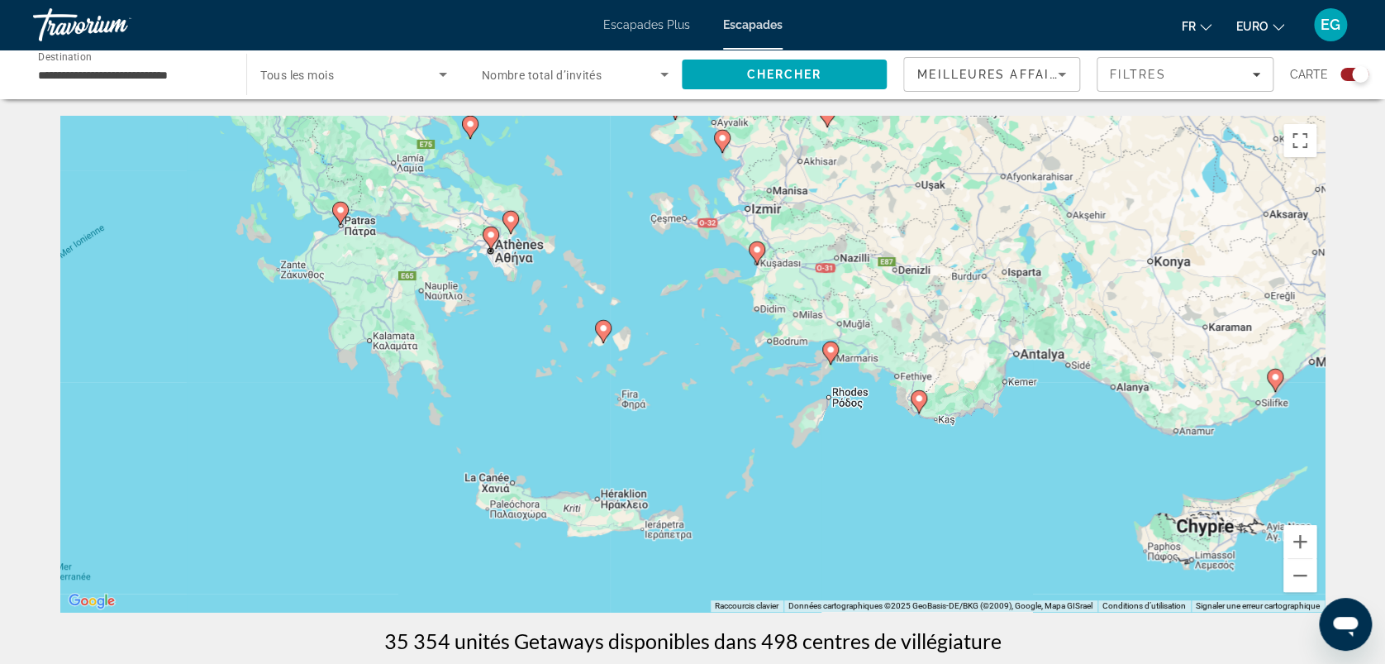
drag, startPoint x: 1142, startPoint y: 520, endPoint x: 899, endPoint y: 298, distance: 328.8
click at [899, 298] on div "Pour activer le glissement avec le clavier, appuyez sur Alt+Entrée. Une fois ce…" at bounding box center [692, 364] width 1265 height 496
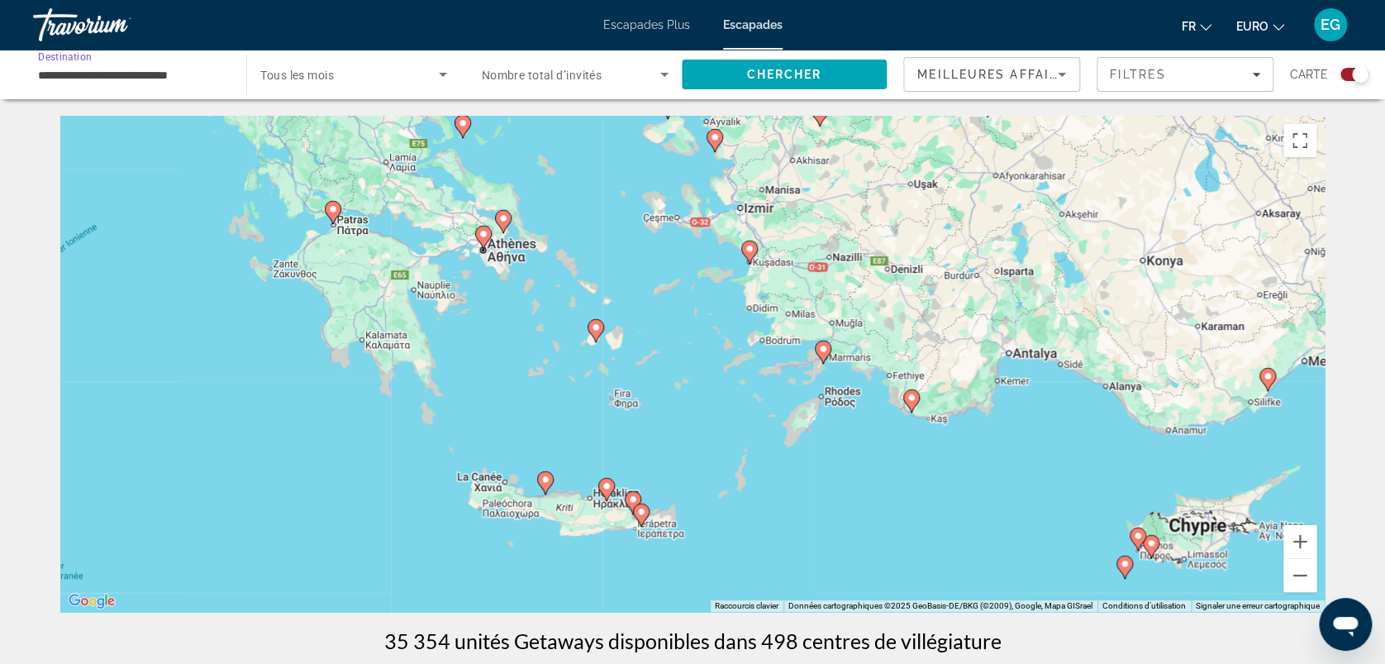
click at [66, 66] on input "**********" at bounding box center [131, 75] width 187 height 20
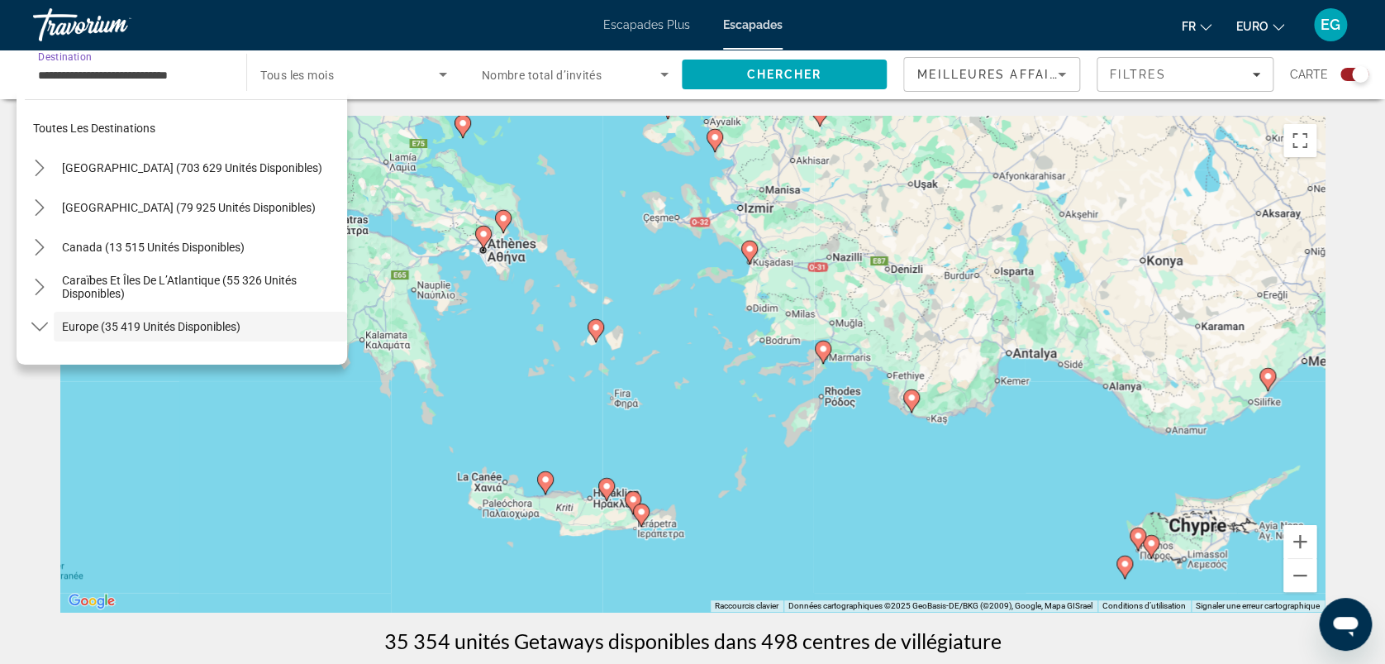
scroll to position [98, 0]
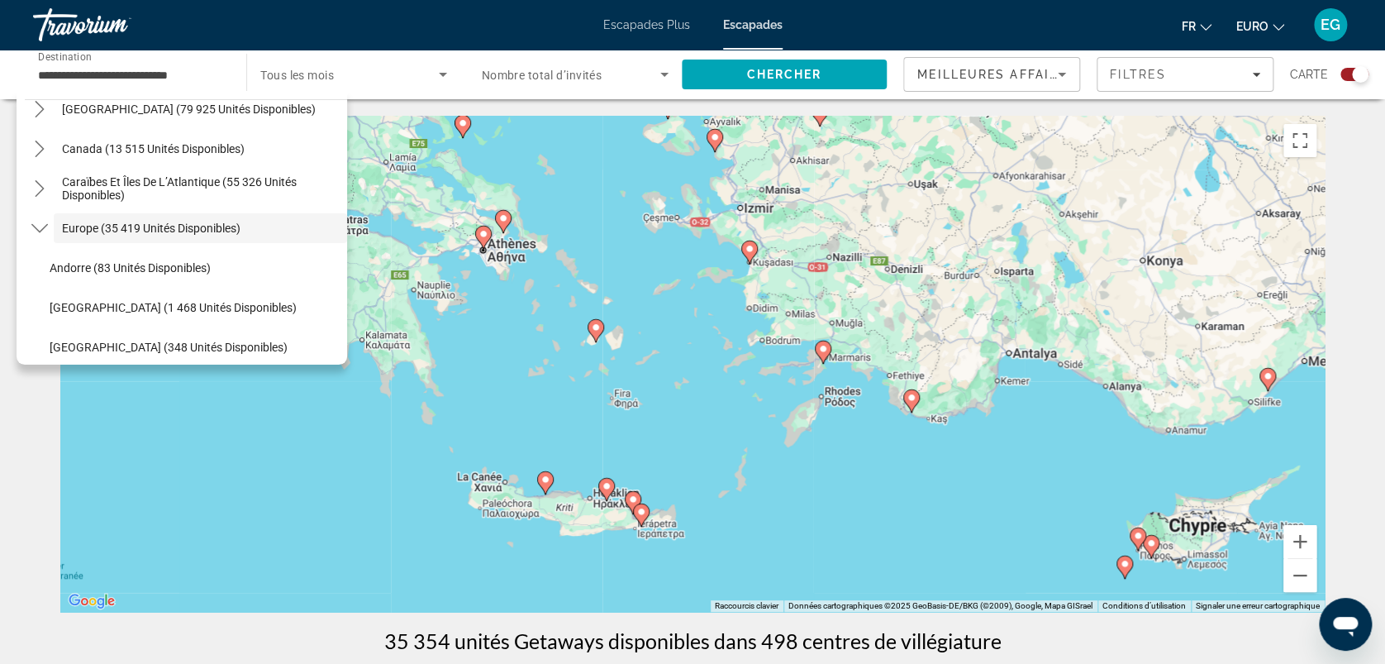
click at [315, 74] on span "Tous les mois" at bounding box center [297, 75] width 74 height 13
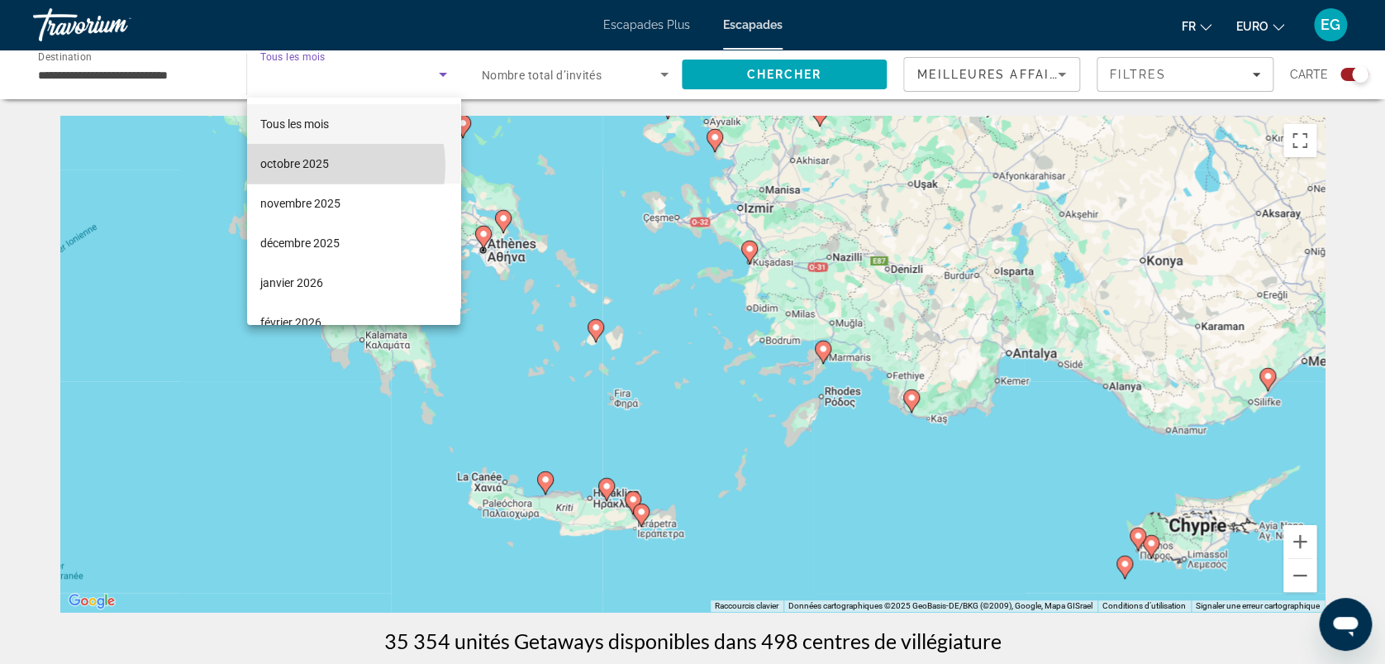
click at [316, 165] on font "octobre 2025" at bounding box center [294, 163] width 69 height 13
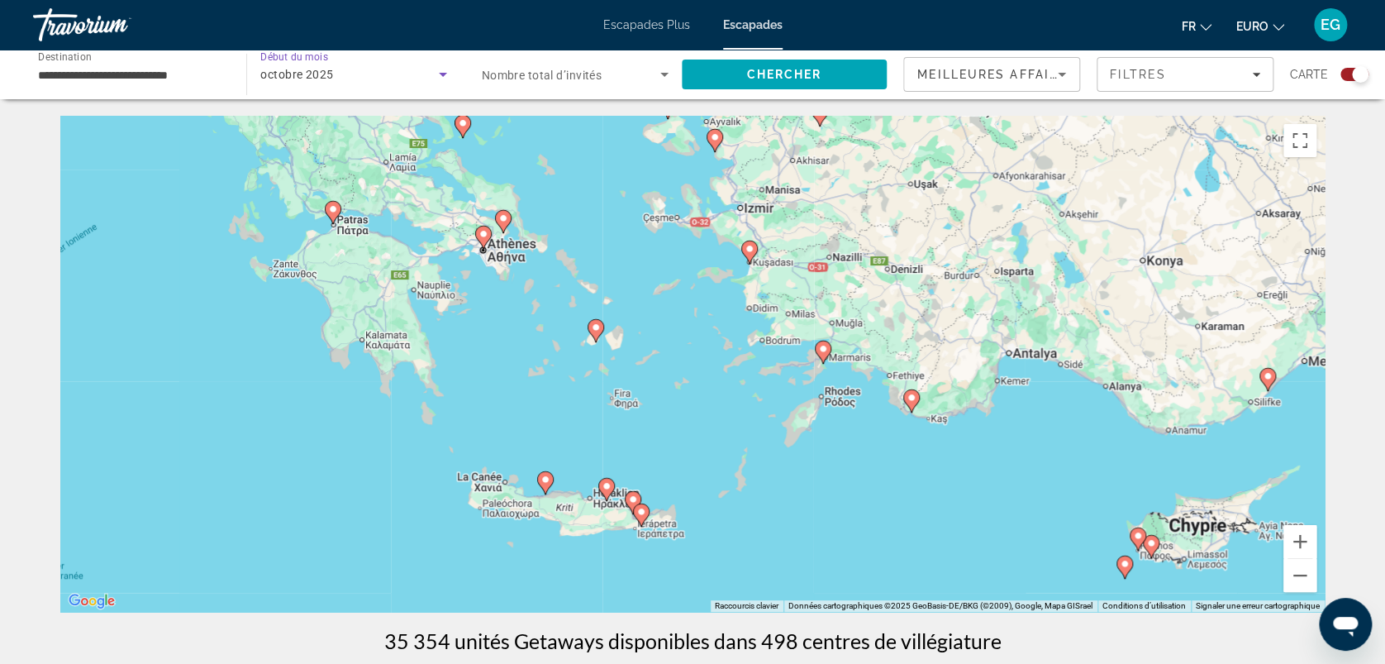
click at [327, 74] on span "octobre 2025" at bounding box center [296, 74] width 73 height 13
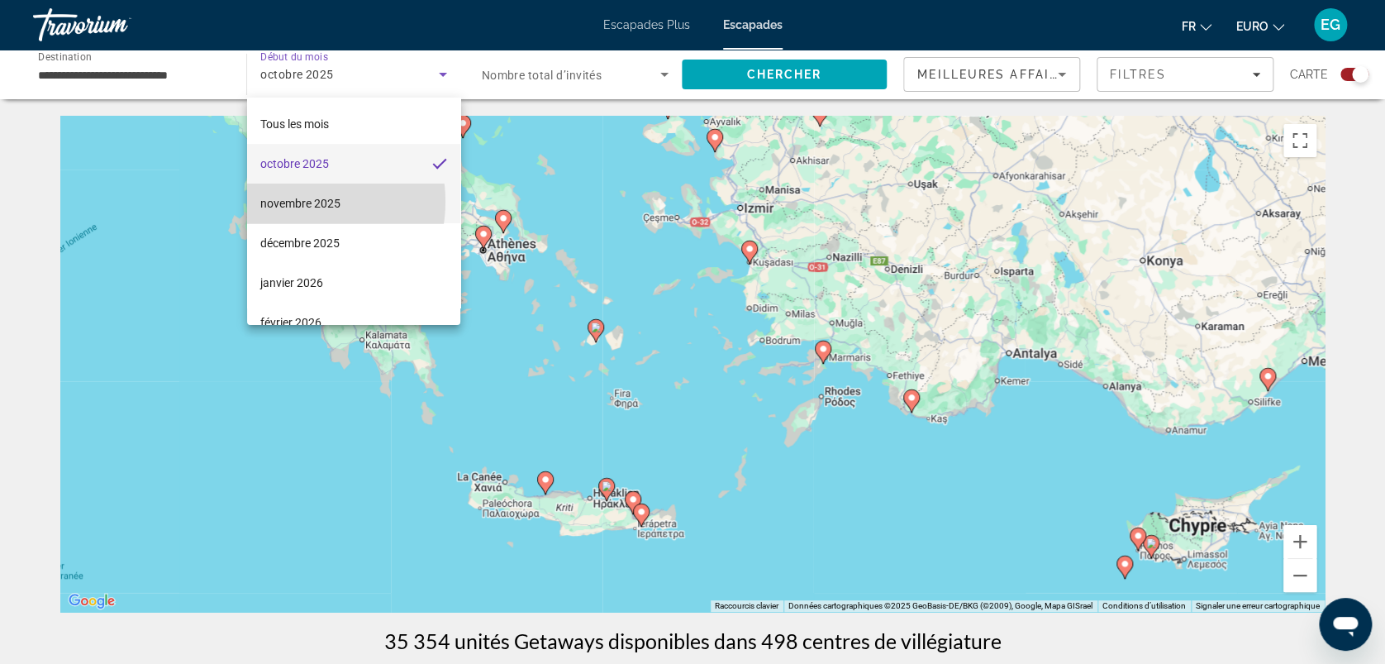
click at [291, 201] on font "novembre 2025" at bounding box center [300, 203] width 80 height 13
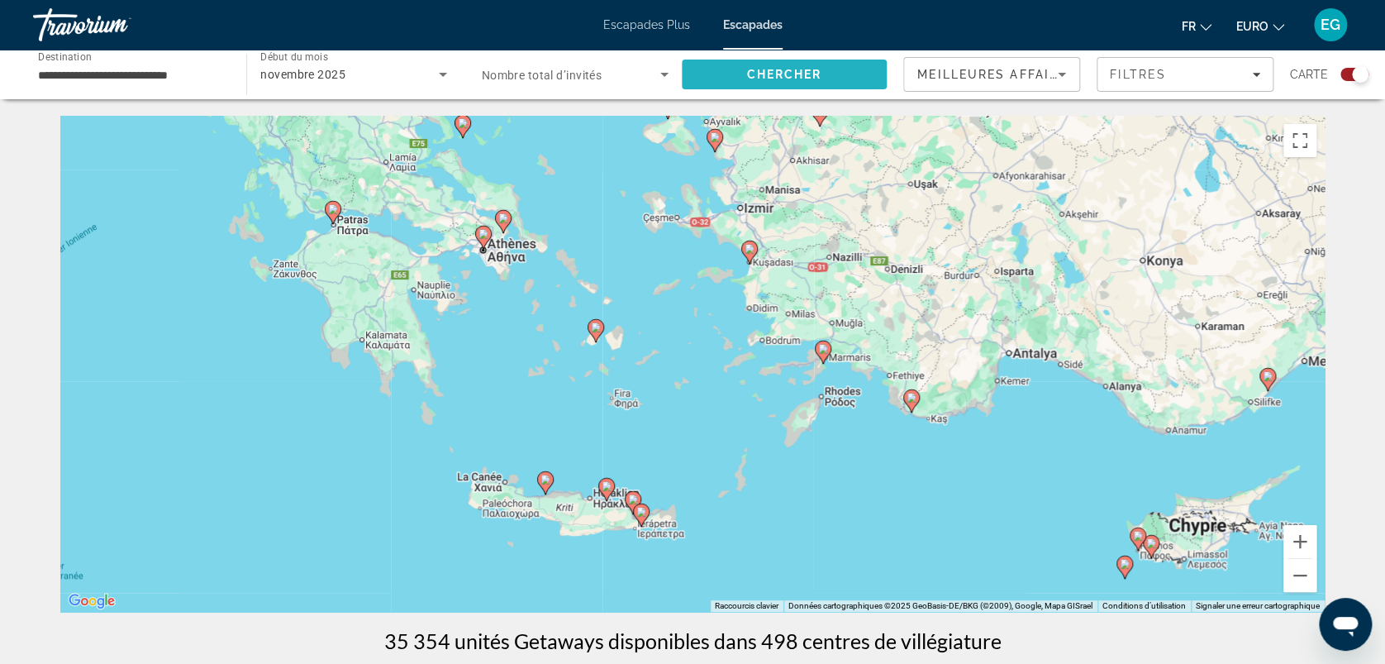
click at [794, 76] on span "Chercher" at bounding box center [783, 74] width 75 height 13
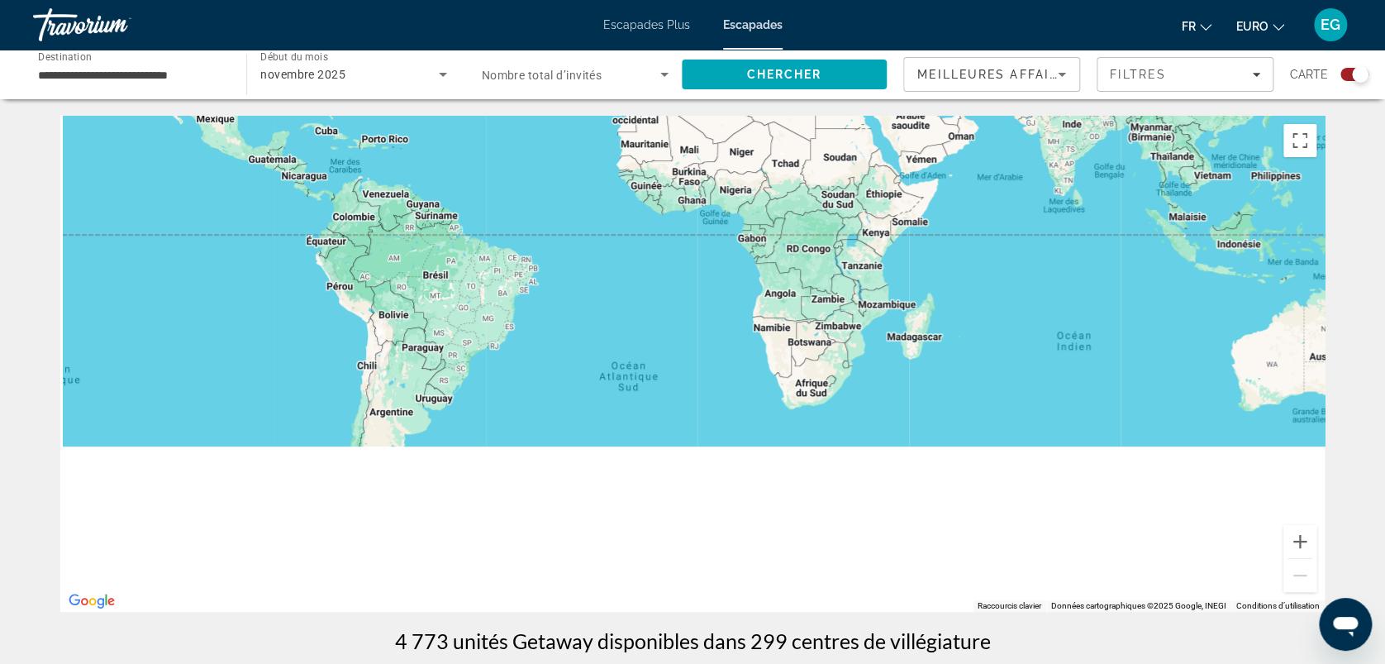
drag, startPoint x: 1025, startPoint y: 504, endPoint x: 1159, endPoint y: 180, distance: 350.6
click at [1159, 180] on div "Pour activer le glissement avec le clavier, appuyez sur Alt+Entrée. Une fois ce…" at bounding box center [692, 364] width 1265 height 496
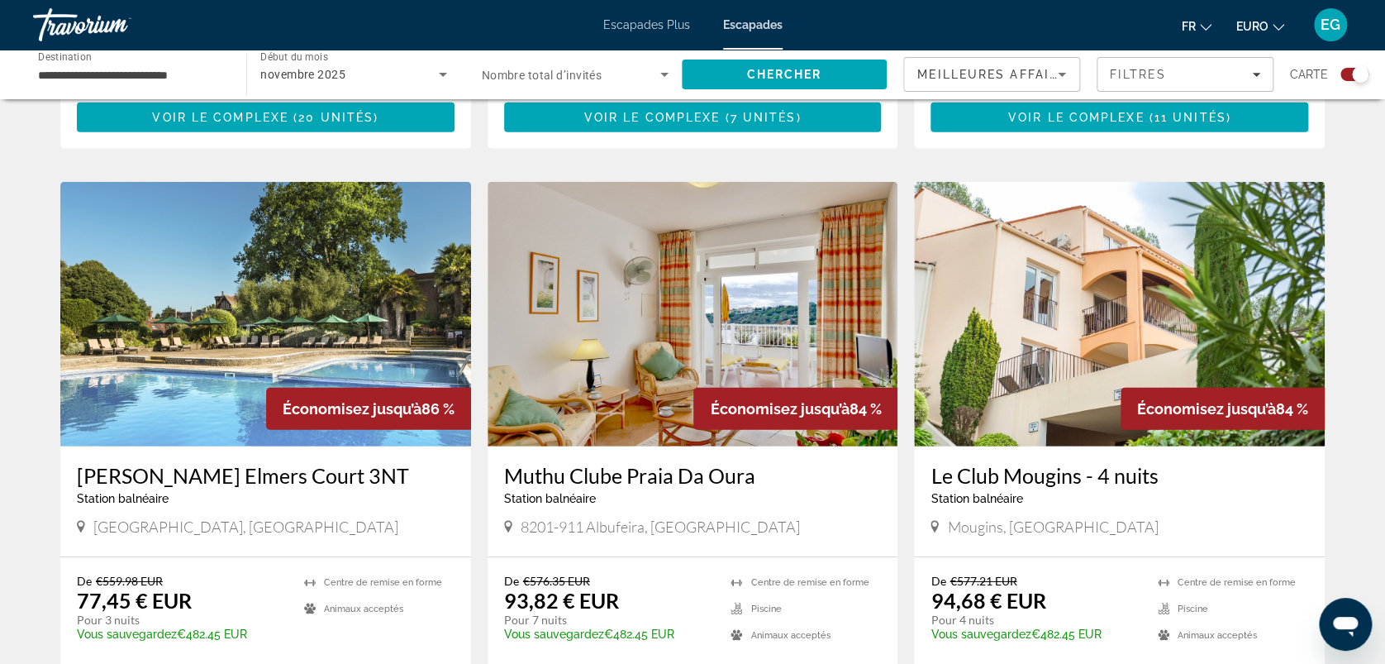
scroll to position [2522, 0]
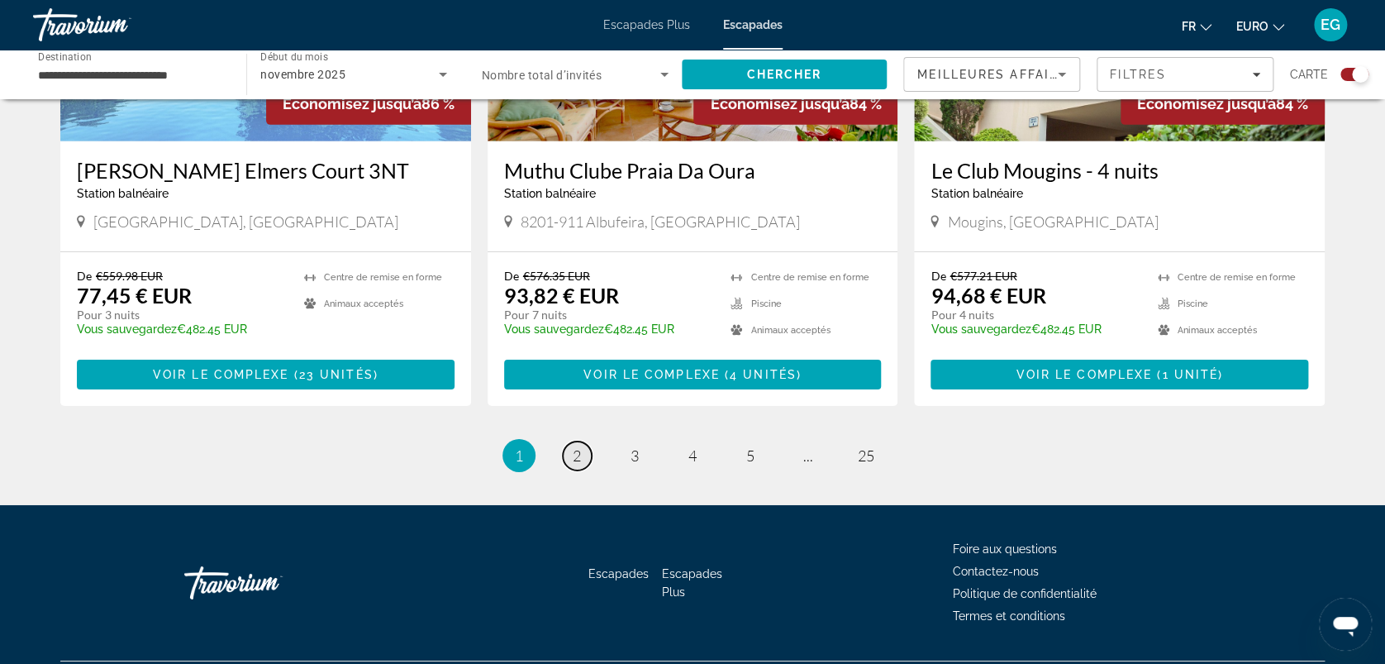
click at [574, 446] on span "2" at bounding box center [577, 455] width 8 height 18
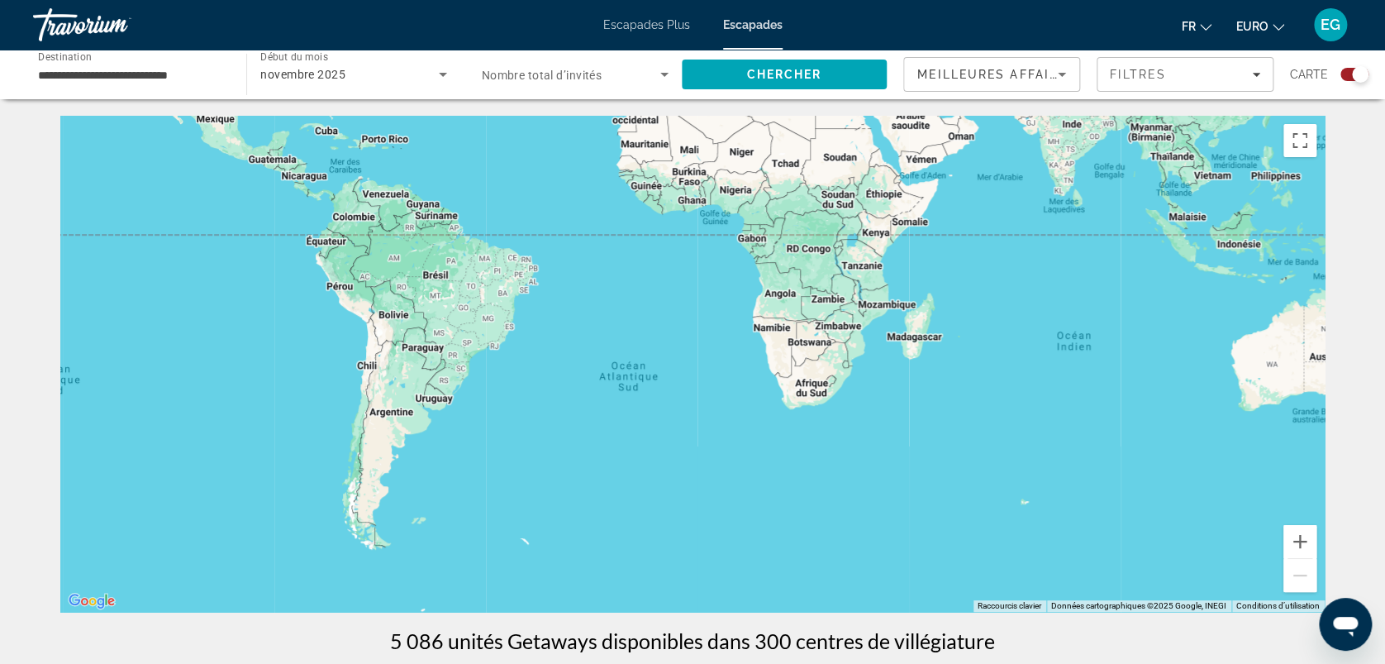
click at [1354, 67] on div "Widget de recherche" at bounding box center [1360, 74] width 17 height 17
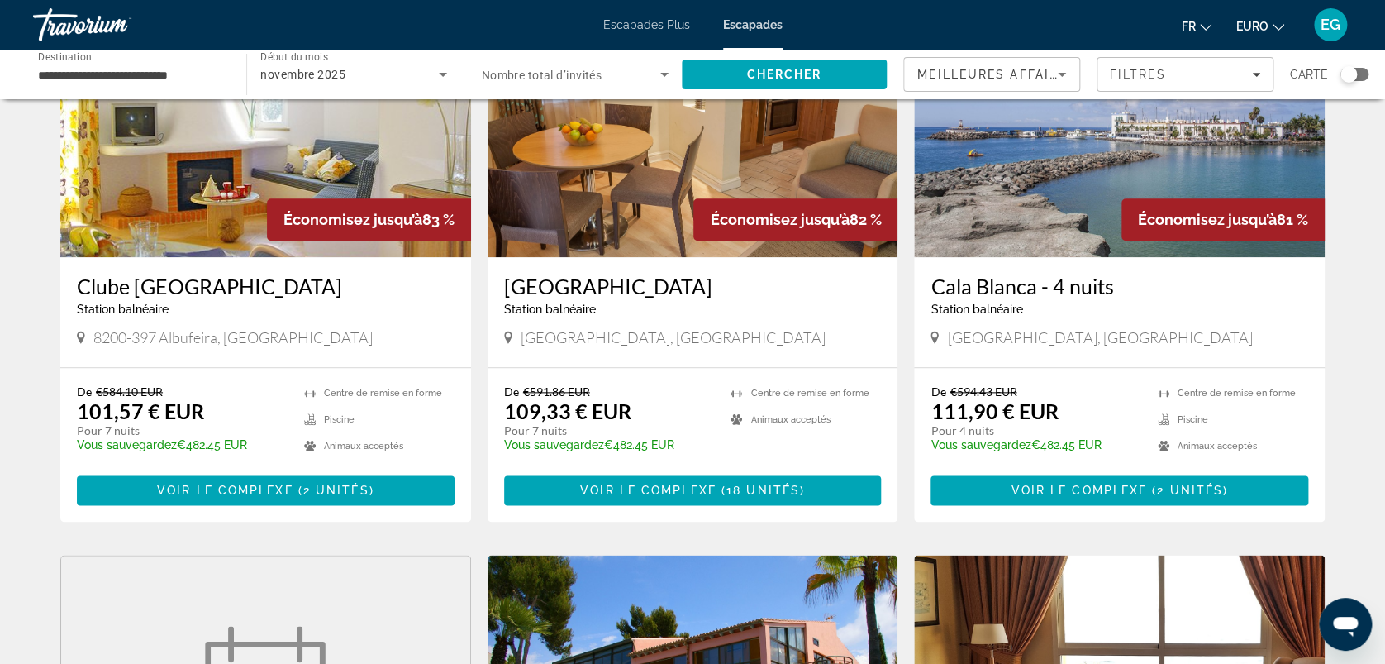
scroll to position [760, 0]
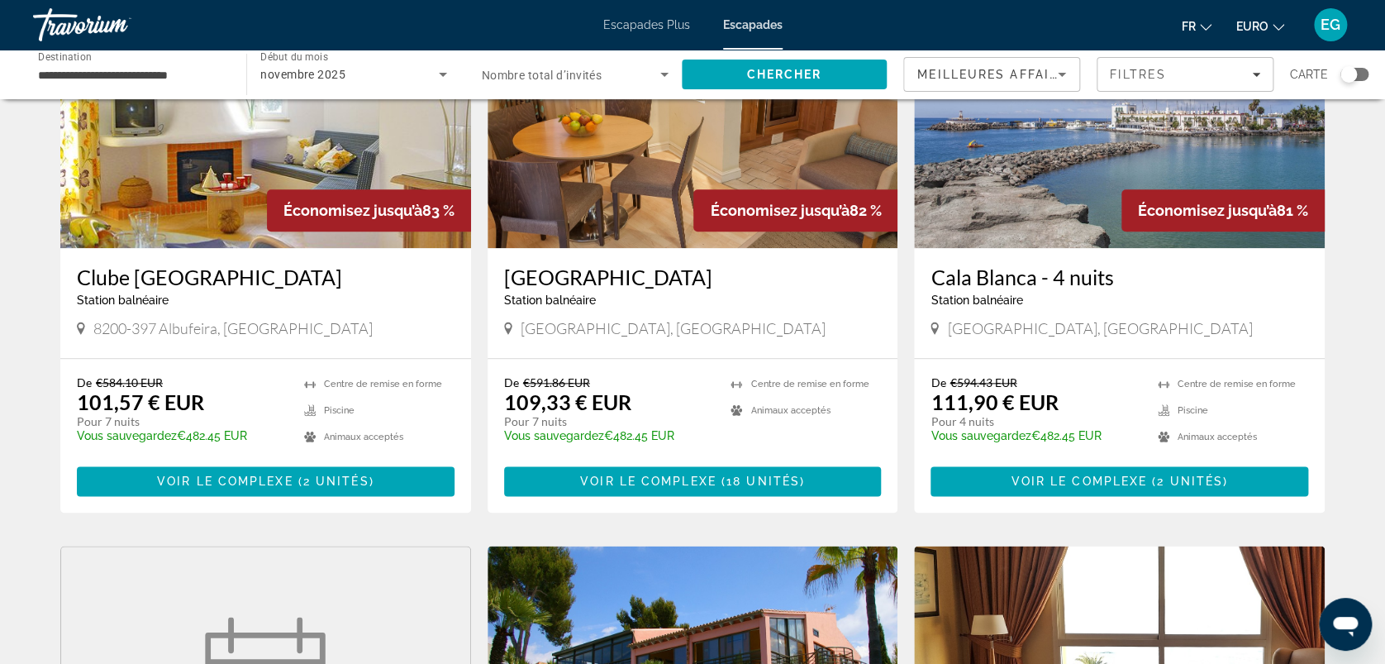
click at [1037, 132] on img "Contenu principal" at bounding box center [1119, 115] width 411 height 265
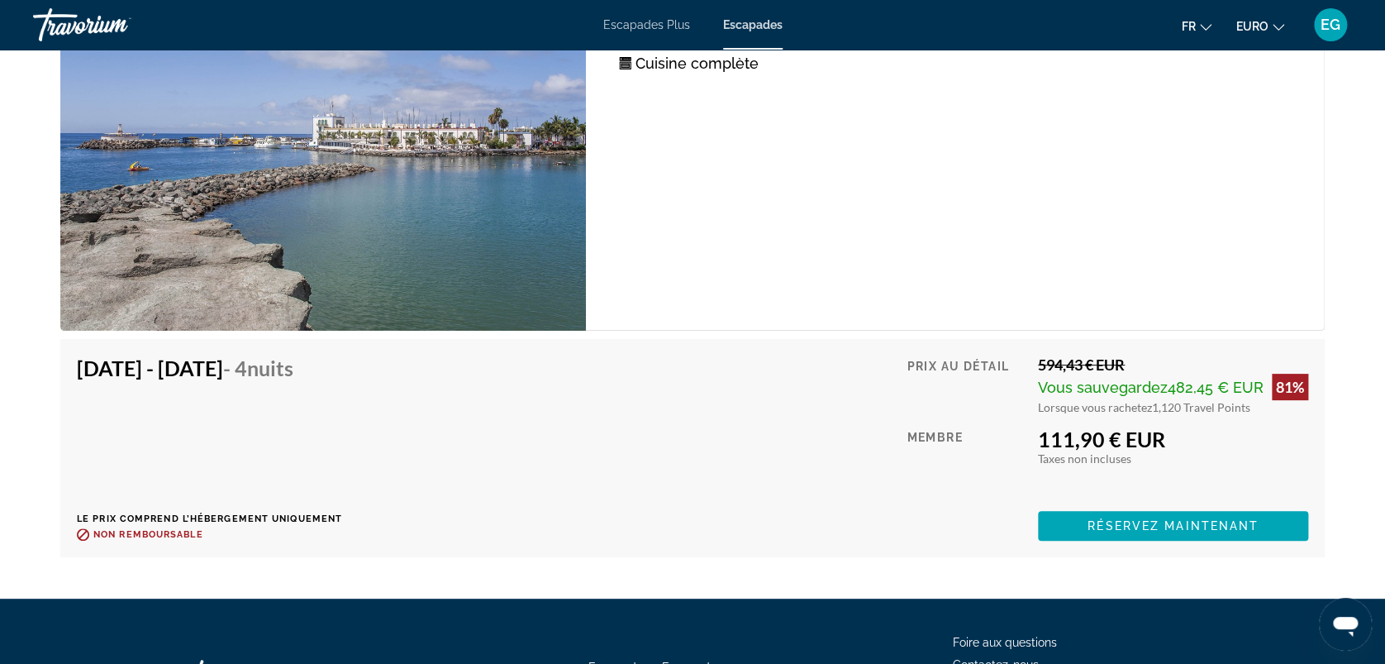
scroll to position [3260, 0]
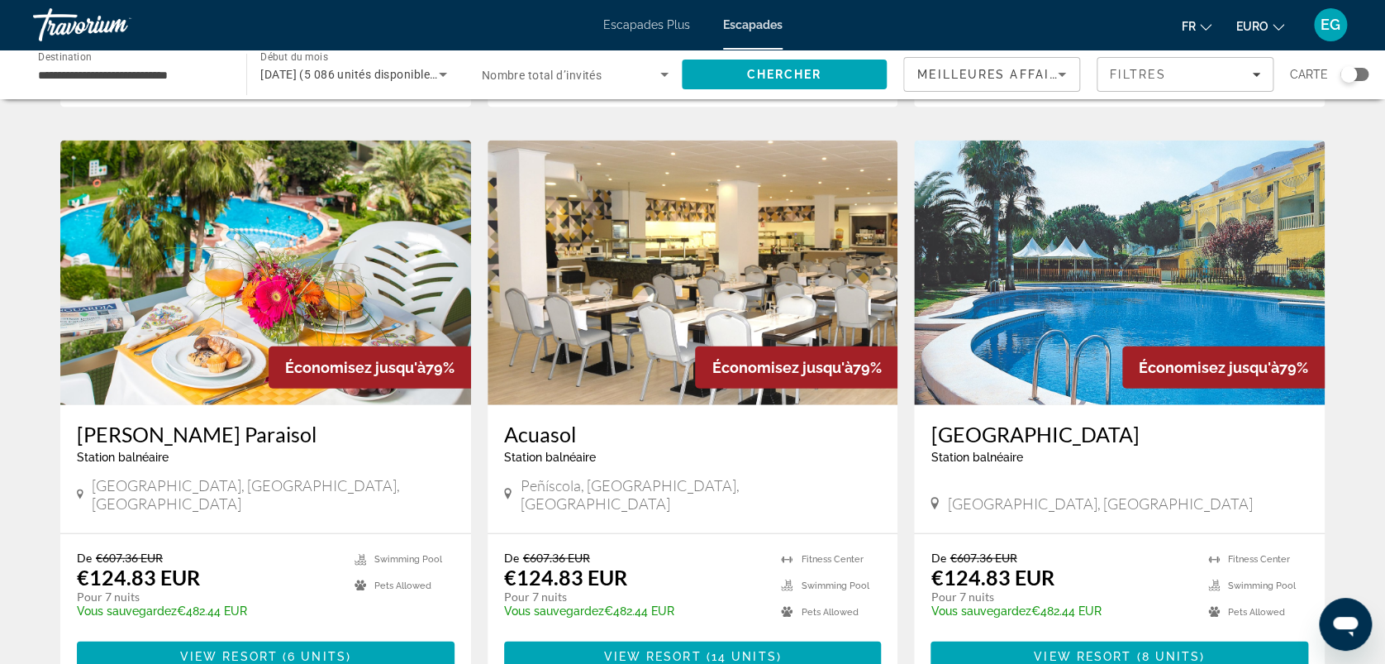
scroll to position [2010, 0]
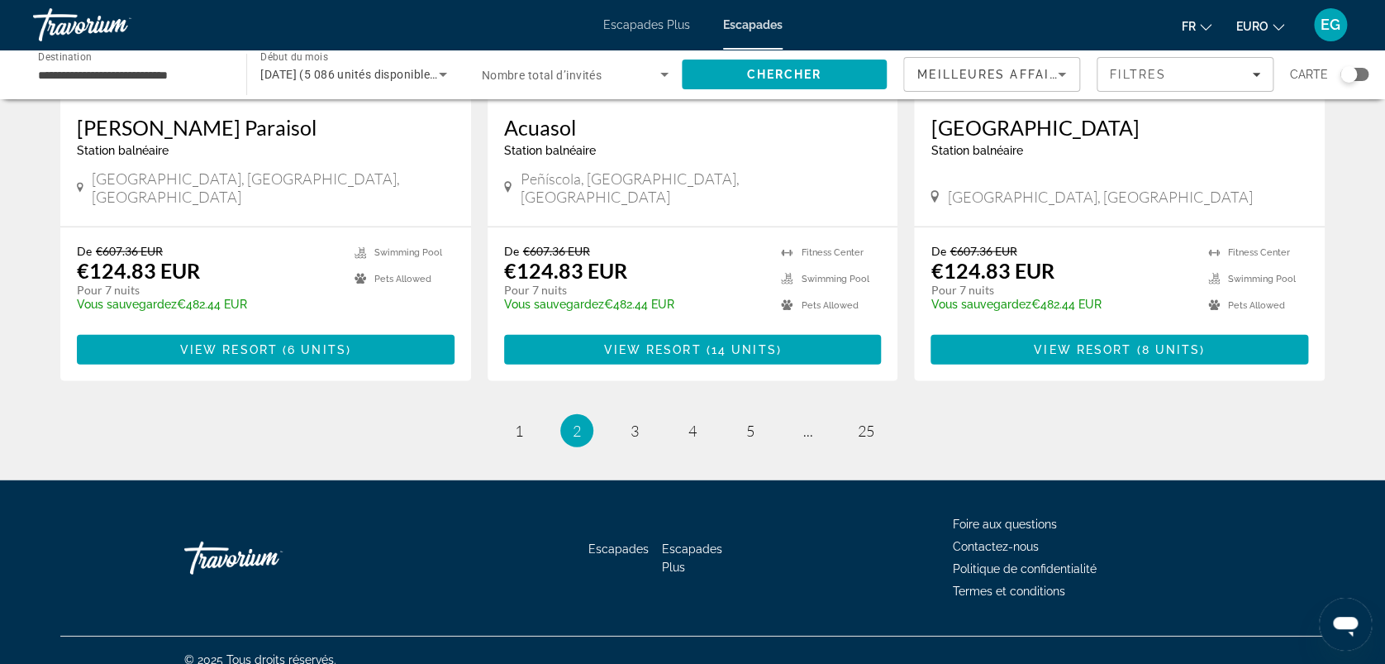
click at [69, 79] on input "**********" at bounding box center [131, 75] width 187 height 20
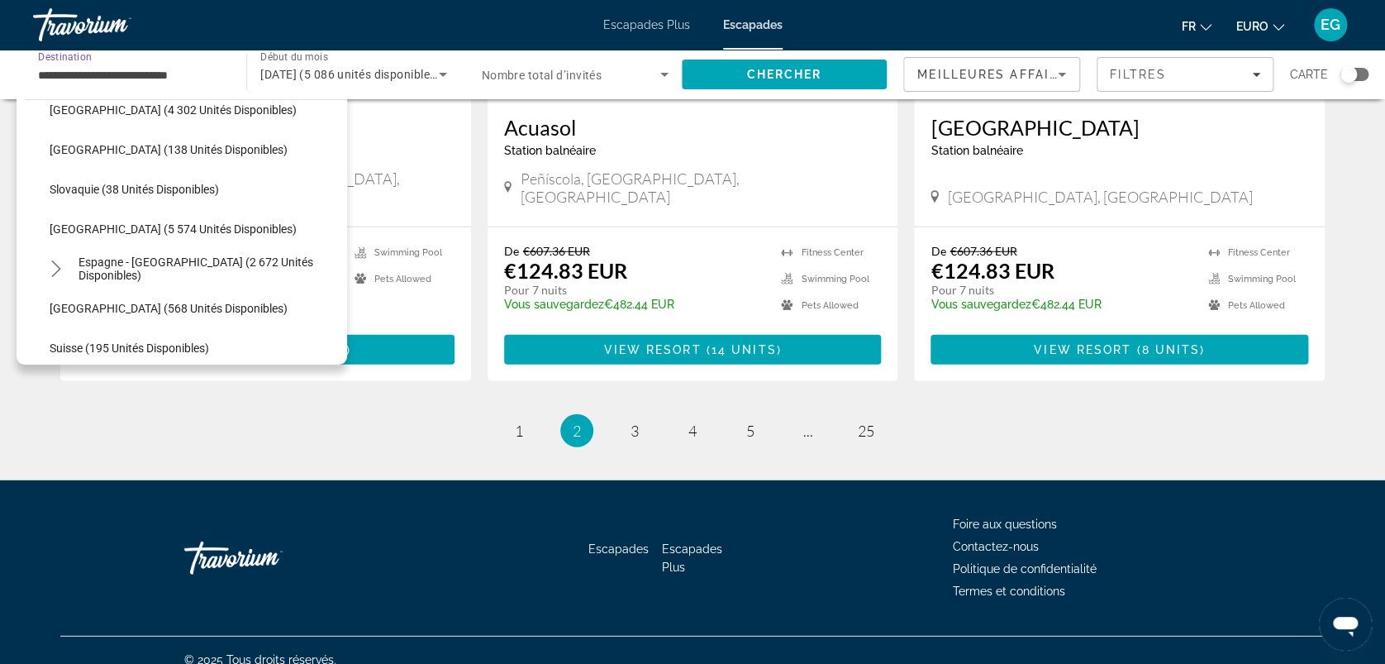
scroll to position [833, 0]
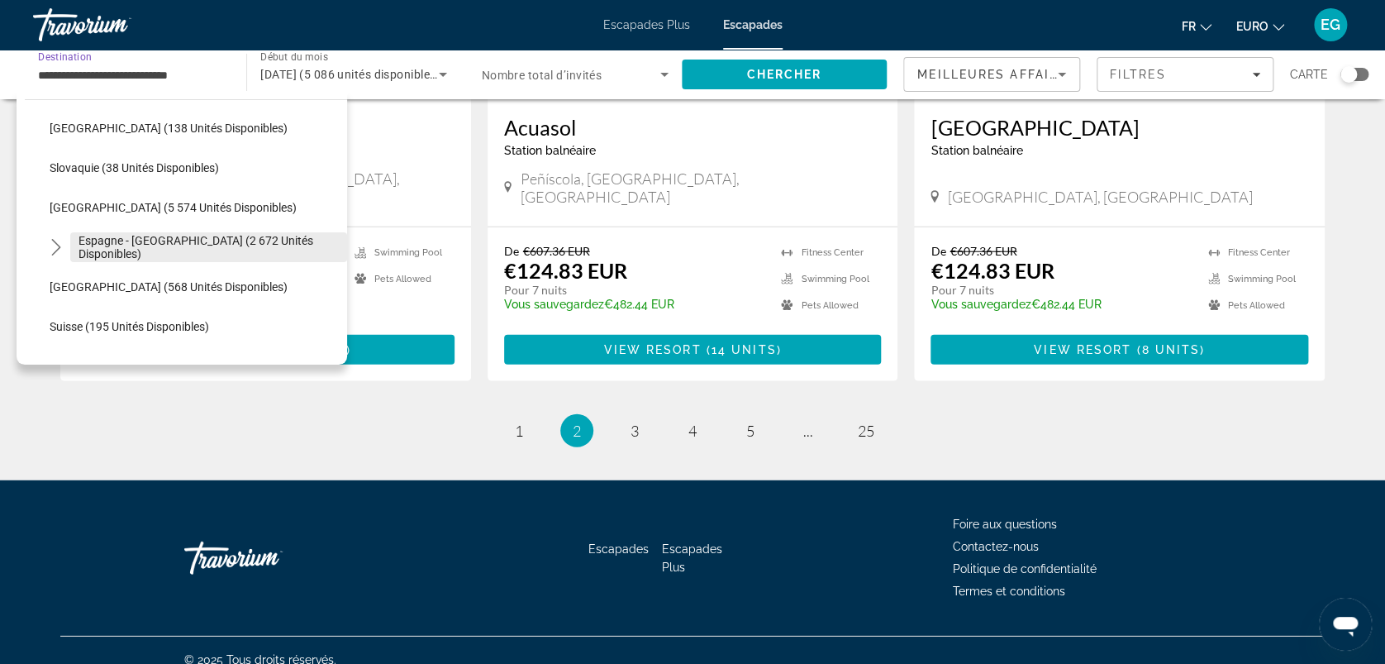
click at [106, 249] on span "Espagne - [GEOGRAPHIC_DATA] (2 672 unités disponibles)" at bounding box center [209, 247] width 260 height 26
type input "**********"
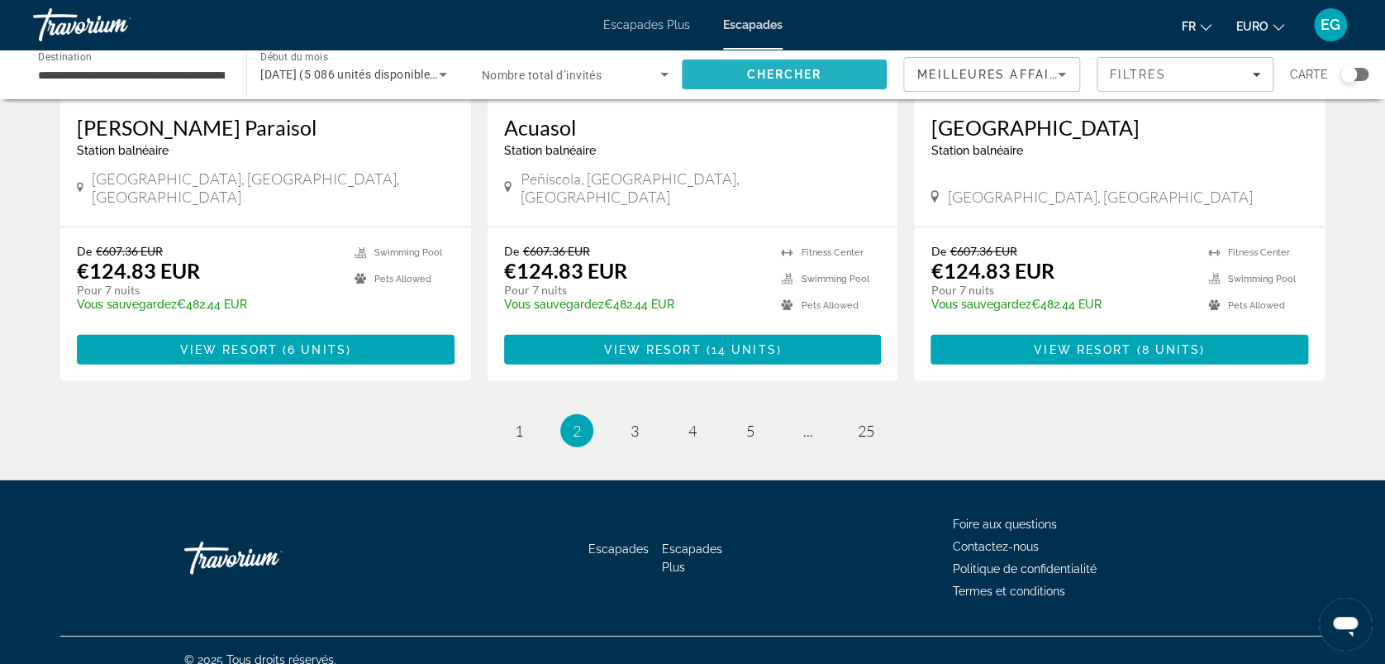
click at [746, 56] on span "Rechercher" at bounding box center [784, 75] width 205 height 40
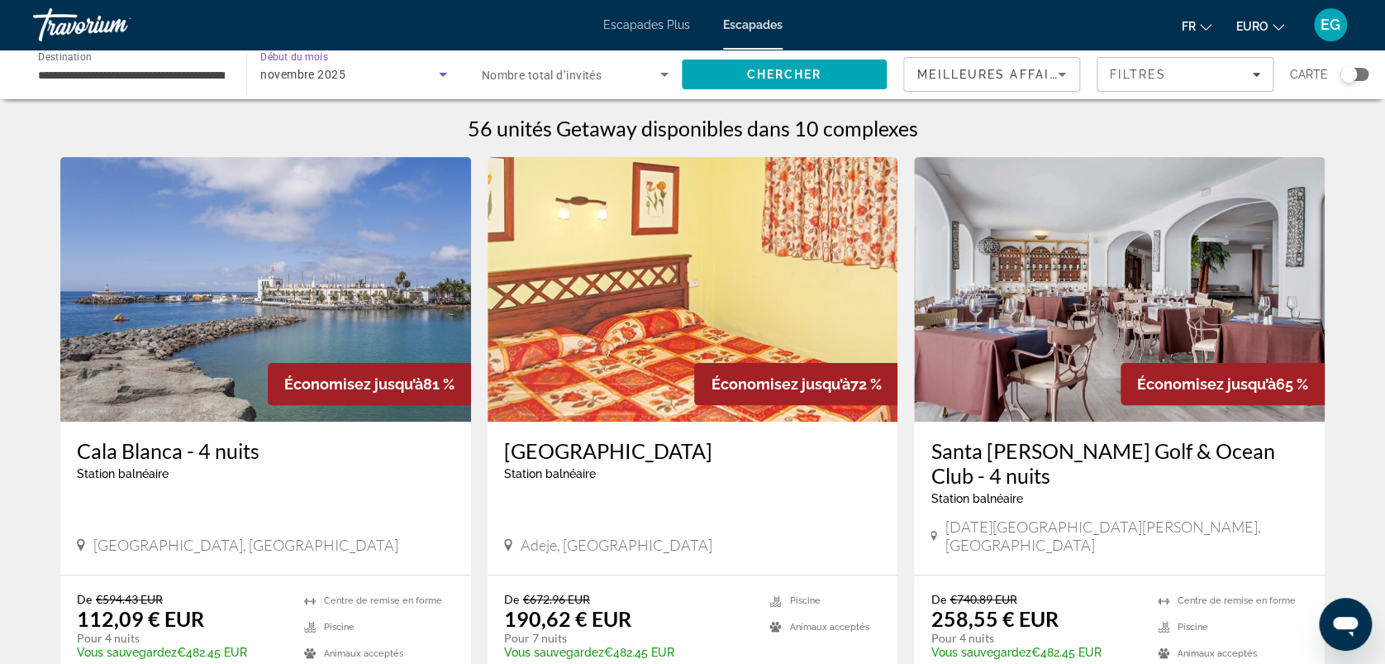
click at [288, 81] on div "novembre 2025" at bounding box center [349, 74] width 178 height 20
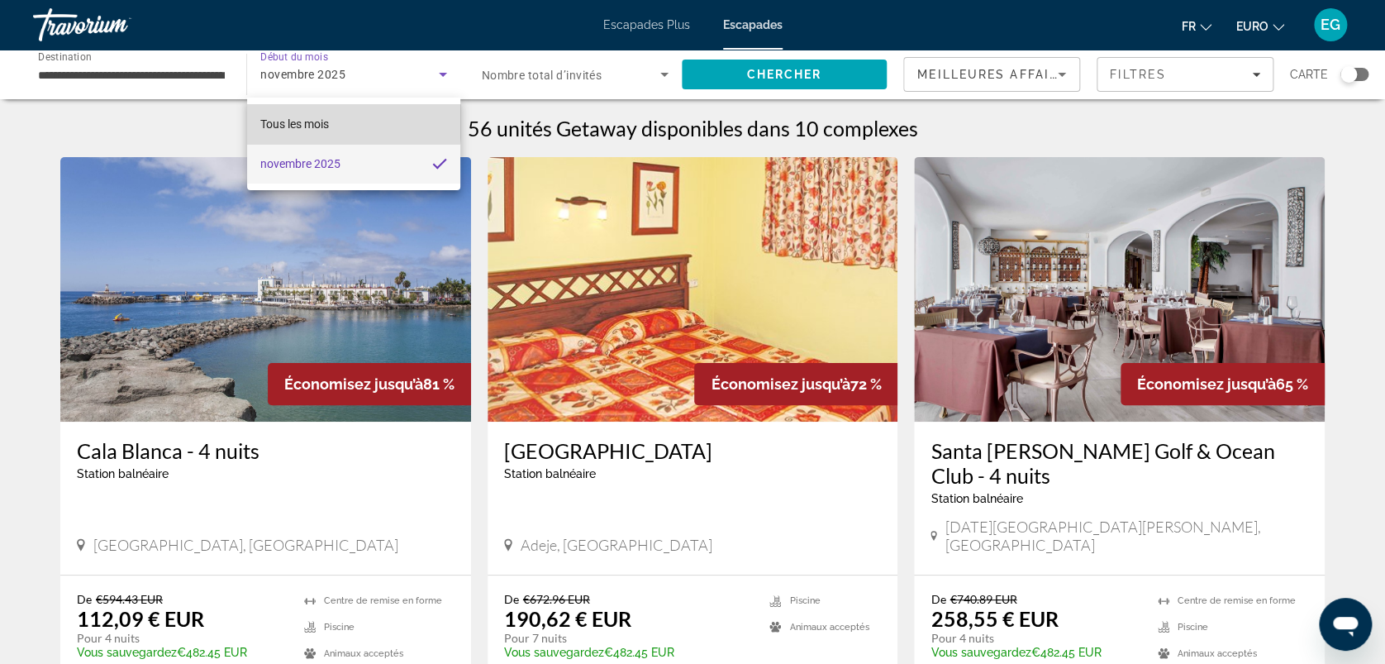
click at [298, 121] on span "Tous les mois" at bounding box center [294, 123] width 69 height 13
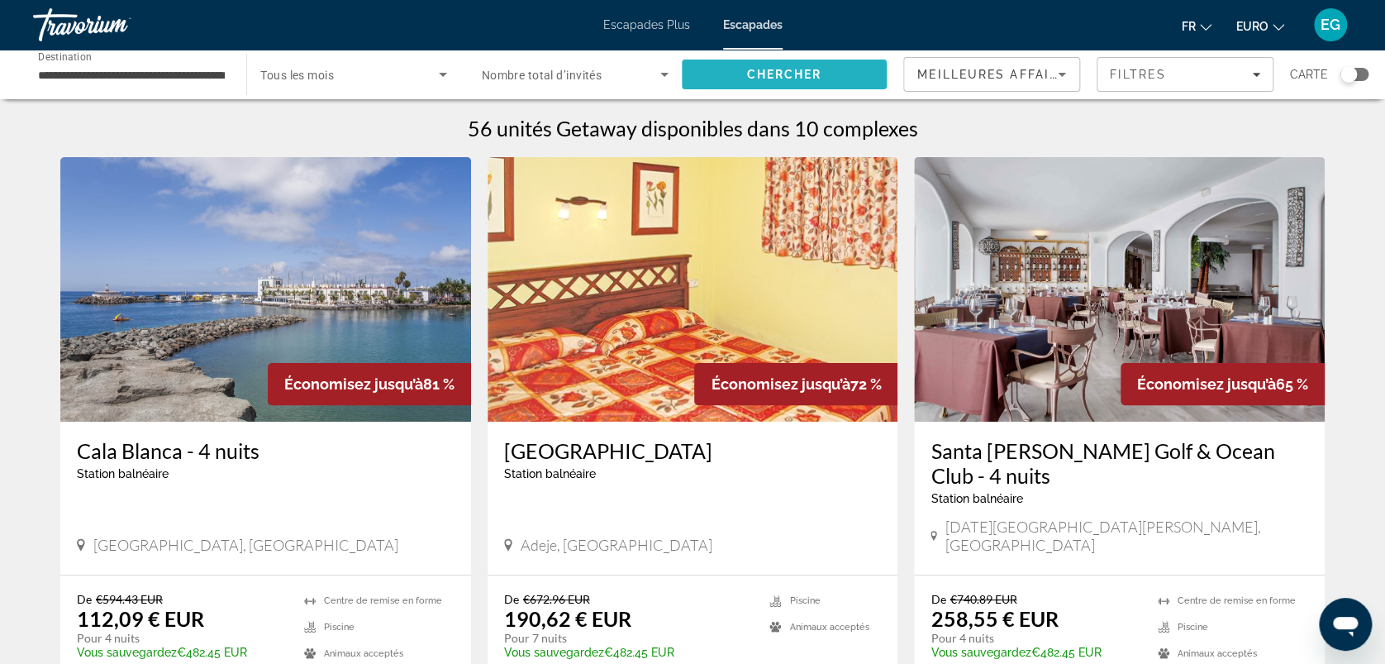
click at [760, 60] on span "Rechercher" at bounding box center [784, 75] width 205 height 40
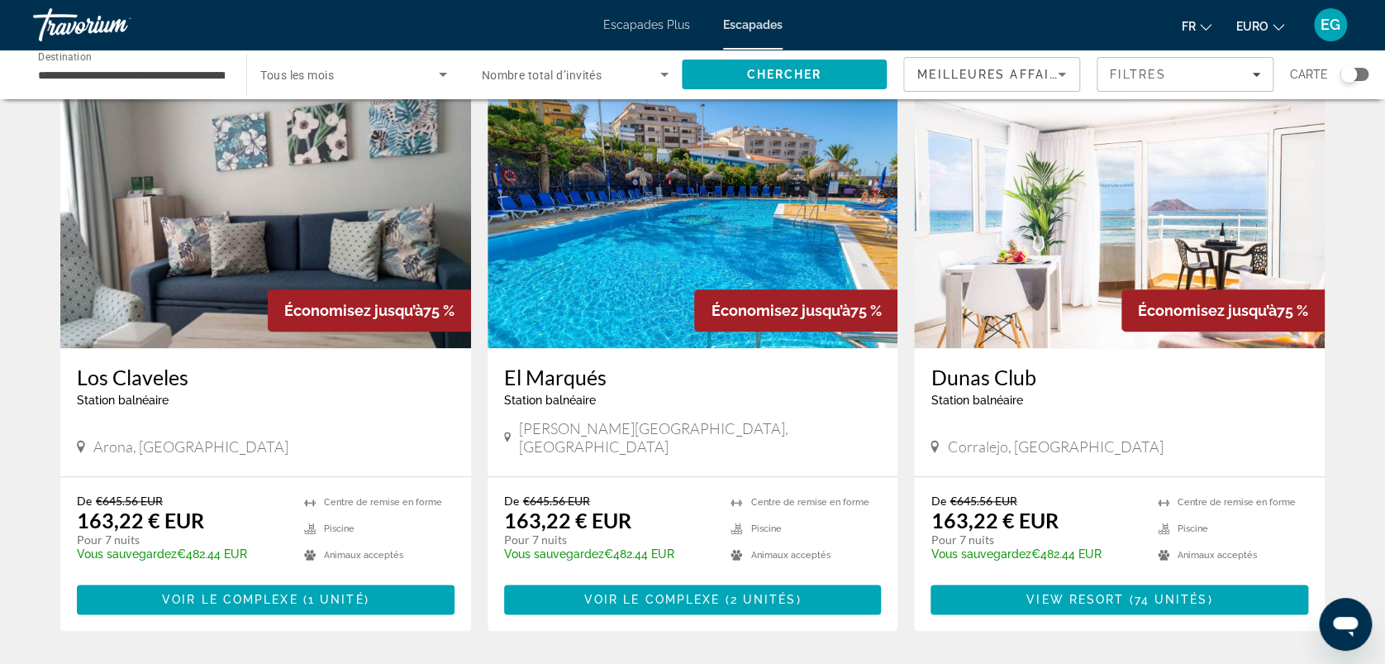
scroll to position [490, 0]
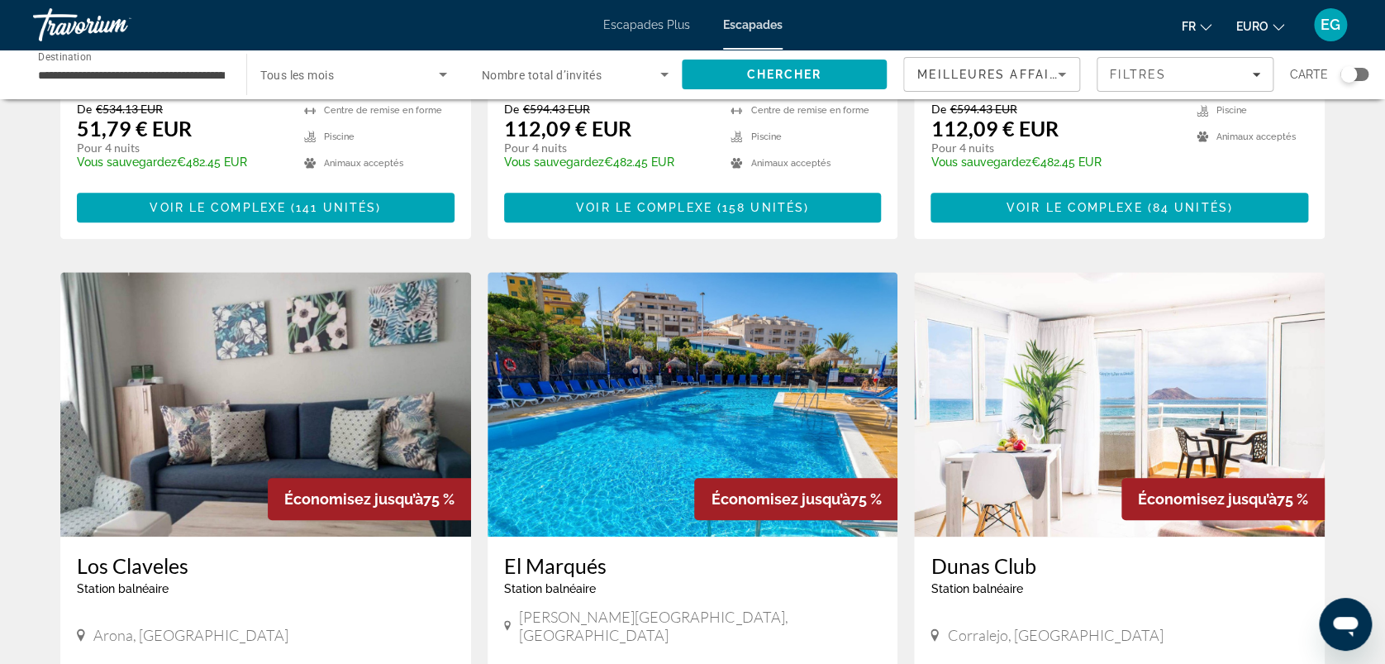
click at [1056, 454] on img "Contenu principal" at bounding box center [1119, 404] width 411 height 265
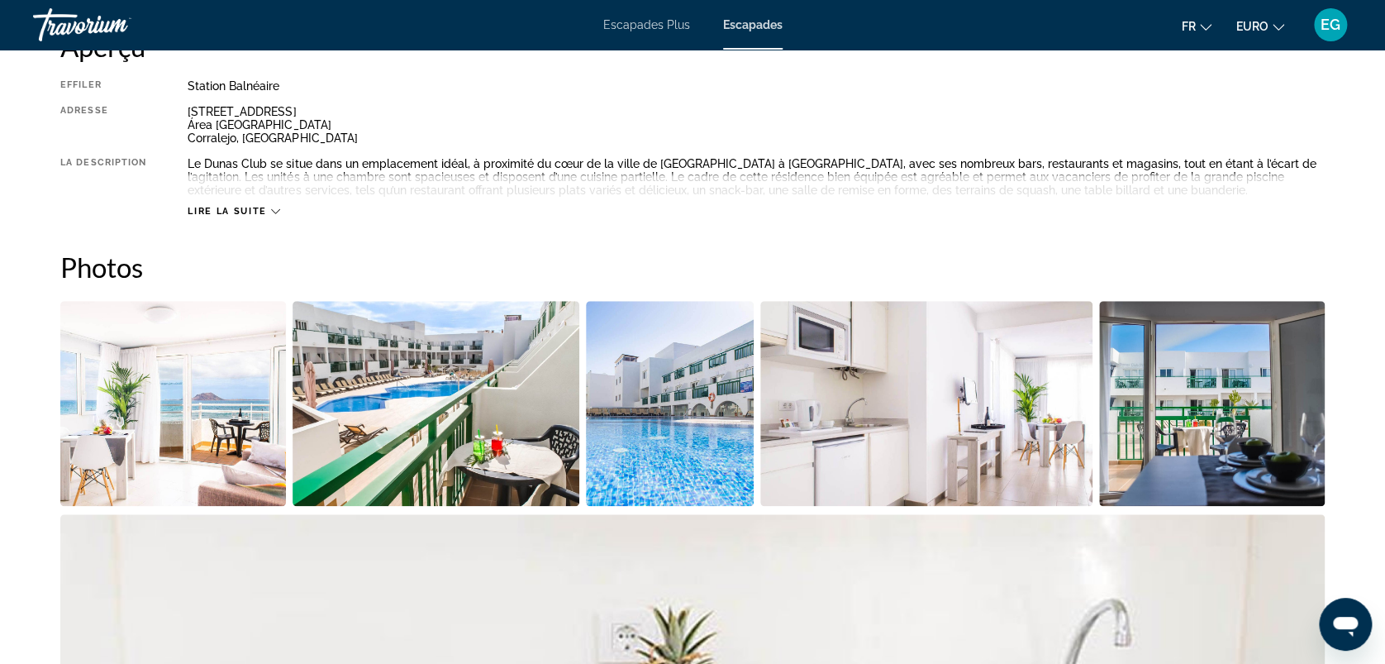
scroll to position [597, 0]
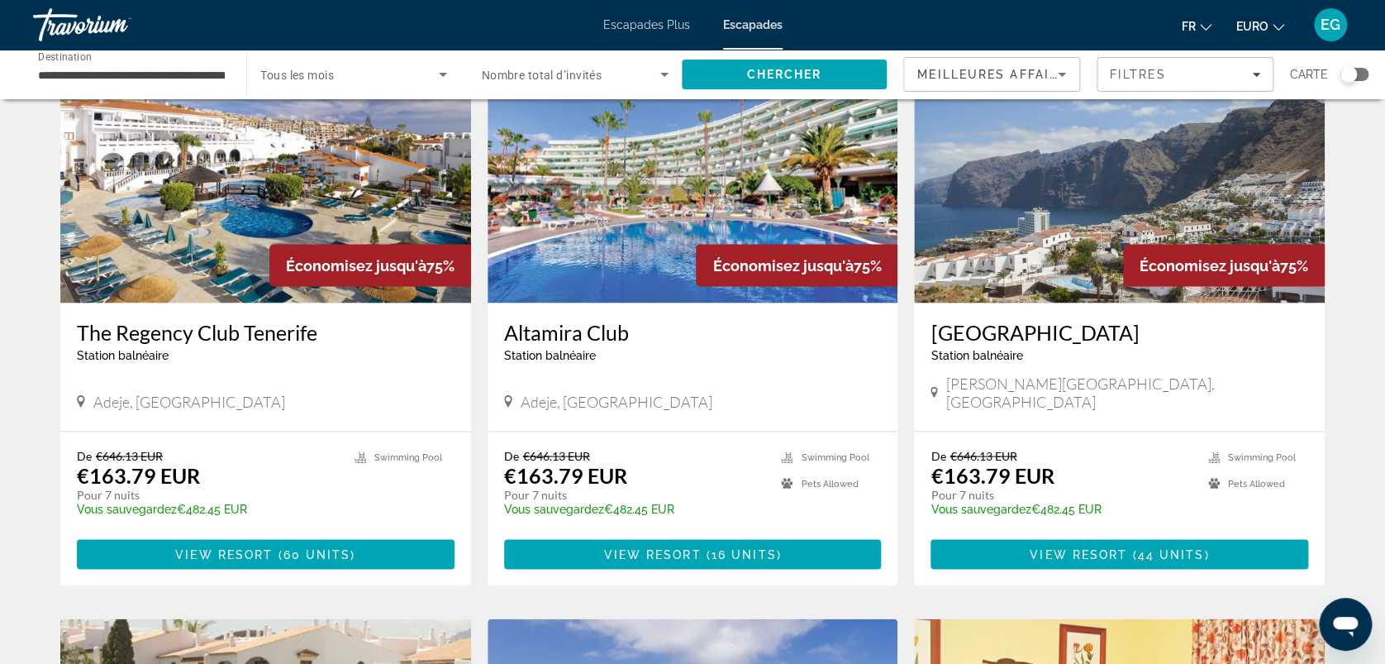
scroll to position [1304, 0]
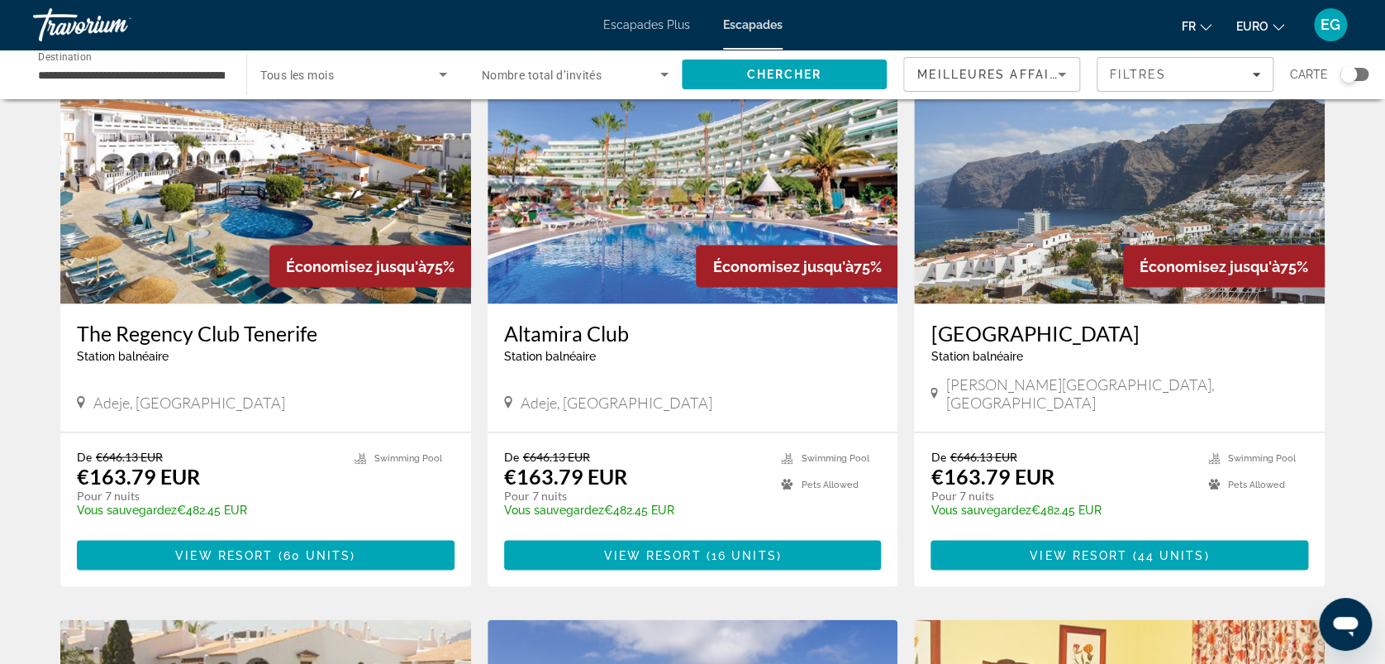
click at [640, 238] on img "Contenu principal" at bounding box center [693, 171] width 411 height 265
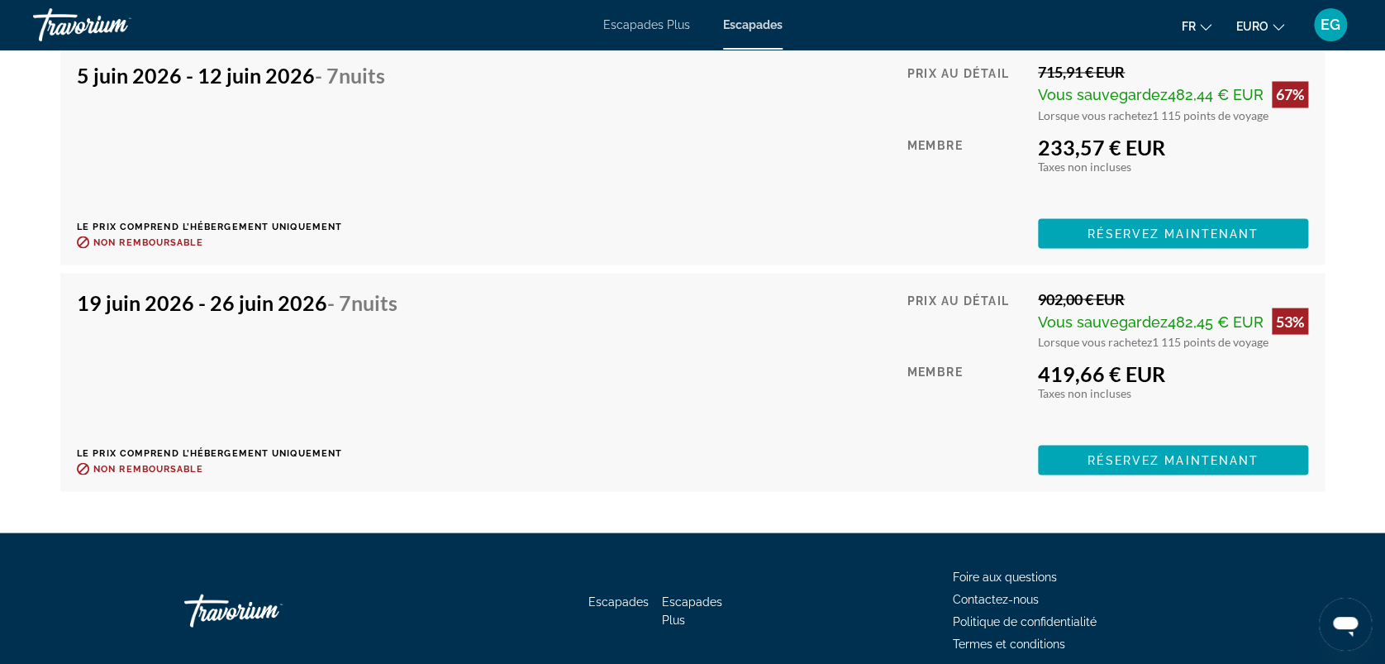
scroll to position [4559, 0]
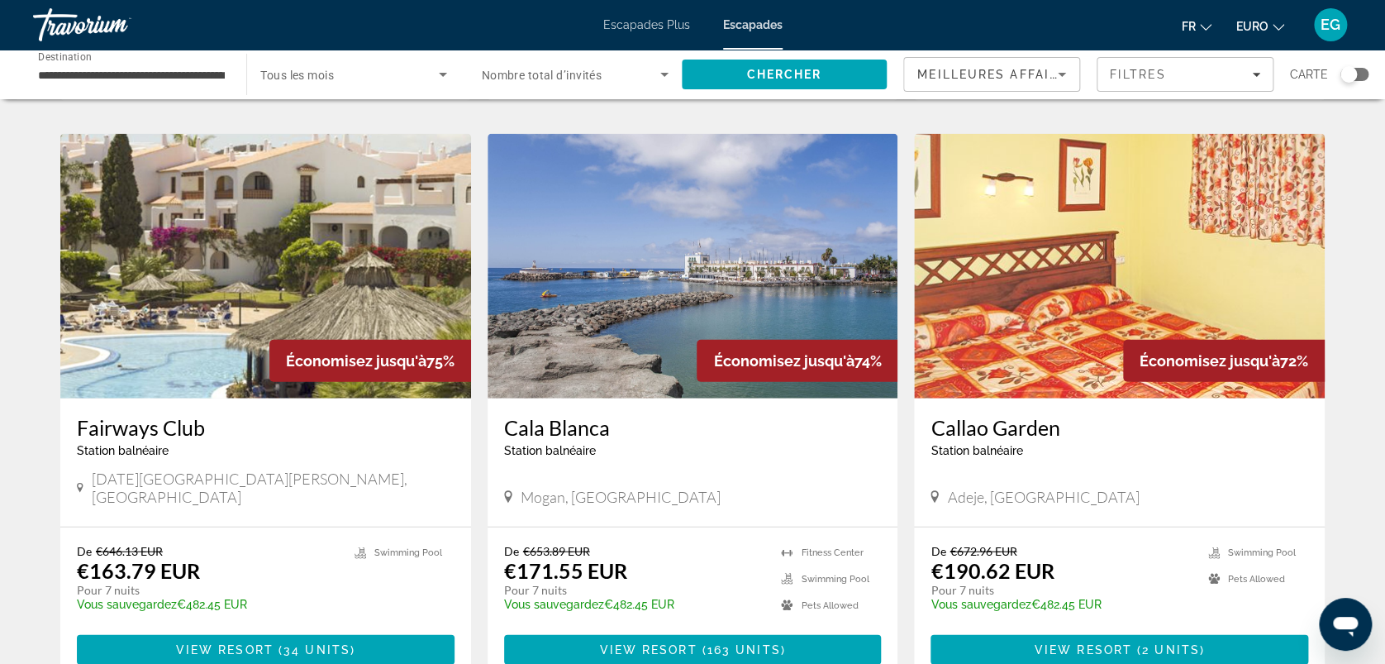
scroll to position [1800, 0]
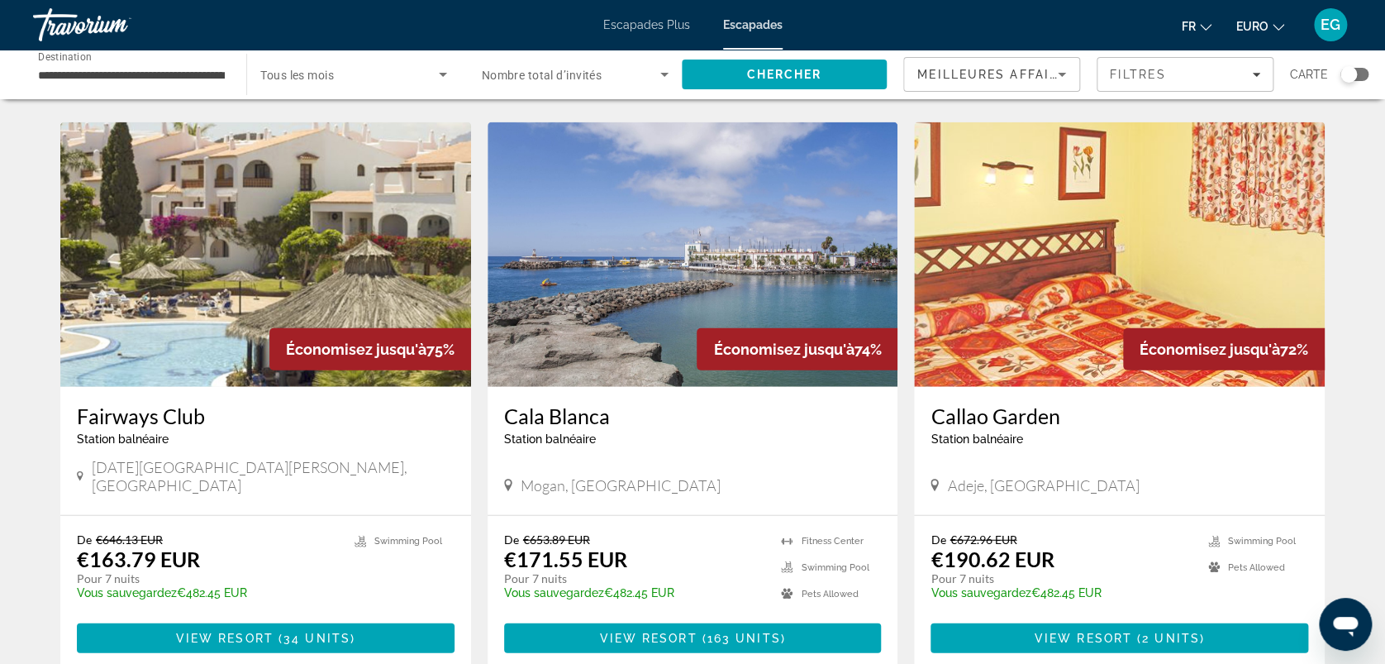
click at [613, 282] on img "Contenu principal" at bounding box center [693, 254] width 411 height 265
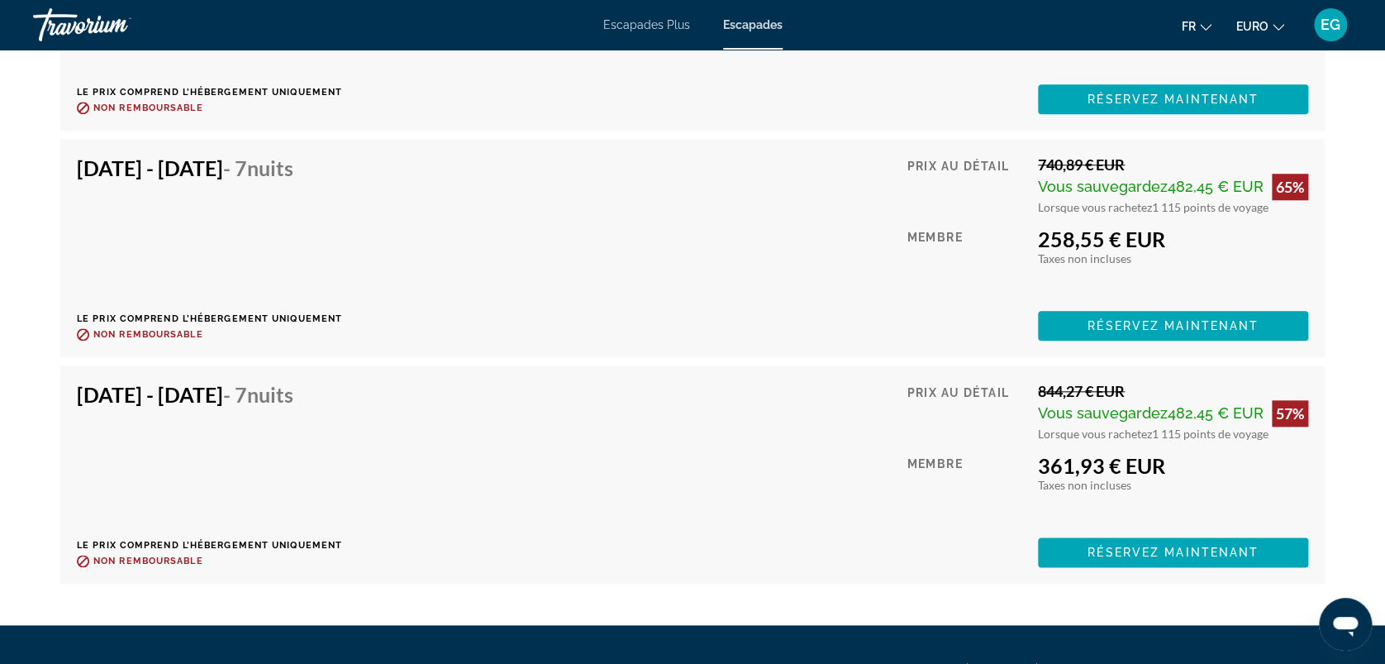
scroll to position [16241, 0]
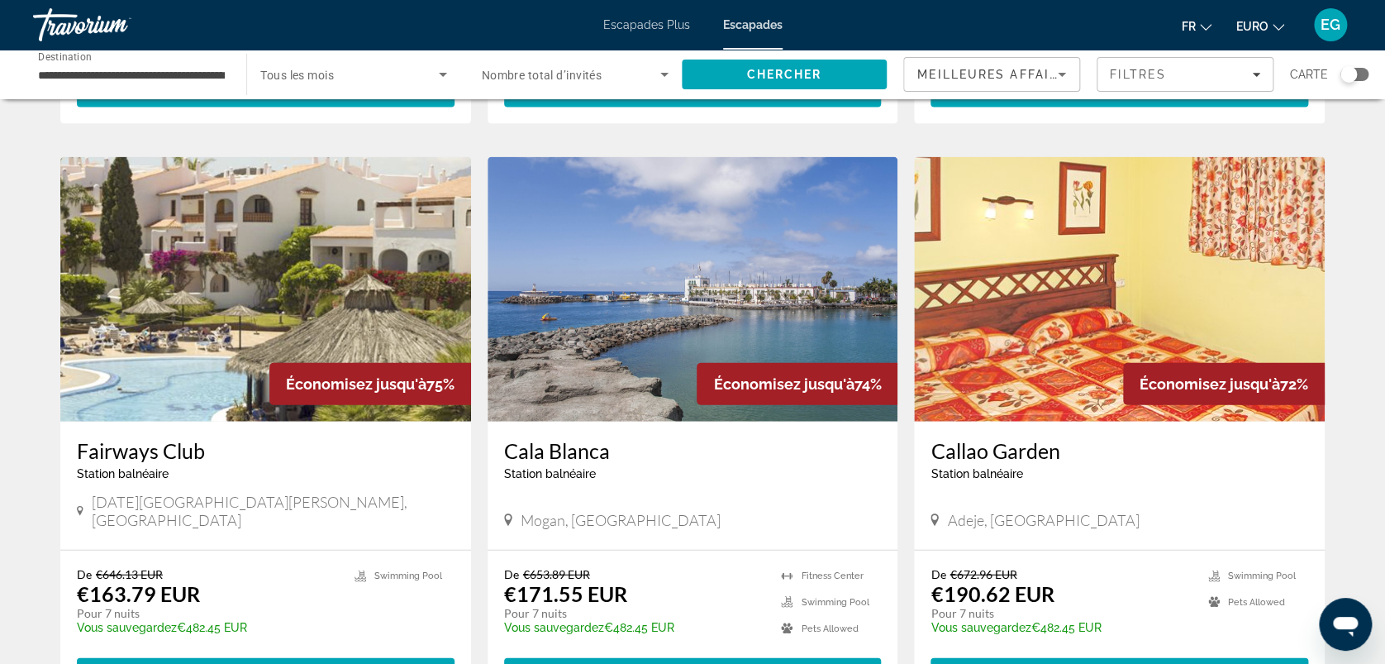
scroll to position [1997, 0]
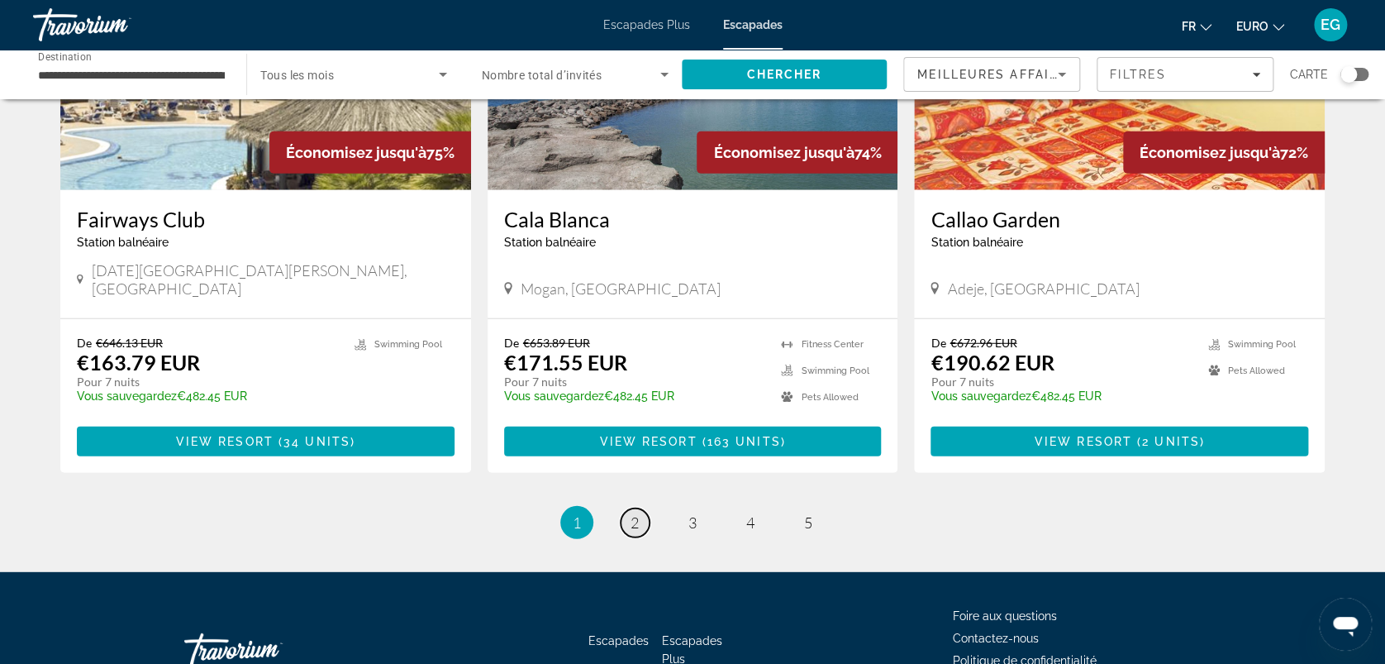
click at [633, 513] on span "2" at bounding box center [635, 522] width 8 height 18
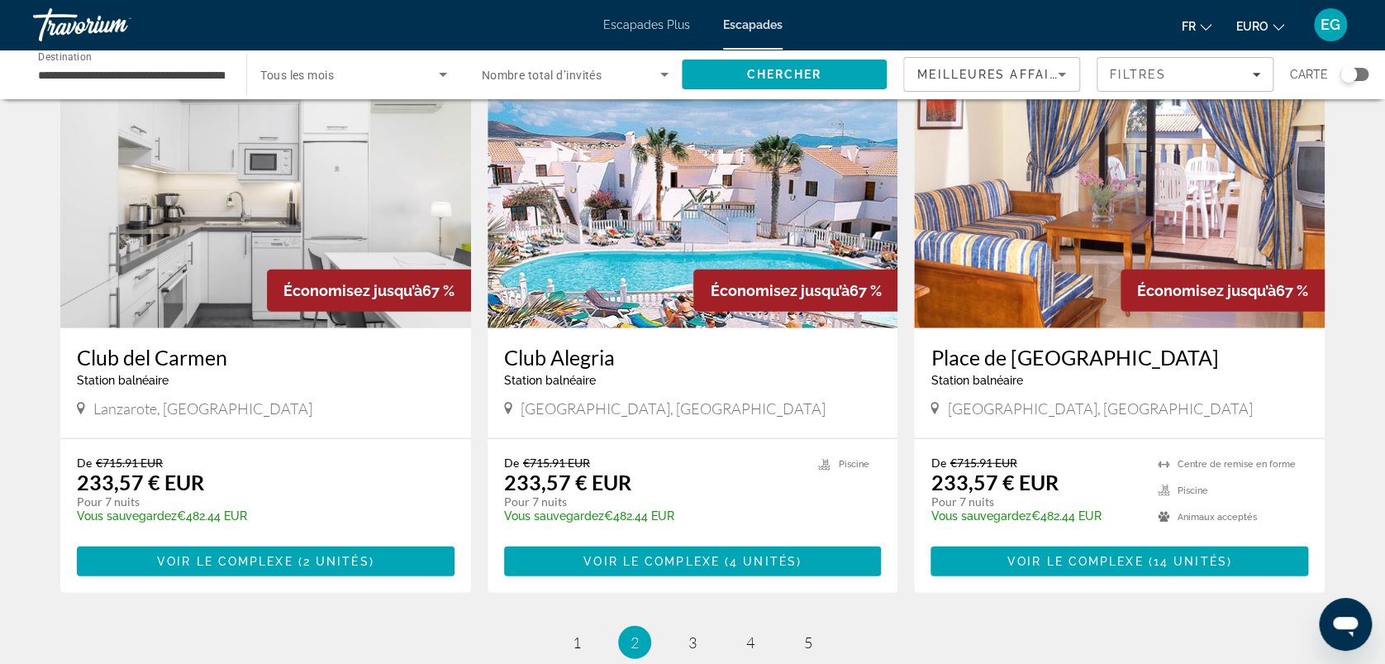
scroll to position [1796, 0]
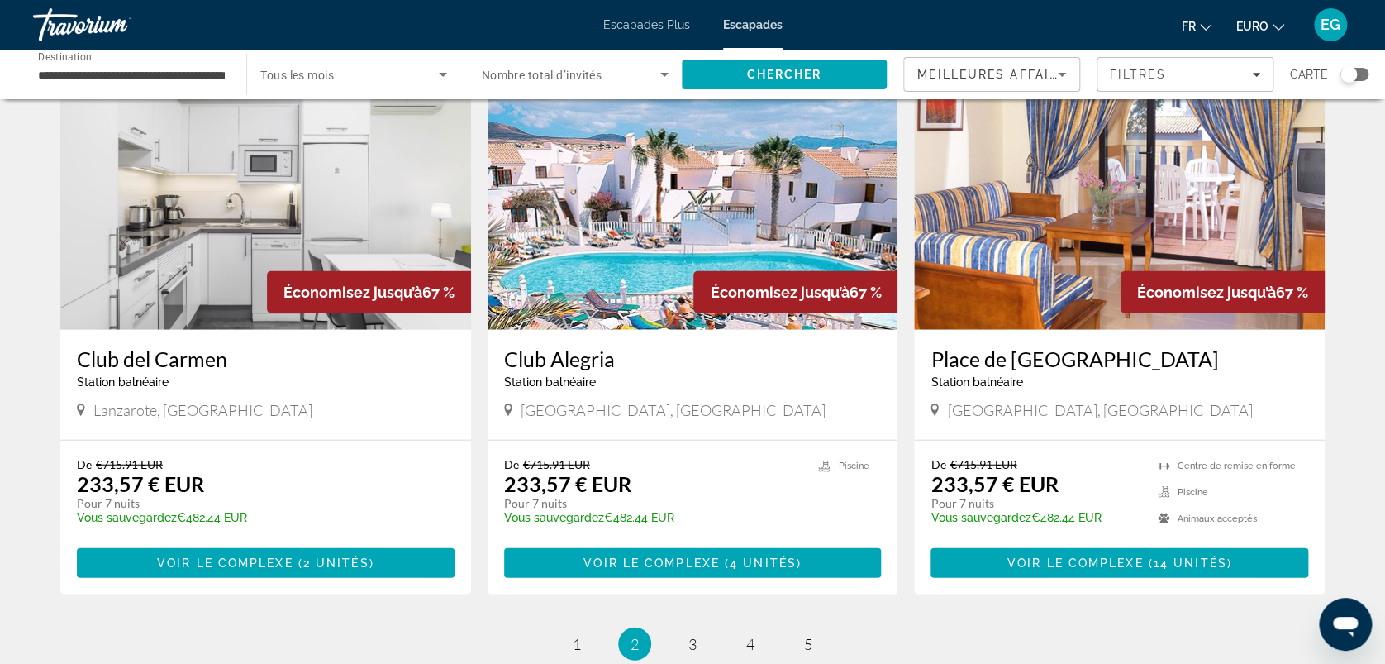
click at [173, 222] on img "Contenu principal" at bounding box center [265, 197] width 411 height 265
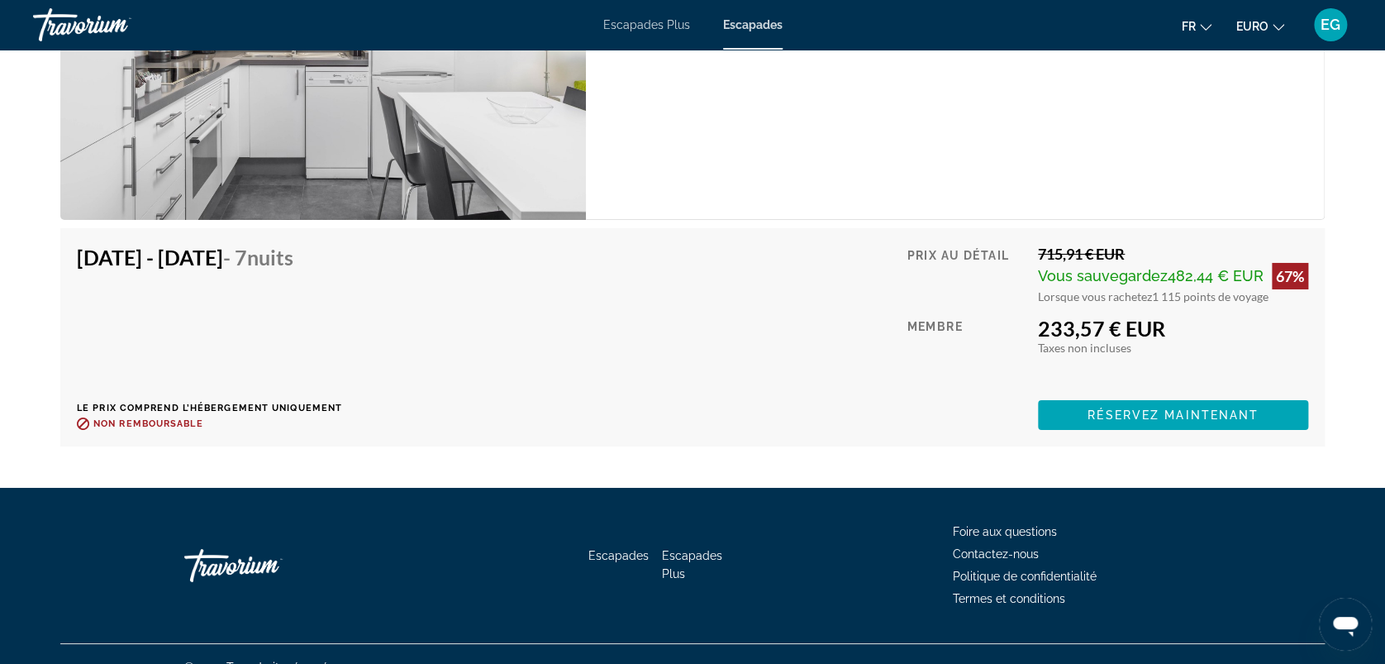
scroll to position [2743, 0]
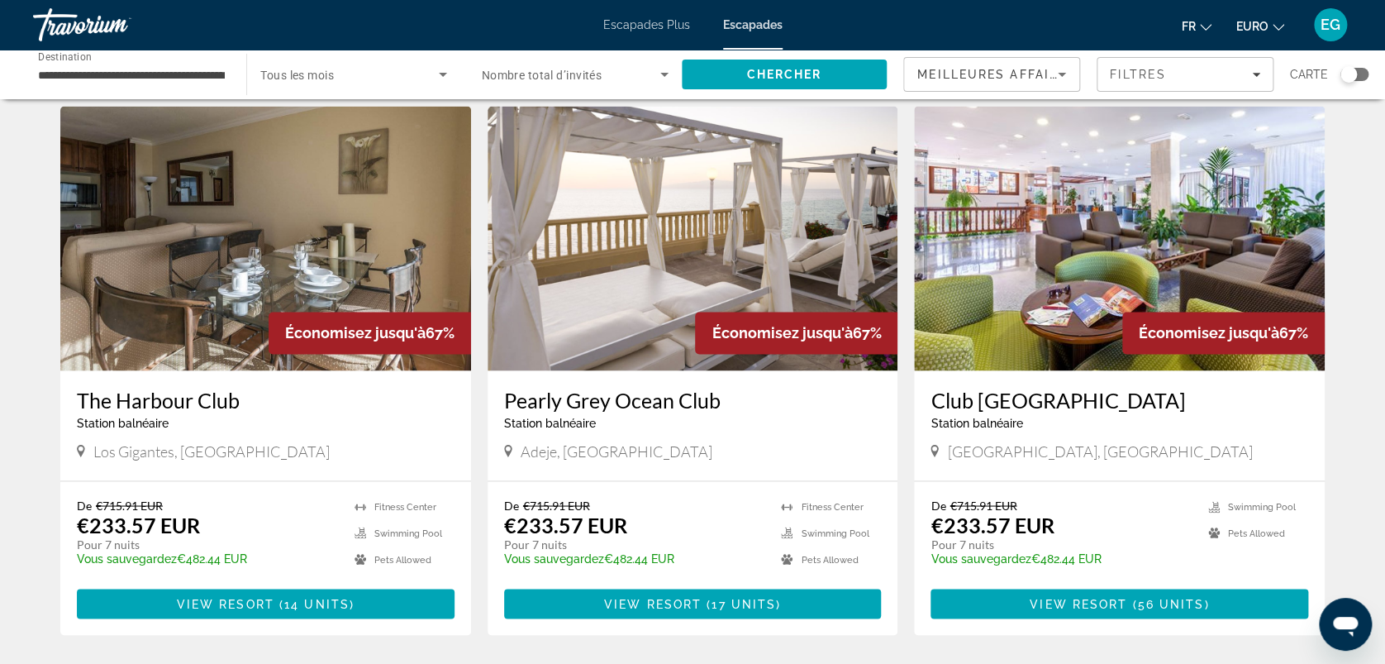
scroll to position [1194, 0]
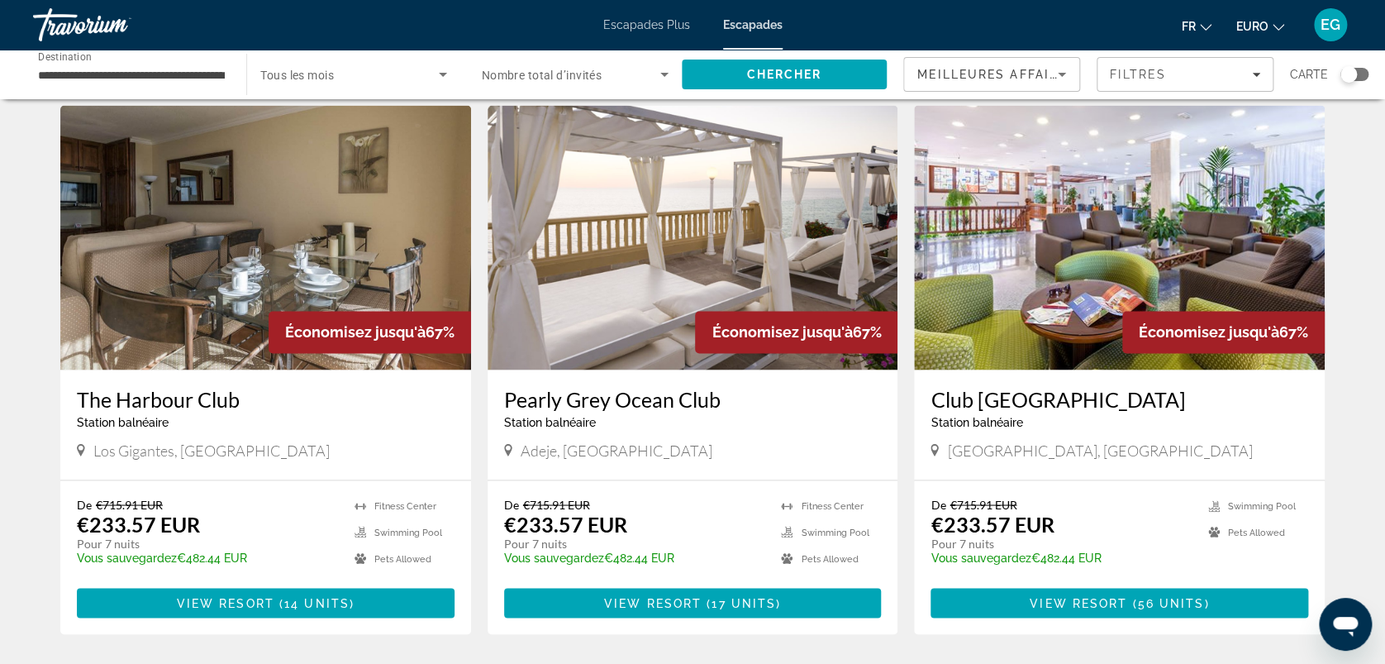
click at [650, 308] on img "Contenu principal" at bounding box center [693, 237] width 411 height 265
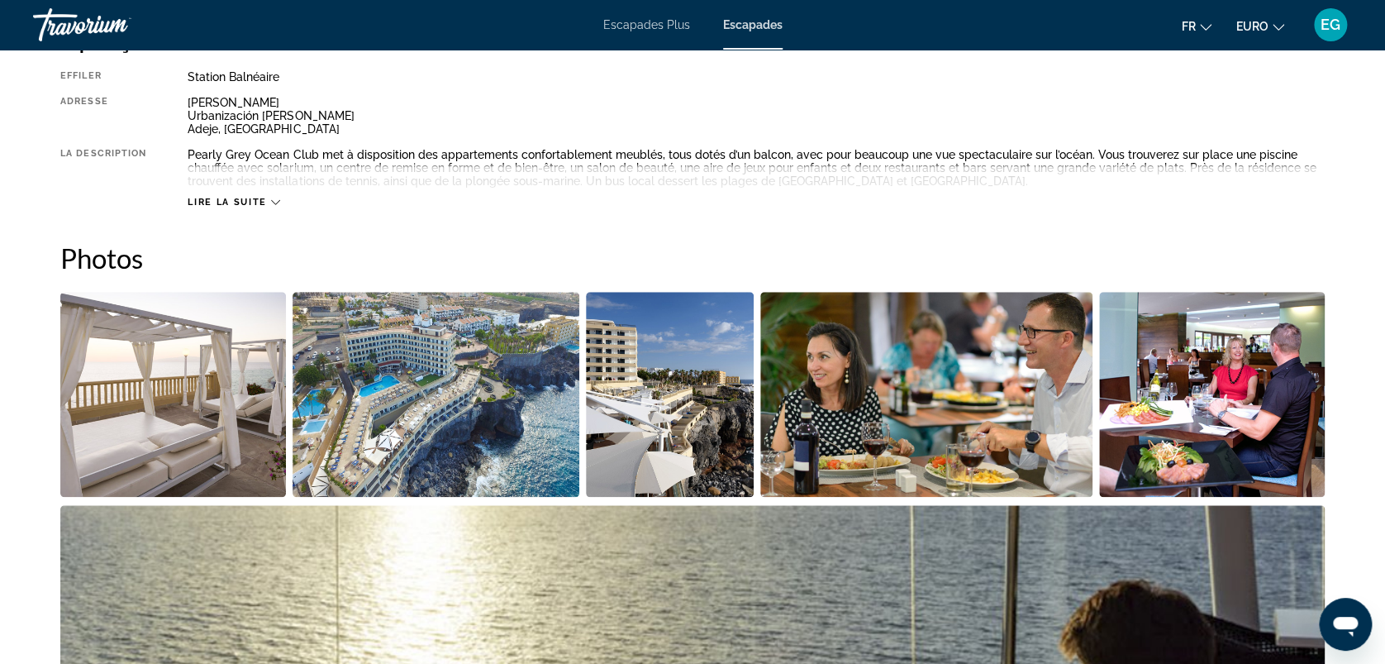
scroll to position [603, 0]
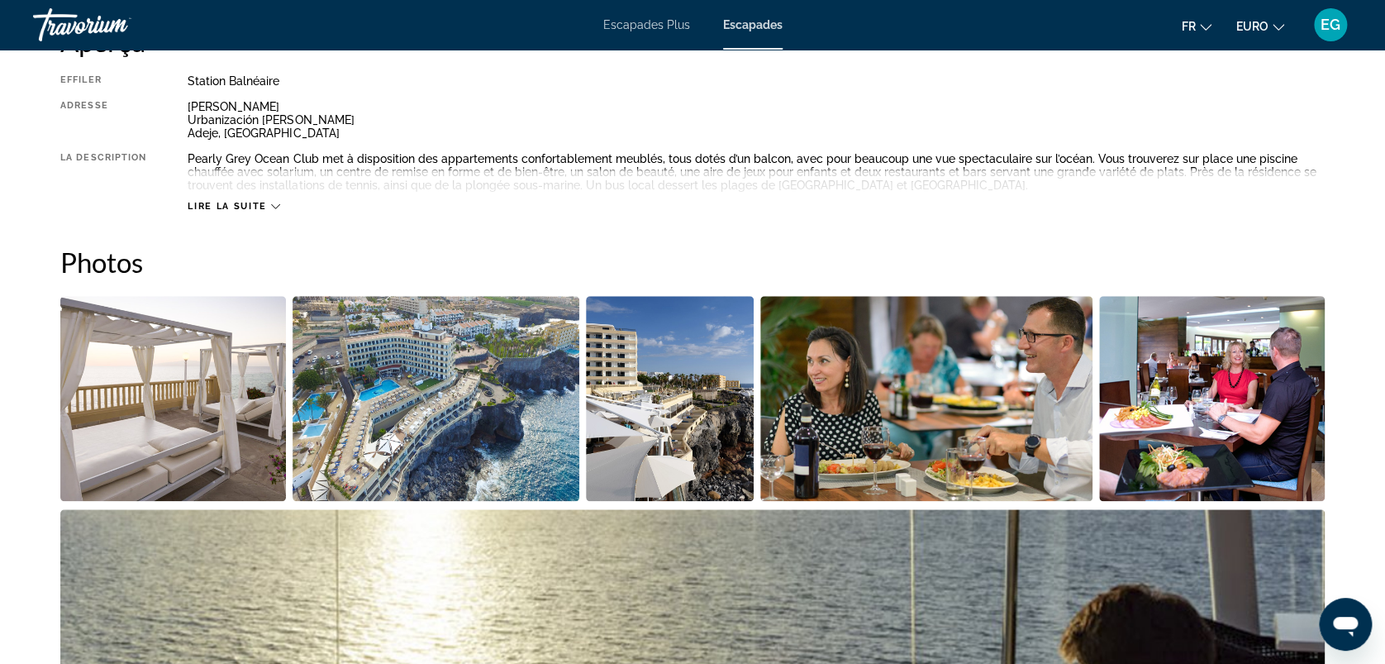
click at [406, 369] on img "Ouvrir le curseur d’image en plein écran" at bounding box center [437, 398] width 288 height 205
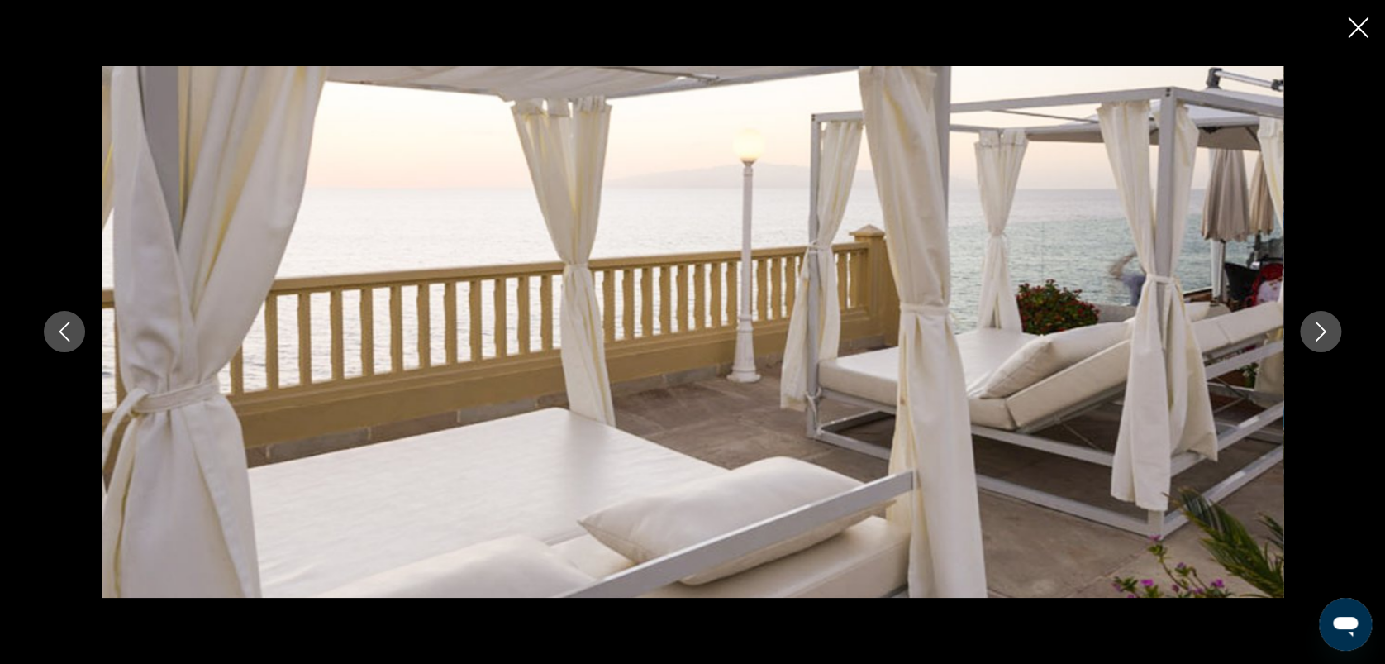
click at [1323, 341] on icon "Image suivante" at bounding box center [1321, 332] width 20 height 20
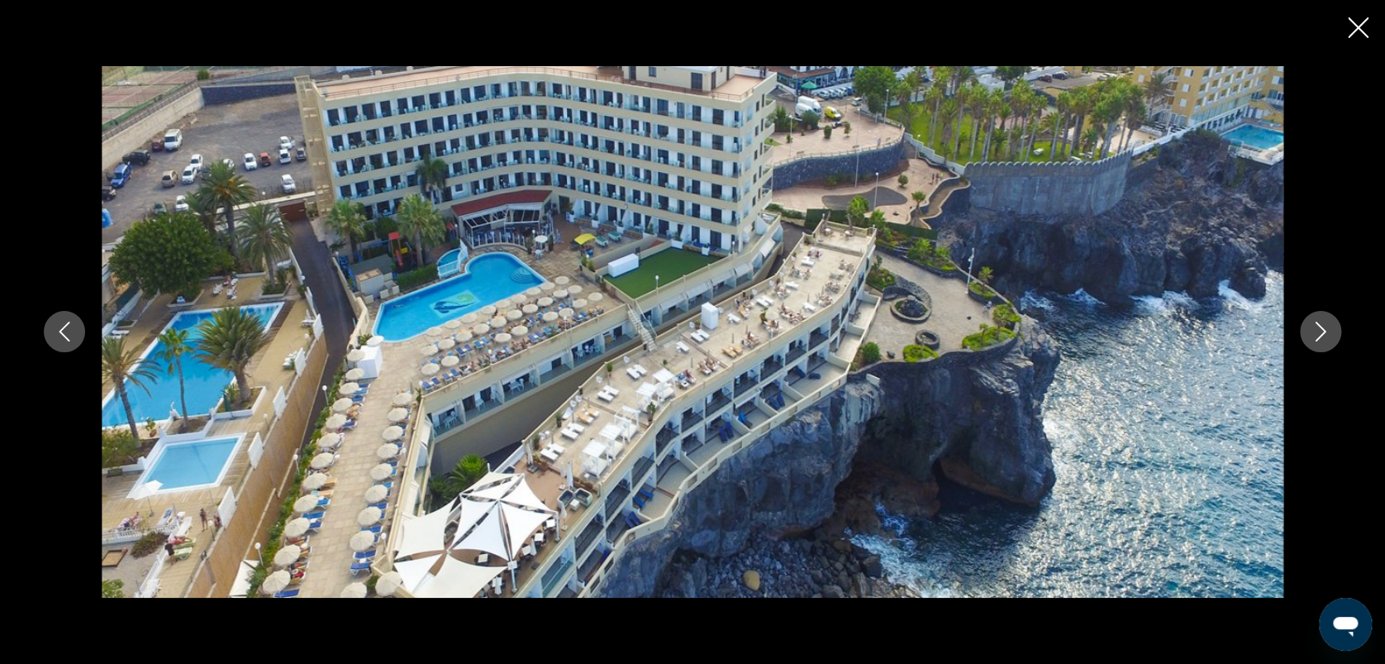
click at [1323, 341] on icon "Image suivante" at bounding box center [1321, 332] width 20 height 20
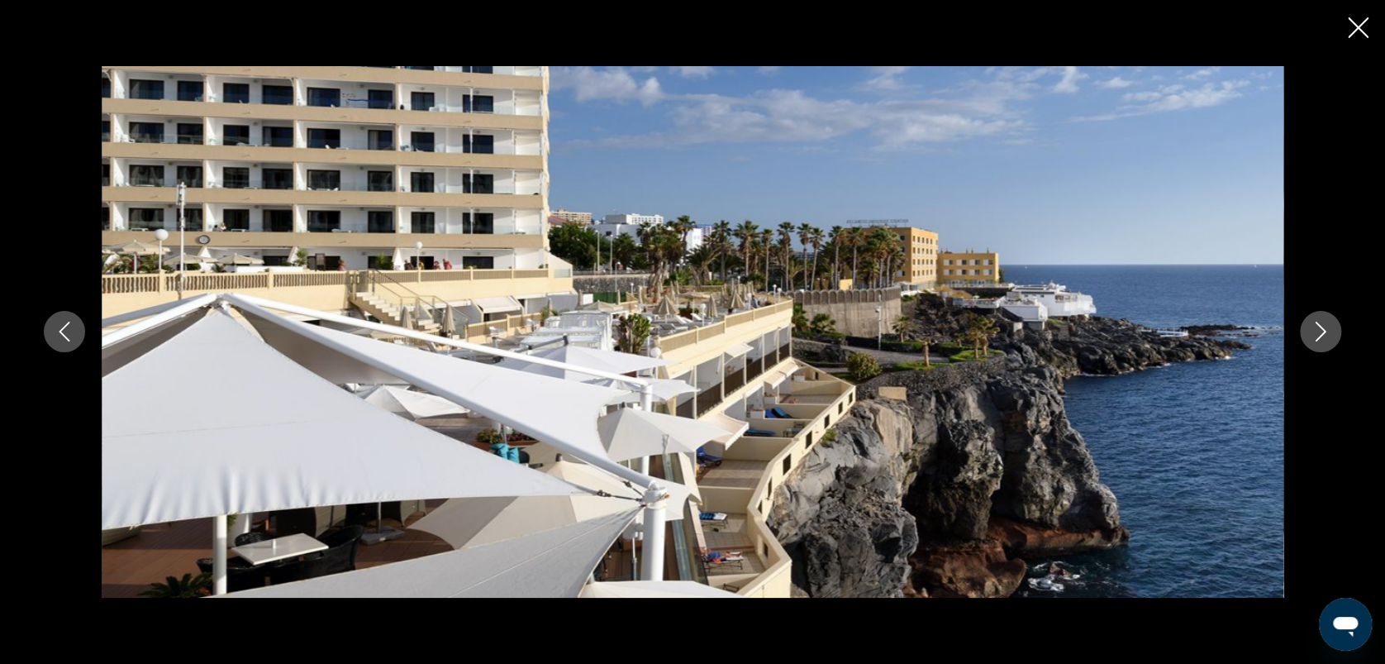
click at [1323, 341] on icon "Image suivante" at bounding box center [1321, 332] width 20 height 20
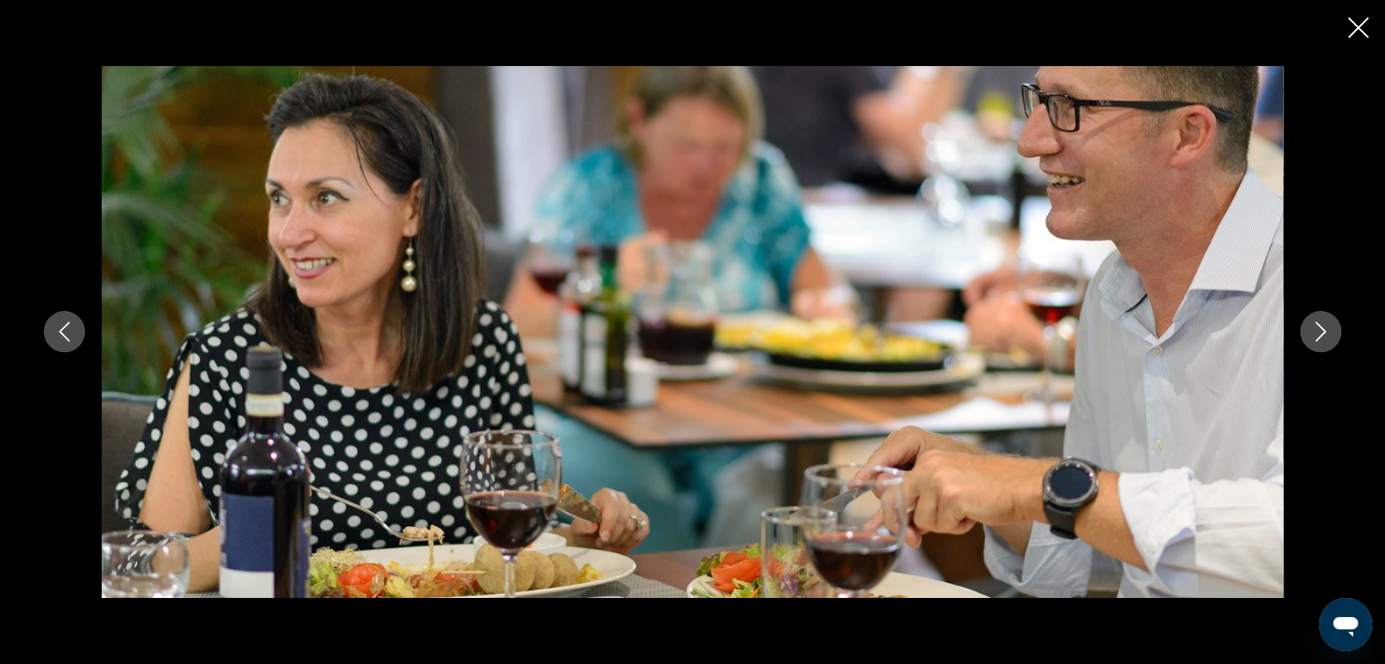
click at [1323, 341] on icon "Image suivante" at bounding box center [1321, 332] width 20 height 20
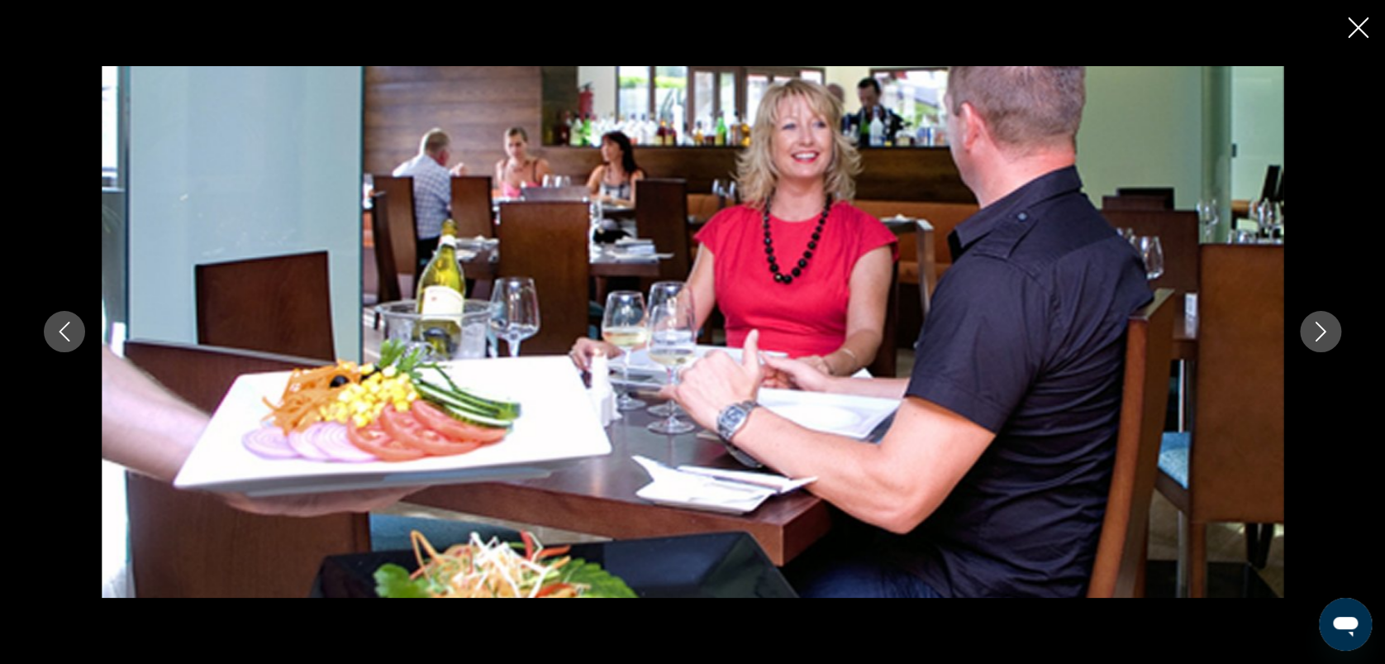
click at [1323, 341] on icon "Image suivante" at bounding box center [1321, 332] width 20 height 20
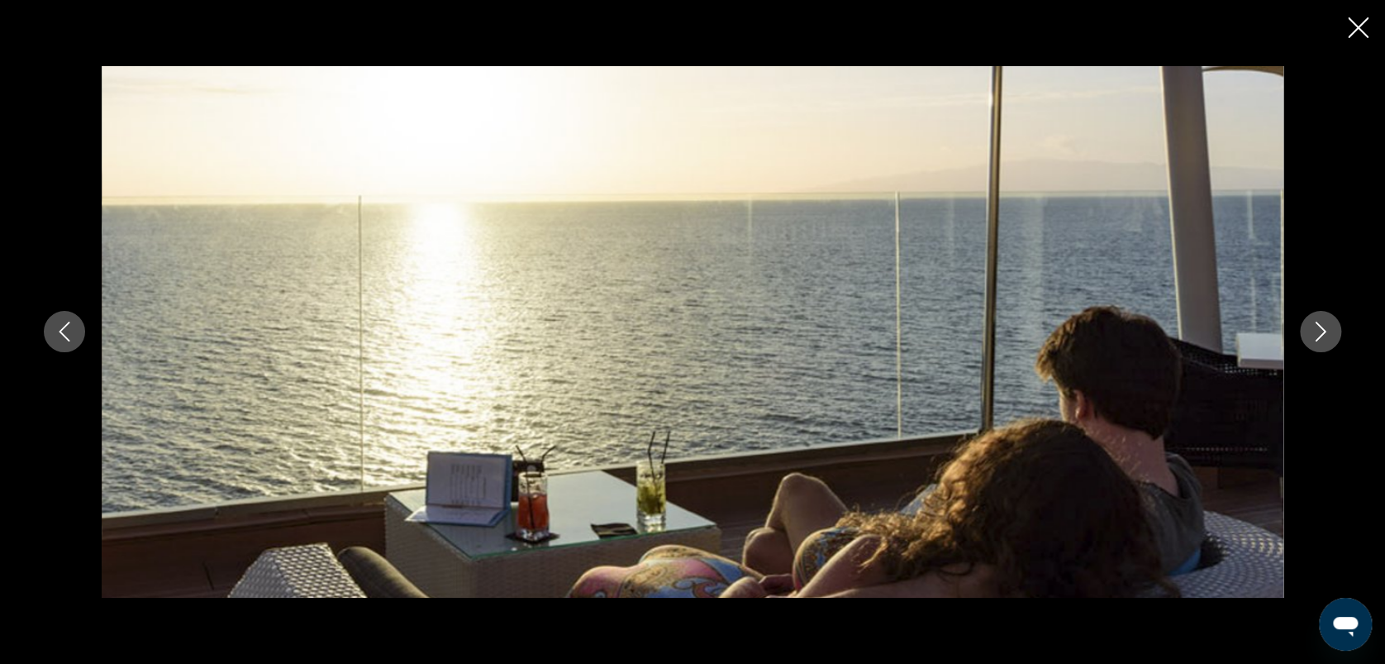
click at [1323, 341] on icon "Image suivante" at bounding box center [1321, 332] width 20 height 20
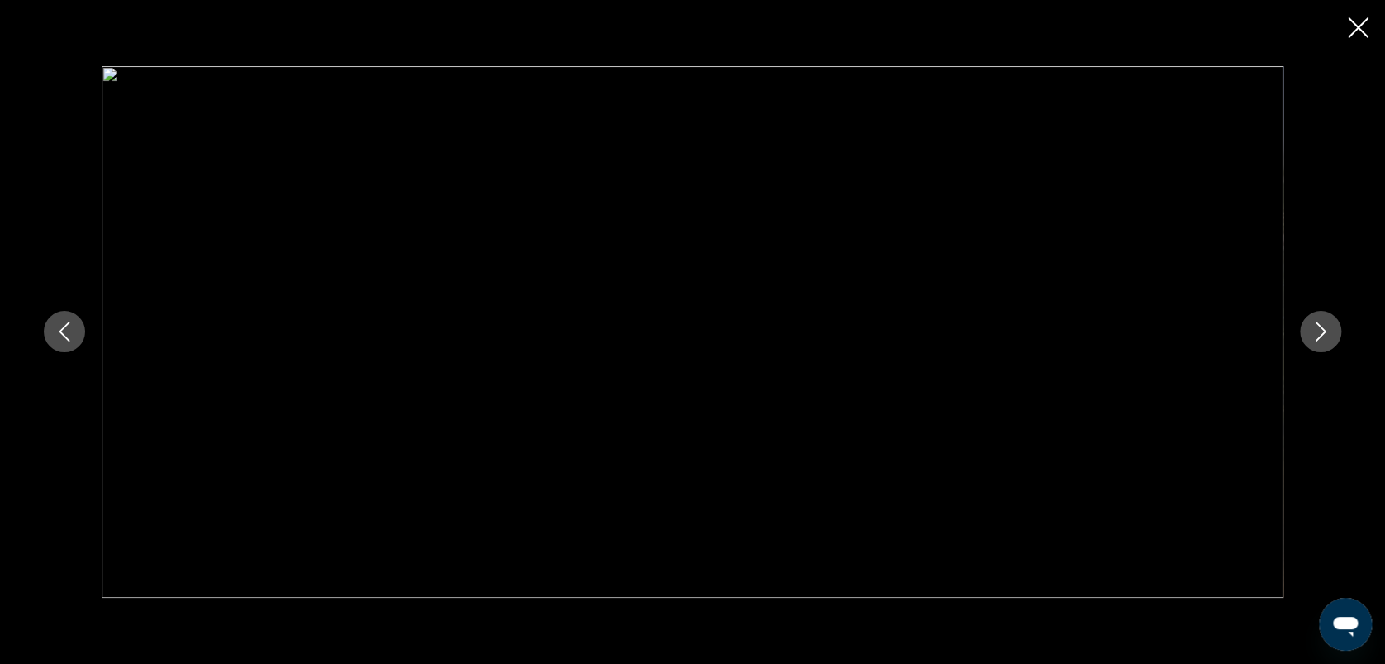
click at [1323, 341] on icon "Image suivante" at bounding box center [1321, 332] width 20 height 20
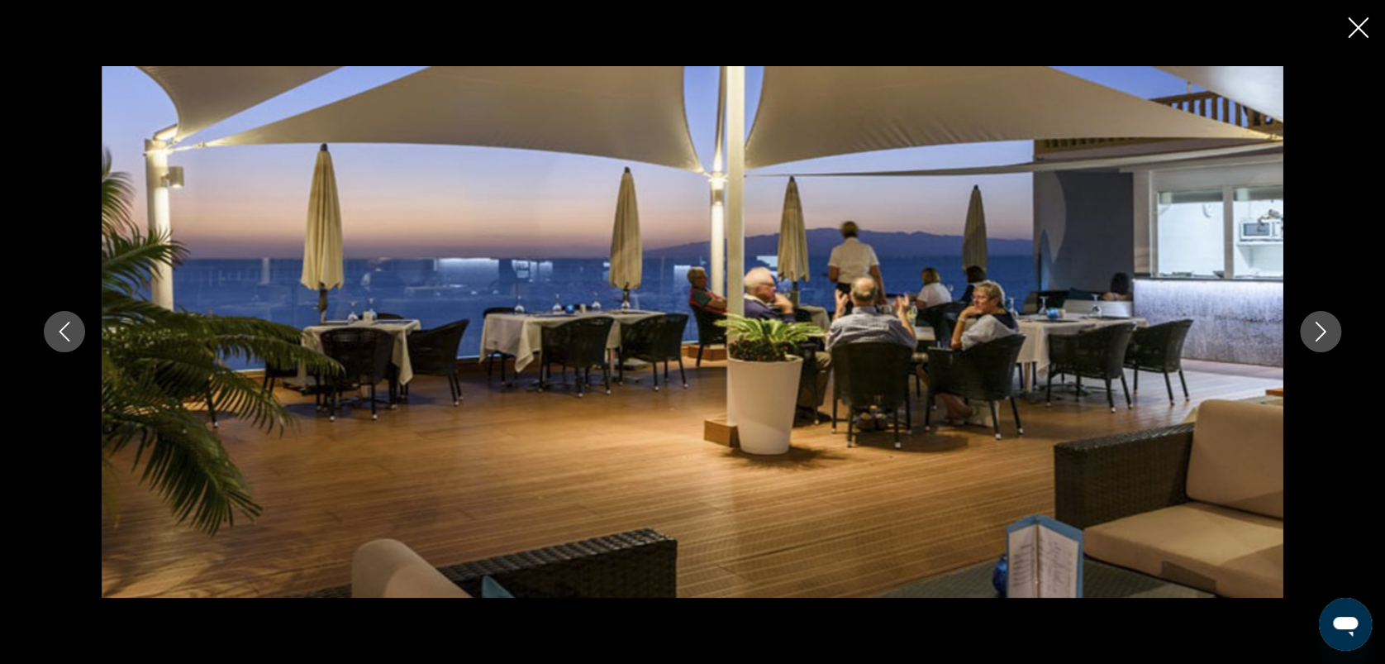
click at [1323, 341] on icon "Image suivante" at bounding box center [1321, 332] width 20 height 20
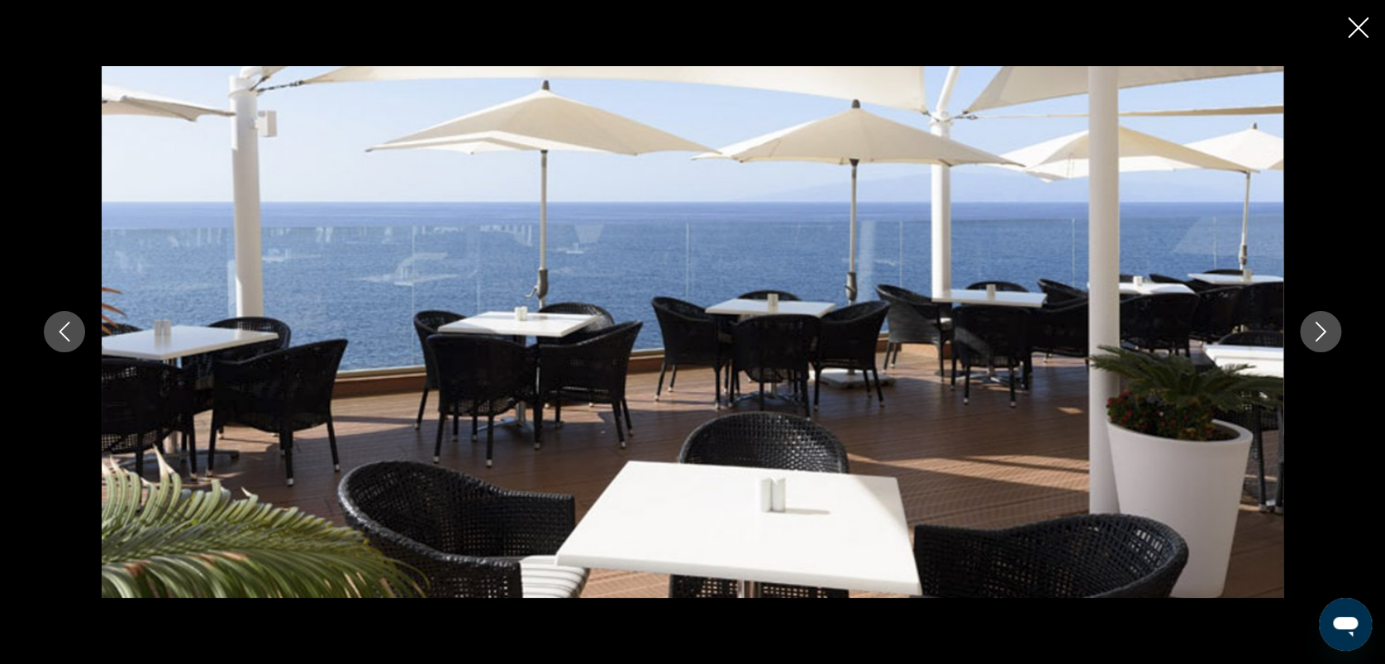
click at [1323, 341] on icon "Image suivante" at bounding box center [1321, 332] width 20 height 20
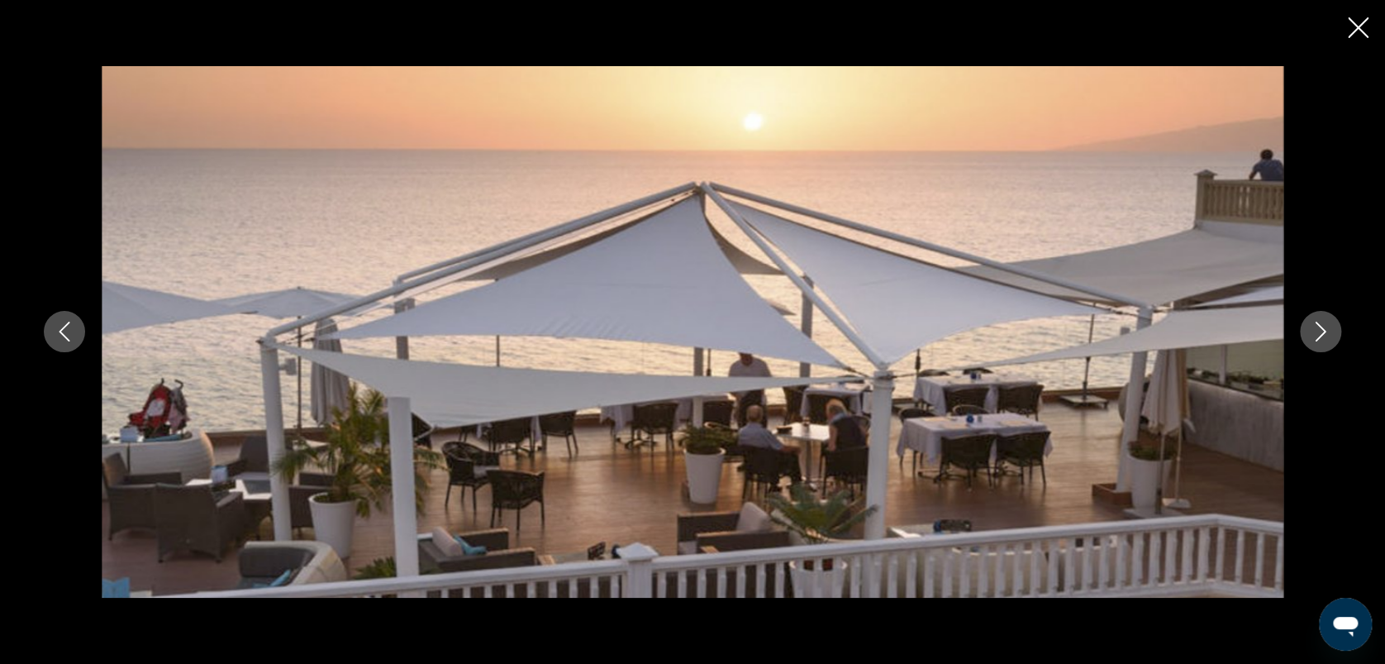
click at [1323, 341] on icon "Image suivante" at bounding box center [1321, 332] width 20 height 20
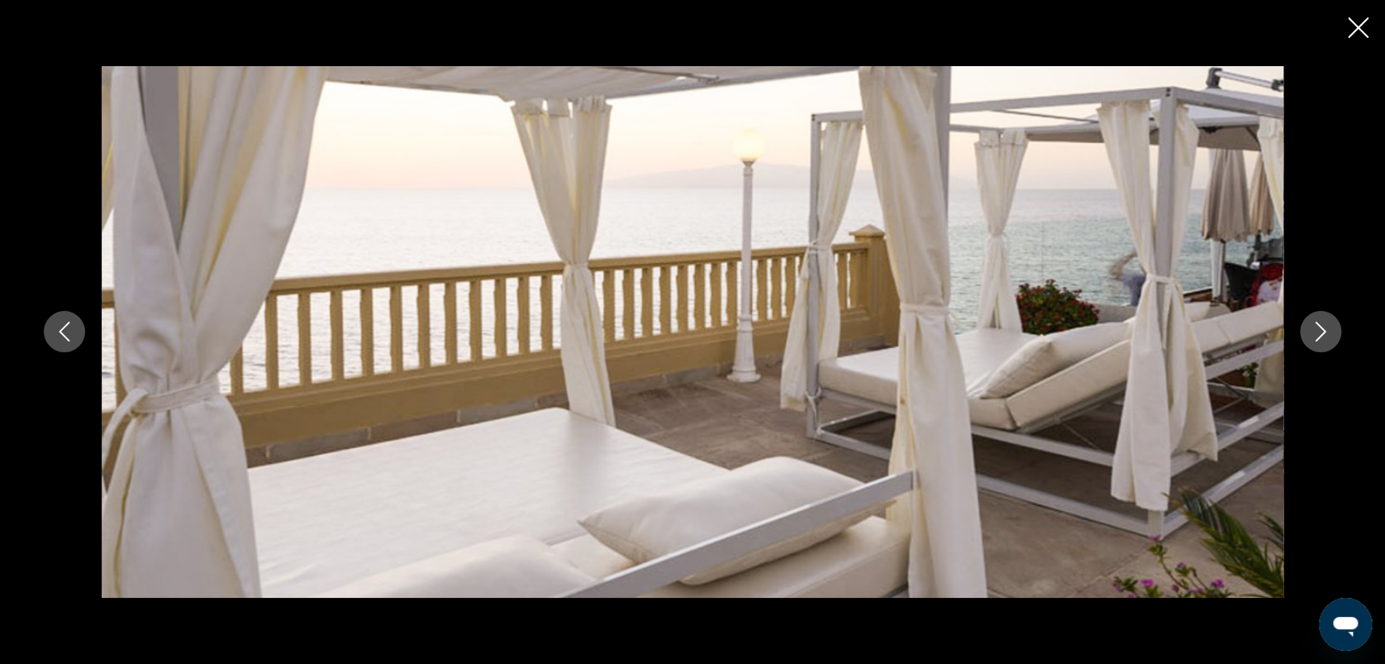
click at [1323, 341] on icon "Image suivante" at bounding box center [1321, 332] width 20 height 20
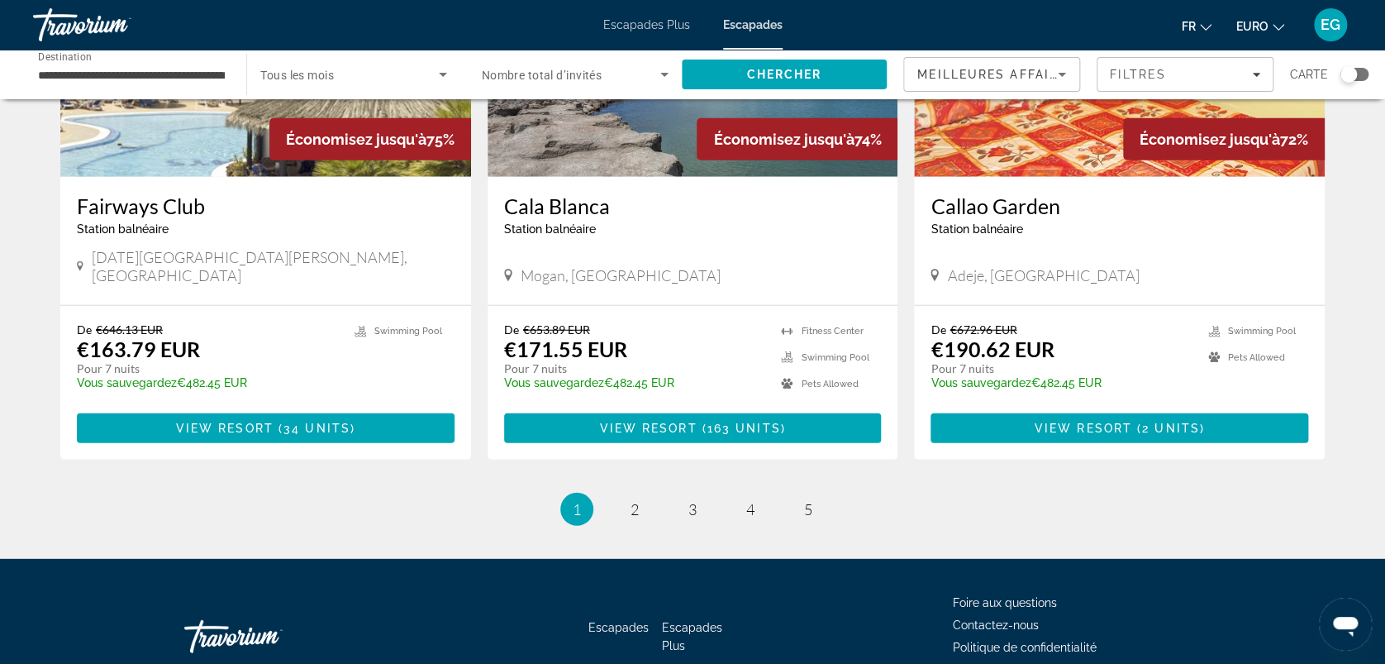
scroll to position [2035, 0]
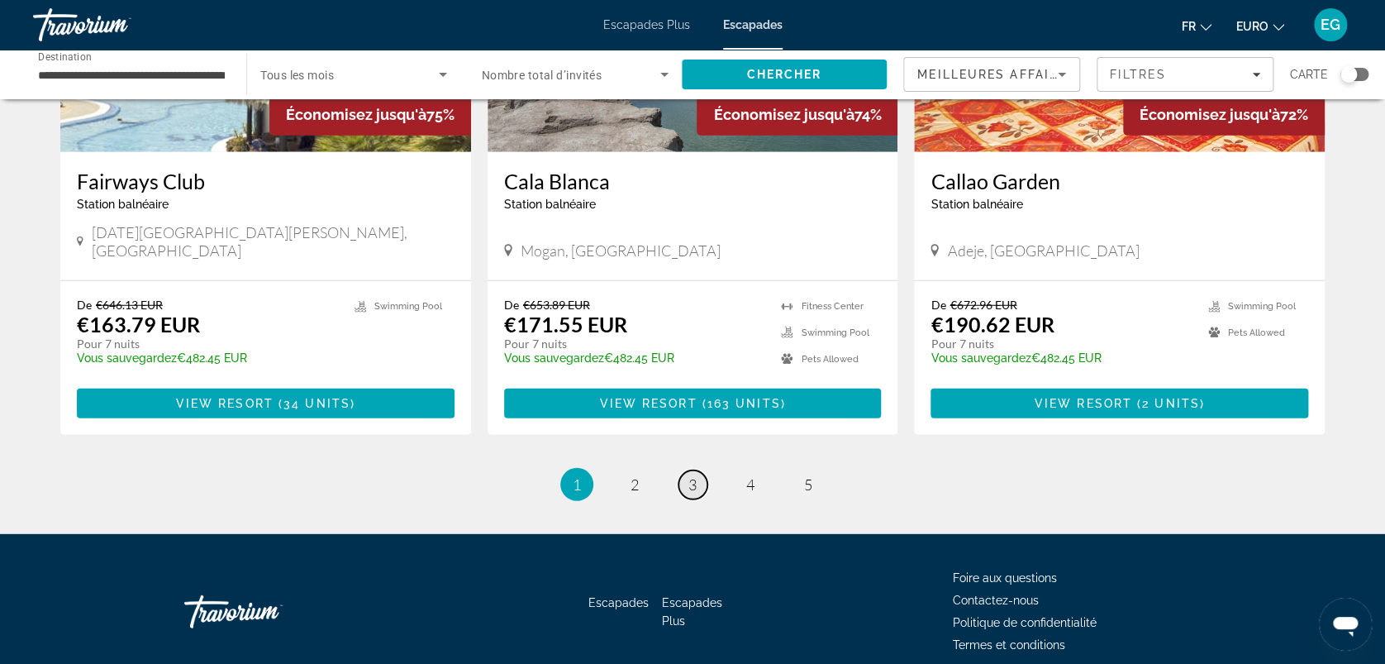
click at [697, 470] on link "page 3" at bounding box center [693, 484] width 29 height 29
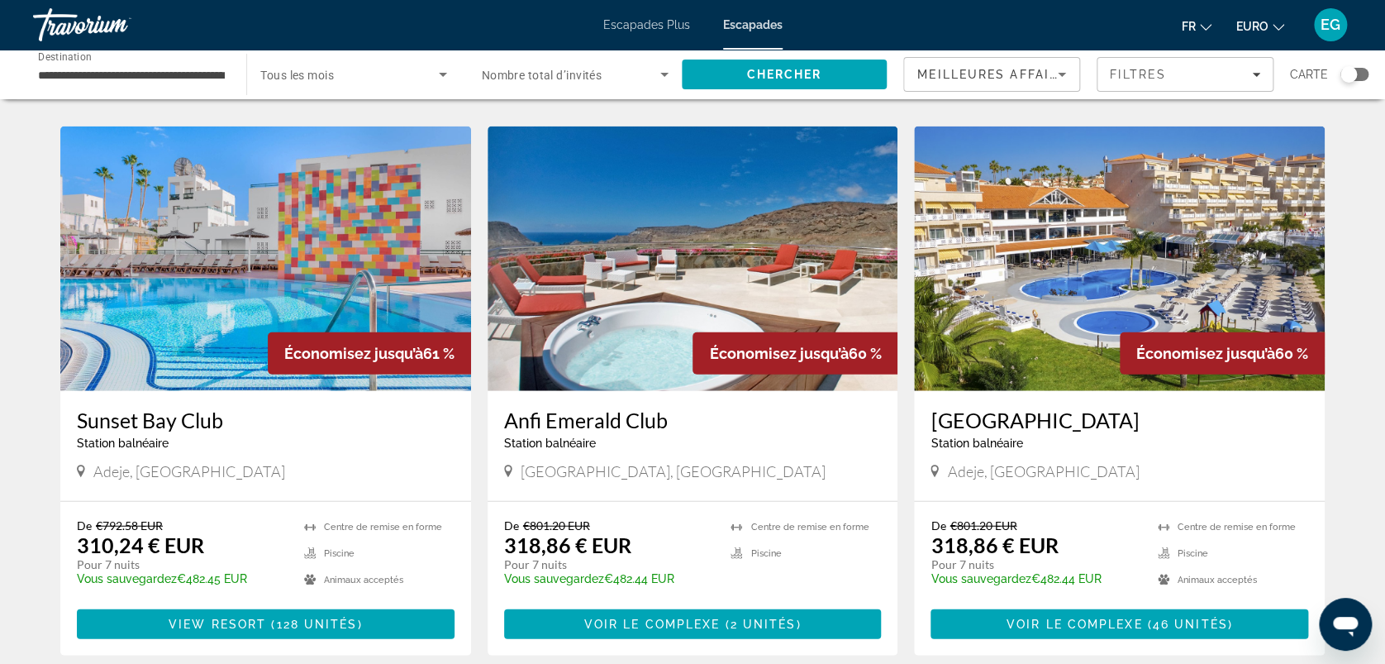
scroll to position [1753, 0]
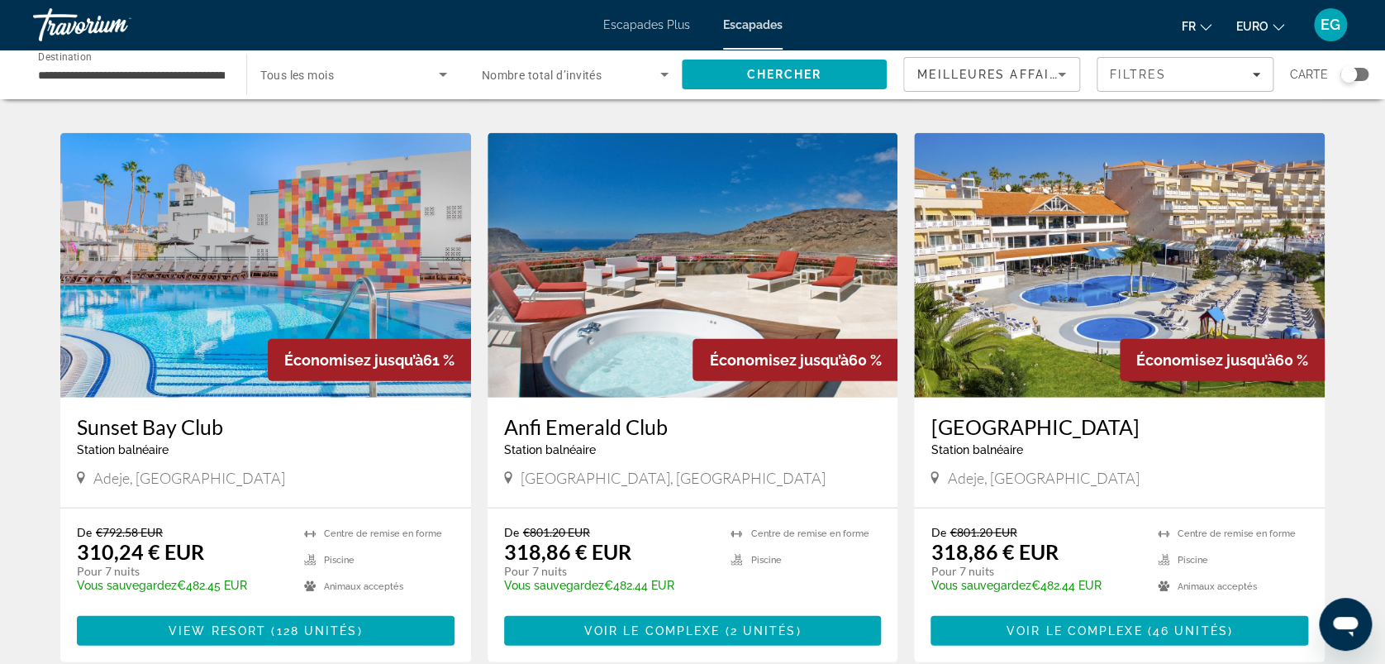
click at [1091, 226] on img "Contenu principal" at bounding box center [1119, 265] width 411 height 265
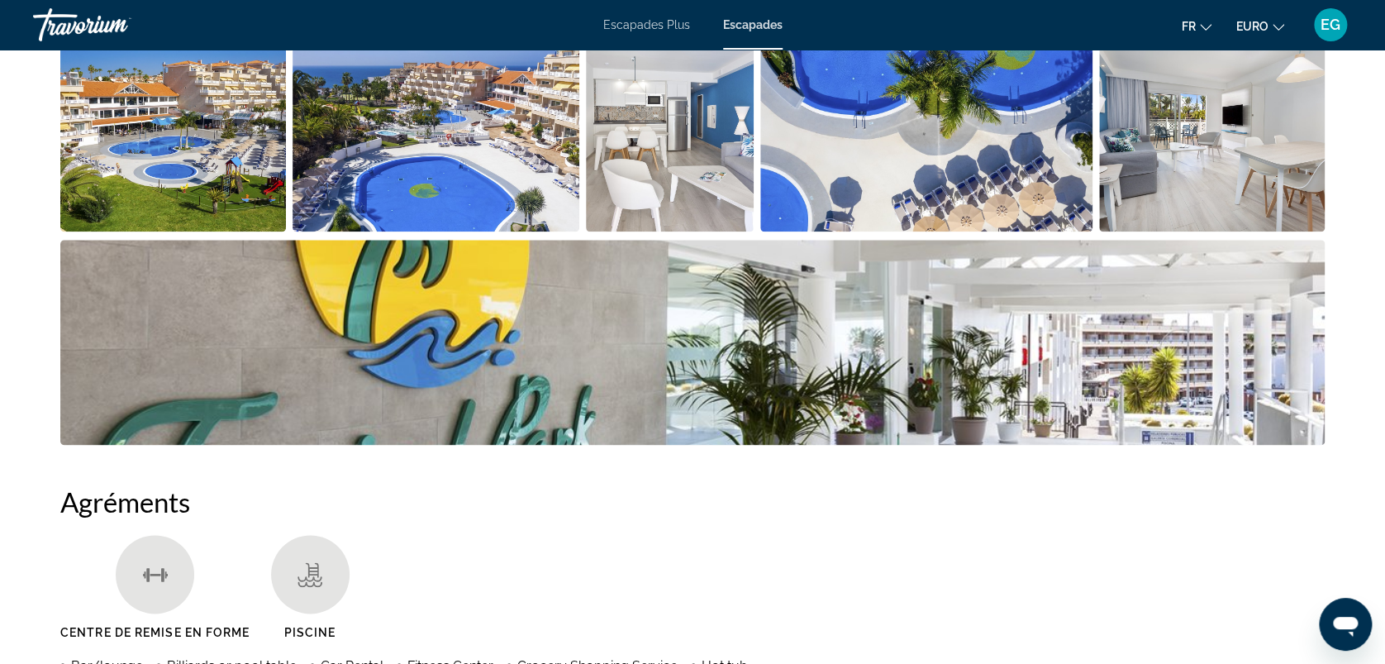
scroll to position [856, 0]
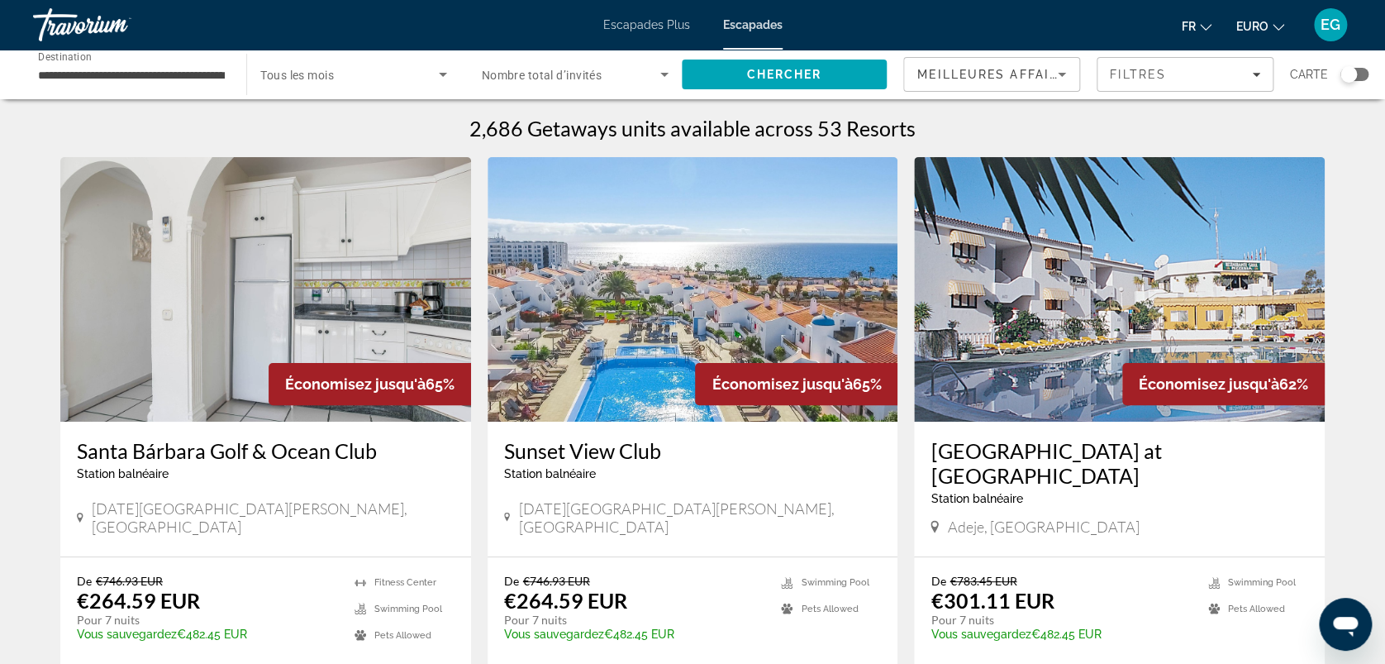
click at [264, 308] on img "Contenu principal" at bounding box center [265, 289] width 411 height 265
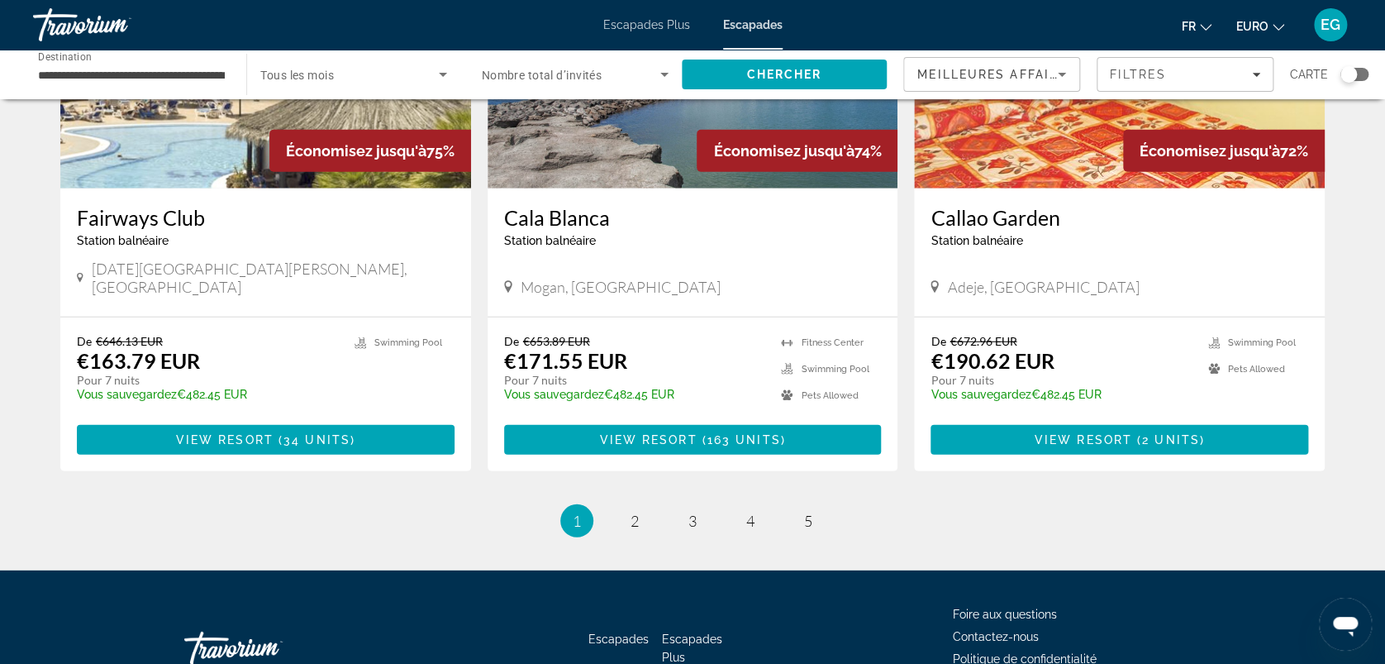
scroll to position [2035, 0]
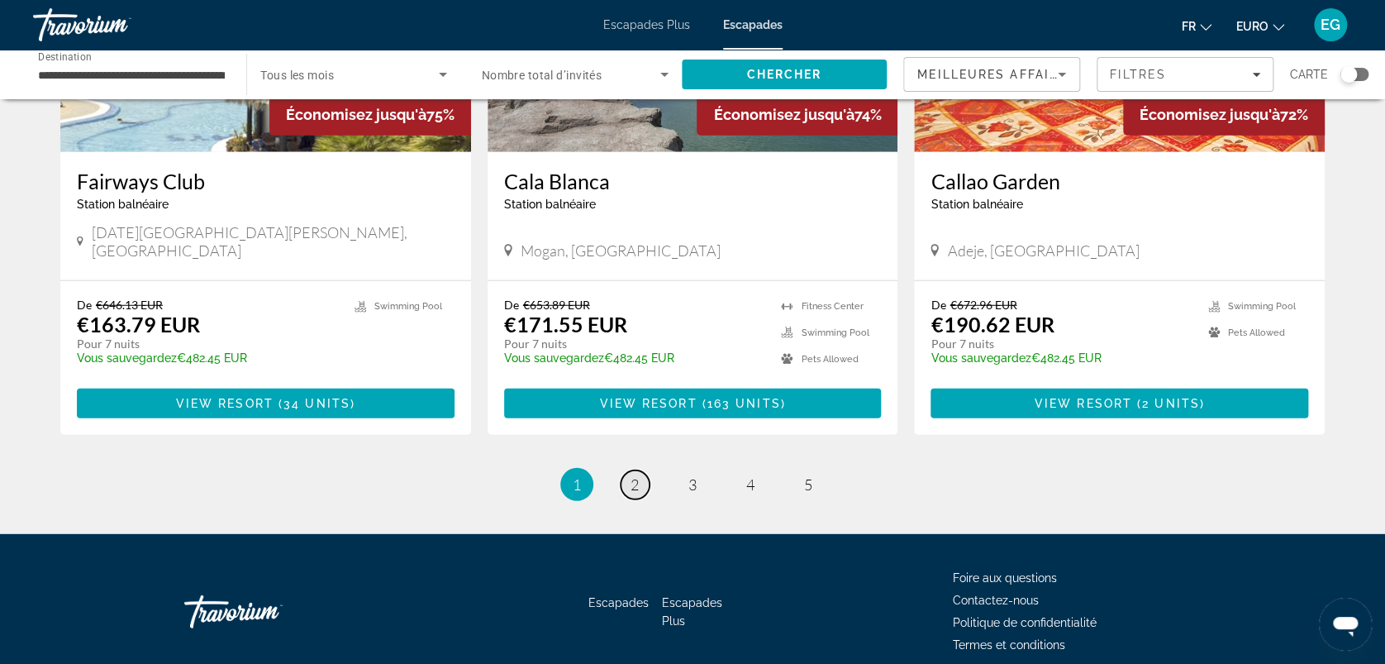
click at [645, 470] on link "page 2" at bounding box center [635, 484] width 29 height 29
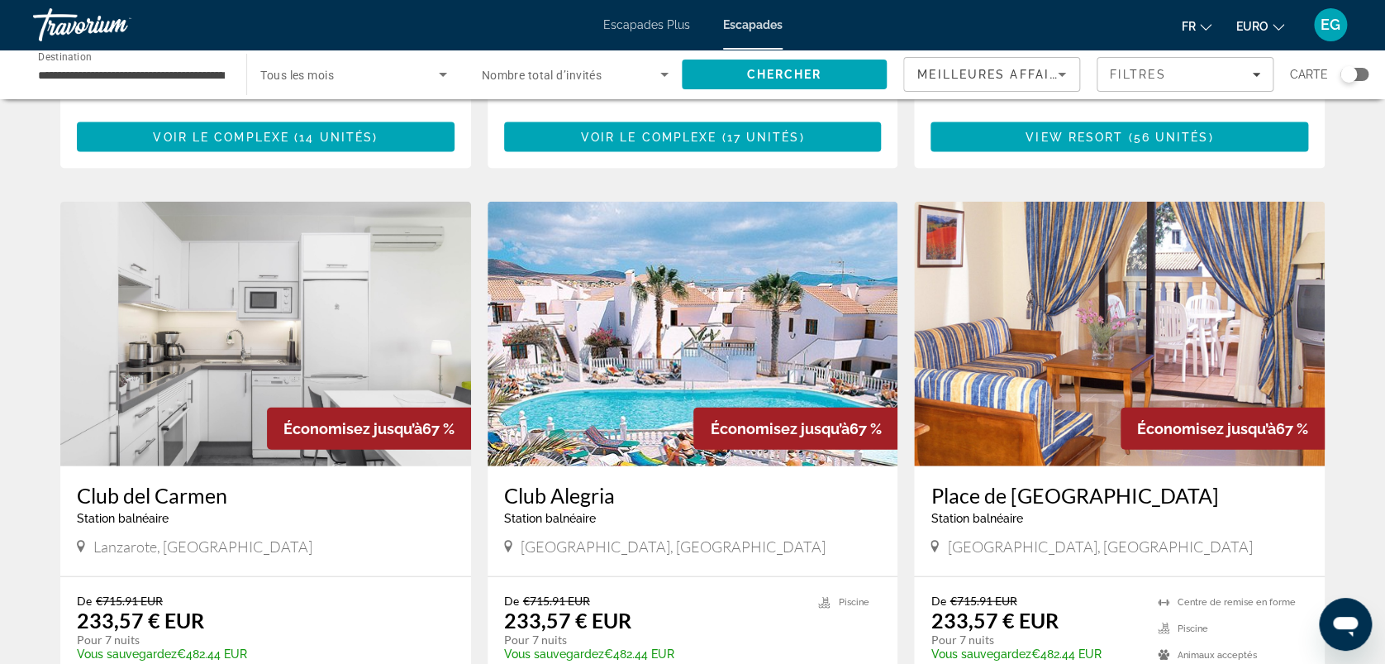
scroll to position [1671, 0]
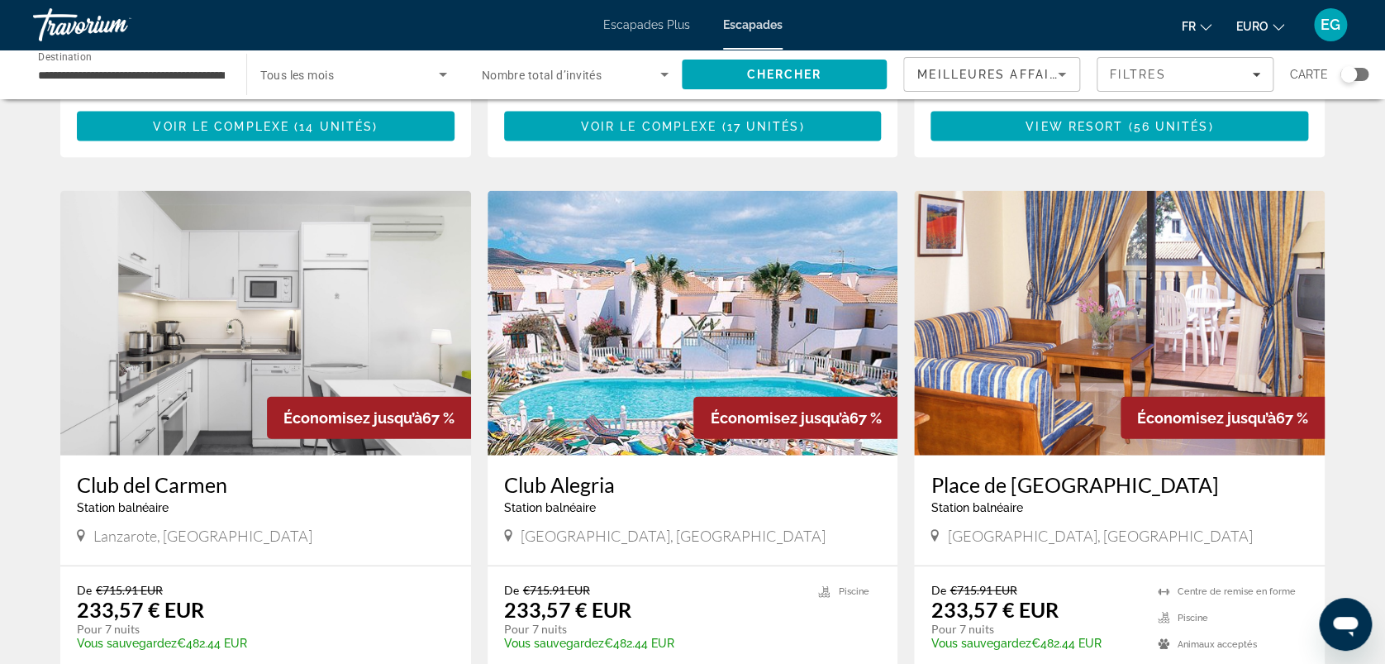
click at [646, 323] on img "Contenu principal" at bounding box center [693, 323] width 411 height 265
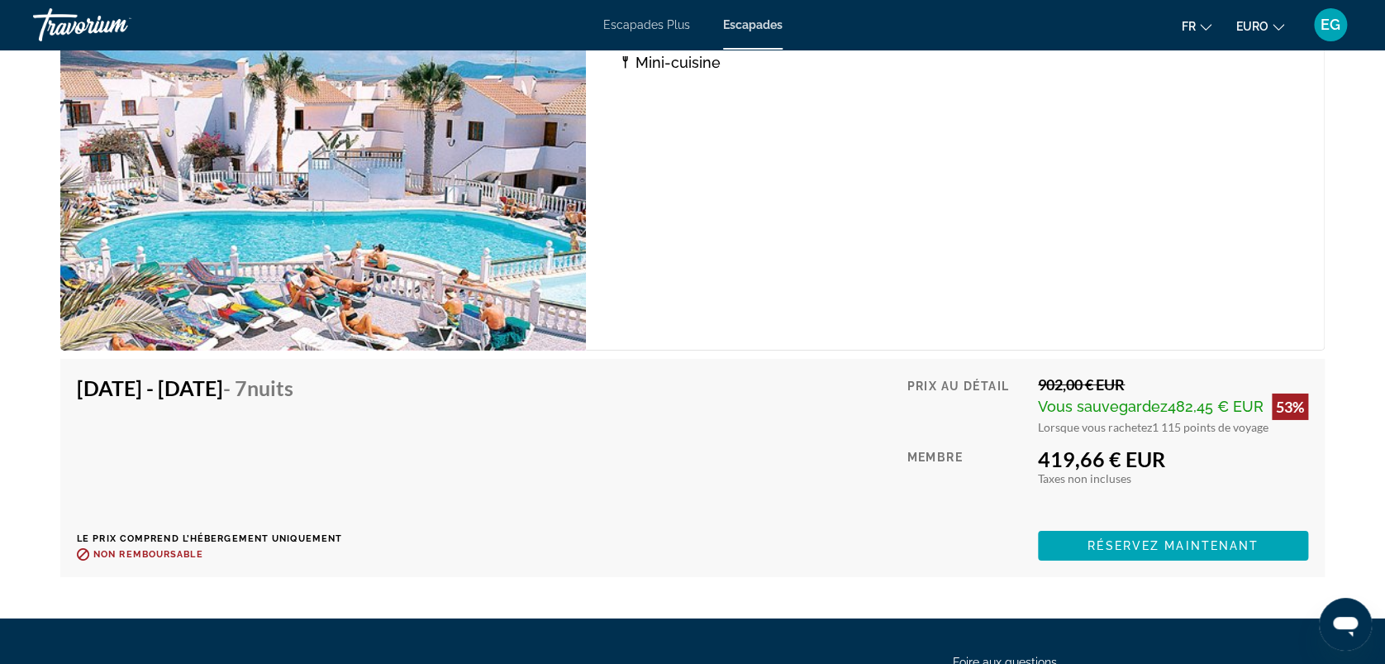
scroll to position [2483, 0]
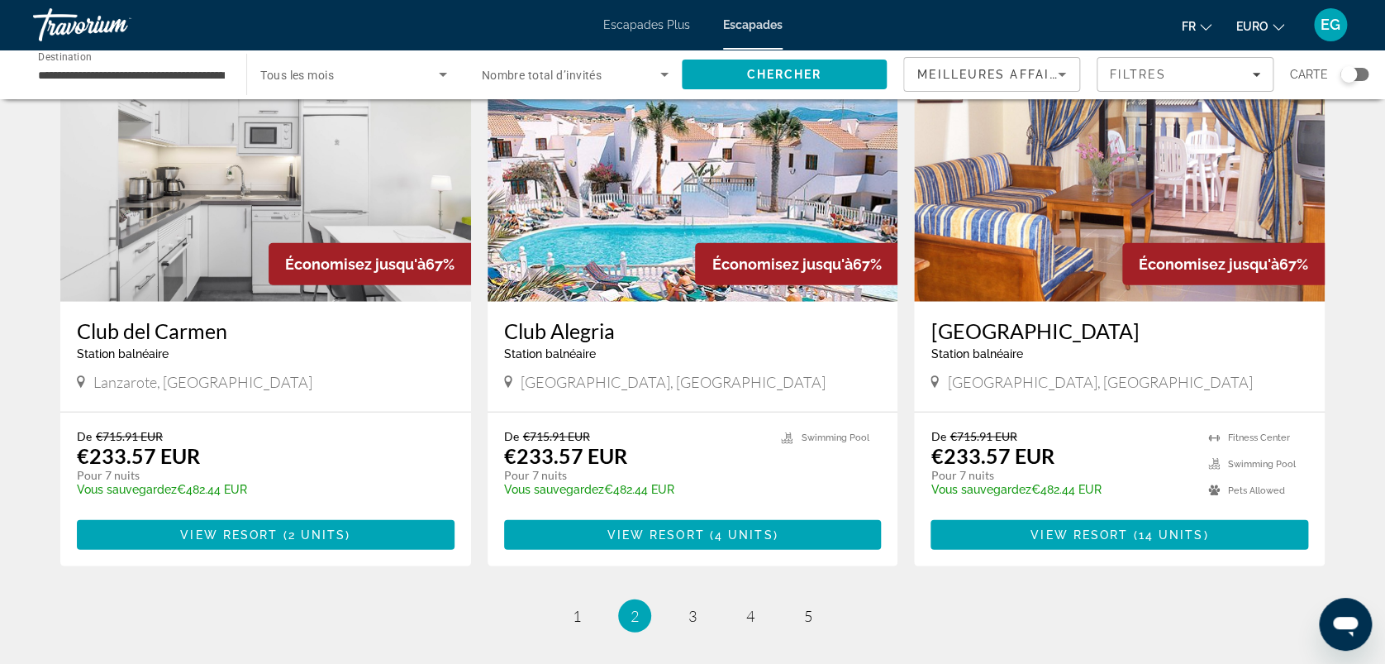
scroll to position [2010, 0]
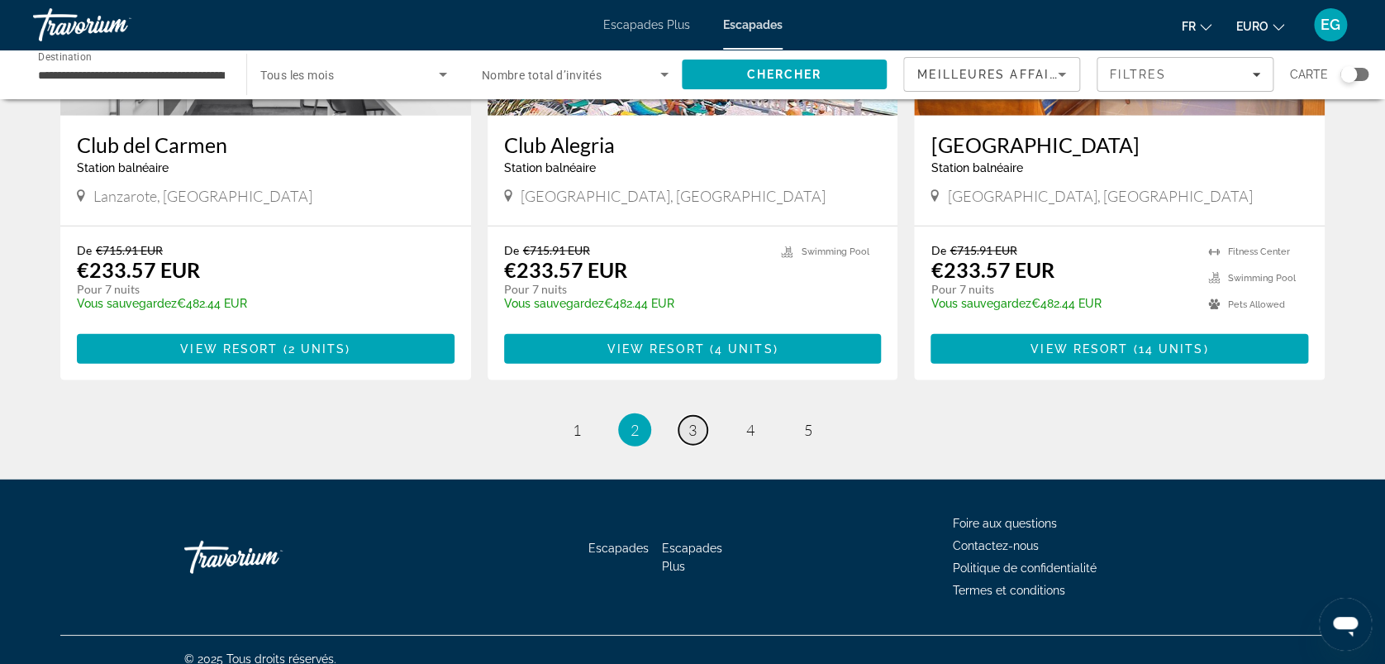
click at [689, 421] on span "3" at bounding box center [693, 430] width 8 height 18
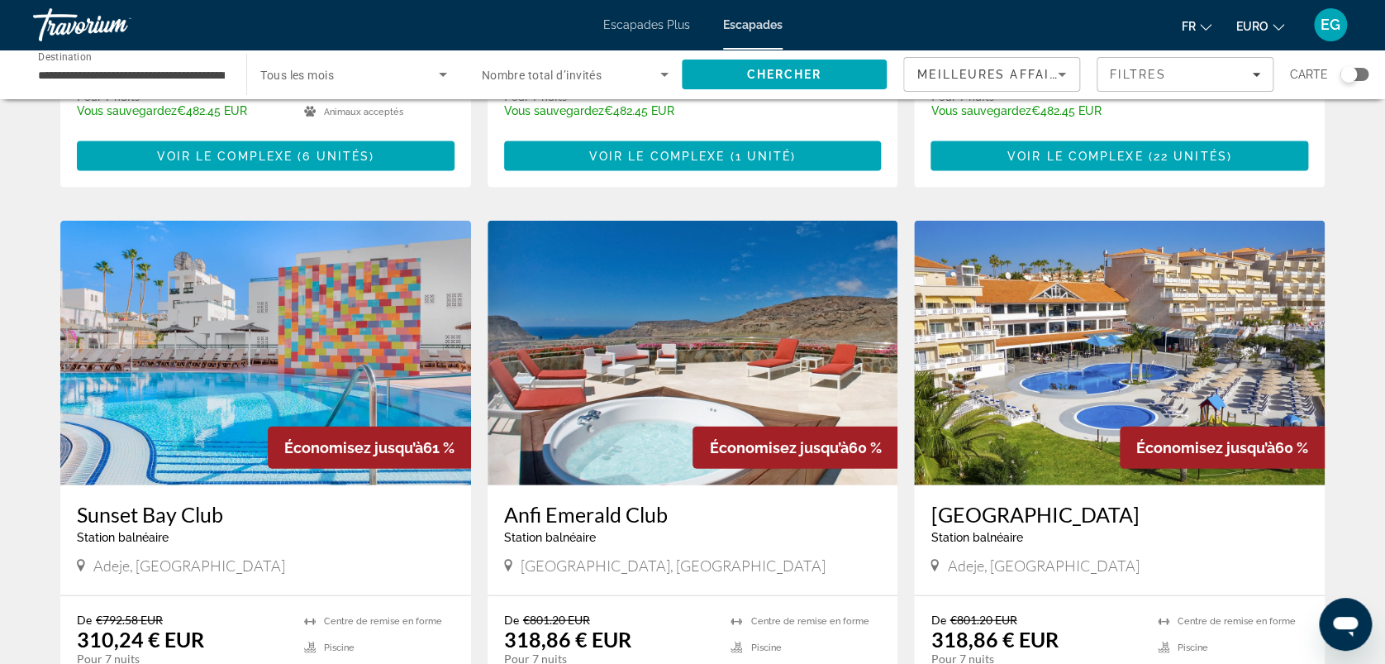
scroll to position [2010, 0]
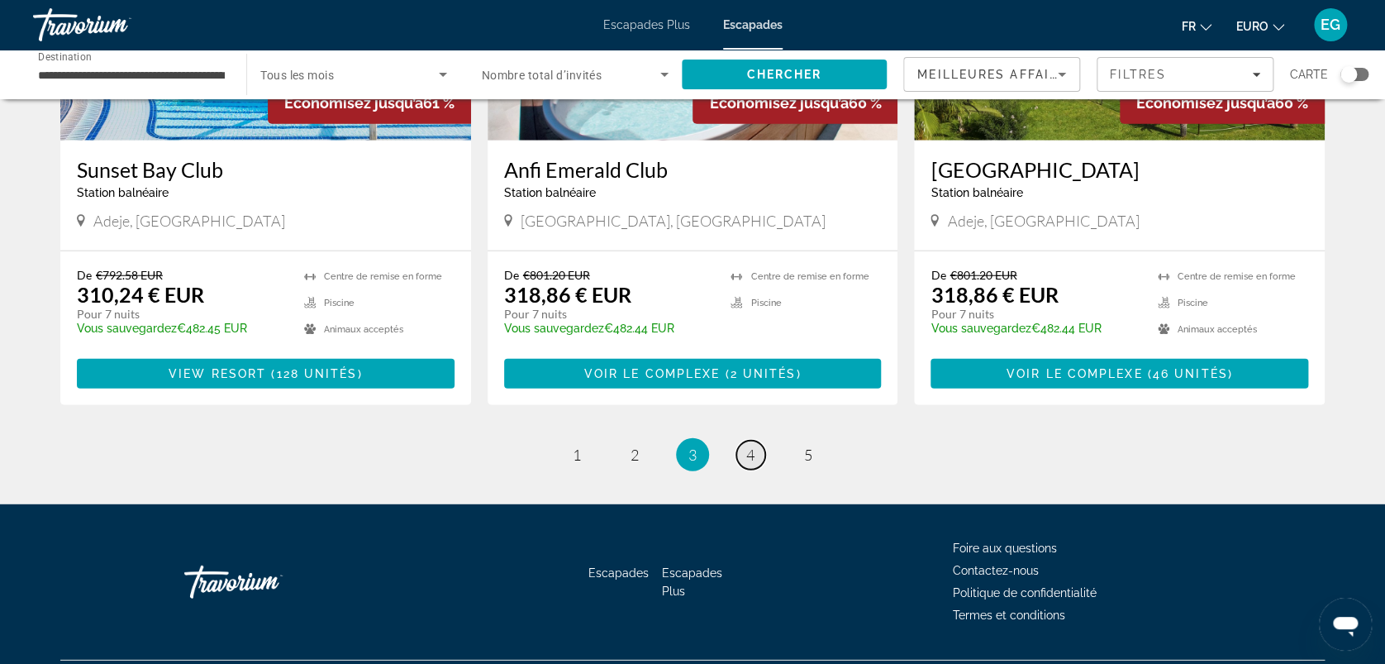
click at [757, 441] on link "page 4" at bounding box center [750, 455] width 29 height 29
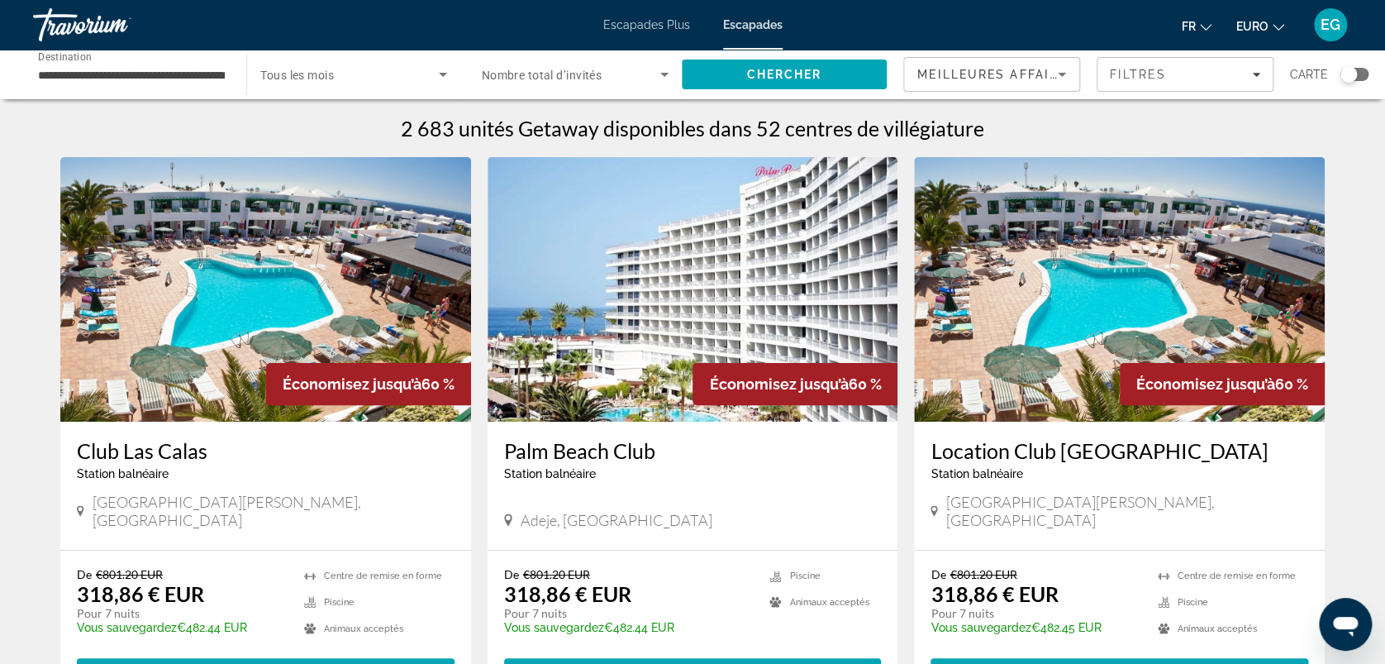
click at [150, 255] on img "Contenu principal" at bounding box center [265, 289] width 411 height 265
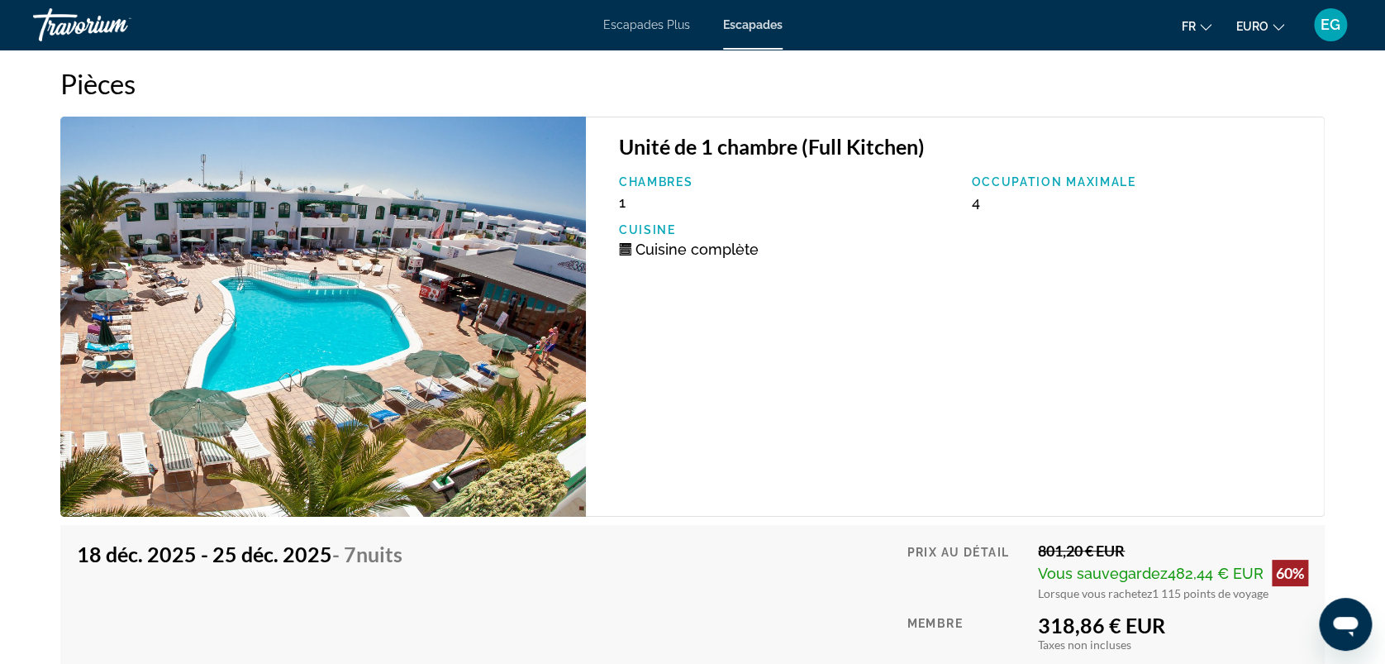
scroll to position [2910, 0]
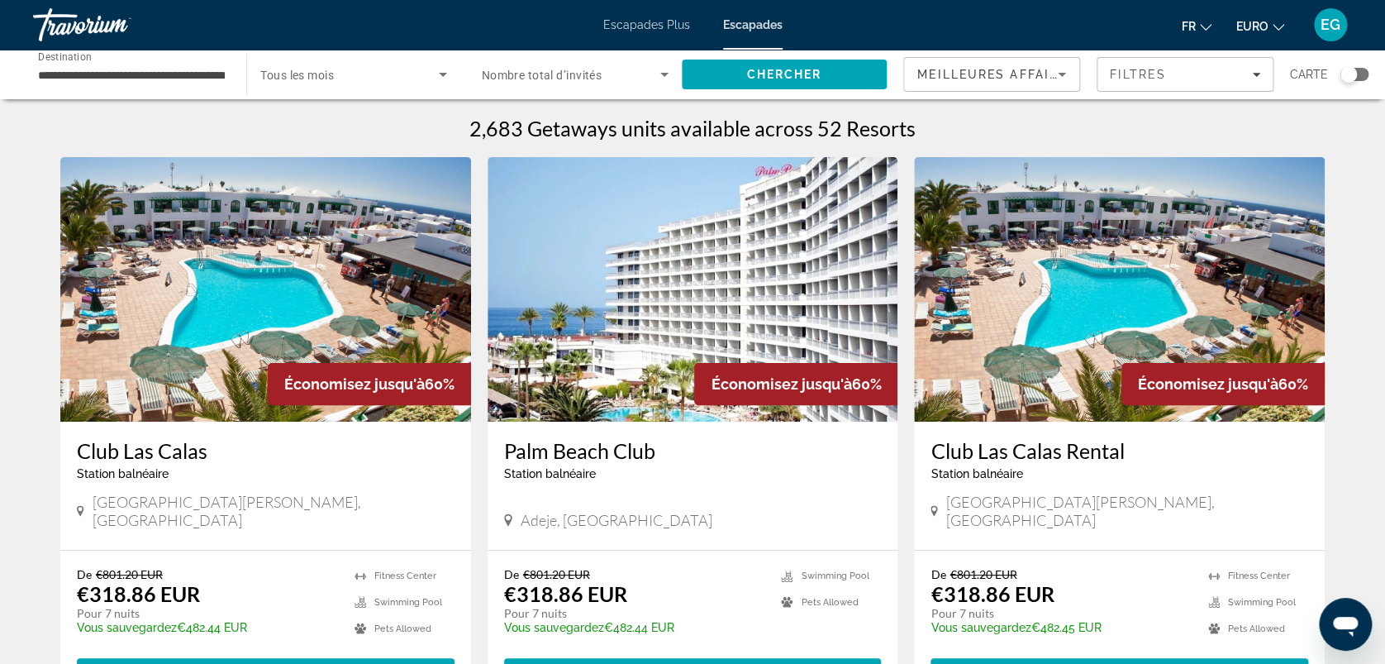
click at [1083, 313] on img "Contenu principal" at bounding box center [1119, 289] width 411 height 265
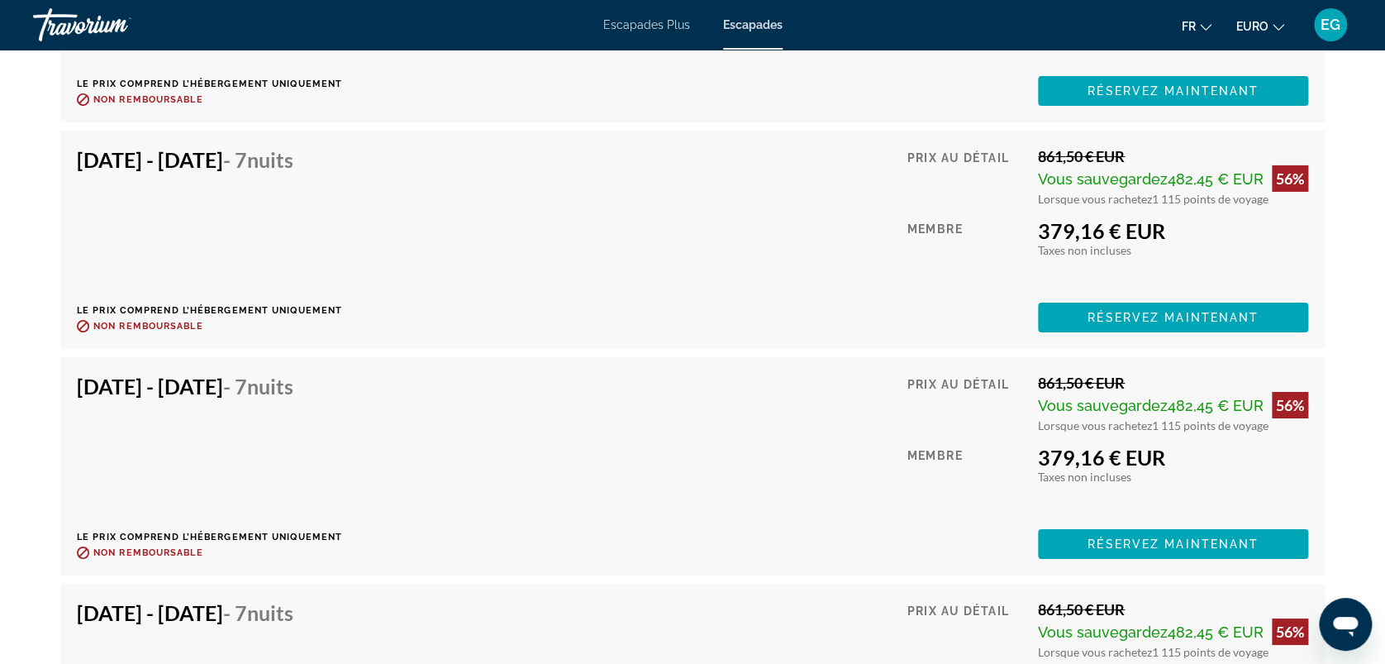
scroll to position [8903, 0]
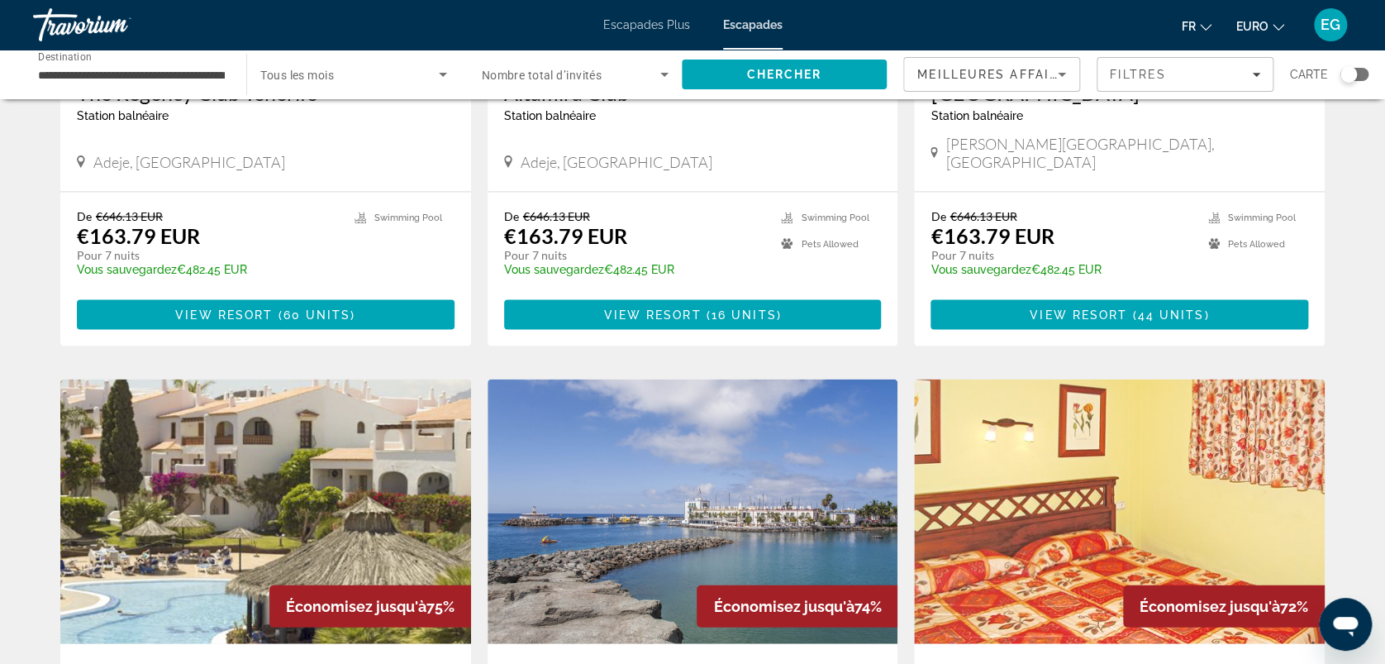
scroll to position [2035, 0]
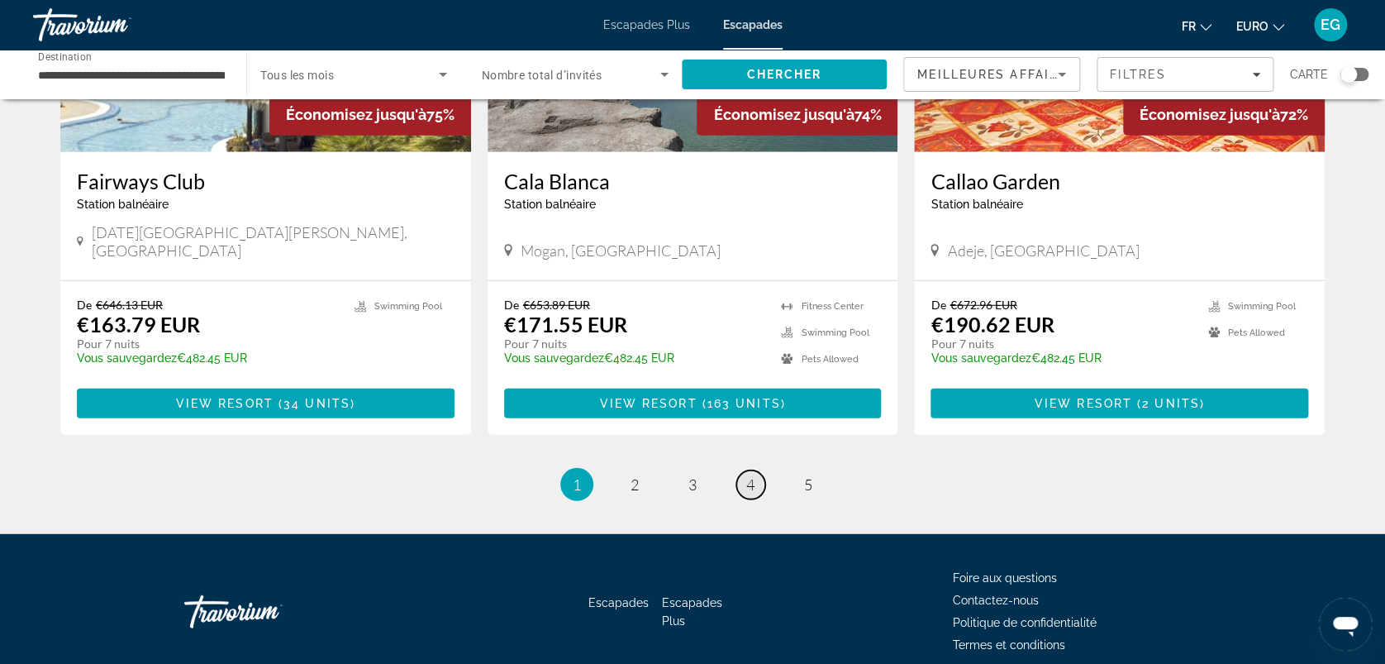
click at [747, 475] on span "4" at bounding box center [750, 484] width 8 height 18
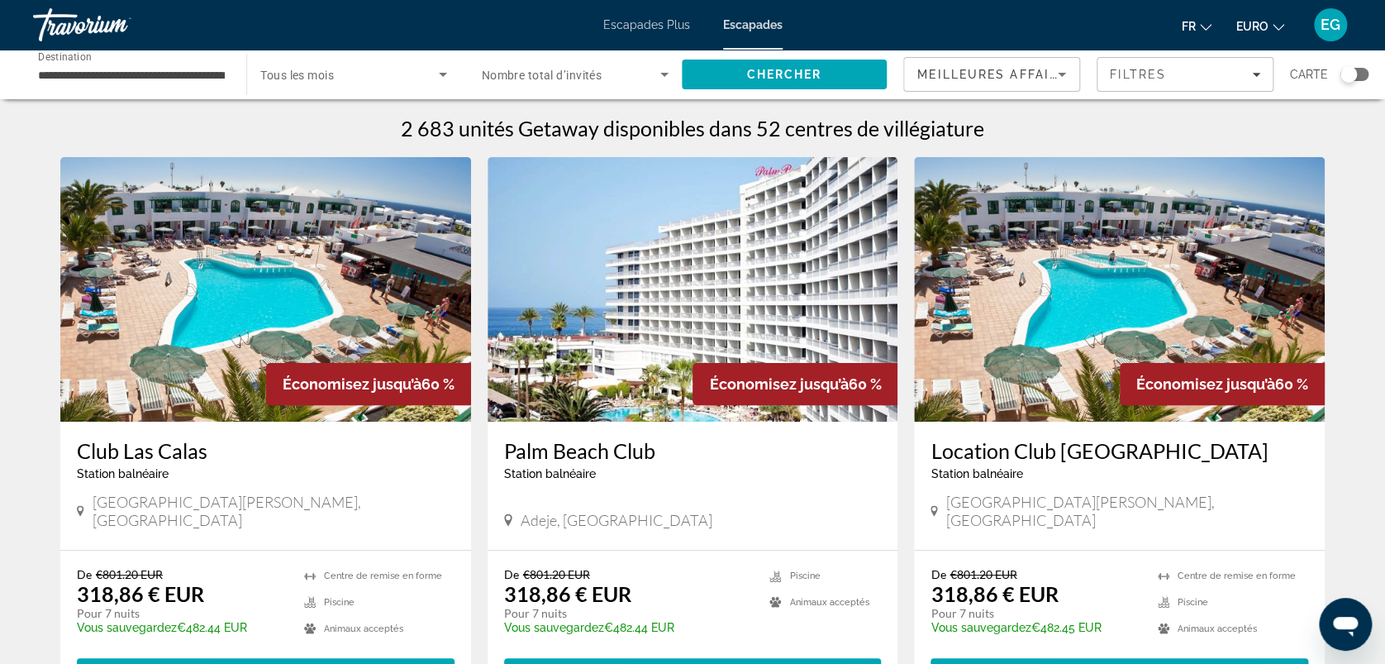
click at [615, 331] on img "Contenu principal" at bounding box center [693, 289] width 411 height 265
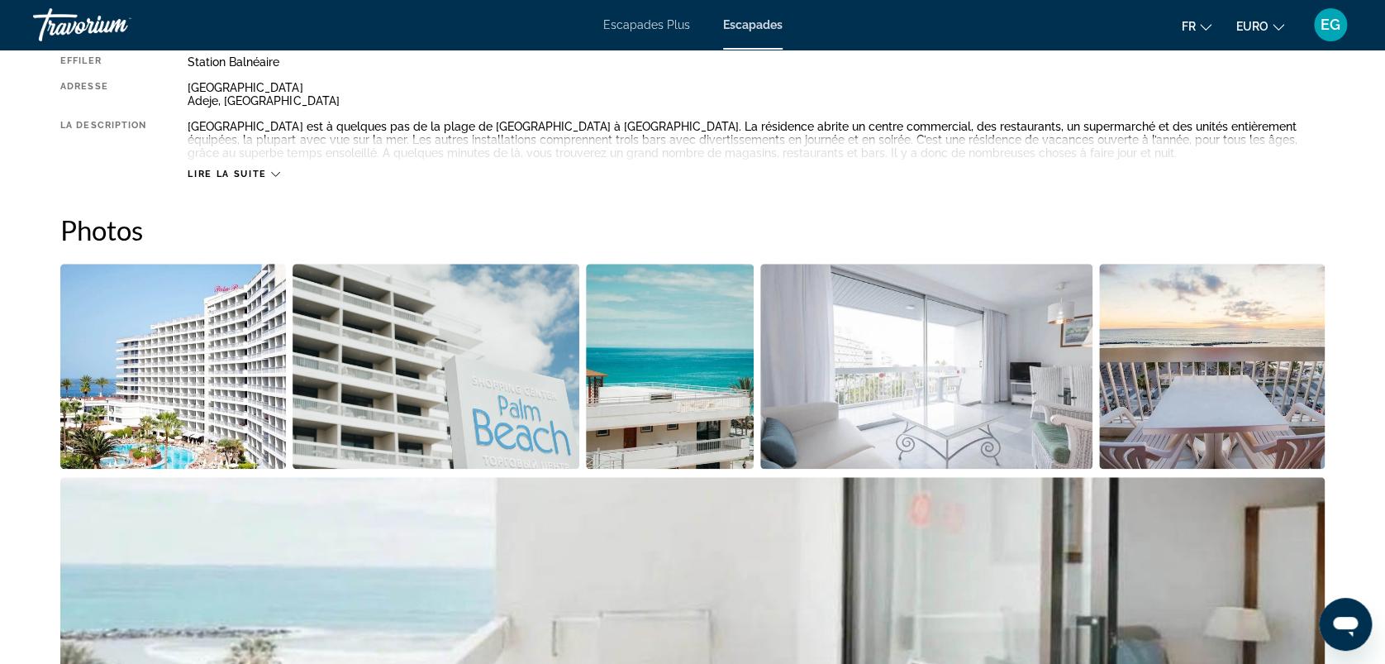
scroll to position [622, 0]
click at [340, 357] on img "Ouvrir le curseur d’image en plein écran" at bounding box center [437, 367] width 288 height 205
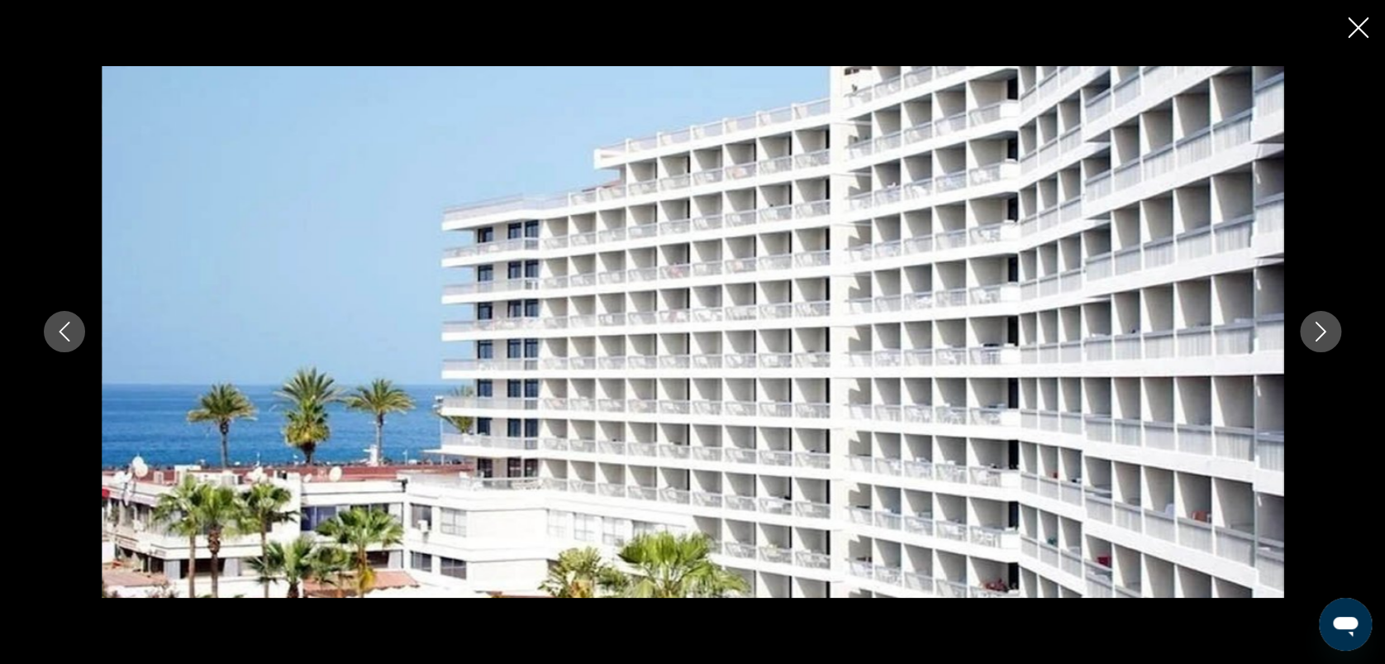
click at [1321, 331] on icon "Image suivante" at bounding box center [1321, 332] width 20 height 20
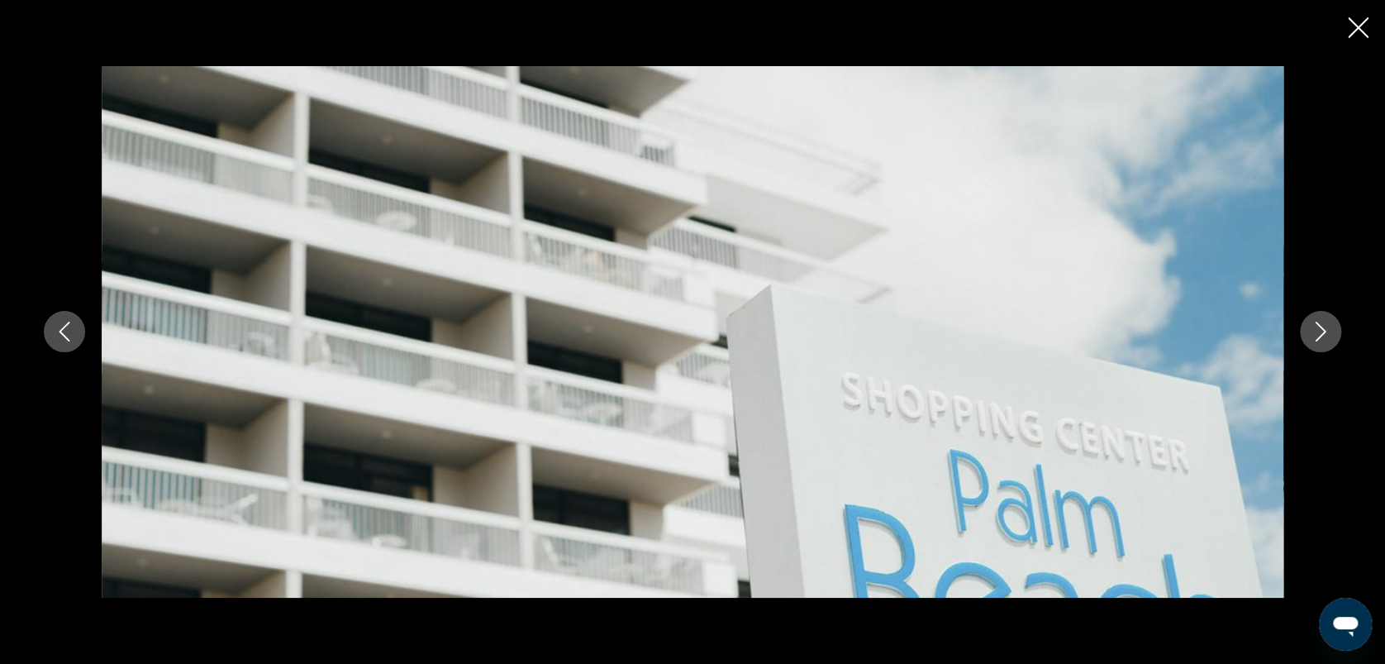
click at [1321, 331] on icon "Image suivante" at bounding box center [1321, 332] width 20 height 20
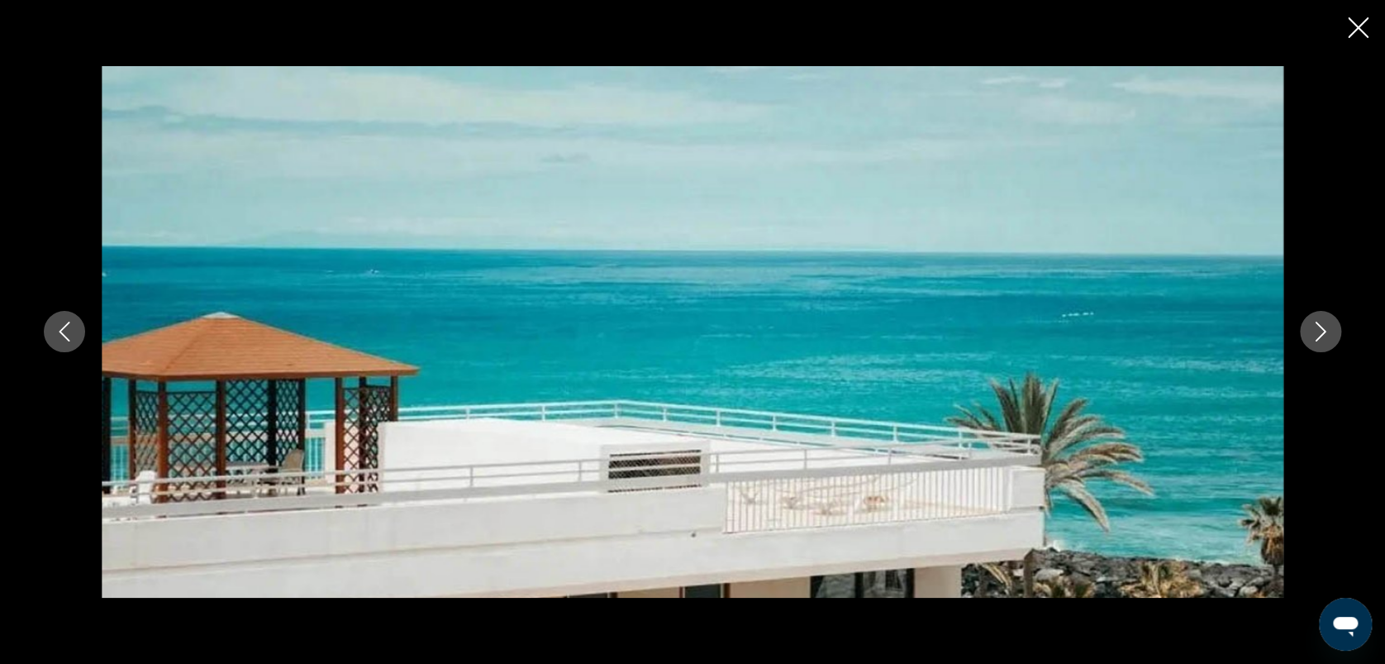
click at [1321, 331] on icon "Image suivante" at bounding box center [1321, 332] width 20 height 20
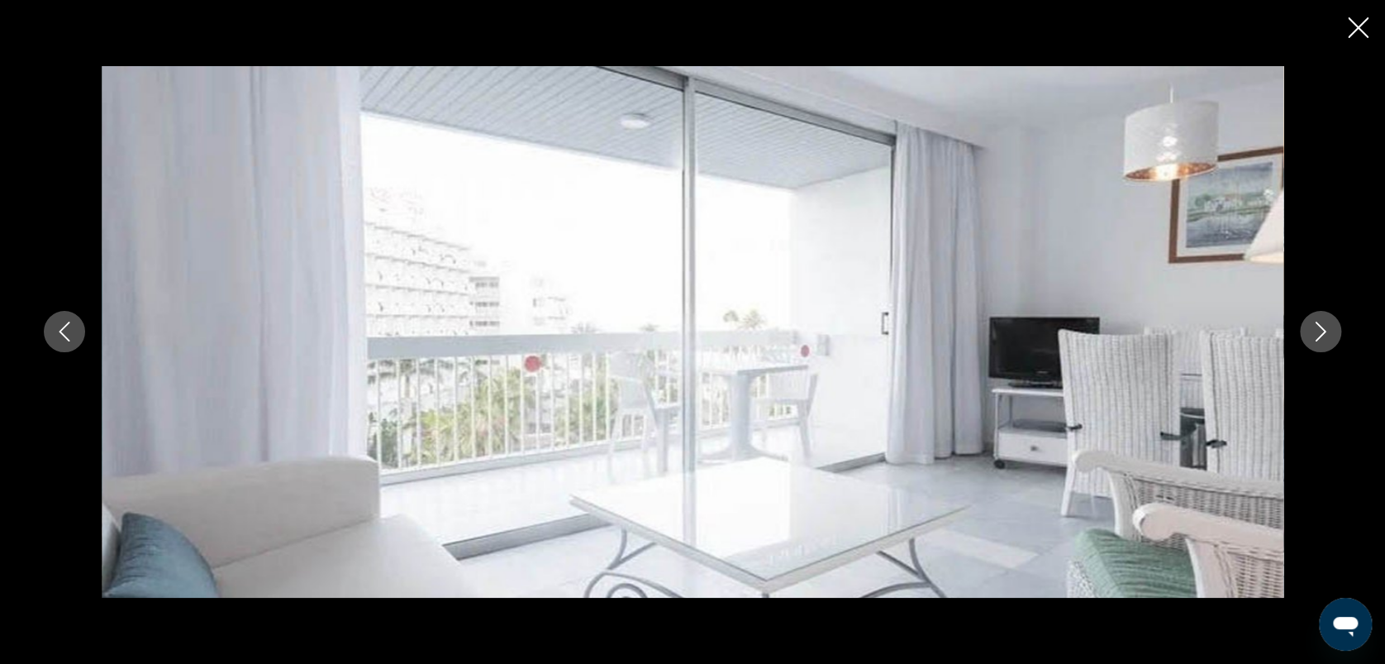
click at [1321, 331] on icon "Image suivante" at bounding box center [1321, 332] width 20 height 20
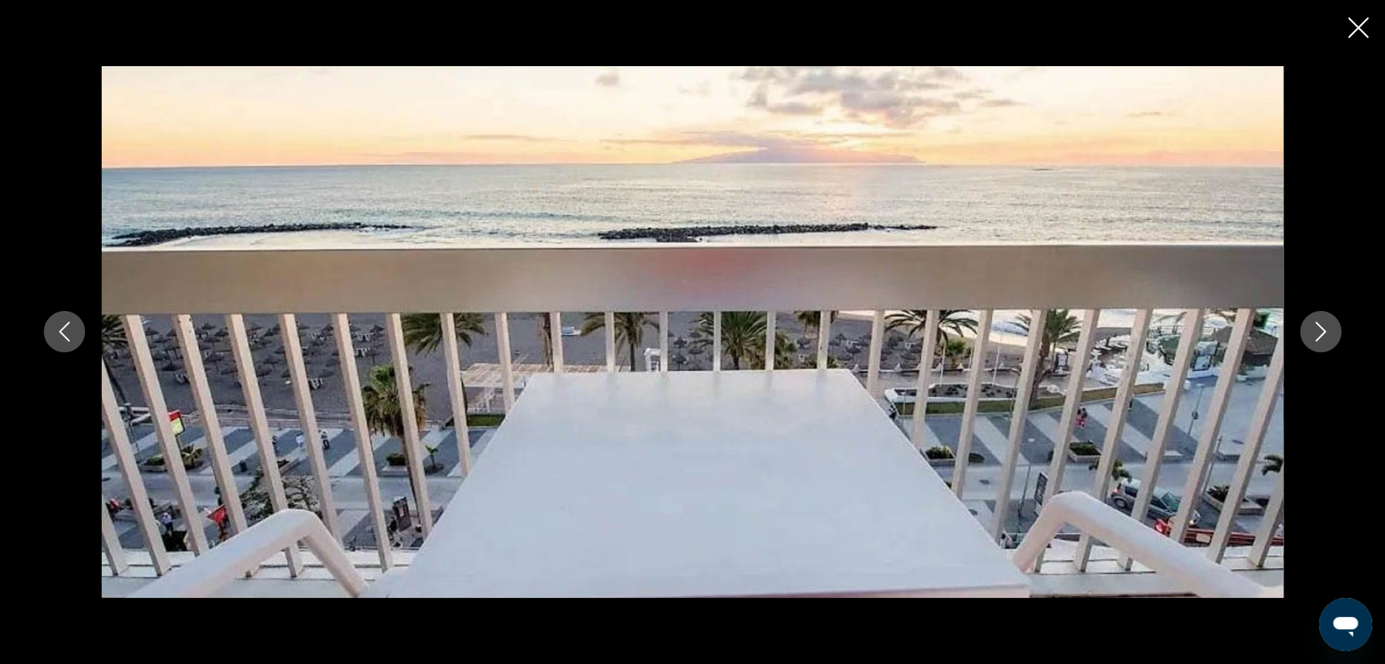
click at [1321, 331] on icon "Image suivante" at bounding box center [1321, 332] width 20 height 20
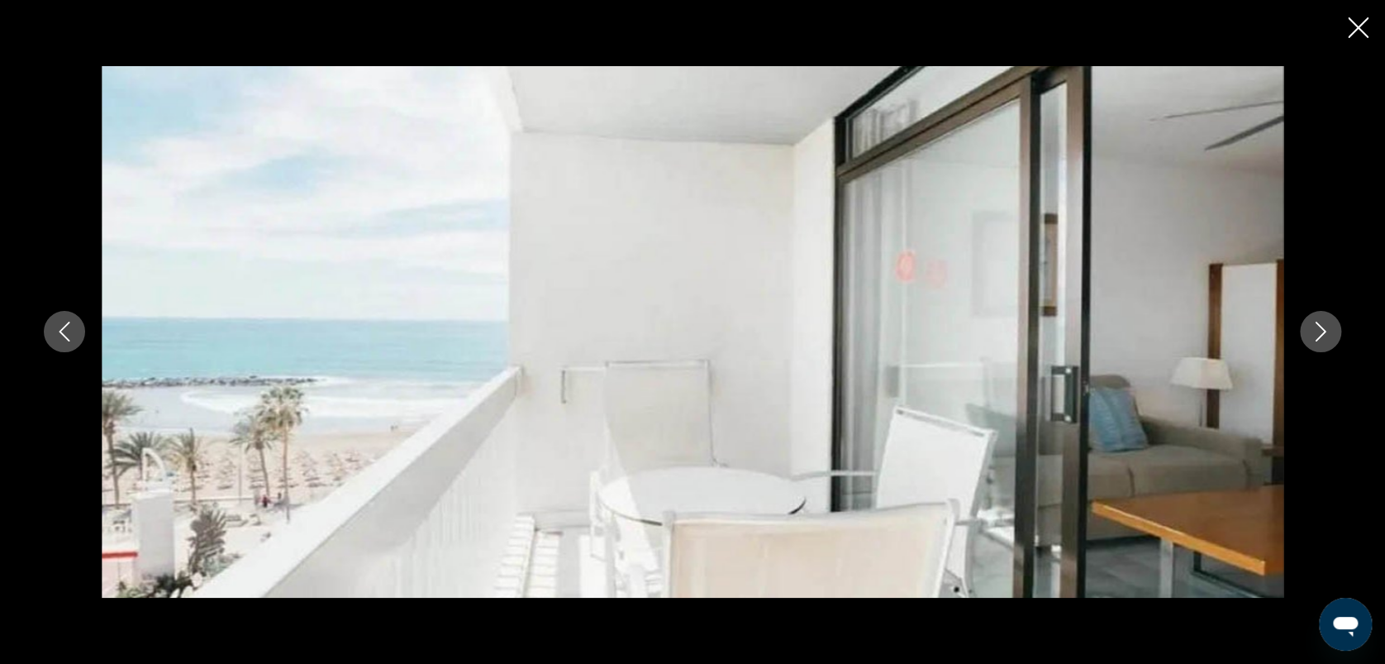
click at [1321, 331] on icon "Image suivante" at bounding box center [1321, 332] width 20 height 20
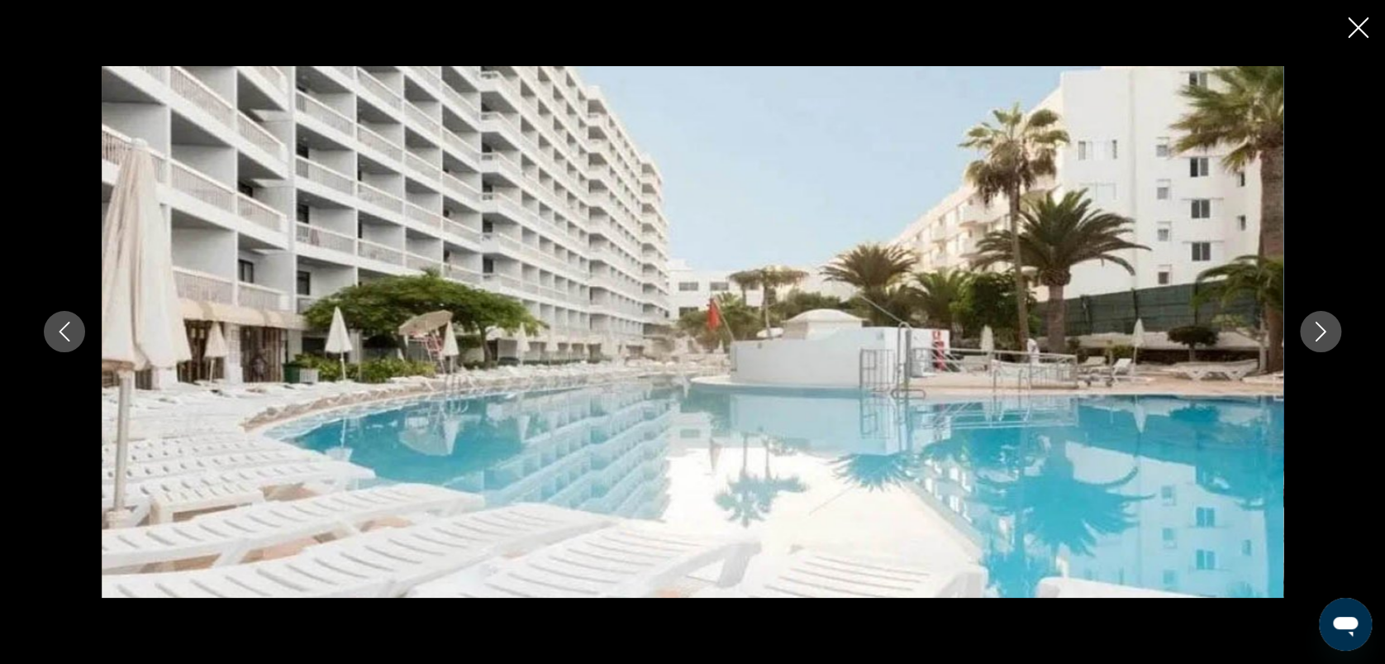
click at [1321, 331] on icon "Image suivante" at bounding box center [1321, 332] width 20 height 20
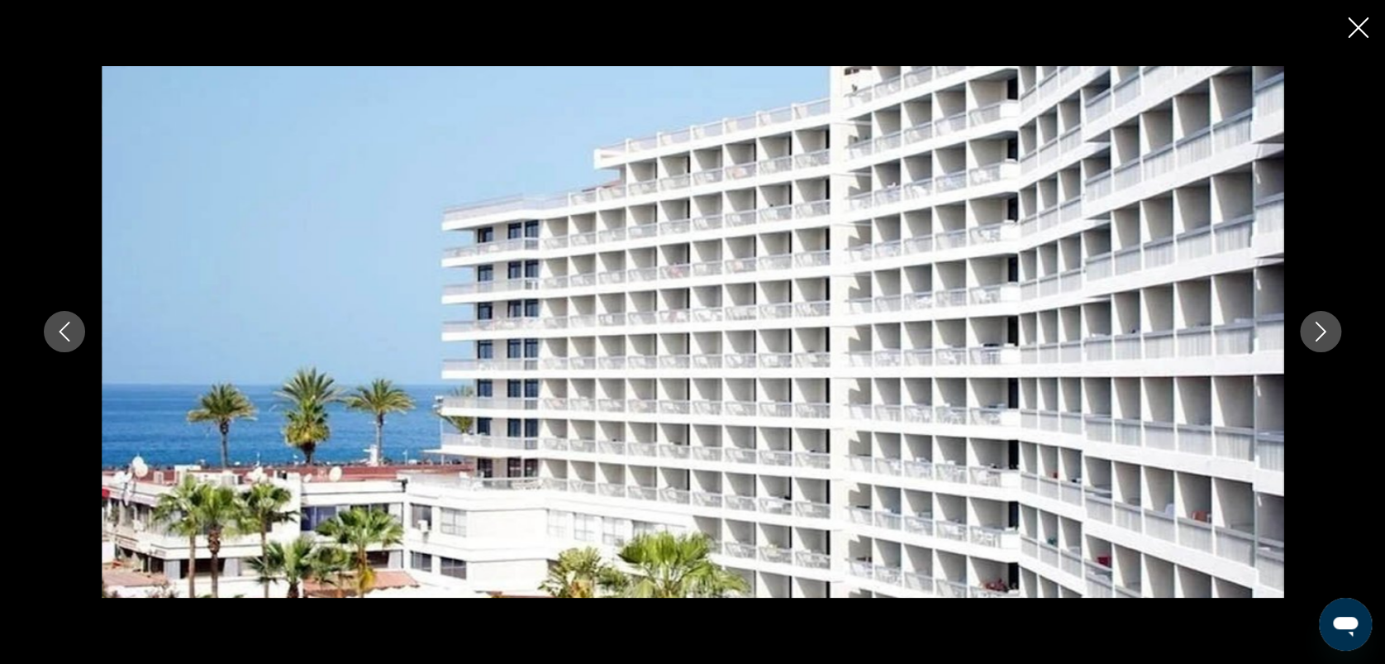
click at [1321, 331] on icon "Image suivante" at bounding box center [1321, 332] width 20 height 20
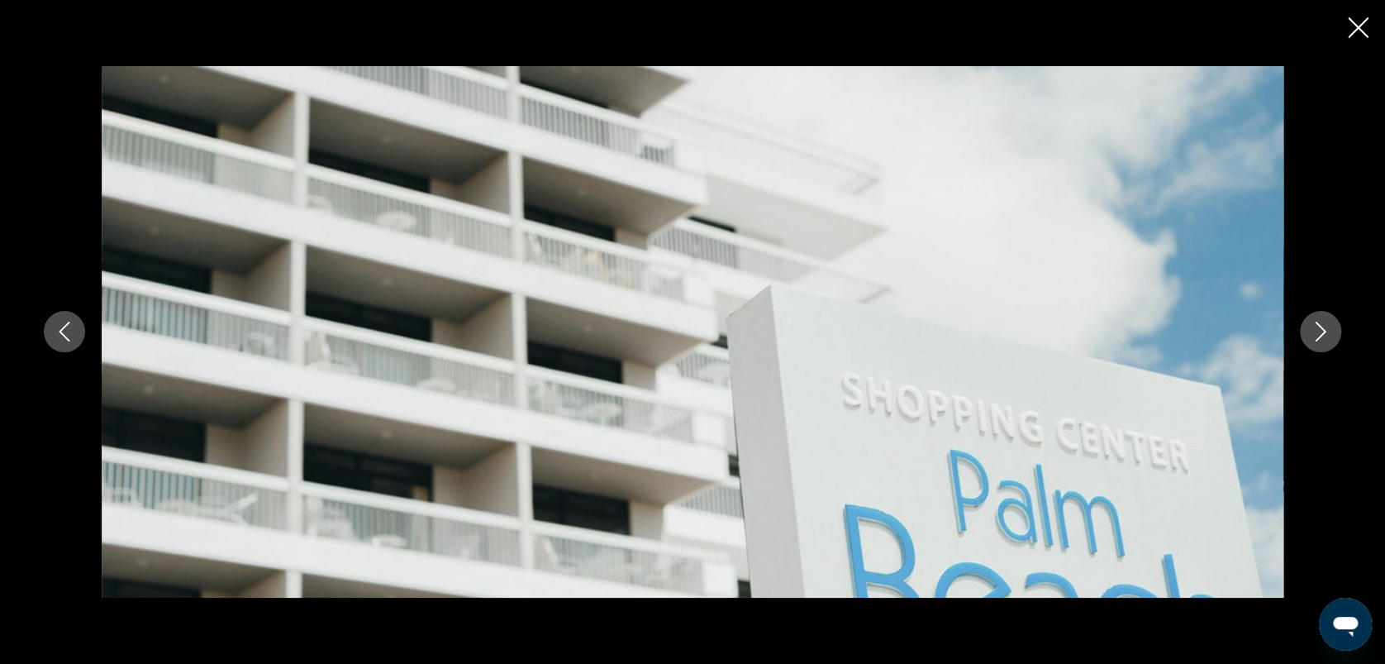
click at [1321, 331] on icon "Image suivante" at bounding box center [1321, 332] width 20 height 20
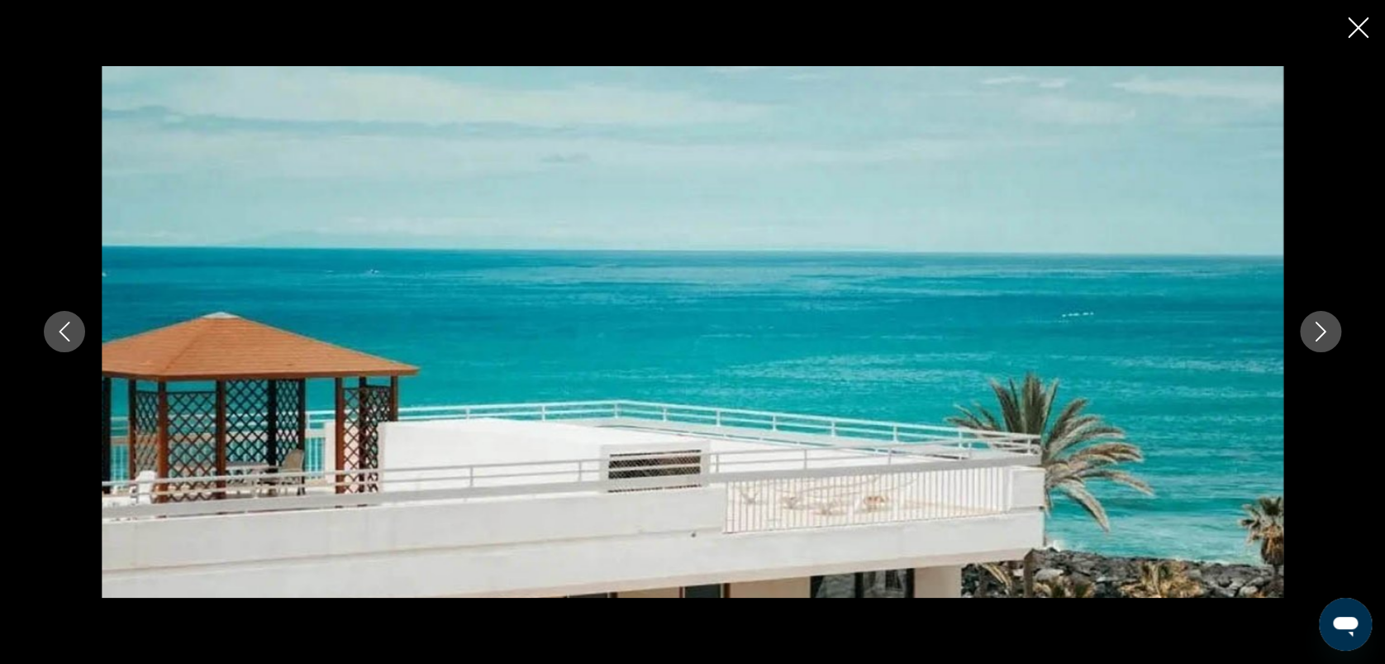
click at [1321, 331] on icon "Image suivante" at bounding box center [1321, 332] width 20 height 20
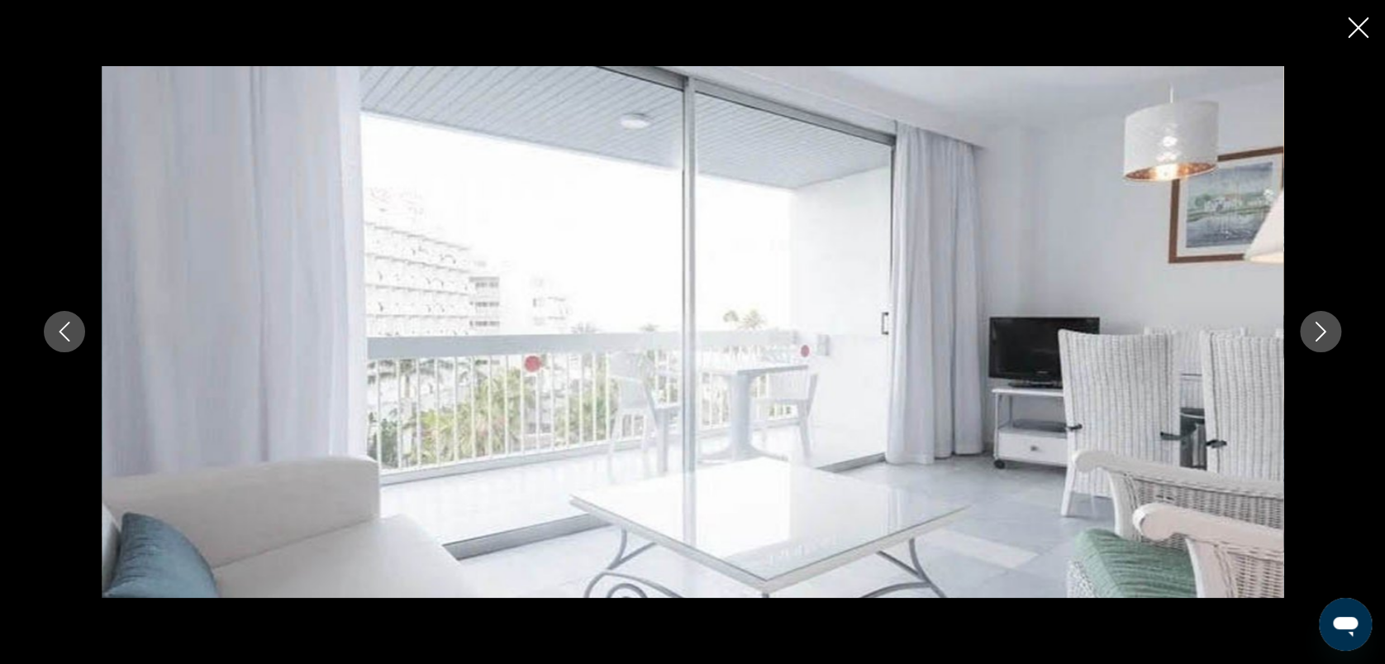
click at [1321, 331] on icon "Image suivante" at bounding box center [1321, 332] width 20 height 20
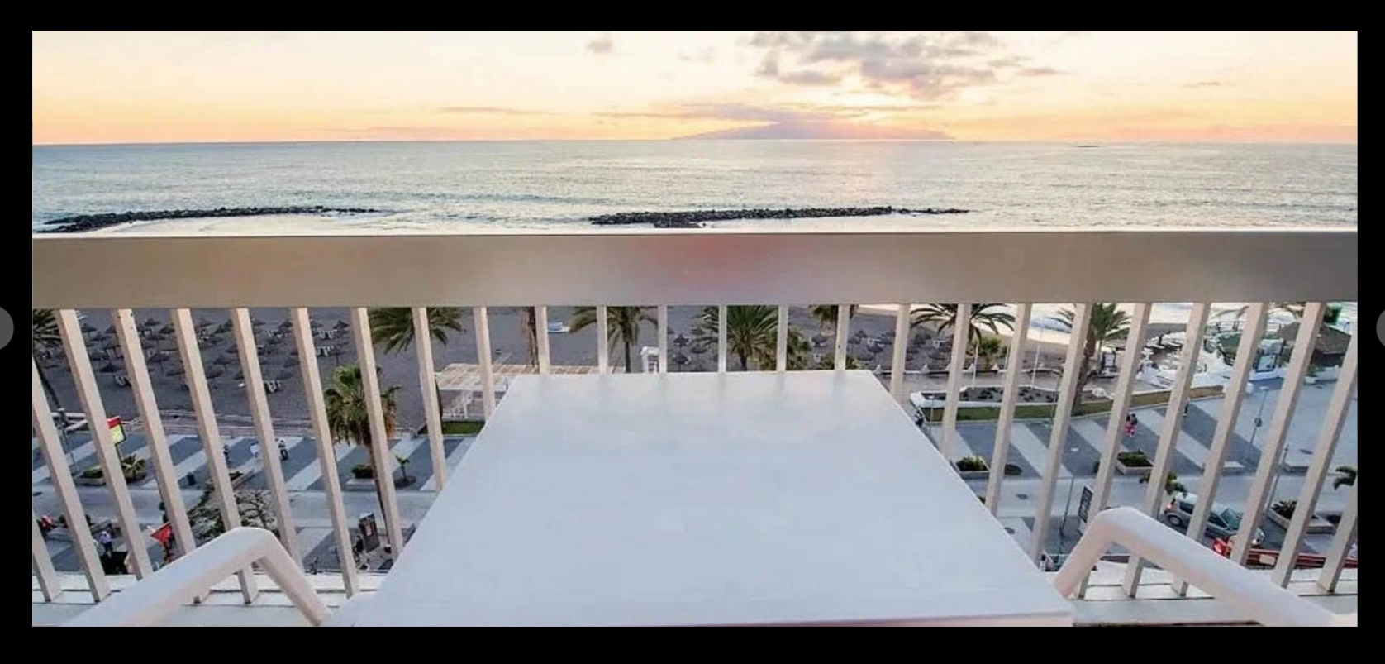
scroll to position [621, 0]
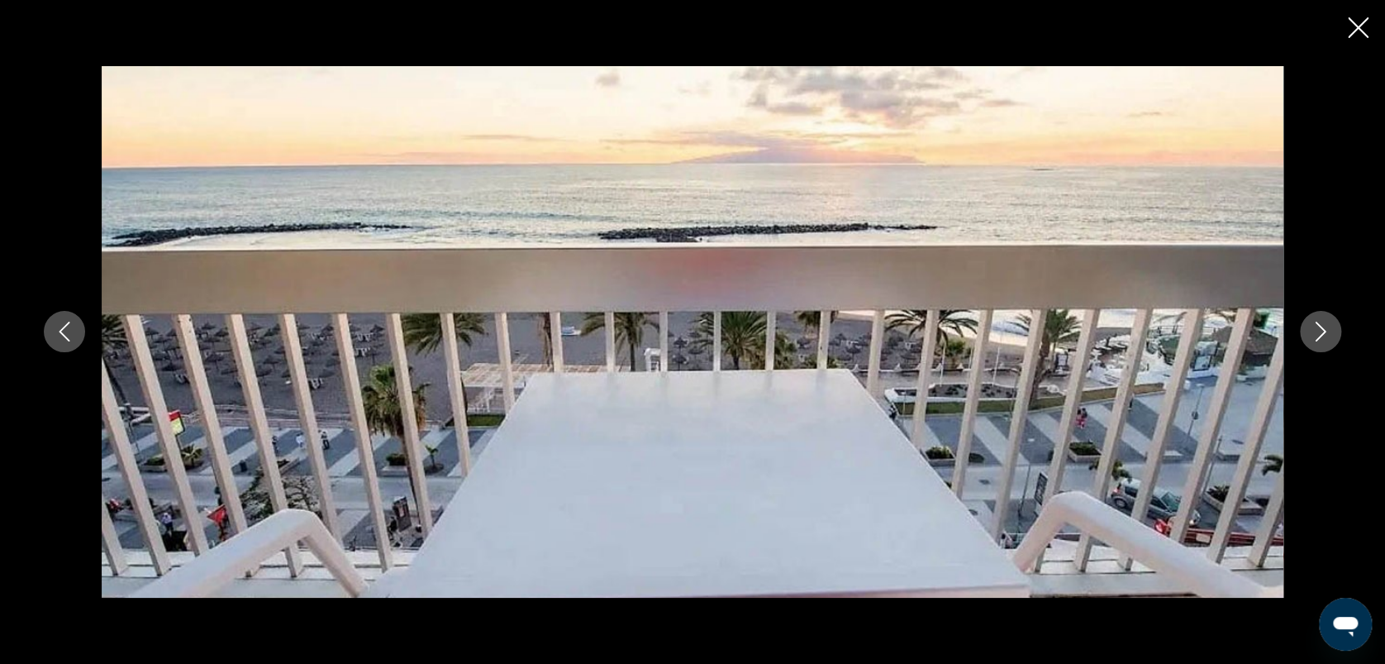
click at [1327, 317] on button "Image suivante" at bounding box center [1320, 331] width 41 height 41
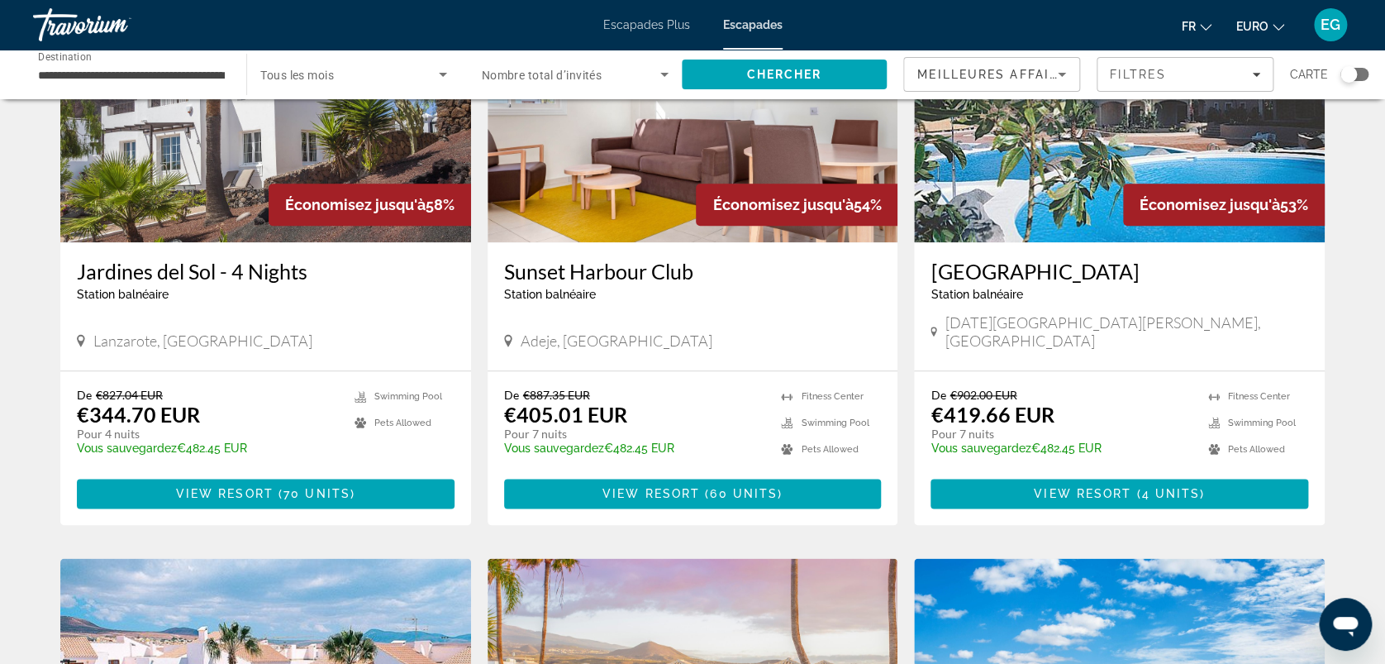
scroll to position [717, 0]
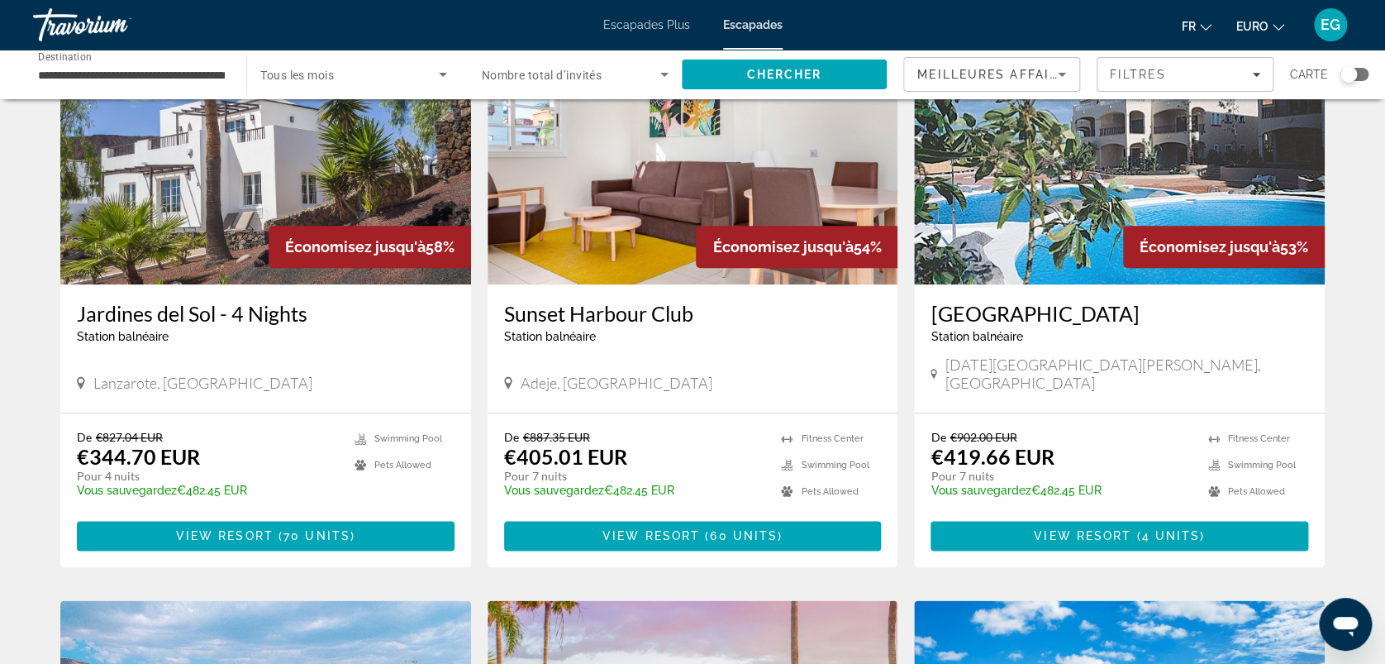
click at [597, 185] on img "Contenu principal" at bounding box center [693, 152] width 411 height 265
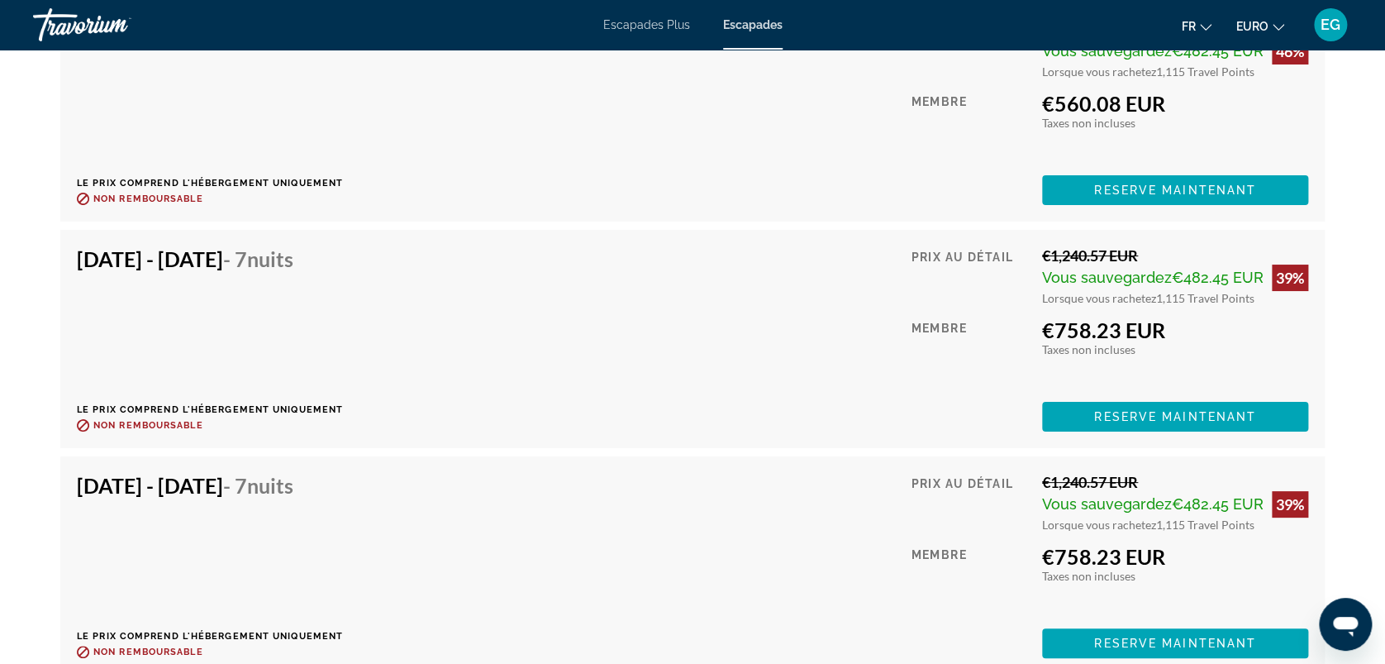
scroll to position [12362, 0]
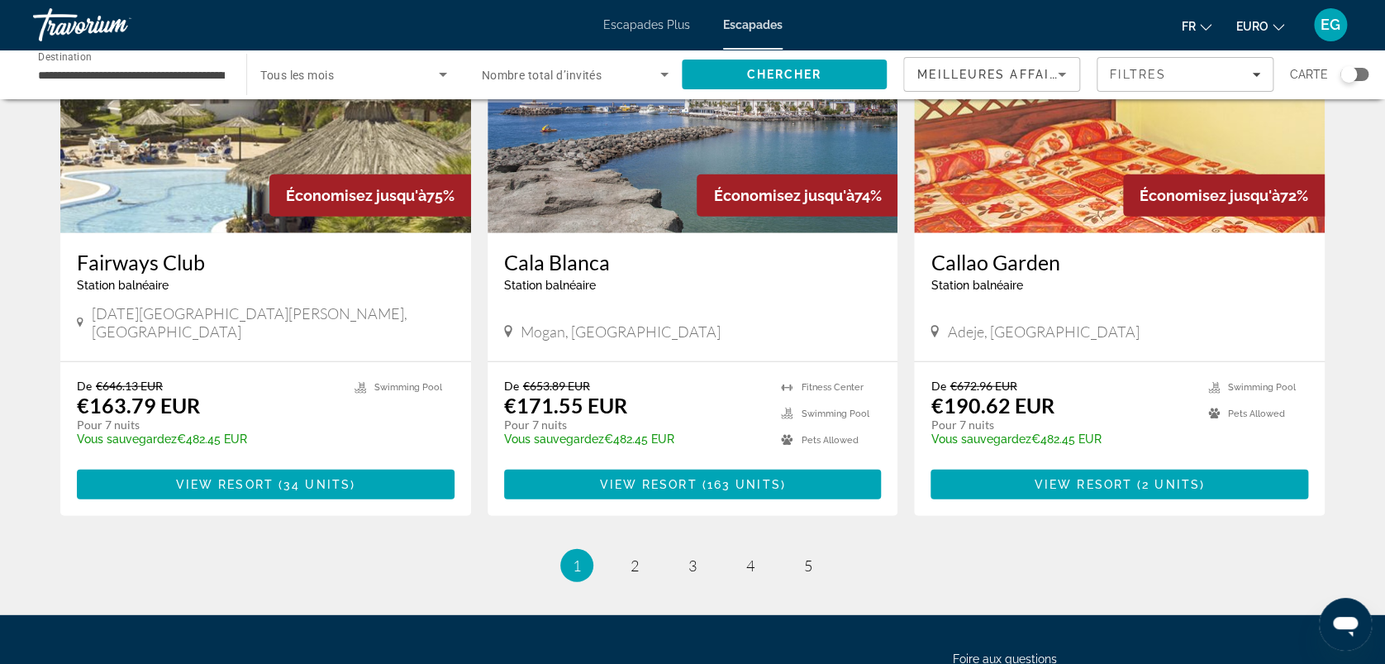
scroll to position [2035, 0]
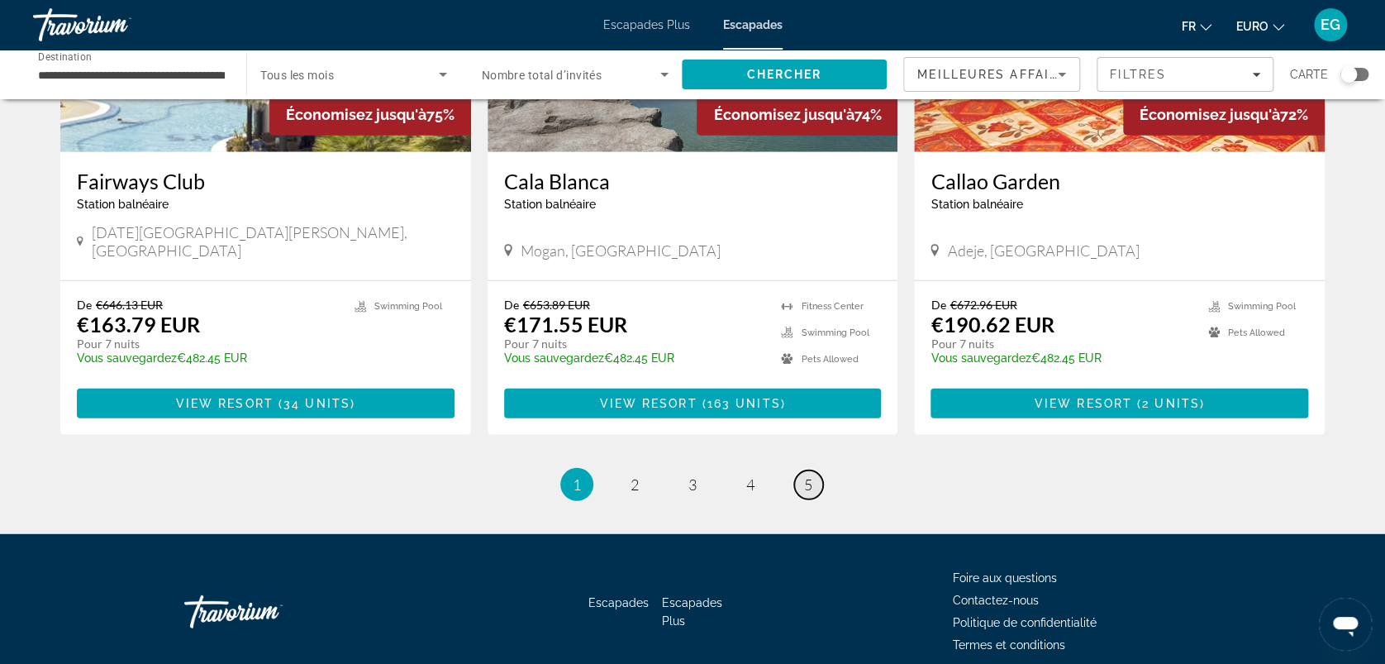
click at [814, 470] on link "page 5" at bounding box center [808, 484] width 29 height 29
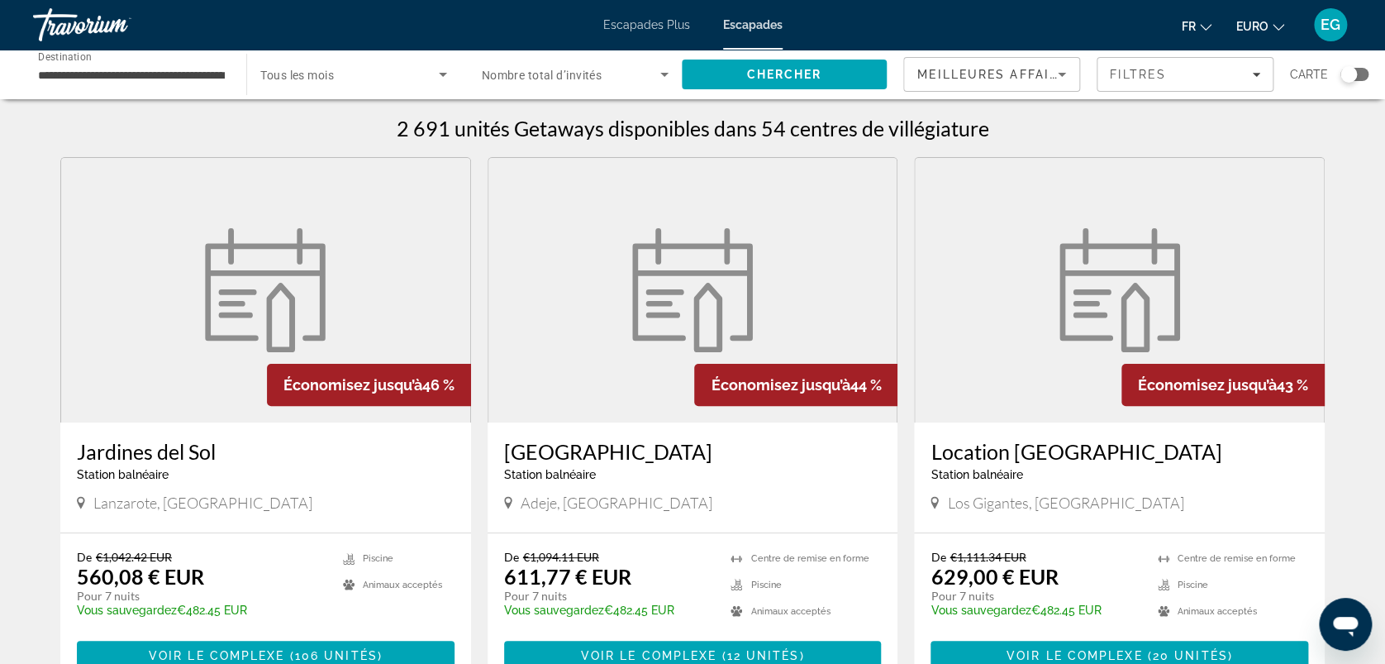
click at [231, 331] on img "Contenu principal" at bounding box center [265, 290] width 141 height 124
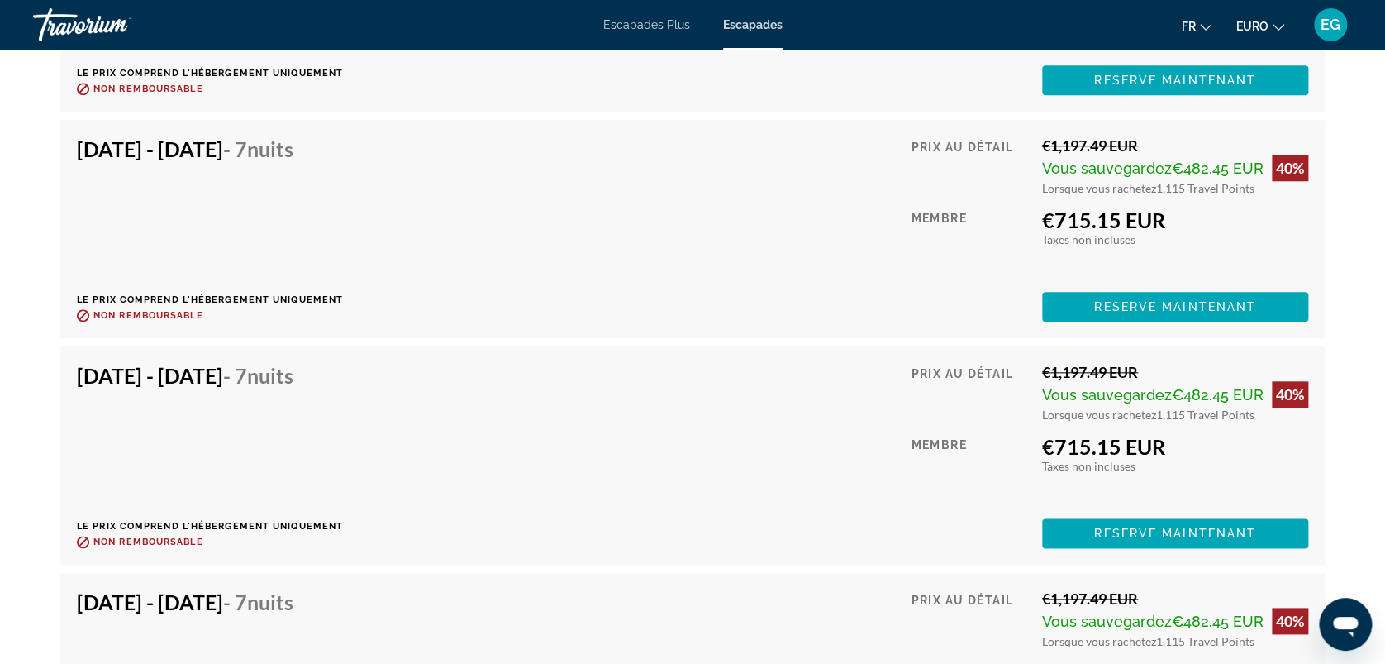
scroll to position [10863, 0]
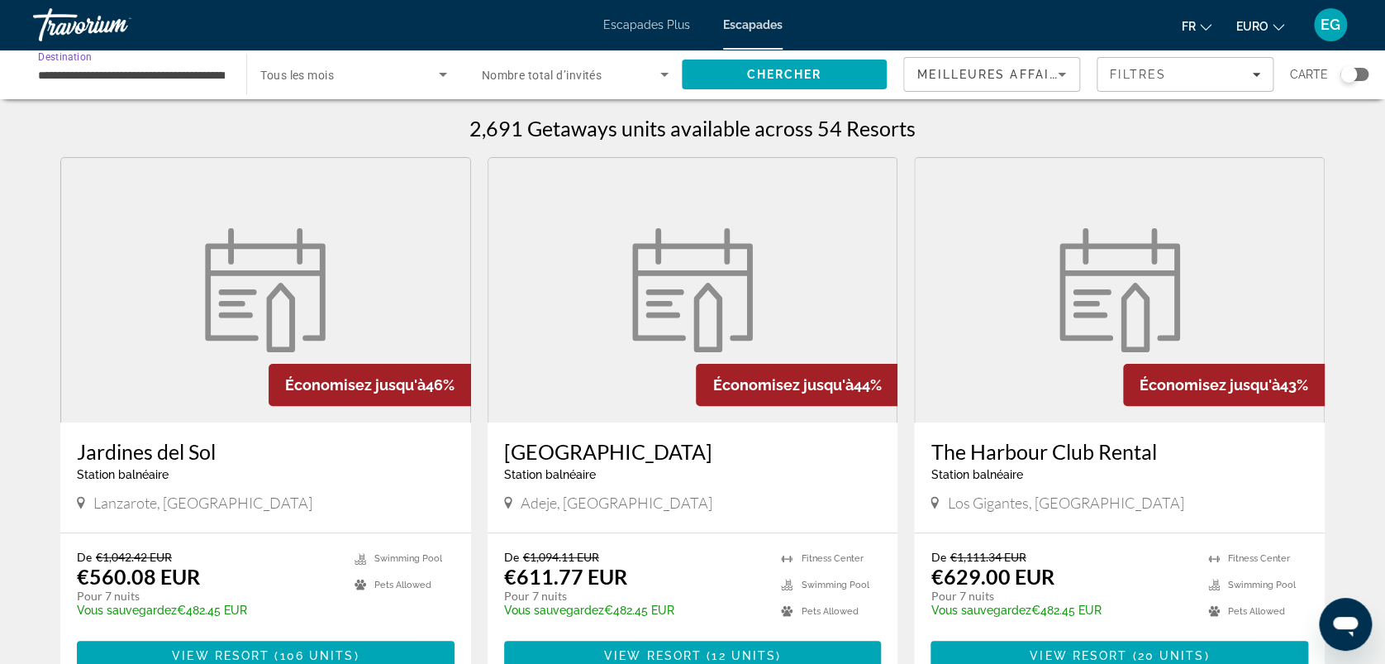
click at [109, 74] on input "**********" at bounding box center [131, 75] width 187 height 20
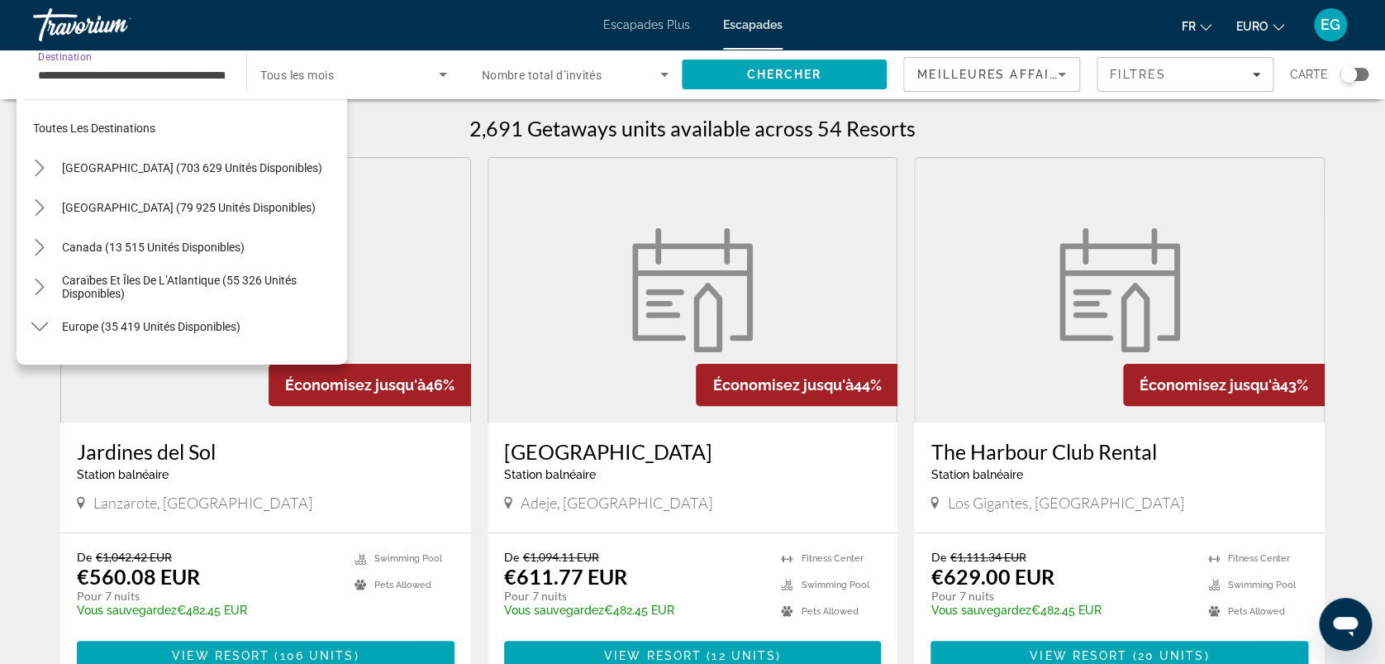
scroll to position [852, 0]
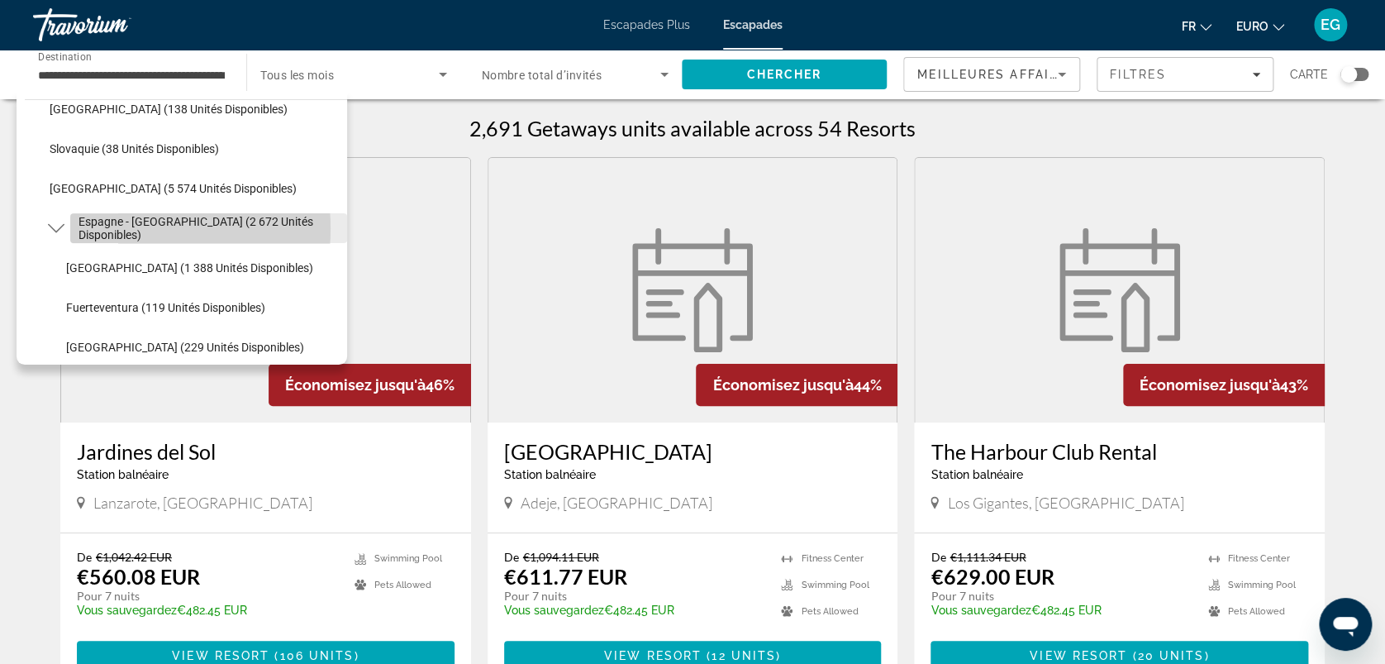
click at [119, 228] on span "Espagne - [GEOGRAPHIC_DATA] (2 672 unités disponibles)" at bounding box center [209, 228] width 260 height 26
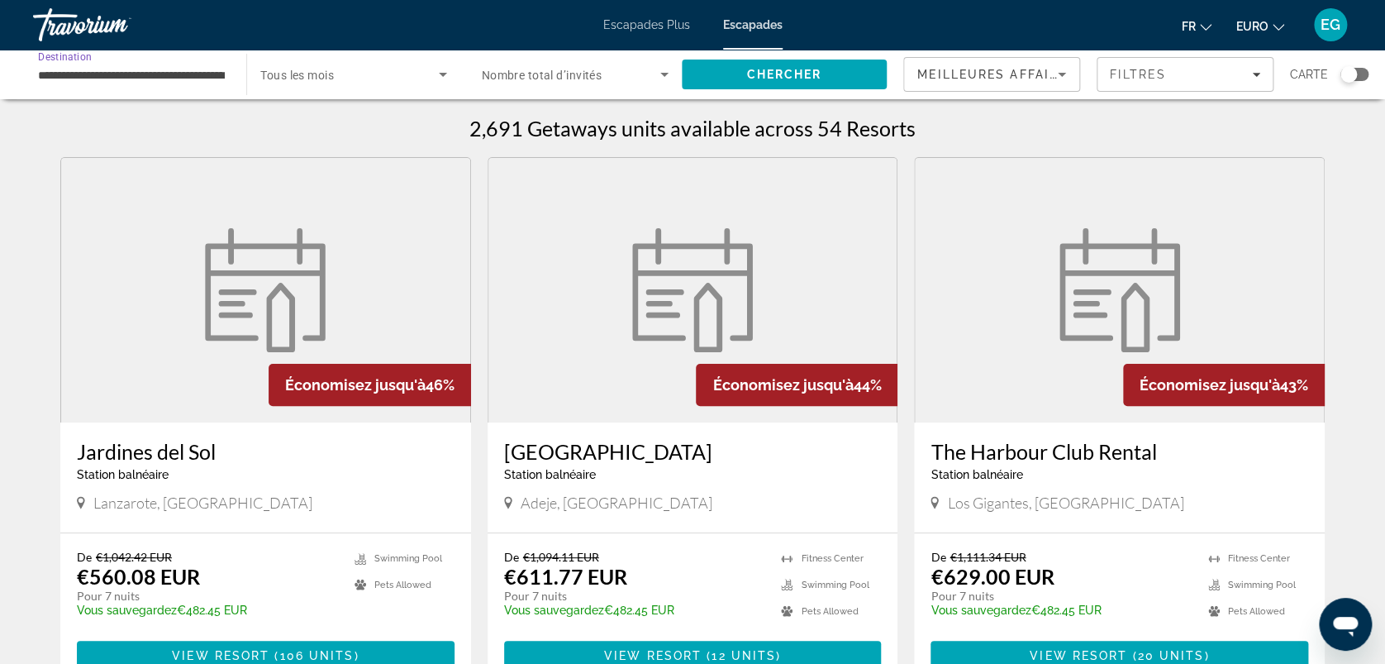
click at [126, 74] on input "**********" at bounding box center [131, 75] width 187 height 20
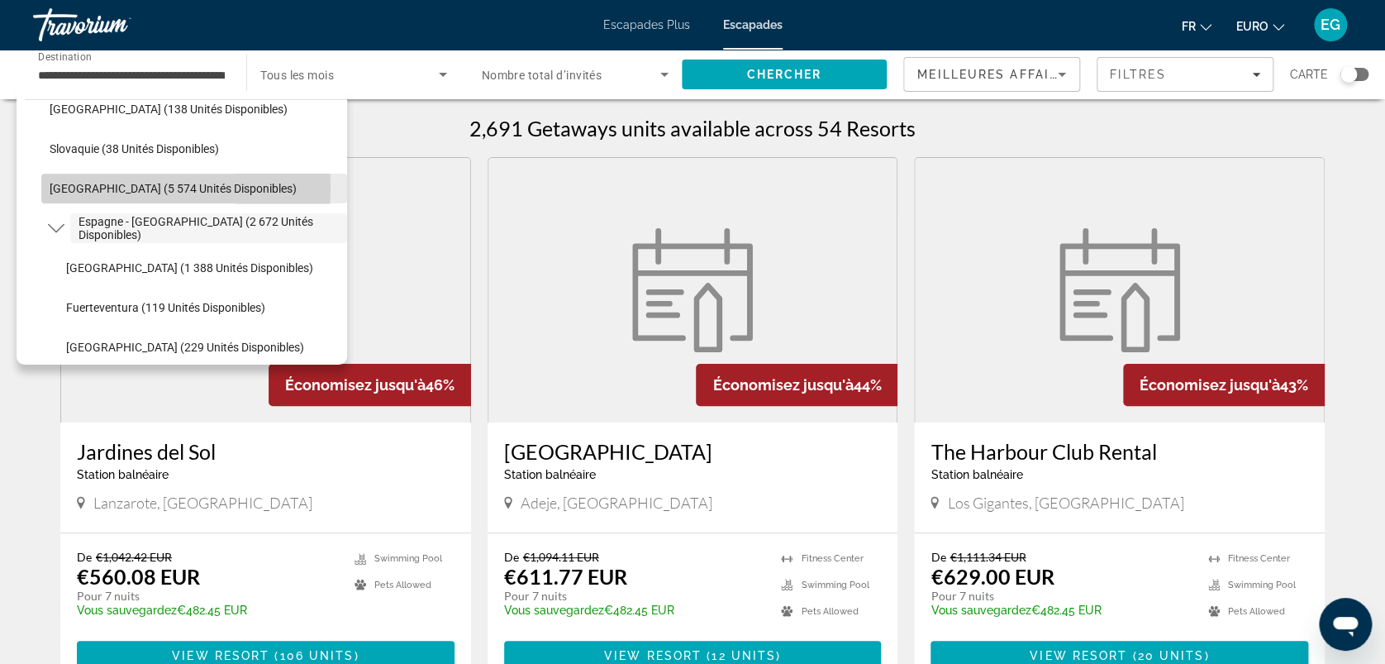
click at [73, 185] on span "[GEOGRAPHIC_DATA] (5 574 unités disponibles)" at bounding box center [173, 188] width 247 height 13
type input "**********"
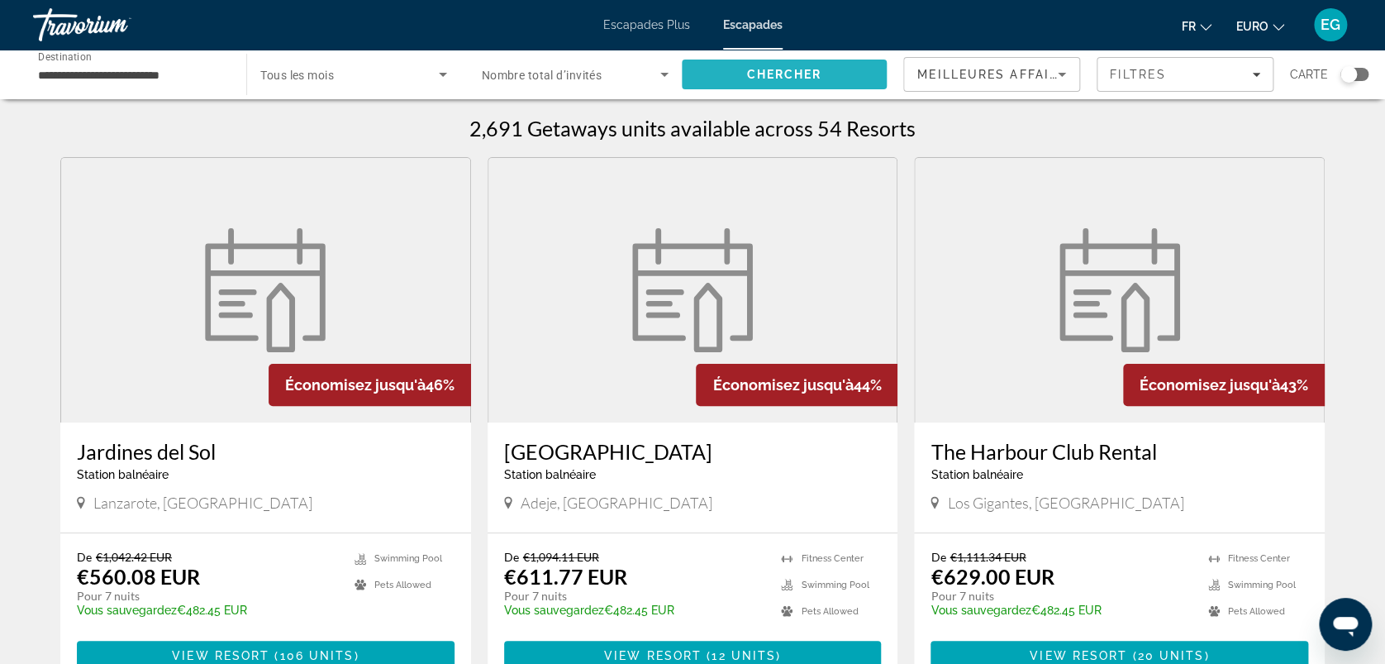
click at [749, 74] on span "Chercher" at bounding box center [783, 74] width 75 height 13
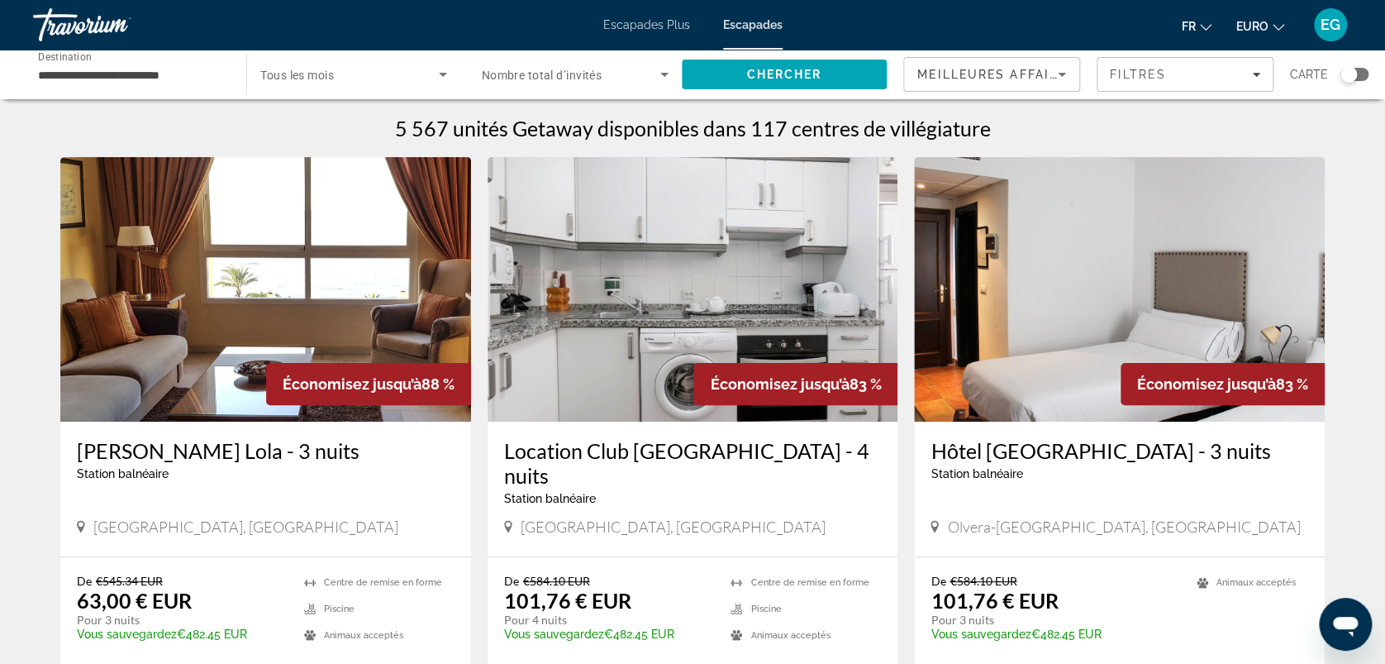
click at [1351, 80] on div "Widget de recherche" at bounding box center [1349, 74] width 17 height 17
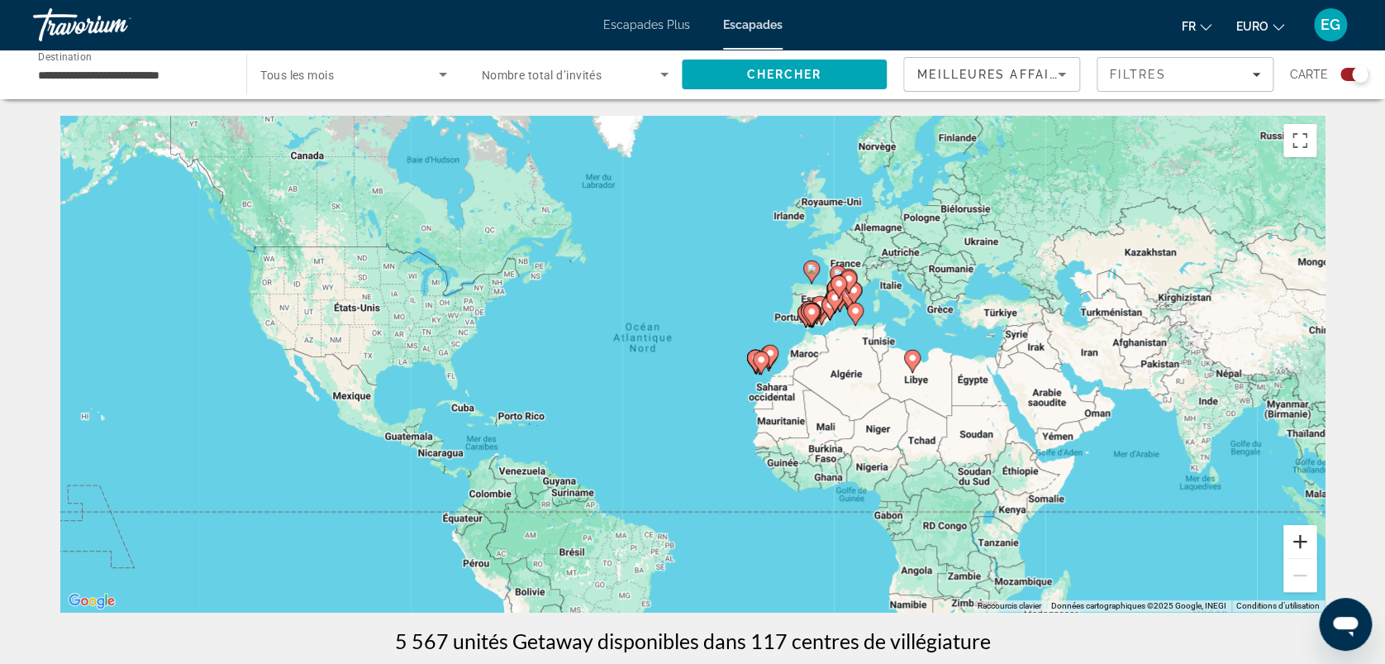
click at [1297, 546] on button "Zoom avant" at bounding box center [1300, 541] width 33 height 33
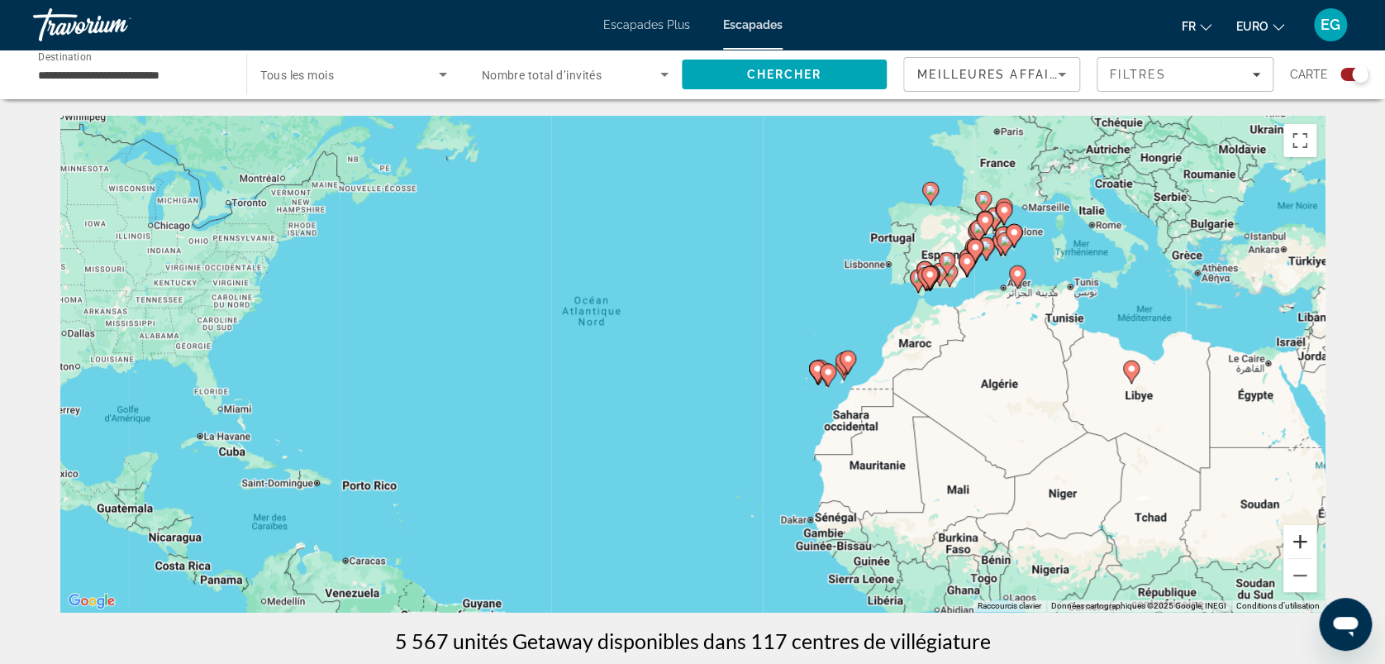
click at [1297, 546] on button "Zoom avant" at bounding box center [1300, 541] width 33 height 33
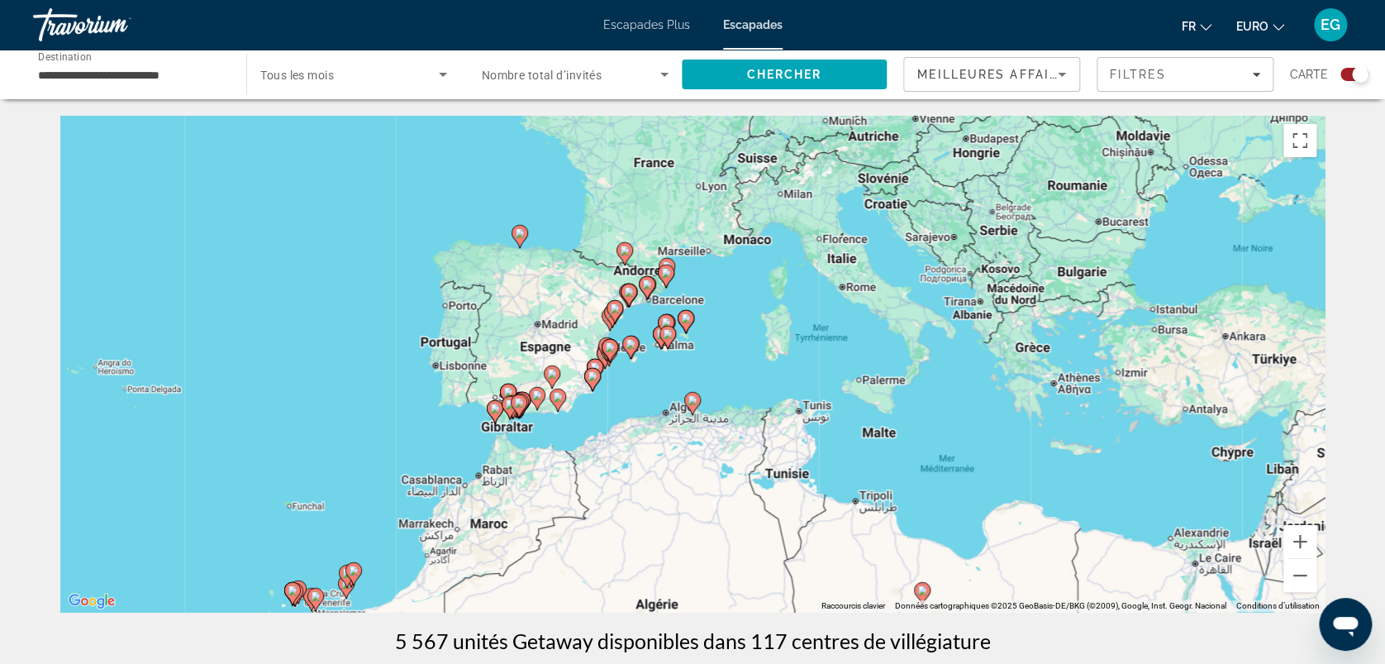
drag, startPoint x: 1296, startPoint y: 265, endPoint x: 627, endPoint y: 464, distance: 697.8
click at [627, 464] on div "Pour activer le glissement avec le clavier, appuyez sur Alt+Entrée. Une fois ce…" at bounding box center [692, 364] width 1265 height 496
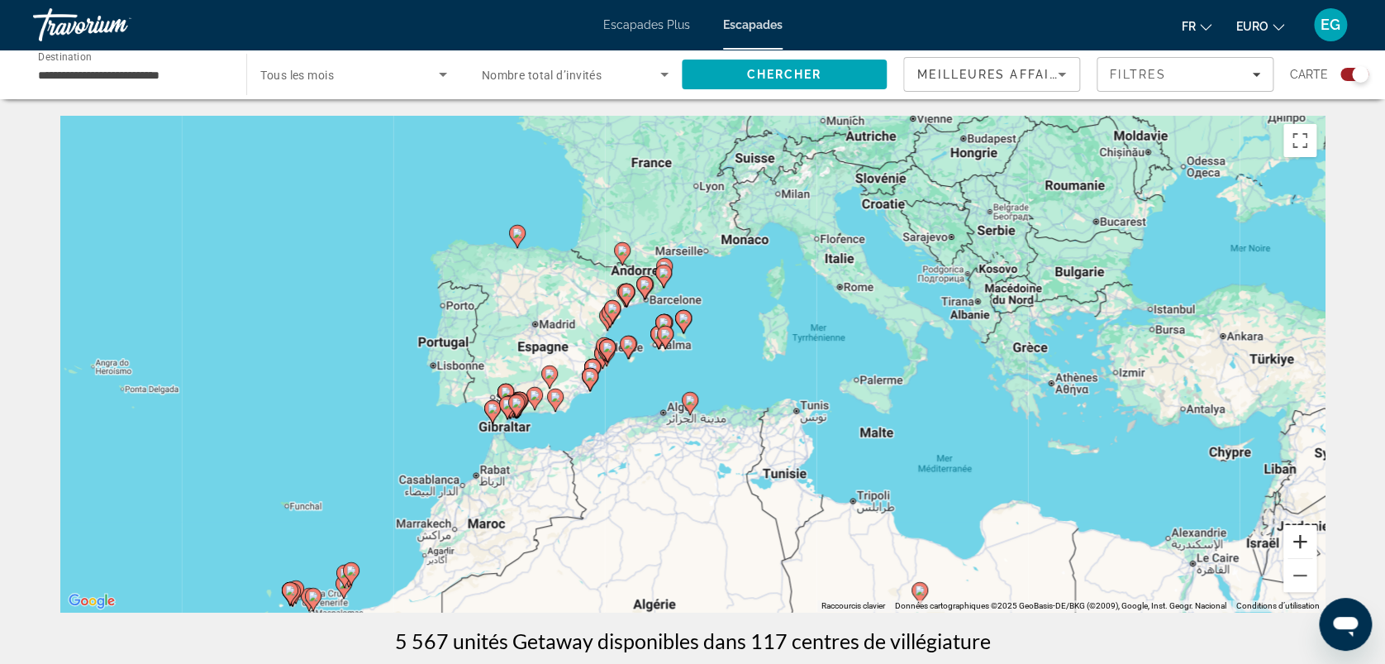
click at [1299, 542] on button "Zoom avant" at bounding box center [1300, 541] width 33 height 33
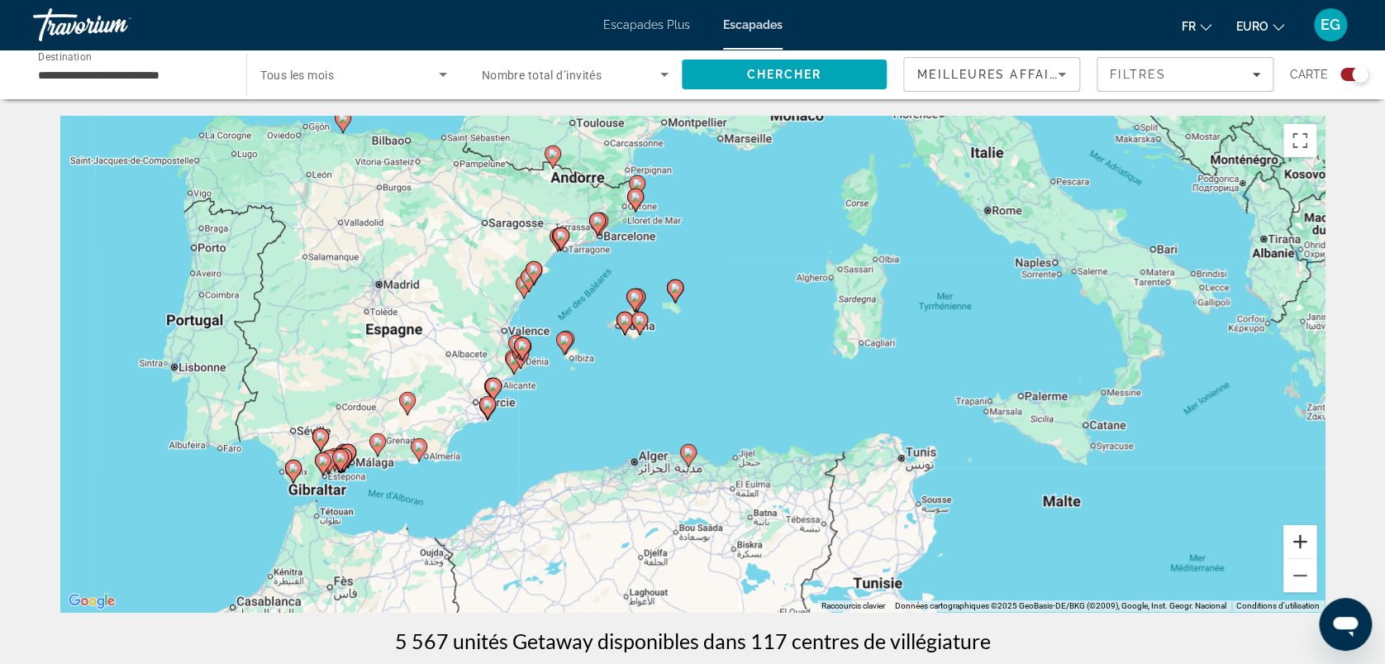
click at [1299, 542] on button "Zoom avant" at bounding box center [1300, 541] width 33 height 33
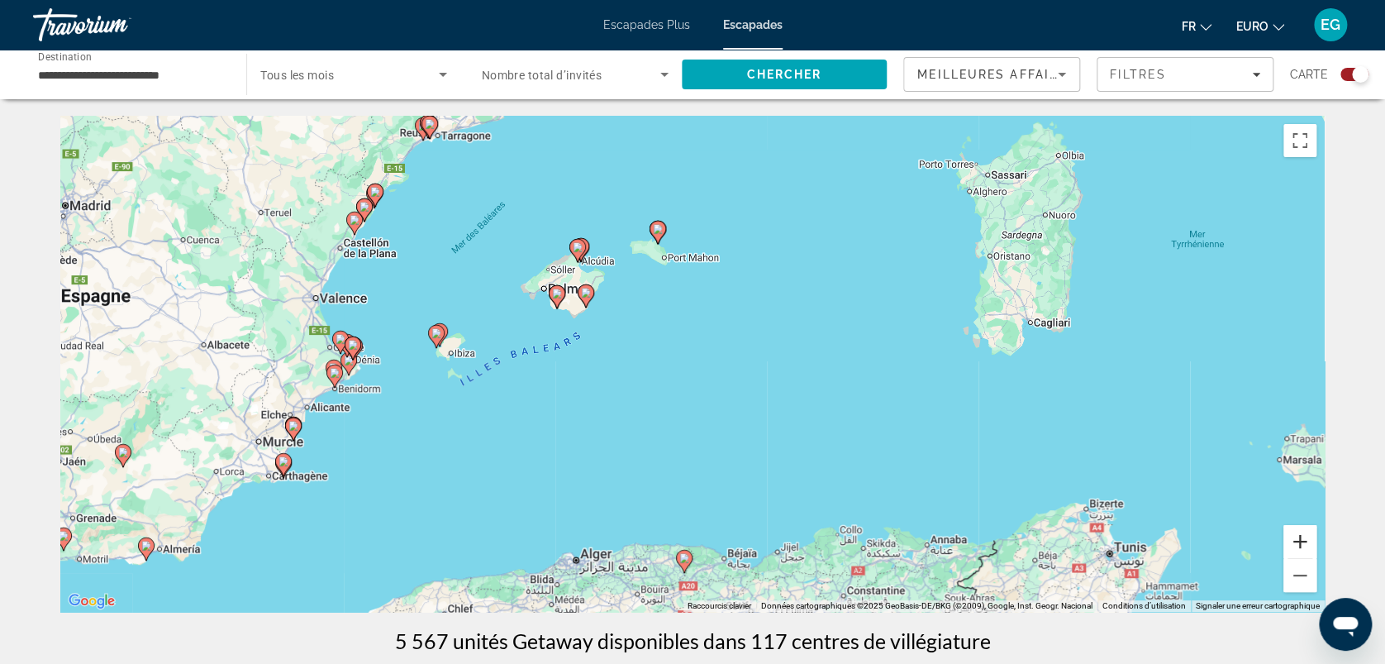
click at [1299, 542] on button "Zoom avant" at bounding box center [1300, 541] width 33 height 33
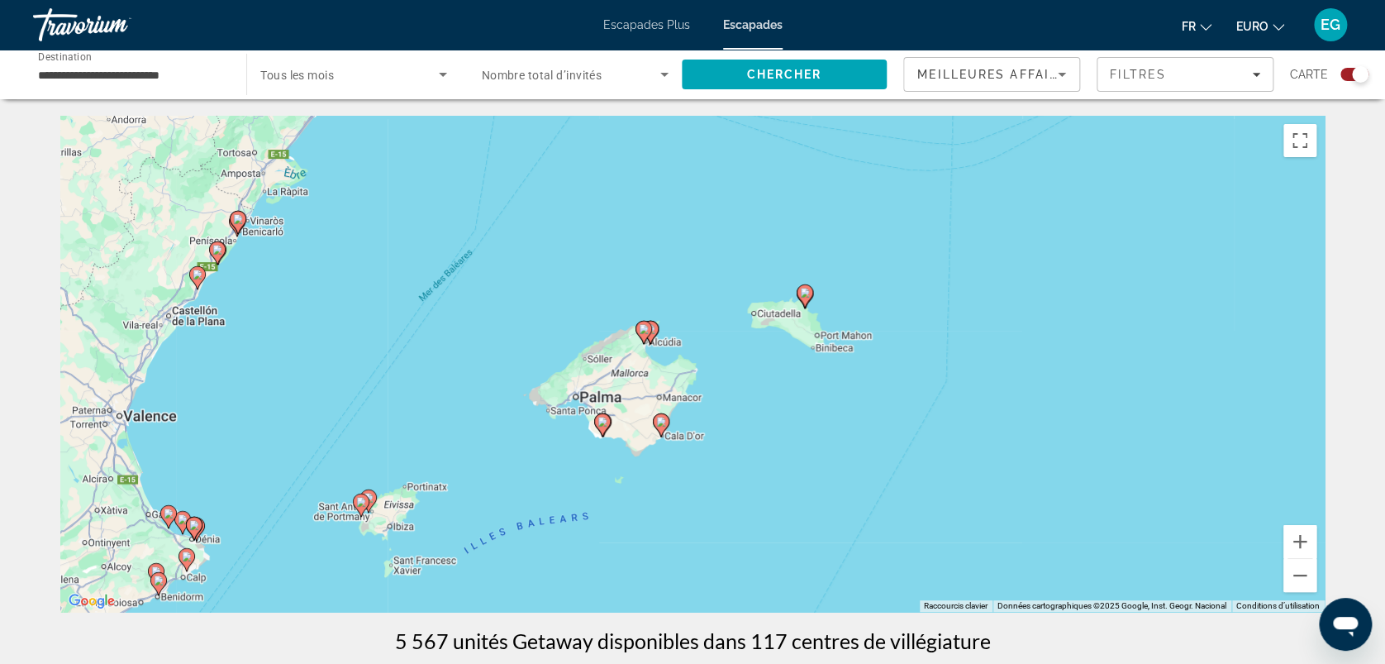
drag, startPoint x: 604, startPoint y: 192, endPoint x: 793, endPoint y: 387, distance: 271.2
click at [793, 387] on div "Pour activer le glissement avec le clavier, appuyez sur Alt+Entrée. Une fois ce…" at bounding box center [692, 364] width 1265 height 496
click at [1302, 542] on button "Zoom avant" at bounding box center [1300, 541] width 33 height 33
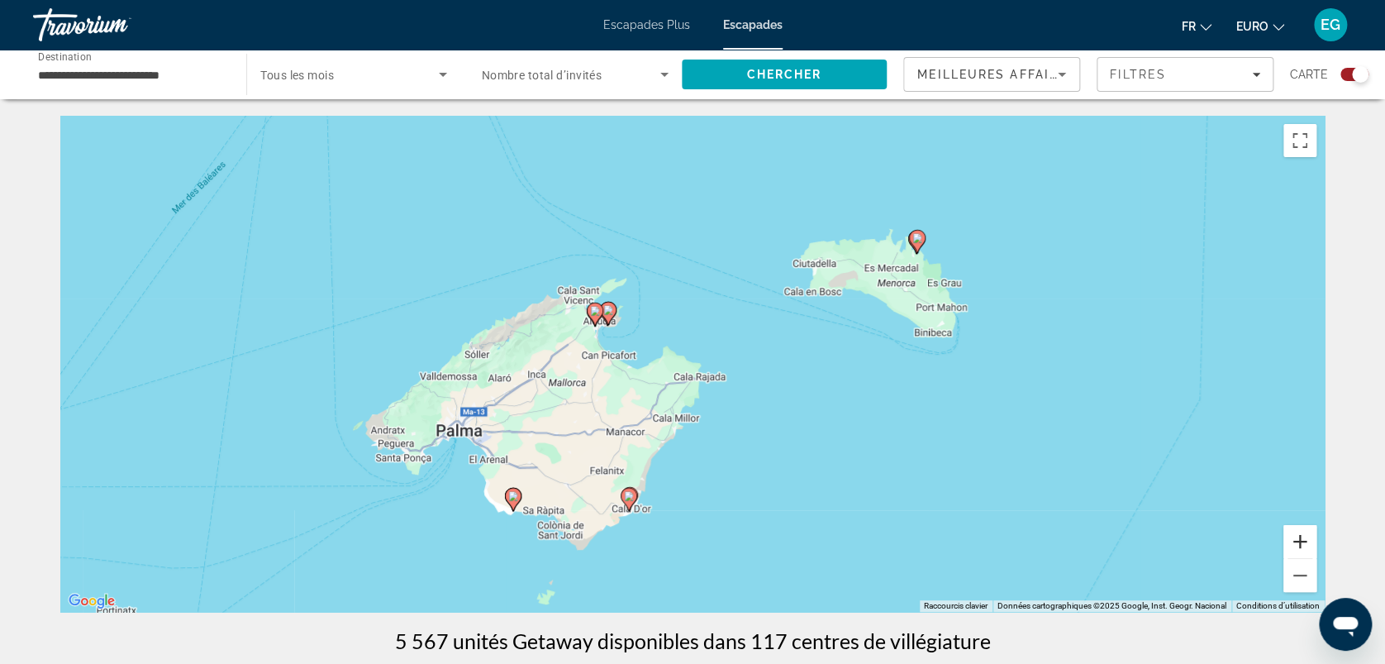
click at [1302, 542] on button "Zoom avant" at bounding box center [1300, 541] width 33 height 33
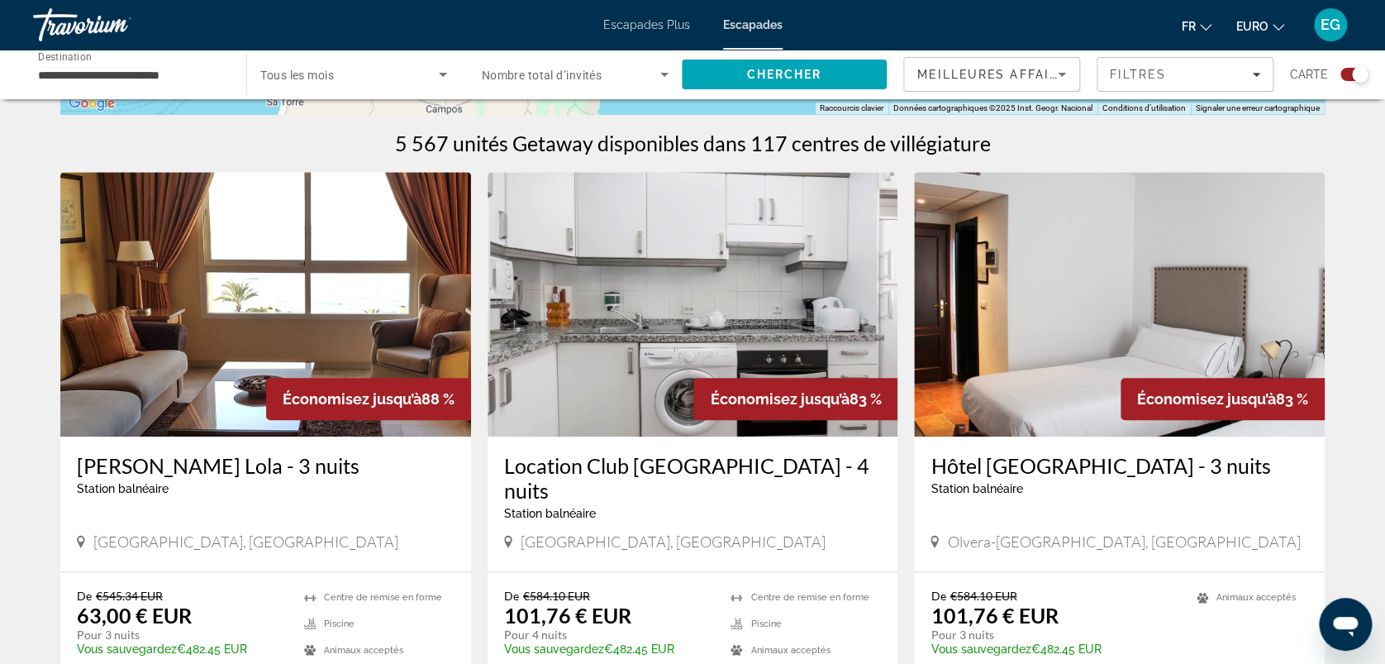
scroll to position [34, 0]
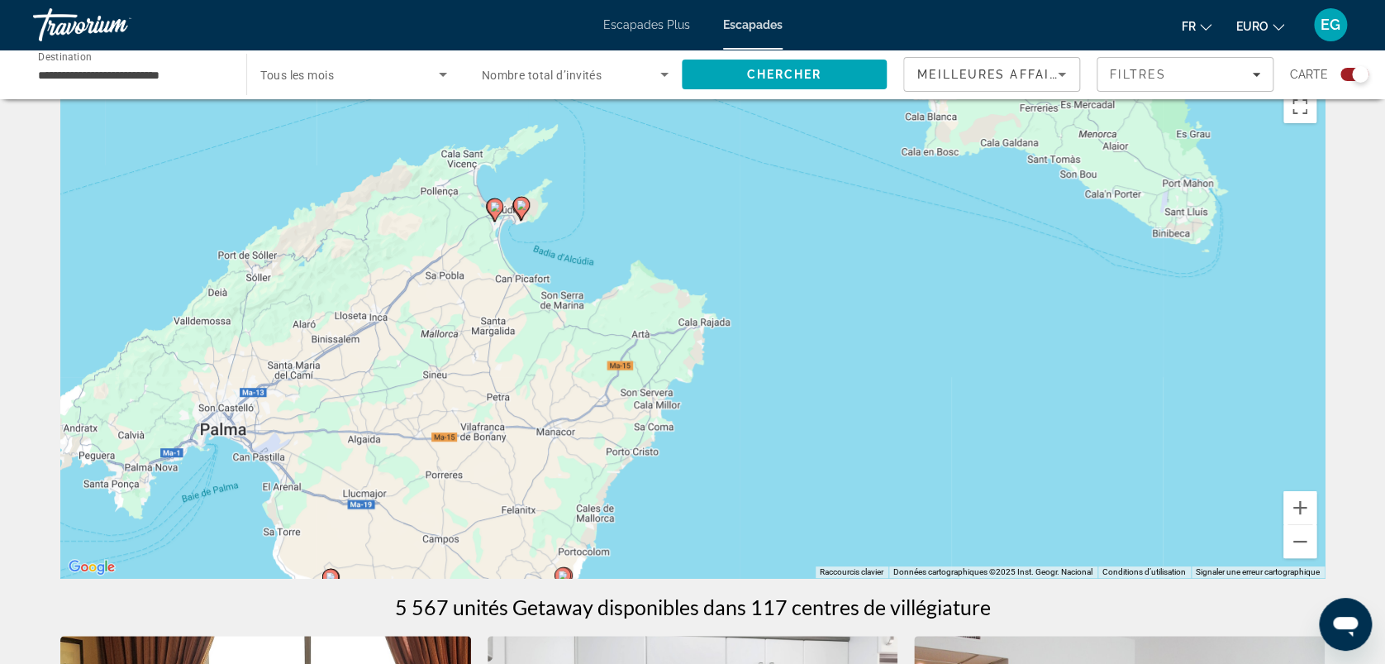
drag, startPoint x: 683, startPoint y: 449, endPoint x: 673, endPoint y: 423, distance: 27.5
click at [673, 423] on div "Pour activer le glissement avec le clavier, appuyez sur Alt+Entrée. Une fois ce…" at bounding box center [692, 330] width 1265 height 496
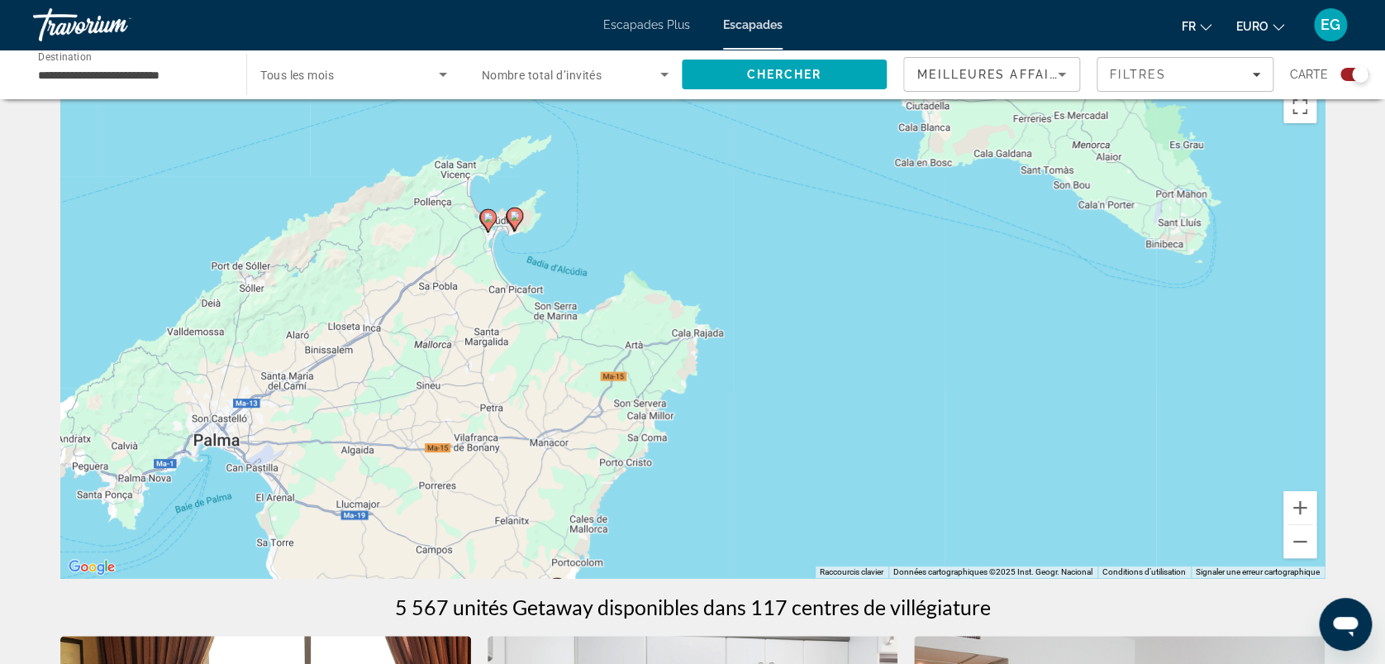
click at [489, 211] on icon "Contenu principal" at bounding box center [488, 220] width 15 height 21
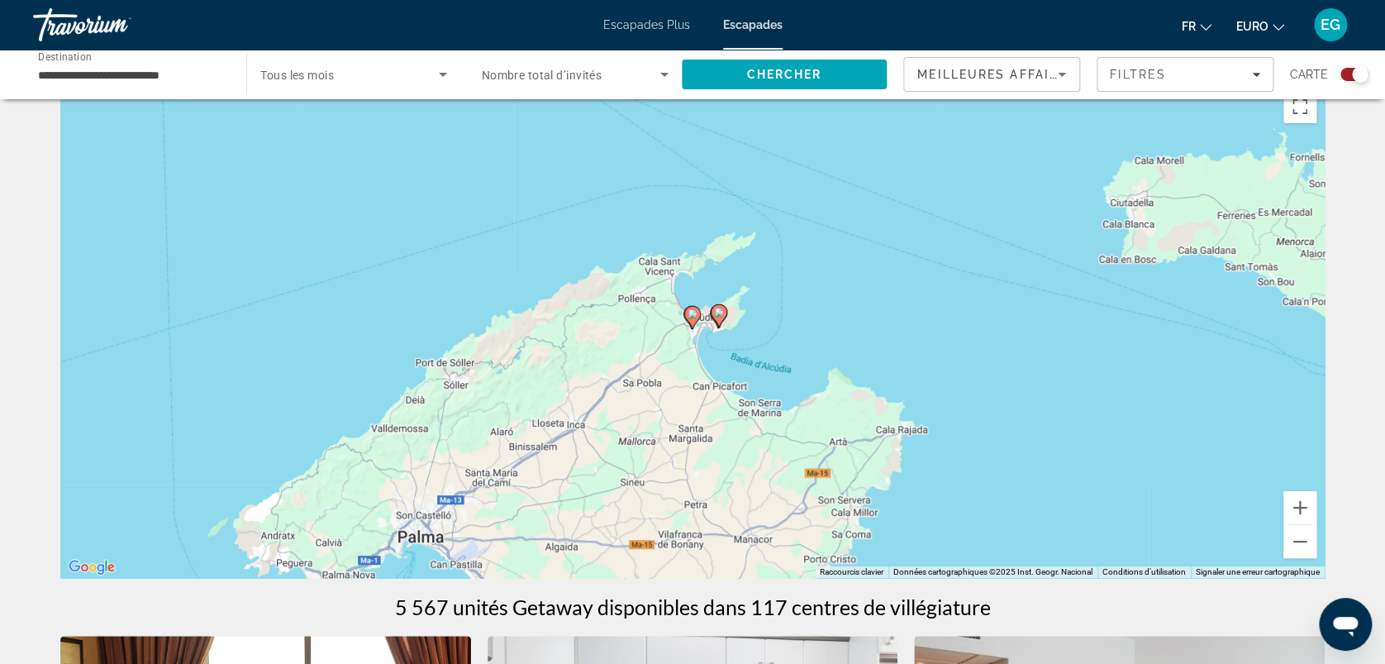
click at [690, 312] on image "Contenu principal" at bounding box center [693, 314] width 10 height 10
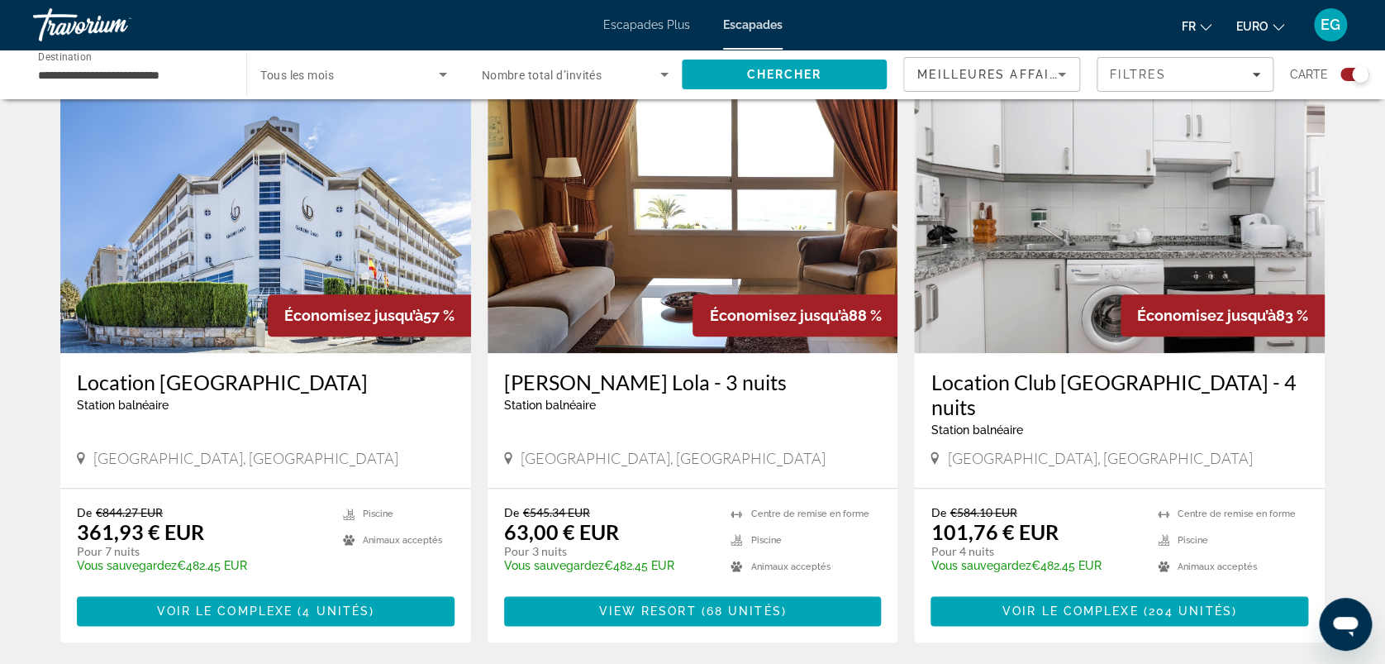
scroll to position [579, 0]
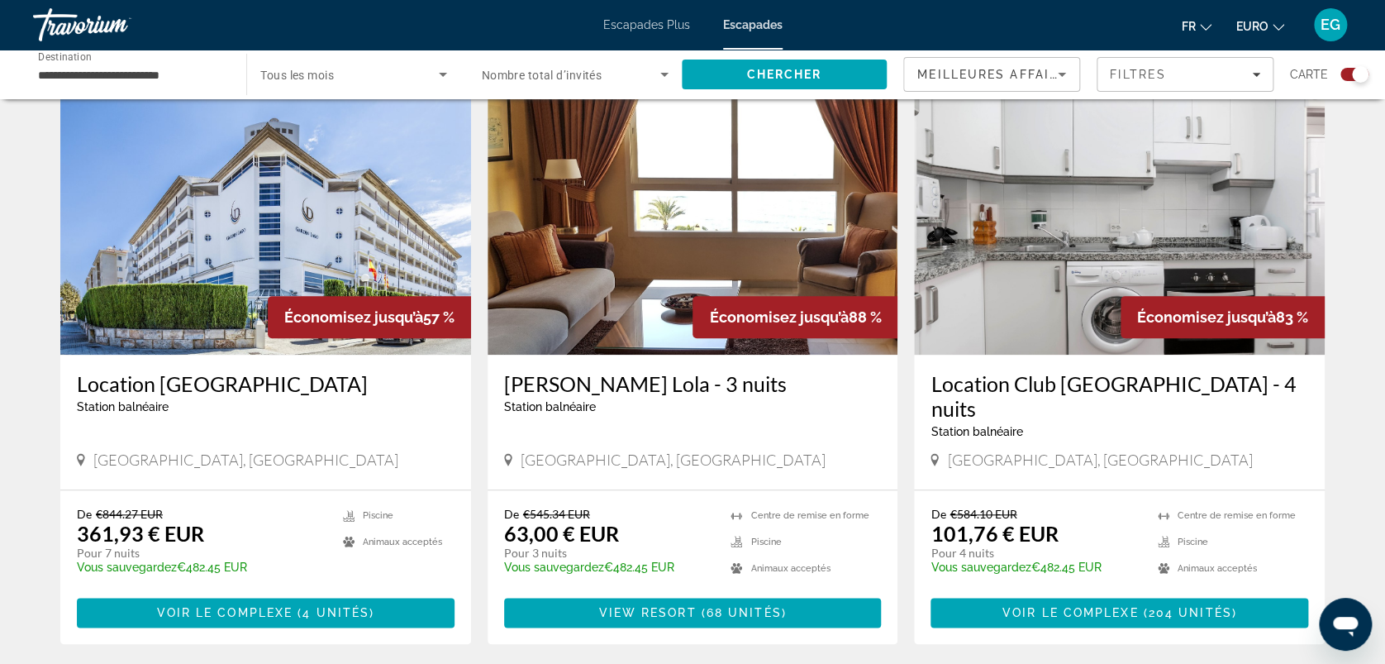
click at [340, 169] on img "Contenu principal" at bounding box center [265, 222] width 411 height 265
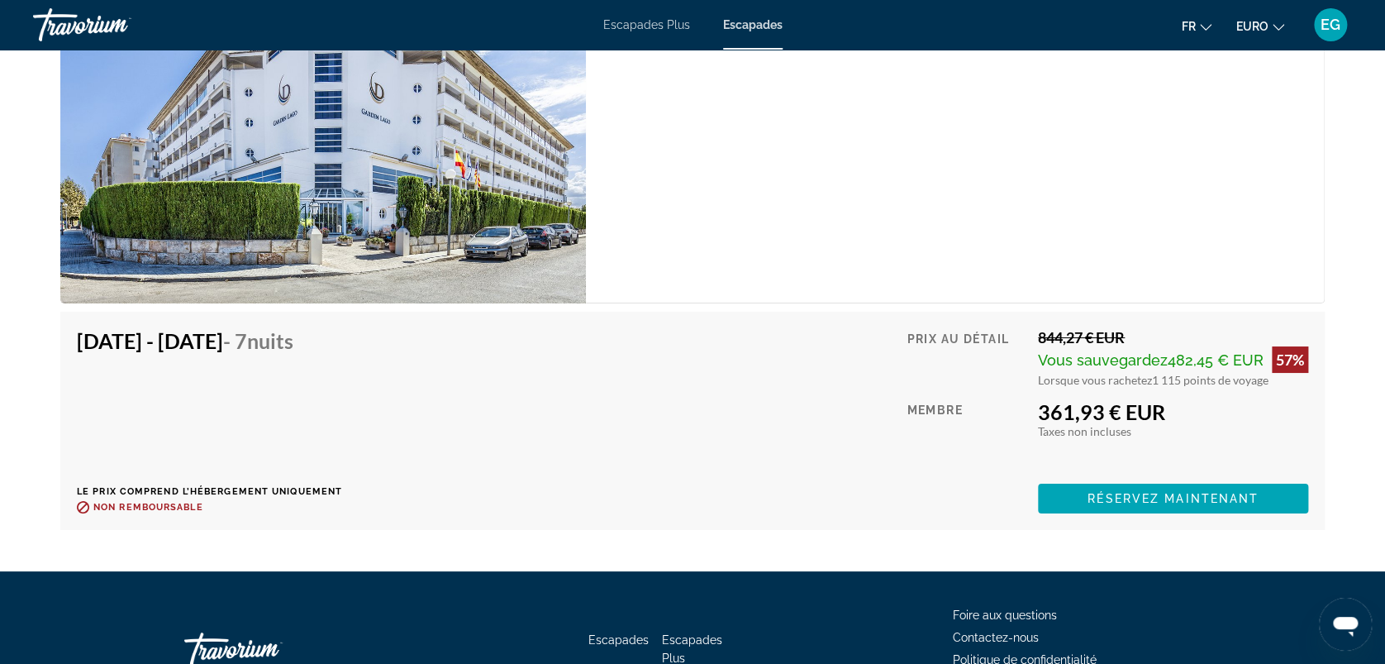
scroll to position [2929, 0]
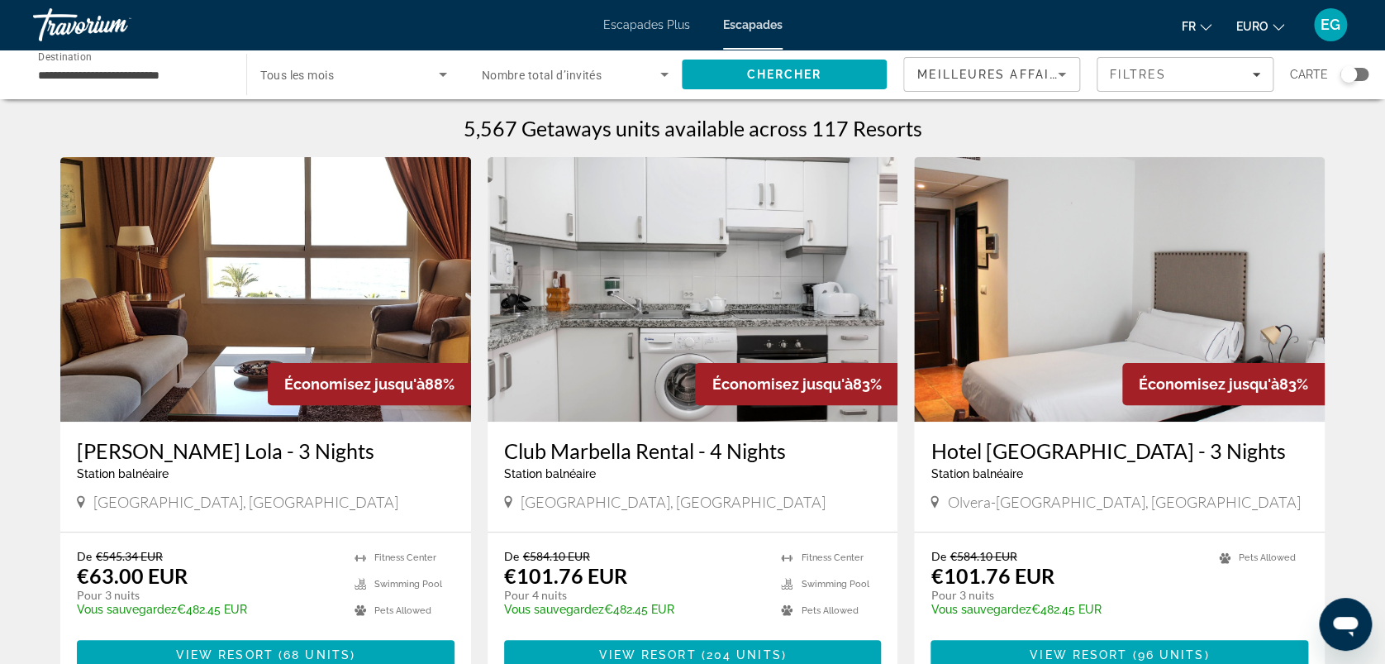
click at [1361, 74] on div "Widget de recherche" at bounding box center [1355, 74] width 28 height 13
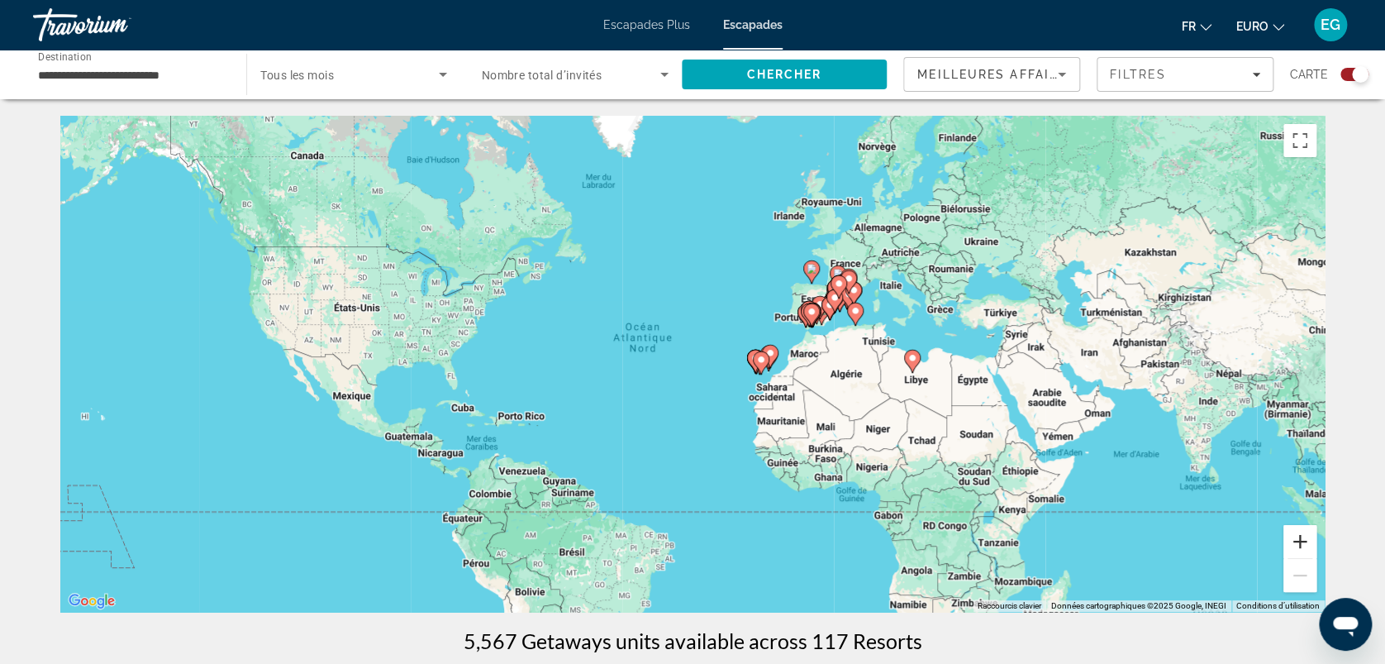
click at [1303, 531] on button "Zoom avant" at bounding box center [1300, 541] width 33 height 33
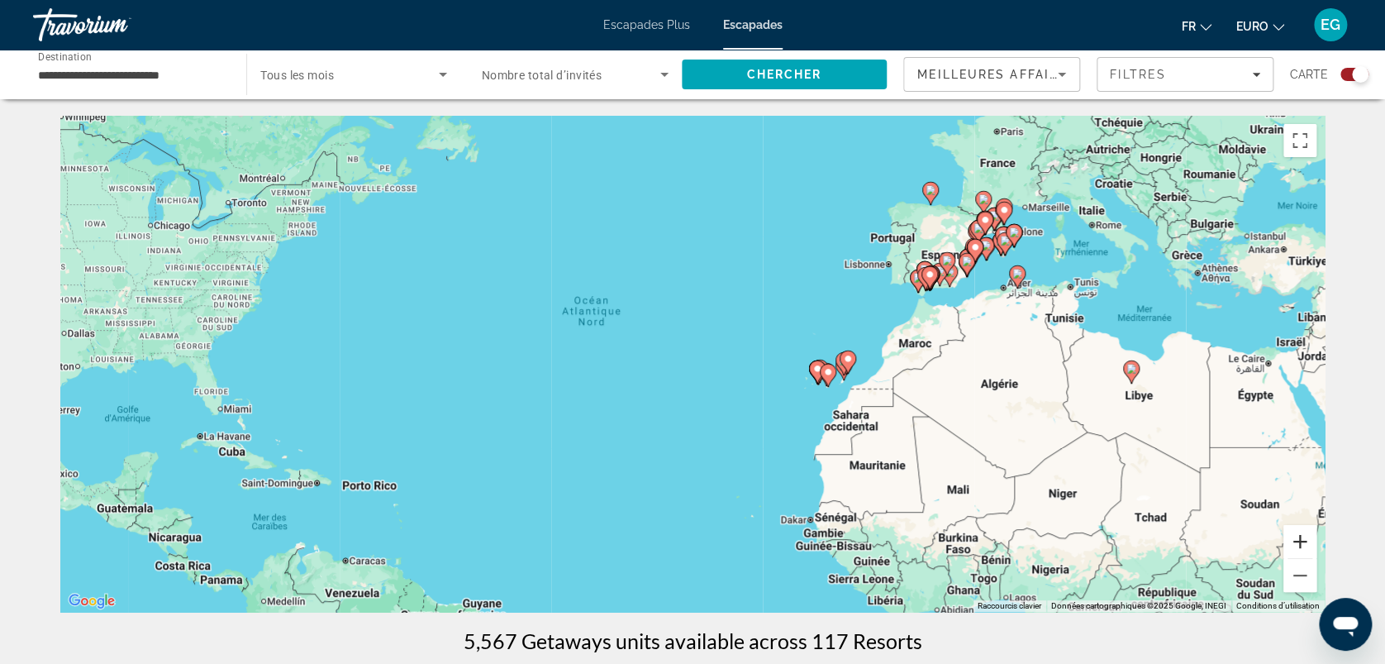
click at [1303, 531] on button "Zoom avant" at bounding box center [1300, 541] width 33 height 33
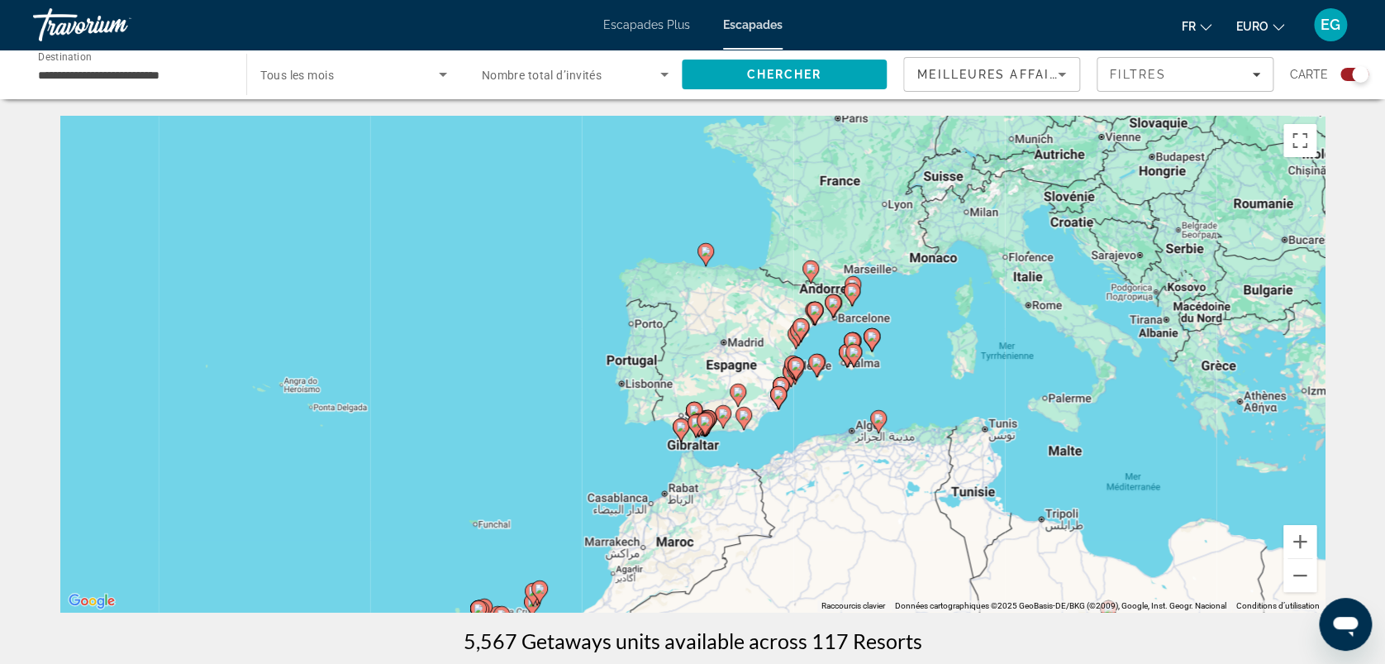
drag, startPoint x: 1263, startPoint y: 264, endPoint x: 782, endPoint y: 483, distance: 528.6
click at [782, 483] on div "Pour activer le glissement avec le clavier, appuyez sur Alt+Entrée. Une fois ce…" at bounding box center [692, 364] width 1265 height 496
click at [853, 350] on image "Contenu principal" at bounding box center [854, 352] width 10 height 10
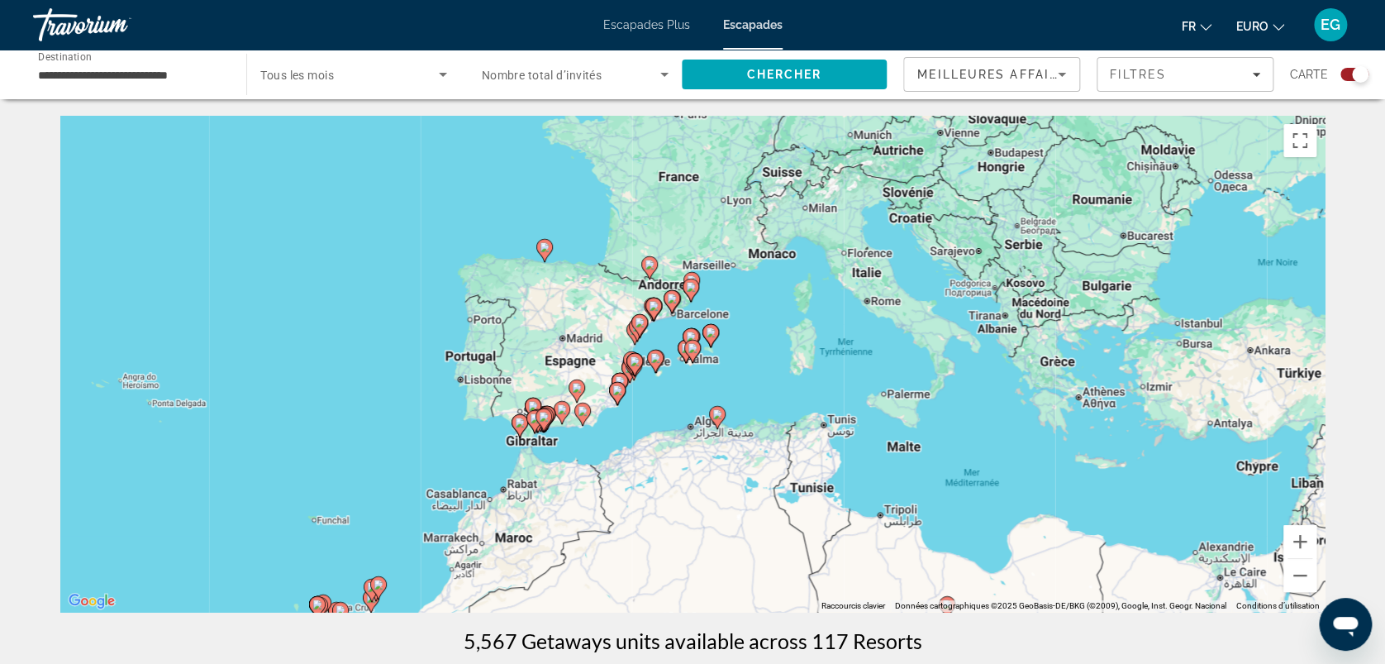
click at [689, 348] on image "Contenu principal" at bounding box center [693, 348] width 10 height 10
type input "**********"
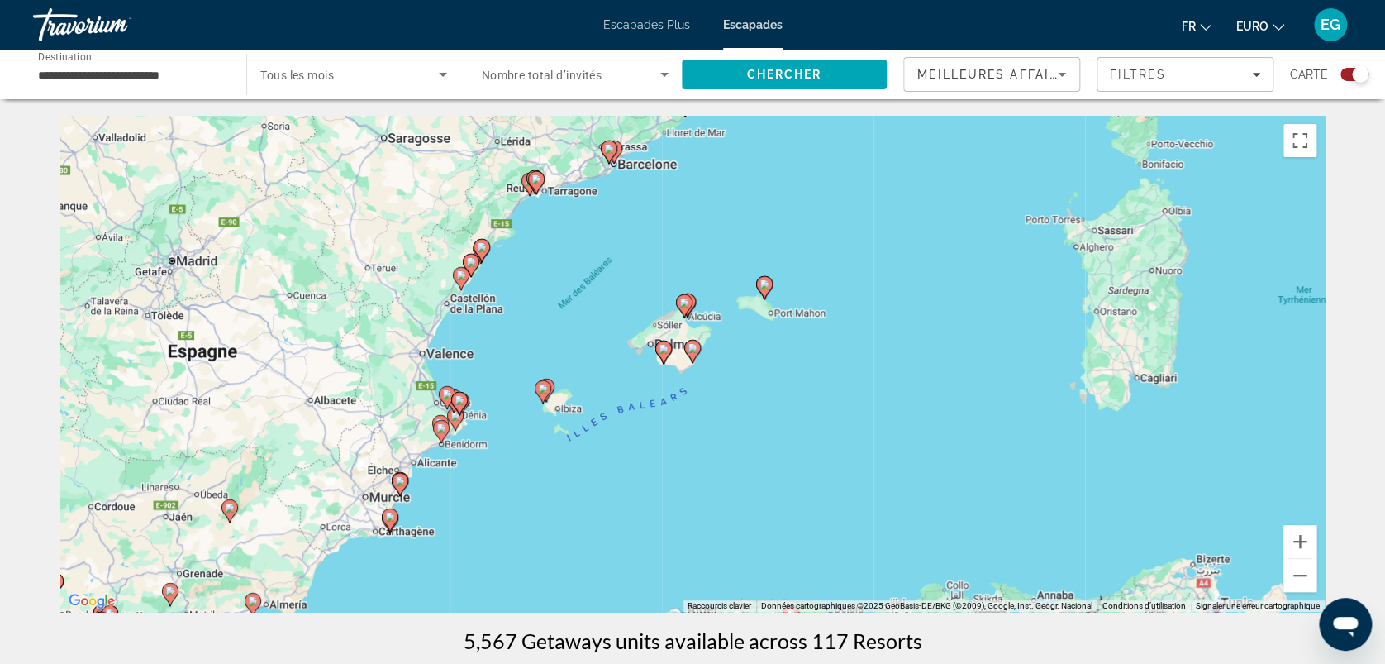
click at [694, 342] on icon "Contenu principal" at bounding box center [692, 351] width 15 height 21
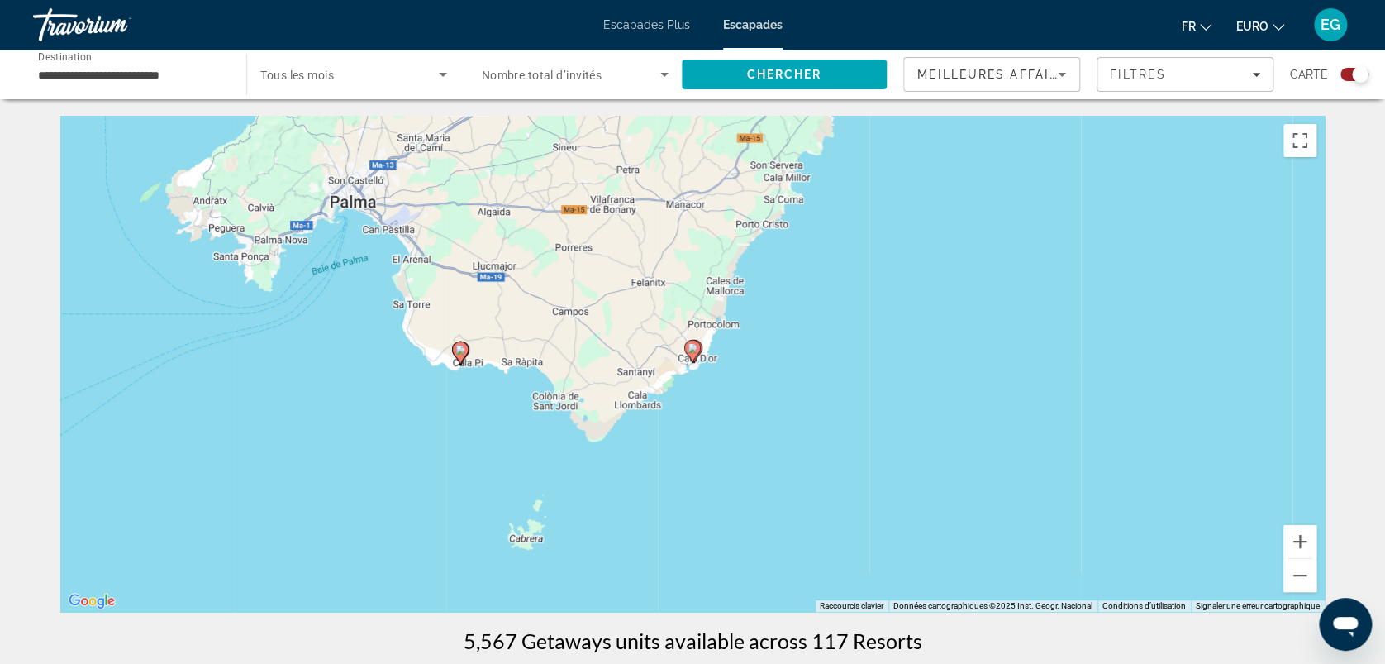
click at [694, 342] on icon "Contenu principal" at bounding box center [692, 351] width 15 height 21
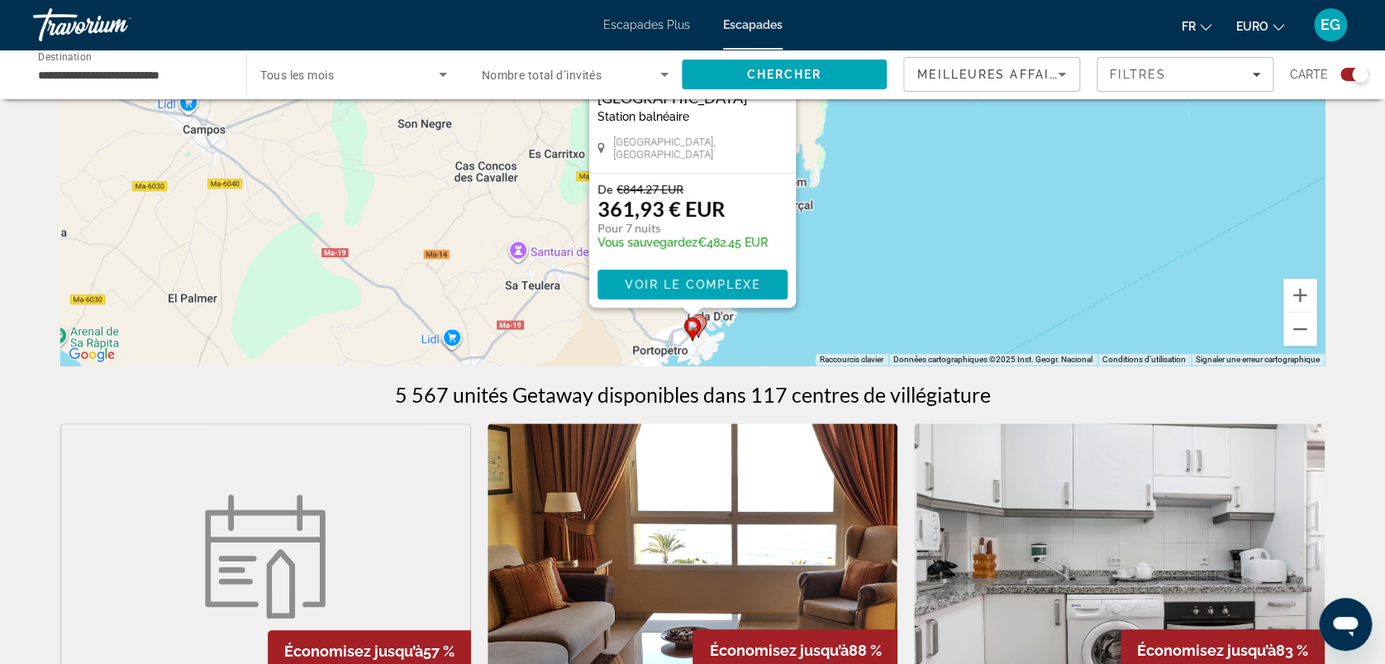
scroll to position [245, 0]
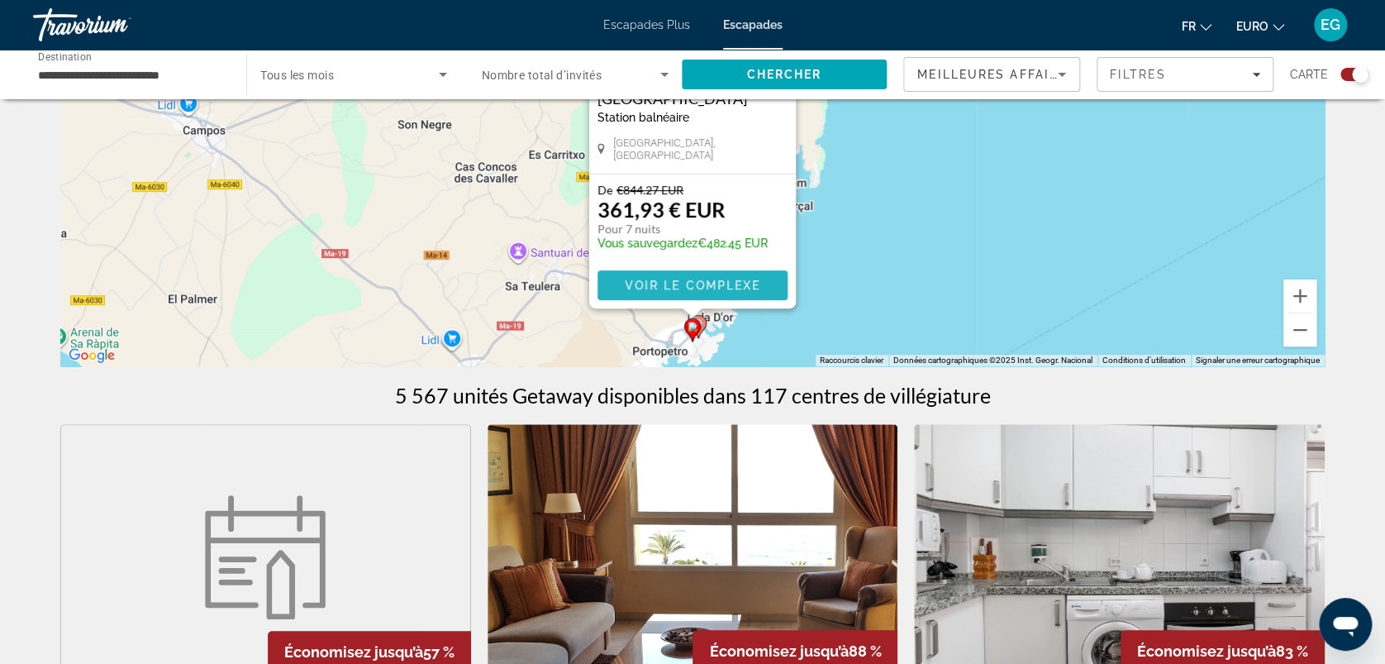
click at [669, 284] on span "Voir le complexe" at bounding box center [693, 285] width 136 height 13
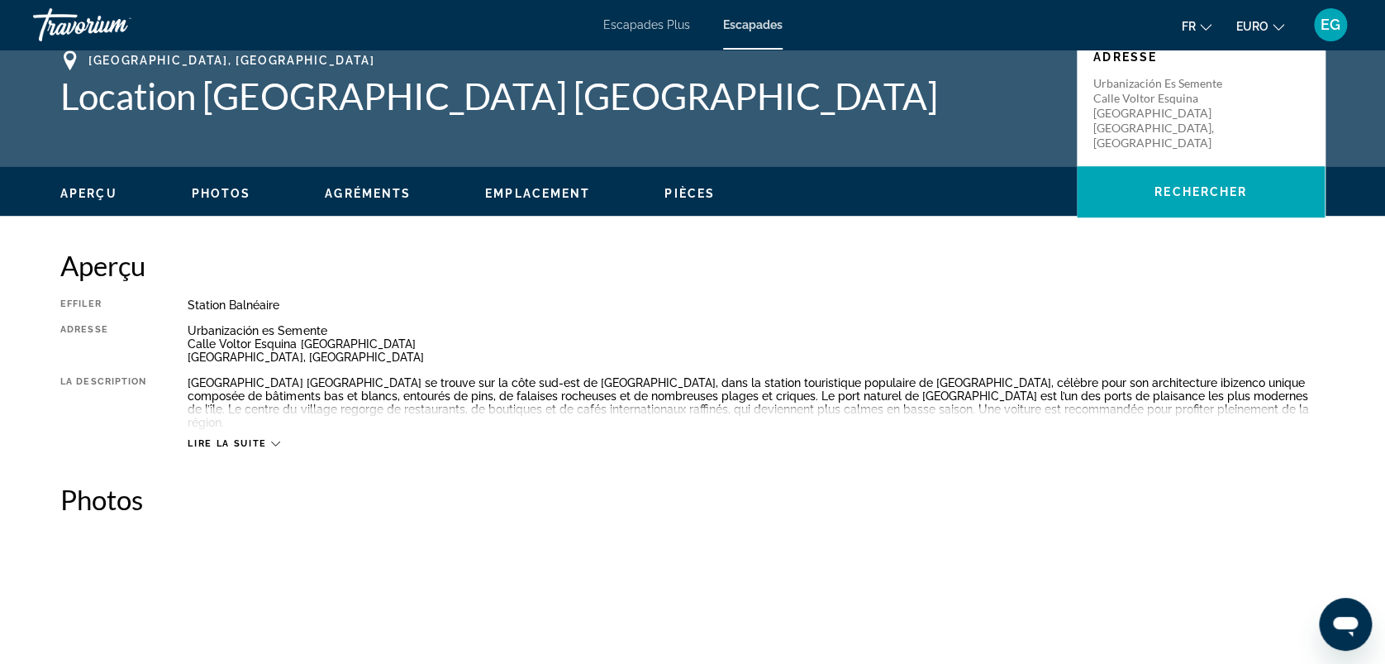
scroll to position [397, 0]
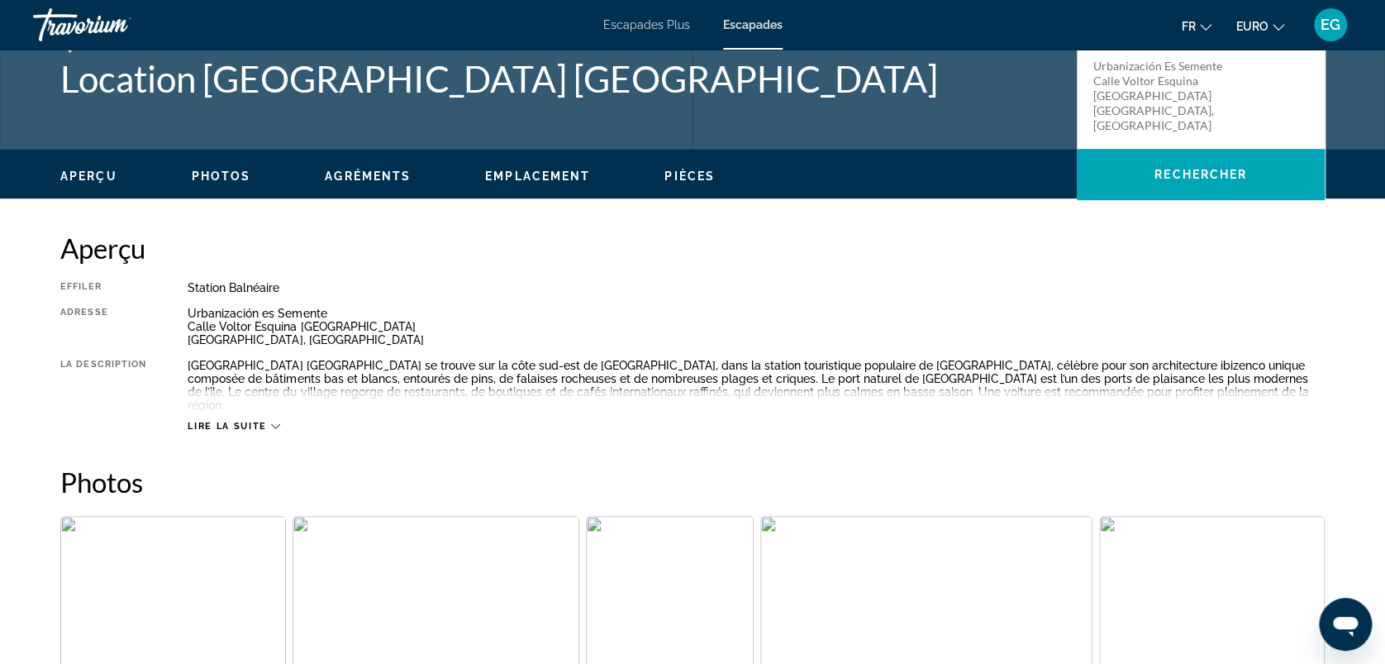
click at [140, 555] on img "Ouvrir le curseur d’image en plein écran" at bounding box center [173, 618] width 226 height 205
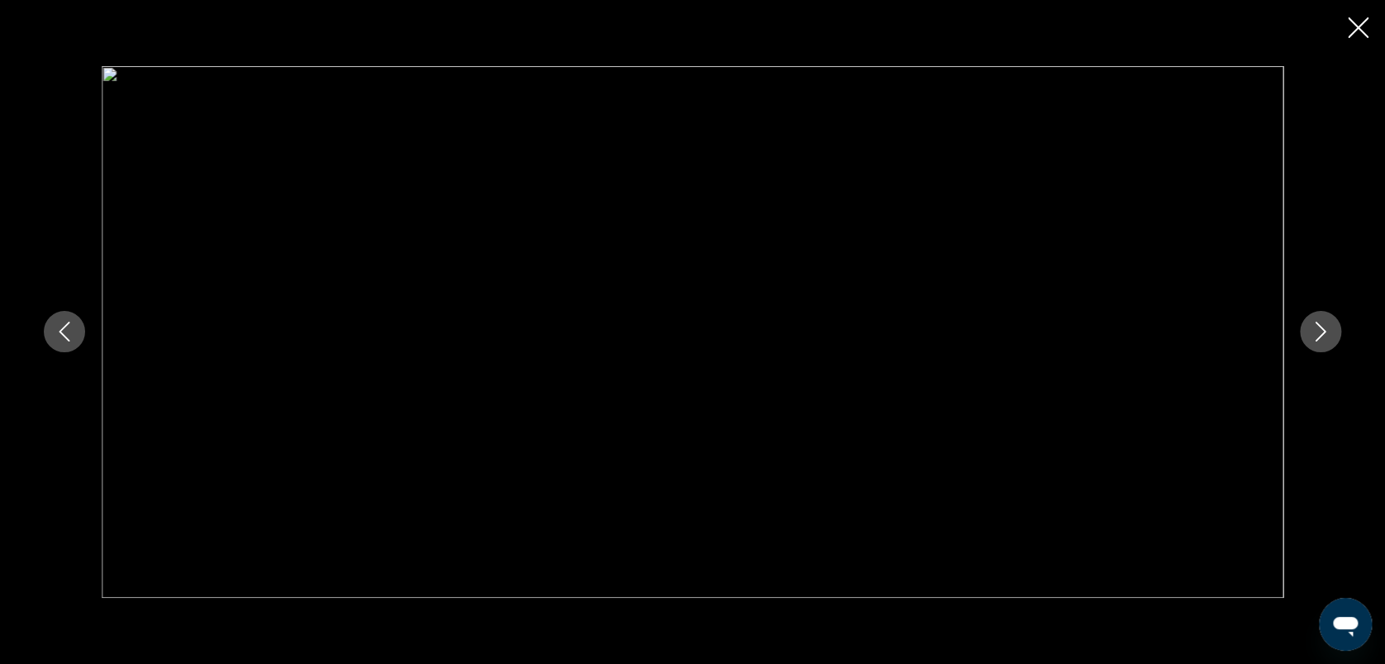
click at [1318, 326] on icon "Image suivante" at bounding box center [1321, 332] width 20 height 20
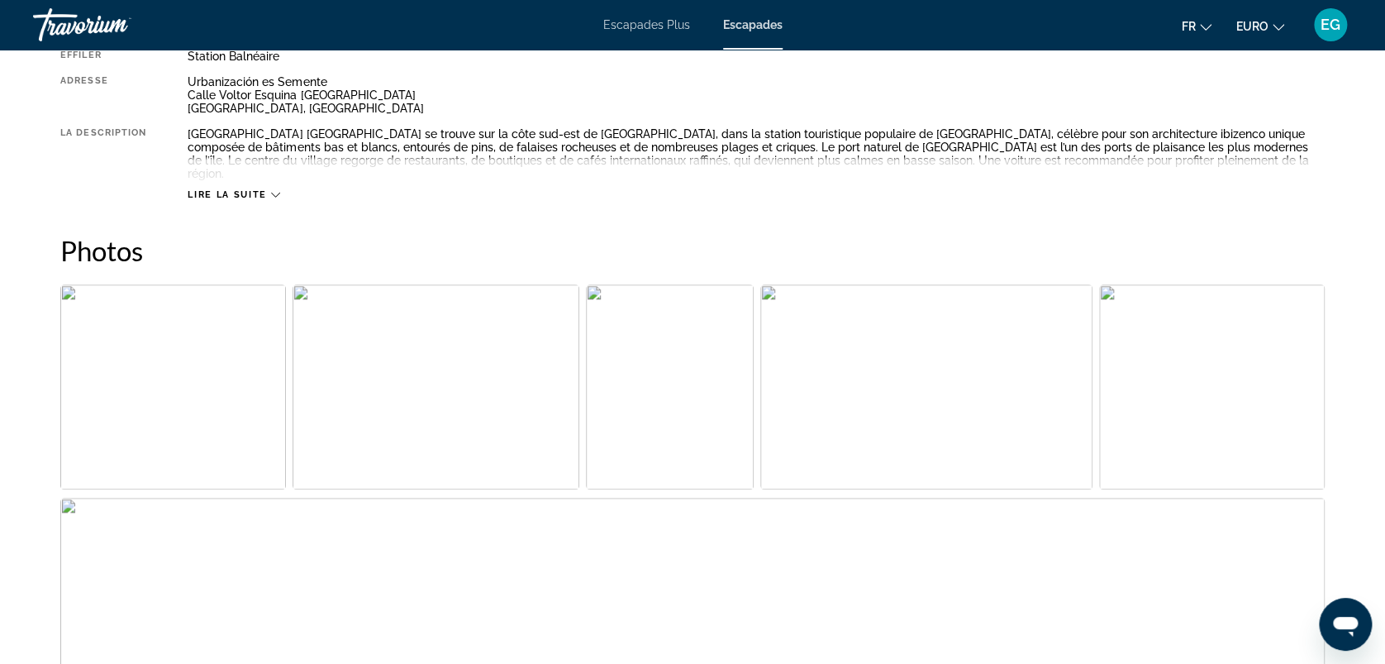
scroll to position [627, 0]
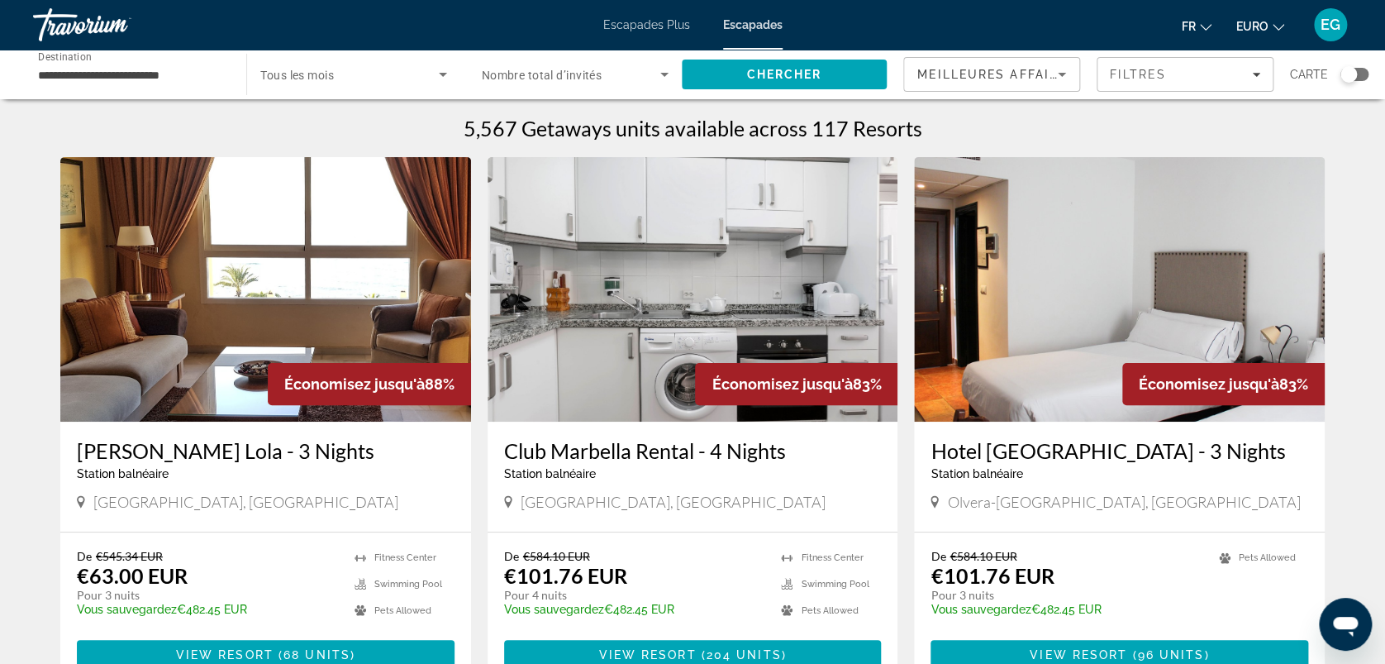
click at [1355, 66] on div "Carte" at bounding box center [1329, 74] width 79 height 35
click at [1354, 71] on div "Widget de recherche" at bounding box center [1349, 74] width 17 height 17
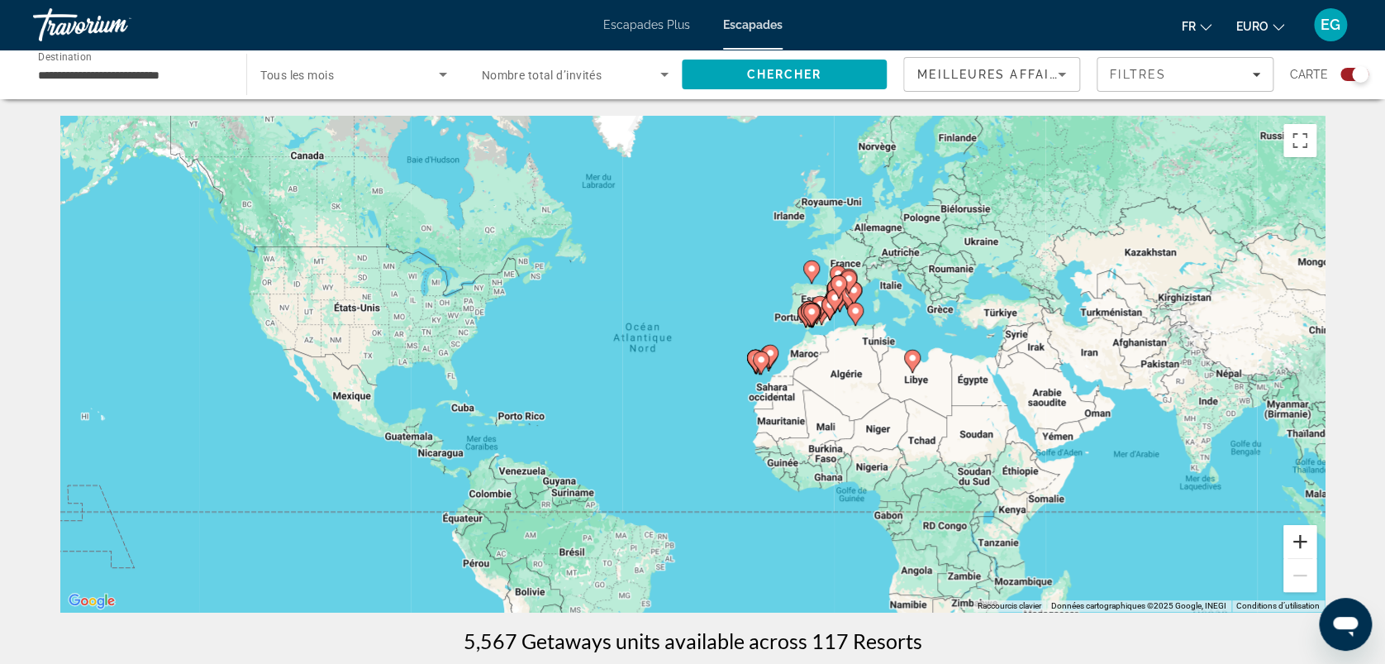
click at [1296, 536] on button "Zoom avant" at bounding box center [1300, 541] width 33 height 33
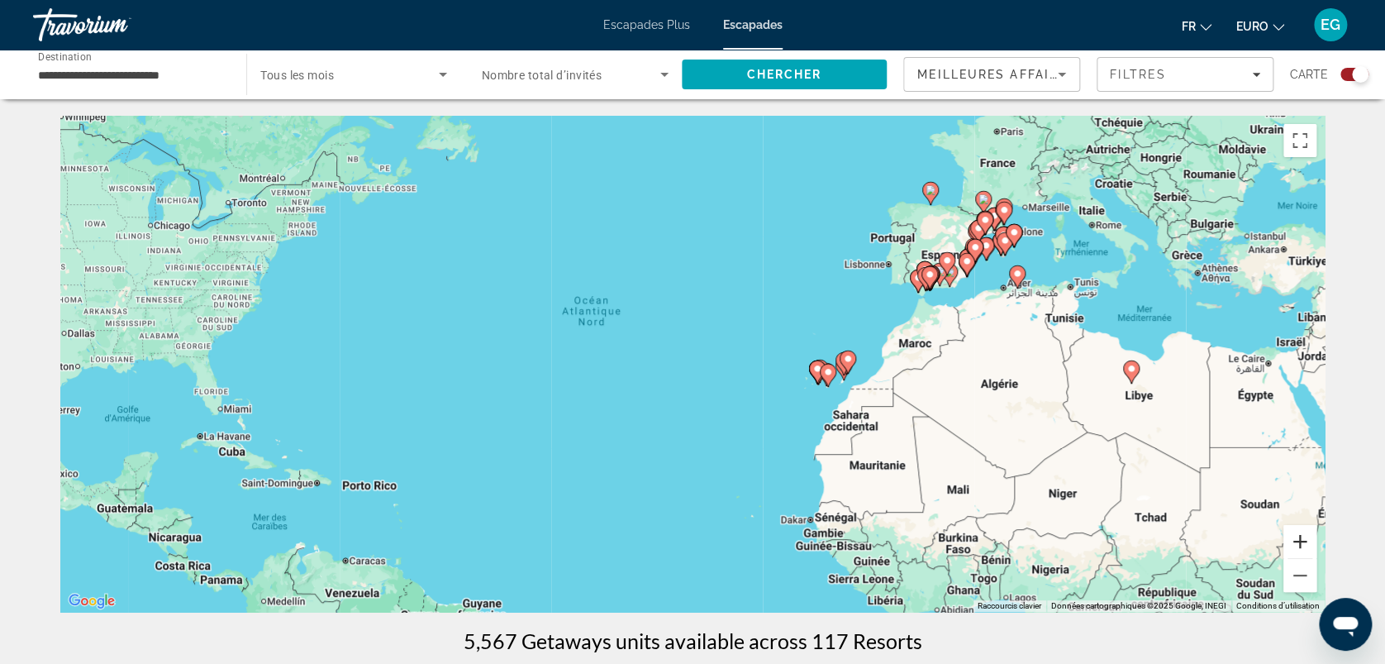
click at [1296, 536] on button "Zoom avant" at bounding box center [1300, 541] width 33 height 33
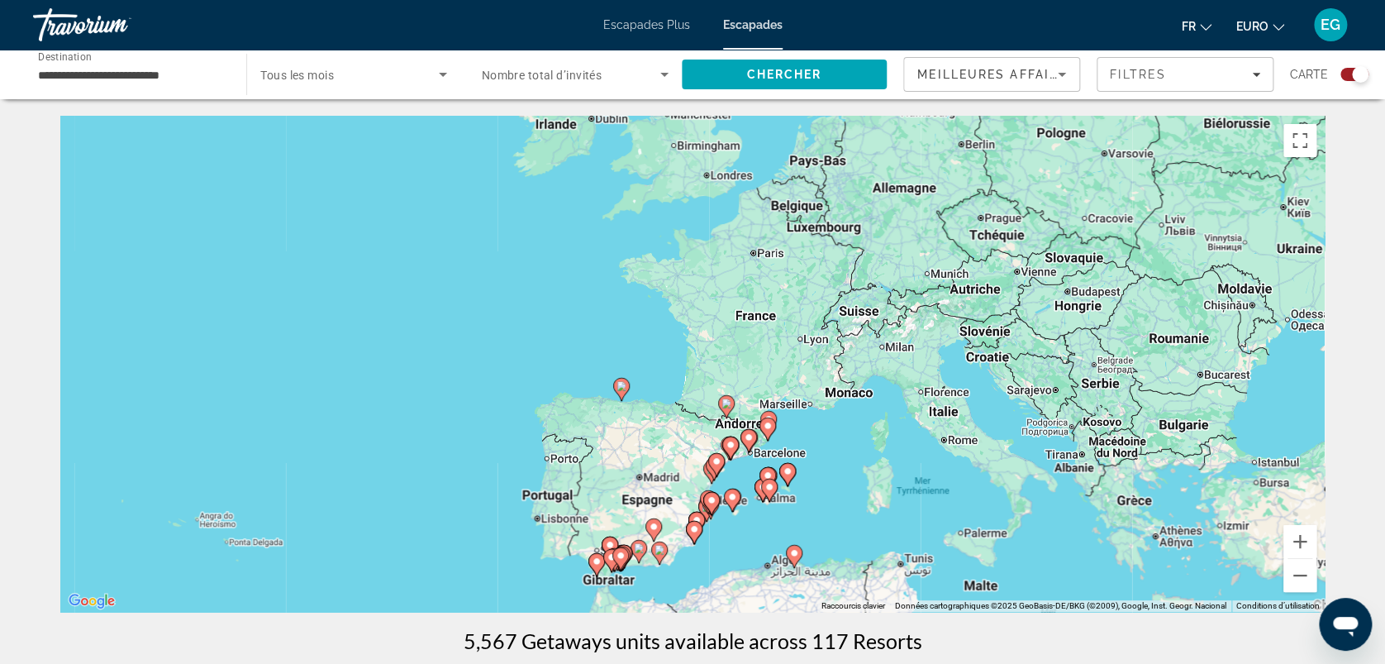
drag, startPoint x: 1267, startPoint y: 213, endPoint x: 689, endPoint y: 584, distance: 687.4
click at [689, 584] on div "Pour activer le glissement avec le clavier, appuyez sur Alt+Entrée. Une fois ce…" at bounding box center [692, 364] width 1265 height 496
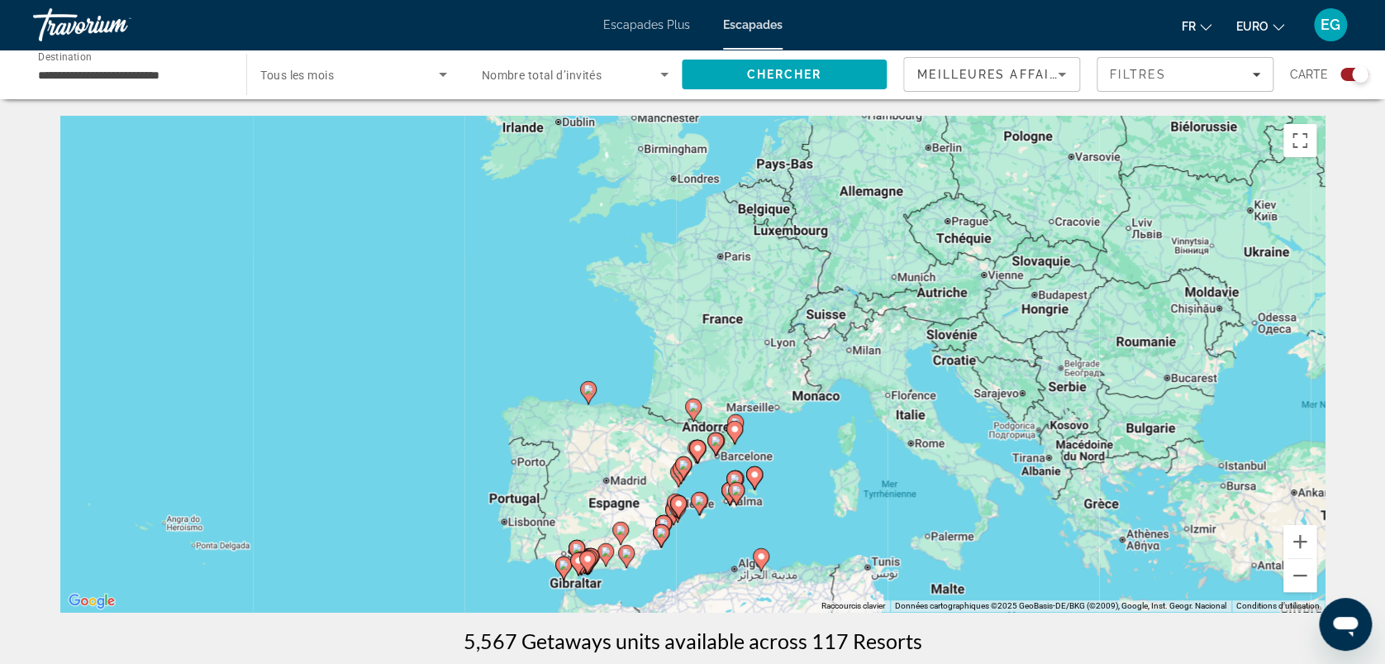
click at [728, 485] on gmp-advanced-marker "Contenu principal" at bounding box center [736, 493] width 17 height 25
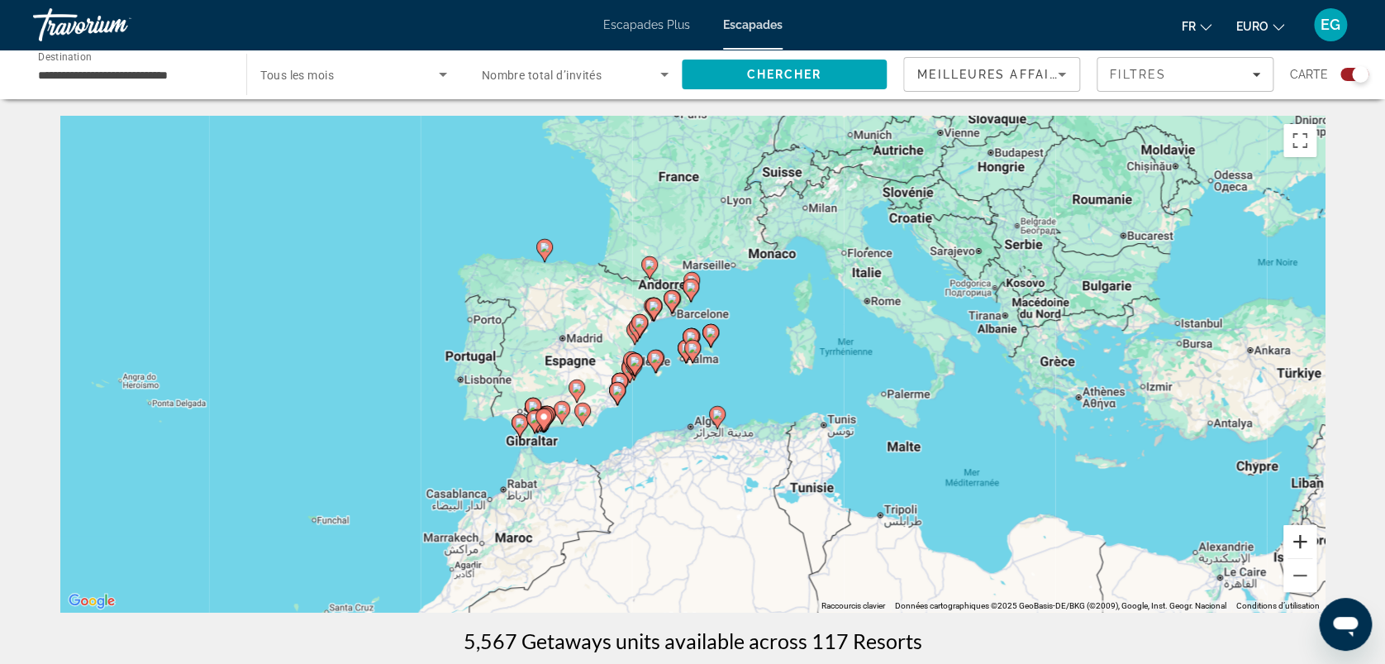
click at [1304, 536] on button "Zoom avant" at bounding box center [1300, 541] width 33 height 33
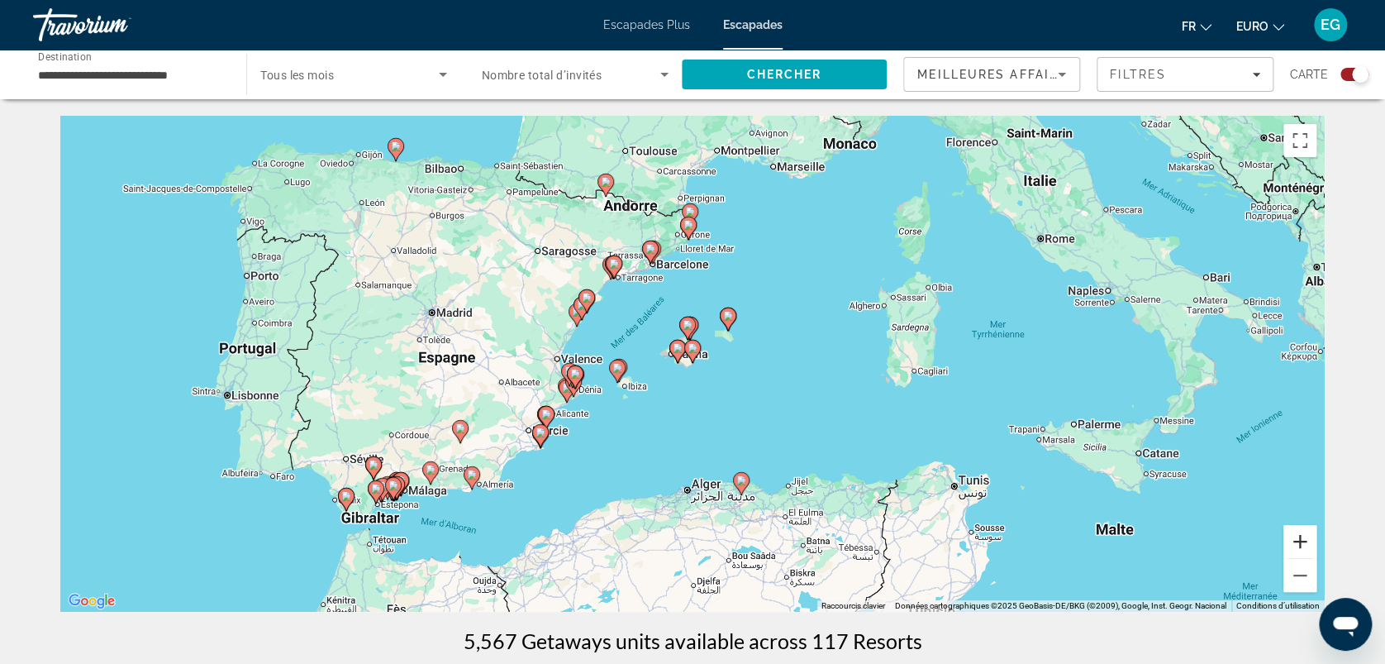
click at [1304, 536] on button "Zoom avant" at bounding box center [1300, 541] width 33 height 33
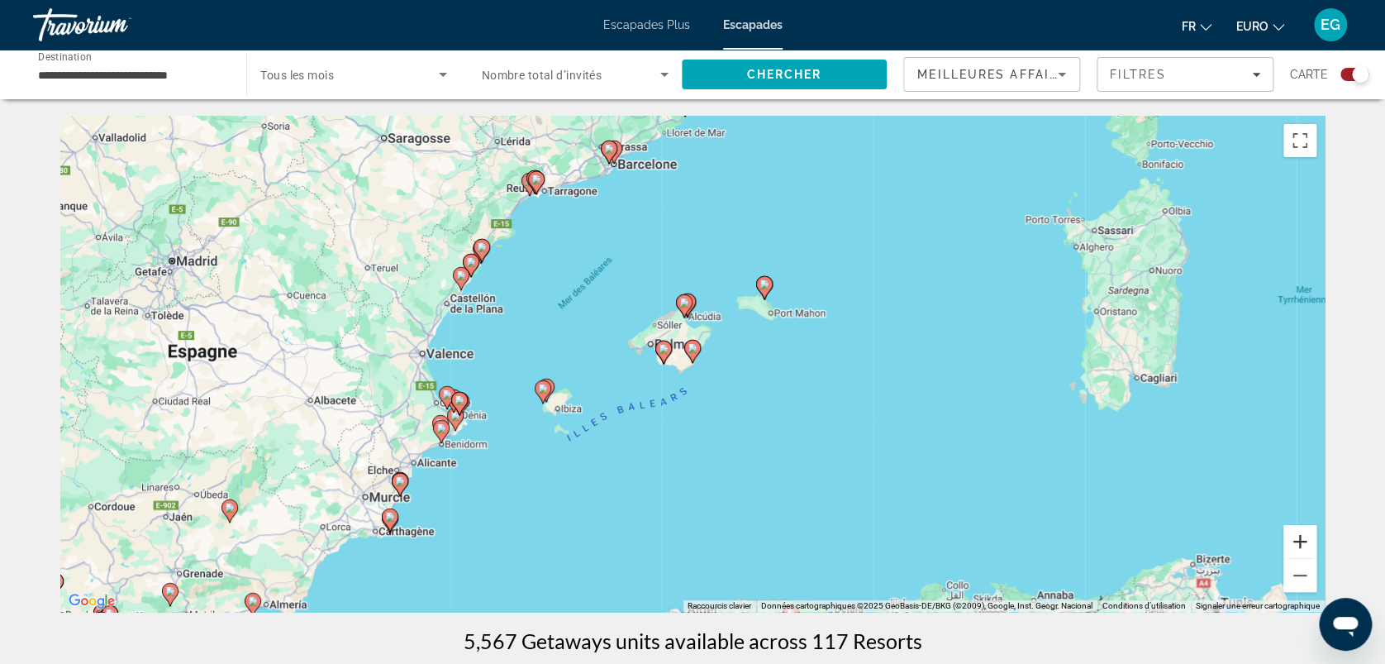
click at [1304, 536] on button "Zoom avant" at bounding box center [1300, 541] width 33 height 33
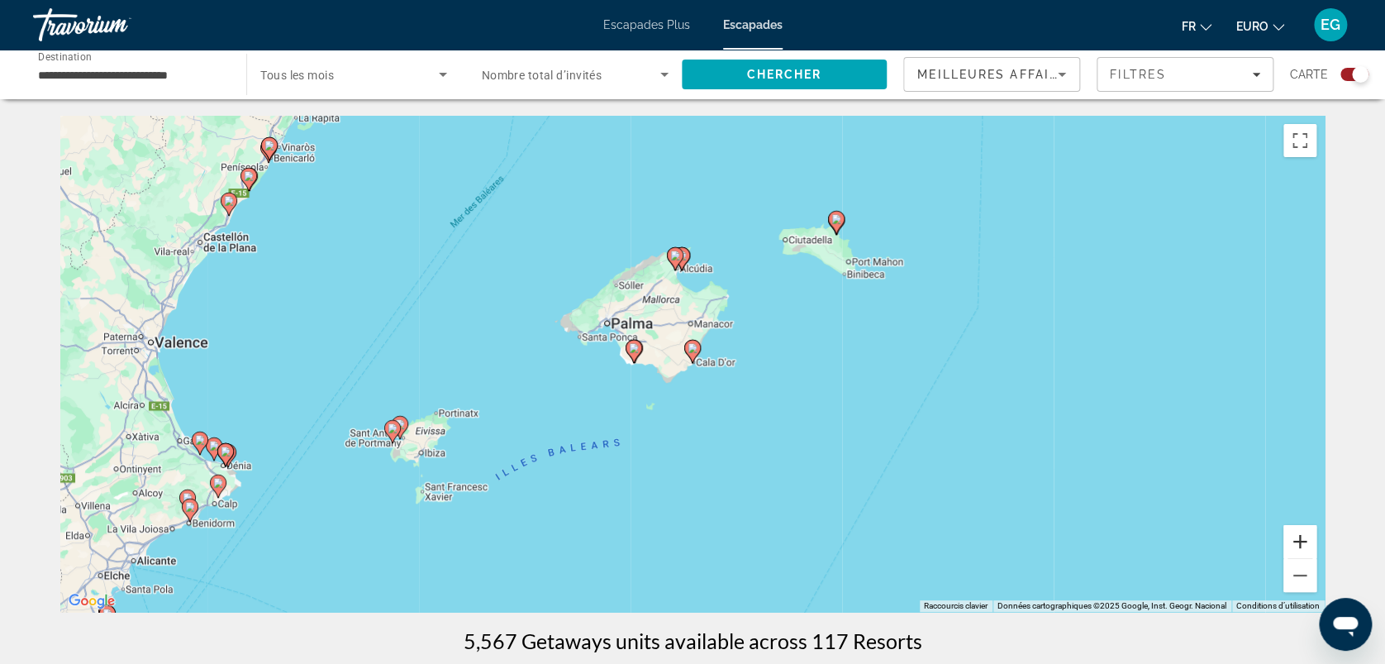
click at [1304, 536] on button "Zoom avant" at bounding box center [1300, 541] width 33 height 33
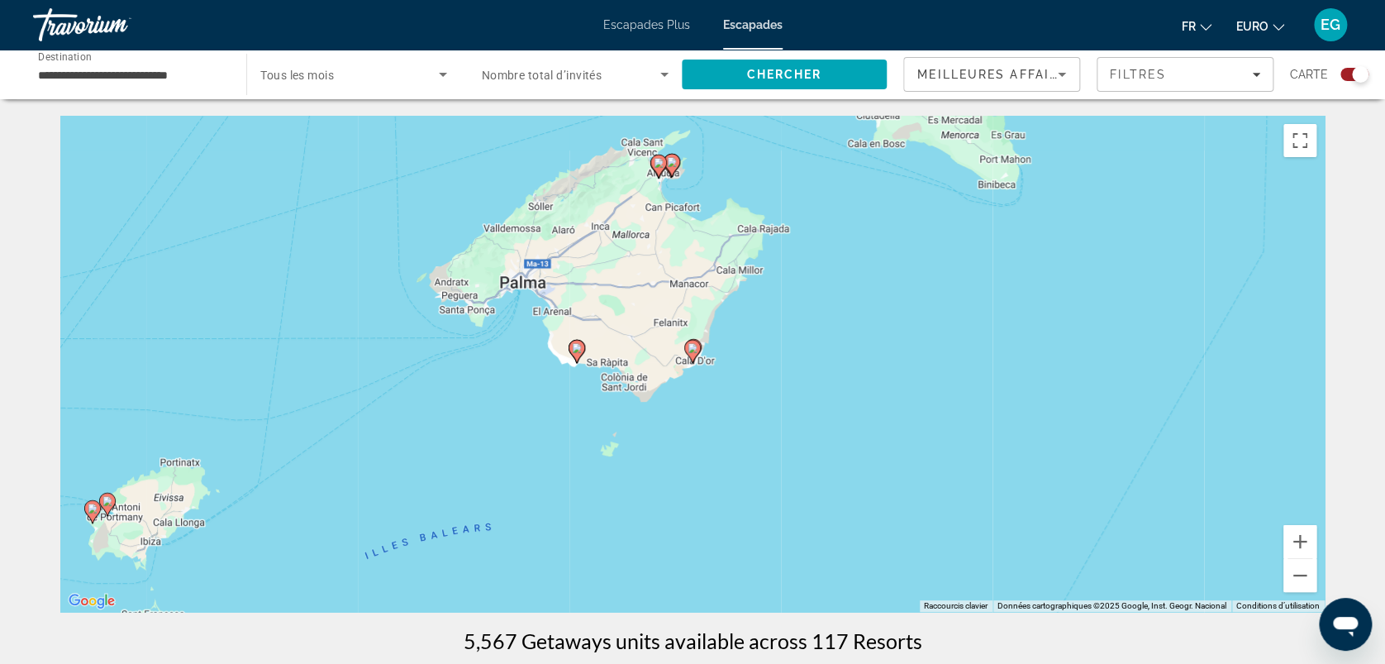
click at [582, 344] on icon "Contenu principal" at bounding box center [577, 351] width 15 height 21
type input "**********"
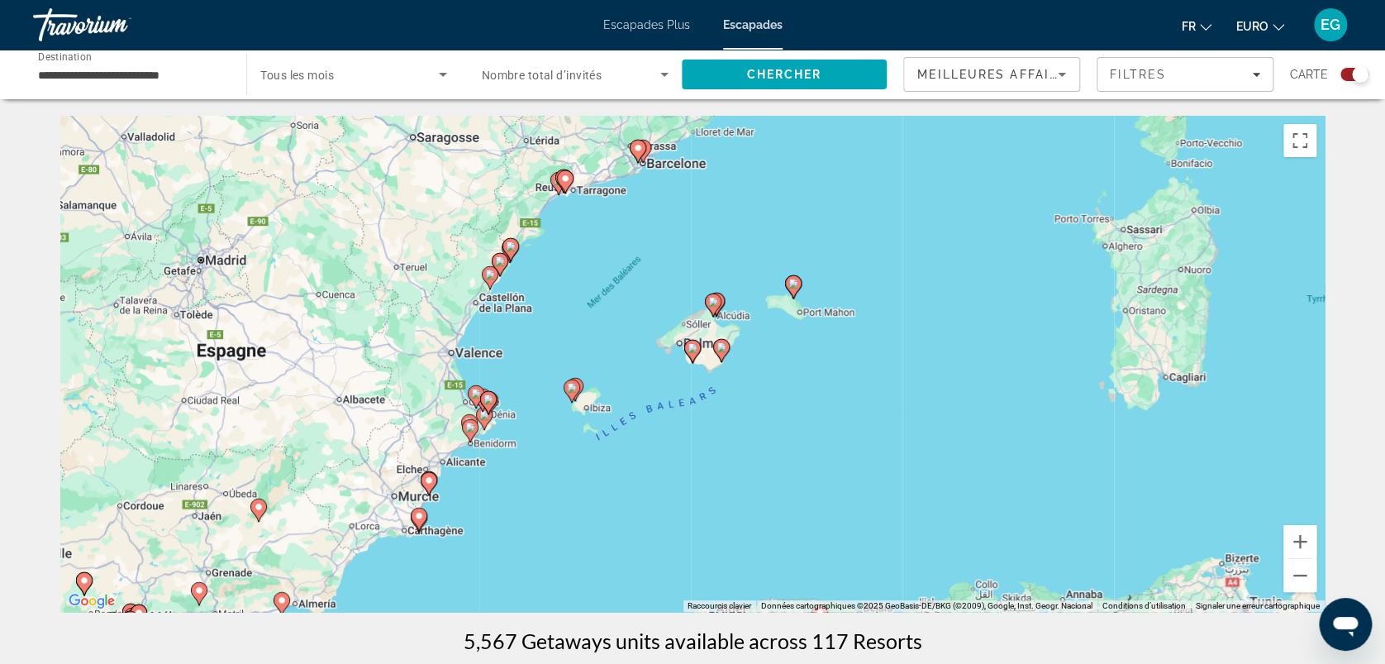
click at [692, 347] on image "Contenu principal" at bounding box center [693, 348] width 10 height 10
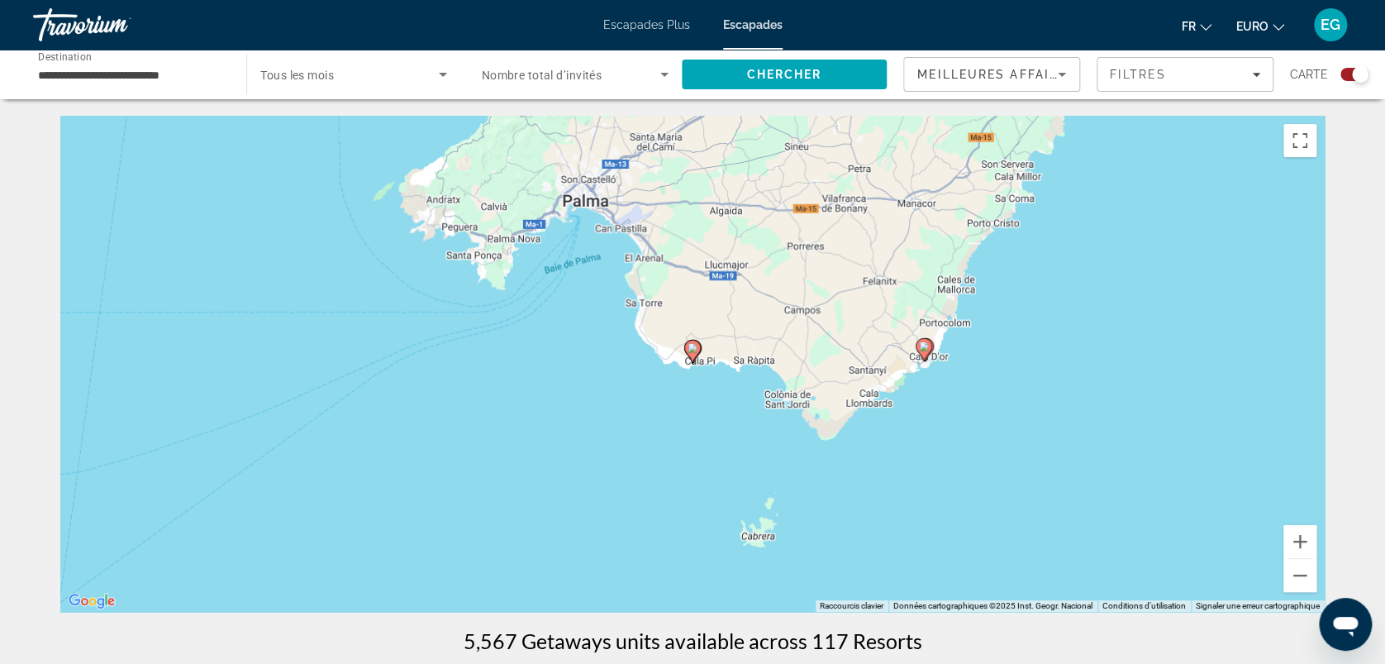
click at [692, 347] on image "Contenu principal" at bounding box center [693, 348] width 10 height 10
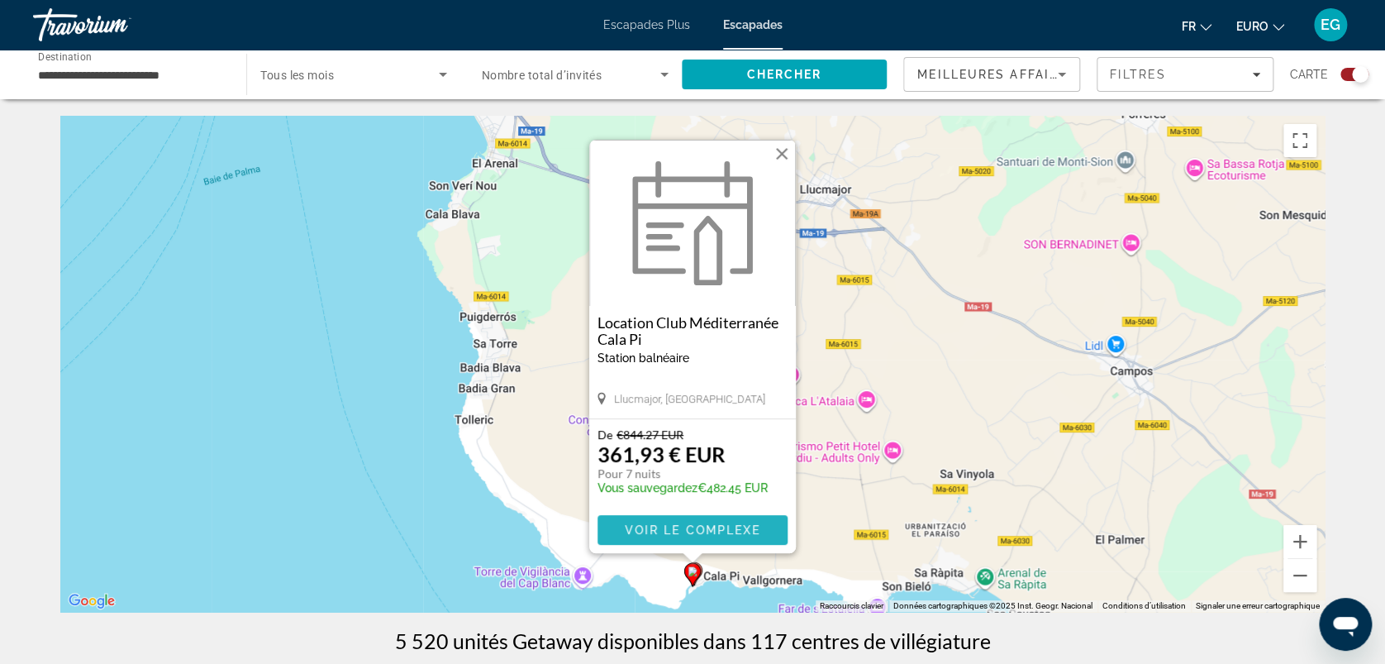
click at [660, 540] on span "Contenu principal" at bounding box center [693, 530] width 190 height 40
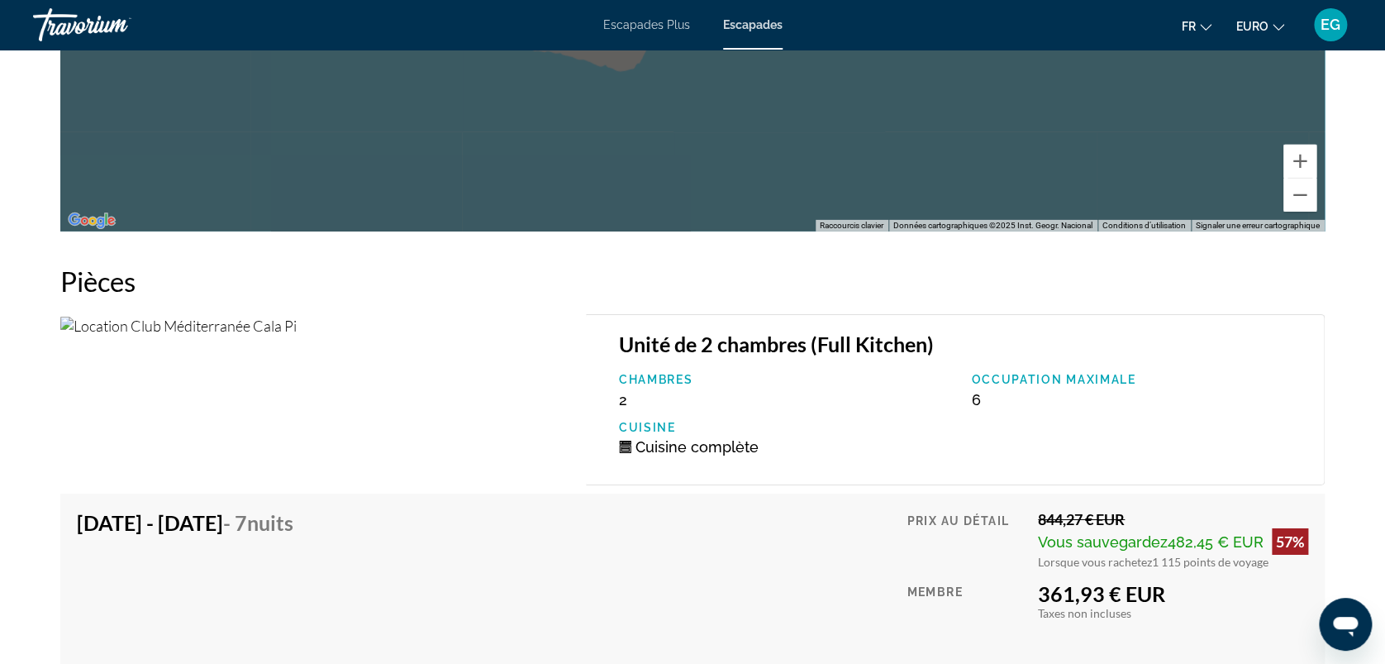
scroll to position [2481, 0]
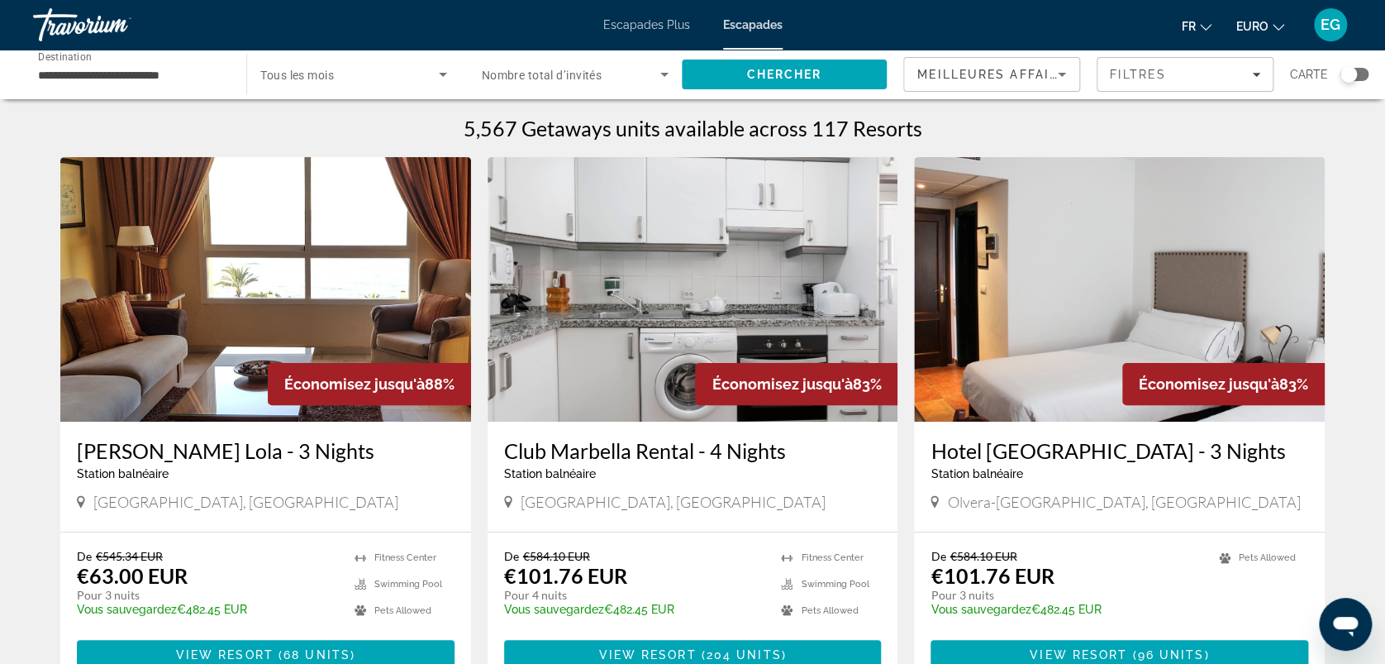
click at [1357, 72] on div "Widget de recherche" at bounding box center [1355, 74] width 28 height 13
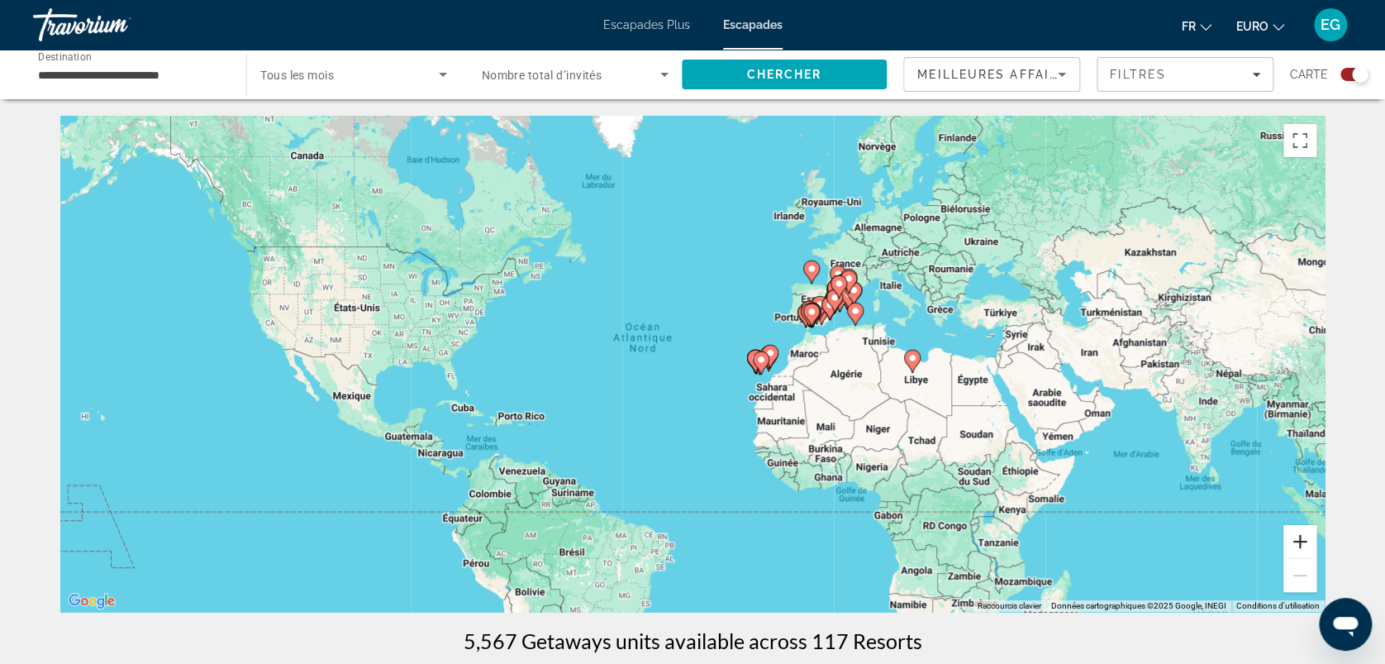
click at [1294, 540] on button "Zoom avant" at bounding box center [1300, 541] width 33 height 33
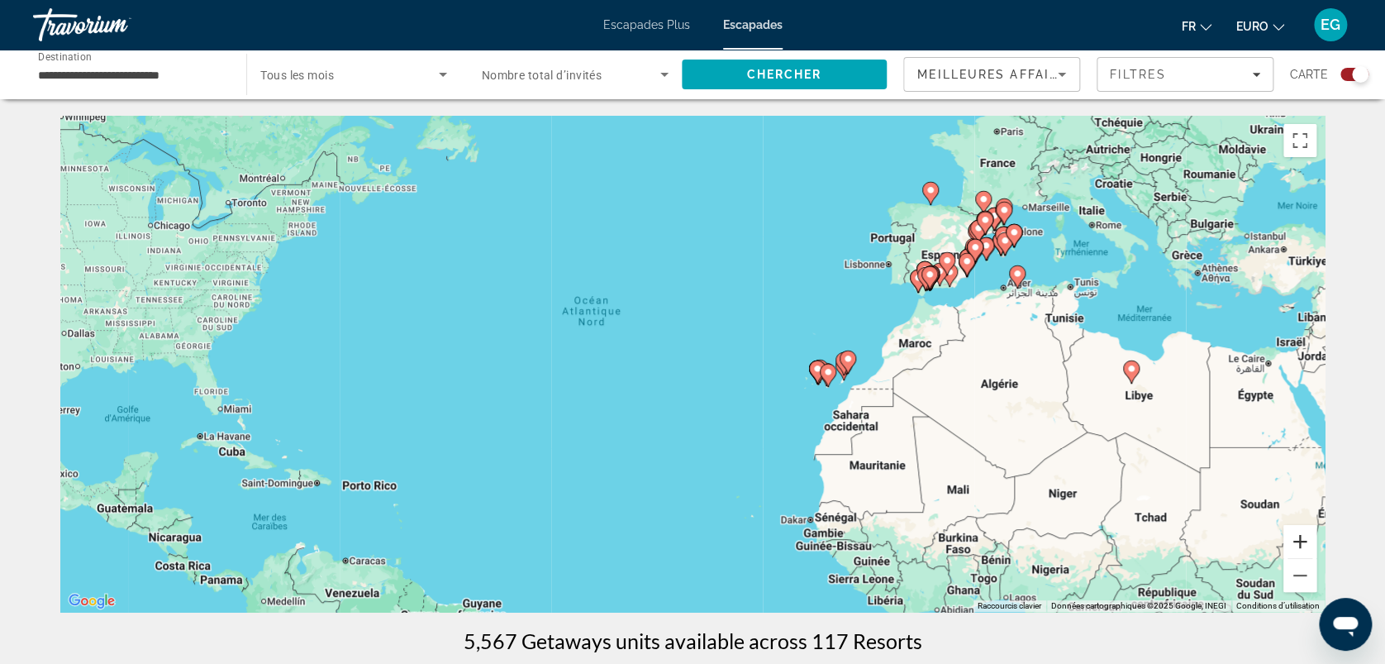
click at [1294, 540] on button "Zoom avant" at bounding box center [1300, 541] width 33 height 33
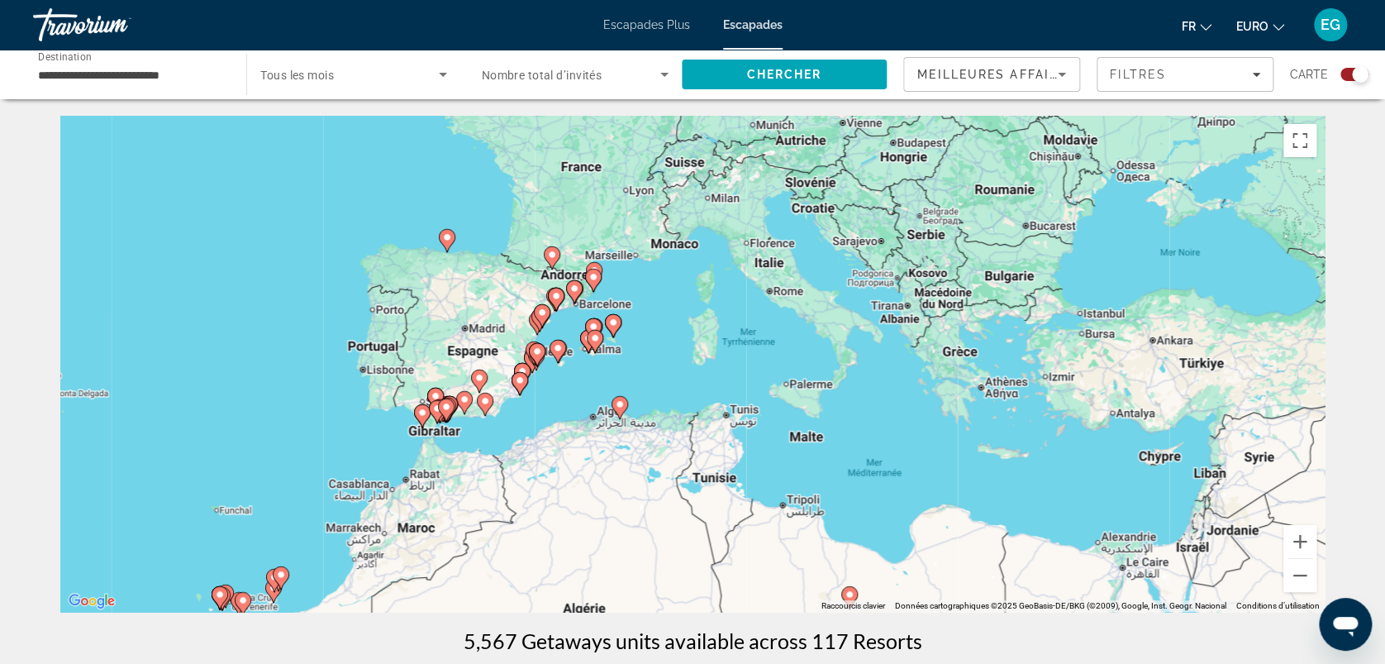
drag, startPoint x: 1264, startPoint y: 357, endPoint x: 514, endPoint y: 559, distance: 776.4
click at [514, 559] on div "Pour activer le glissement avec le clavier, appuyez sur Alt+Entrée. Une fois ce…" at bounding box center [692, 364] width 1265 height 496
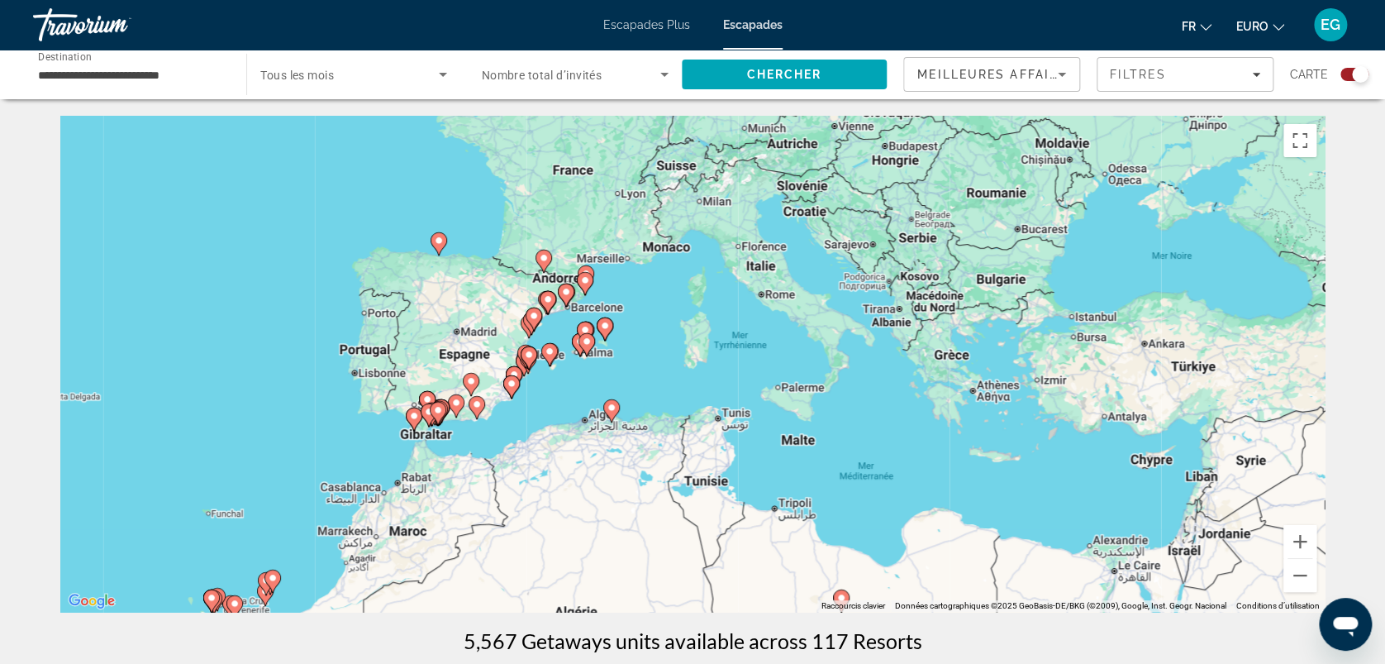
click at [608, 322] on image "Contenu principal" at bounding box center [605, 326] width 10 height 10
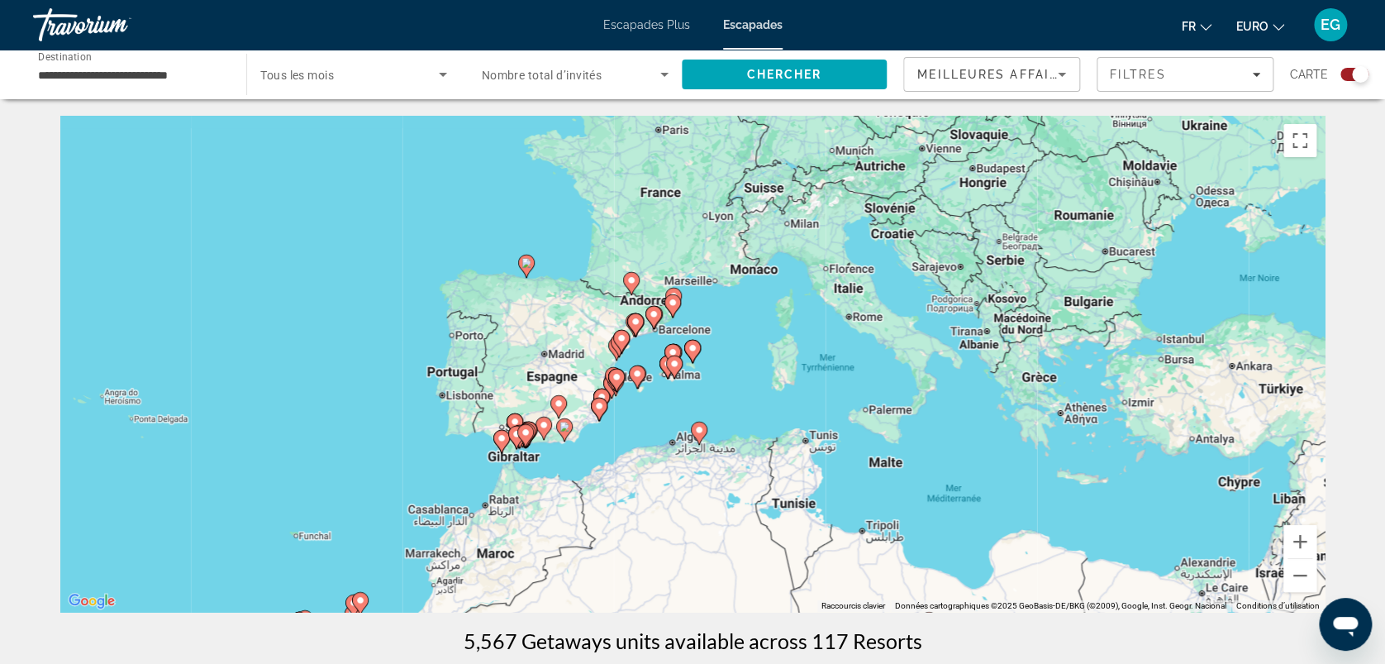
click at [698, 350] on icon "Contenu principal" at bounding box center [692, 351] width 15 height 21
type input "**********"
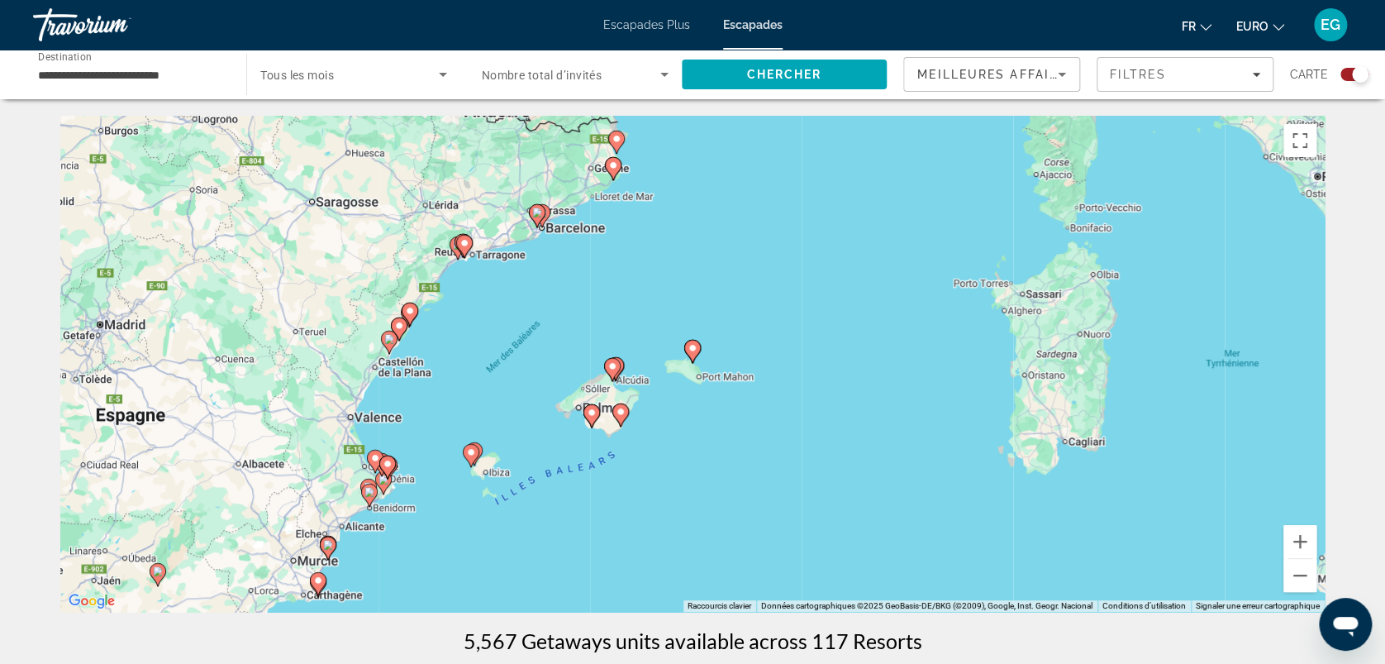
click at [698, 350] on icon "Contenu principal" at bounding box center [692, 351] width 15 height 21
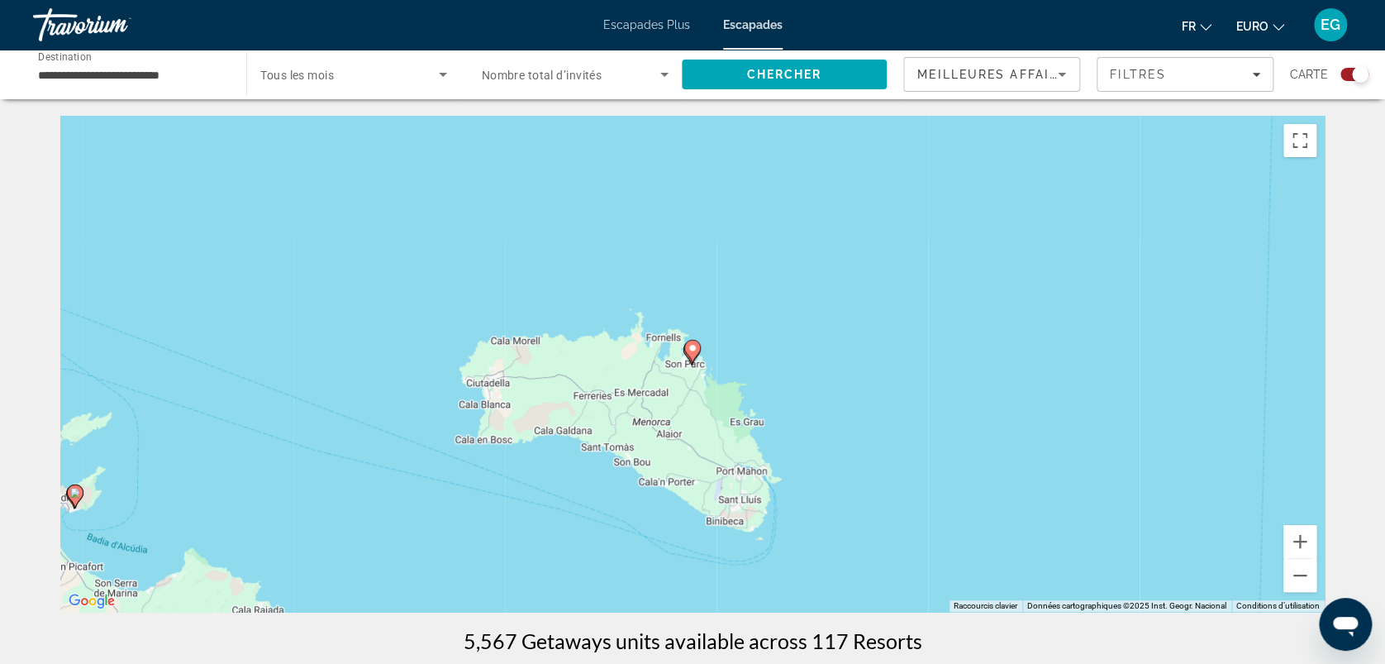
click at [698, 350] on icon "Contenu principal" at bounding box center [692, 351] width 15 height 21
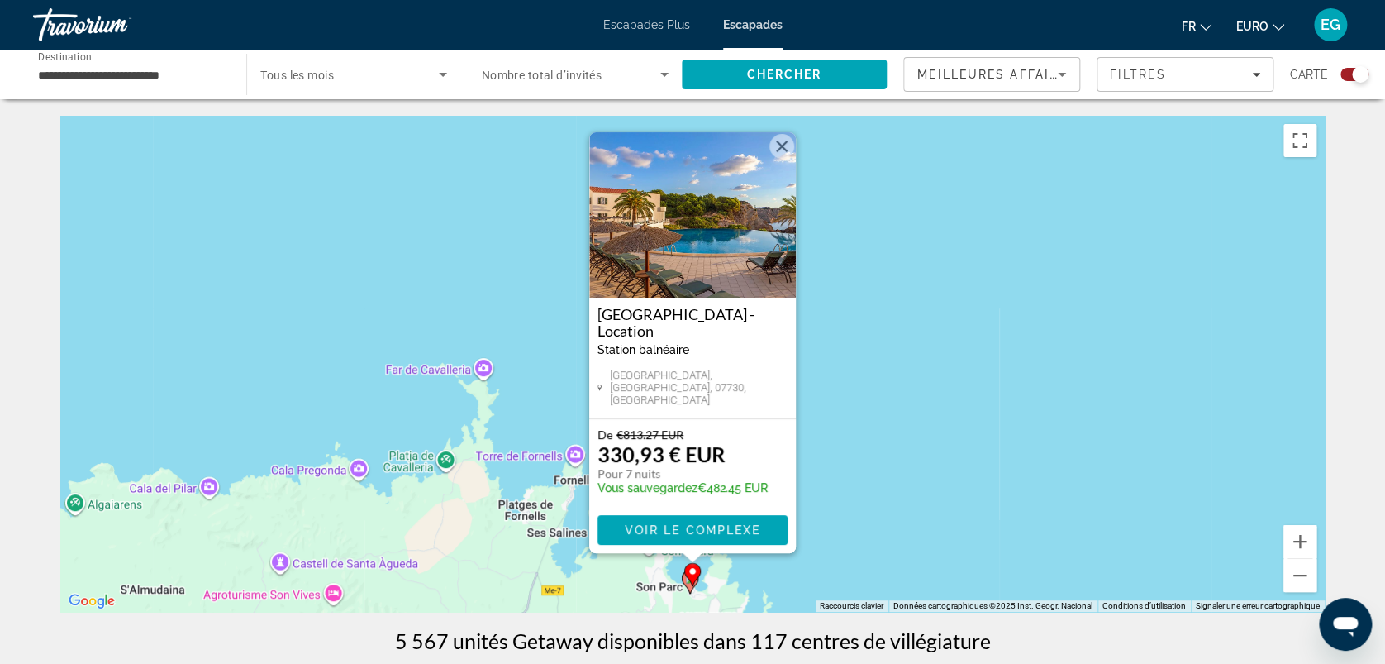
click at [713, 248] on img "Contenu principal" at bounding box center [692, 214] width 207 height 165
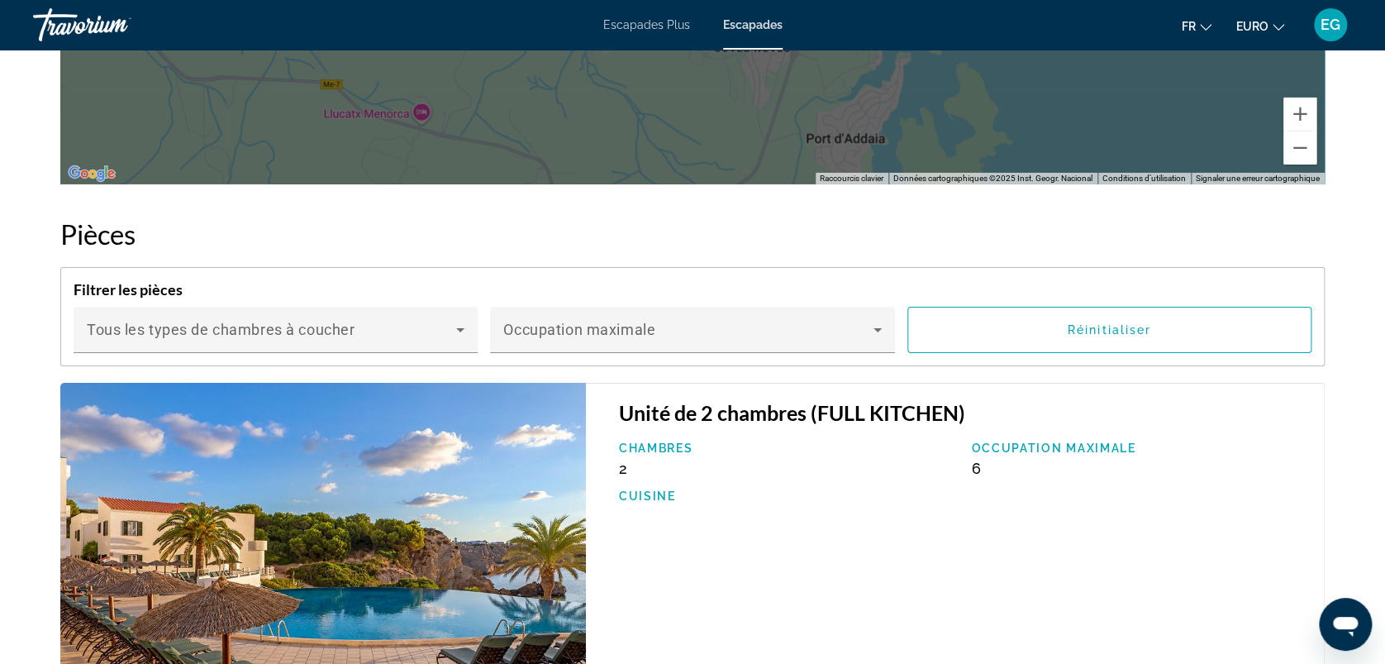
scroll to position [2738, 0]
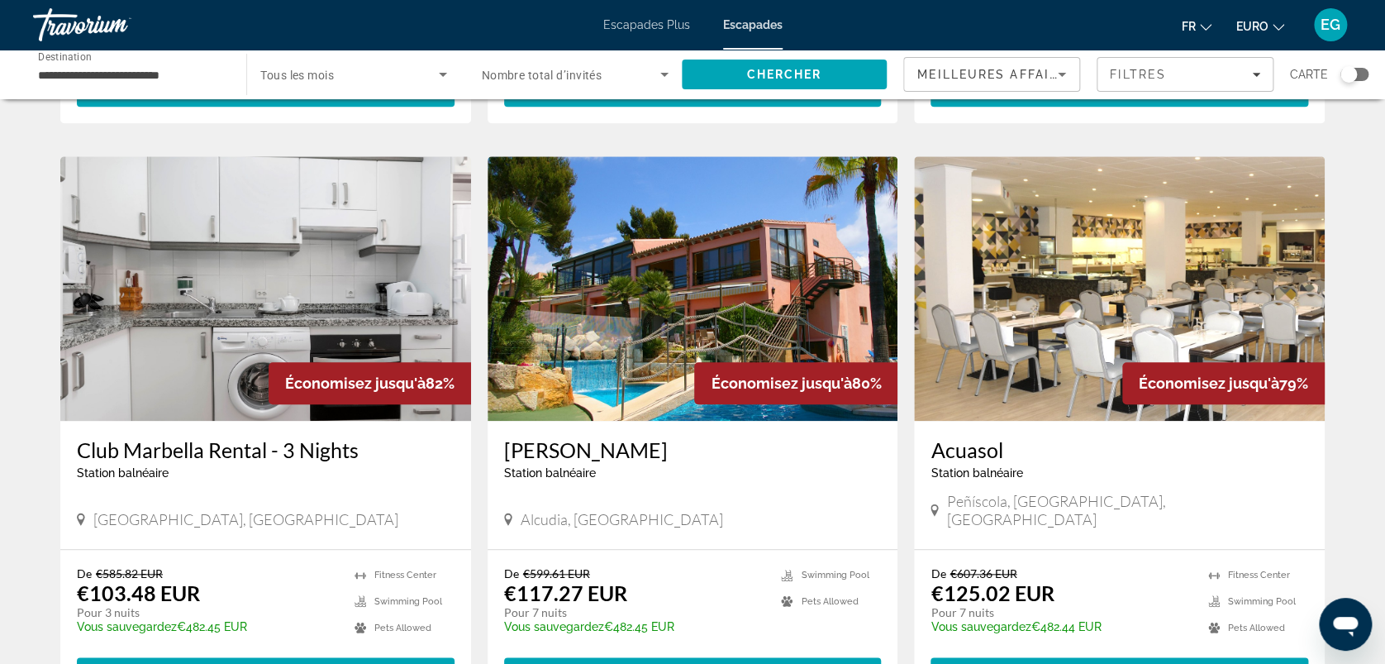
scroll to position [564, 0]
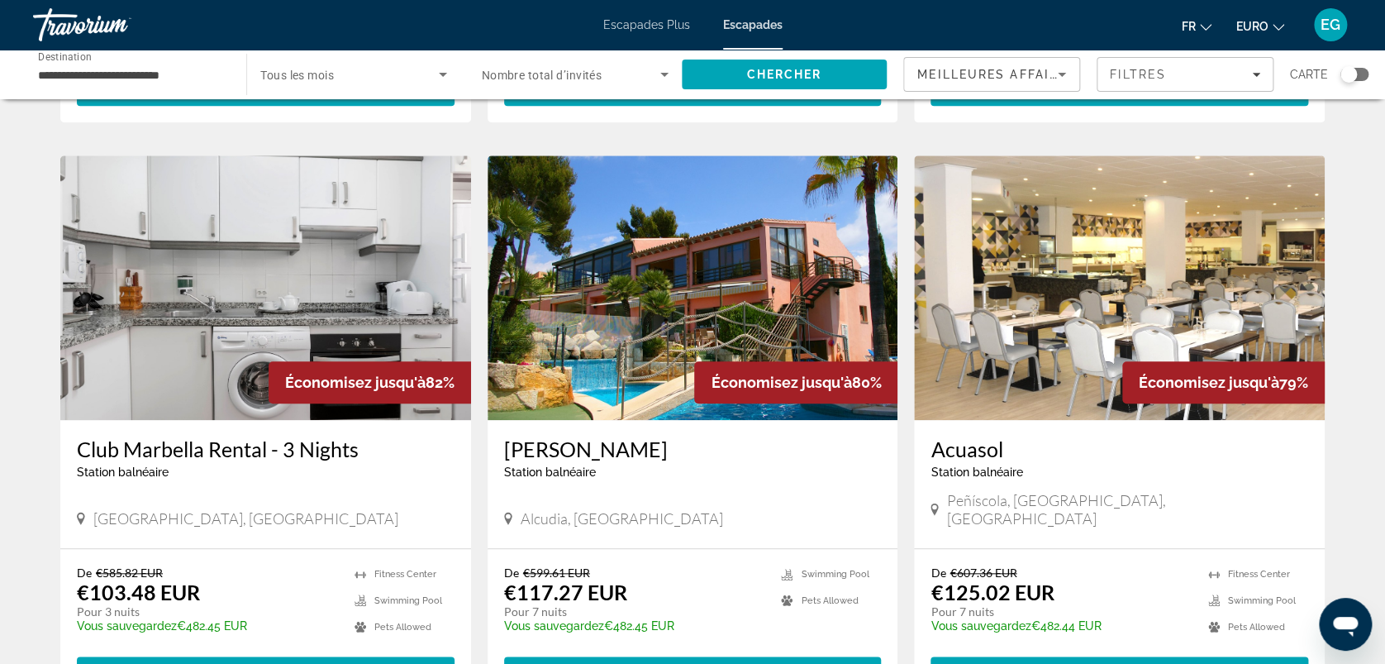
click at [668, 345] on img "Contenu principal" at bounding box center [693, 287] width 411 height 265
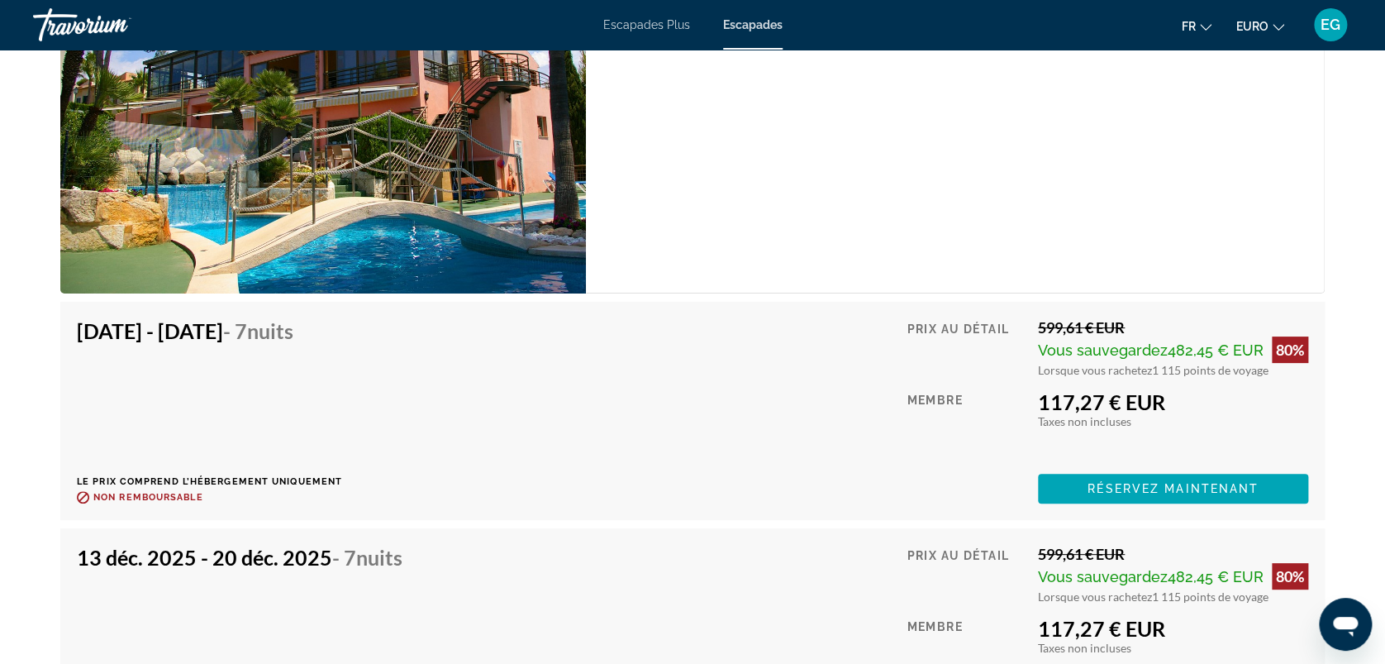
scroll to position [3388, 0]
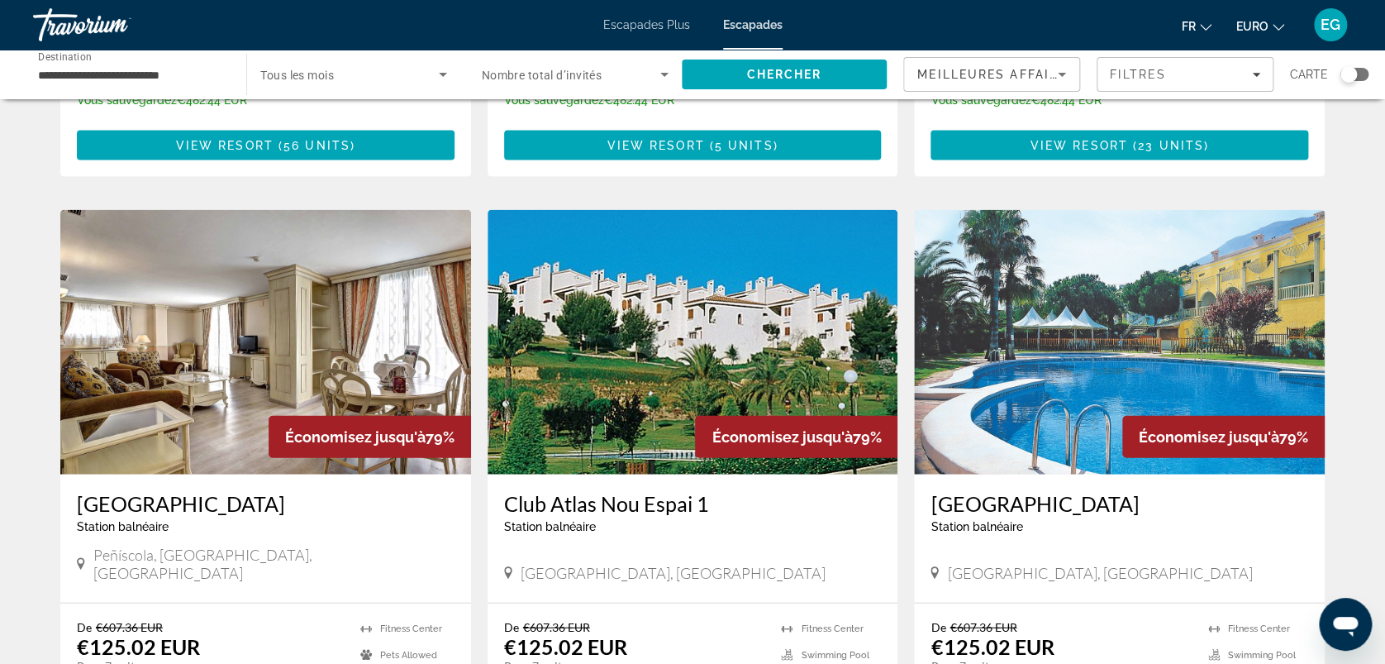
scroll to position [1680, 0]
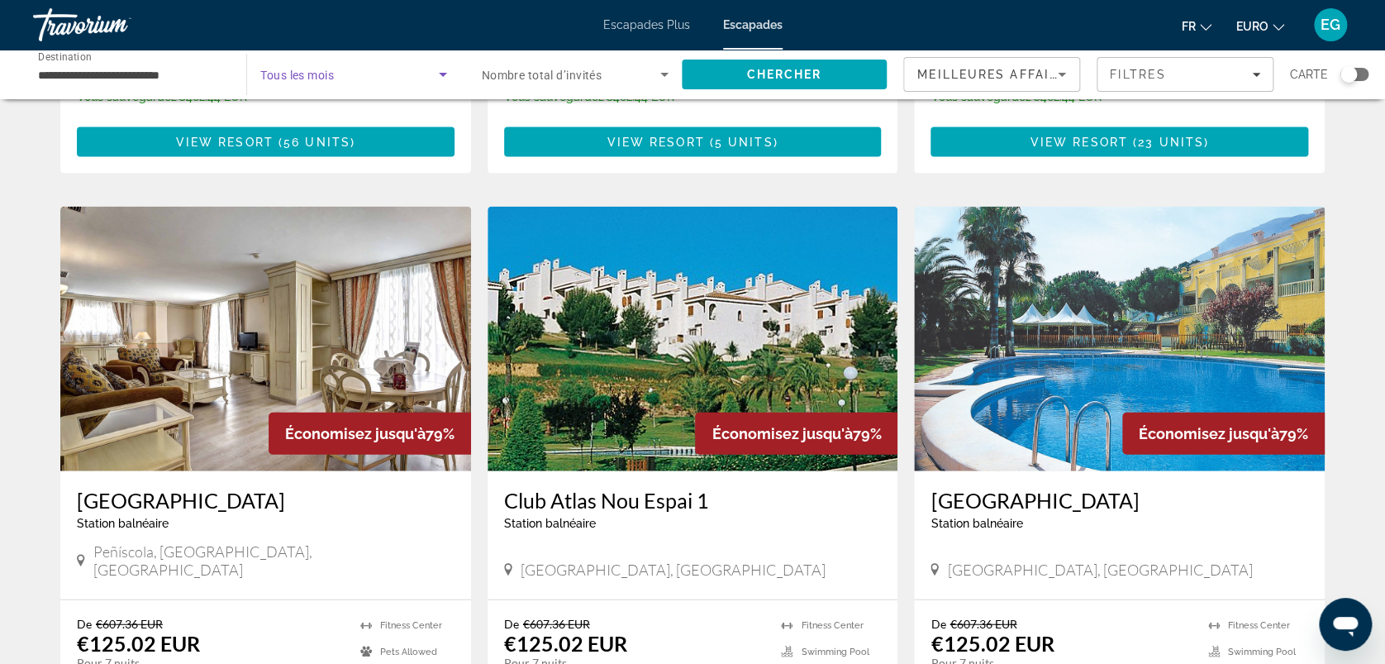
click at [399, 71] on span "Widget de recherche" at bounding box center [349, 74] width 178 height 20
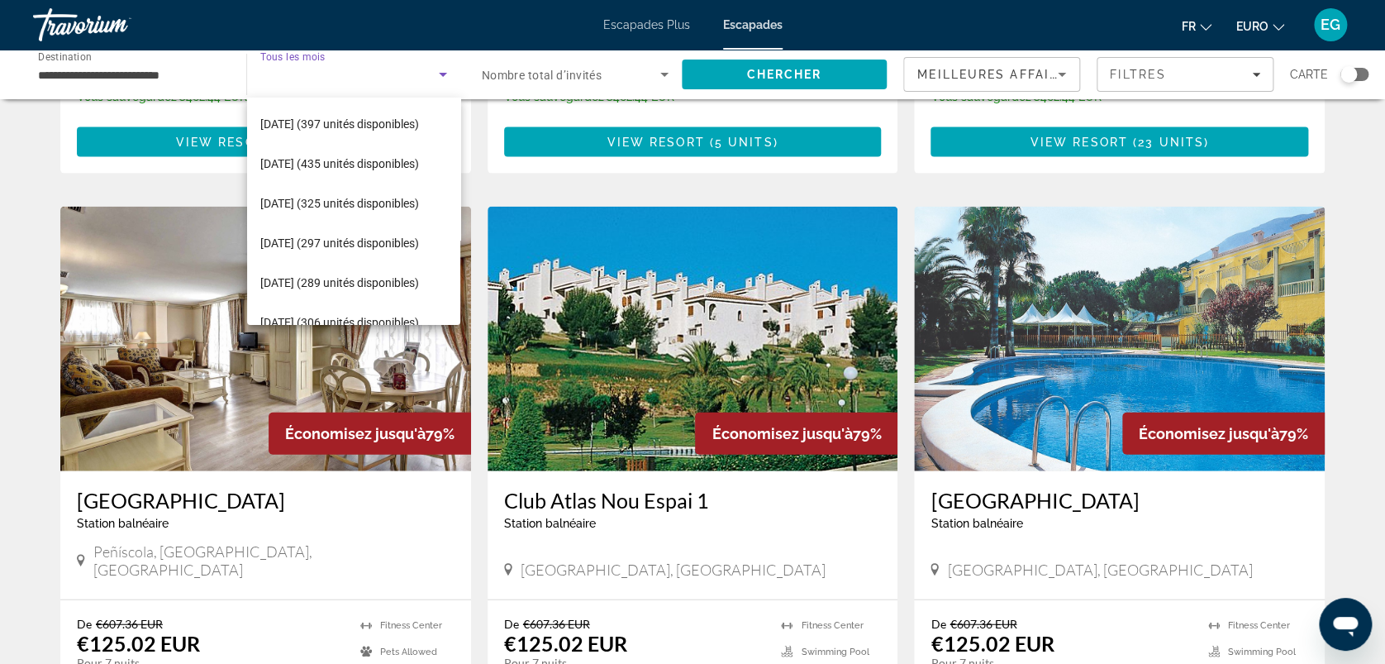
scroll to position [277, 0]
click at [341, 249] on span "juillet 2026 (297 unités disponibles)" at bounding box center [339, 244] width 159 height 20
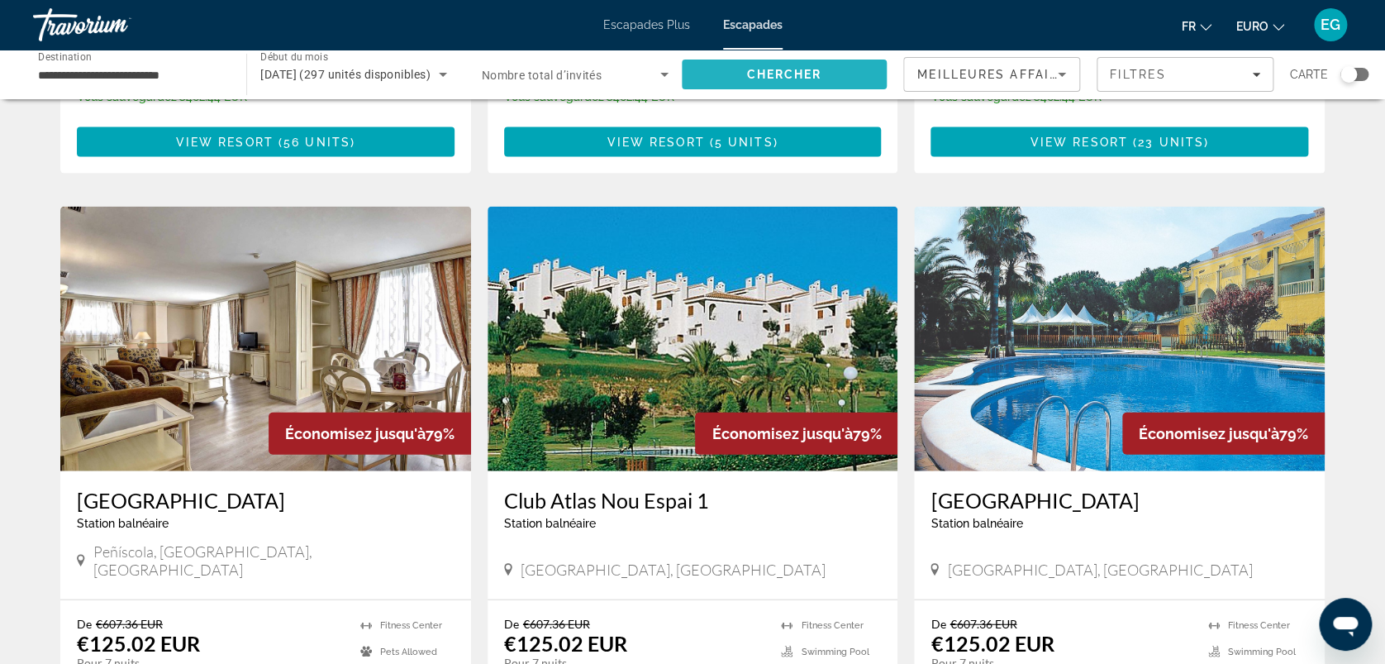
click at [794, 75] on span "Chercher" at bounding box center [783, 74] width 75 height 13
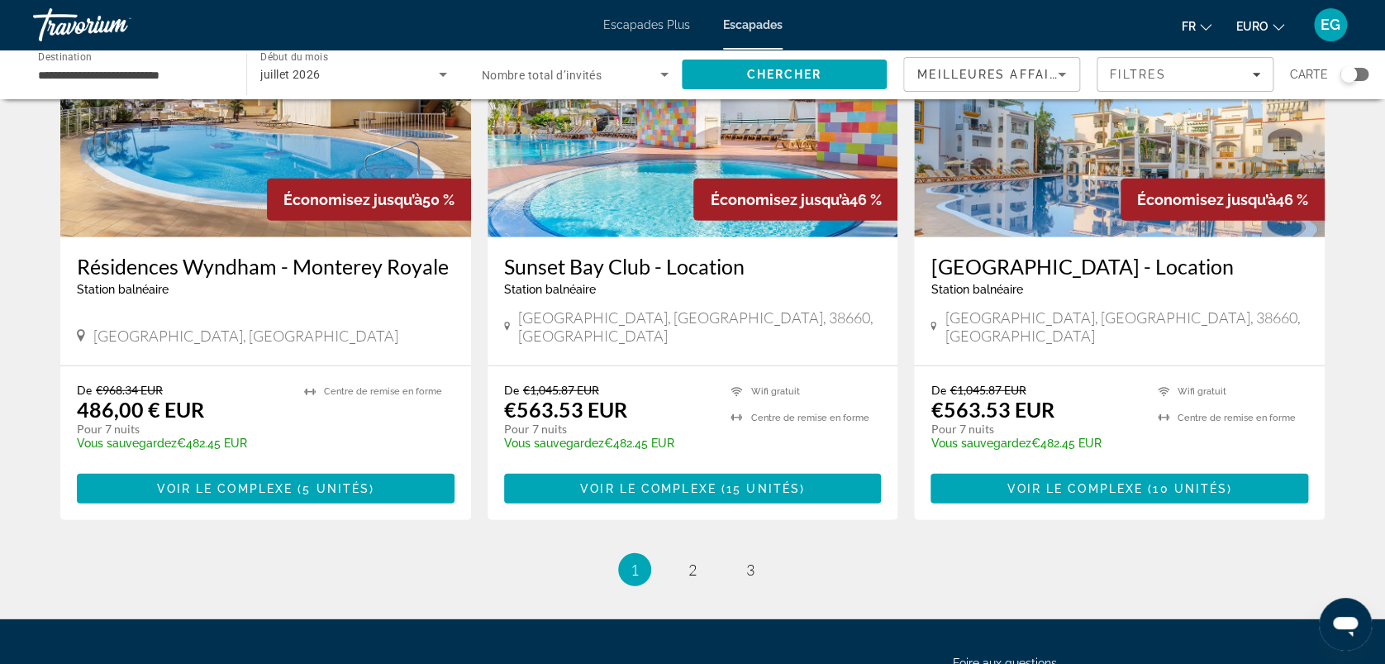
scroll to position [1981, 0]
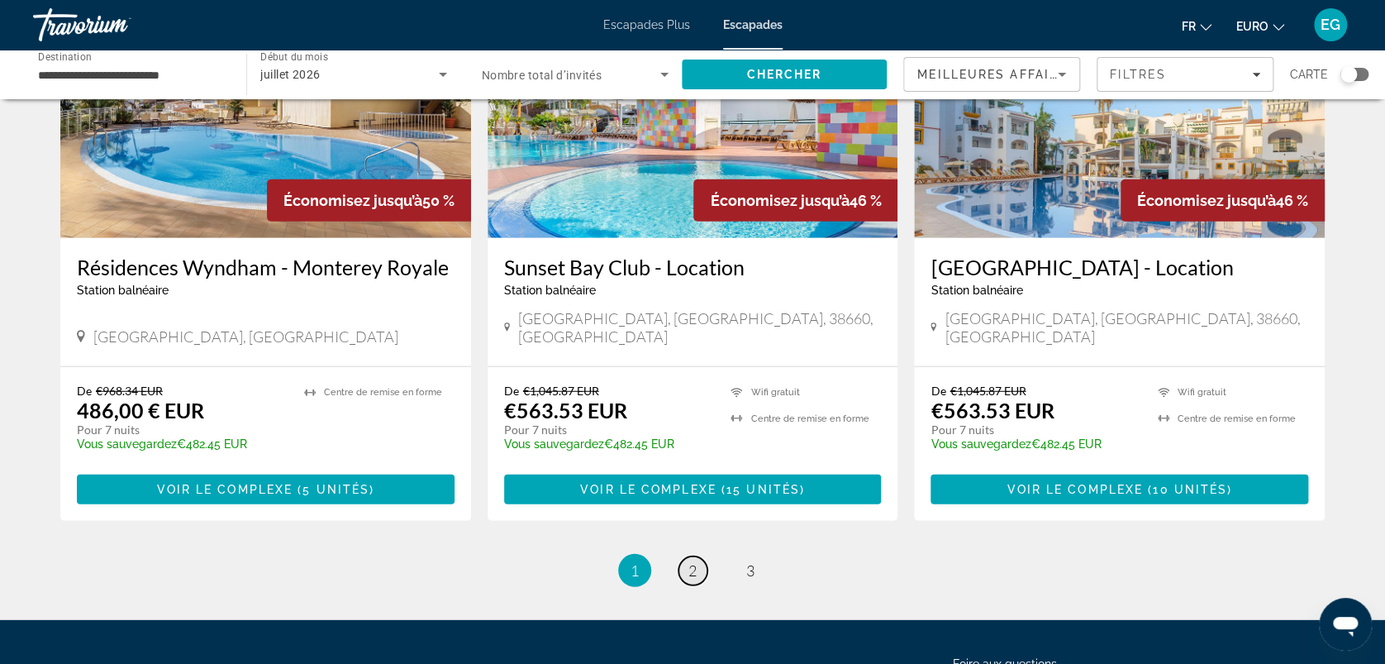
click at [695, 556] on link "page 2" at bounding box center [693, 570] width 29 height 29
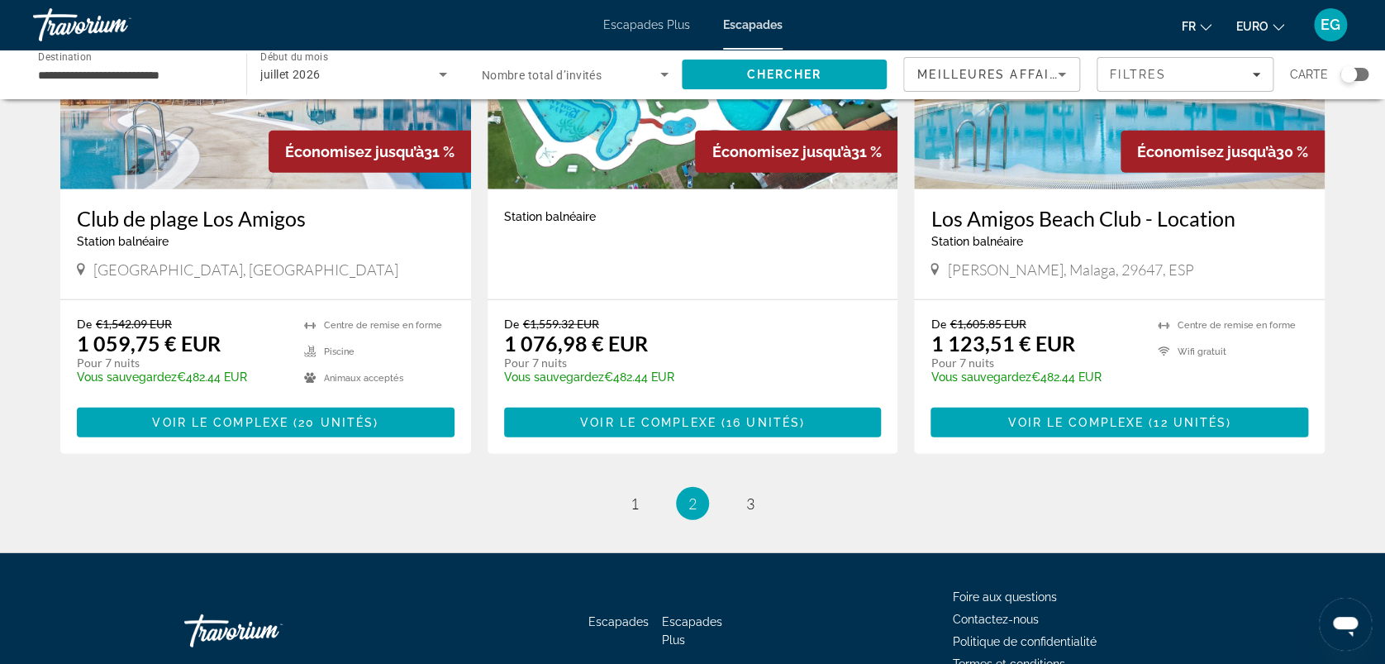
scroll to position [2035, 0]
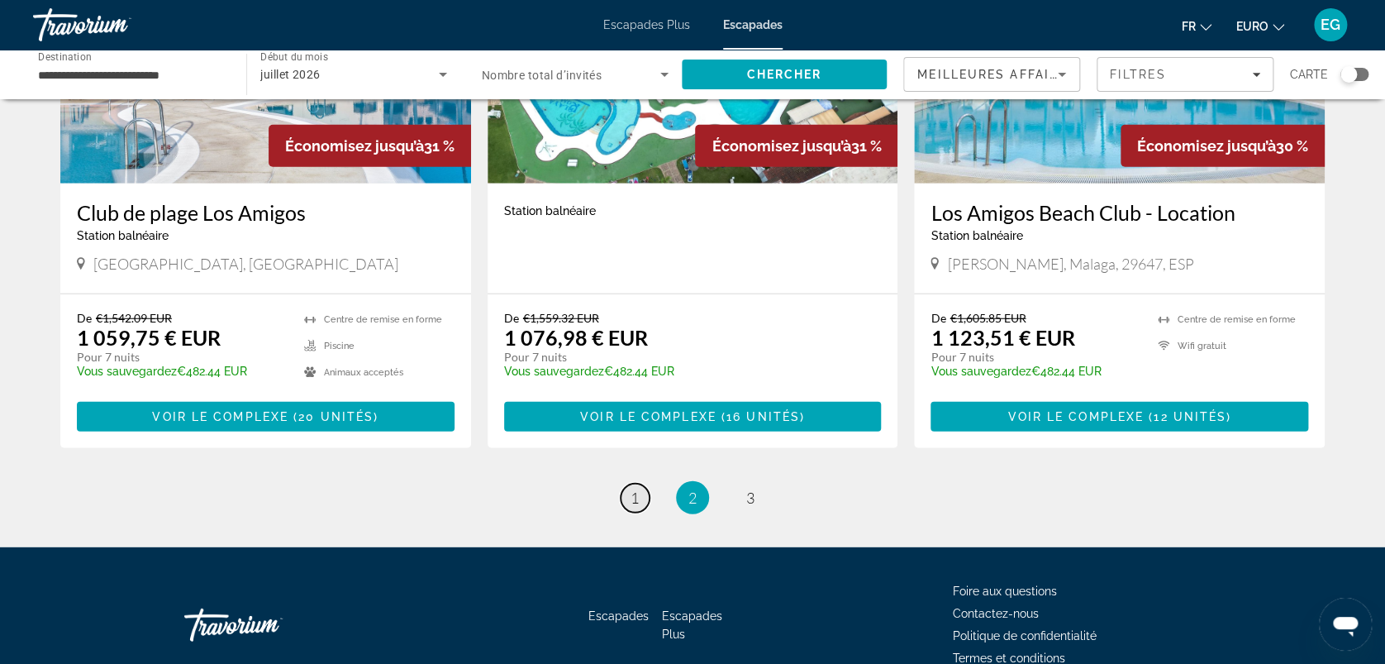
click at [628, 484] on link "page 1" at bounding box center [635, 498] width 29 height 29
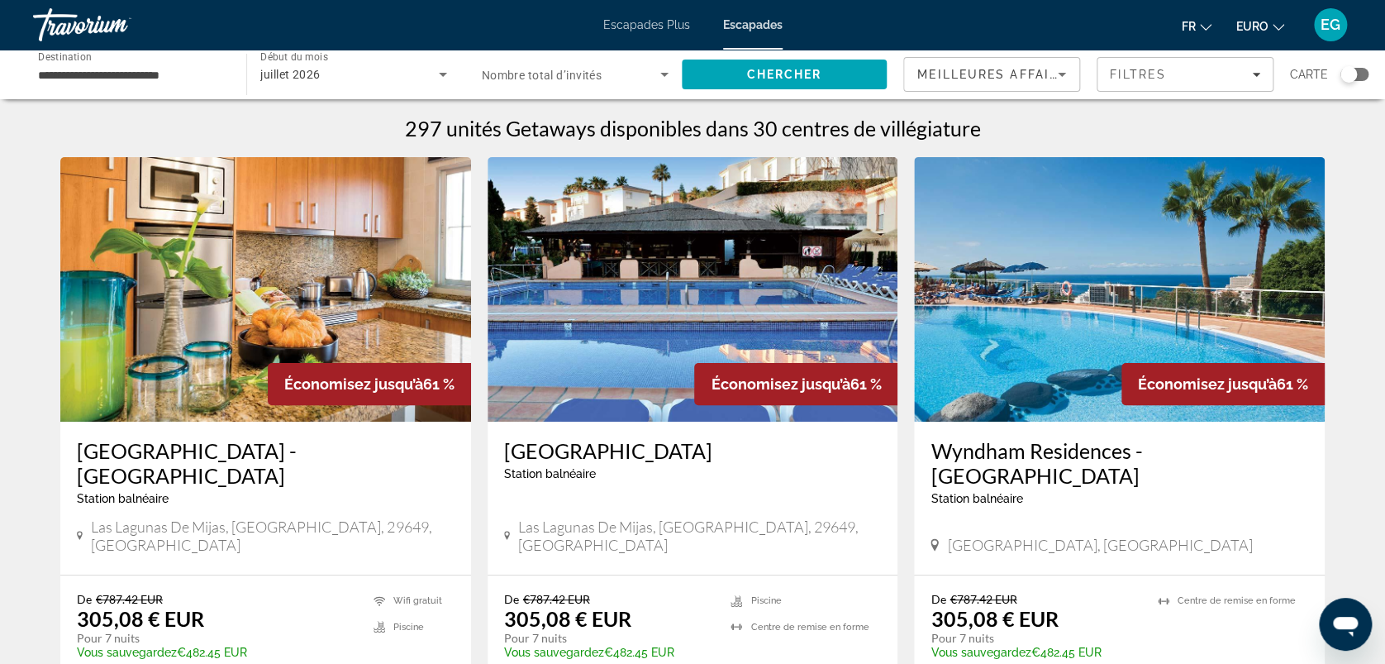
click at [588, 396] on img "Contenu principal" at bounding box center [693, 289] width 411 height 265
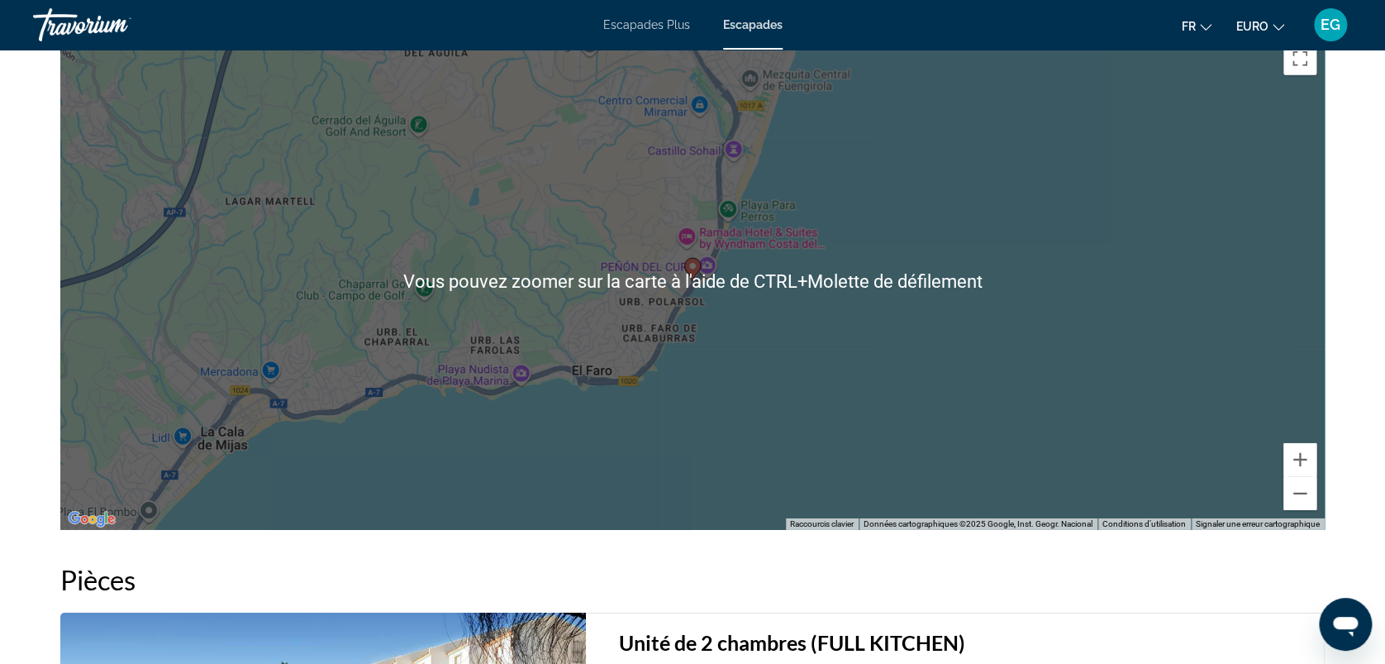
scroll to position [2381, 0]
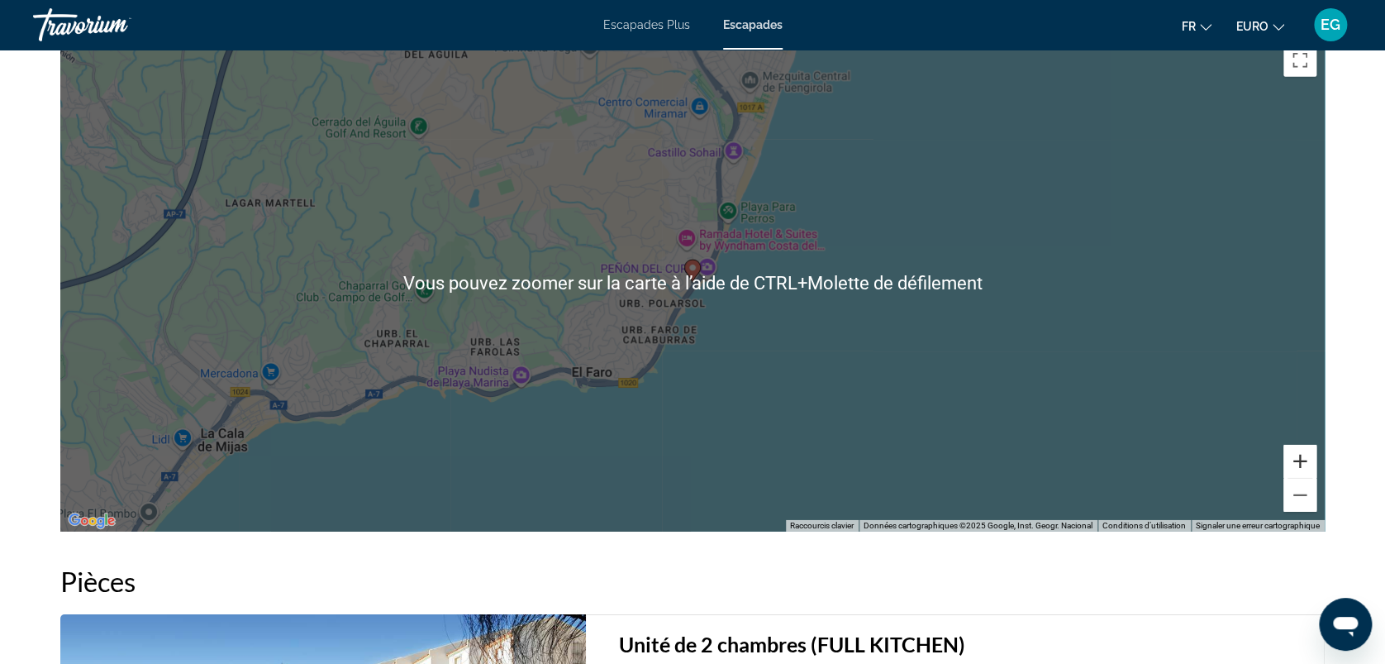
click at [1299, 448] on button "Zoom avant" at bounding box center [1300, 461] width 33 height 33
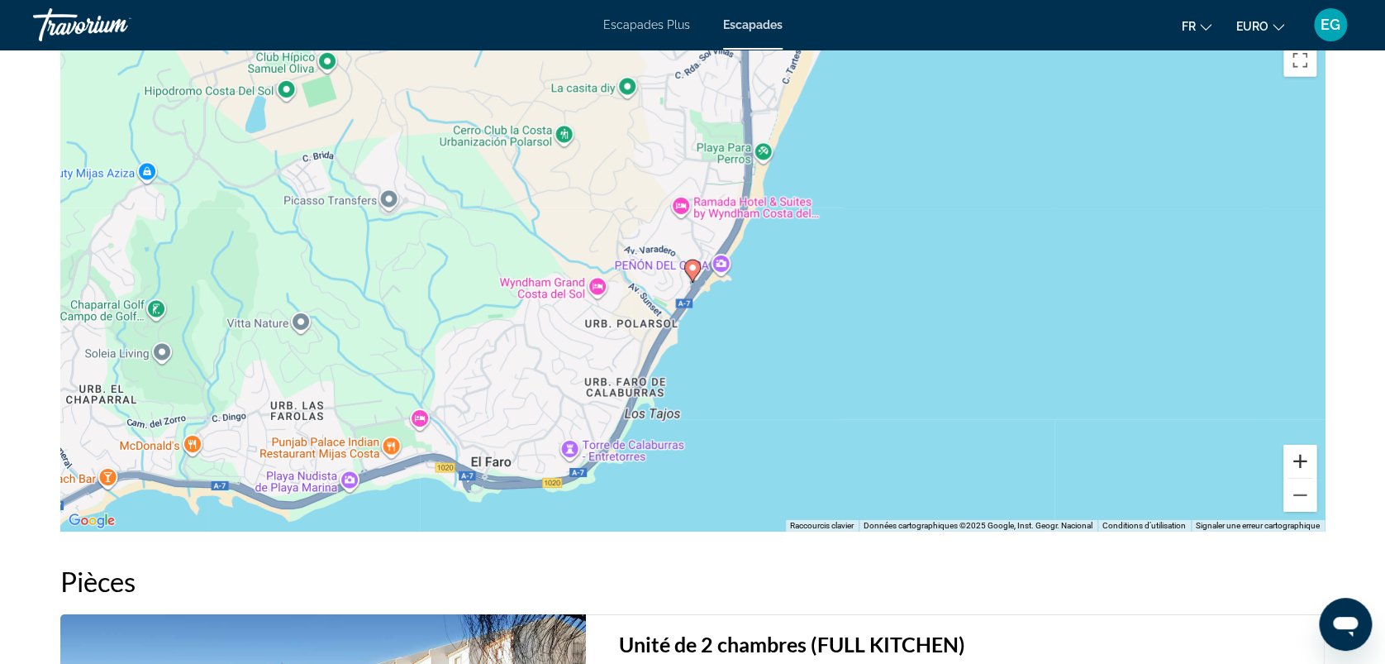
click at [1299, 448] on button "Zoom avant" at bounding box center [1300, 461] width 33 height 33
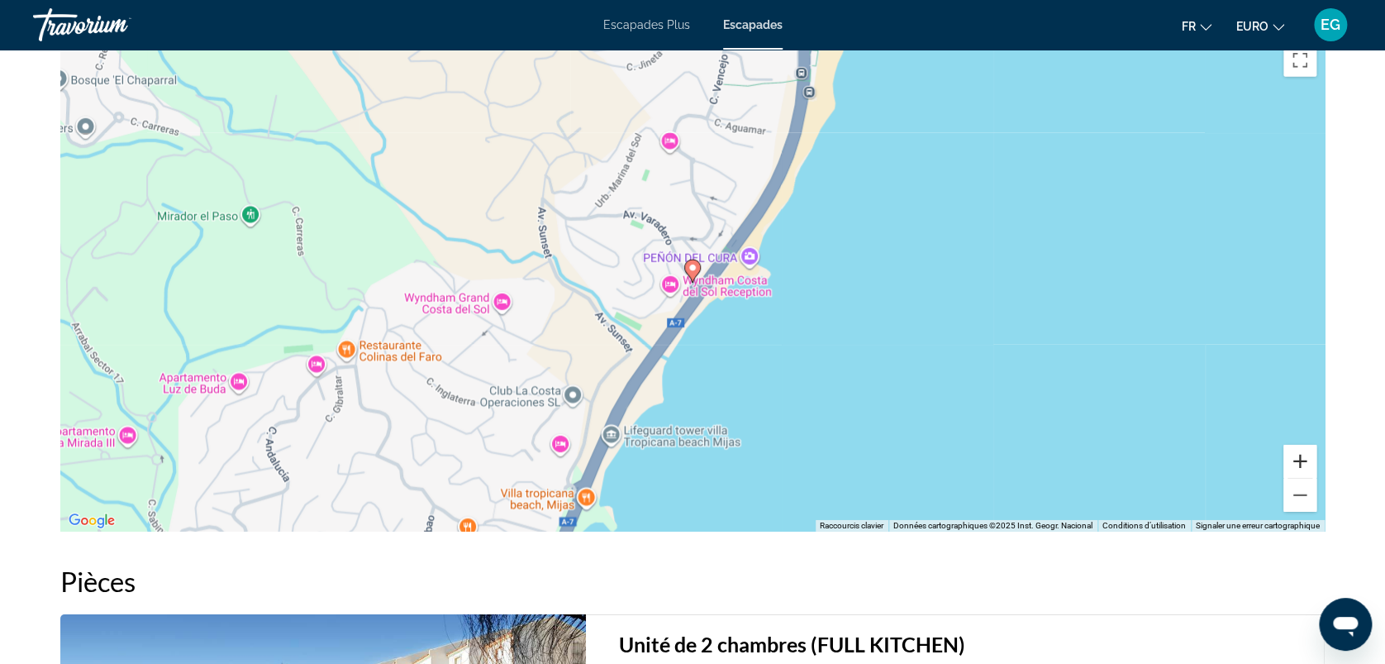
click at [1299, 448] on button "Zoom avant" at bounding box center [1300, 461] width 33 height 33
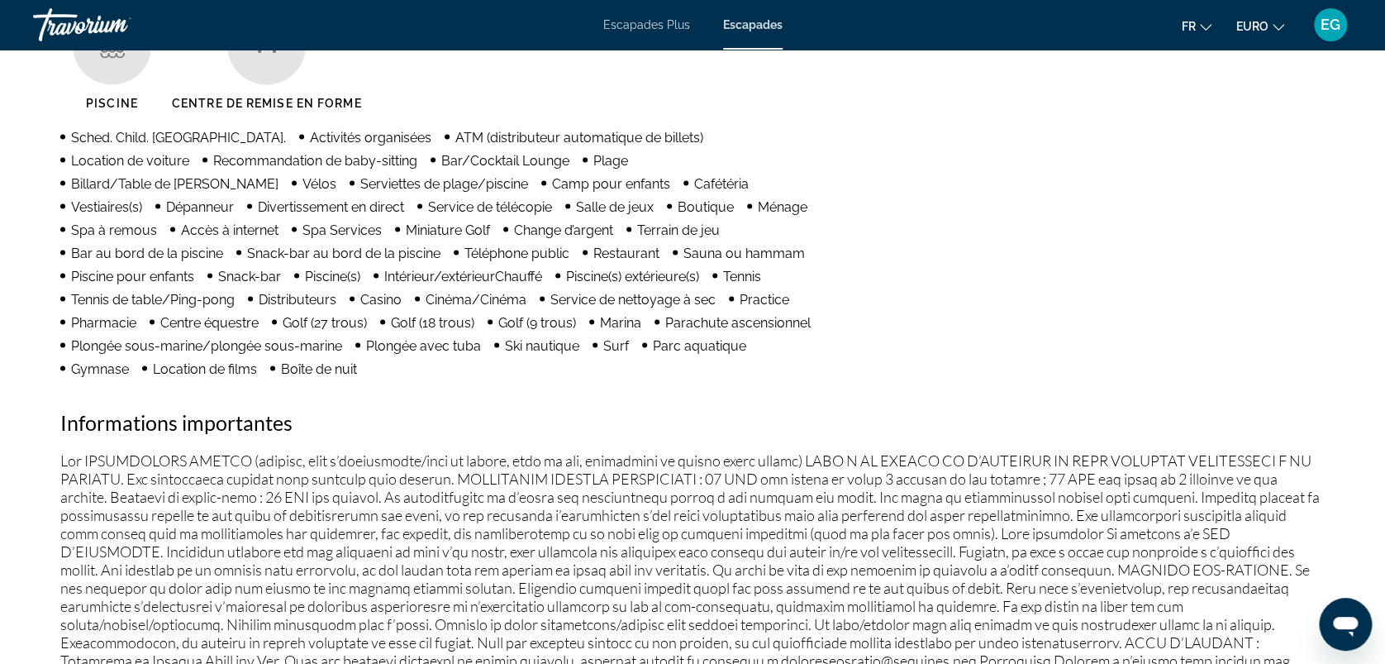
scroll to position [1417, 0]
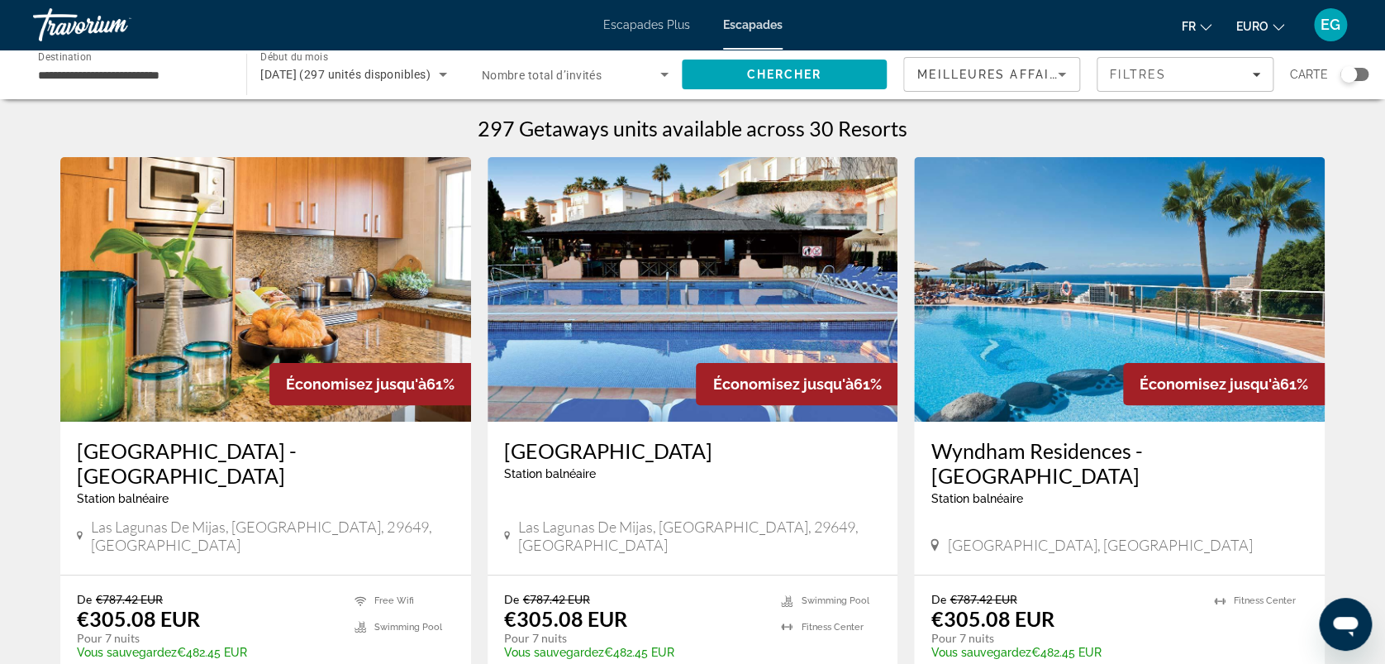
click at [307, 314] on img "Contenu principal" at bounding box center [265, 289] width 411 height 265
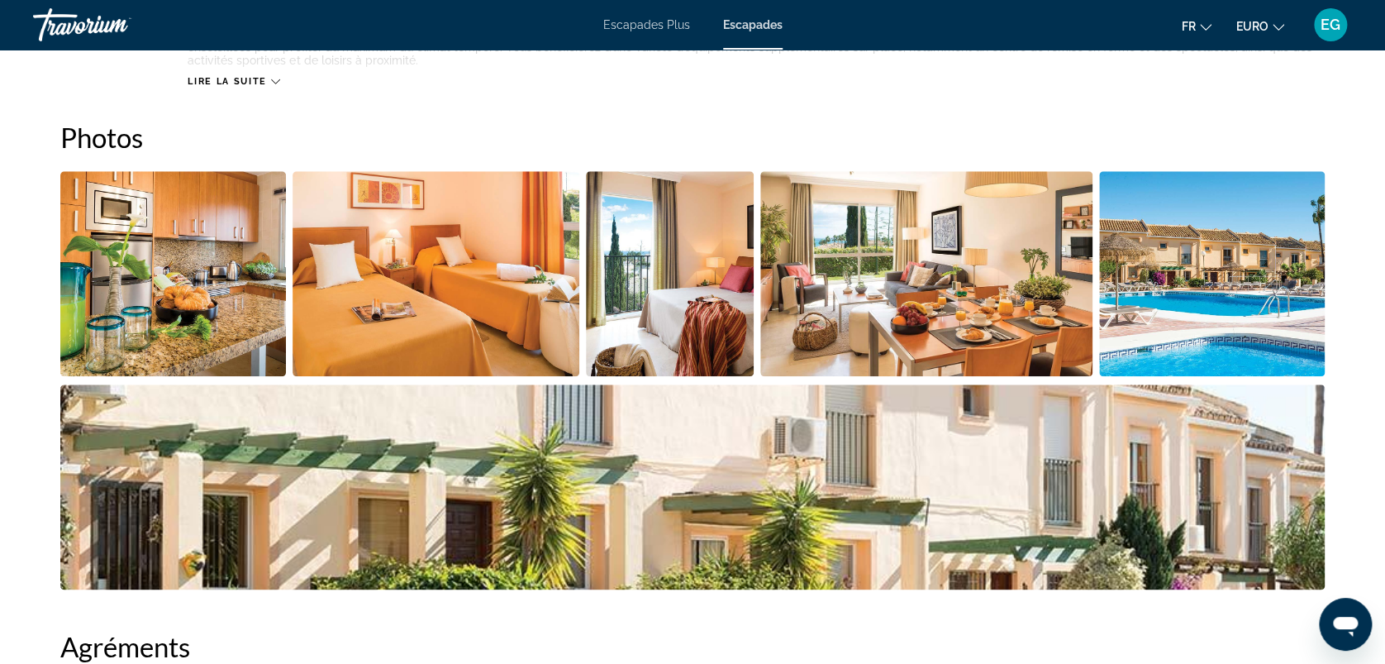
scroll to position [742, 0]
click at [431, 290] on img "Ouvrir le curseur d’image en plein écran" at bounding box center [437, 272] width 288 height 205
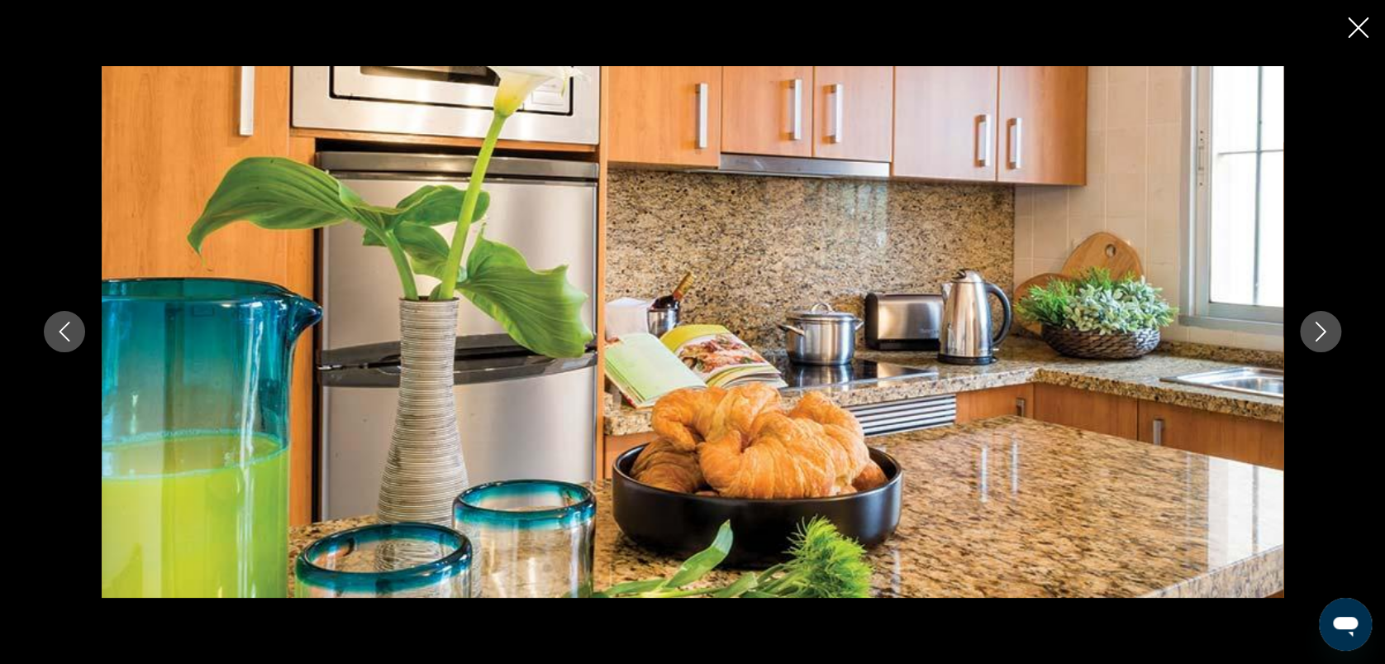
click at [1322, 337] on icon "Image suivante" at bounding box center [1321, 332] width 20 height 20
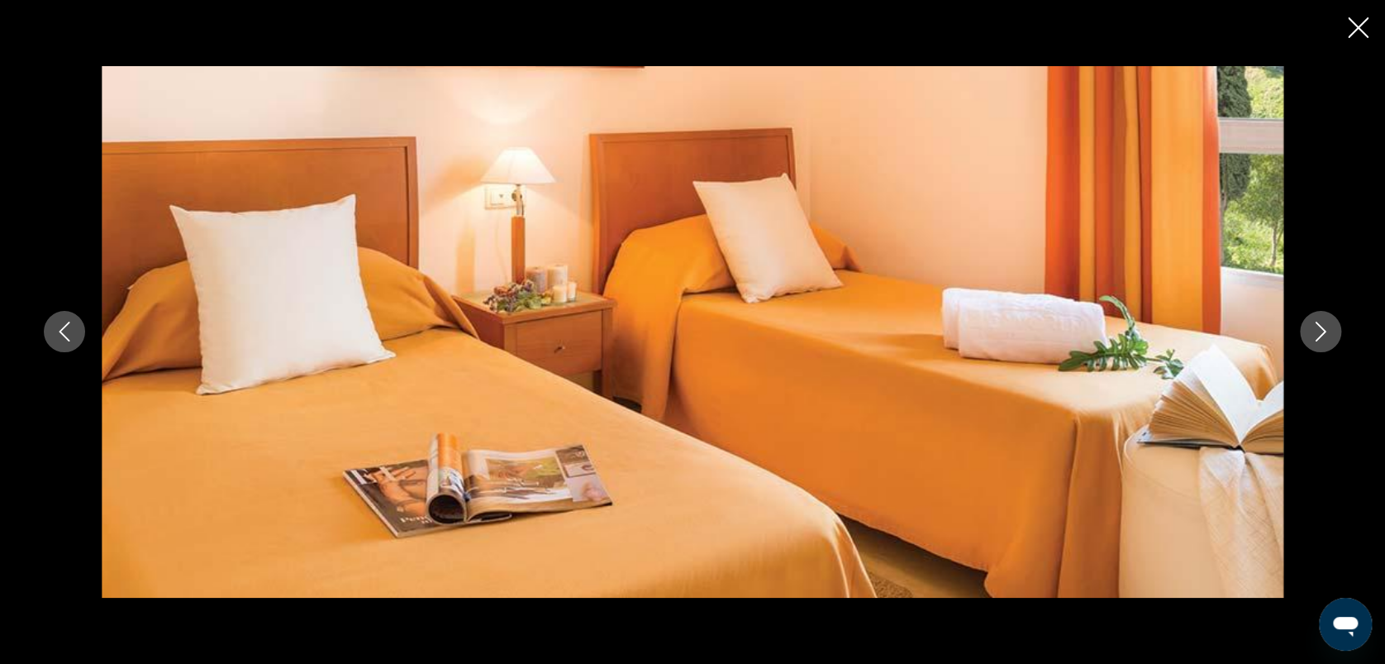
click at [1322, 337] on icon "Image suivante" at bounding box center [1321, 332] width 20 height 20
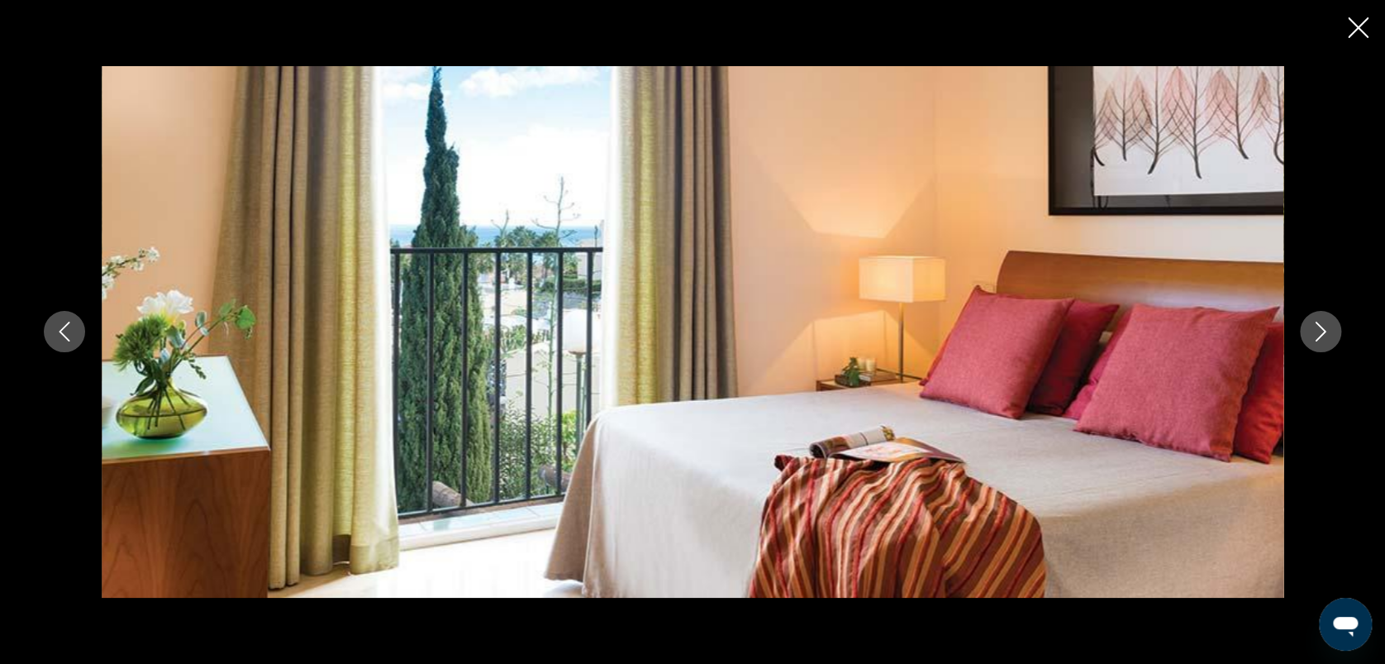
click at [1322, 337] on icon "Image suivante" at bounding box center [1321, 332] width 20 height 20
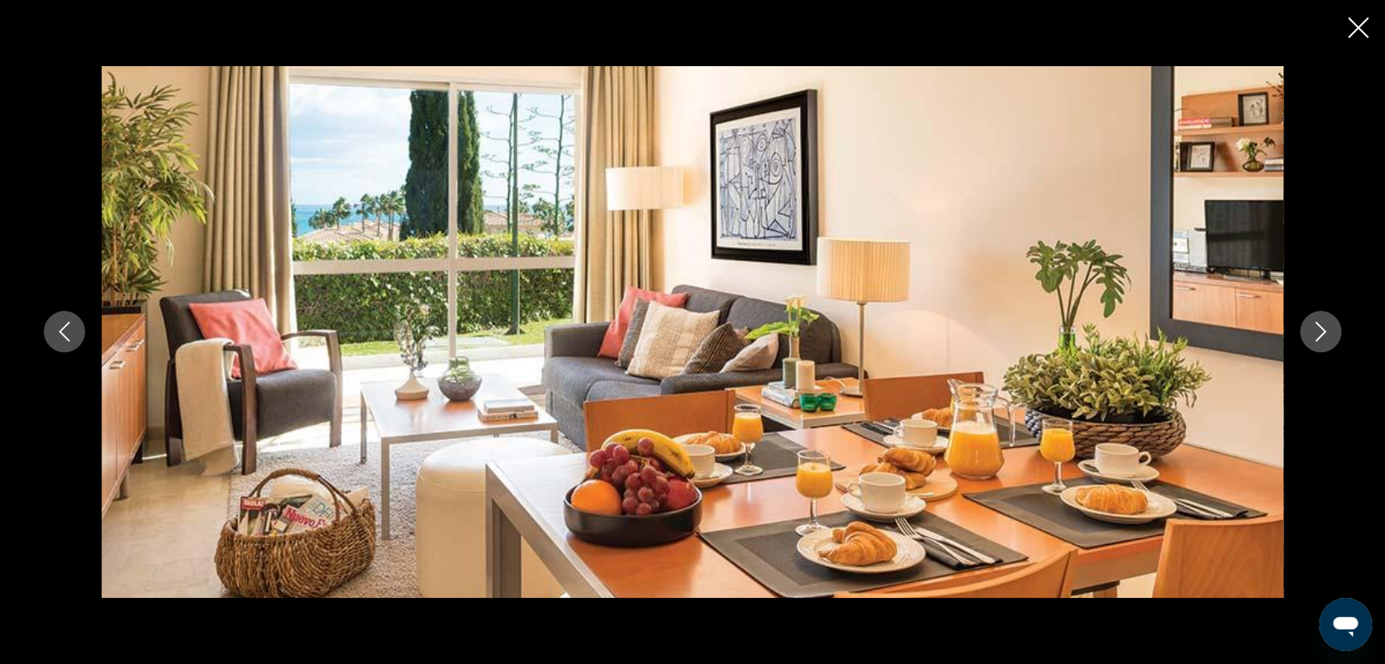
click at [1322, 337] on icon "Image suivante" at bounding box center [1321, 332] width 20 height 20
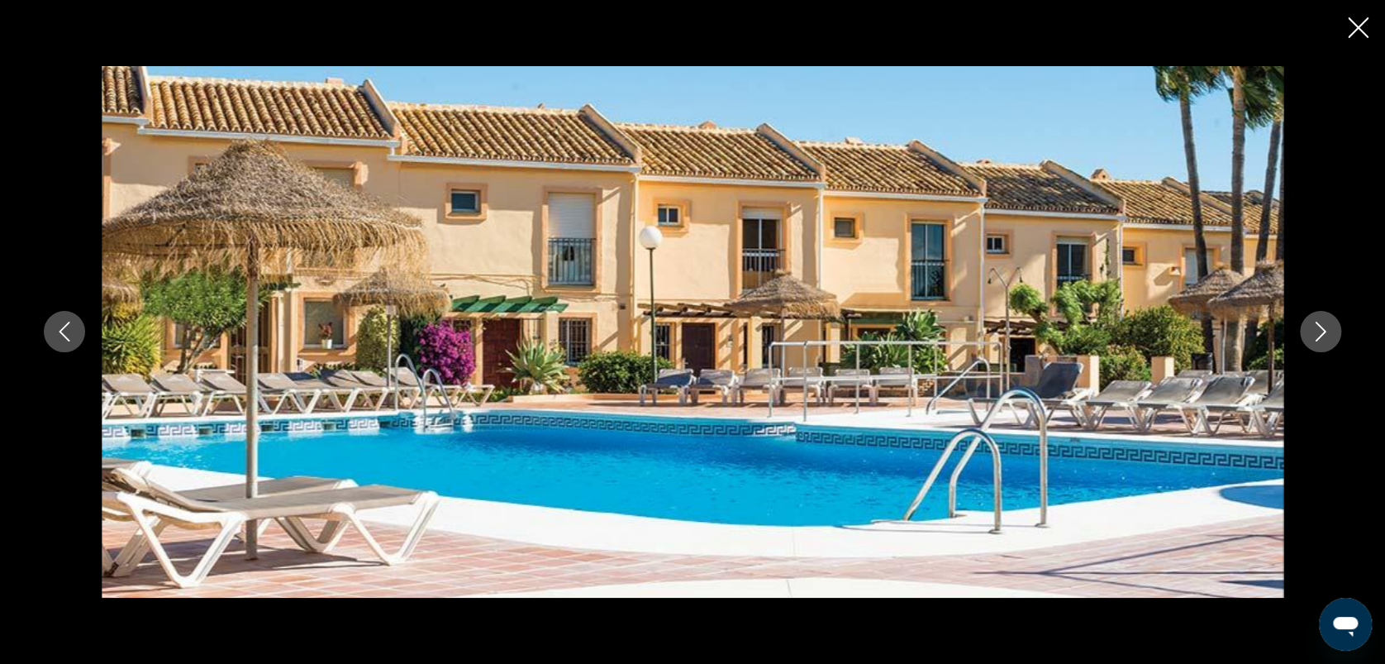
click at [1322, 337] on icon "Image suivante" at bounding box center [1321, 332] width 20 height 20
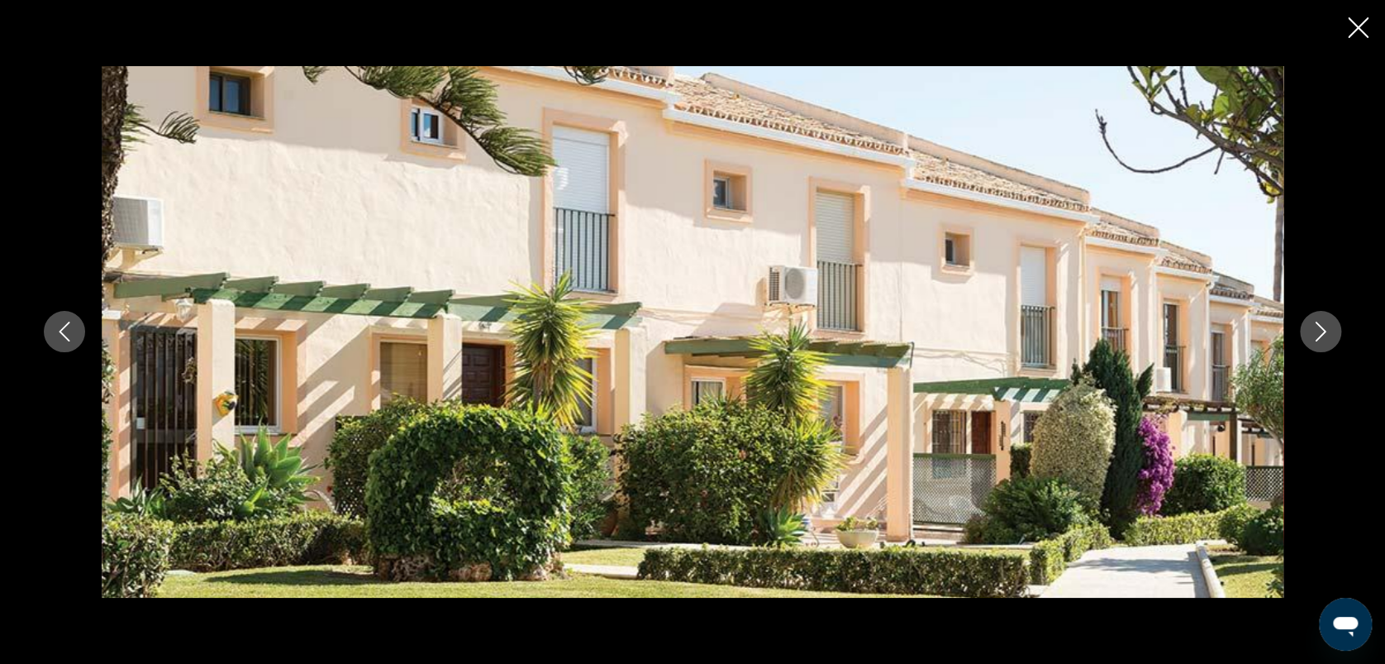
click at [1322, 337] on icon "Image suivante" at bounding box center [1321, 332] width 20 height 20
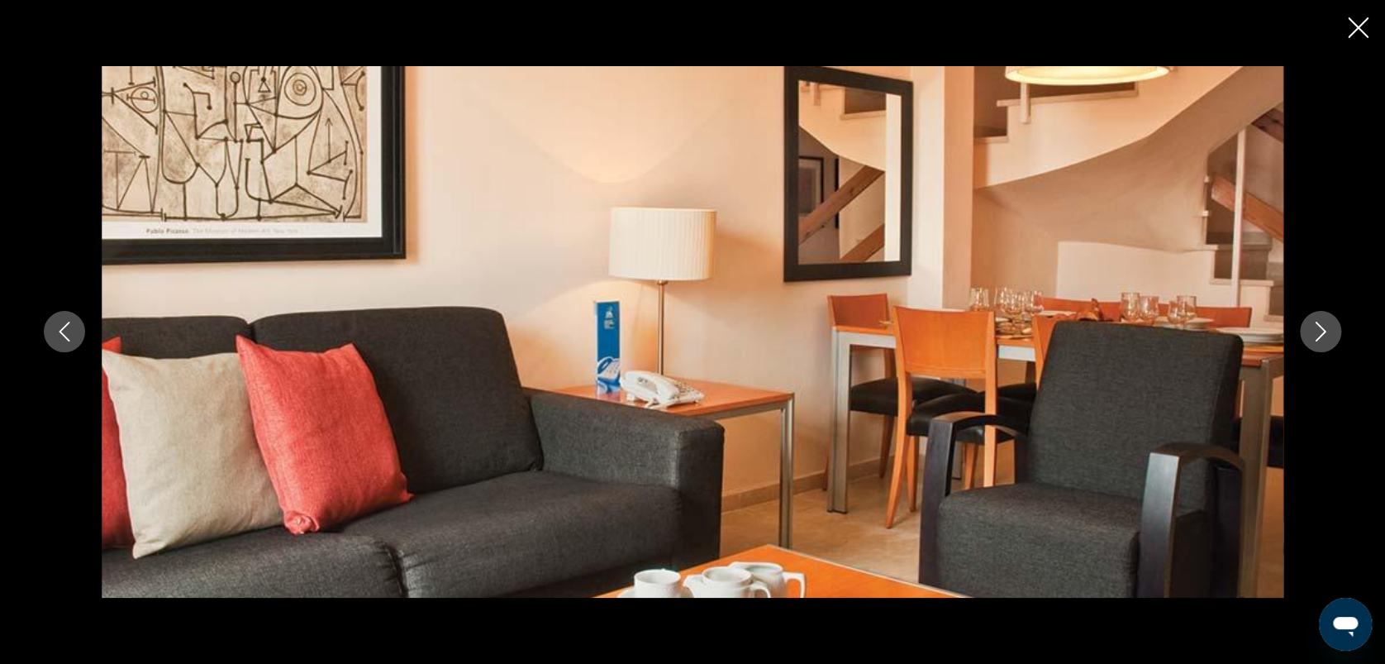
click at [1322, 337] on icon "Image suivante" at bounding box center [1321, 332] width 20 height 20
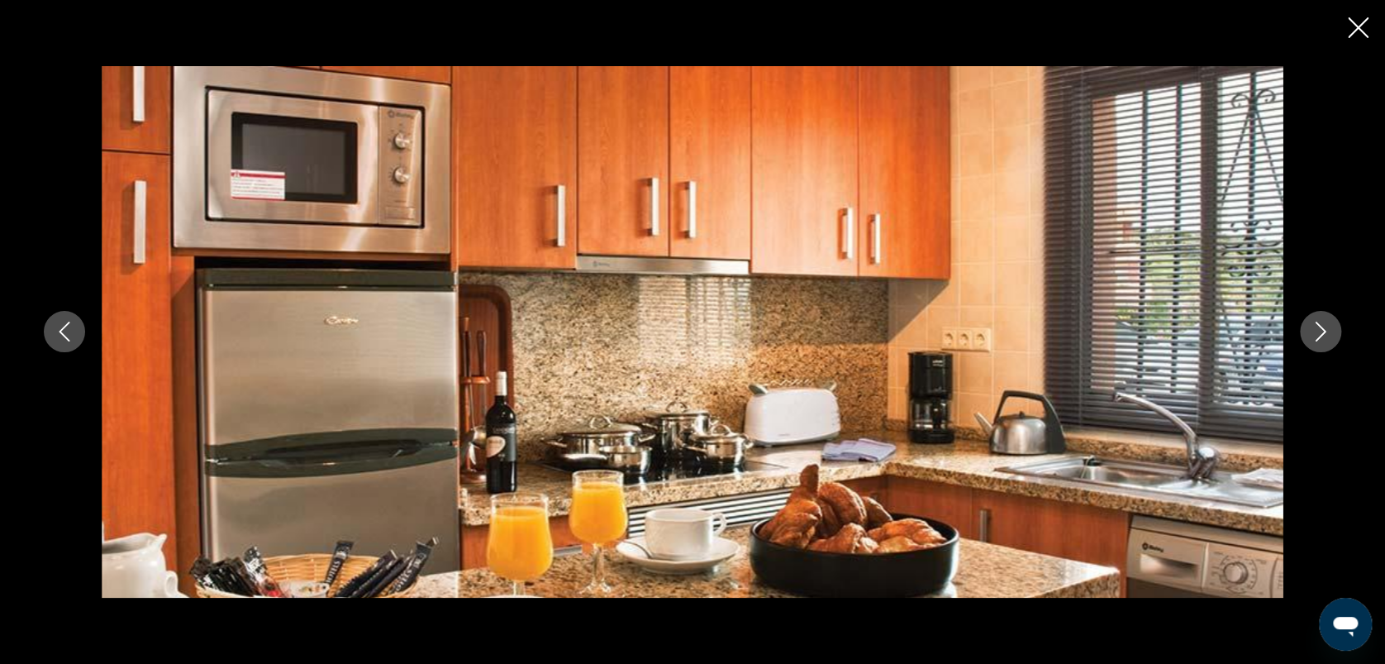
click at [1322, 337] on icon "Image suivante" at bounding box center [1321, 332] width 20 height 20
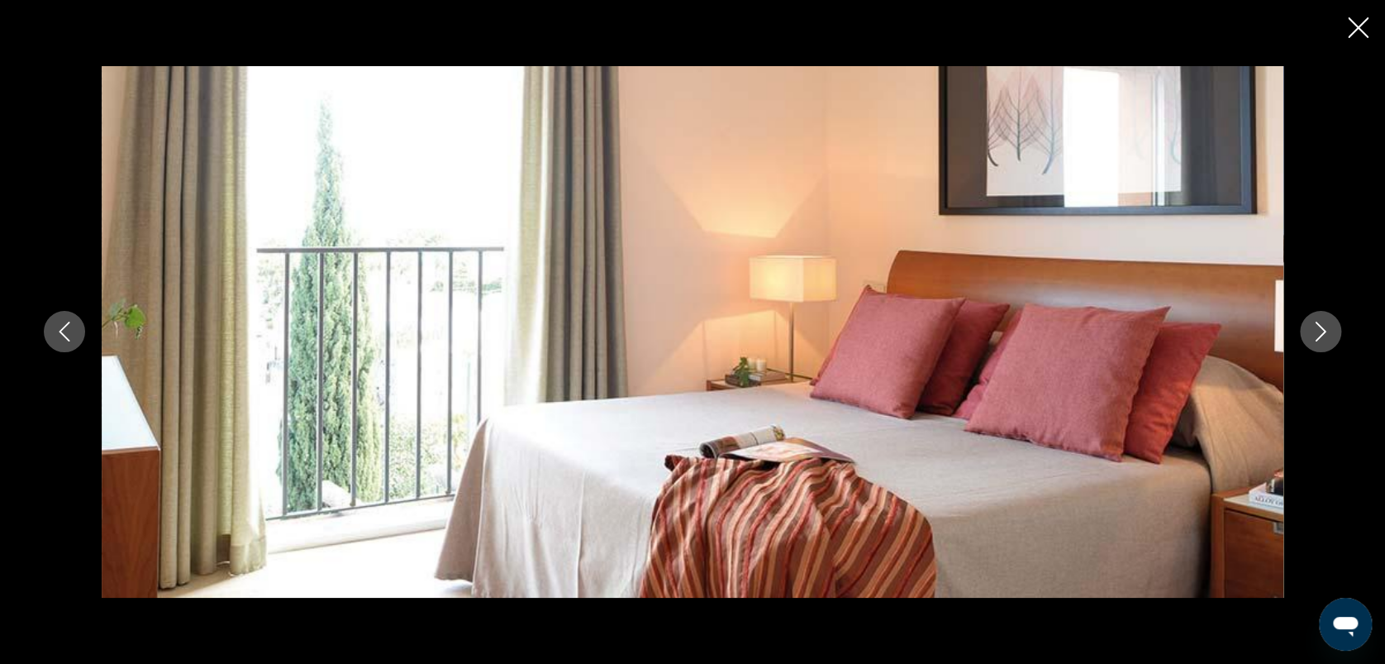
click at [1322, 337] on icon "Image suivante" at bounding box center [1321, 332] width 20 height 20
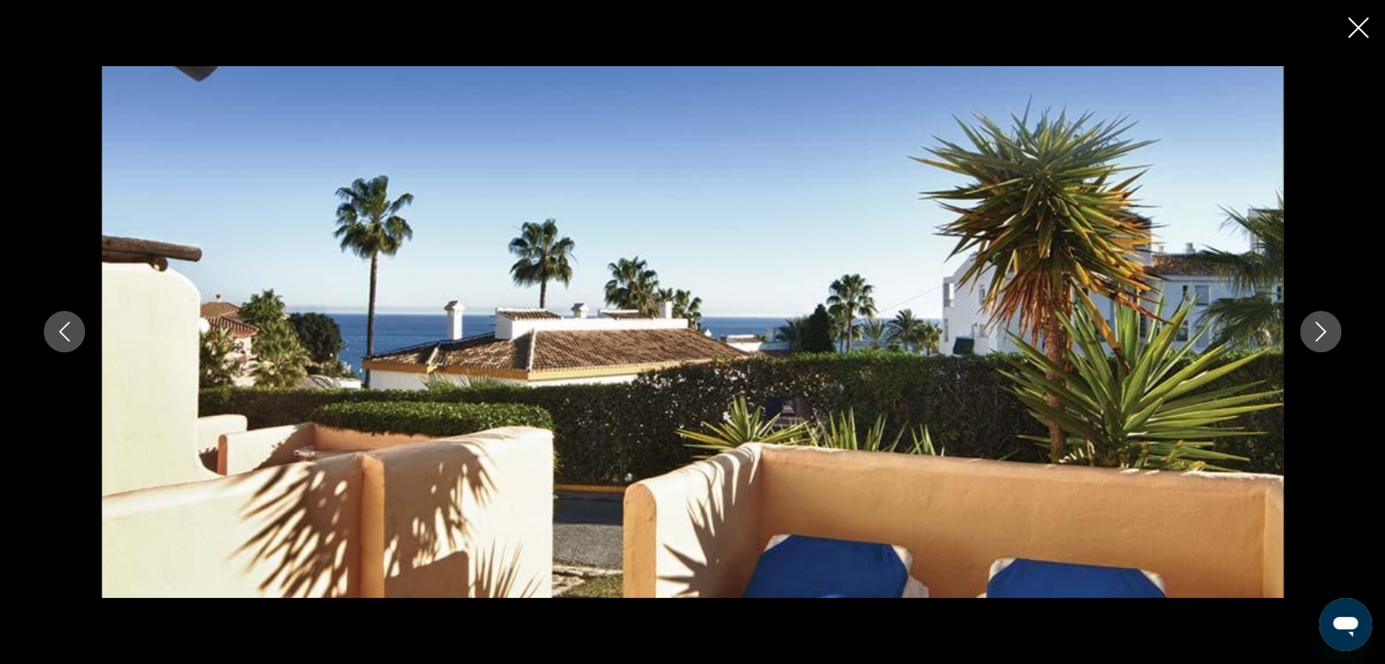
click at [1322, 337] on icon "Image suivante" at bounding box center [1321, 332] width 20 height 20
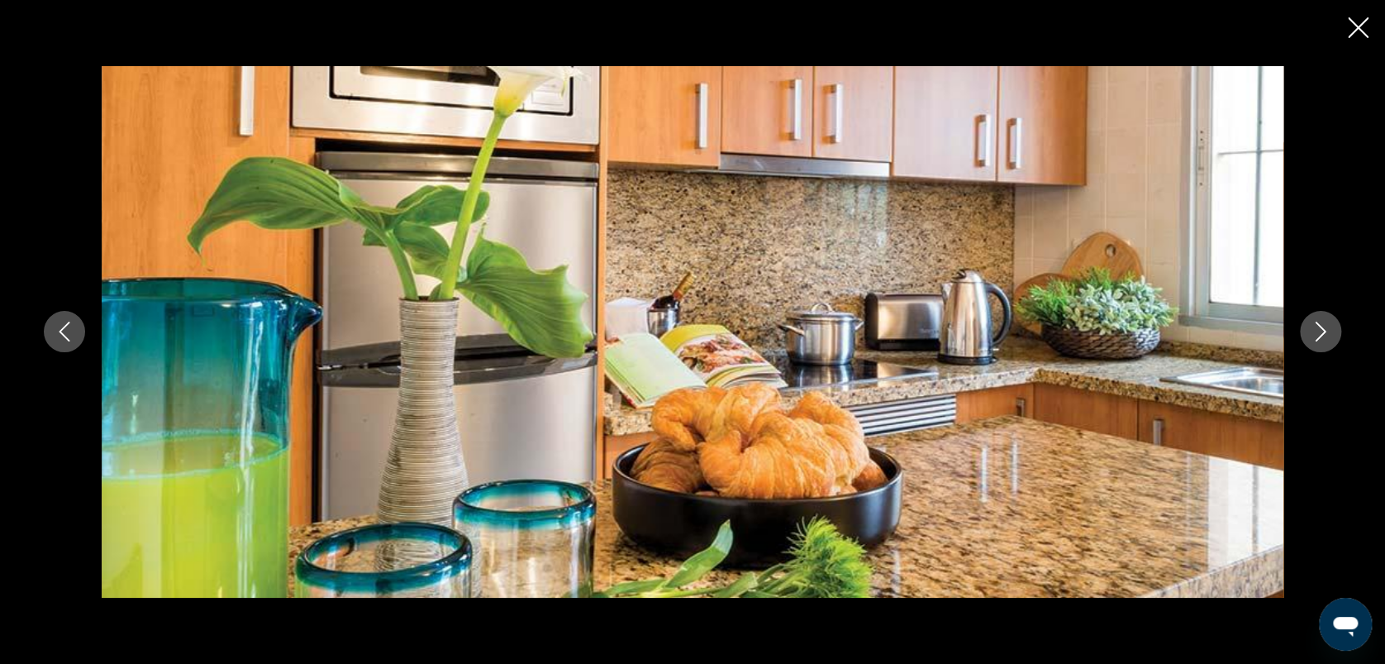
click at [1322, 337] on icon "Image suivante" at bounding box center [1321, 332] width 20 height 20
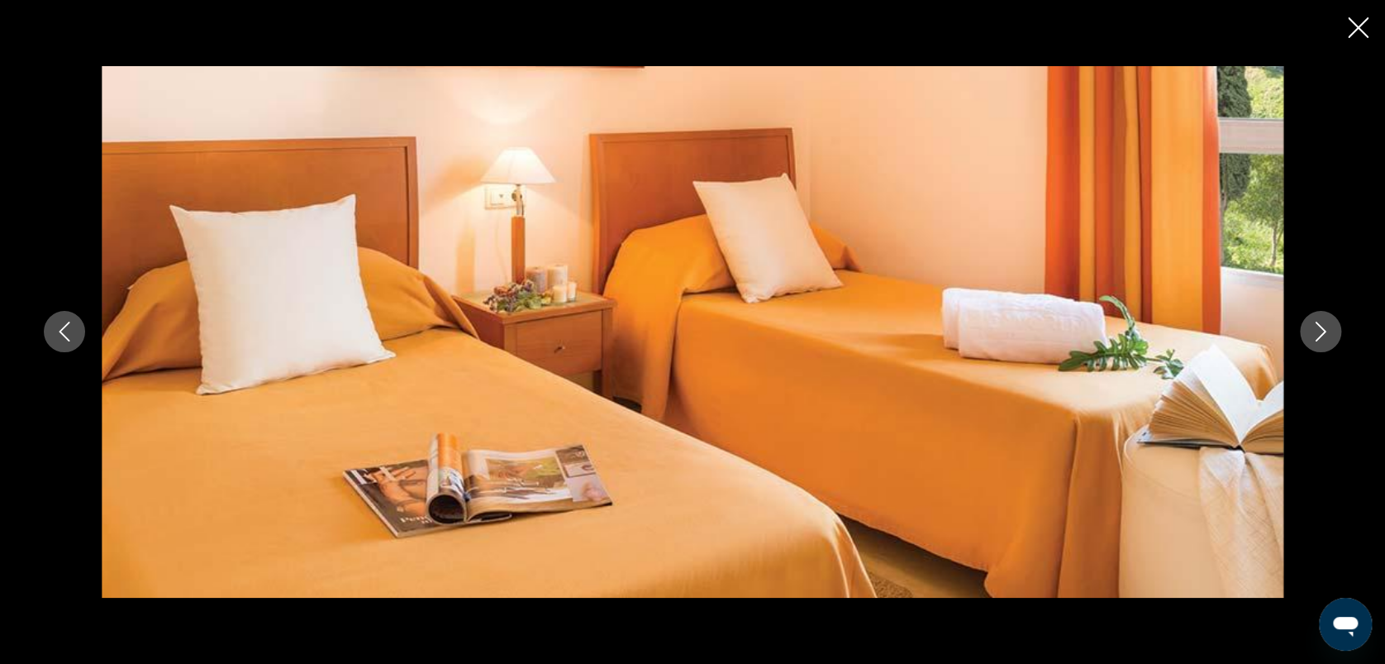
click at [1322, 337] on icon "Image suivante" at bounding box center [1321, 332] width 20 height 20
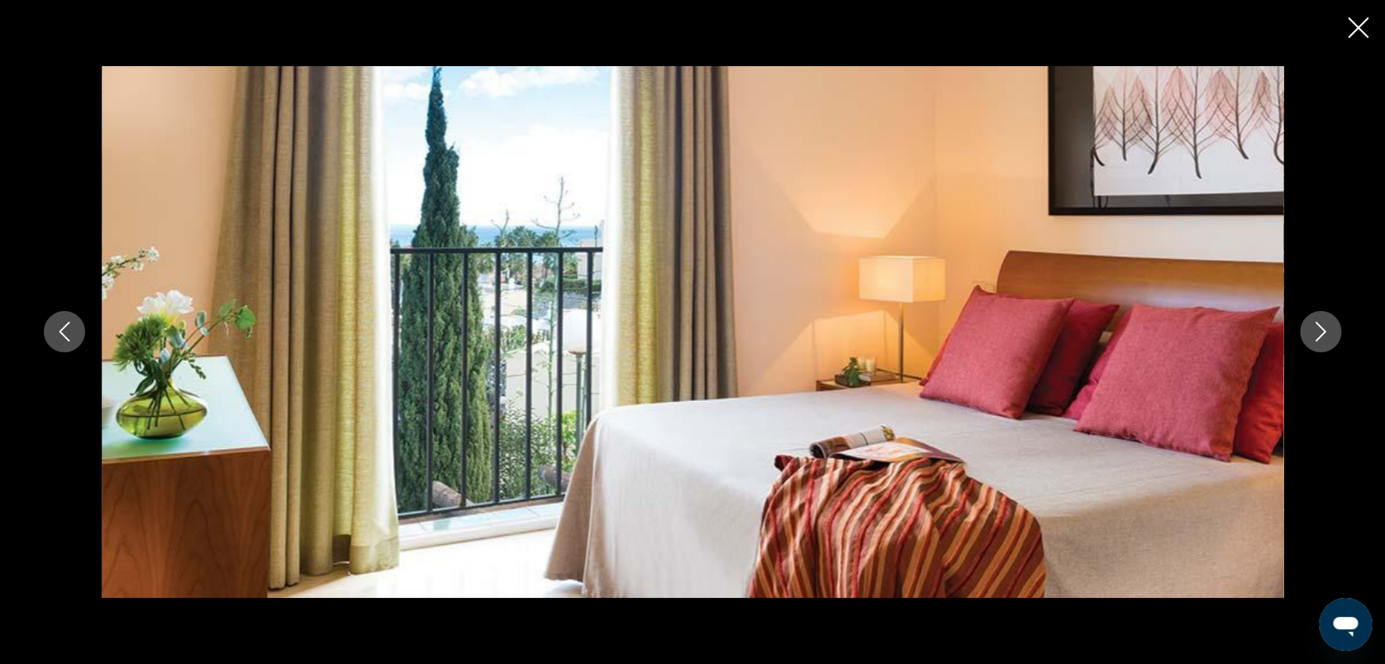
click at [1322, 337] on icon "Image suivante" at bounding box center [1321, 332] width 20 height 20
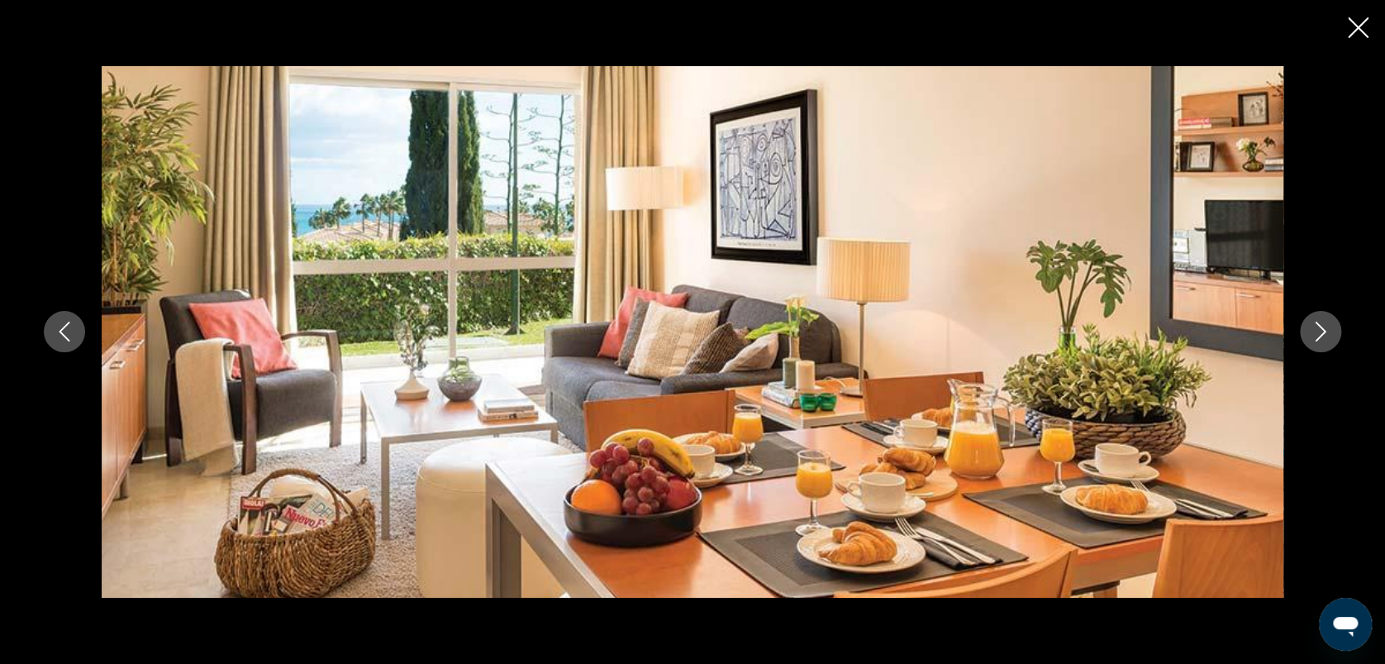
click at [1322, 337] on icon "Image suivante" at bounding box center [1321, 332] width 20 height 20
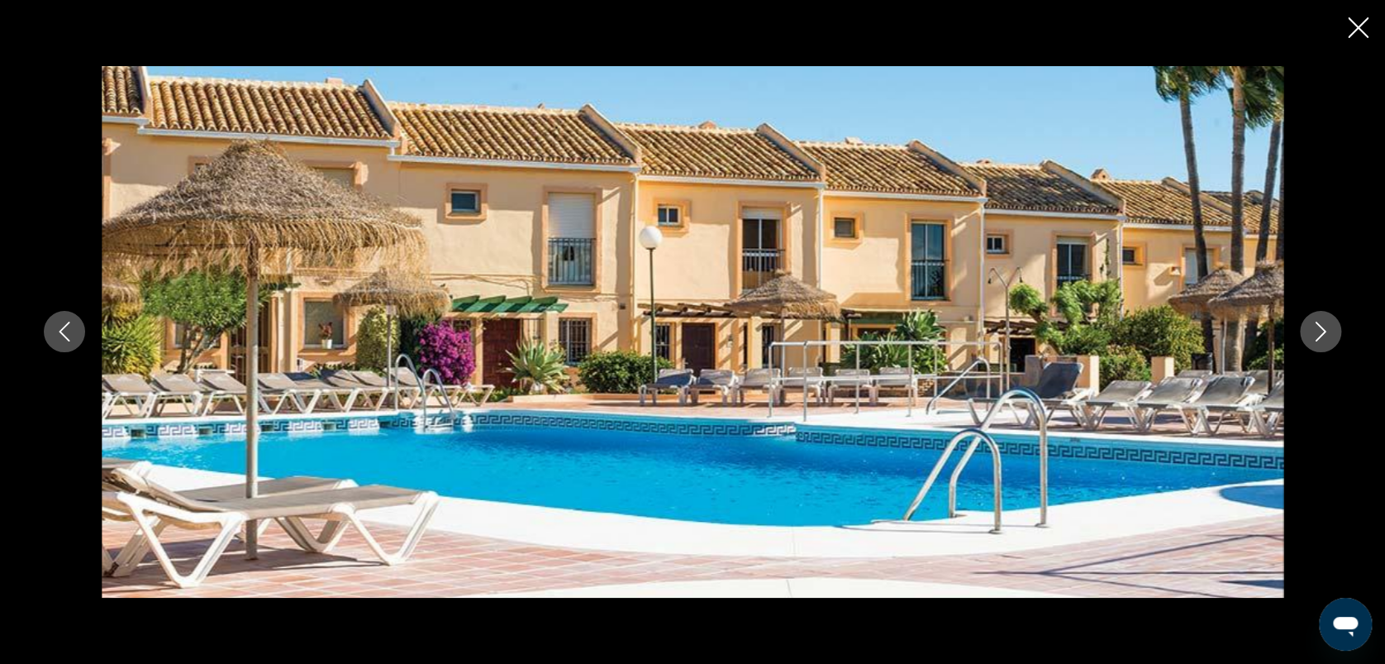
click at [1322, 337] on icon "Image suivante" at bounding box center [1321, 332] width 20 height 20
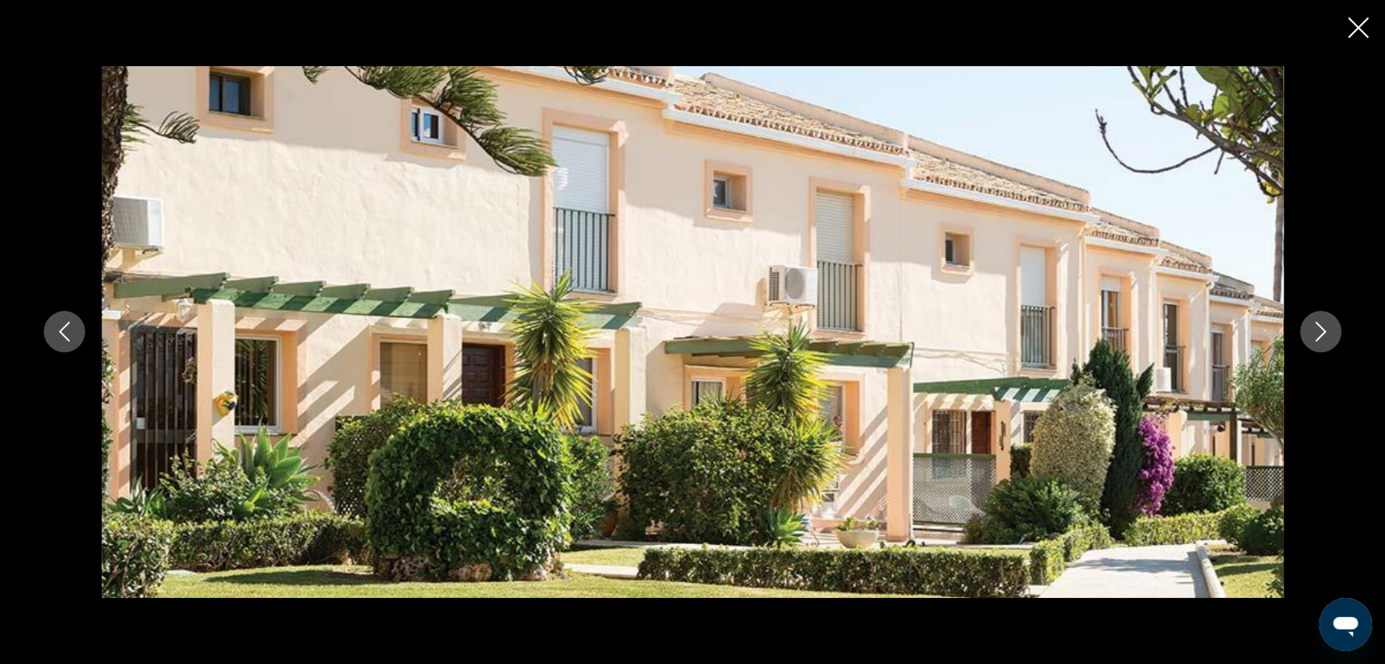
click at [1322, 337] on icon "Image suivante" at bounding box center [1321, 332] width 20 height 20
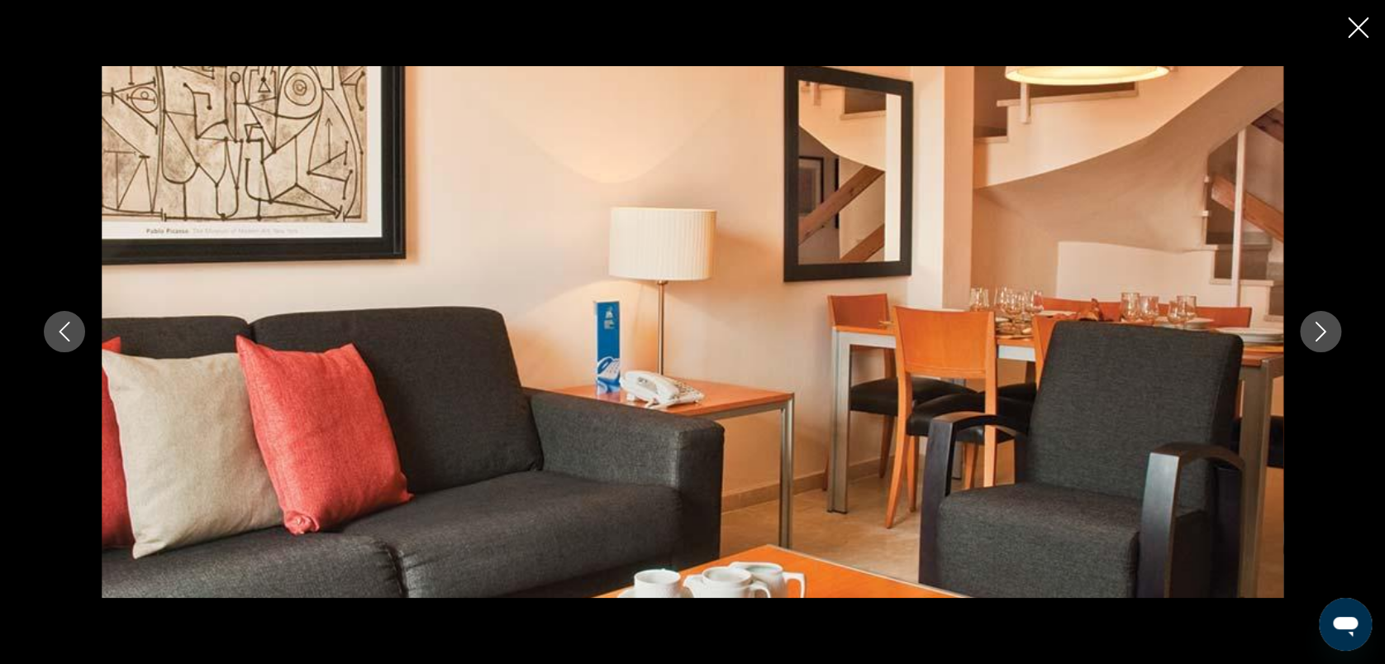
click at [1322, 337] on icon "Image suivante" at bounding box center [1321, 332] width 20 height 20
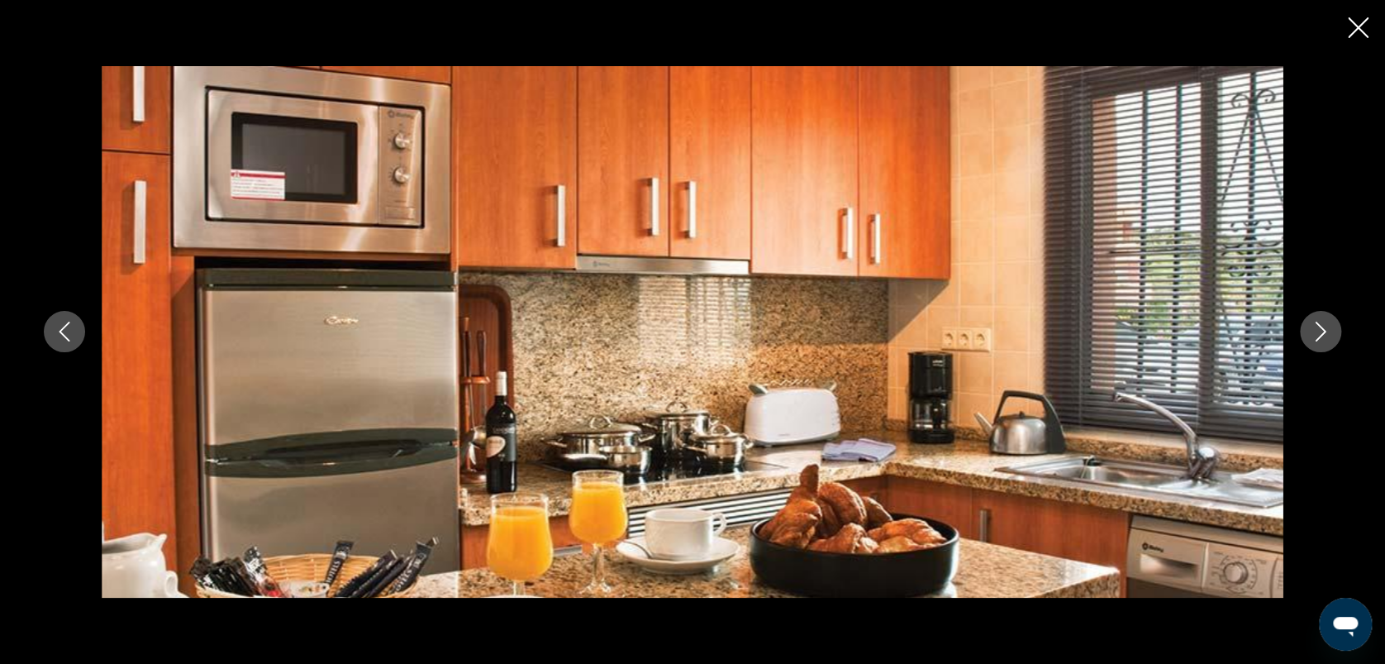
click at [1322, 337] on icon "Image suivante" at bounding box center [1321, 332] width 20 height 20
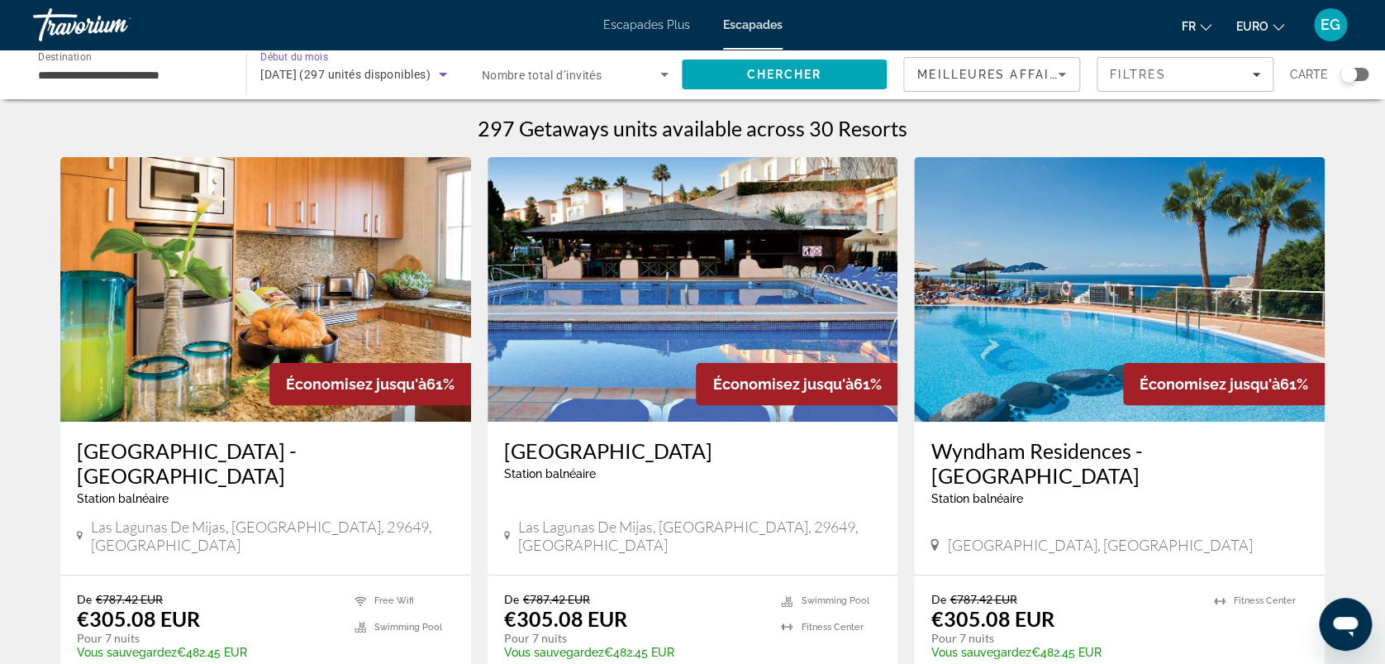
click at [427, 74] on span "juillet 2026 (297 unités disponibles)" at bounding box center [345, 74] width 170 height 13
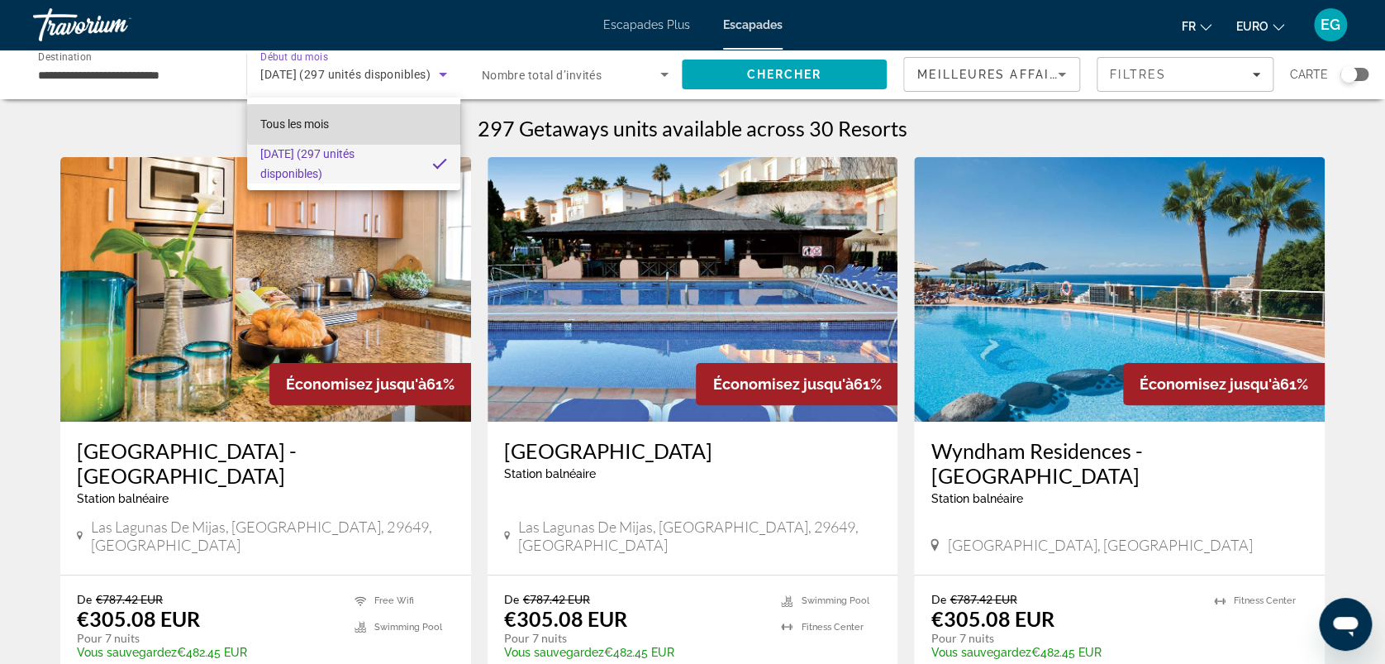
click at [403, 122] on mat-option "Tous les mois" at bounding box center [353, 124] width 213 height 40
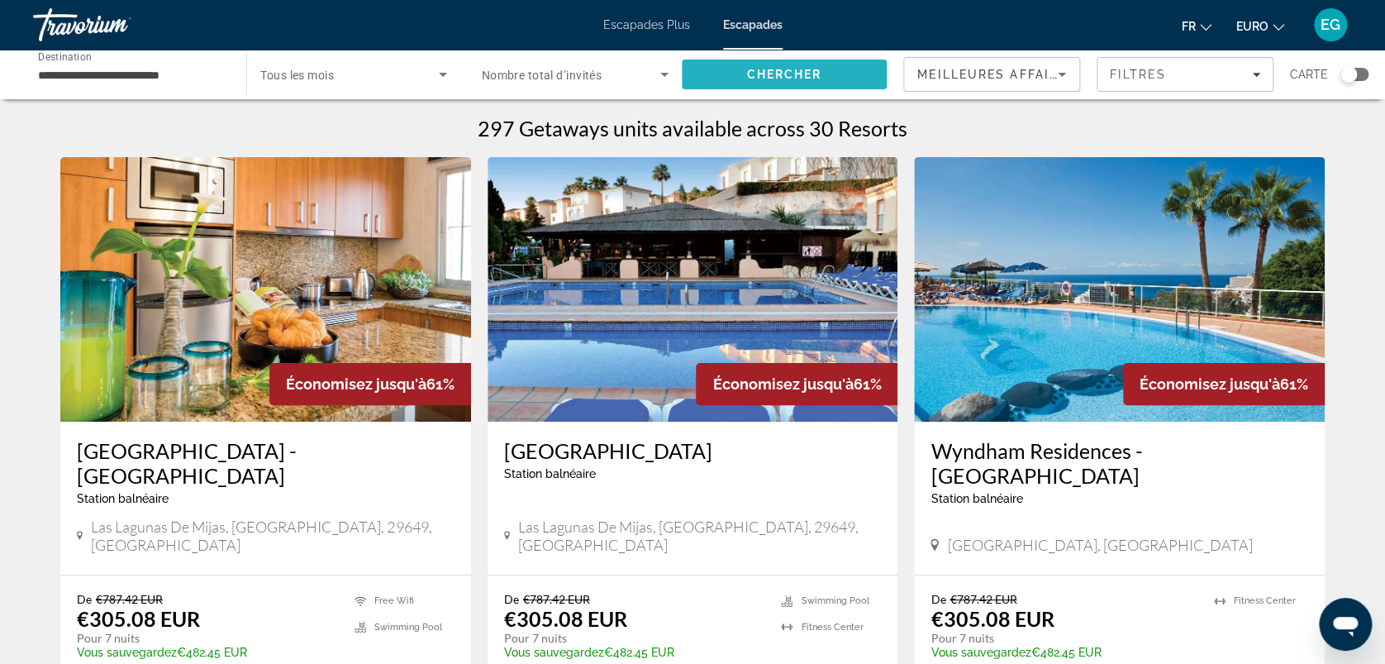
click at [745, 85] on span "Rechercher" at bounding box center [784, 75] width 205 height 40
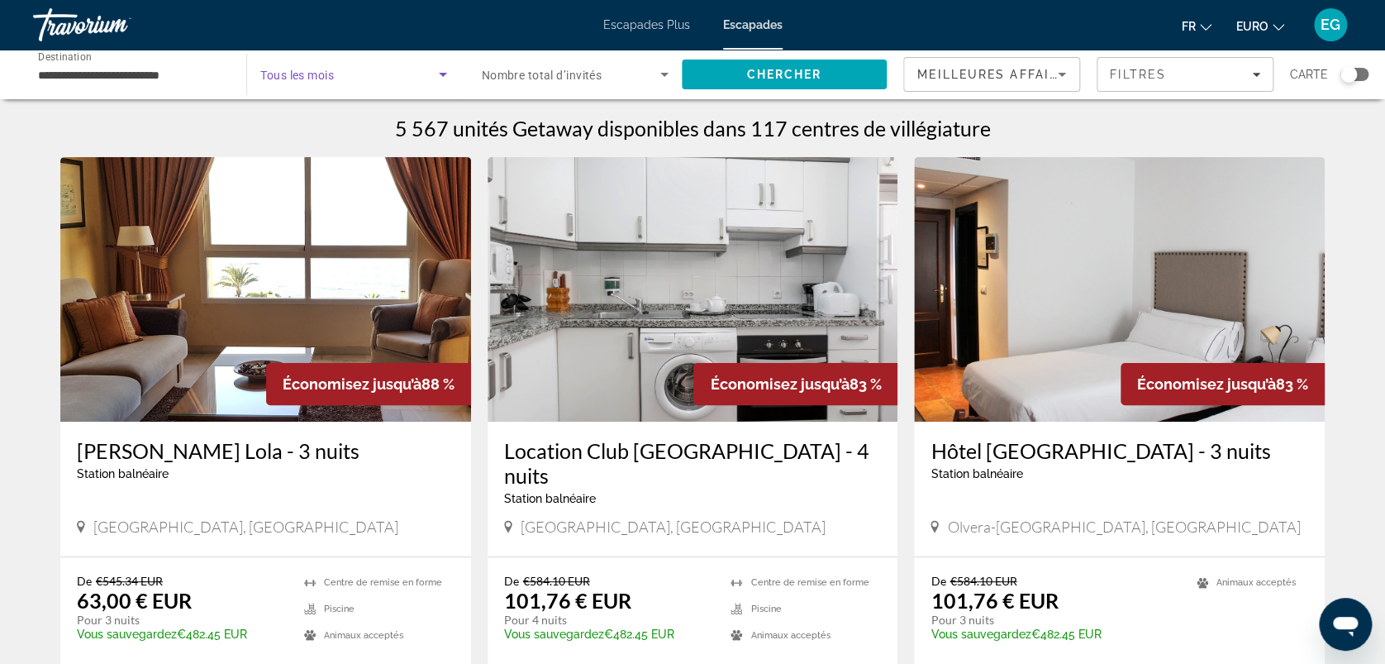
click at [298, 66] on span "Widget de recherche" at bounding box center [349, 74] width 178 height 20
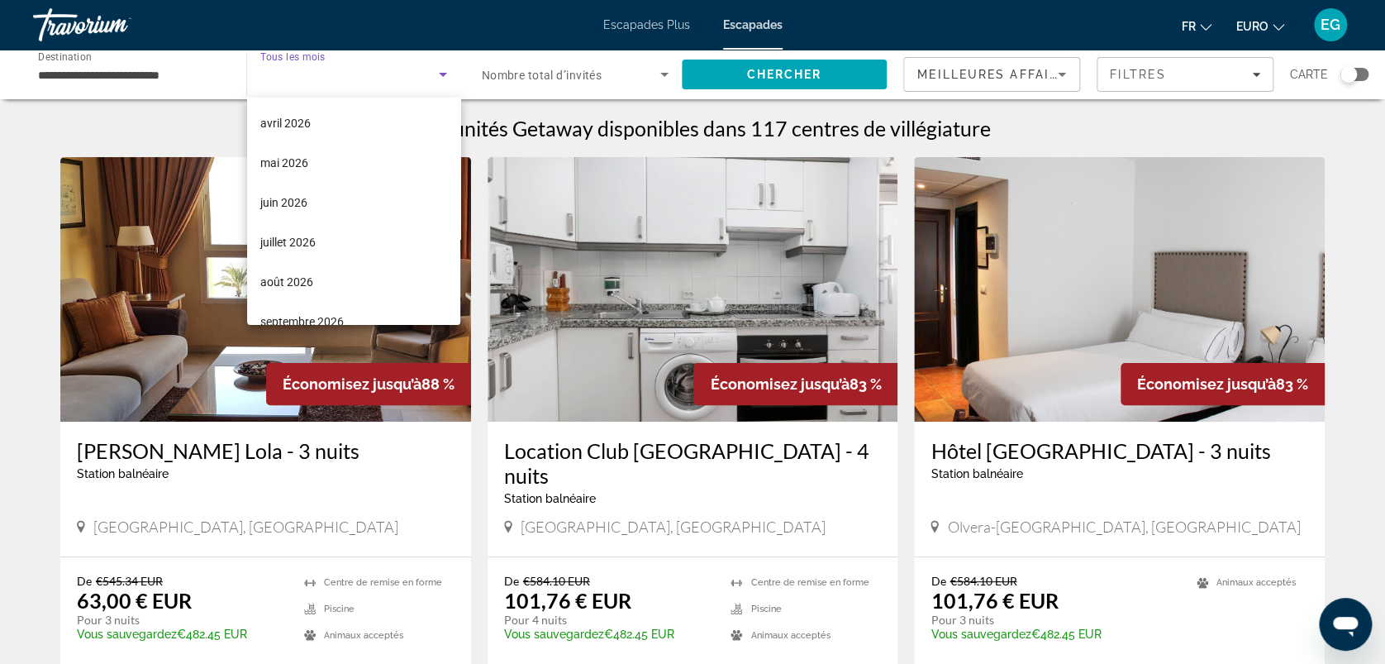
scroll to position [288, 0]
click at [278, 282] on span "août 2026" at bounding box center [286, 273] width 53 height 20
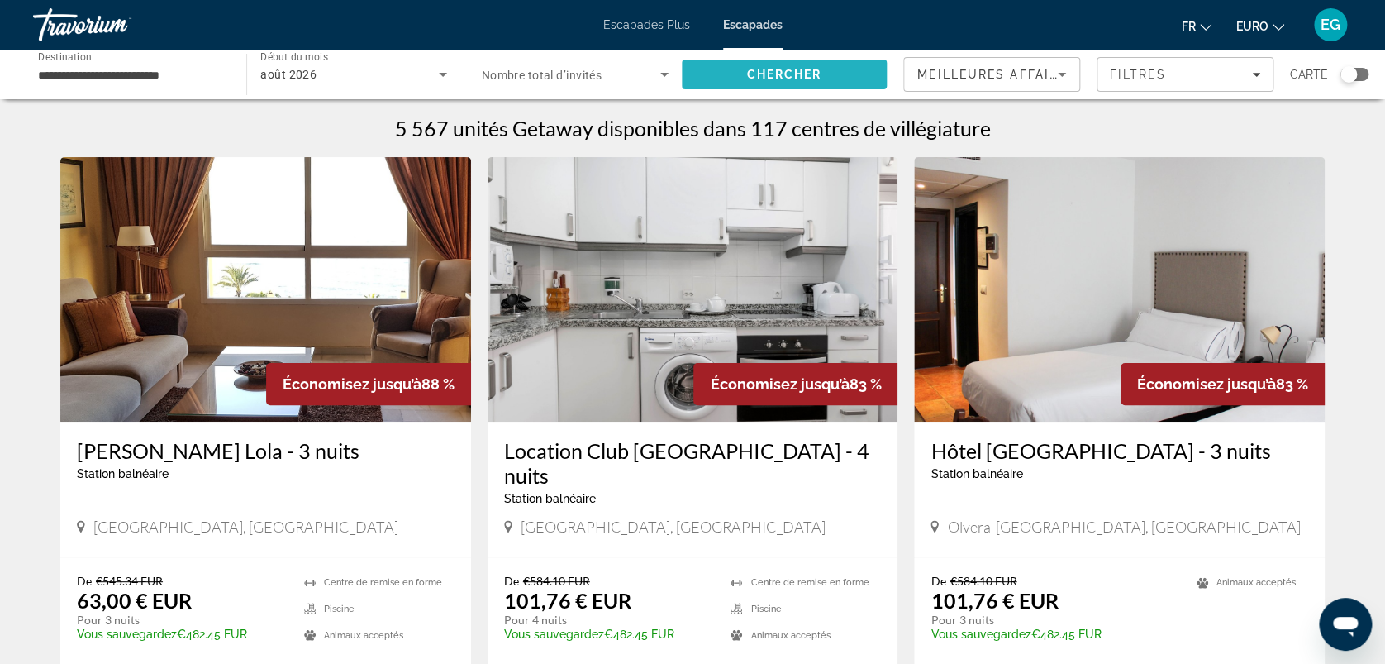
click at [789, 68] on span "Chercher" at bounding box center [783, 74] width 75 height 13
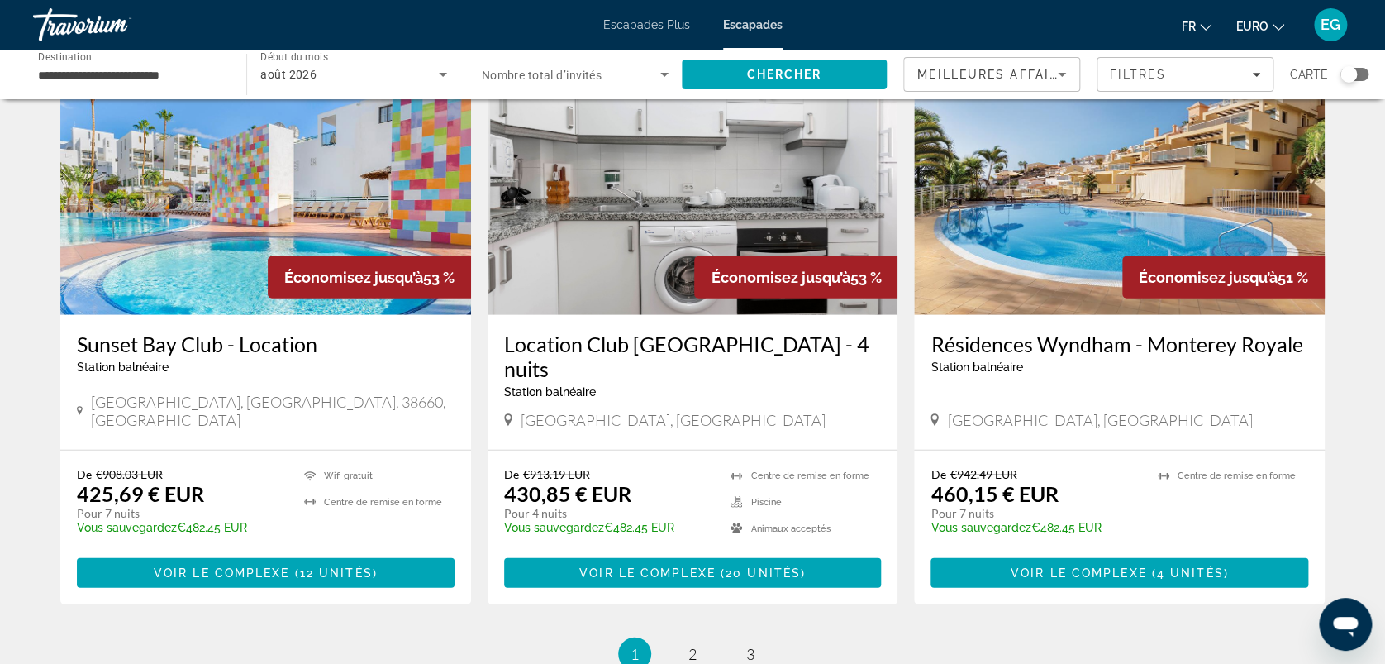
scroll to position [1928, 0]
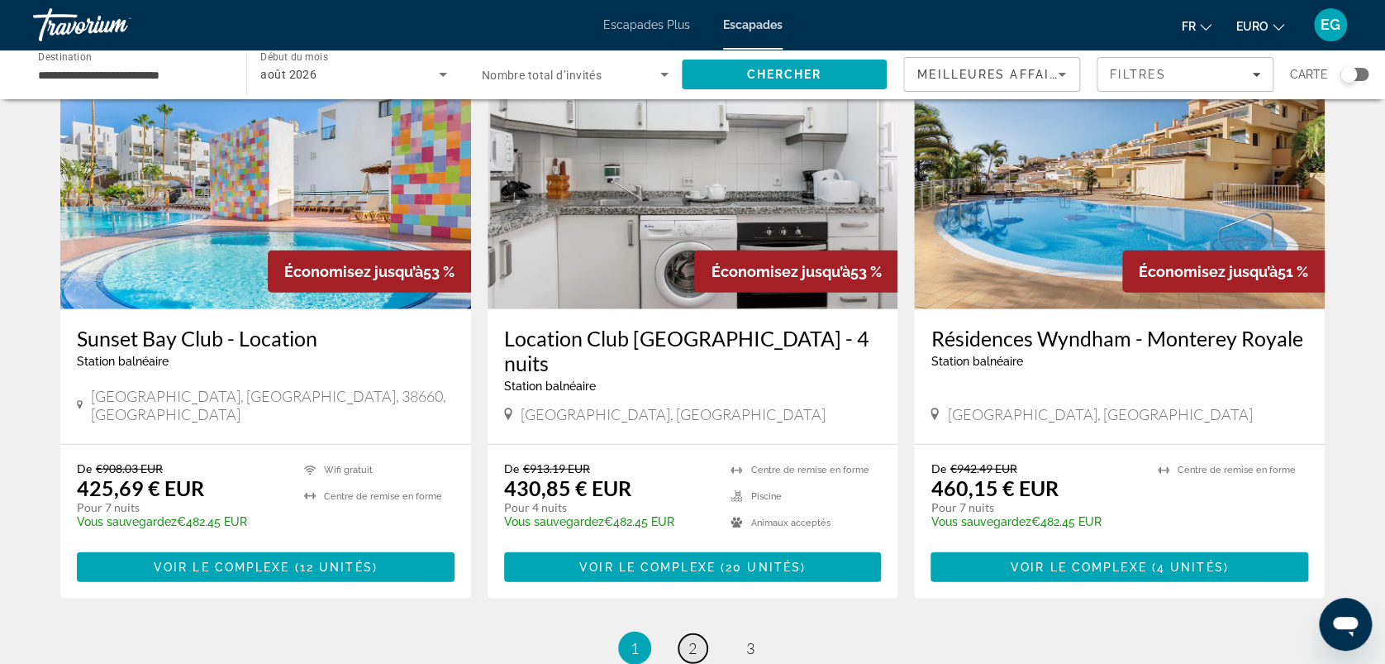
click at [694, 639] on span "2" at bounding box center [693, 648] width 8 height 18
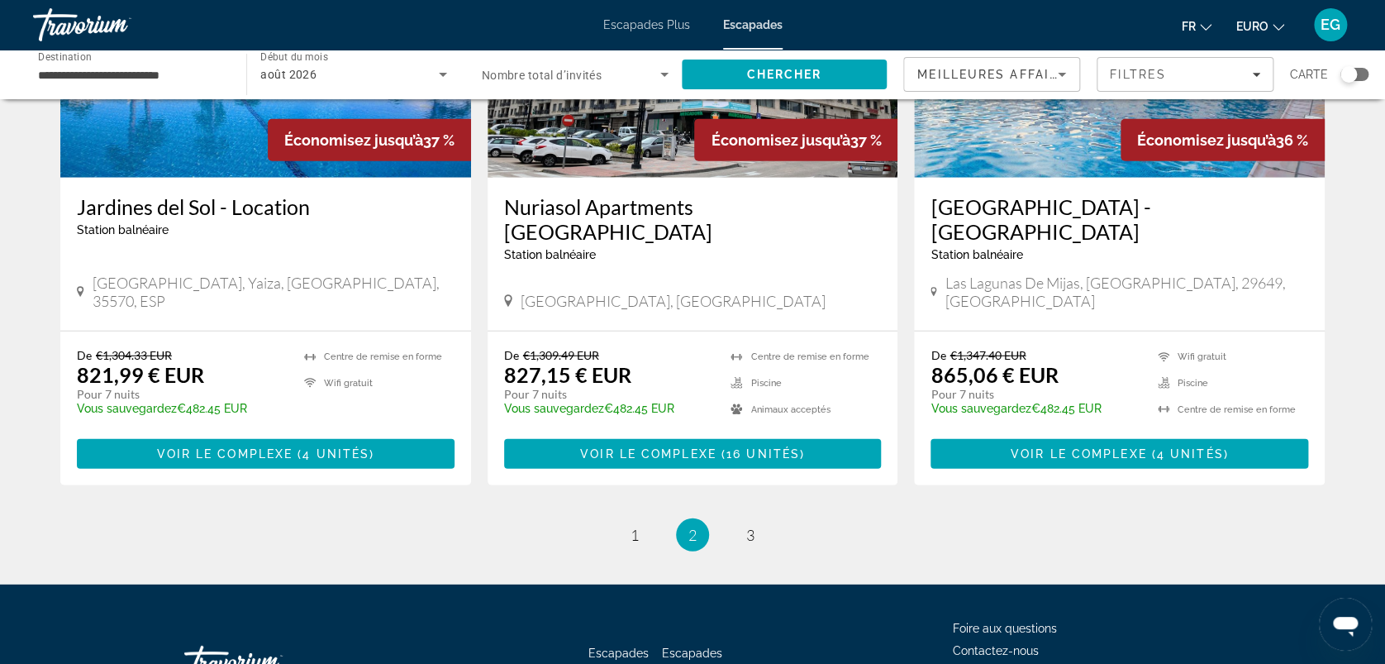
scroll to position [2008, 0]
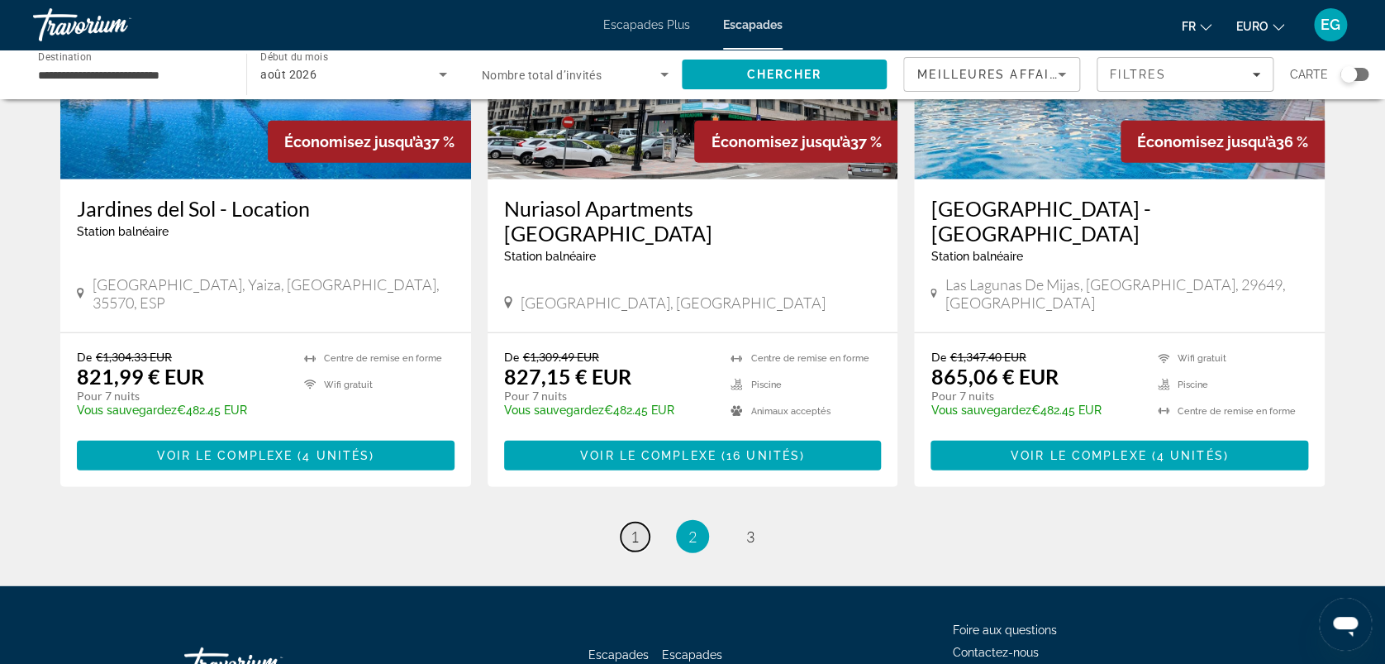
click at [634, 527] on span "1" at bounding box center [635, 536] width 8 height 18
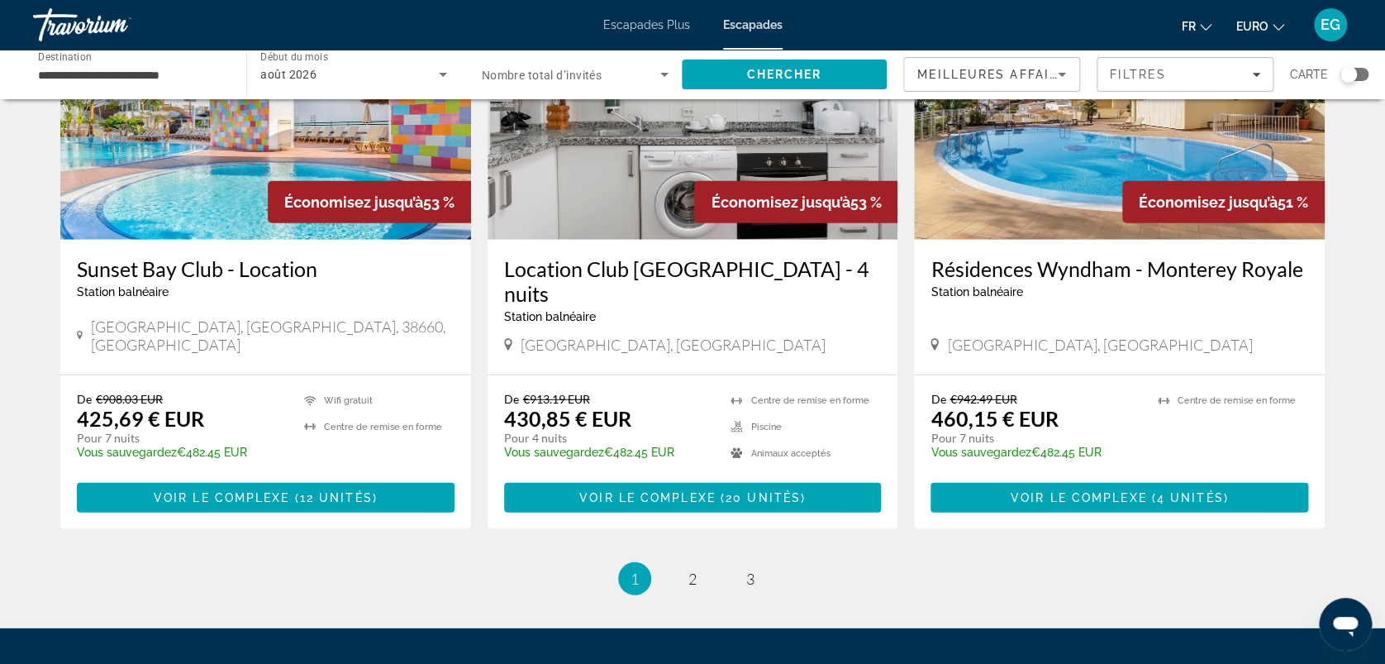
scroll to position [1996, 0]
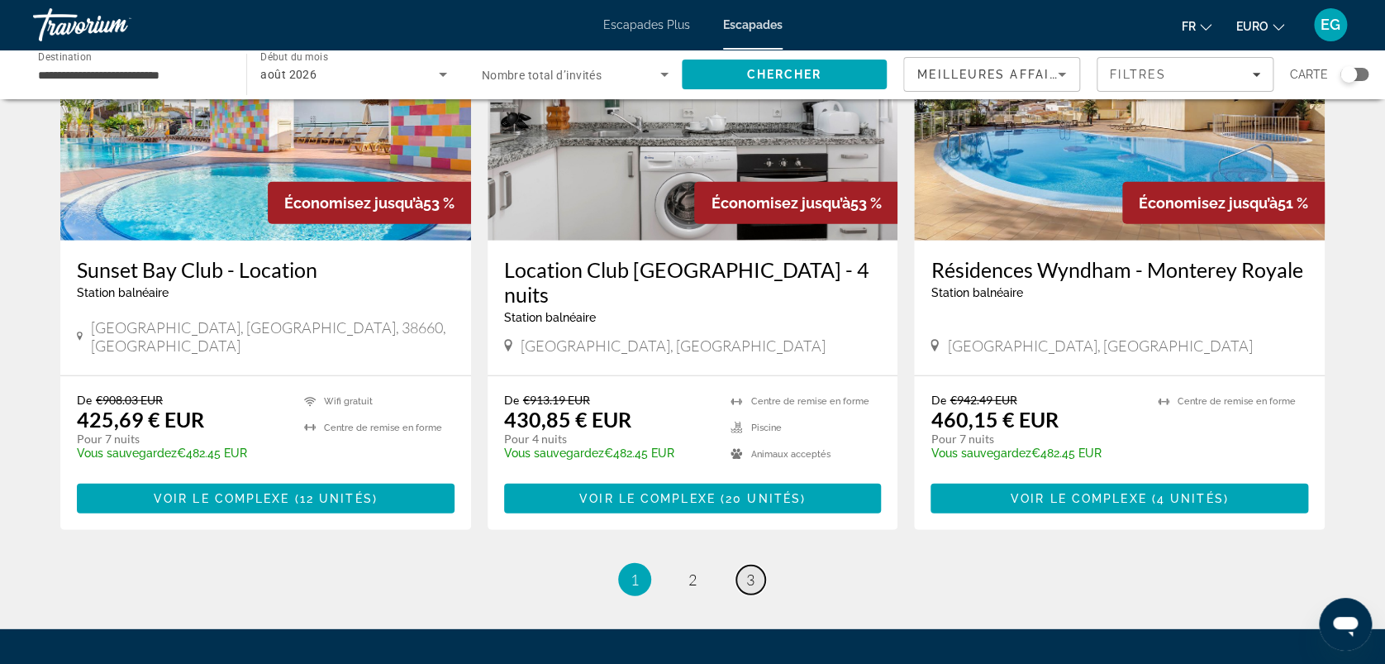
click at [754, 570] on span "3" at bounding box center [750, 579] width 8 height 18
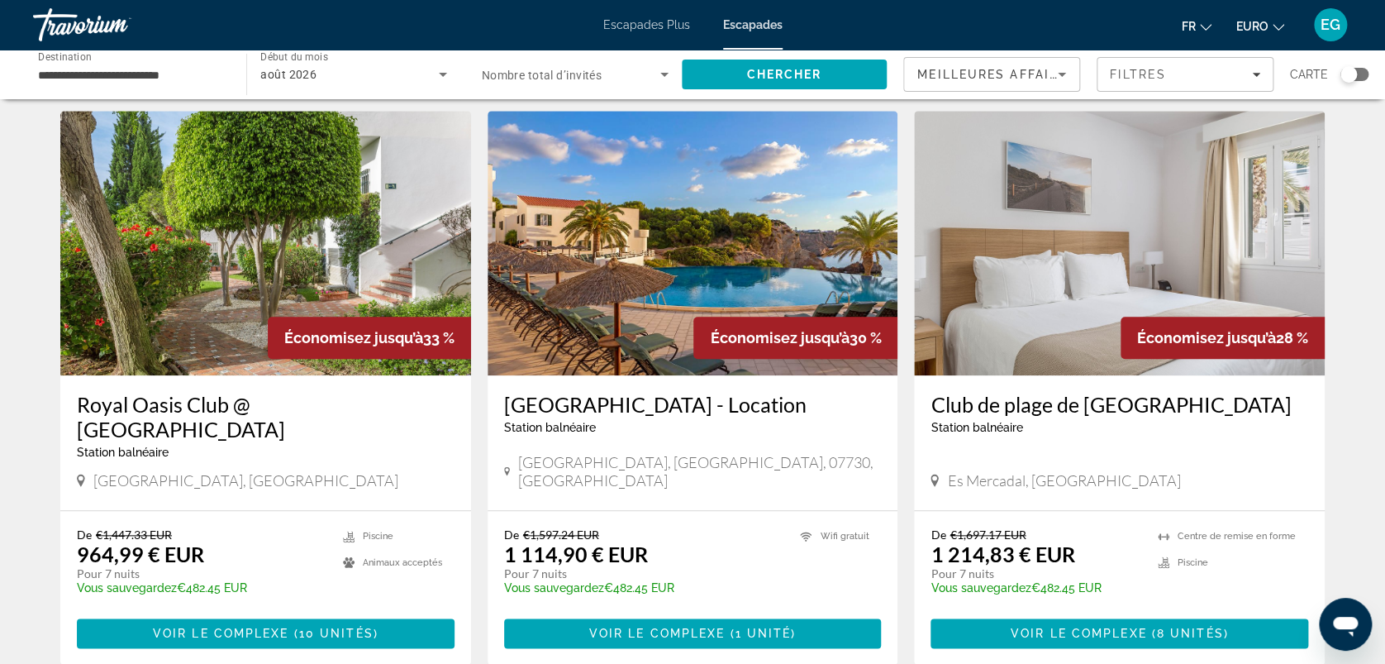
scroll to position [911, 0]
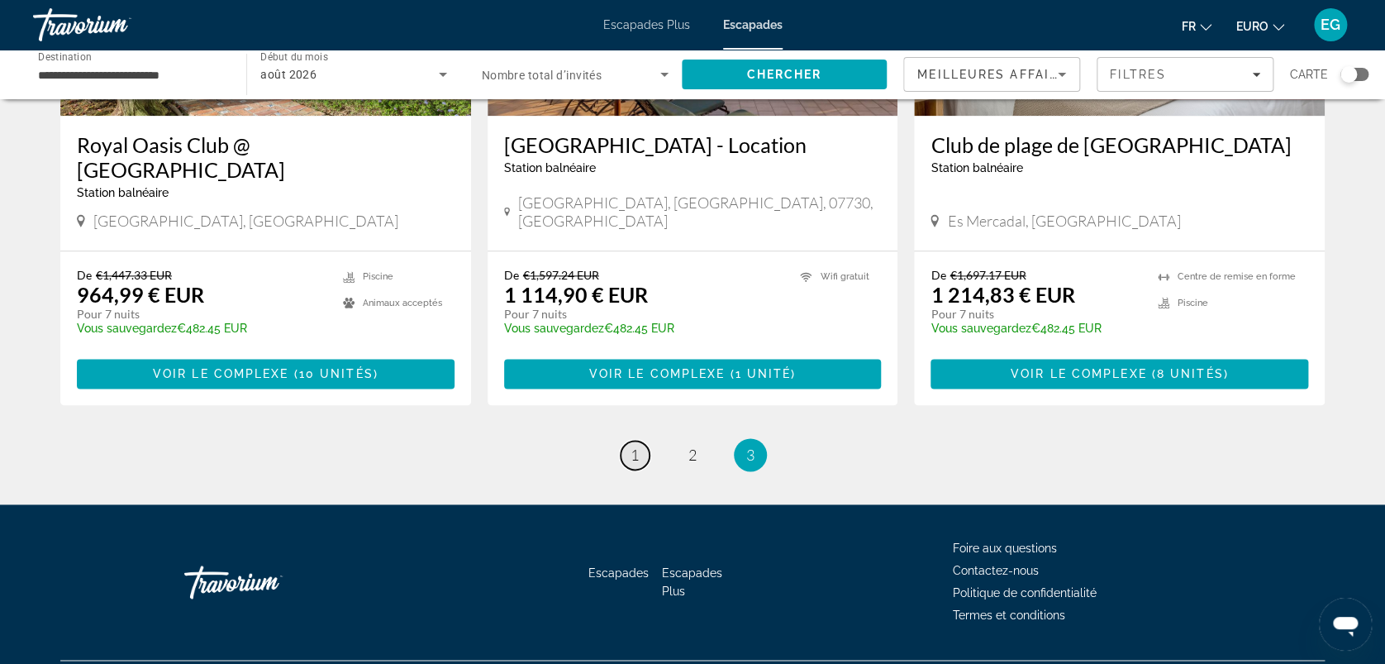
click at [641, 441] on link "page 1" at bounding box center [635, 455] width 29 height 29
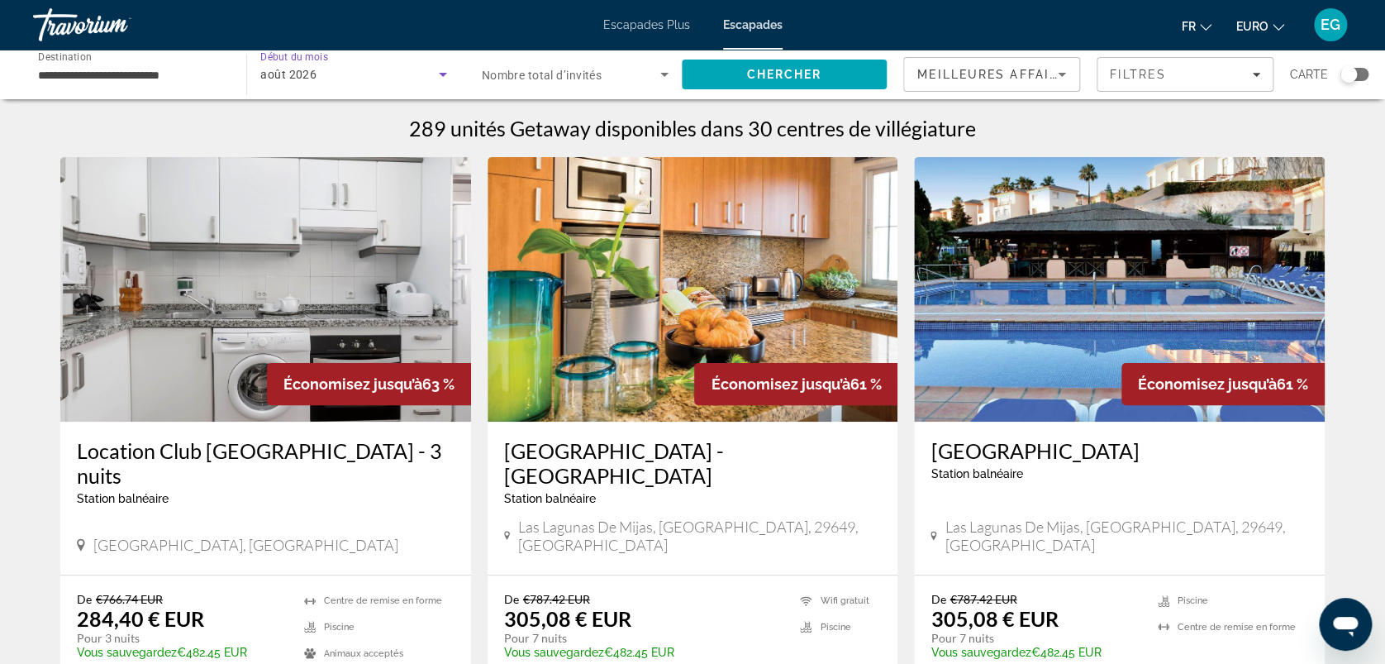
click at [391, 71] on div "août 2026" at bounding box center [349, 74] width 178 height 20
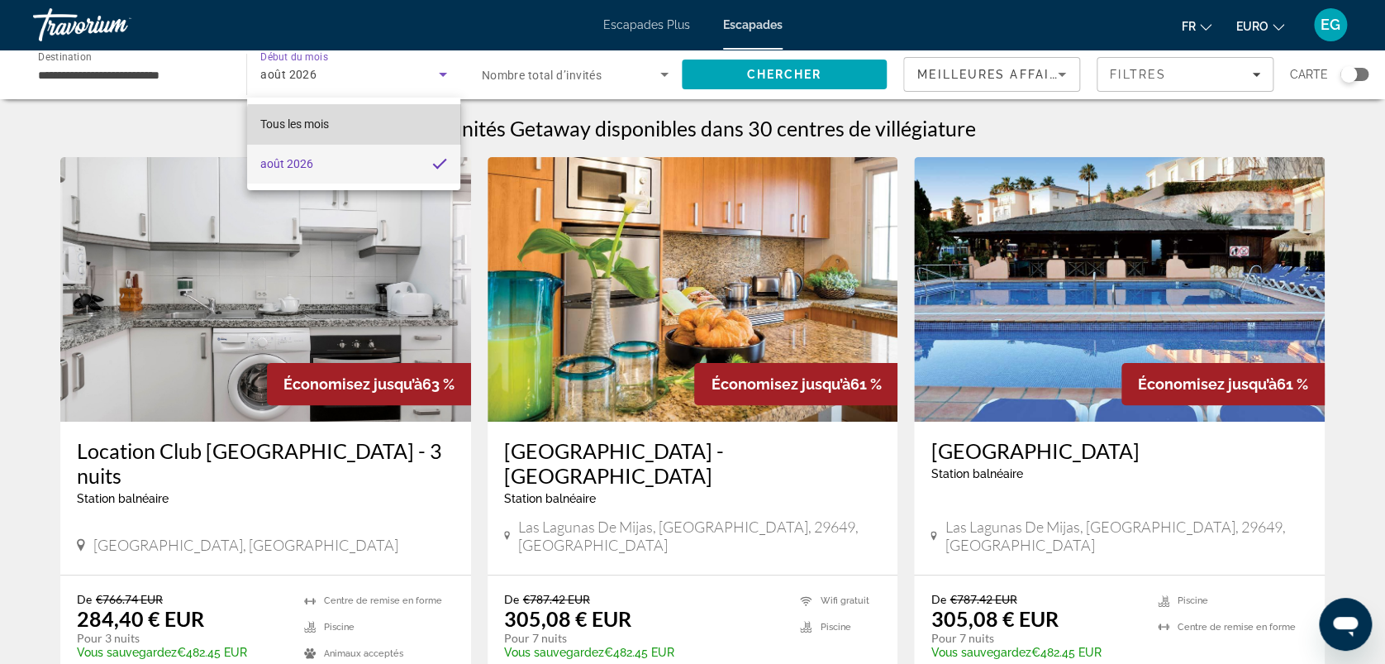
click at [374, 132] on mat-option "Tous les mois" at bounding box center [353, 124] width 213 height 40
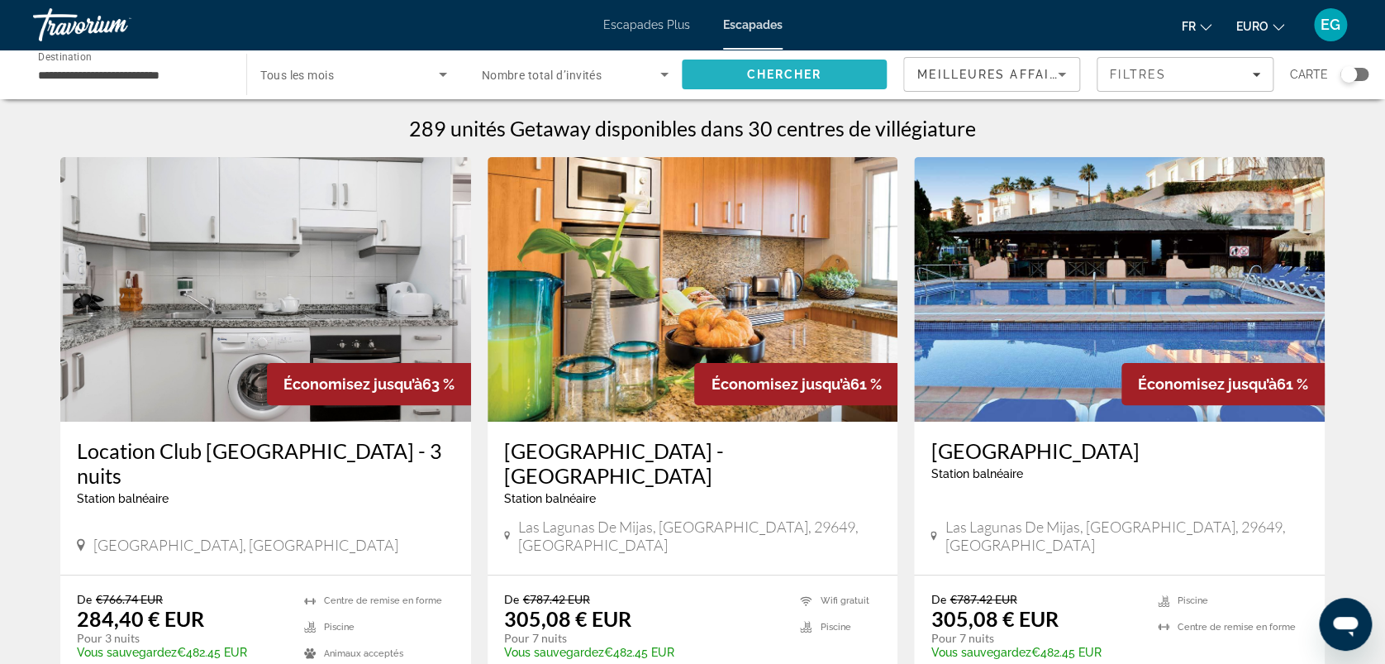
click at [820, 68] on span "Chercher" at bounding box center [783, 74] width 75 height 13
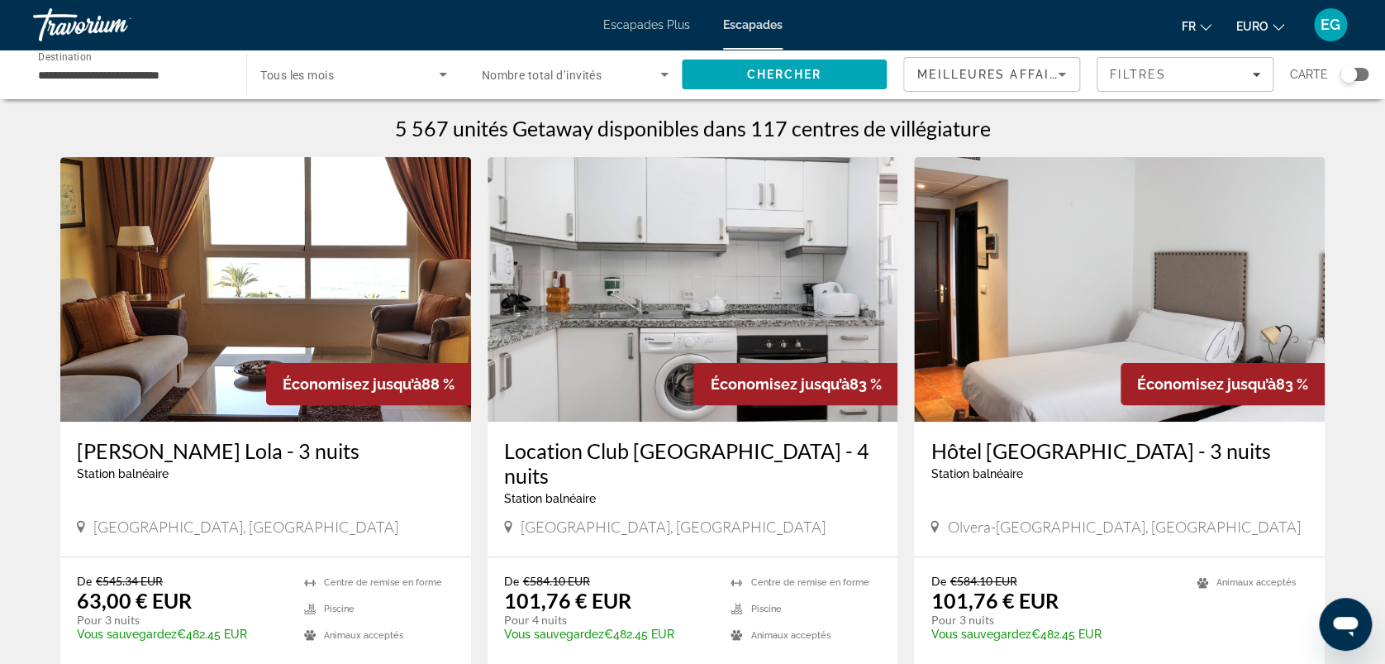
click at [324, 79] on span "Tous les mois" at bounding box center [297, 75] width 74 height 13
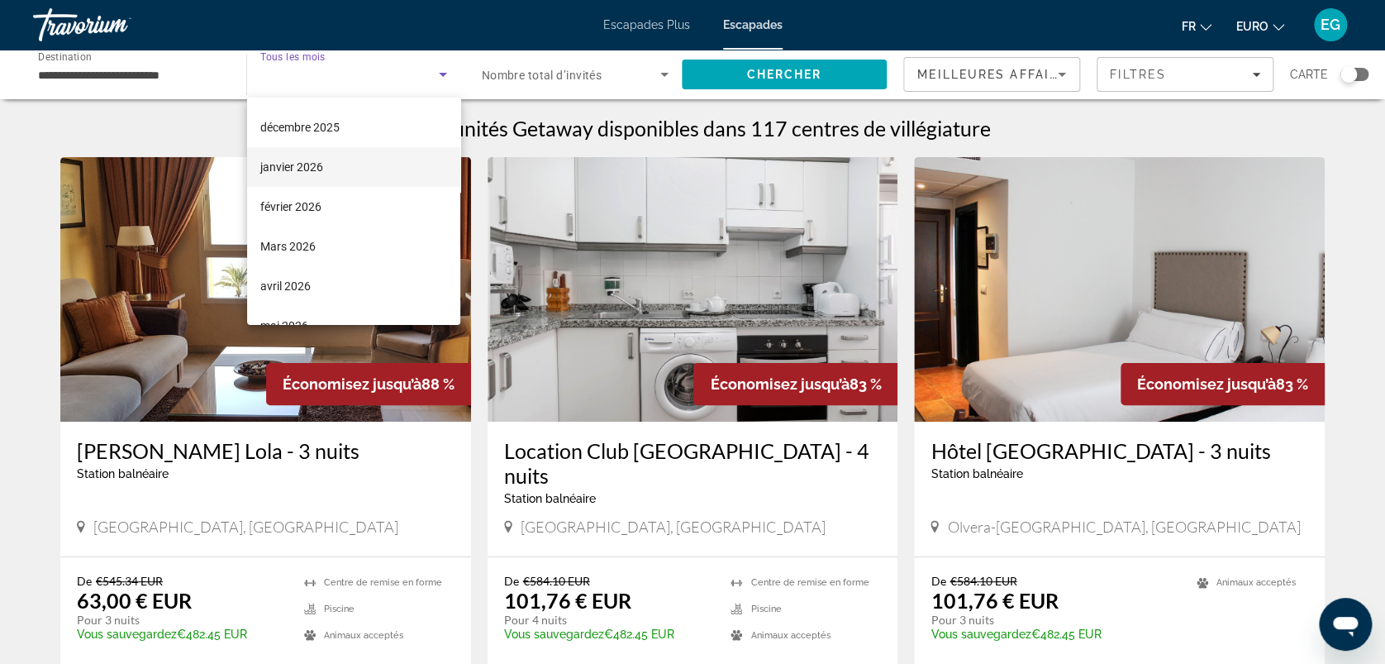
scroll to position [142, 0]
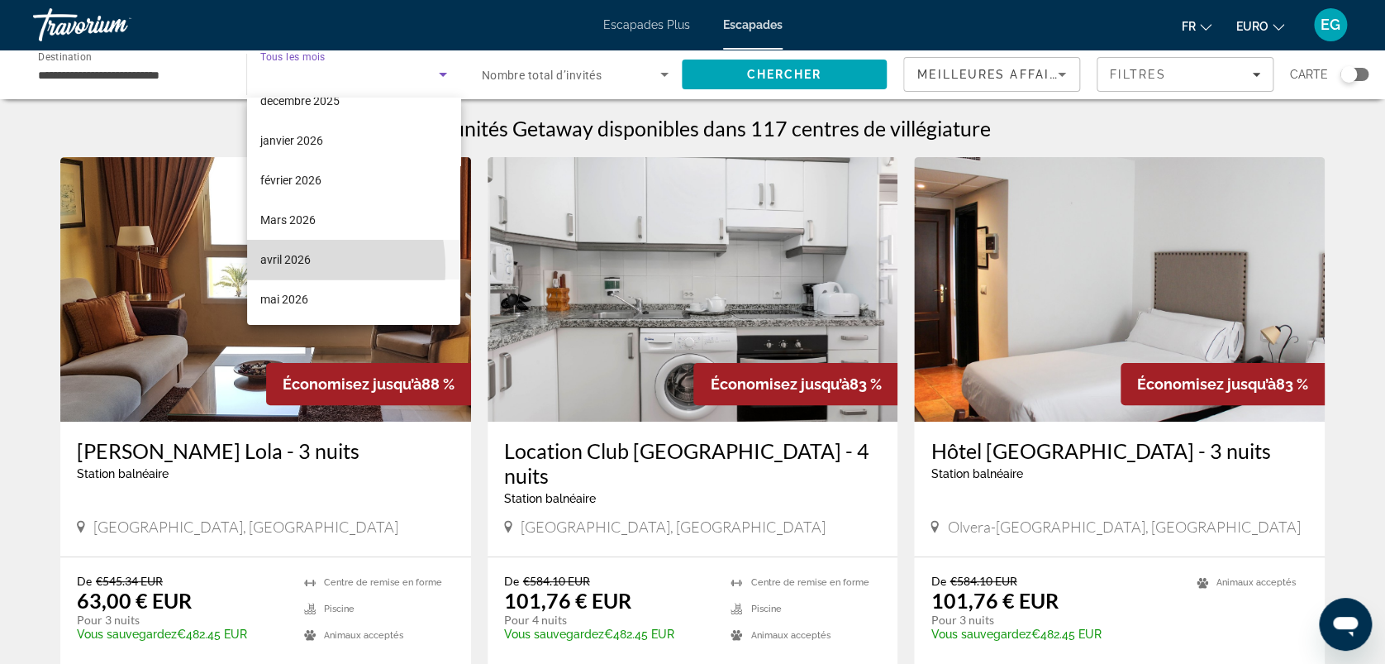
click at [282, 267] on span "avril 2026" at bounding box center [285, 260] width 50 height 20
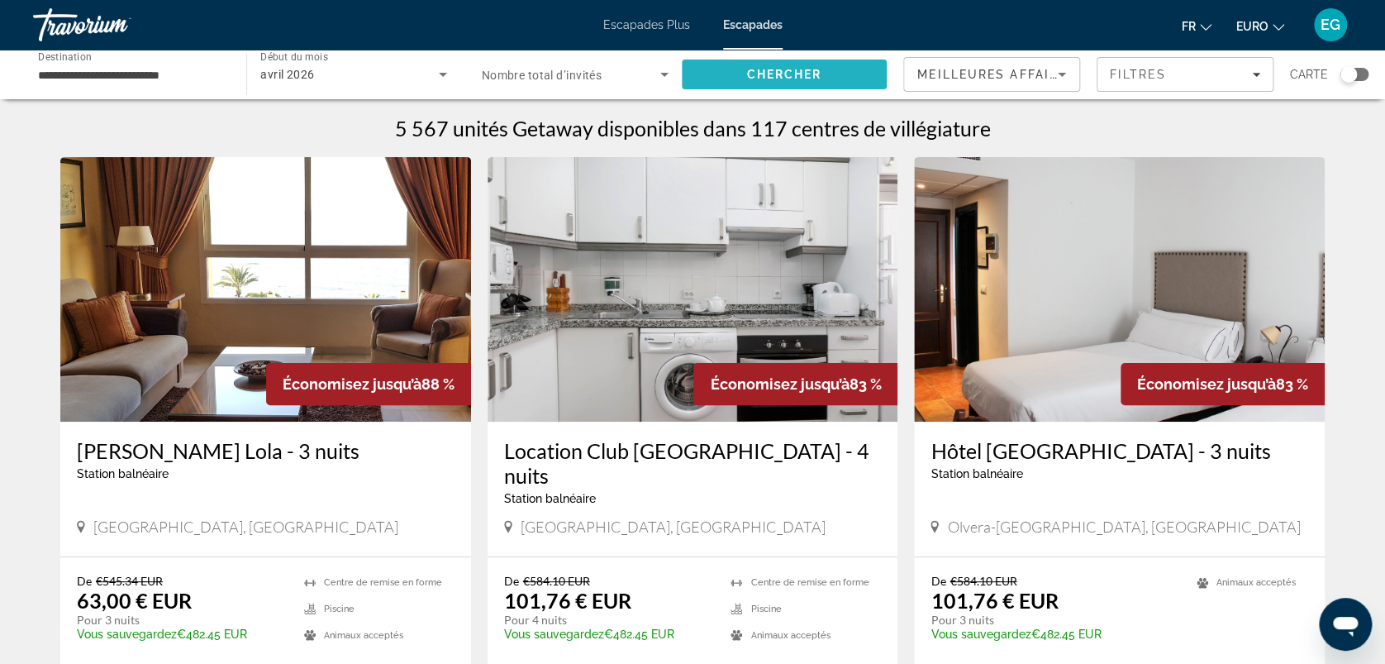
click at [739, 72] on span "Rechercher" at bounding box center [784, 75] width 205 height 40
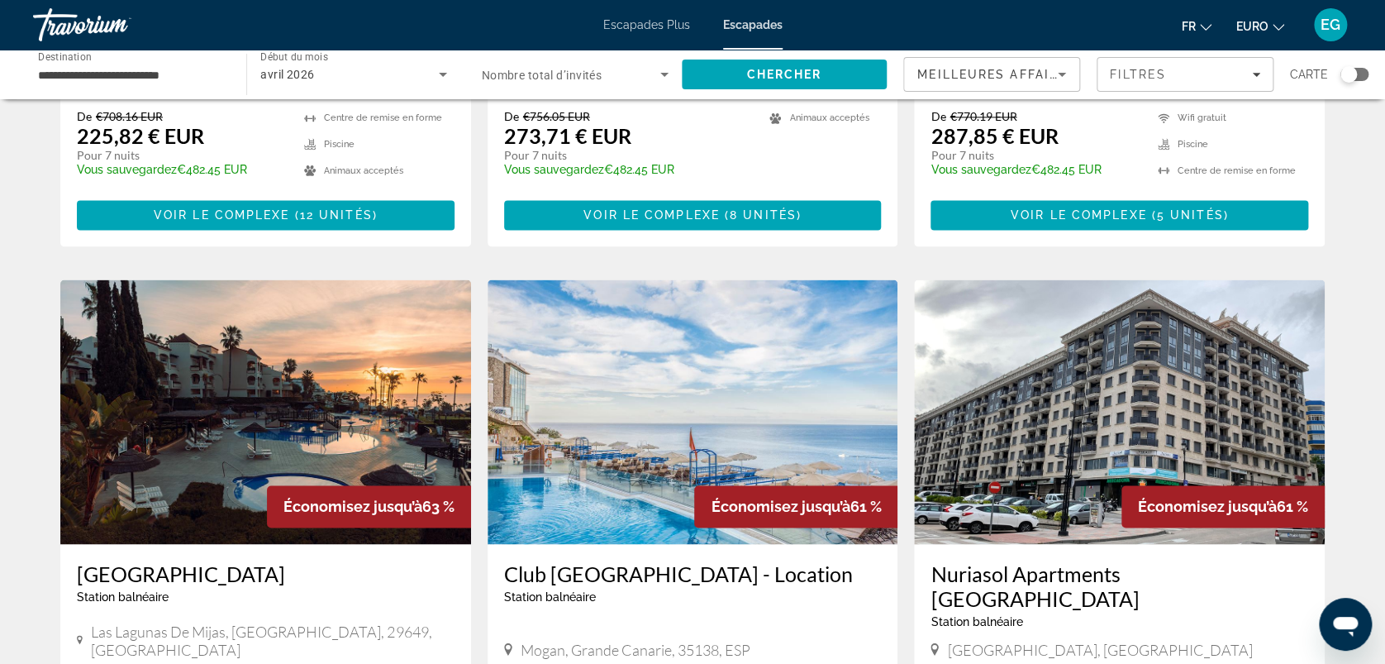
scroll to position [1041, 0]
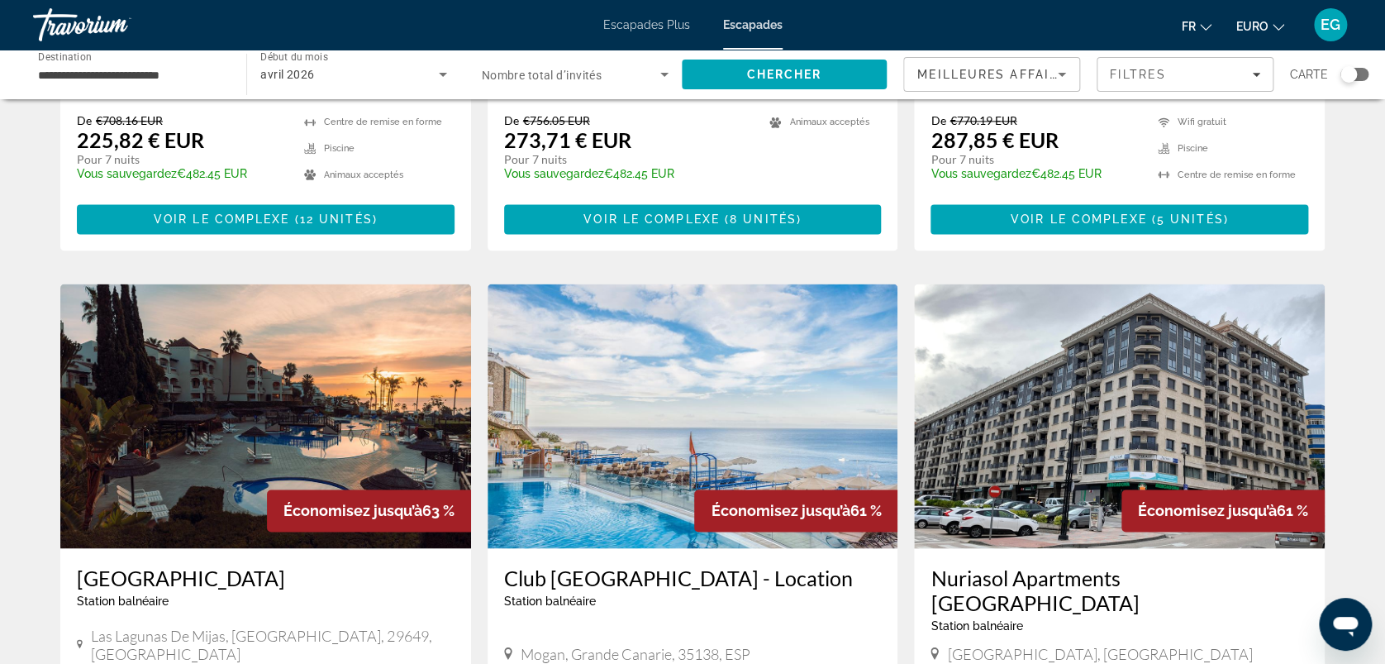
click at [650, 486] on img "Contenu principal" at bounding box center [693, 416] width 411 height 265
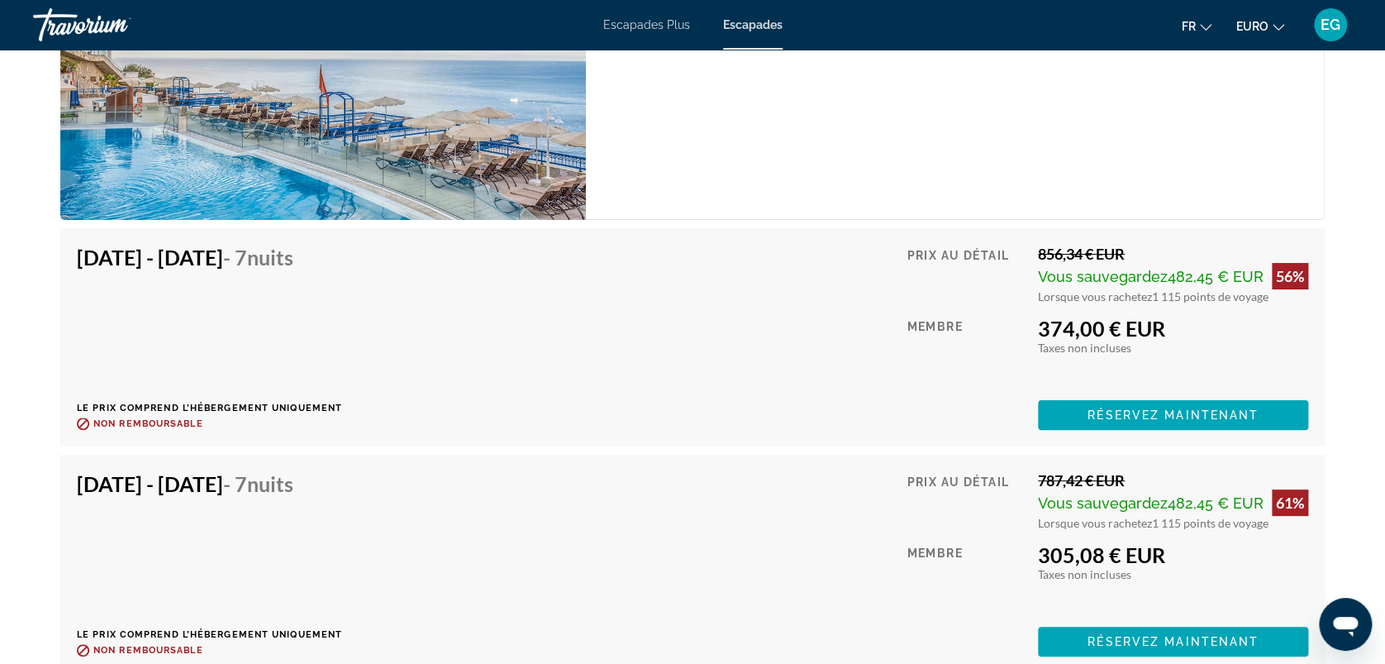
scroll to position [2957, 0]
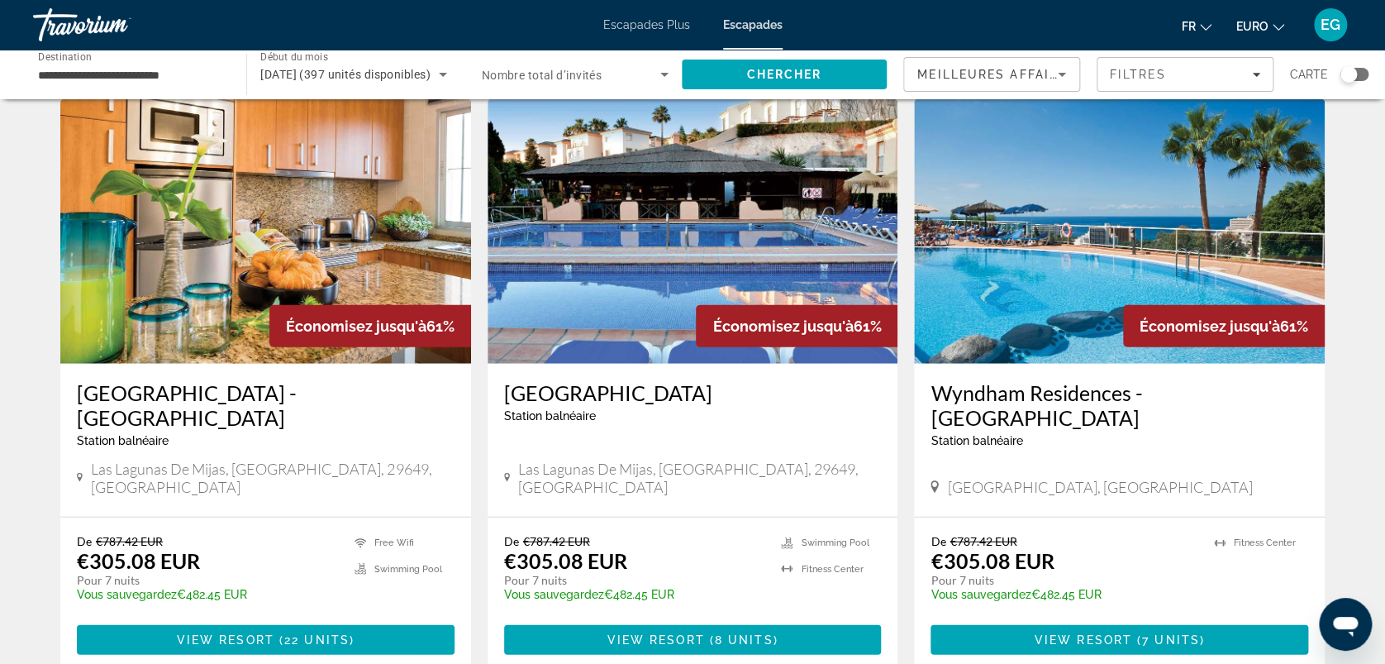
scroll to position [1786, 0]
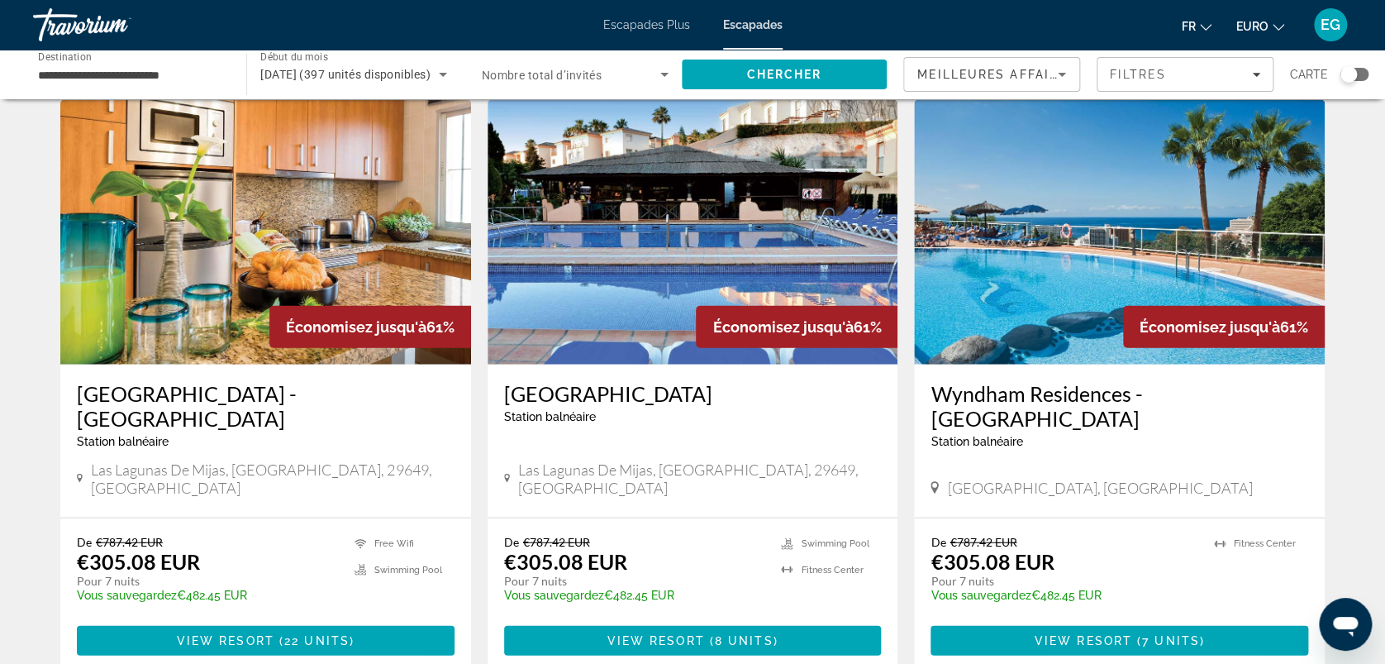
click at [1080, 275] on img "Contenu principal" at bounding box center [1119, 232] width 411 height 265
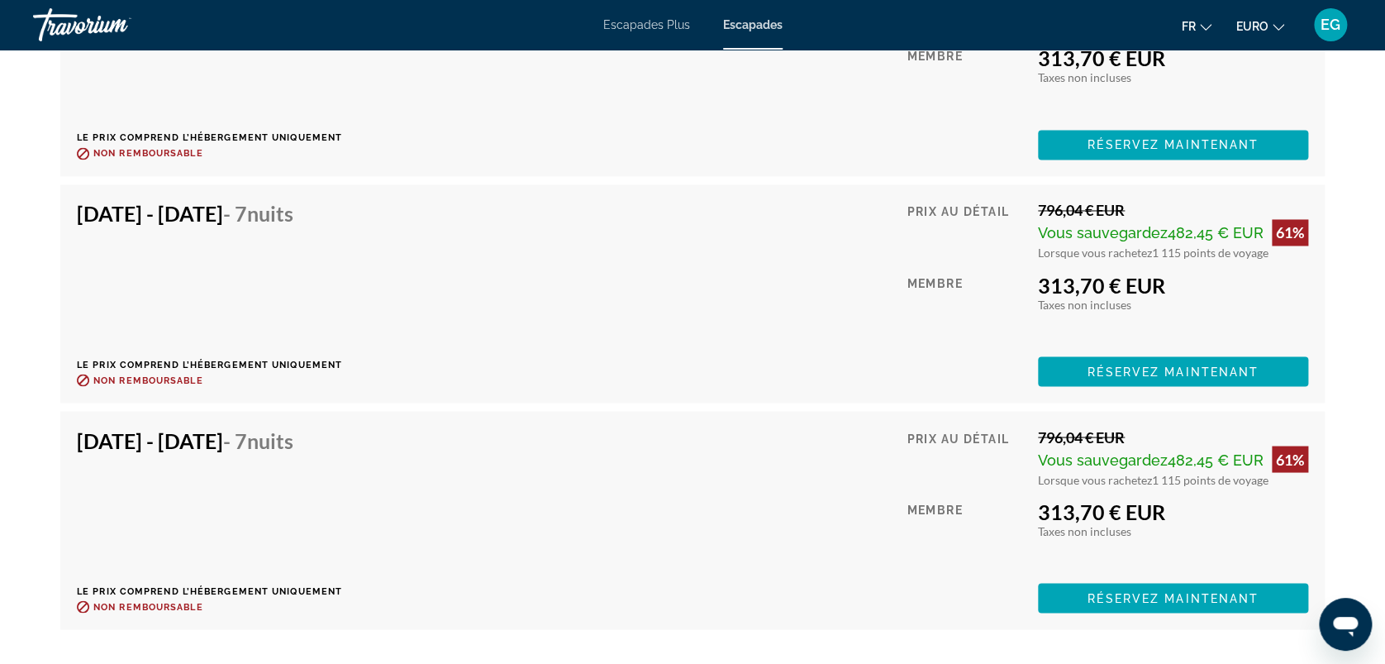
scroll to position [4393, 0]
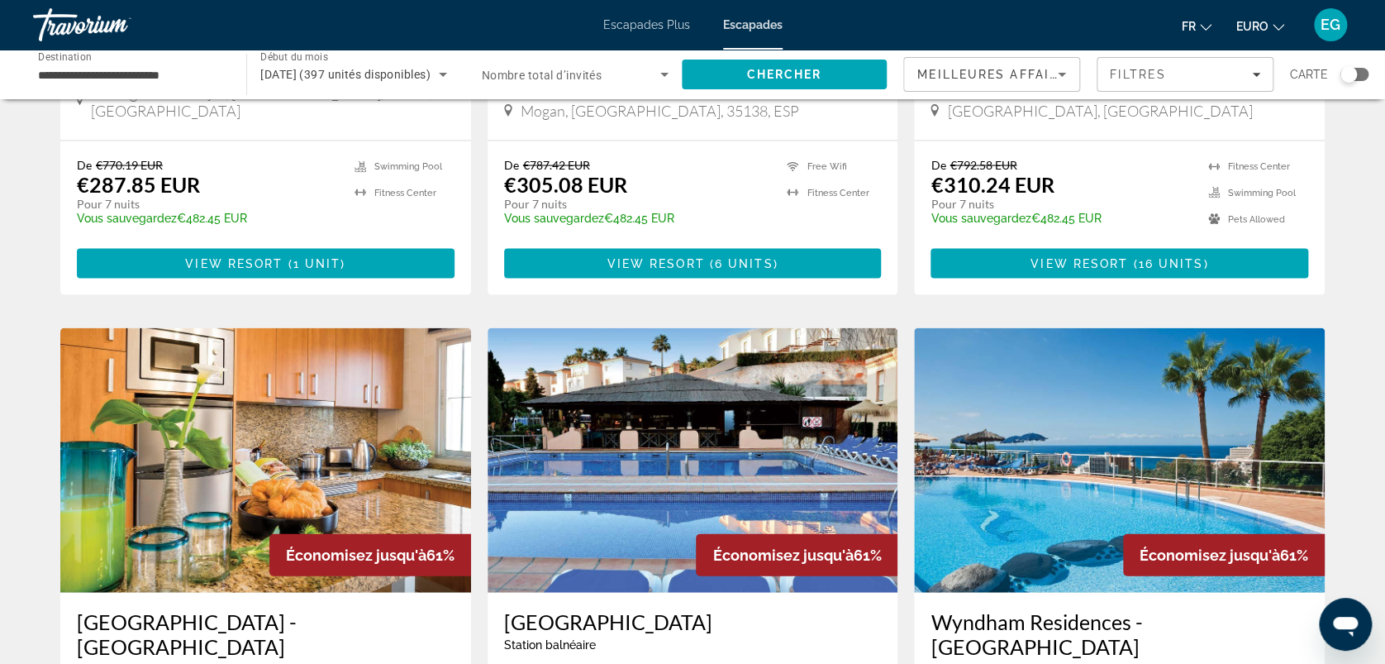
scroll to position [2010, 0]
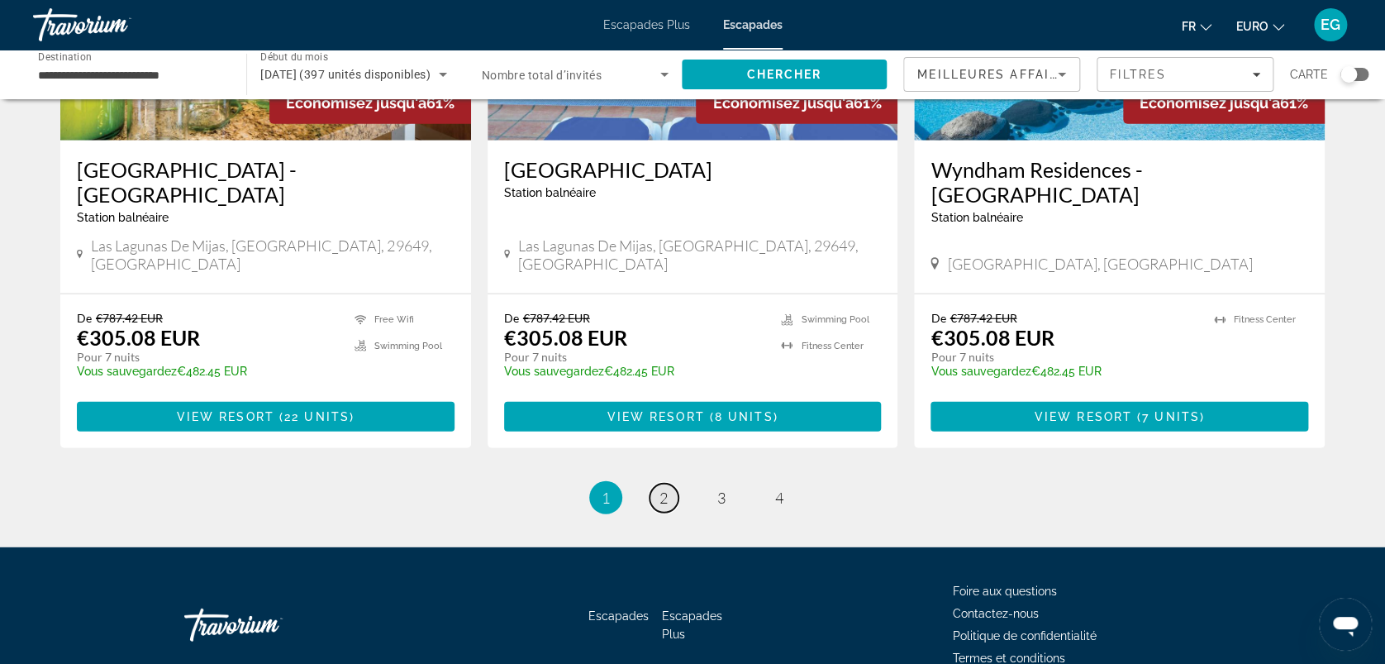
click at [661, 489] on span "2" at bounding box center [664, 498] width 8 height 18
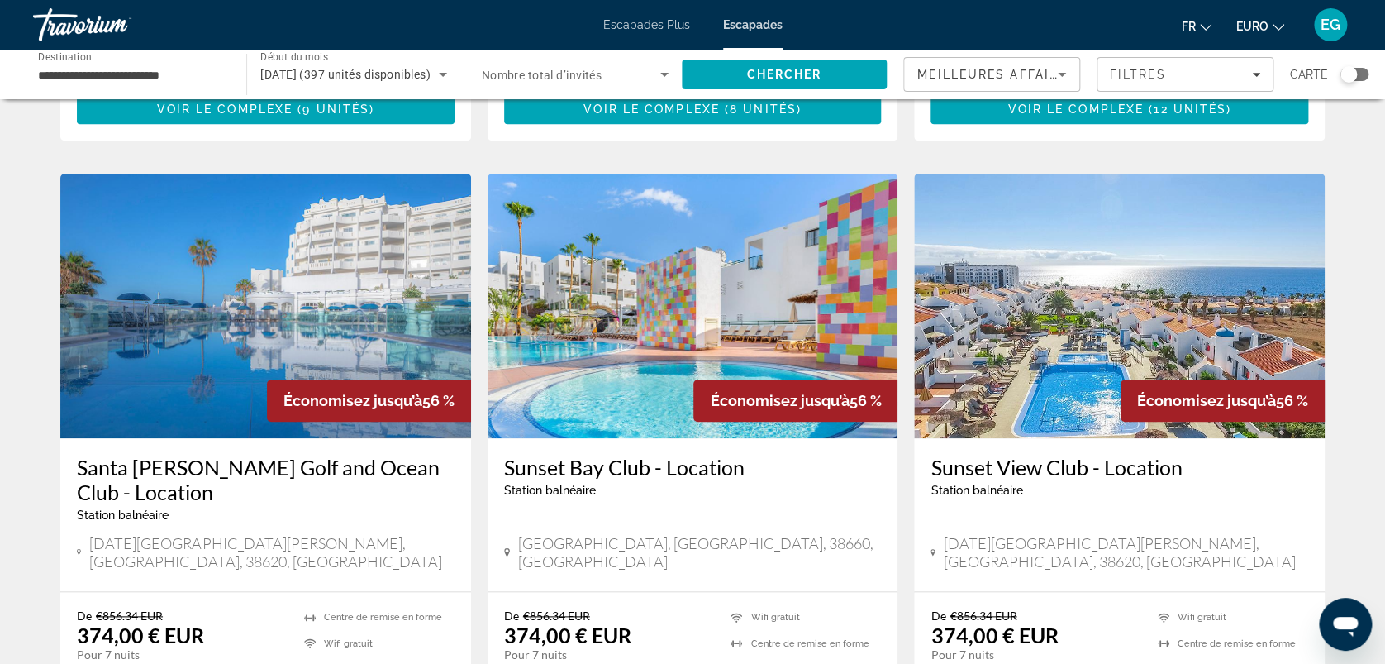
scroll to position [579, 0]
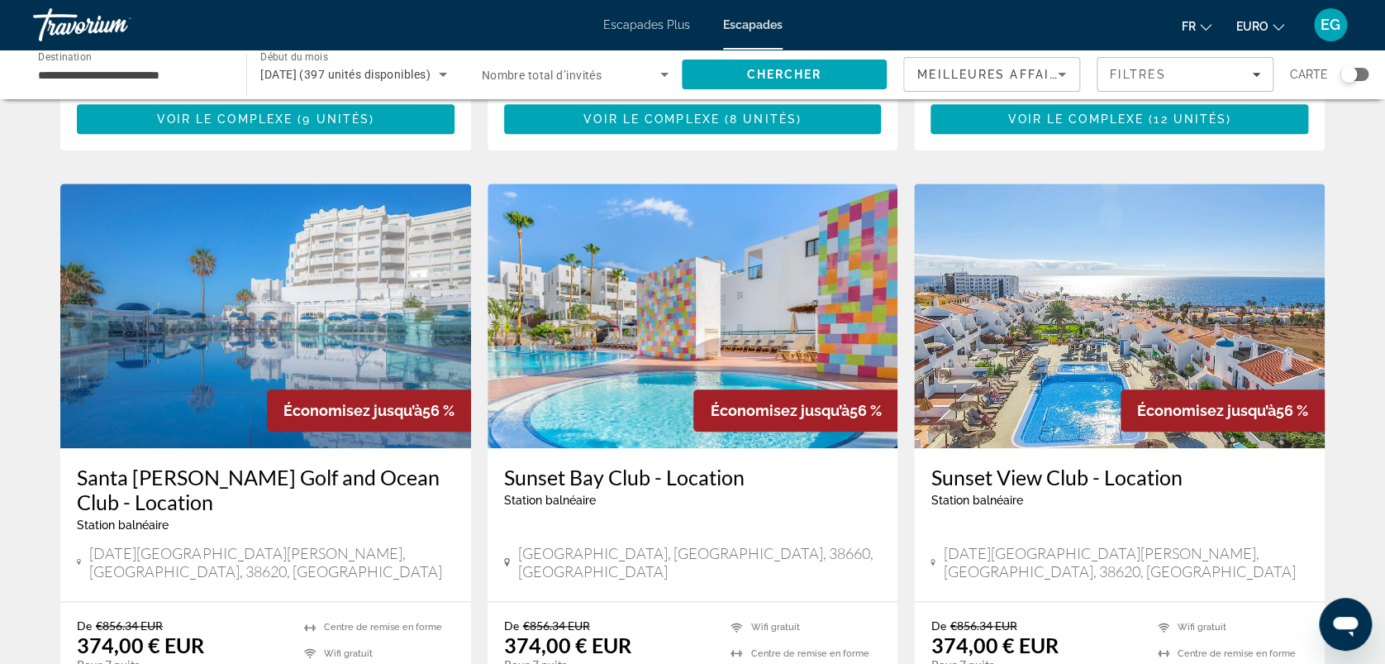
click at [201, 261] on img "Contenu principal" at bounding box center [265, 316] width 411 height 265
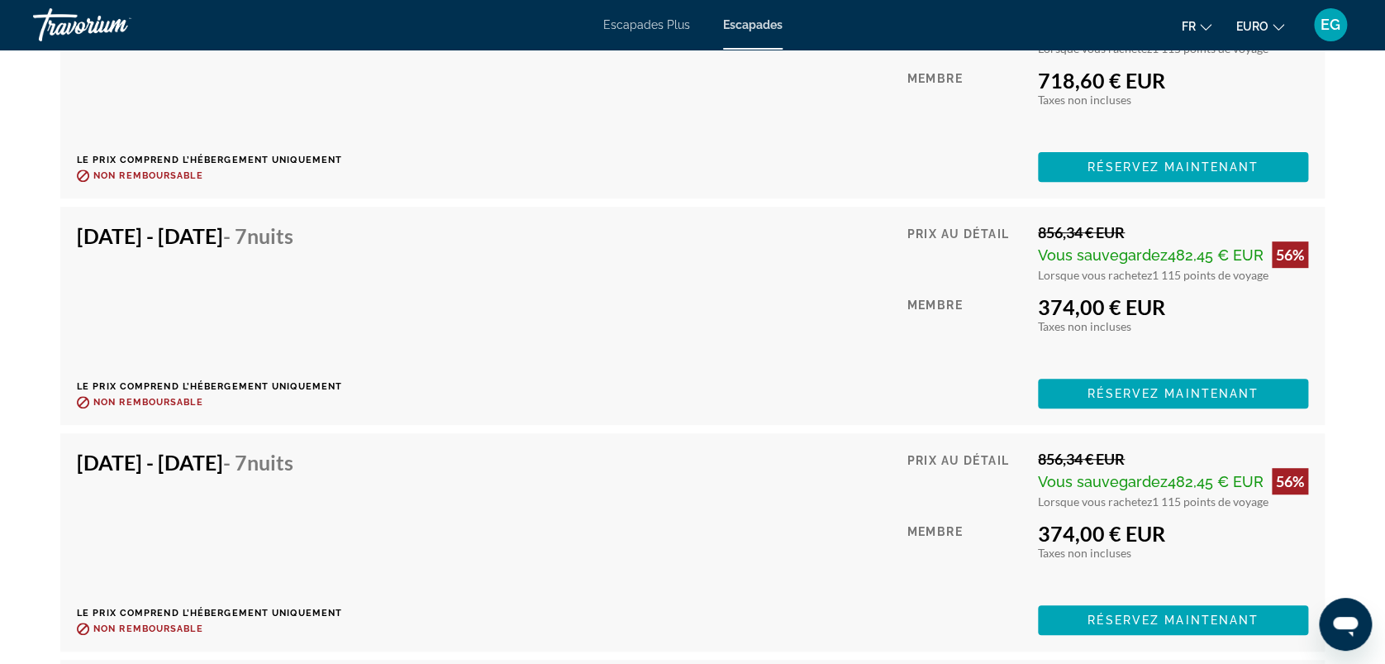
scroll to position [3343, 0]
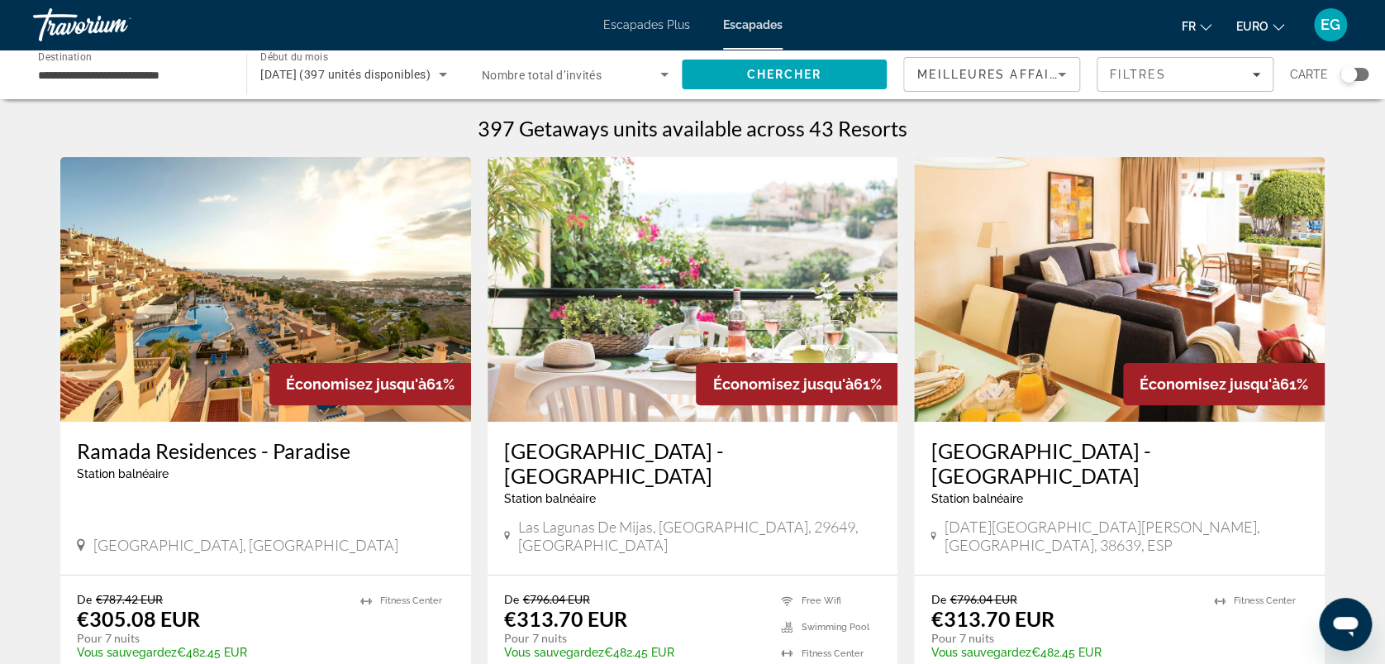
click at [1093, 250] on img "Contenu principal" at bounding box center [1119, 289] width 411 height 265
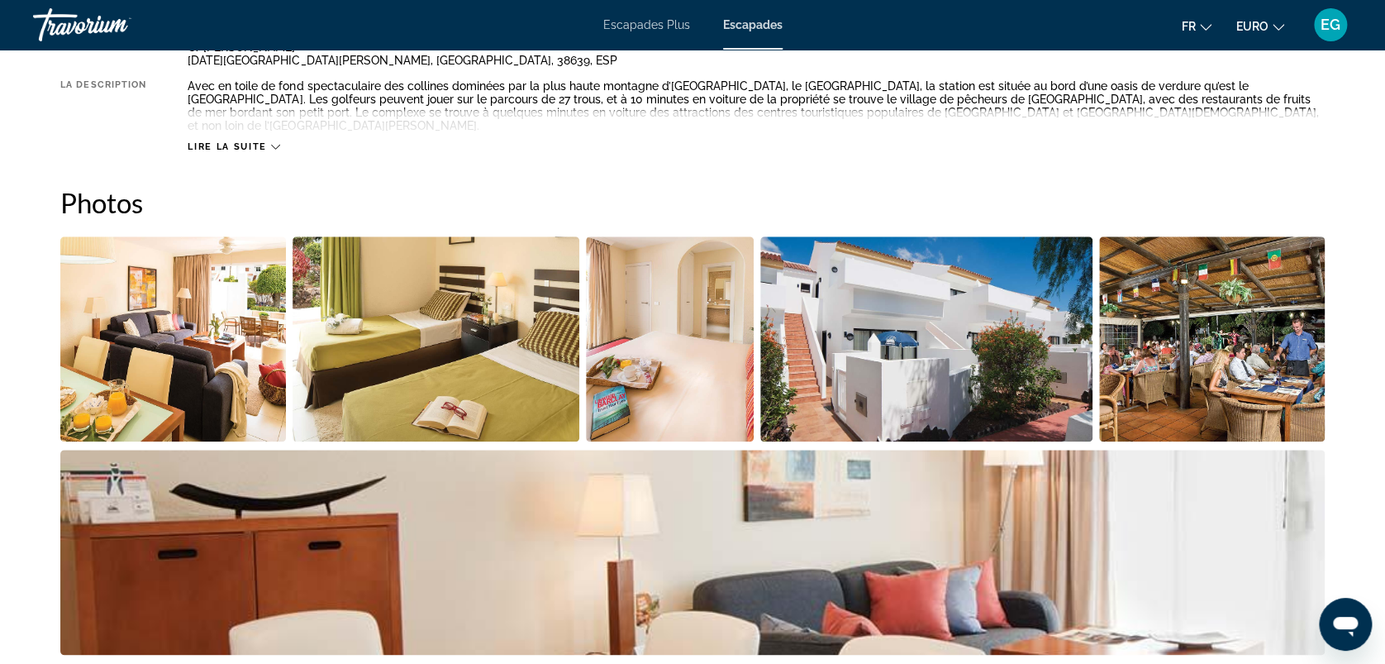
scroll to position [683, 0]
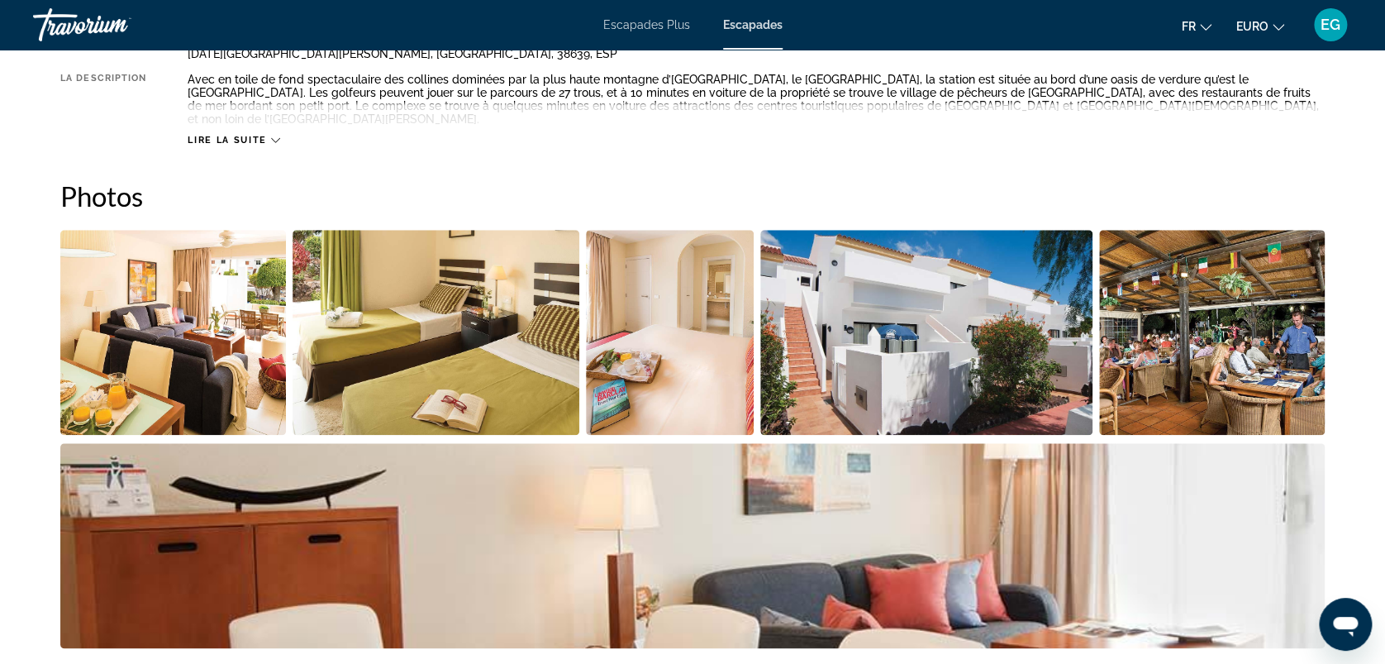
click at [198, 320] on img "Ouvrir le curseur d’image en plein écran" at bounding box center [173, 332] width 226 height 205
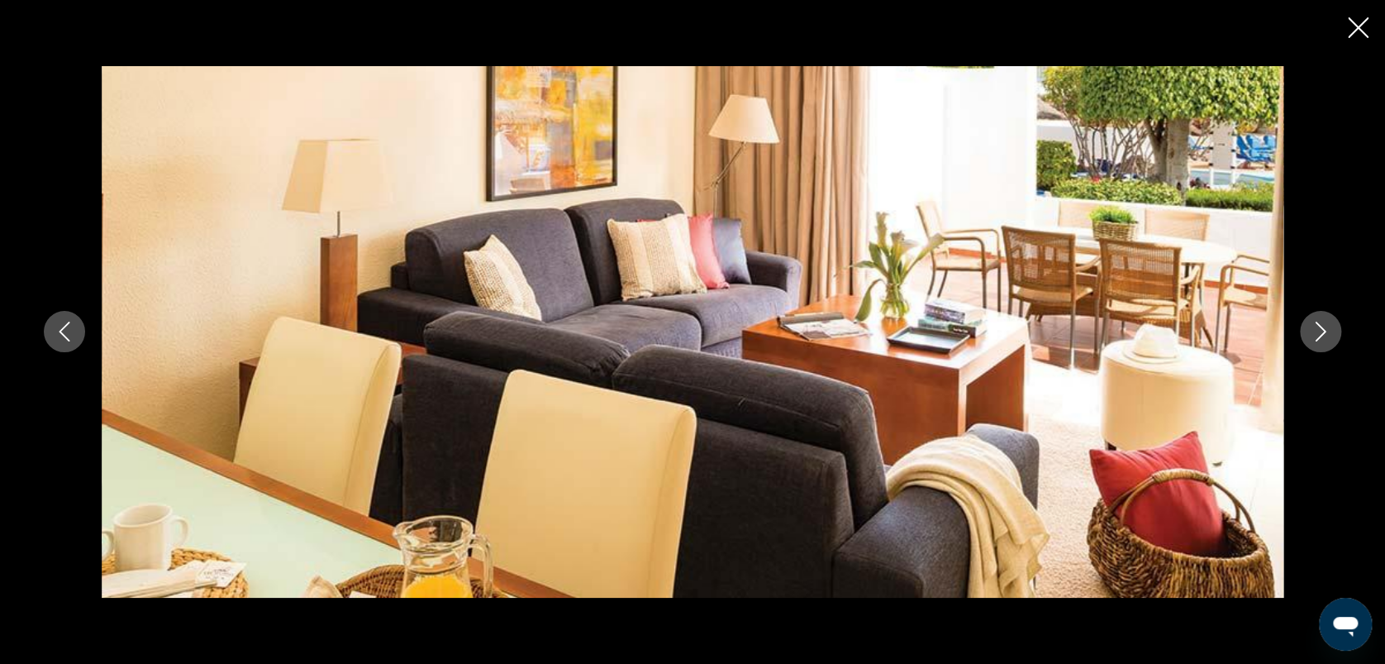
click at [1320, 331] on icon "Image suivante" at bounding box center [1321, 332] width 20 height 20
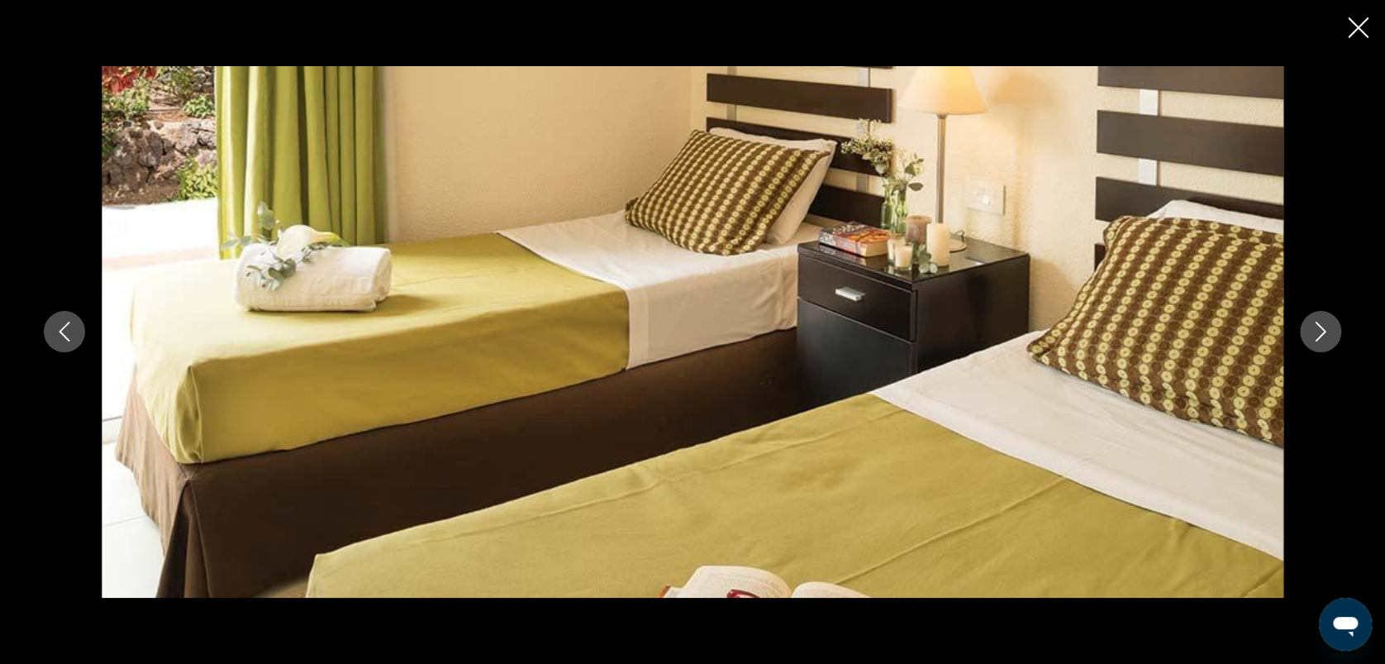
click at [1320, 331] on icon "Image suivante" at bounding box center [1321, 332] width 20 height 20
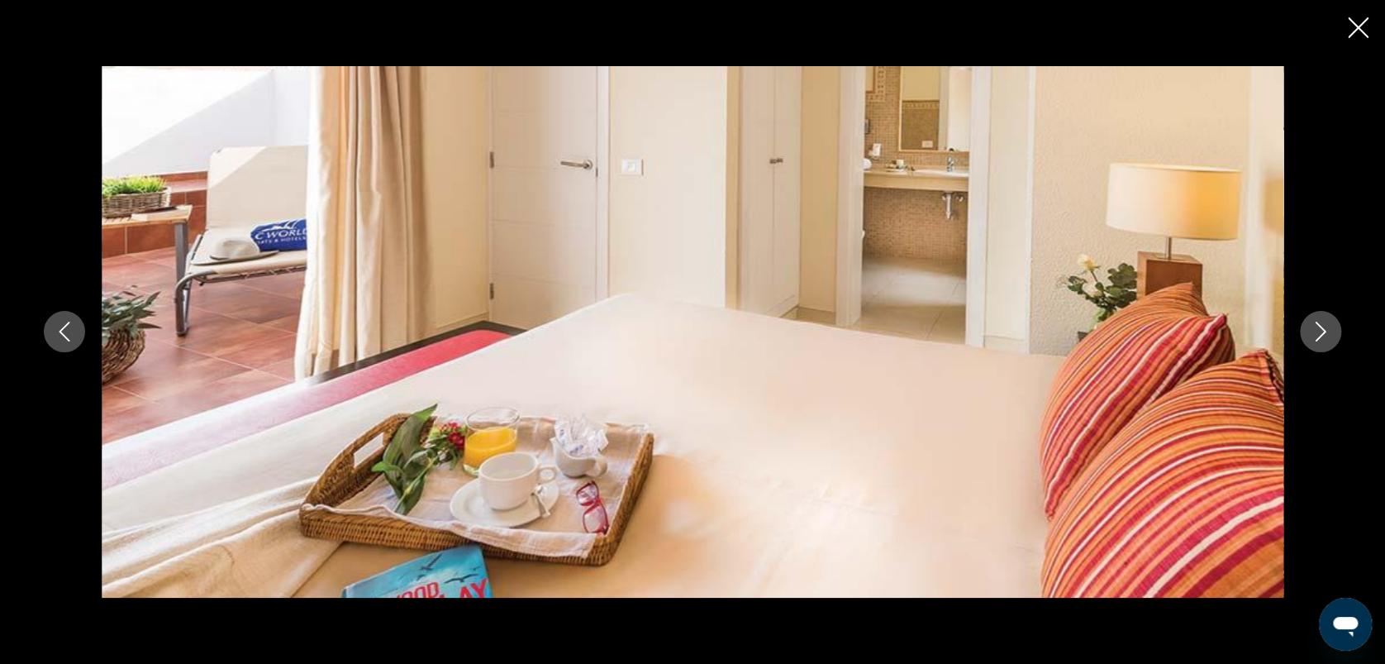
click at [1320, 331] on icon "Image suivante" at bounding box center [1321, 332] width 20 height 20
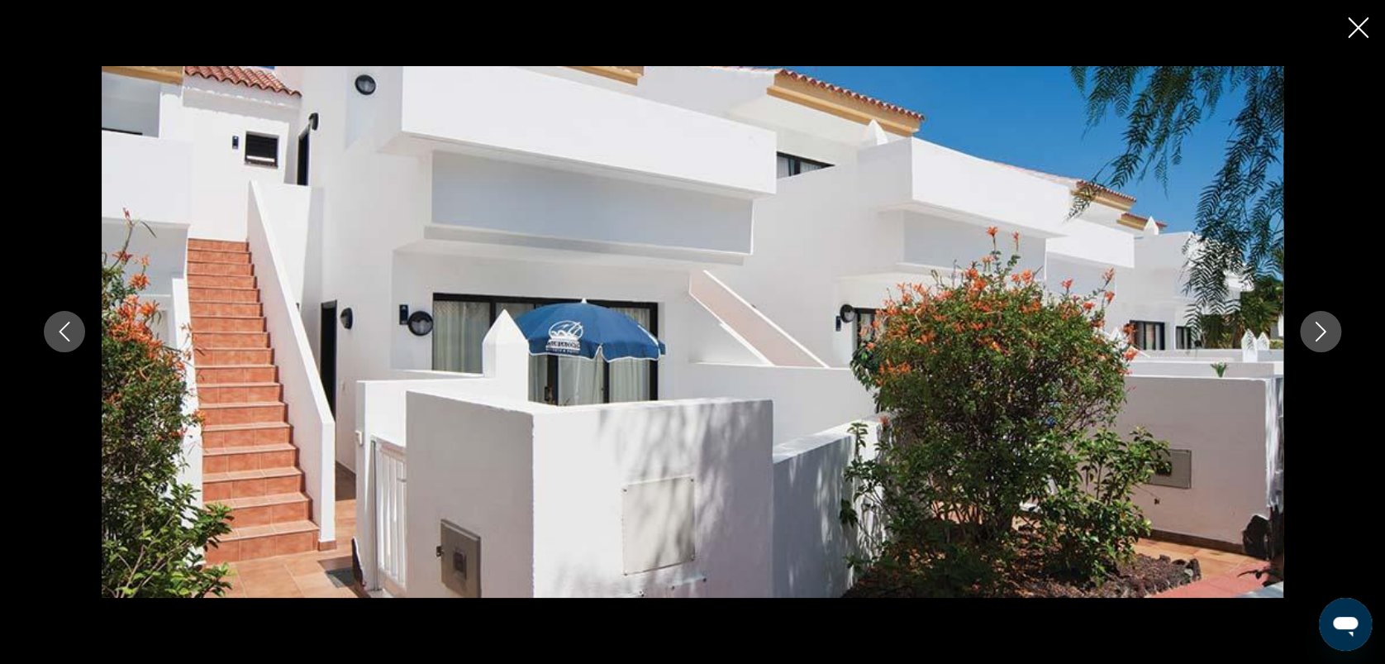
click at [1320, 331] on icon "Image suivante" at bounding box center [1321, 332] width 20 height 20
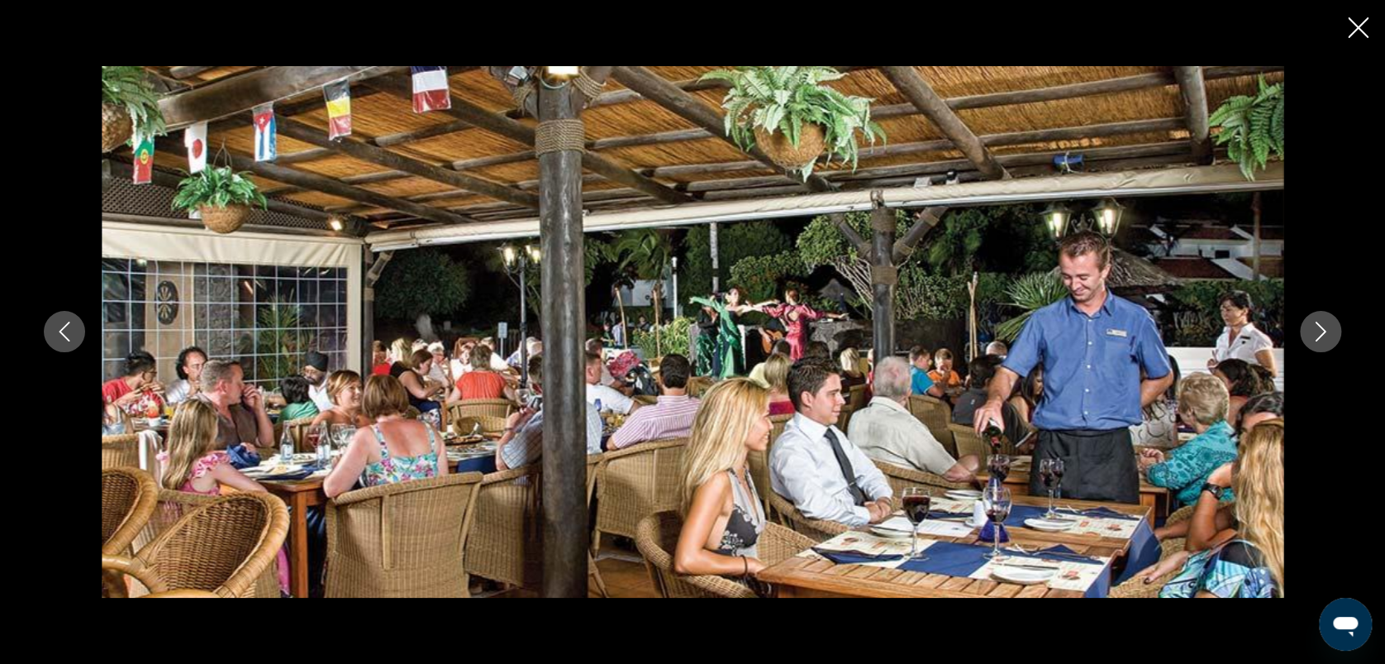
click at [1320, 331] on icon "Image suivante" at bounding box center [1321, 332] width 20 height 20
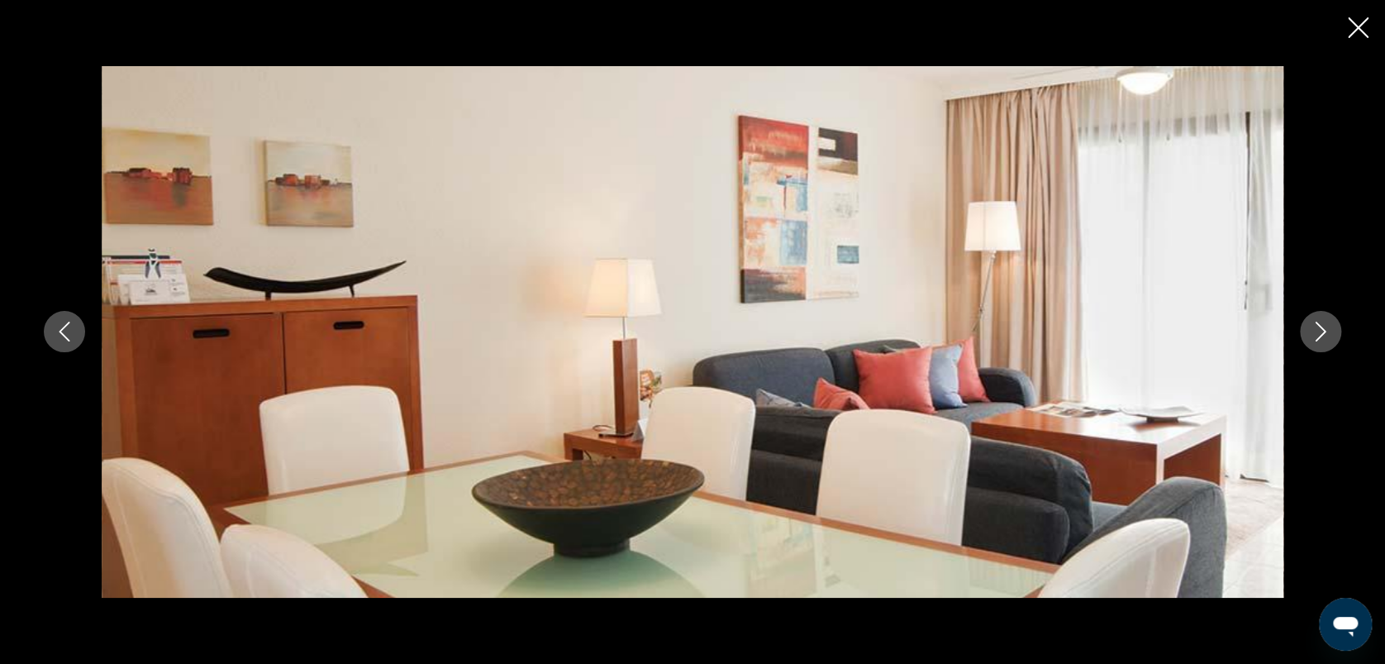
click at [1320, 331] on icon "Image suivante" at bounding box center [1321, 332] width 20 height 20
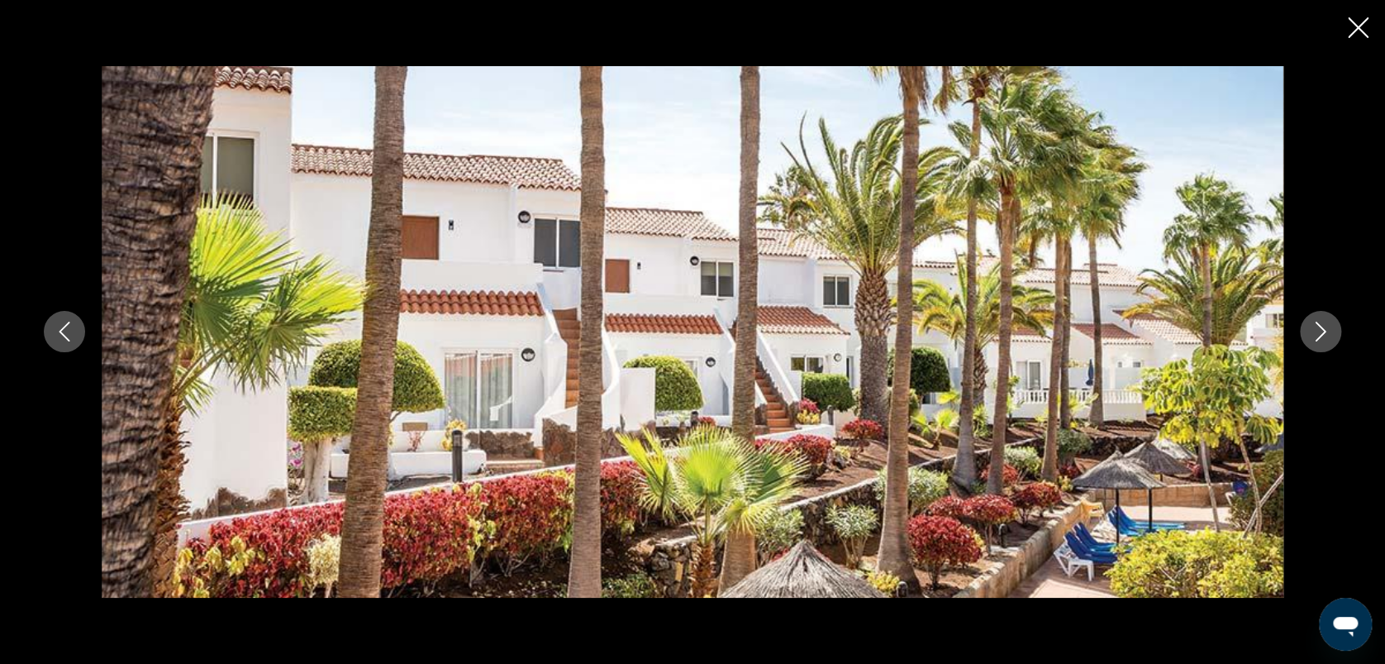
click at [1320, 331] on icon "Image suivante" at bounding box center [1321, 332] width 20 height 20
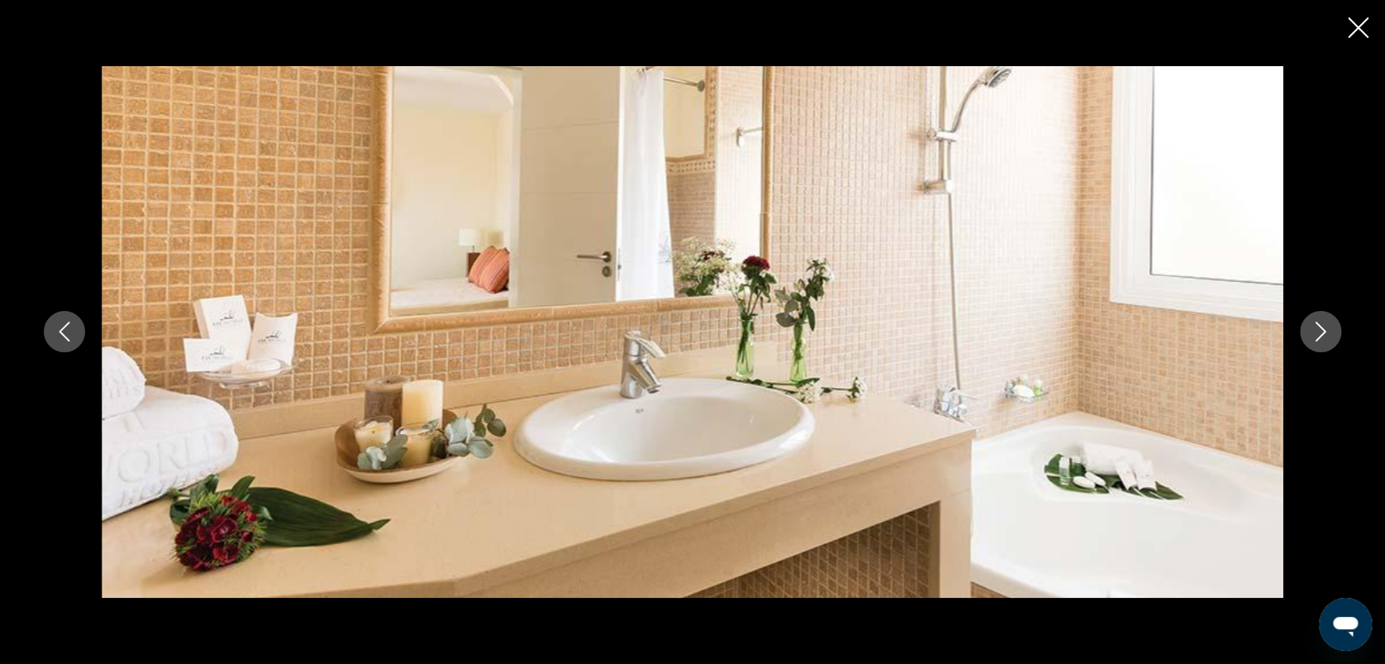
click at [1320, 331] on icon "Image suivante" at bounding box center [1321, 332] width 20 height 20
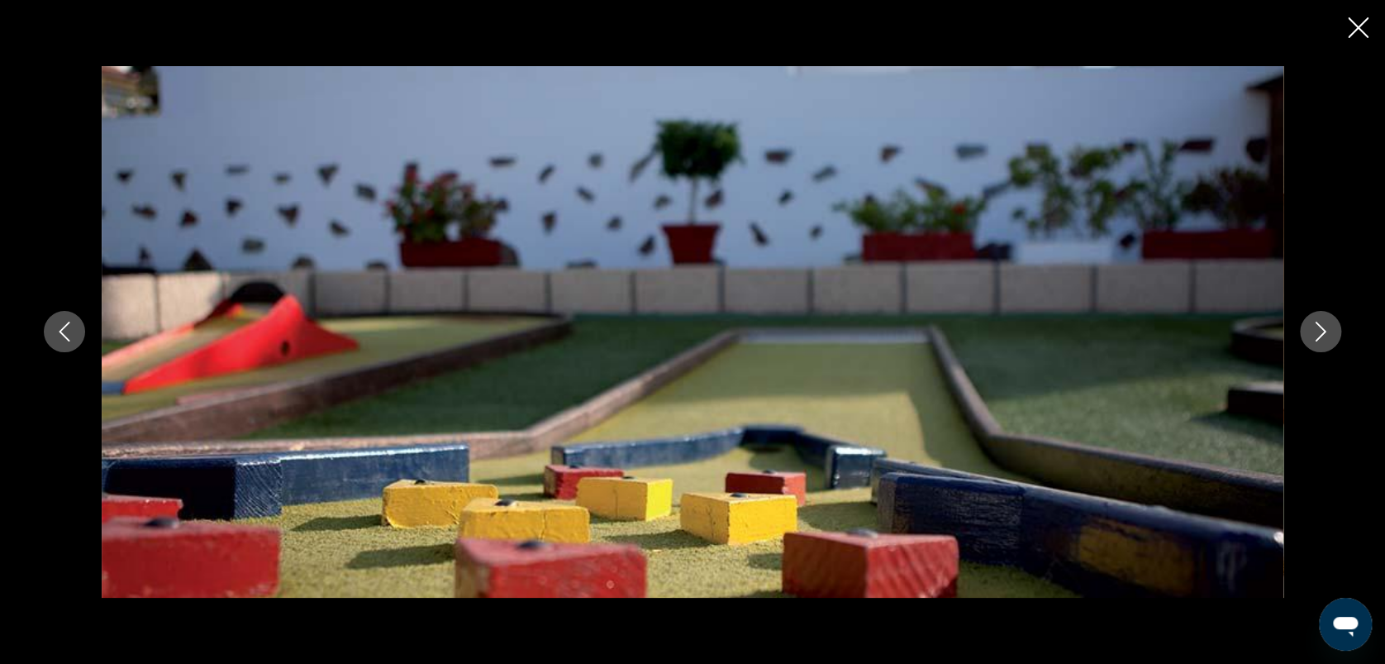
click at [1320, 331] on icon "Image suivante" at bounding box center [1321, 332] width 20 height 20
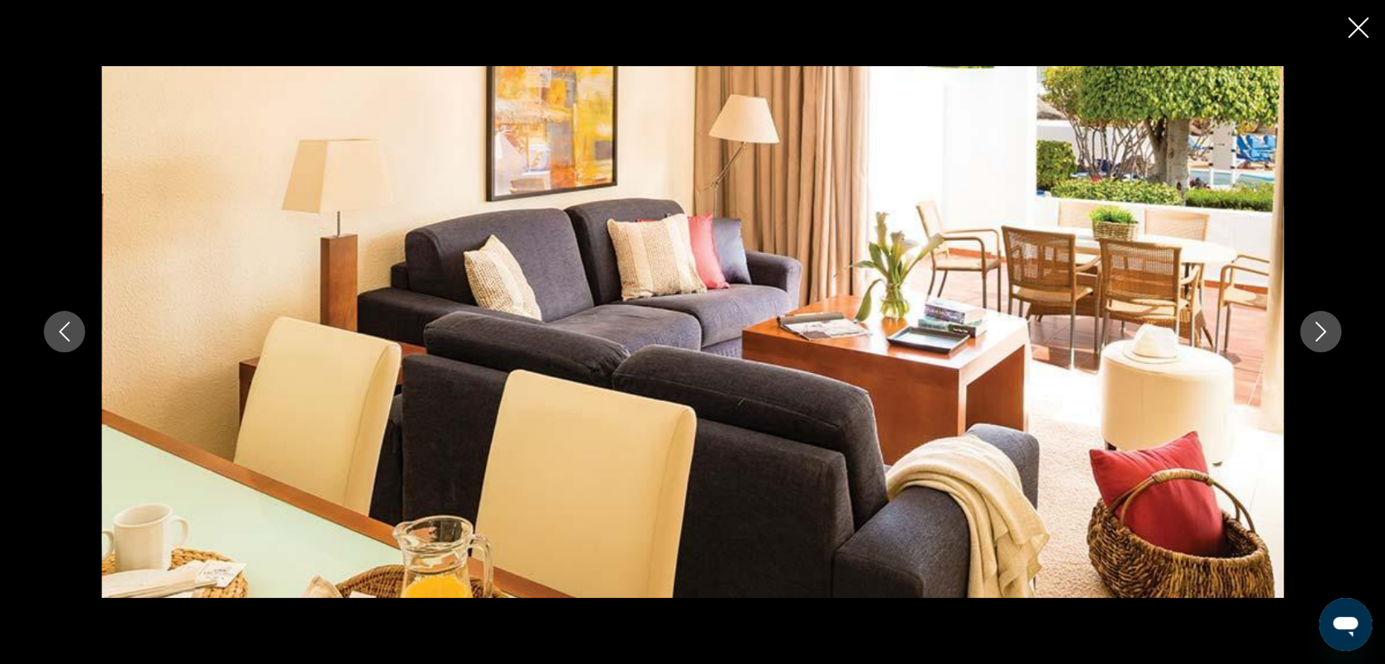
click at [1320, 331] on icon "Image suivante" at bounding box center [1321, 332] width 20 height 20
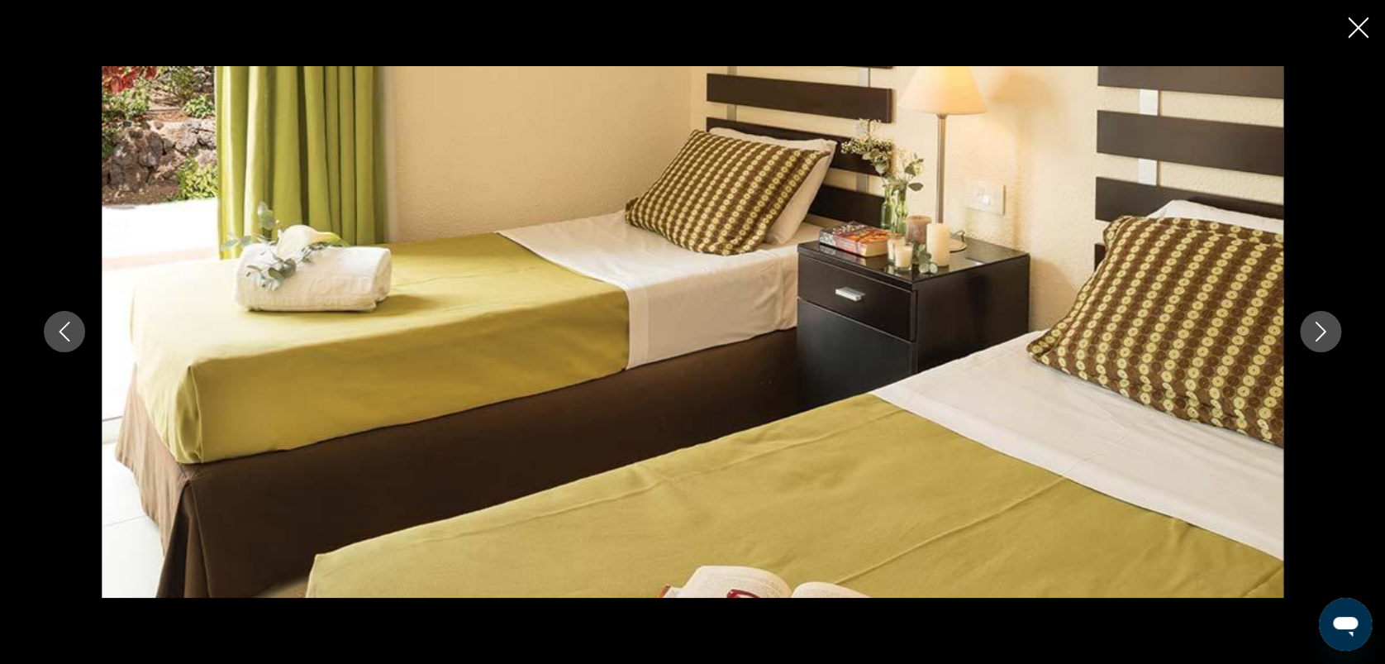
click at [1320, 331] on icon "Image suivante" at bounding box center [1321, 332] width 20 height 20
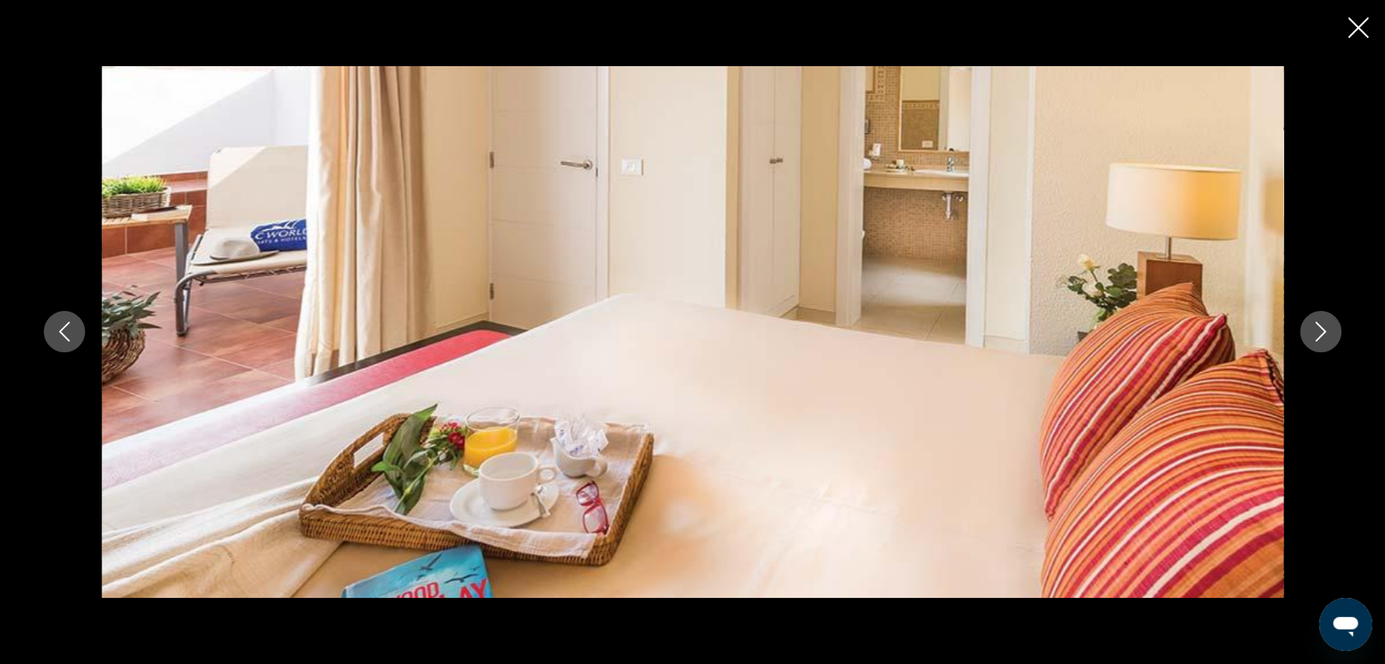
click at [1320, 331] on icon "Image suivante" at bounding box center [1321, 332] width 20 height 20
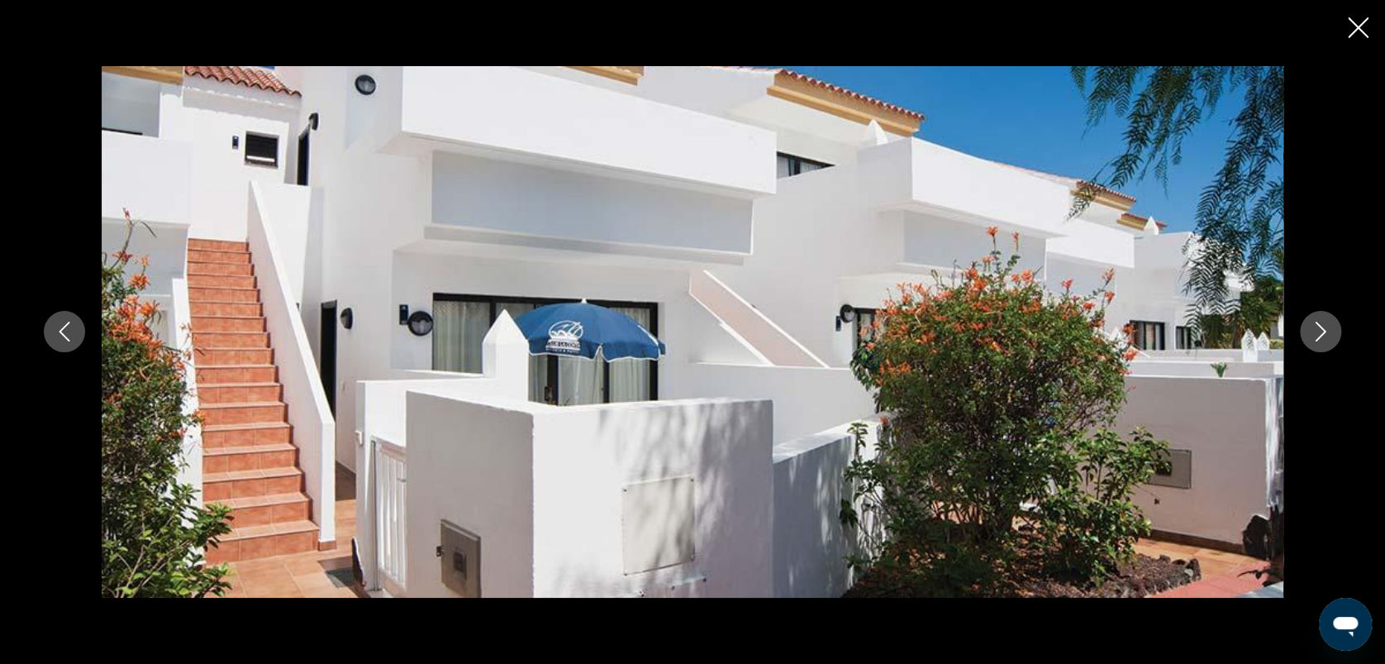
click at [1320, 331] on icon "Image suivante" at bounding box center [1321, 332] width 20 height 20
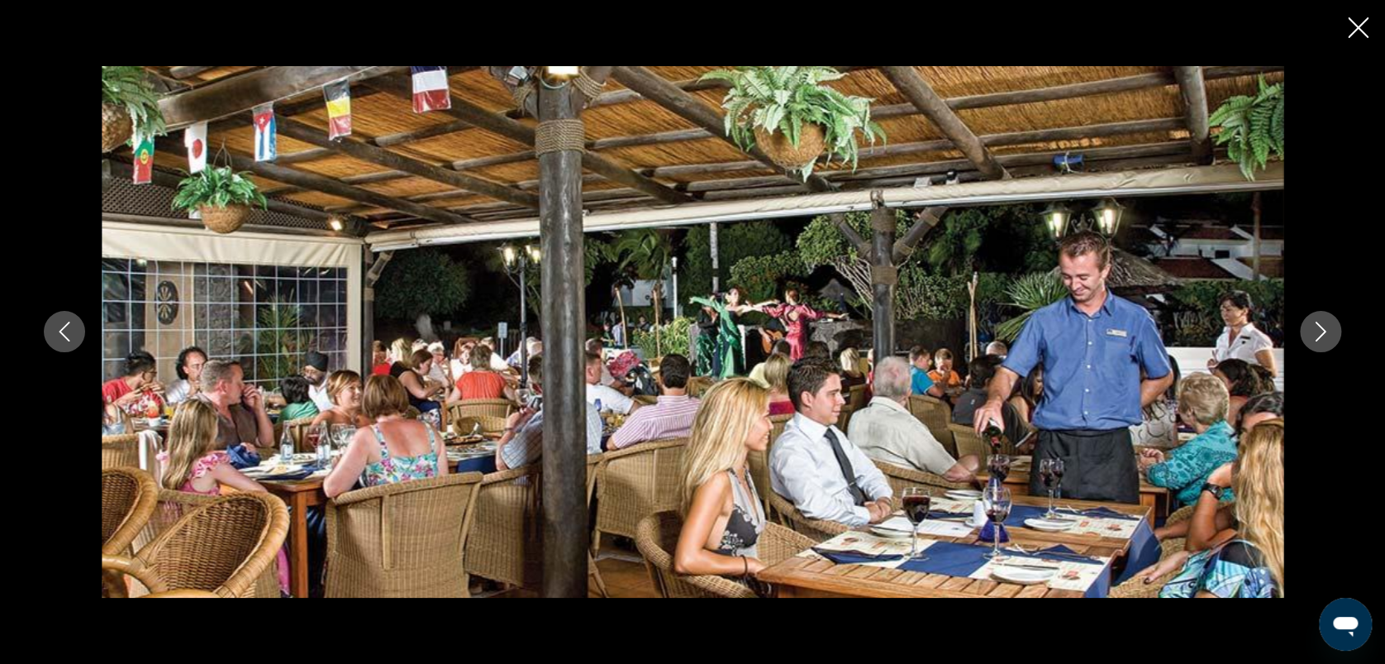
click at [1320, 331] on icon "Image suivante" at bounding box center [1321, 332] width 20 height 20
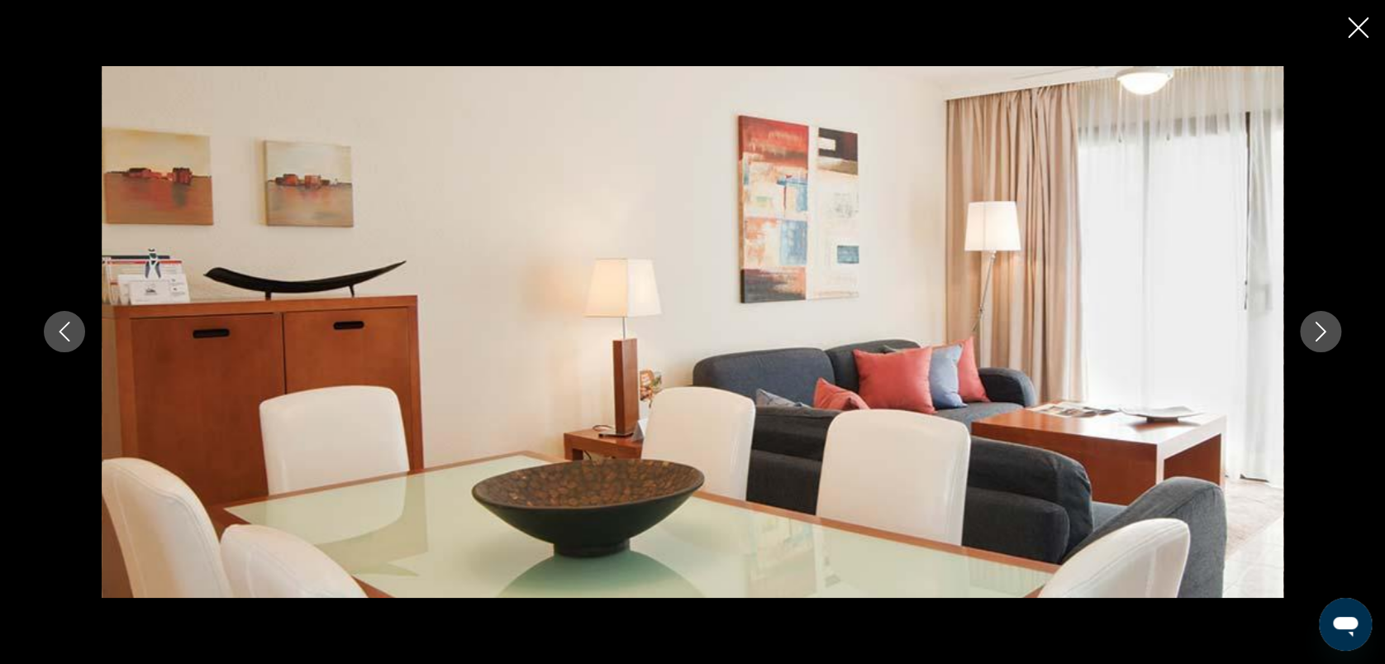
click at [1320, 331] on icon "Image suivante" at bounding box center [1321, 332] width 20 height 20
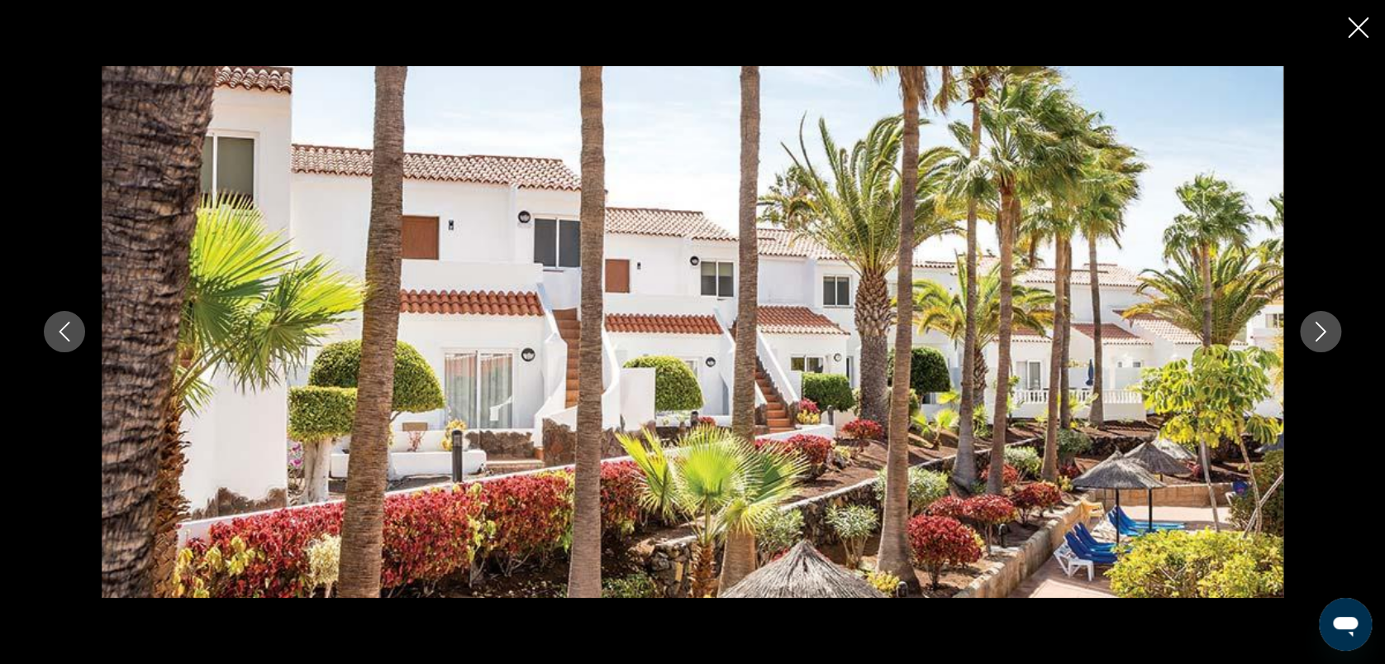
click at [1320, 331] on icon "Image suivante" at bounding box center [1321, 332] width 20 height 20
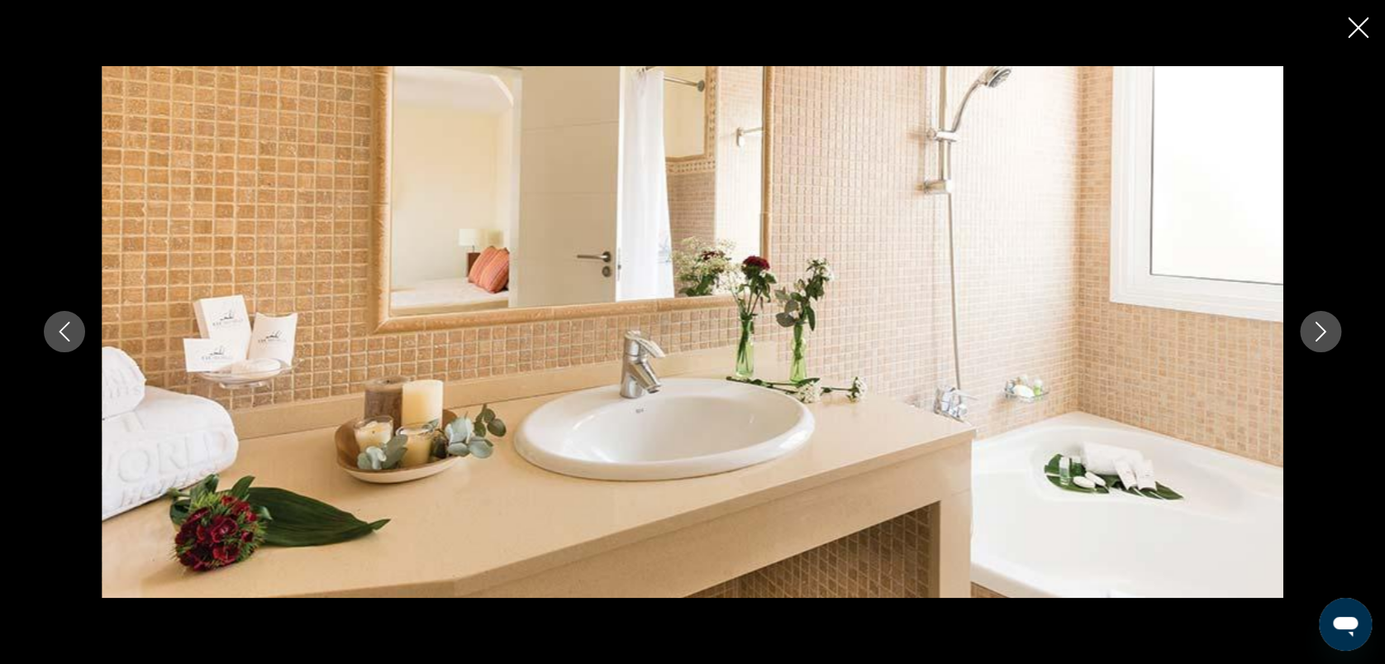
click at [1320, 331] on icon "Image suivante" at bounding box center [1321, 332] width 20 height 20
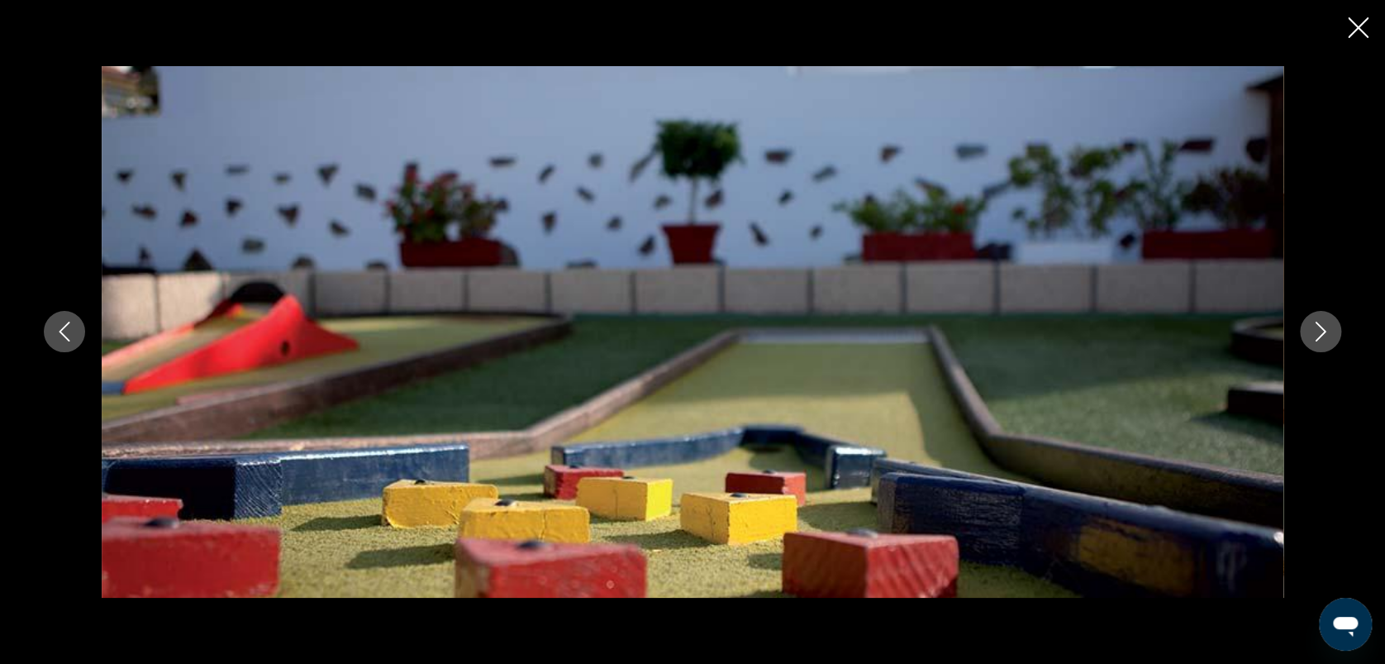
click at [1320, 331] on icon "Image suivante" at bounding box center [1321, 332] width 20 height 20
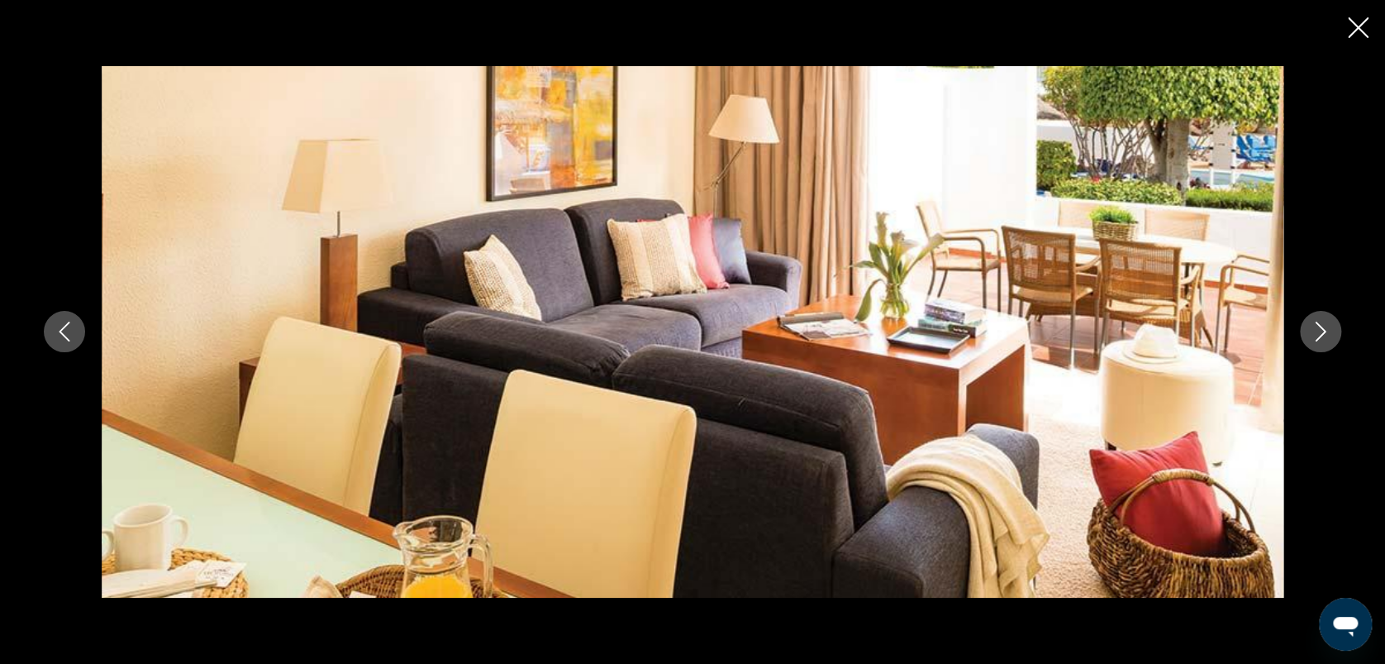
click at [1320, 331] on icon "Image suivante" at bounding box center [1321, 332] width 20 height 20
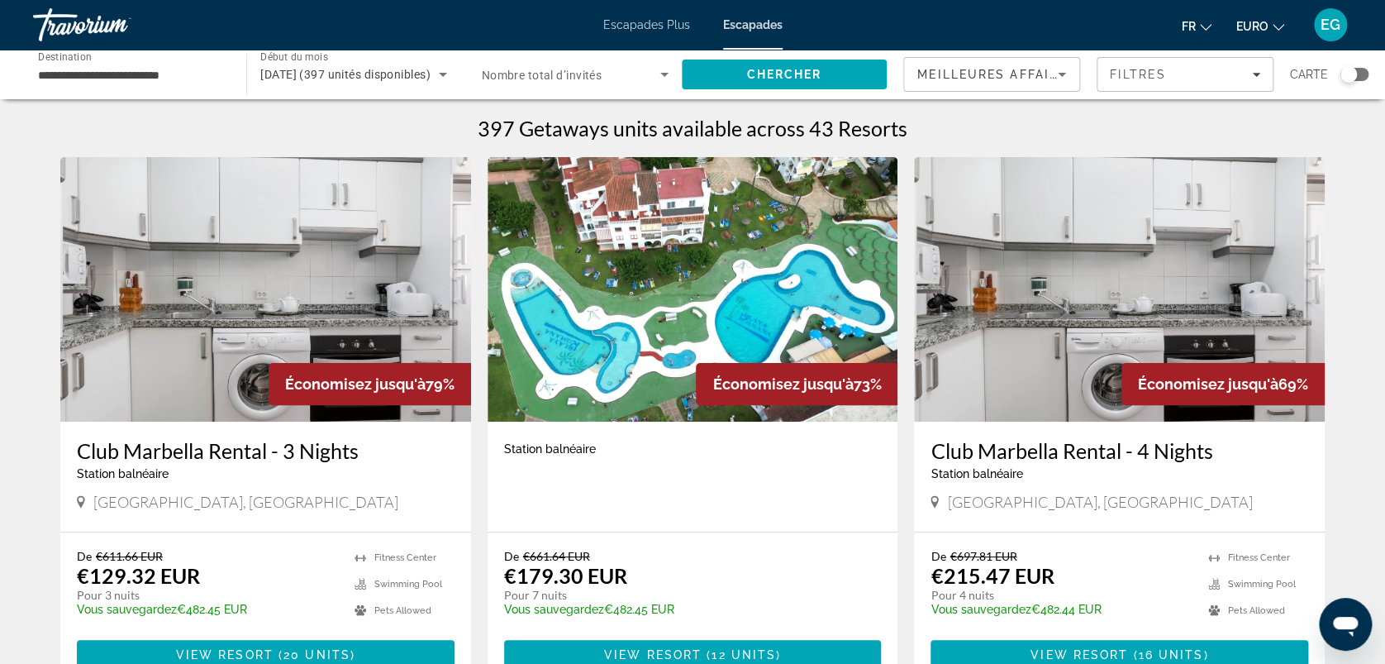
click at [622, 325] on img "Contenu principal" at bounding box center [693, 289] width 411 height 265
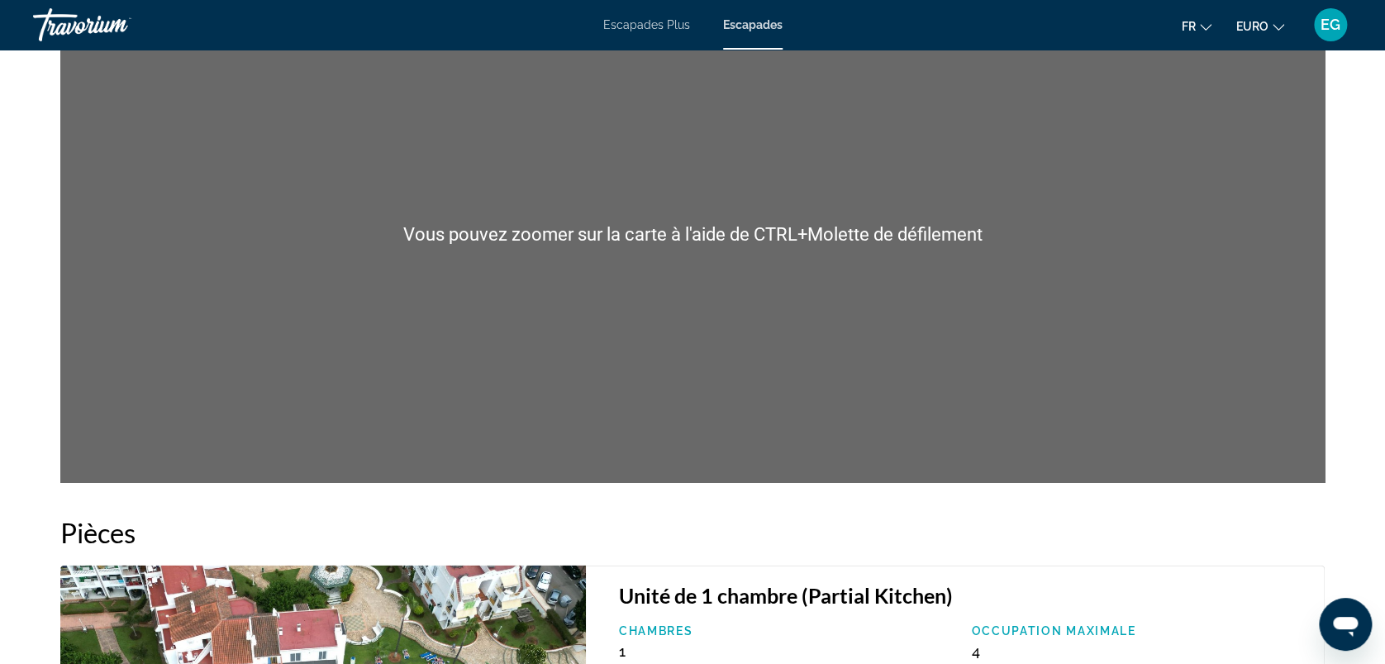
scroll to position [1429, 0]
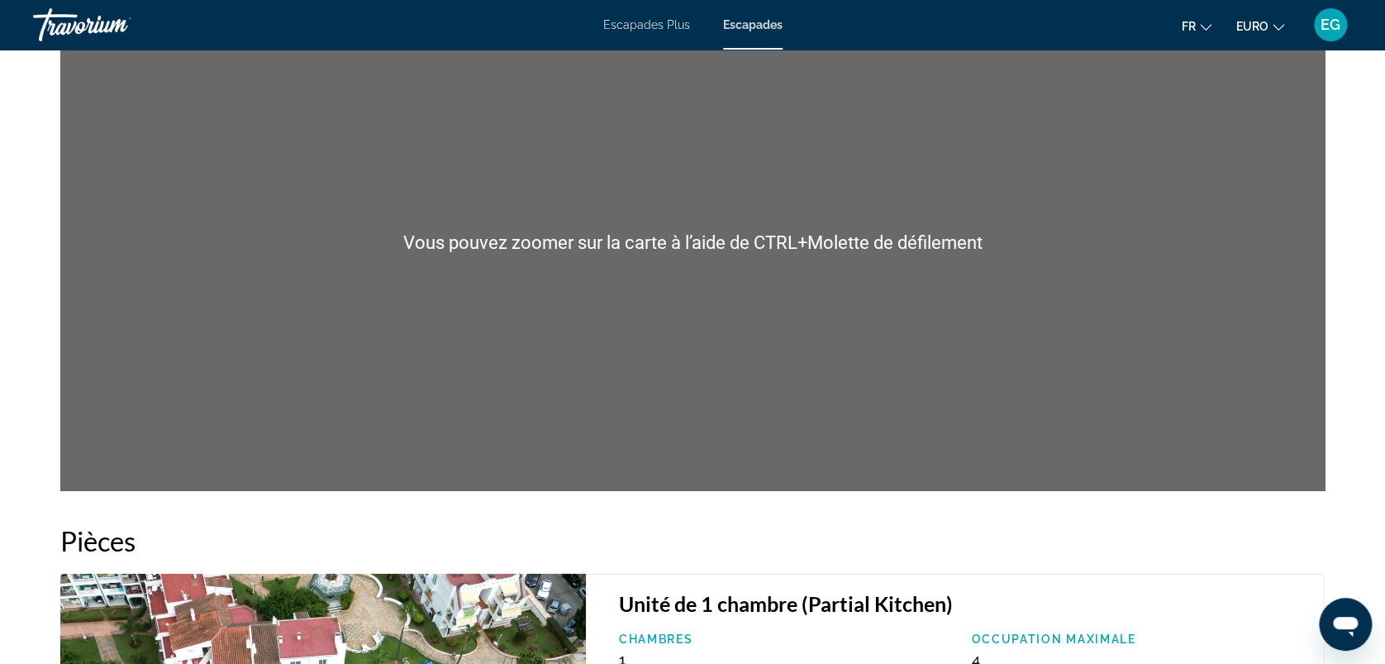
click at [1060, 610] on h3 "Unité de 1 chambre (Partial Kitchen)" at bounding box center [963, 602] width 689 height 25
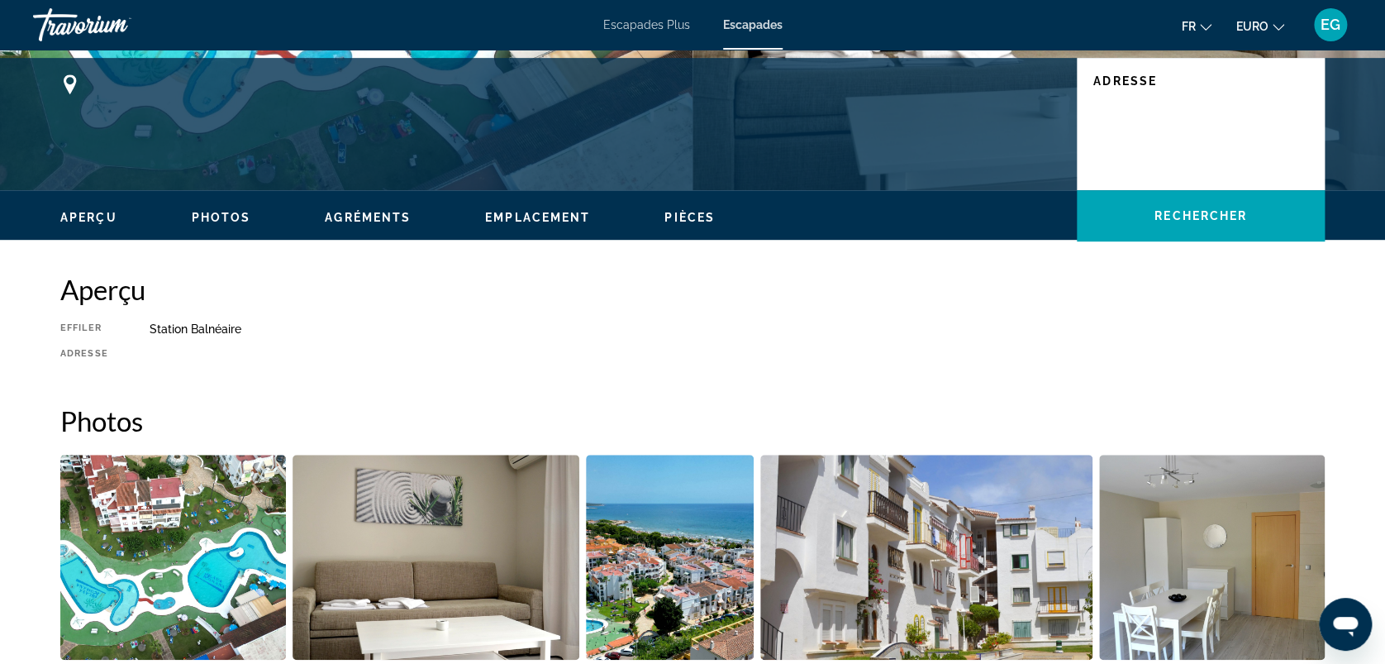
scroll to position [0, 0]
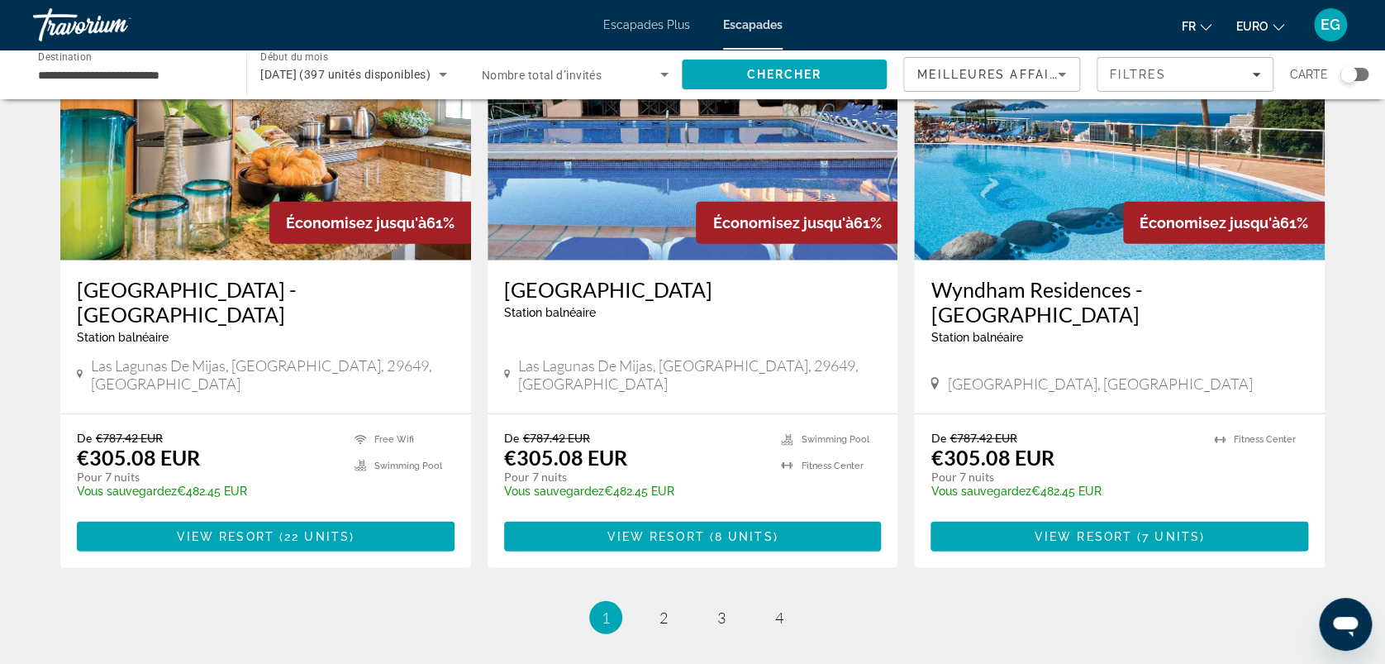
scroll to position [2010, 0]
